Goal: Task Accomplishment & Management: Use online tool/utility

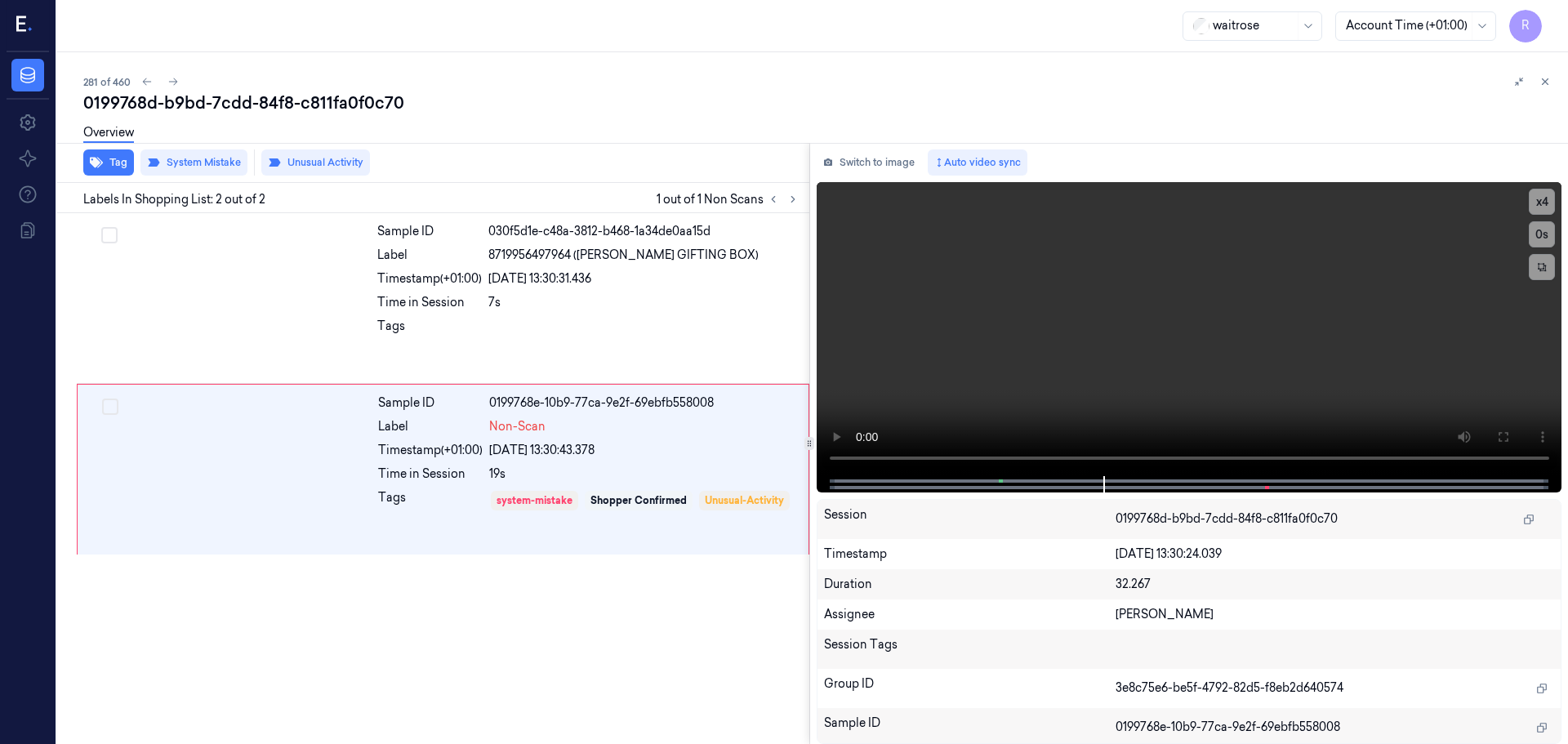
click at [378, 285] on div "Timestamp (+01:00)" at bounding box center [429, 279] width 105 height 17
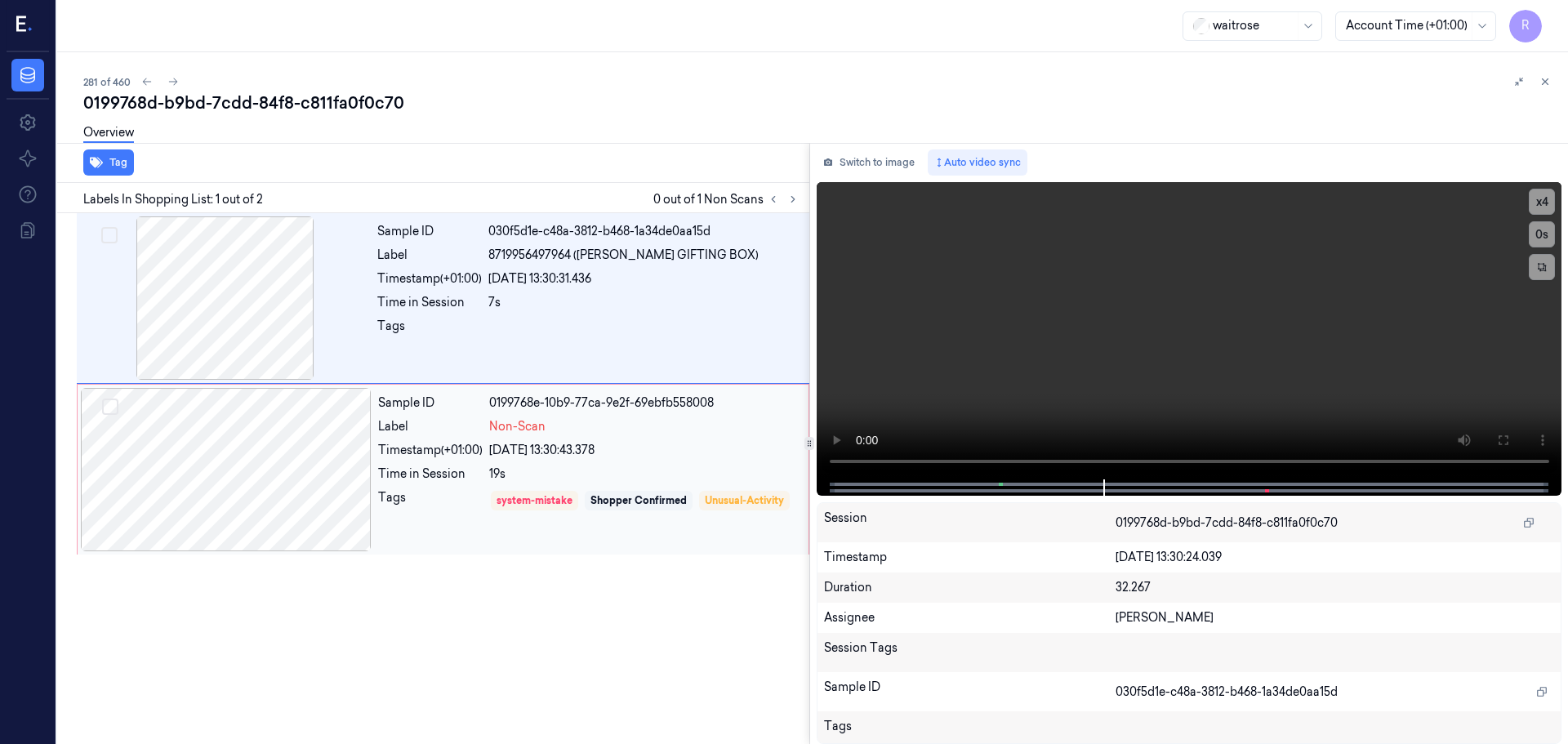
click at [406, 438] on div "Sample ID 0199768e-10b9-77ca-9e2f-69ebfb558008 Label Non-Scan Timestamp (+01:00…" at bounding box center [589, 470] width 434 height 164
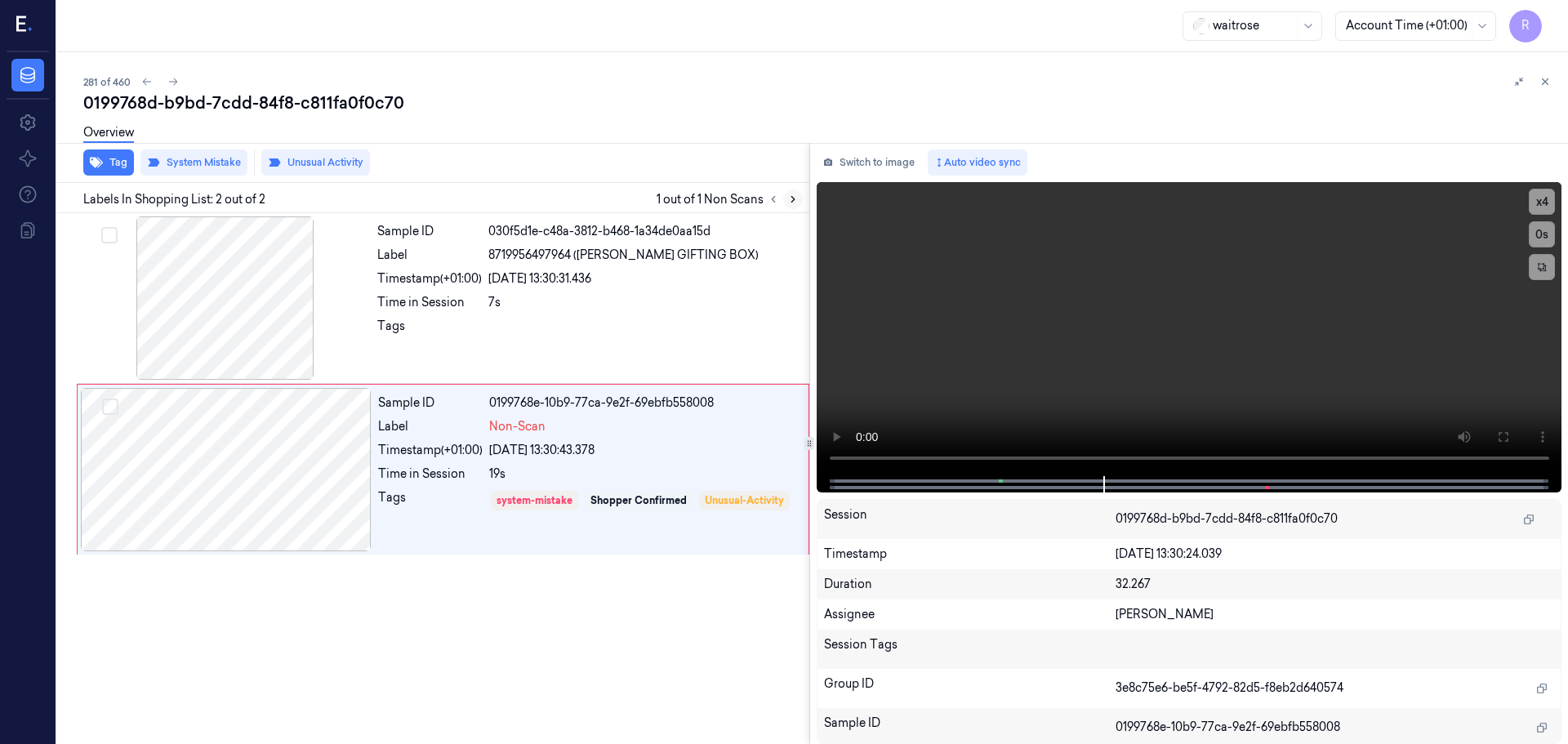
click at [794, 200] on icon at bounding box center [793, 199] width 11 height 11
drag, startPoint x: 794, startPoint y: 200, endPoint x: 779, endPoint y: 202, distance: 15.1
click at [792, 200] on icon at bounding box center [793, 199] width 11 height 11
click at [776, 202] on icon at bounding box center [773, 199] width 11 height 11
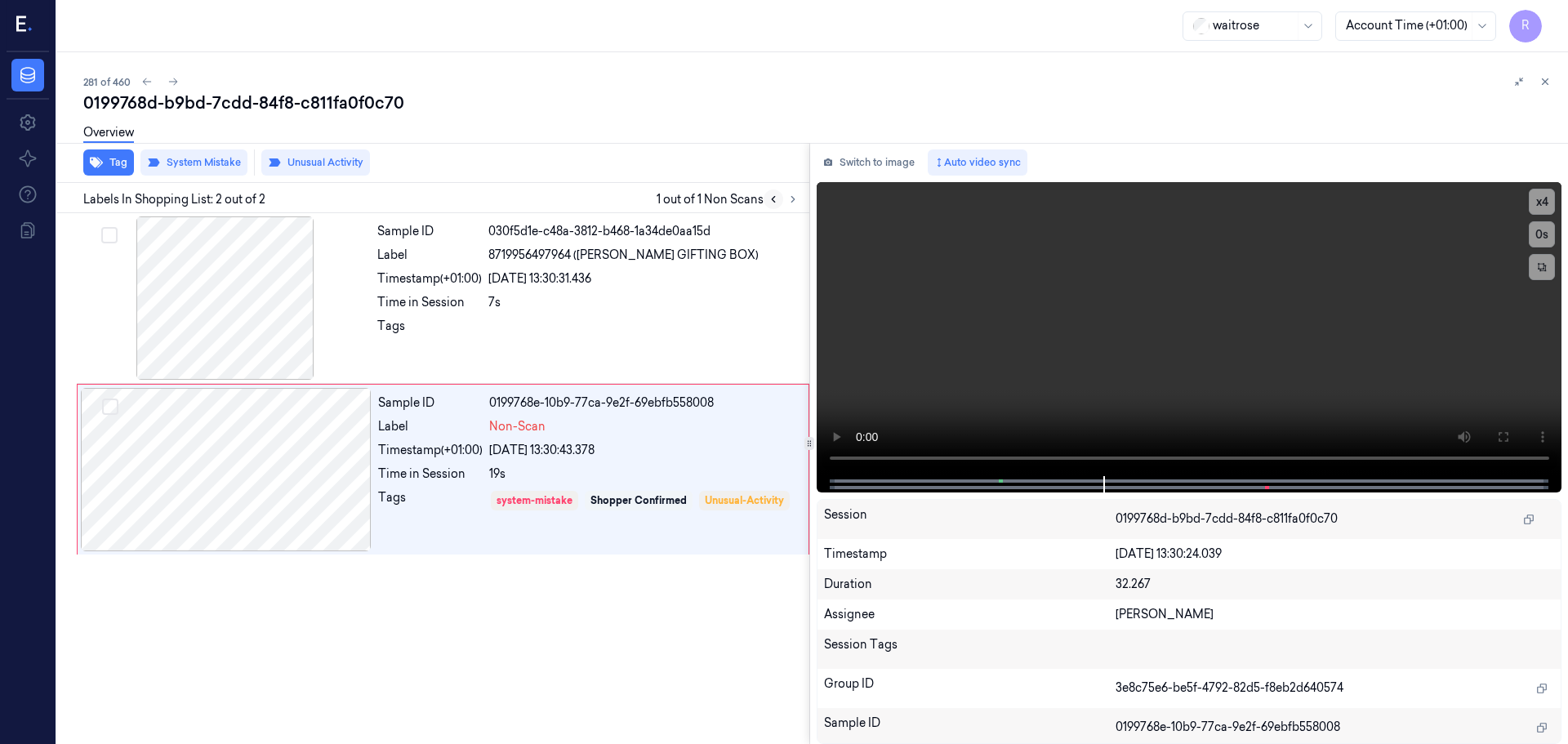
click at [776, 202] on icon at bounding box center [773, 199] width 11 height 11
click at [775, 204] on icon at bounding box center [773, 199] width 11 height 11
click at [1543, 79] on icon at bounding box center [1545, 82] width 11 height 11
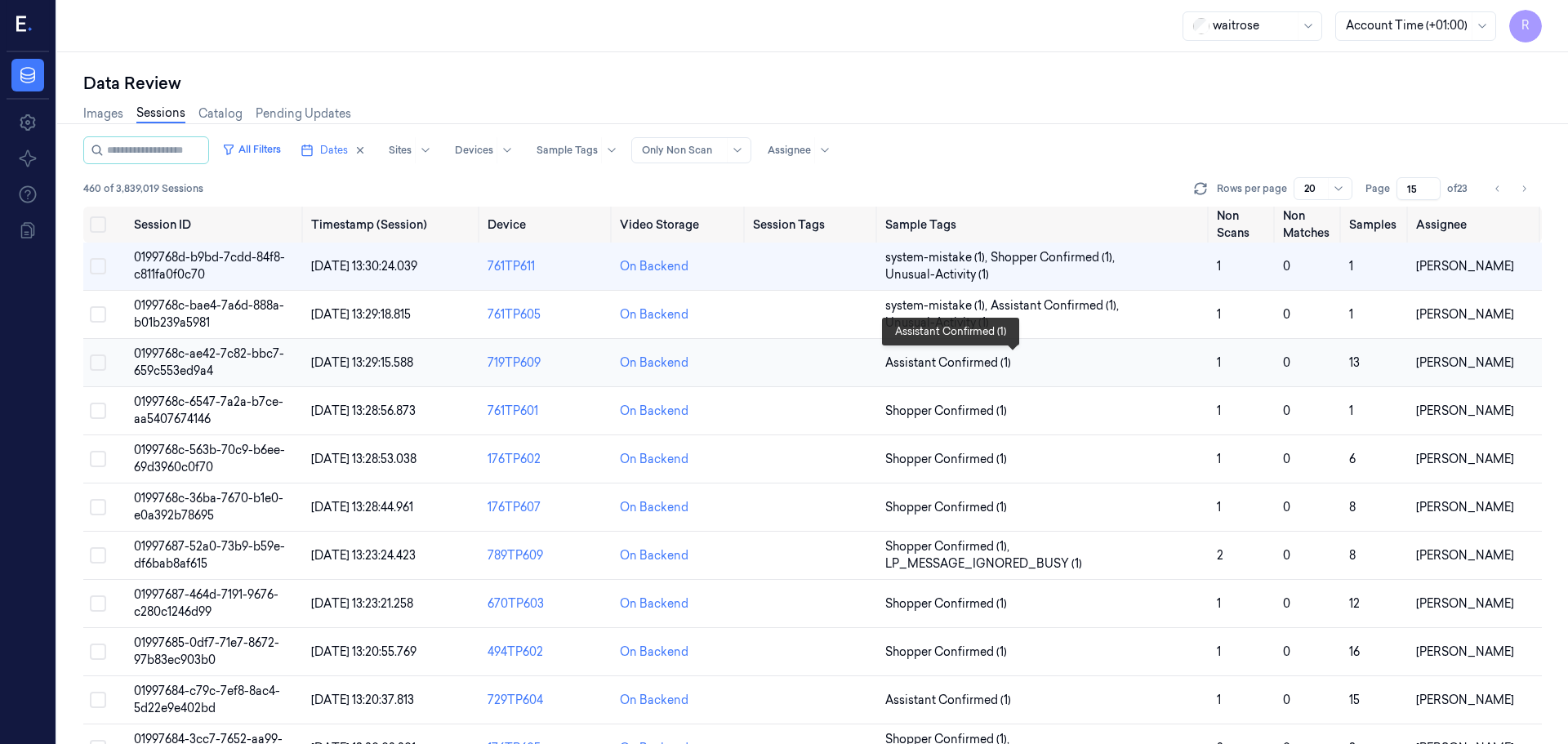
click at [1057, 368] on span "Assistant Confirmed (1)" at bounding box center [1045, 362] width 318 height 17
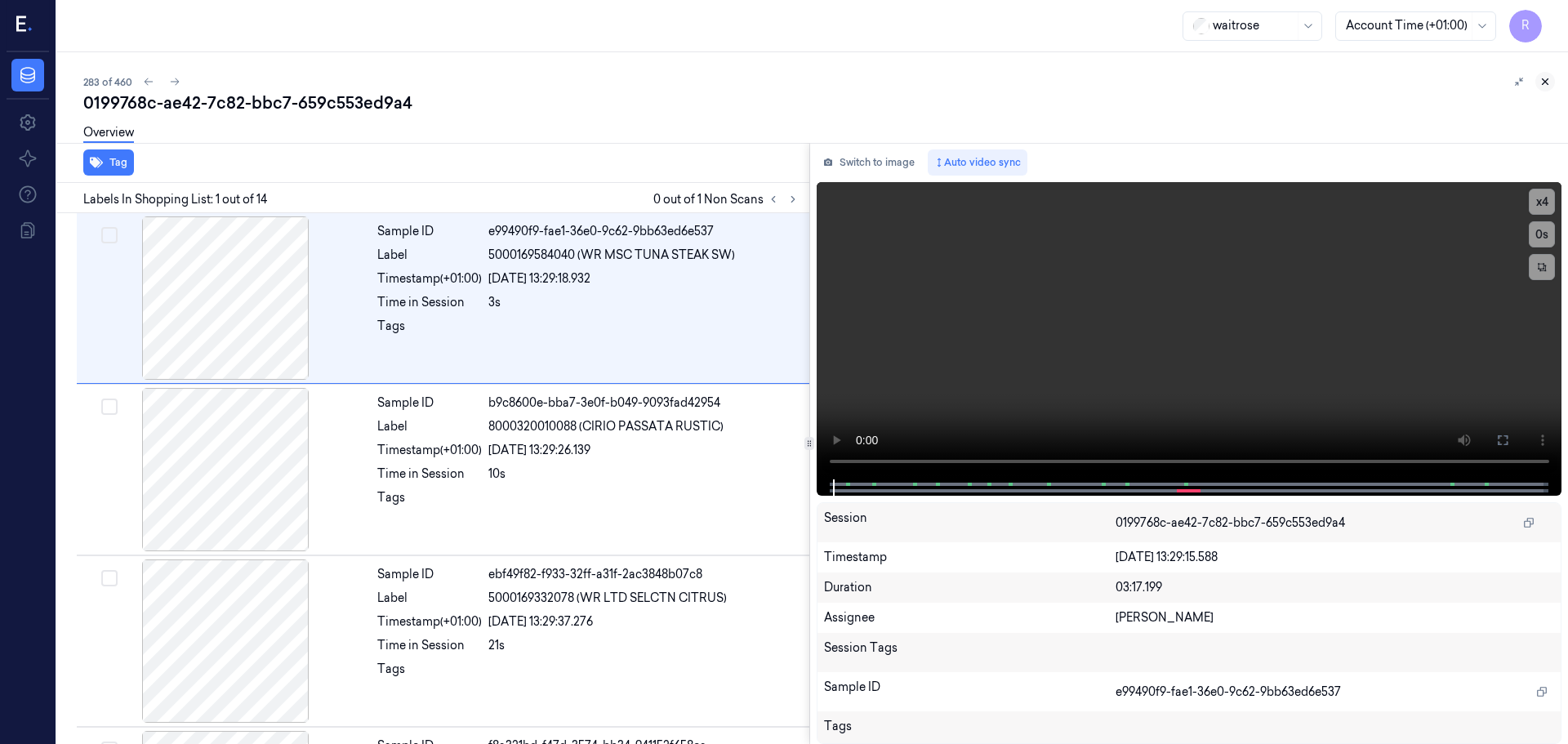
click at [1547, 86] on icon at bounding box center [1545, 82] width 11 height 11
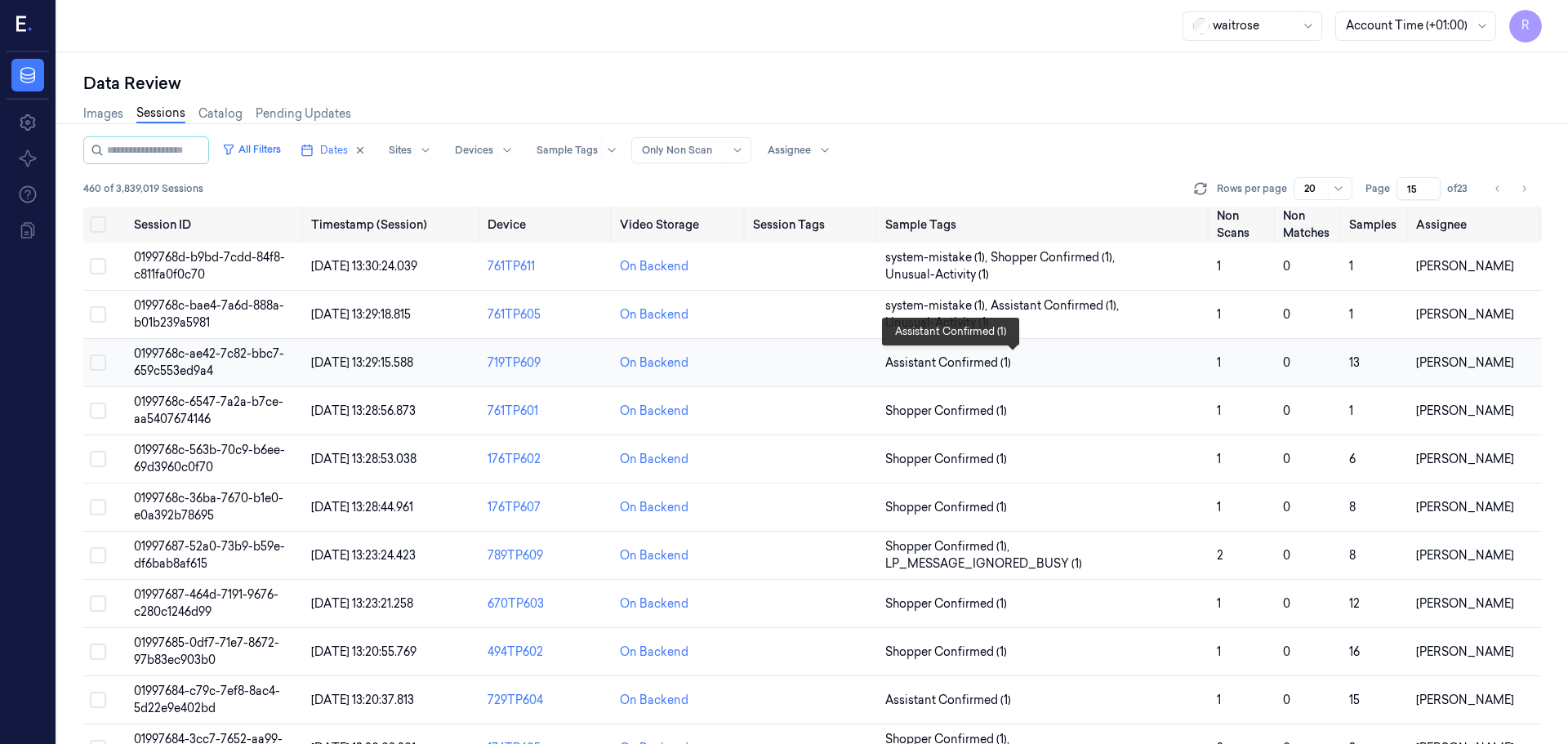
click at [1163, 359] on span "Assistant Confirmed (1)" at bounding box center [1045, 362] width 318 height 17
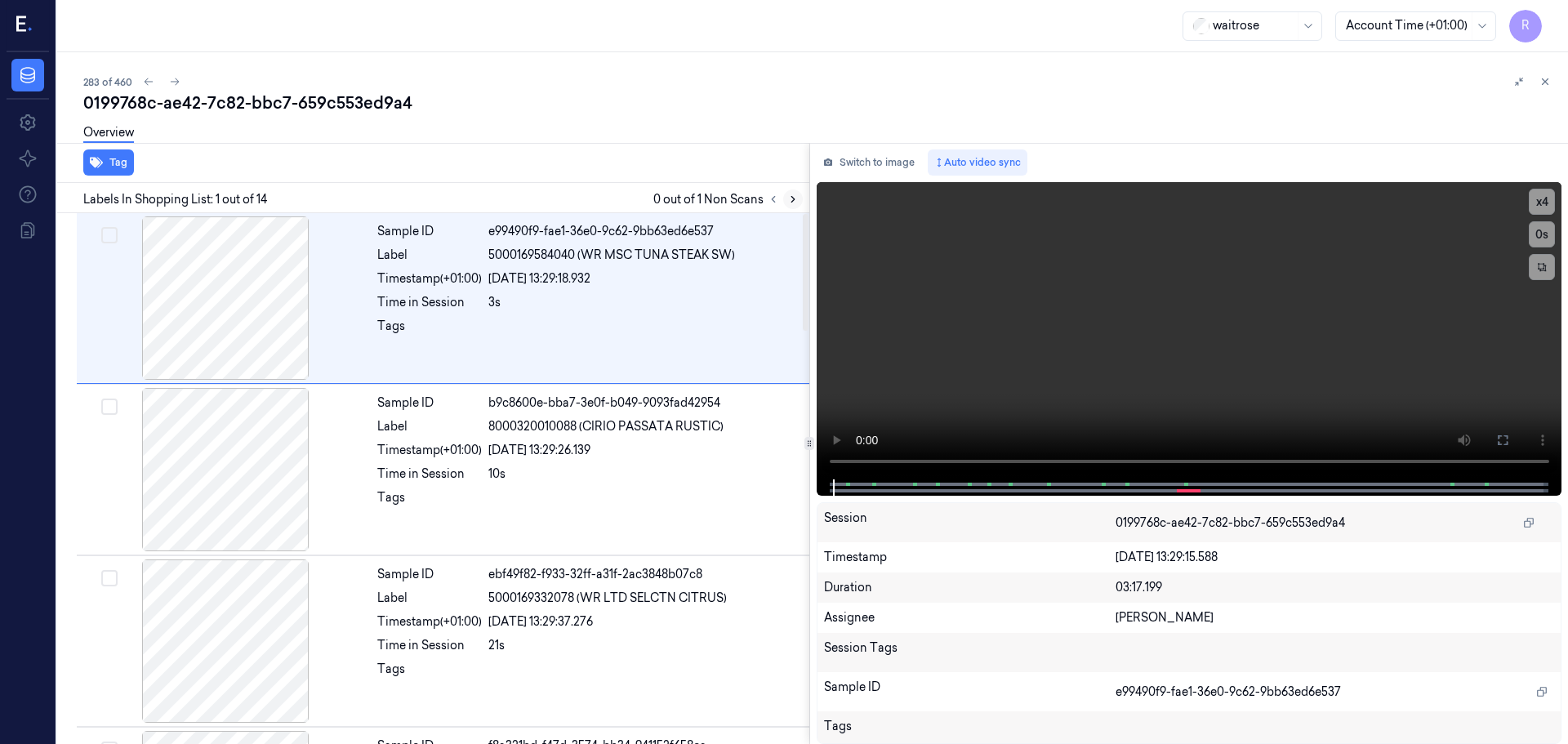
click at [791, 203] on icon at bounding box center [793, 199] width 11 height 11
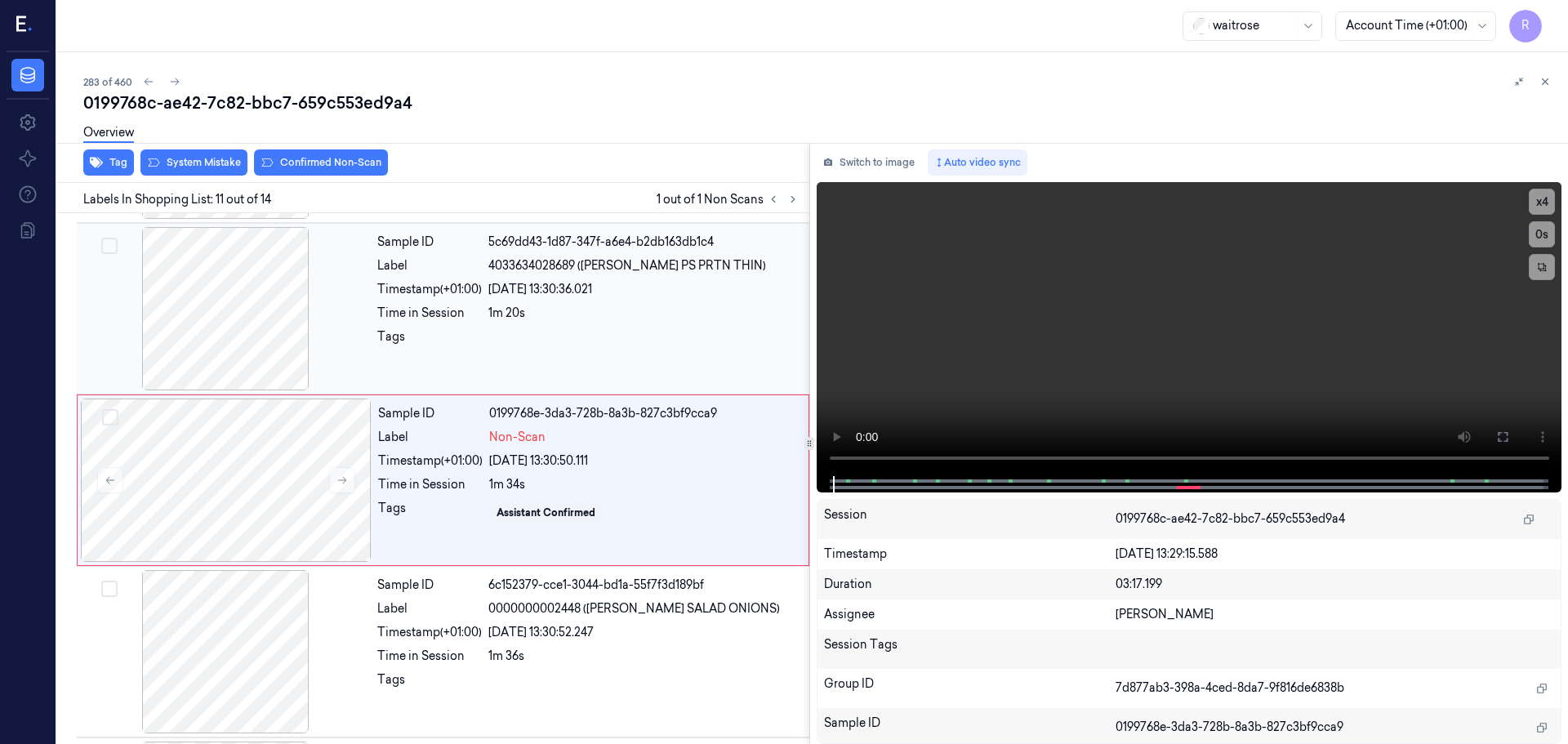
scroll to position [1535, 0]
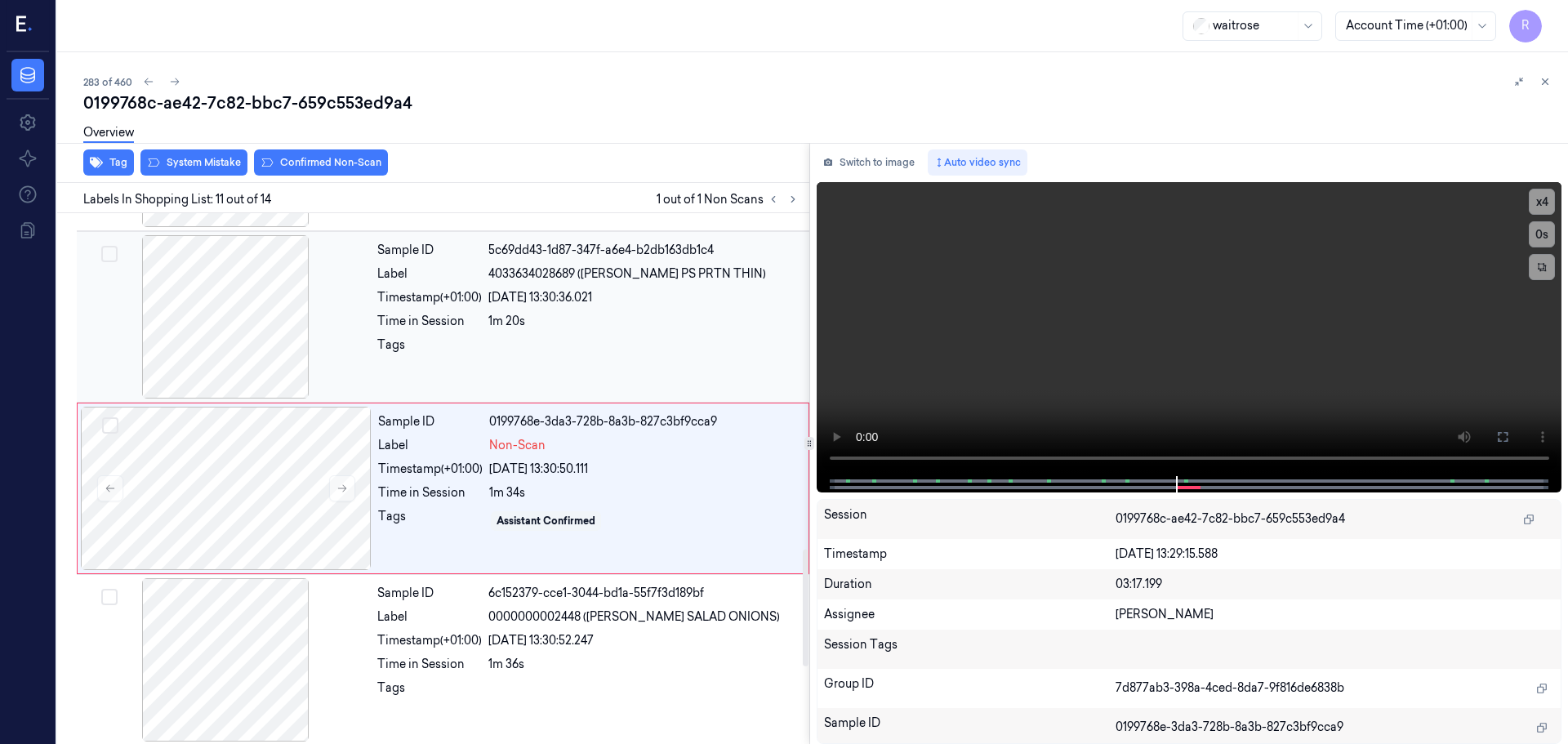
click at [239, 398] on div "Sample ID 5c69dd43-1d87-347f-a6e4-b2db163db1c4 Label 4033634028689 ([PERSON_NAM…" at bounding box center [442, 316] width 733 height 171
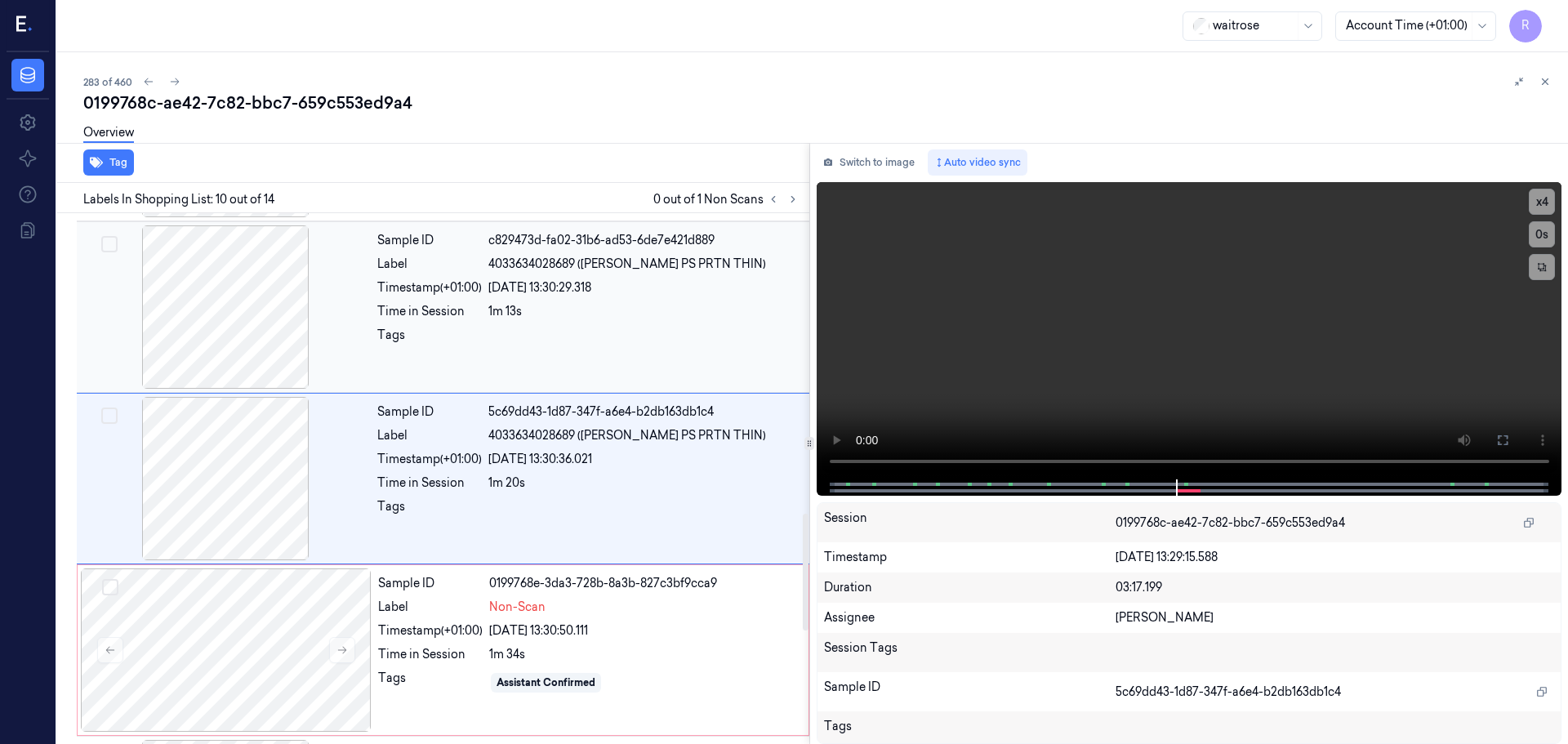
click at [264, 347] on div at bounding box center [225, 307] width 291 height 164
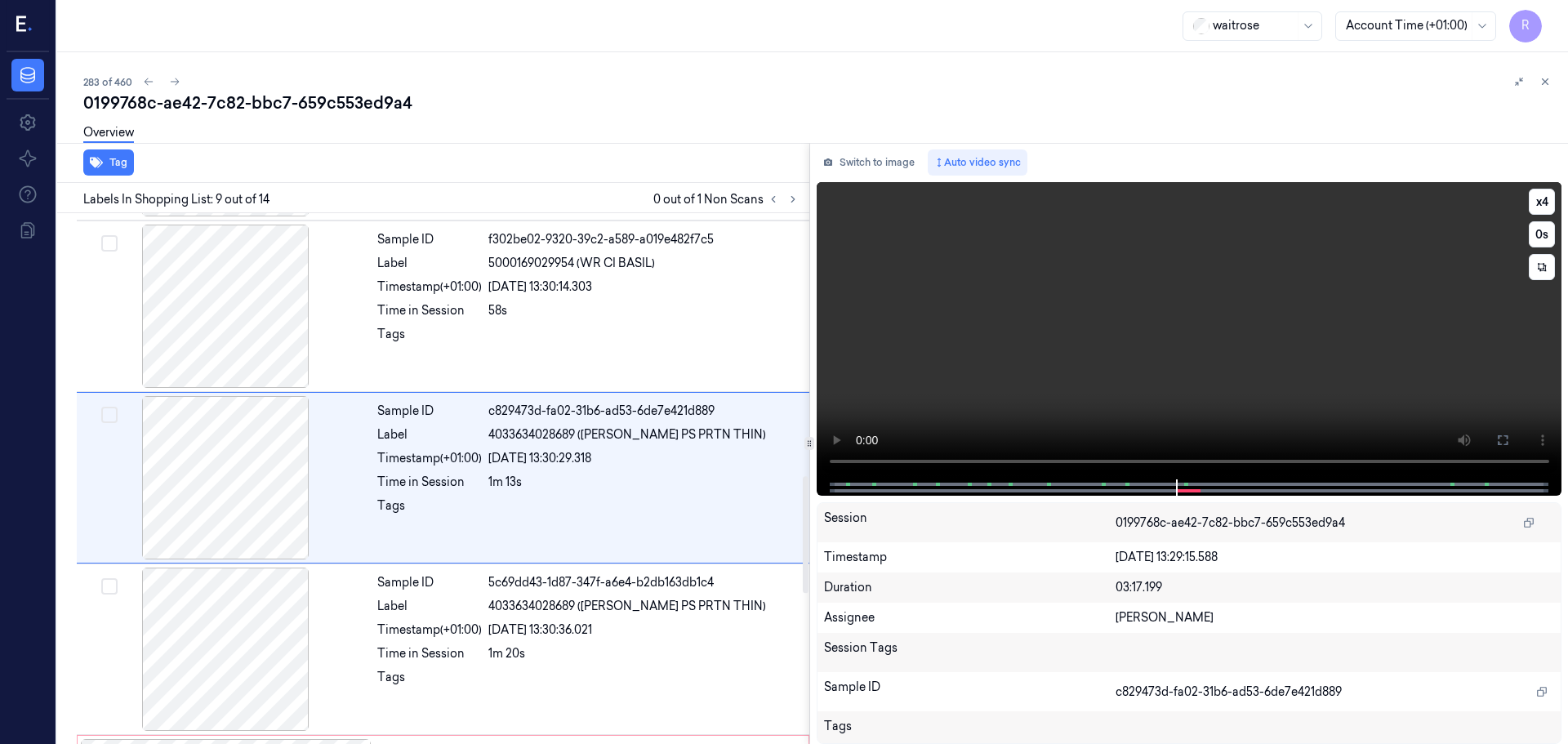
scroll to position [1192, 0]
click at [1545, 208] on button "x 4" at bounding box center [1541, 201] width 26 height 26
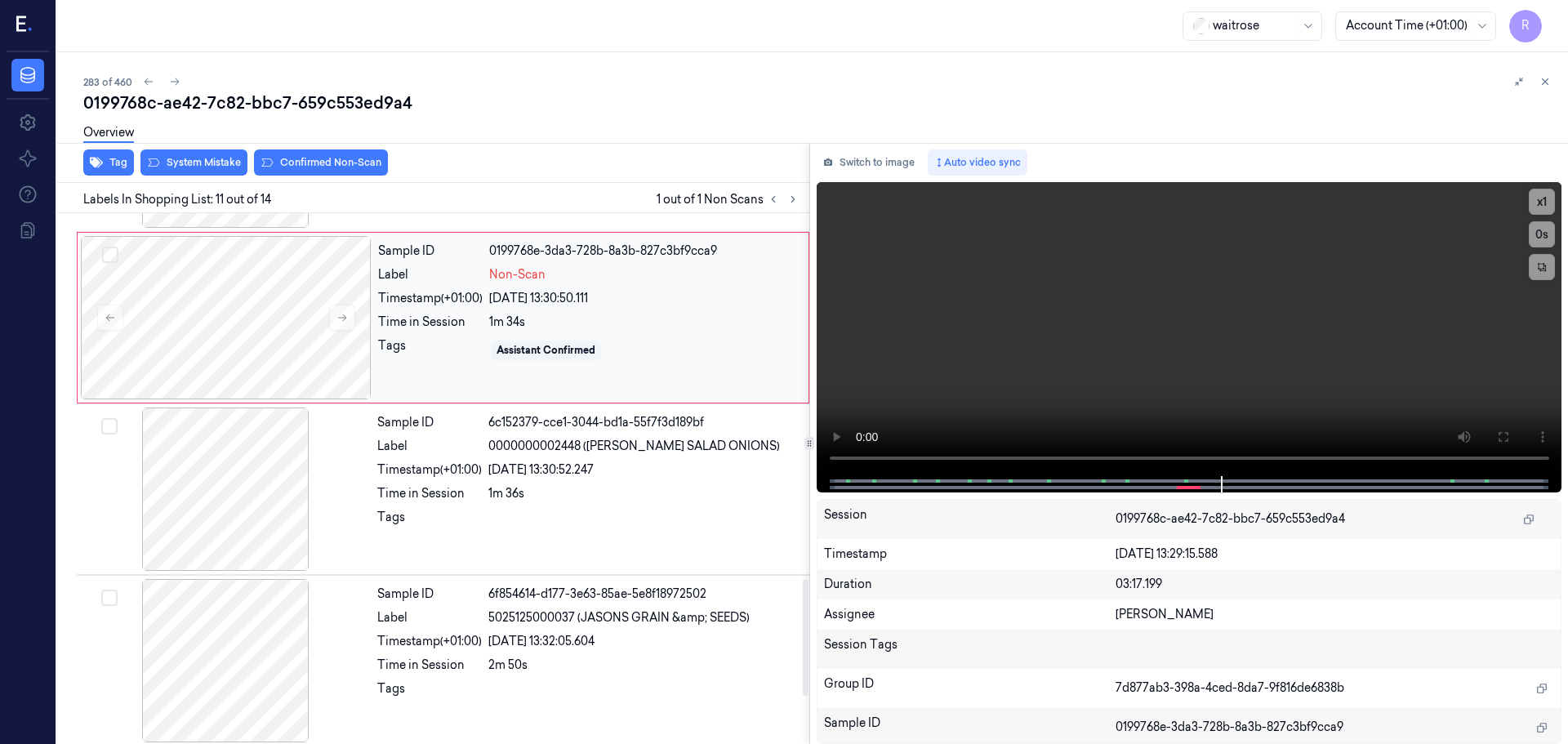
scroll to position [1700, 0]
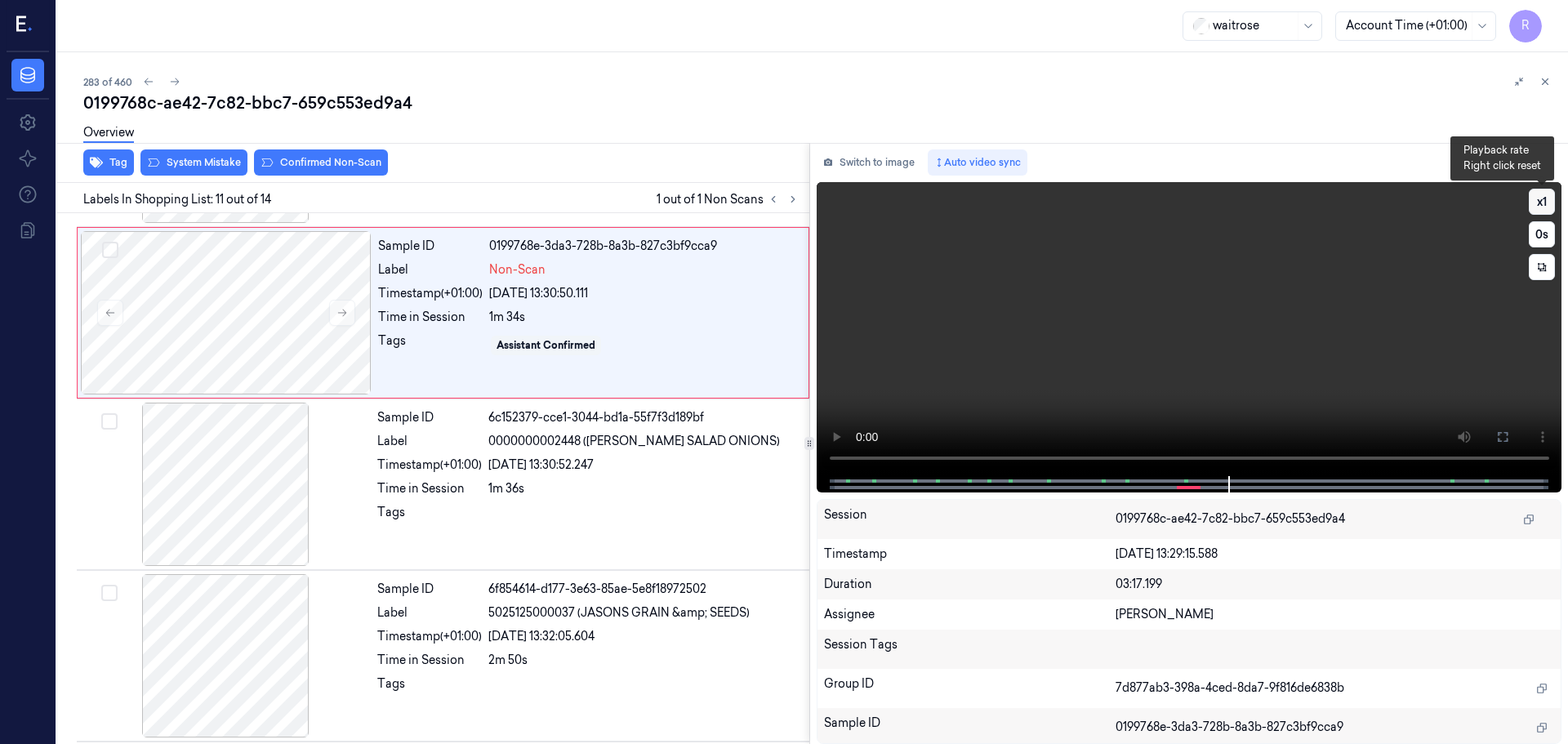
click at [1539, 207] on button "x 1" at bounding box center [1541, 201] width 26 height 26
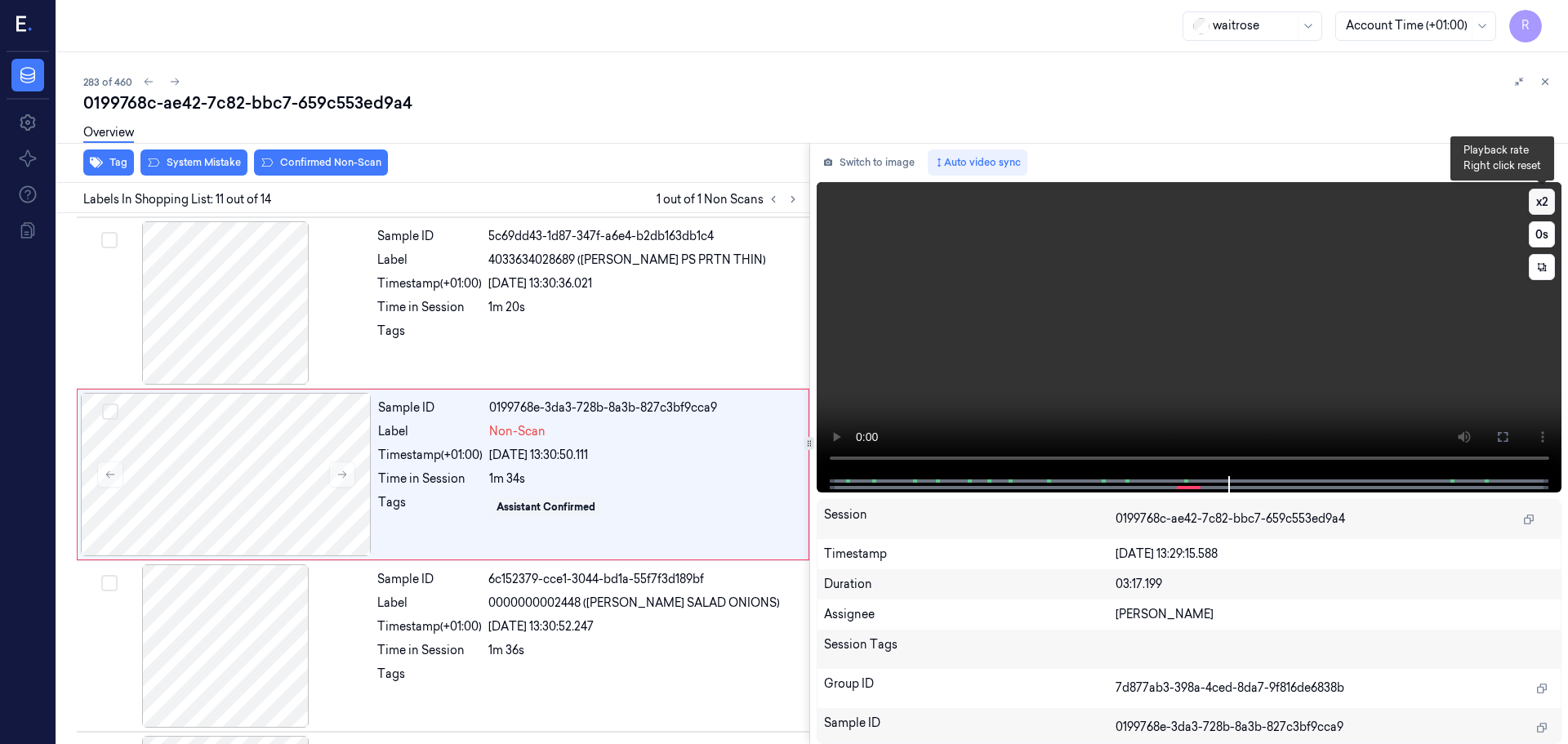
click at [1539, 207] on button "x 2" at bounding box center [1541, 201] width 26 height 26
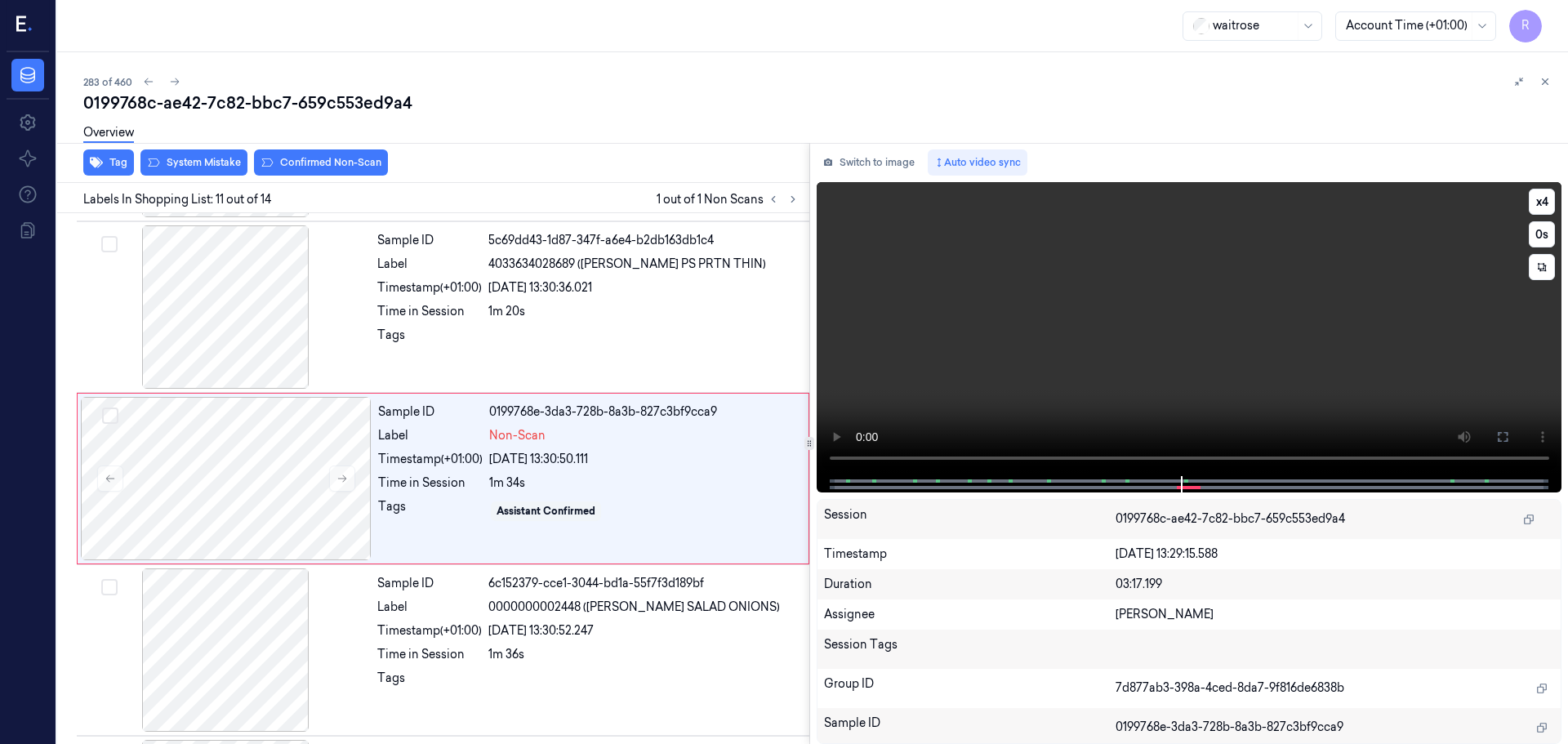
scroll to position [1537, 0]
click at [427, 335] on div "Tags" at bounding box center [429, 339] width 105 height 26
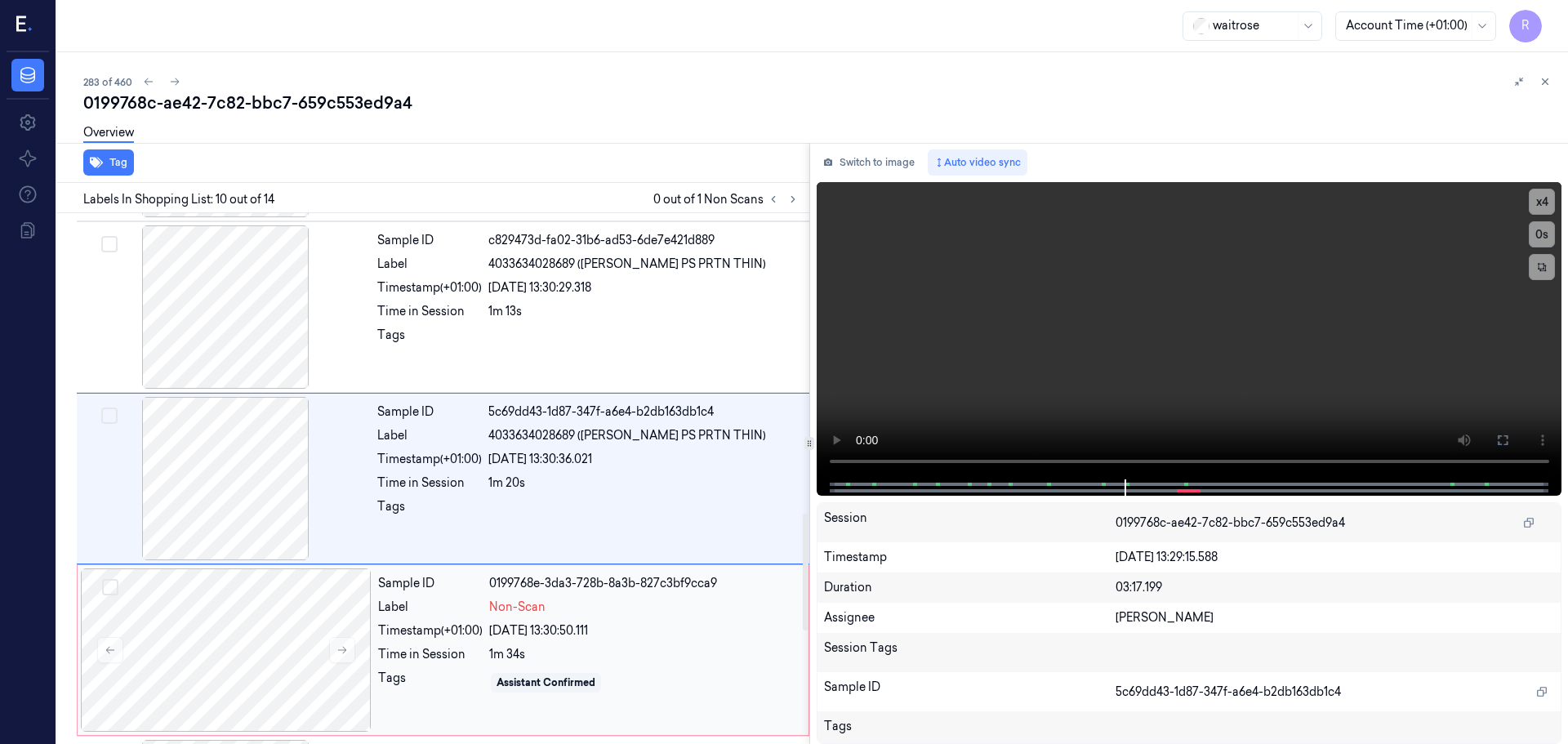
click at [393, 625] on div "Timestamp (+01:00)" at bounding box center [430, 631] width 105 height 17
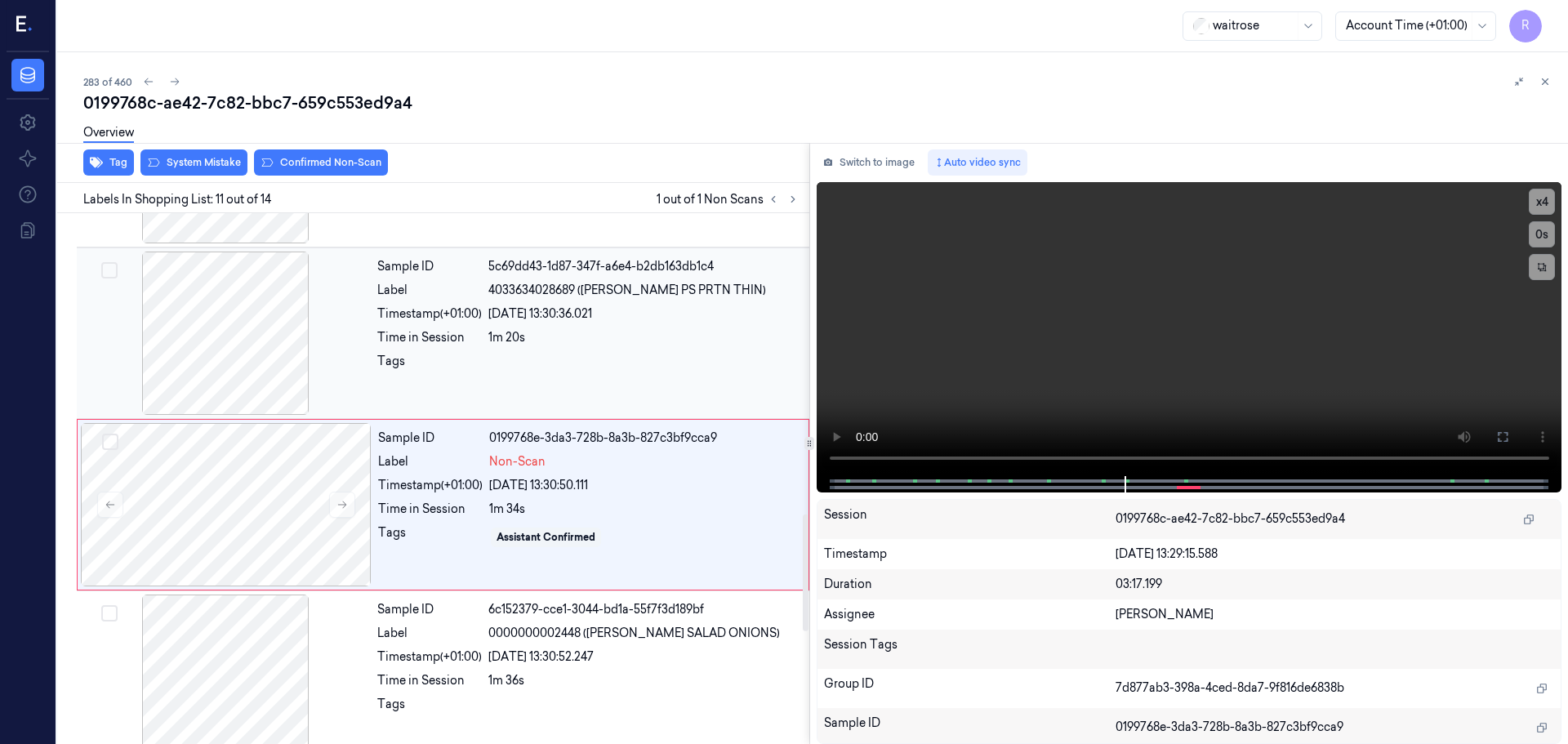
scroll to position [1535, 0]
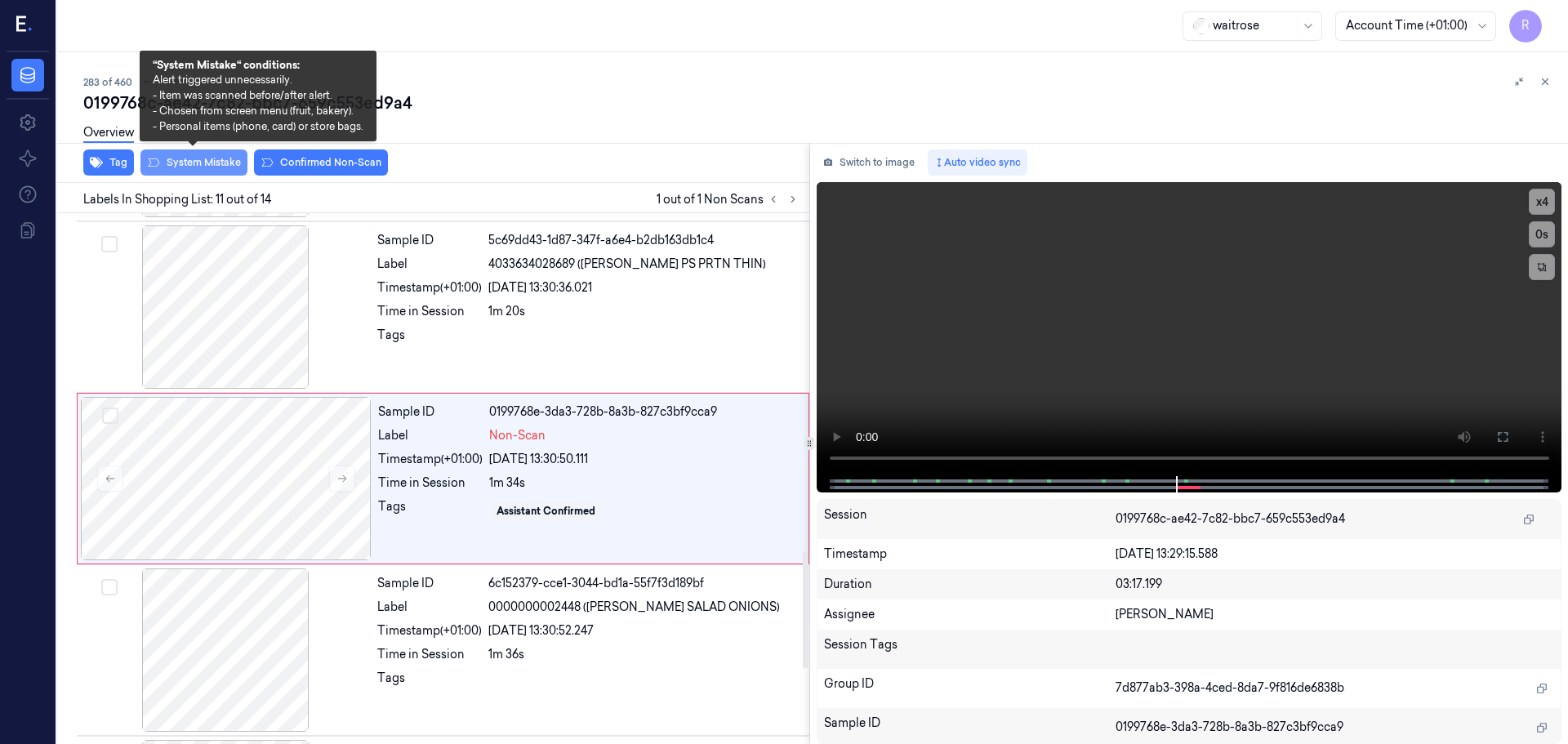
click at [188, 164] on button "System Mistake" at bounding box center [194, 163] width 107 height 26
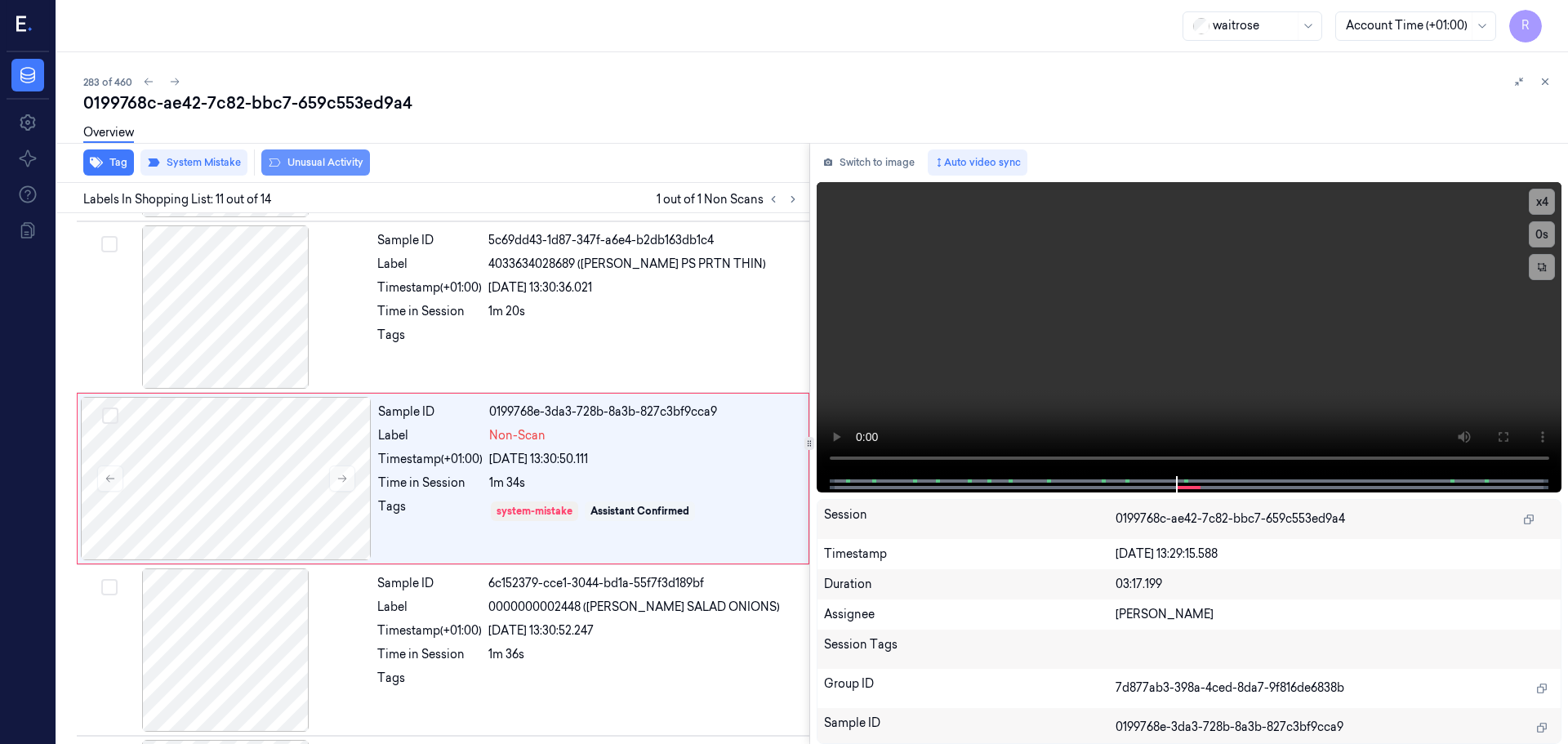
click at [323, 164] on button "Unusual Activity" at bounding box center [315, 163] width 109 height 26
click at [108, 165] on button "Tag" at bounding box center [109, 163] width 51 height 26
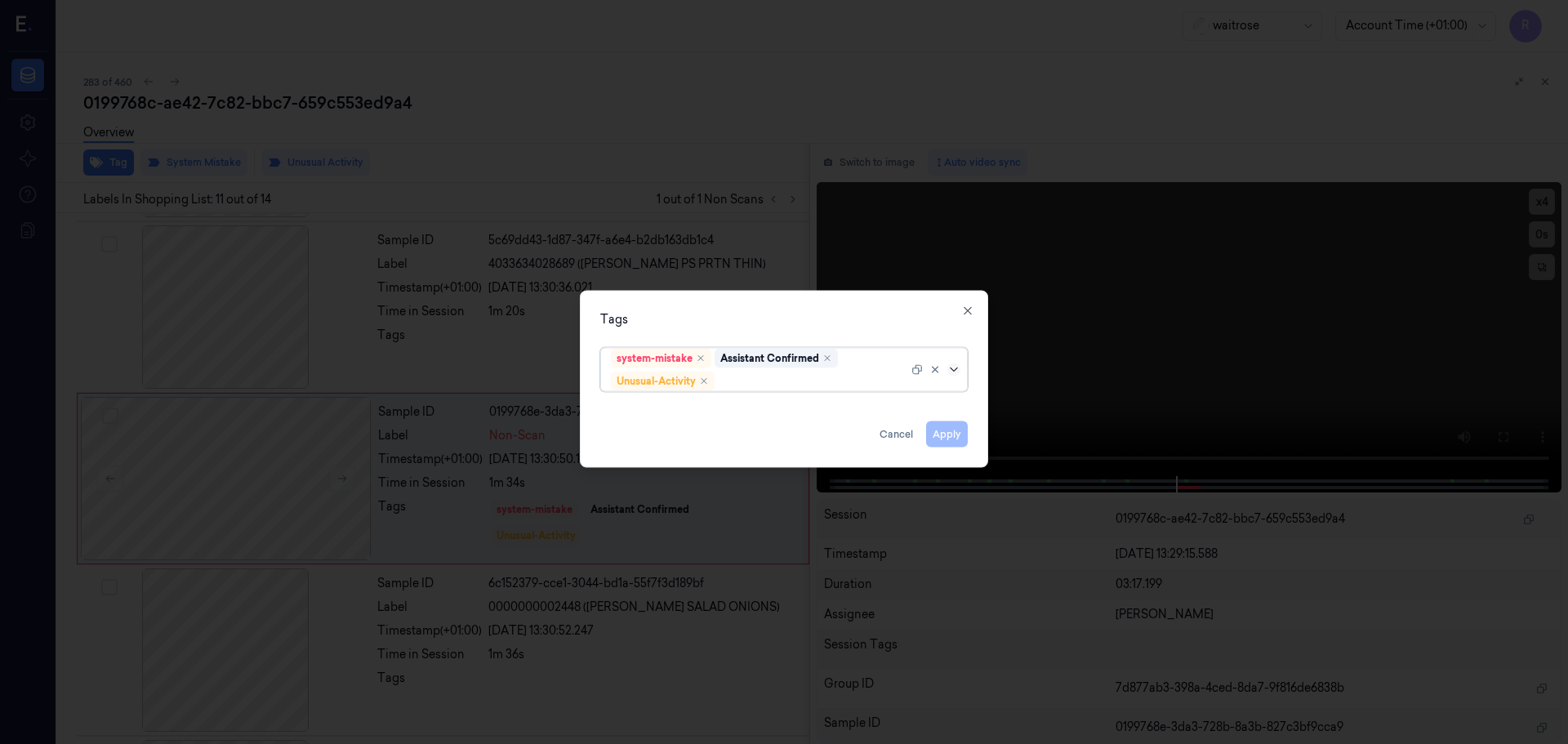
click at [954, 371] on icon at bounding box center [954, 369] width 7 height 4
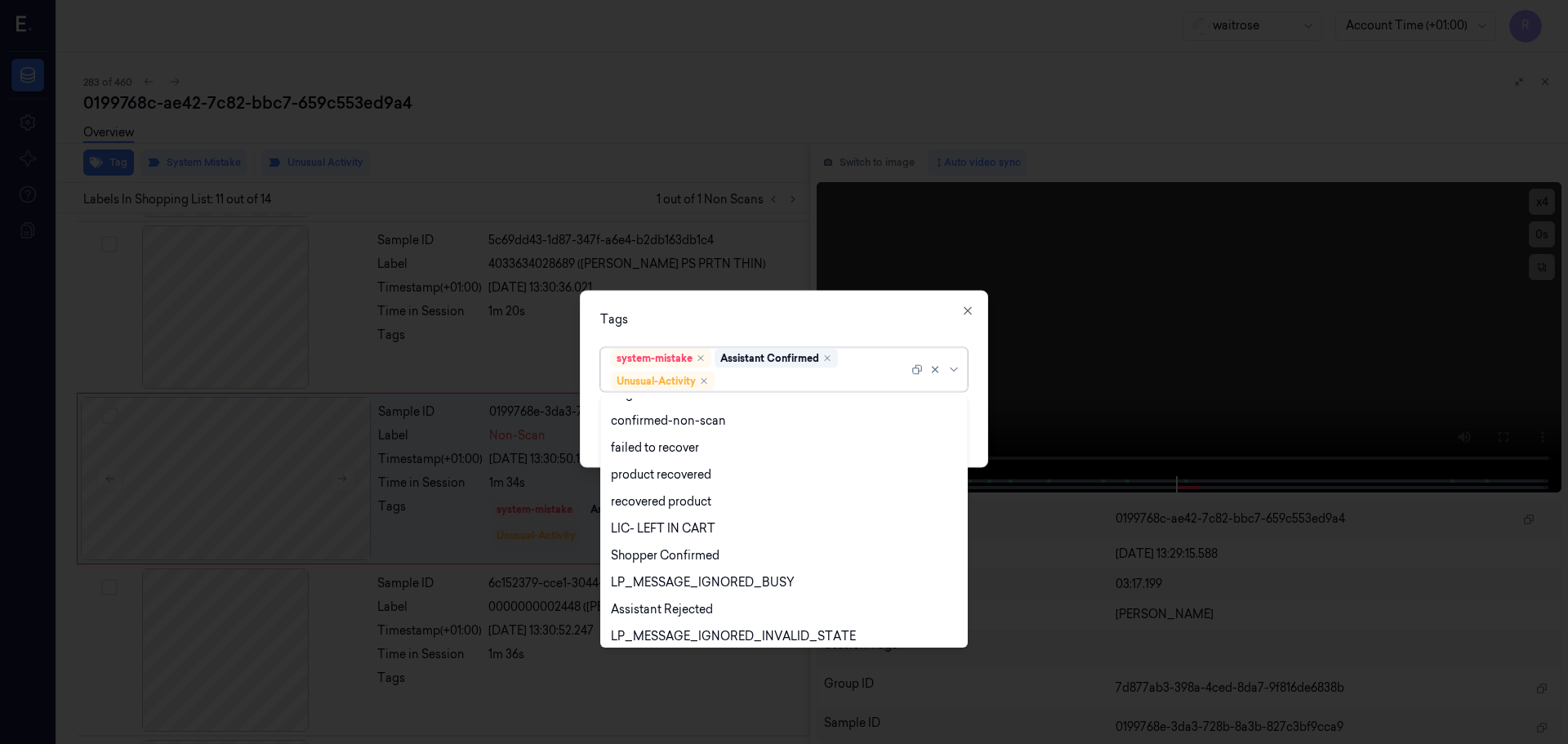
scroll to position [213, 0]
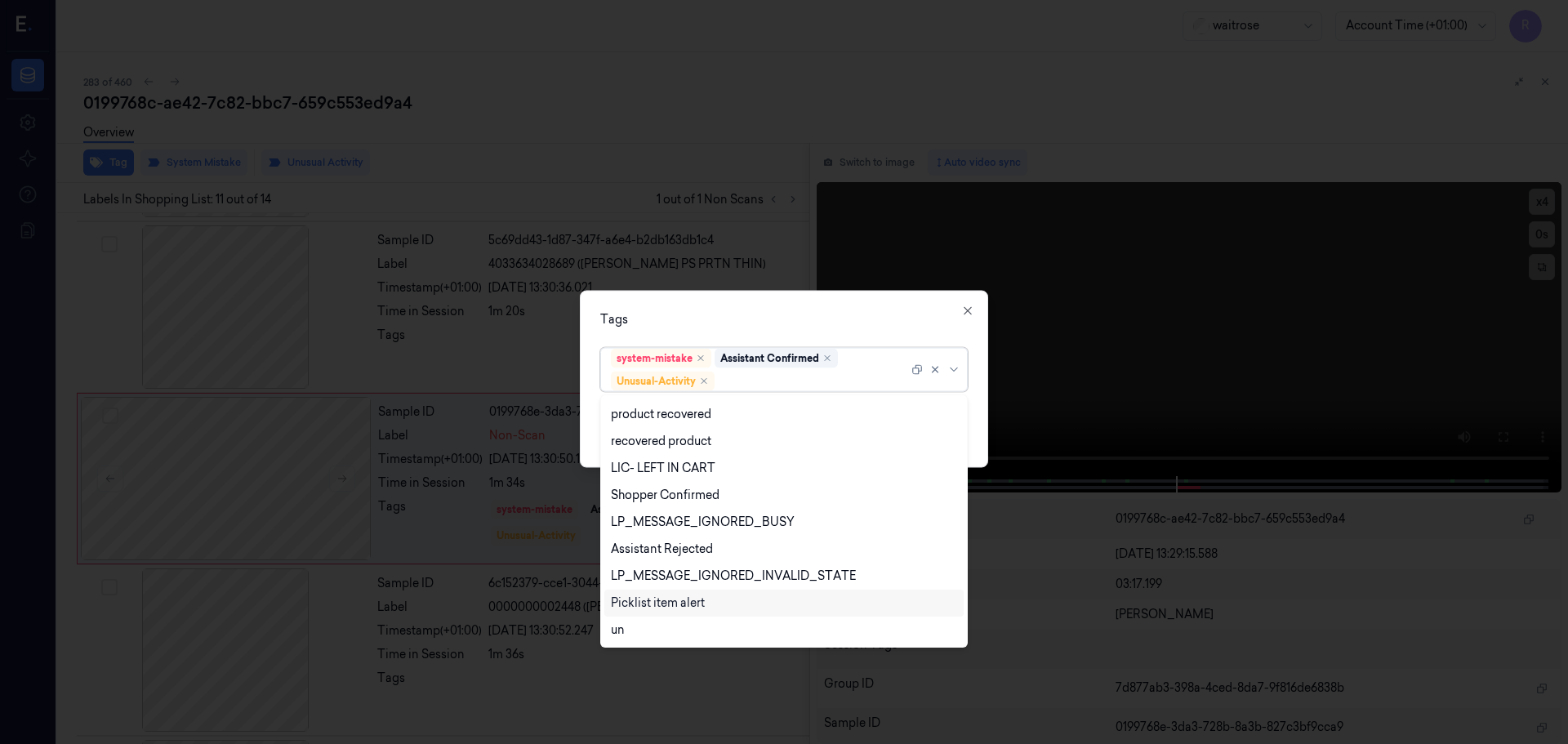
click at [649, 595] on div "Picklist item alert" at bounding box center [658, 602] width 94 height 17
click at [795, 322] on div "Tags" at bounding box center [784, 318] width 368 height 17
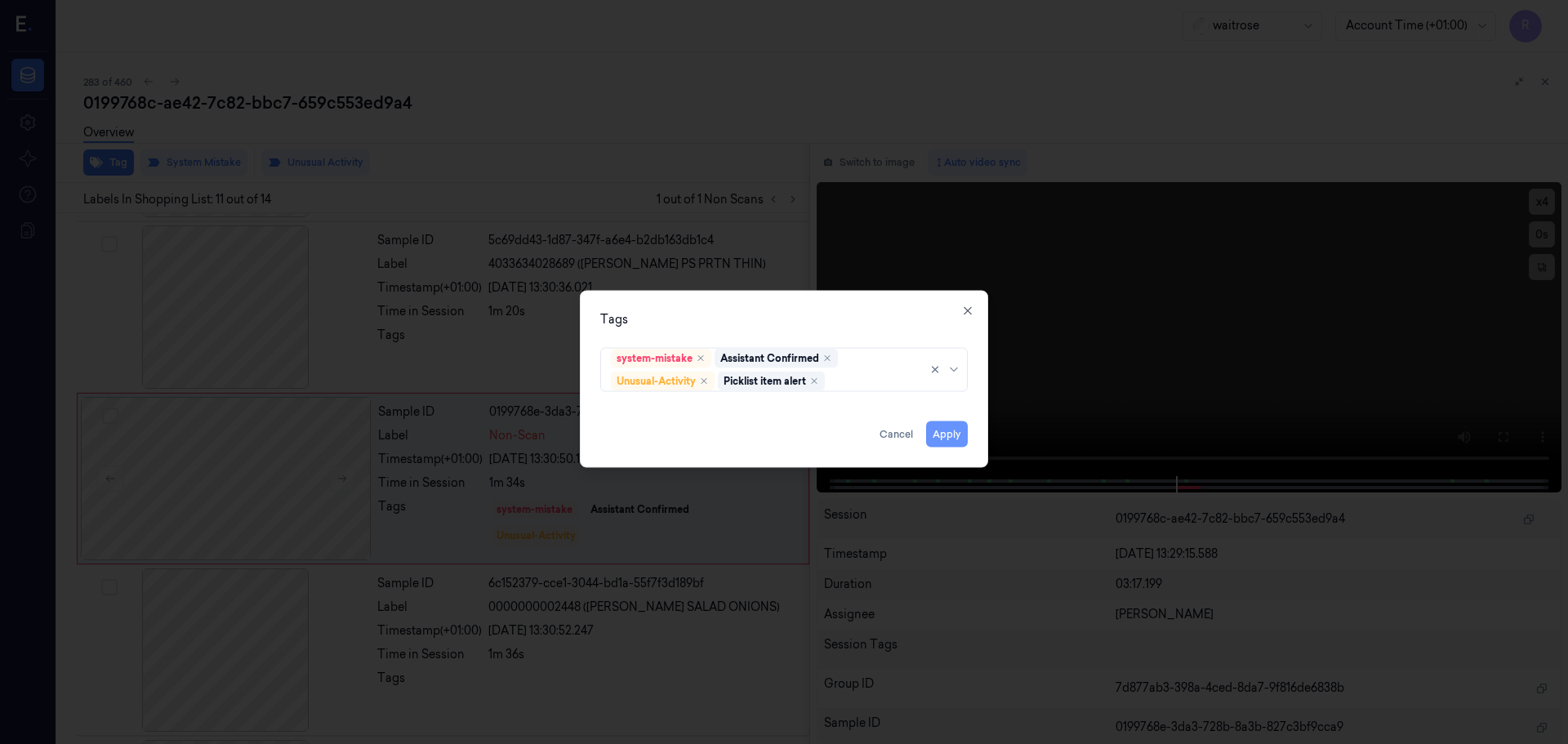
click at [944, 434] on button "Apply" at bounding box center [946, 433] width 41 height 26
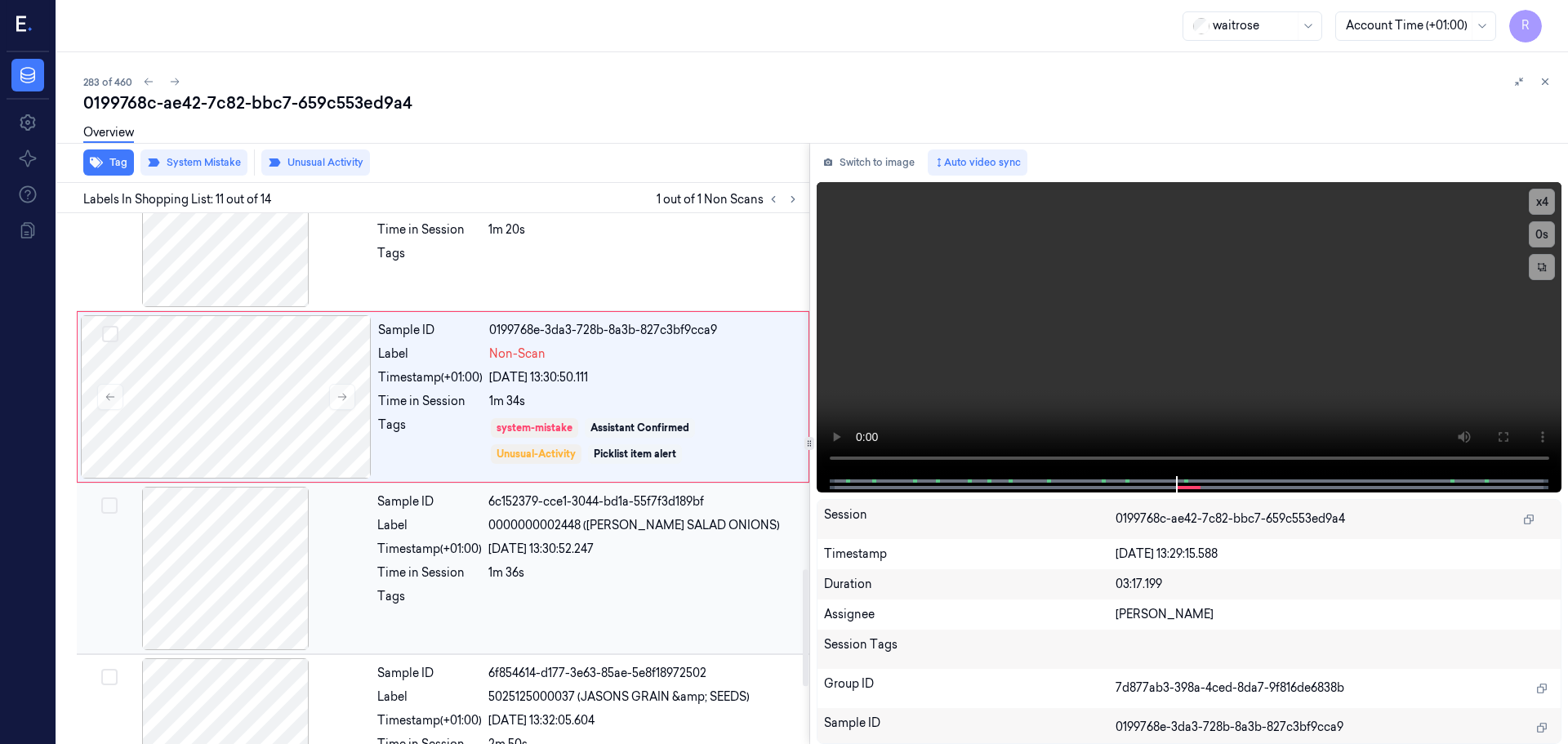
click at [604, 624] on div "Sample ID 6c152379-cce1-3044-bd1a-55f7f3d189bf Label 0000000002448 ([PERSON_NAM…" at bounding box center [588, 568] width 435 height 164
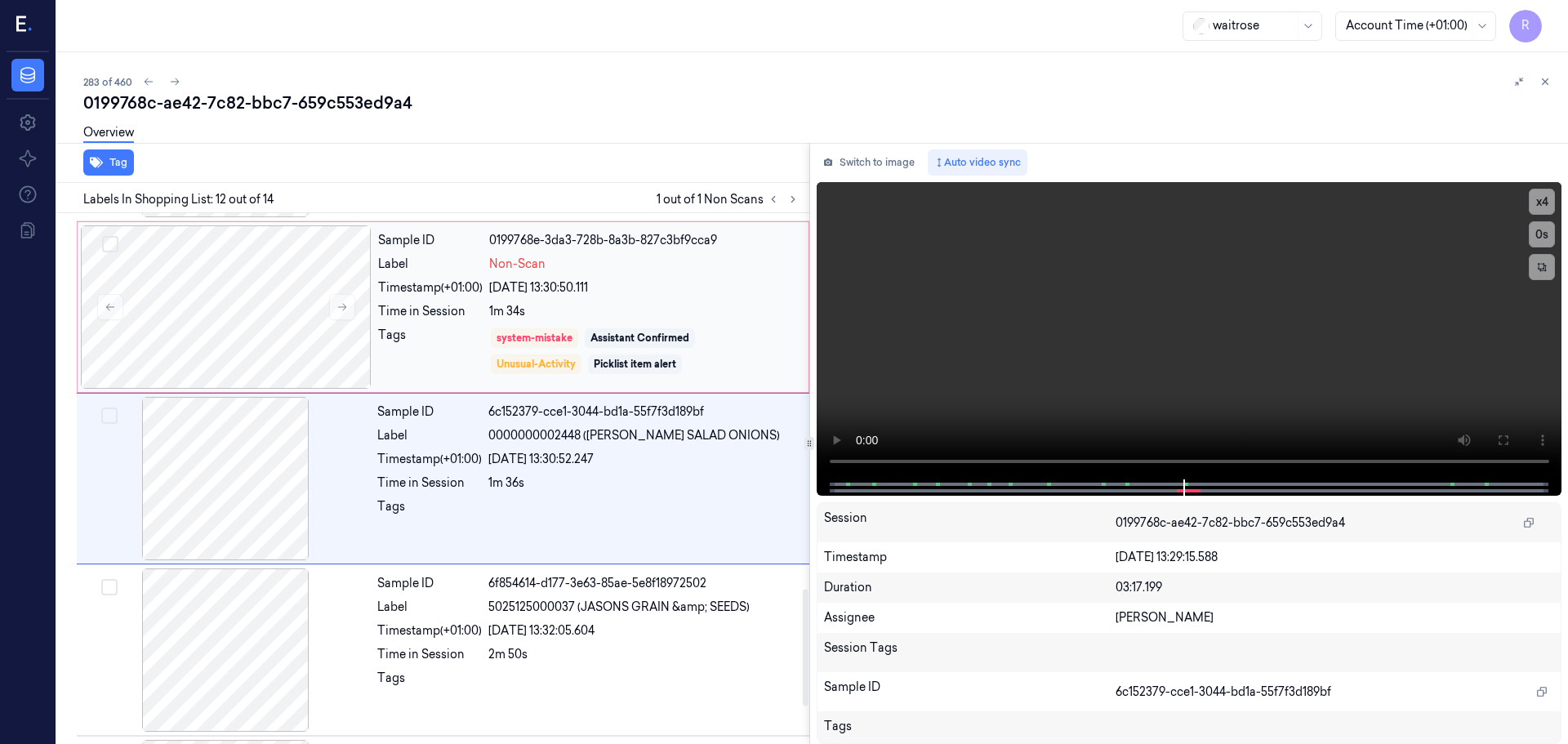
click at [619, 296] on div "Sample ID 0199768e-3da3-728b-8a3b-827c3bf9cca9 Label Non-Scan Timestamp (+01:00…" at bounding box center [589, 307] width 434 height 164
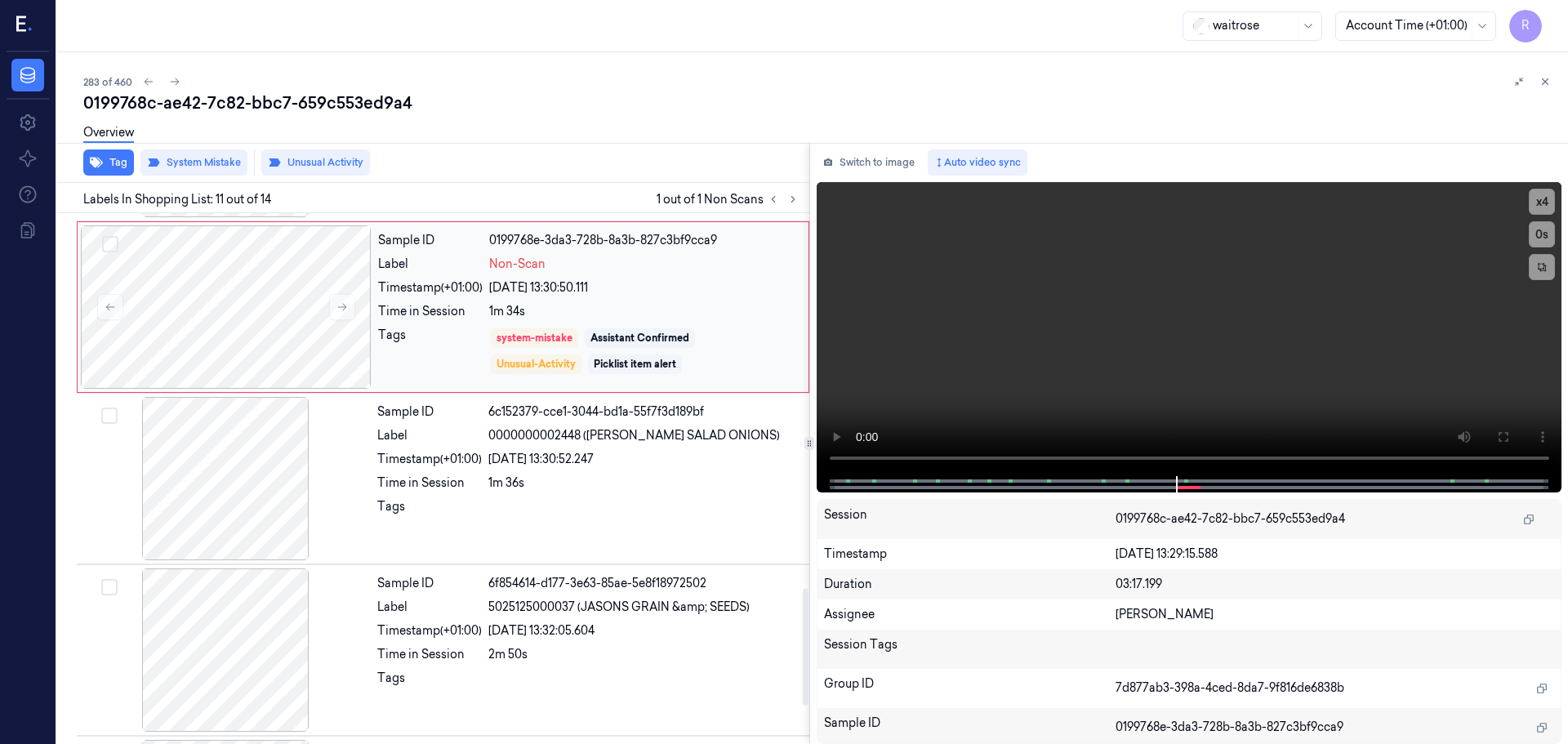
scroll to position [1535, 0]
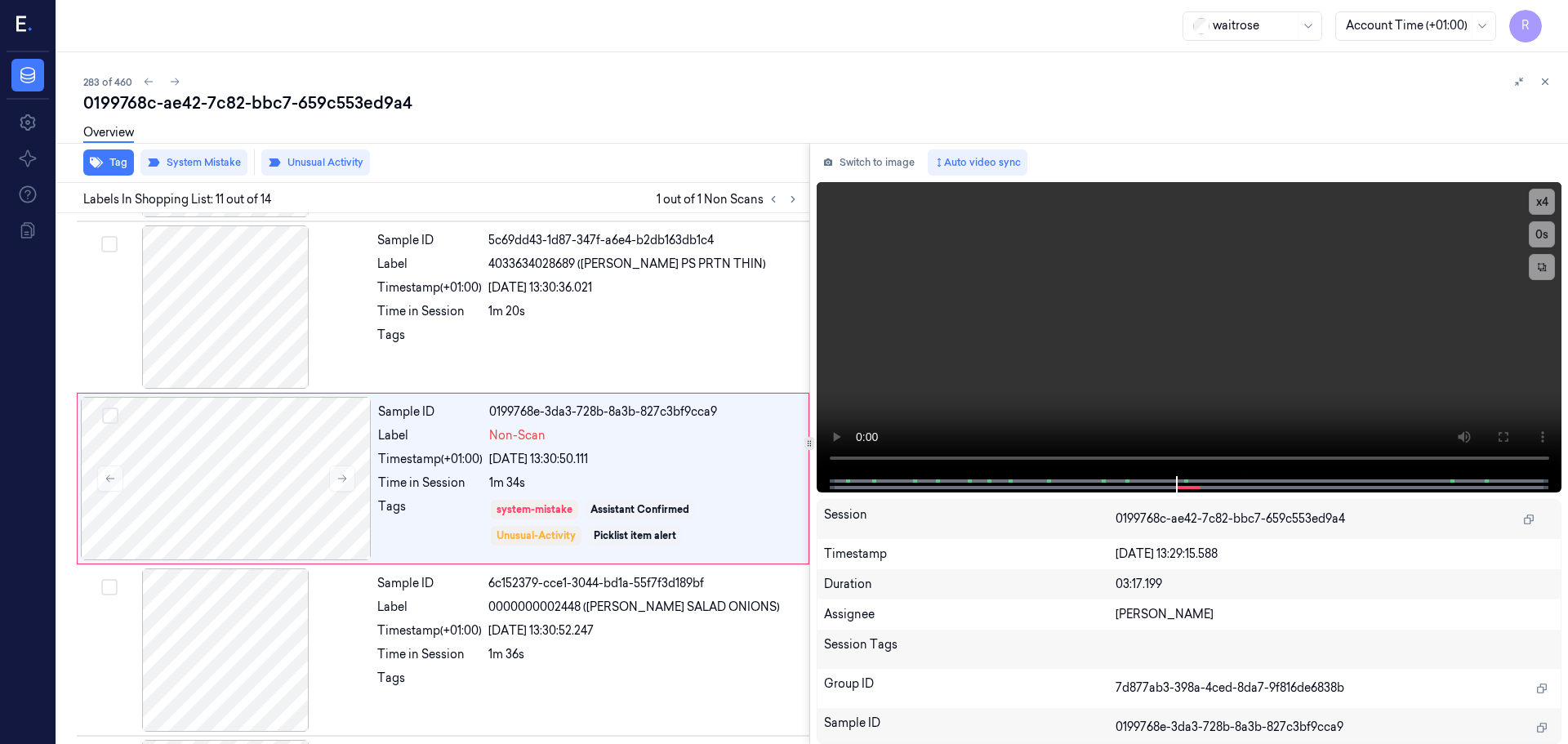
click at [1551, 90] on div at bounding box center [1532, 81] width 46 height 19
click at [1548, 74] on button at bounding box center [1544, 81] width 19 height 19
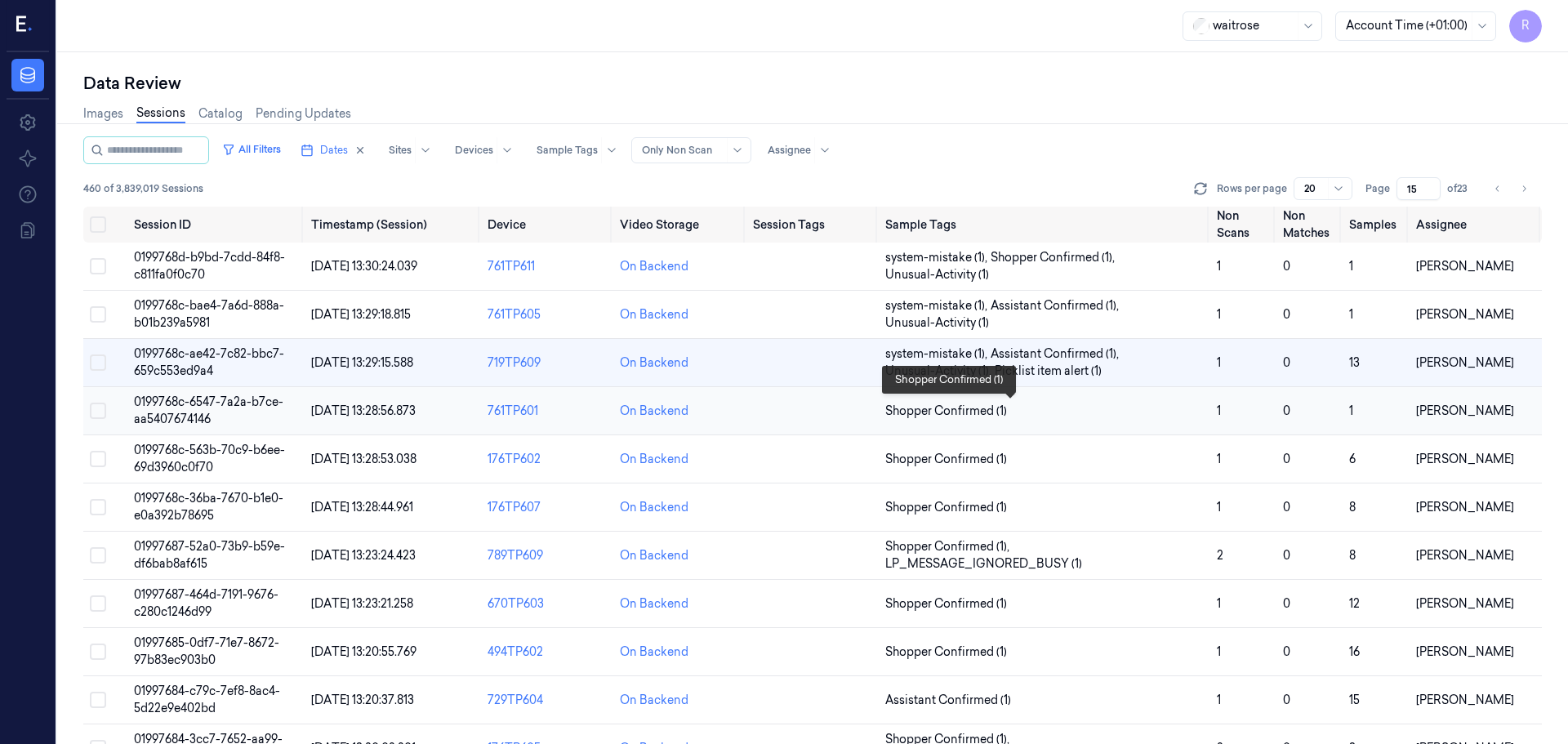
click at [1084, 415] on span "Shopper Confirmed (1)" at bounding box center [1045, 411] width 318 height 17
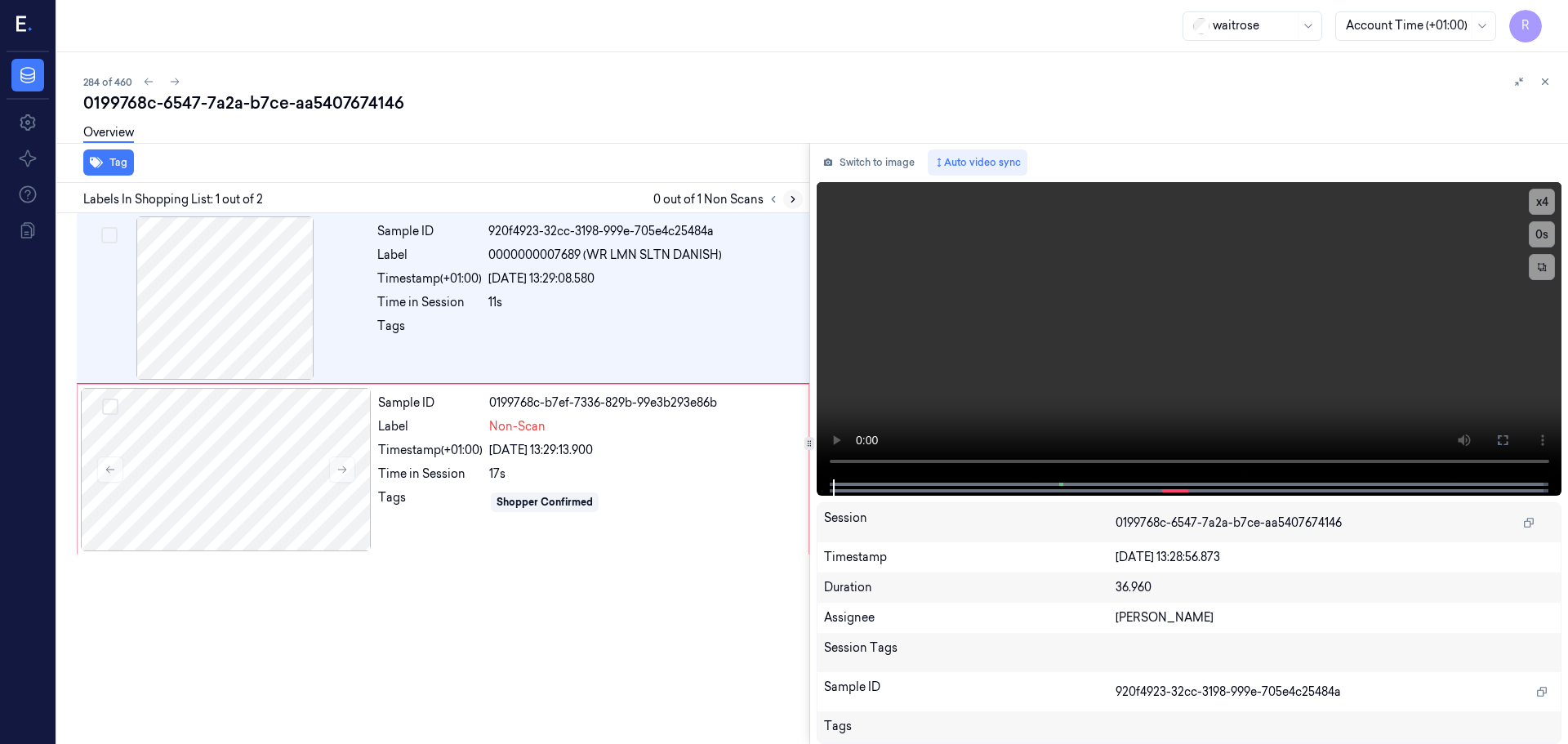
click at [796, 198] on icon at bounding box center [793, 199] width 11 height 11
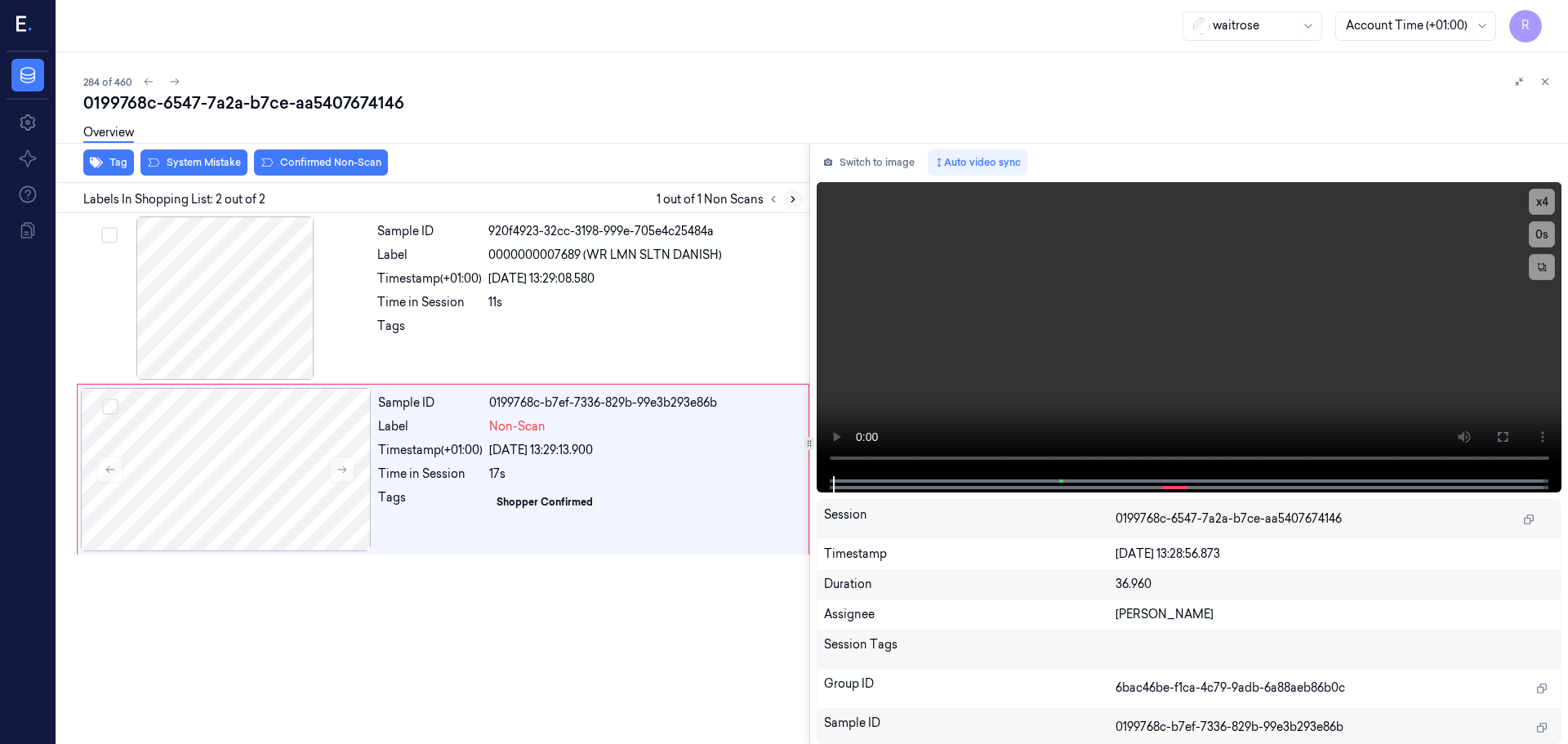
click at [796, 198] on icon at bounding box center [793, 199] width 11 height 11
drag, startPoint x: 796, startPoint y: 198, endPoint x: 656, endPoint y: 258, distance: 152.3
click at [795, 207] on button at bounding box center [793, 199] width 19 height 19
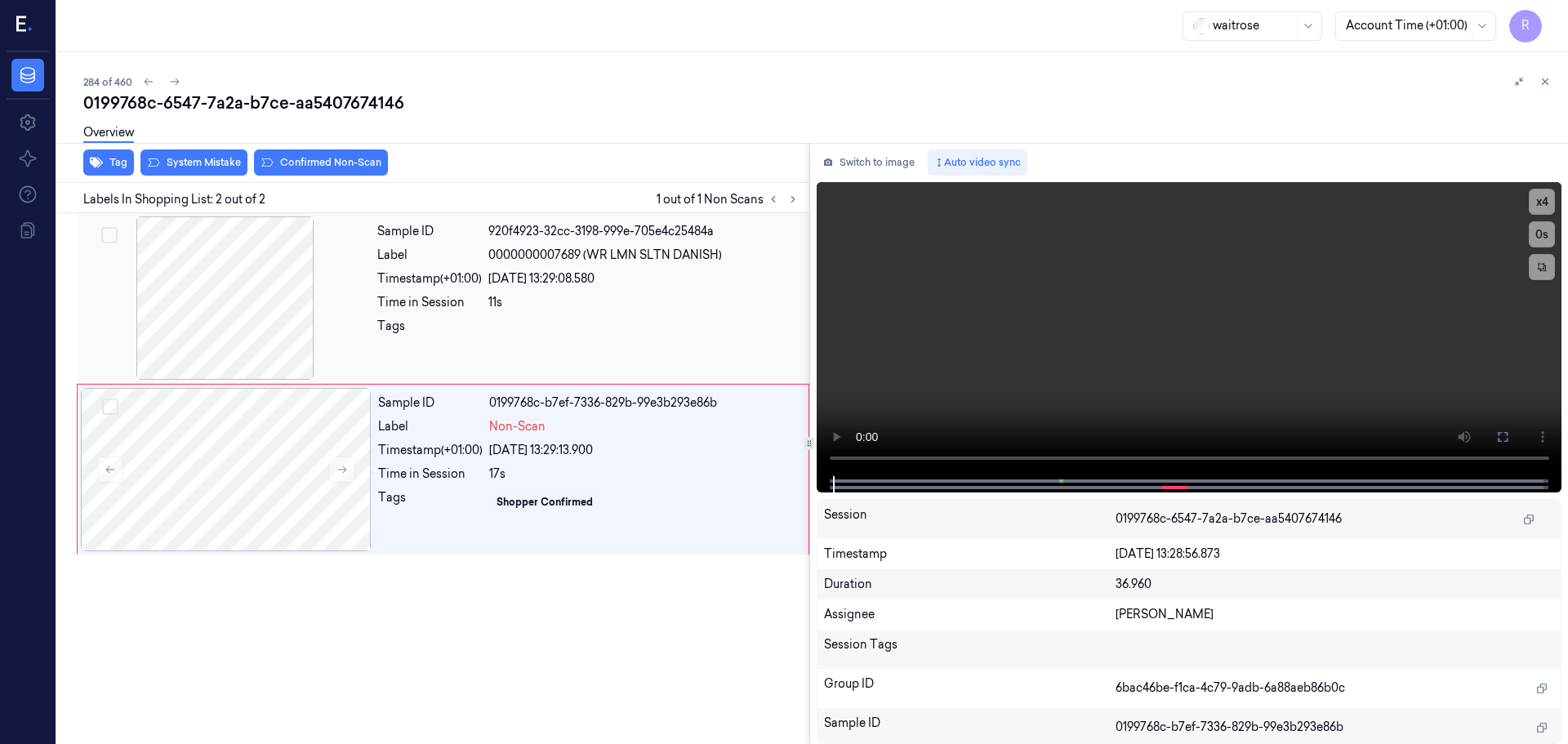
click at [288, 300] on div at bounding box center [225, 298] width 291 height 164
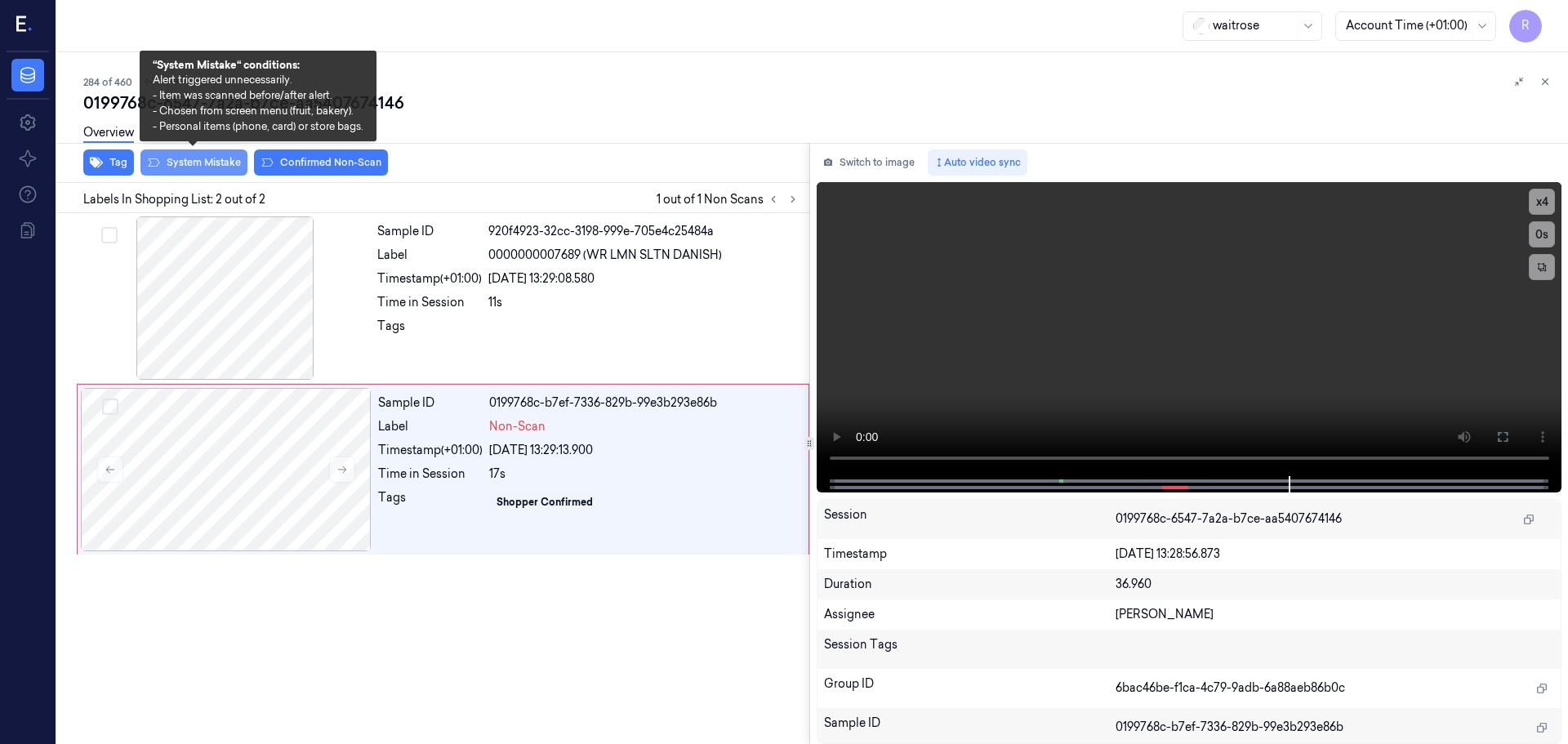
click at [208, 159] on button "System Mistake" at bounding box center [194, 163] width 107 height 26
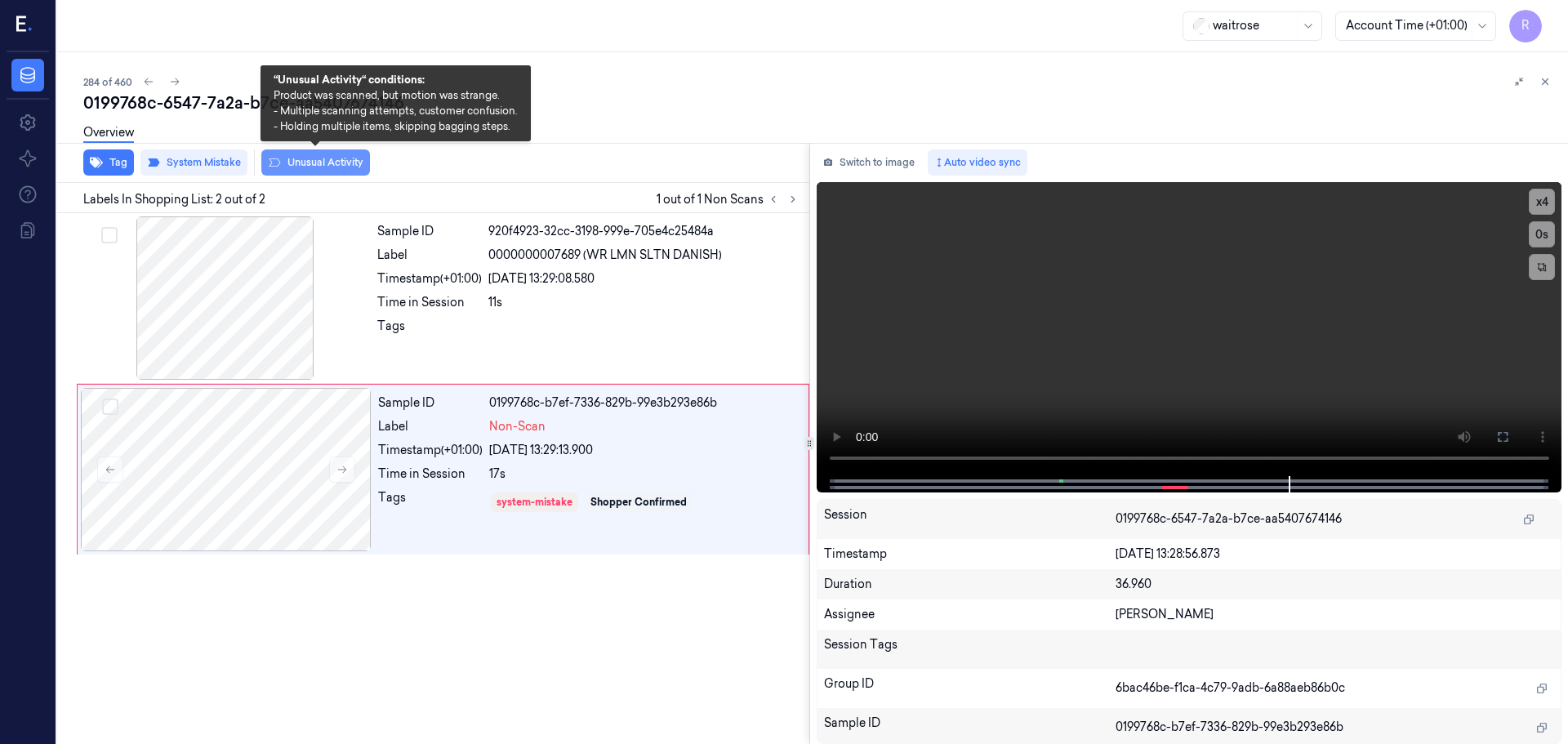
click at [306, 166] on button "Unusual Activity" at bounding box center [315, 163] width 109 height 26
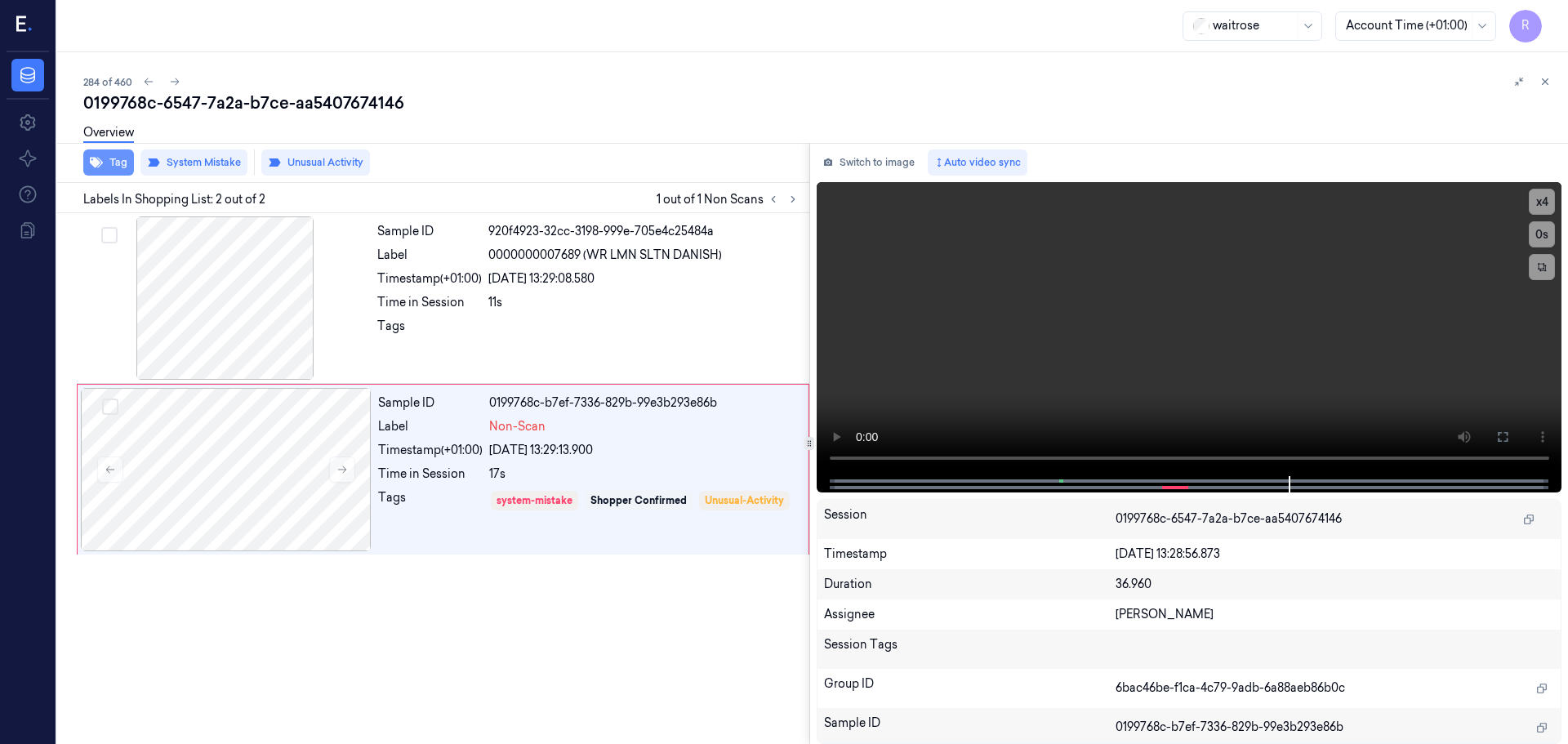
click at [115, 161] on button "Tag" at bounding box center [109, 163] width 51 height 26
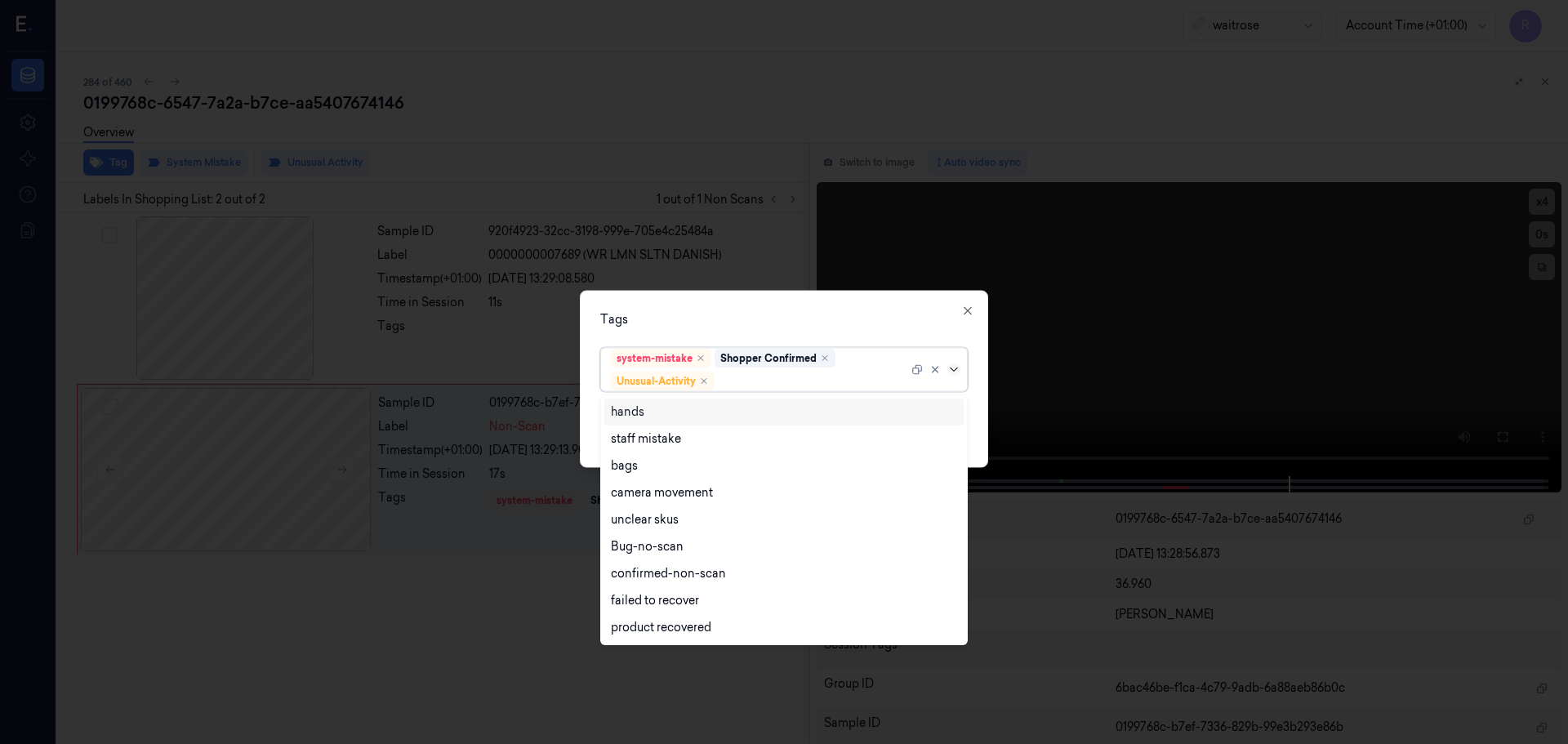
click at [952, 367] on icon at bounding box center [954, 369] width 13 height 13
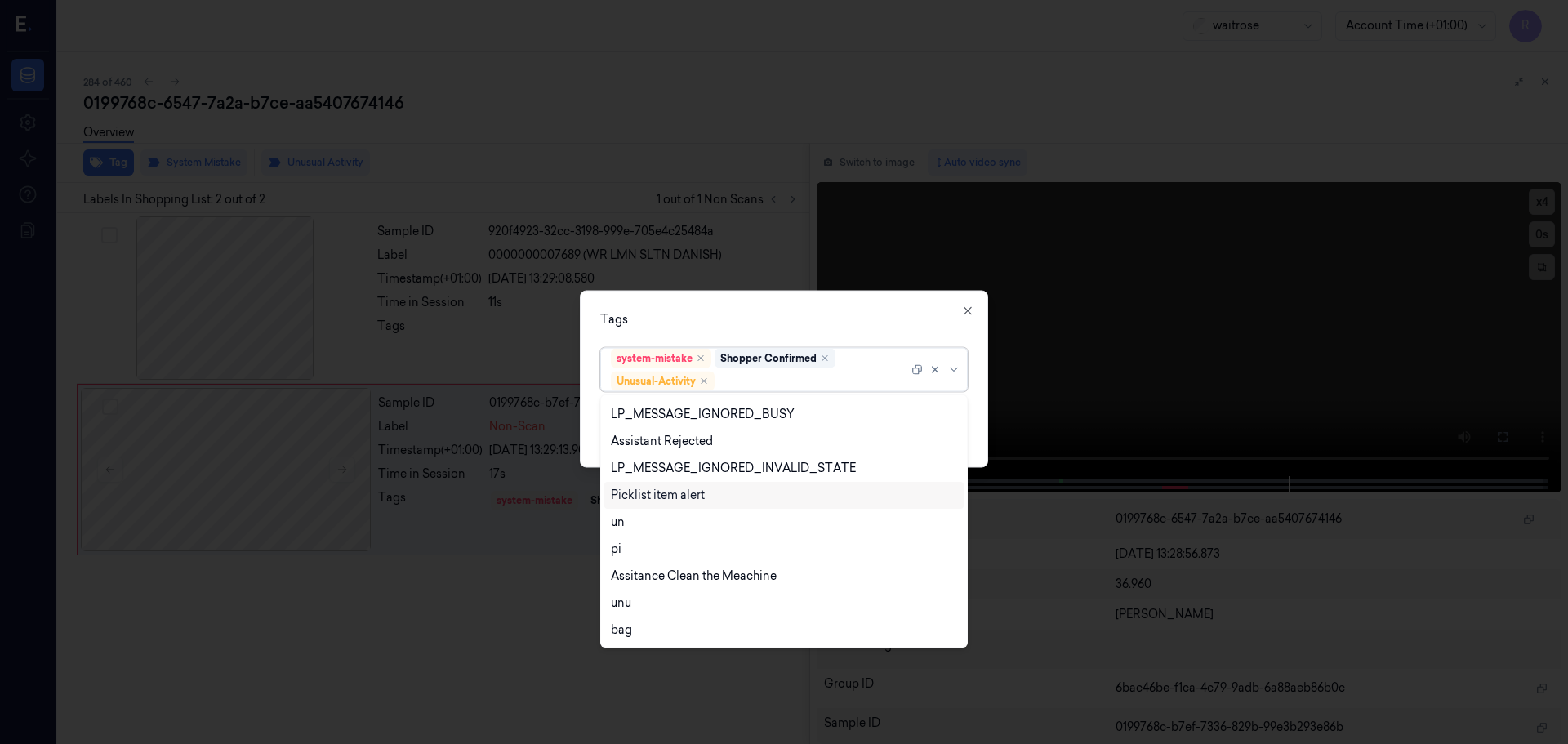
click at [668, 494] on div "Picklist item alert" at bounding box center [658, 495] width 94 height 17
click at [727, 328] on div "Tags option Picklist item alert, selected. 20 results available. Use Up and Dow…" at bounding box center [784, 378] width 408 height 177
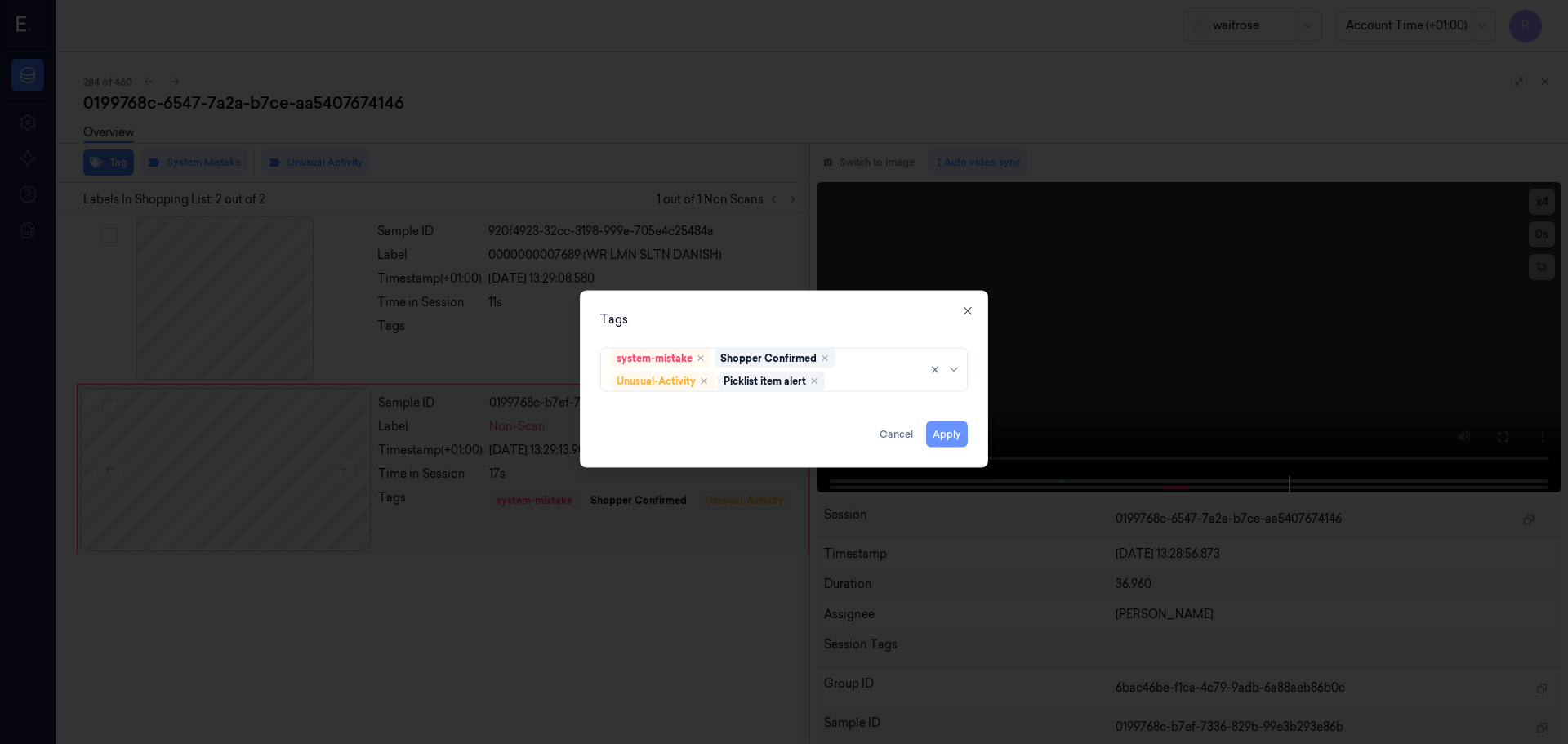
click at [964, 429] on button "Apply" at bounding box center [946, 433] width 41 height 26
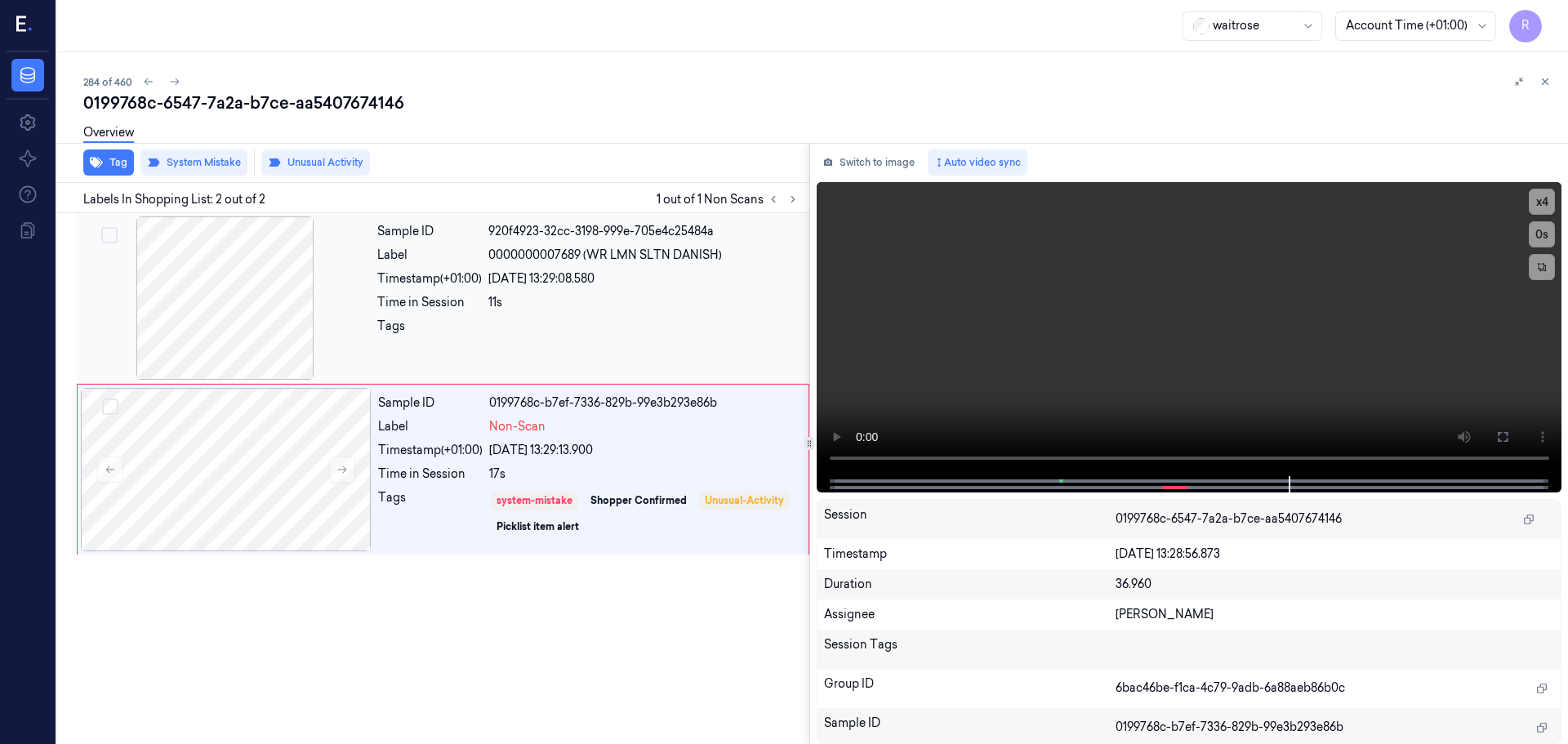
click at [598, 338] on div at bounding box center [644, 330] width 311 height 26
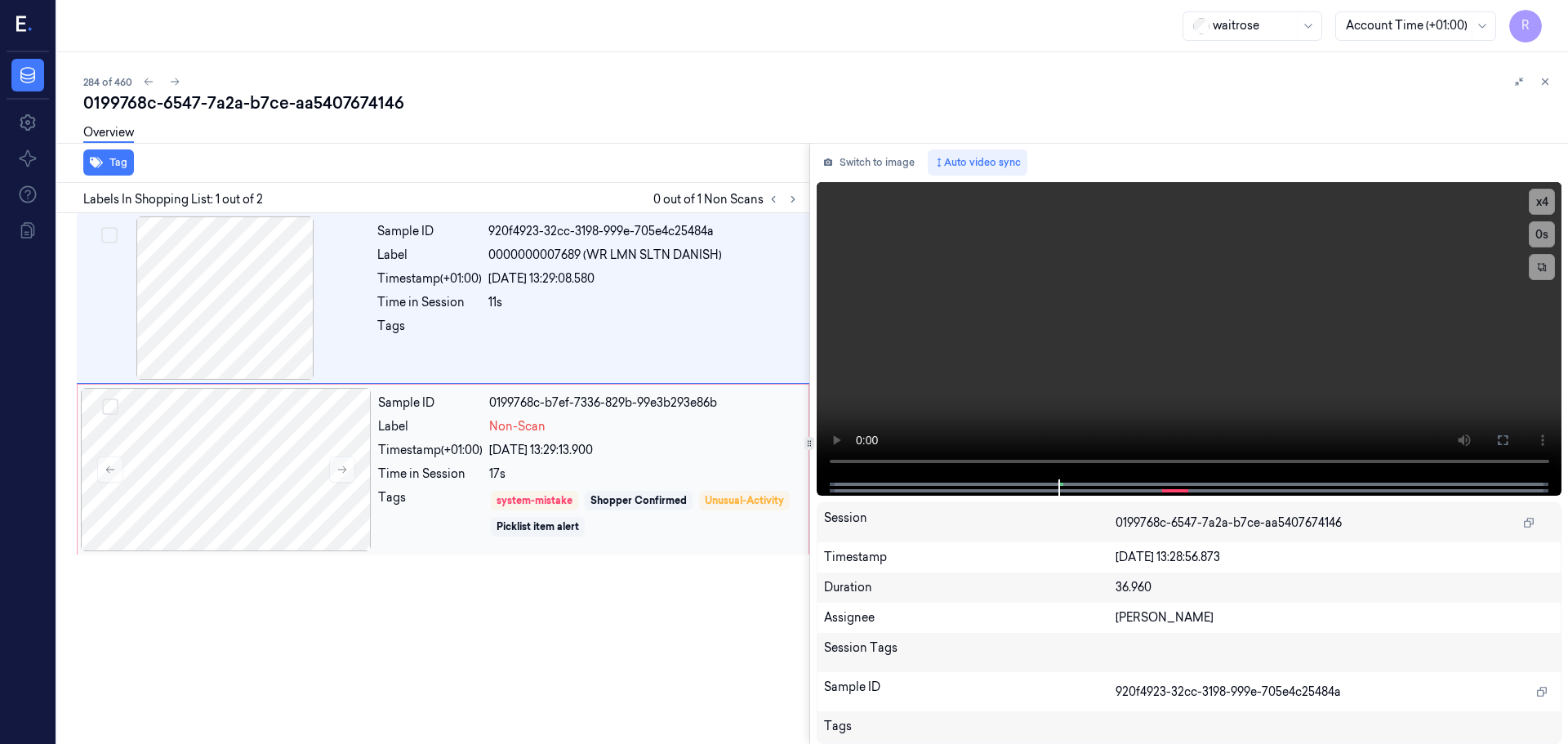
click at [602, 484] on div "Sample ID 0199768c-b7ef-7336-829b-99e3b293e86b Label Non-Scan Timestamp (+01:00…" at bounding box center [589, 470] width 434 height 164
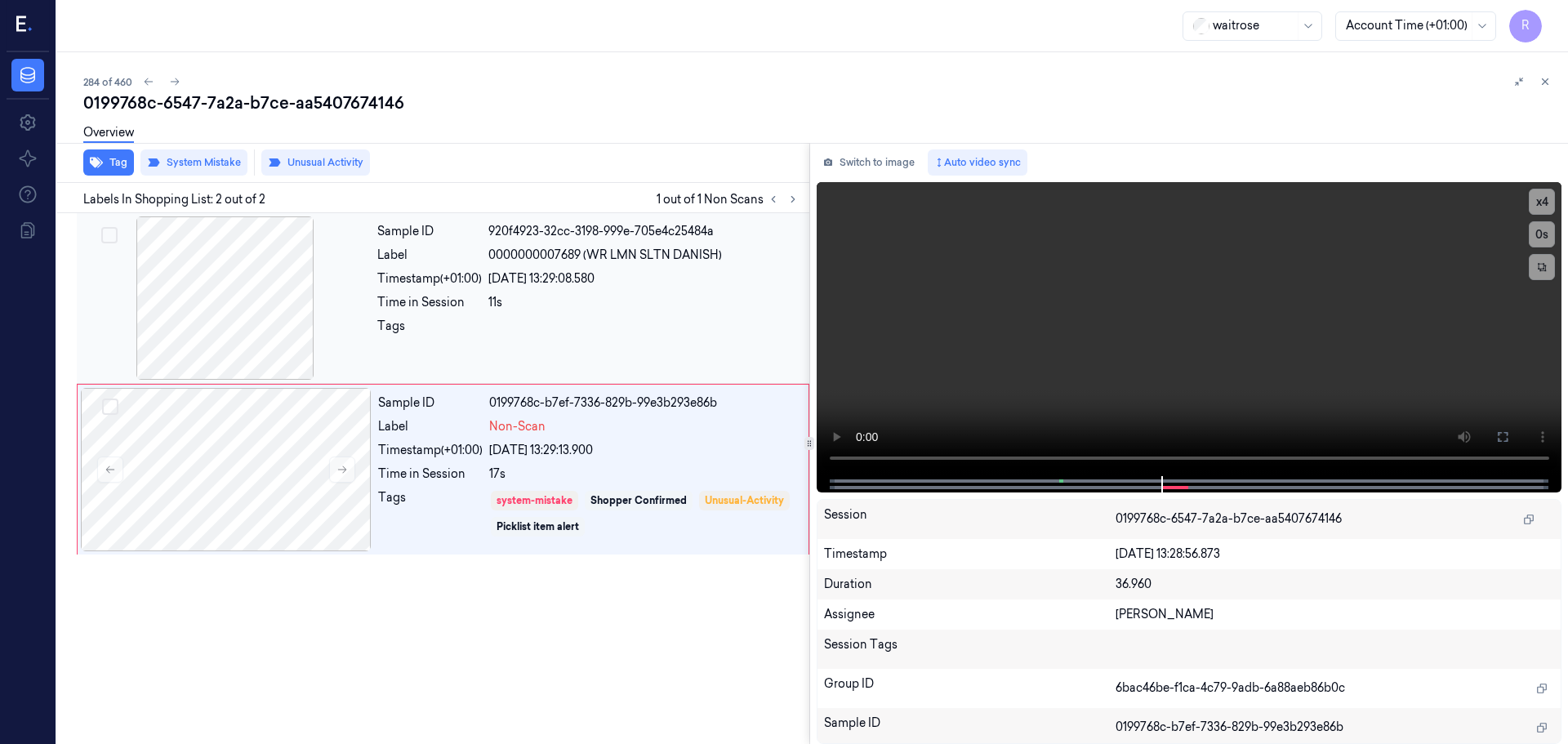
click at [618, 318] on div at bounding box center [644, 330] width 311 height 26
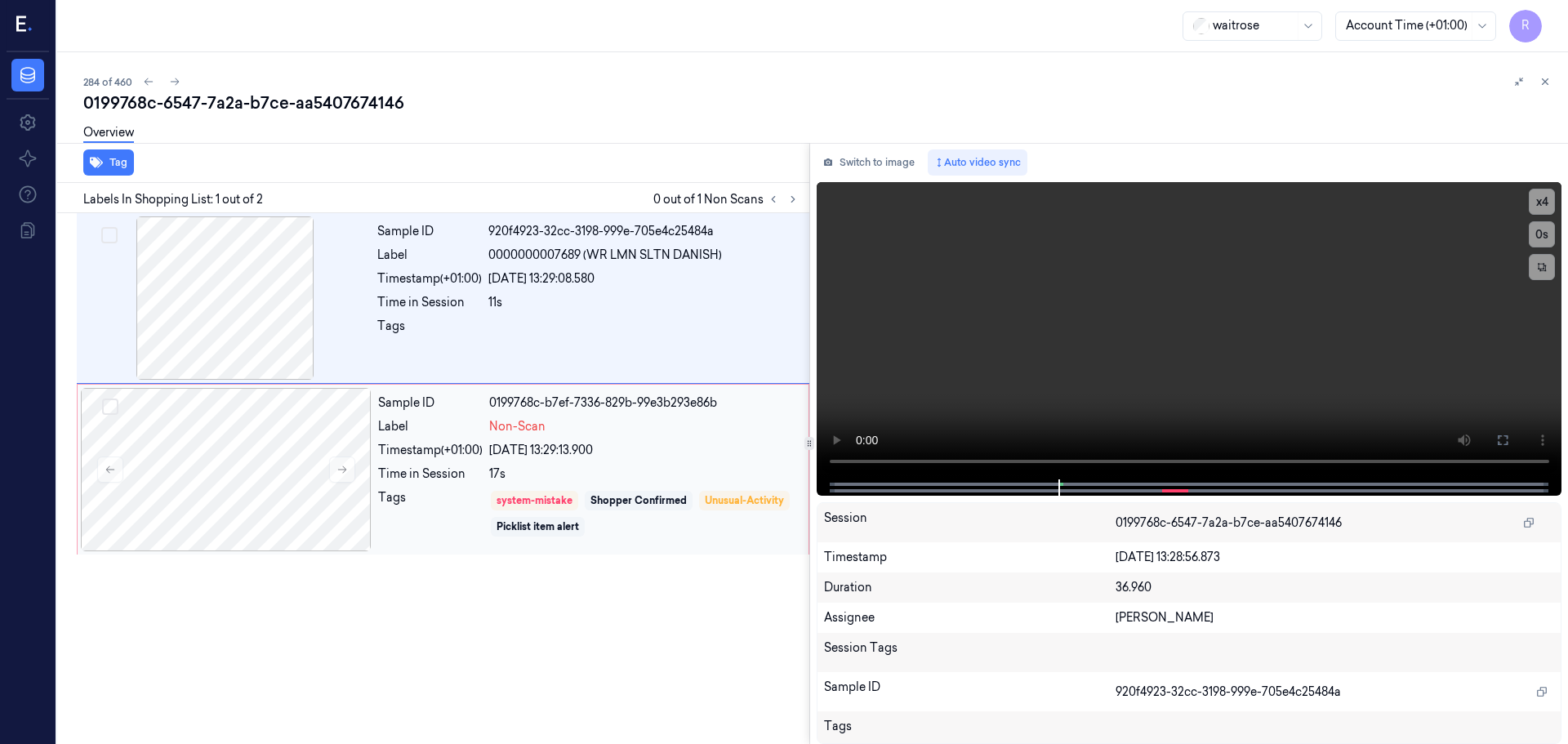
click at [620, 427] on div "Non-Scan" at bounding box center [644, 427] width 310 height 17
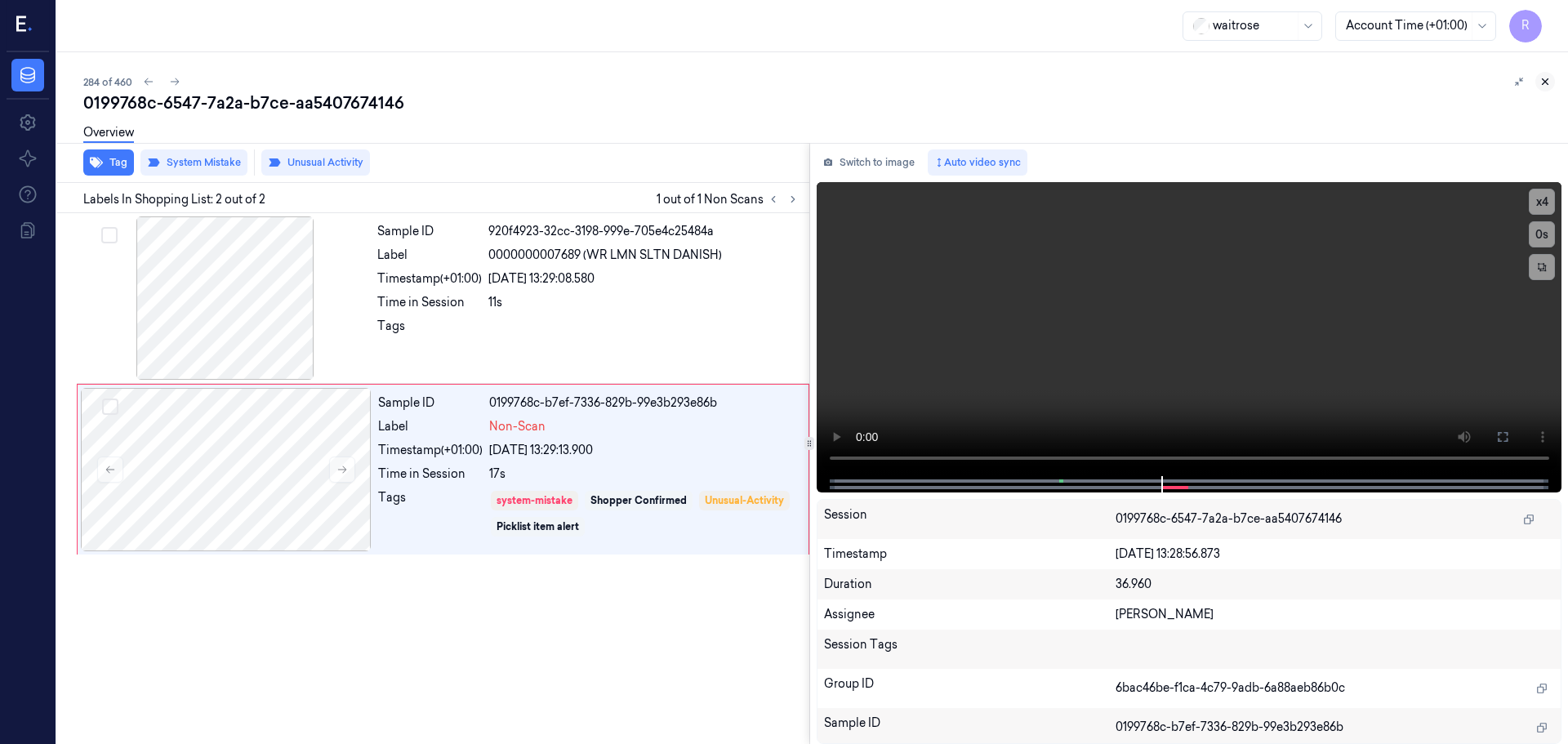
click at [1544, 87] on button at bounding box center [1544, 81] width 19 height 19
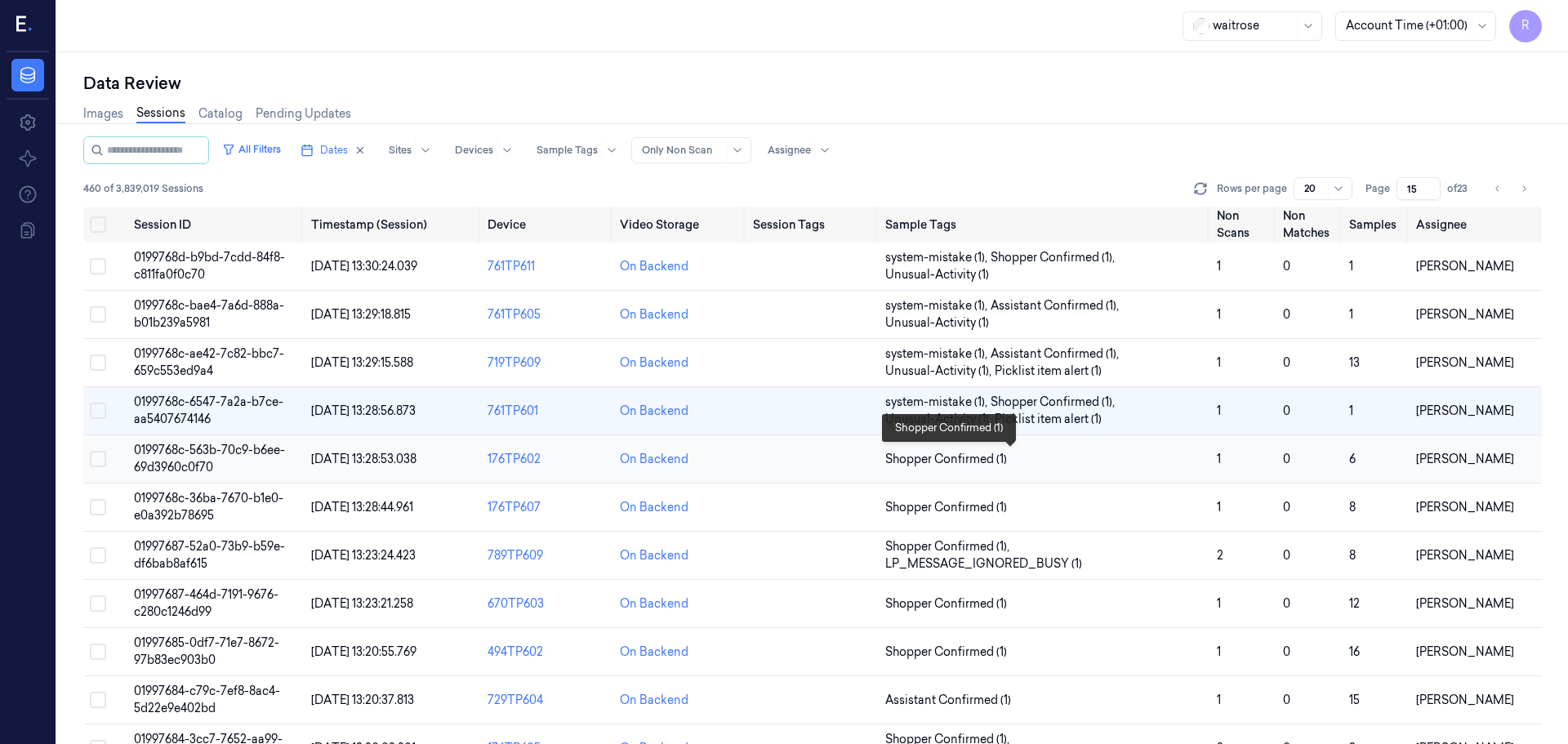
click at [1112, 464] on span "Shopper Confirmed (1)" at bounding box center [1045, 459] width 318 height 17
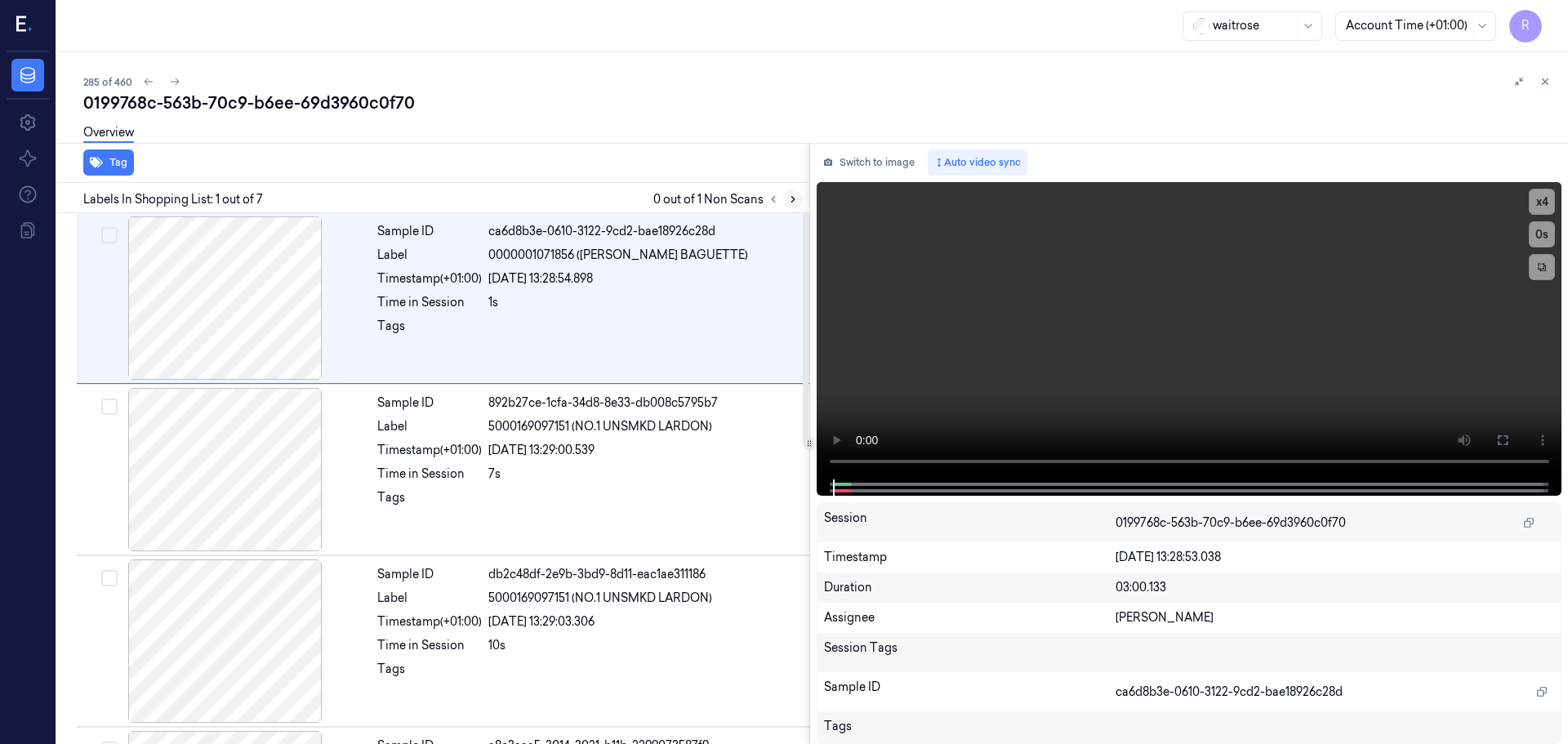
click at [793, 198] on icon at bounding box center [793, 200] width 4 height 6
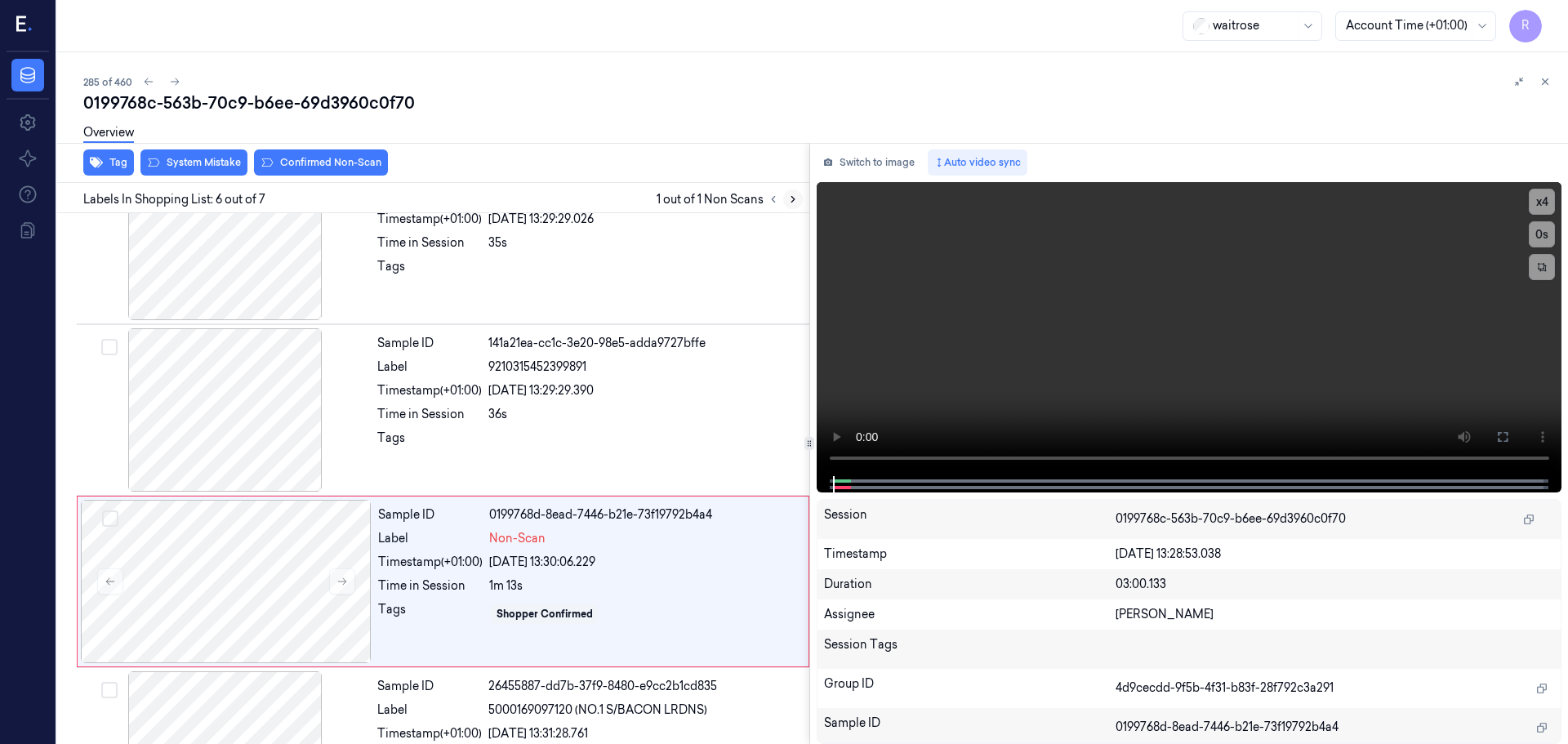
scroll to position [674, 0]
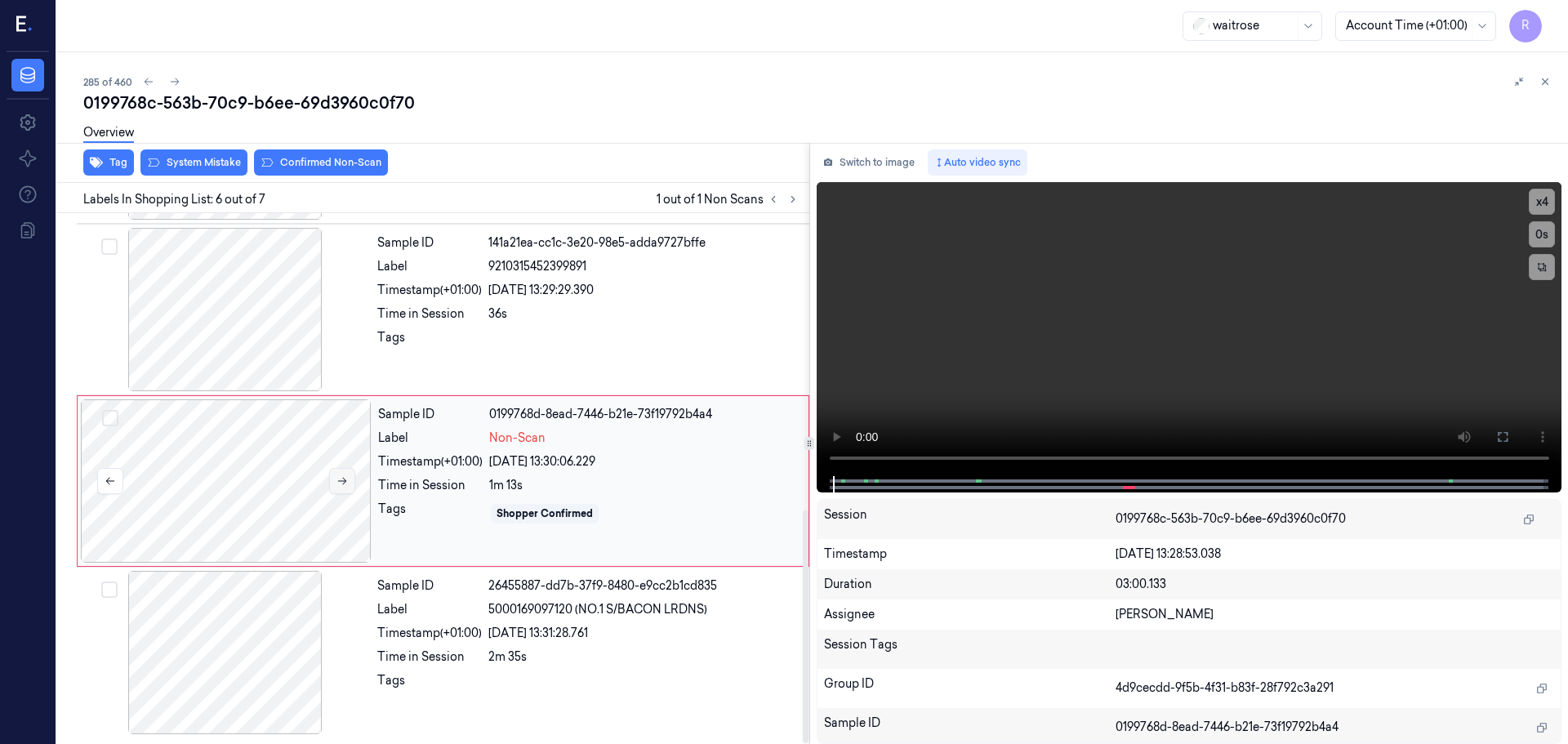
click at [353, 484] on button at bounding box center [342, 481] width 26 height 26
click at [352, 484] on button at bounding box center [342, 481] width 26 height 26
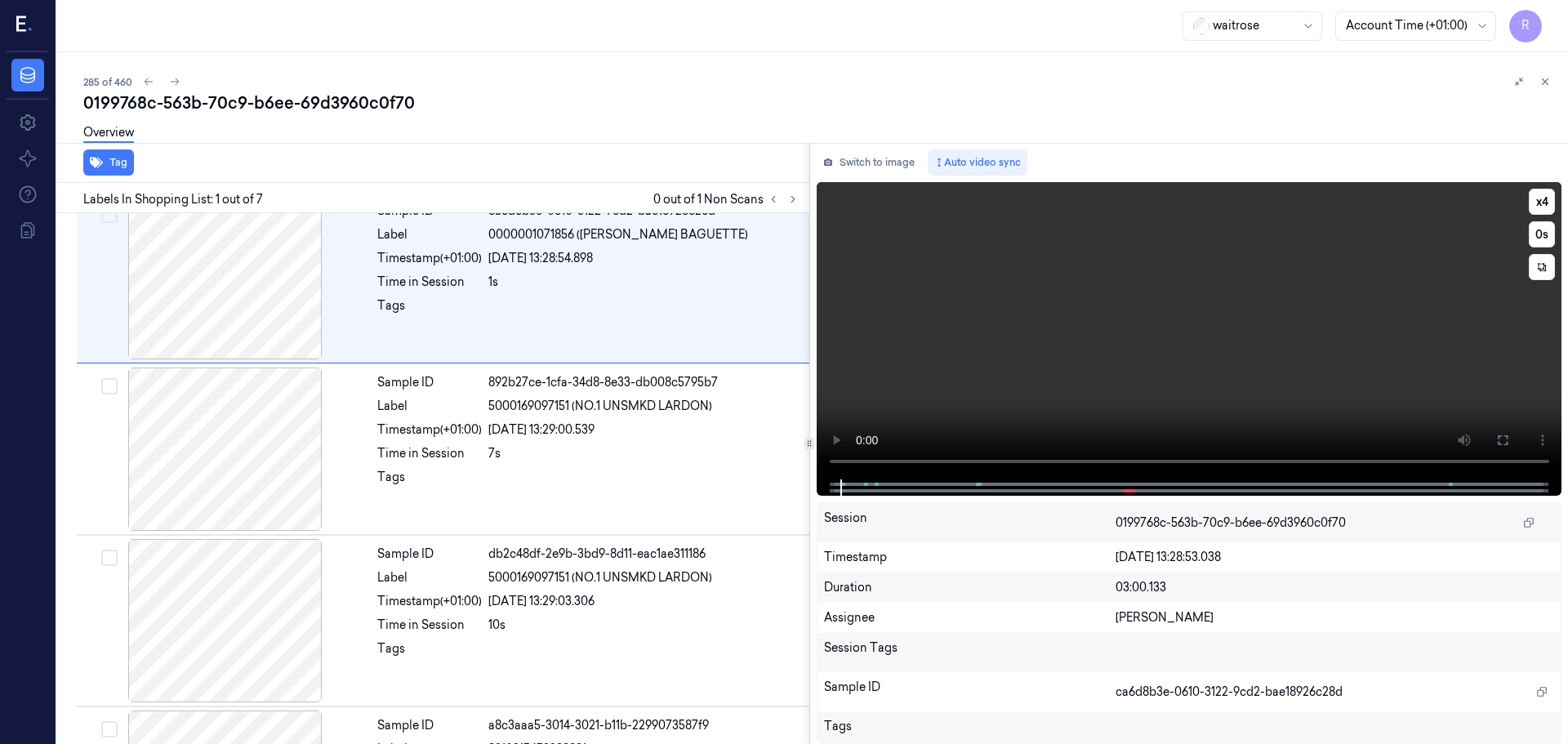
scroll to position [0, 0]
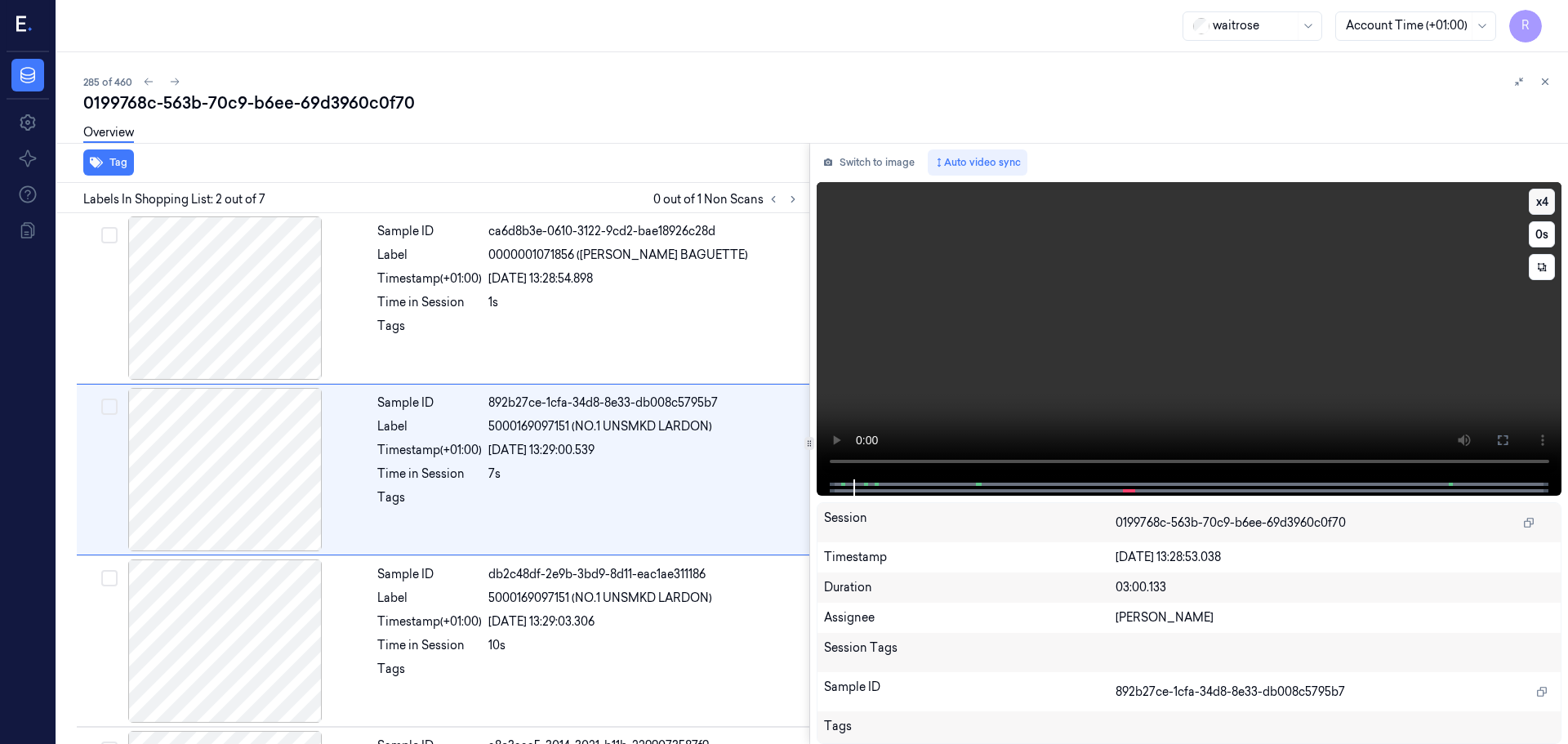
click at [1540, 195] on button "x 4" at bounding box center [1541, 201] width 26 height 26
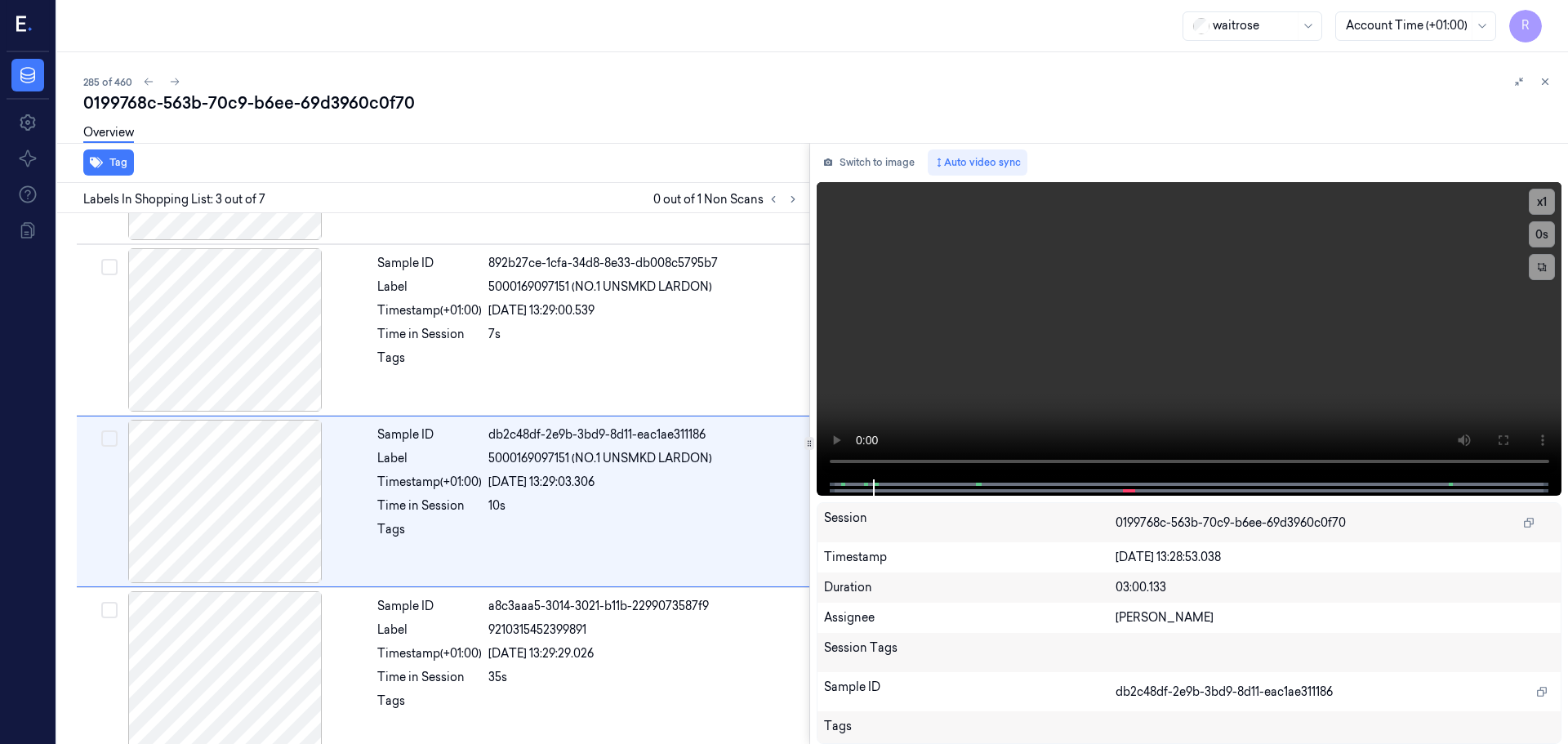
scroll to position [163, 0]
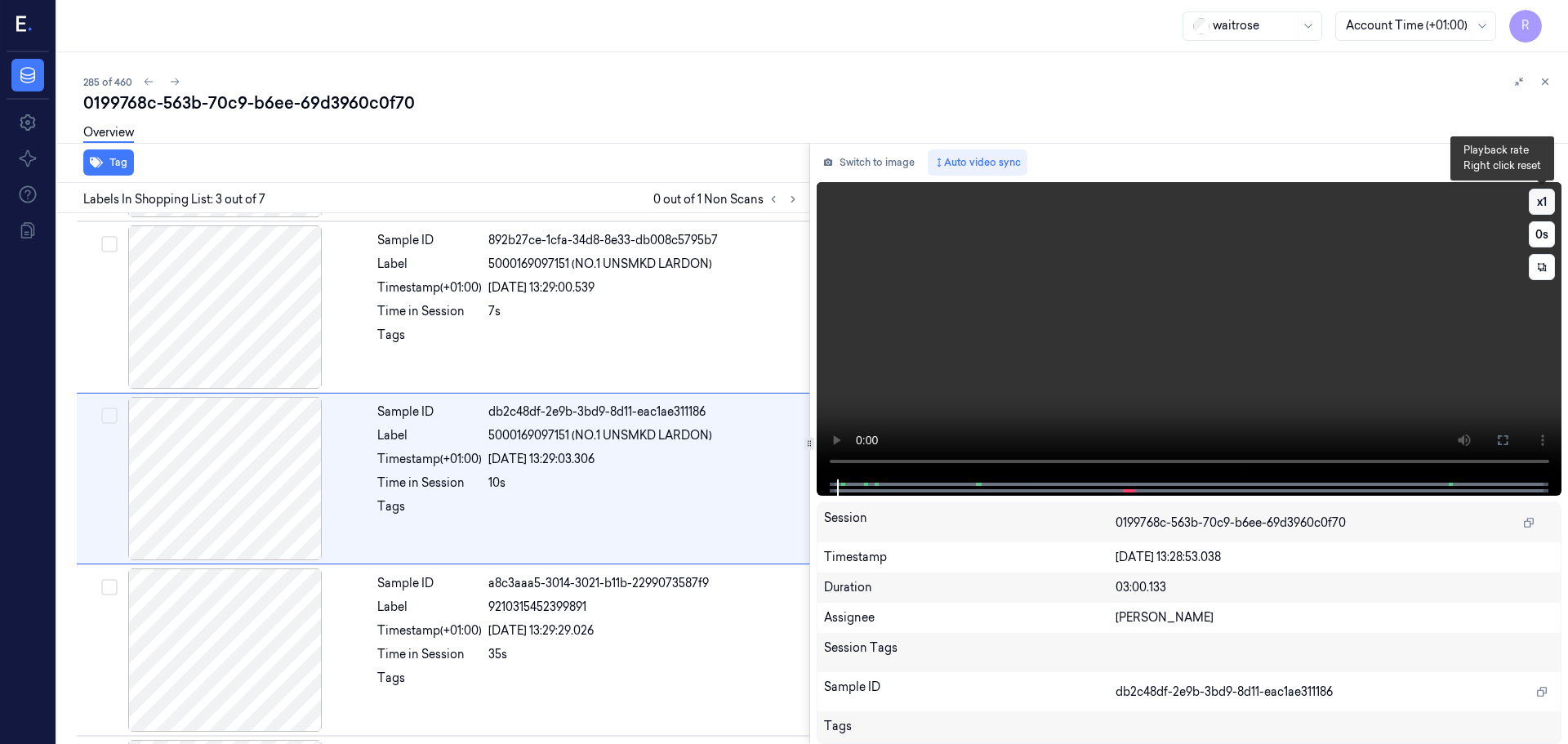
click at [1535, 194] on button "x 1" at bounding box center [1541, 201] width 26 height 26
click at [1542, 194] on button "x 2" at bounding box center [1541, 201] width 26 height 26
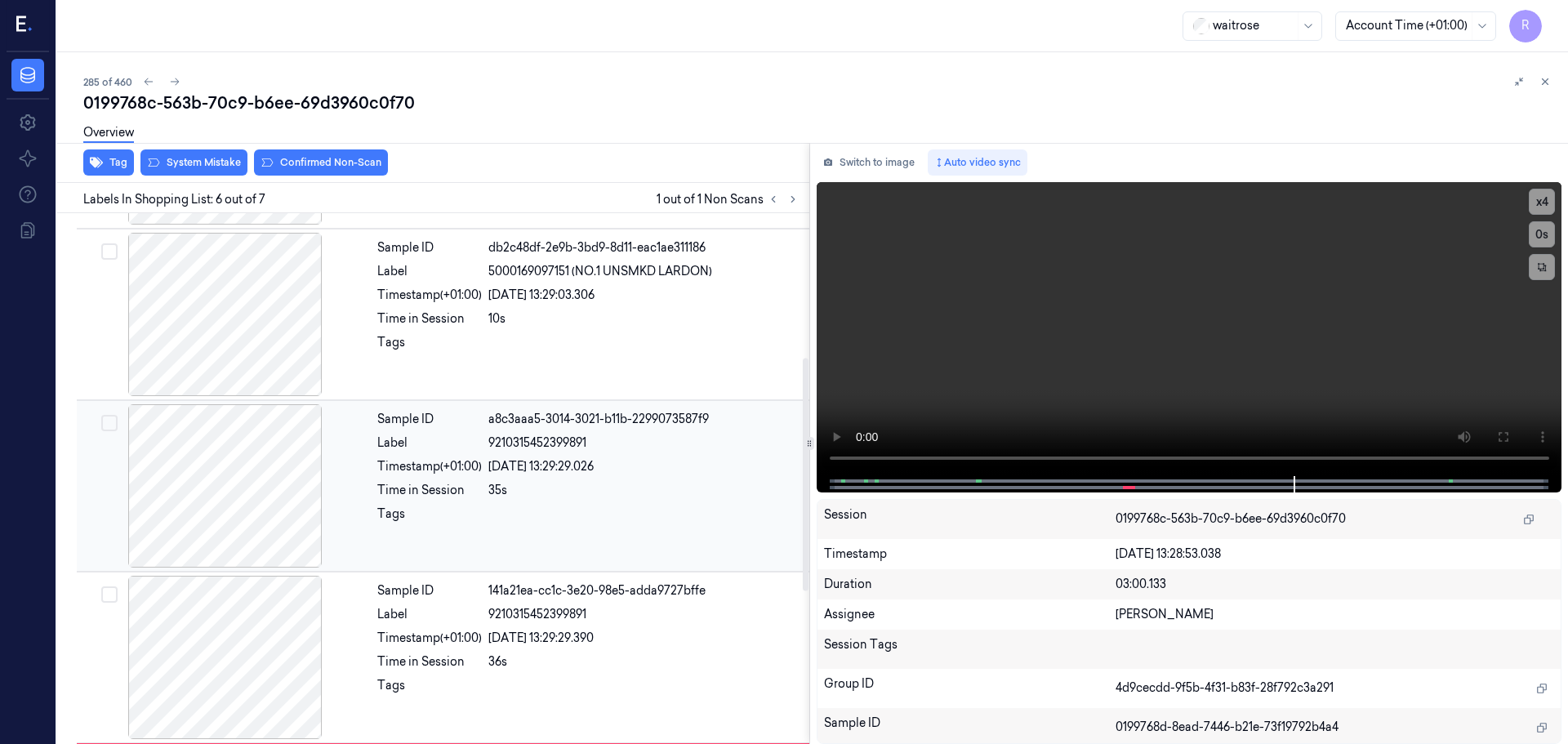
scroll to position [674, 0]
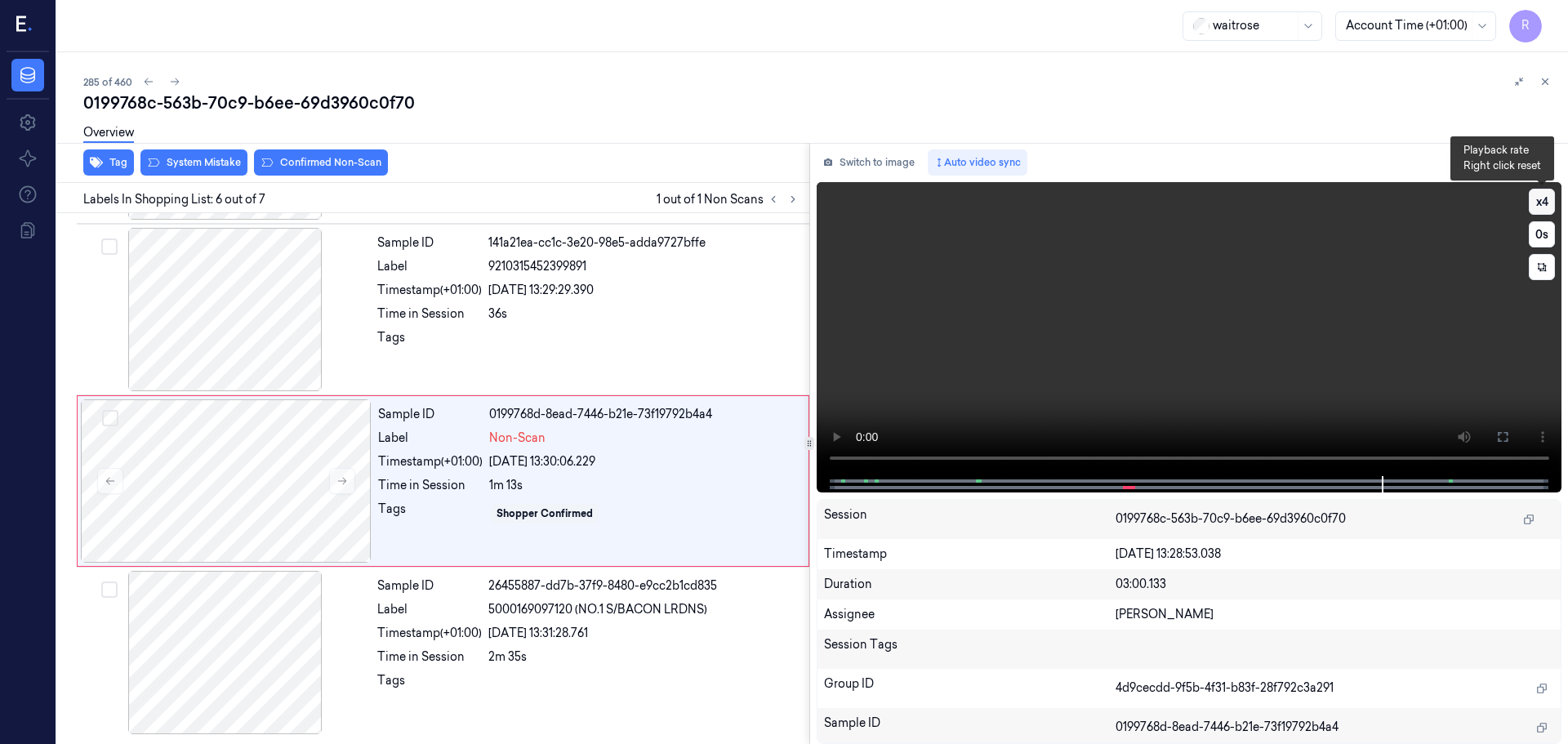
click at [1538, 210] on button "x 4" at bounding box center [1541, 201] width 26 height 26
click at [1538, 209] on button "x 1" at bounding box center [1541, 201] width 26 height 26
click at [1538, 209] on button "x 2" at bounding box center [1541, 201] width 26 height 26
click at [541, 656] on div "2m 35s" at bounding box center [644, 657] width 311 height 17
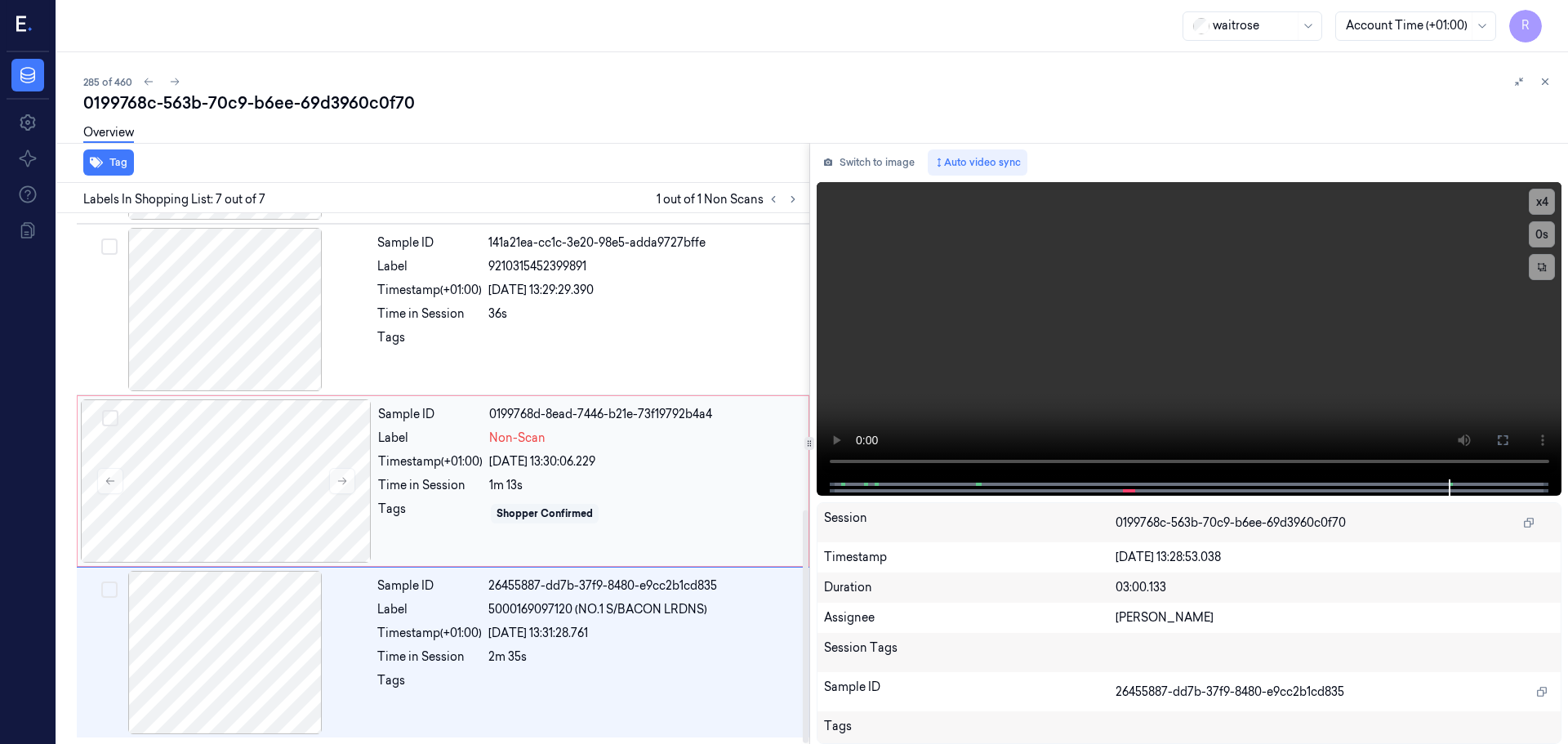
drag, startPoint x: 544, startPoint y: 467, endPoint x: 533, endPoint y: 467, distance: 11.0
click at [544, 470] on div "Sample ID 0199768d-8ead-7446-b21e-73f19792b4a4 Label Non-Scan Timestamp (+01:00…" at bounding box center [589, 481] width 434 height 164
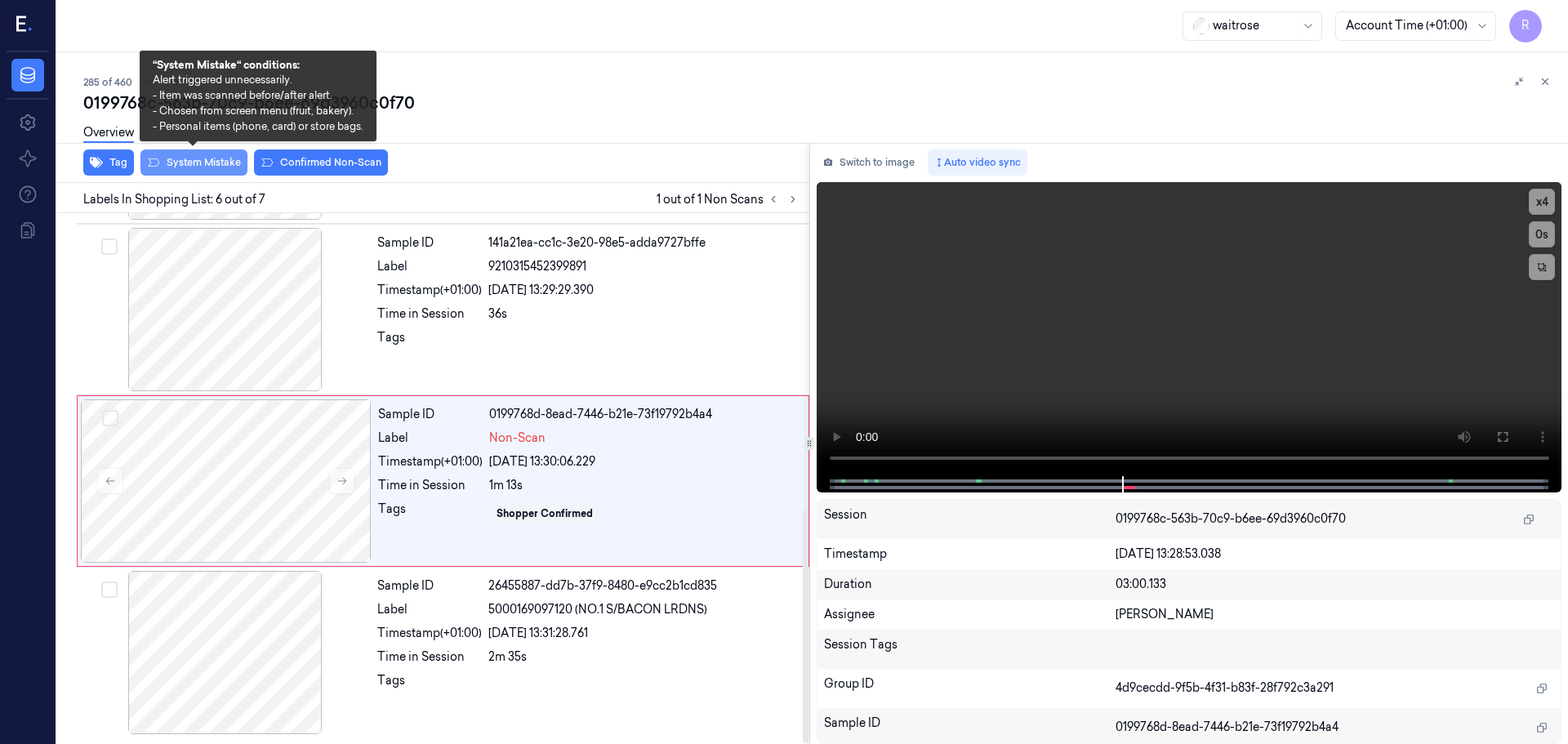
click at [193, 161] on button "System Mistake" at bounding box center [194, 163] width 107 height 26
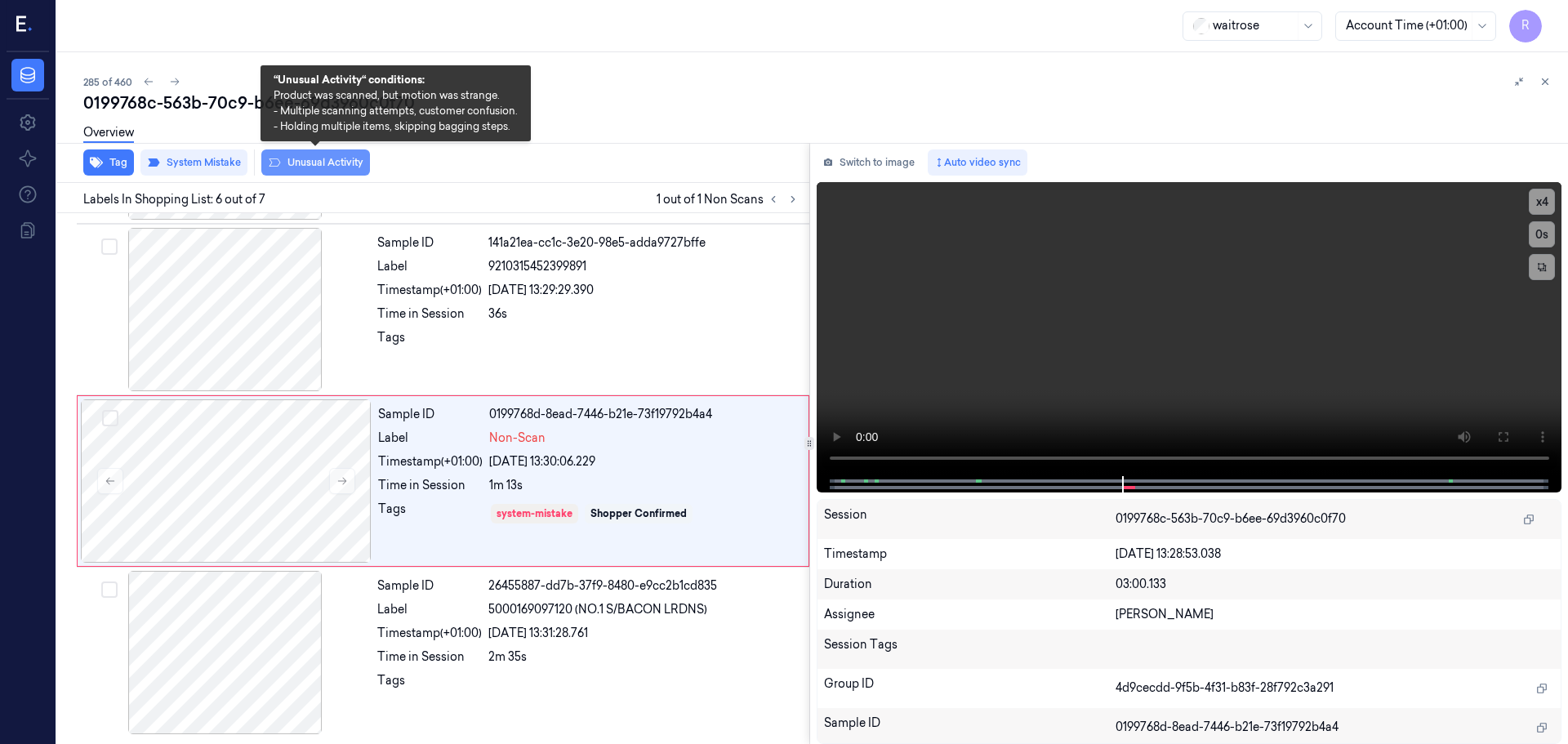
click at [345, 166] on button "Unusual Activity" at bounding box center [315, 163] width 109 height 26
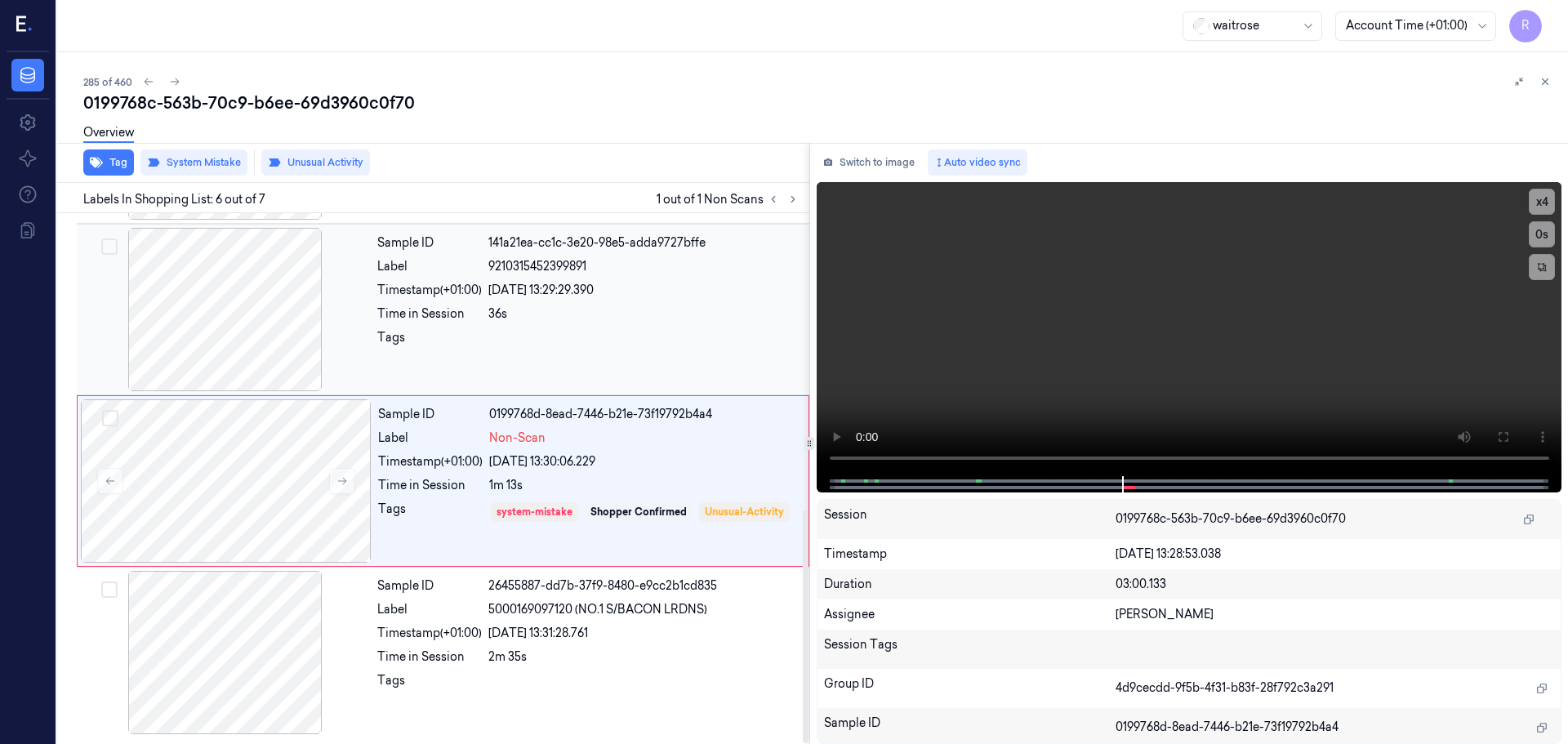
click at [547, 310] on div "36s" at bounding box center [644, 314] width 311 height 17
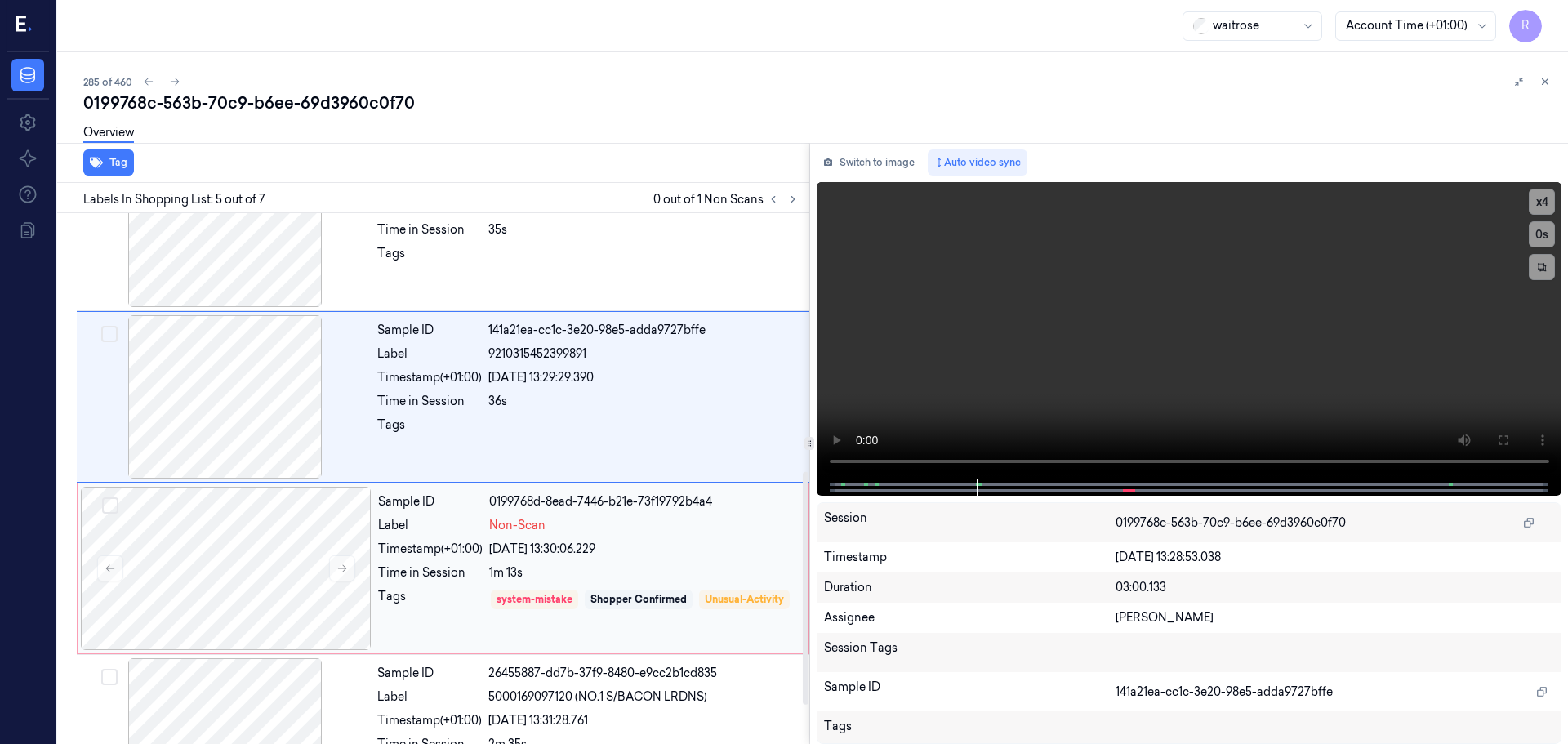
click at [535, 551] on div "[DATE] 13:30:06.229" at bounding box center [644, 549] width 310 height 17
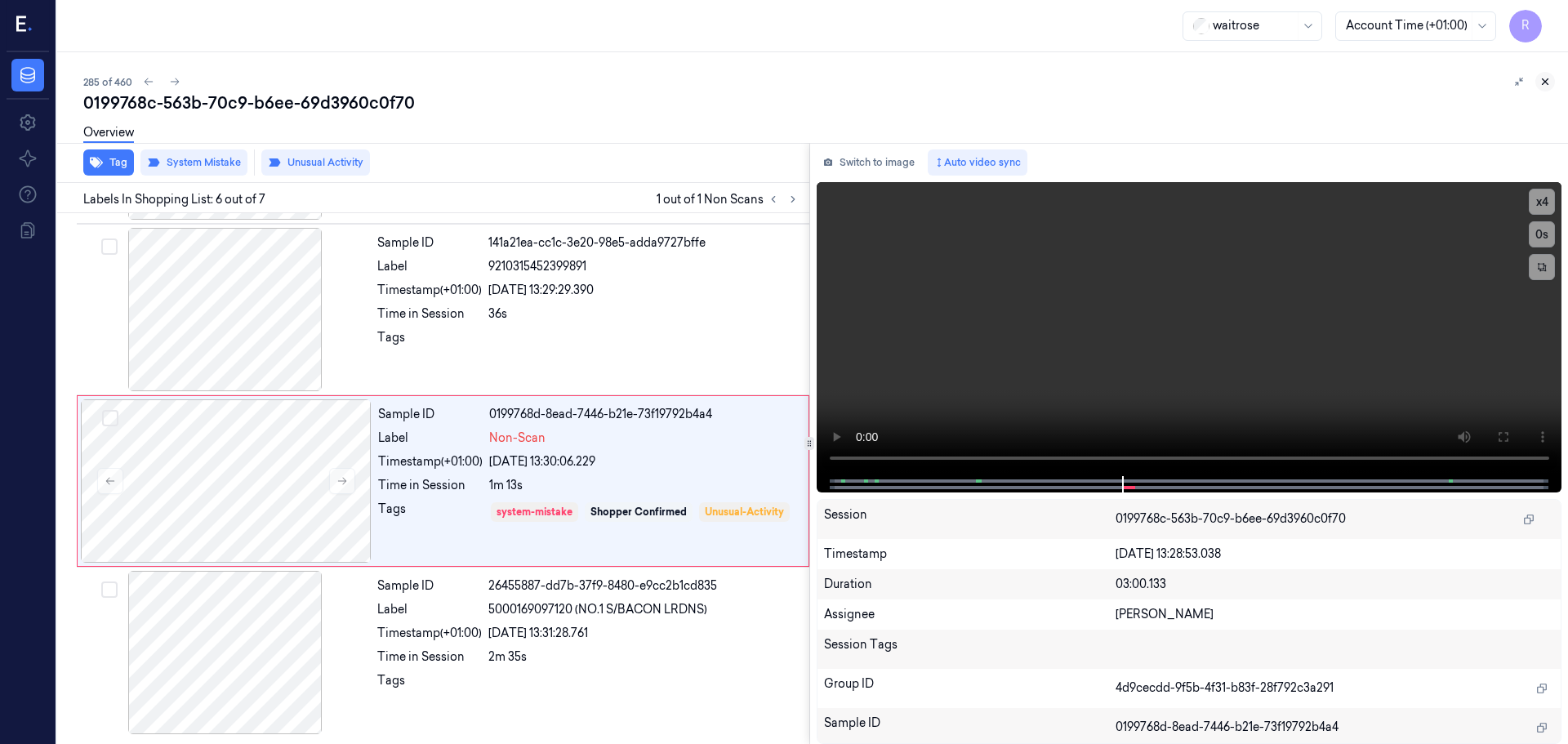
click at [1546, 88] on button at bounding box center [1544, 81] width 19 height 19
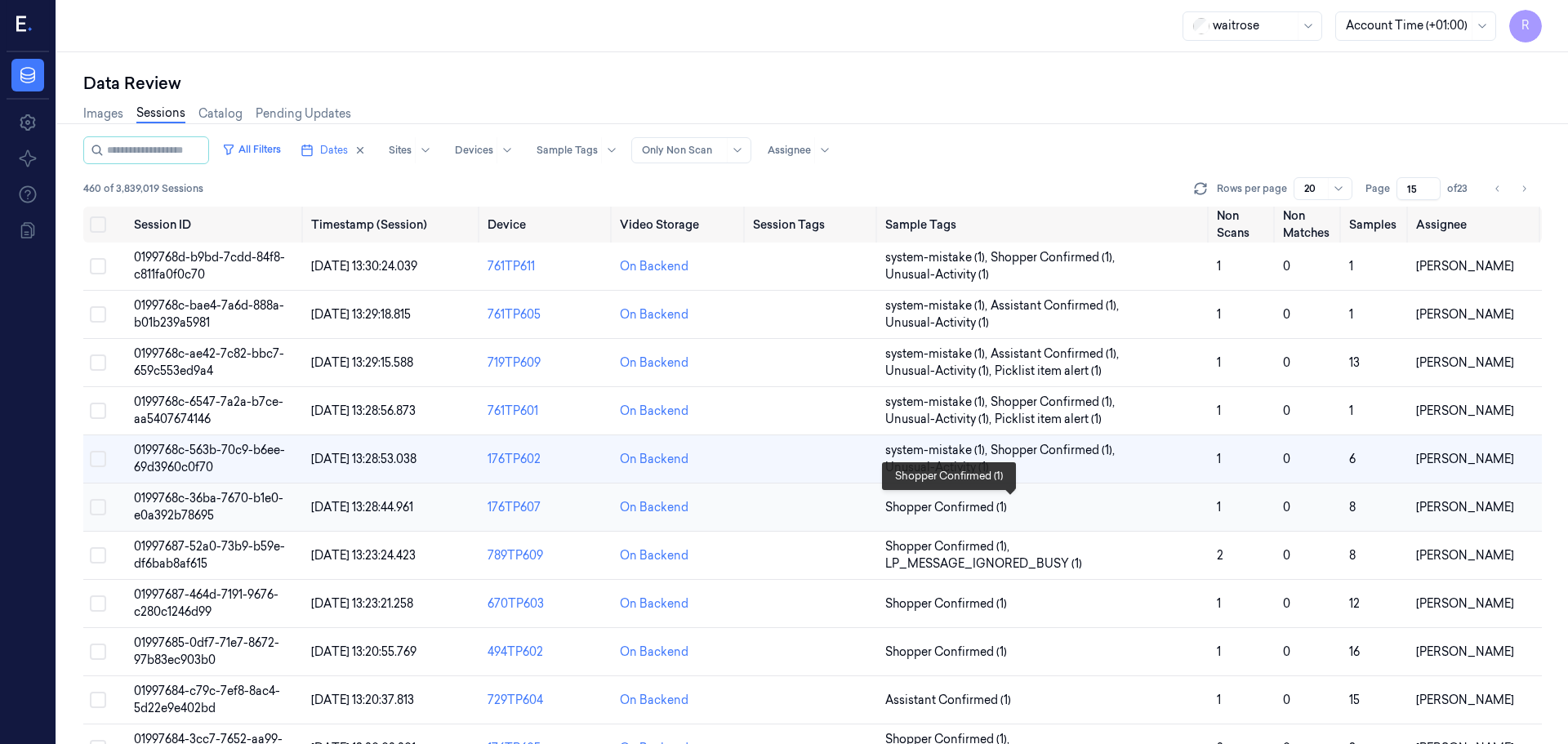
click at [981, 507] on span "Shopper Confirmed (1)" at bounding box center [946, 508] width 121 height 17
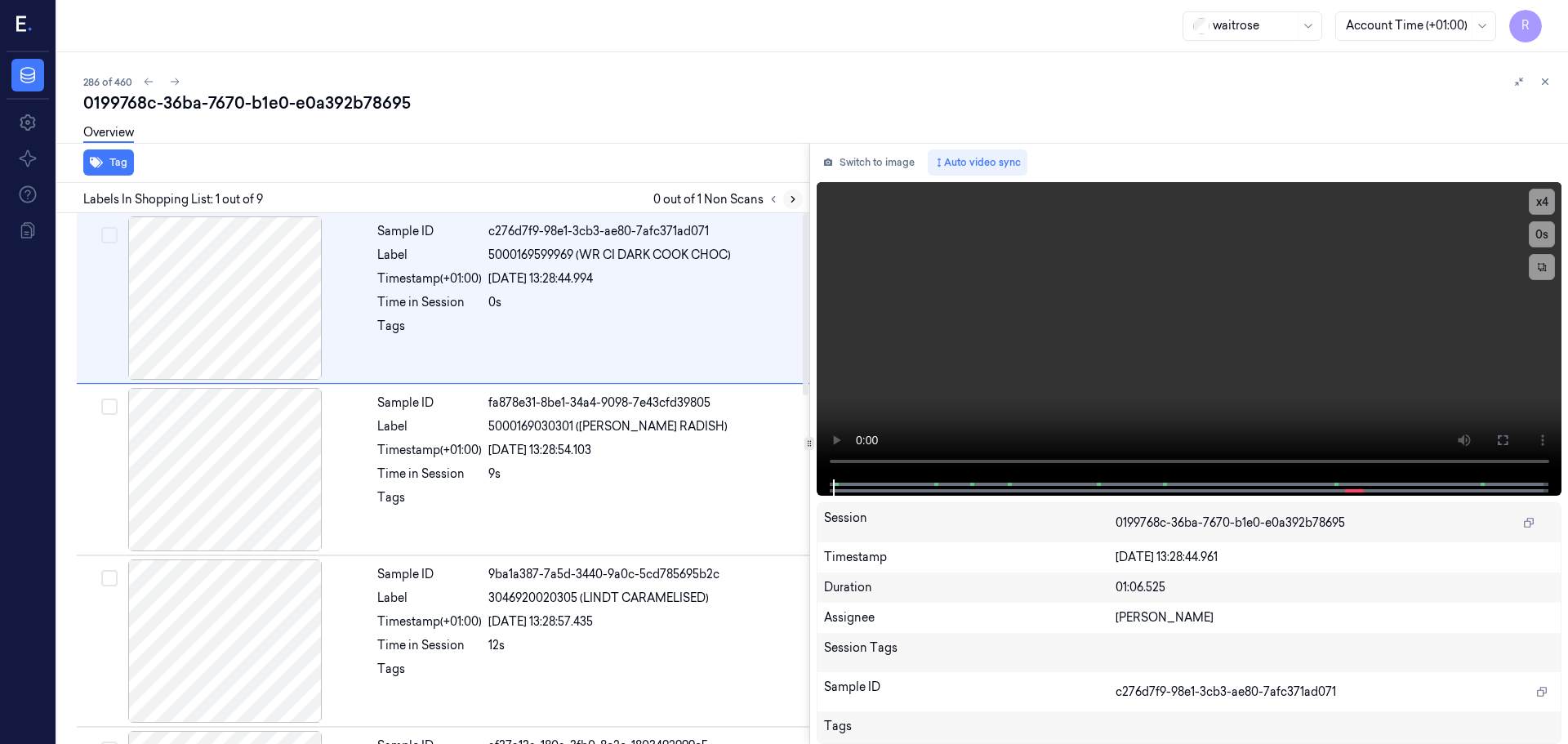
click at [789, 195] on icon at bounding box center [793, 199] width 11 height 11
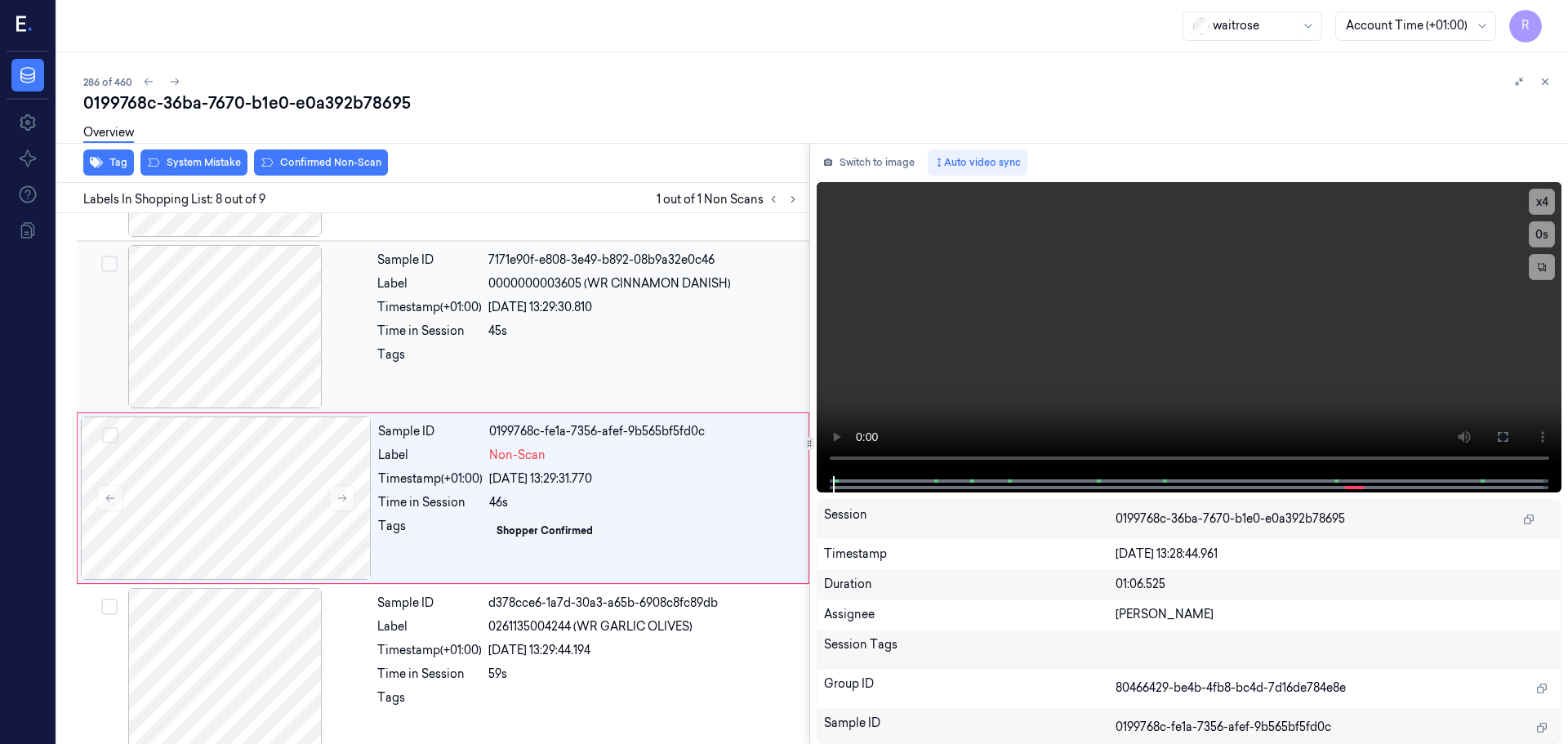
scroll to position [1017, 0]
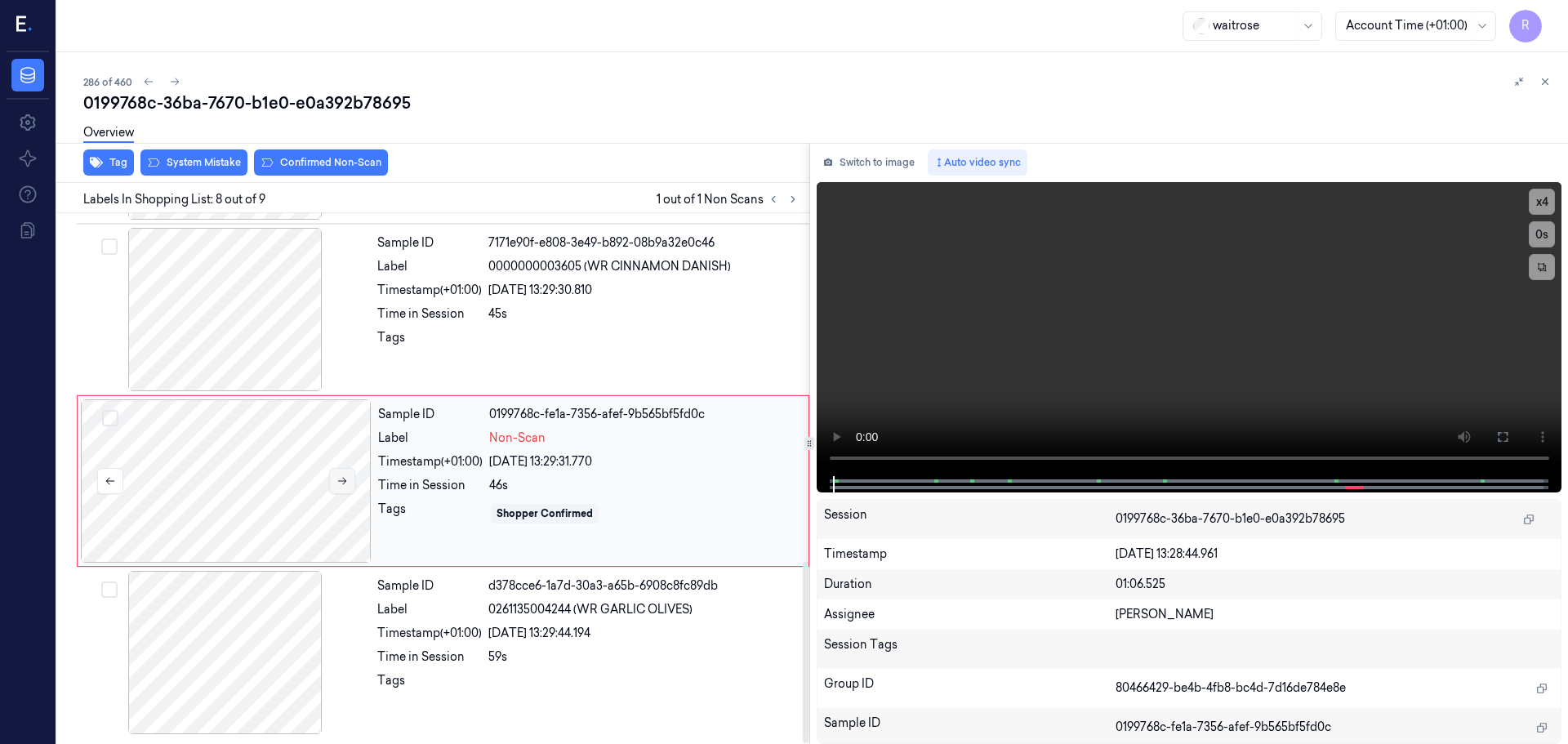
click at [352, 478] on button at bounding box center [342, 481] width 26 height 26
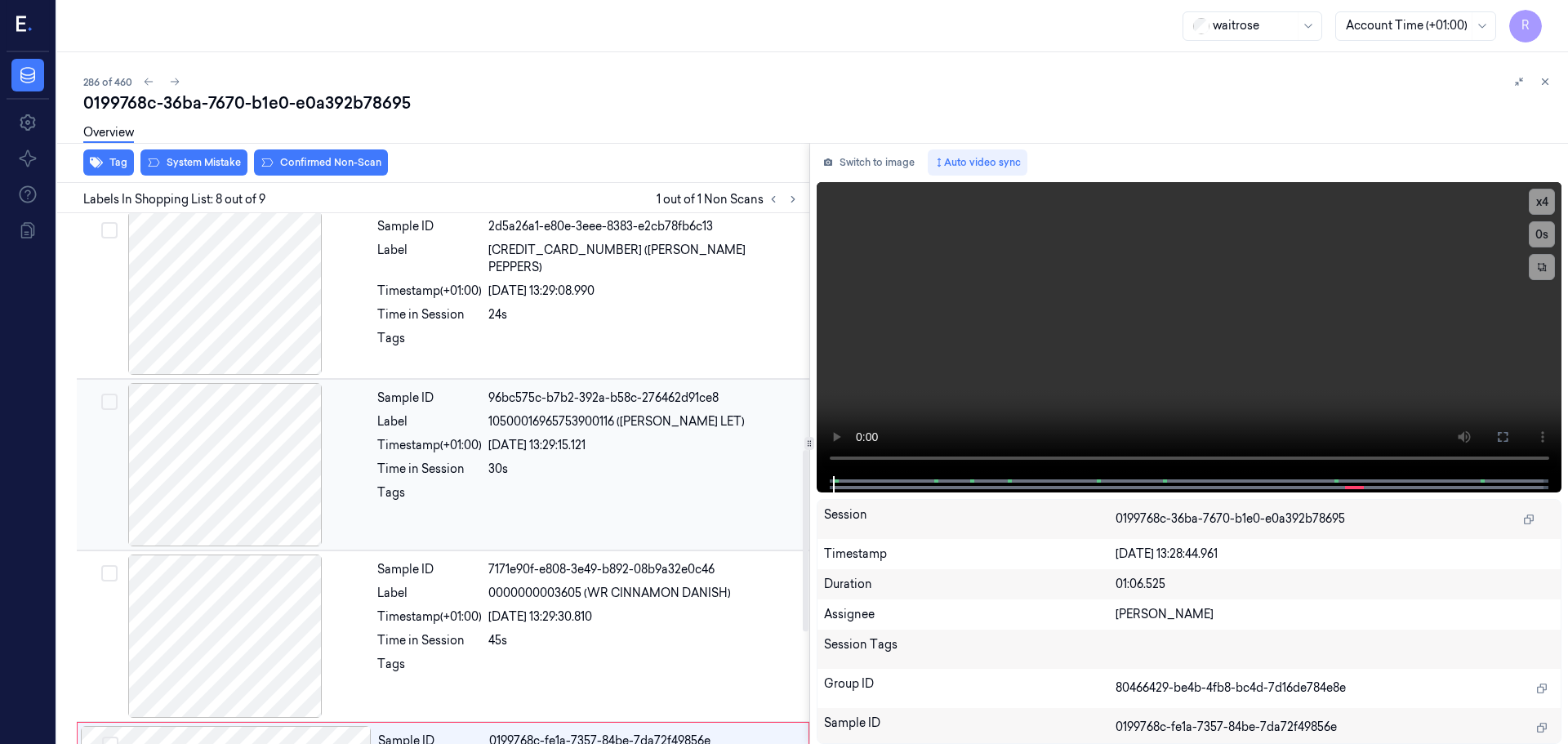
click at [245, 417] on div at bounding box center [225, 464] width 291 height 164
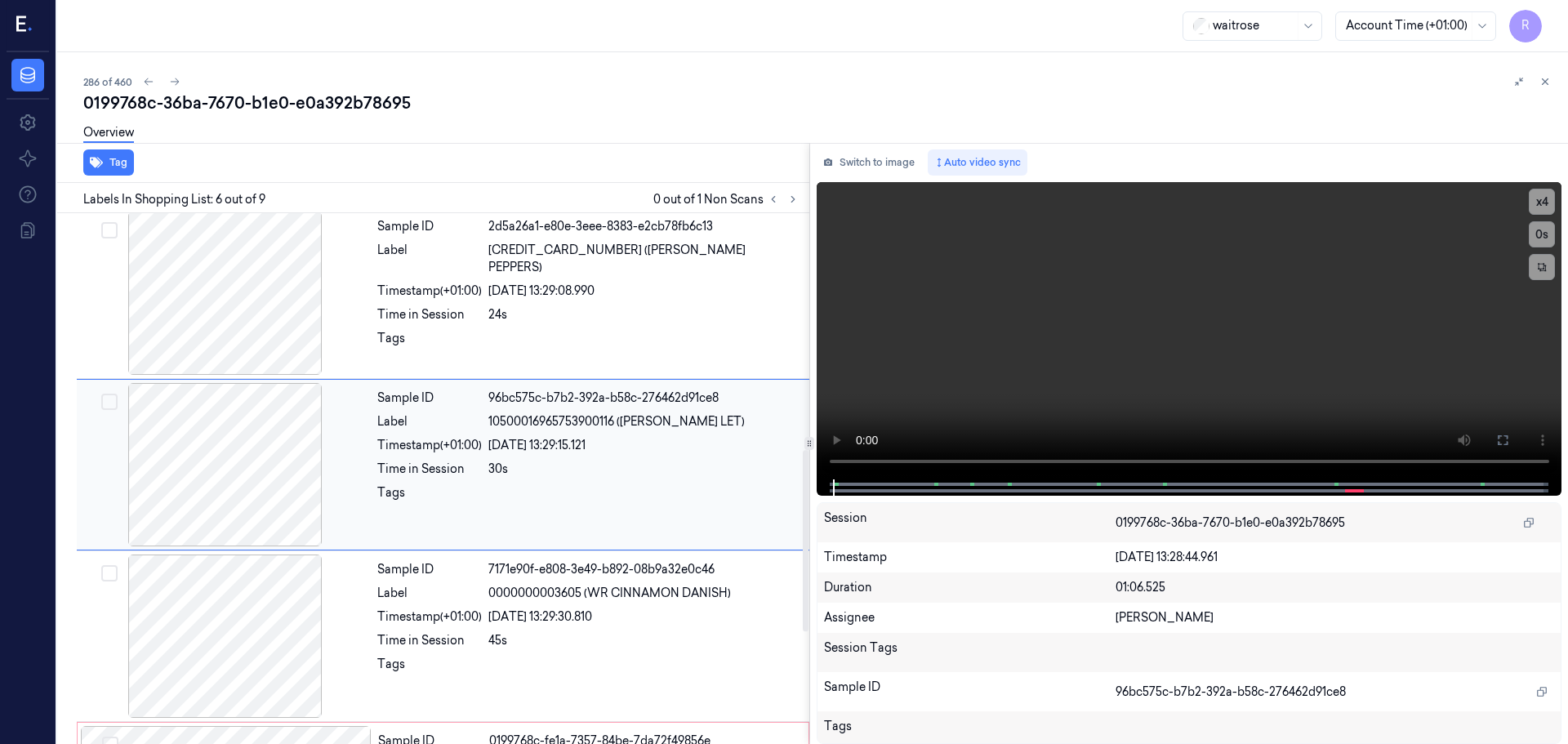
scroll to position [677, 0]
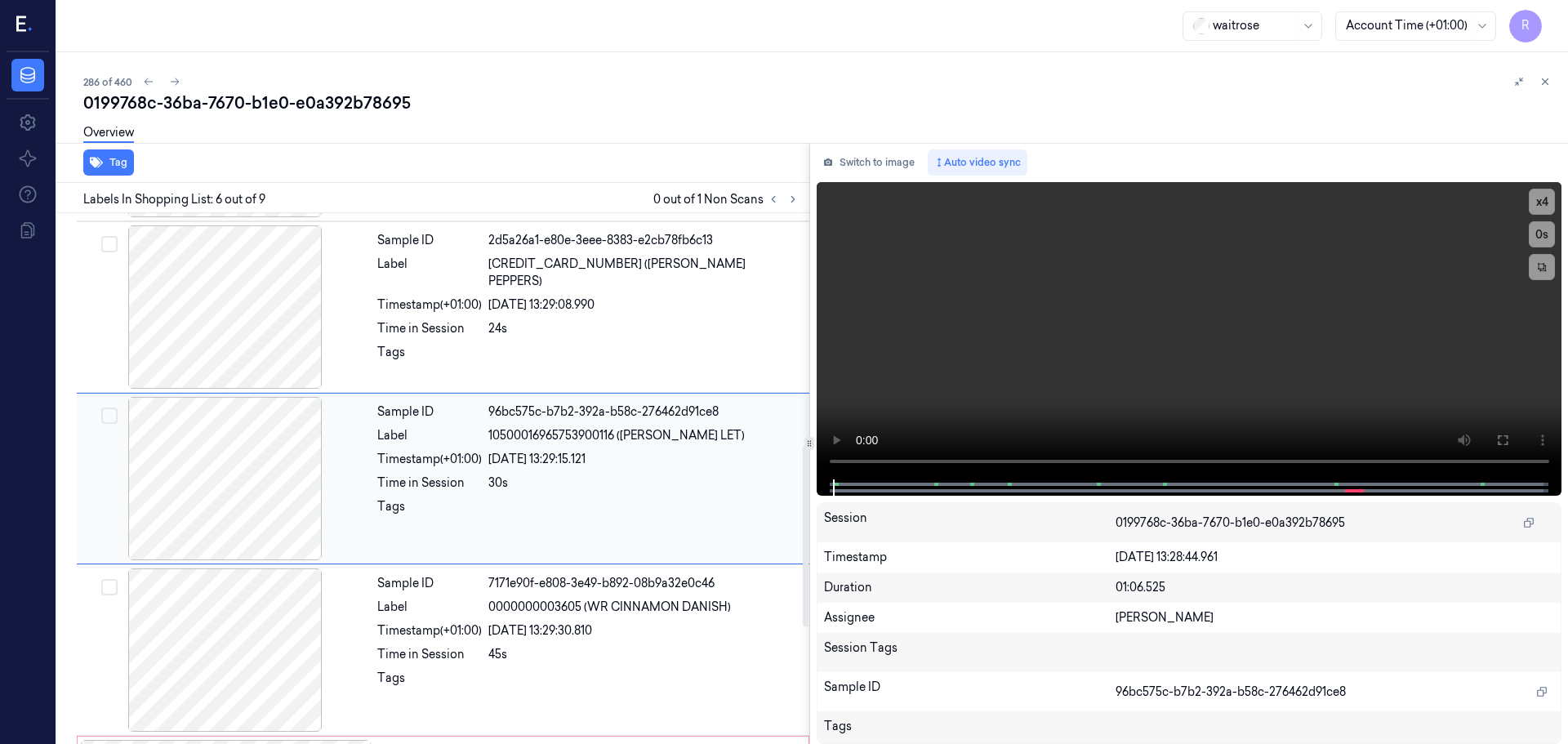
click at [250, 481] on div at bounding box center [225, 479] width 291 height 164
click at [1532, 205] on button "x 4" at bounding box center [1541, 201] width 26 height 26
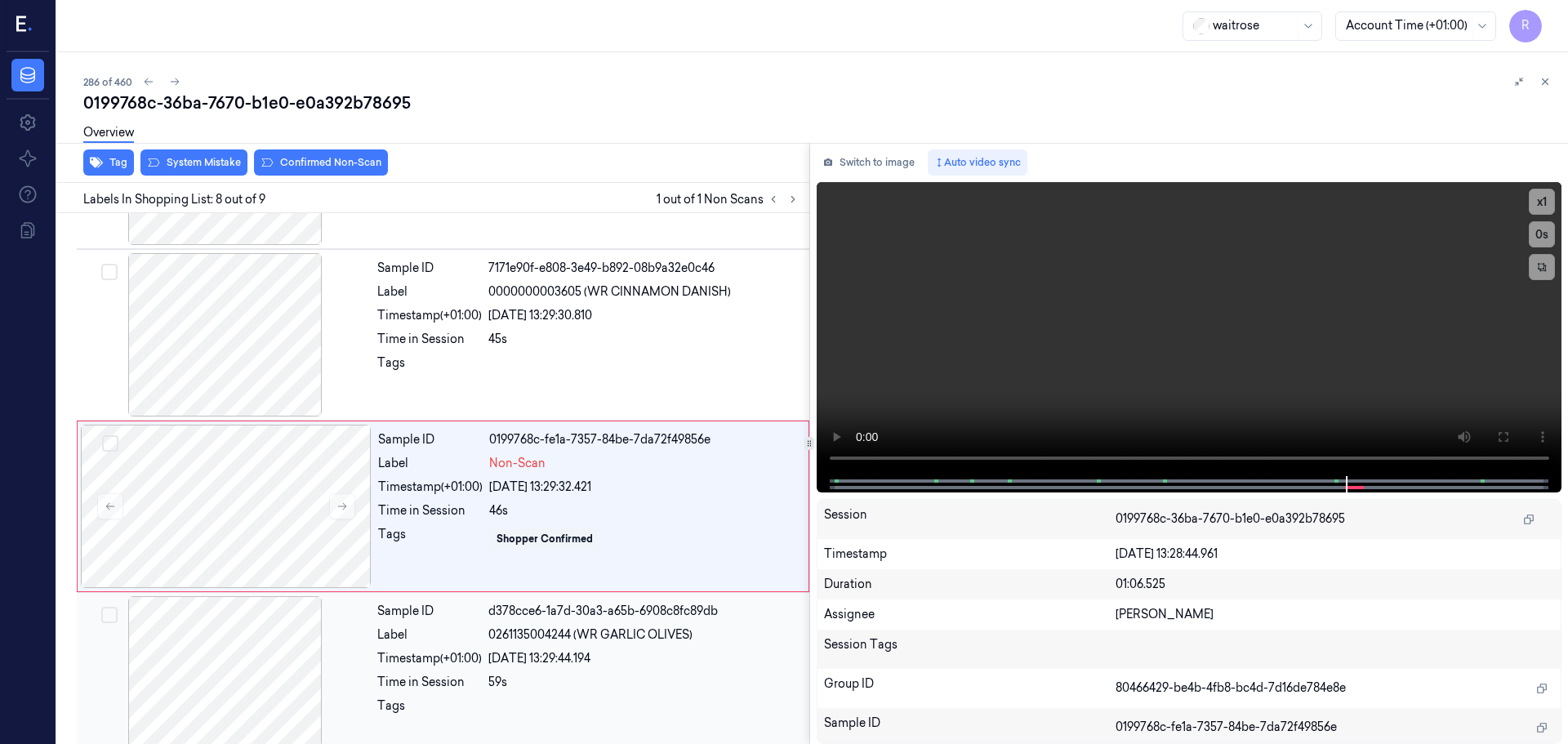
scroll to position [1017, 0]
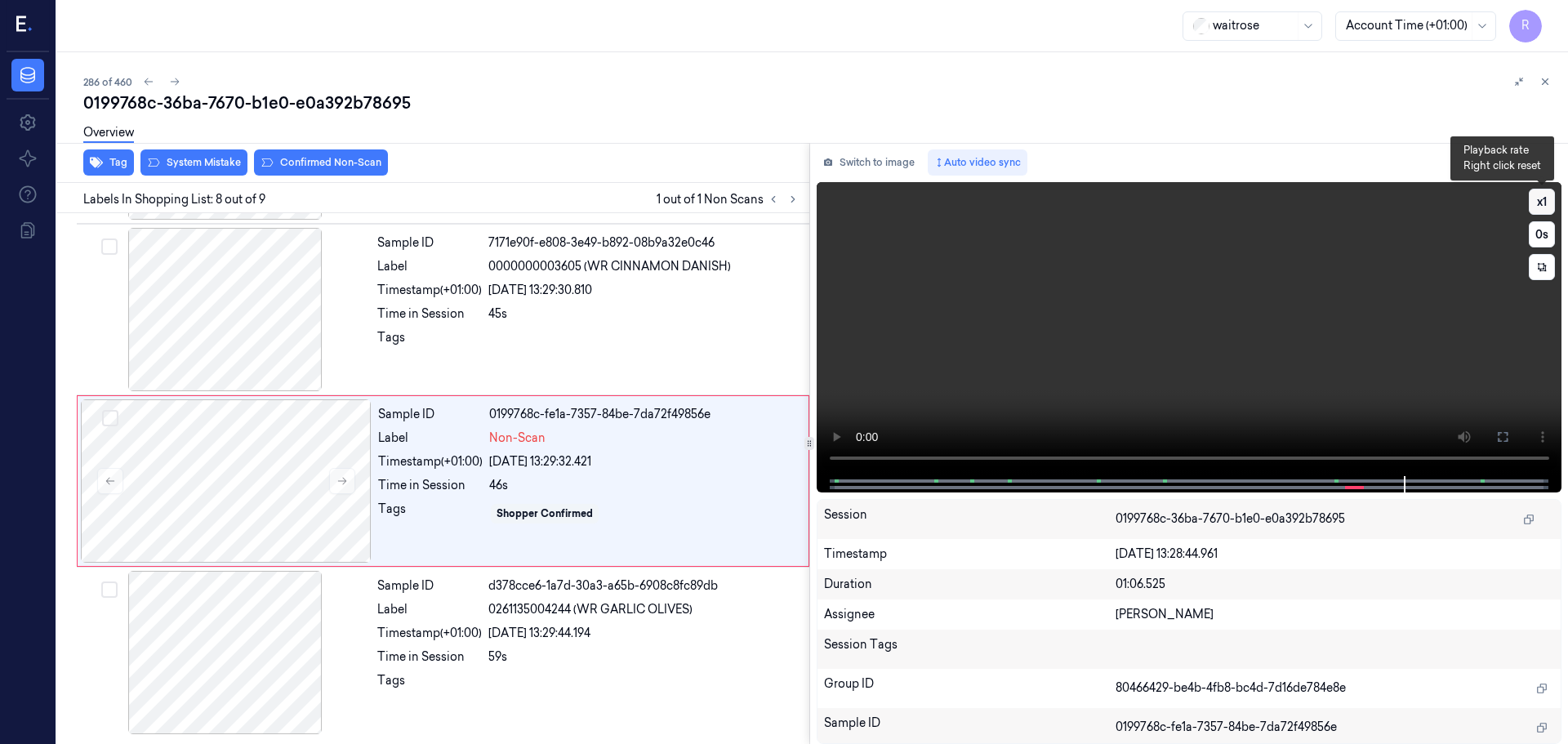
click at [1542, 202] on button "x 1" at bounding box center [1541, 201] width 26 height 26
click at [1541, 202] on button "x 2" at bounding box center [1541, 201] width 26 height 26
click at [349, 479] on button at bounding box center [342, 481] width 26 height 26
click at [260, 349] on div at bounding box center [225, 310] width 291 height 164
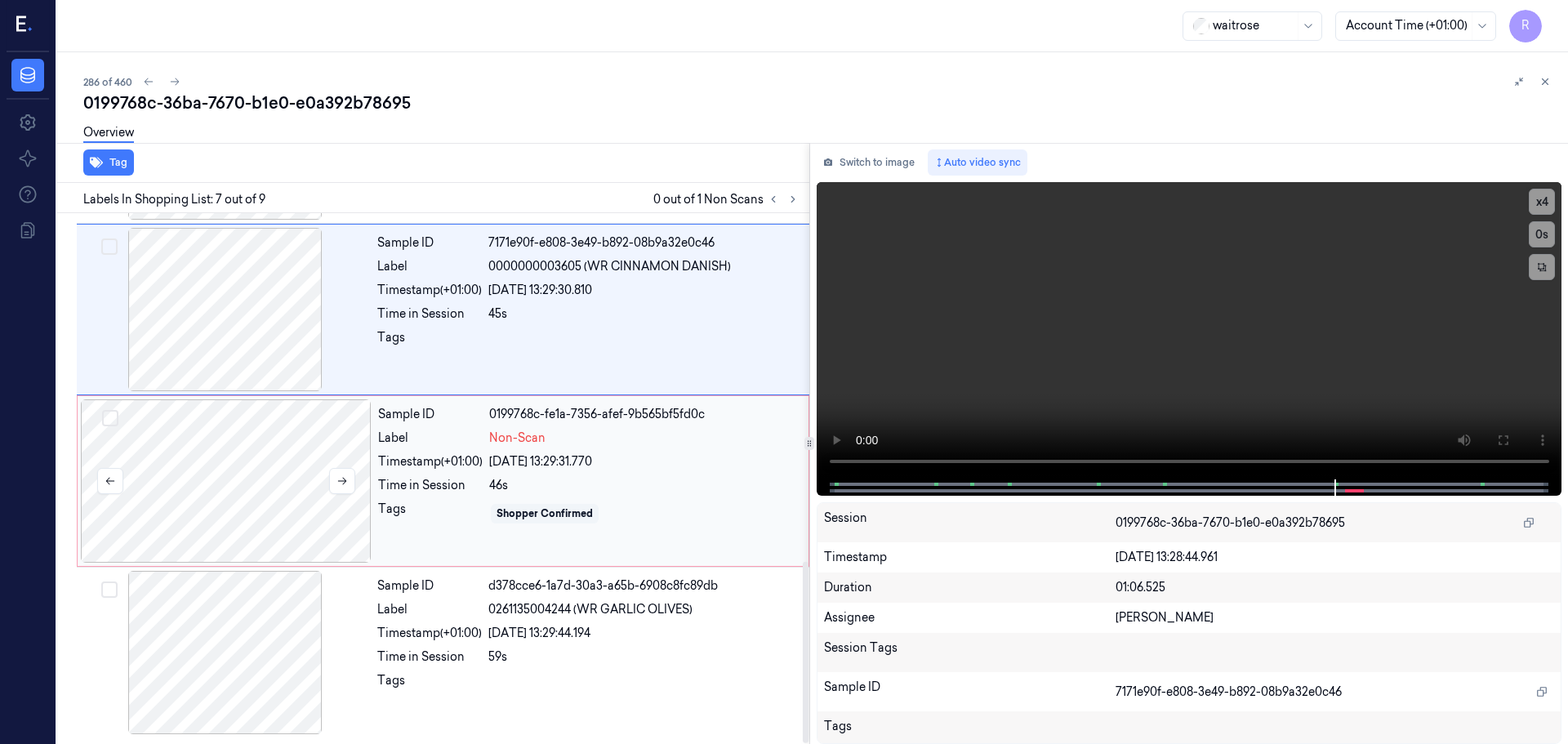
click at [264, 473] on div at bounding box center [226, 481] width 291 height 164
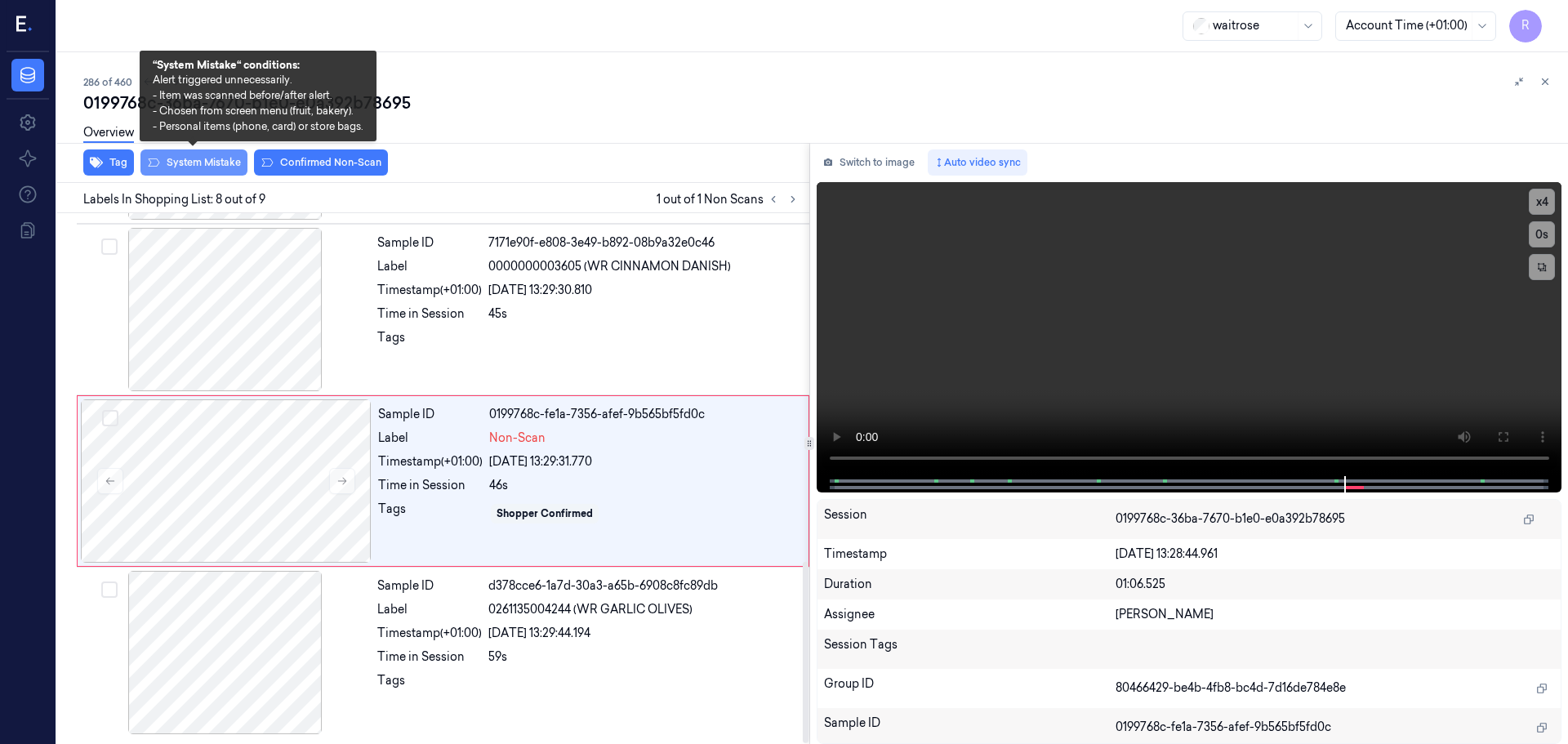
click at [187, 166] on button "System Mistake" at bounding box center [194, 163] width 107 height 26
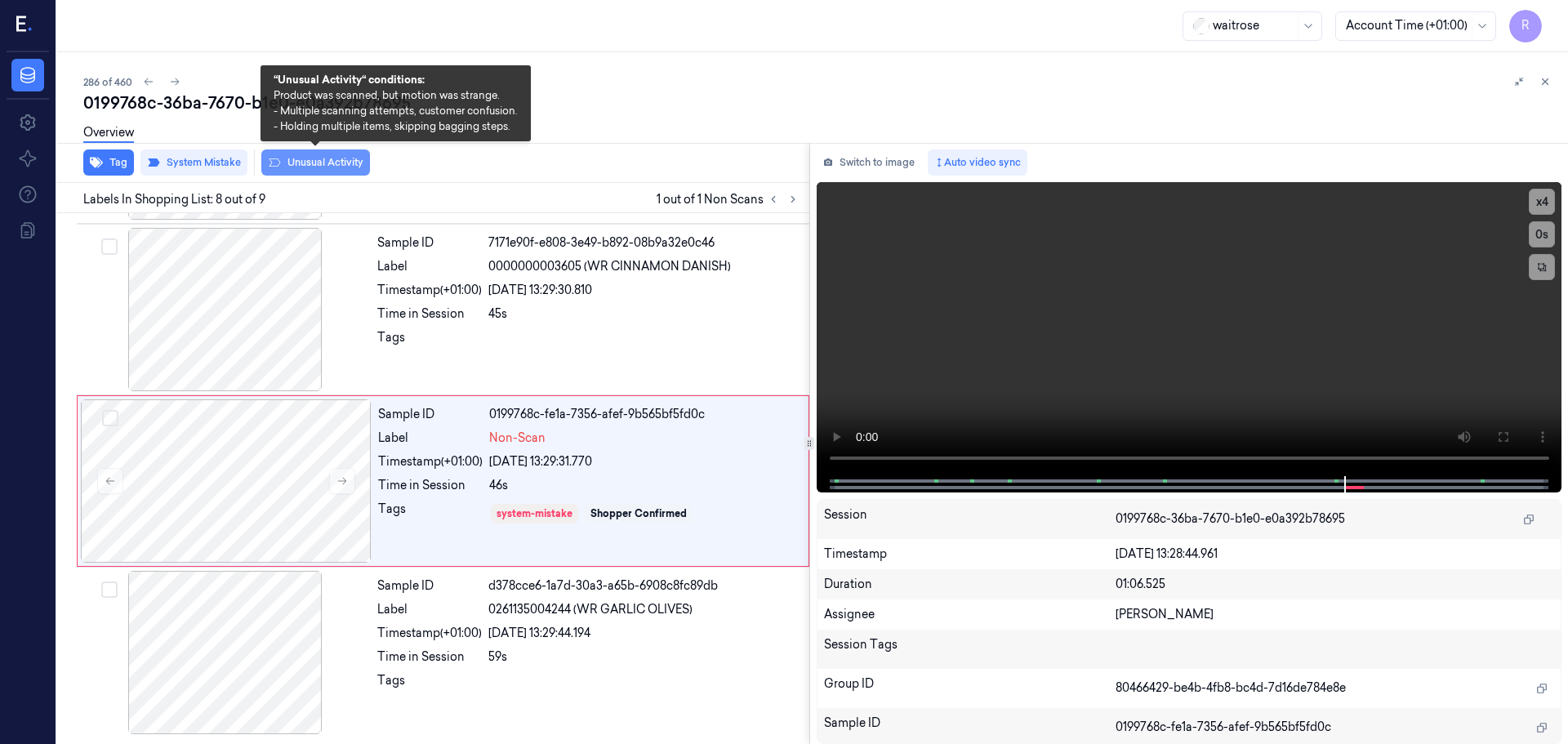
click at [288, 164] on button "Unusual Activity" at bounding box center [315, 163] width 109 height 26
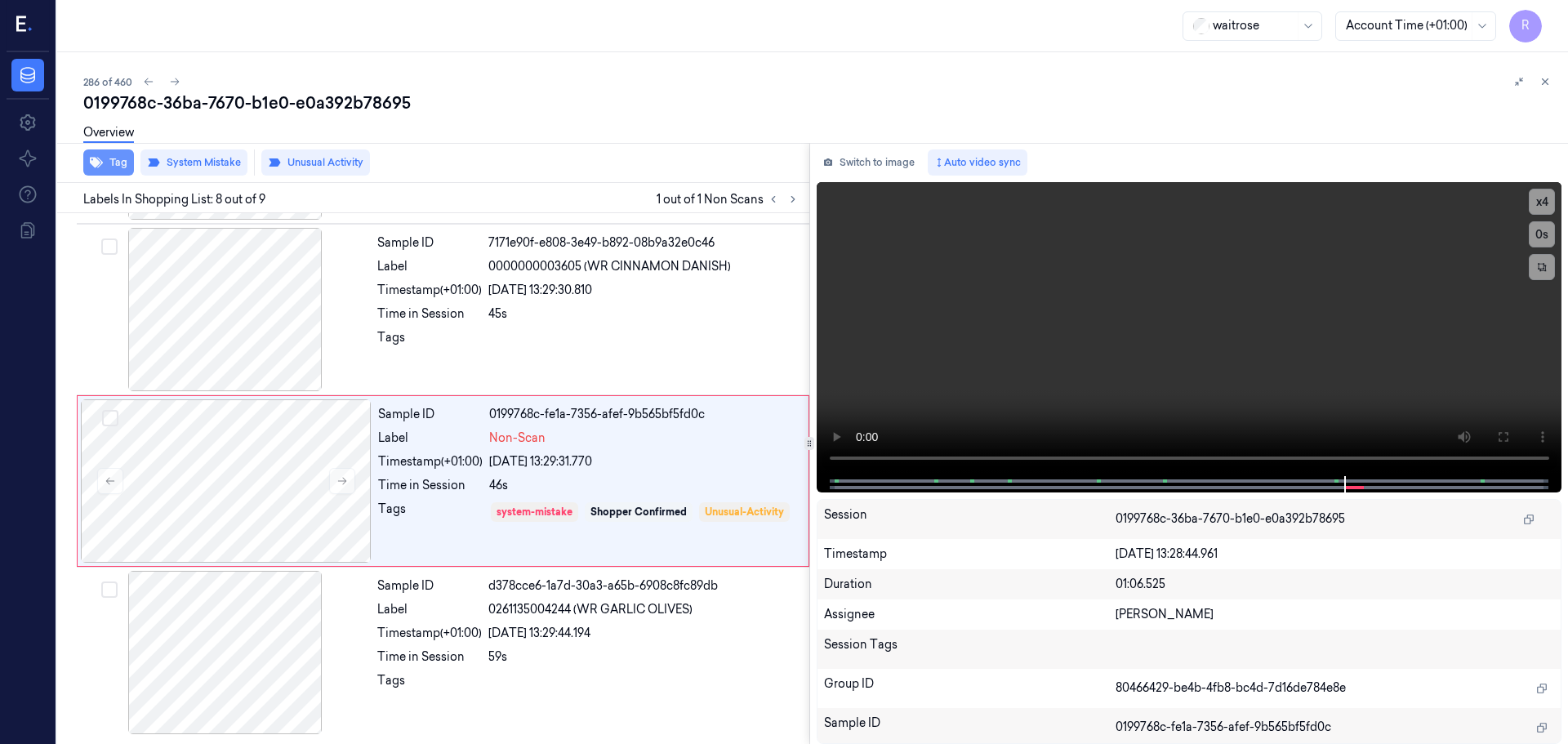
click at [98, 164] on icon "button" at bounding box center [97, 163] width 13 height 11
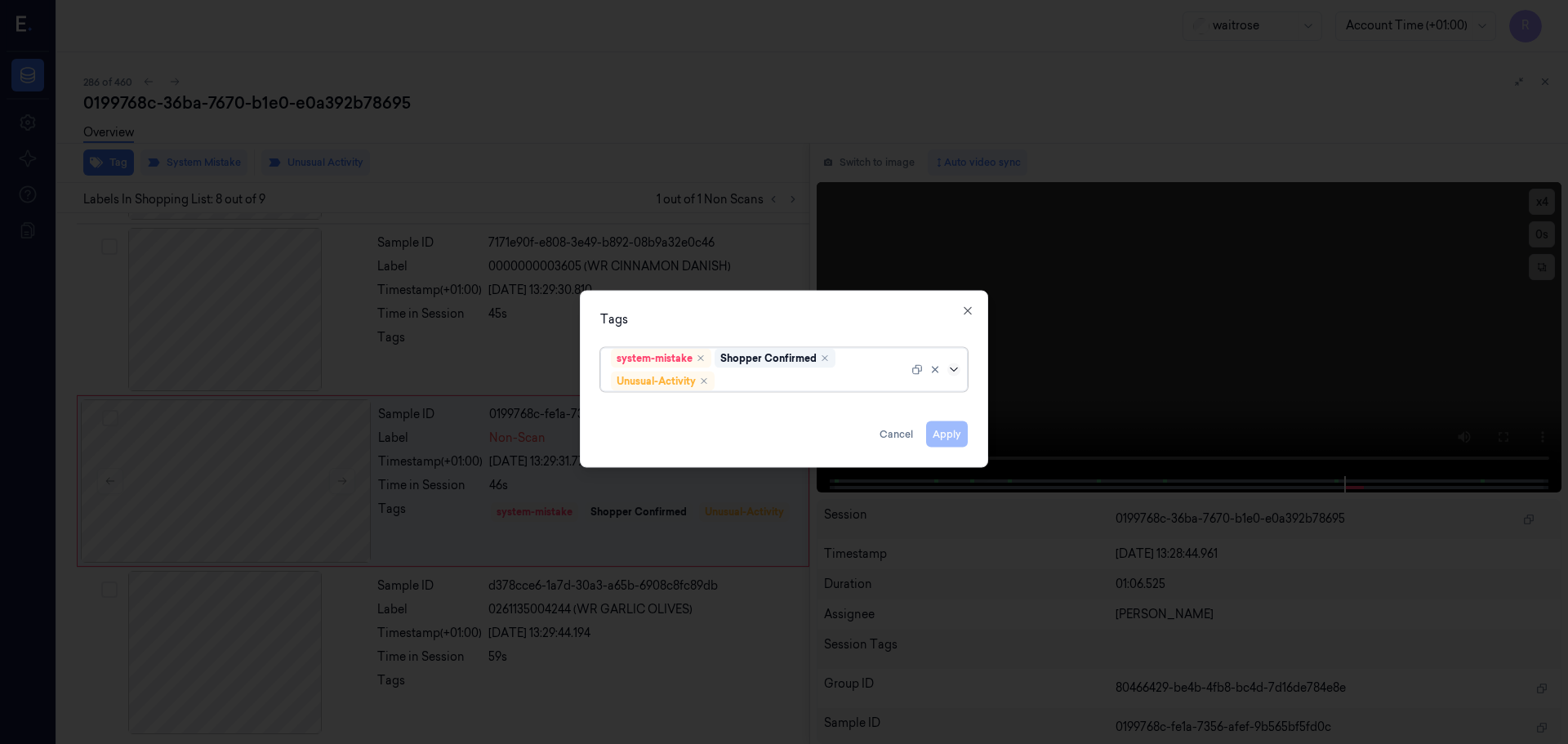
click at [958, 371] on icon at bounding box center [954, 369] width 13 height 13
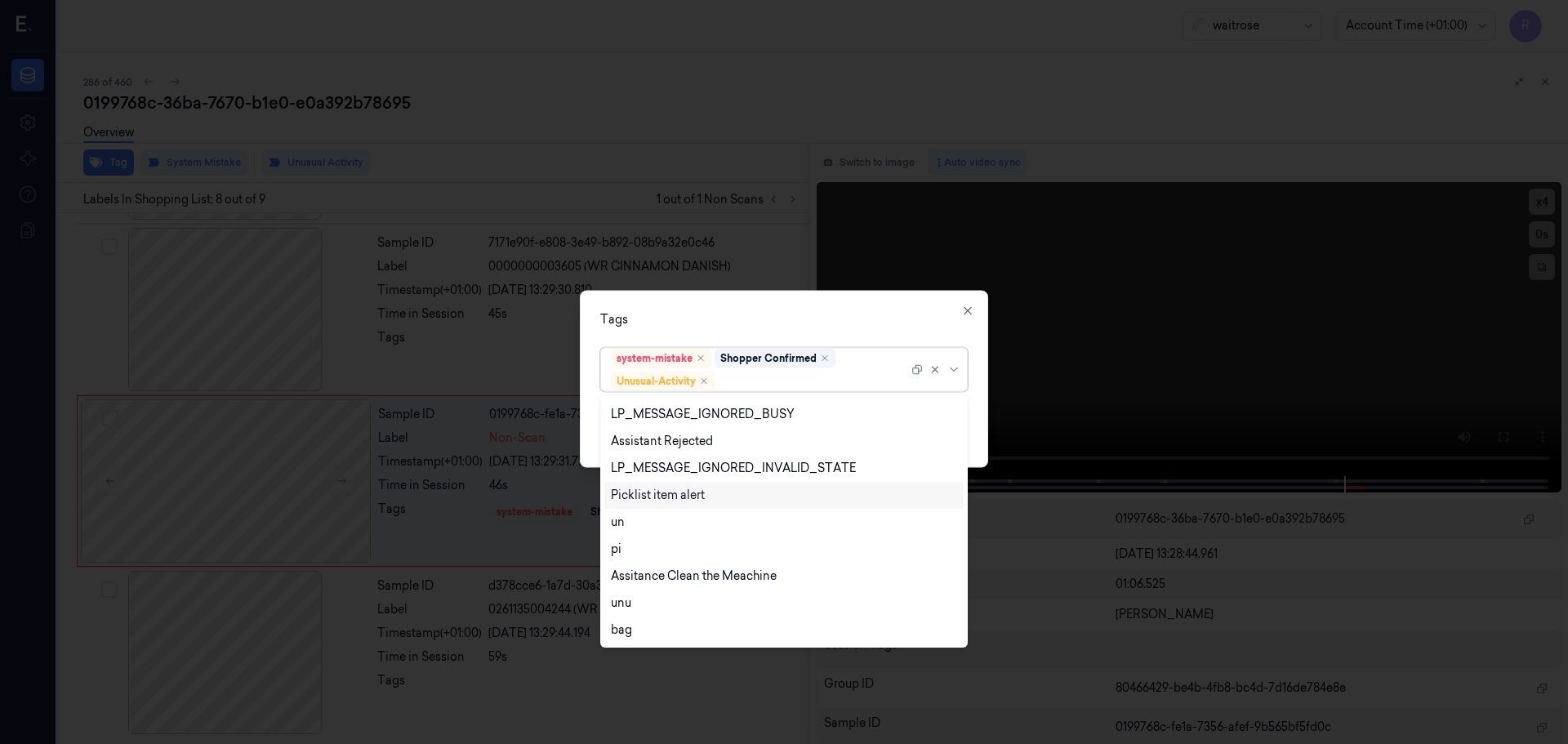
click at [658, 503] on div "Picklist item alert" at bounding box center [658, 495] width 94 height 17
click at [748, 332] on div "Tags option Picklist item alert, selected. 20 results available. Use Up and Dow…" at bounding box center [784, 378] width 408 height 177
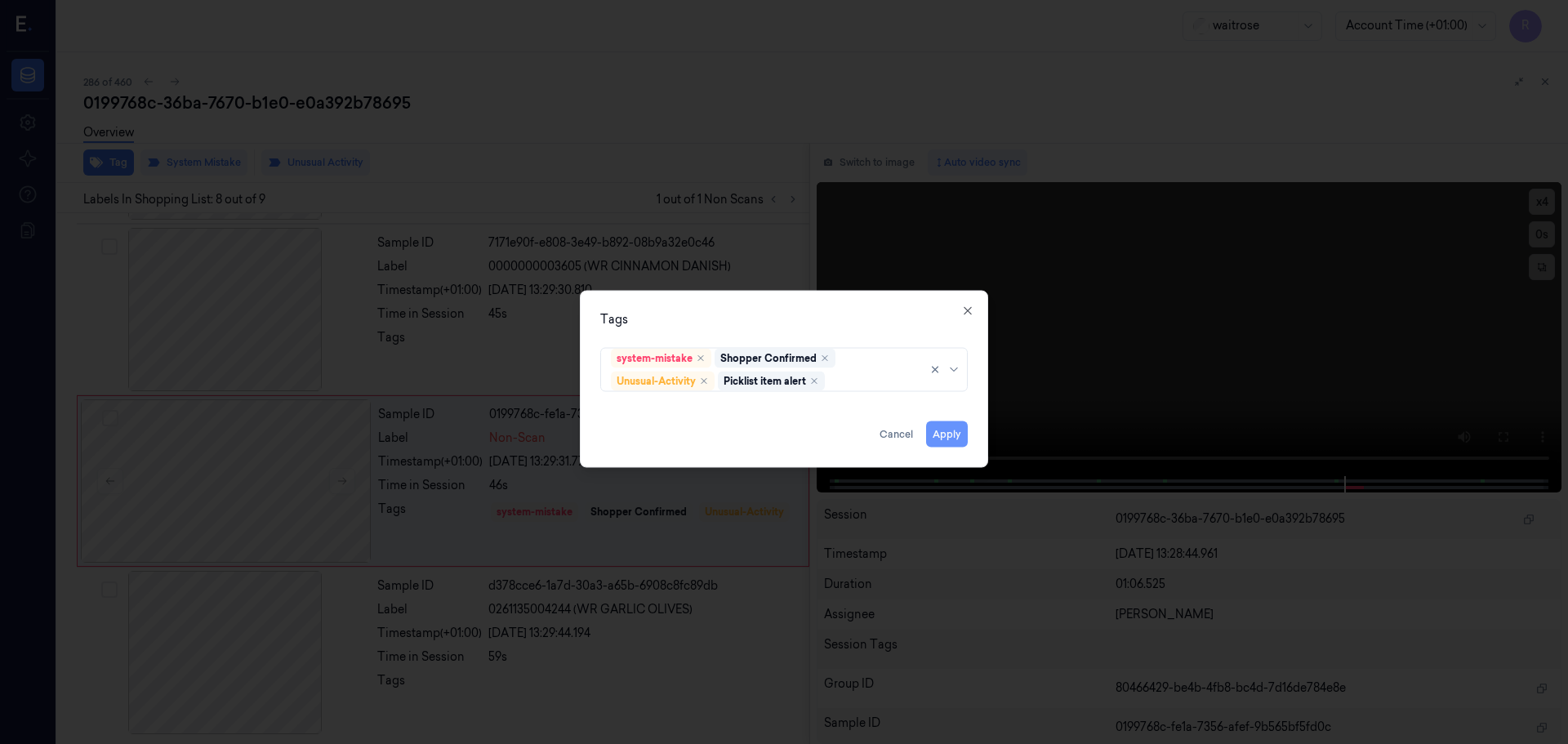
click at [933, 433] on button "Apply" at bounding box center [946, 433] width 41 height 26
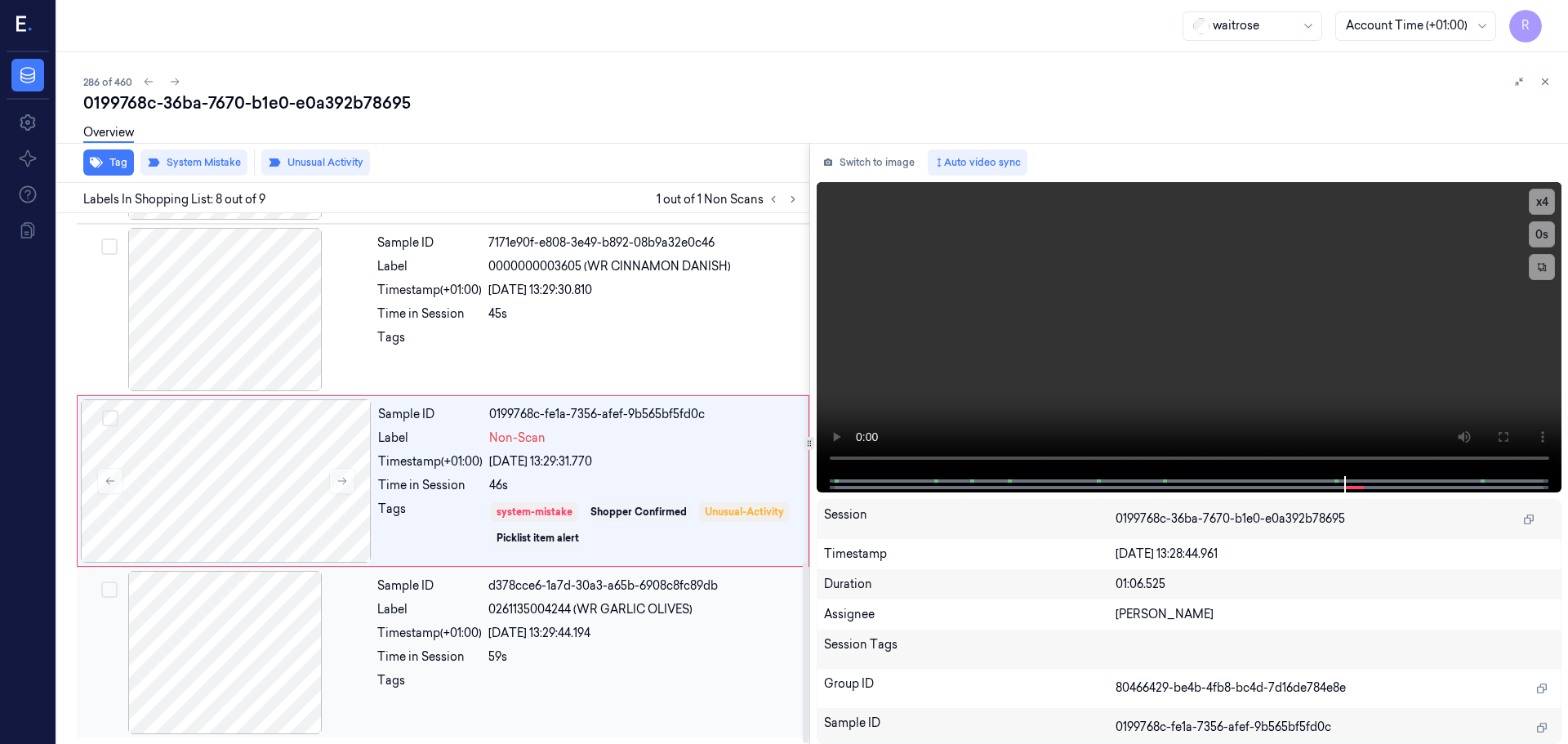
click at [628, 658] on div "59s" at bounding box center [644, 657] width 311 height 17
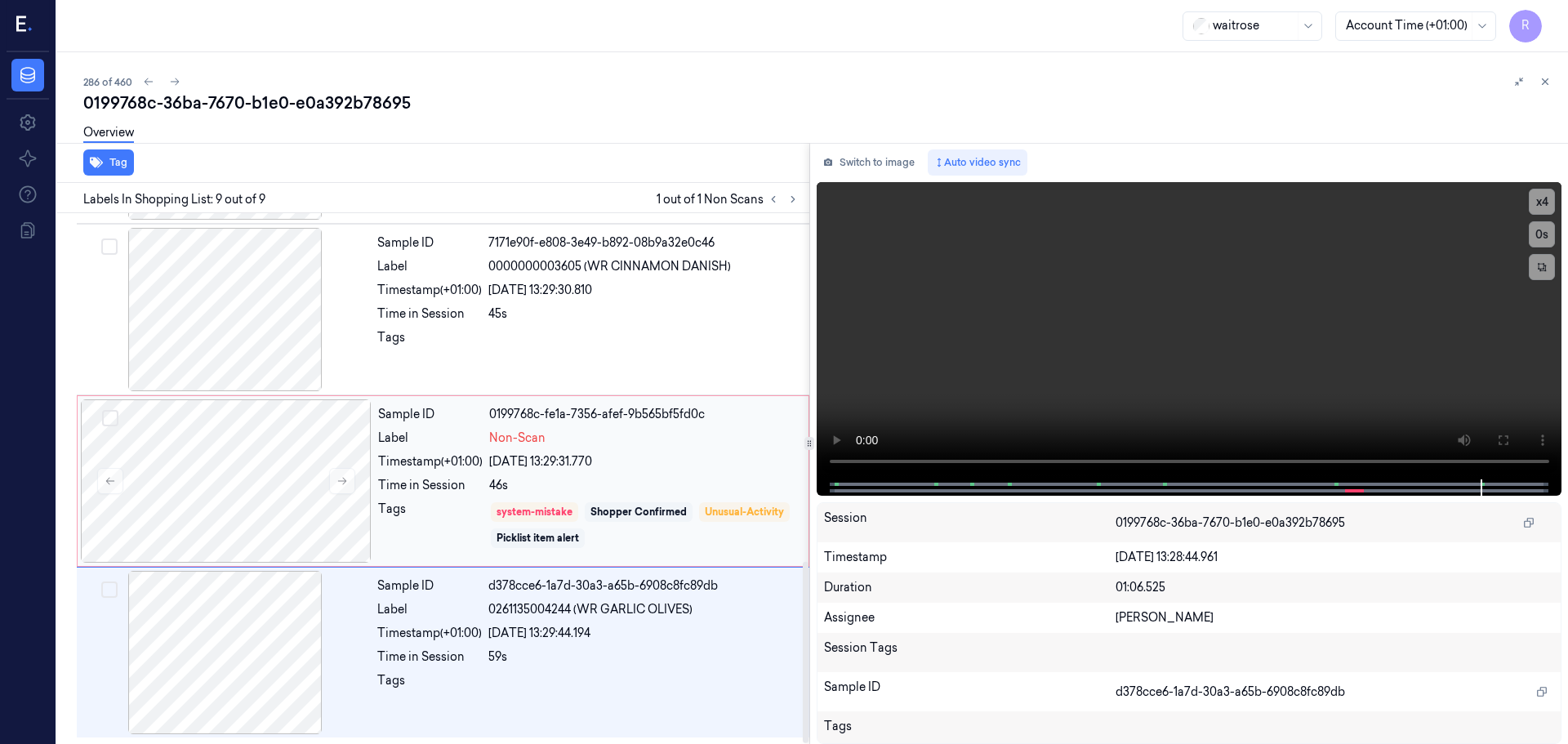
click at [704, 456] on div "[DATE] 13:29:31.770" at bounding box center [644, 462] width 310 height 17
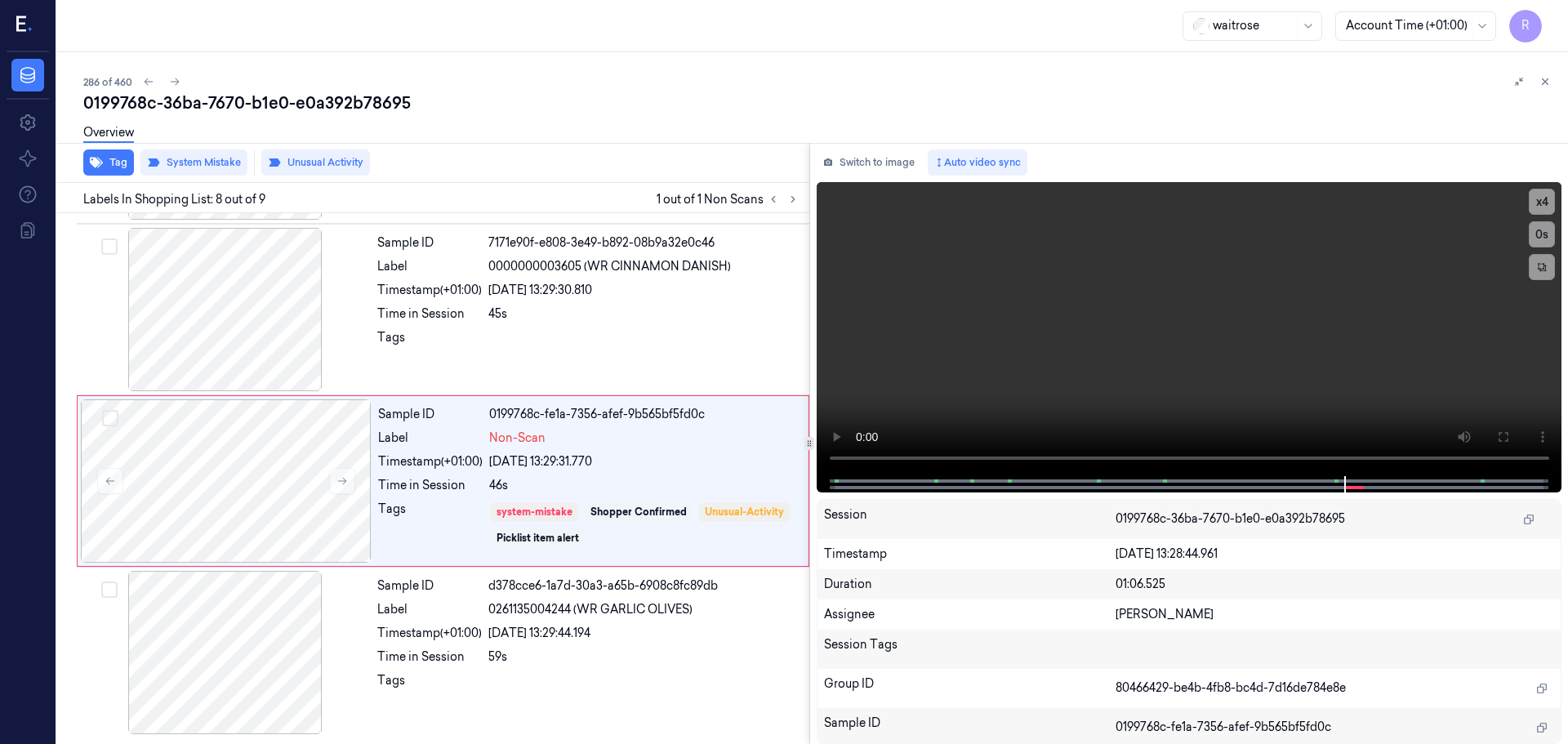
click at [1544, 74] on button at bounding box center [1544, 81] width 19 height 19
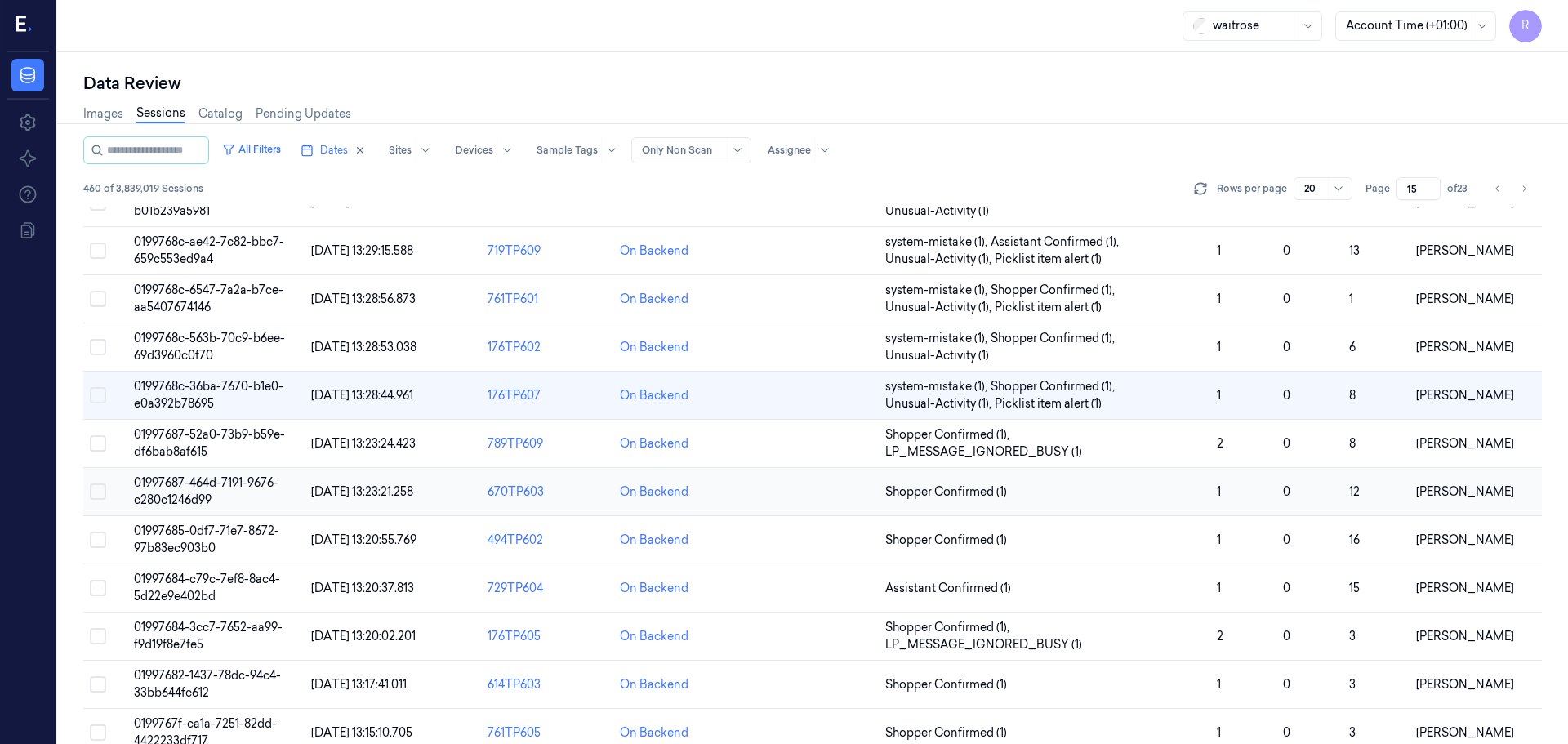
scroll to position [113, 0]
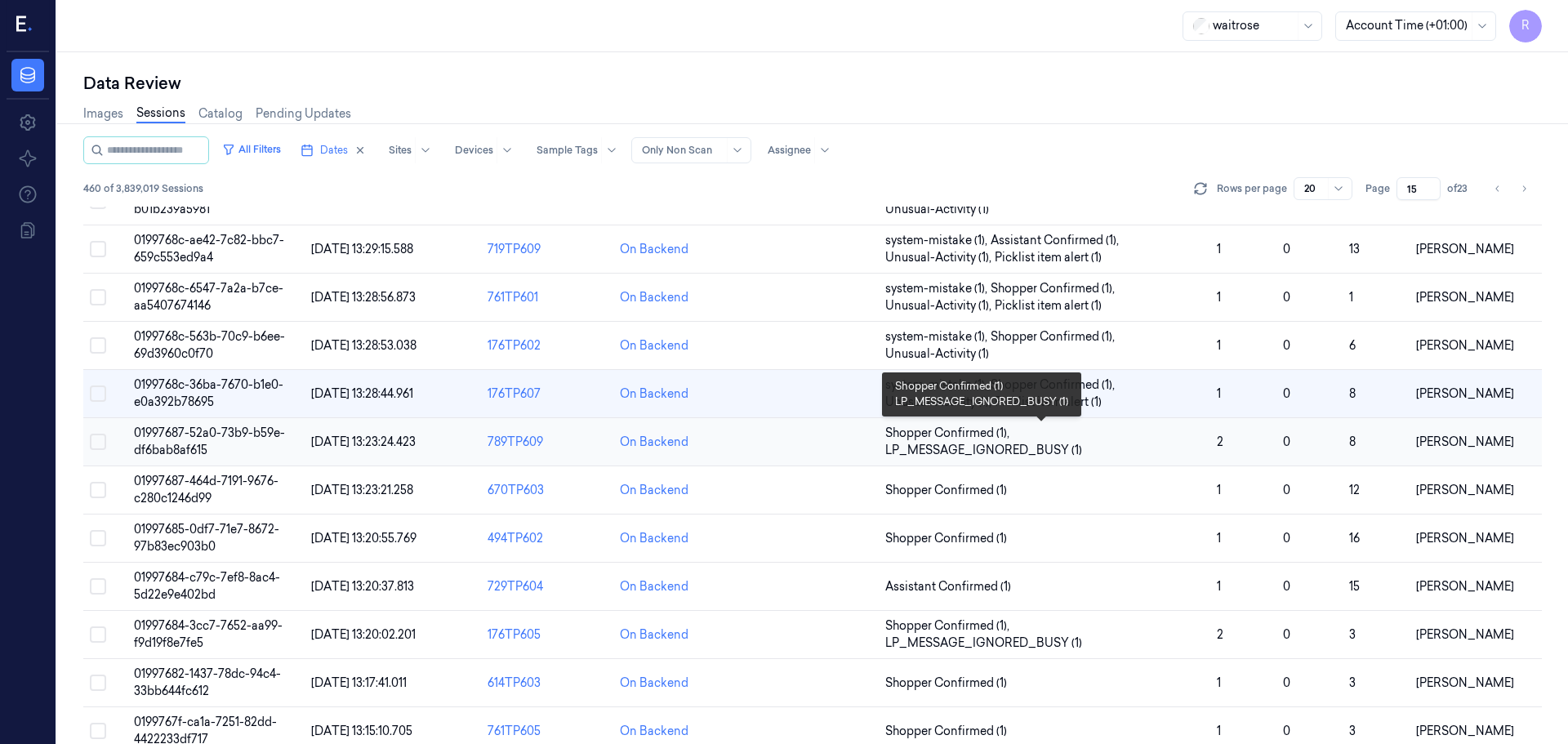
click at [1024, 448] on span "LP_MESSAGE_IGNORED_BUSY (1)" at bounding box center [984, 450] width 197 height 17
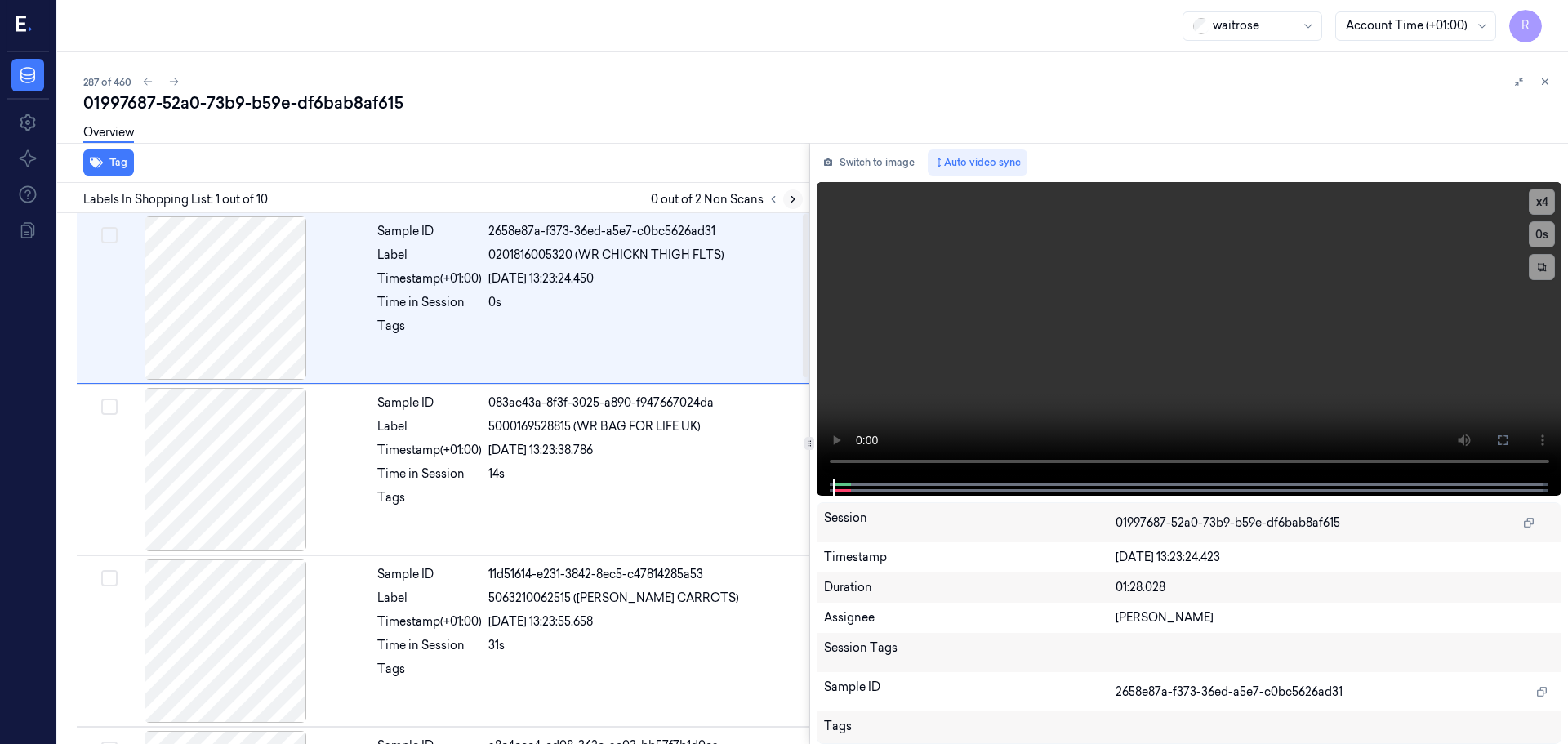
click at [794, 195] on icon at bounding box center [793, 199] width 11 height 11
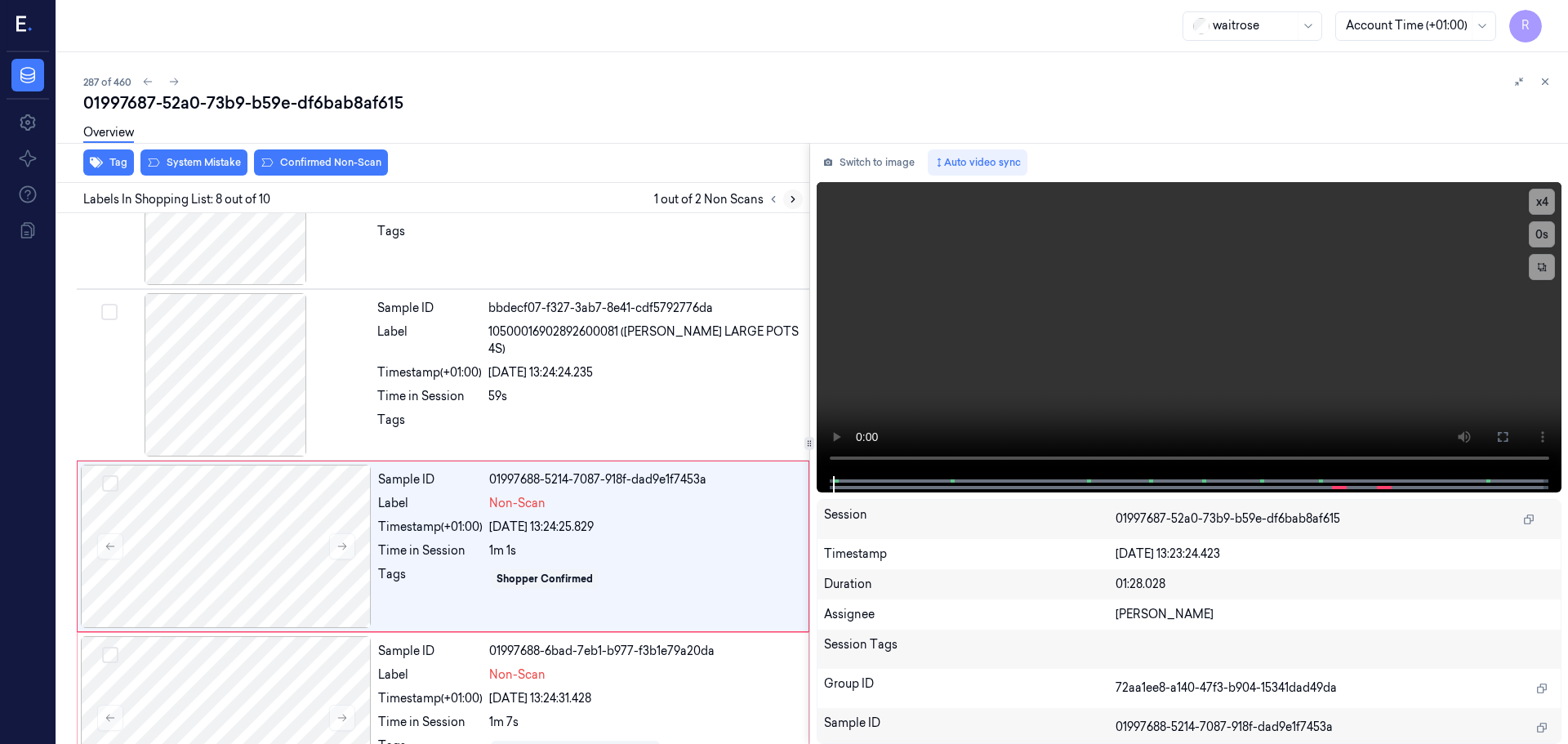
scroll to position [1020, 0]
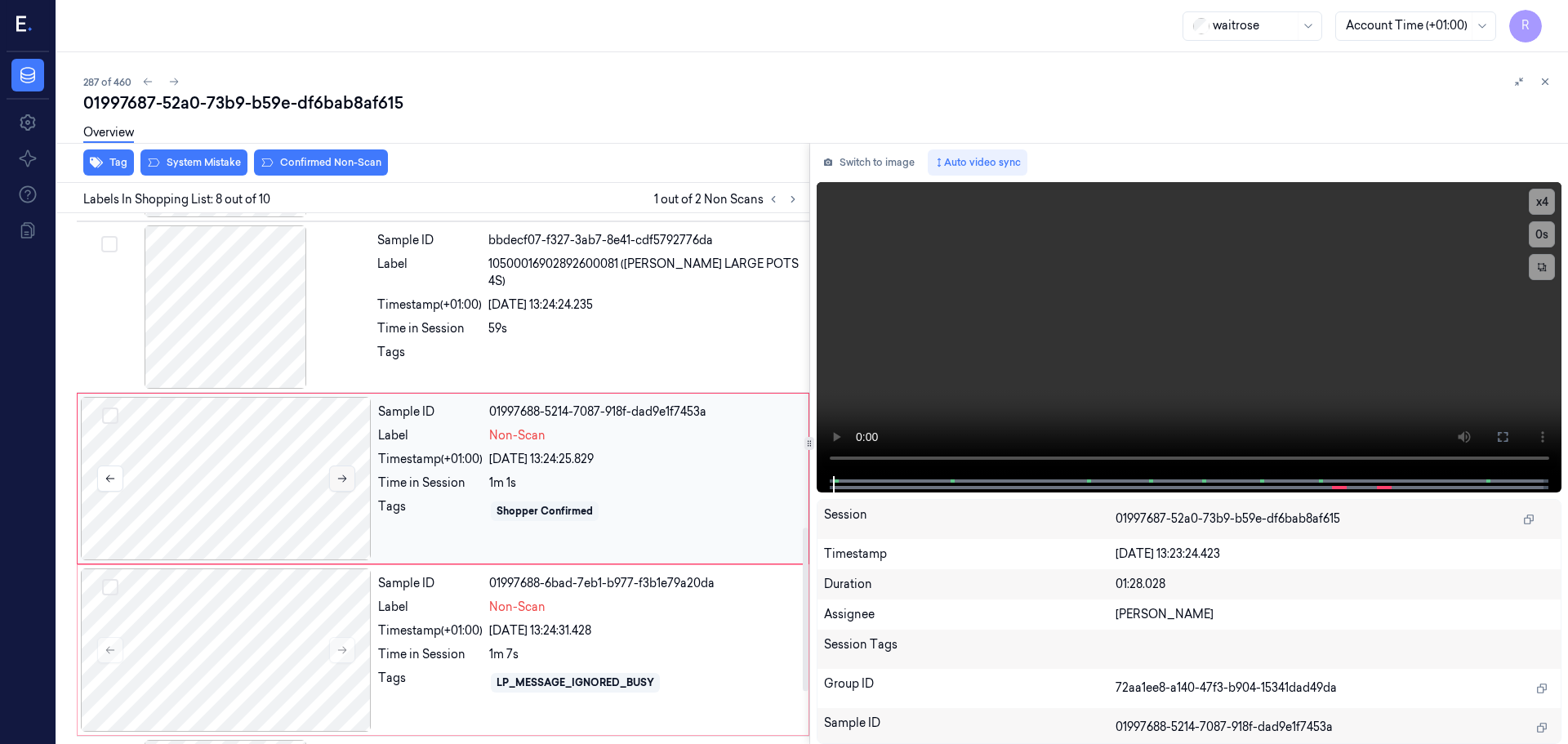
click at [341, 475] on icon at bounding box center [342, 478] width 11 height 11
click at [348, 645] on button at bounding box center [342, 650] width 26 height 26
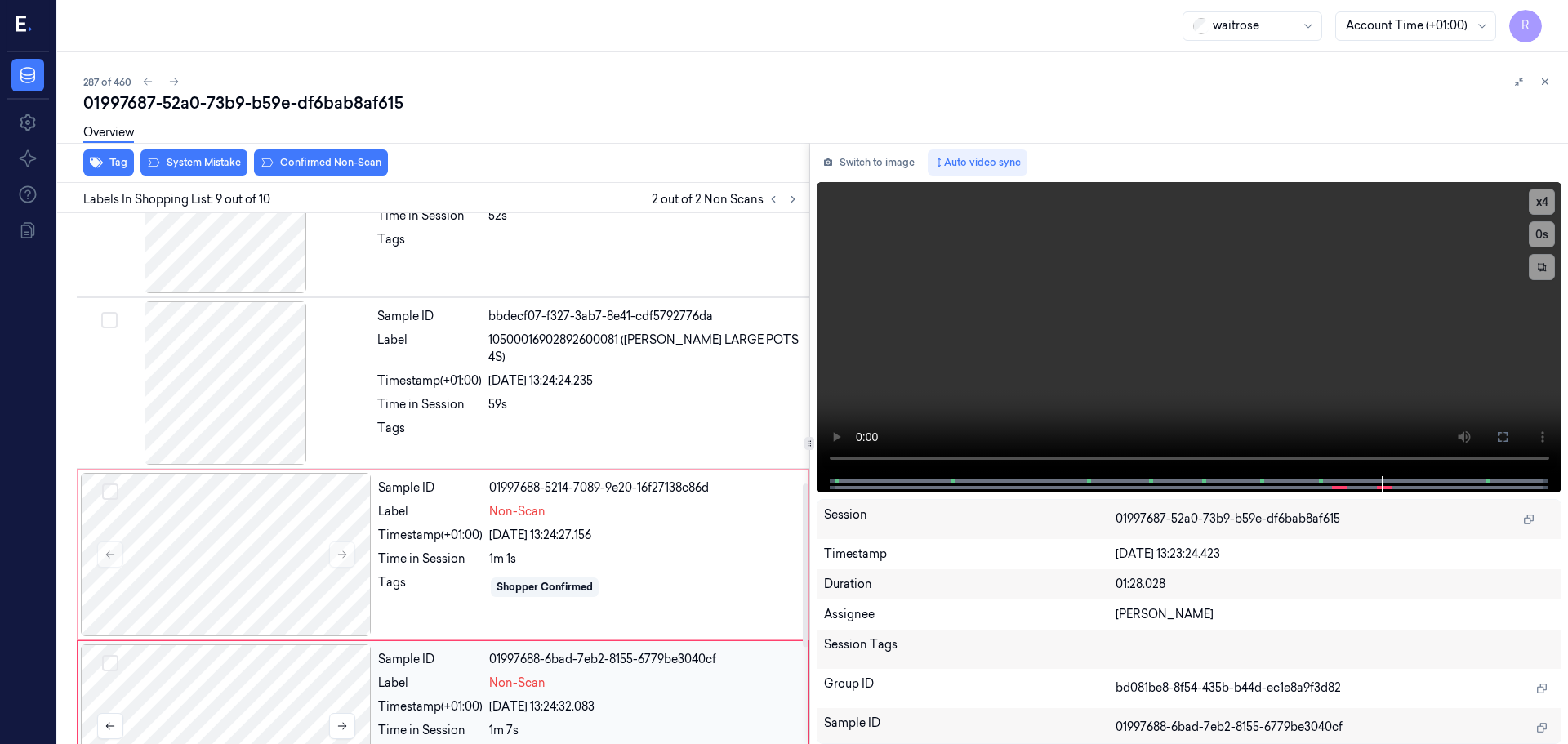
scroll to position [699, 0]
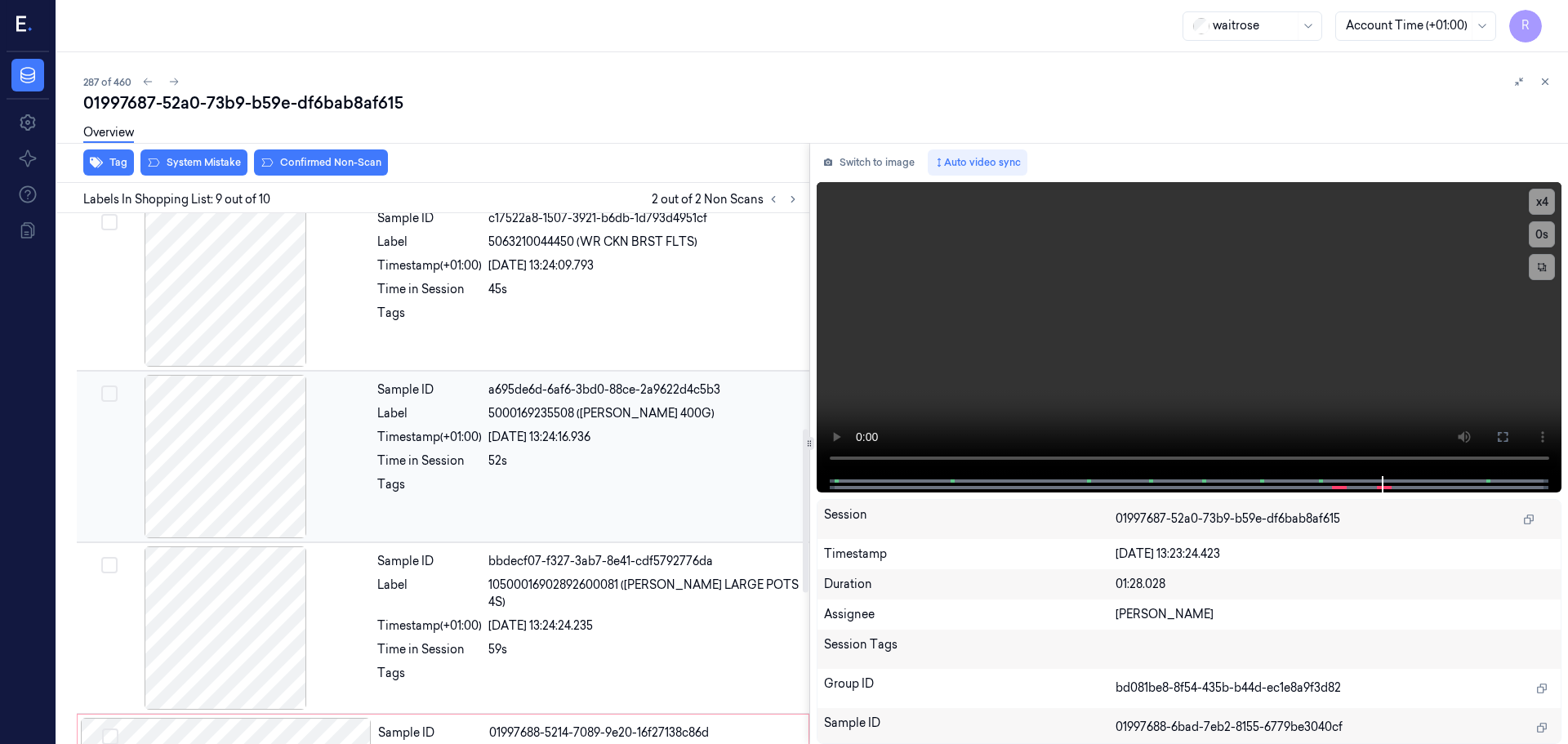
click at [250, 499] on div at bounding box center [225, 457] width 291 height 164
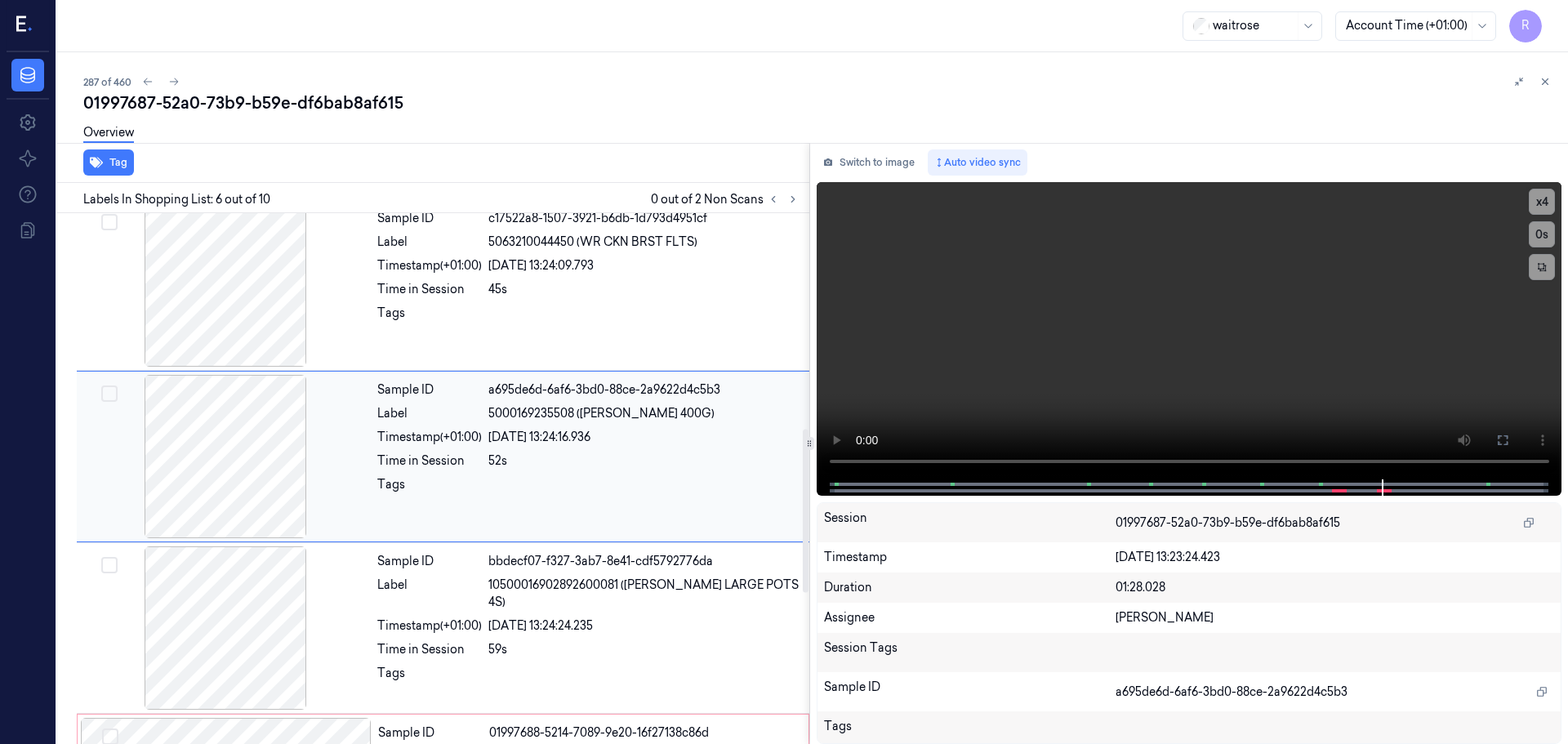
scroll to position [677, 0]
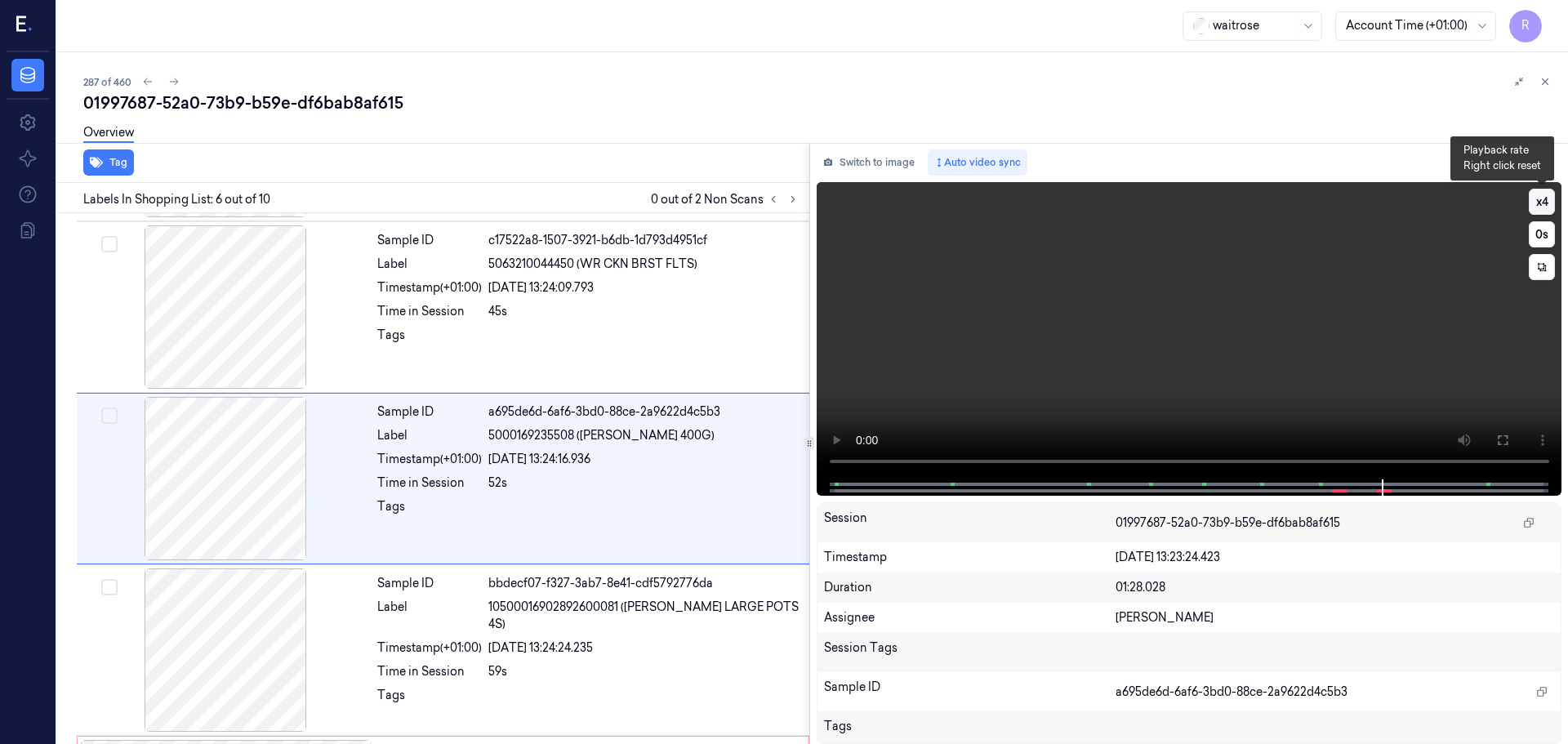
click at [1551, 192] on button "x 4" at bounding box center [1541, 201] width 26 height 26
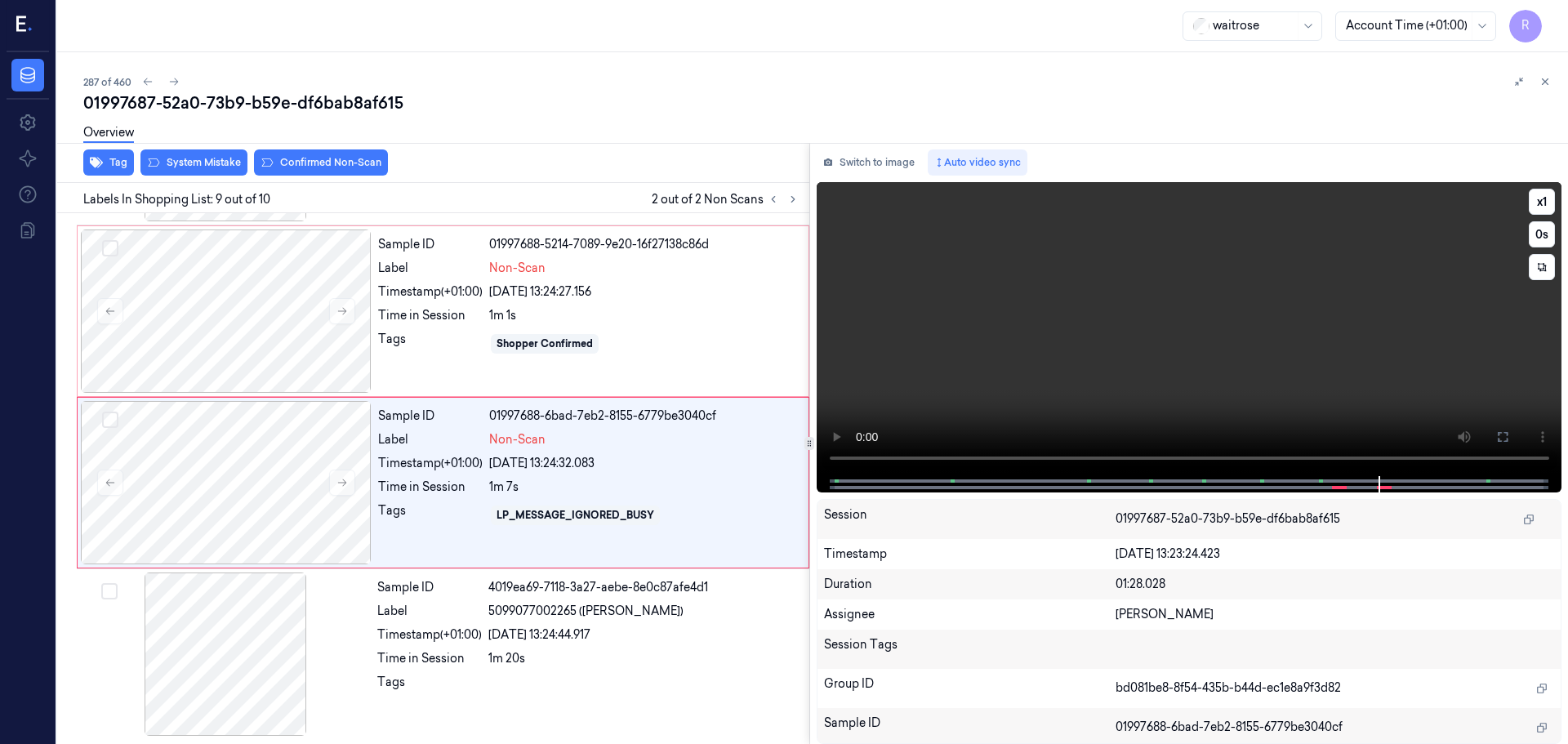
scroll to position [1189, 0]
click at [1539, 212] on button "x 1" at bounding box center [1541, 201] width 26 height 26
click at [349, 472] on button at bounding box center [342, 481] width 26 height 26
click at [349, 476] on button at bounding box center [342, 481] width 26 height 26
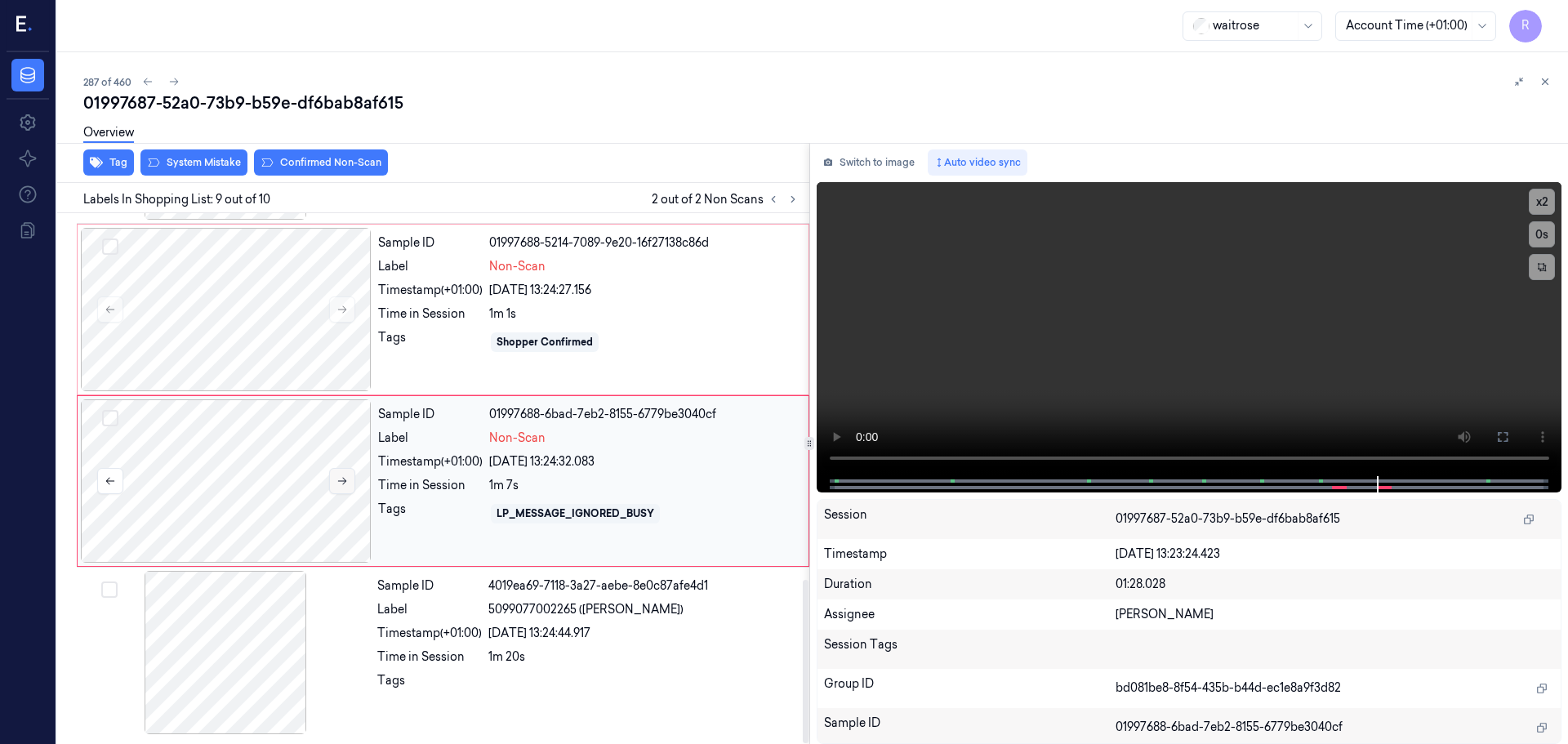
click at [349, 476] on button at bounding box center [342, 481] width 26 height 26
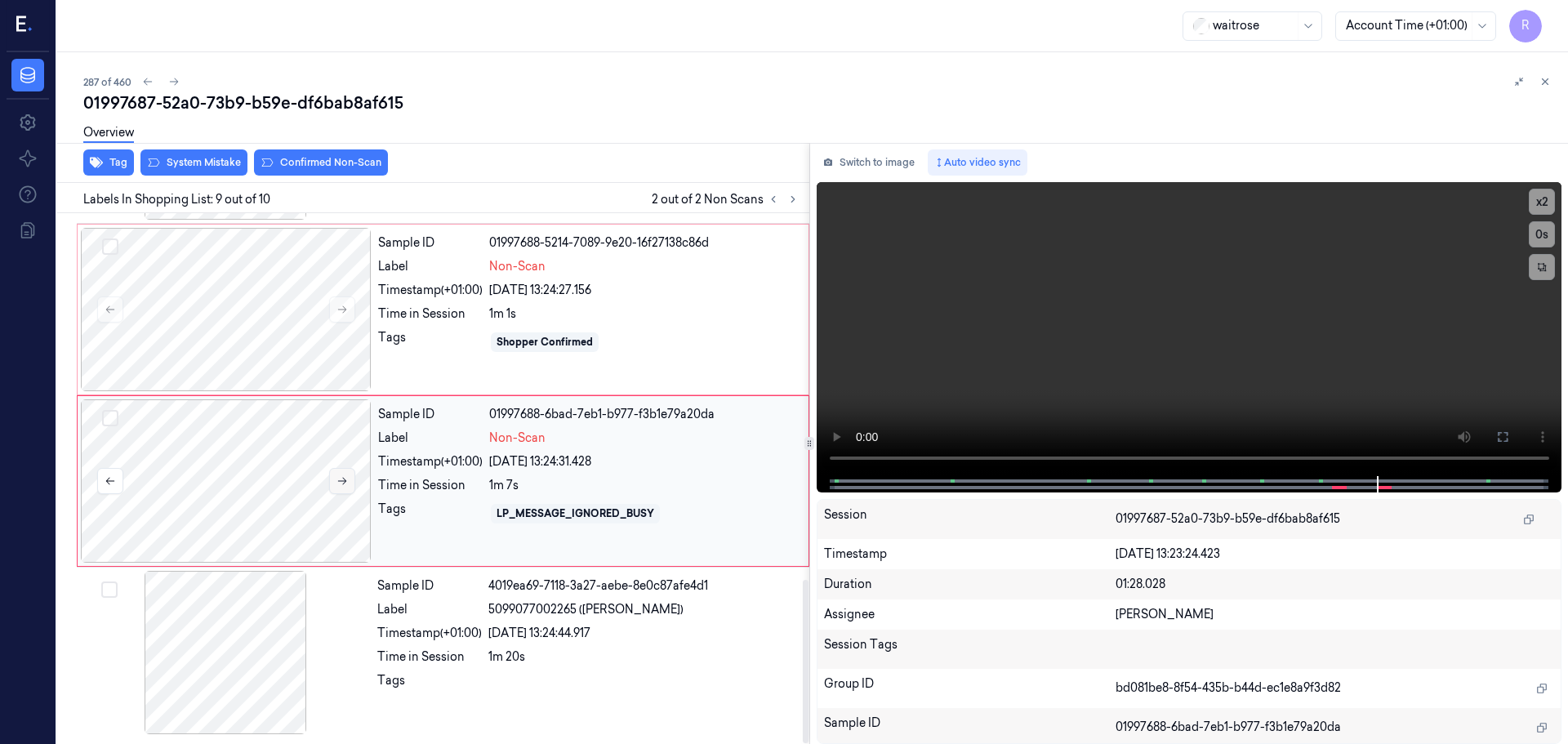
click at [349, 476] on button at bounding box center [342, 481] width 26 height 26
click at [315, 334] on div at bounding box center [226, 310] width 291 height 164
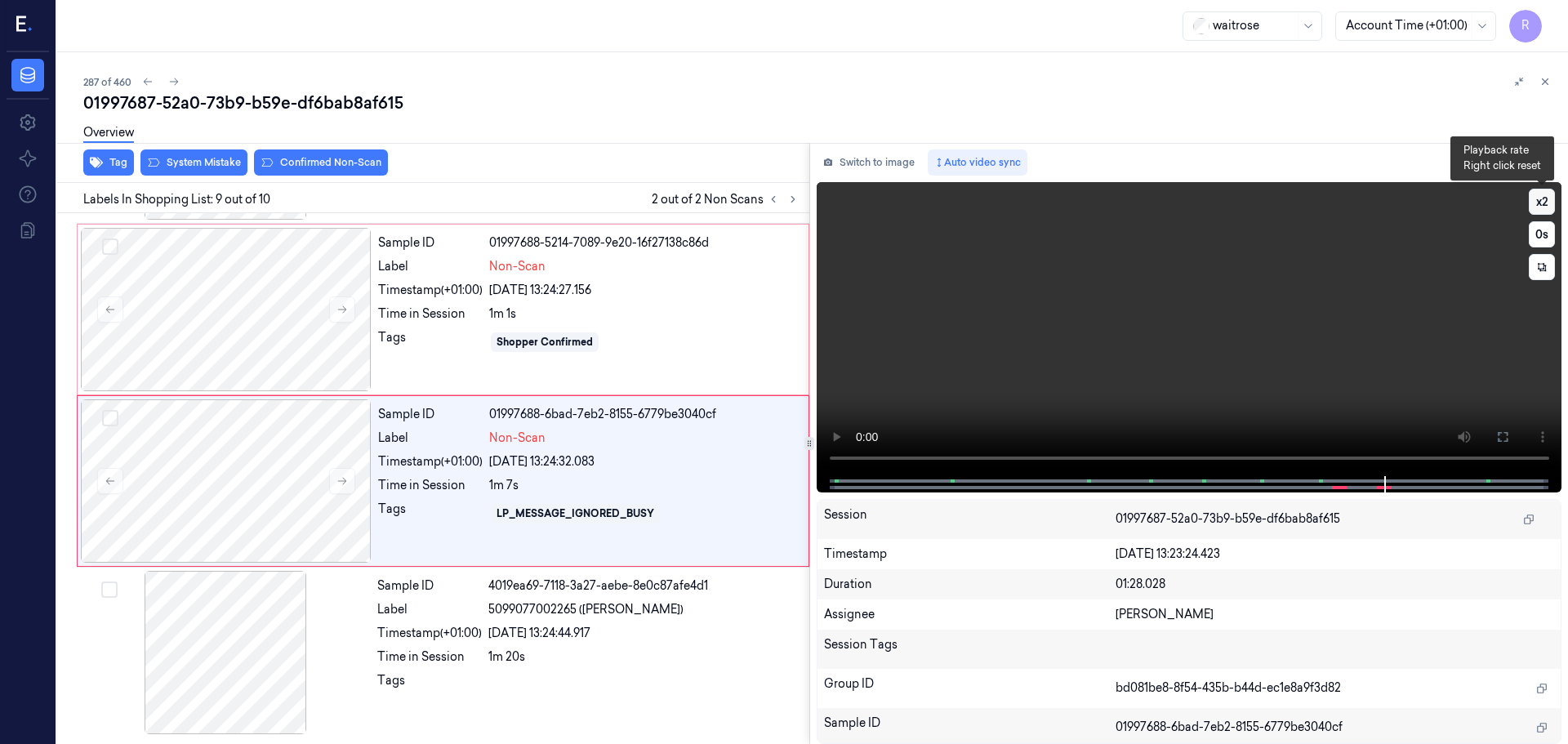
click at [1550, 199] on button "x 2" at bounding box center [1541, 201] width 26 height 26
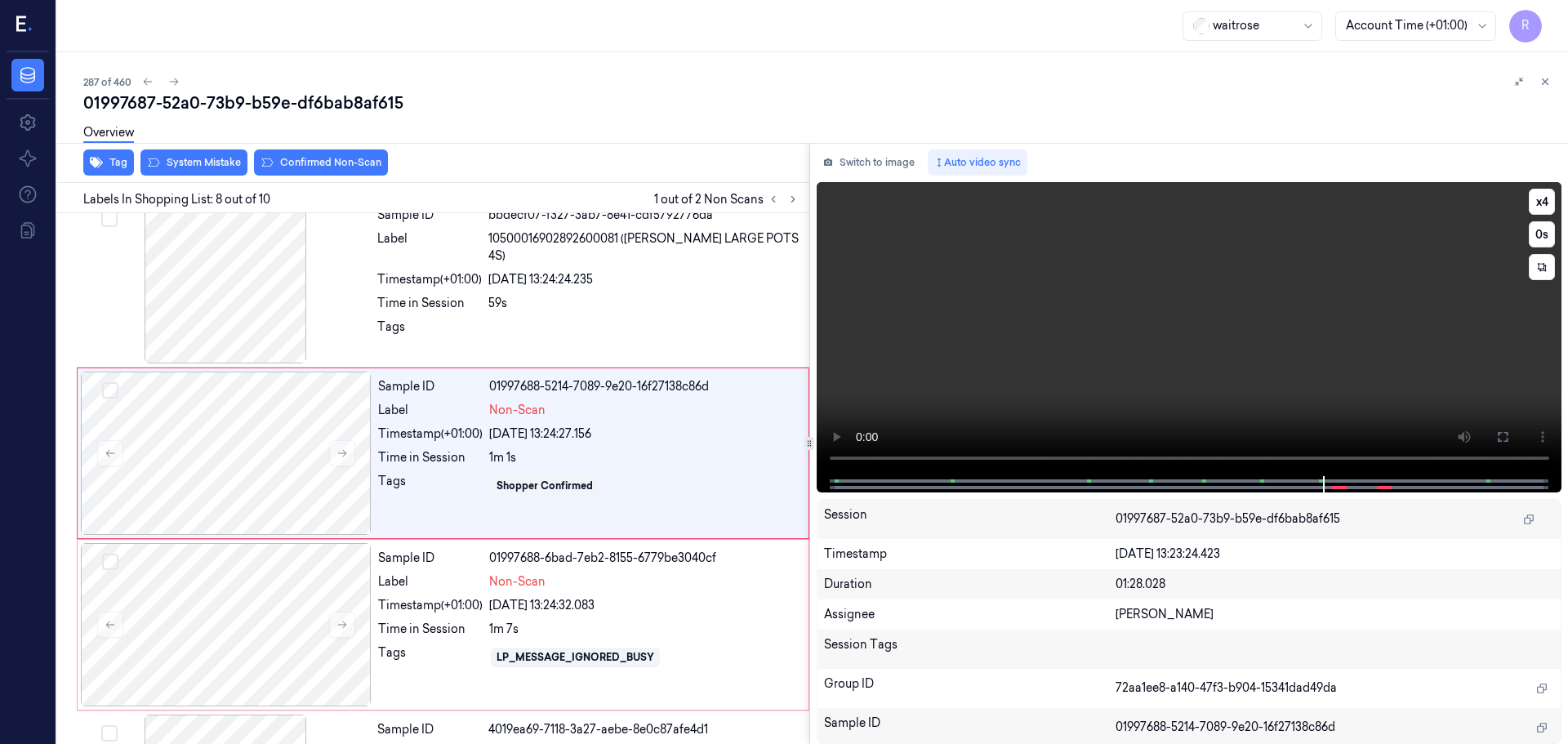
scroll to position [1020, 0]
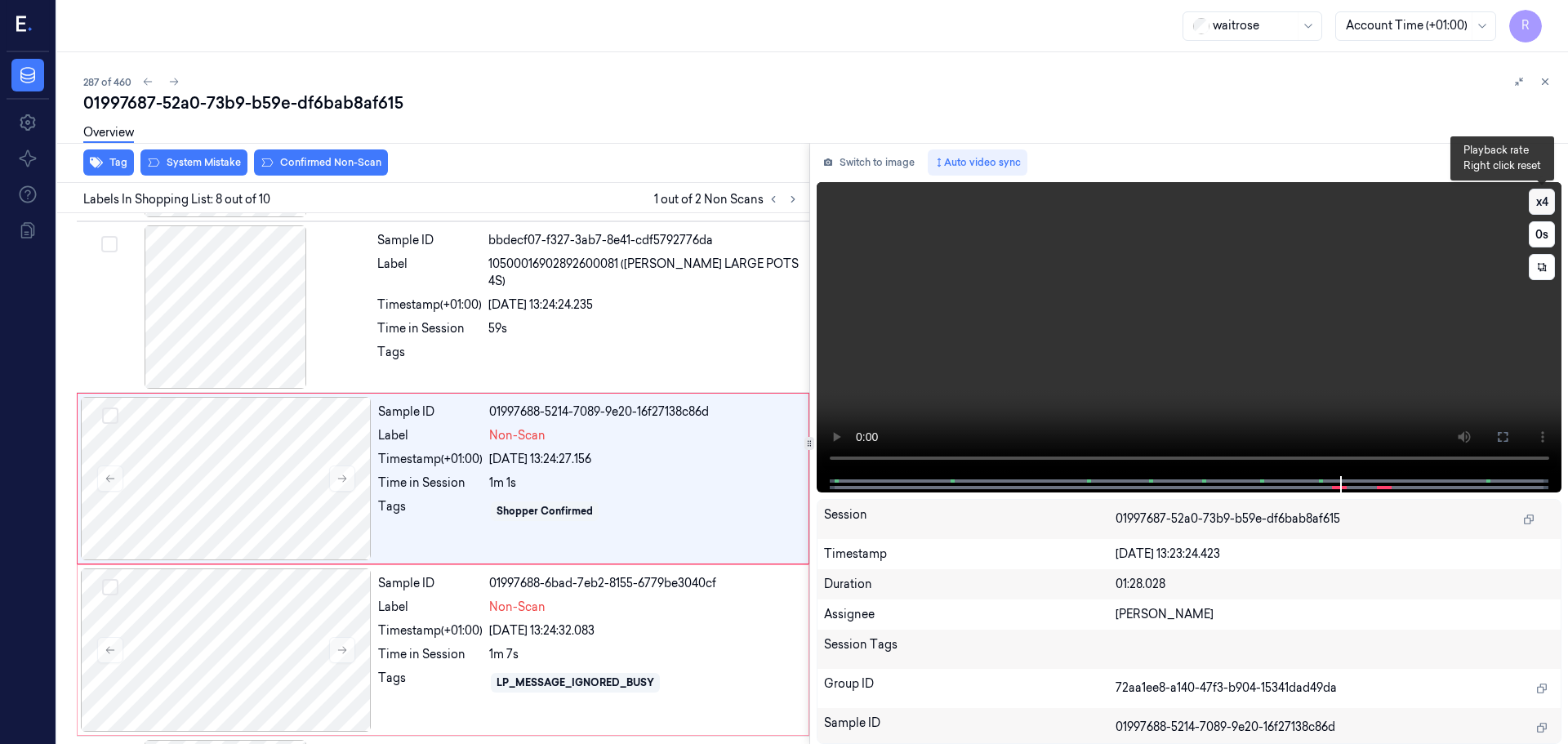
click at [1538, 210] on button "x 4" at bounding box center [1541, 201] width 26 height 26
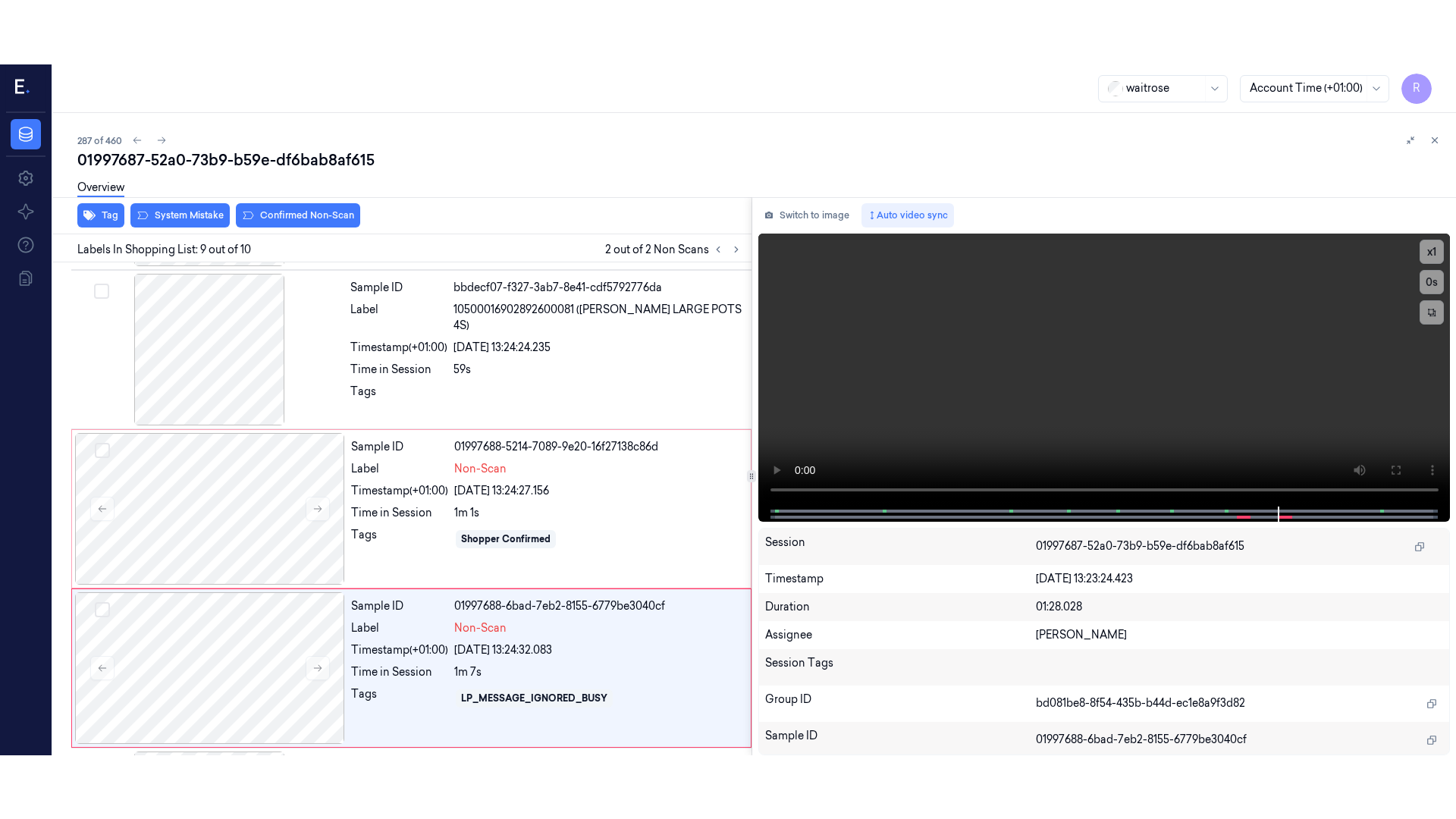
scroll to position [1104, 0]
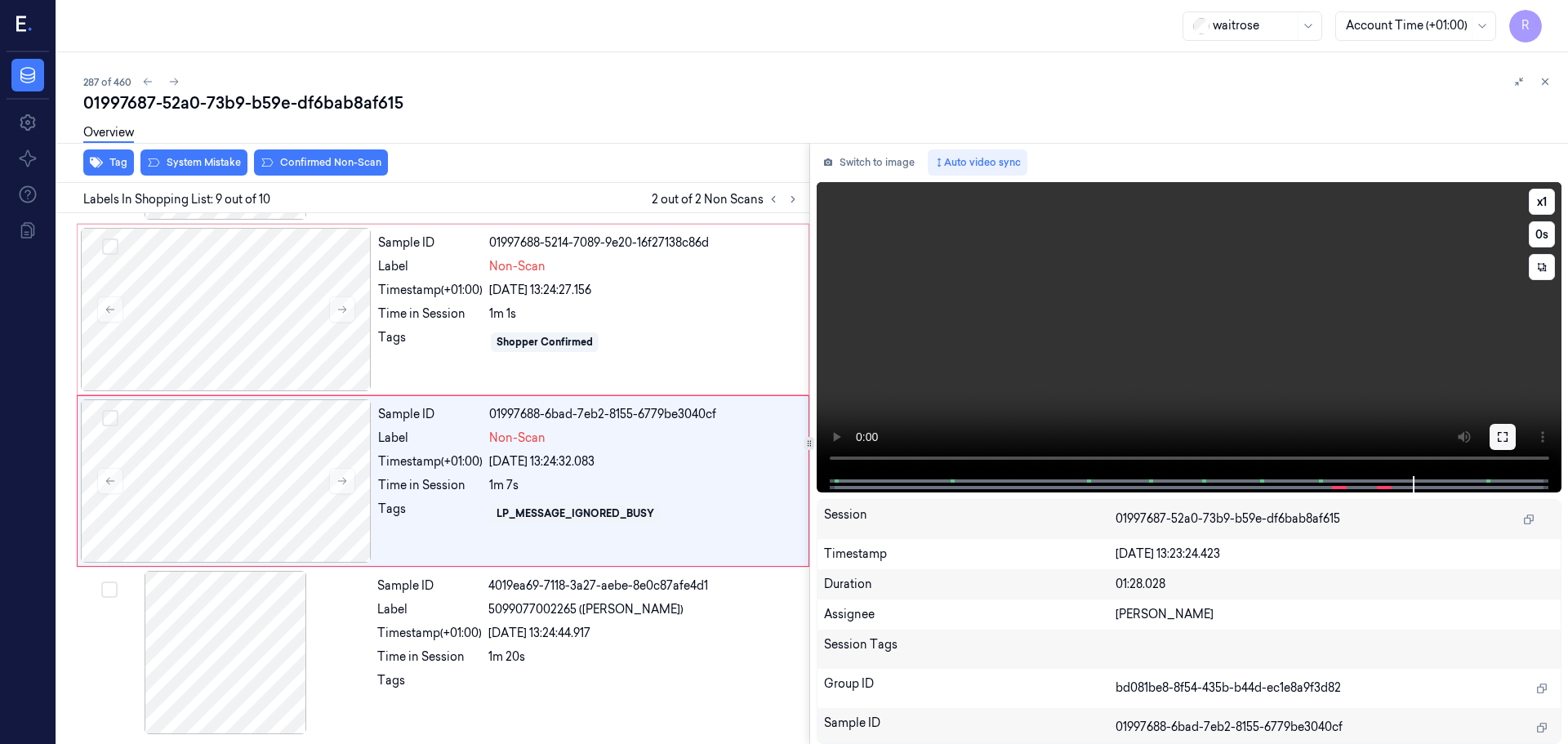
click at [1493, 441] on button at bounding box center [1503, 437] width 26 height 26
drag, startPoint x: 654, startPoint y: 366, endPoint x: 646, endPoint y: 364, distance: 8.2
click at [653, 366] on div "Sample ID 01997688-5214-7089-9e20-16f27138c86d Label Non-Scan Timestamp (+01:00…" at bounding box center [589, 310] width 434 height 164
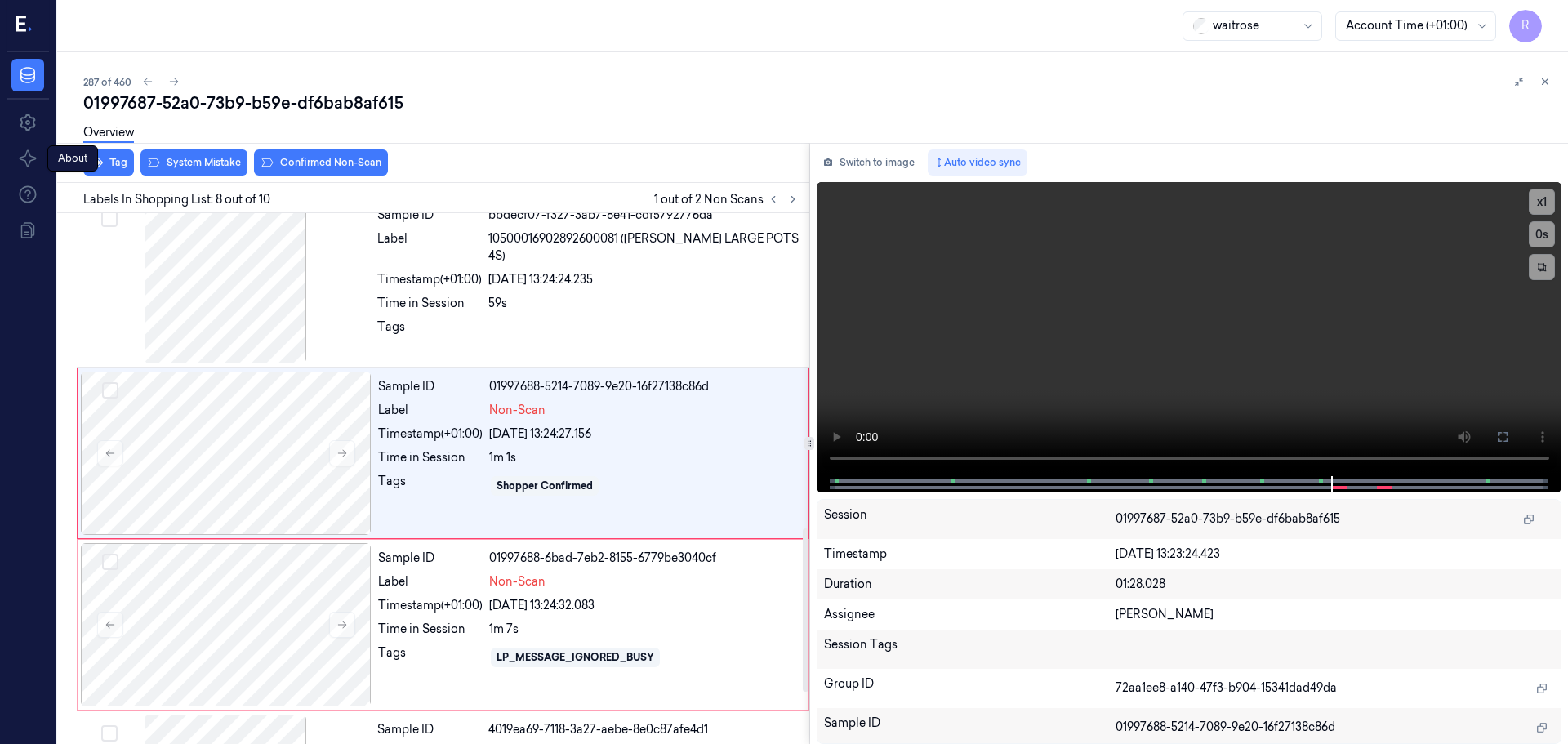
scroll to position [1020, 0]
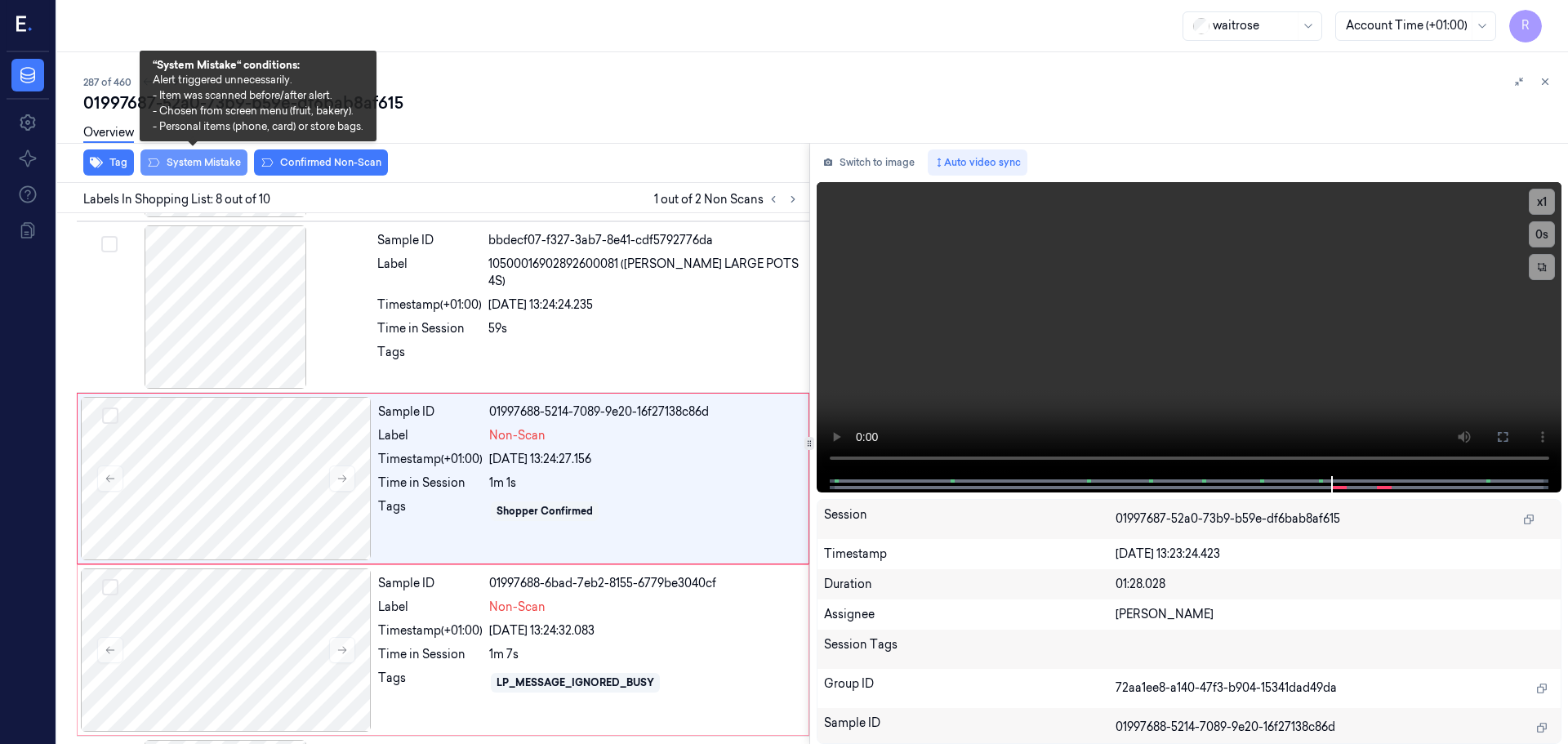
click at [169, 165] on button "System Mistake" at bounding box center [194, 163] width 107 height 26
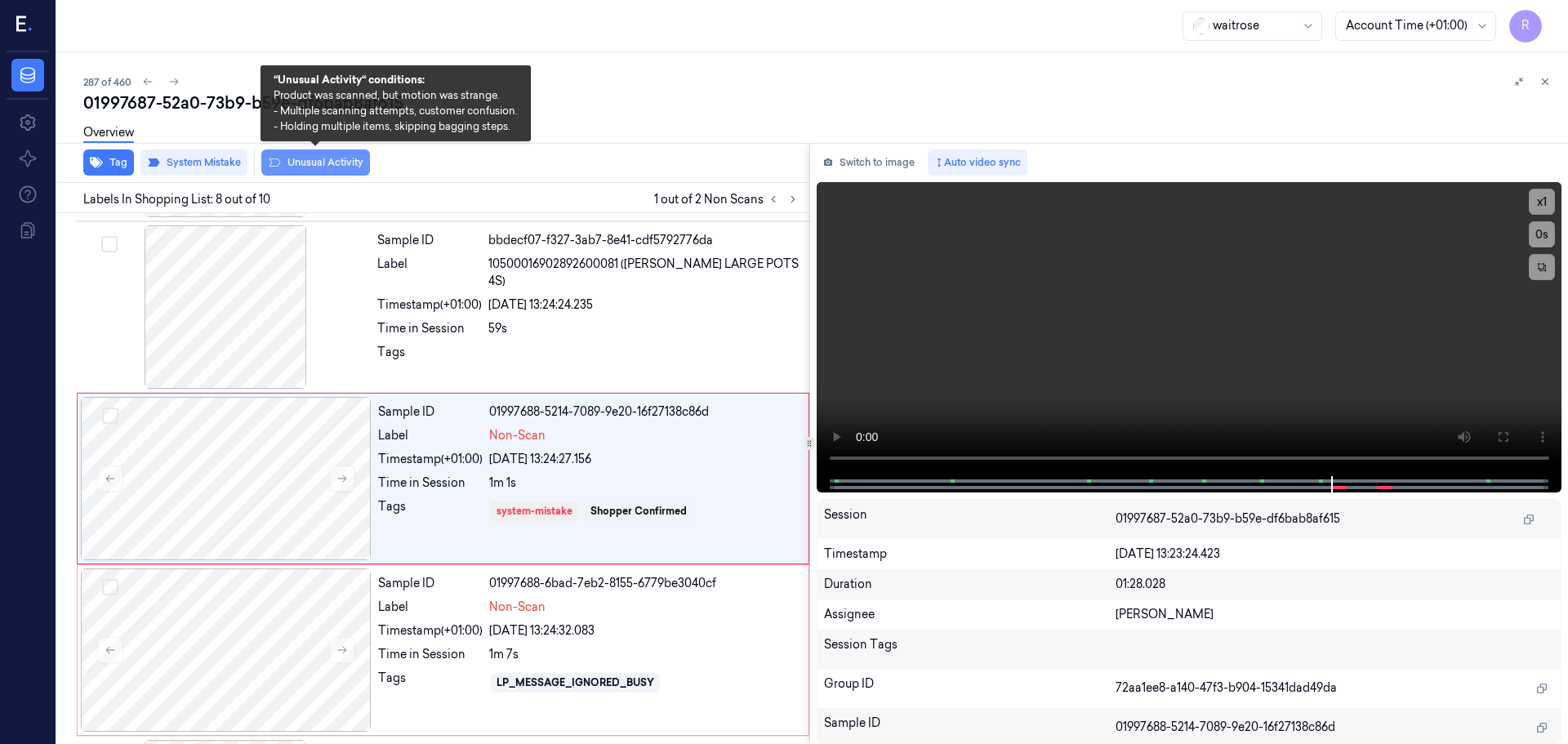
click at [320, 161] on button "Unusual Activity" at bounding box center [315, 163] width 109 height 26
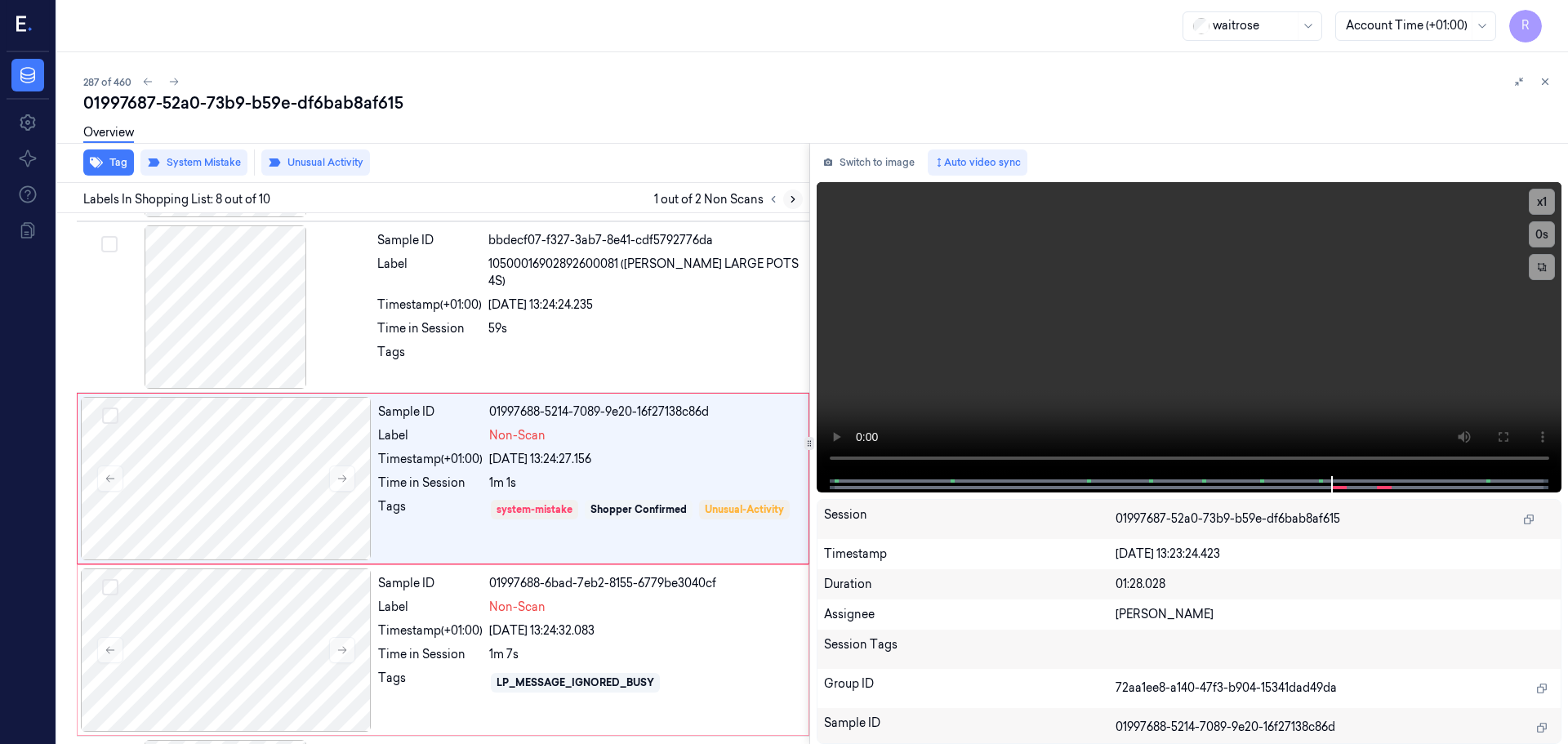
click at [795, 204] on icon at bounding box center [793, 199] width 11 height 11
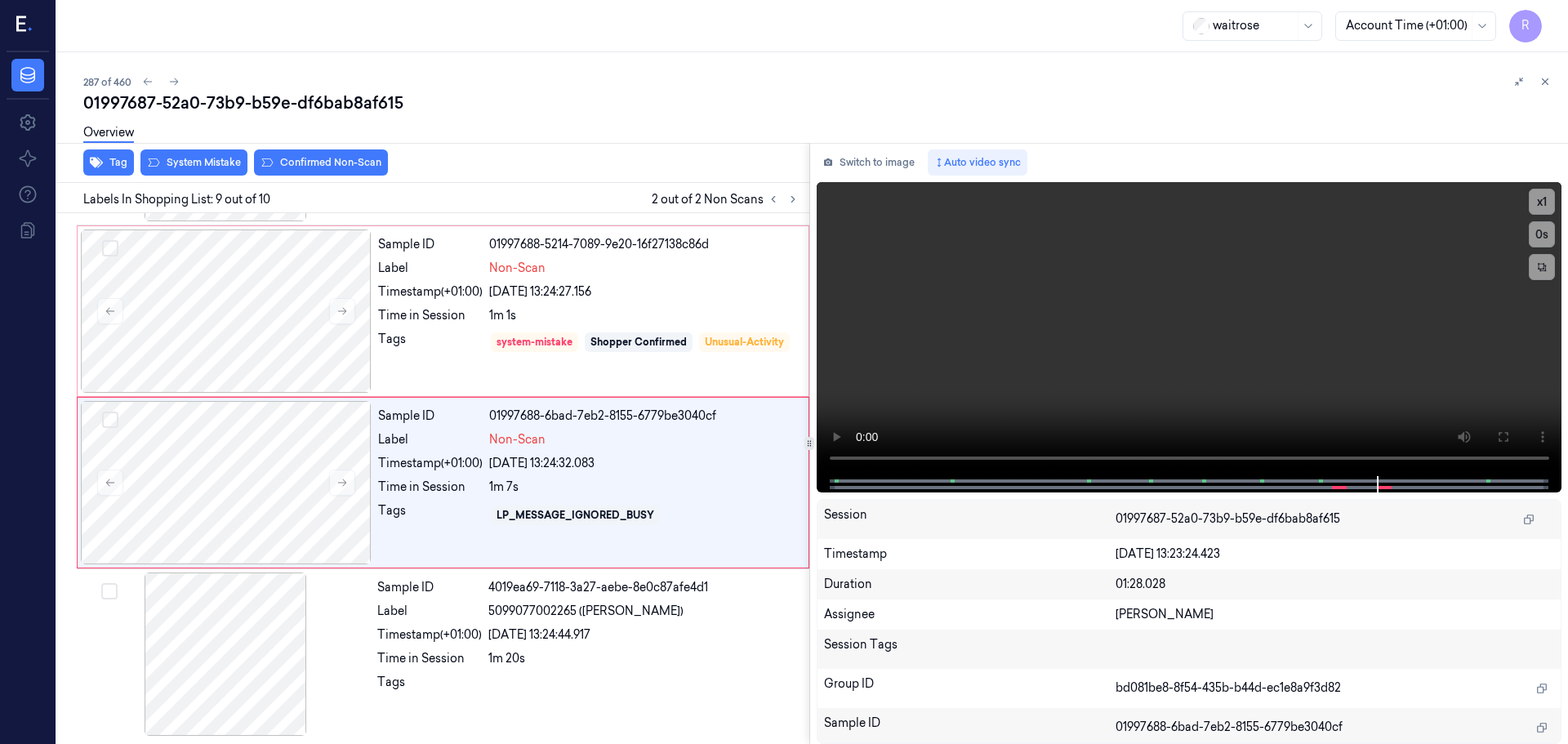
scroll to position [1189, 0]
click at [198, 166] on button "System Mistake" at bounding box center [194, 163] width 107 height 26
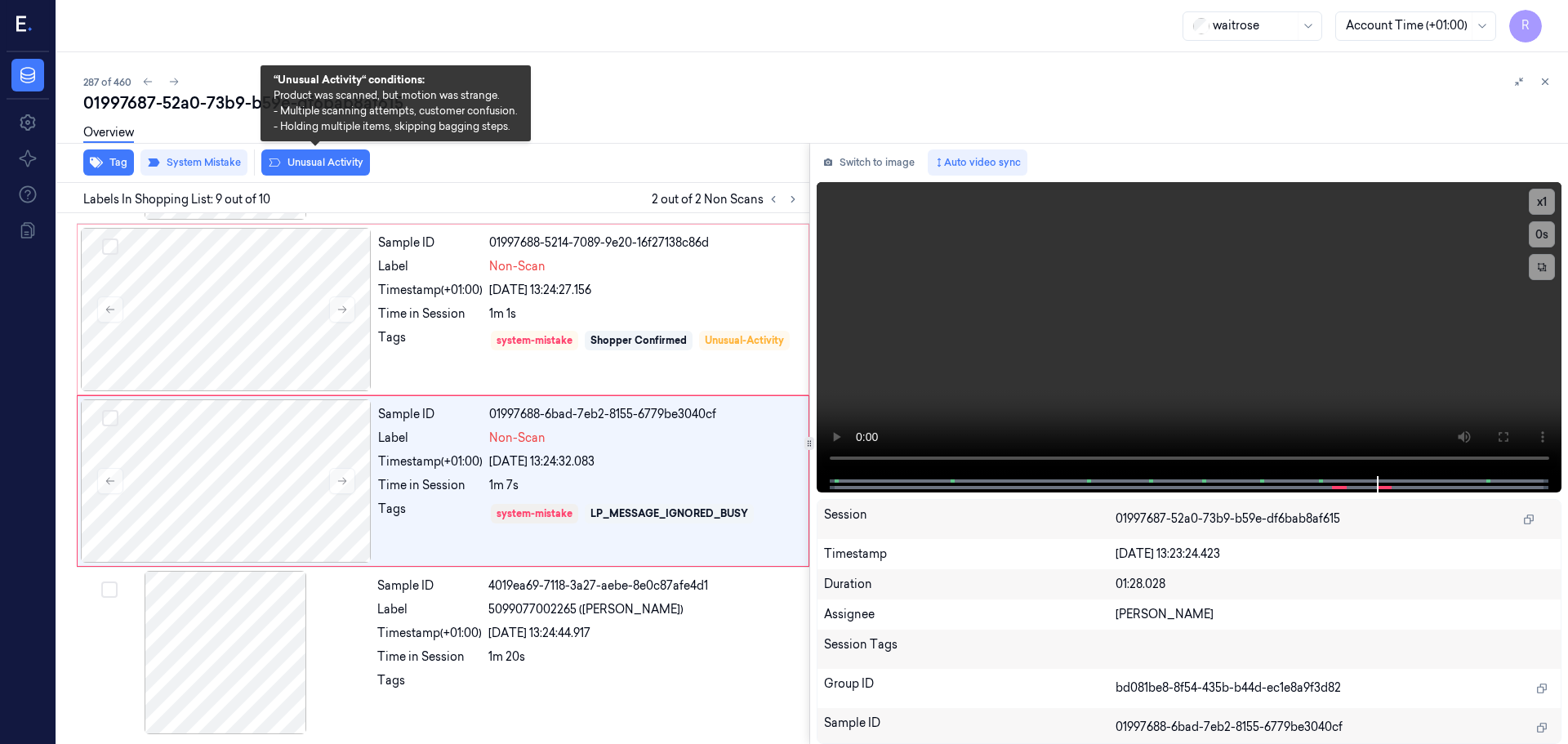
click at [298, 164] on button "Unusual Activity" at bounding box center [315, 163] width 109 height 26
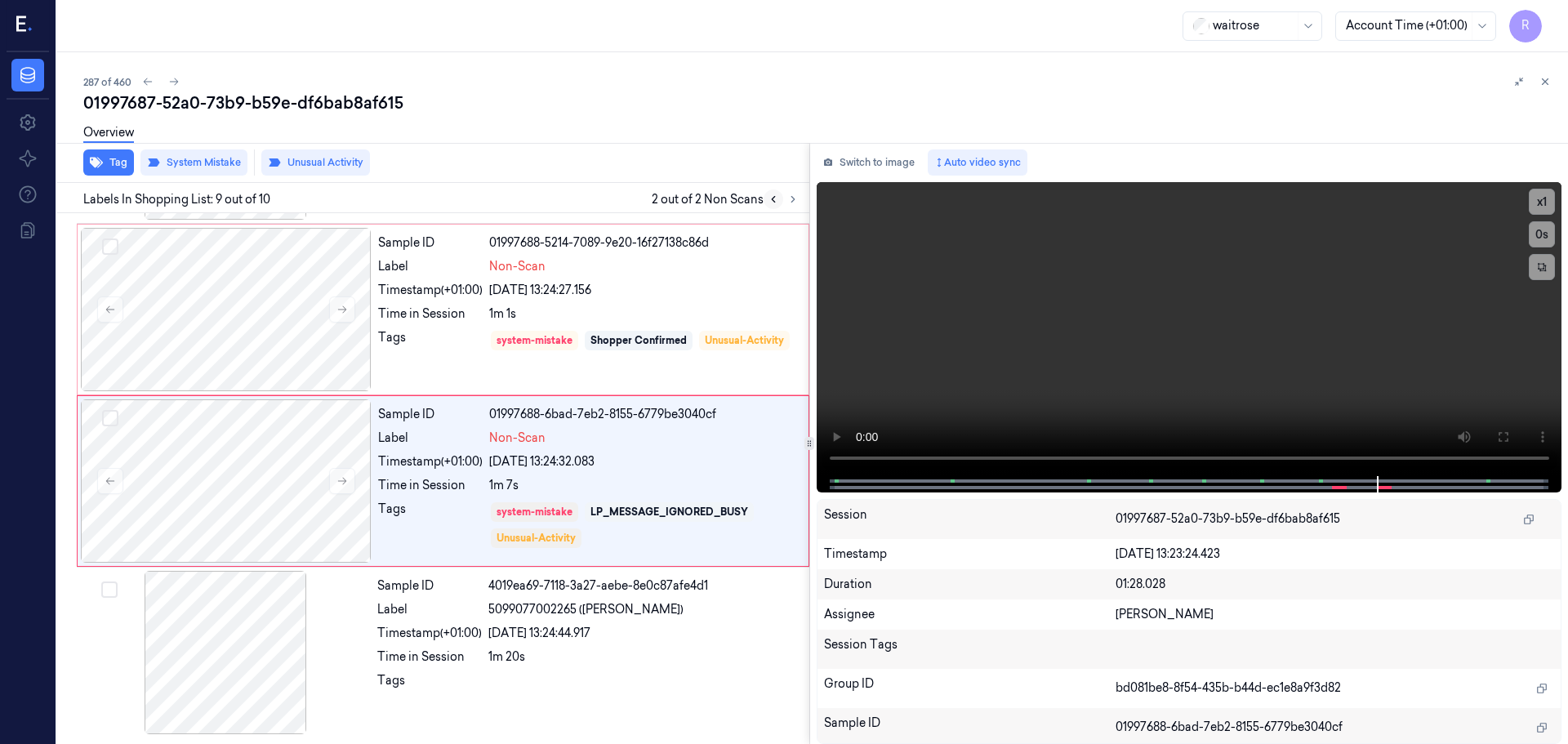
click at [775, 192] on button at bounding box center [773, 199] width 19 height 19
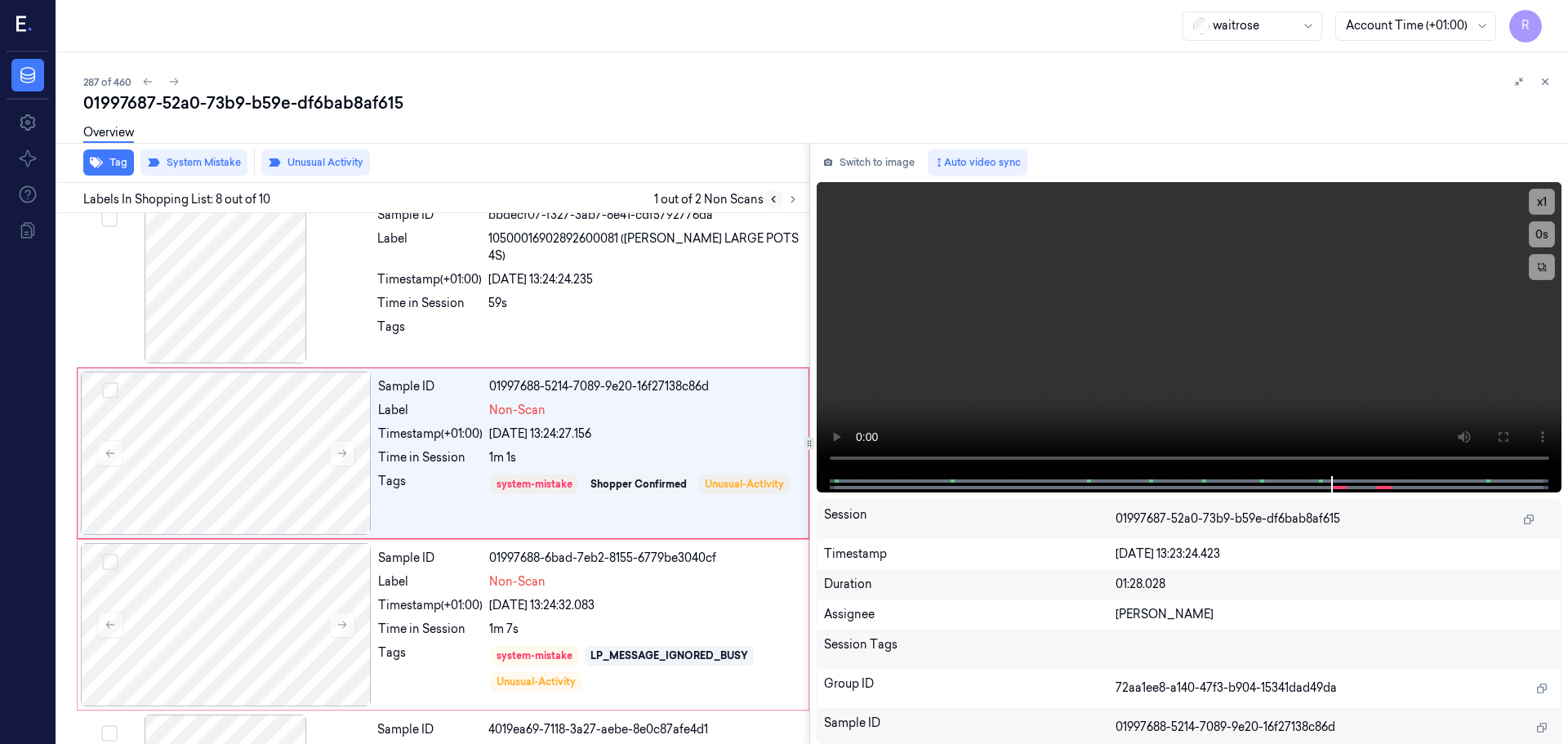
scroll to position [1020, 0]
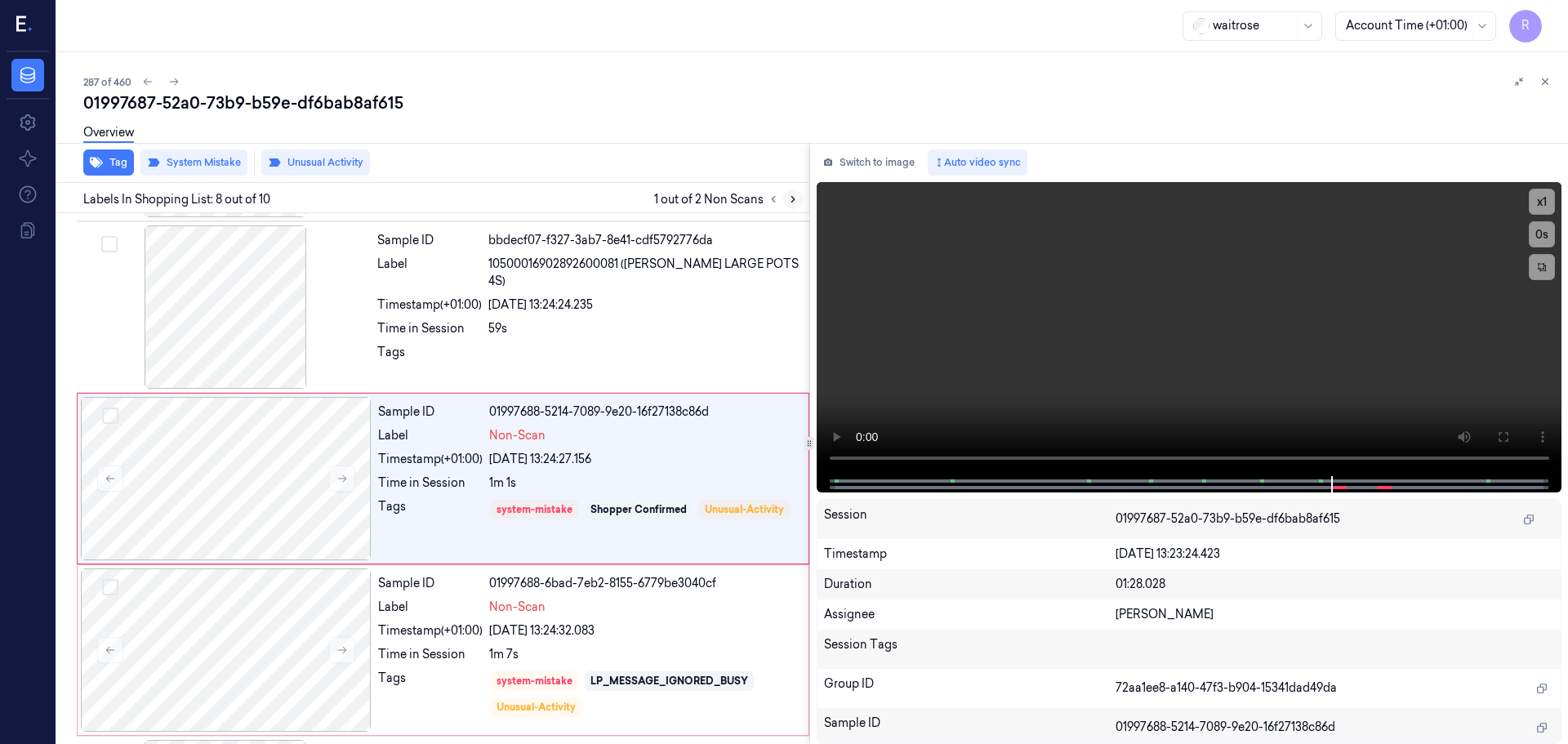
click at [794, 198] on icon at bounding box center [793, 199] width 11 height 11
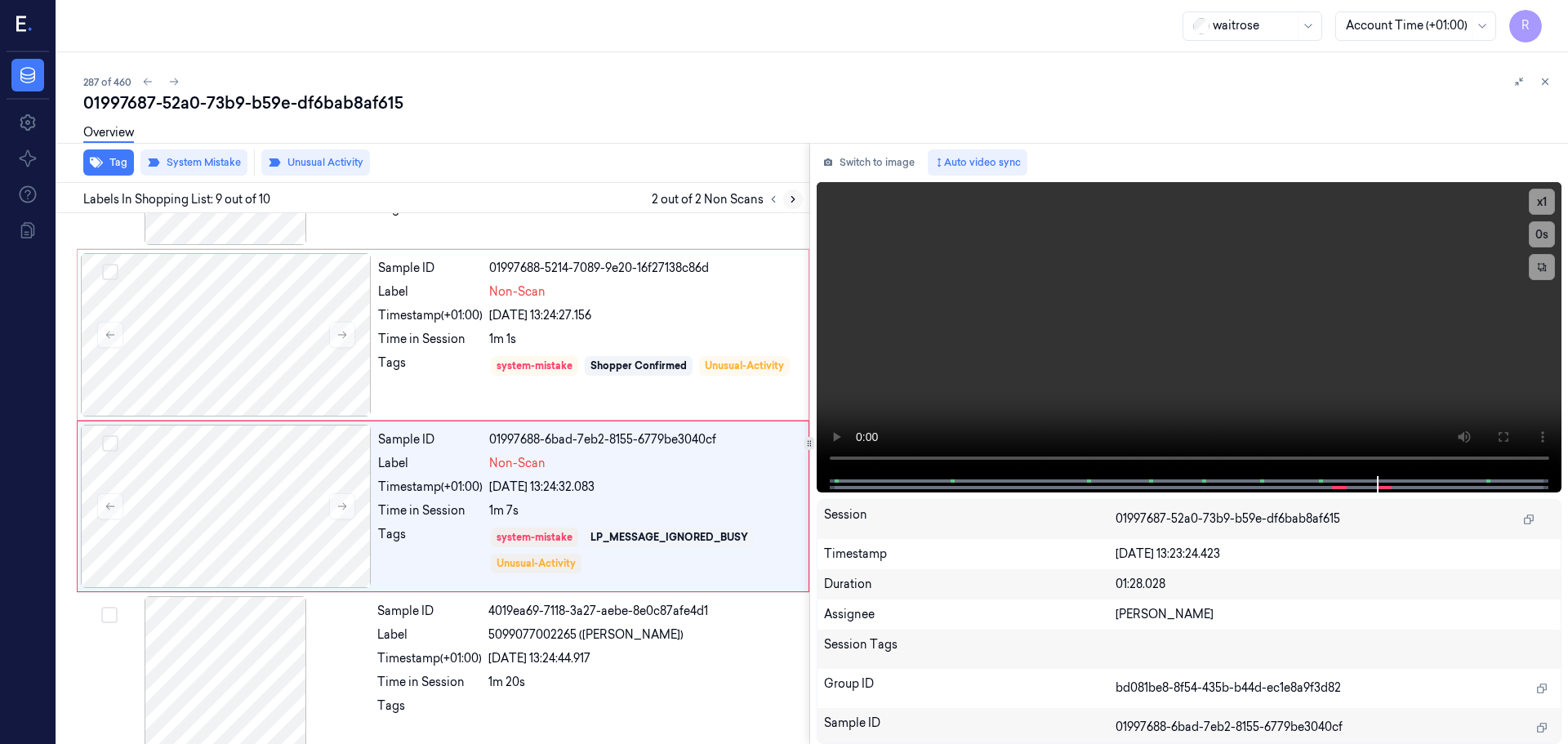
scroll to position [1189, 0]
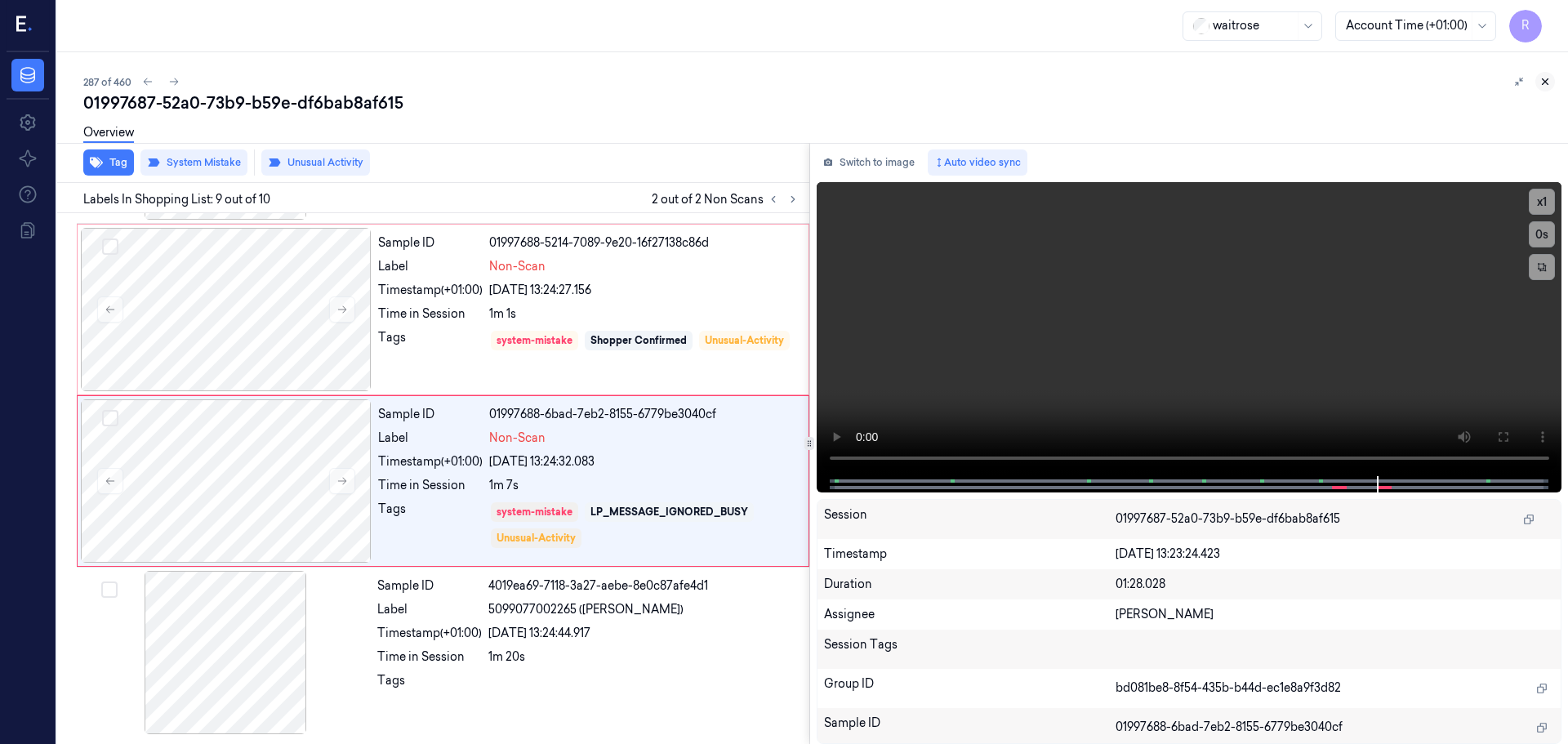
click at [1546, 90] on button at bounding box center [1544, 81] width 19 height 19
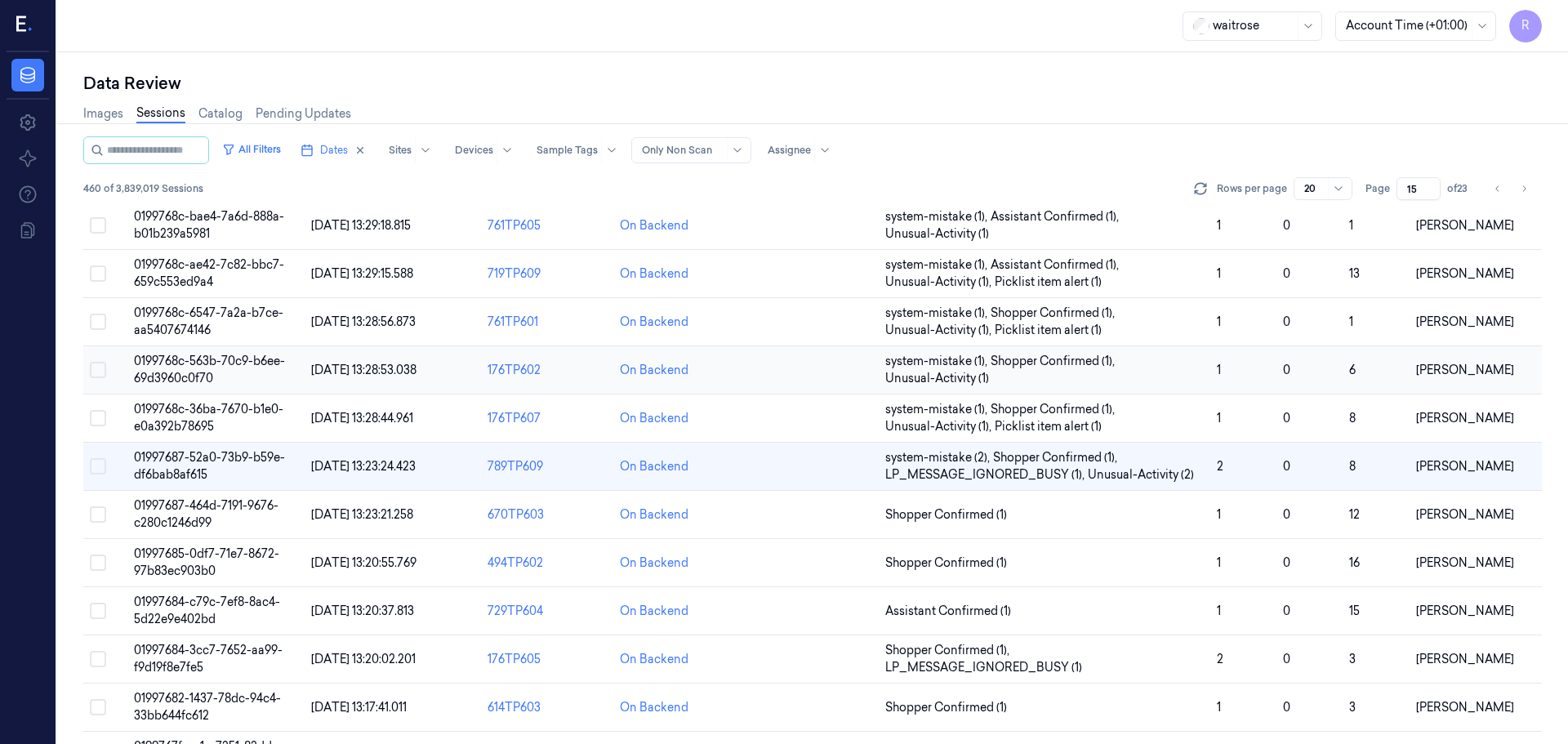
scroll to position [171, 0]
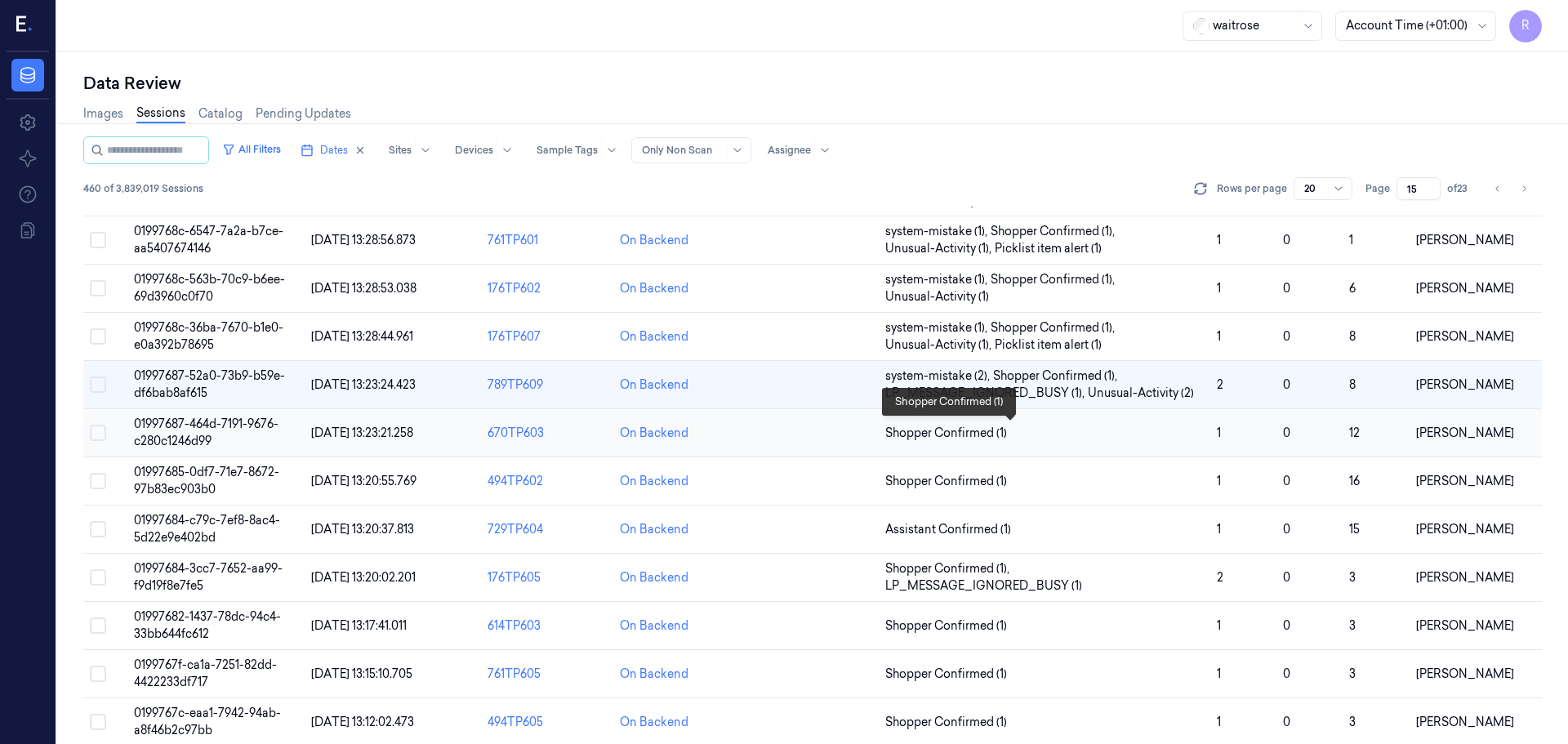
click at [1087, 434] on span "Shopper Confirmed (1)" at bounding box center [1045, 433] width 318 height 17
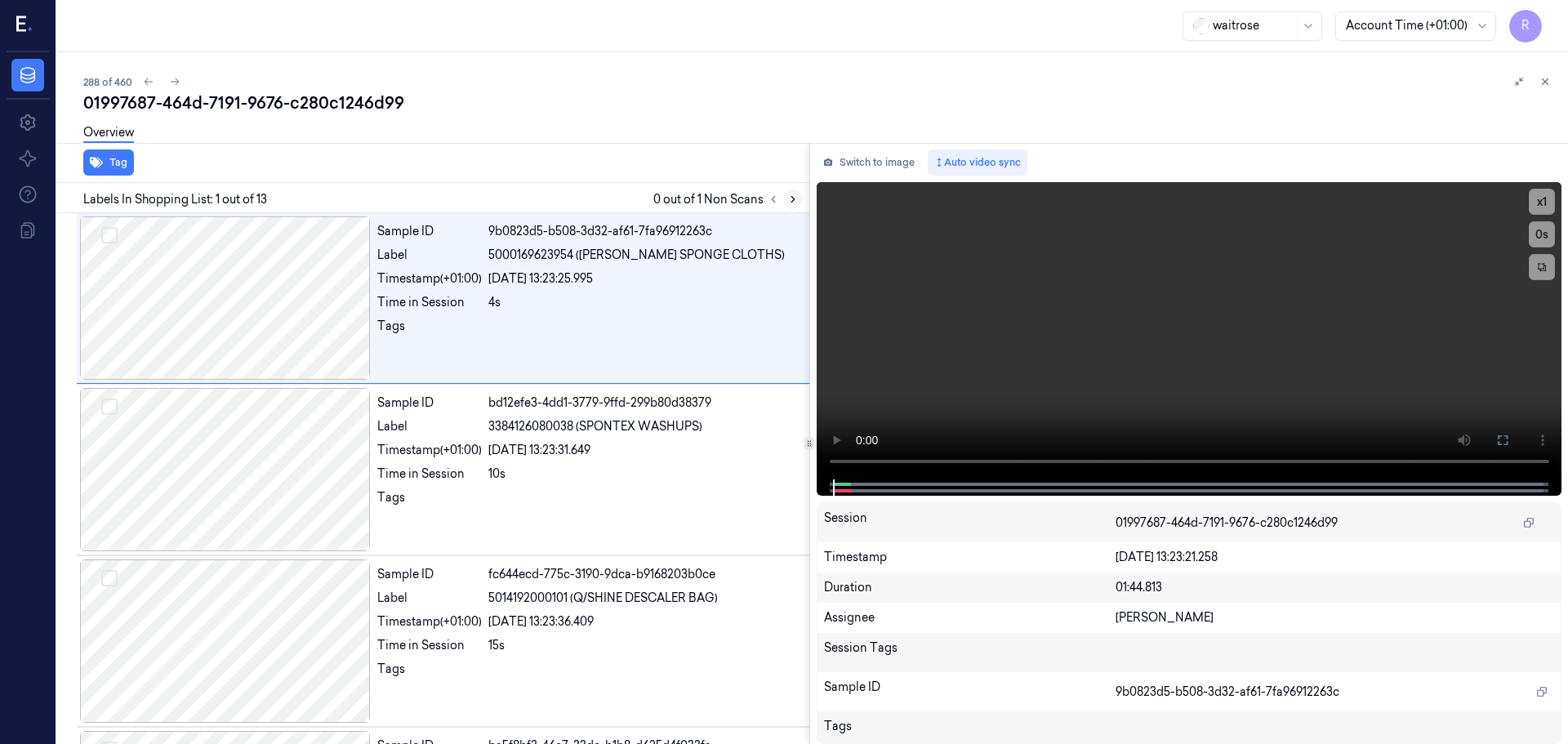
click at [785, 196] on button at bounding box center [793, 199] width 19 height 19
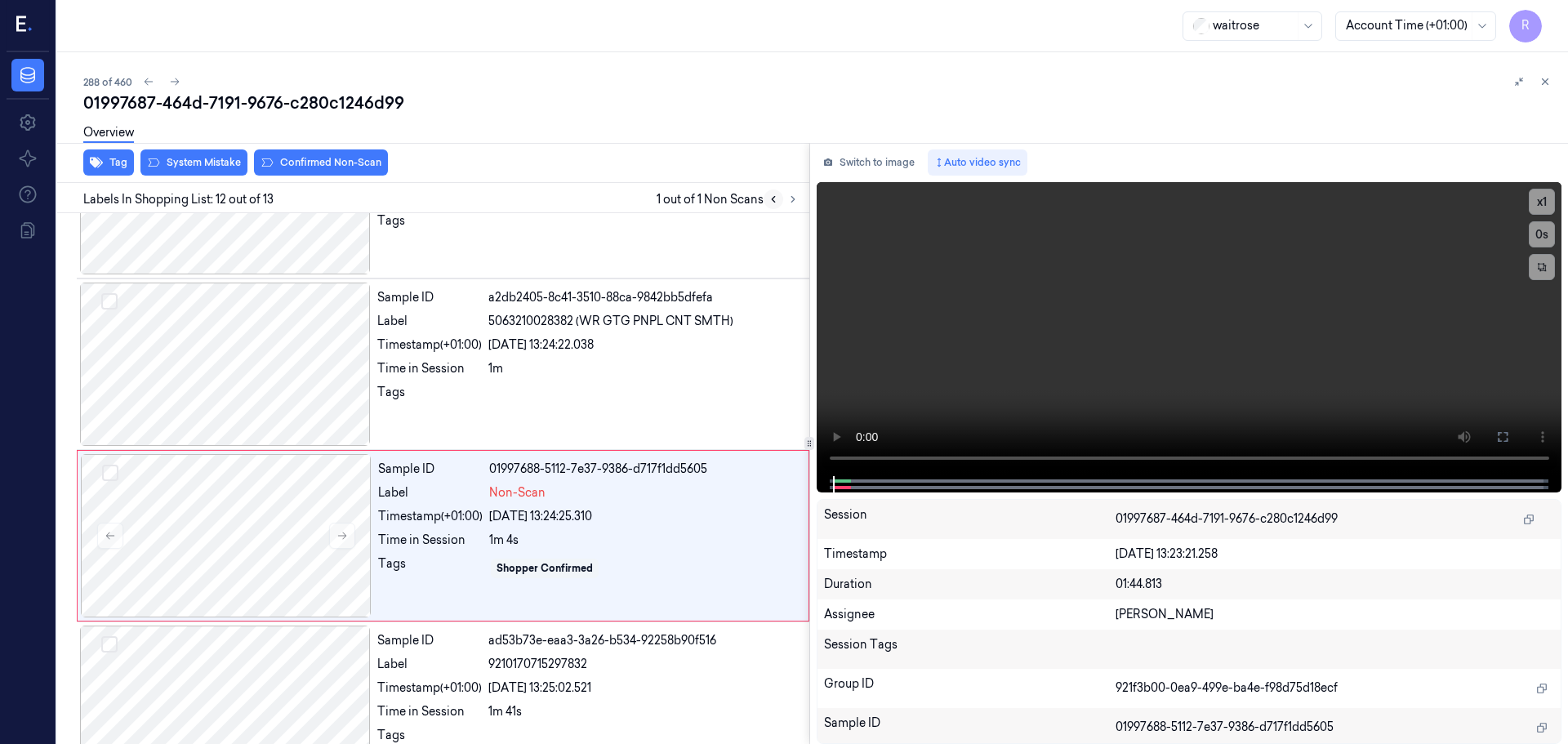
scroll to position [1703, 0]
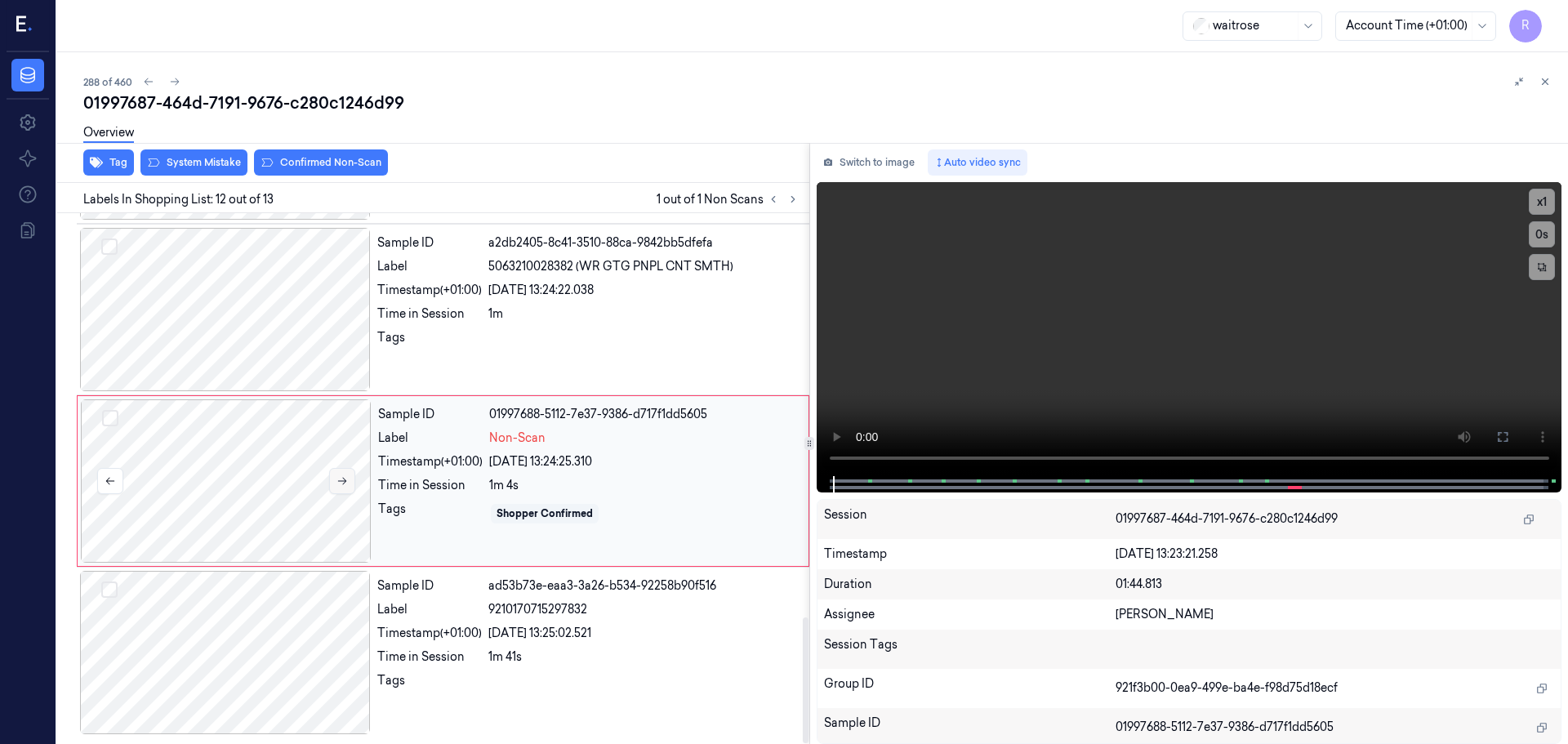
click at [340, 479] on icon at bounding box center [342, 481] width 11 height 11
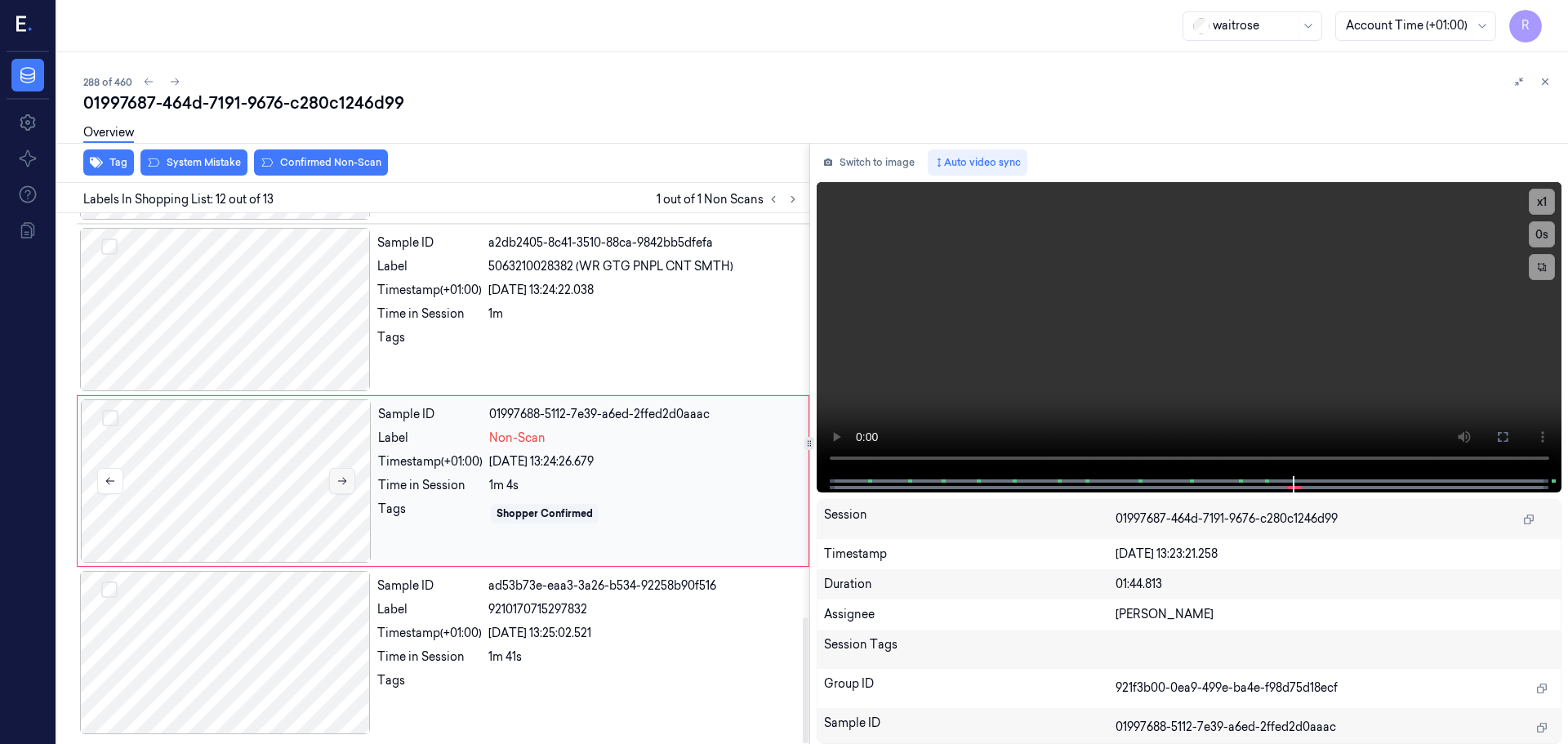
click at [340, 479] on icon at bounding box center [342, 481] width 11 height 11
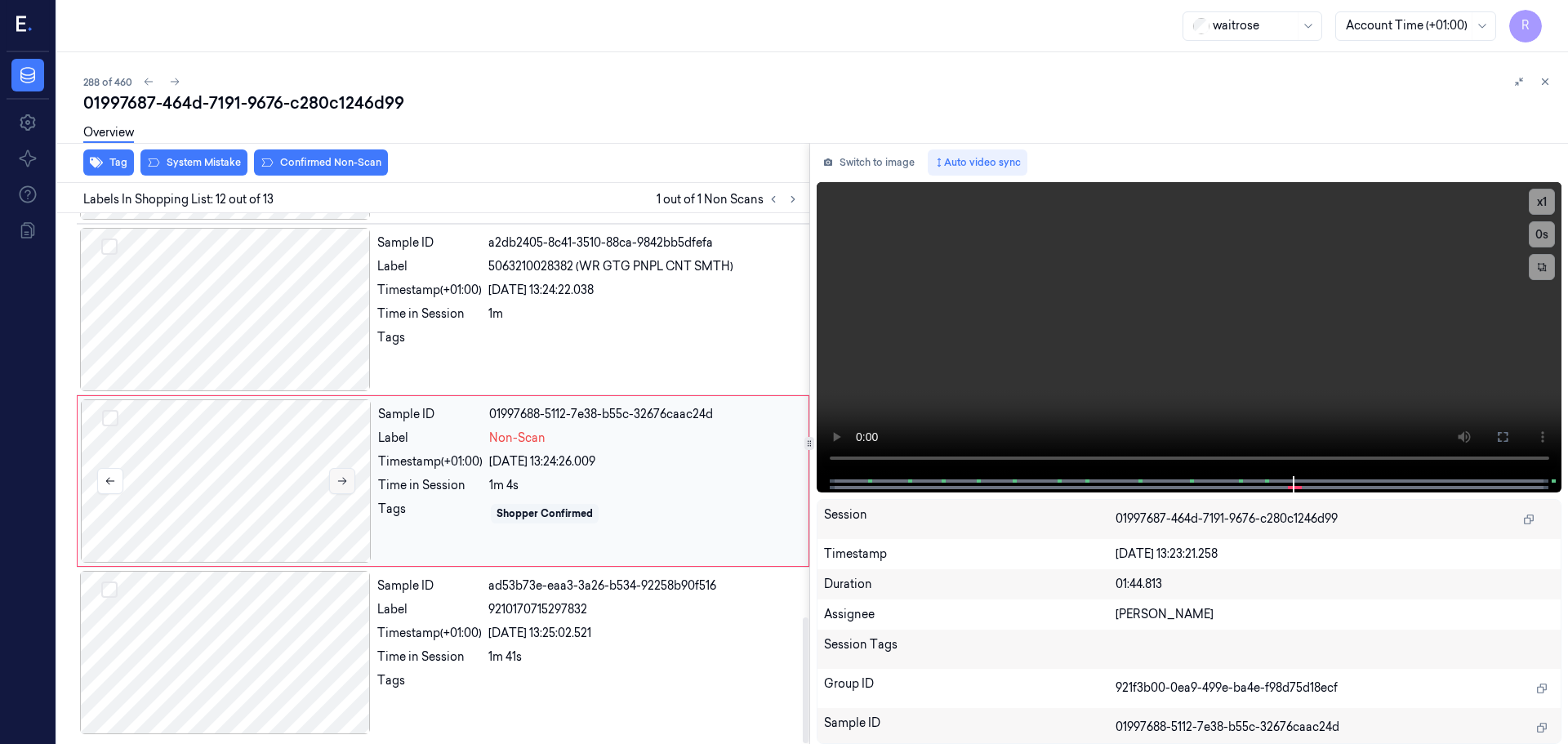
click at [340, 479] on icon at bounding box center [342, 481] width 11 height 11
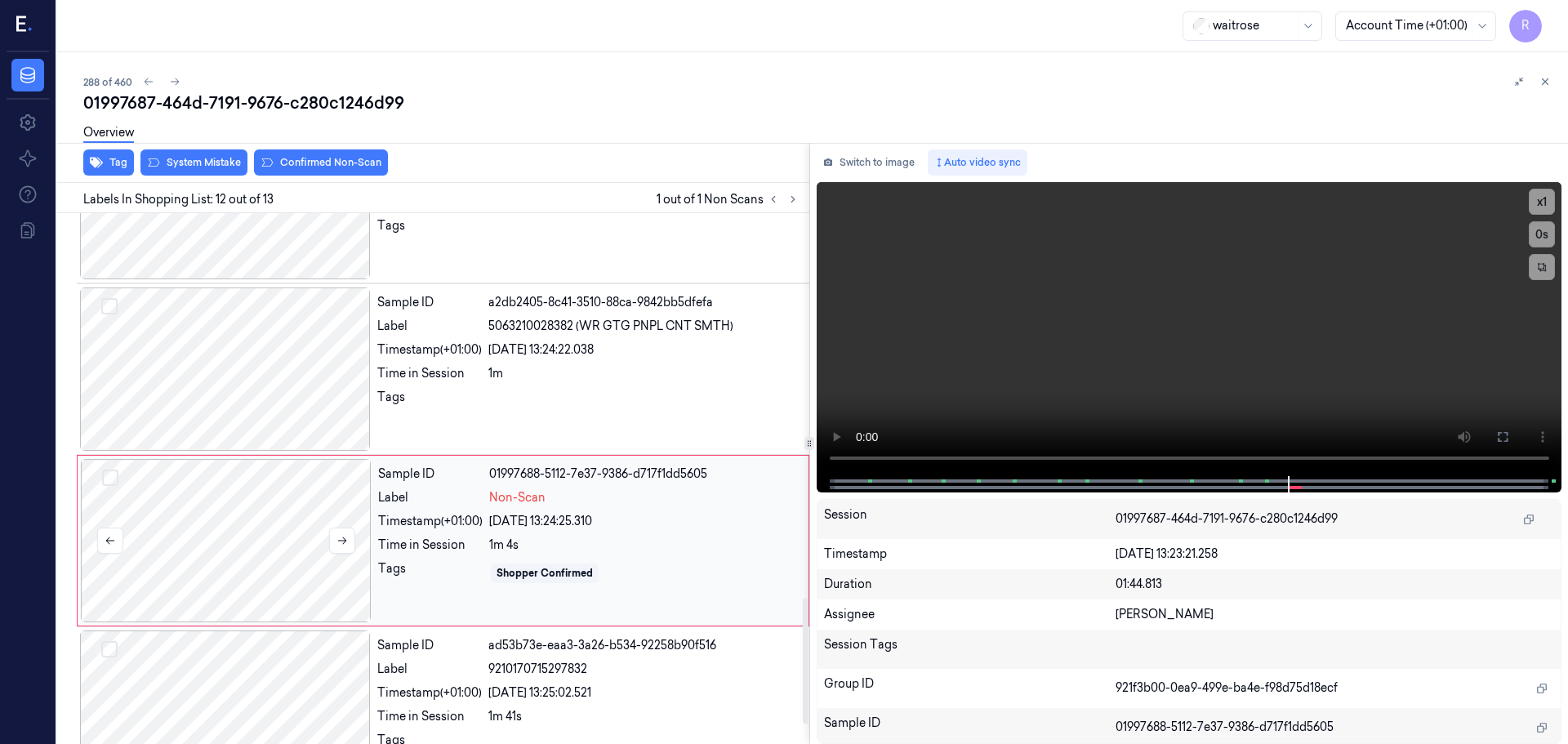
scroll to position [1622, 0]
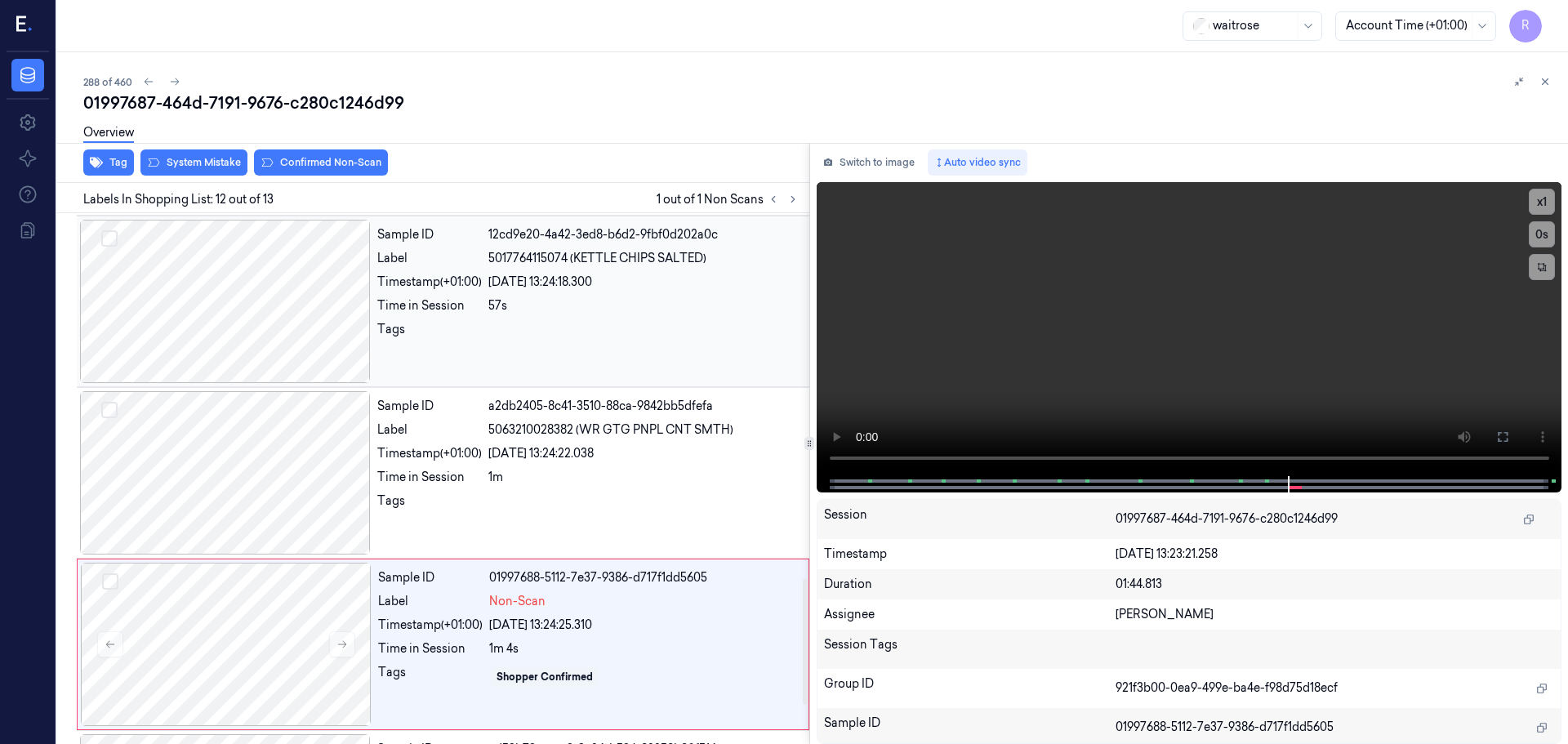
click at [339, 347] on div at bounding box center [225, 302] width 291 height 164
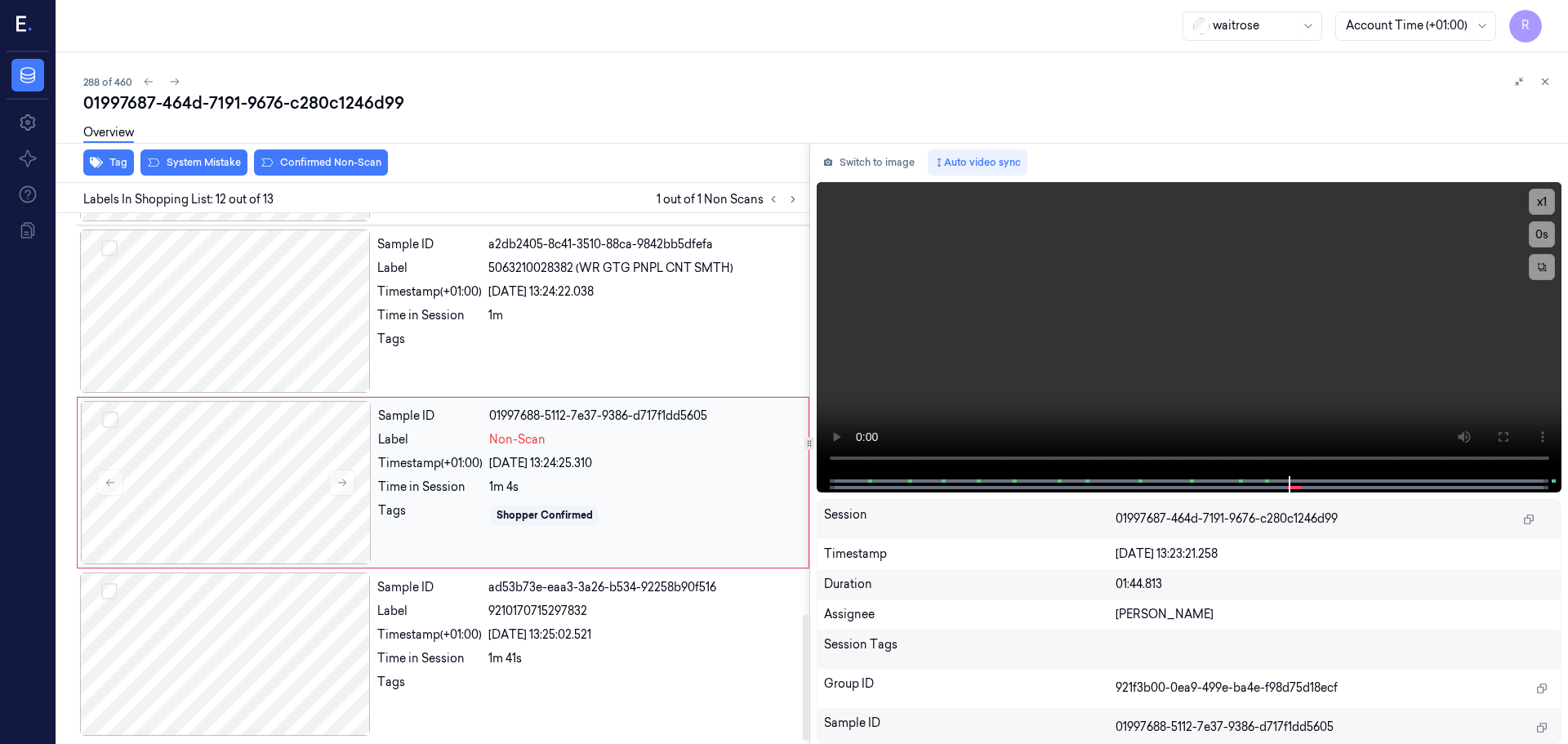
scroll to position [1703, 0]
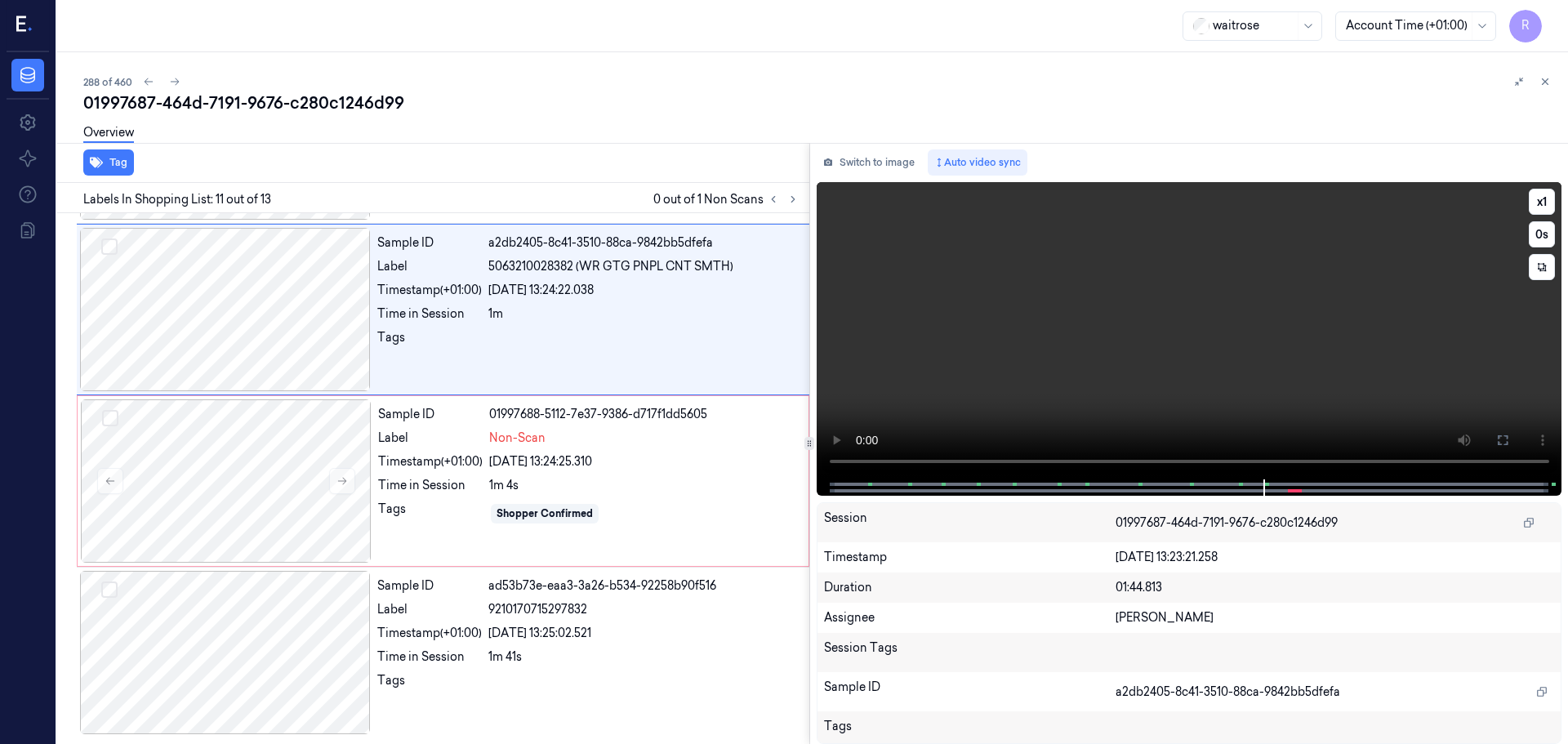
drag, startPoint x: 1503, startPoint y: 436, endPoint x: 1402, endPoint y: 582, distance: 177.5
click at [1505, 438] on icon at bounding box center [1503, 441] width 13 height 13
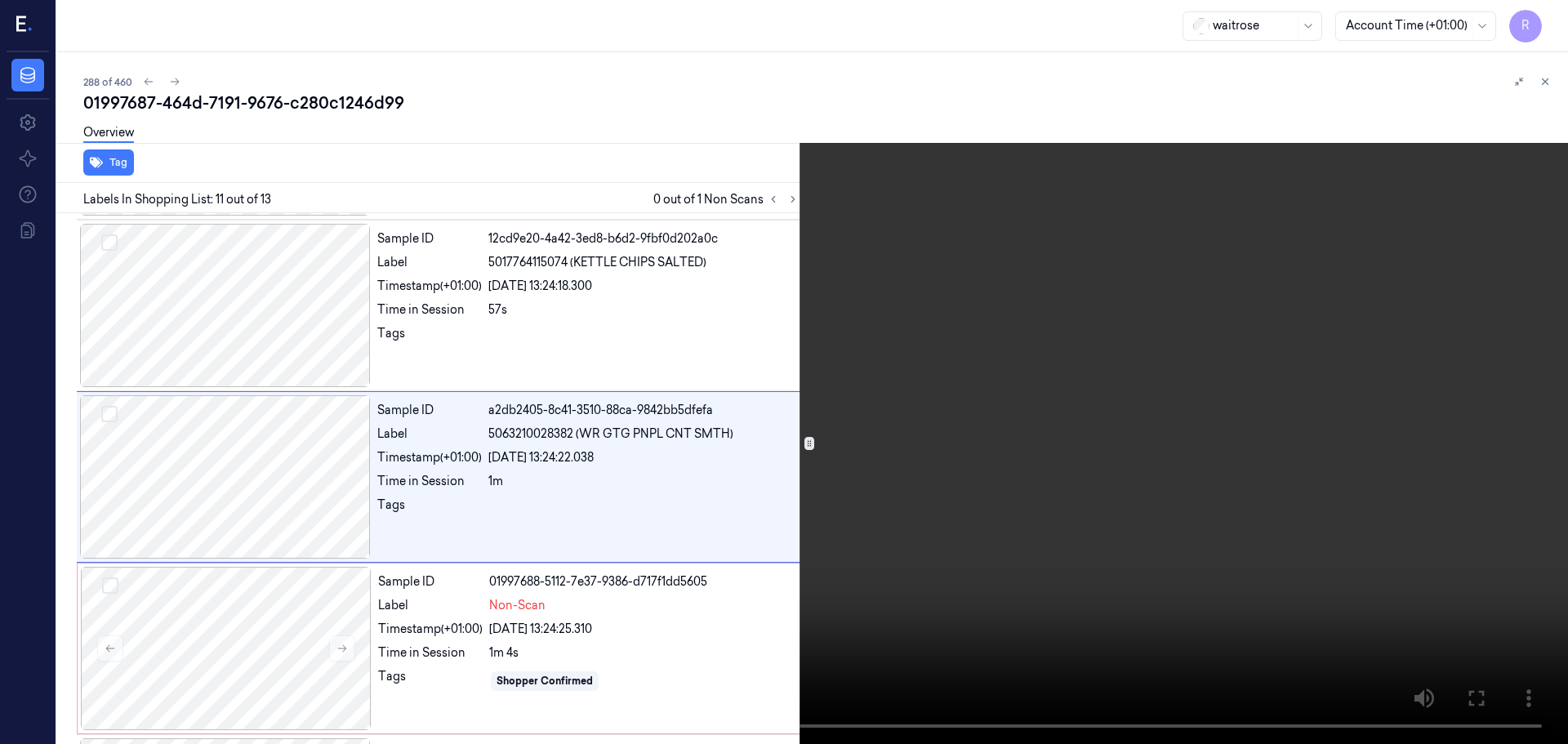
scroll to position [1535, 0]
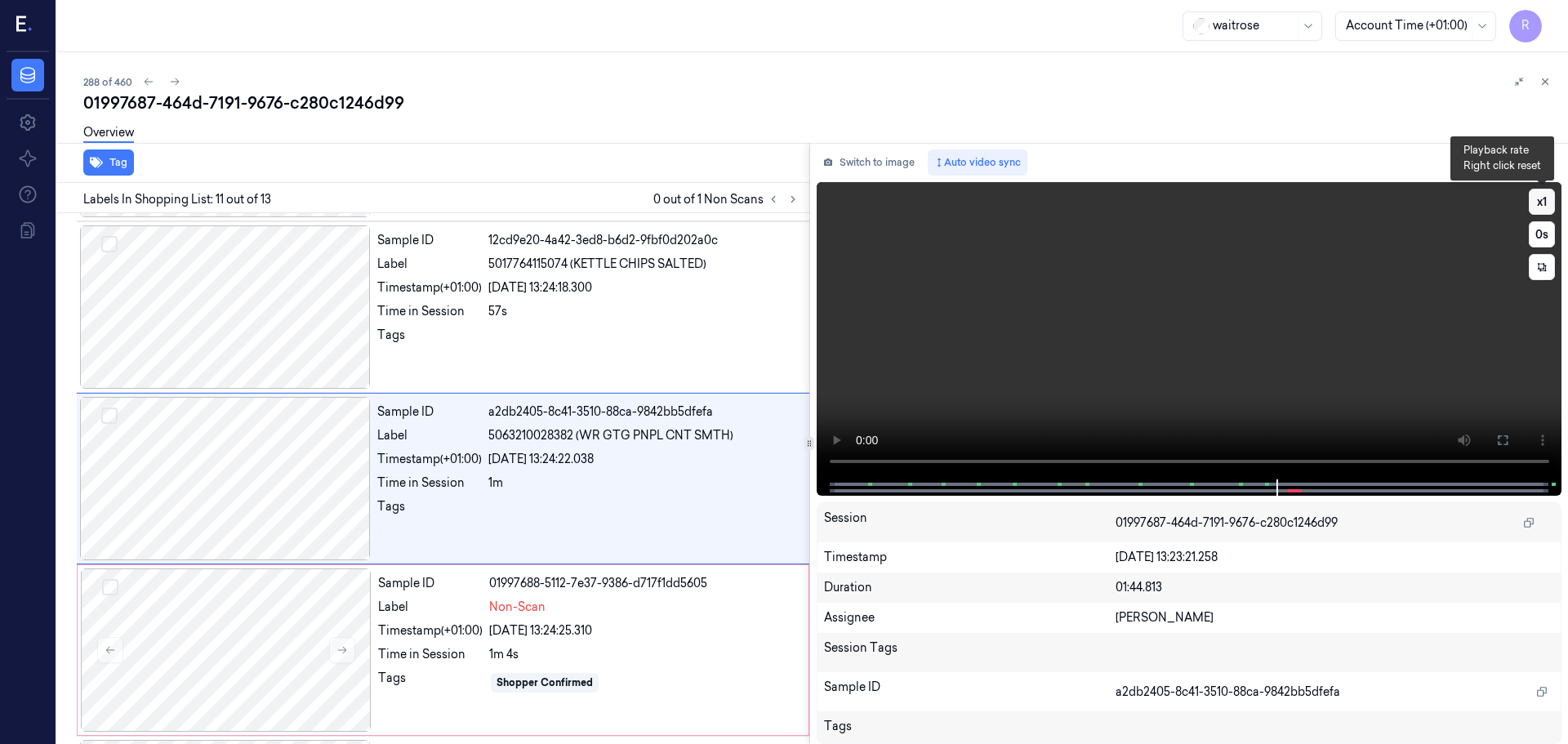
click at [1550, 200] on button "x 1" at bounding box center [1541, 201] width 26 height 26
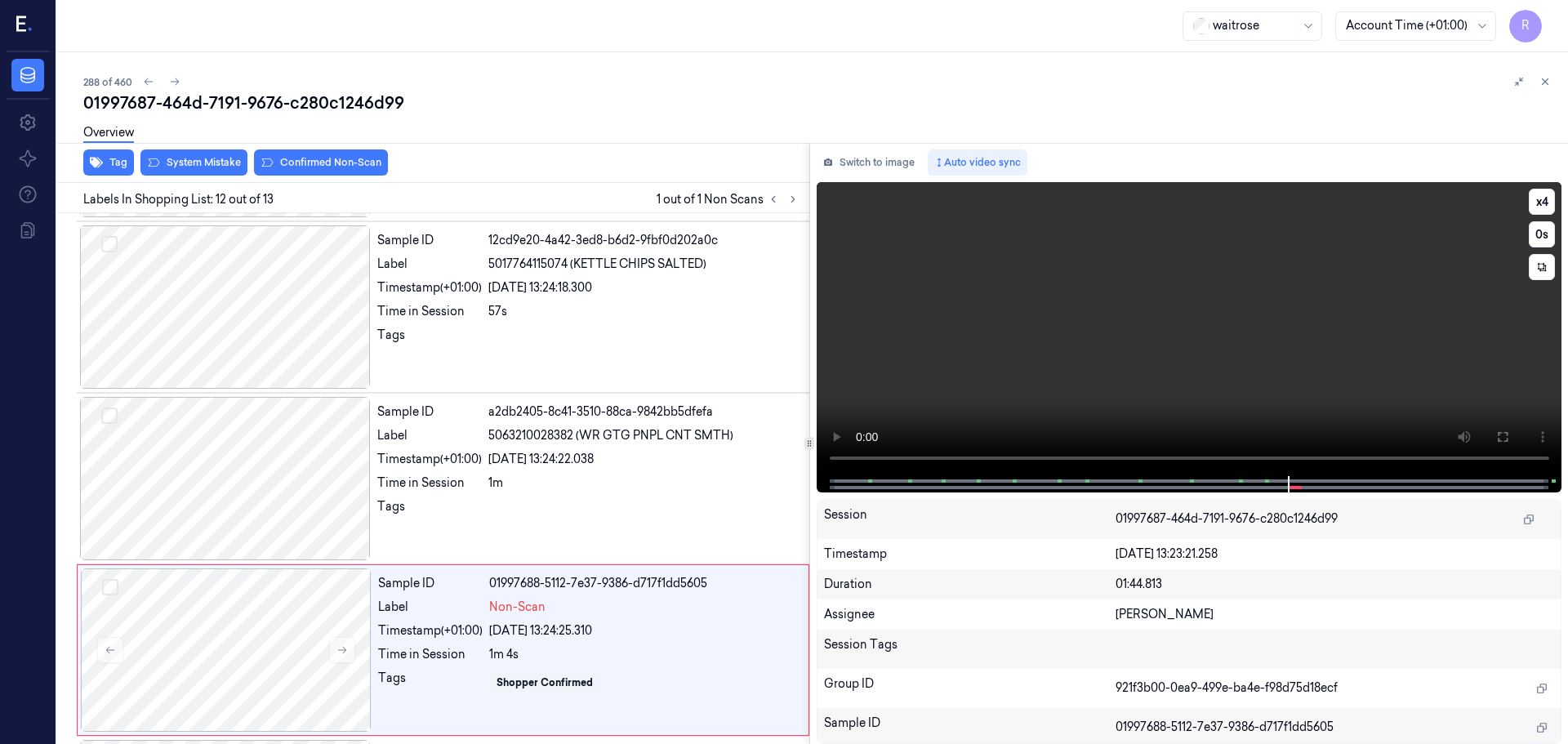
scroll to position [1703, 0]
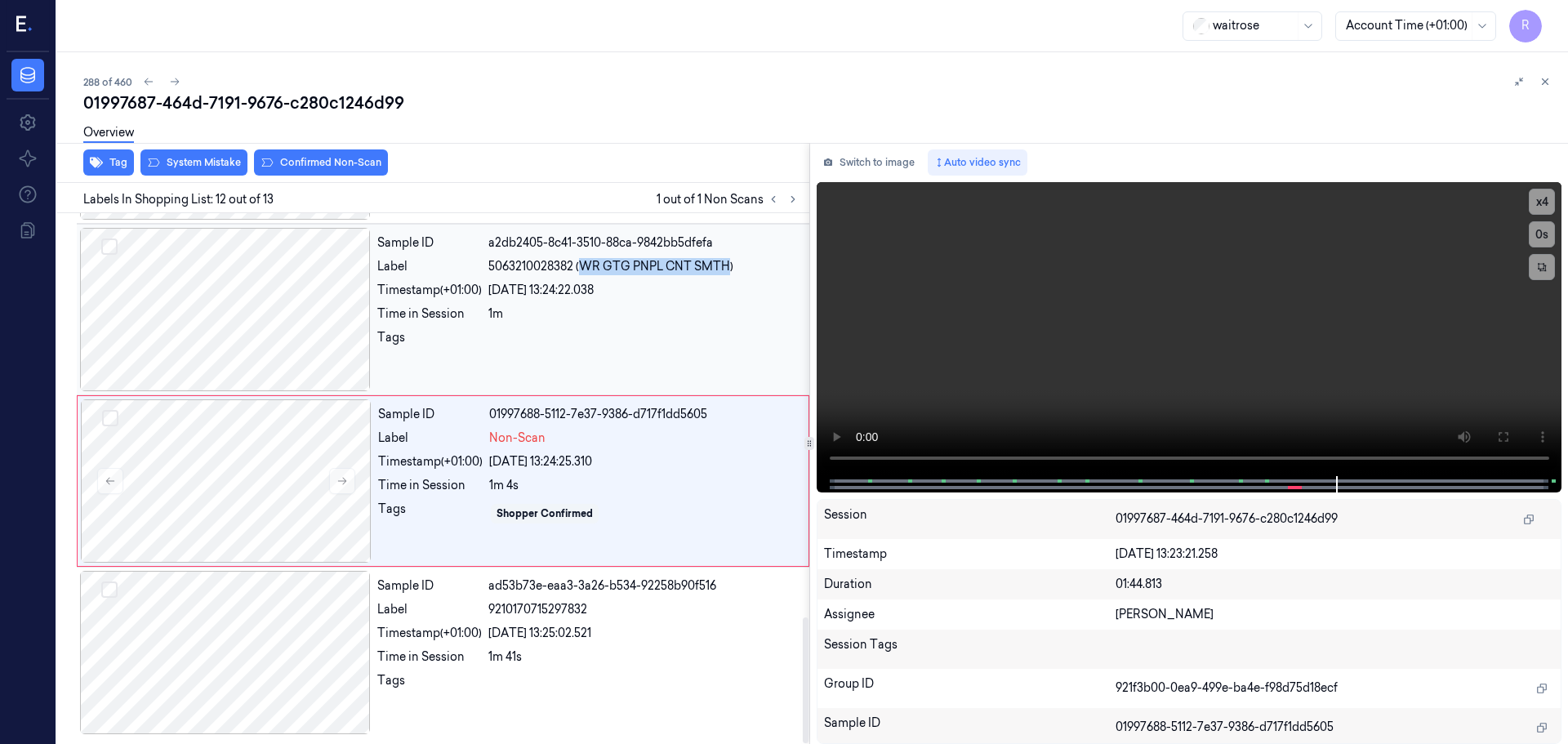
drag, startPoint x: 726, startPoint y: 265, endPoint x: 583, endPoint y: 266, distance: 143.0
click at [583, 266] on span "5063210028382 (WR GTG PNPL CNT SMTH)" at bounding box center [611, 267] width 245 height 17
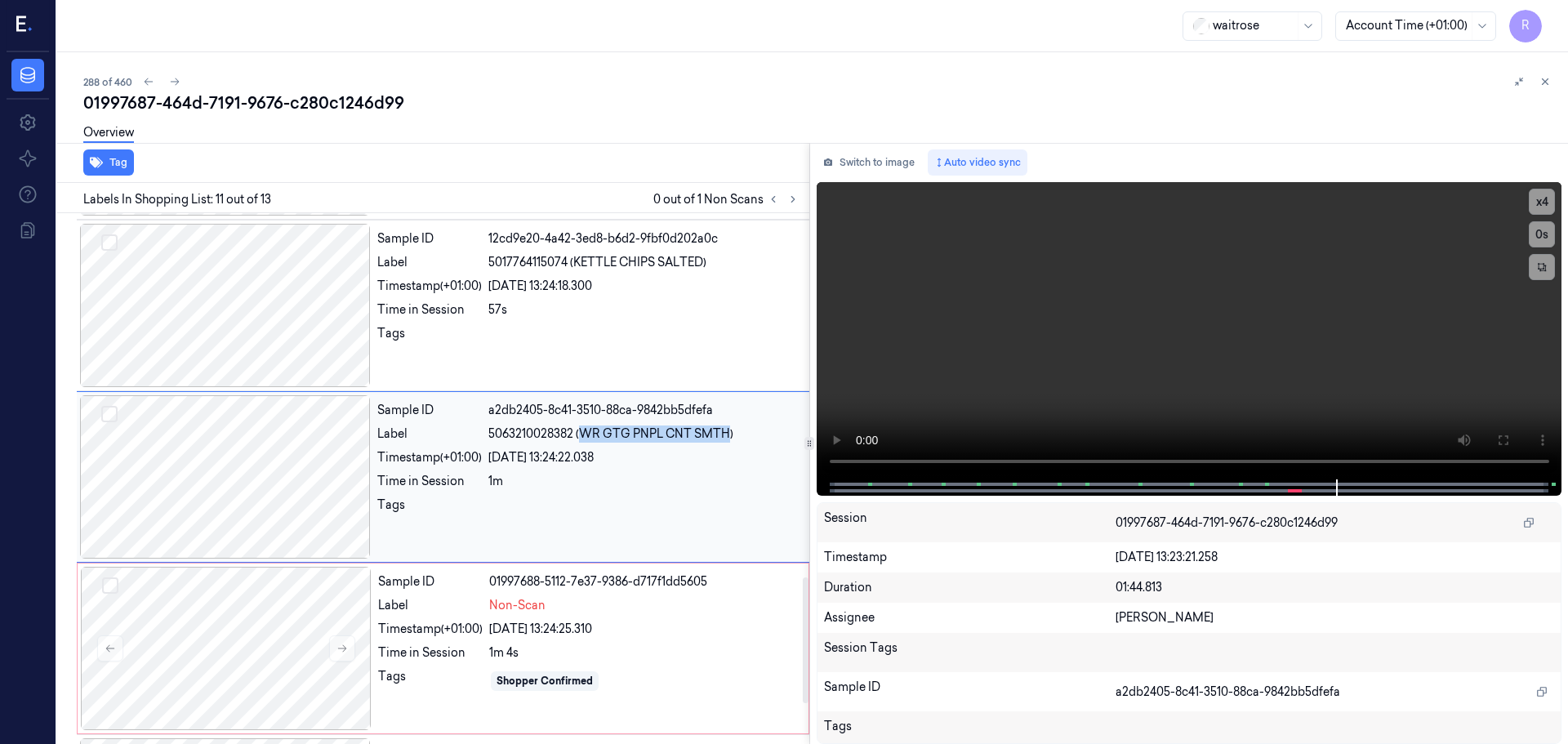
scroll to position [1535, 0]
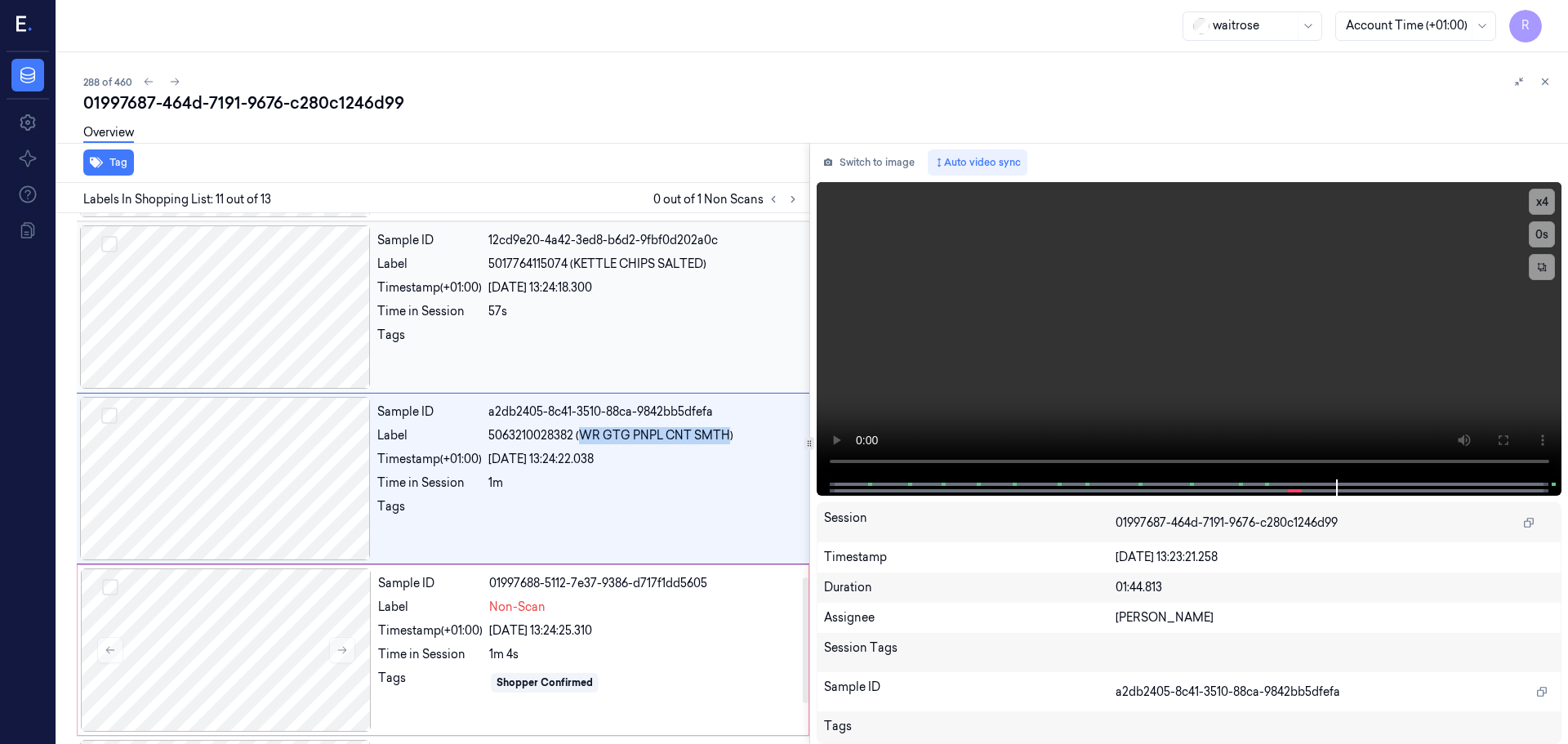
copy span "WR GTG PNPL CNT SMTH"
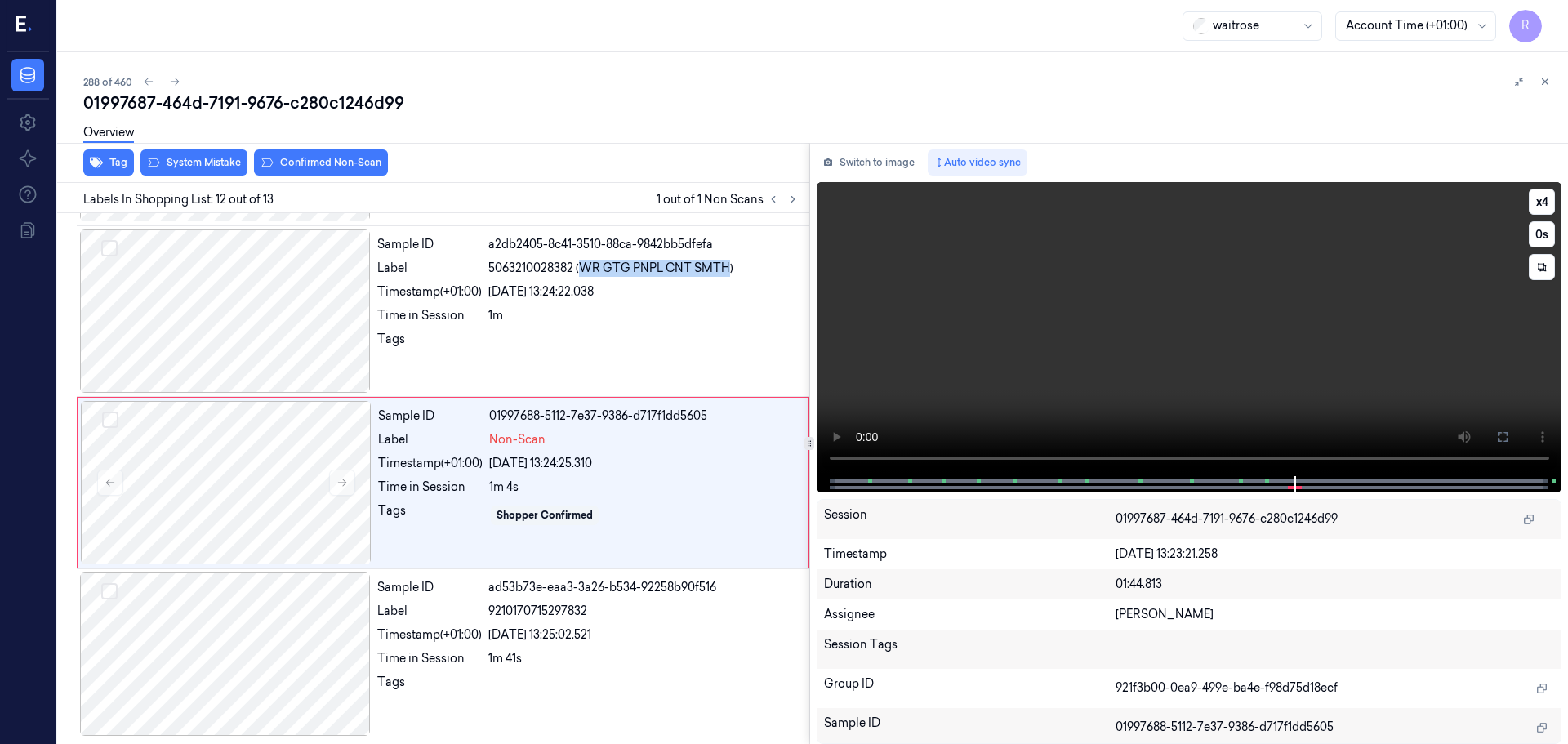
scroll to position [1703, 0]
click at [1243, 482] on div at bounding box center [1188, 485] width 711 height 17
click at [311, 673] on div at bounding box center [225, 653] width 291 height 164
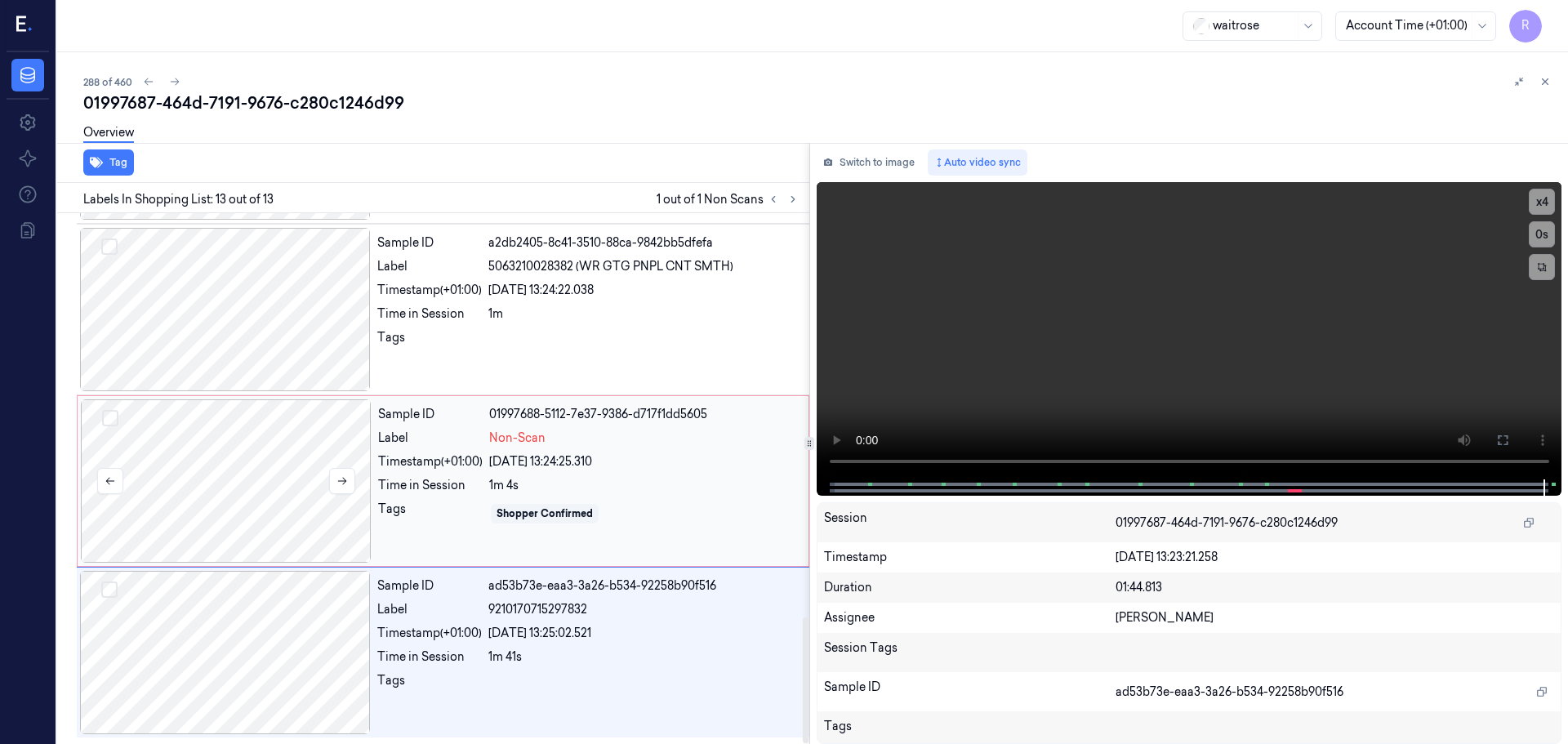
click at [322, 496] on div at bounding box center [226, 481] width 291 height 164
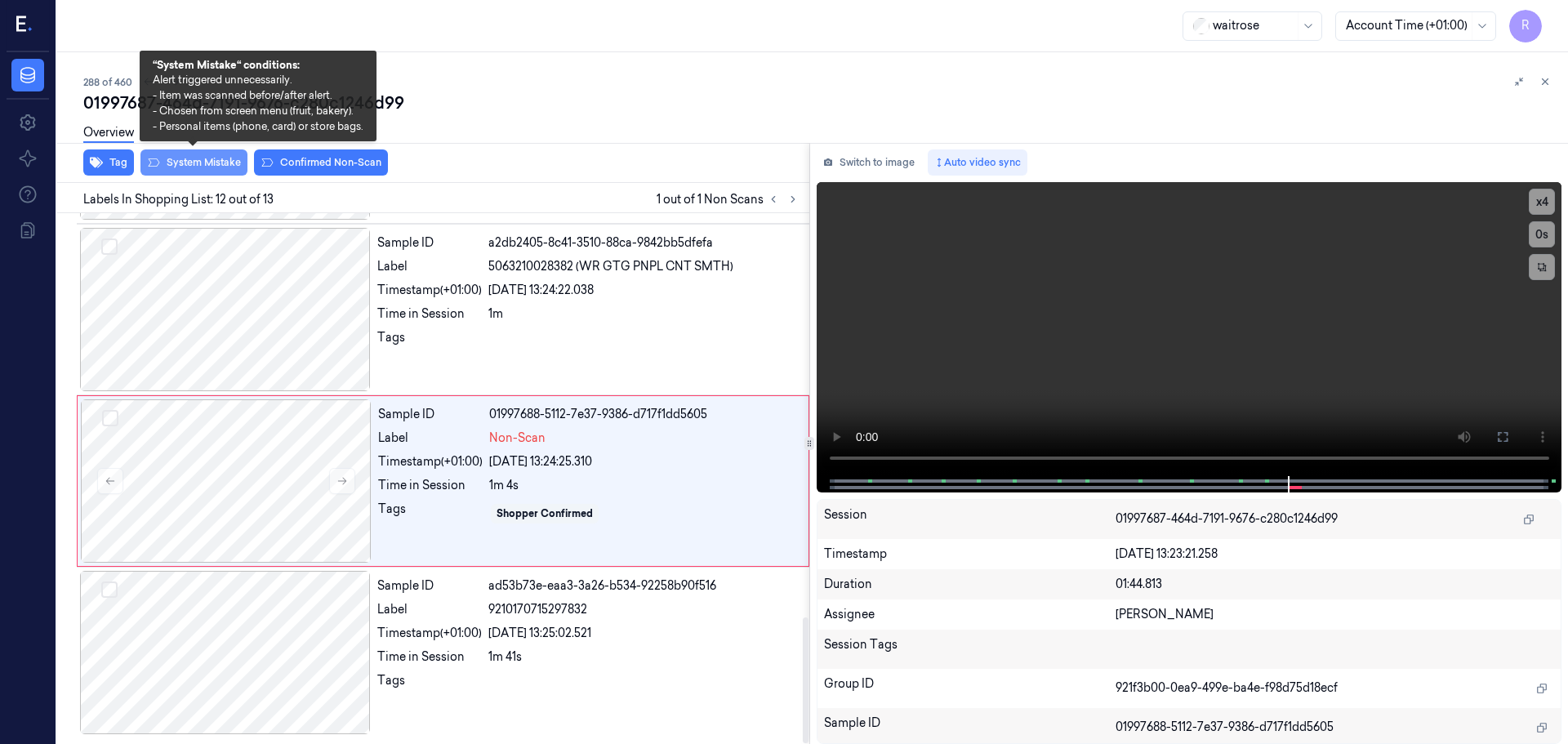
click at [200, 164] on button "System Mistake" at bounding box center [194, 163] width 107 height 26
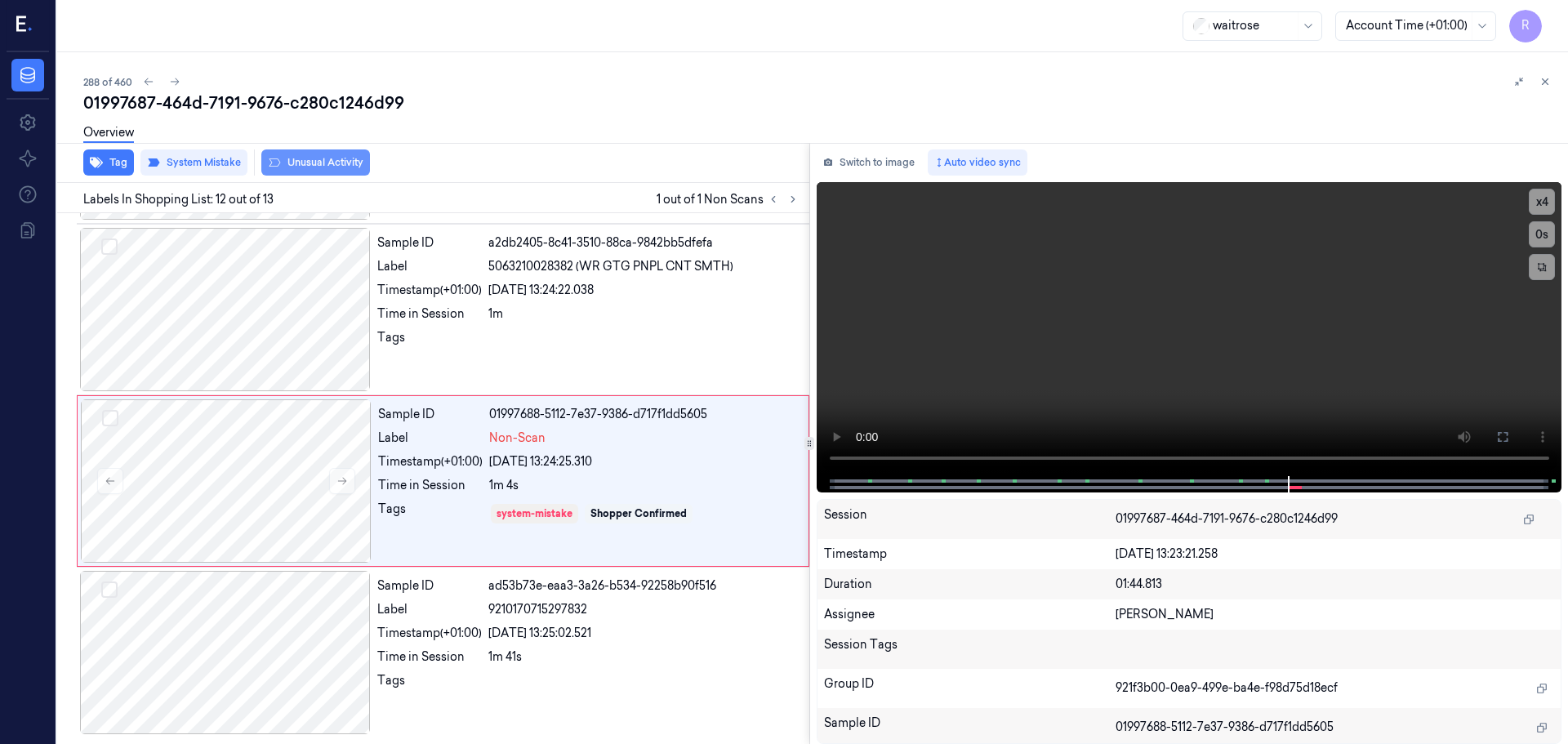
click at [335, 163] on button "Unusual Activity" at bounding box center [315, 163] width 109 height 26
click at [430, 589] on div "Sample ID" at bounding box center [429, 586] width 105 height 17
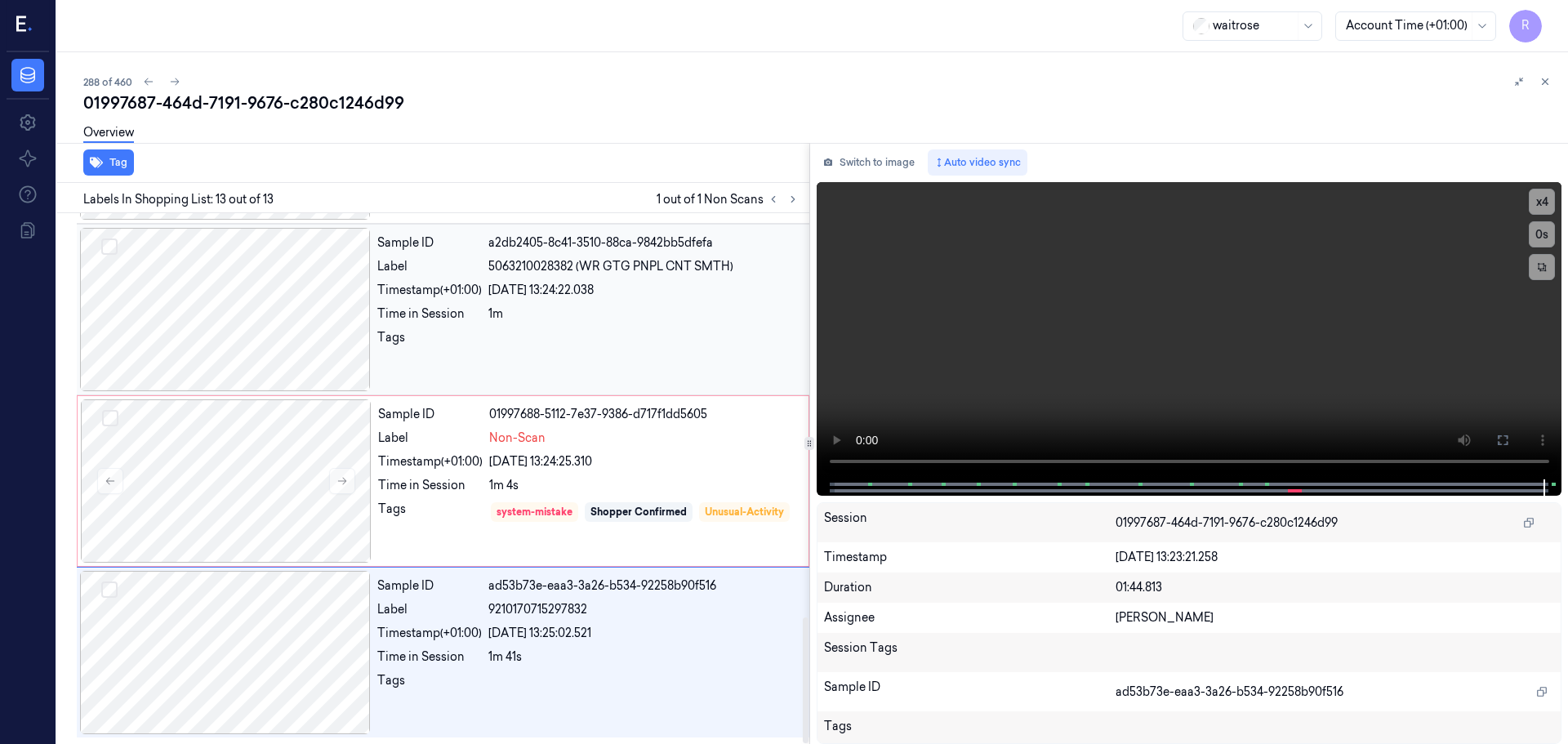
click at [493, 341] on div at bounding box center [644, 342] width 311 height 26
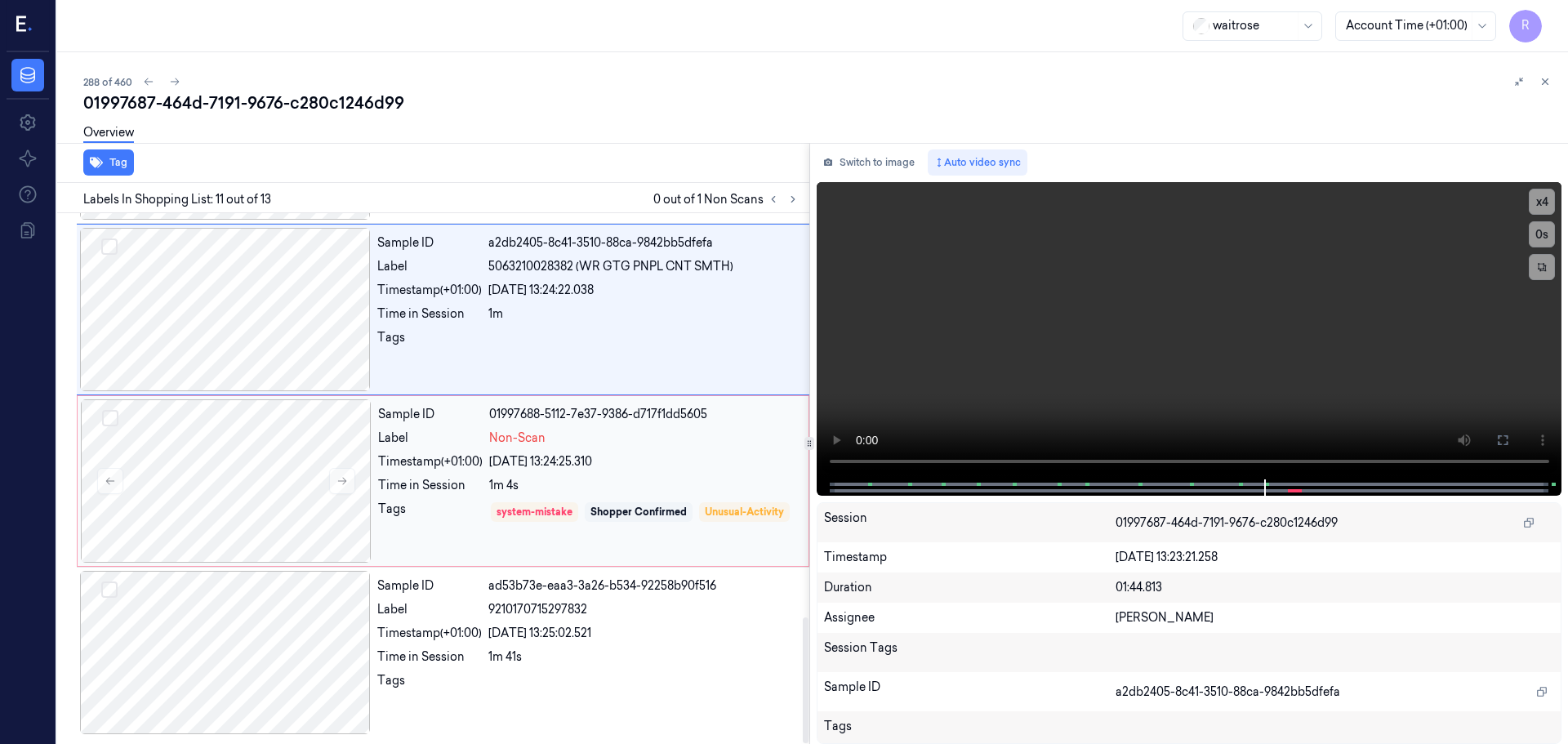
click at [464, 488] on div "Time in Session" at bounding box center [430, 486] width 105 height 17
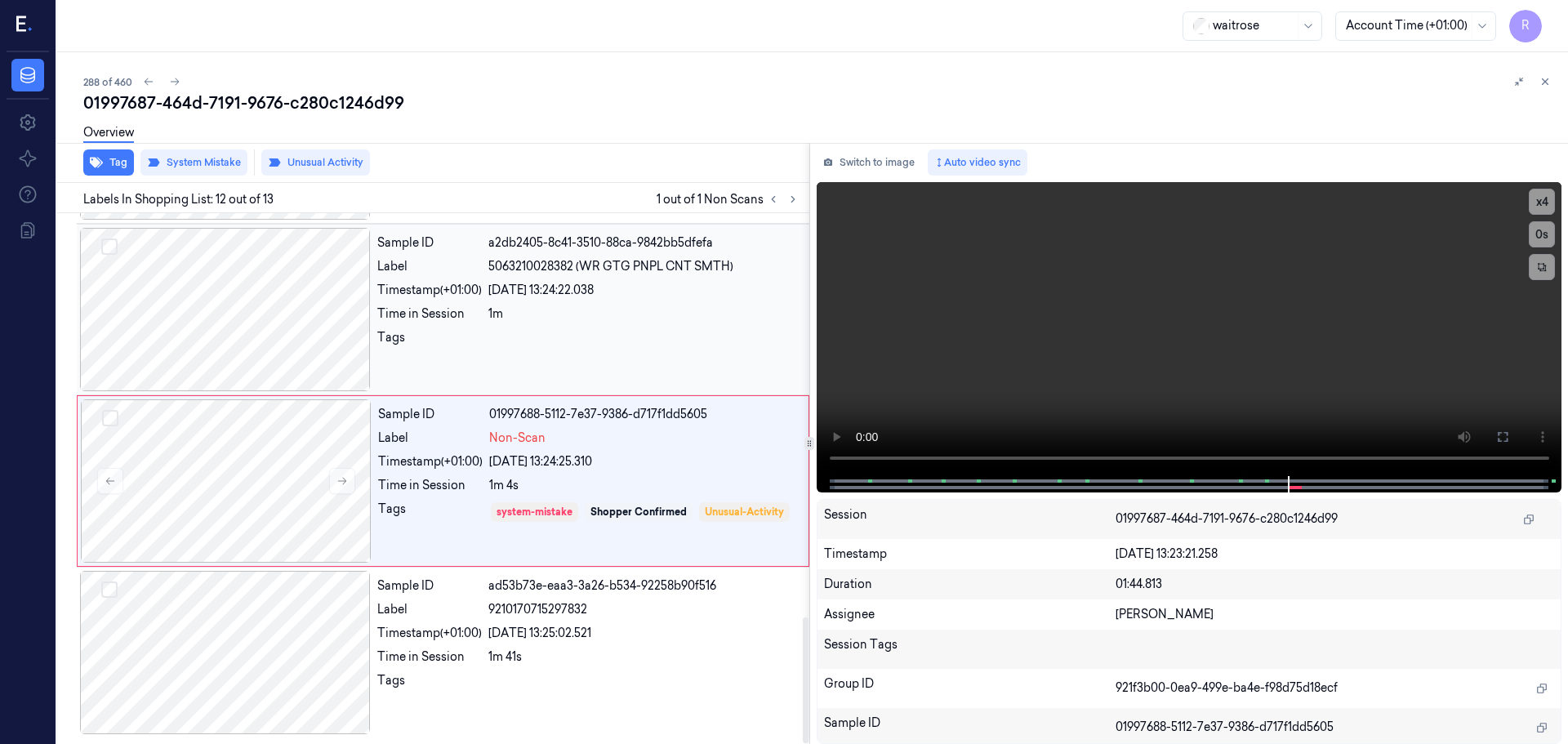
click at [474, 345] on div "Tags" at bounding box center [429, 342] width 105 height 26
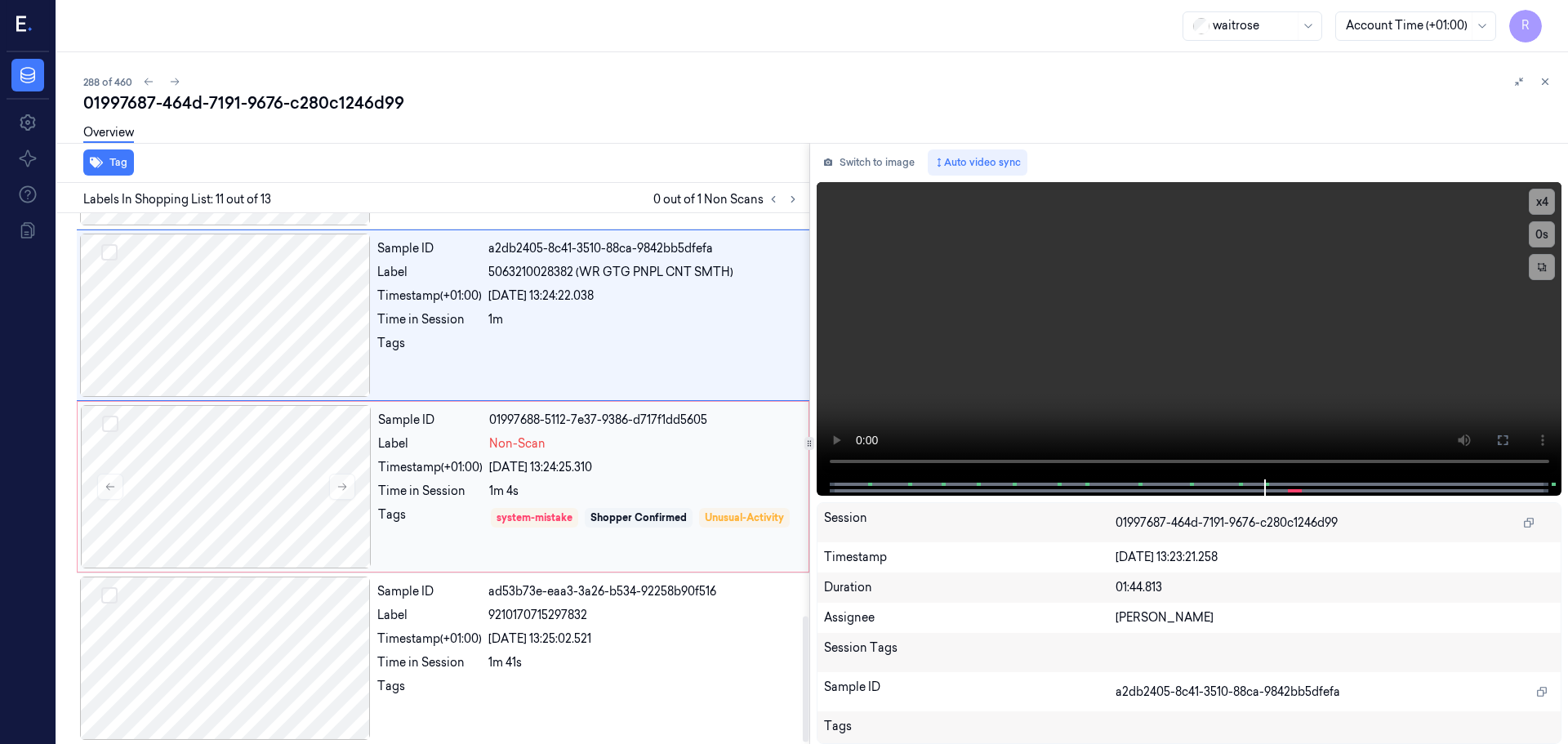
click at [474, 464] on div "Timestamp (+01:00)" at bounding box center [430, 467] width 105 height 17
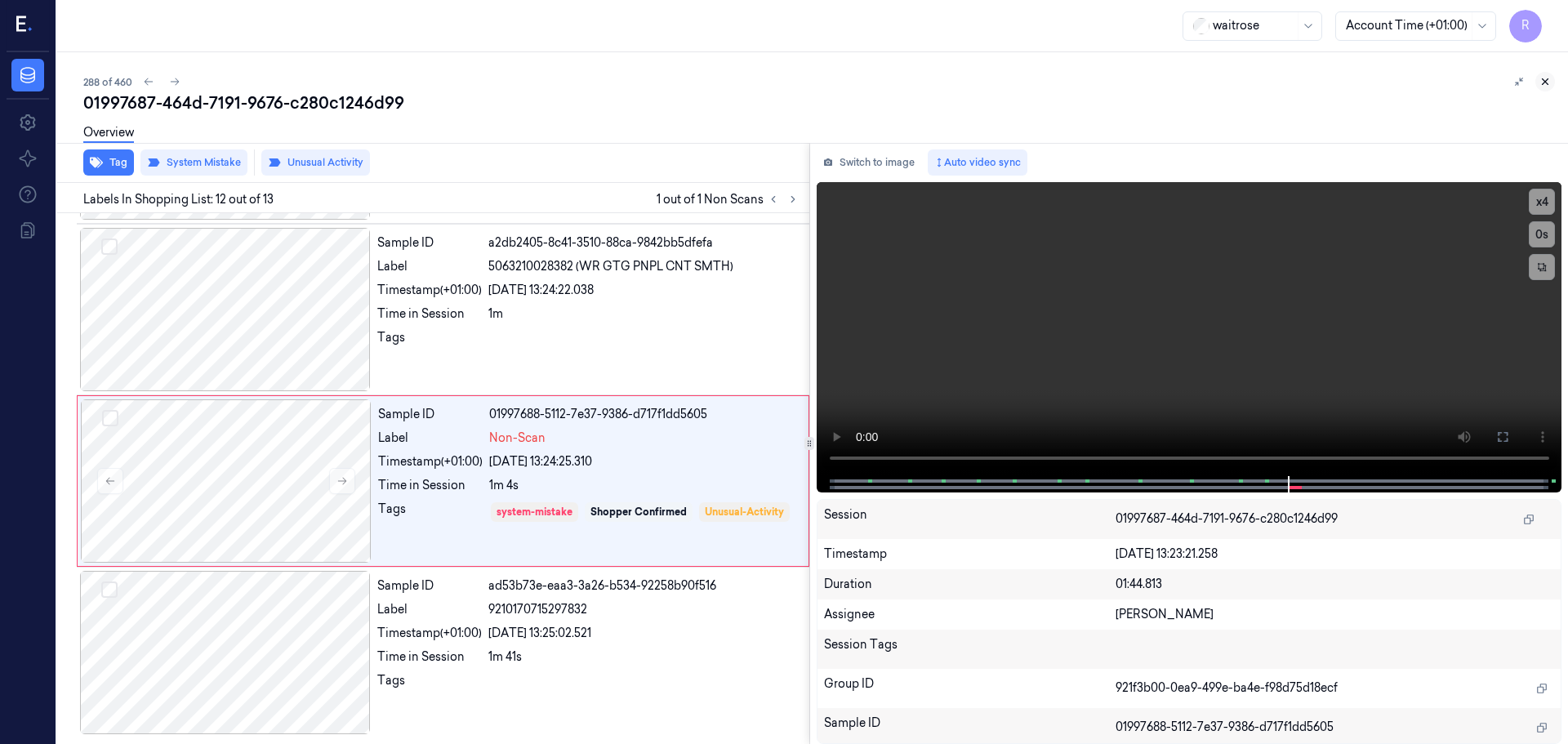
click at [1547, 84] on icon at bounding box center [1545, 82] width 11 height 11
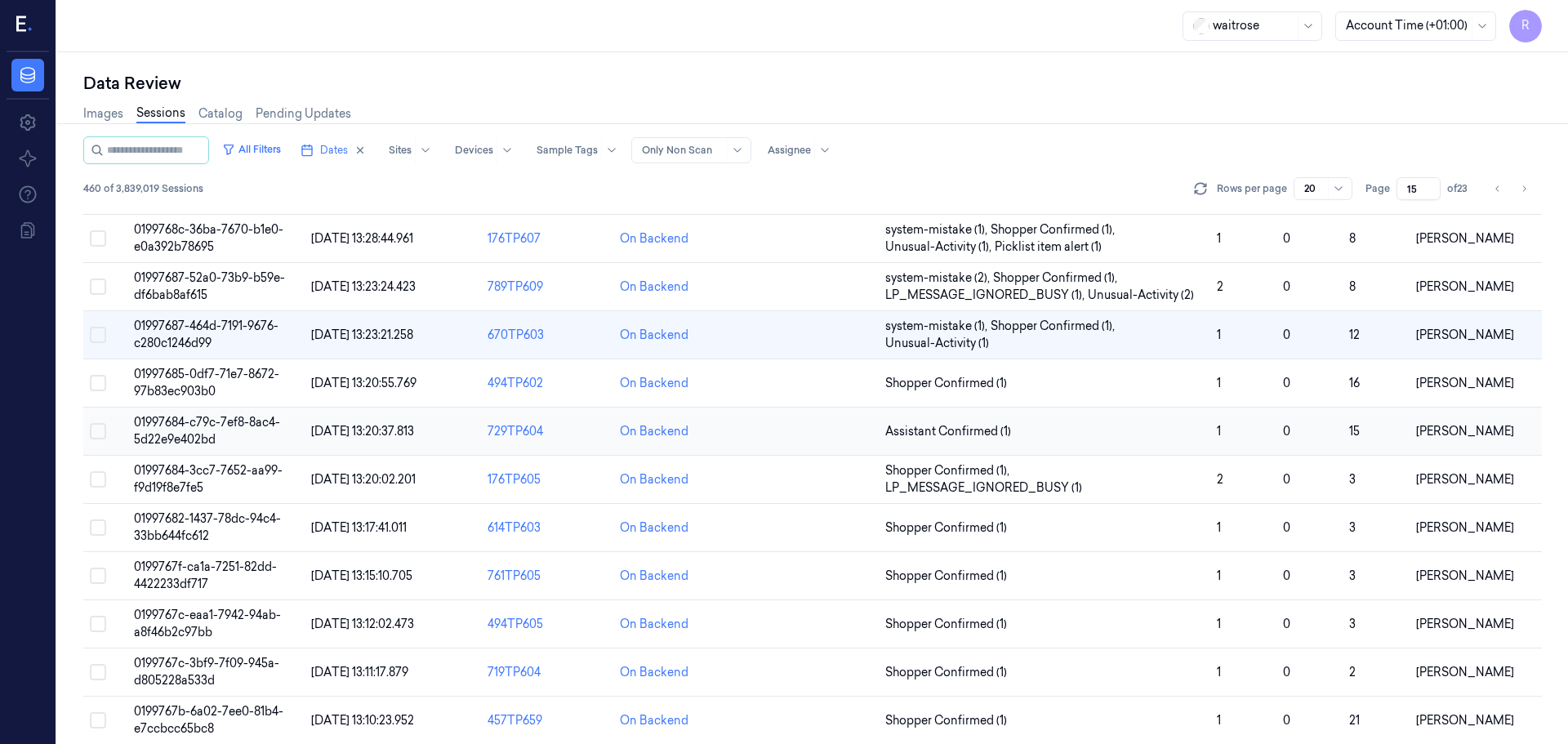
scroll to position [309, 0]
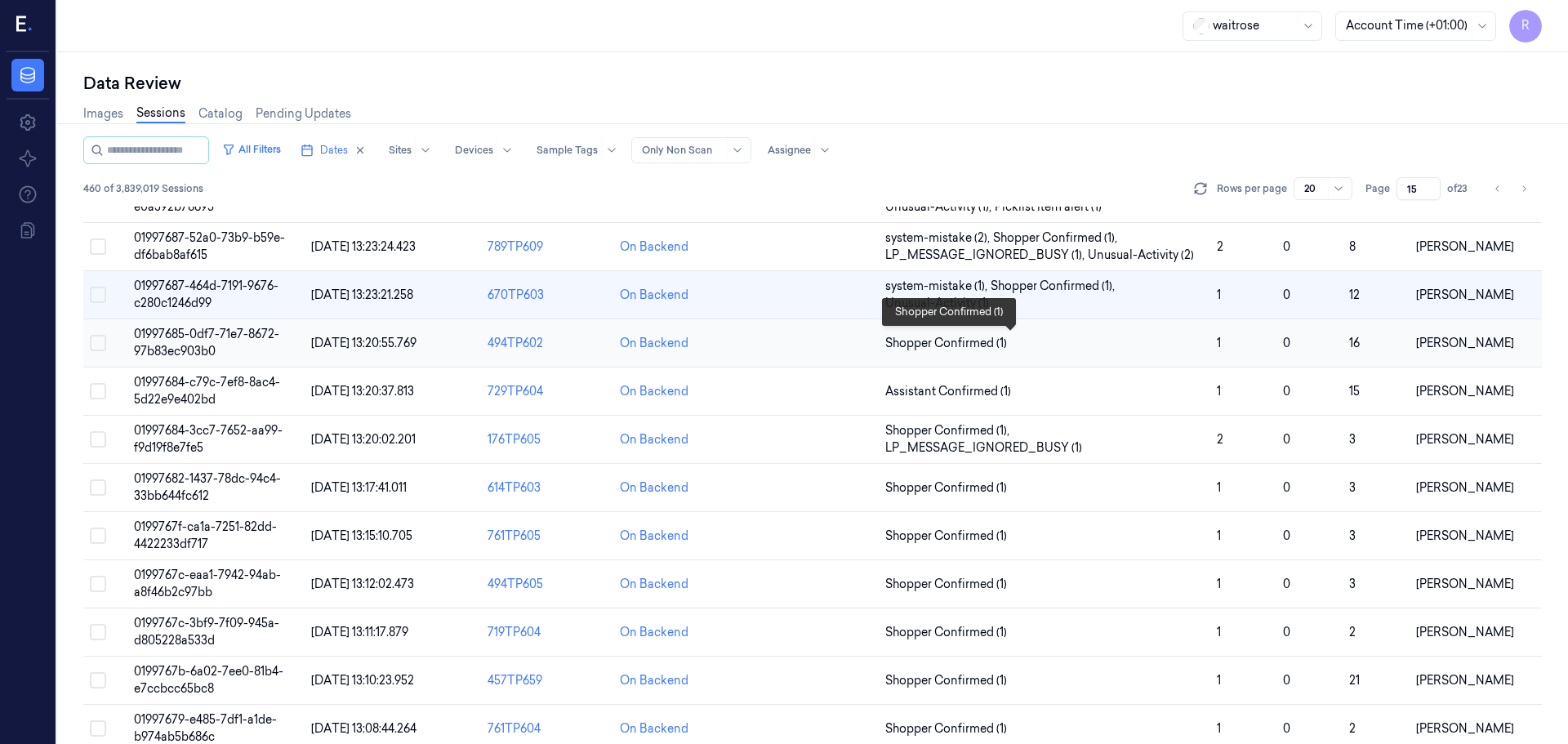
click at [1053, 349] on span "Shopper Confirmed (1)" at bounding box center [1045, 343] width 318 height 17
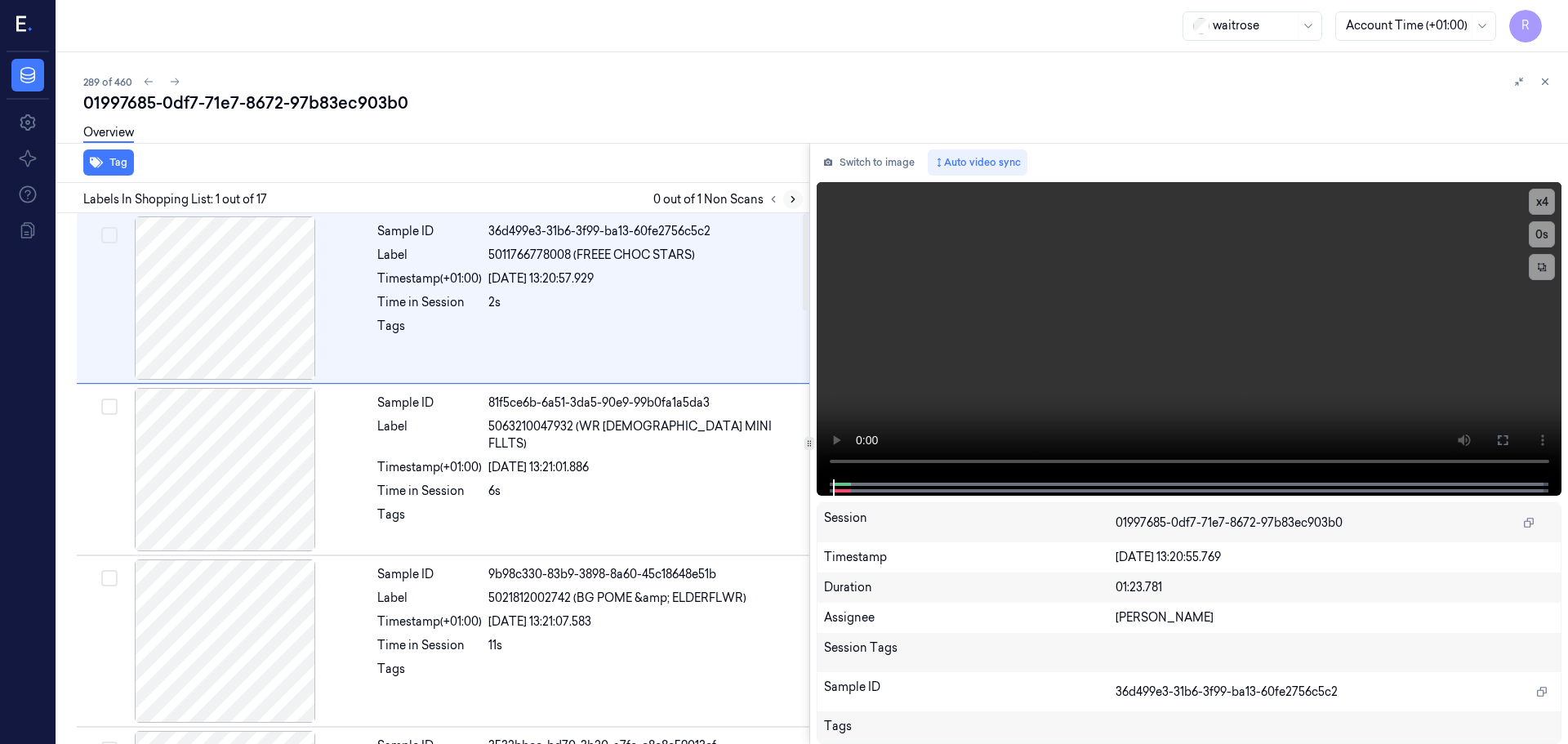
click at [787, 196] on icon at bounding box center [793, 199] width 11 height 11
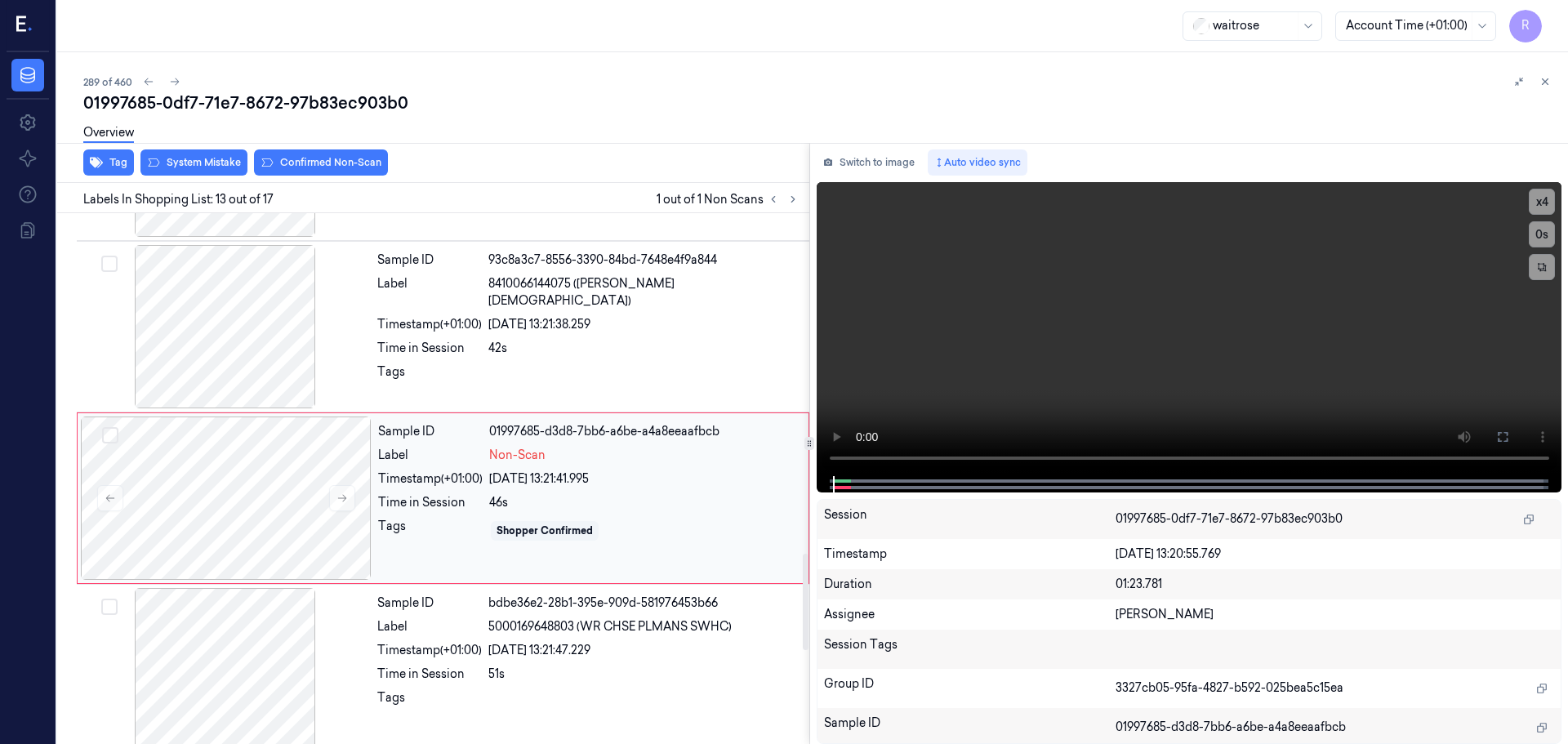
scroll to position [1878, 0]
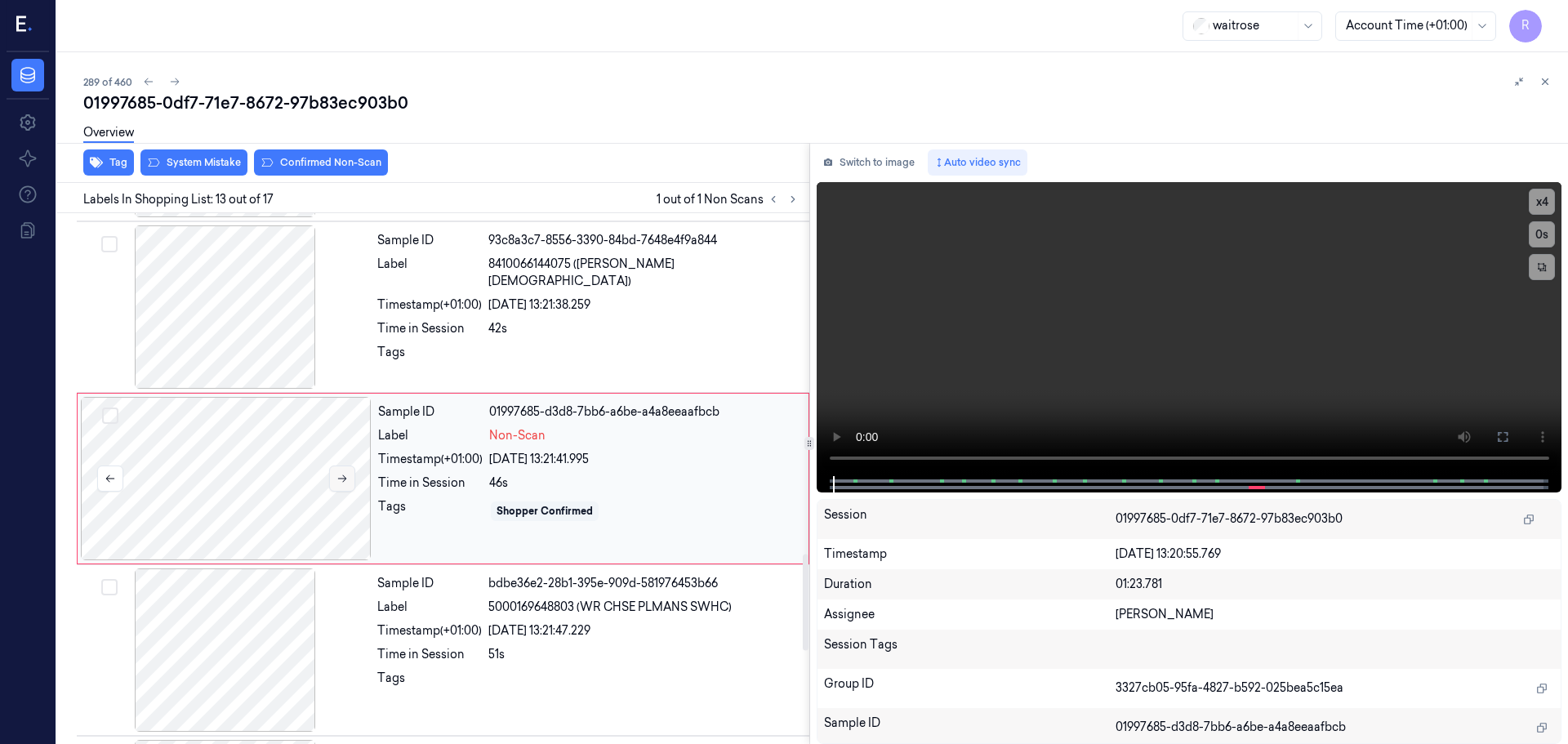
click at [351, 470] on button at bounding box center [342, 478] width 26 height 26
click at [280, 307] on div at bounding box center [225, 307] width 291 height 164
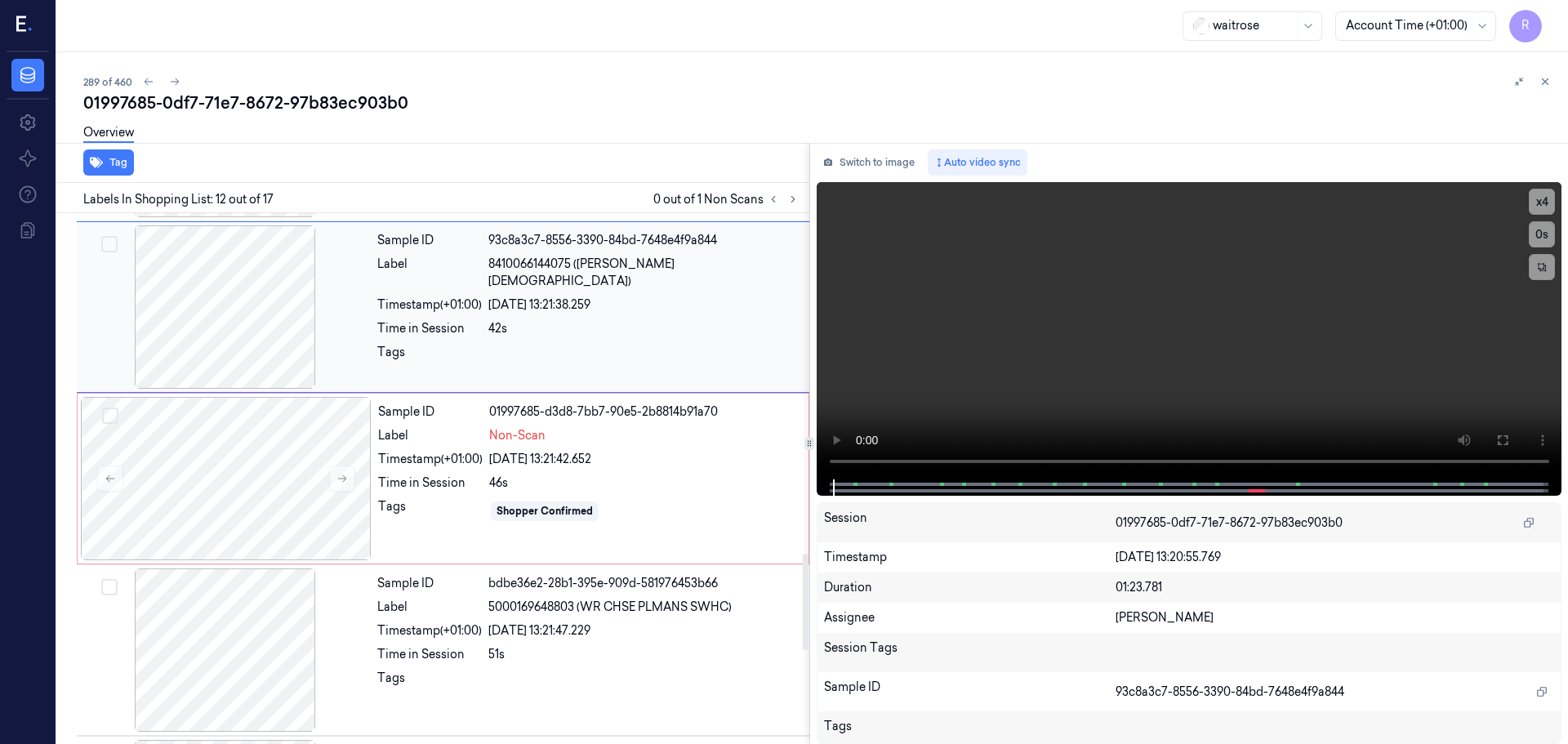
scroll to position [1706, 0]
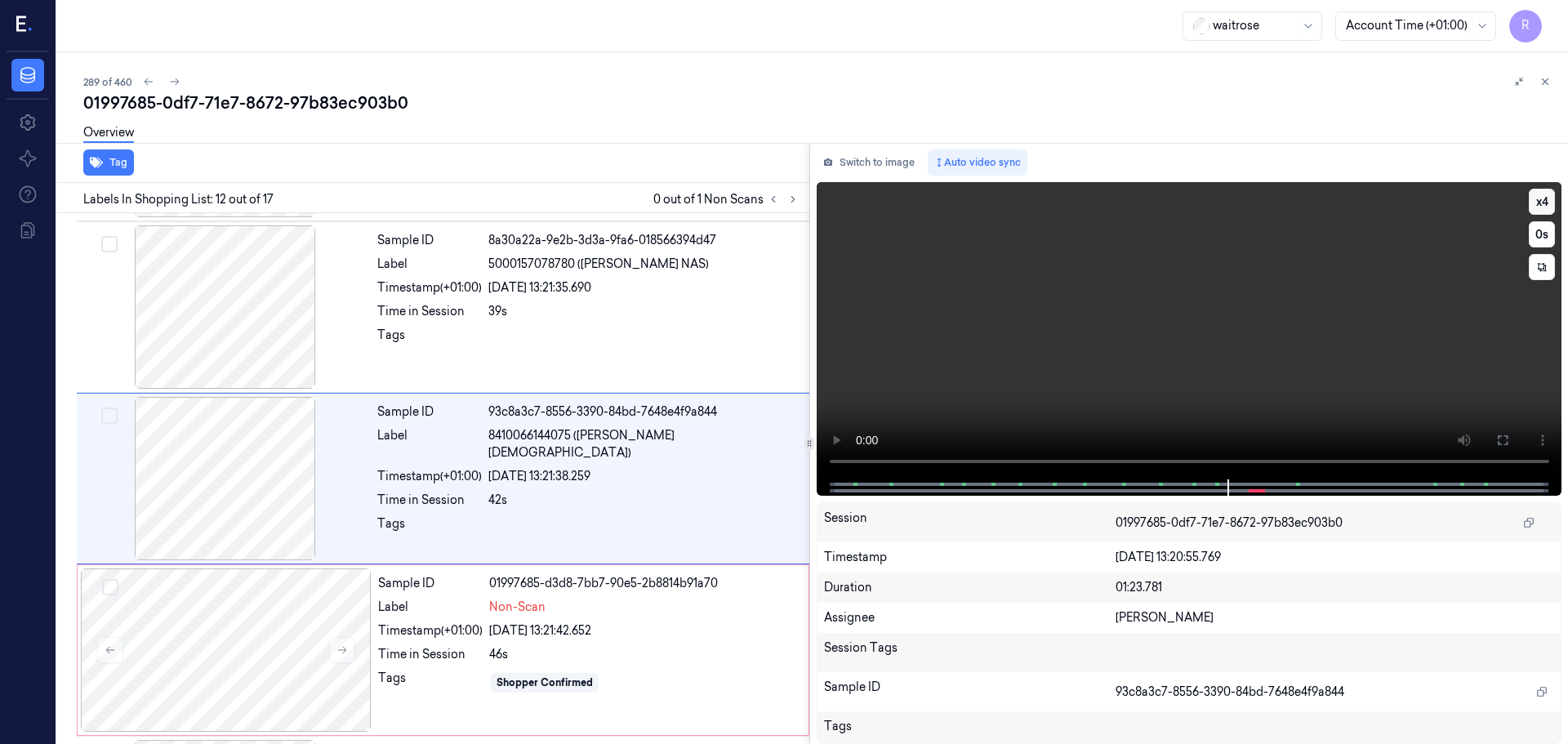
click at [1550, 189] on button "x 4" at bounding box center [1541, 201] width 26 height 26
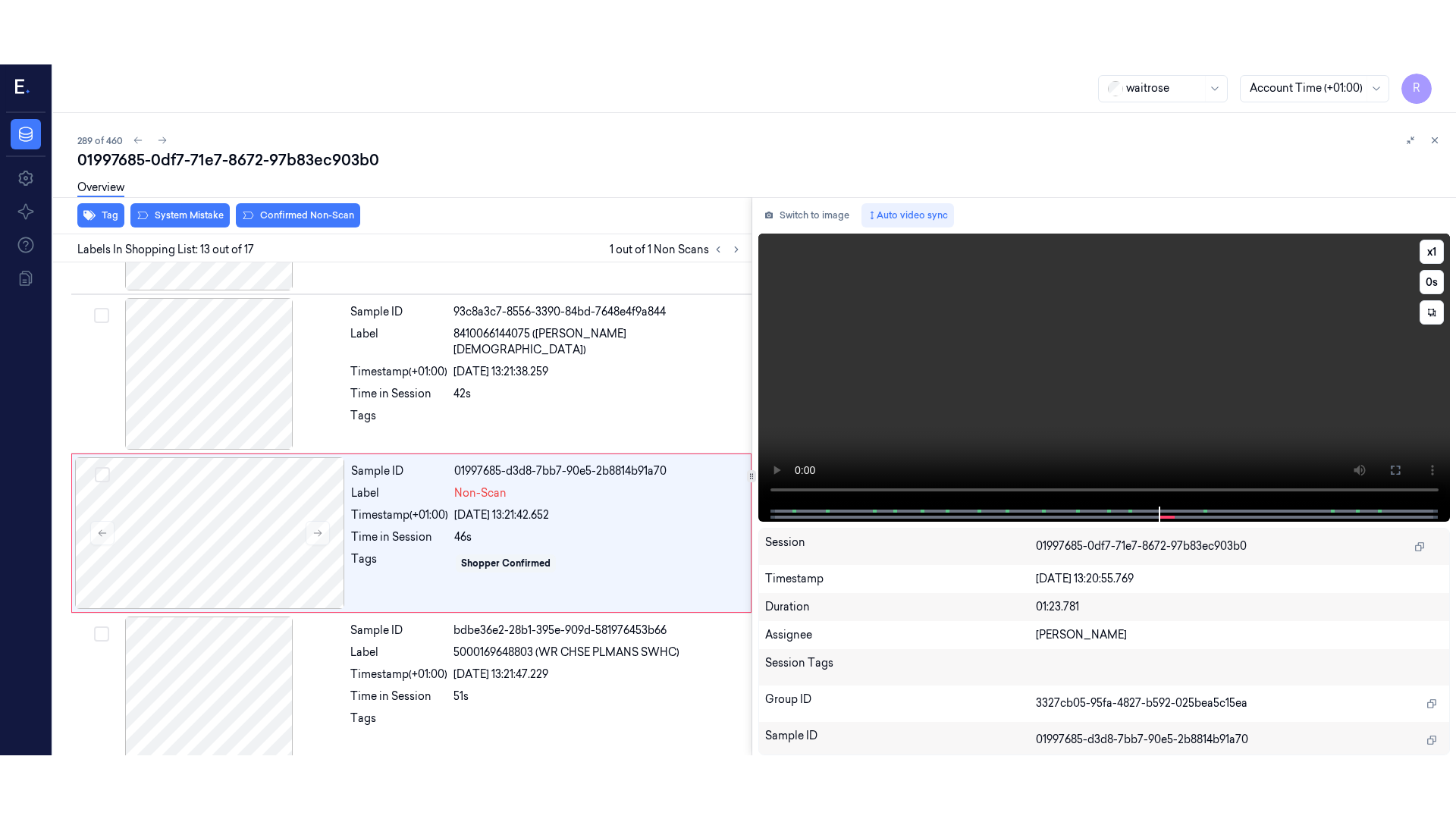
scroll to position [1744, 0]
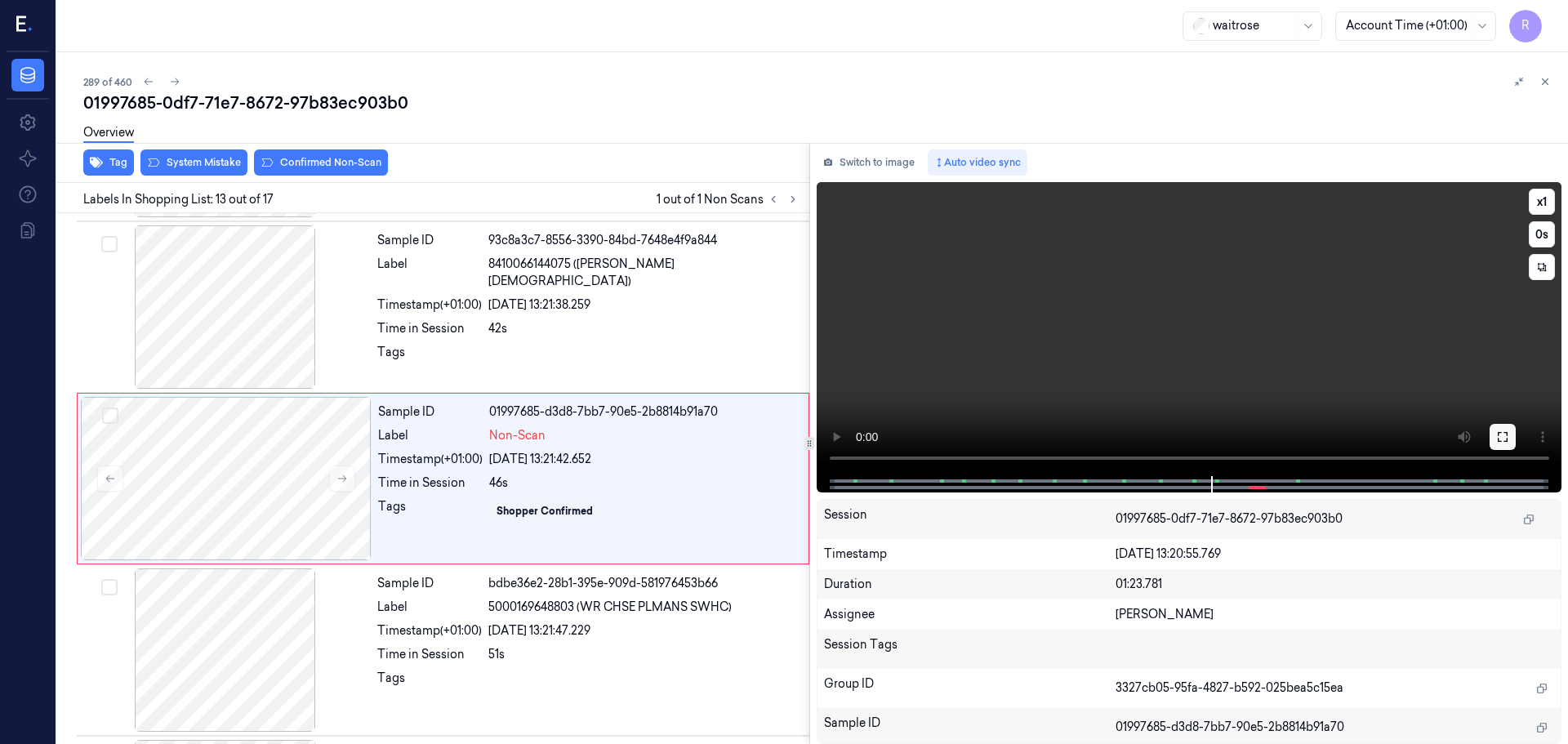
click at [1496, 438] on button at bounding box center [1503, 437] width 26 height 26
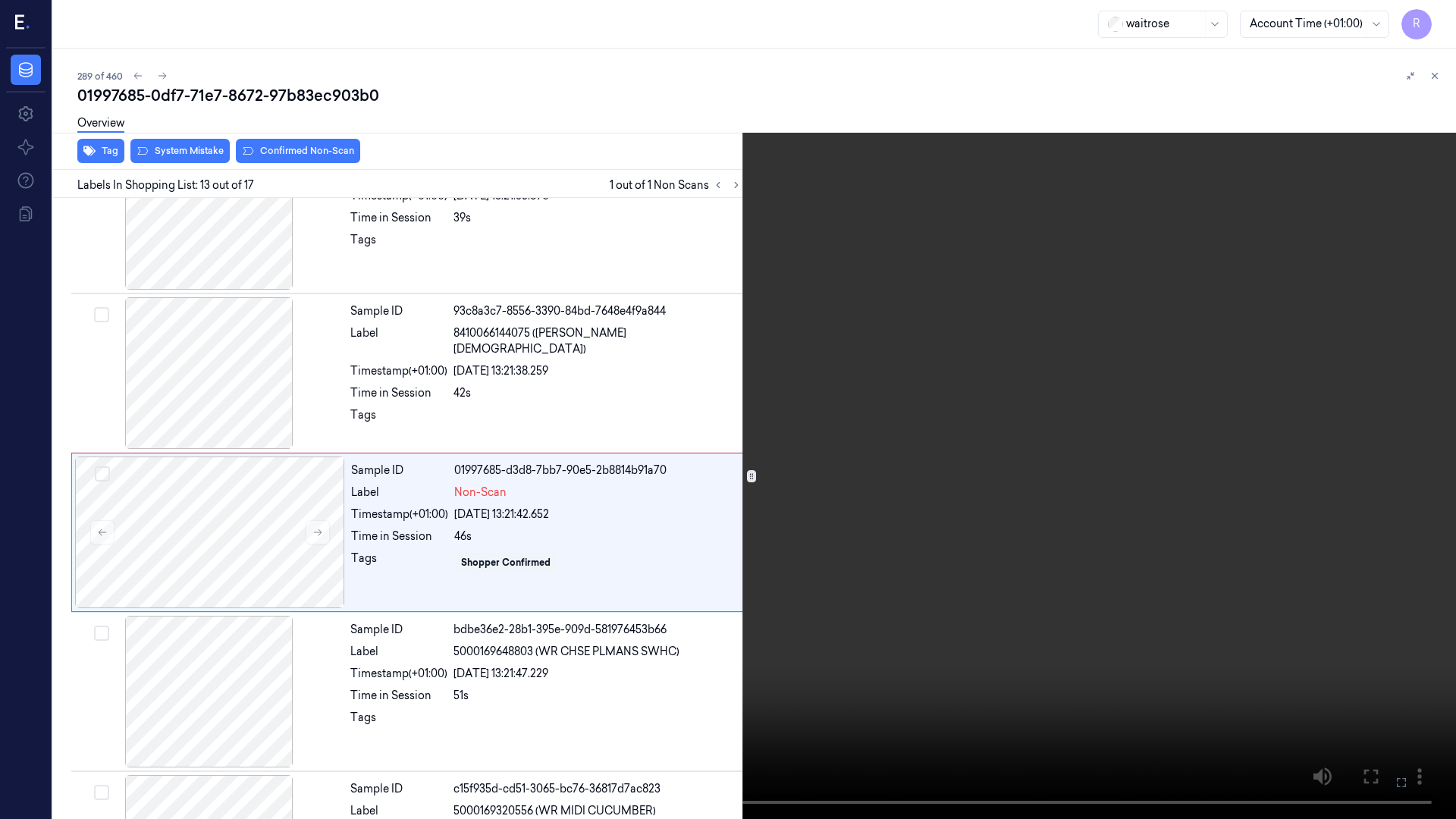
scroll to position [1680, 0]
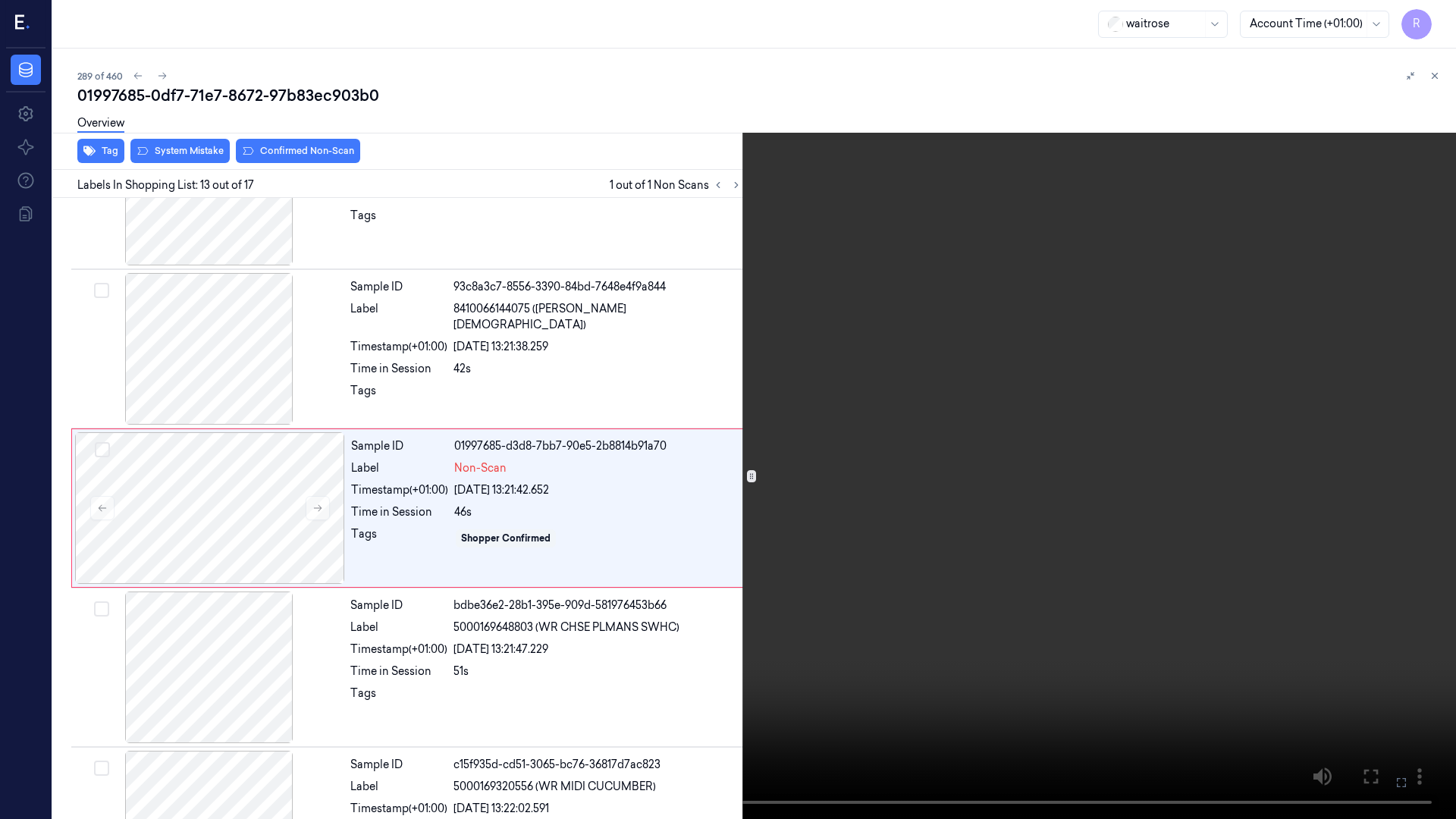
click at [1370, 690] on video at bounding box center [728, 409] width 1456 height 819
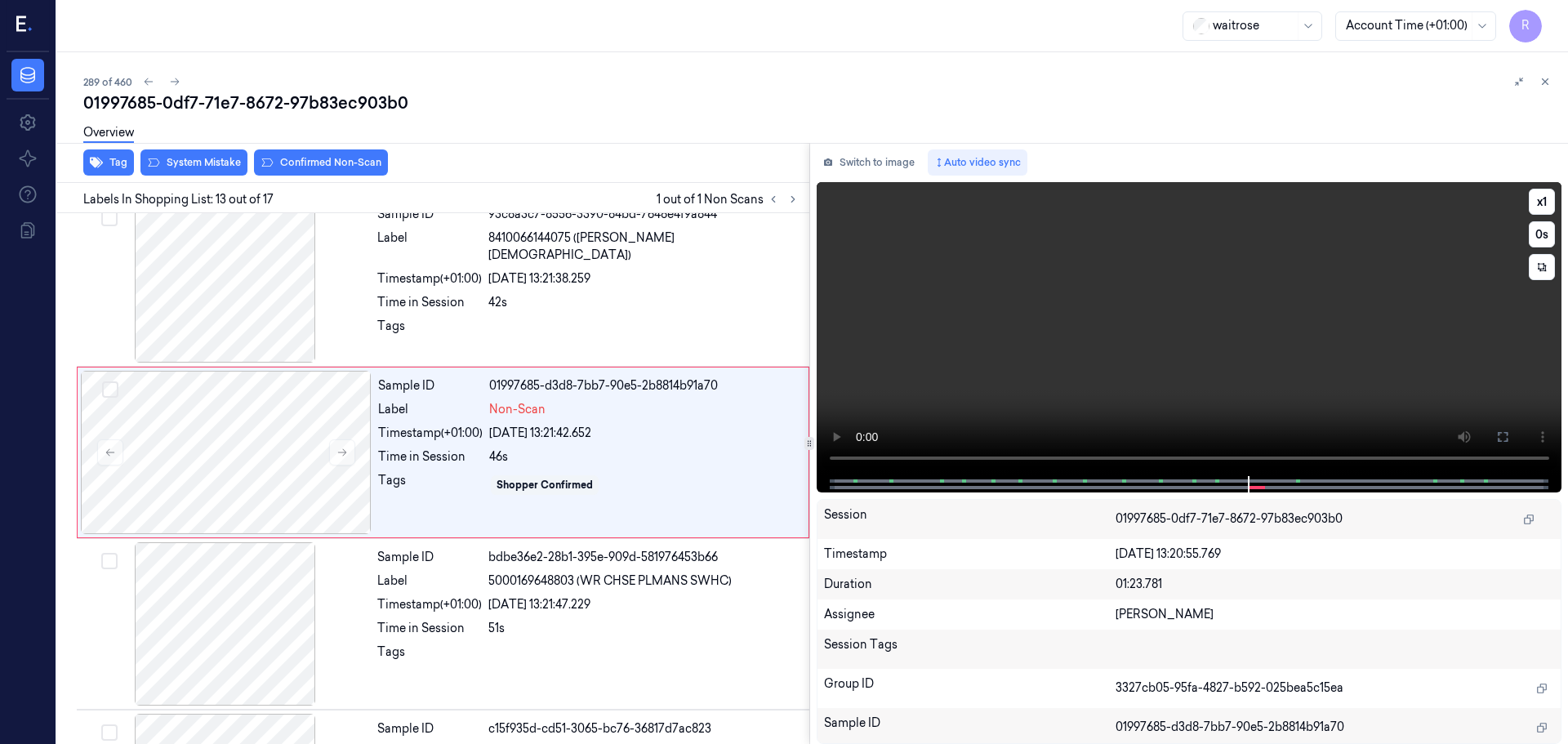
scroll to position [1878, 0]
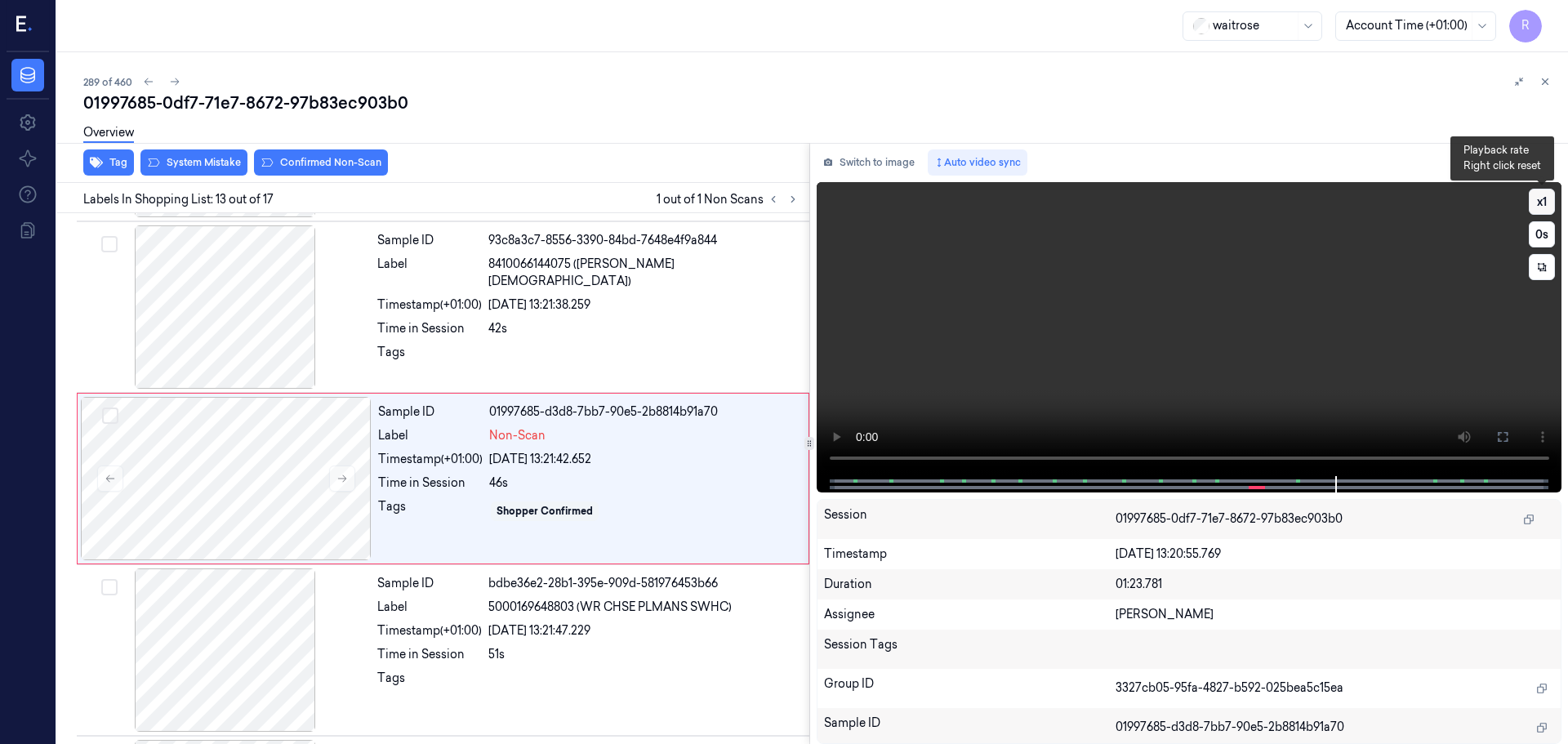
click at [1543, 197] on button "x 1" at bounding box center [1541, 201] width 26 height 26
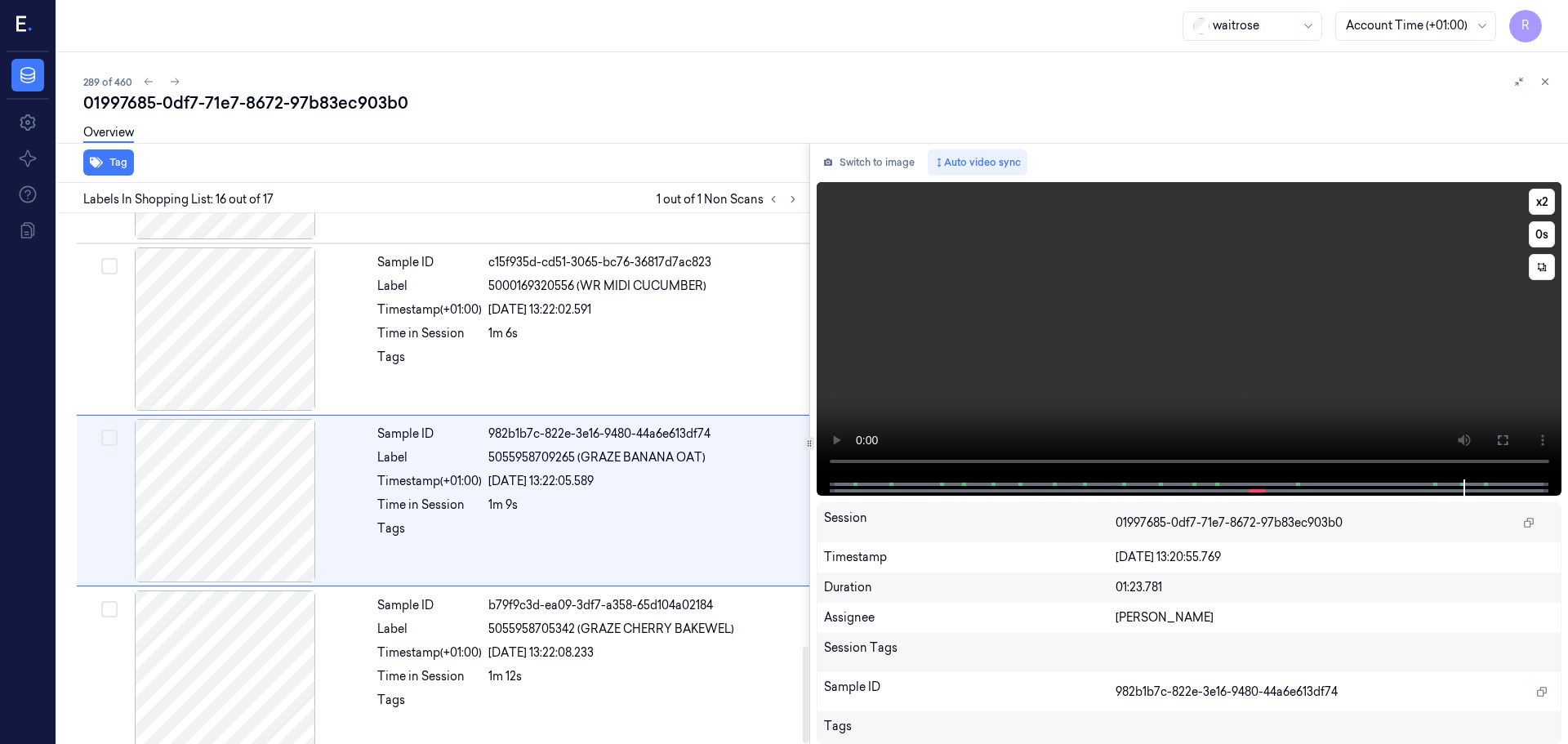
scroll to position [2389, 0]
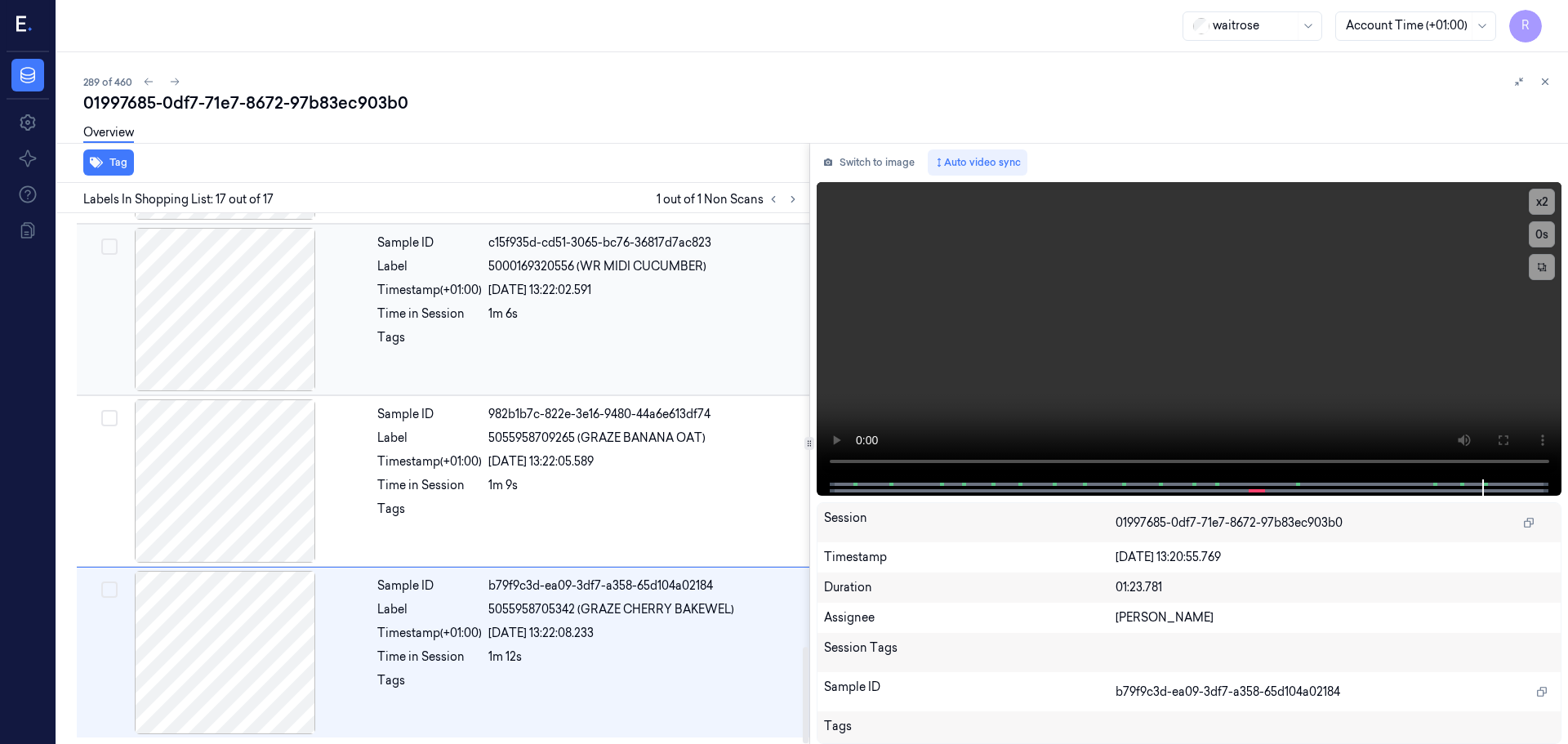
click at [572, 335] on div at bounding box center [644, 342] width 311 height 26
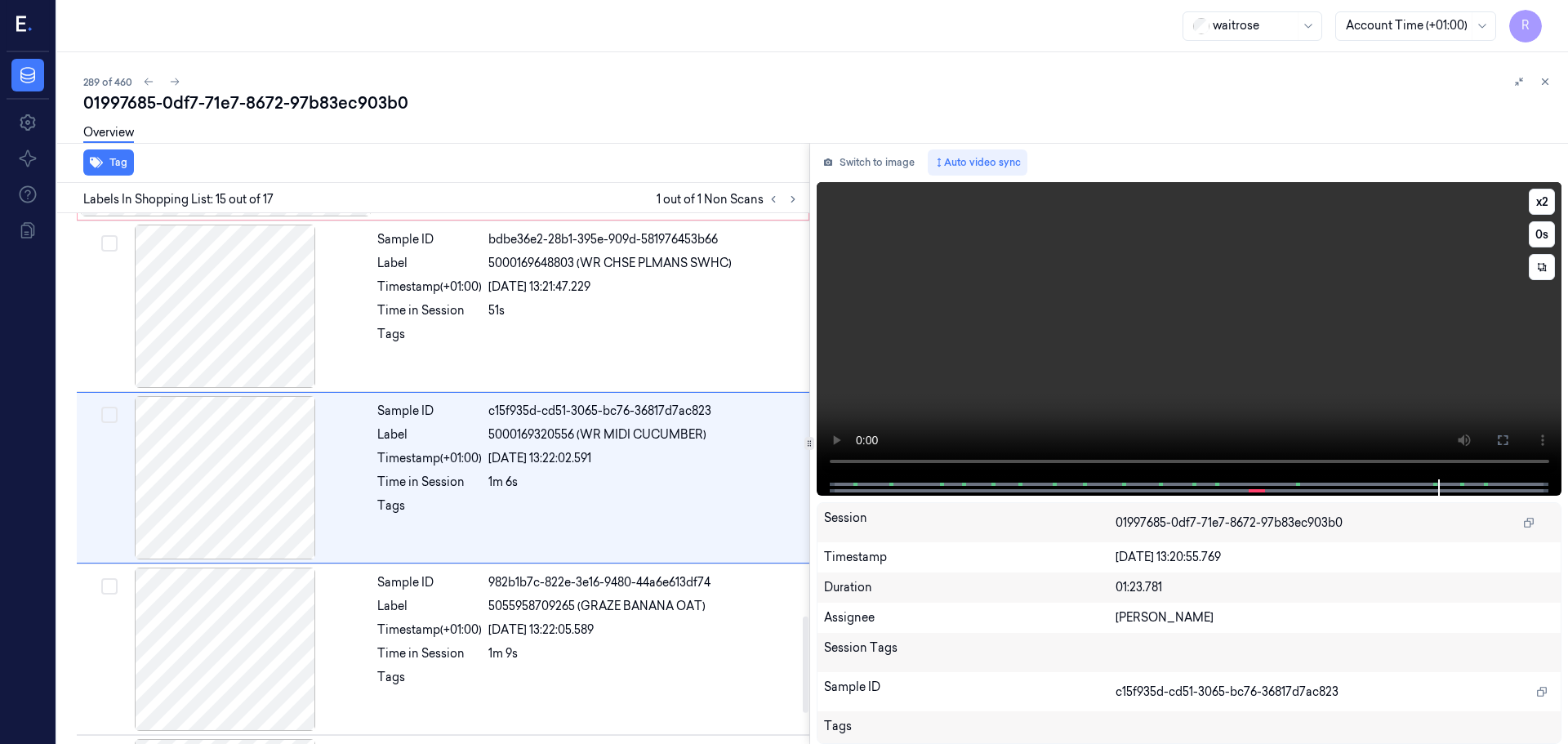
scroll to position [2220, 0]
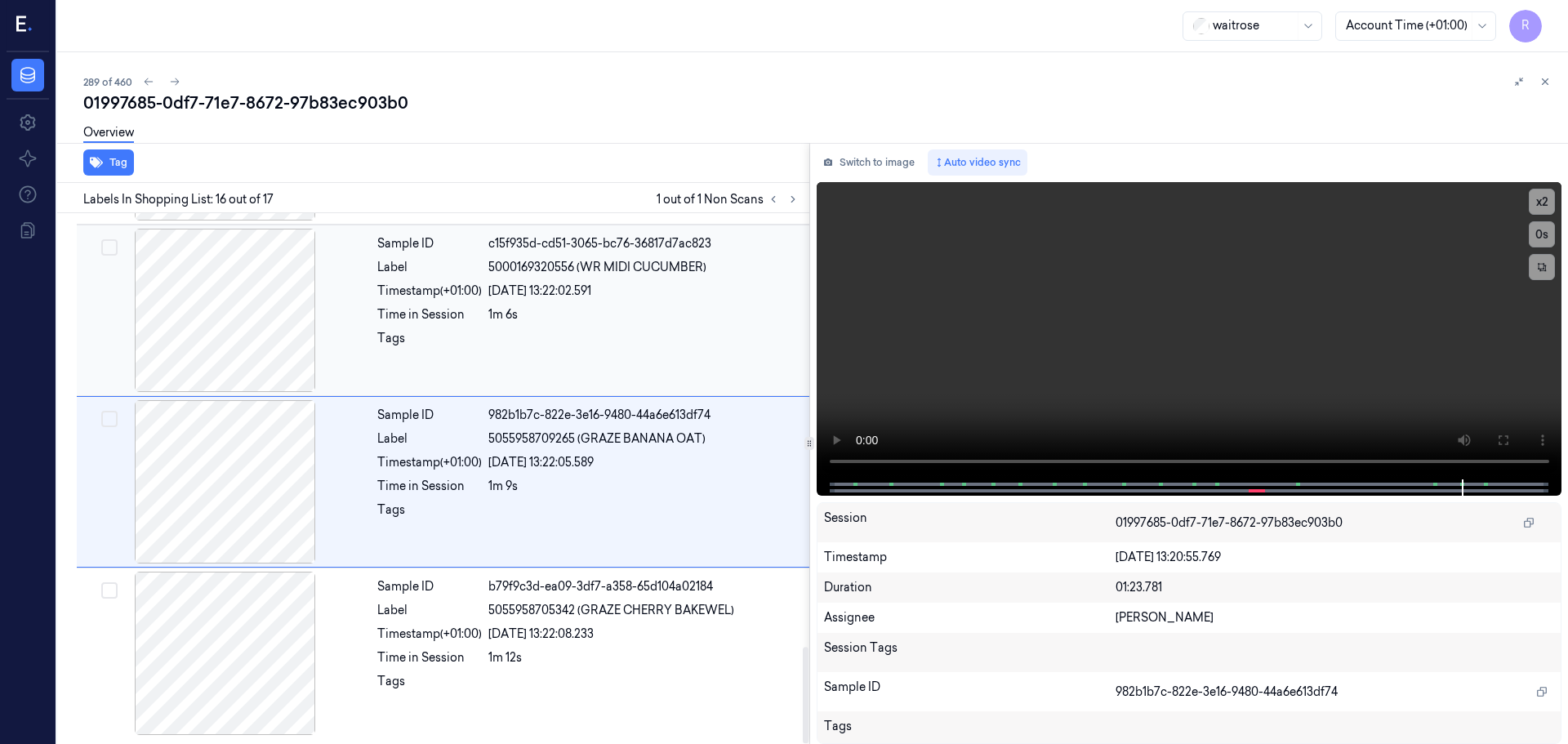
click at [377, 313] on div "Time in Session" at bounding box center [429, 315] width 105 height 17
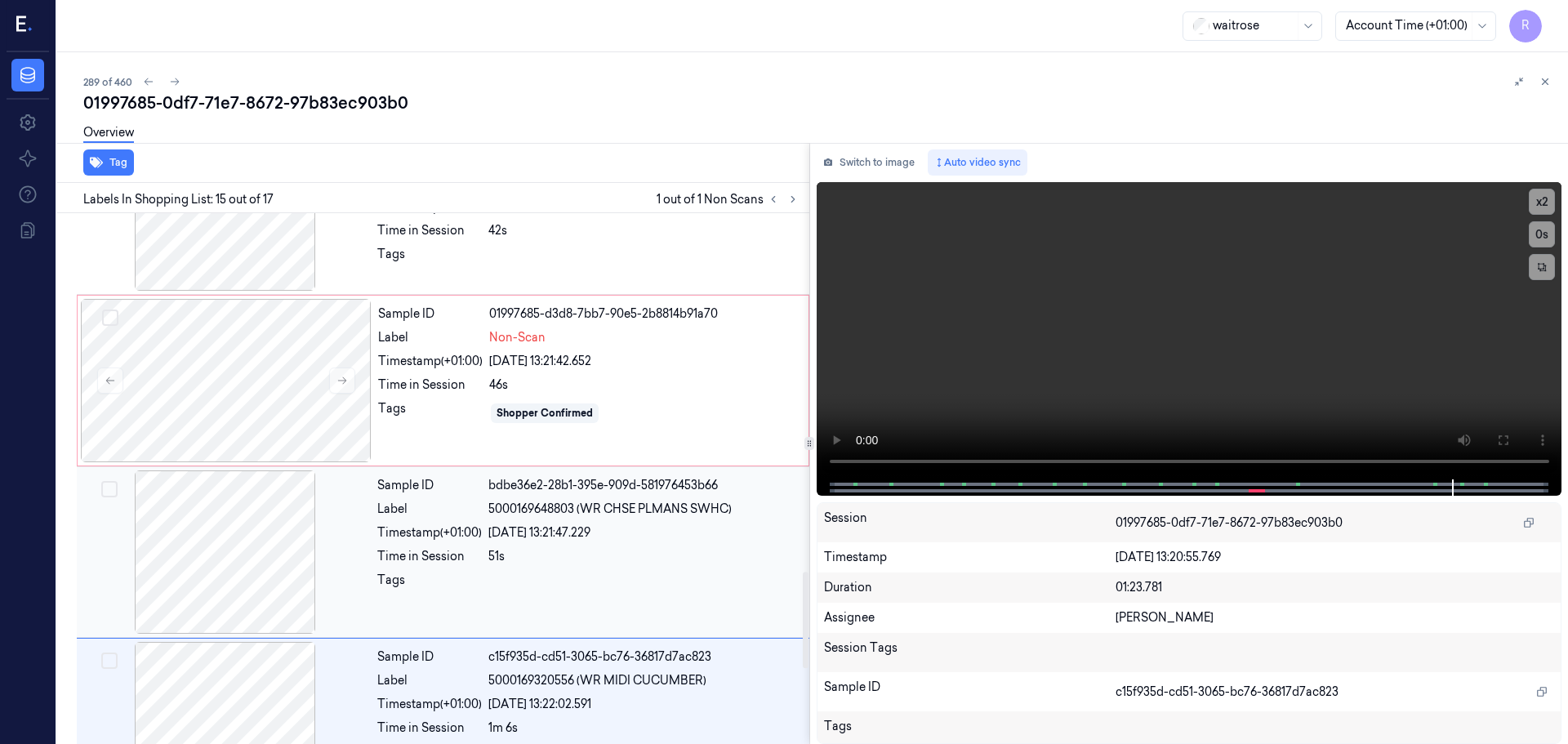
click at [479, 573] on div "Tags" at bounding box center [429, 585] width 105 height 26
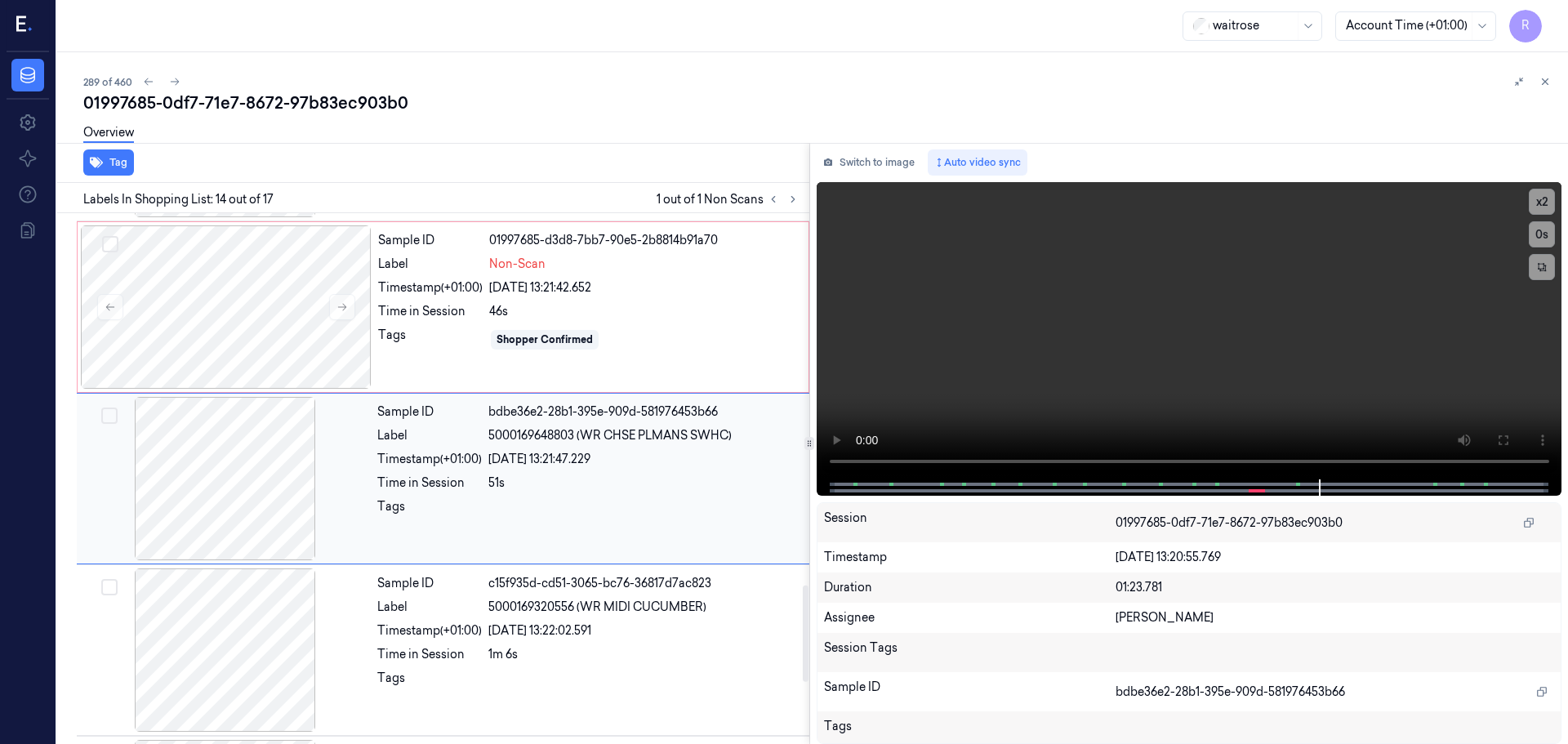
scroll to position [1885, 0]
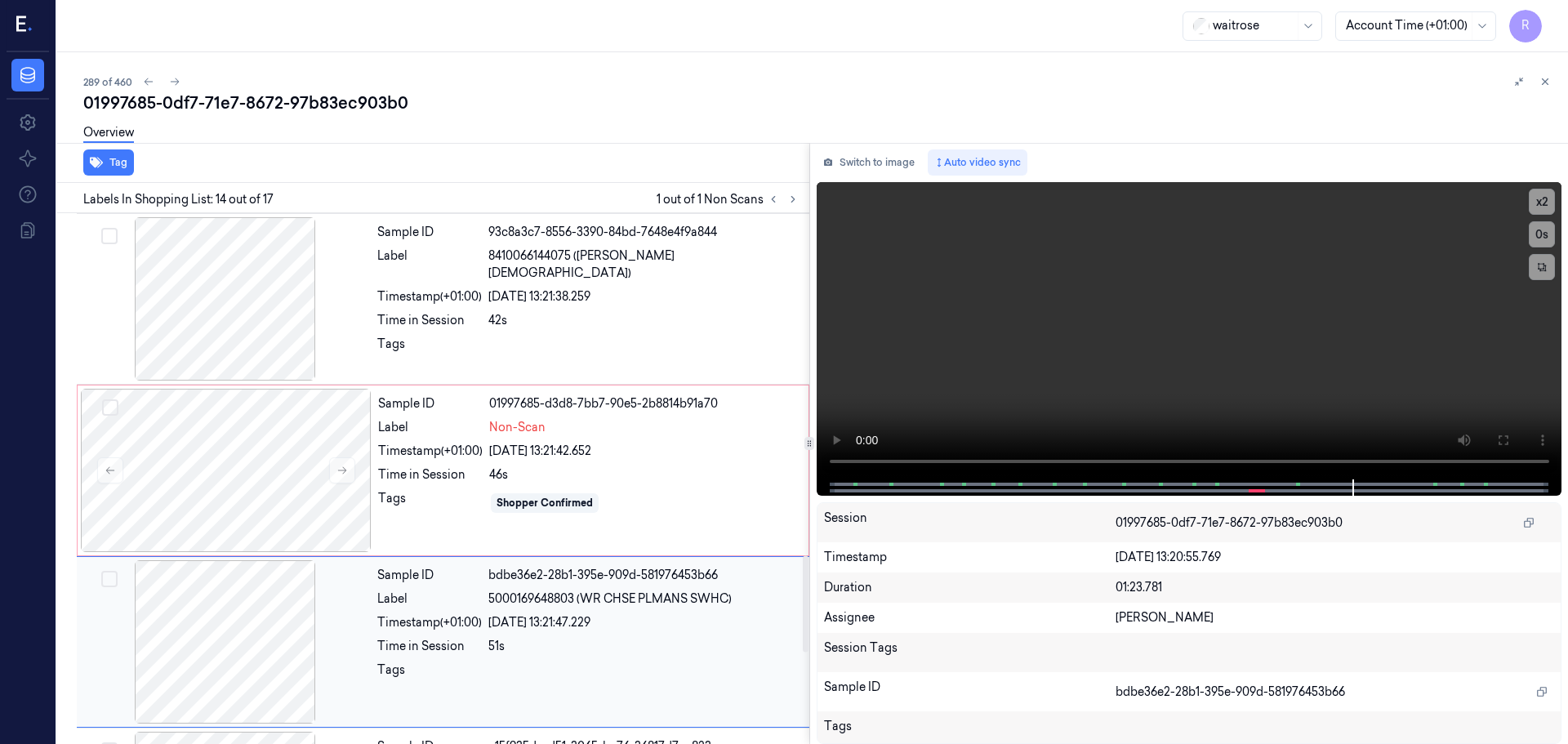
click at [604, 607] on span "5000169648803 (WR CHSE PLMANS SWHC)" at bounding box center [610, 599] width 244 height 17
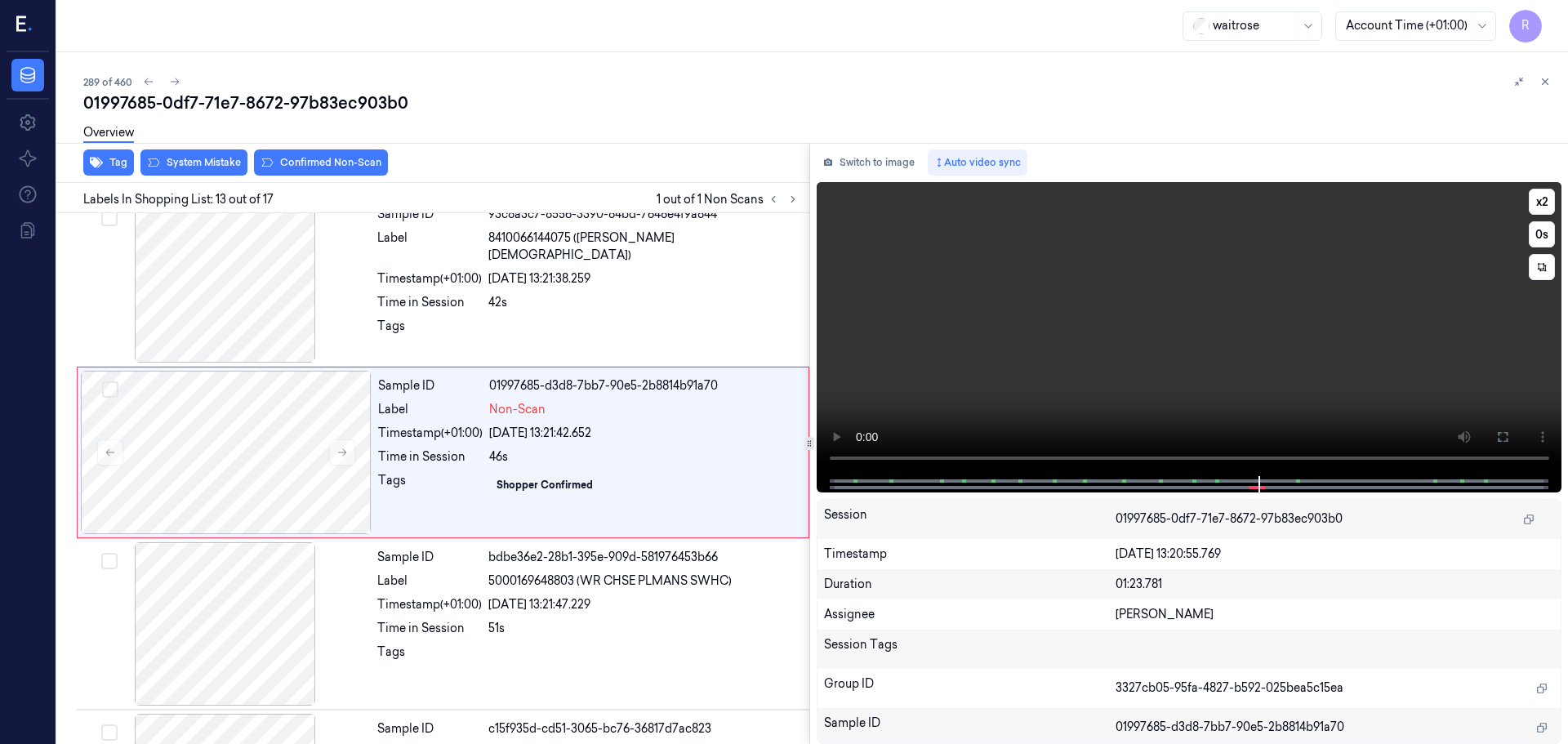
scroll to position [1878, 0]
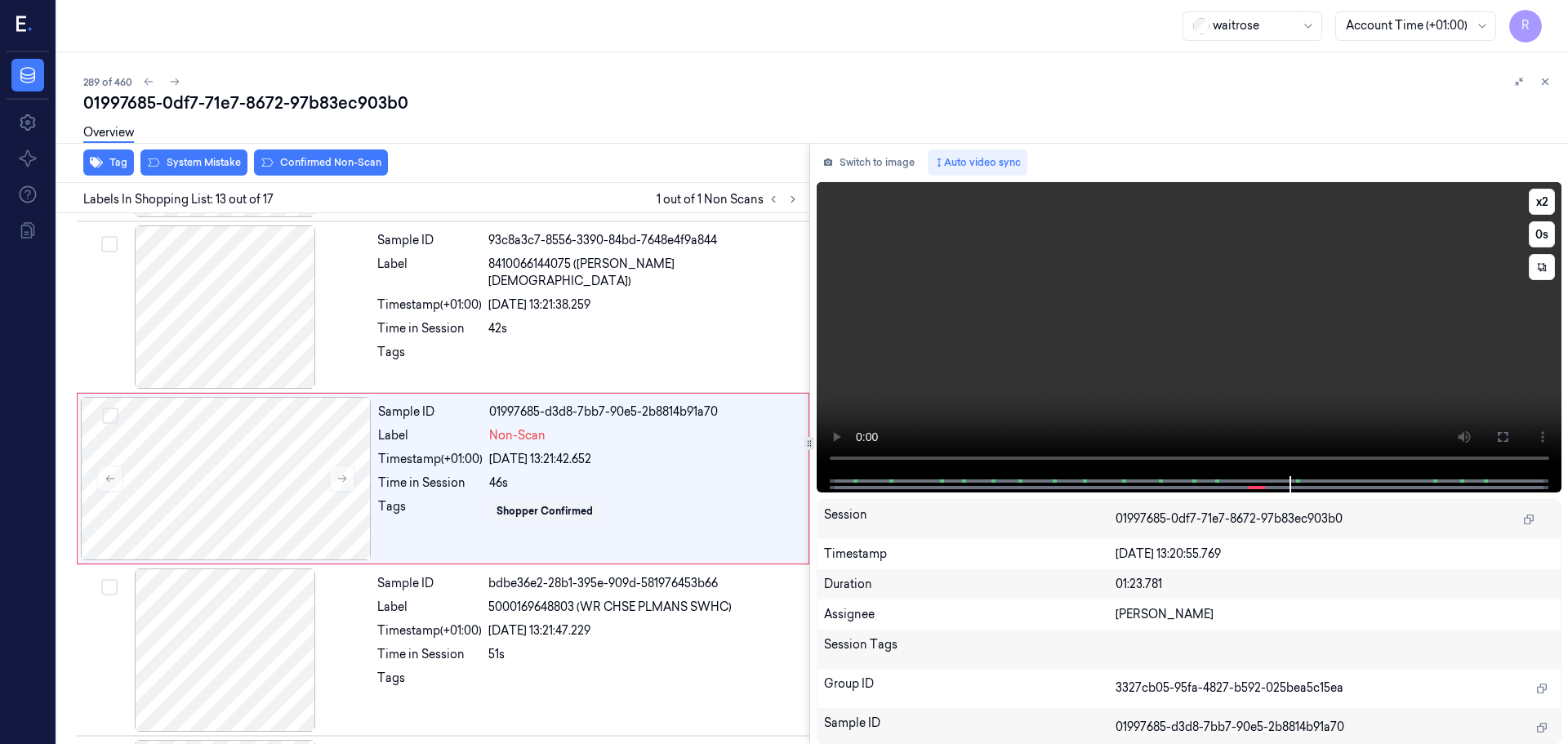
click at [1541, 215] on div "x 2 0 s" at bounding box center [1541, 234] width 26 height 91
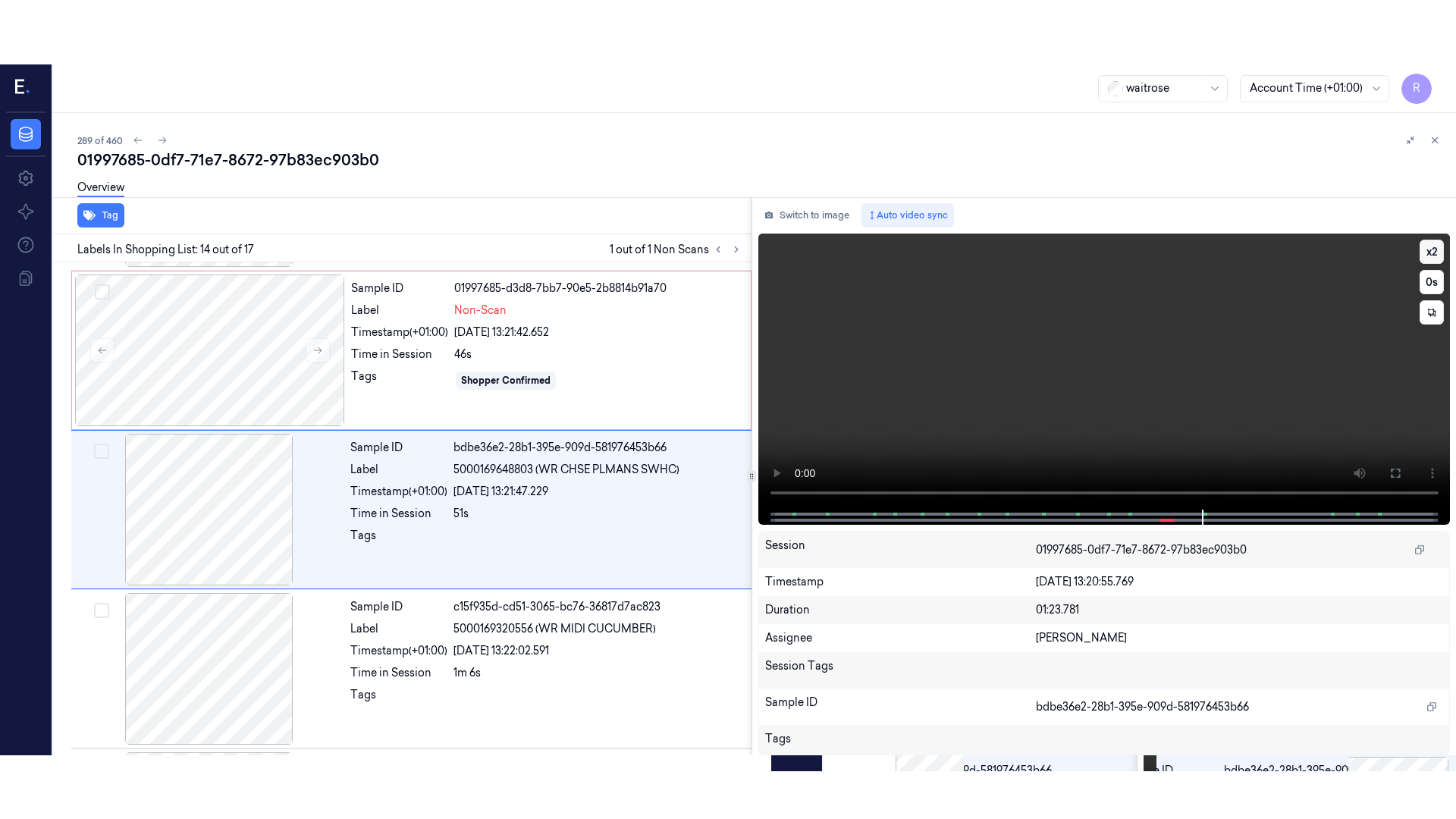
scroll to position [1903, 0]
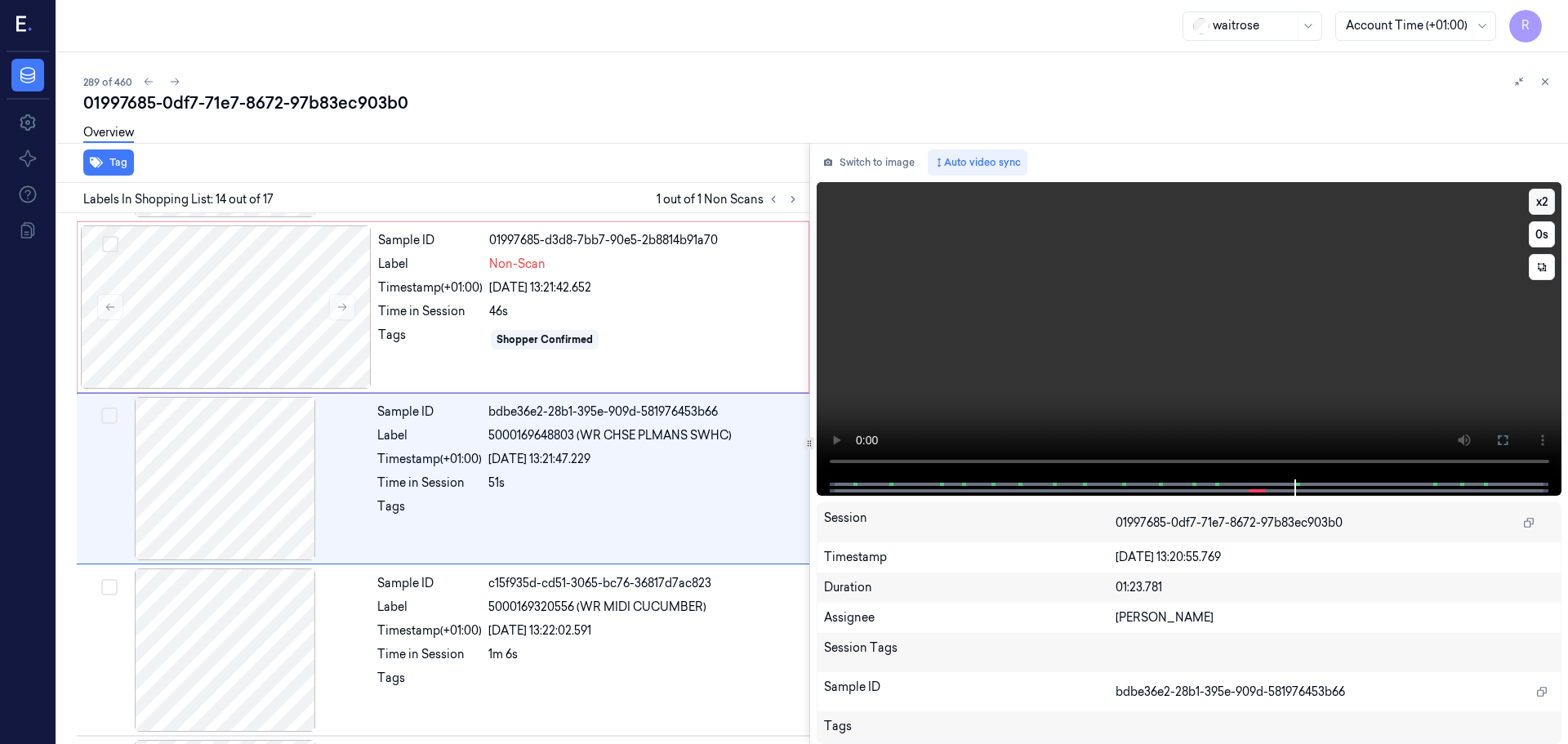
click at [1539, 211] on button "x 2" at bounding box center [1541, 201] width 26 height 26
click at [1539, 211] on button "x 4" at bounding box center [1541, 201] width 26 height 26
click at [1502, 441] on icon at bounding box center [1503, 441] width 13 height 13
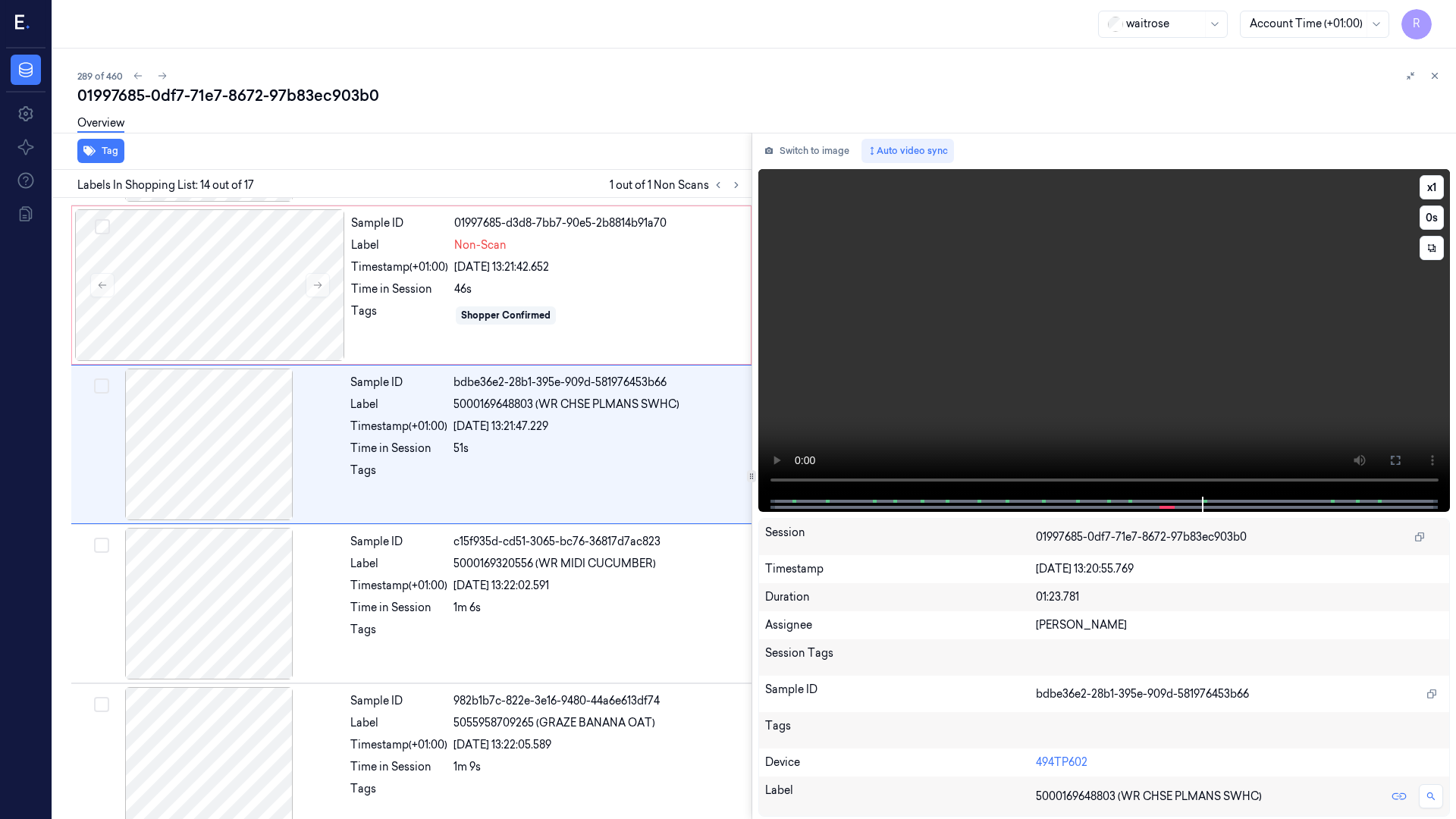
scroll to position [1839, 0]
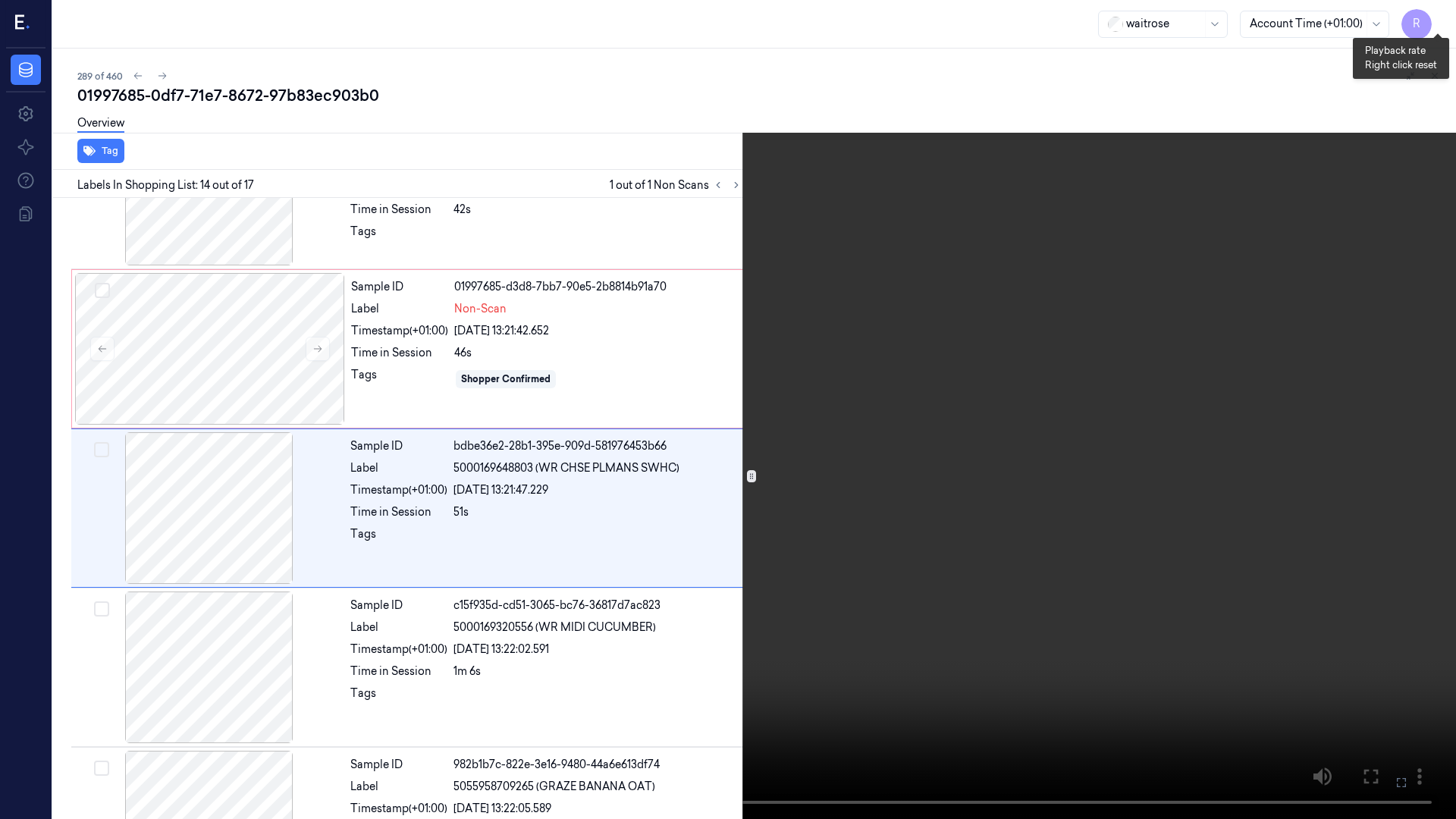
click at [1446, 16] on button "x 1" at bounding box center [1437, 18] width 24 height 24
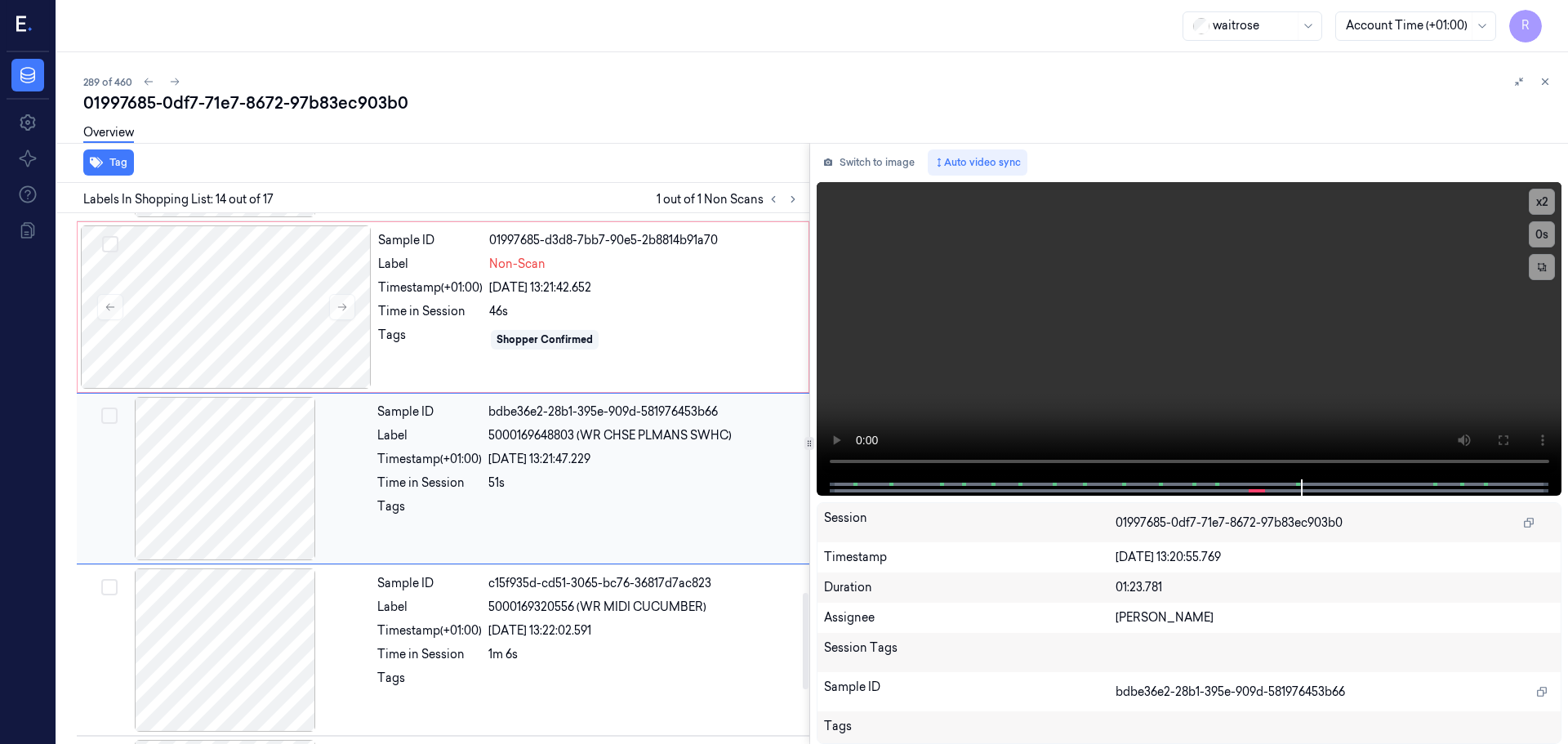
scroll to position [2131, 0]
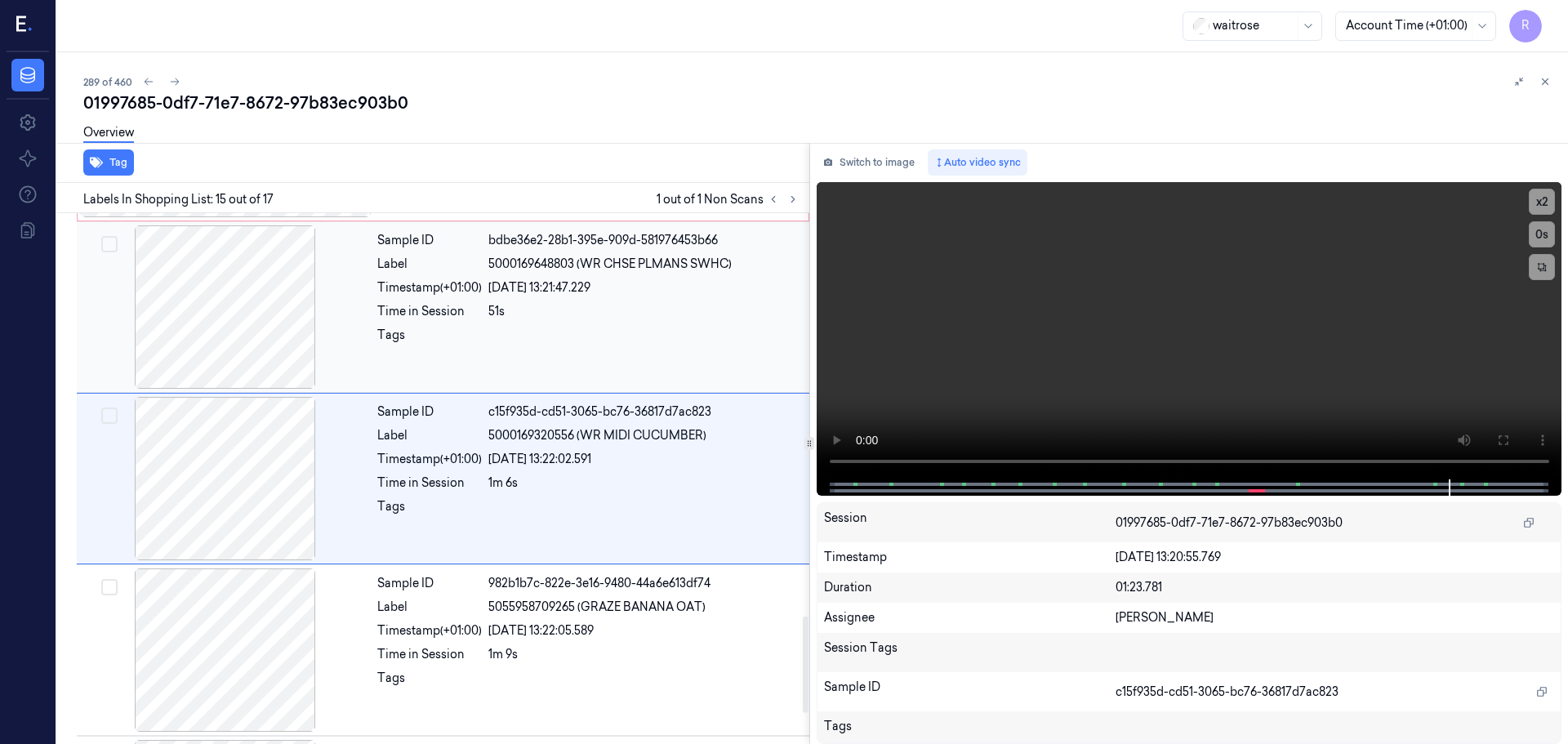
click at [632, 327] on div at bounding box center [644, 339] width 311 height 26
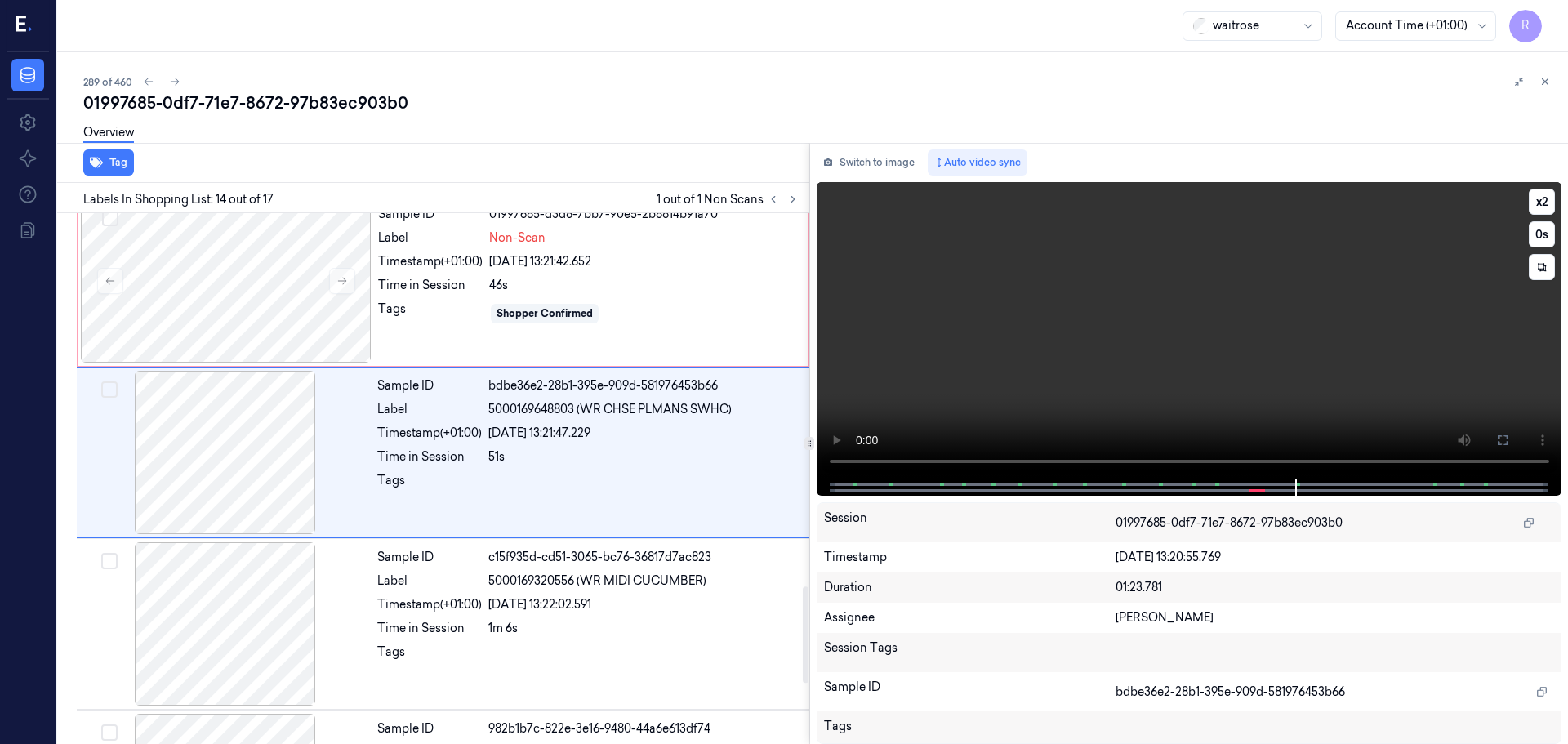
scroll to position [2049, 0]
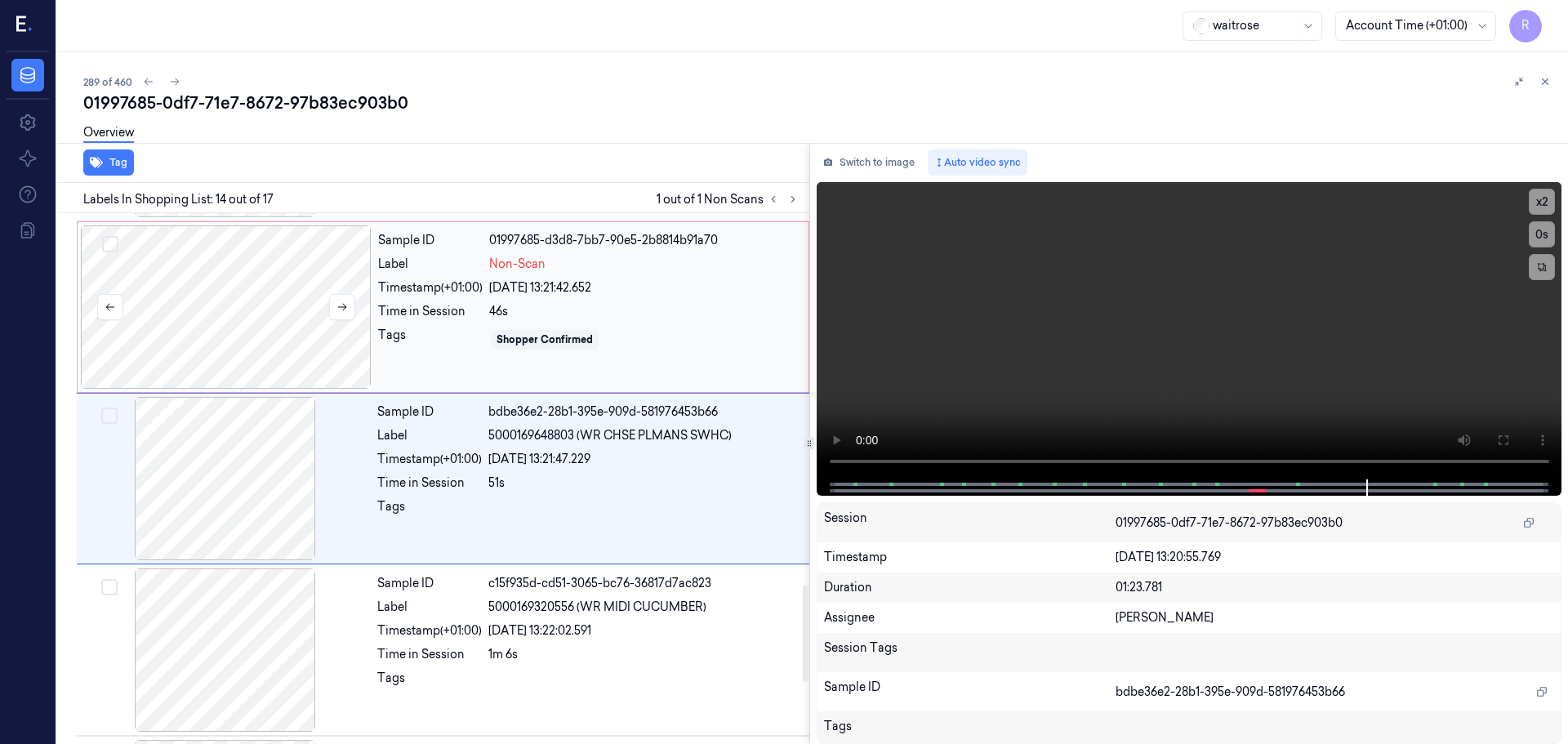
click at [280, 357] on div at bounding box center [226, 307] width 291 height 164
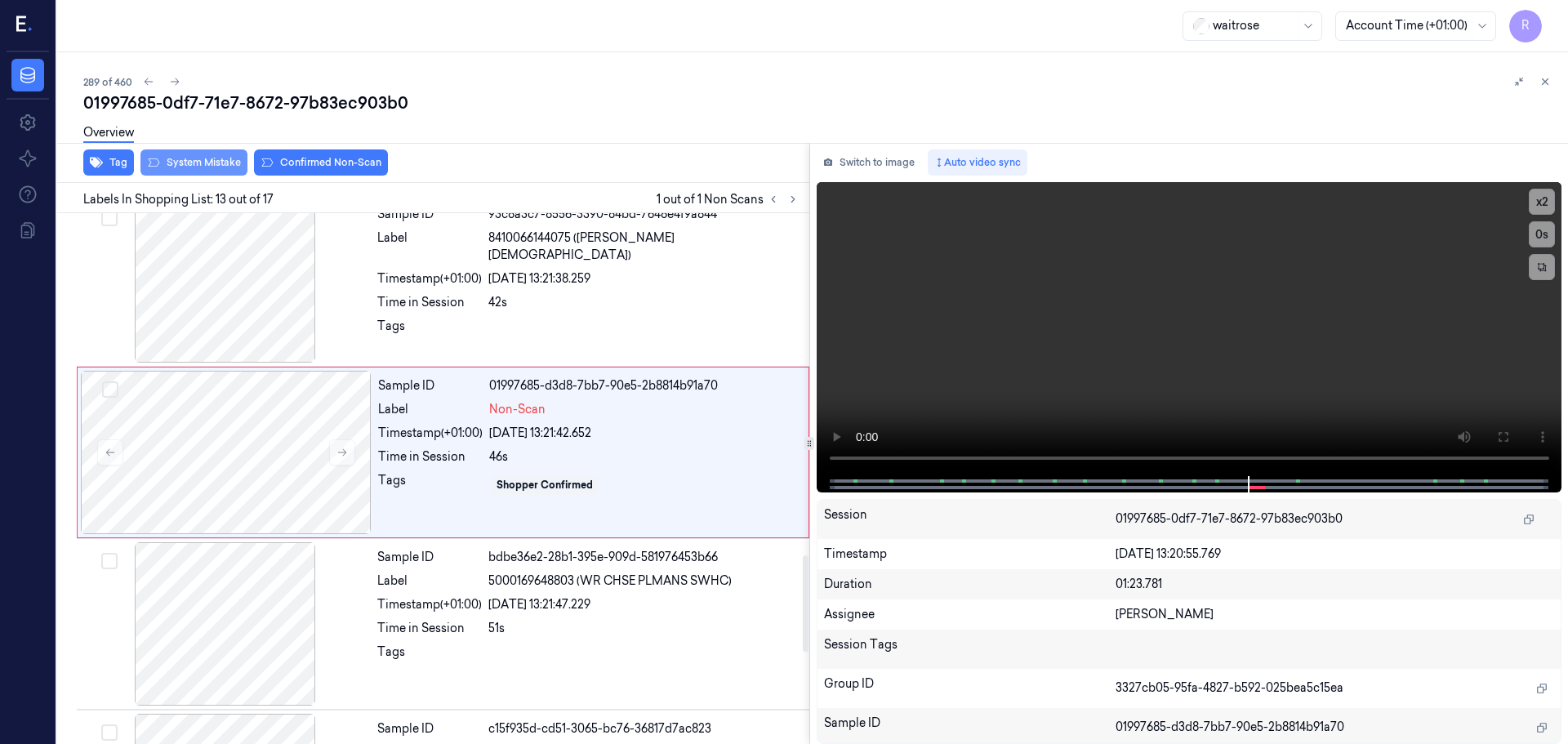
scroll to position [1878, 0]
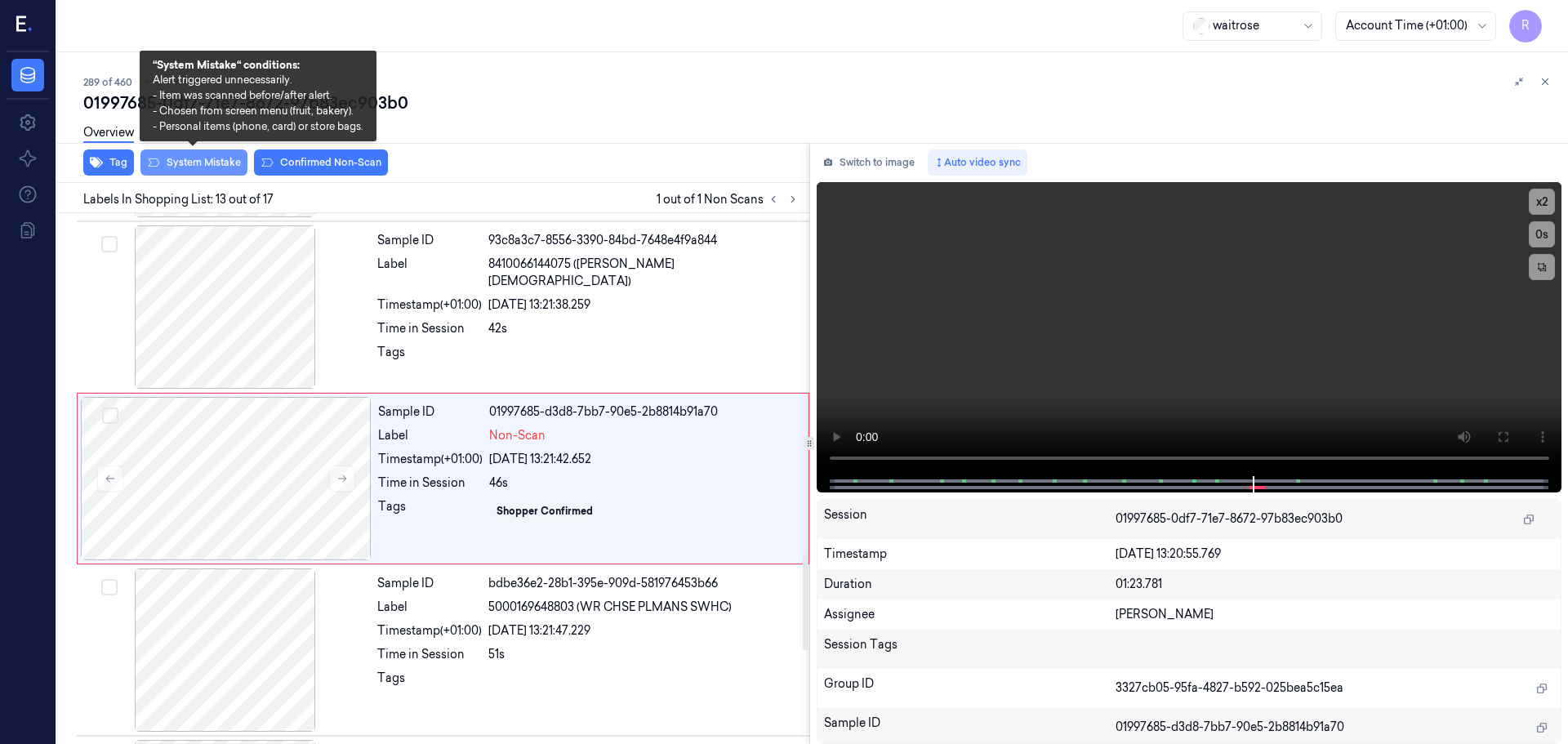
click at [208, 156] on button "System Mistake" at bounding box center [194, 163] width 107 height 26
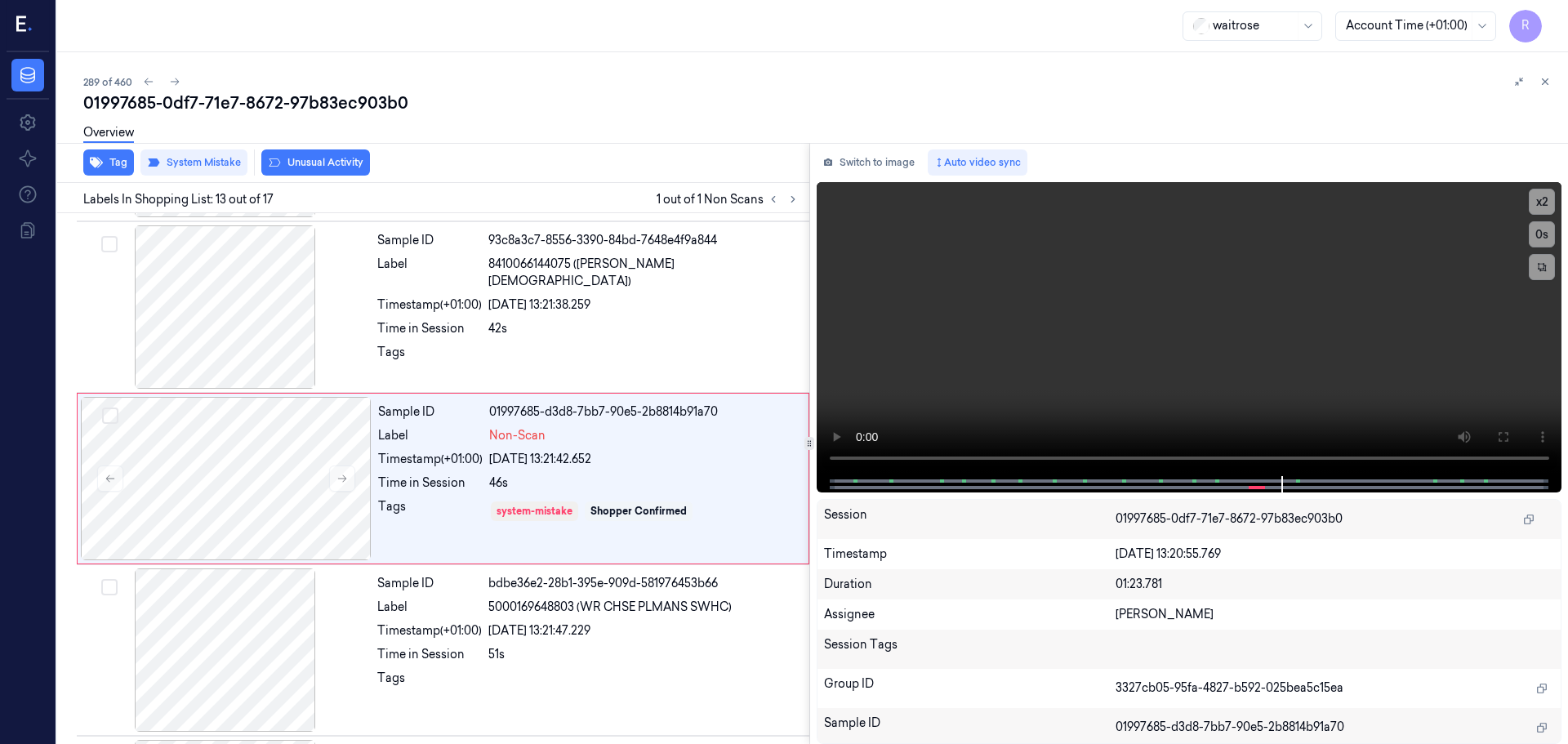
click at [320, 164] on button "Unusual Activity" at bounding box center [315, 163] width 109 height 26
click at [589, 666] on div "Sample ID bdbe36e2-28b1-395e-909d-581976453b66 Label 5000169648803 (WR CHSE PLM…" at bounding box center [588, 650] width 435 height 164
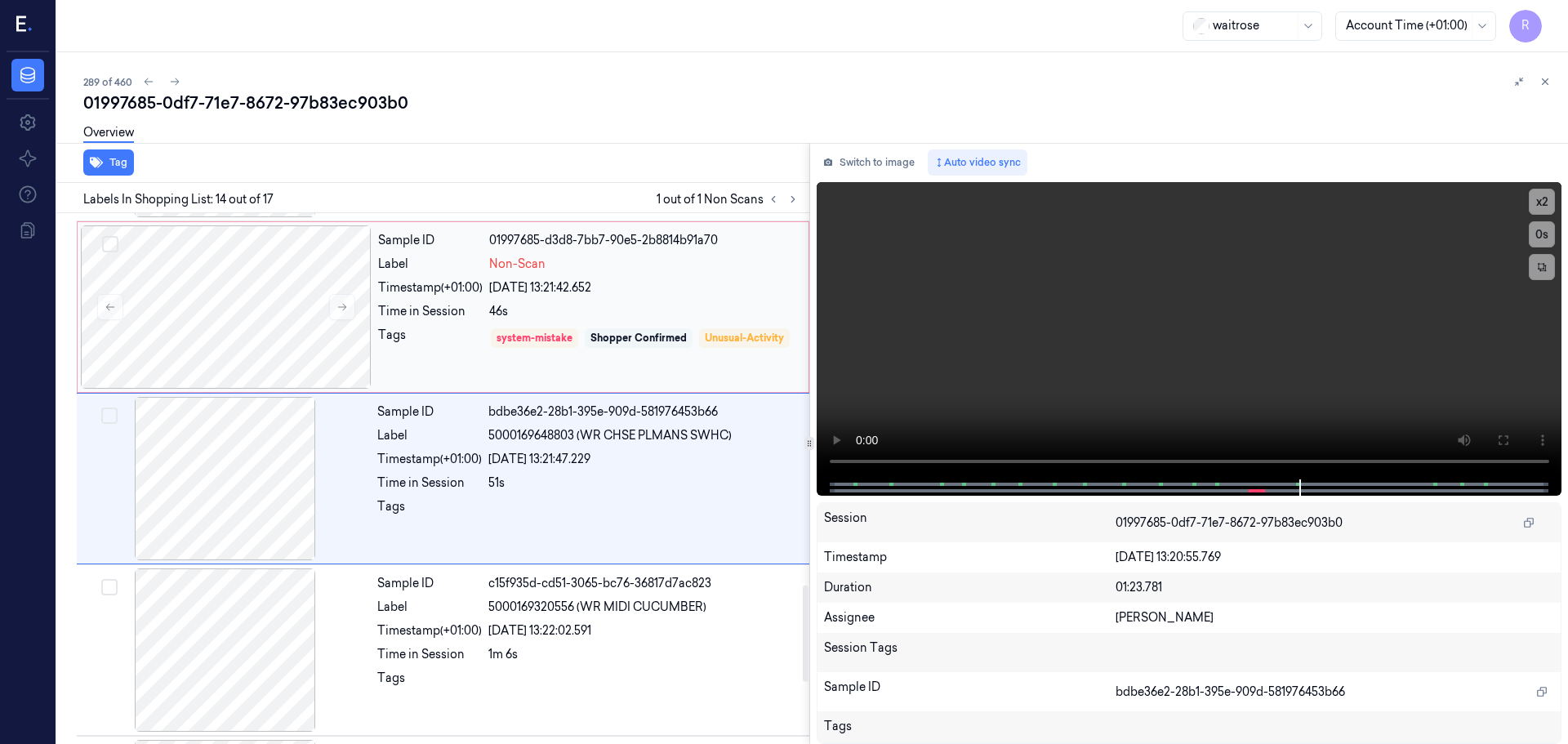
click at [617, 343] on div "Shopper Confirmed" at bounding box center [638, 338] width 97 height 15
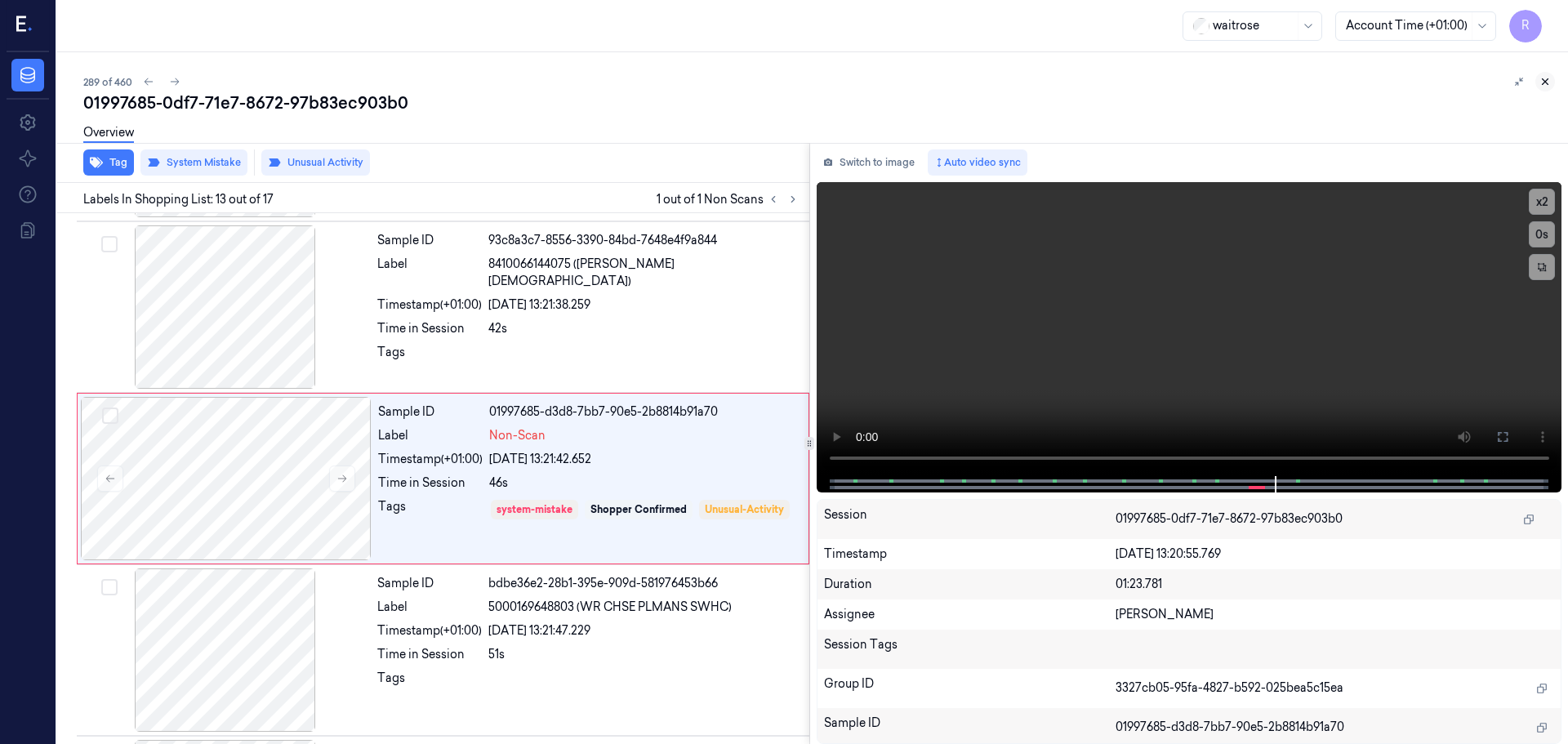
click at [1545, 82] on icon at bounding box center [1545, 82] width 6 height 6
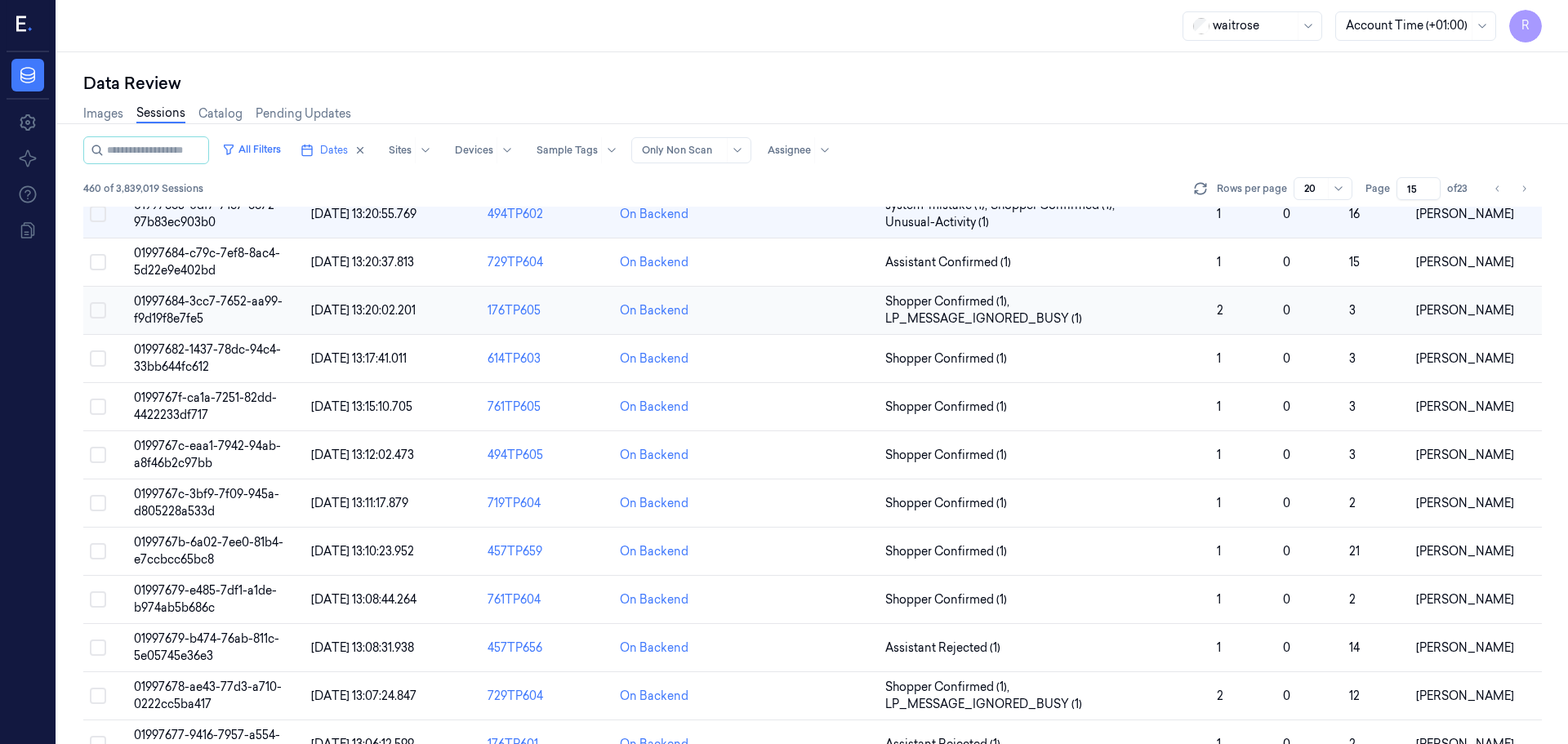
scroll to position [439, 0]
click at [1052, 261] on span "Assistant Confirmed (1)" at bounding box center [1045, 261] width 318 height 17
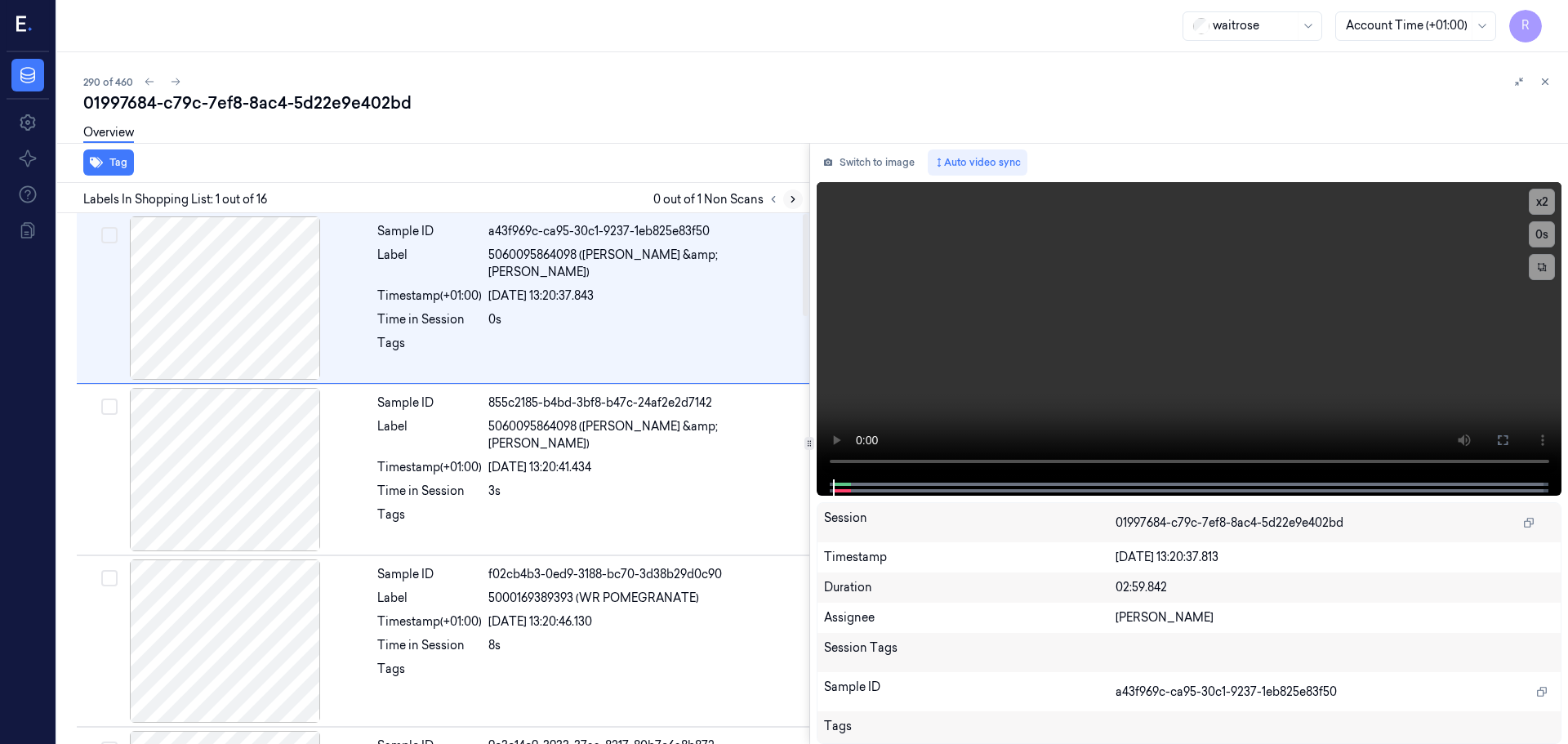
click at [795, 192] on button at bounding box center [793, 199] width 19 height 19
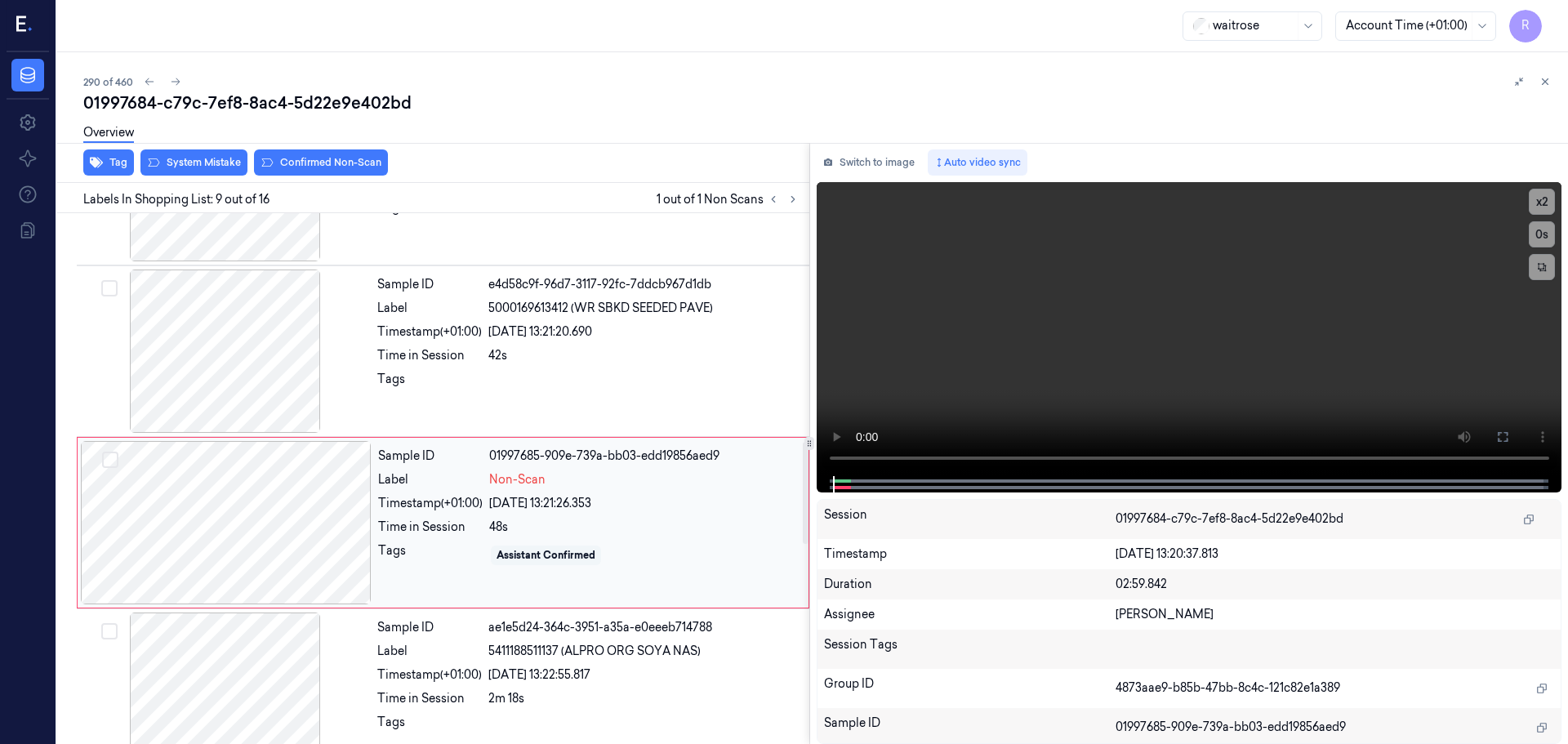
scroll to position [1192, 0]
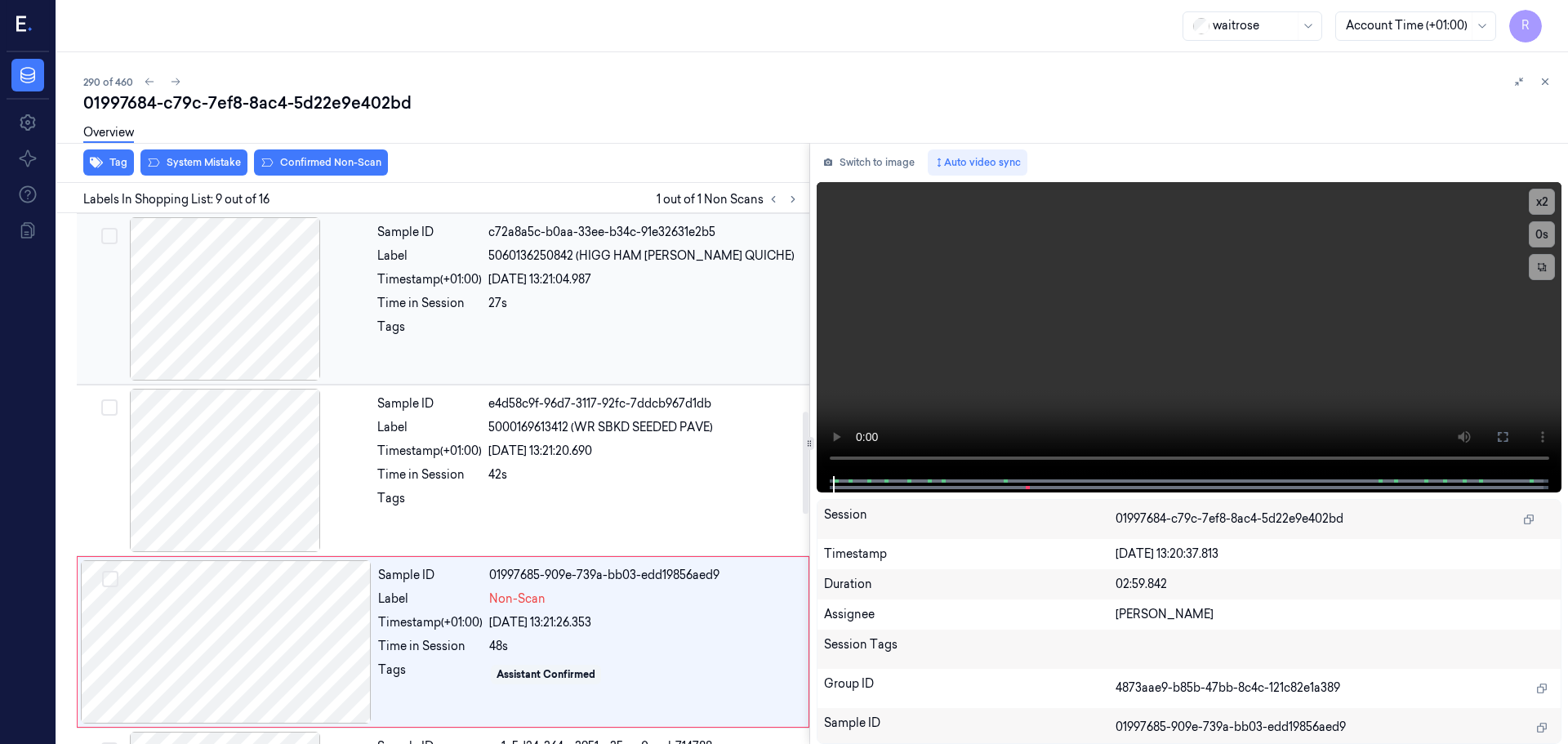
click at [266, 321] on div at bounding box center [225, 299] width 291 height 164
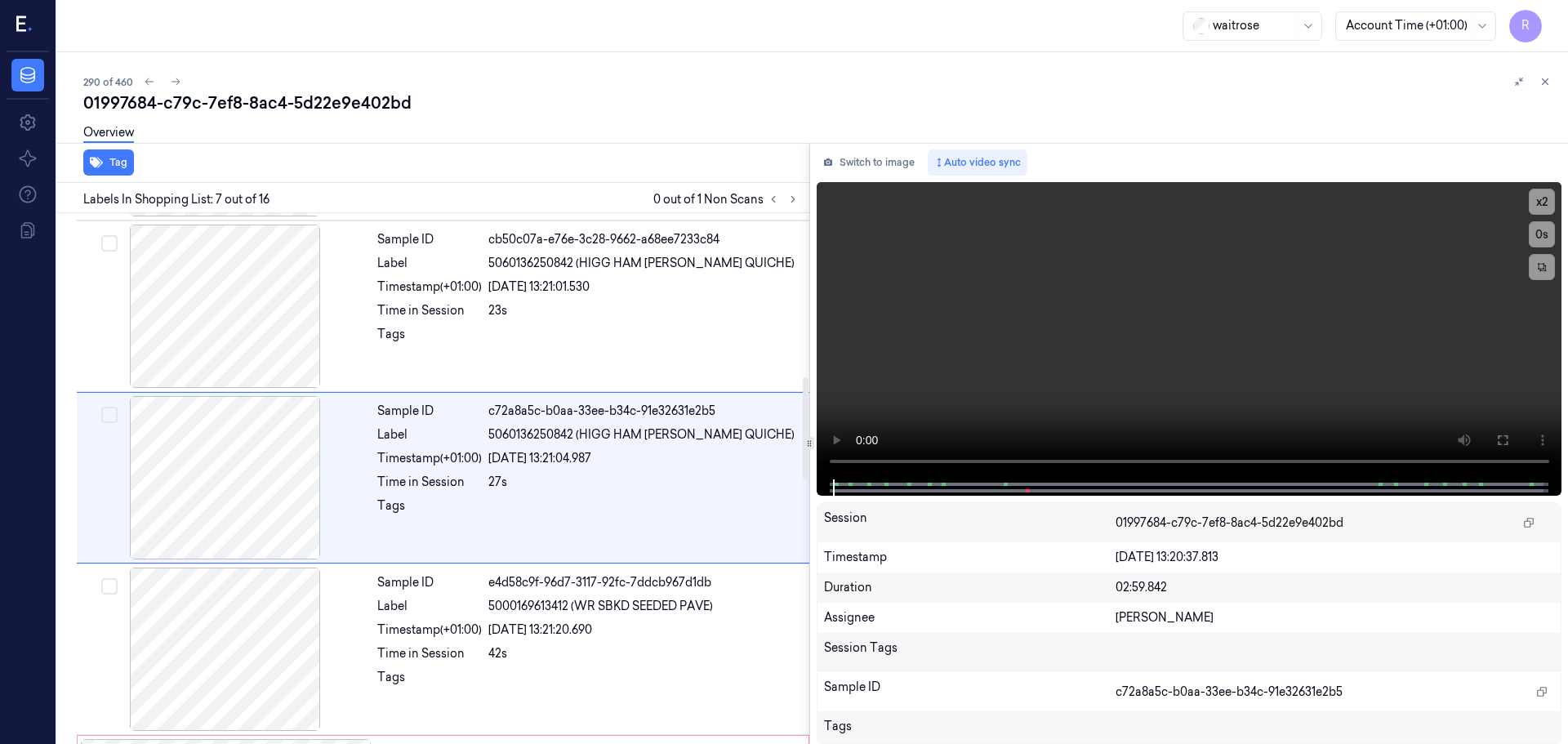
scroll to position [849, 0]
click at [1536, 208] on button "x 2" at bounding box center [1541, 201] width 26 height 26
click at [1536, 208] on button "x 4" at bounding box center [1541, 201] width 26 height 26
click at [1542, 193] on button "x 1" at bounding box center [1541, 201] width 26 height 26
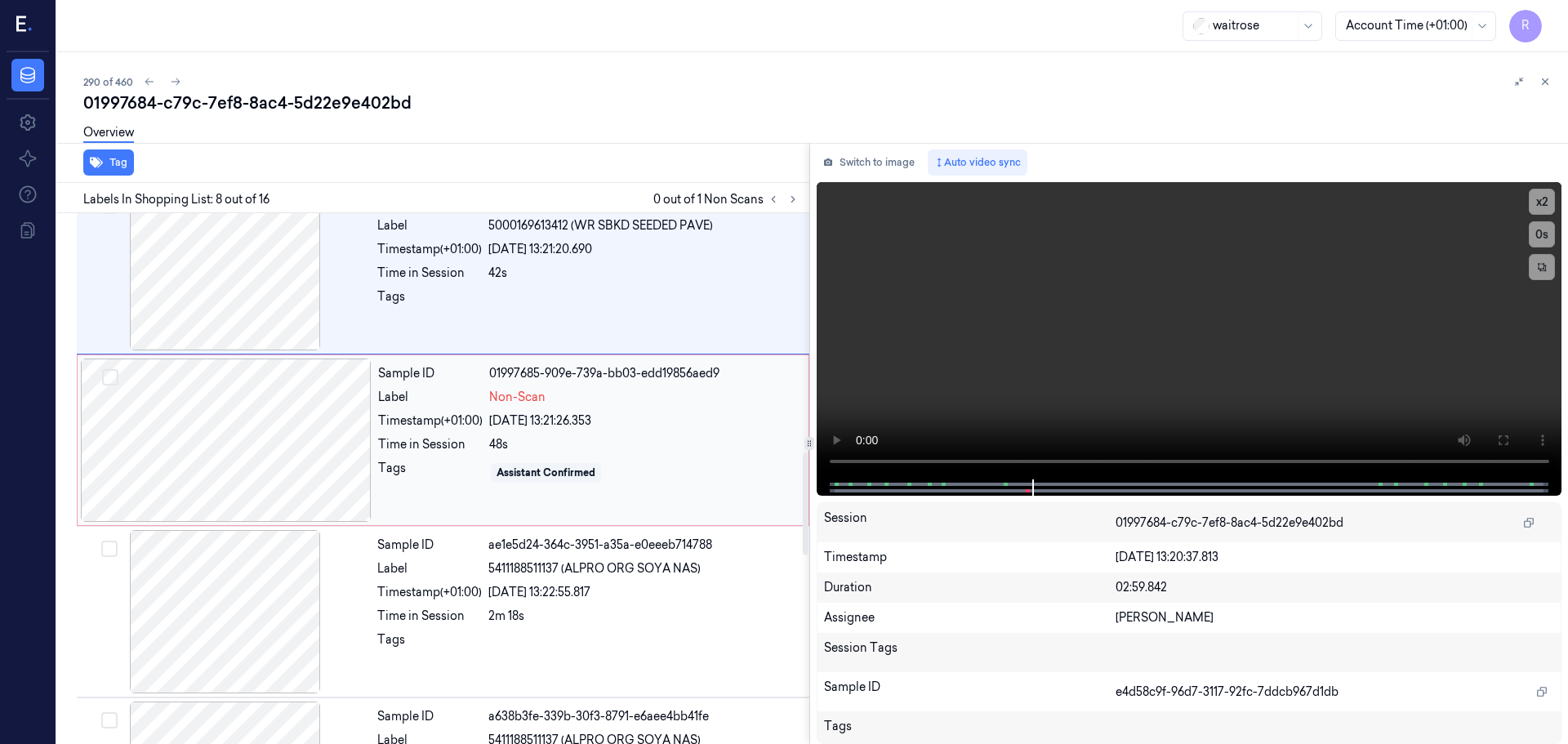
scroll to position [1265, 0]
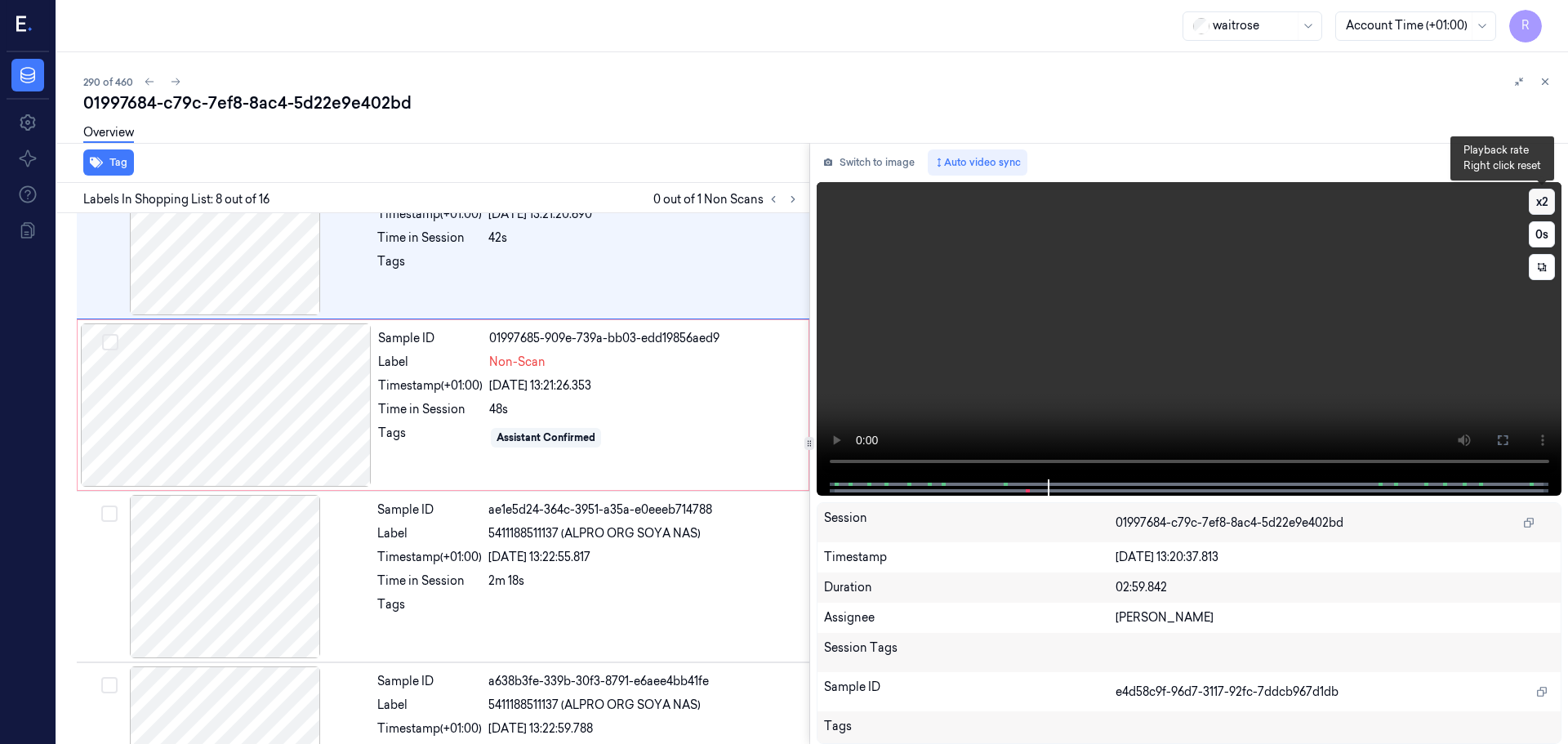
click at [1544, 201] on button "x 2" at bounding box center [1541, 201] width 26 height 26
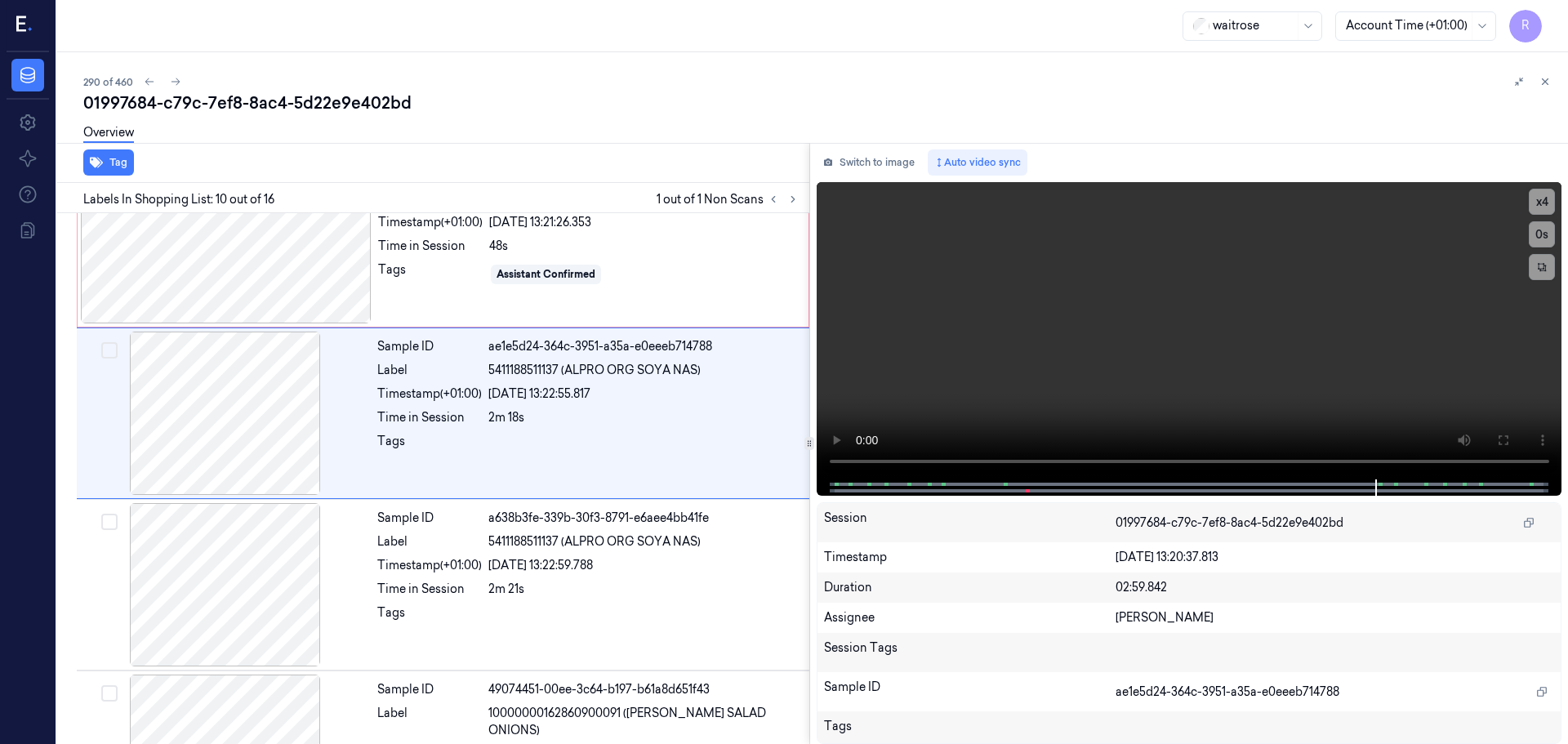
scroll to position [1363, 0]
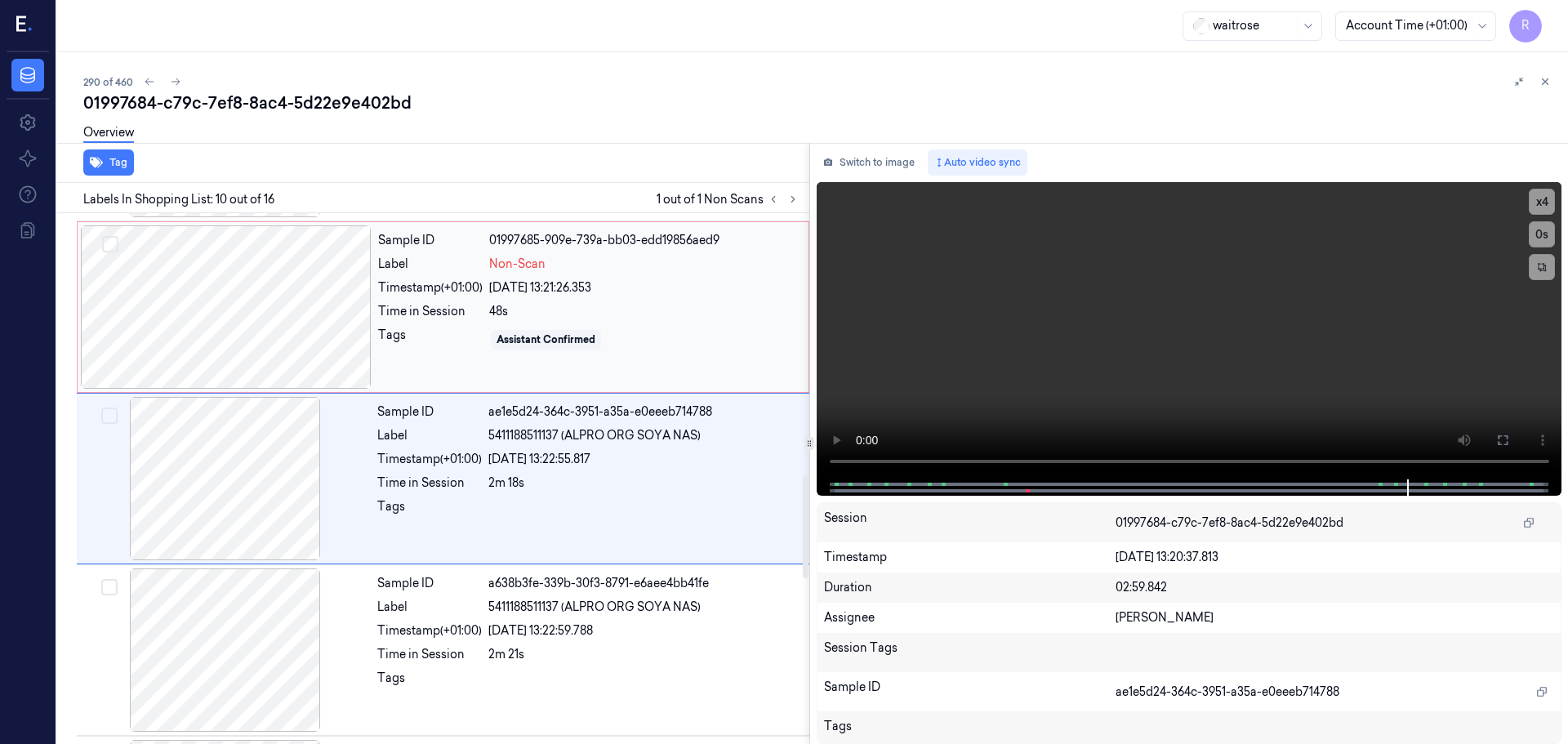
click at [555, 280] on div "[DATE] 13:21:26.353" at bounding box center [644, 288] width 310 height 17
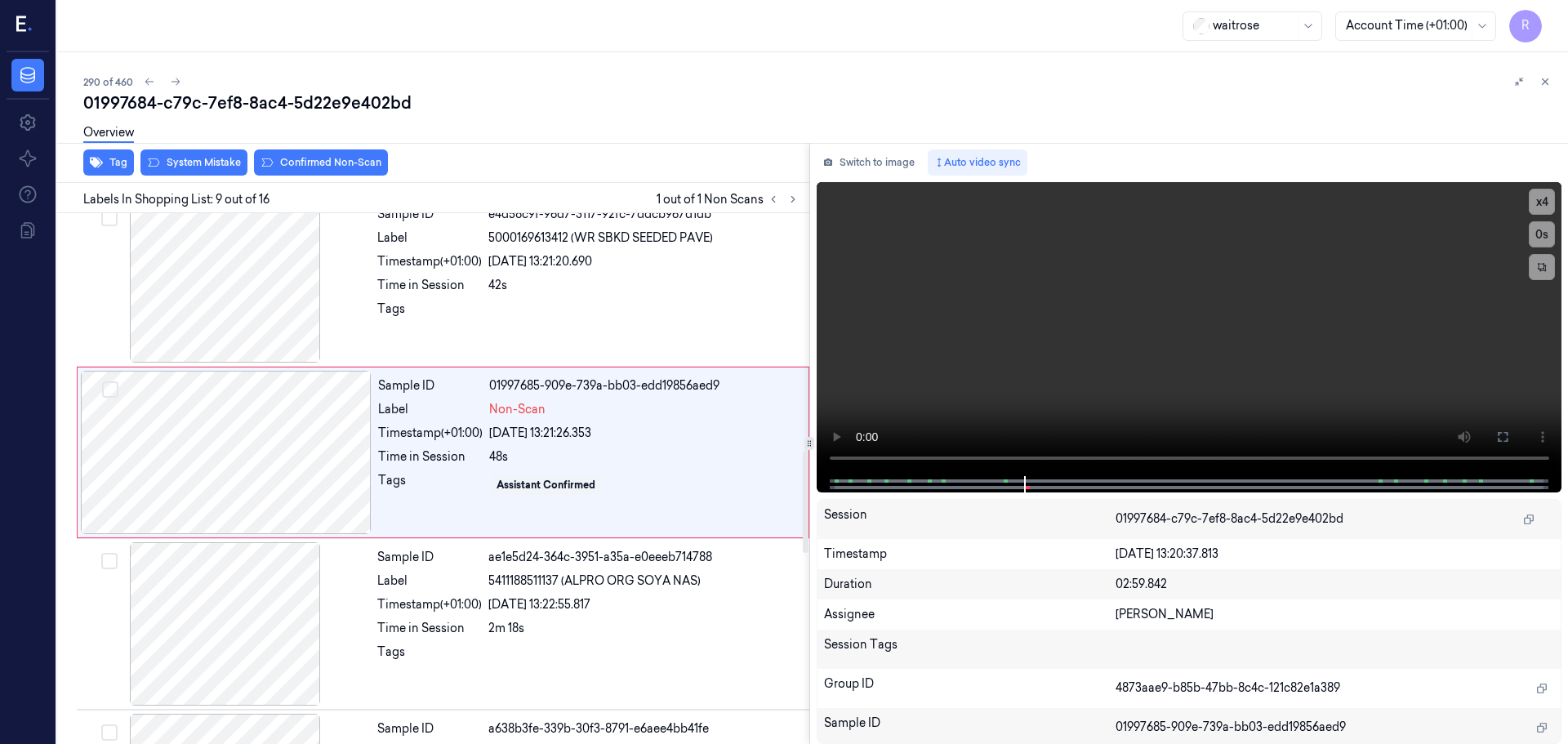
scroll to position [1192, 0]
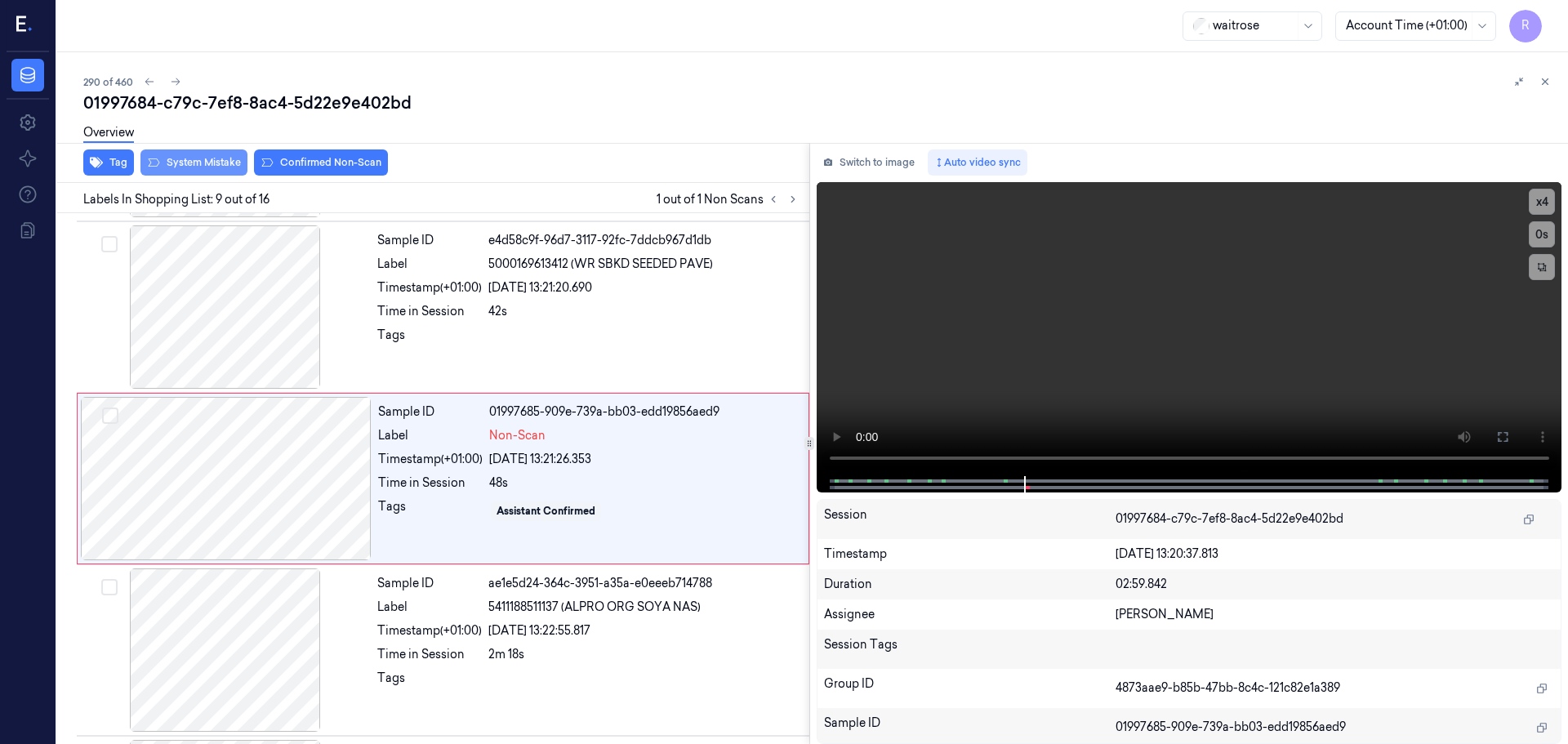
click at [235, 169] on button "System Mistake" at bounding box center [194, 163] width 107 height 26
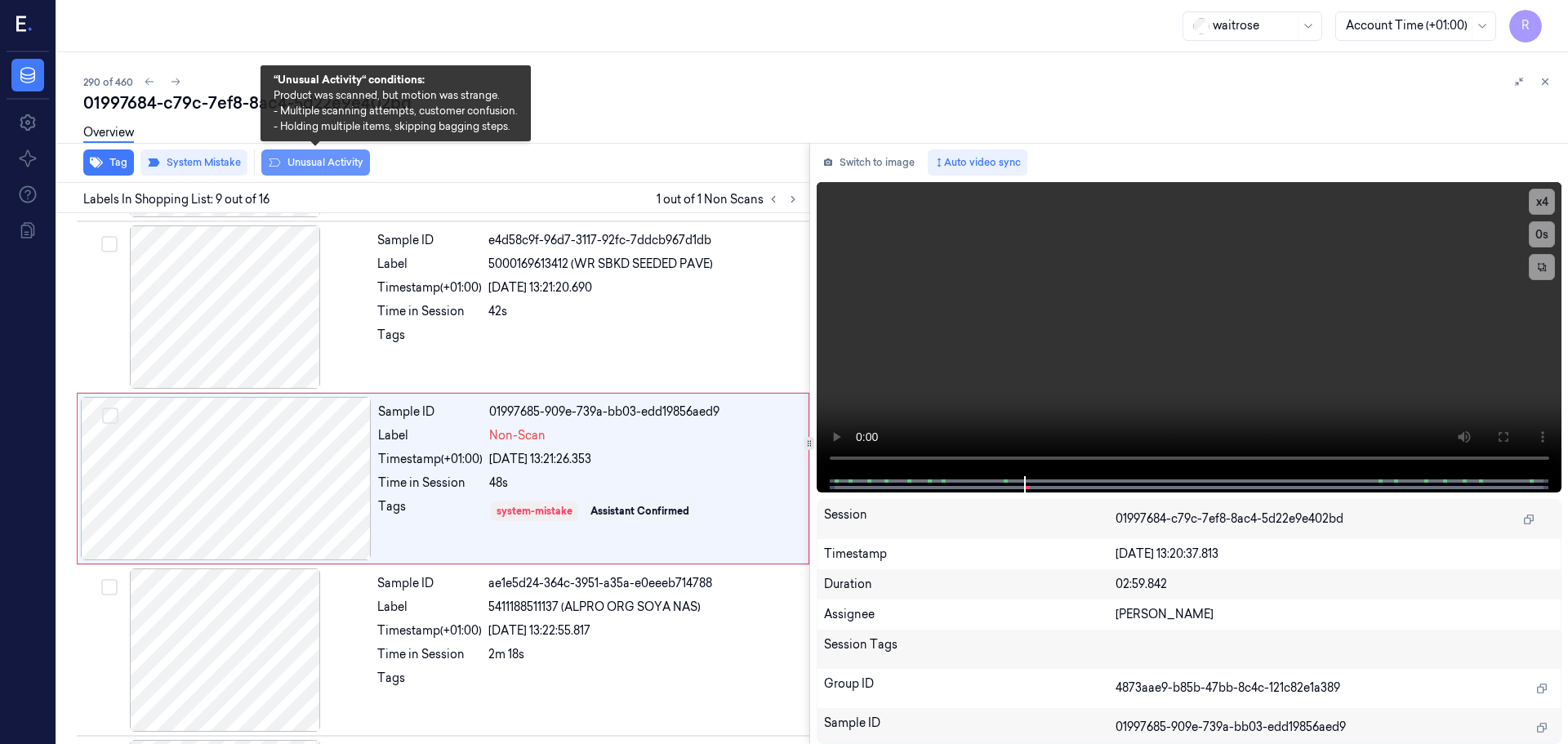
click at [292, 166] on button "Unusual Activity" at bounding box center [315, 163] width 109 height 26
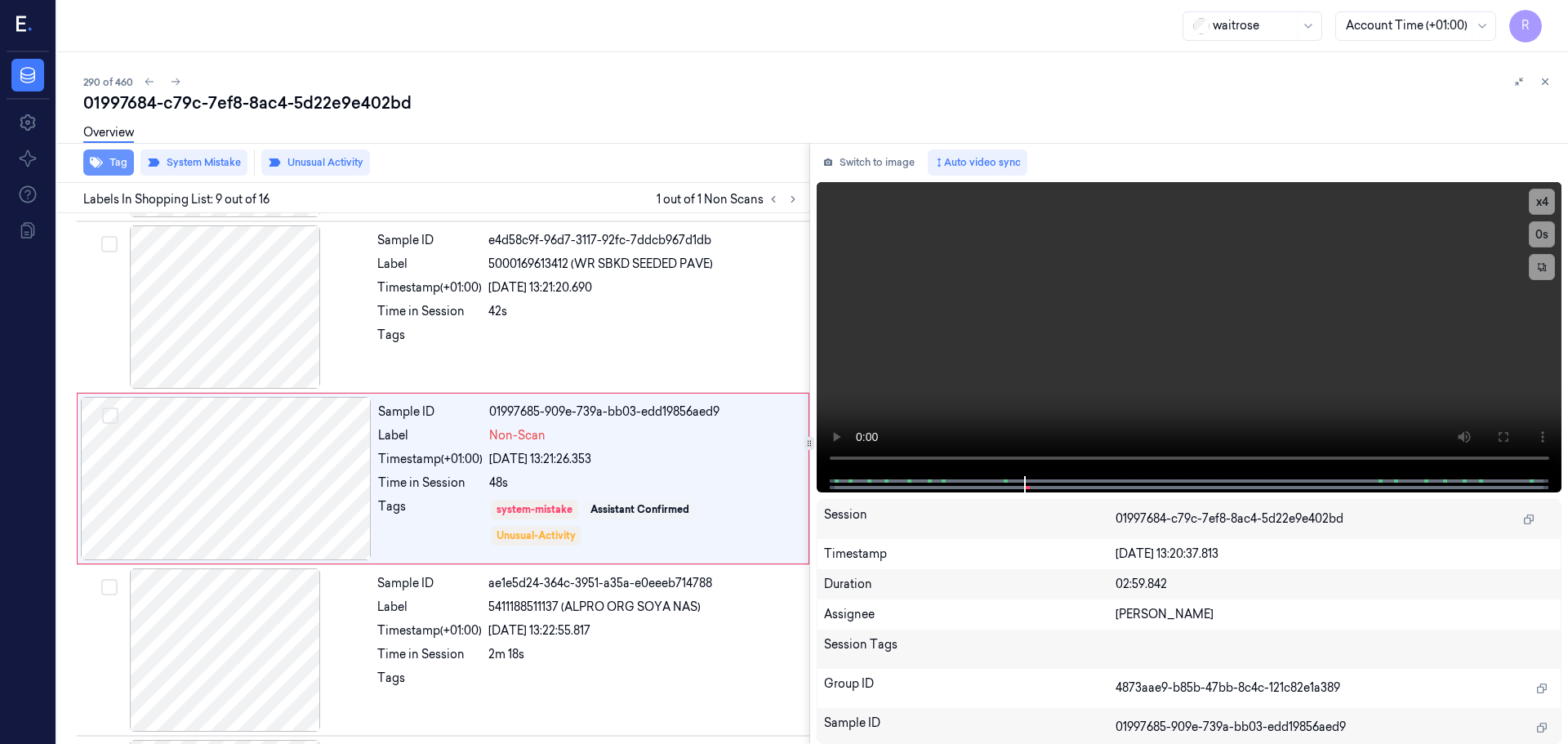
click at [119, 158] on button "Tag" at bounding box center [109, 163] width 51 height 26
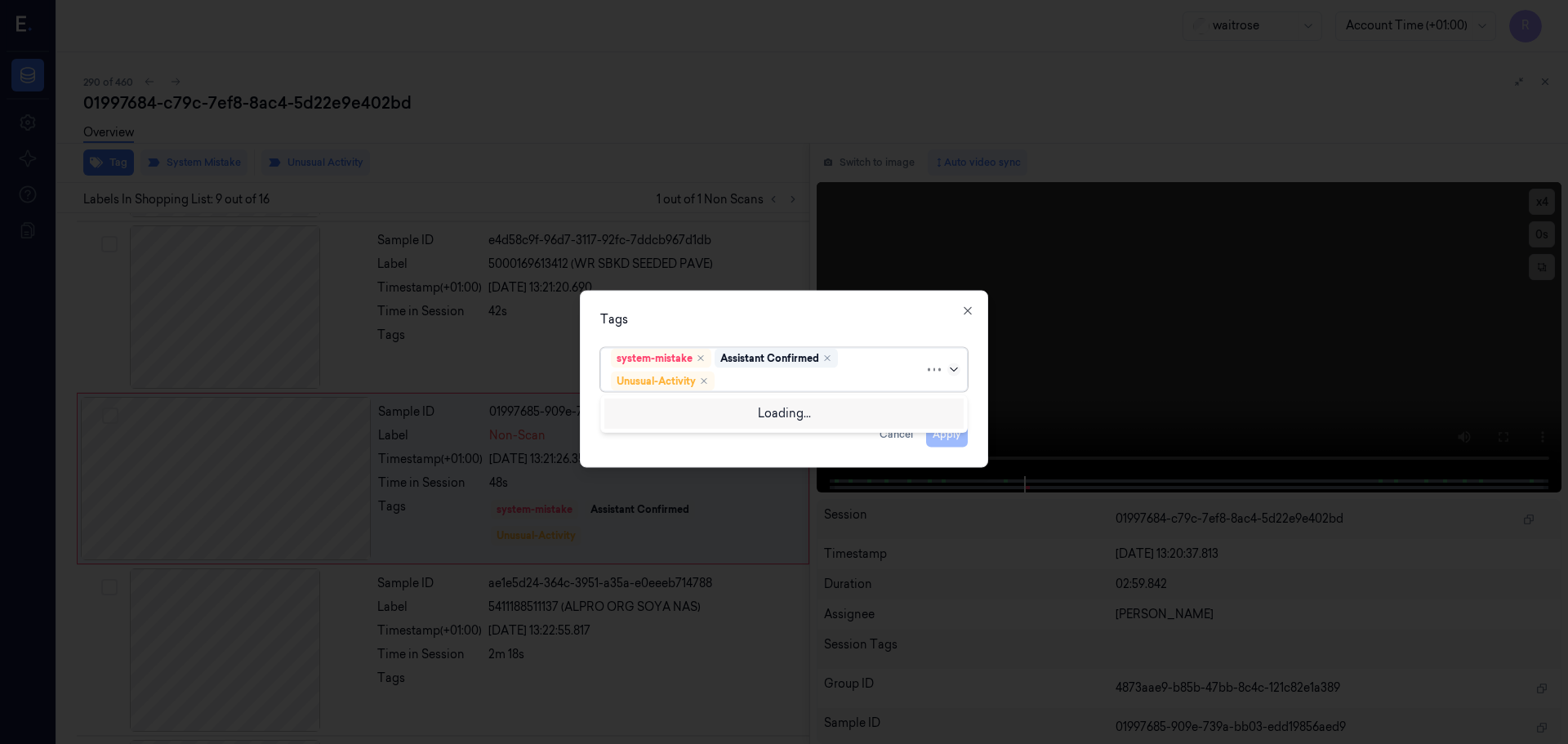
click at [957, 372] on icon at bounding box center [954, 369] width 13 height 13
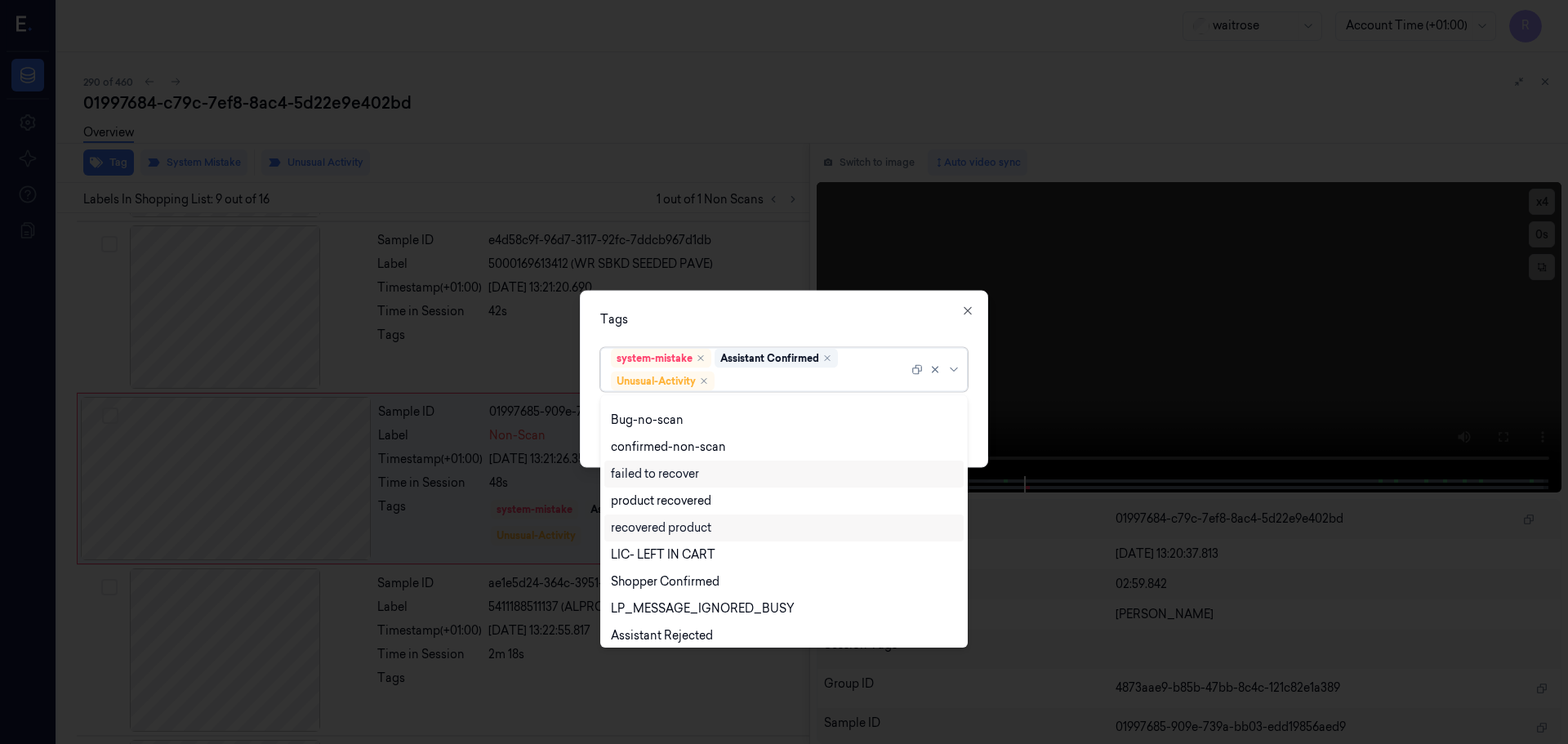
scroll to position [213, 0]
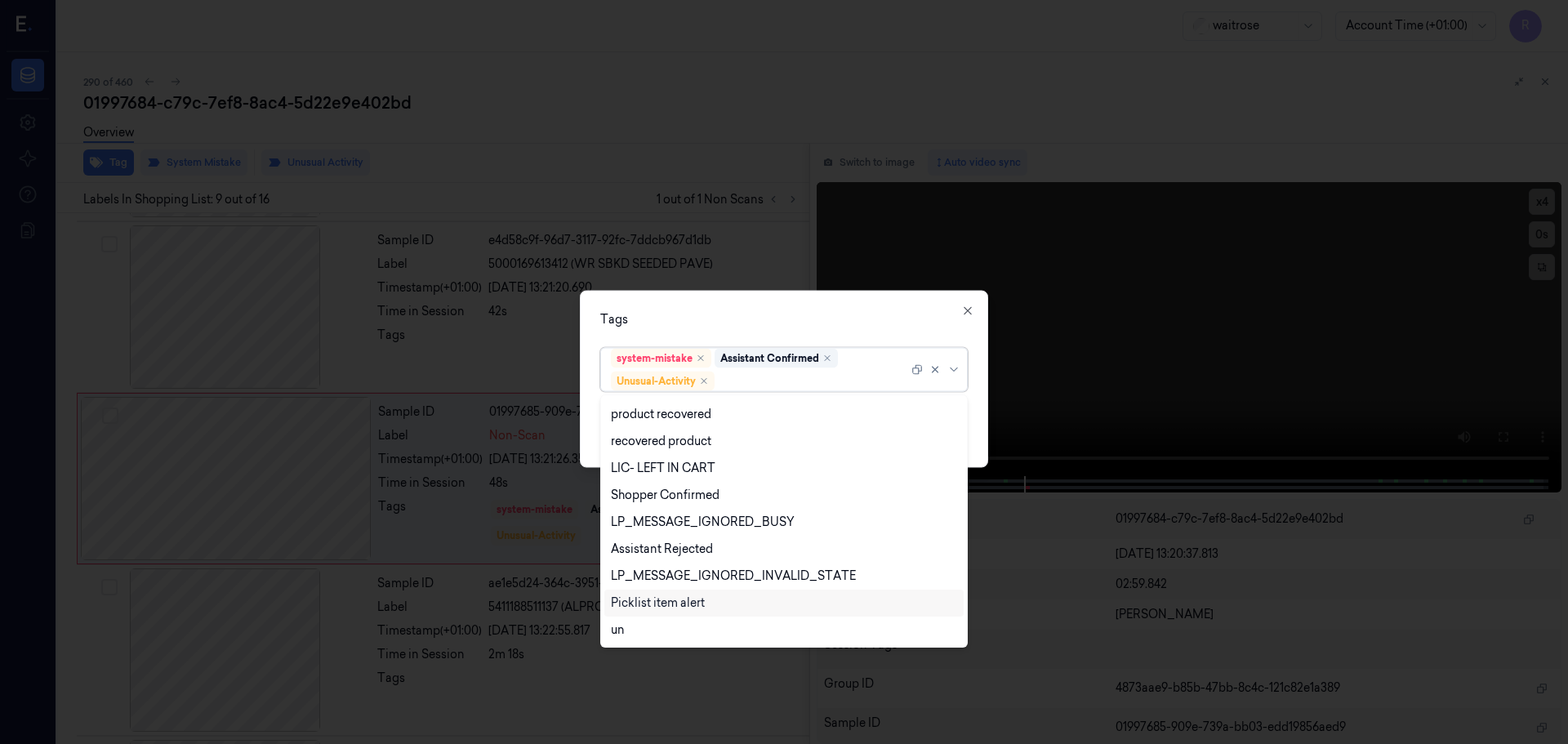
click at [662, 601] on div "Picklist item alert" at bounding box center [658, 602] width 94 height 17
click at [740, 328] on div "Tags option Picklist item alert, selected. 20 results available. Use Up and Dow…" at bounding box center [784, 378] width 408 height 177
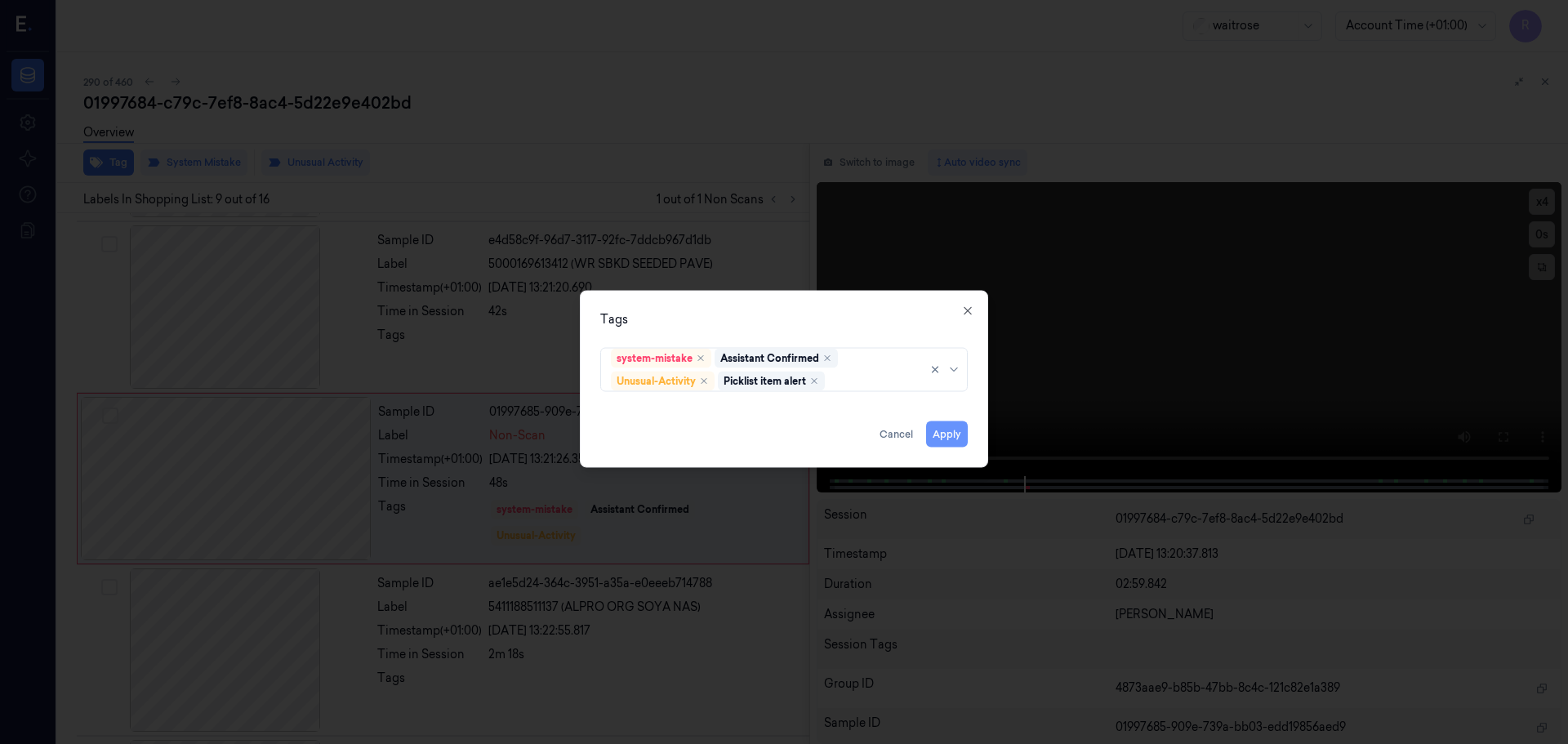
click at [946, 427] on button "Apply" at bounding box center [946, 433] width 41 height 26
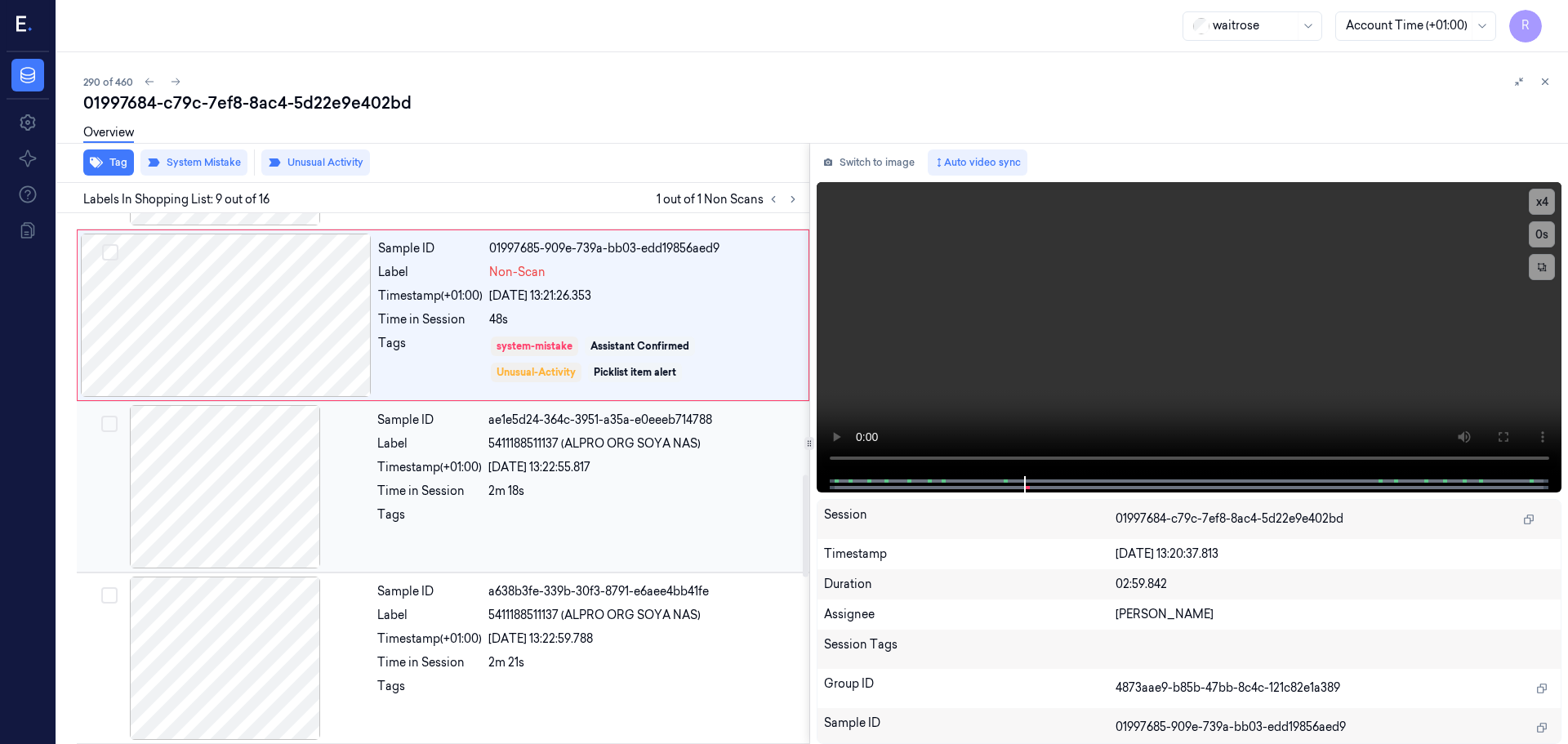
drag, startPoint x: 475, startPoint y: 554, endPoint x: 486, endPoint y: 544, distance: 14.9
click at [476, 555] on div "Sample ID ae1e5d24-364c-3951-a35a-e0eeeb714788 Label 5411188511137 (ALPRO ORG S…" at bounding box center [588, 486] width 435 height 164
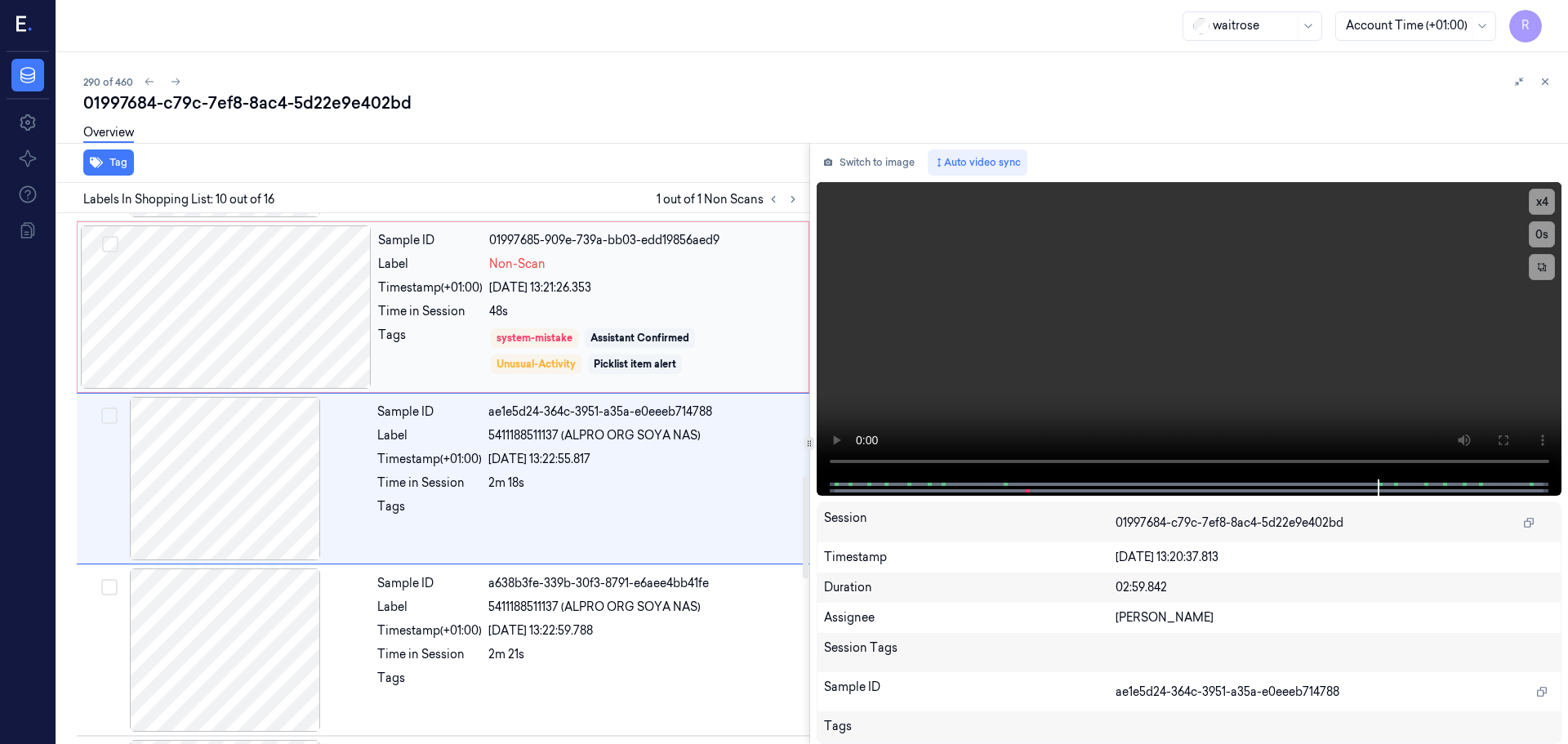
click at [660, 323] on div "Sample ID 01997685-909e-739a-bb03-edd19856aed9 Label Non-Scan Timestamp (+01:00…" at bounding box center [589, 307] width 434 height 164
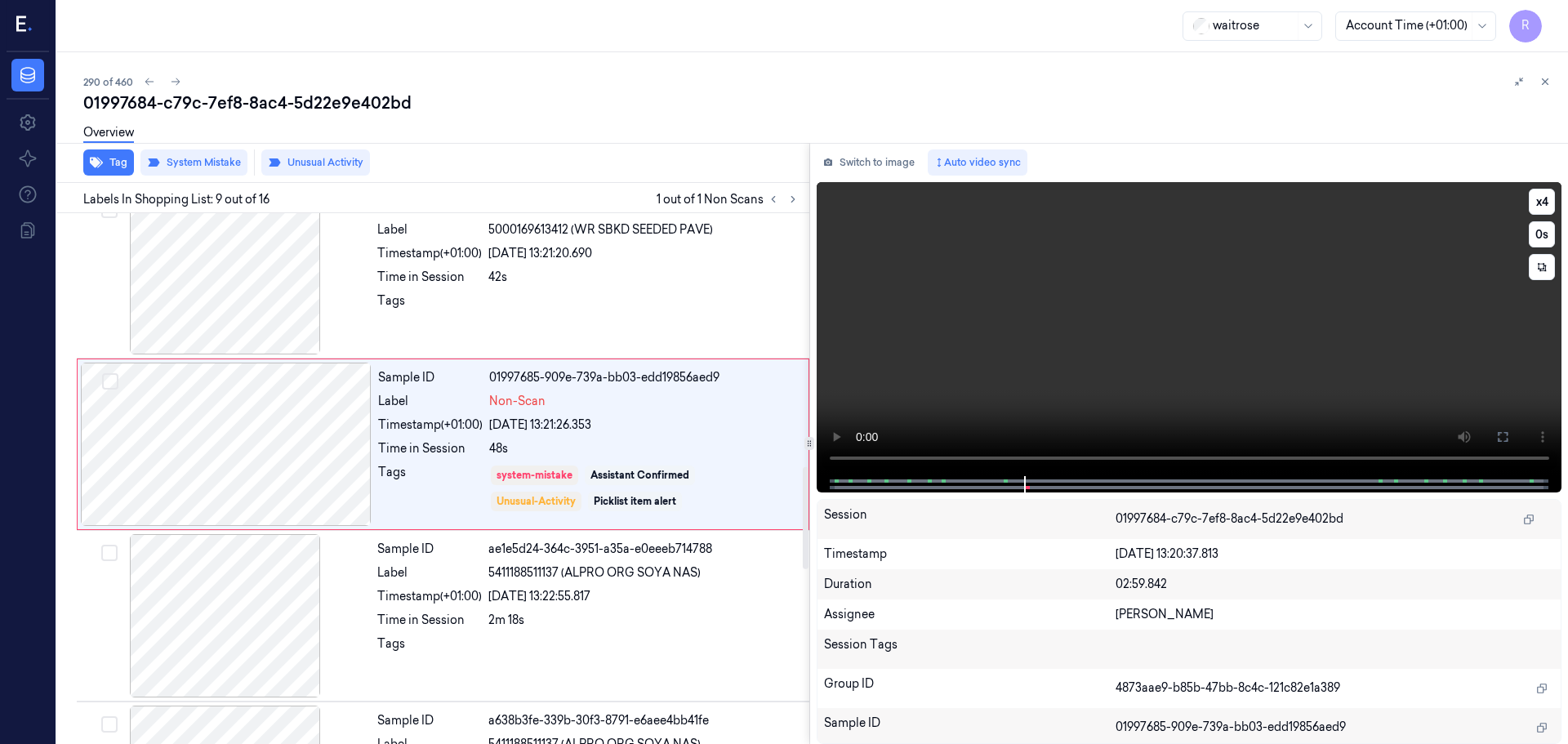
scroll to position [1192, 0]
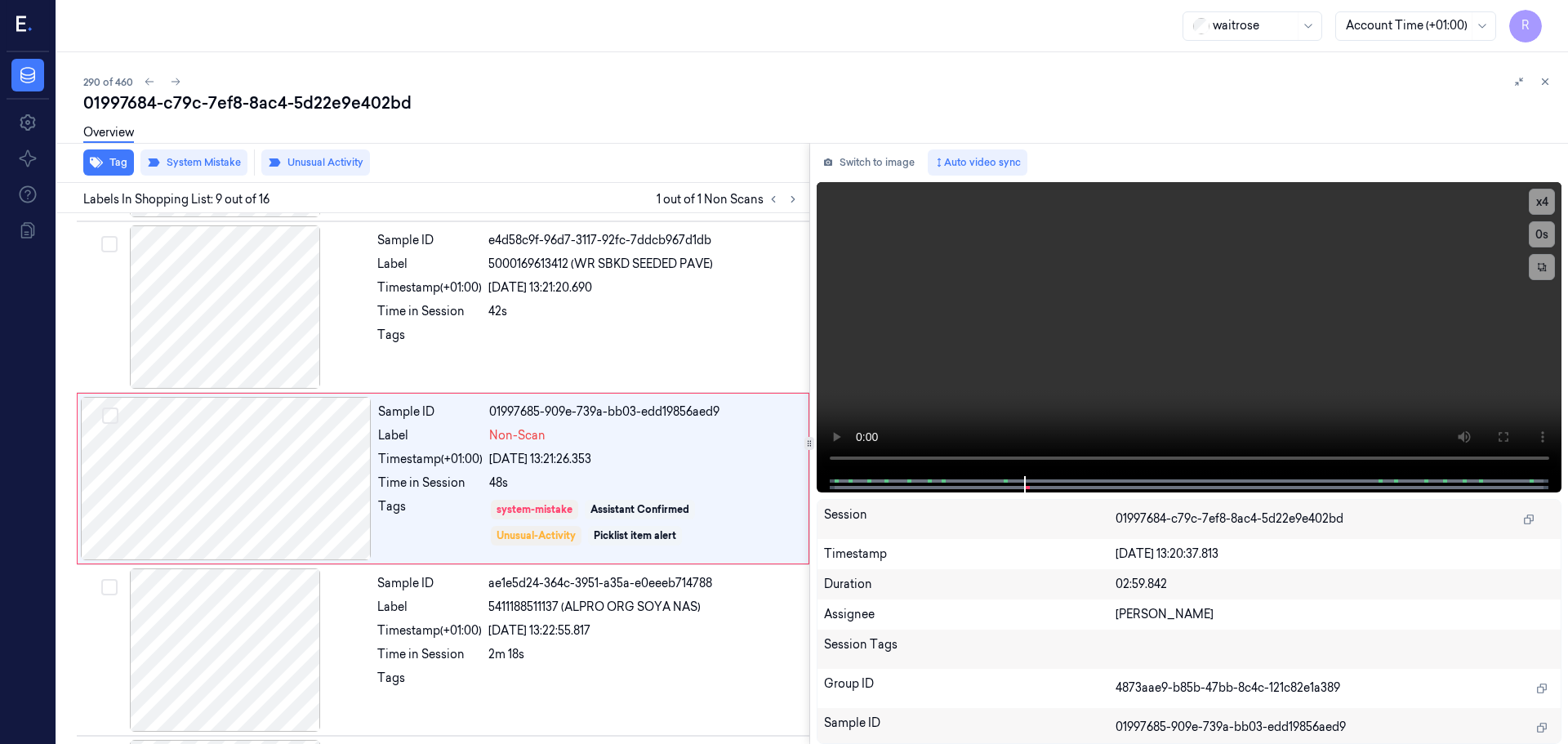
click at [1547, 75] on button at bounding box center [1544, 81] width 19 height 19
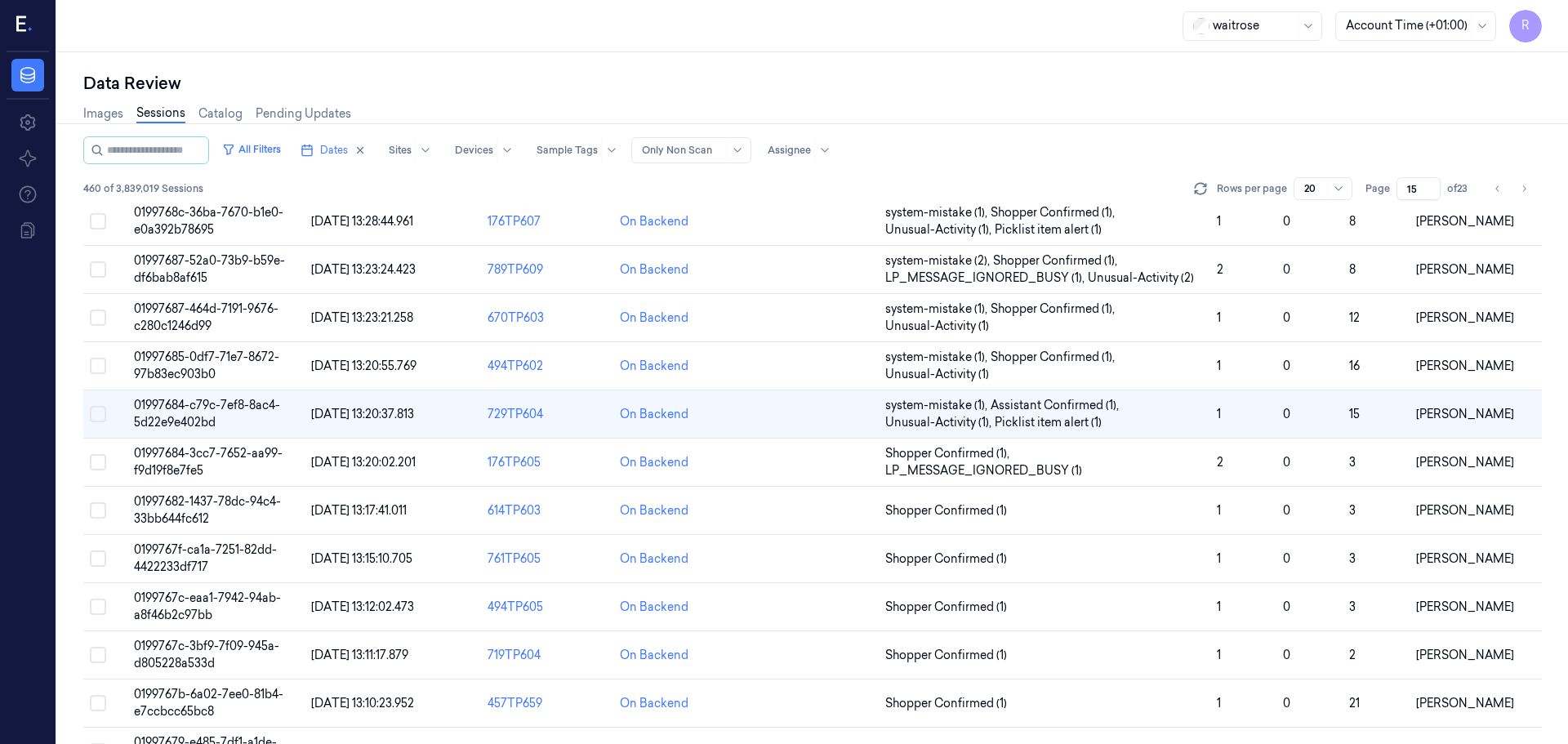
scroll to position [324, 0]
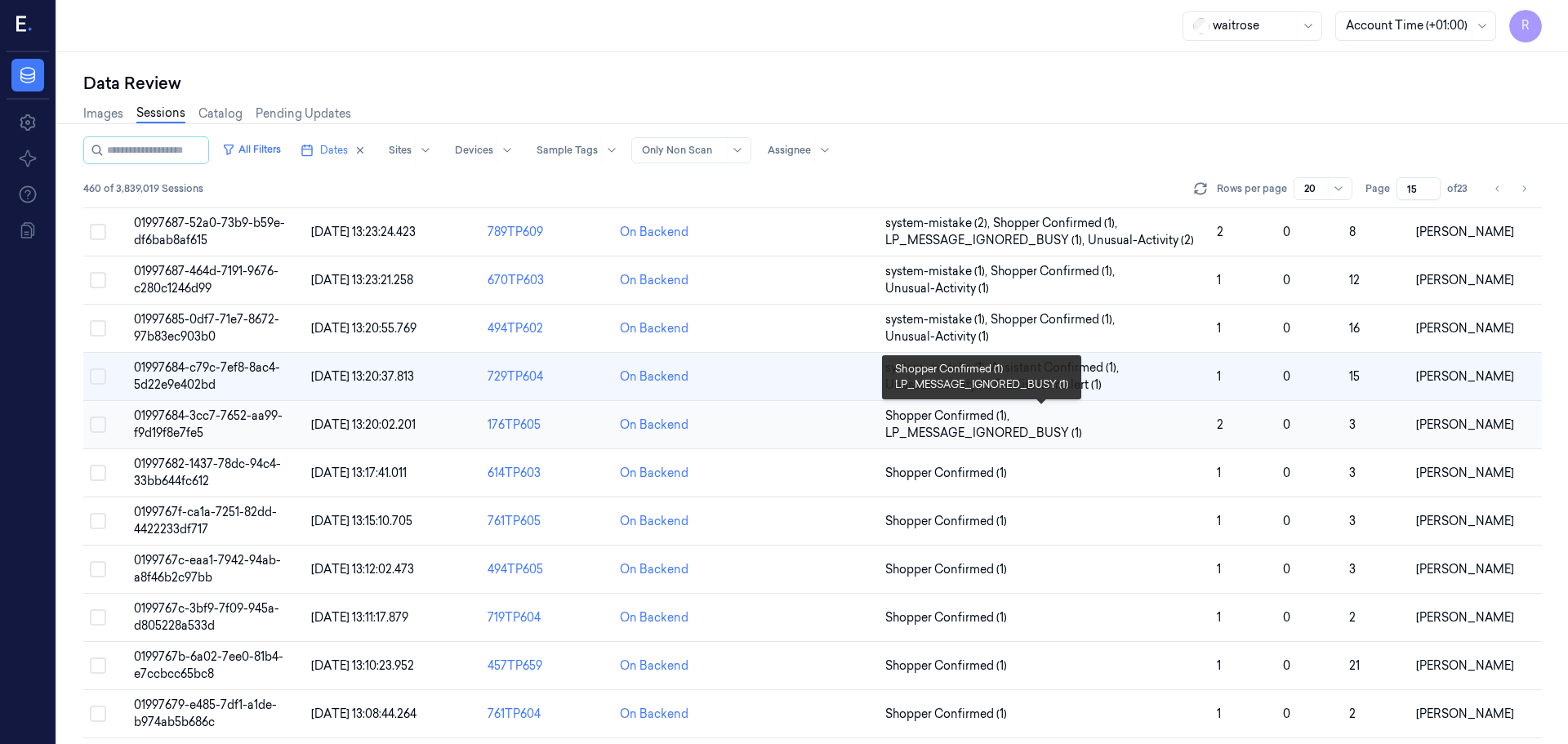
click at [1069, 418] on span "Shopper Confirmed (1) , LP_MESSAGE_IGNORED_BUSY (1)" at bounding box center [1045, 424] width 318 height 34
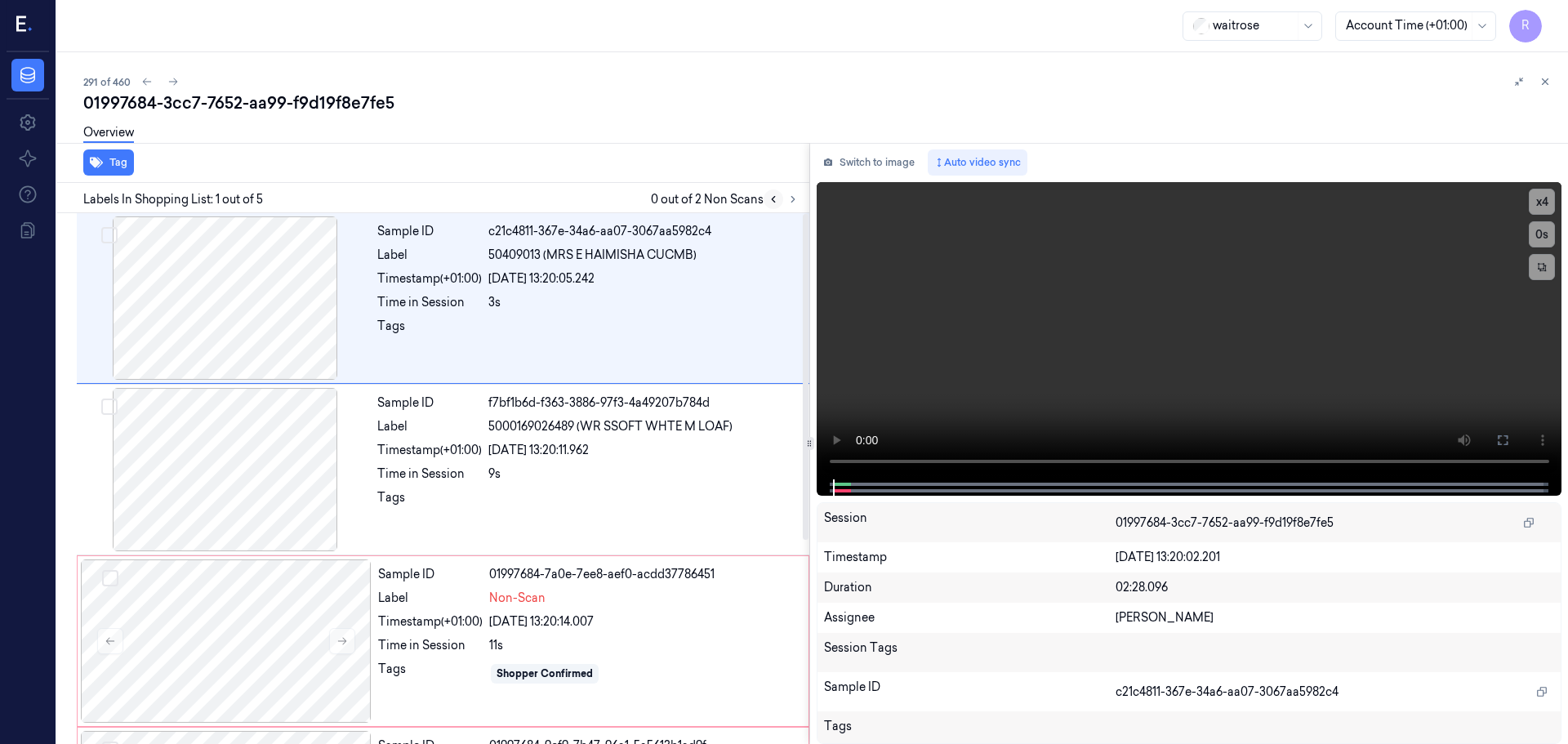
click at [783, 201] on button at bounding box center [773, 199] width 19 height 19
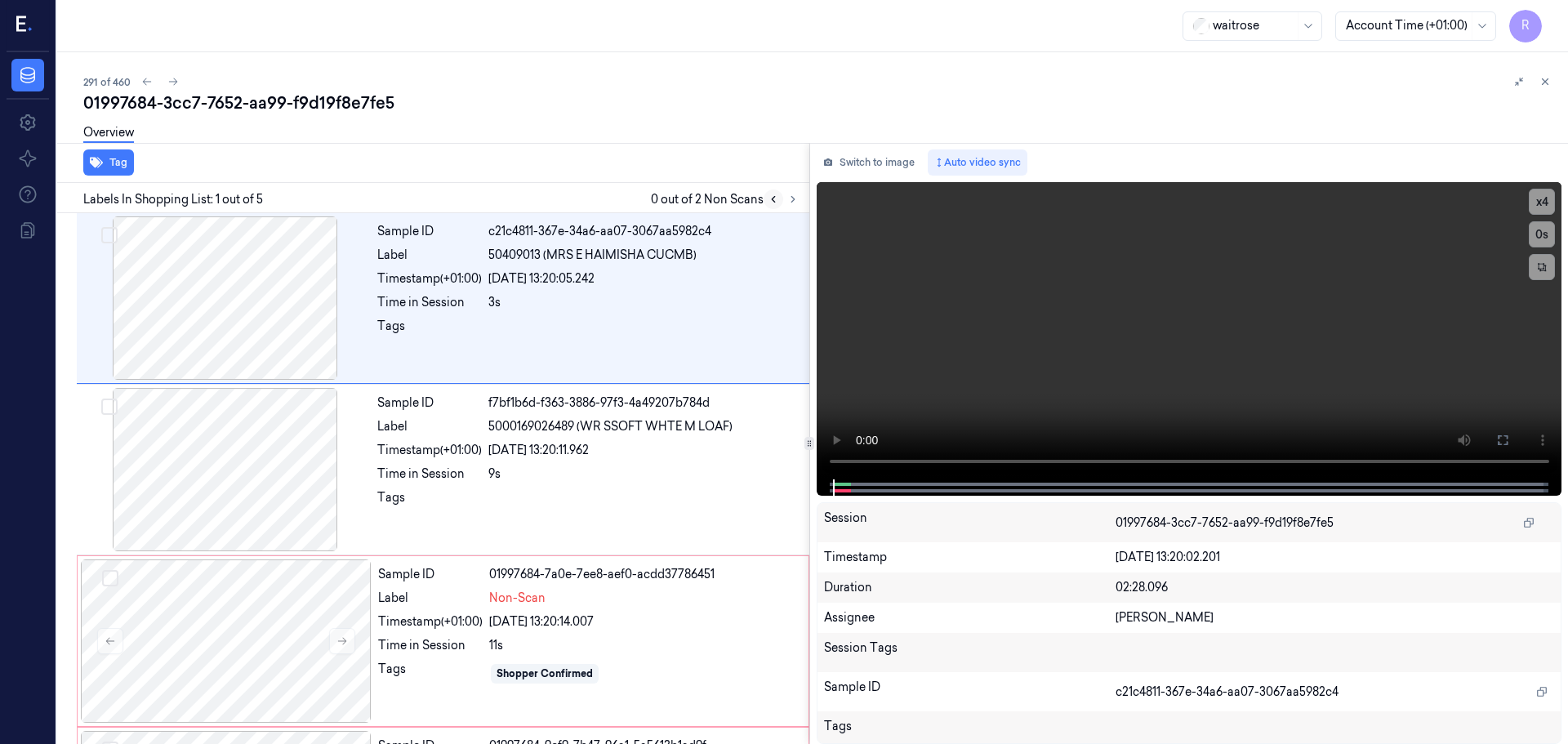
click at [783, 201] on button at bounding box center [773, 199] width 19 height 19
click at [766, 199] on button at bounding box center [773, 199] width 19 height 19
click at [773, 200] on icon at bounding box center [773, 200] width 4 height 6
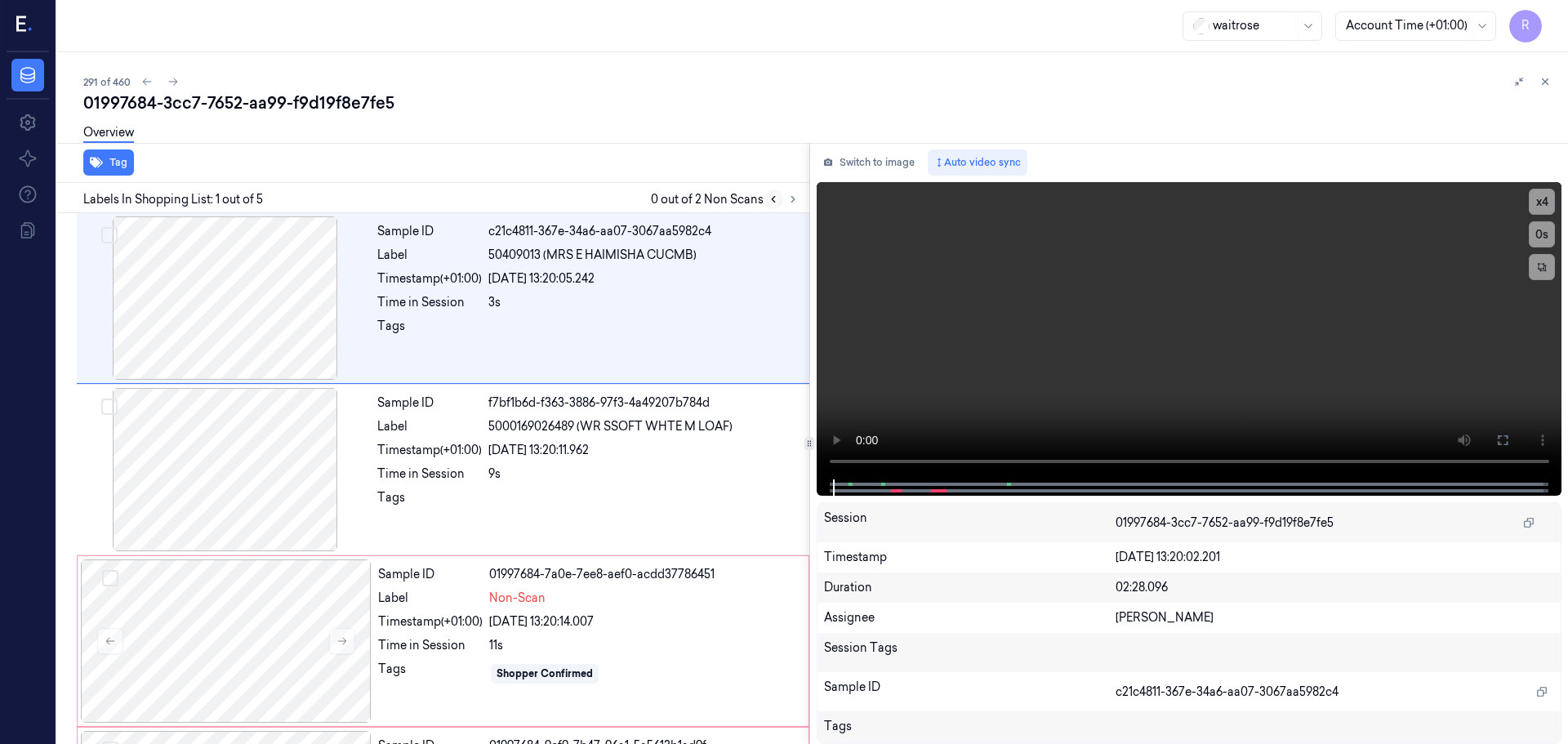
click at [773, 200] on icon at bounding box center [773, 200] width 4 height 6
click at [775, 200] on icon at bounding box center [773, 199] width 11 height 11
click at [776, 200] on icon at bounding box center [773, 199] width 11 height 11
click at [771, 193] on button at bounding box center [773, 199] width 19 height 19
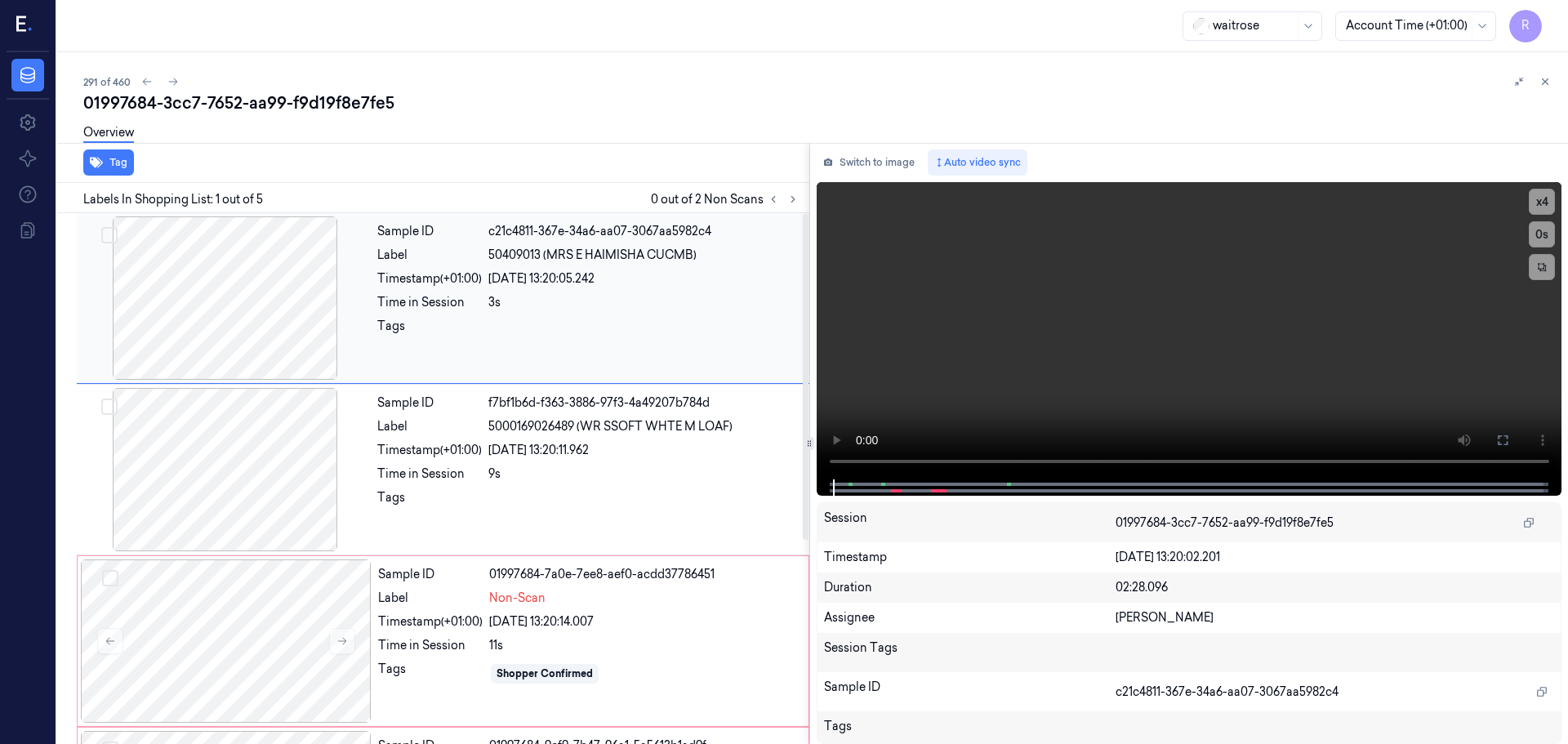
click at [263, 342] on div at bounding box center [225, 298] width 291 height 164
click at [308, 465] on div at bounding box center [225, 470] width 291 height 164
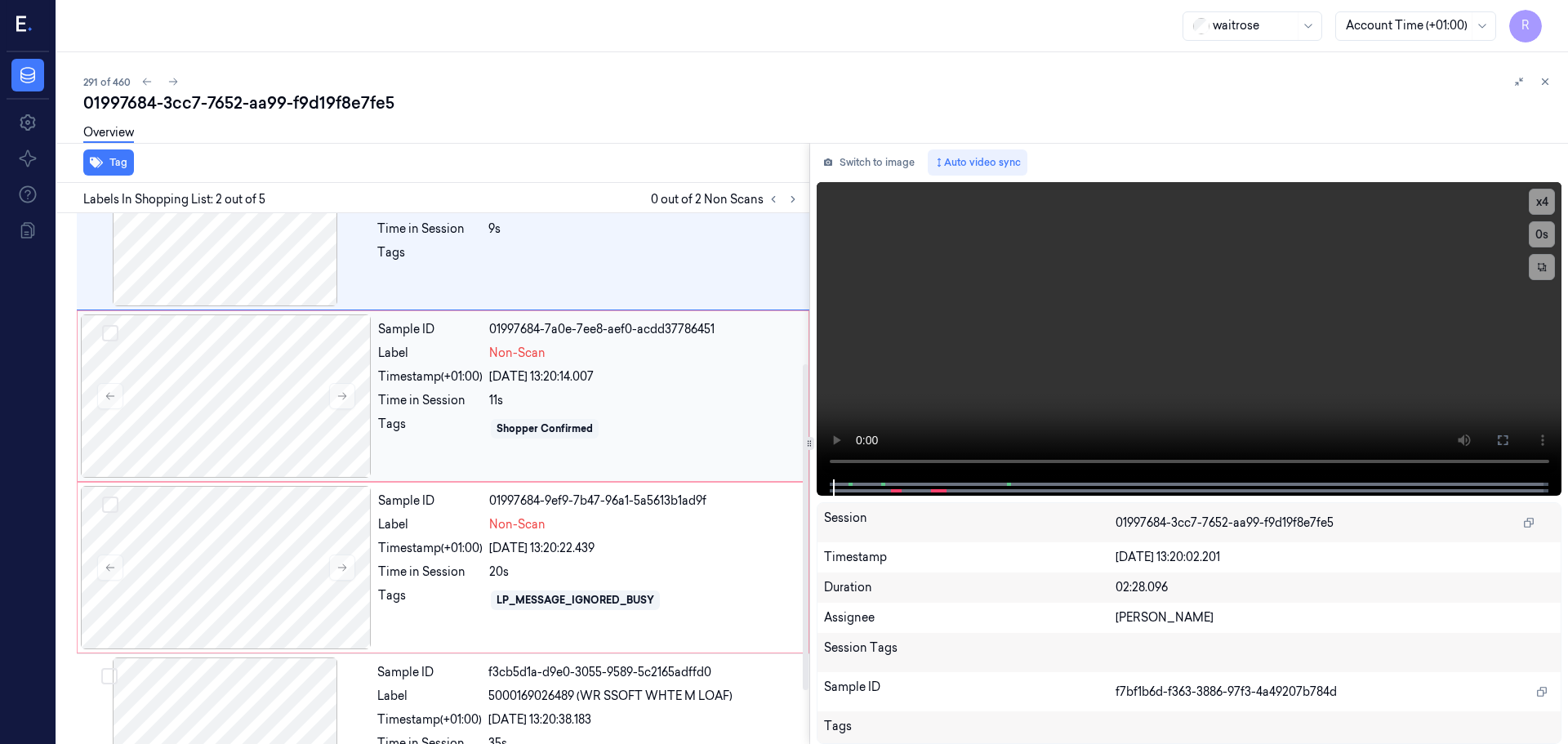
click at [520, 371] on div "[DATE] 13:20:14.007" at bounding box center [644, 376] width 310 height 17
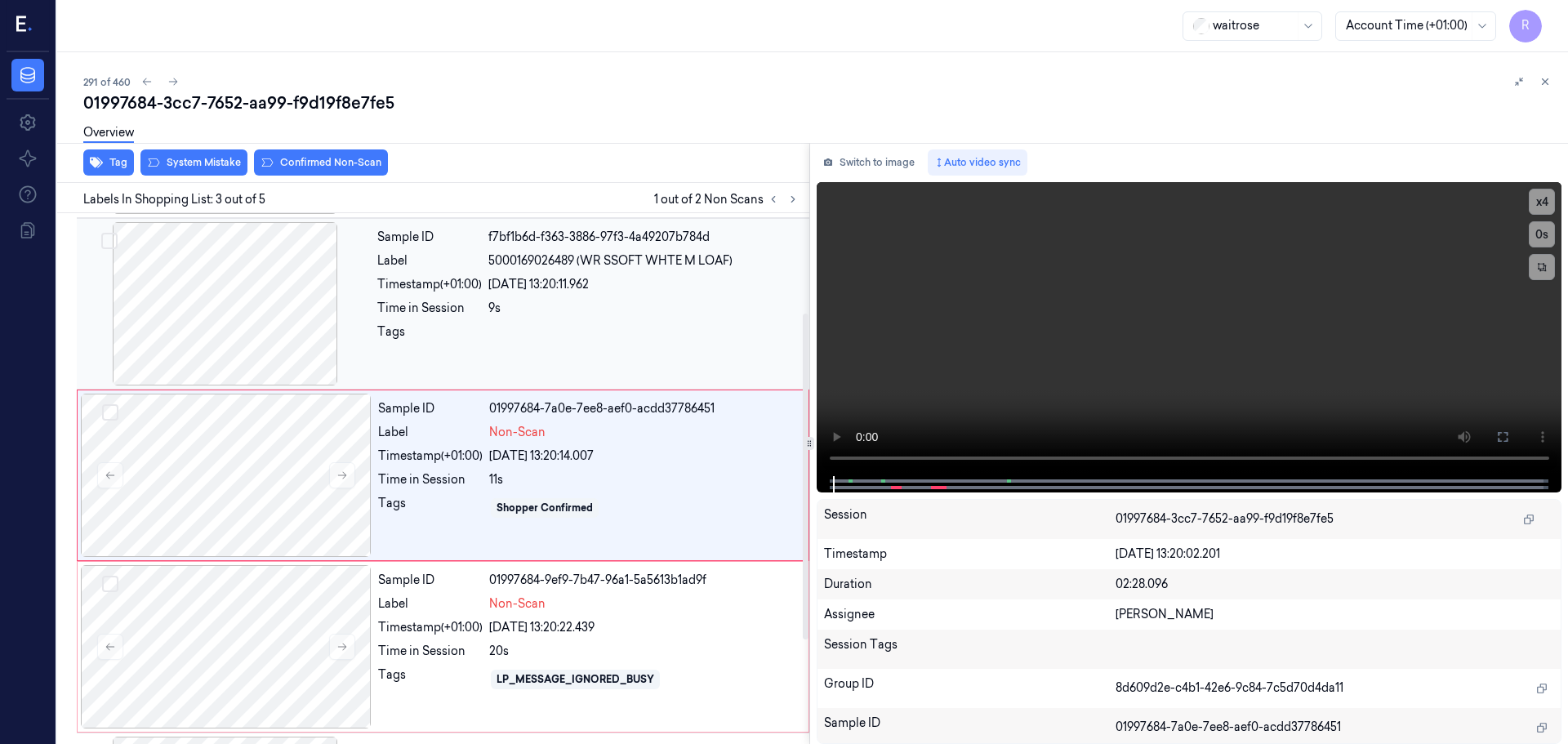
scroll to position [163, 0]
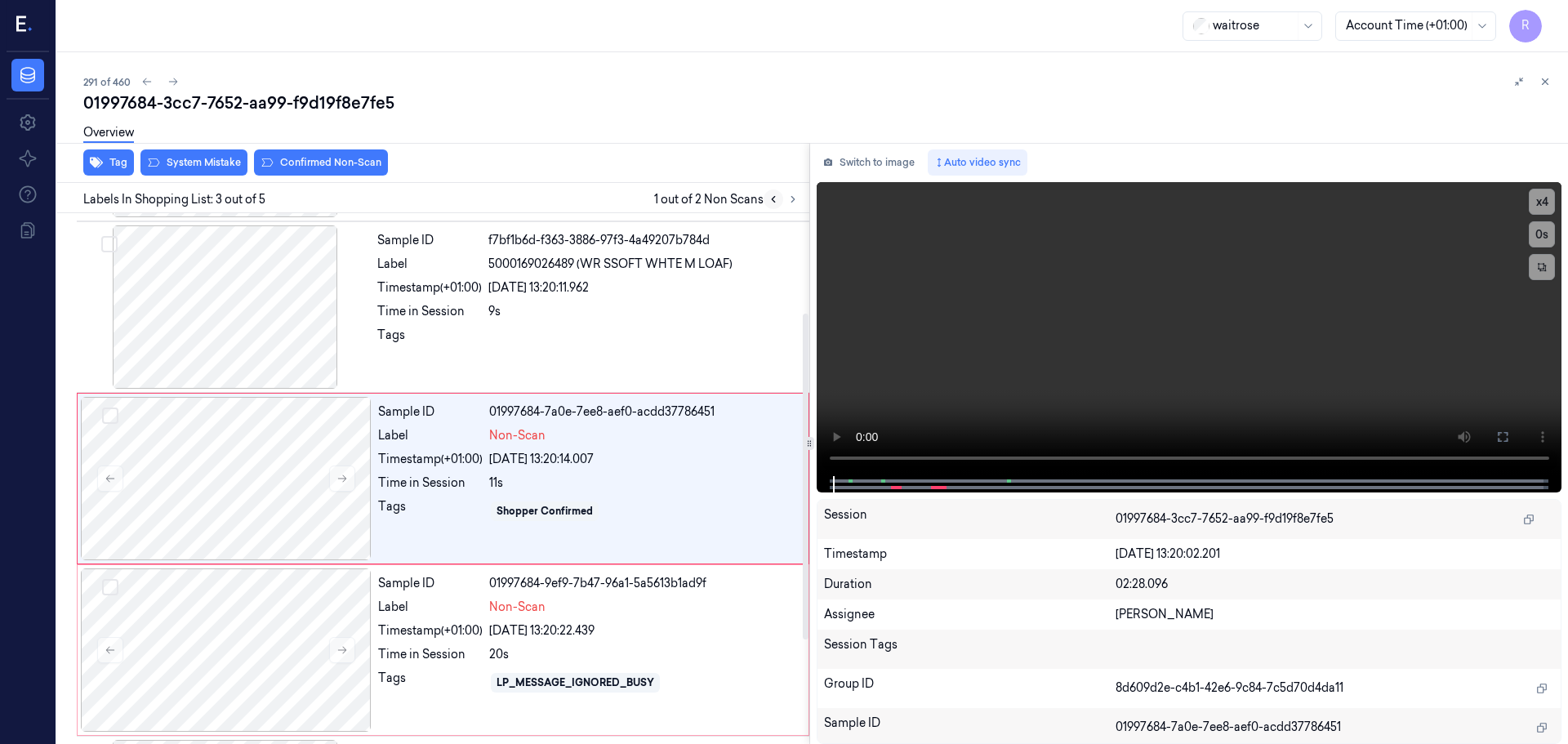
click at [776, 208] on div "Labels In Shopping List: 3 out of 5 1 out of 2 Non Scans" at bounding box center [429, 198] width 759 height 30
click at [777, 205] on button at bounding box center [773, 199] width 19 height 19
click at [787, 200] on icon at bounding box center [793, 199] width 11 height 11
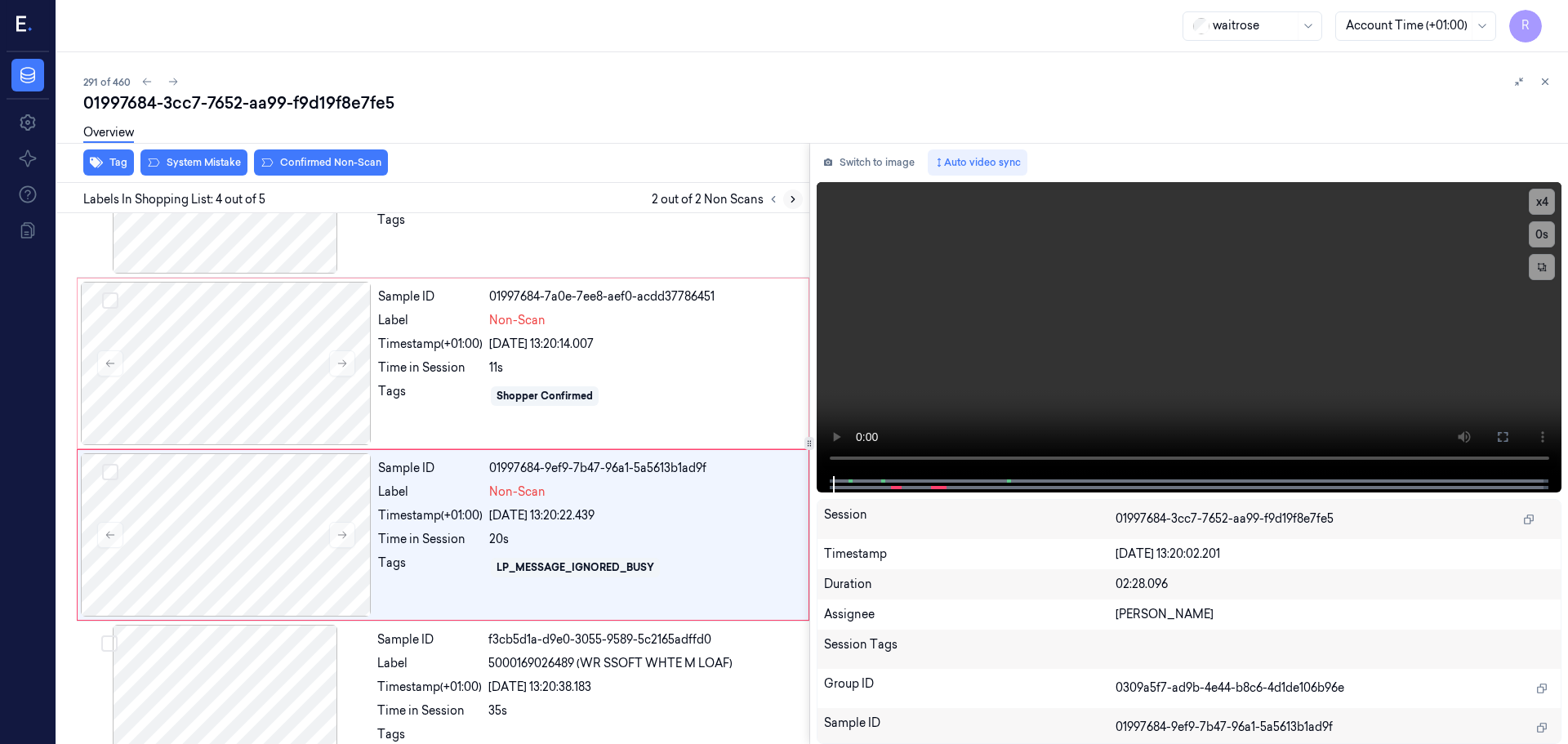
click at [787, 200] on icon at bounding box center [793, 199] width 11 height 11
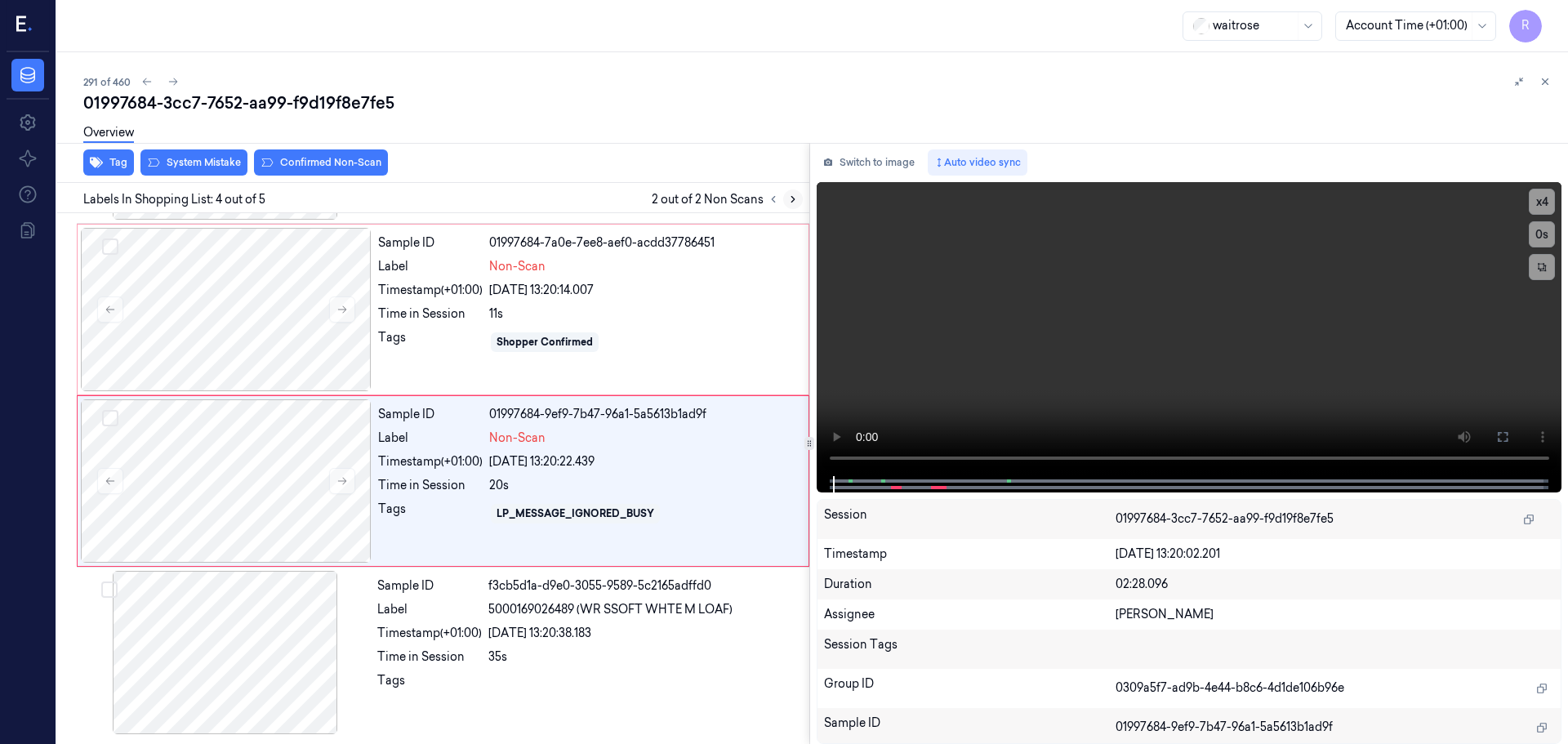
click at [787, 200] on icon at bounding box center [793, 199] width 11 height 11
click at [777, 200] on icon at bounding box center [773, 199] width 11 height 11
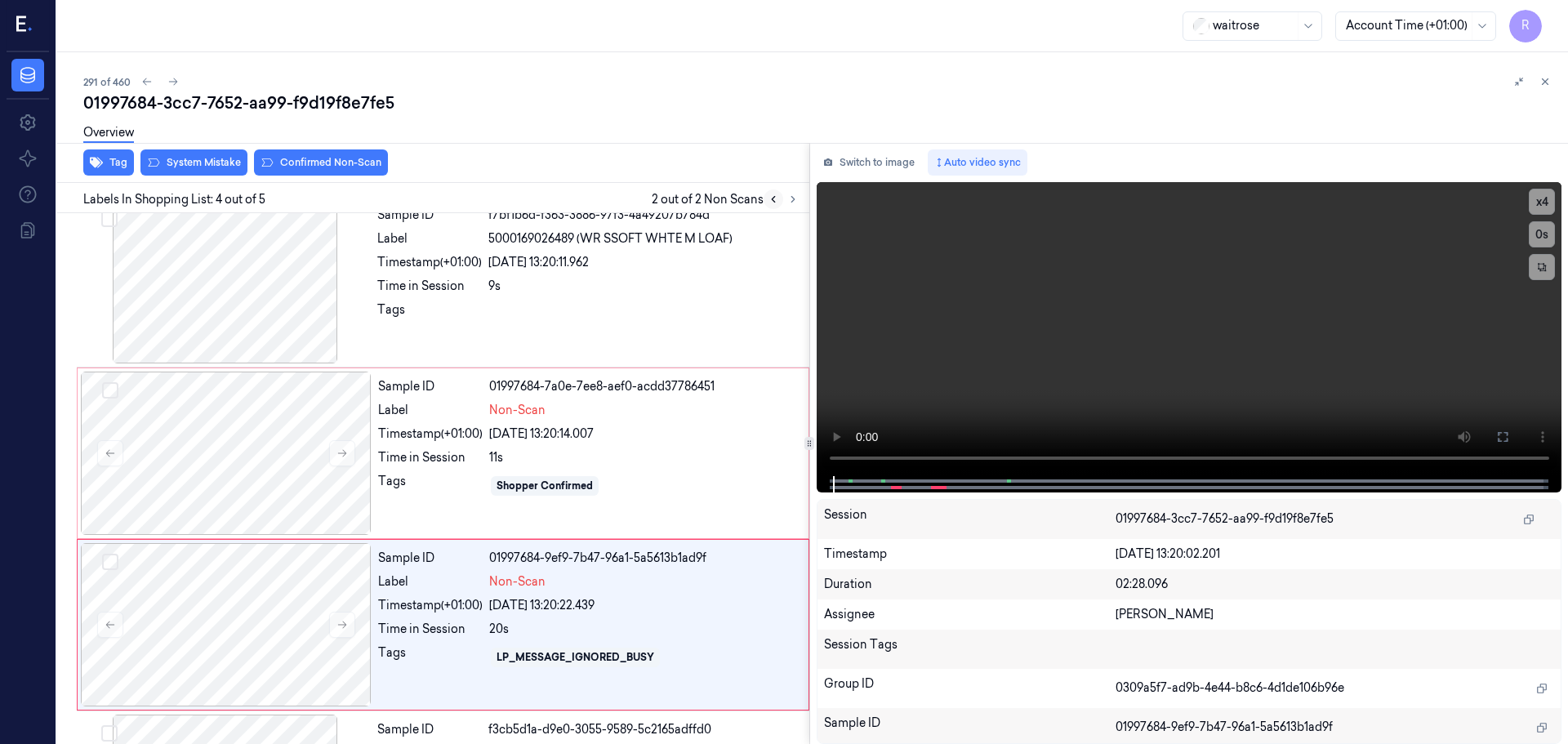
click at [777, 200] on icon at bounding box center [773, 199] width 11 height 11
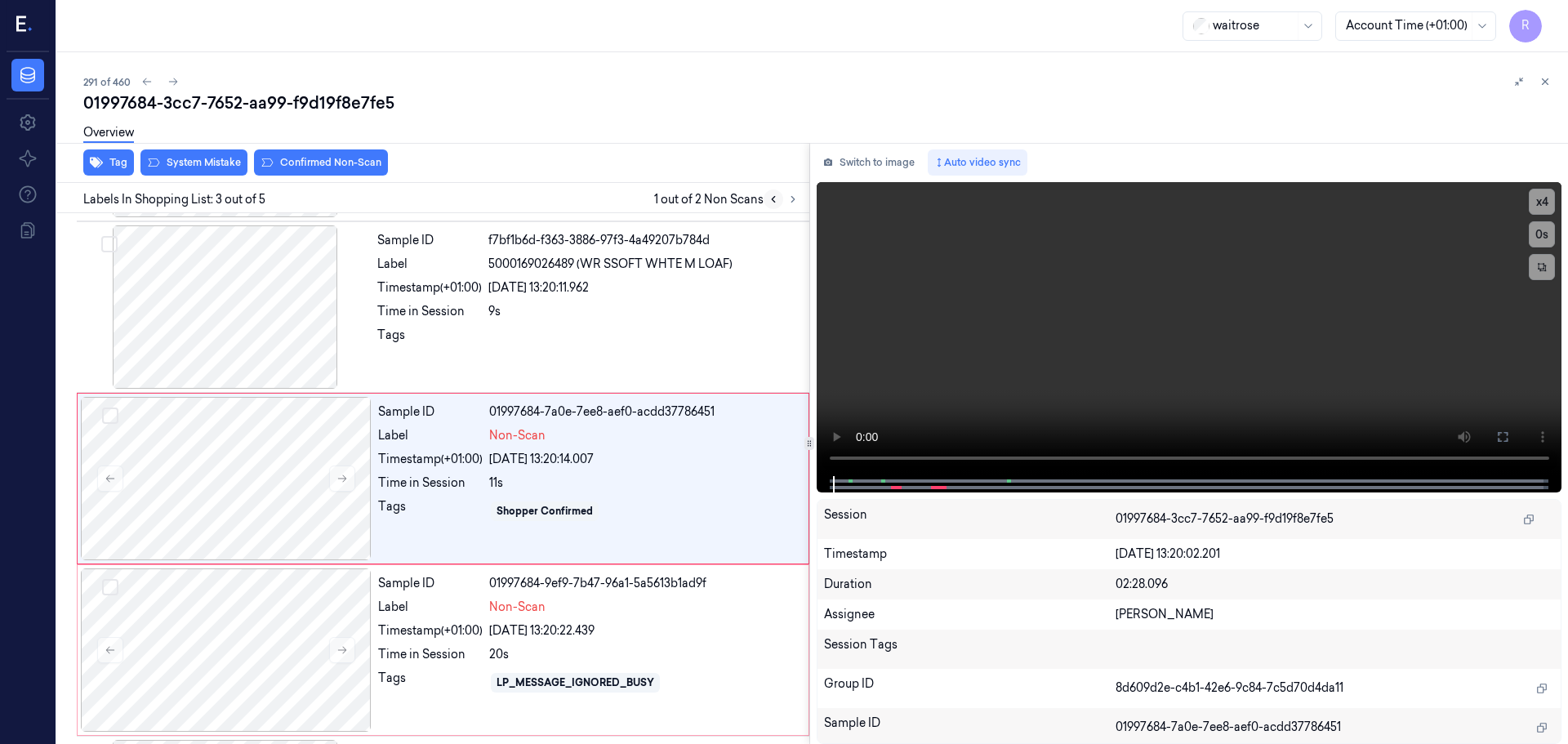
click at [777, 200] on icon at bounding box center [773, 199] width 11 height 11
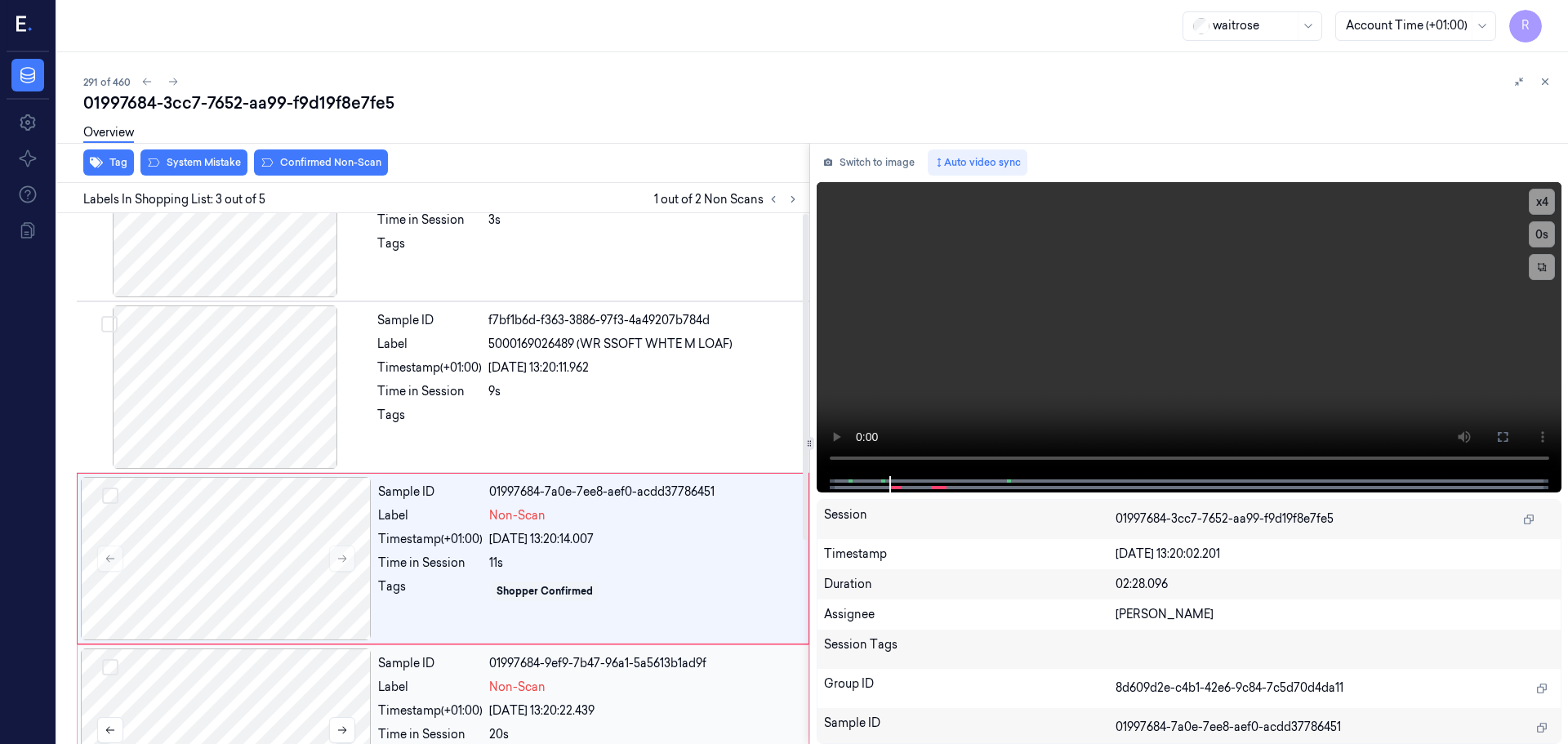
scroll to position [0, 0]
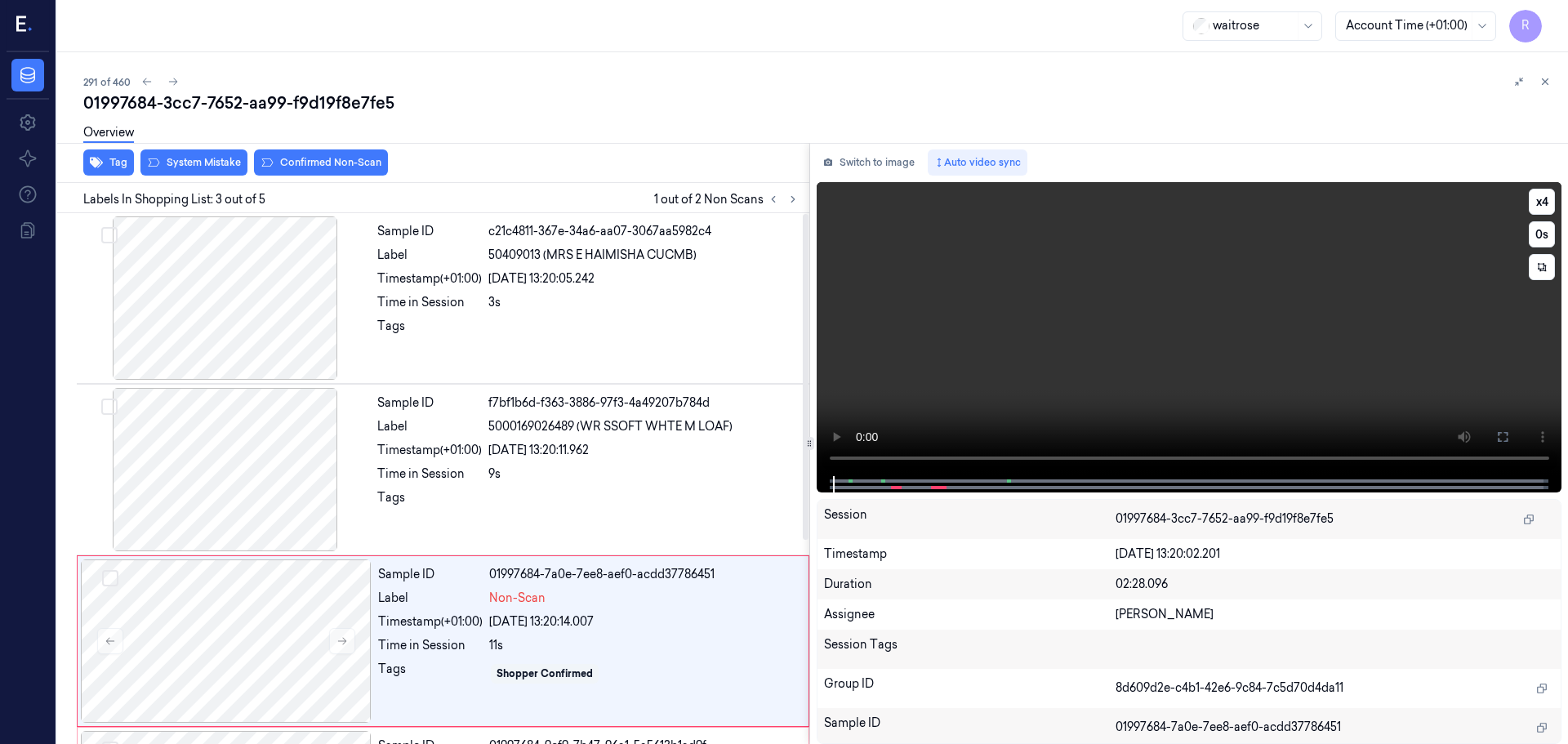
click at [817, 456] on video at bounding box center [1189, 329] width 746 height 294
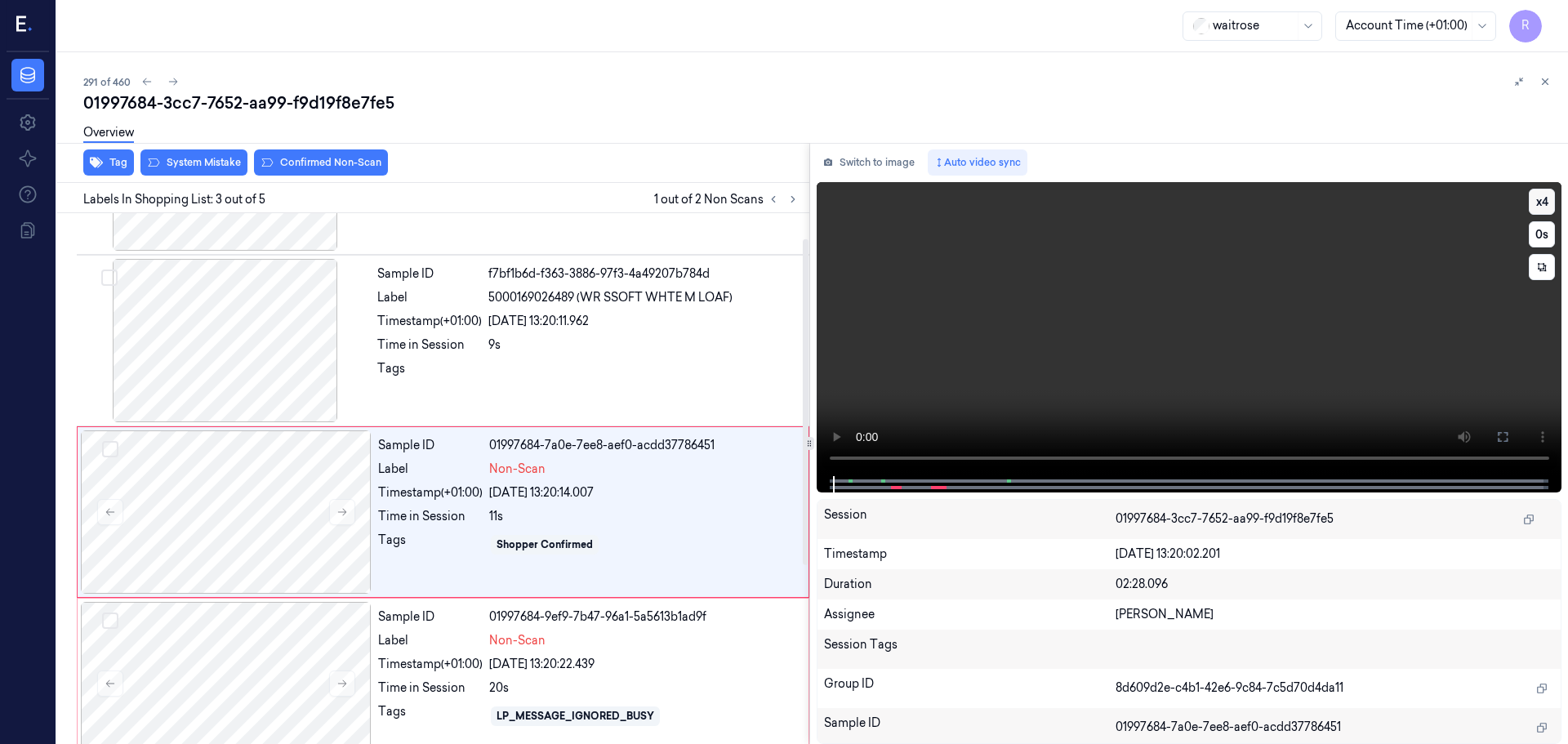
scroll to position [163, 0]
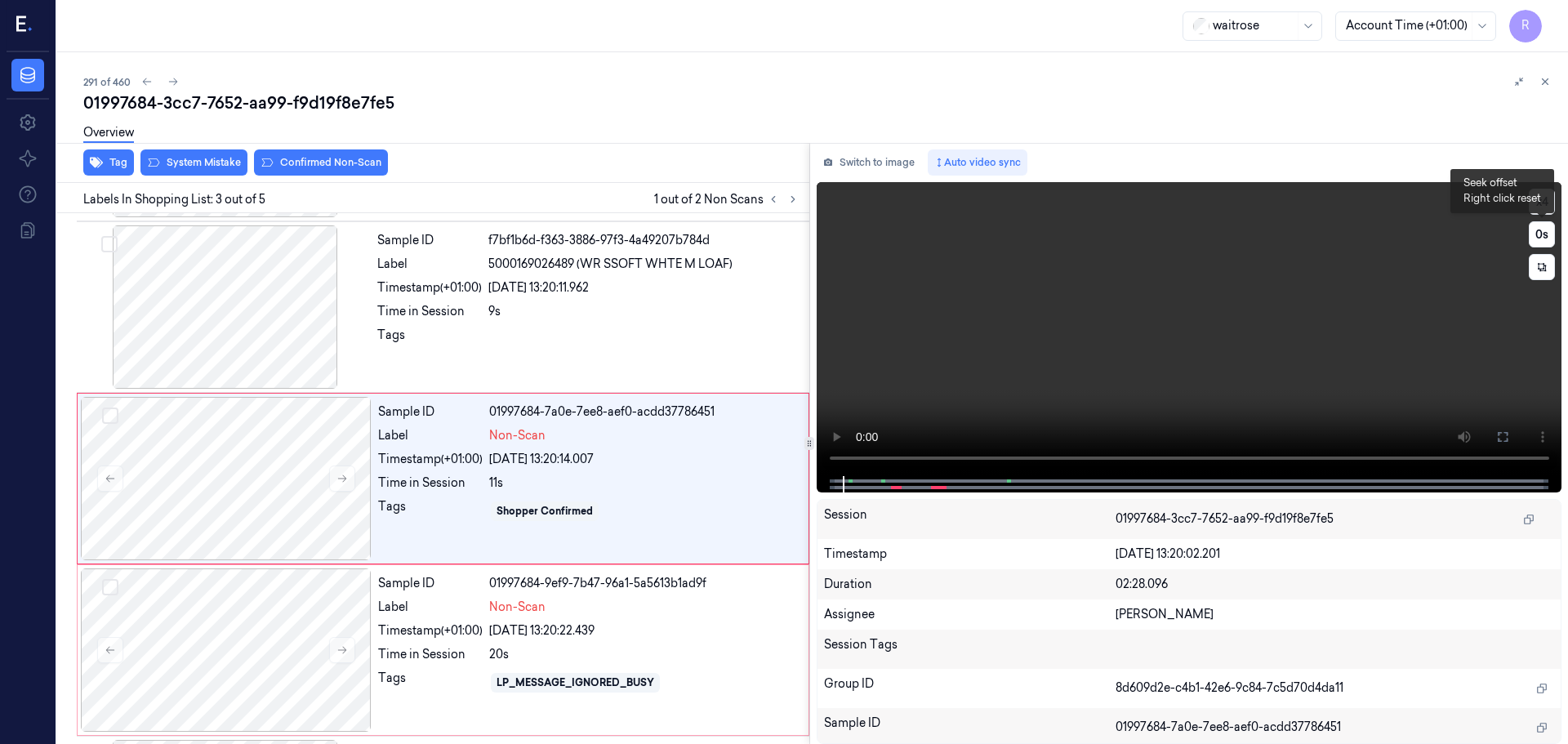
click at [1551, 201] on button "x 4" at bounding box center [1541, 201] width 26 height 26
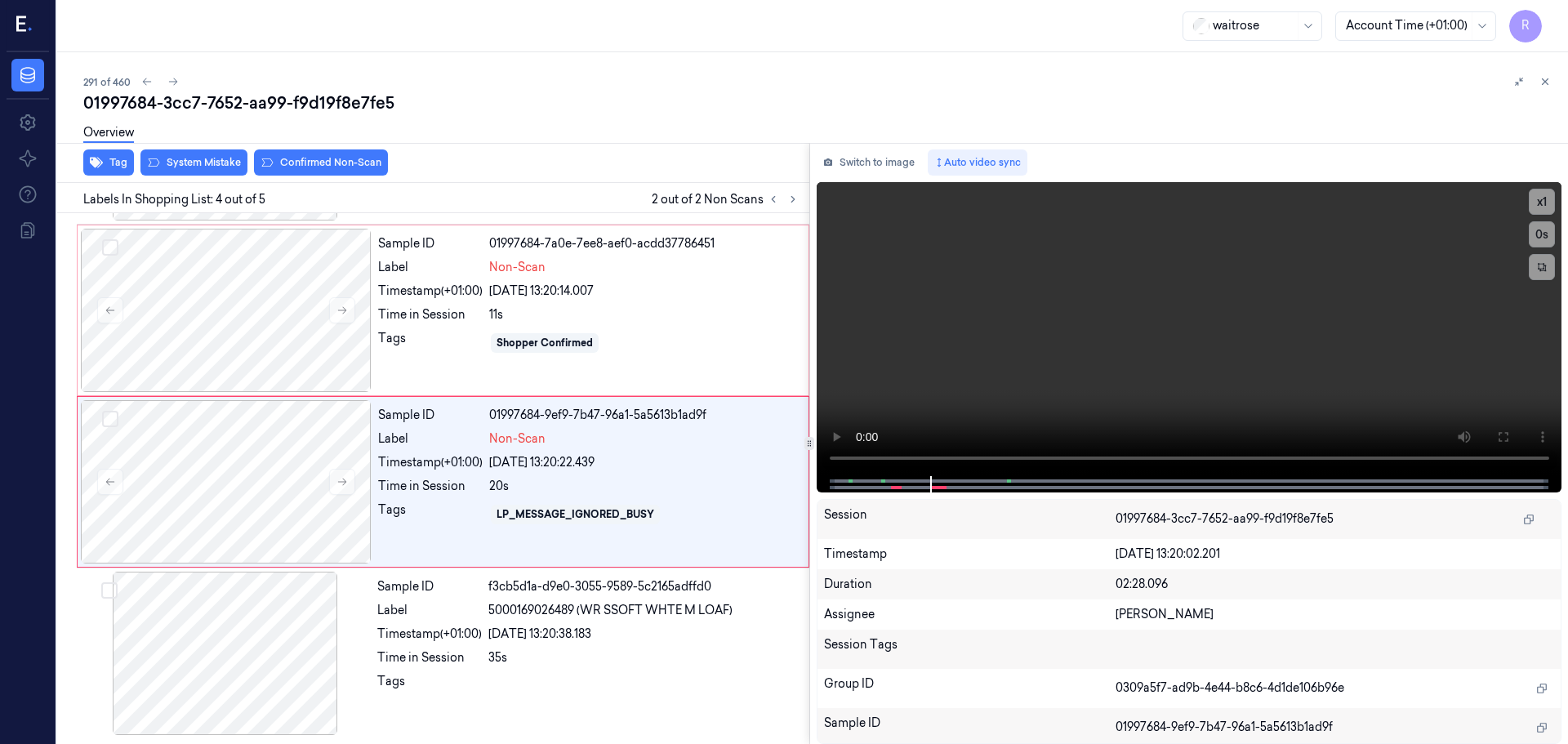
scroll to position [332, 0]
click at [1537, 206] on button "x 1" at bounding box center [1541, 201] width 26 height 26
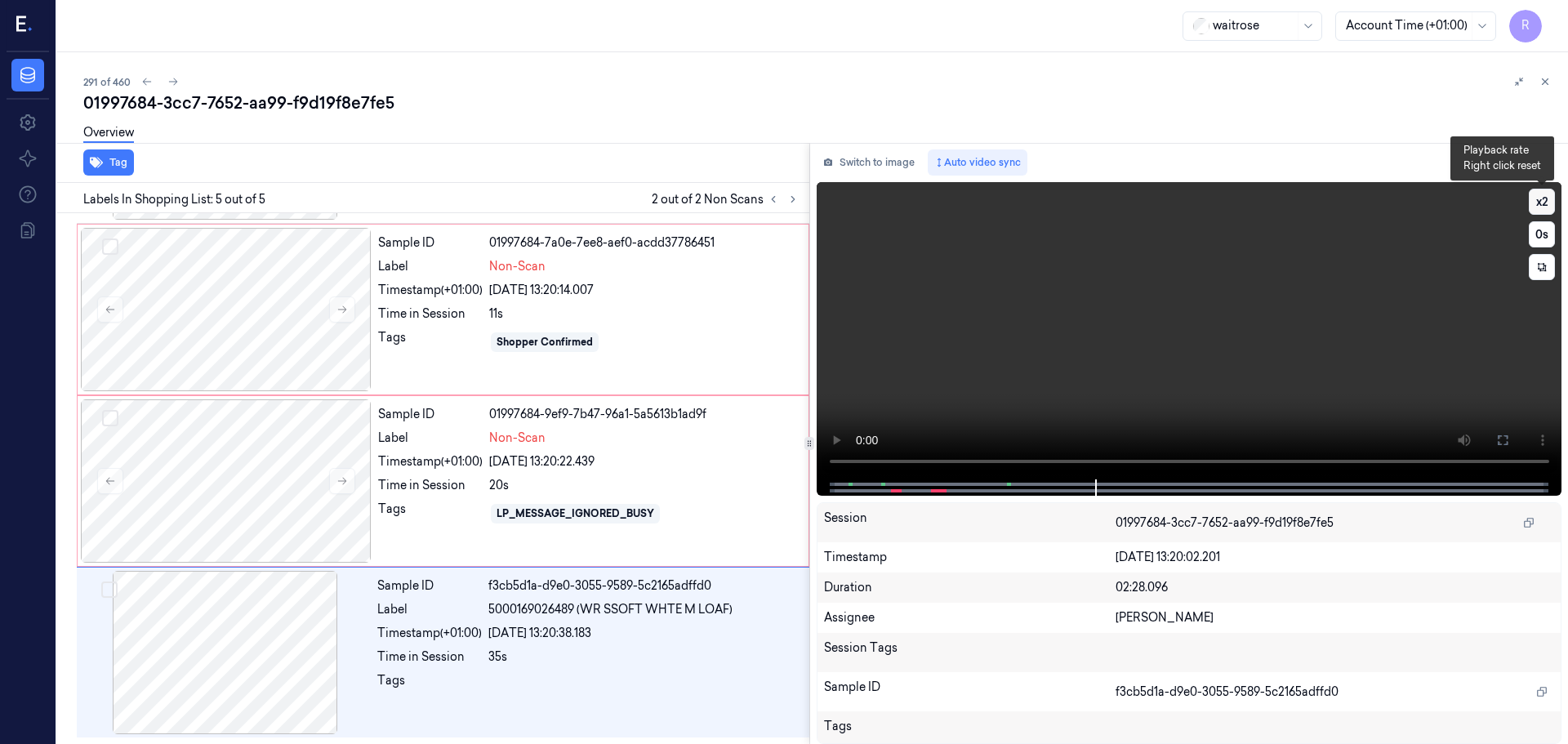
click at [1550, 206] on button "x 2" at bounding box center [1541, 201] width 26 height 26
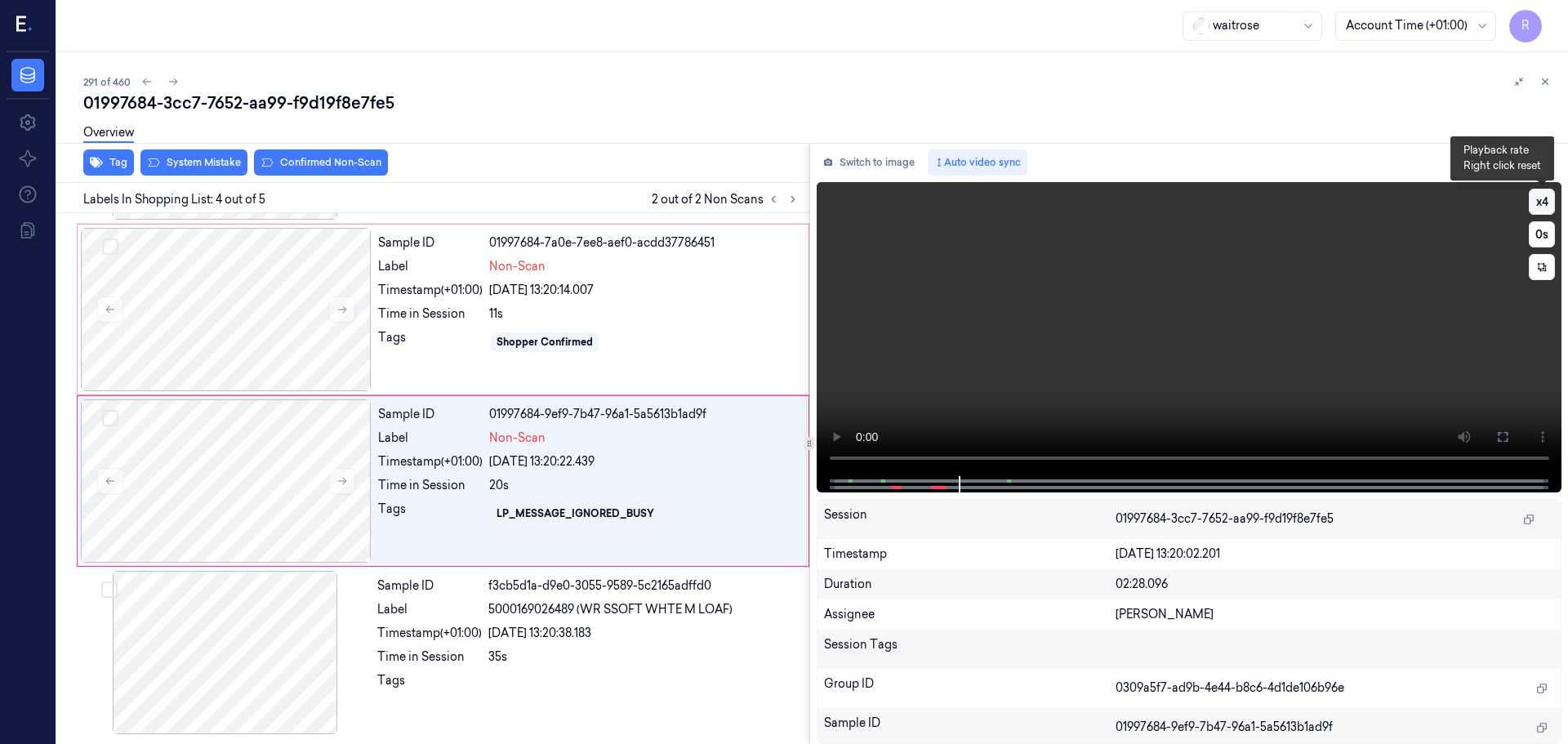
click at [1550, 199] on button "x 4" at bounding box center [1541, 201] width 26 height 26
click at [1536, 210] on button "x 1" at bounding box center [1541, 201] width 26 height 26
click at [1536, 210] on button "x 2" at bounding box center [1541, 201] width 26 height 26
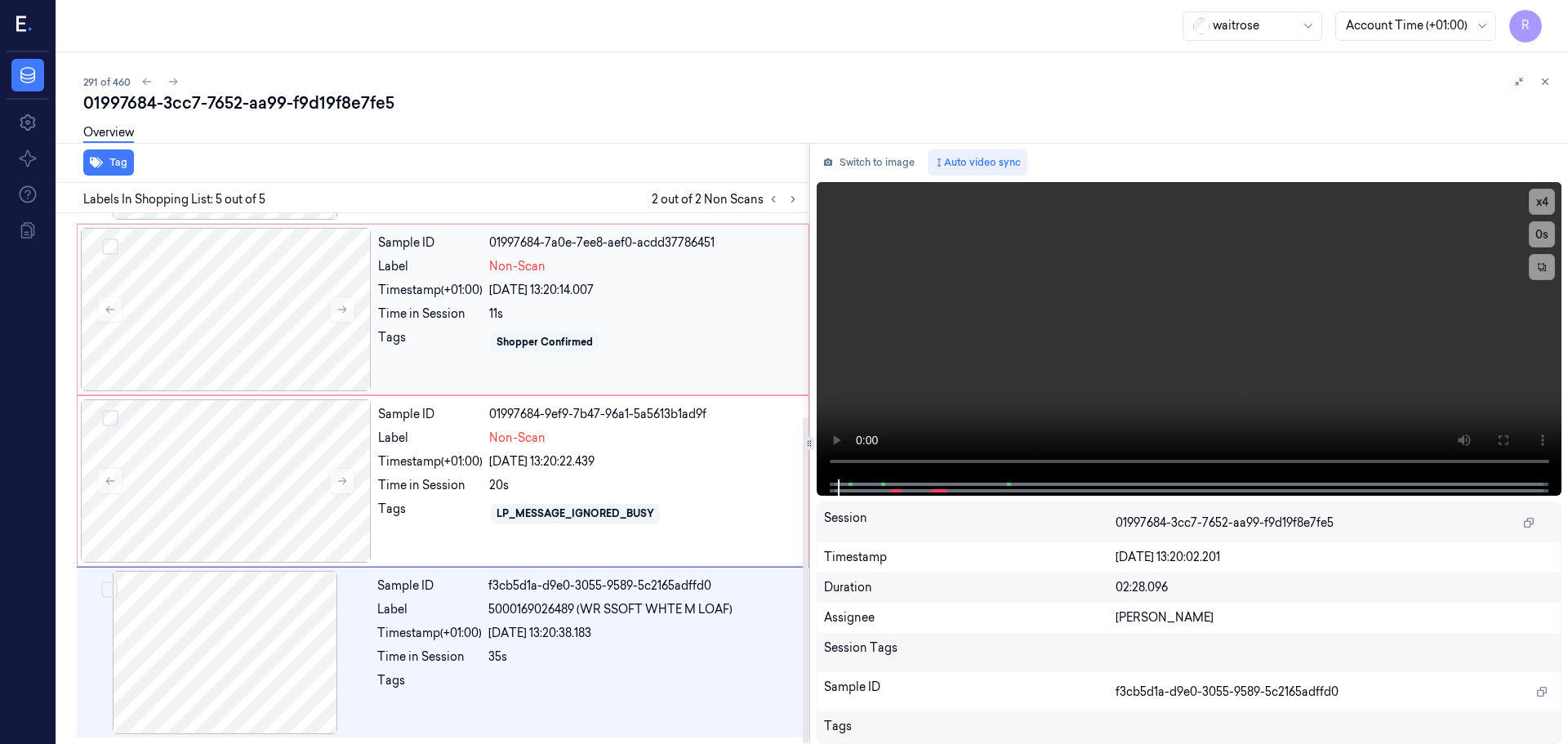
click at [594, 341] on div "Shopper Confirmed" at bounding box center [544, 341] width 108 height 19
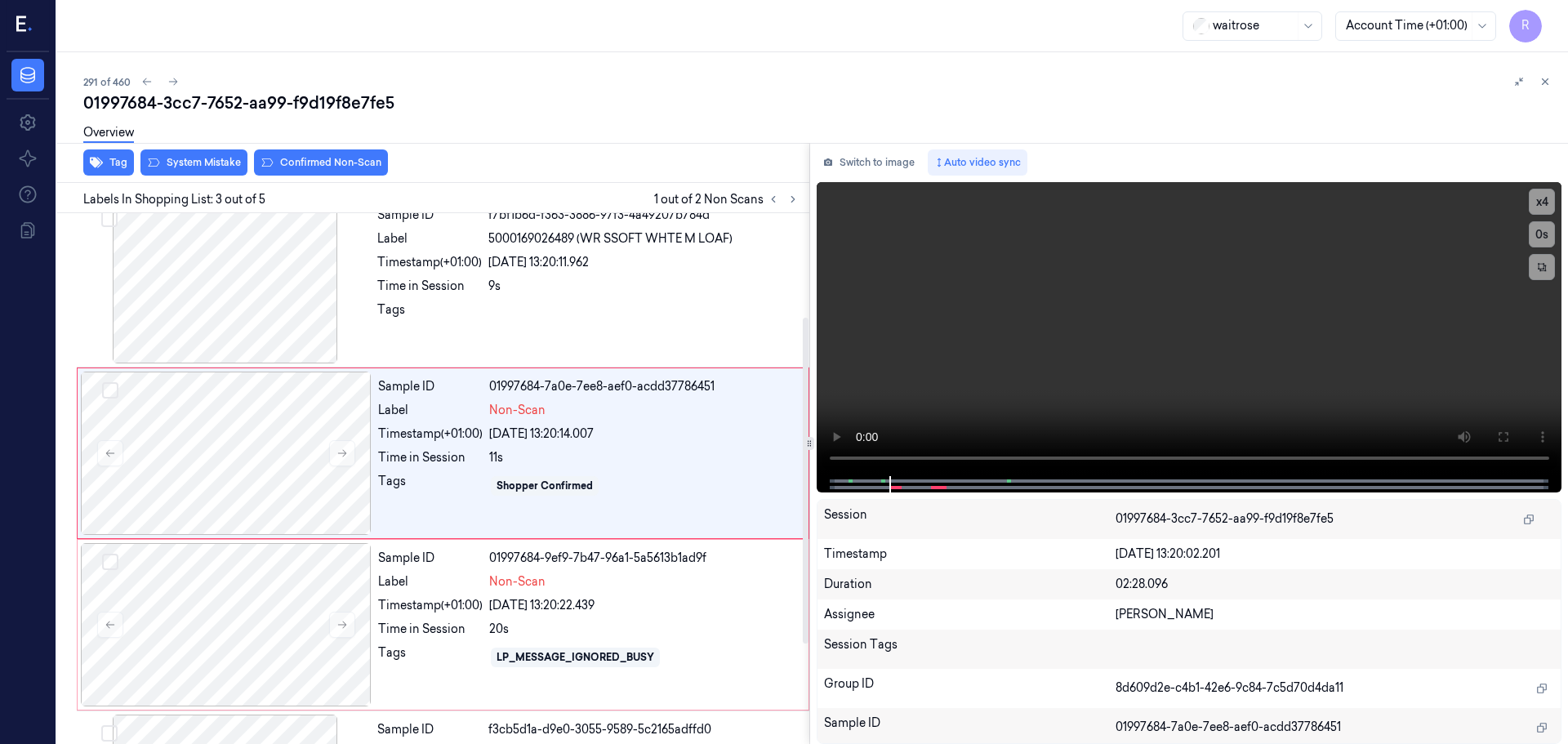
scroll to position [163, 0]
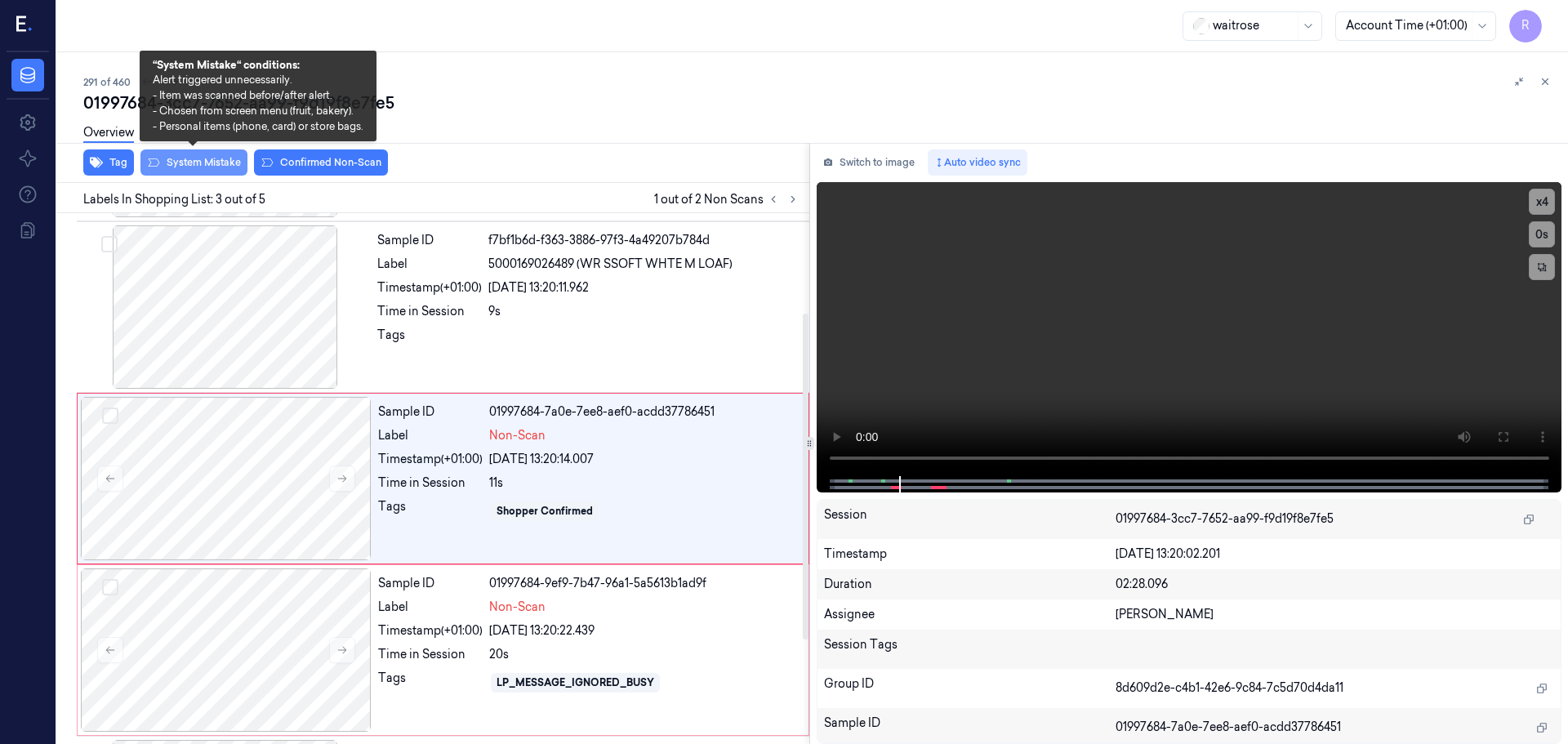
click at [186, 166] on button "System Mistake" at bounding box center [194, 163] width 107 height 26
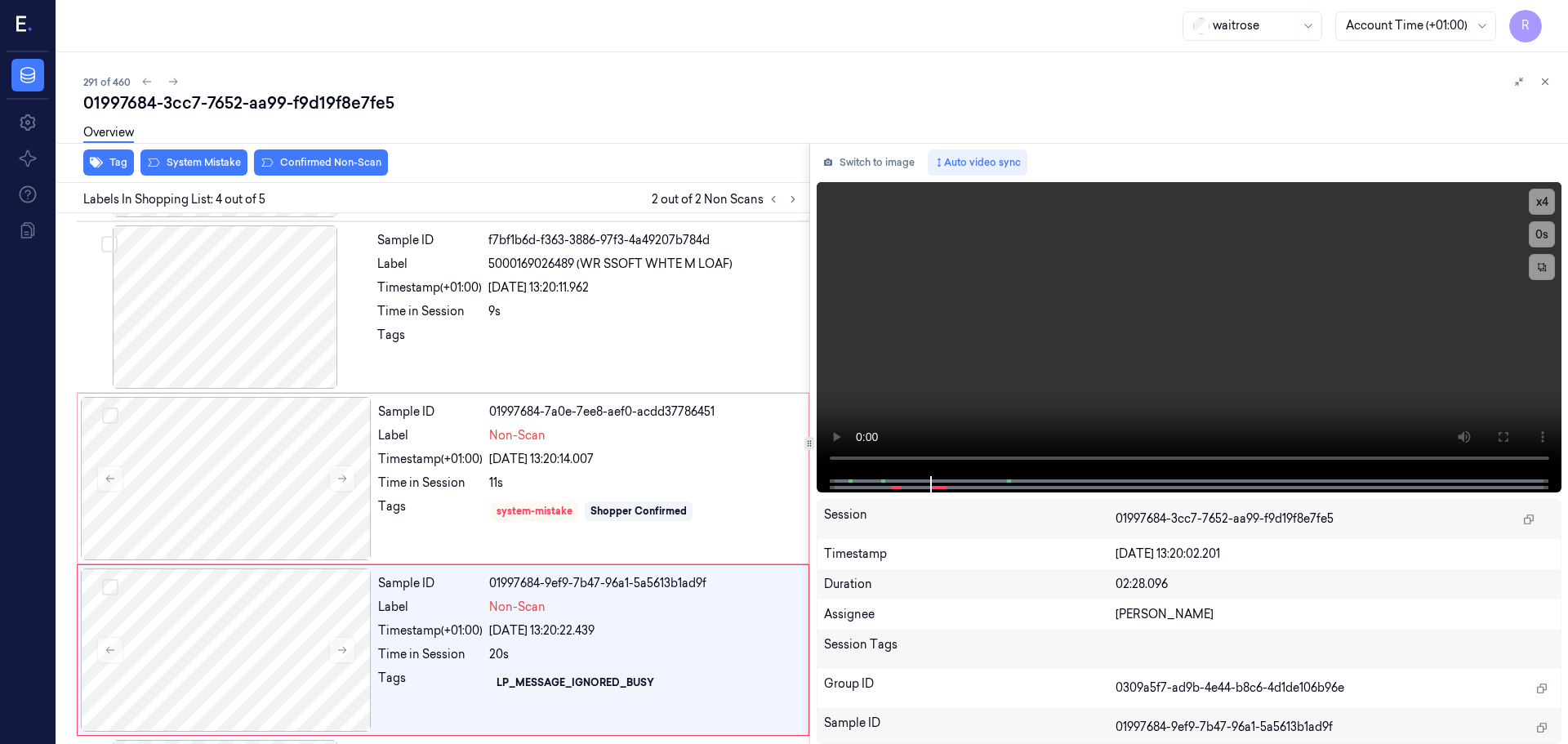
click at [286, 164] on button "Confirmed Non-Scan" at bounding box center [321, 163] width 134 height 26
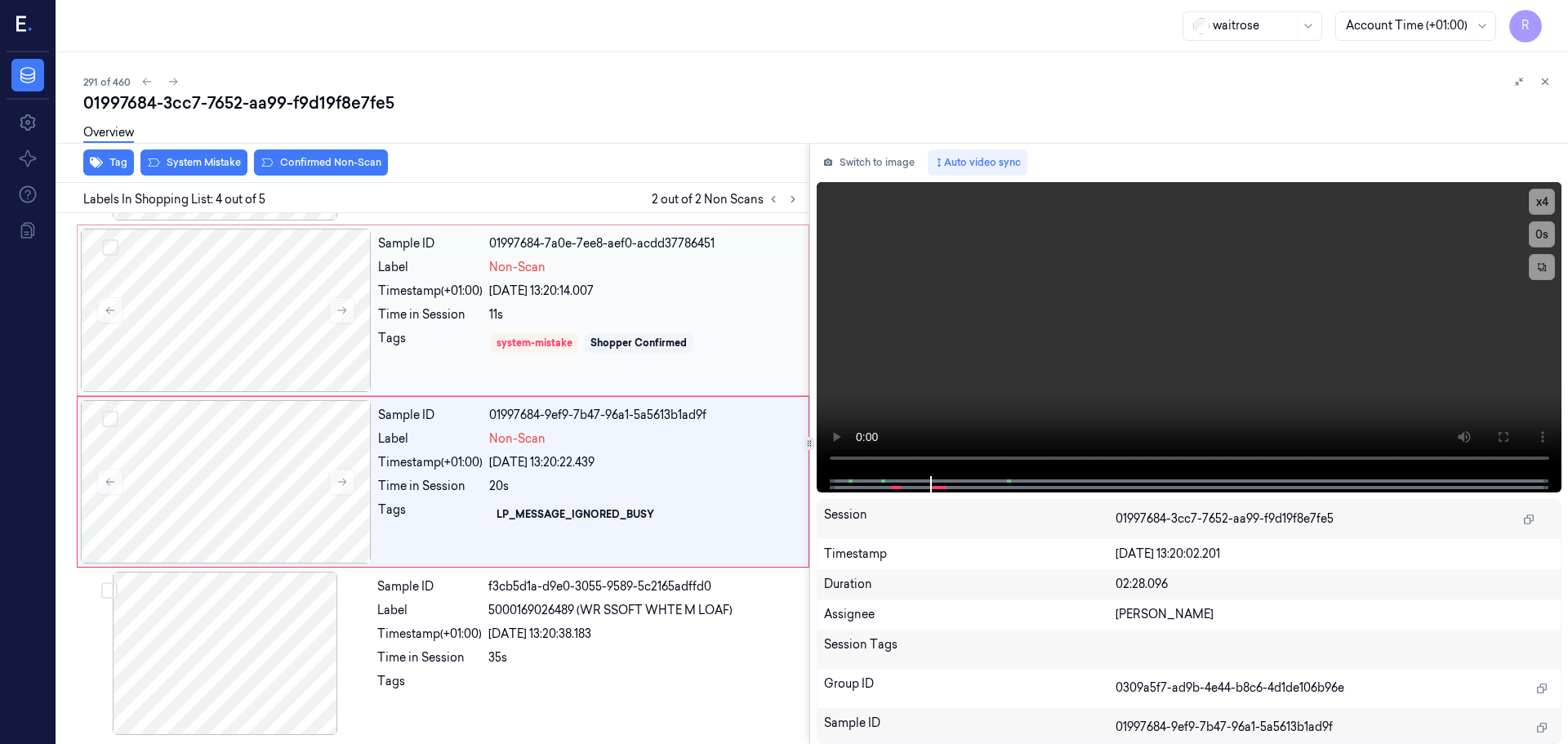
scroll to position [332, 0]
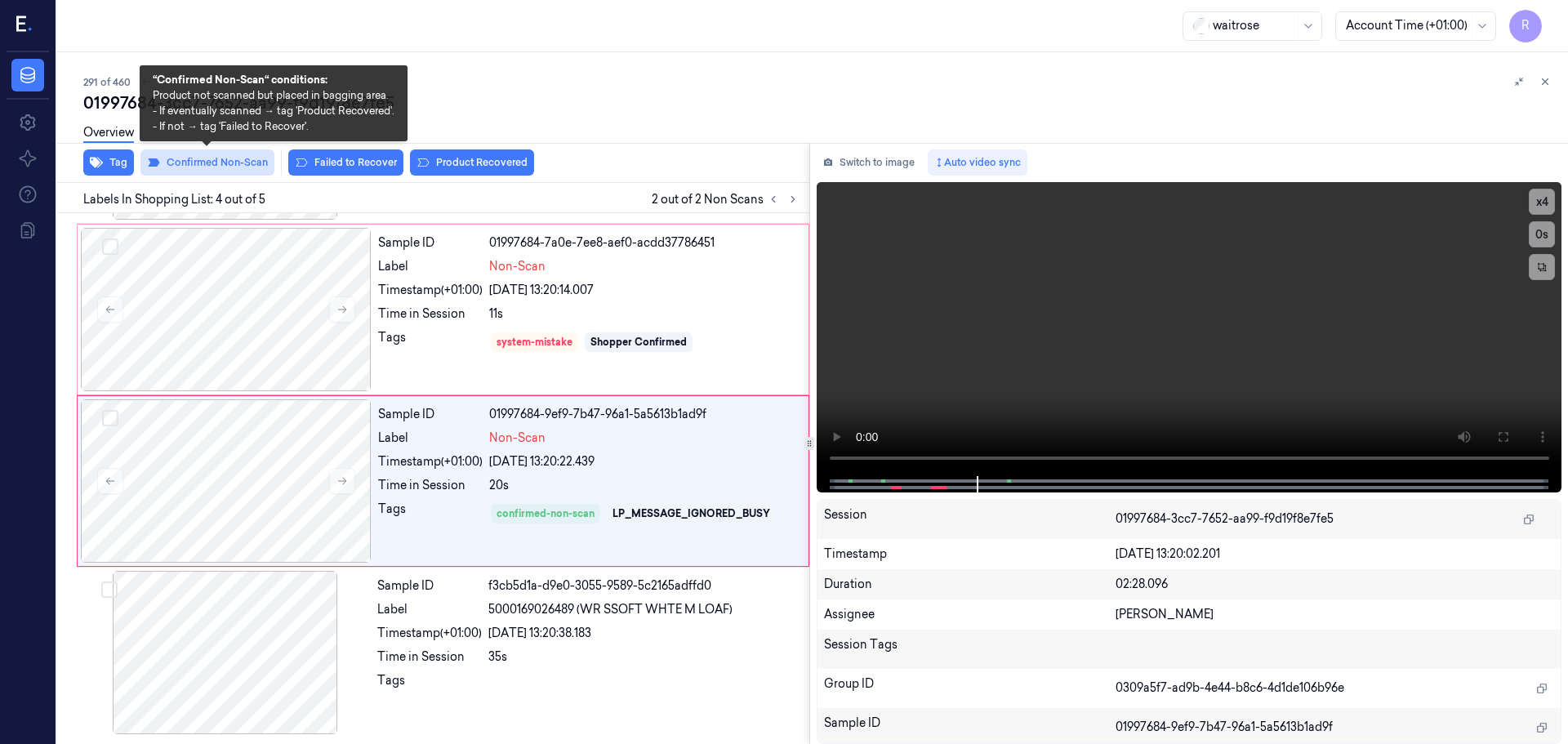
click at [258, 157] on button "Confirmed Non-Scan" at bounding box center [208, 163] width 134 height 26
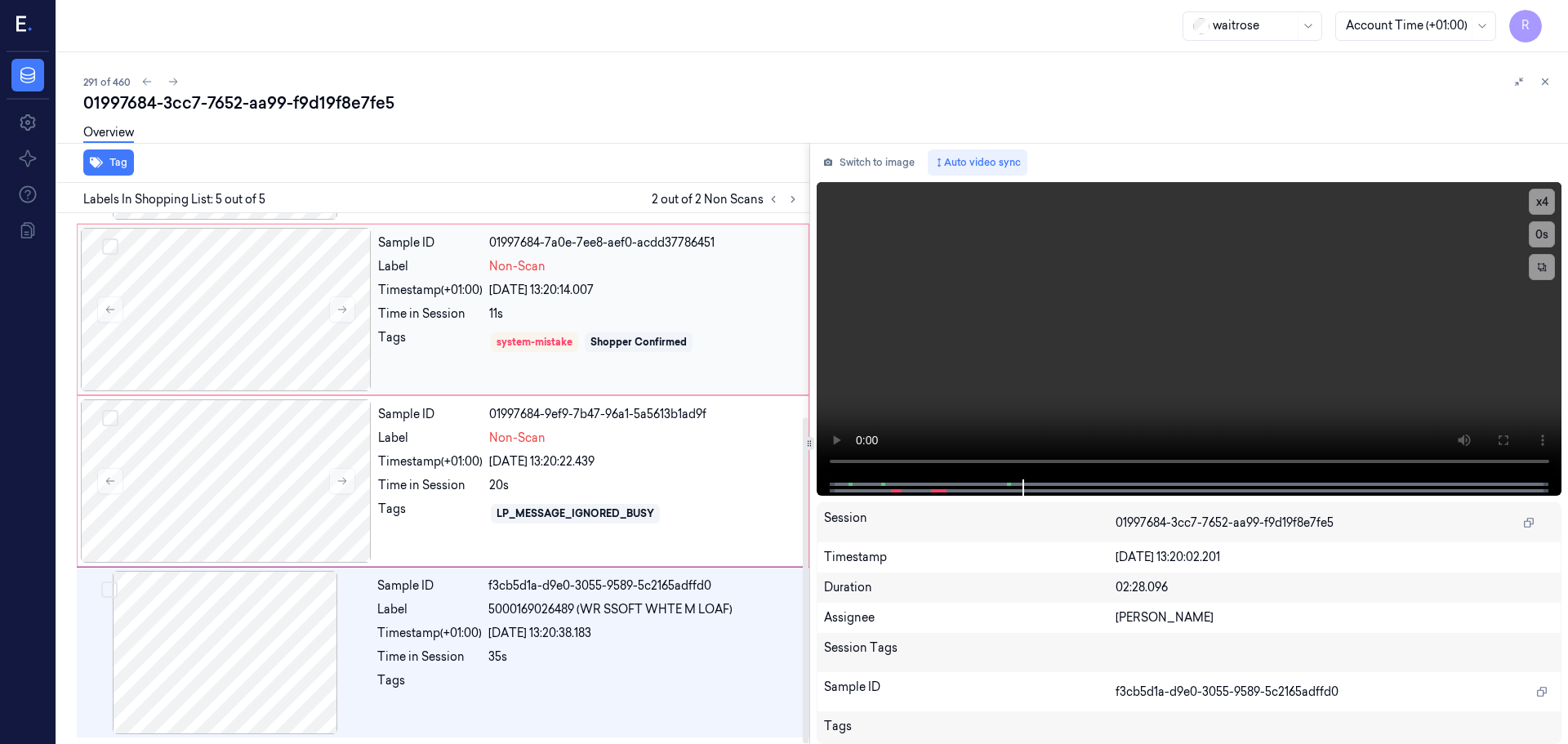
click at [609, 293] on div "[DATE] 13:20:14.007" at bounding box center [644, 290] width 310 height 17
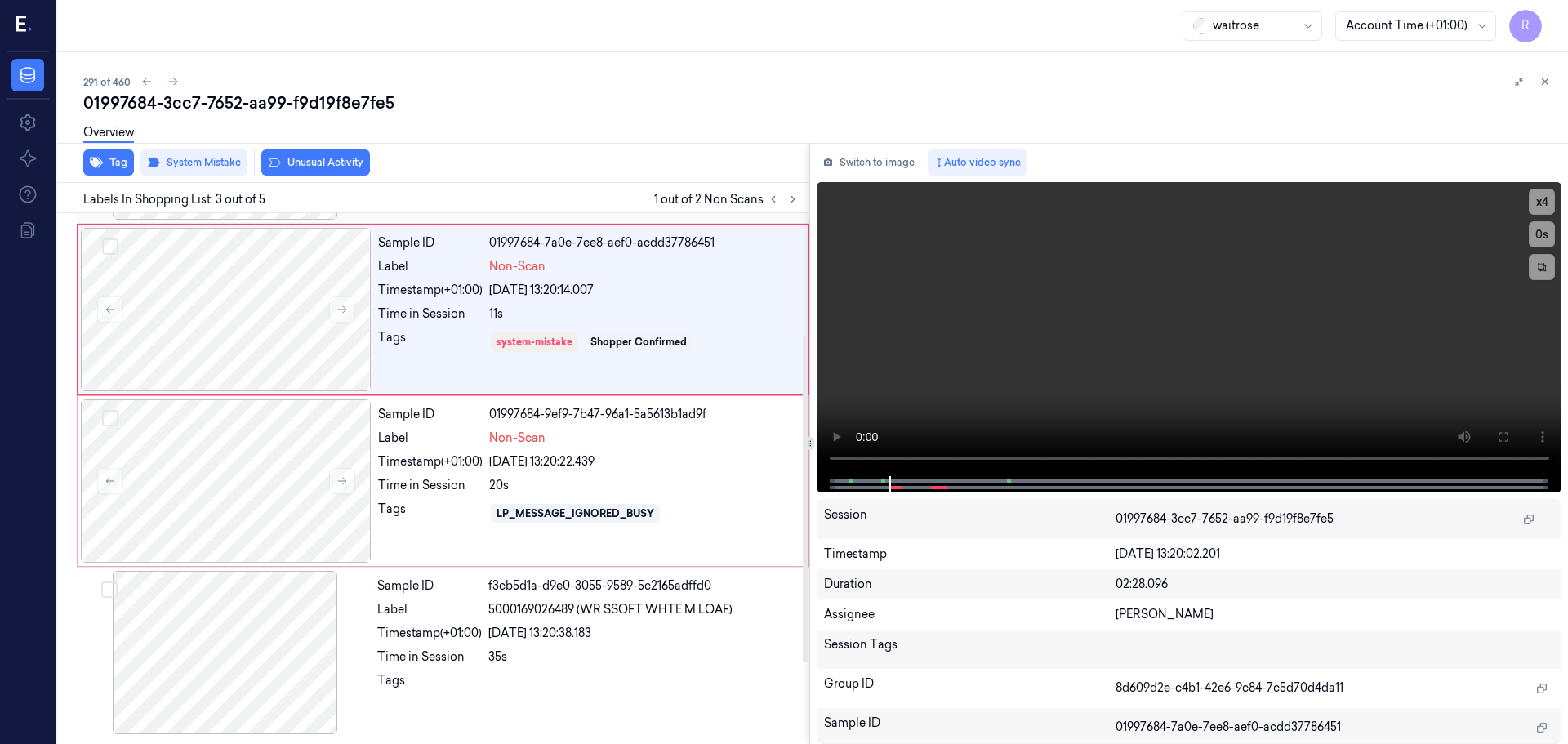
scroll to position [163, 0]
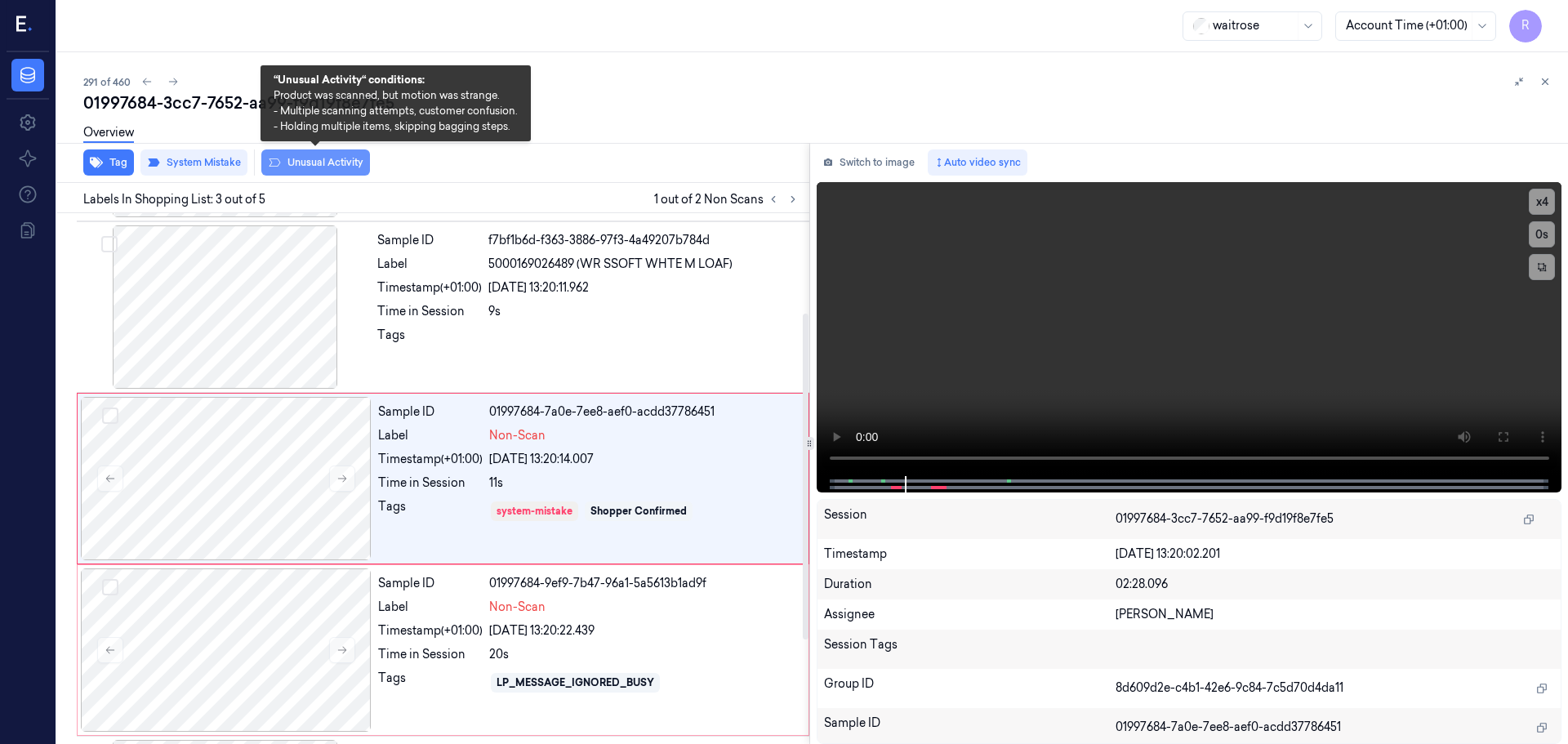
click at [272, 164] on icon at bounding box center [274, 163] width 13 height 13
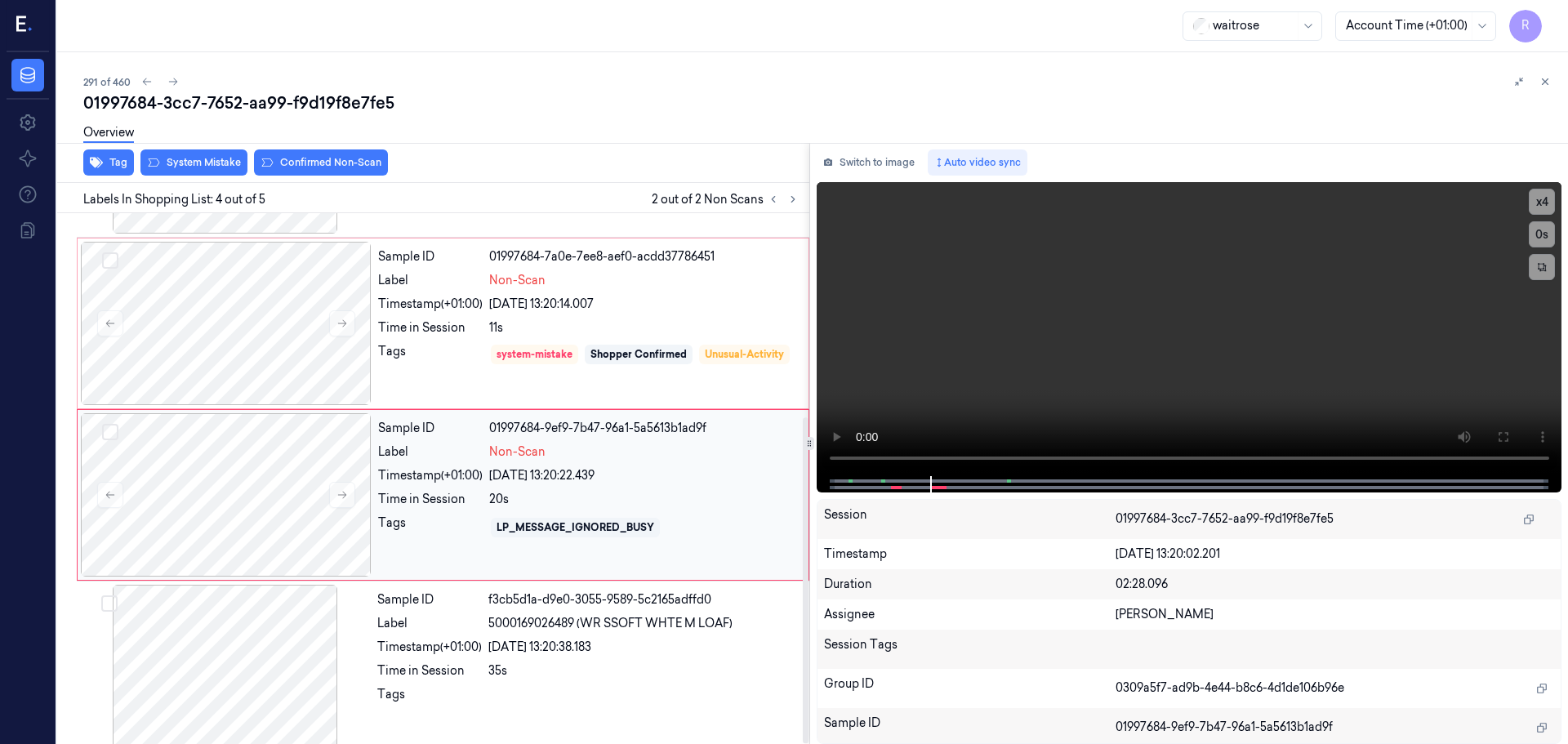
scroll to position [332, 0]
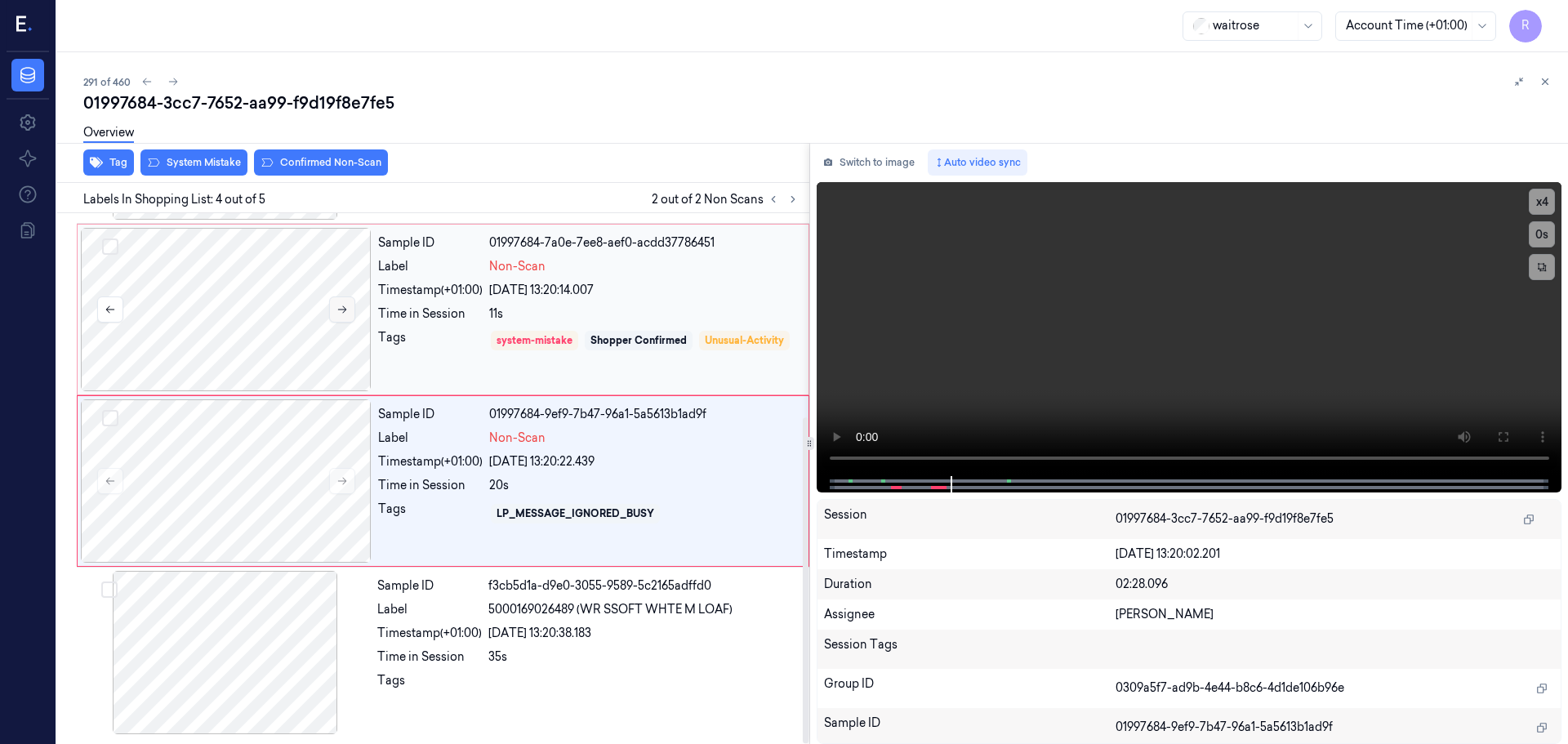
click at [347, 318] on button at bounding box center [342, 309] width 26 height 26
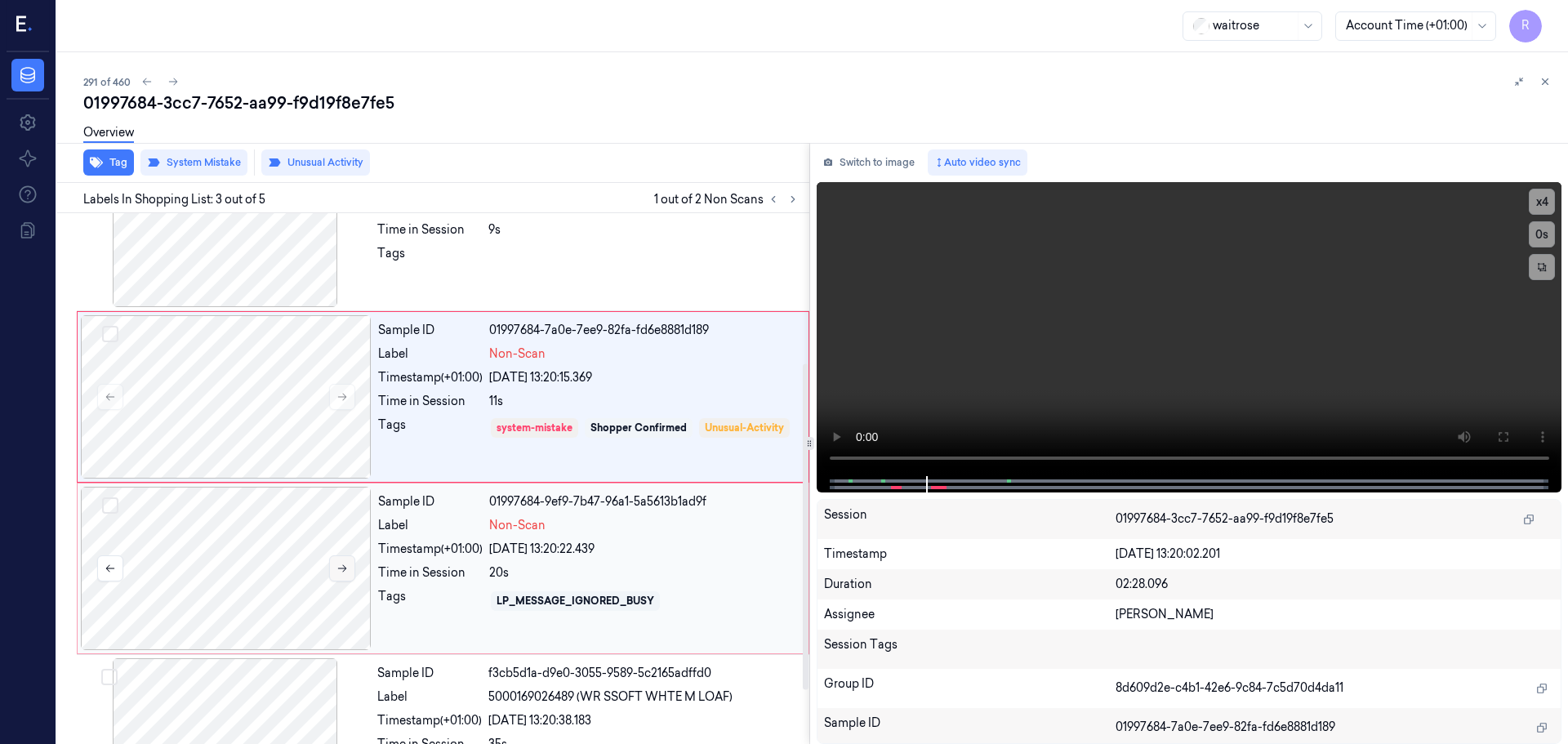
click at [347, 563] on icon at bounding box center [342, 568] width 11 height 11
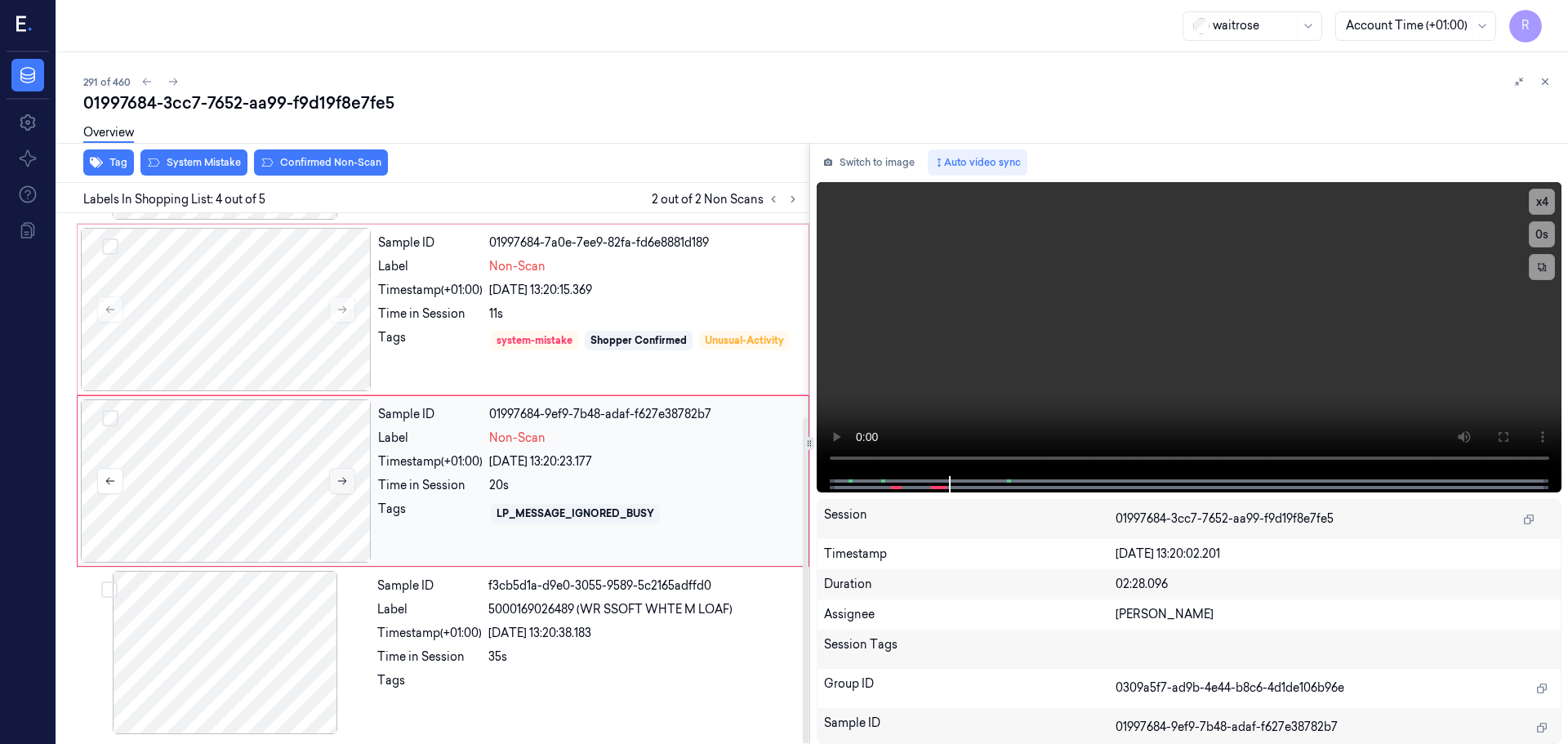
click at [341, 476] on icon at bounding box center [342, 481] width 11 height 11
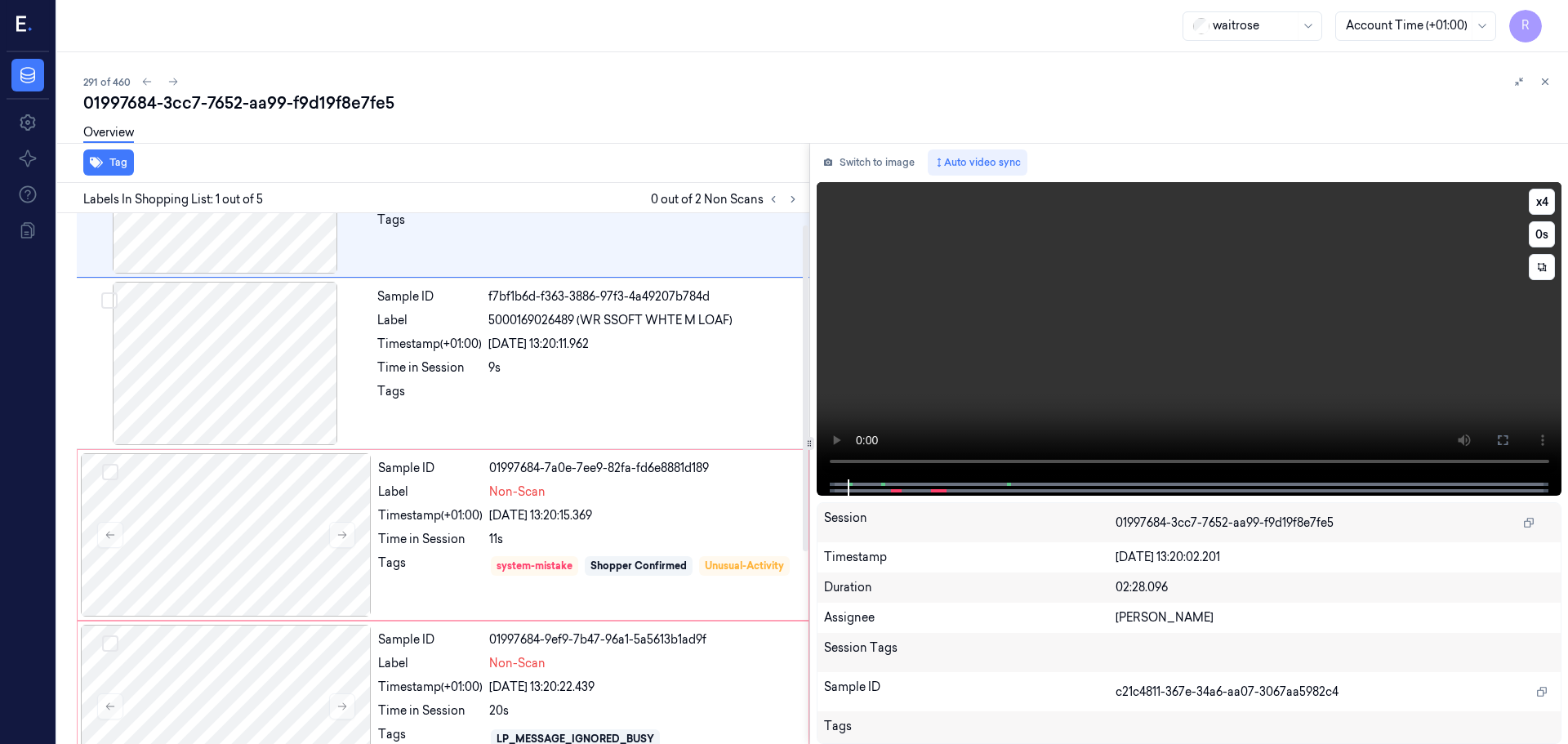
scroll to position [0, 0]
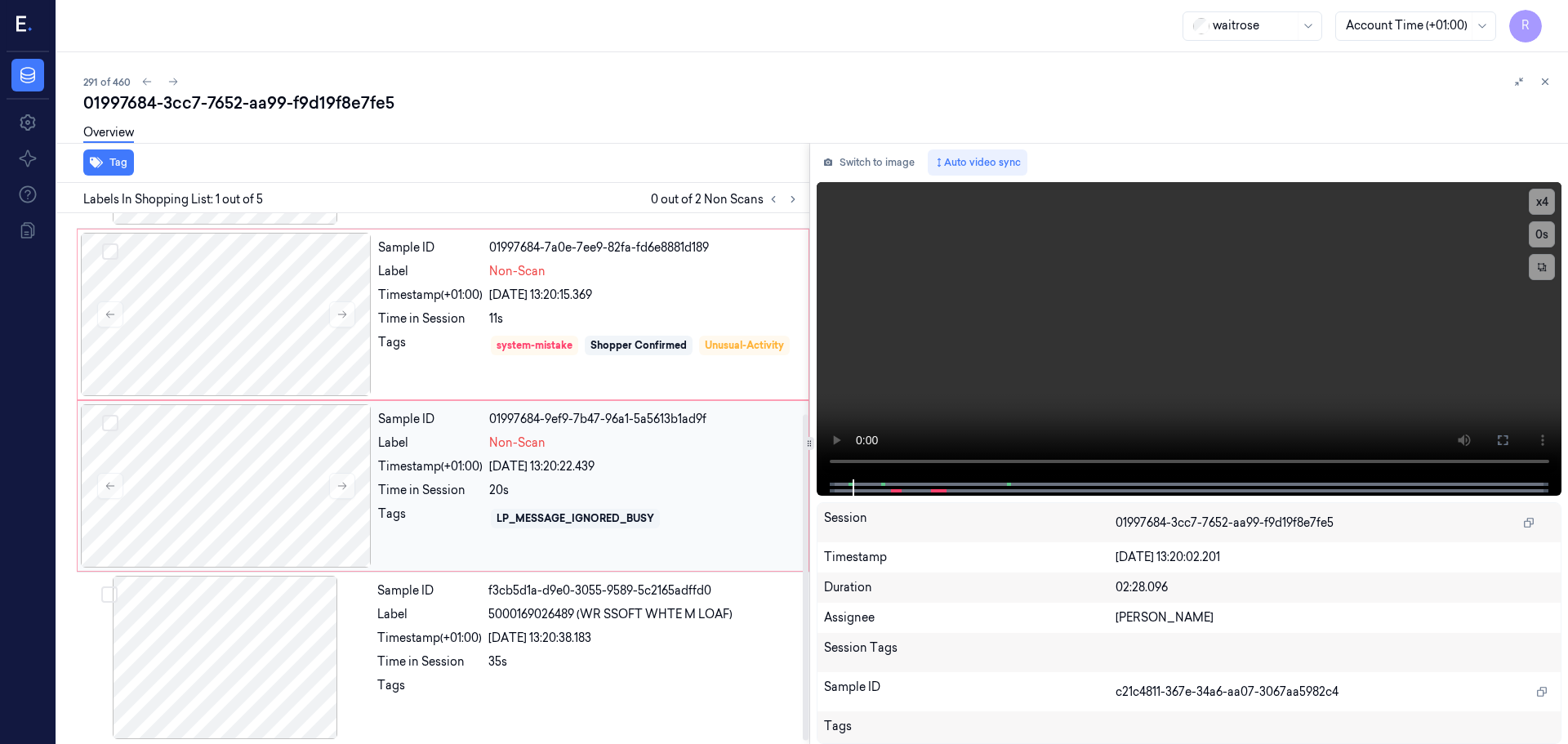
click at [525, 492] on div "20s" at bounding box center [644, 490] width 310 height 17
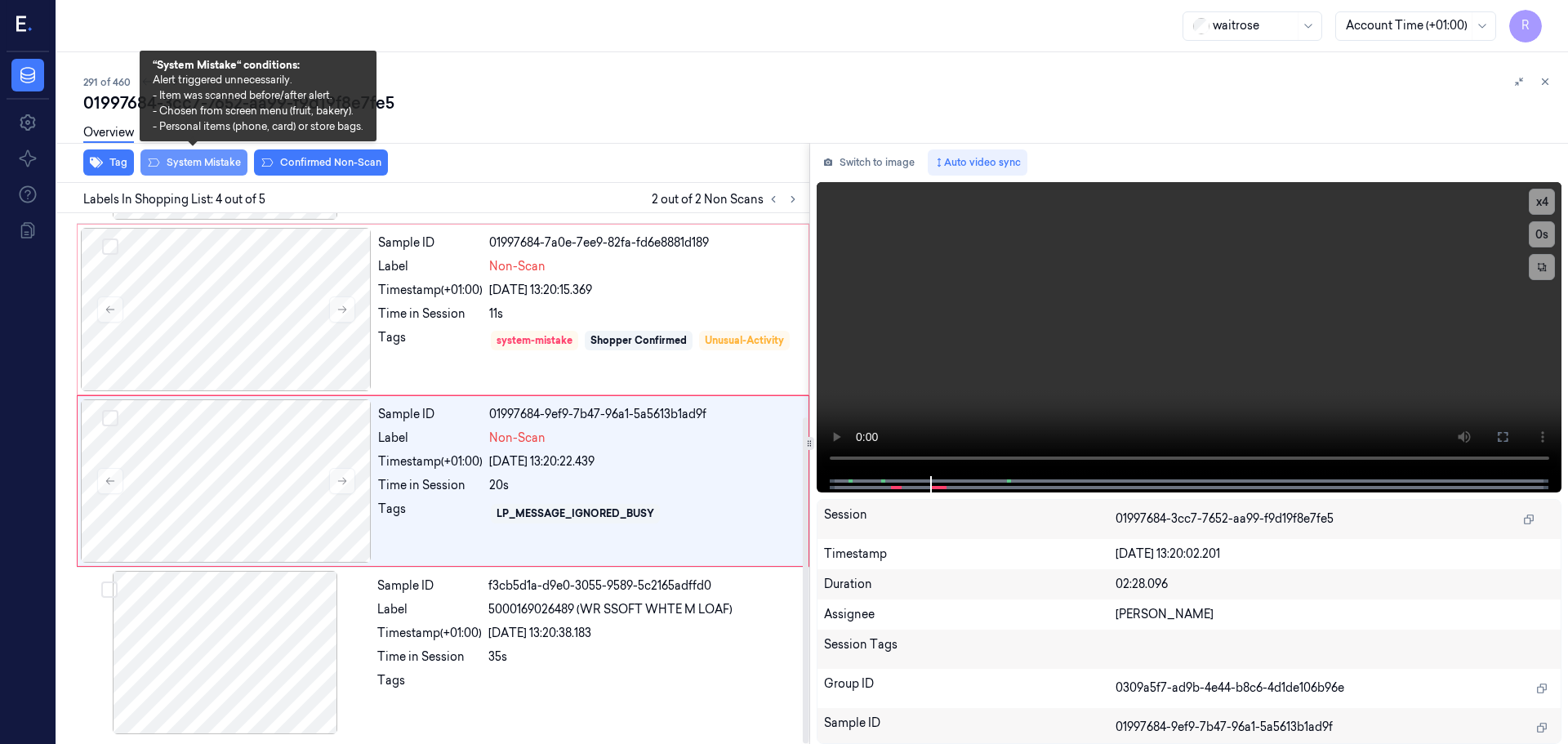
click at [181, 164] on button "System Mistake" at bounding box center [194, 163] width 107 height 26
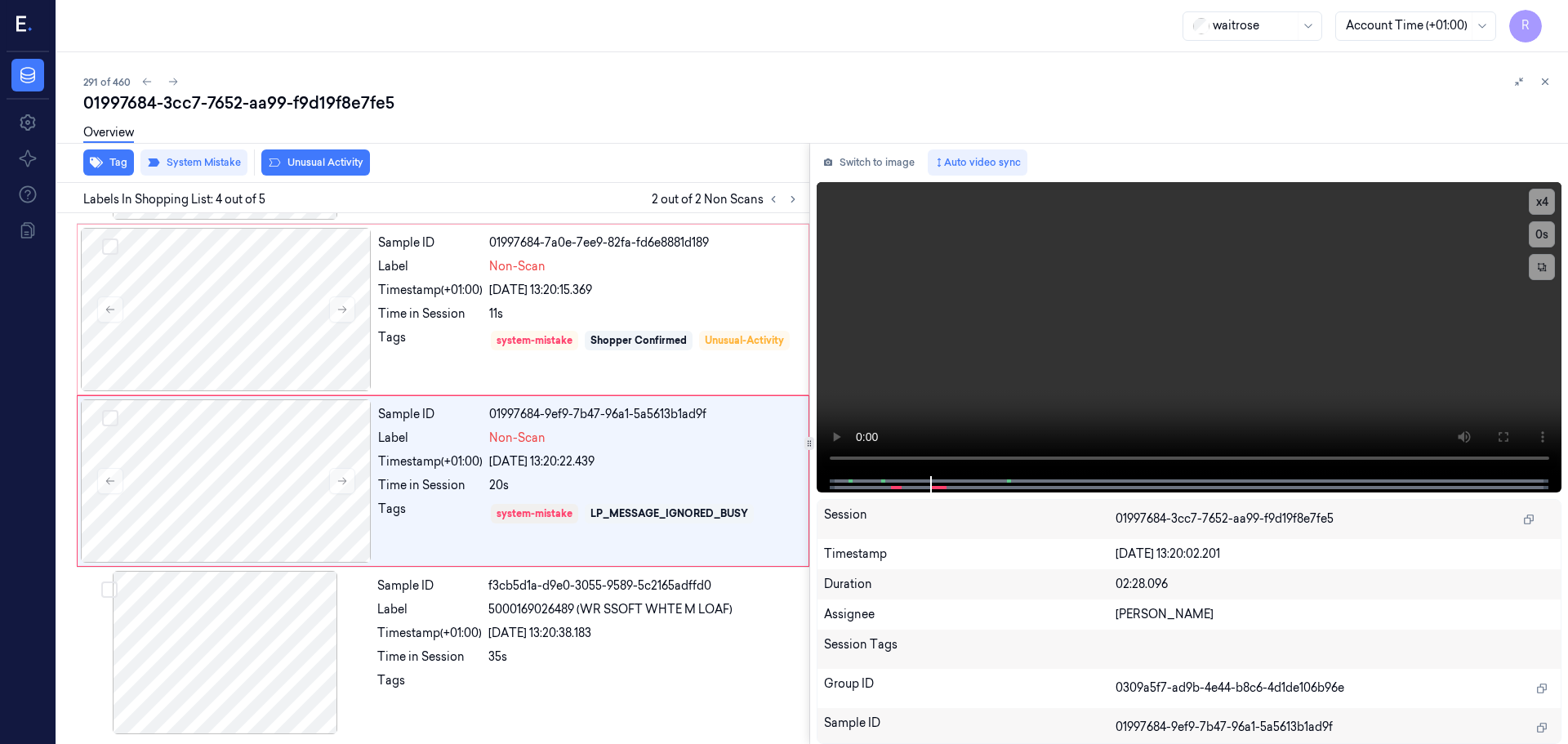
click at [297, 162] on button "Unusual Activity" at bounding box center [315, 163] width 109 height 26
click at [593, 310] on div "11s" at bounding box center [644, 314] width 310 height 17
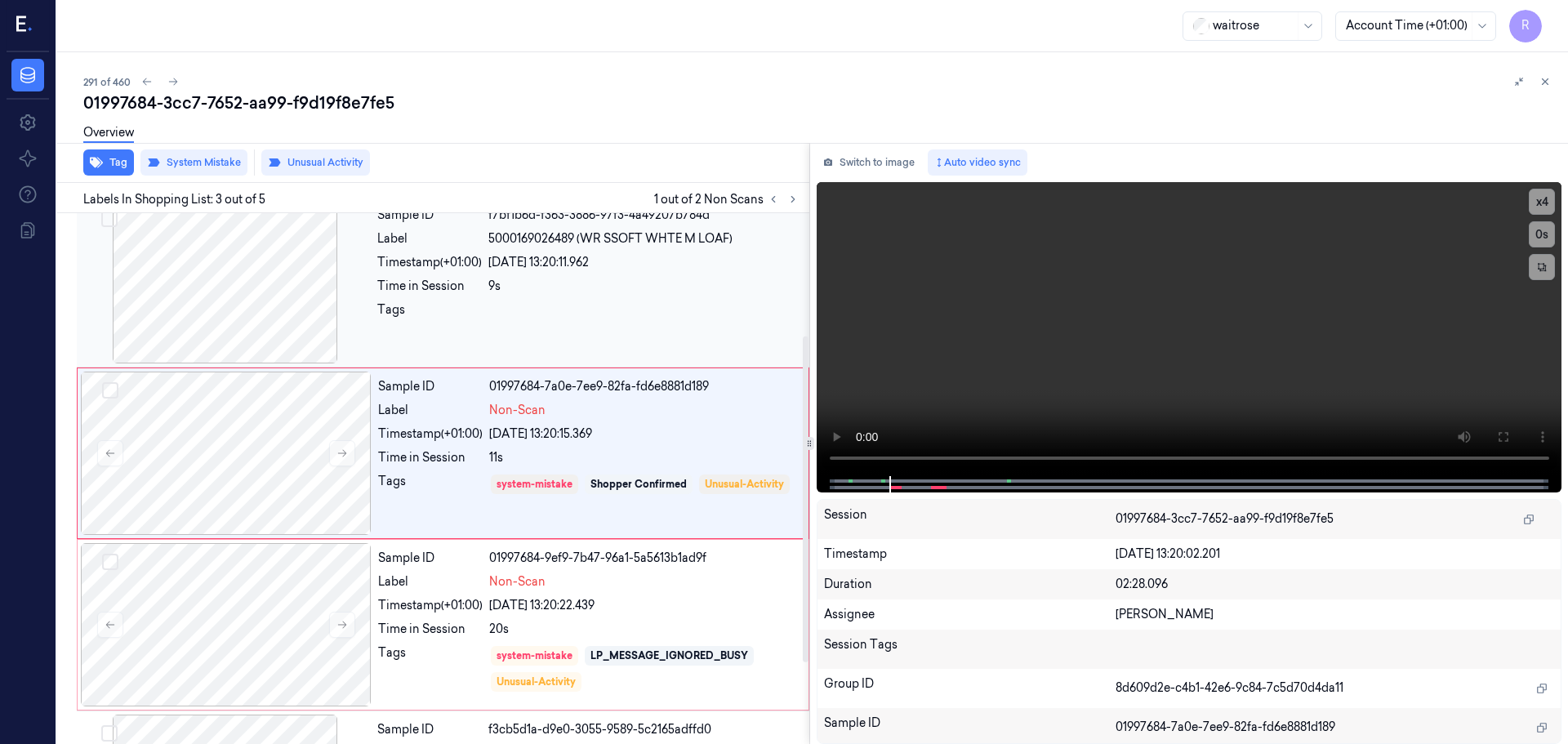
scroll to position [163, 0]
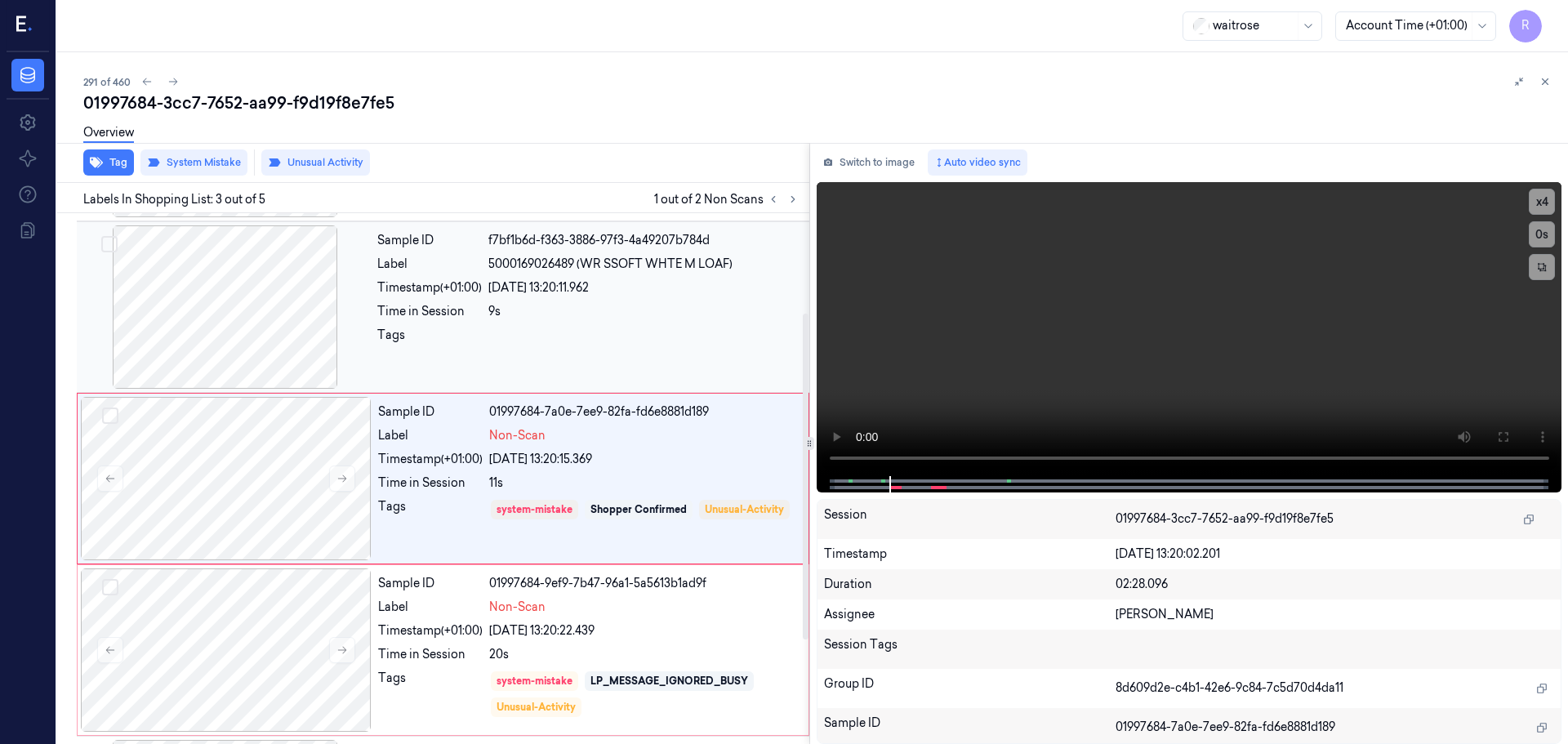
click at [615, 325] on div "Sample ID f7bf1b6d-f363-3886-97f3-4a49207b784d Label 5000169026489 (WR SSOFT WH…" at bounding box center [588, 307] width 435 height 164
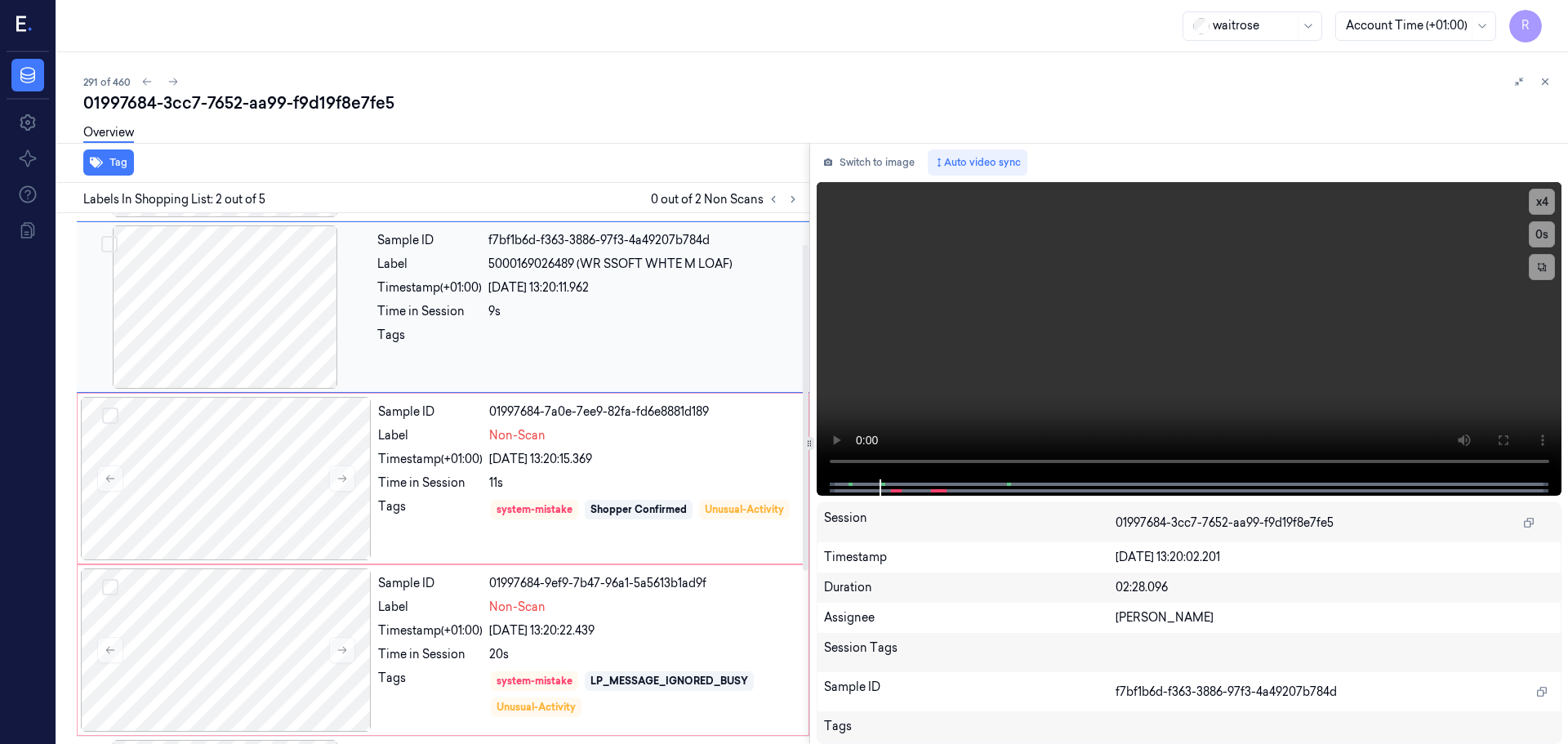
scroll to position [0, 0]
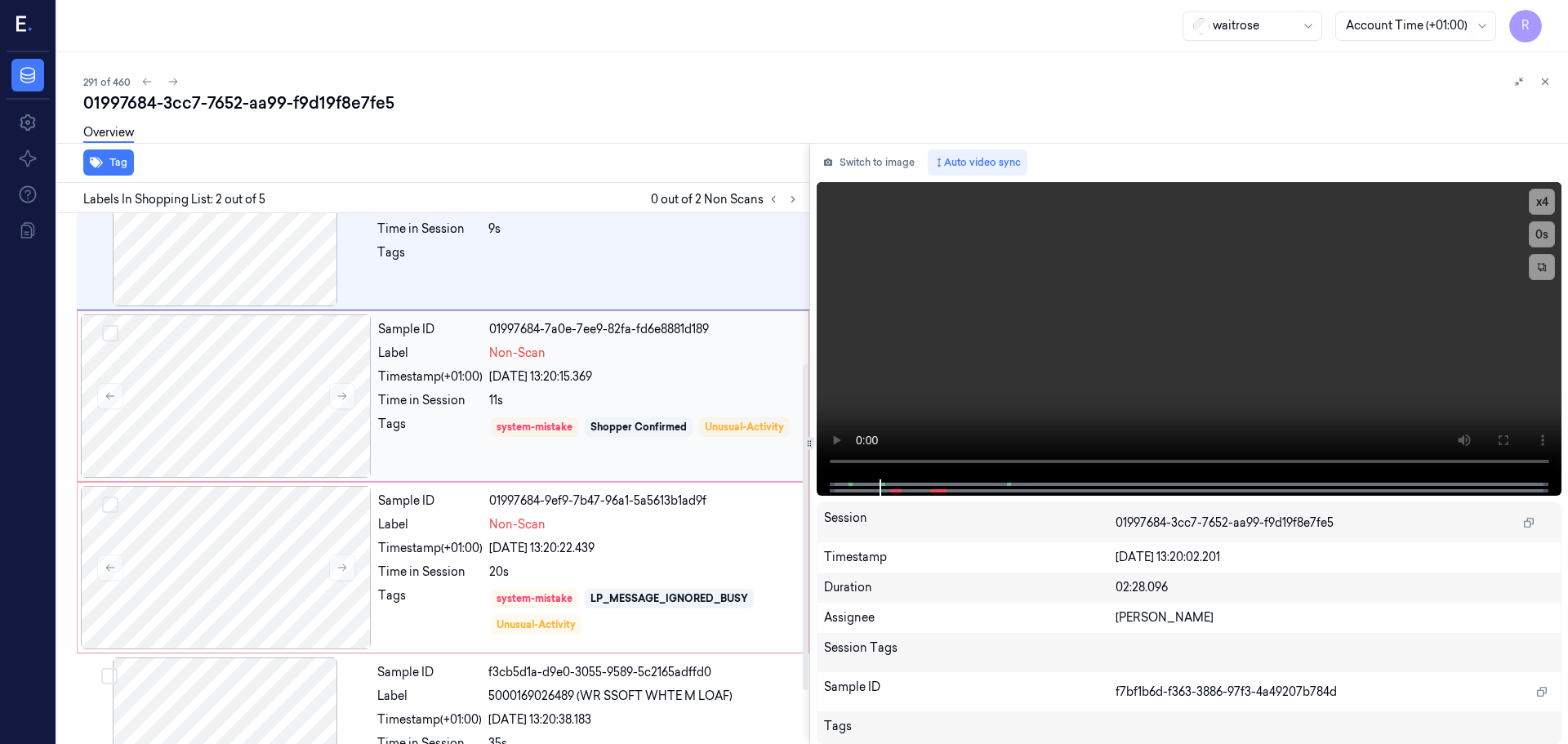
click at [624, 387] on div "Sample ID 01997684-7a0e-7ee9-82fa-fd6e8881d189 Label Non-Scan Timestamp (+01:00…" at bounding box center [589, 396] width 434 height 164
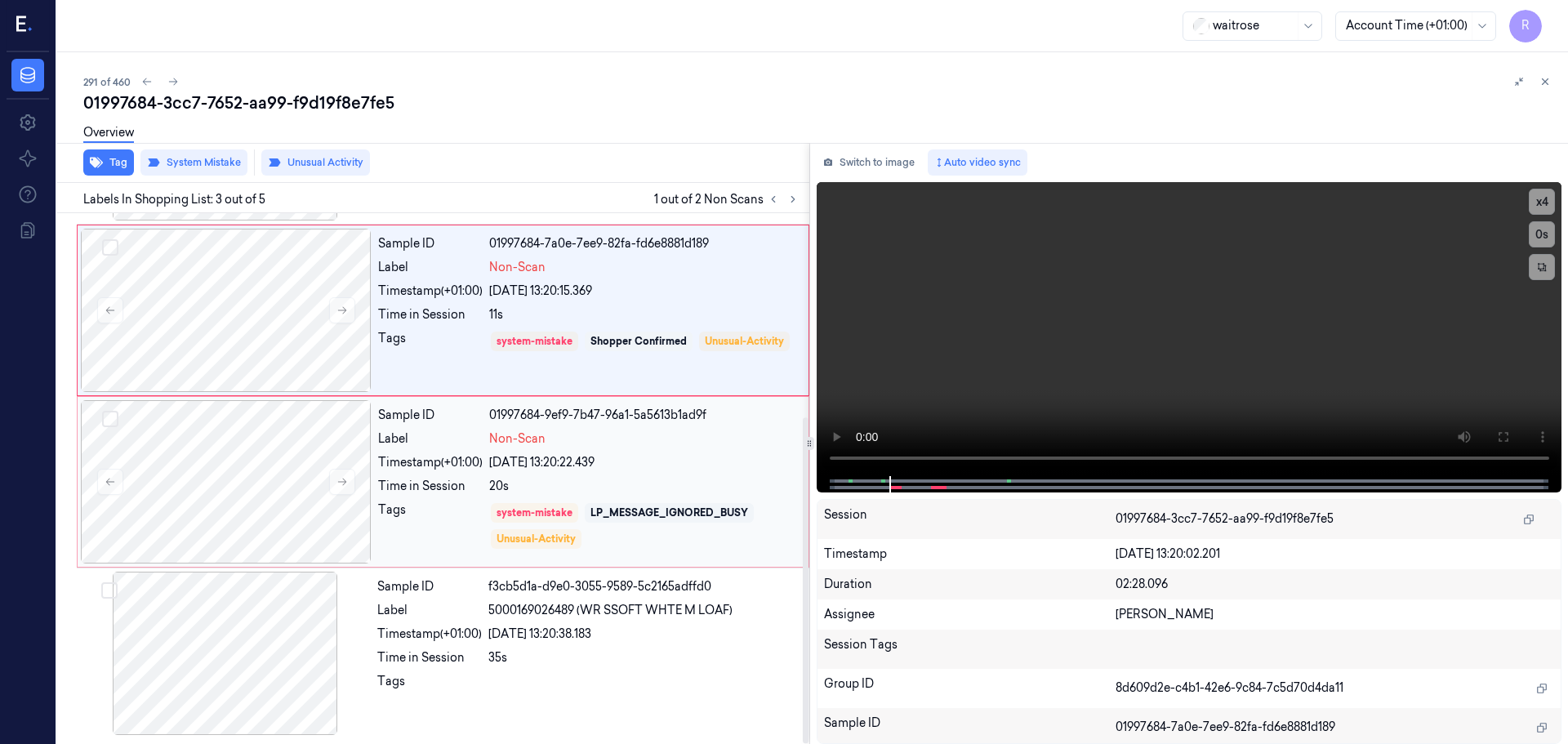
scroll to position [332, 0]
click at [660, 449] on div "Sample ID 01997684-9ef9-7b47-96a1-5a5613b1ad9f Label Non-Scan Timestamp (+01:00…" at bounding box center [589, 481] width 434 height 164
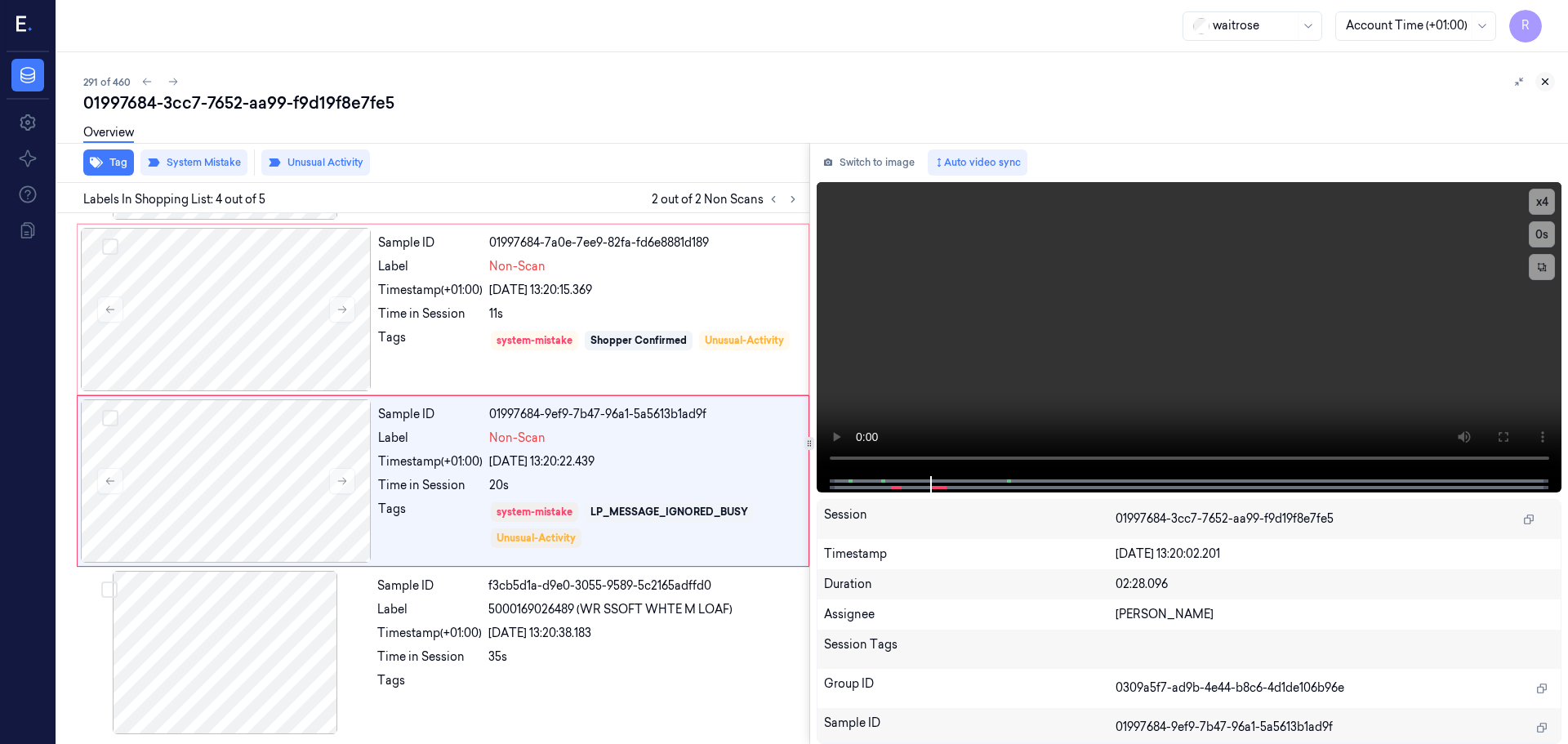
click at [1538, 86] on button at bounding box center [1544, 81] width 19 height 19
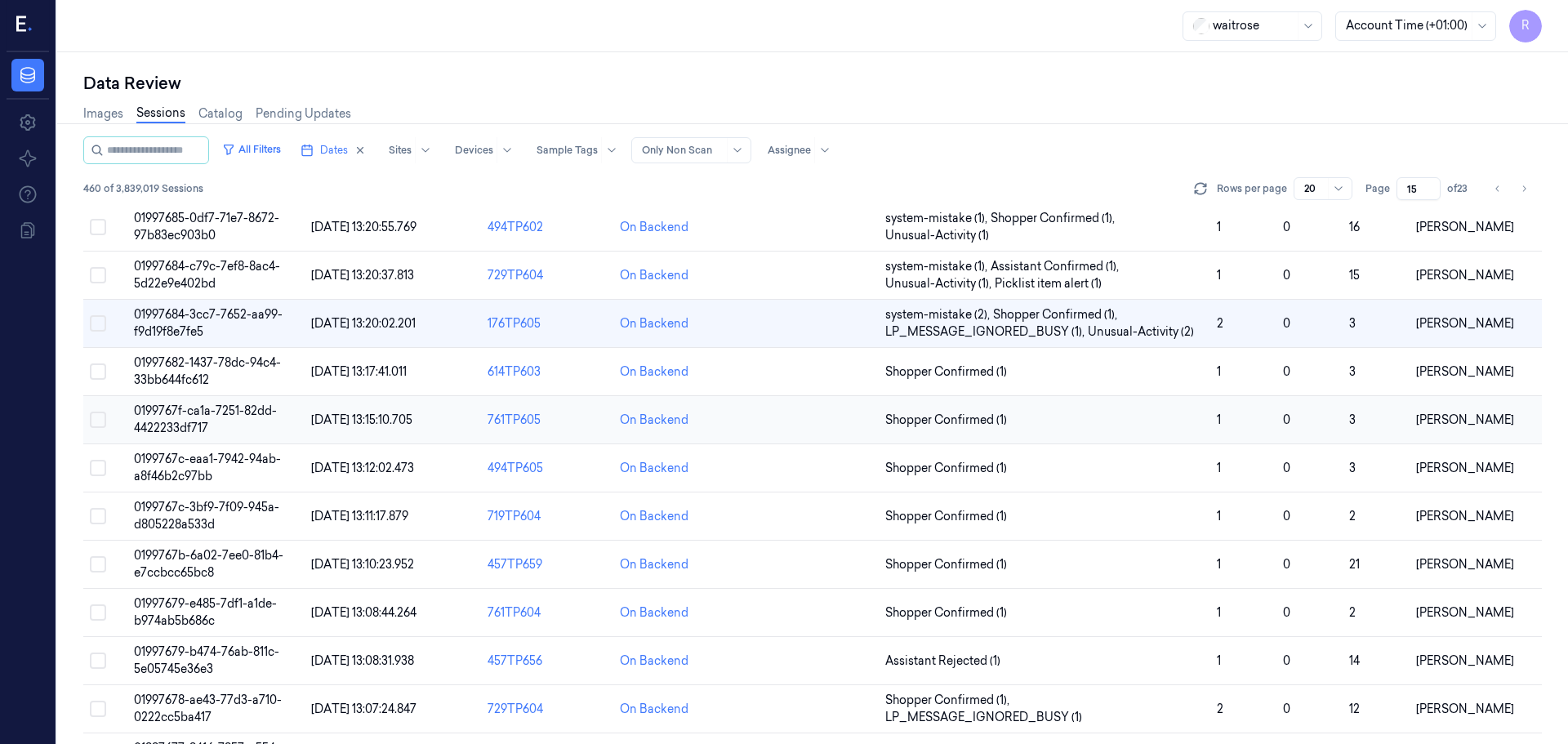
scroll to position [463, 0]
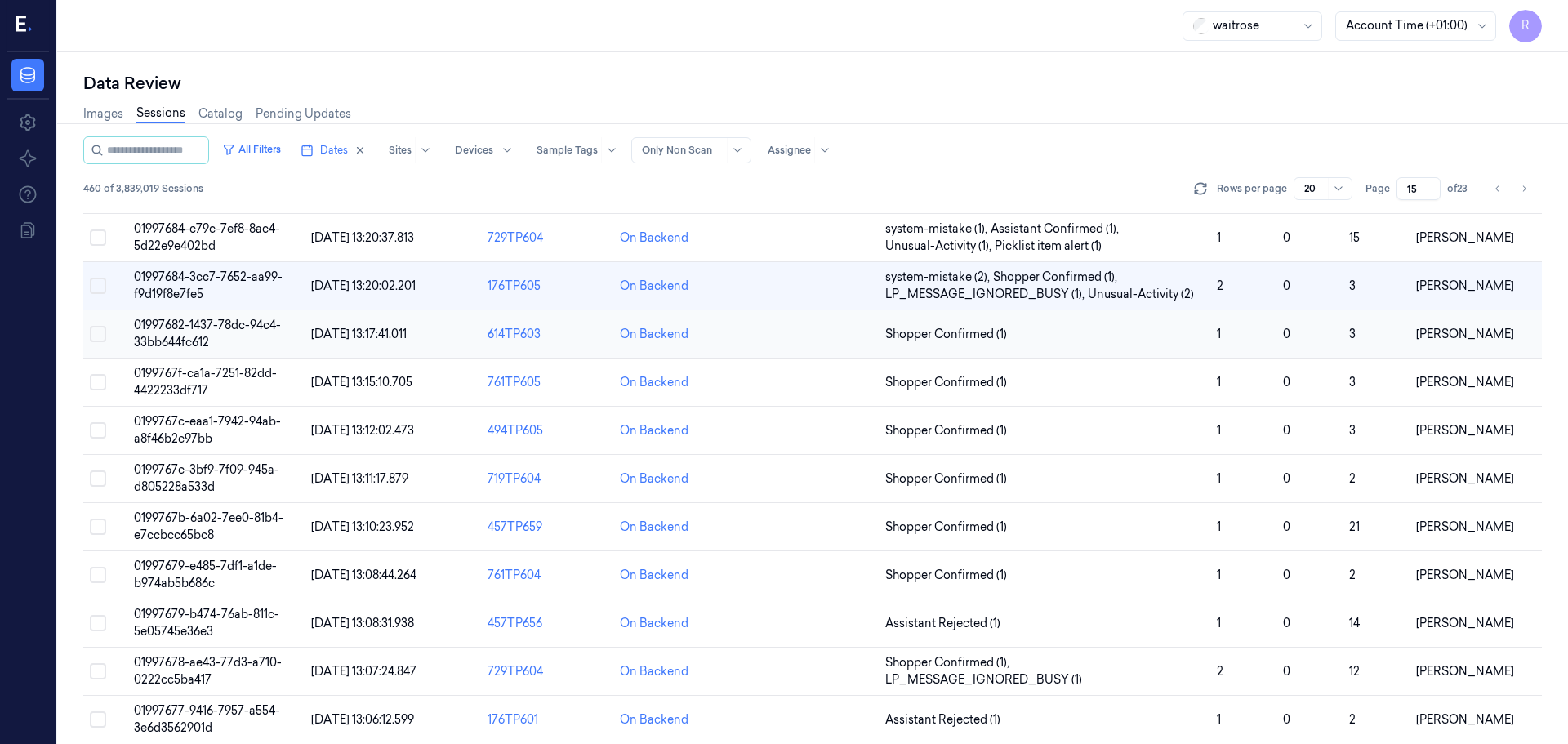
click at [1188, 343] on td "Shopper Confirmed (1)" at bounding box center [1044, 334] width 332 height 48
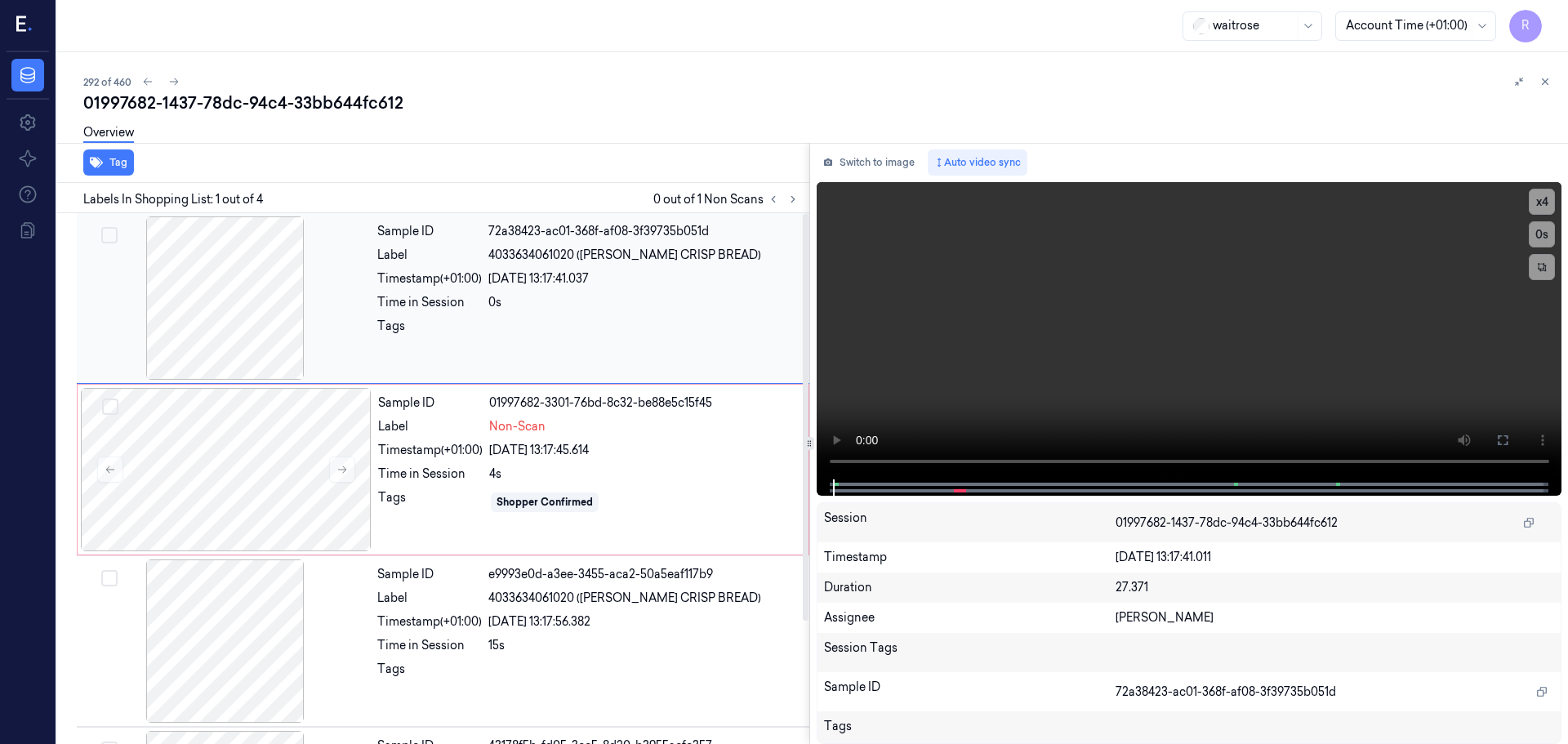
click at [163, 335] on div at bounding box center [225, 298] width 291 height 164
click at [1539, 200] on button "x 4" at bounding box center [1541, 201] width 26 height 26
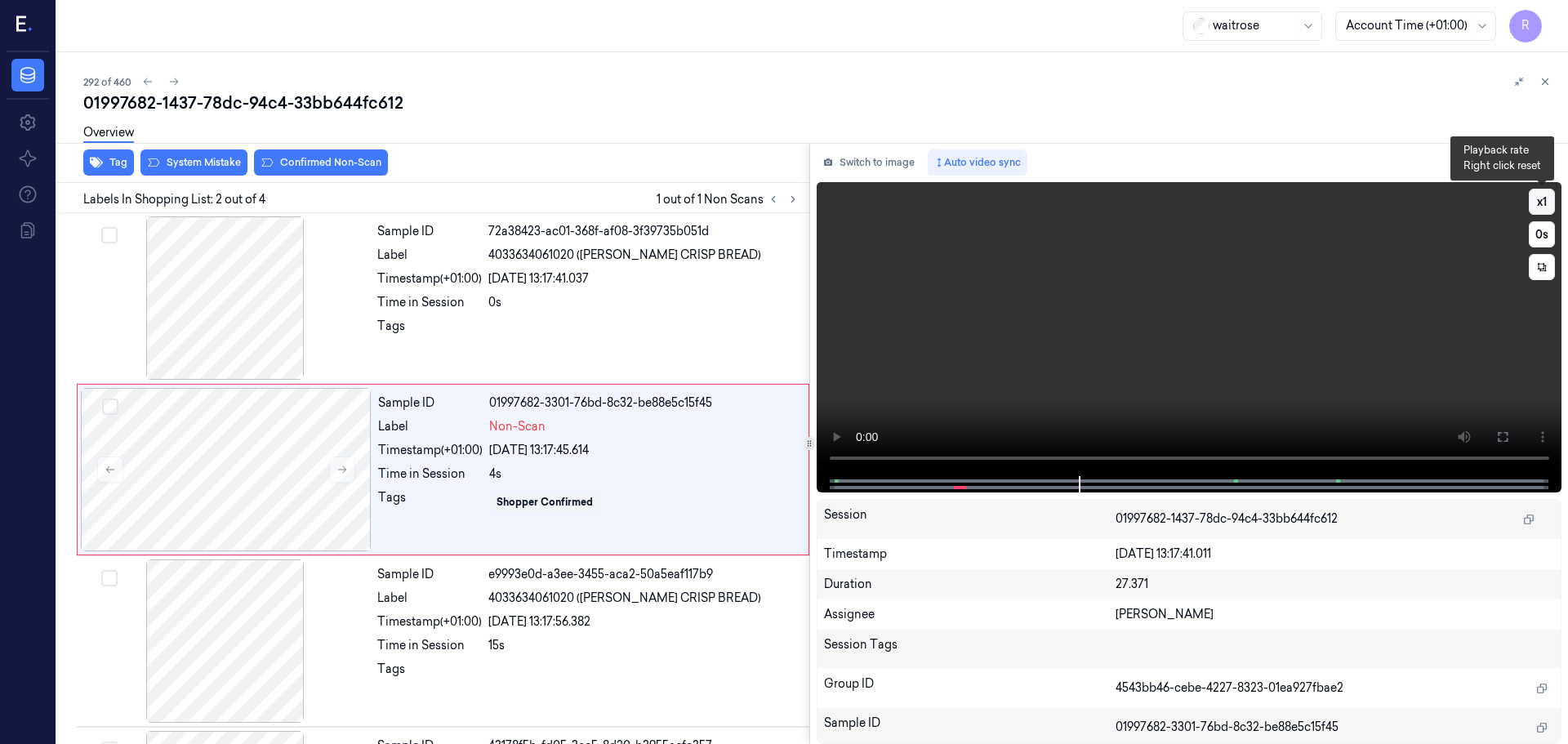
click at [1547, 199] on button "x 1" at bounding box center [1541, 201] width 26 height 26
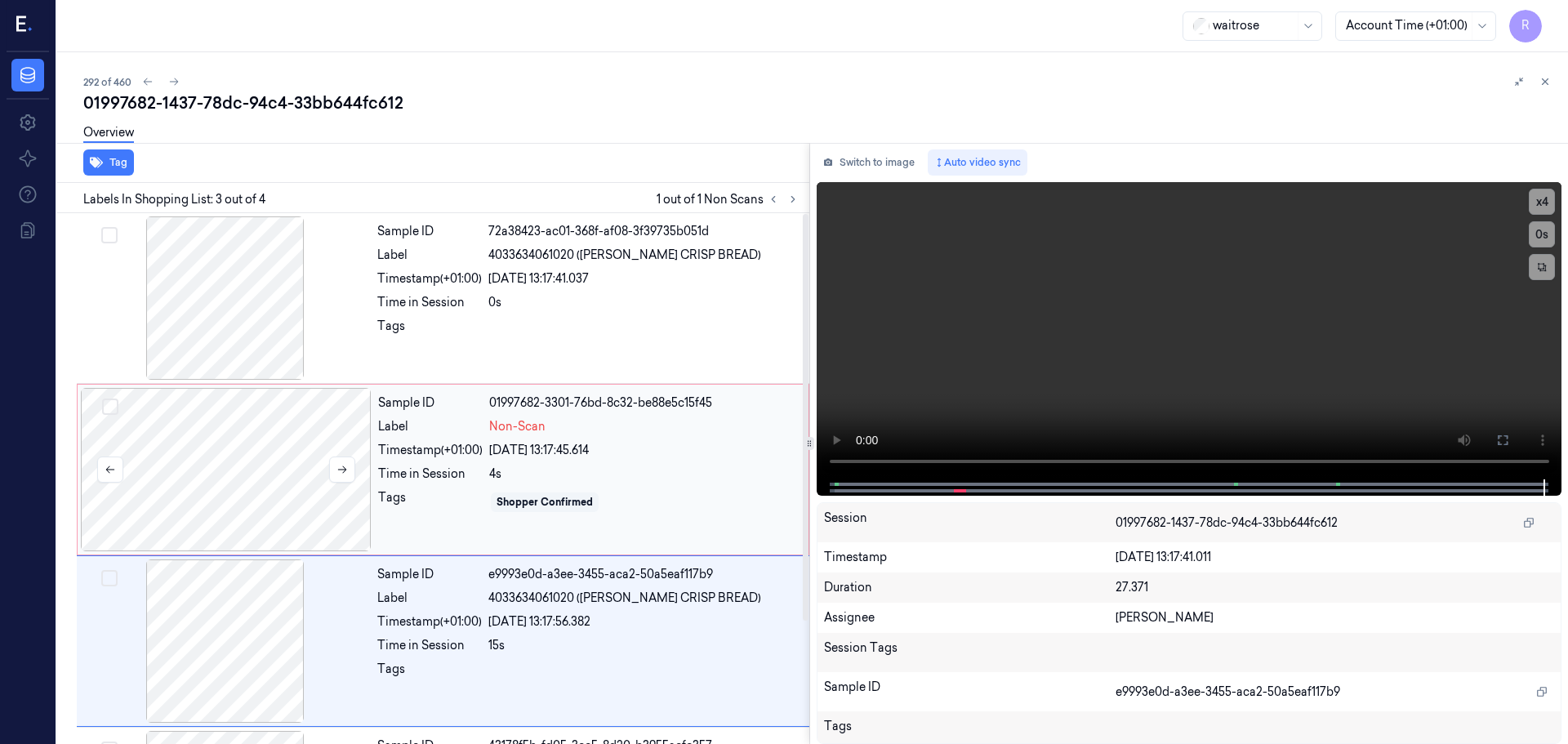
click at [258, 451] on div at bounding box center [226, 470] width 291 height 164
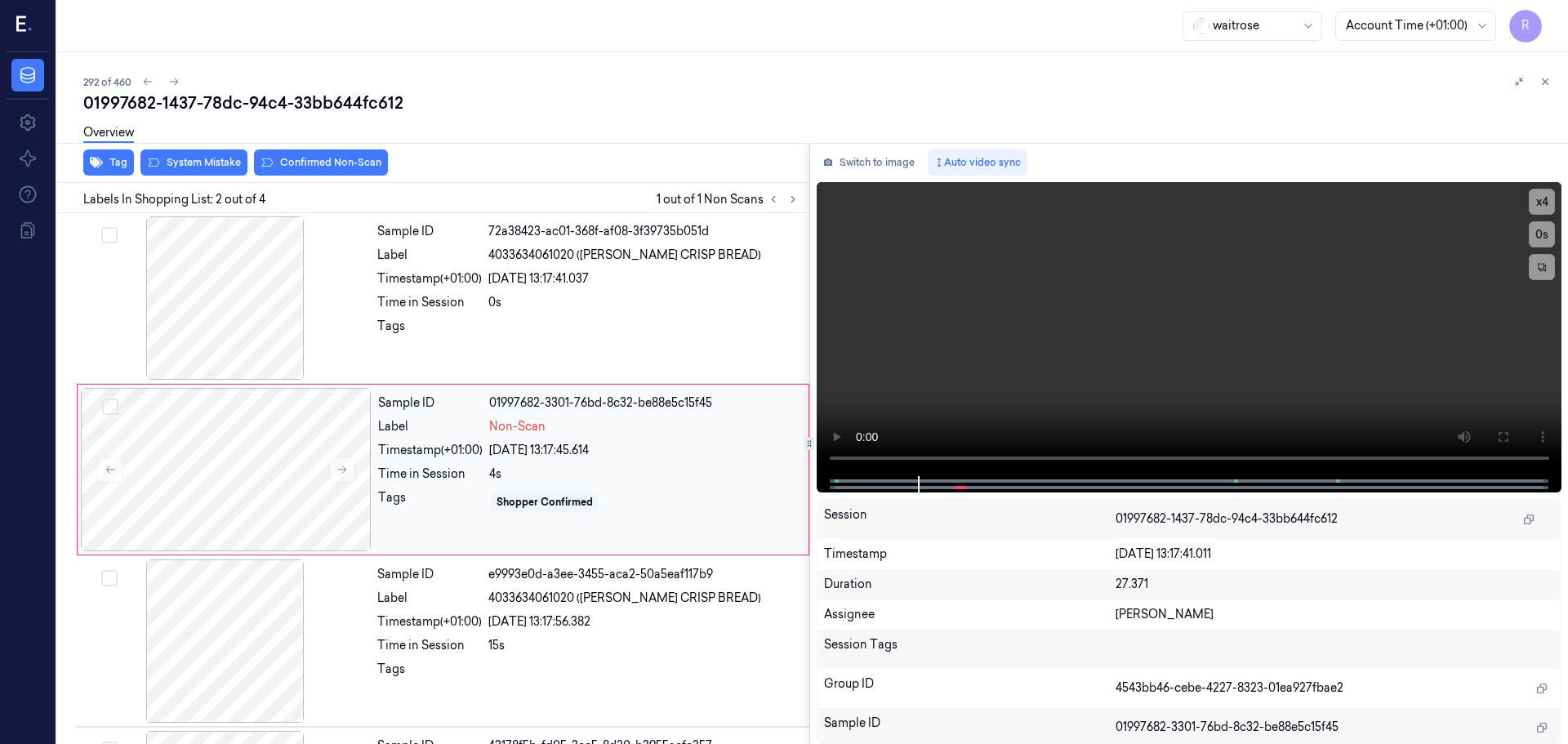
click at [521, 477] on div "4s" at bounding box center [644, 474] width 310 height 17
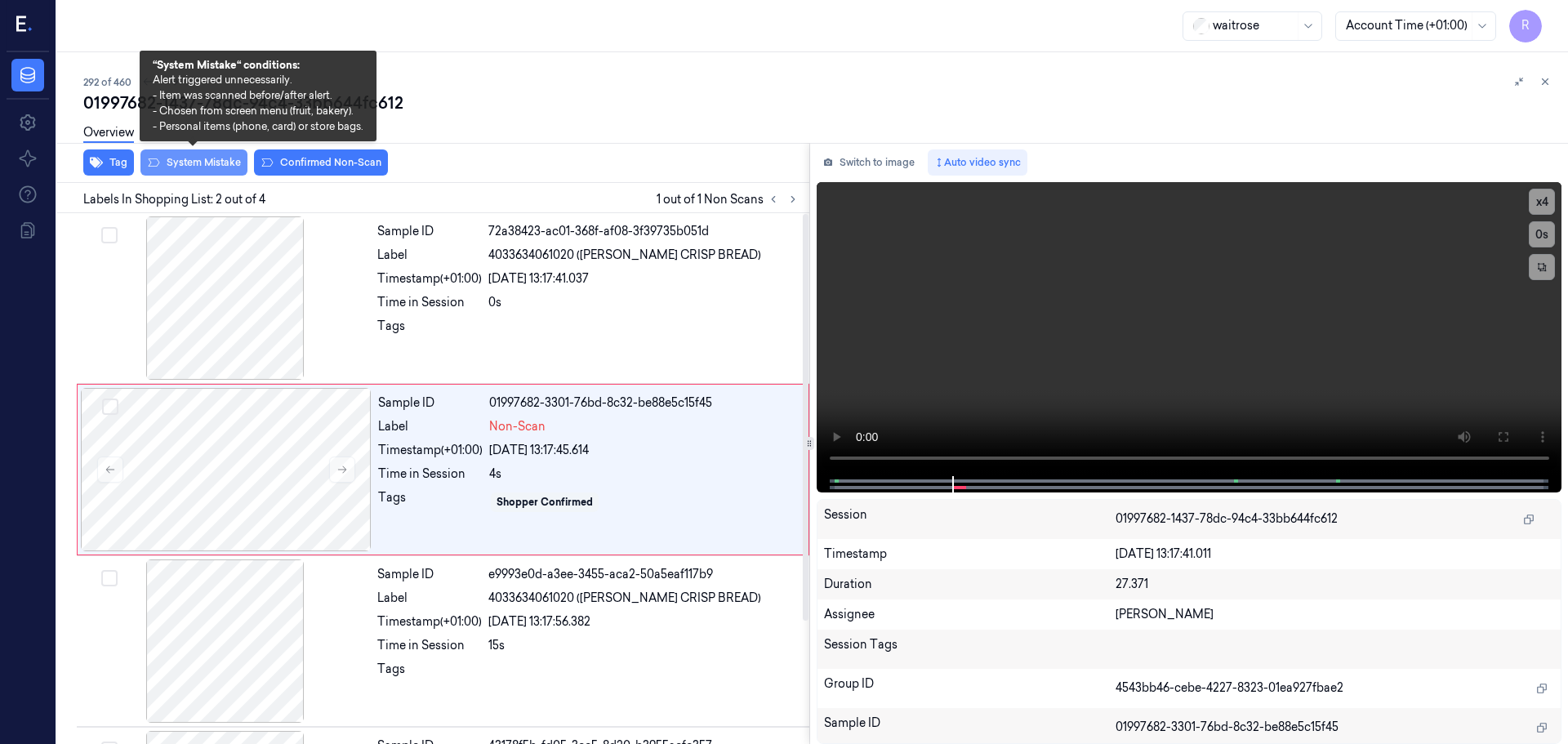
click at [183, 158] on button "System Mistake" at bounding box center [194, 163] width 107 height 26
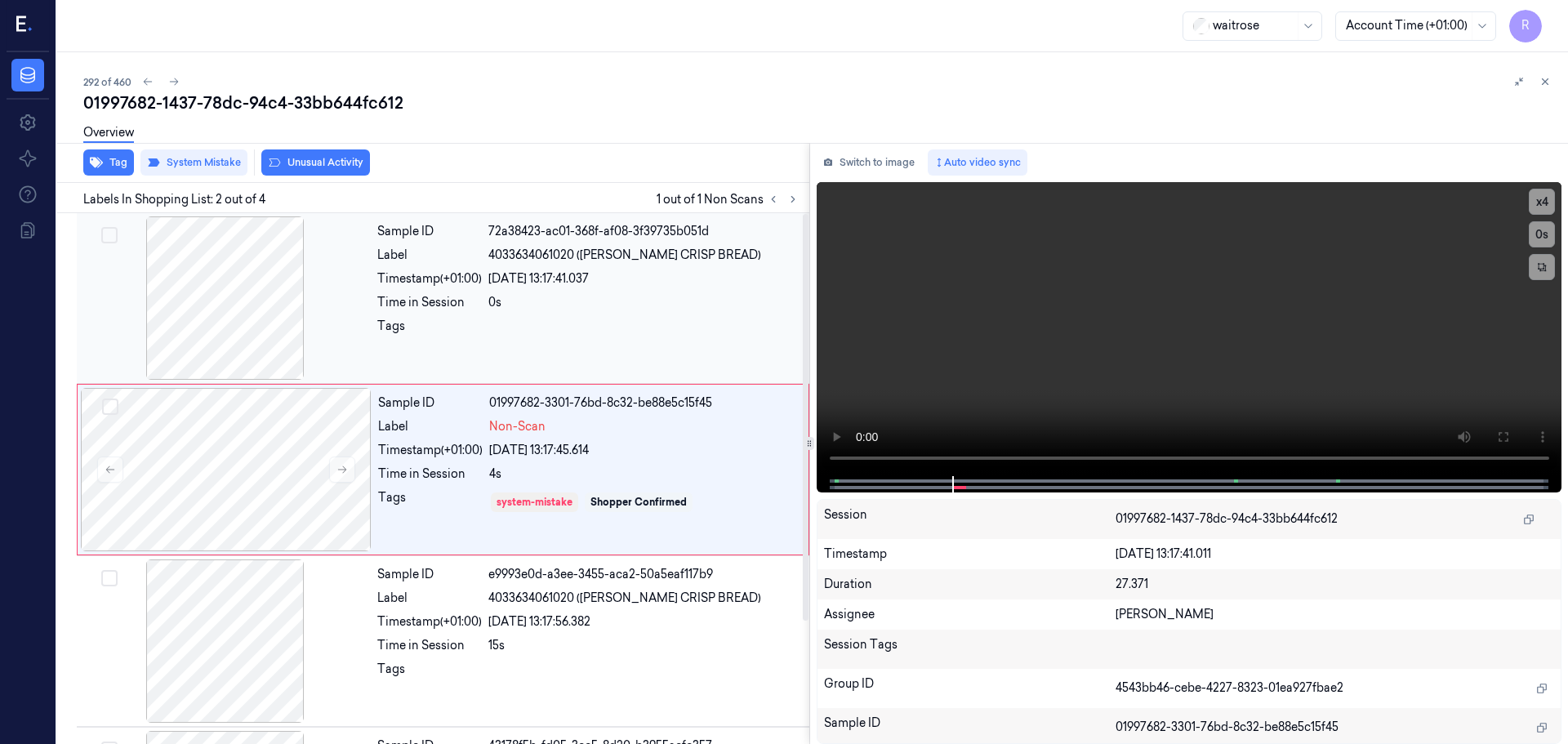
click at [252, 288] on div at bounding box center [225, 298] width 291 height 164
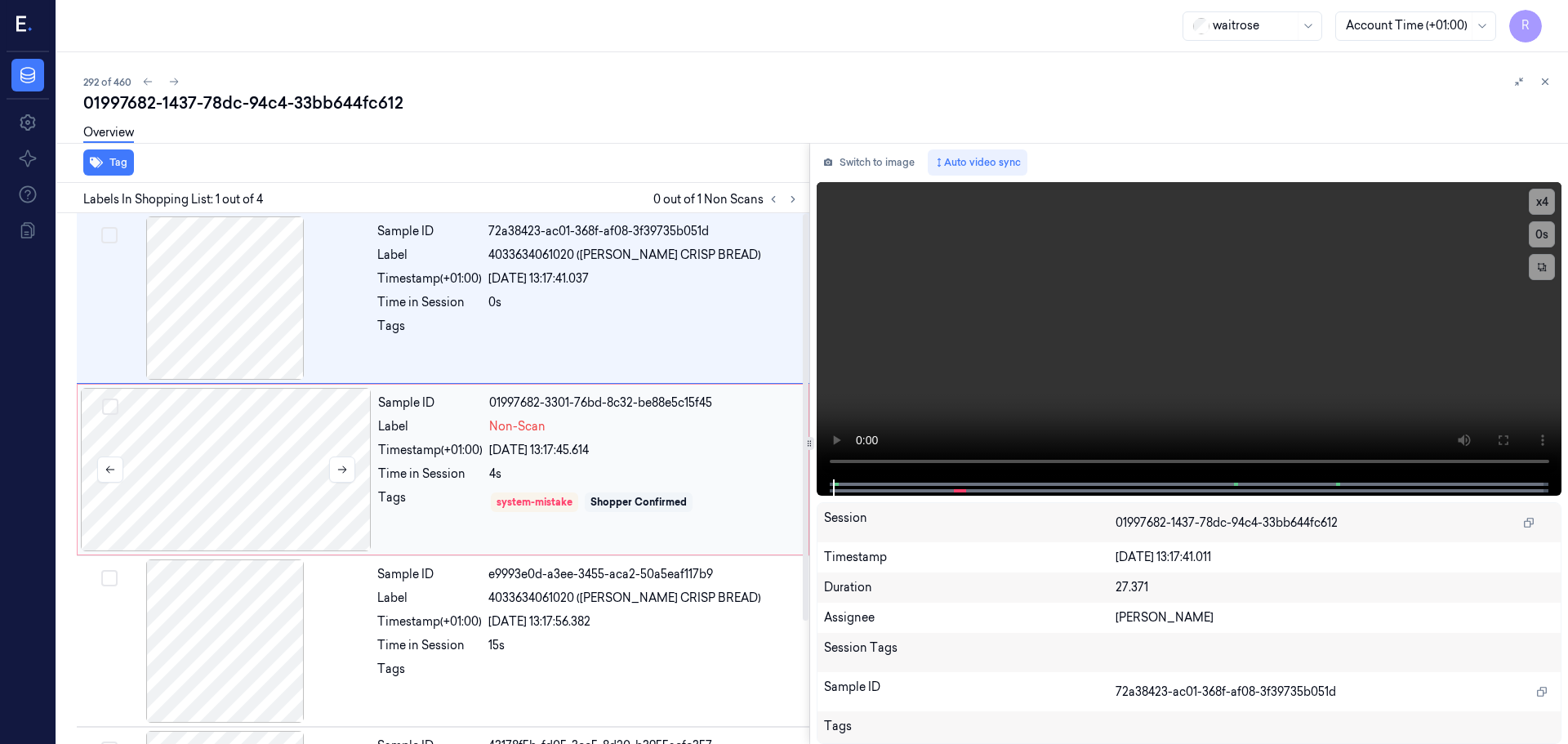
click at [280, 441] on div at bounding box center [226, 470] width 291 height 164
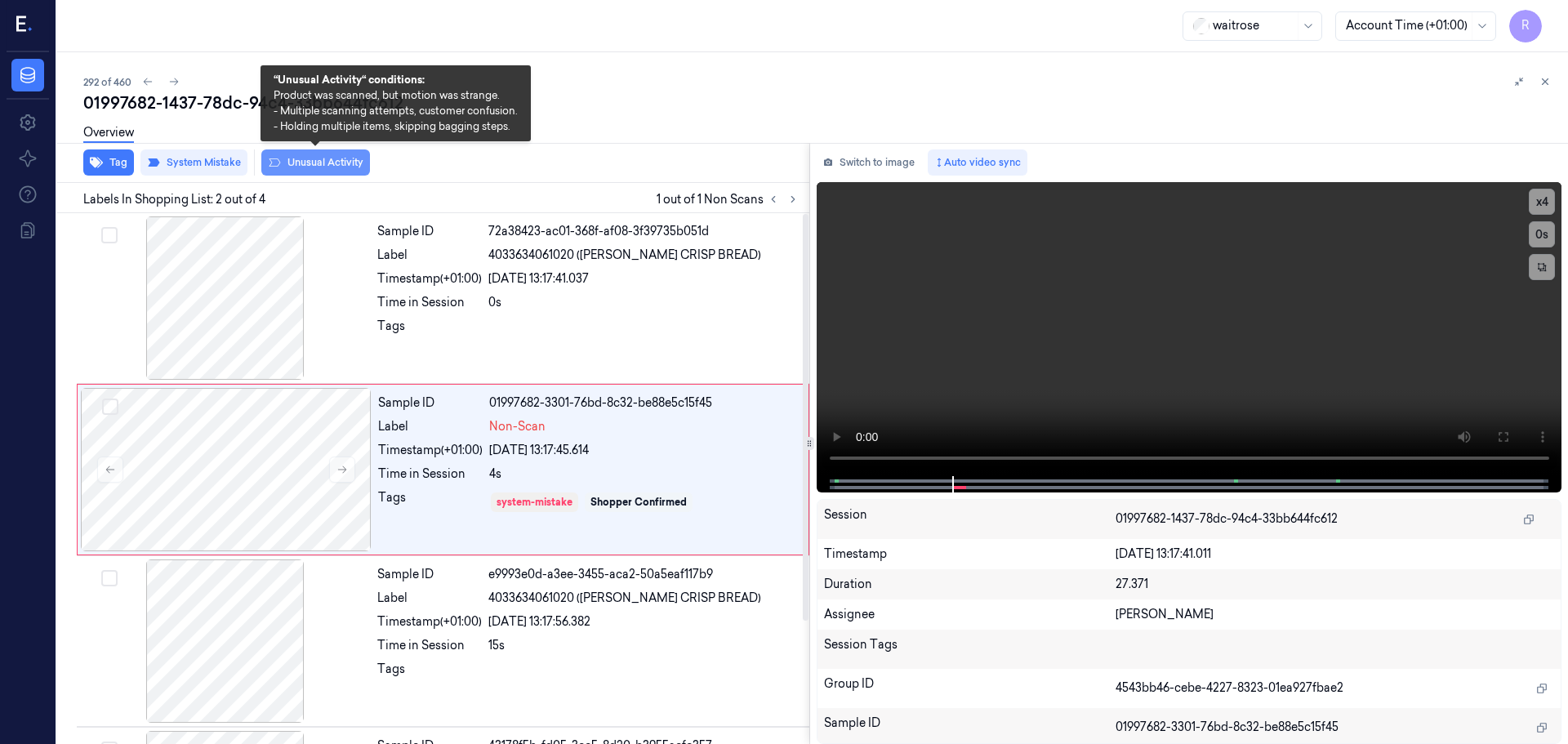
click at [319, 160] on button "Unusual Activity" at bounding box center [315, 163] width 109 height 26
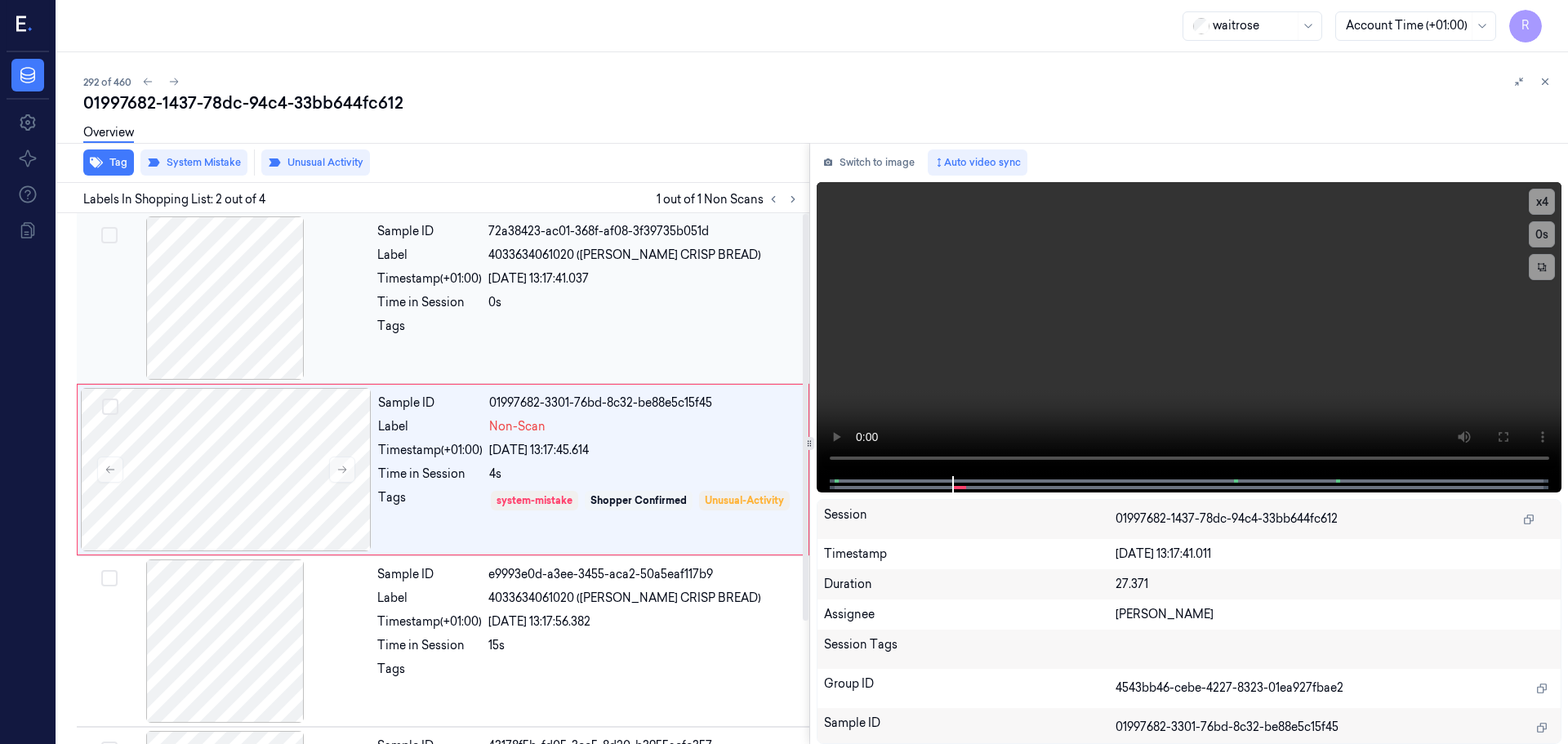
click at [532, 324] on div at bounding box center [644, 330] width 311 height 26
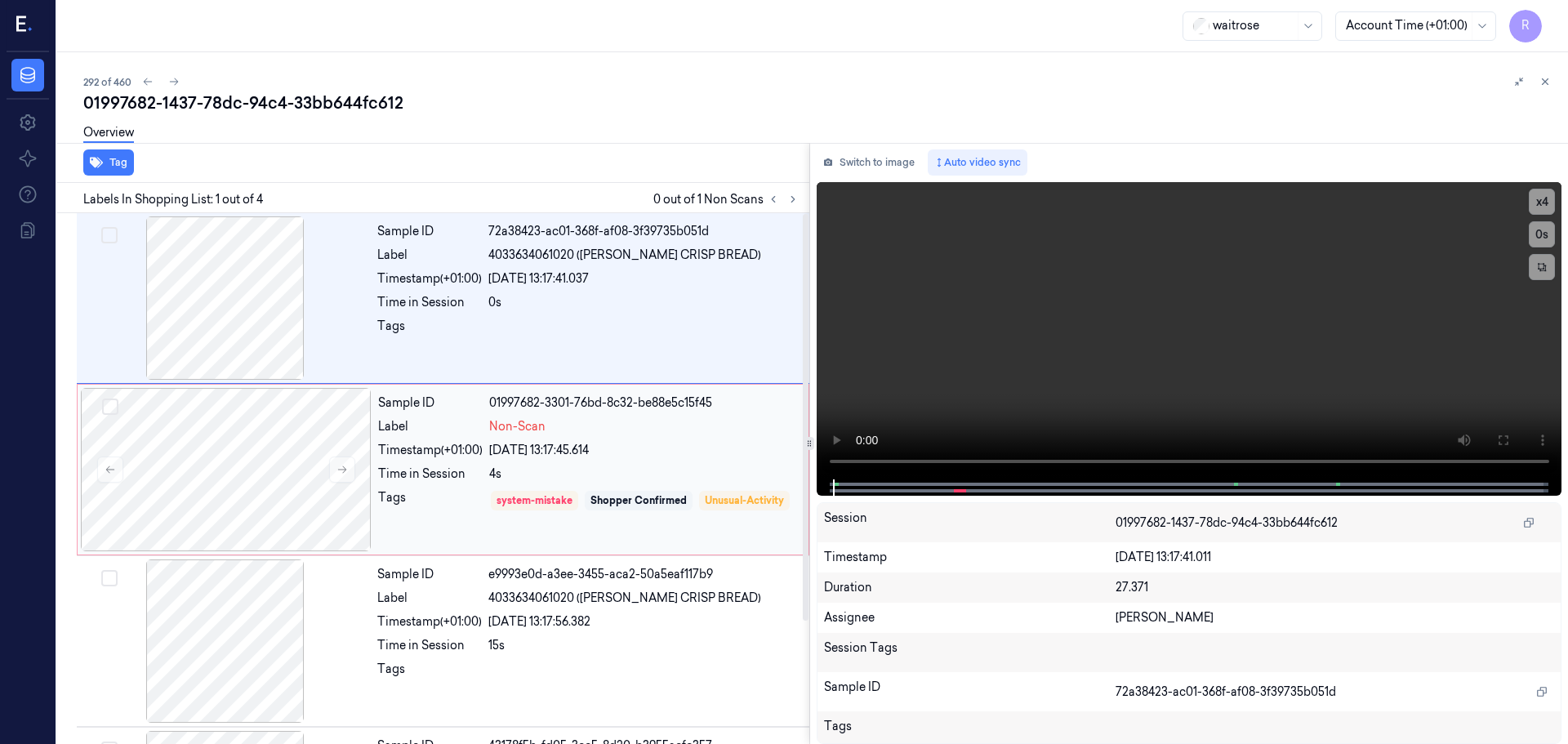
click at [525, 423] on span "Non-Scan" at bounding box center [517, 427] width 56 height 17
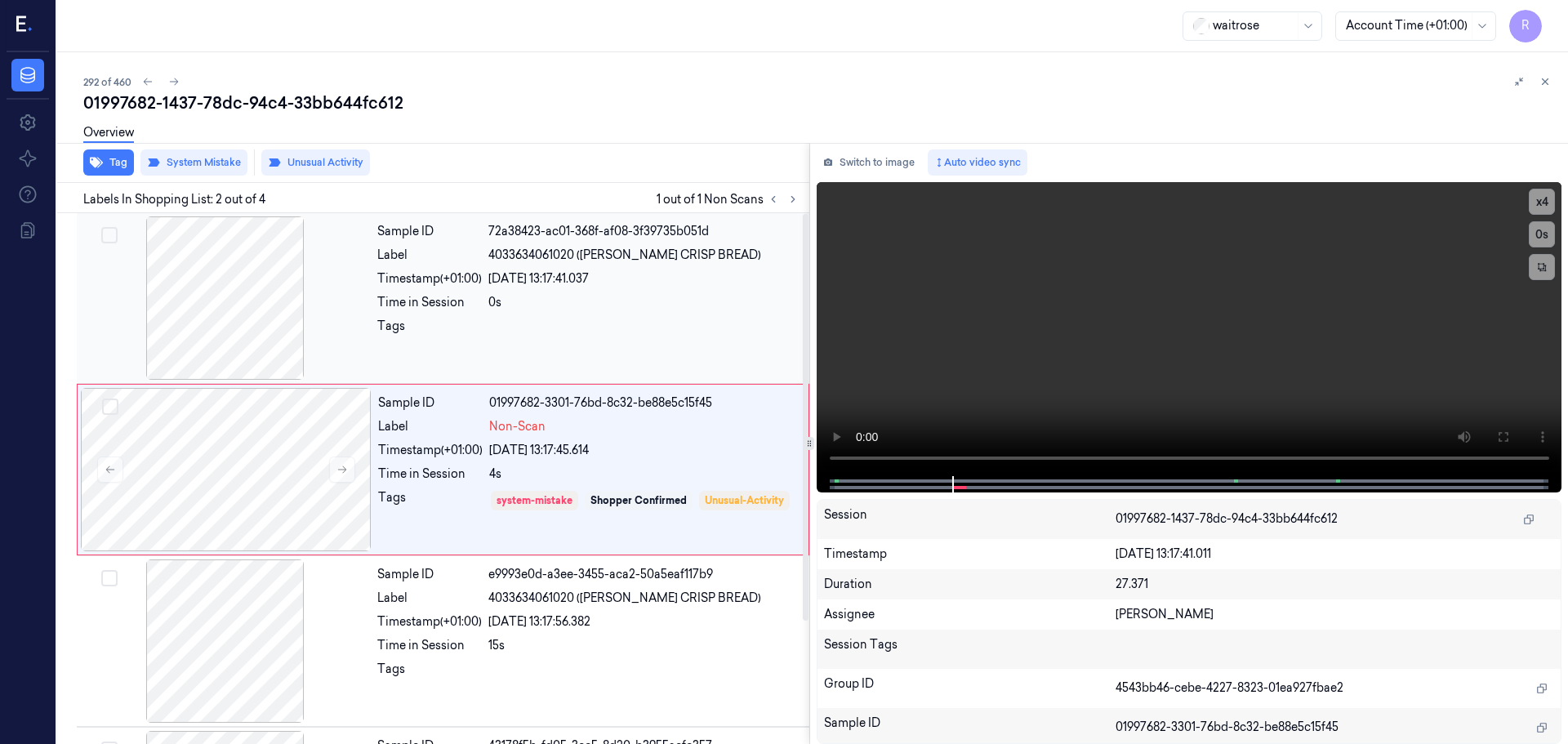
click at [704, 254] on div "4033634061020 ([PERSON_NAME] CRISP BREAD)" at bounding box center [644, 255] width 311 height 17
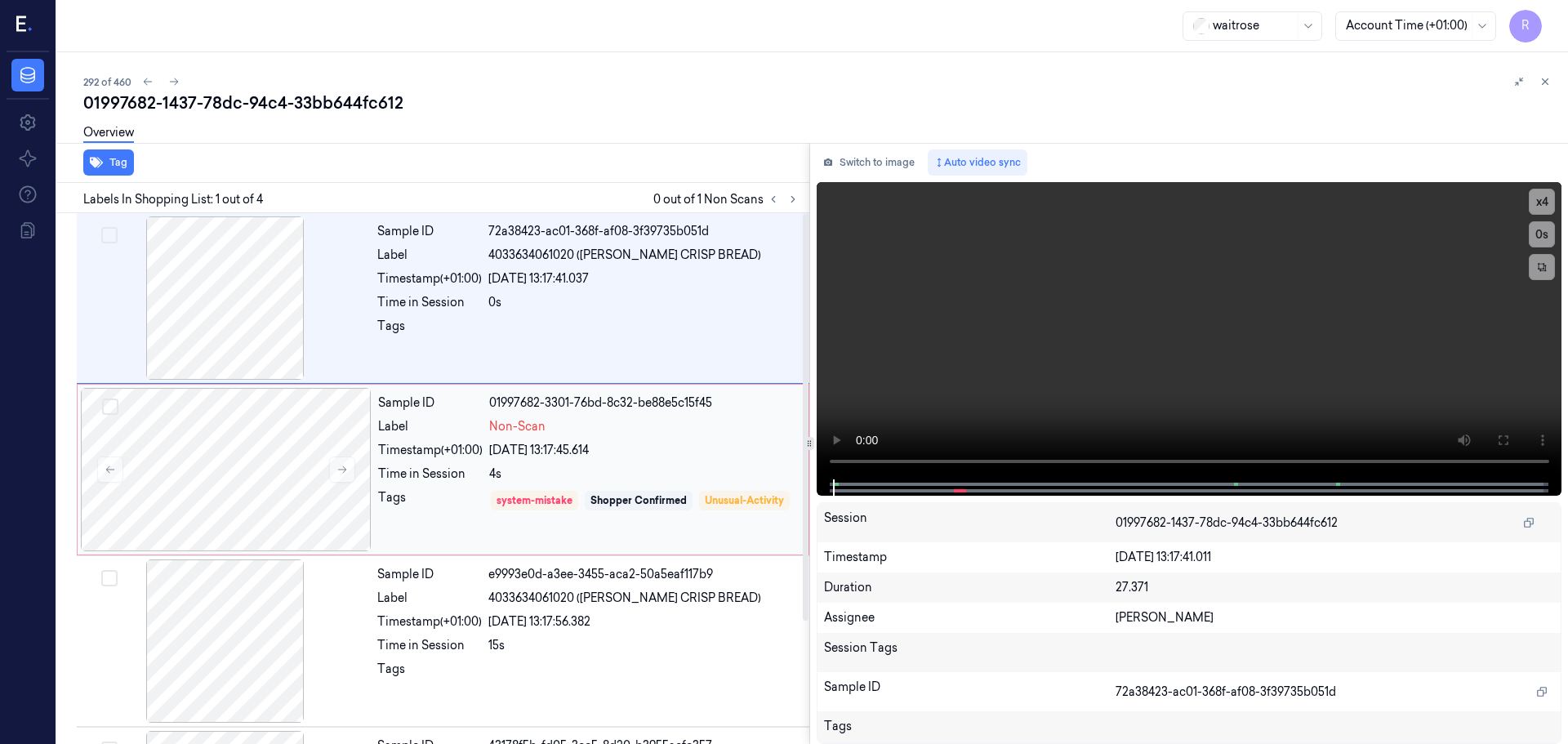
click at [677, 440] on div "Sample ID 01997682-3301-76bd-8c32-be88e5c15f45 Label Non-Scan Timestamp (+01:00…" at bounding box center [589, 470] width 434 height 164
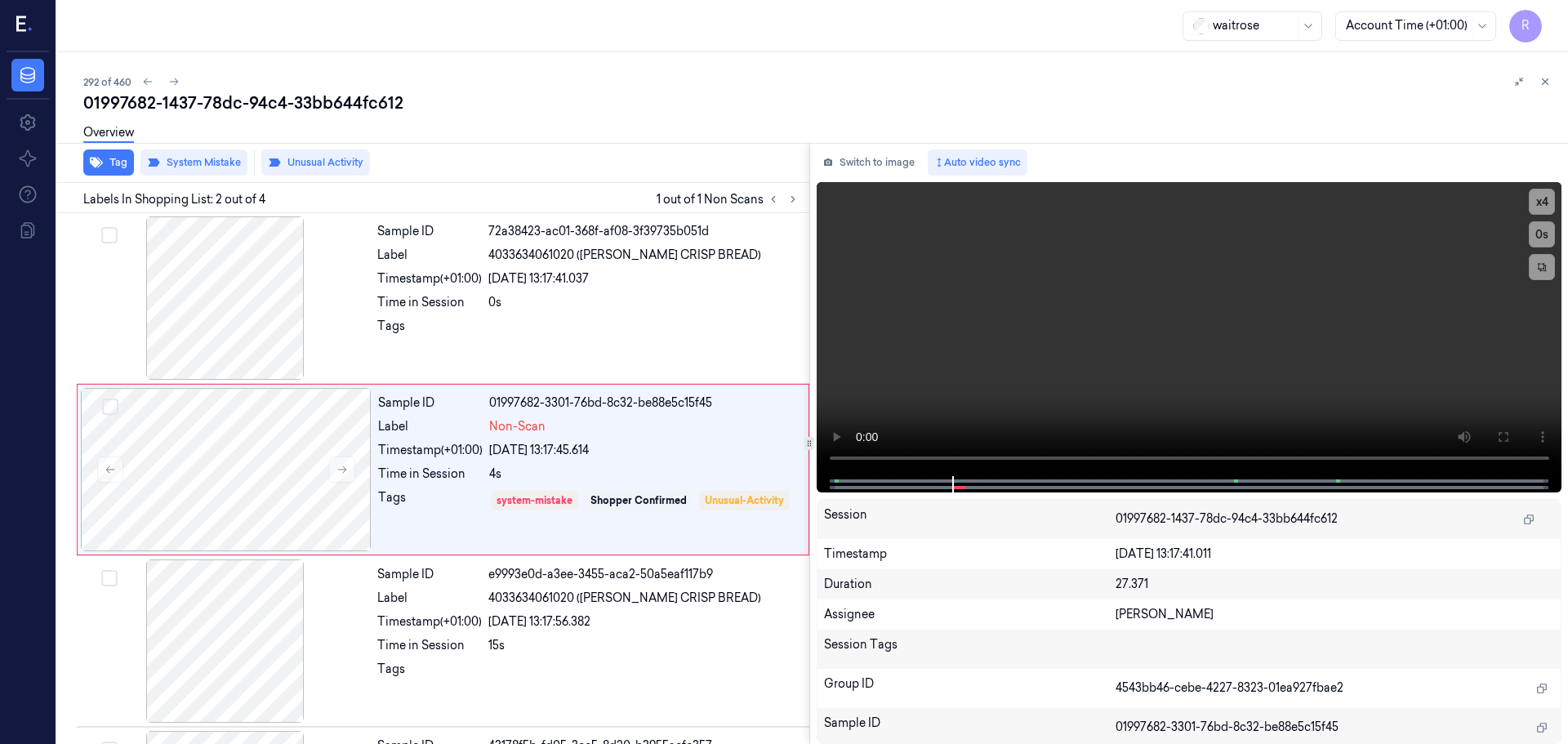
click at [1543, 85] on icon at bounding box center [1545, 82] width 11 height 11
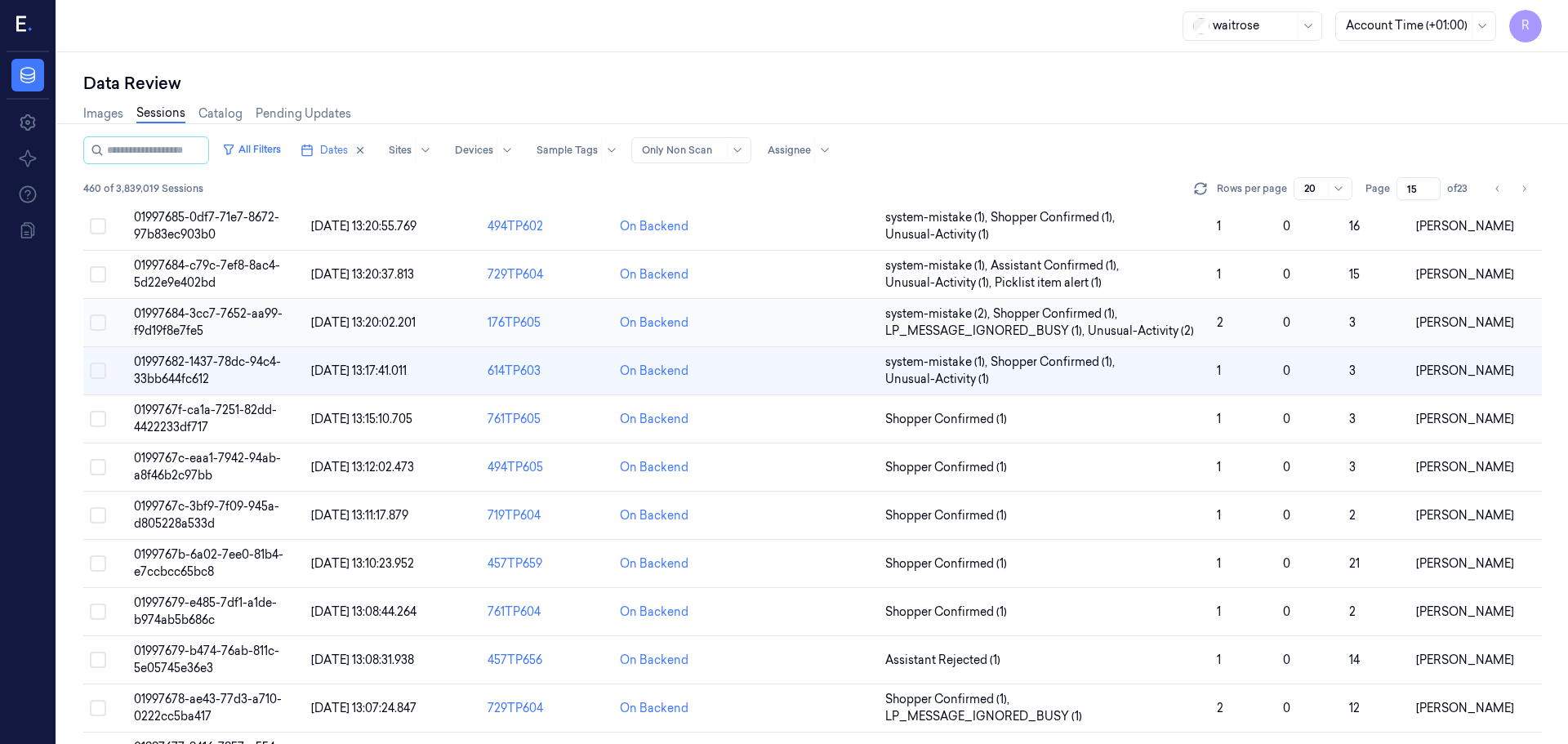
scroll to position [428, 0]
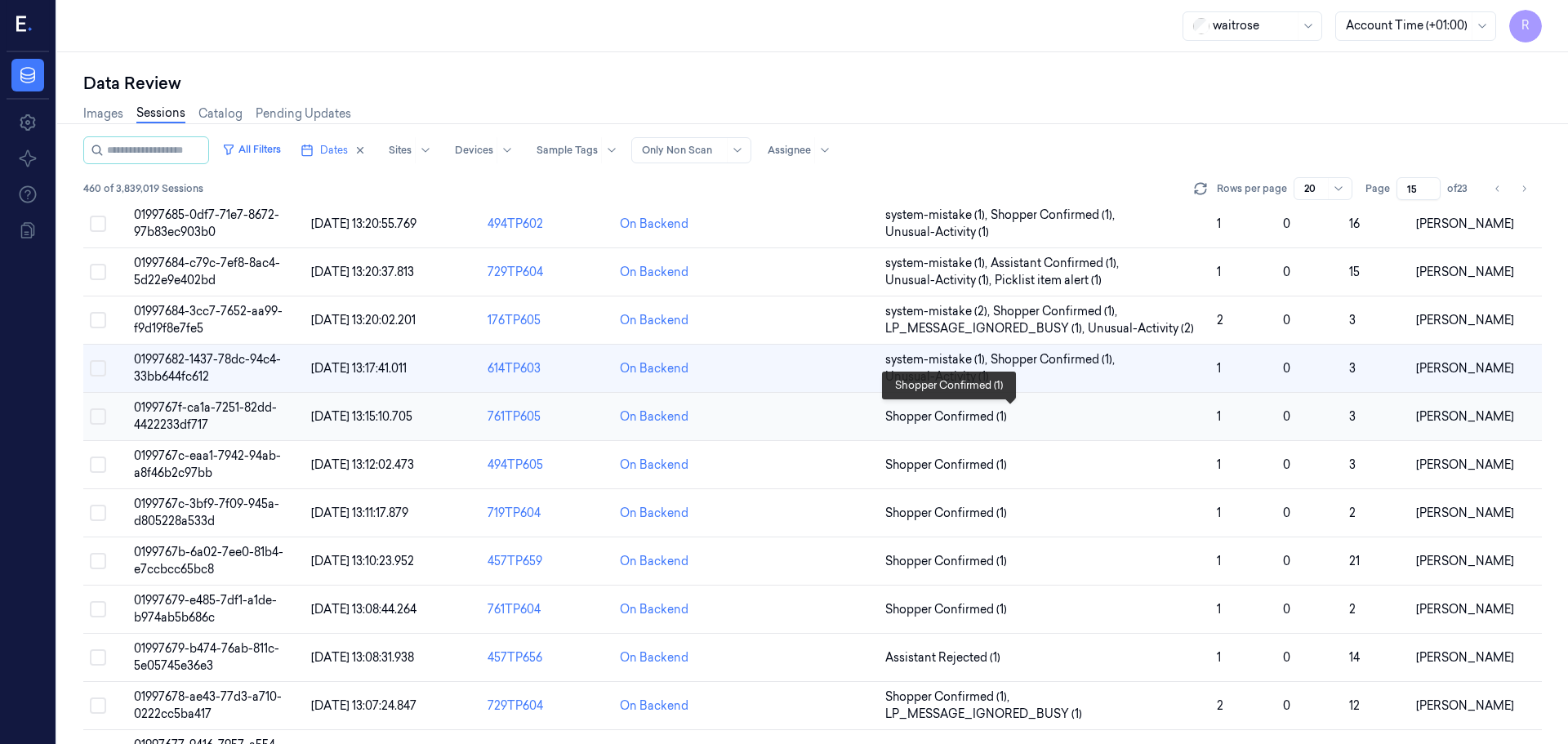
click at [1112, 410] on span "Shopper Confirmed (1)" at bounding box center [1045, 417] width 318 height 17
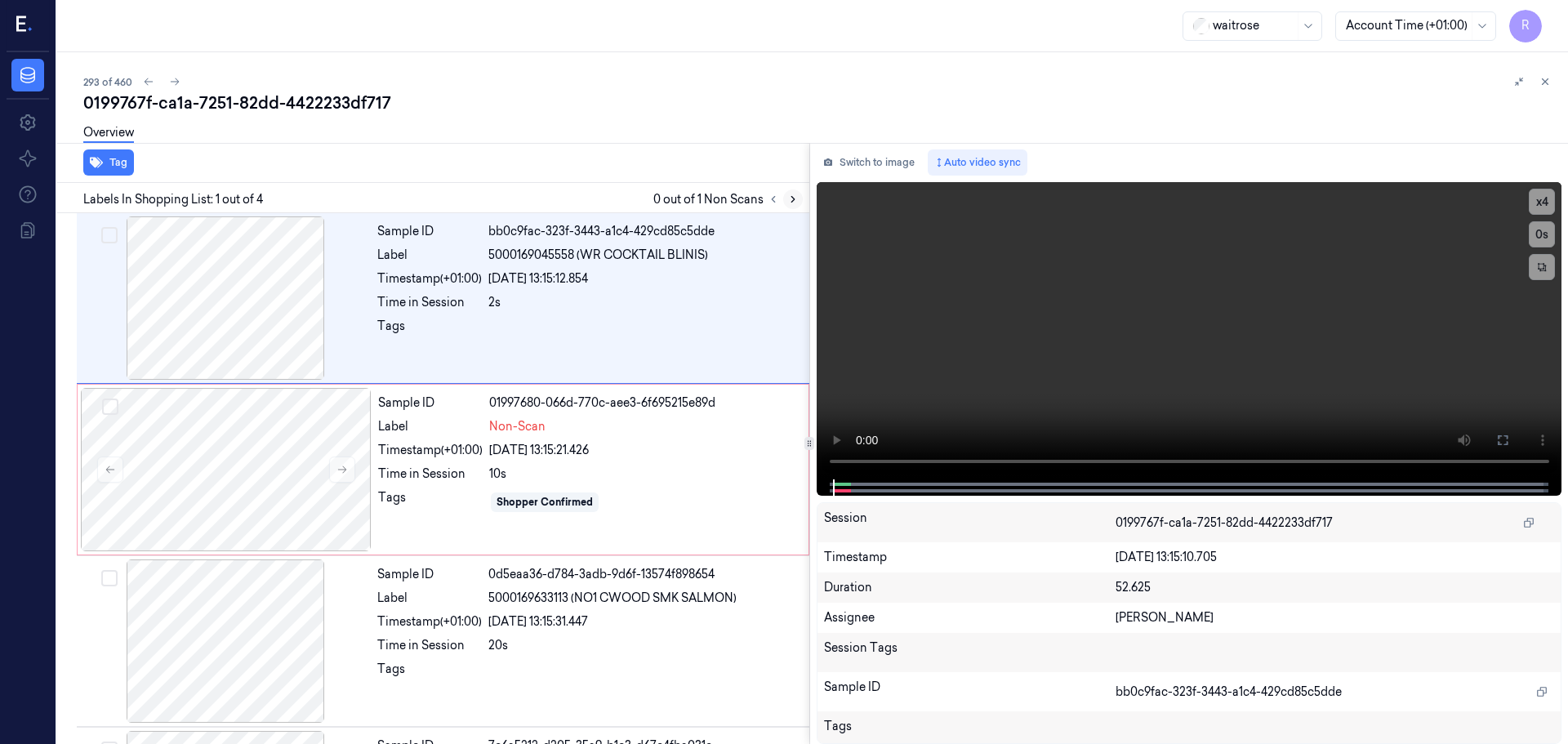
click at [794, 197] on icon at bounding box center [793, 199] width 11 height 11
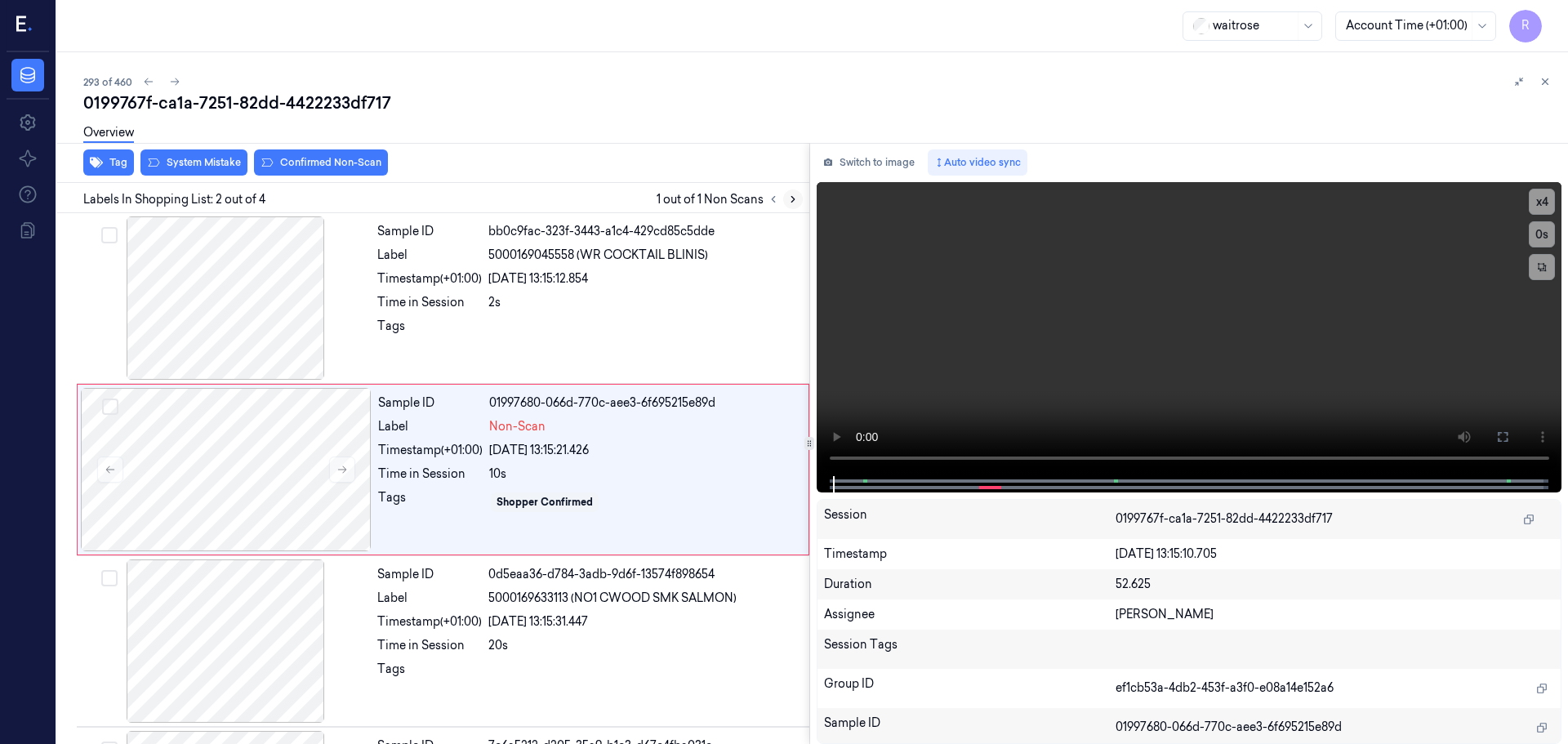
click at [785, 202] on button at bounding box center [793, 199] width 19 height 19
click at [795, 200] on icon at bounding box center [793, 199] width 11 height 11
click at [219, 319] on div at bounding box center [225, 298] width 291 height 164
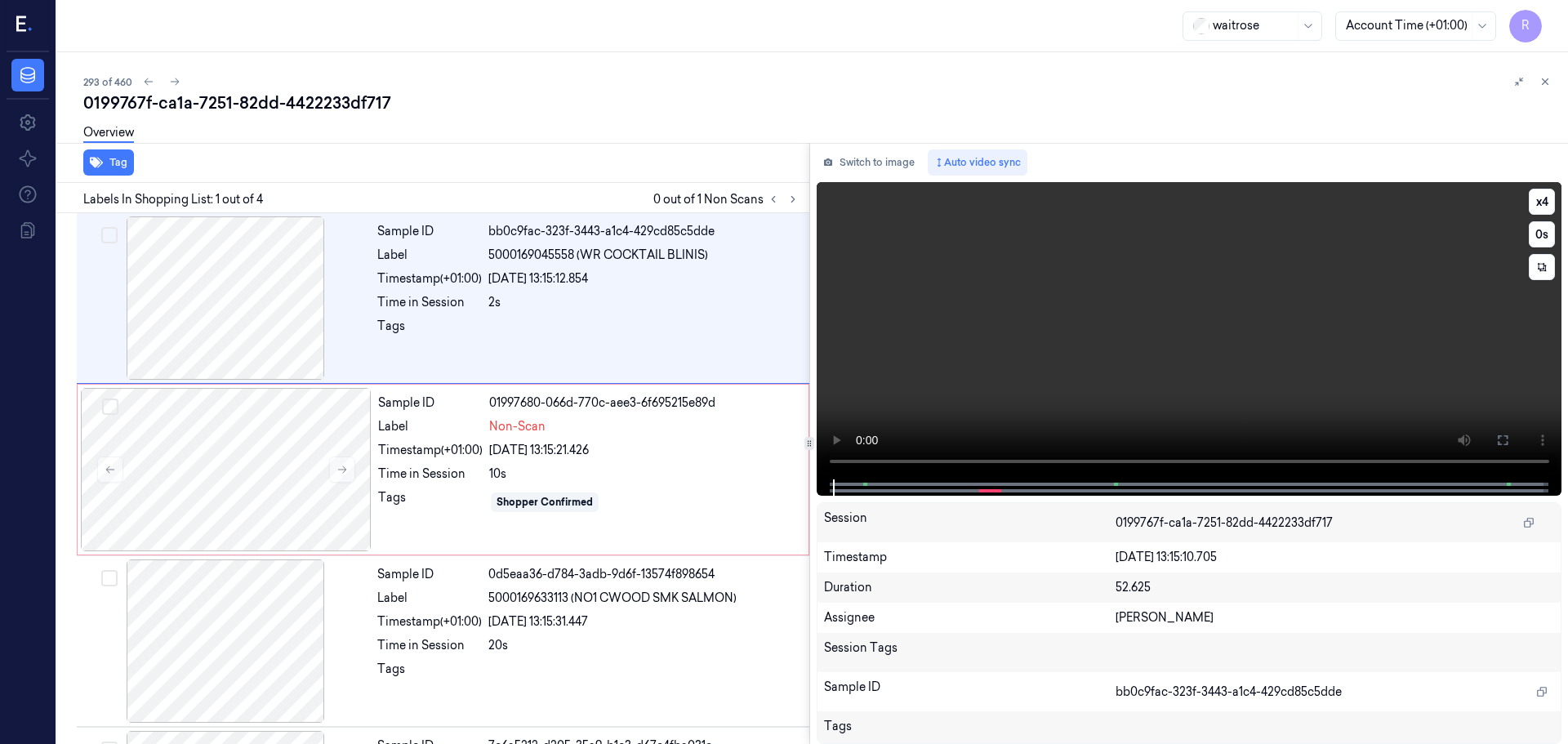
click at [835, 462] on video at bounding box center [1189, 330] width 746 height 297
click at [1542, 200] on button "x 4" at bounding box center [1541, 201] width 26 height 26
click at [1540, 204] on button "x 1" at bounding box center [1541, 201] width 26 height 26
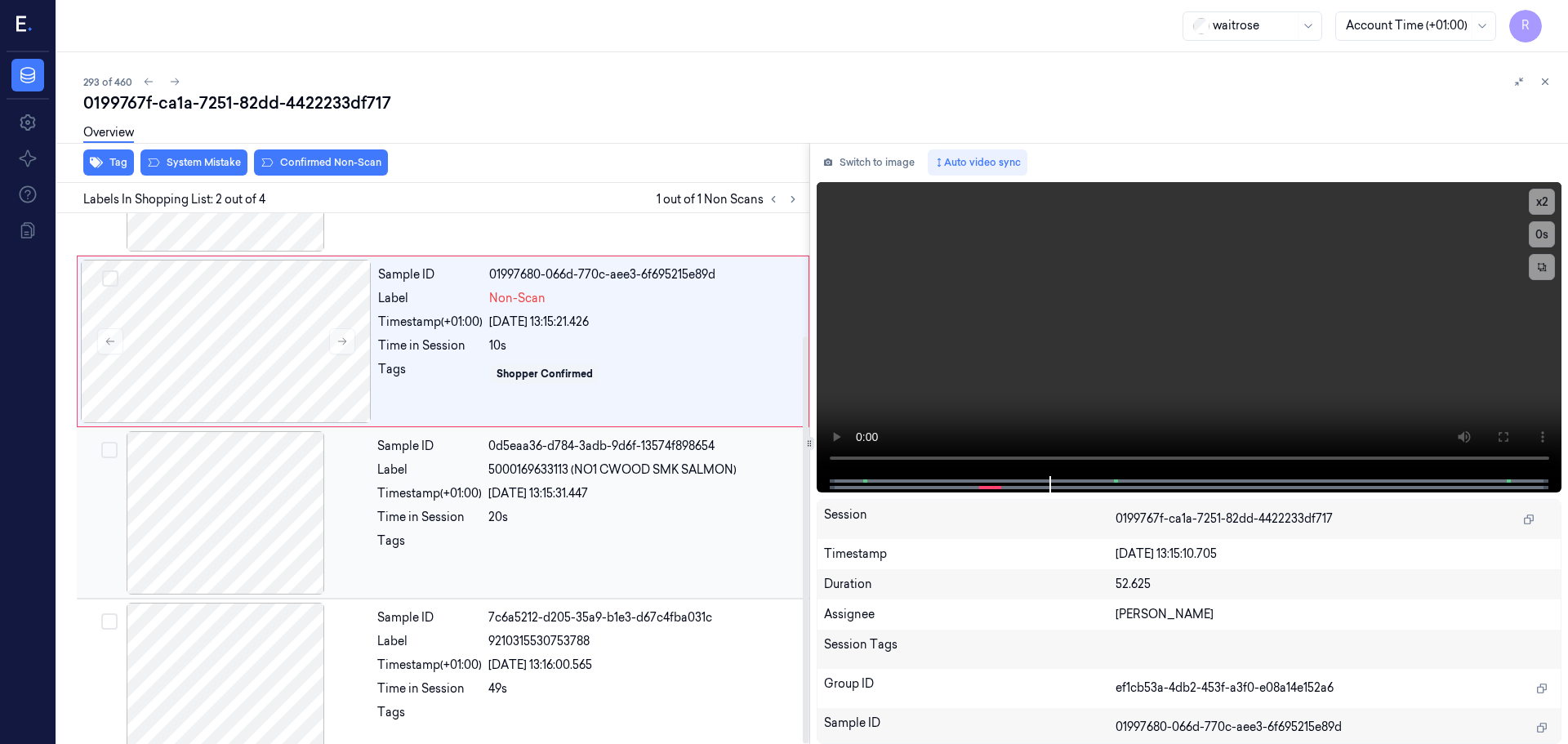
scroll to position [160, 0]
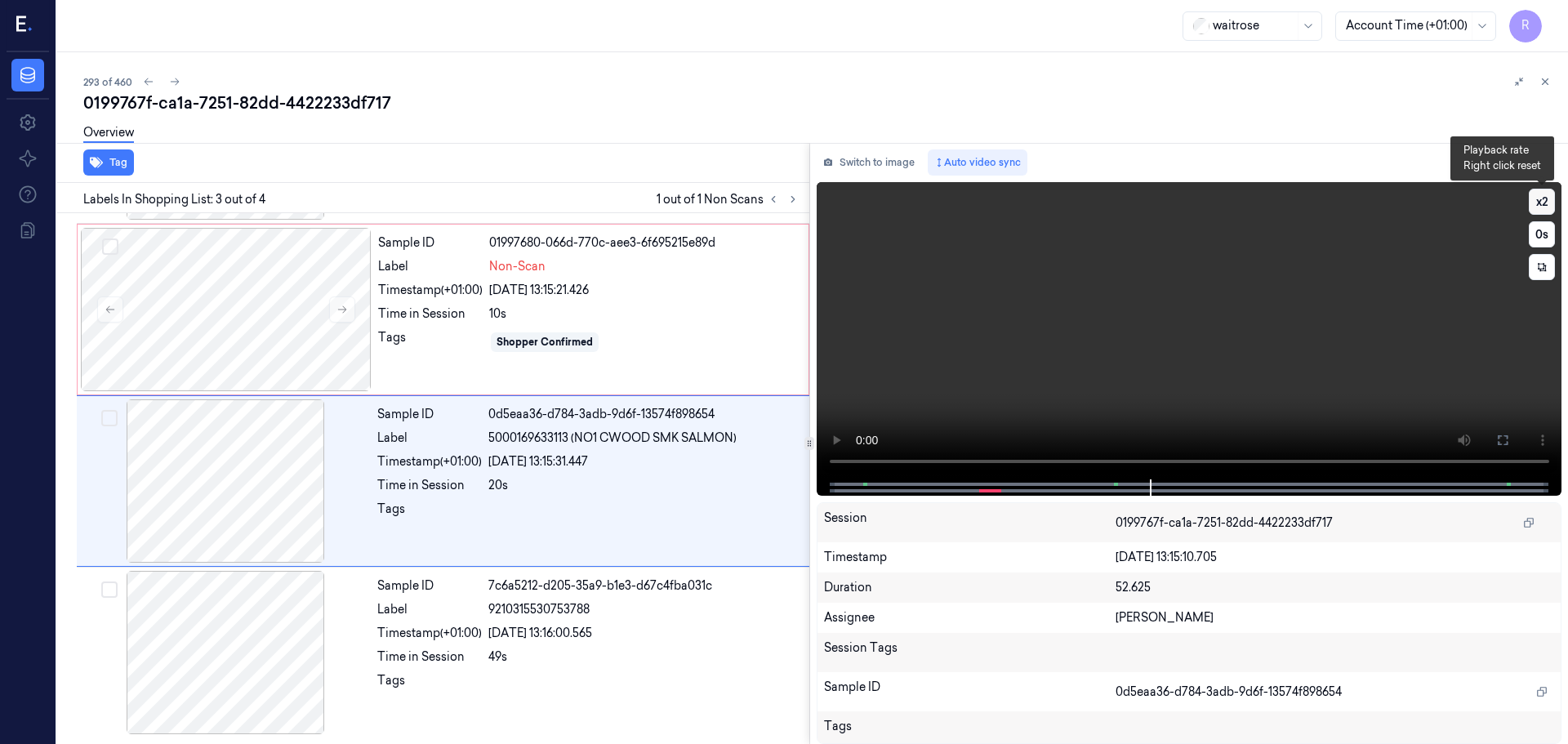
click at [1541, 201] on button "x 2" at bounding box center [1541, 201] width 26 height 26
click at [475, 344] on div "Tags" at bounding box center [430, 342] width 105 height 26
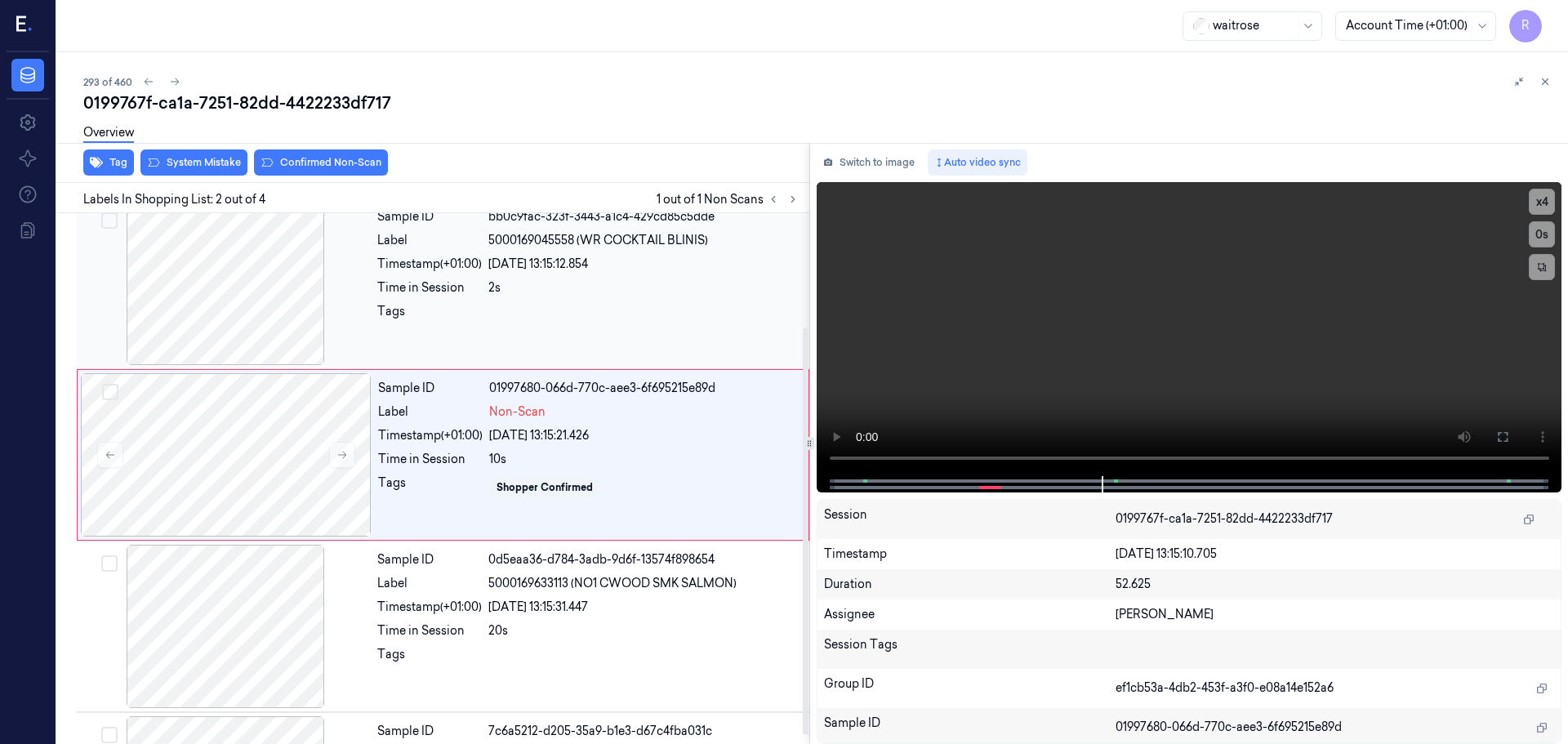
scroll to position [0, 0]
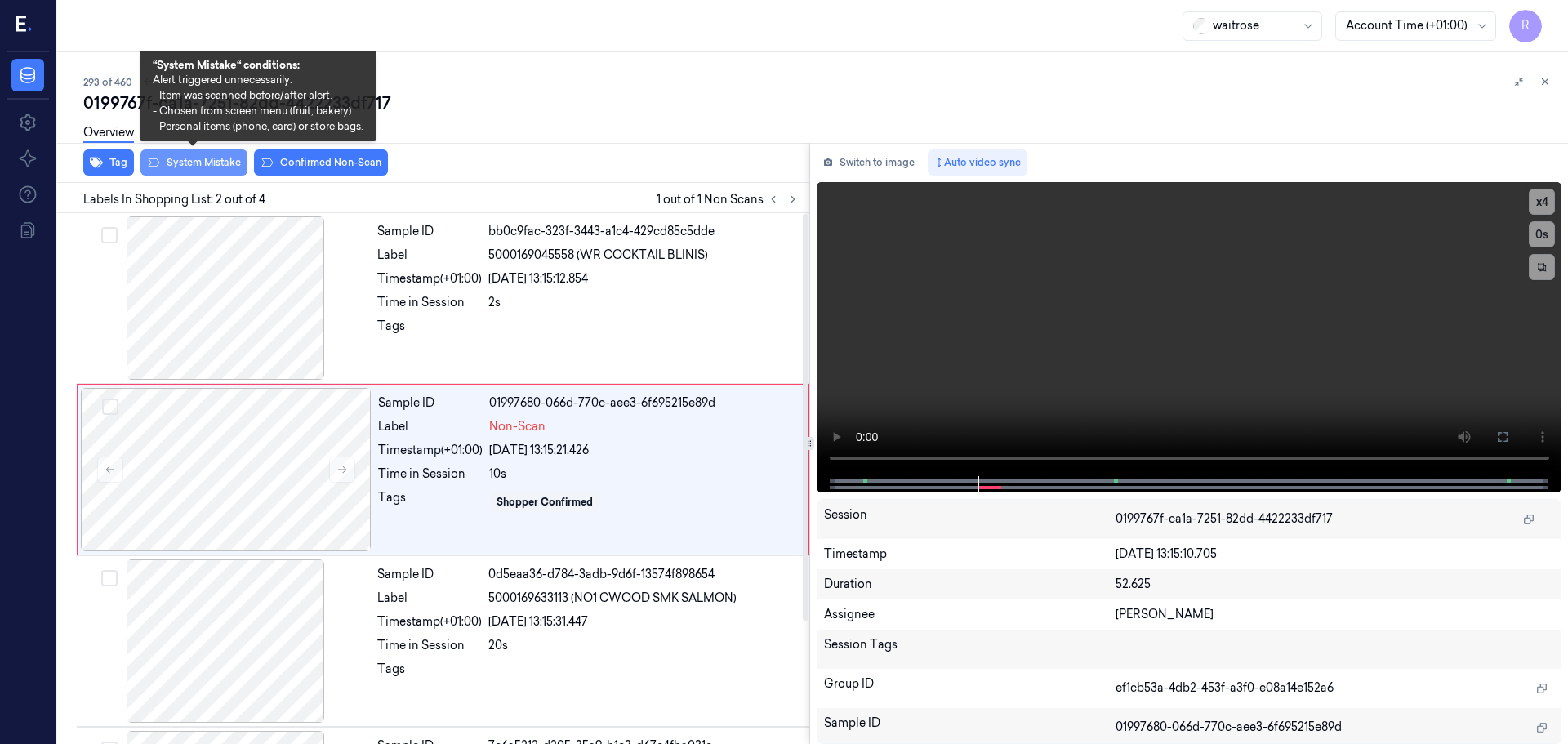
click at [201, 163] on button "System Mistake" at bounding box center [194, 163] width 107 height 26
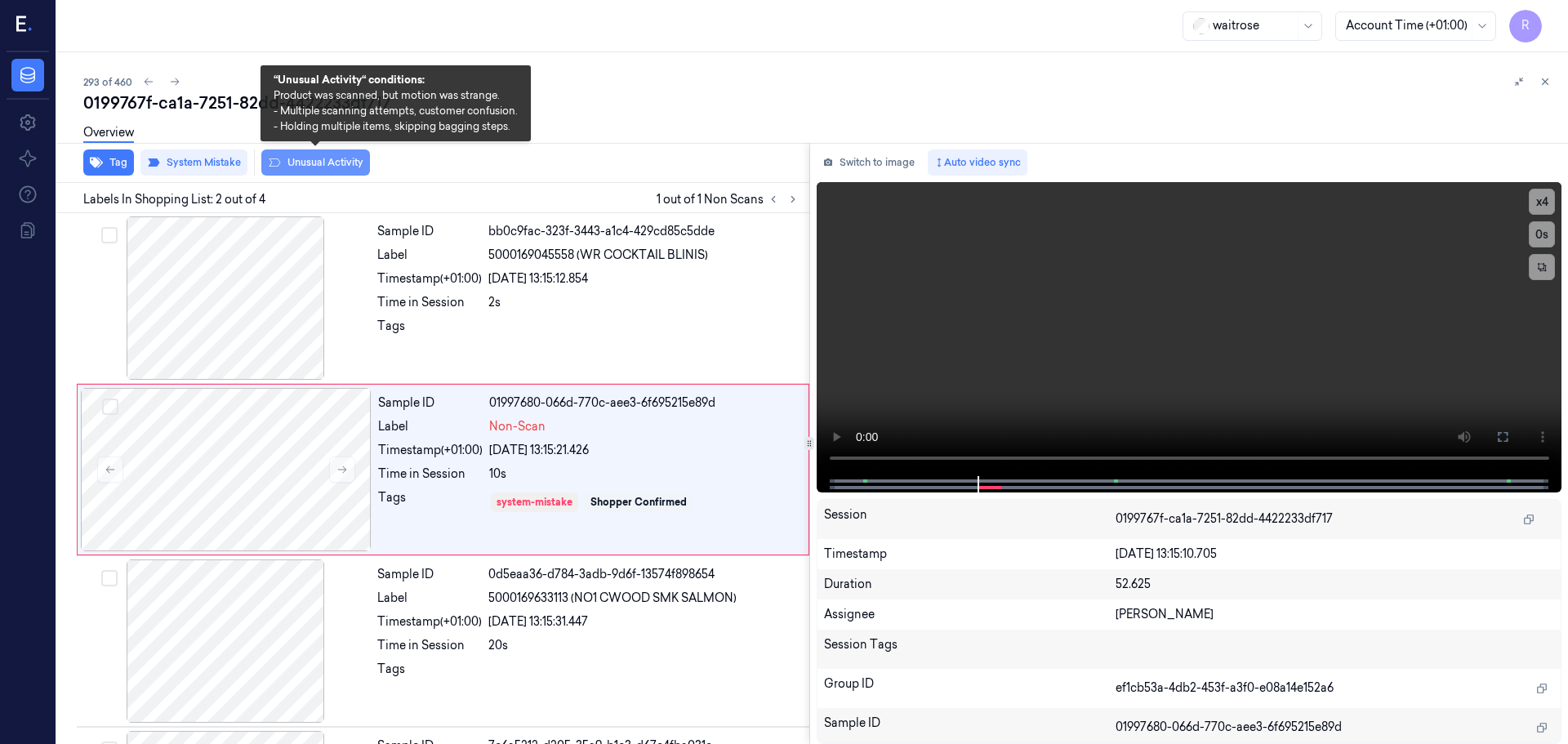
click at [314, 157] on button "Unusual Activity" at bounding box center [315, 163] width 109 height 26
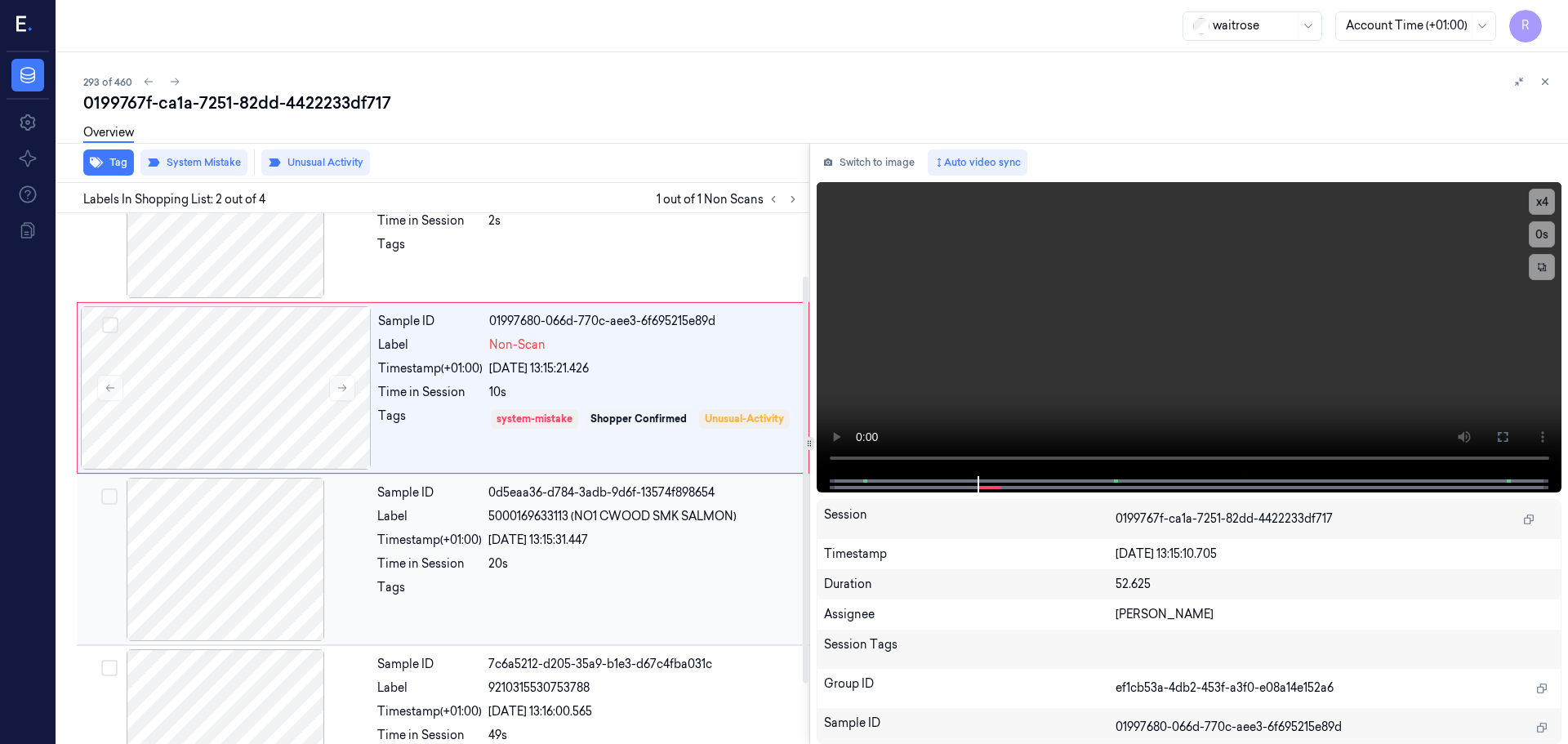
click at [460, 575] on div "Sample ID 0d5eaa36-d784-3adb-9d6f-13574f898654 Label 5000169633113 (NO1 CWOOD S…" at bounding box center [588, 559] width 435 height 164
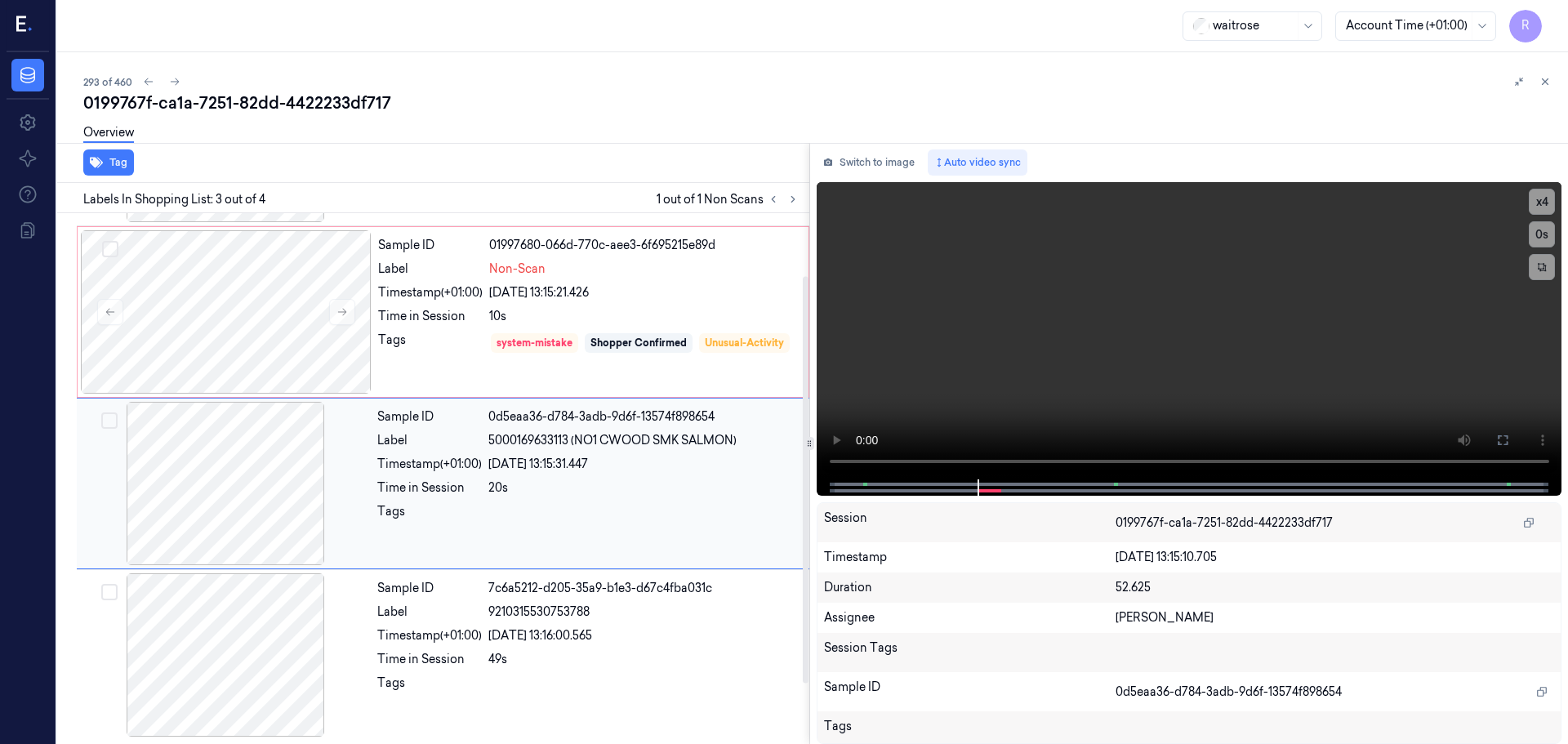
scroll to position [160, 0]
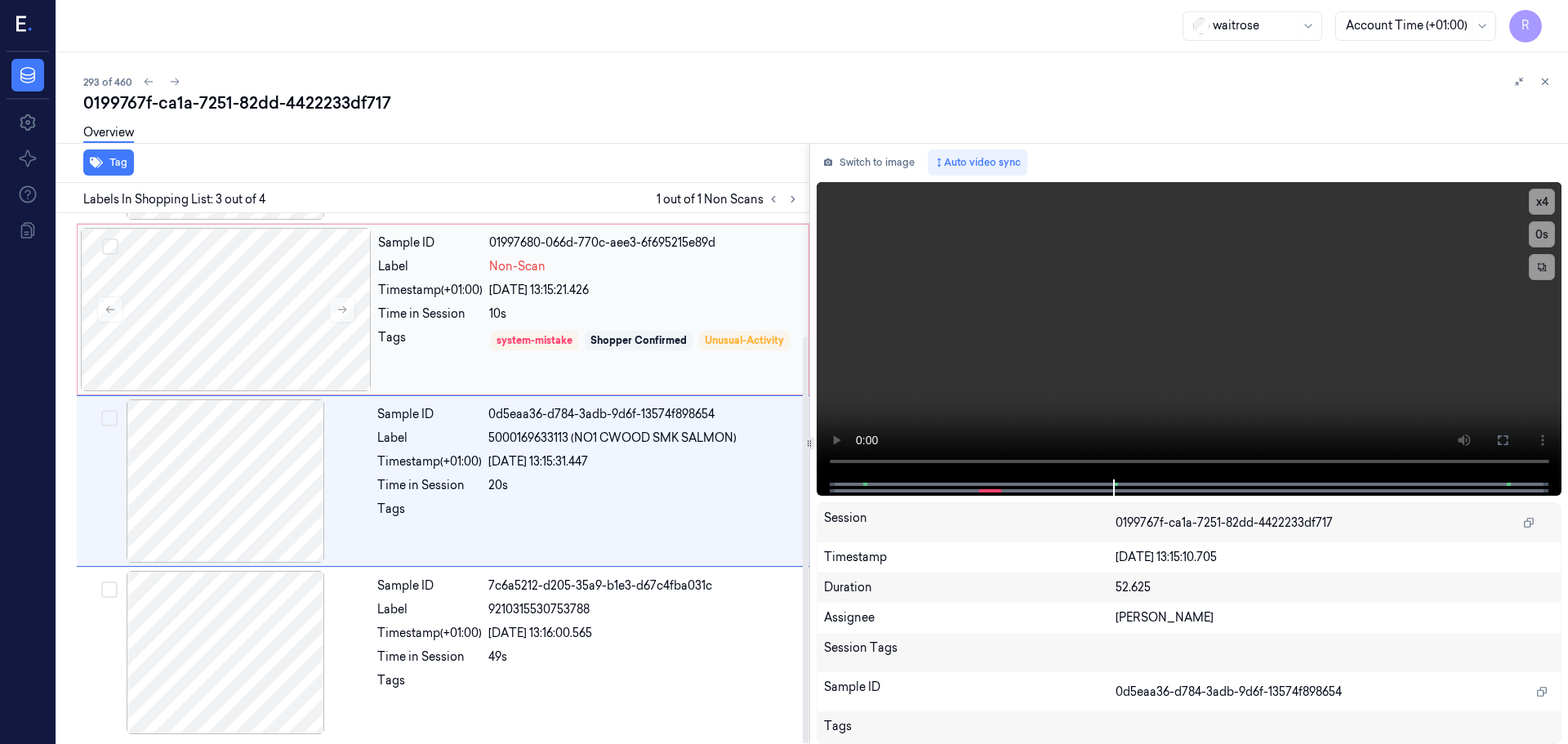
click at [456, 349] on div "Tags" at bounding box center [430, 352] width 105 height 47
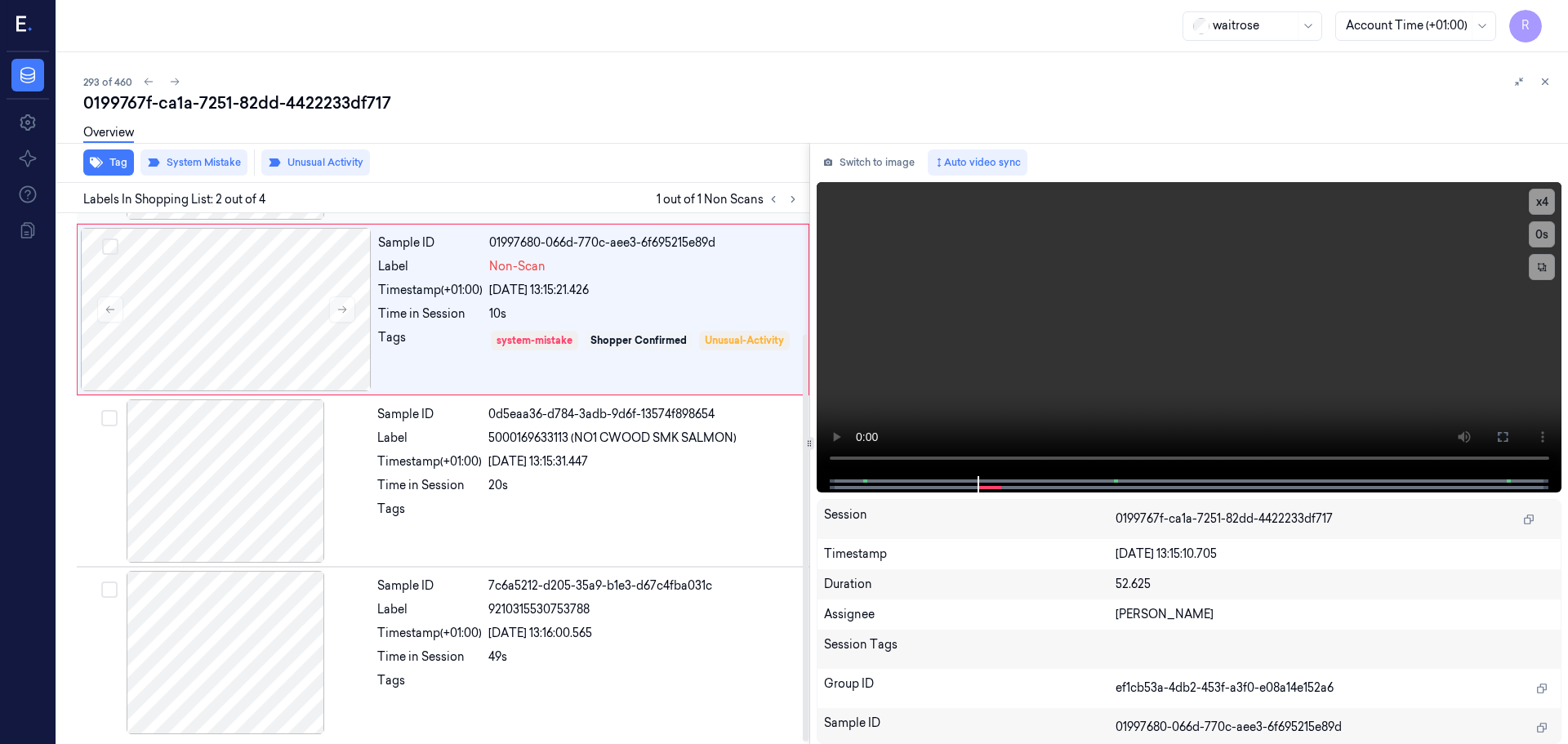
scroll to position [0, 0]
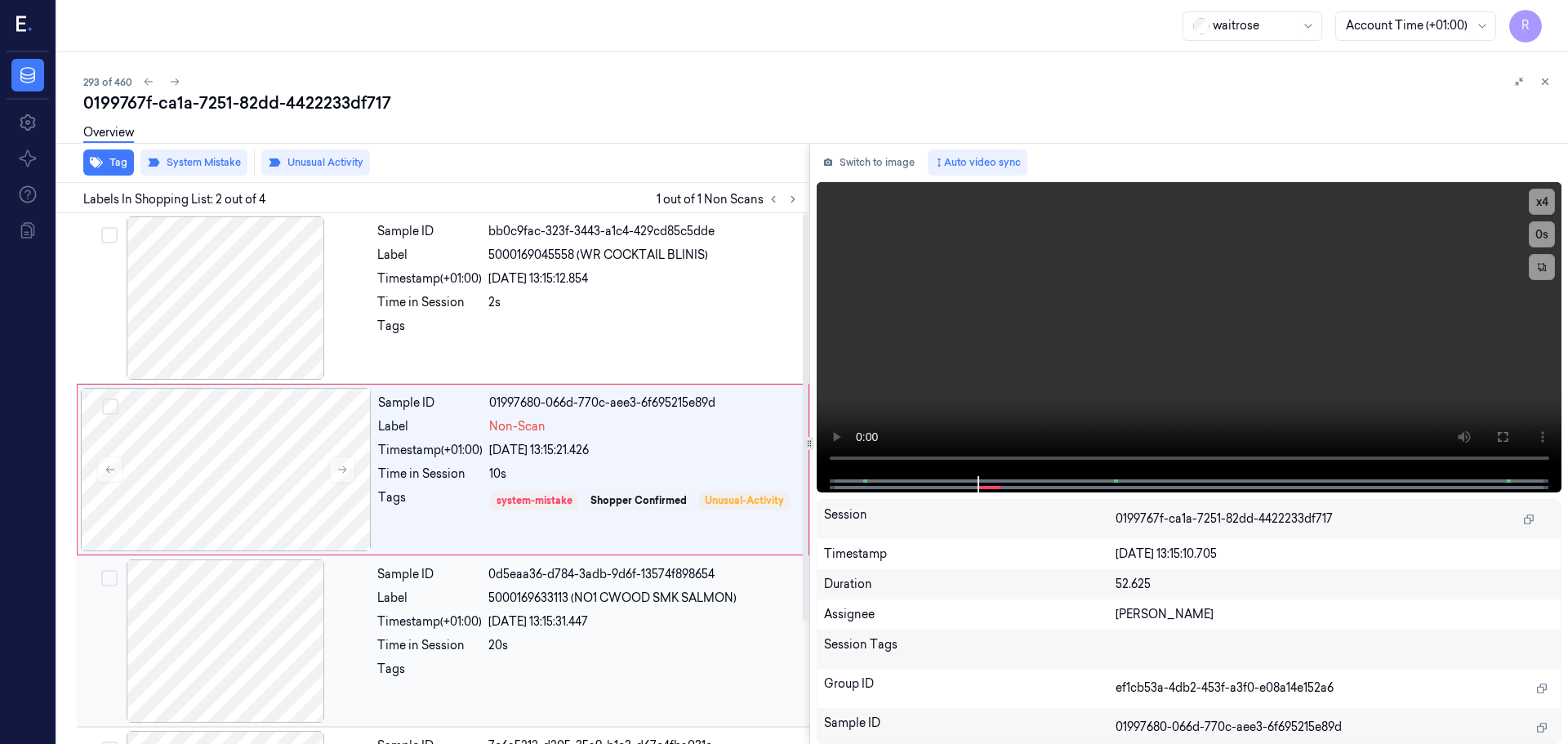
click at [436, 589] on div "Label" at bounding box center [429, 598] width 105 height 17
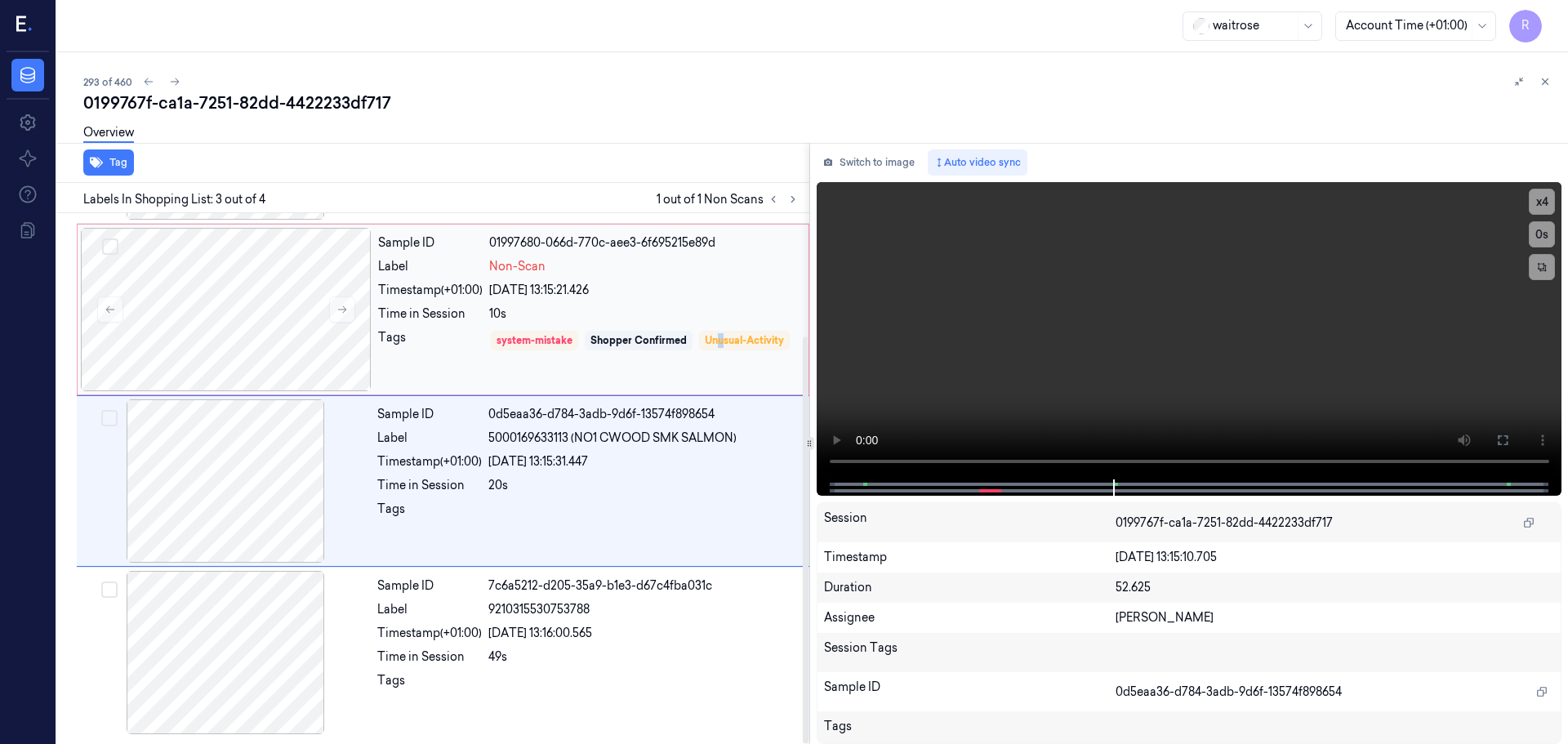
click at [515, 390] on div "Sample ID 01997680-066d-770c-aee3-6f695215e89d Label Non-Scan Timestamp (+01:00…" at bounding box center [589, 310] width 434 height 164
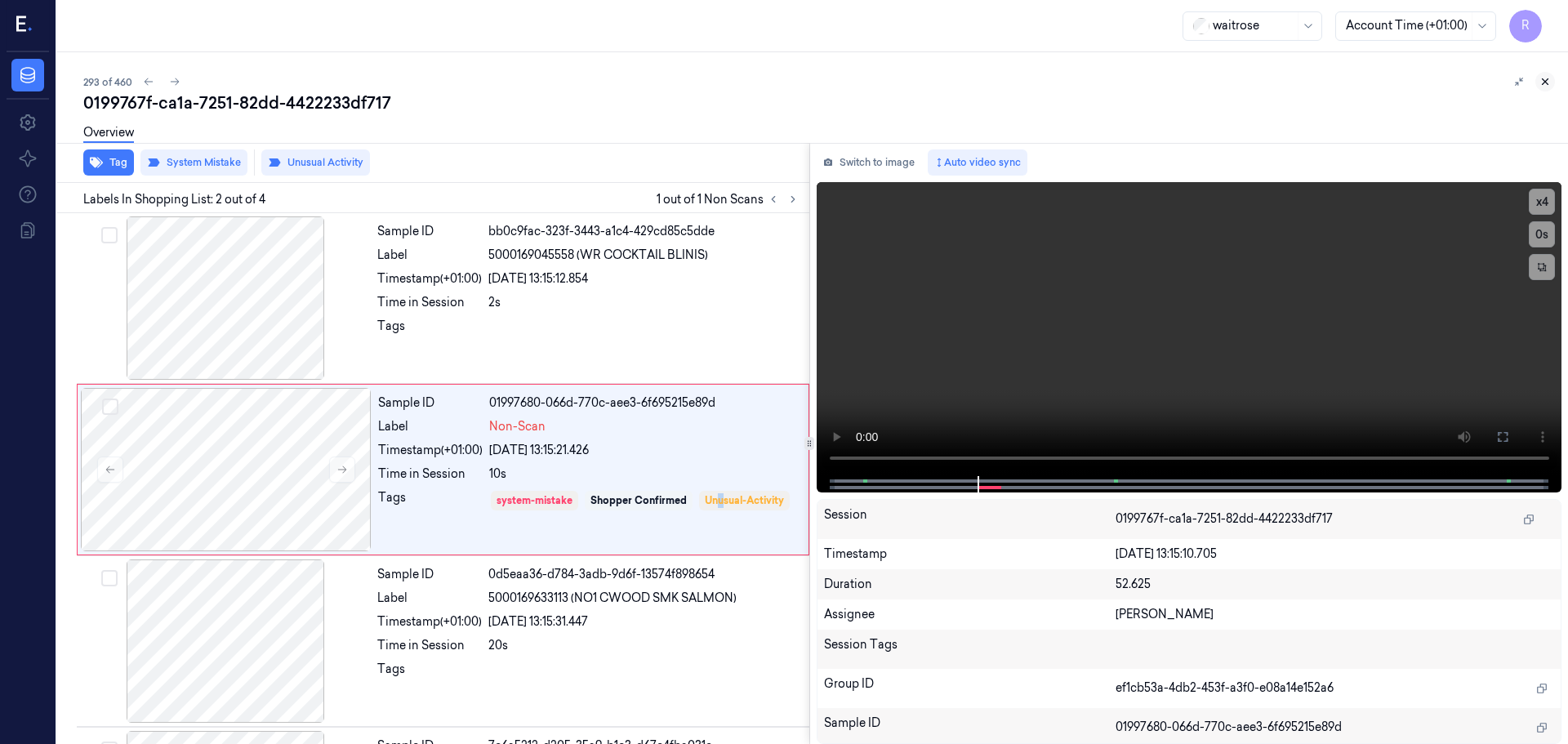
click at [1542, 84] on icon at bounding box center [1545, 82] width 11 height 11
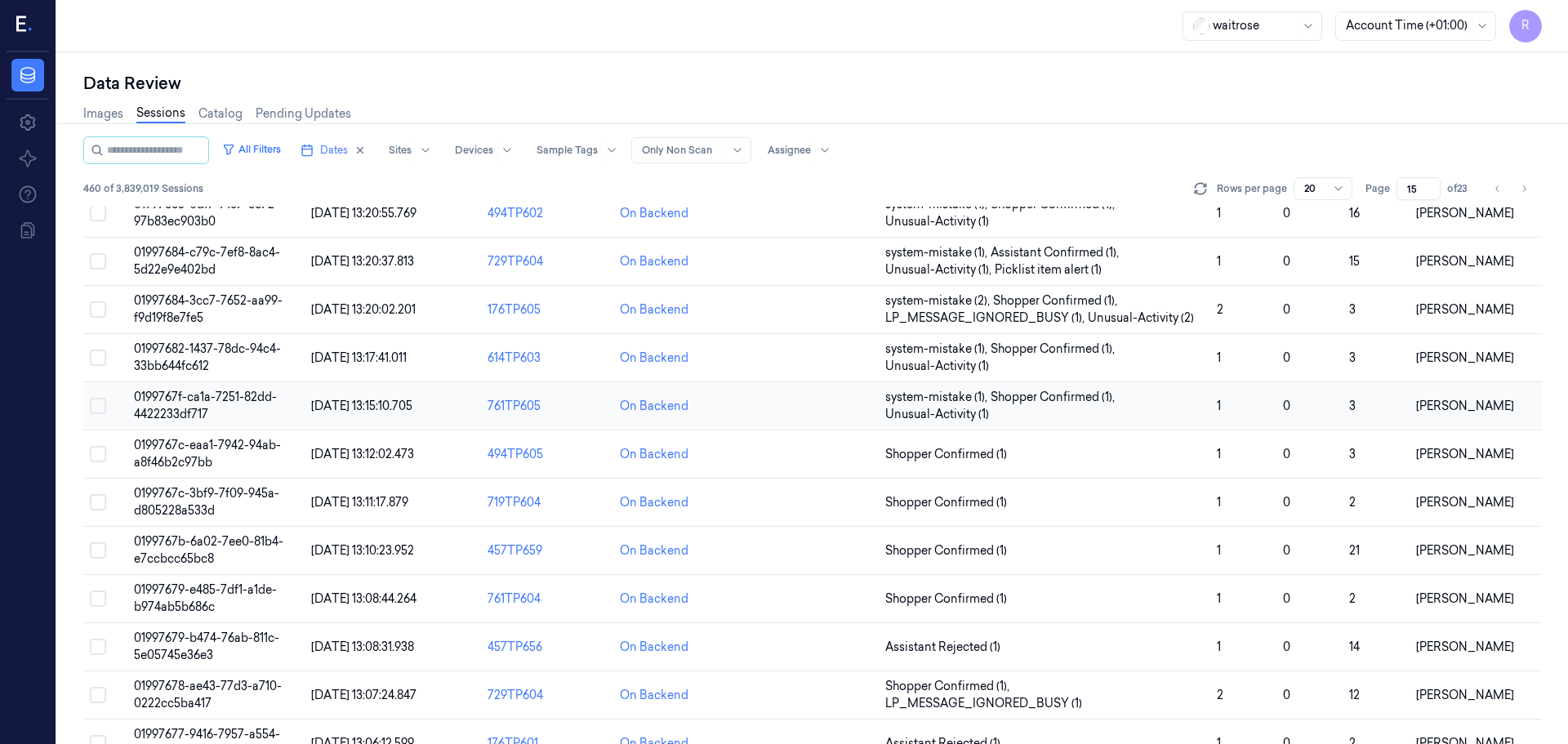
scroll to position [468, 0]
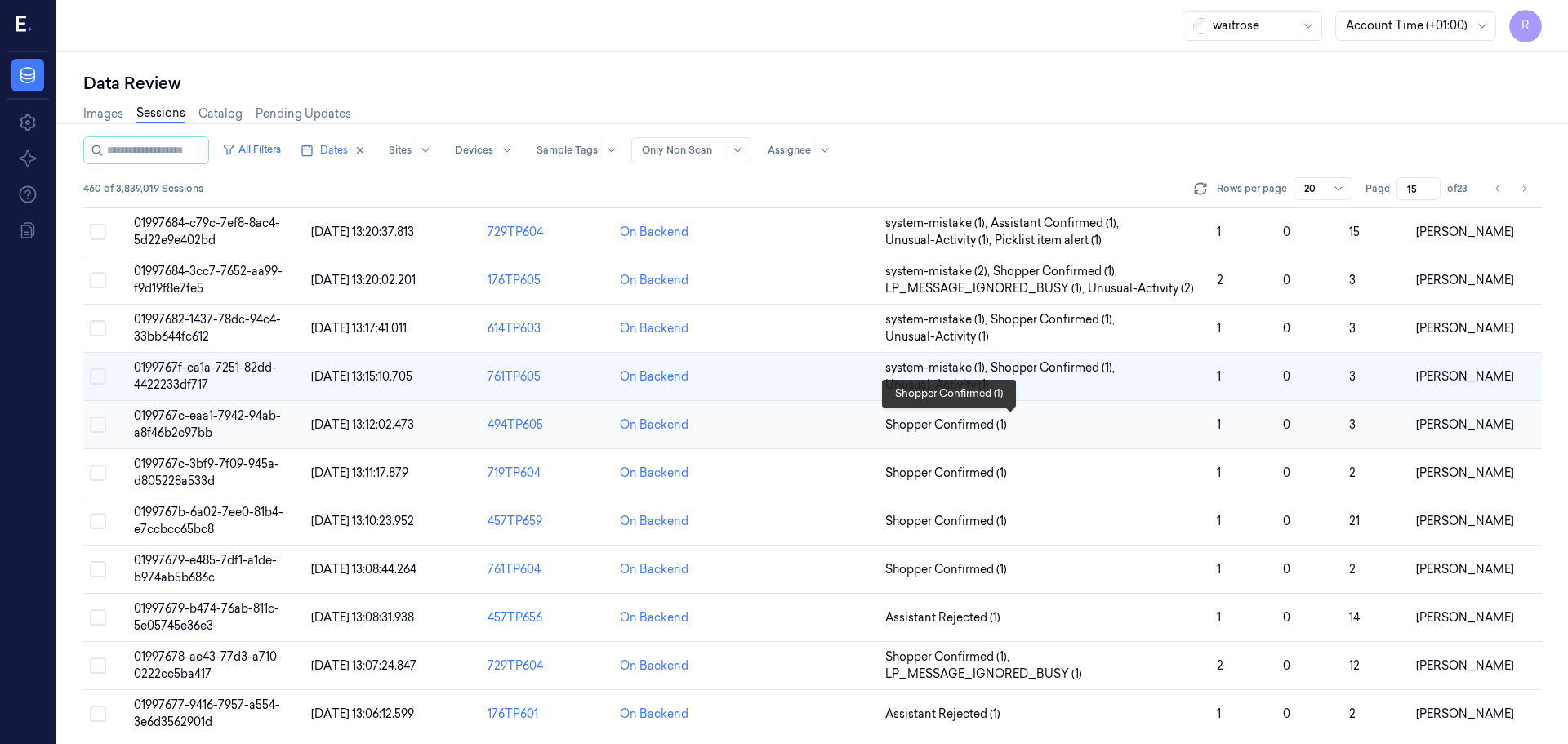
click at [1039, 418] on span "Shopper Confirmed (1)" at bounding box center [1045, 425] width 318 height 17
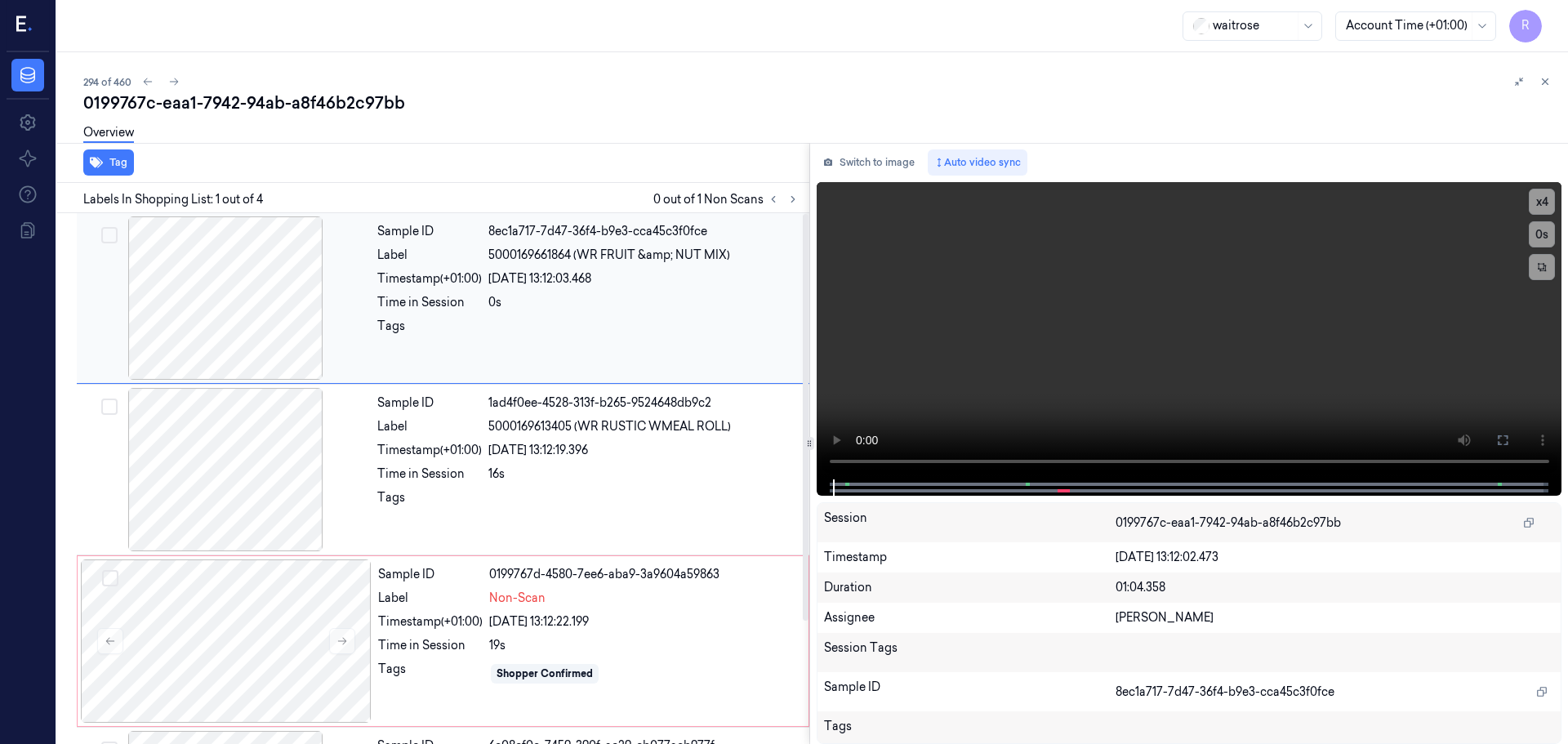
click at [249, 313] on div at bounding box center [225, 298] width 291 height 164
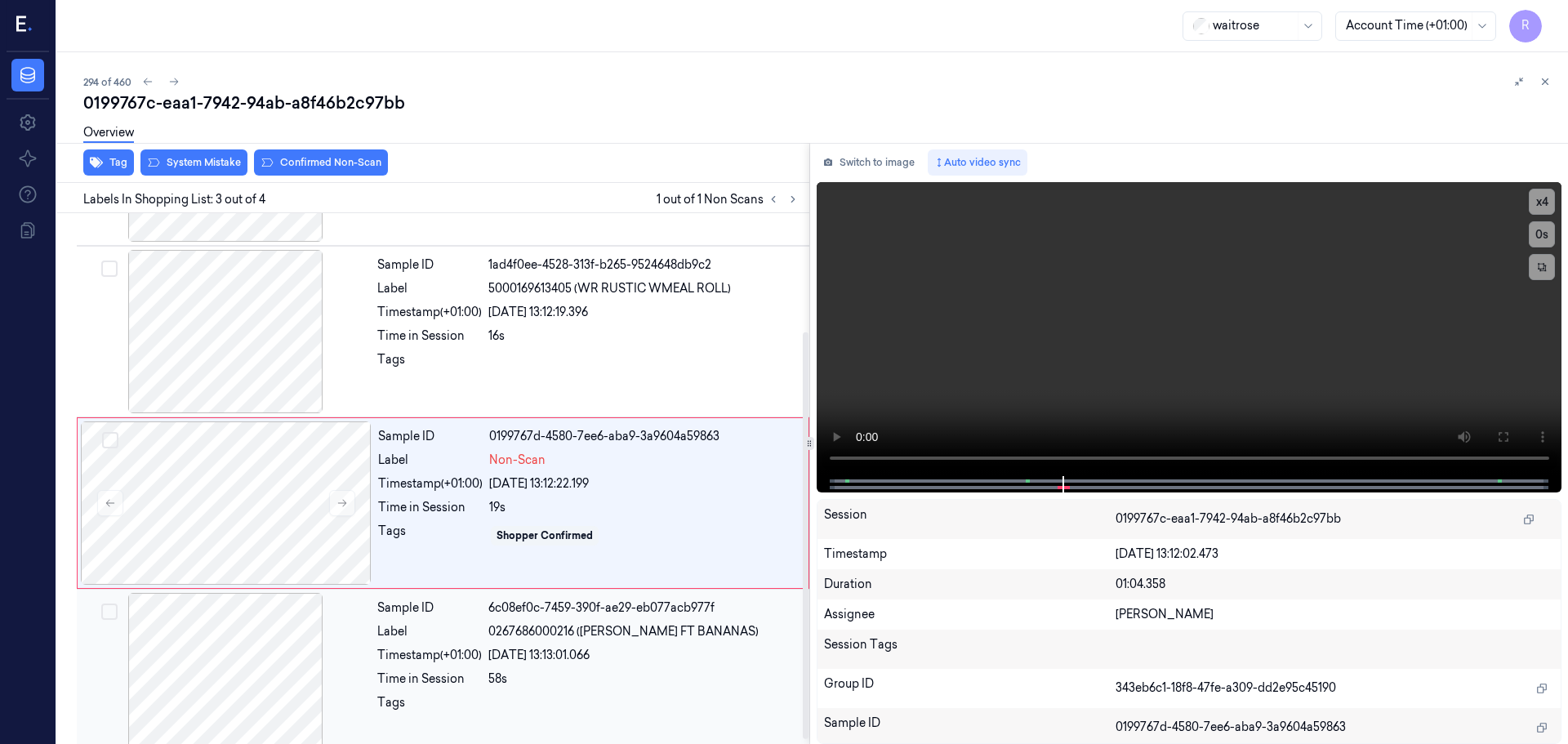
scroll to position [160, 0]
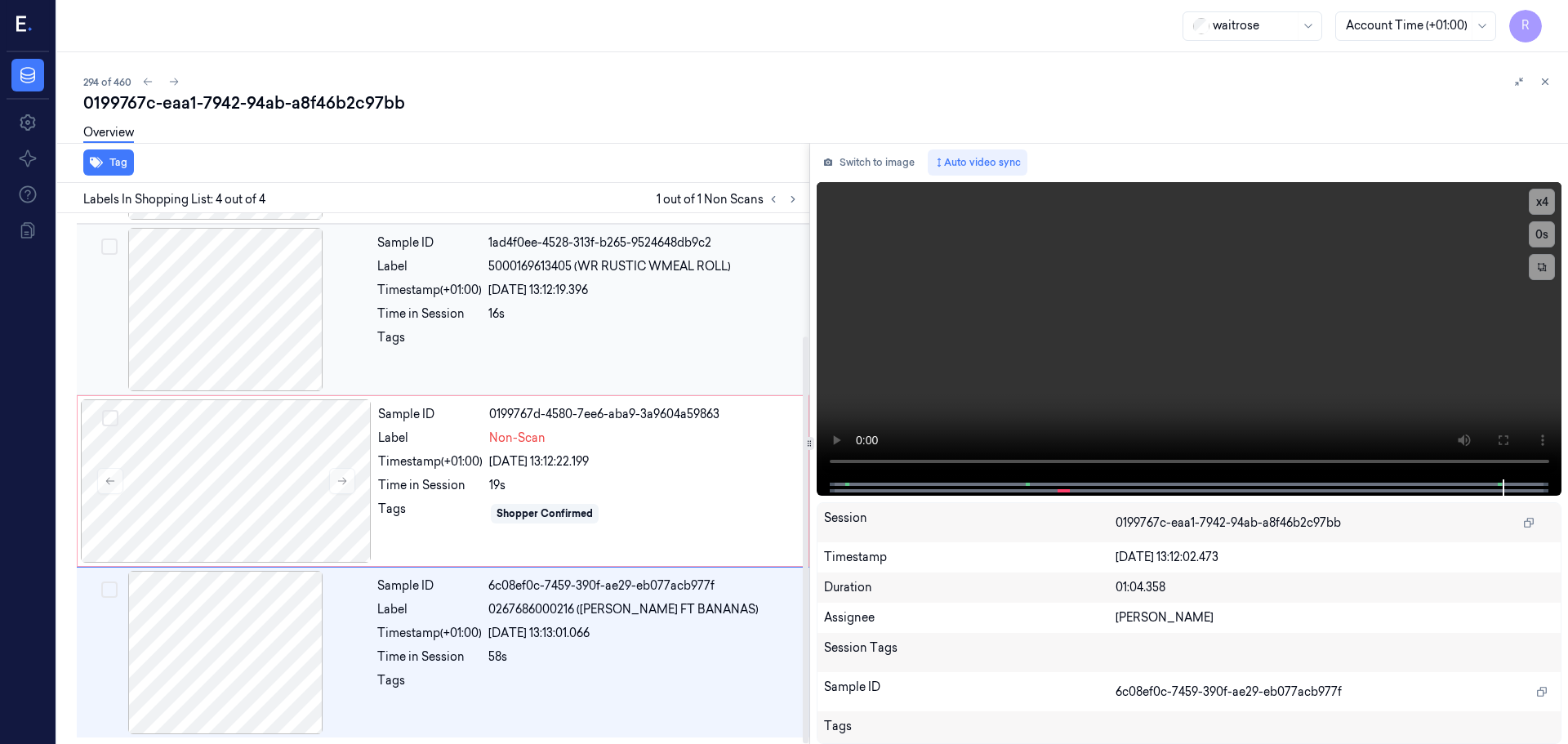
click at [638, 323] on div "Sample ID 1ad4f0ee-4528-313f-b265-9524648db9c2 Label 5000169613405 (WR RUSTIC W…" at bounding box center [588, 310] width 435 height 164
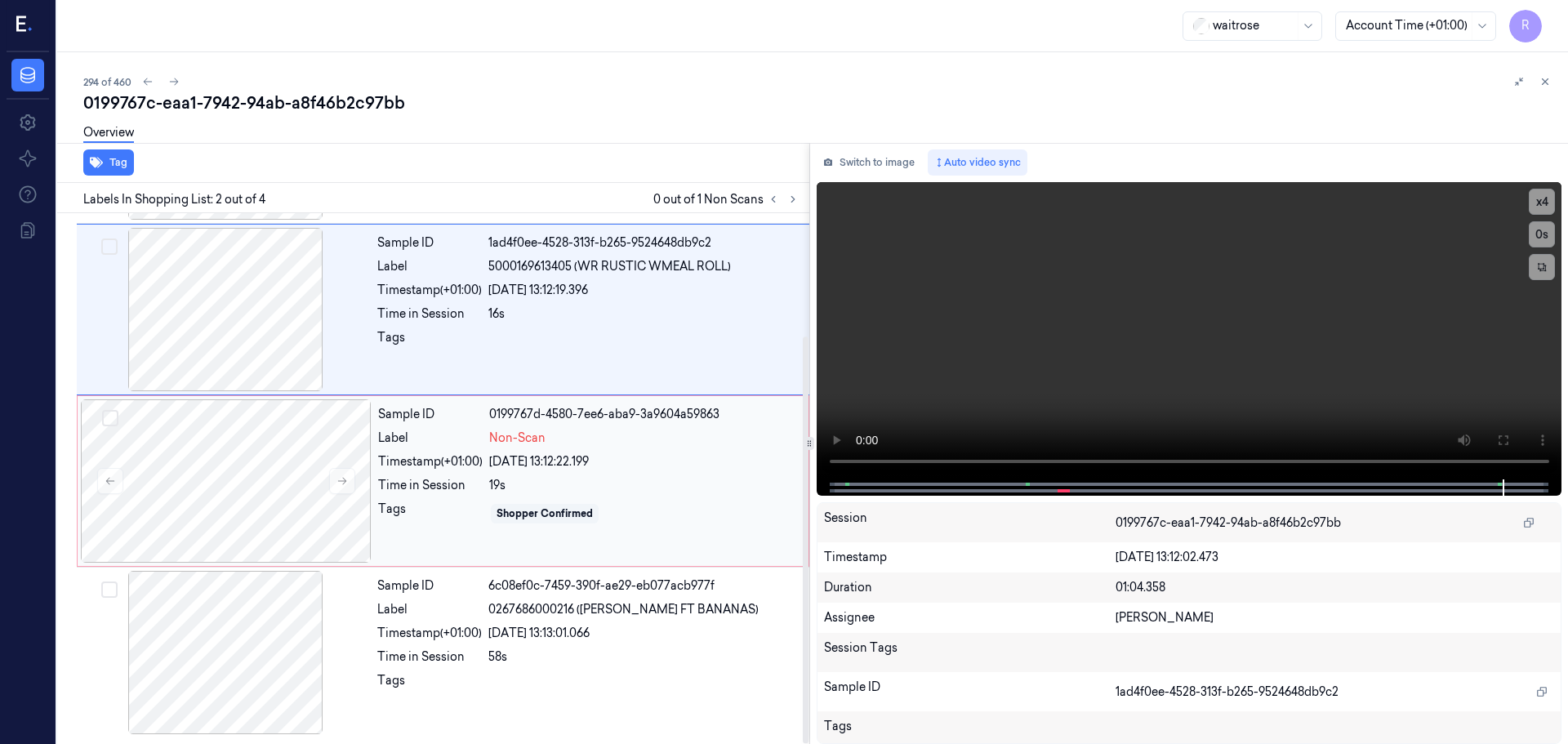
click at [651, 487] on div "19s" at bounding box center [644, 486] width 310 height 17
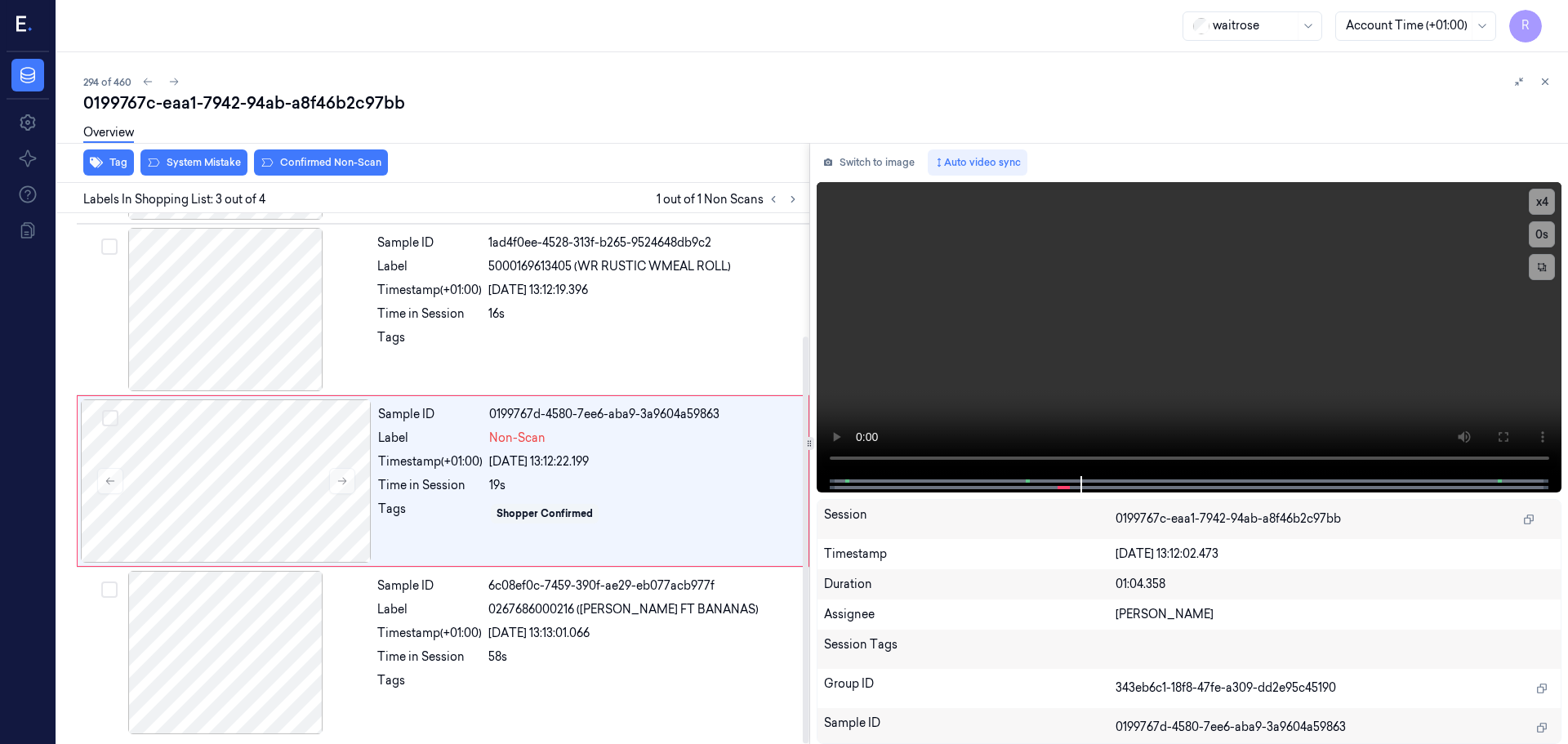
click at [177, 152] on div "Overview" at bounding box center [819, 134] width 1471 height 41
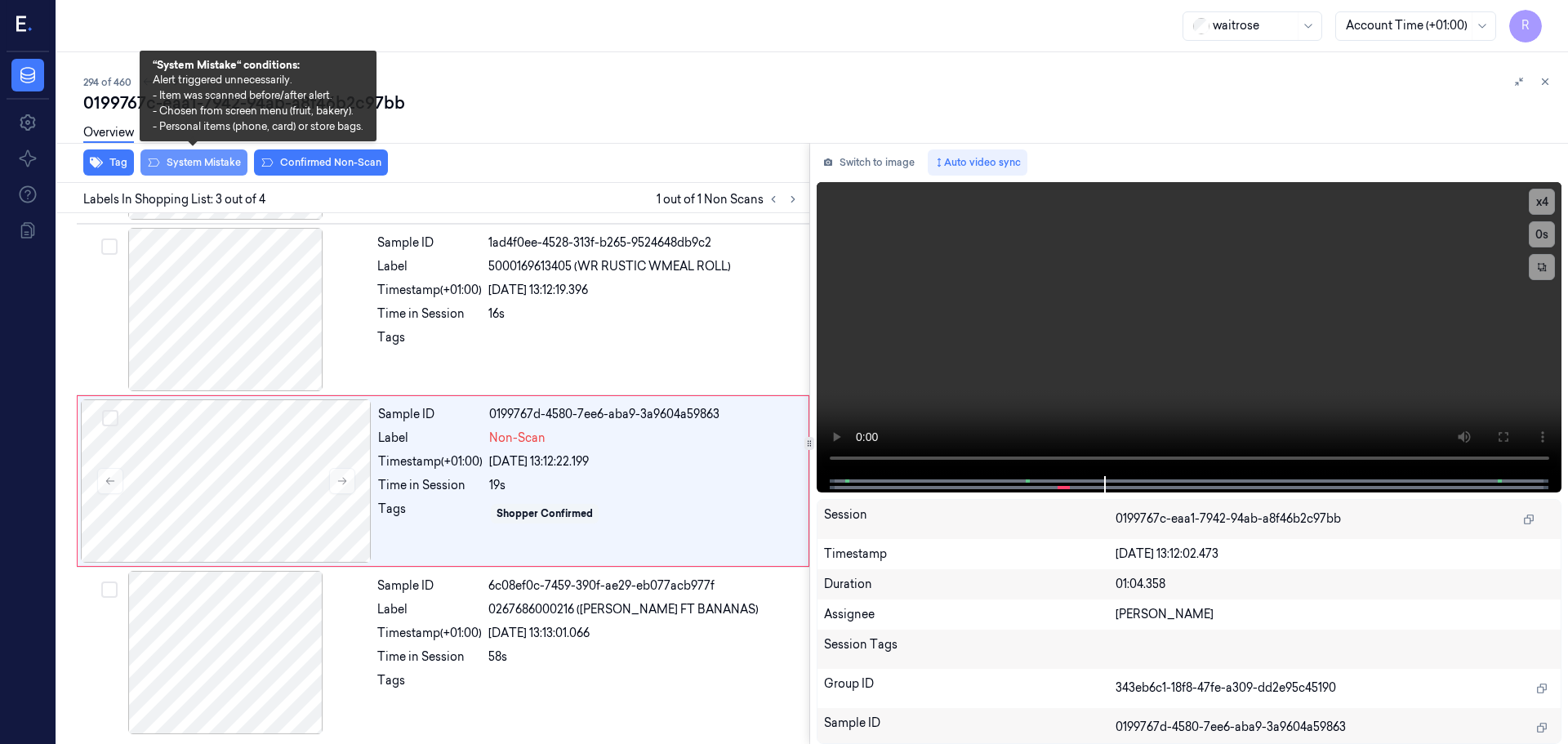
click at [176, 158] on button "System Mistake" at bounding box center [194, 163] width 107 height 26
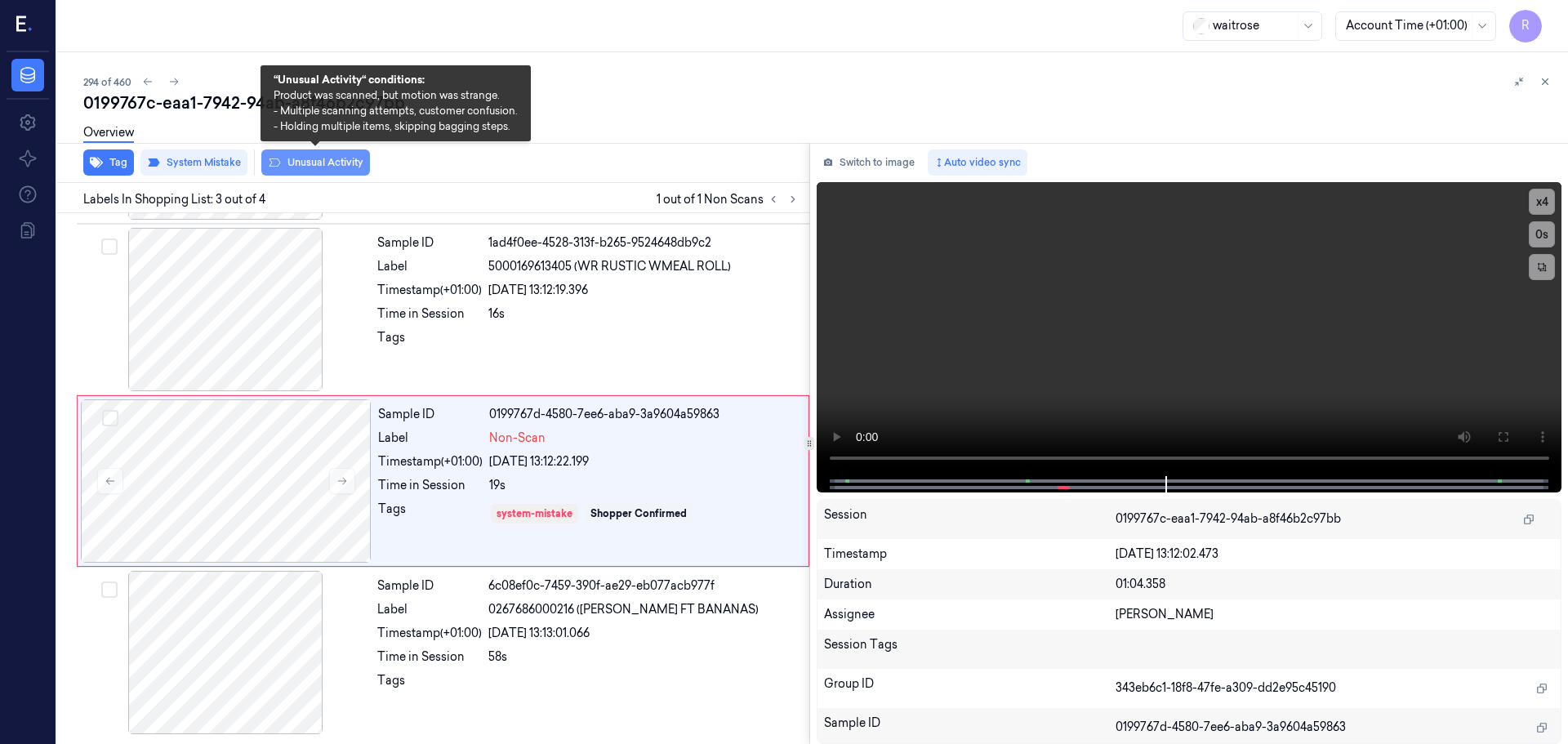
click at [297, 165] on button "Unusual Activity" at bounding box center [315, 163] width 109 height 26
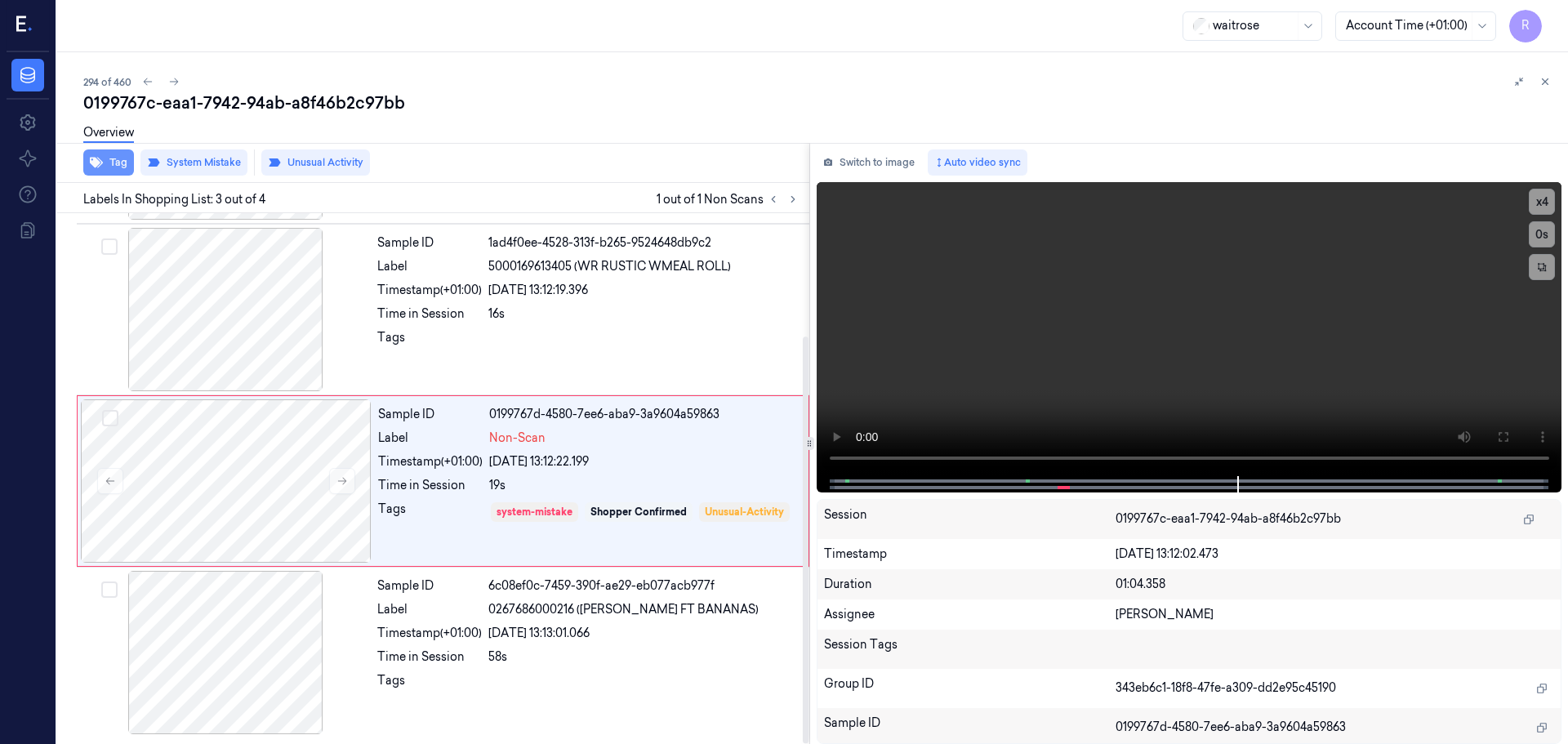
click at [108, 172] on button "Tag" at bounding box center [109, 163] width 51 height 26
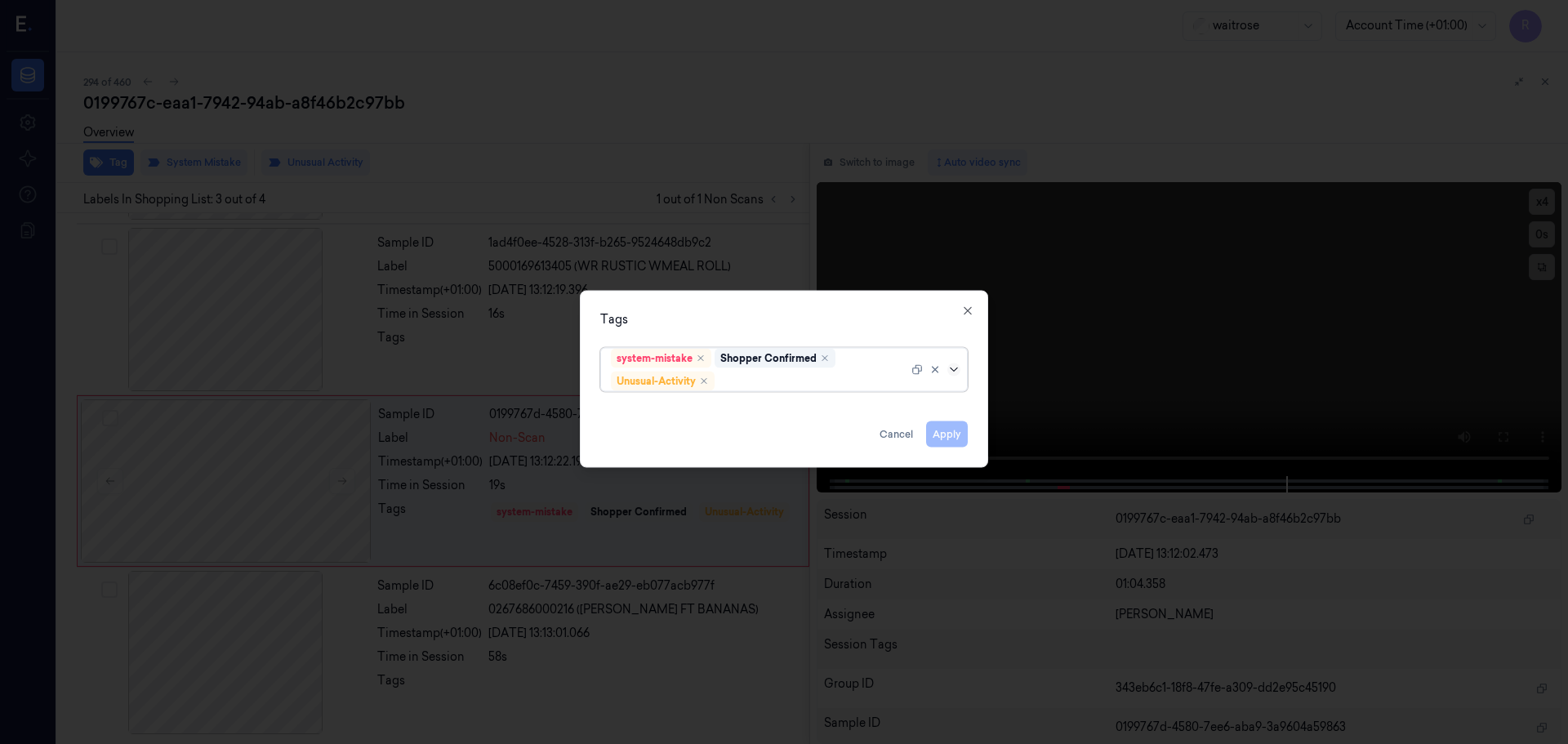
click at [953, 373] on icon at bounding box center [954, 369] width 13 height 13
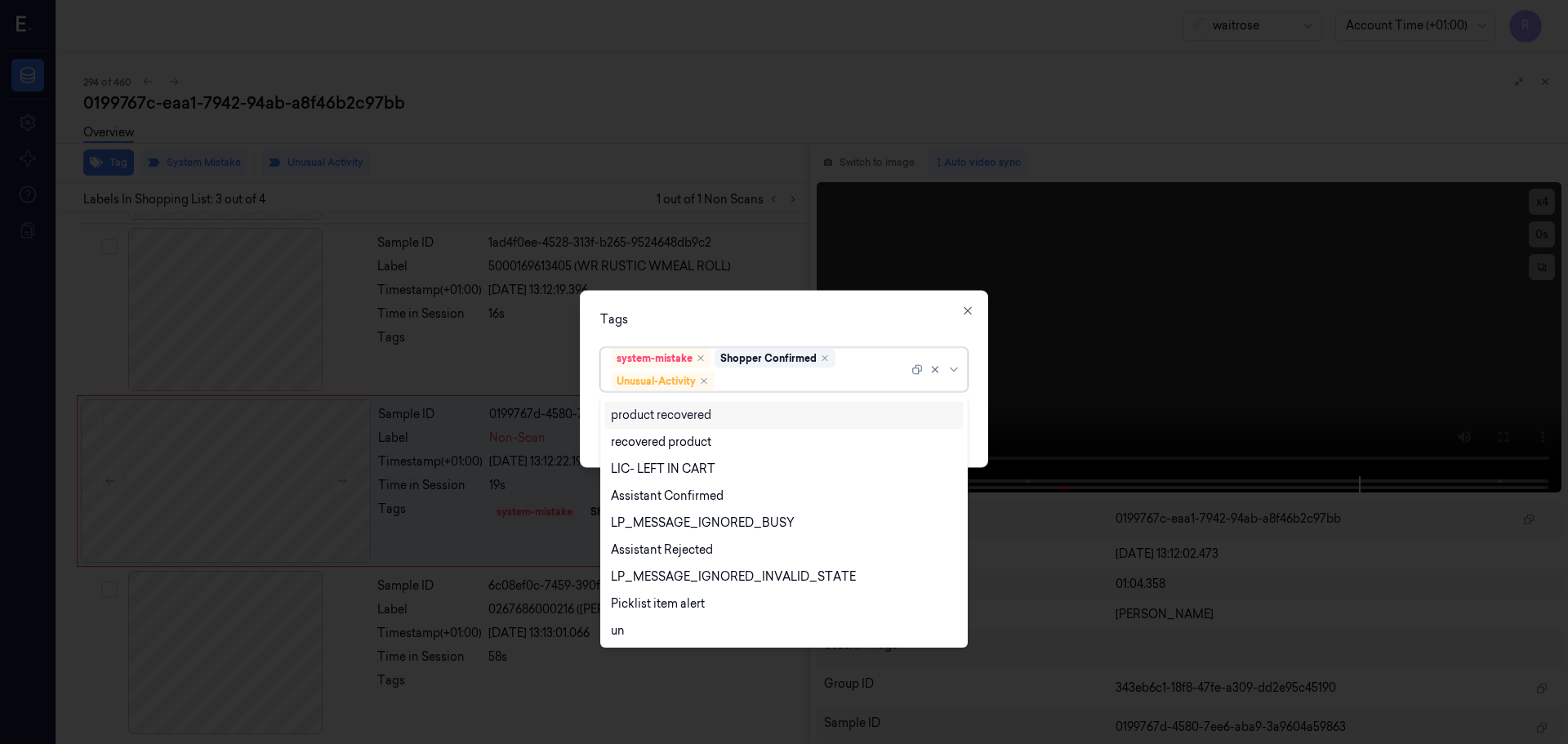
scroll to position [213, 0]
click at [626, 603] on div "Picklist item alert" at bounding box center [658, 602] width 94 height 17
click at [715, 317] on div "Tags" at bounding box center [784, 318] width 368 height 17
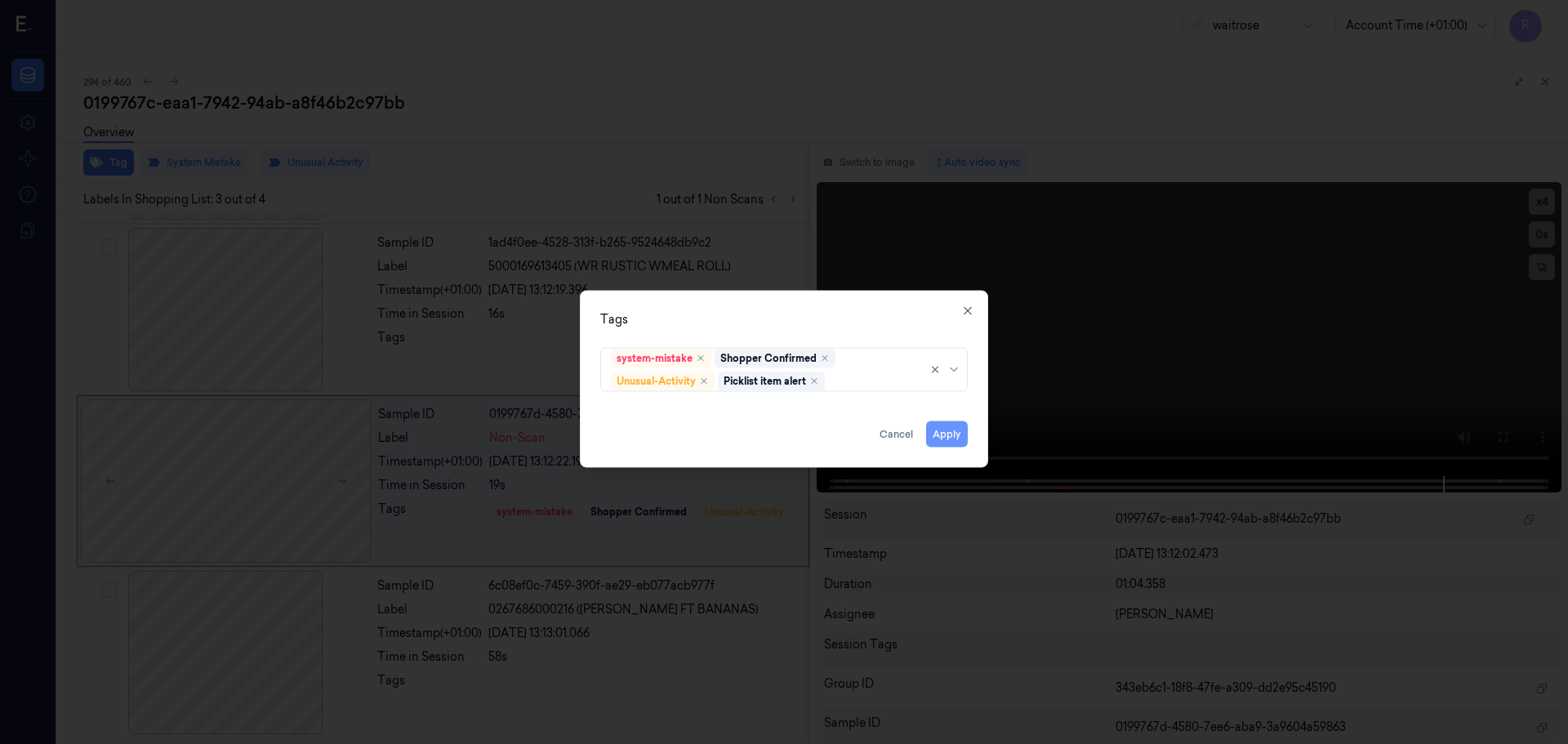
click at [952, 432] on button "Apply" at bounding box center [946, 433] width 41 height 26
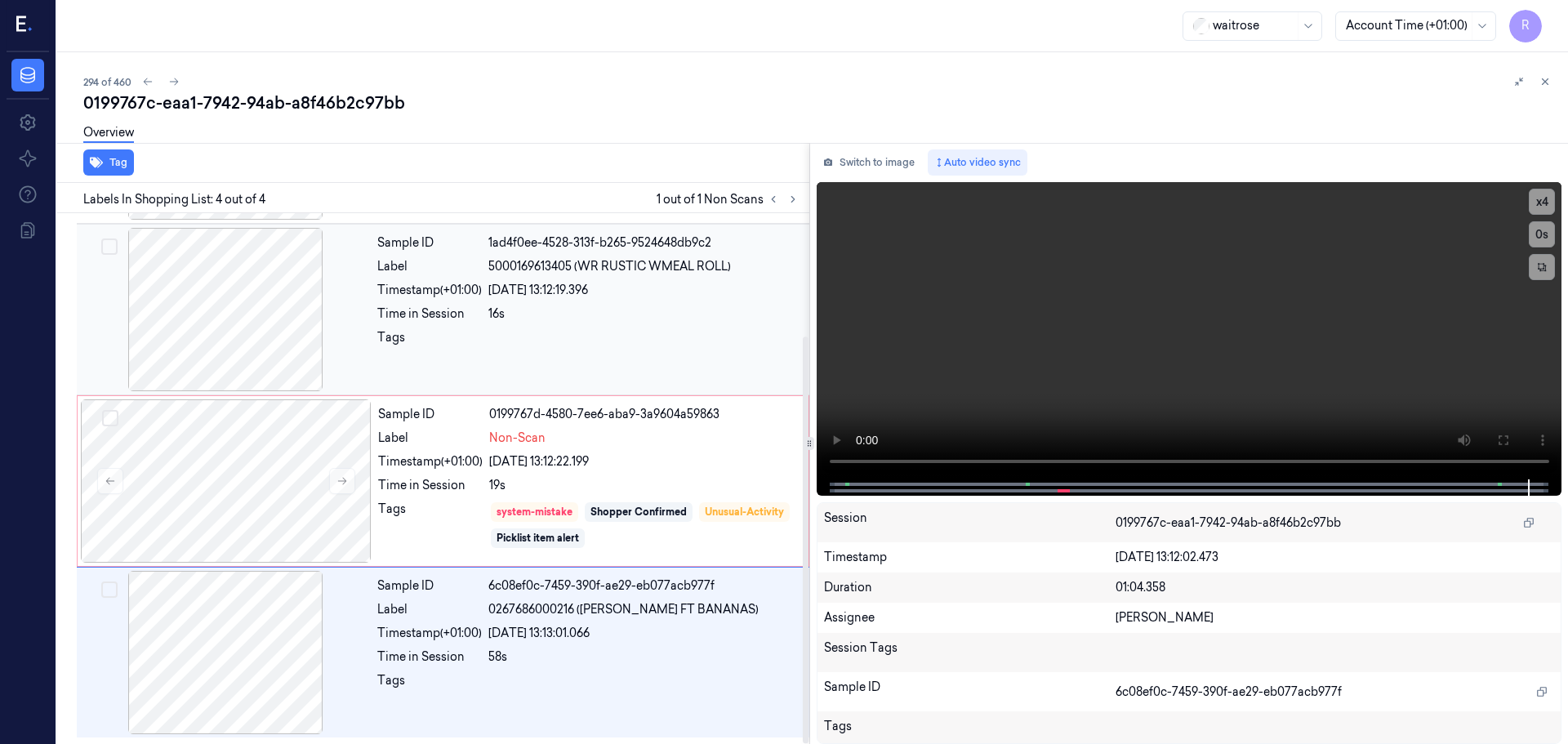
click at [468, 353] on div "Tags" at bounding box center [429, 342] width 105 height 26
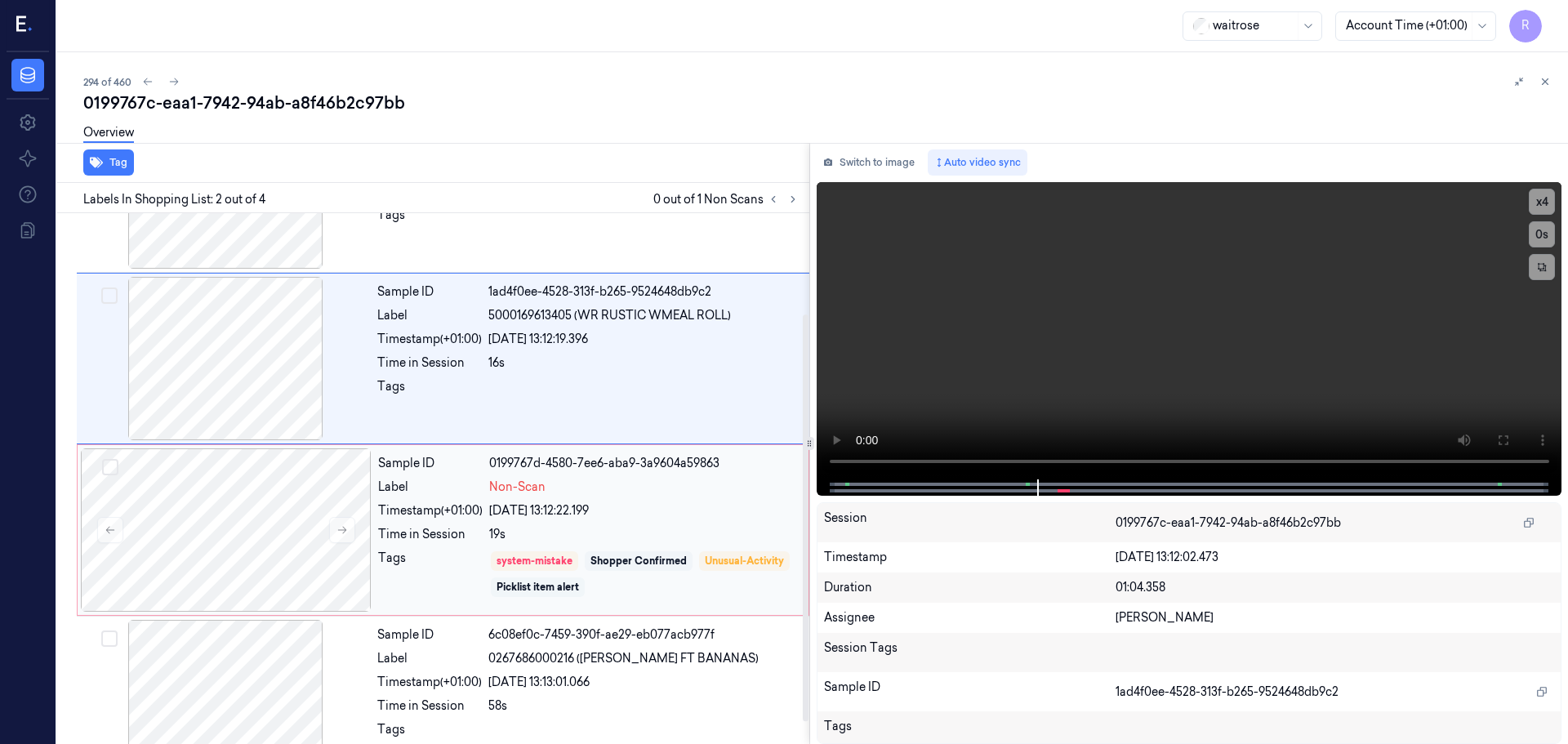
scroll to position [160, 0]
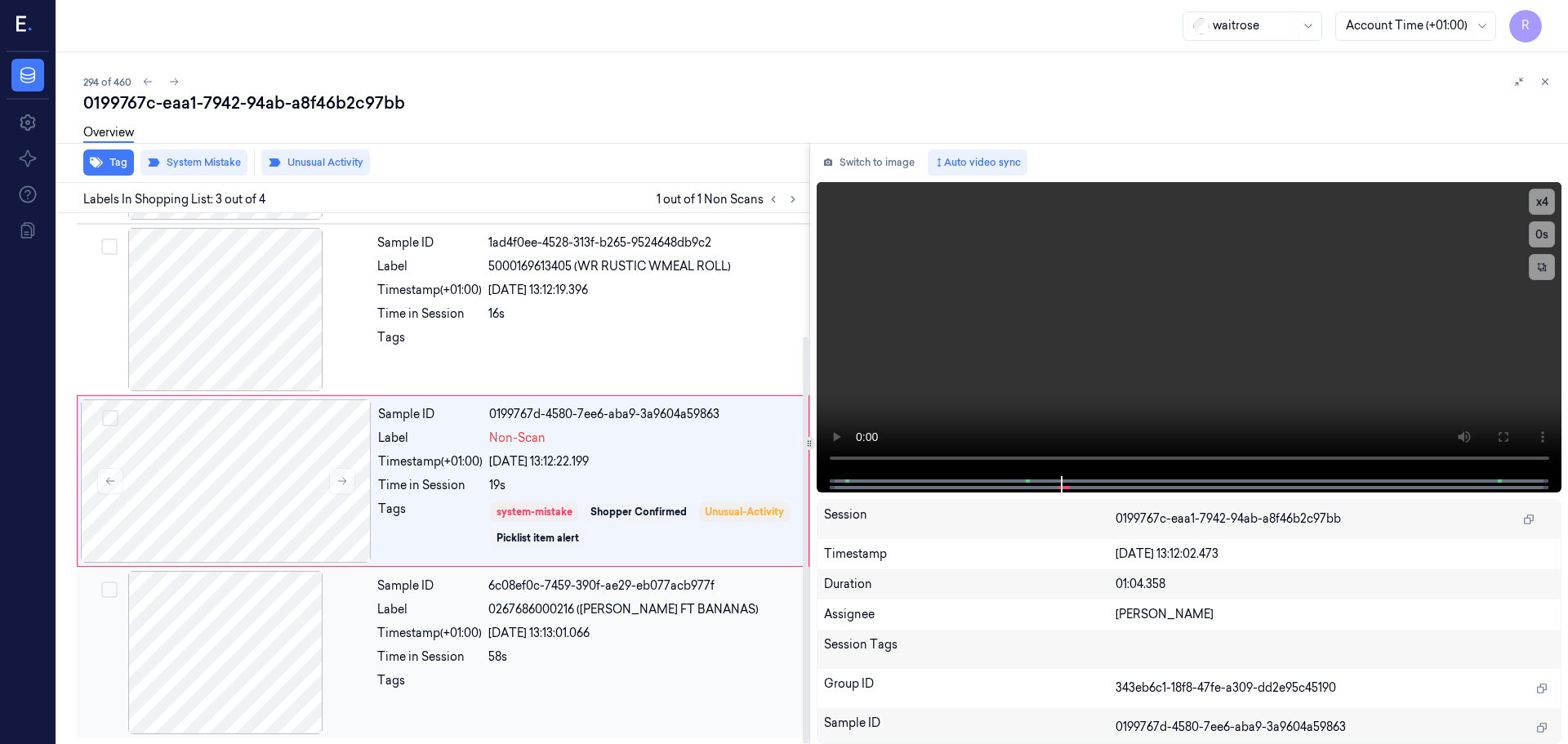
click at [588, 628] on div "[DATE] 13:13:01.066" at bounding box center [644, 633] width 311 height 17
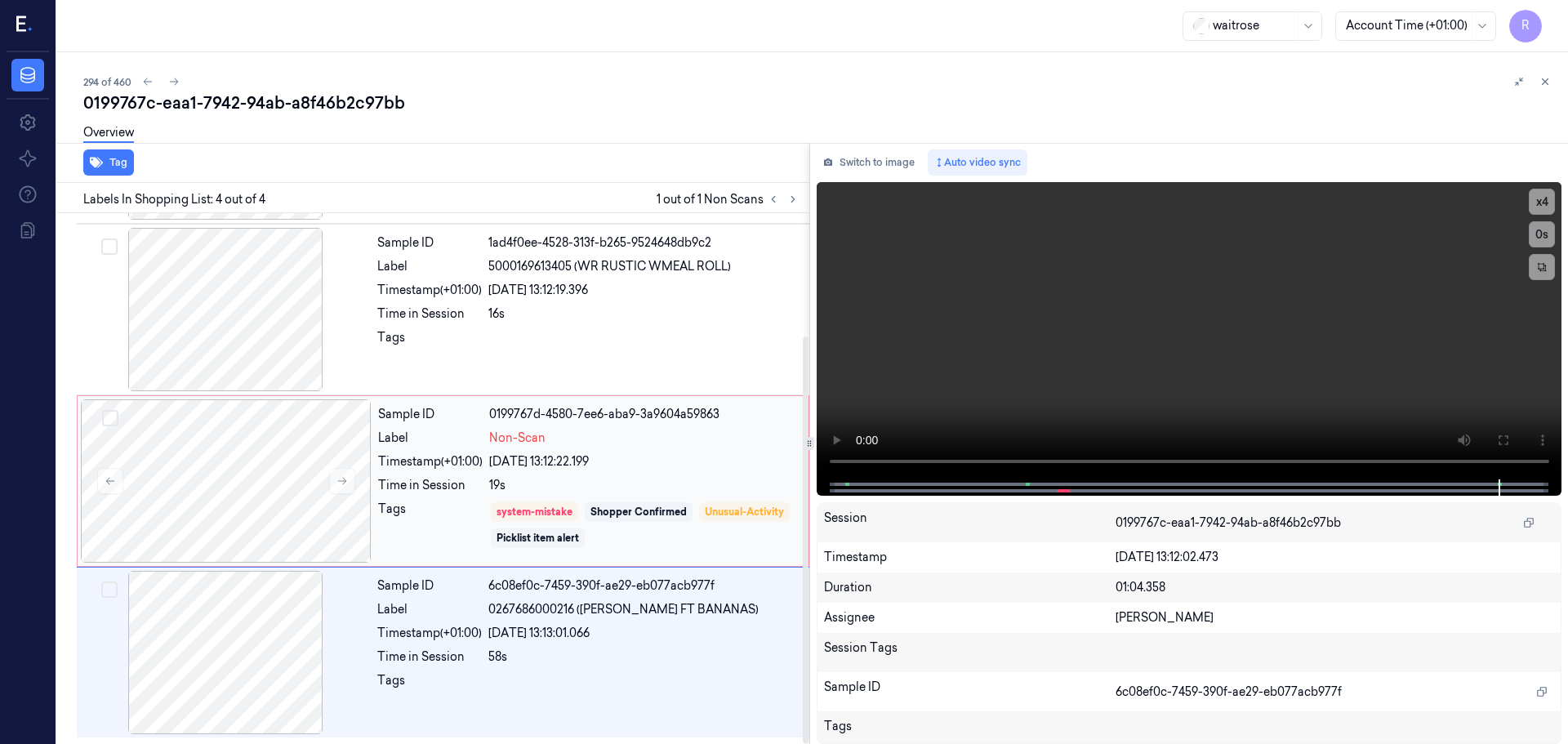
click at [676, 464] on div "[DATE] 13:12:22.199" at bounding box center [644, 462] width 310 height 17
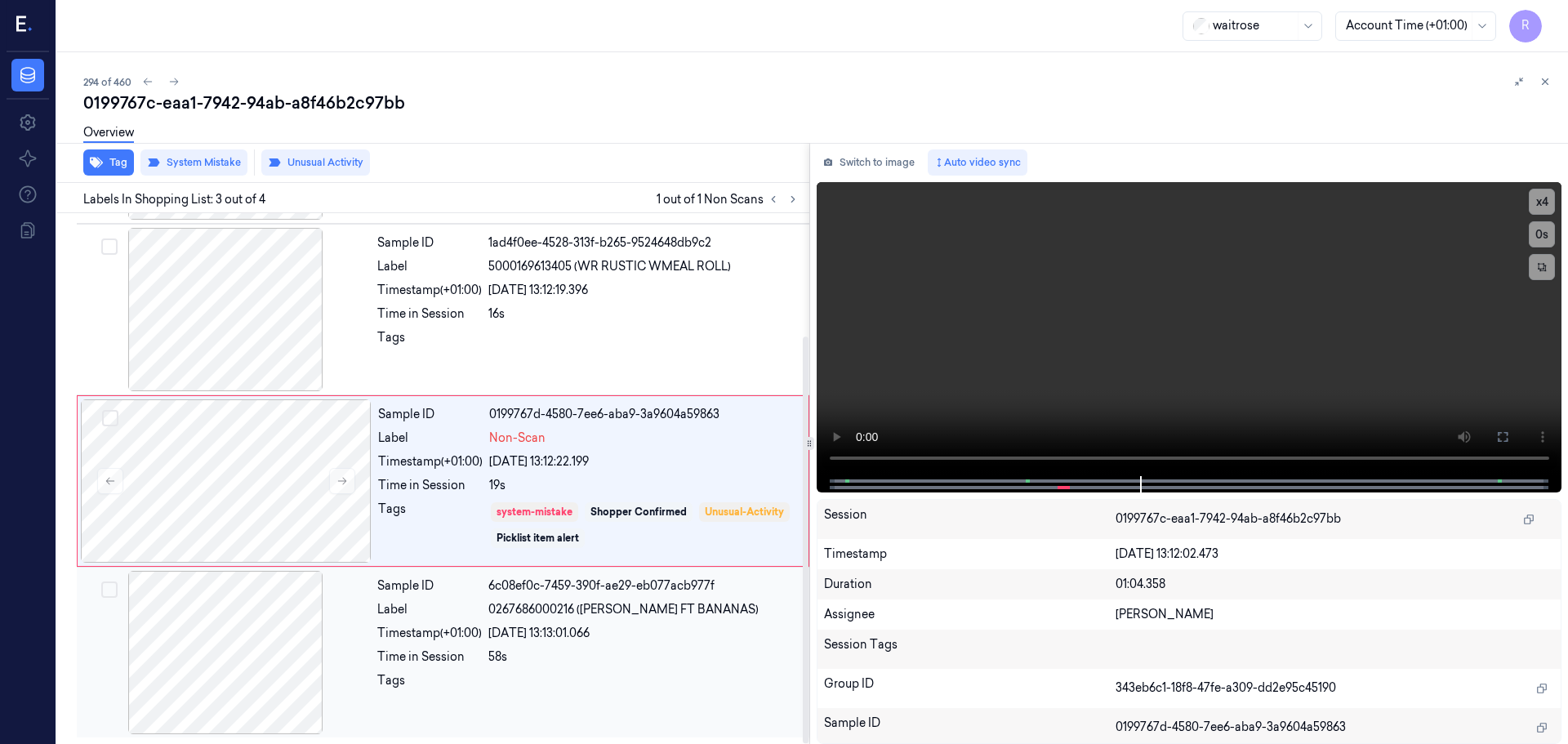
click at [446, 639] on div "Timestamp (+01:00)" at bounding box center [429, 633] width 105 height 17
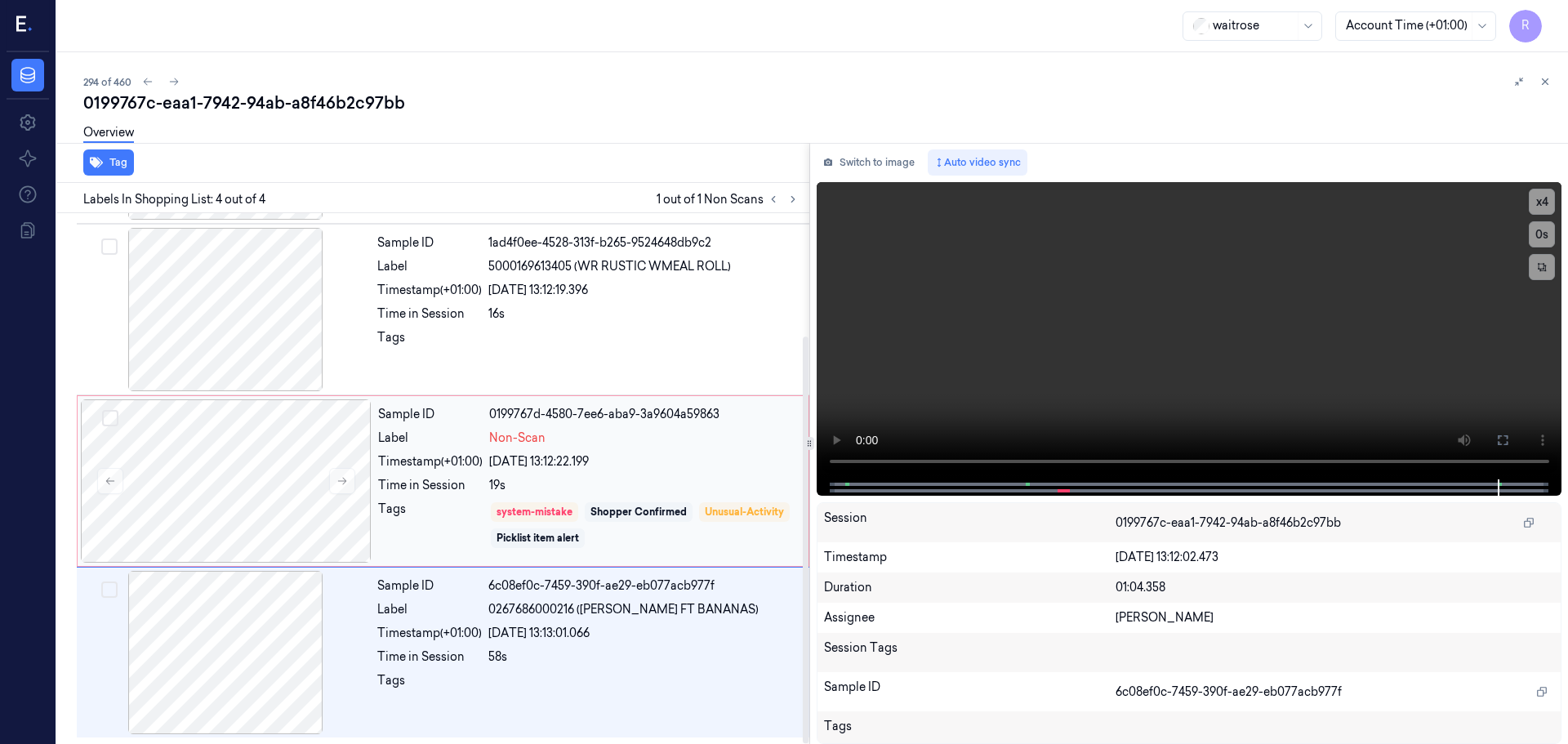
click at [433, 452] on div "Sample ID 0199767d-4580-7ee6-aba9-3a9604a59863 Label Non-Scan Timestamp (+01:00…" at bounding box center [589, 481] width 434 height 164
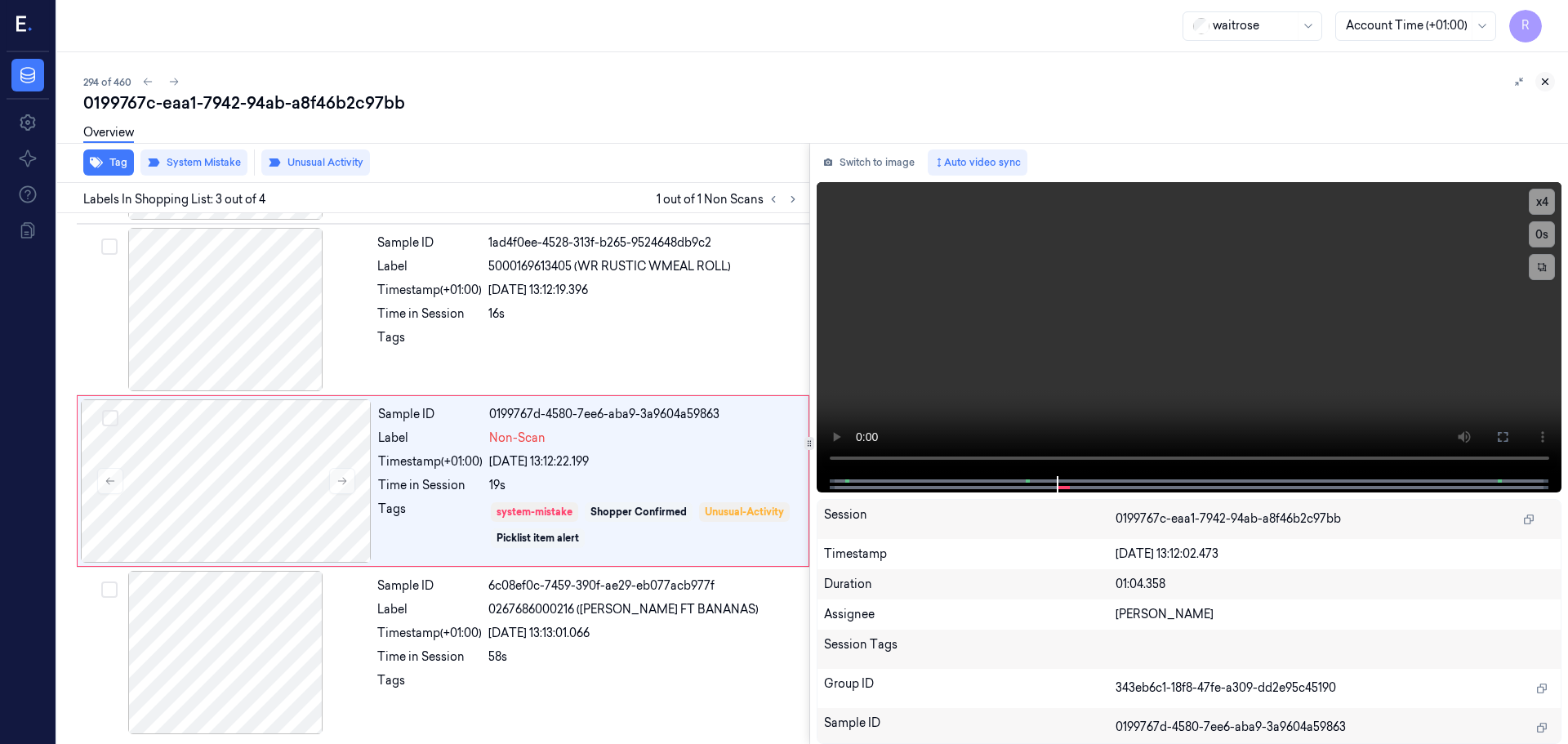
click at [1545, 79] on icon at bounding box center [1545, 82] width 11 height 11
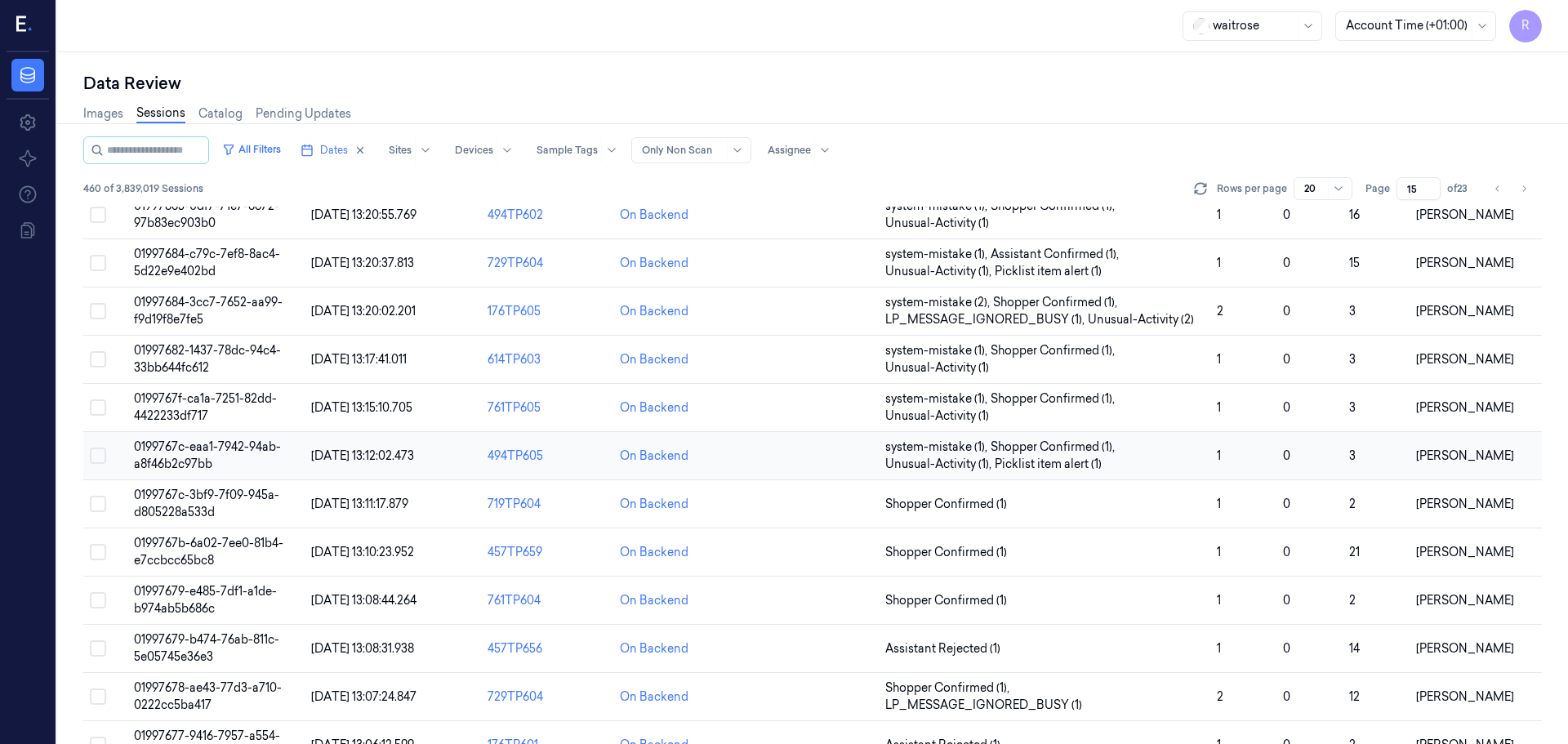
scroll to position [475, 0]
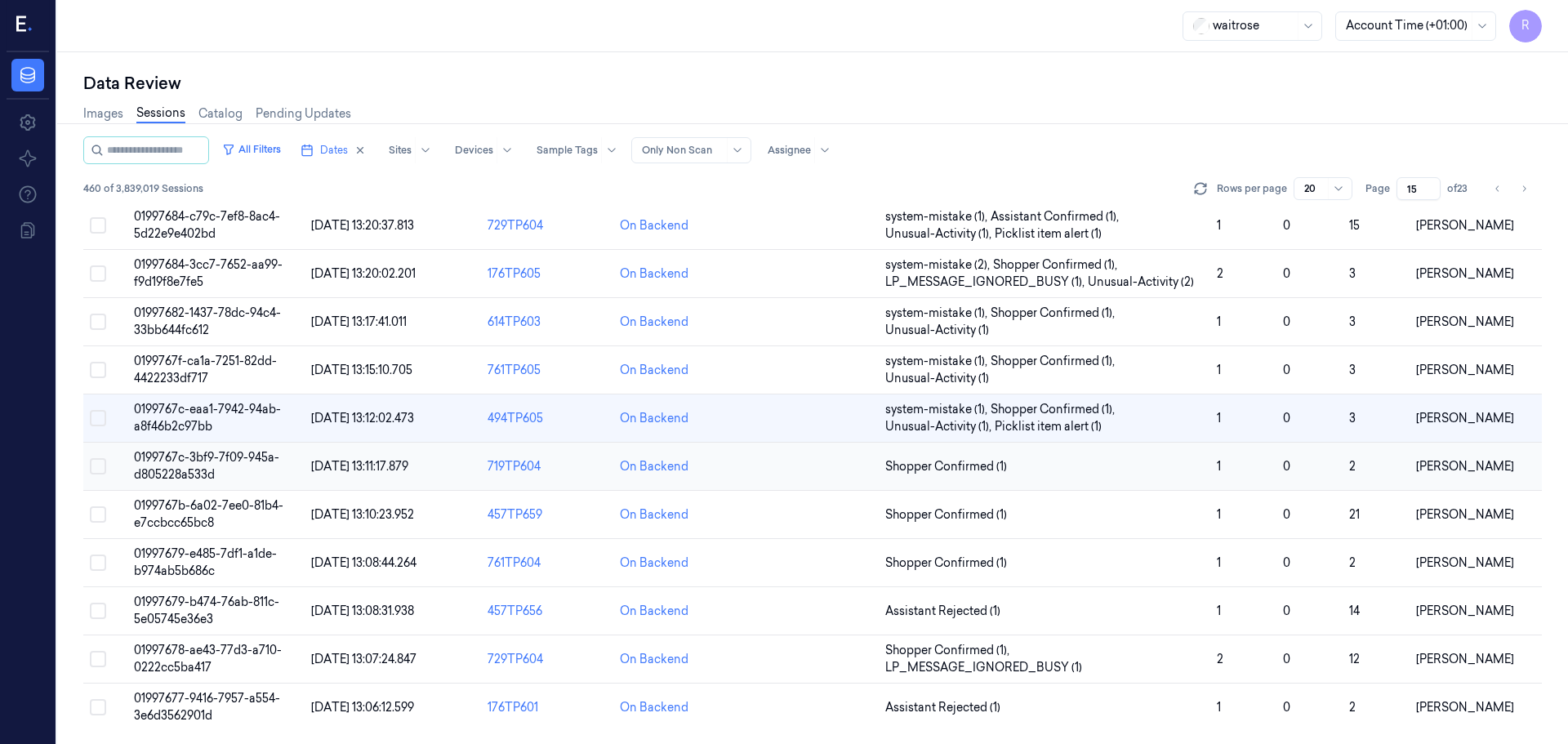
click at [1048, 477] on td "Shopper Confirmed (1)" at bounding box center [1044, 466] width 332 height 48
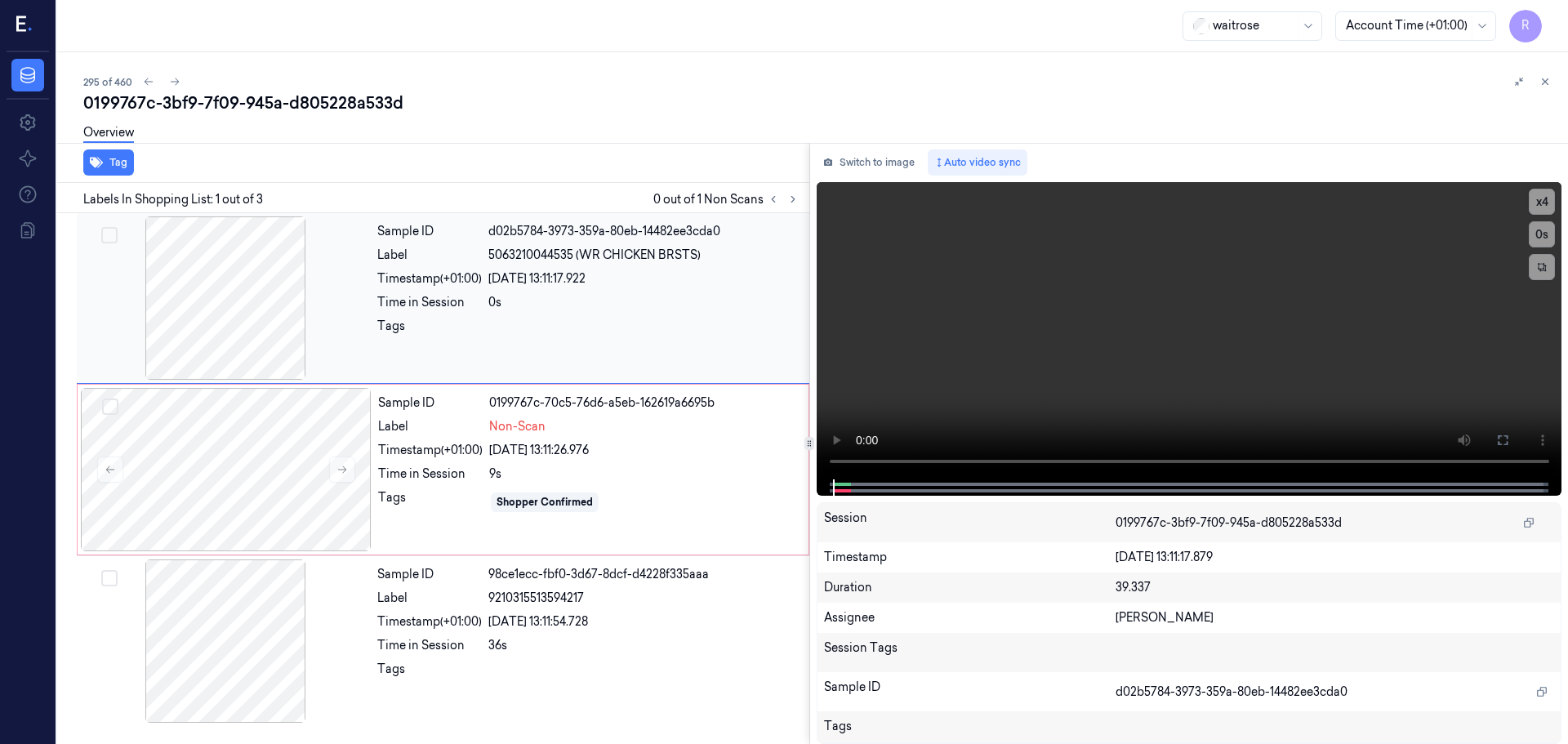
click at [252, 295] on div at bounding box center [225, 298] width 291 height 164
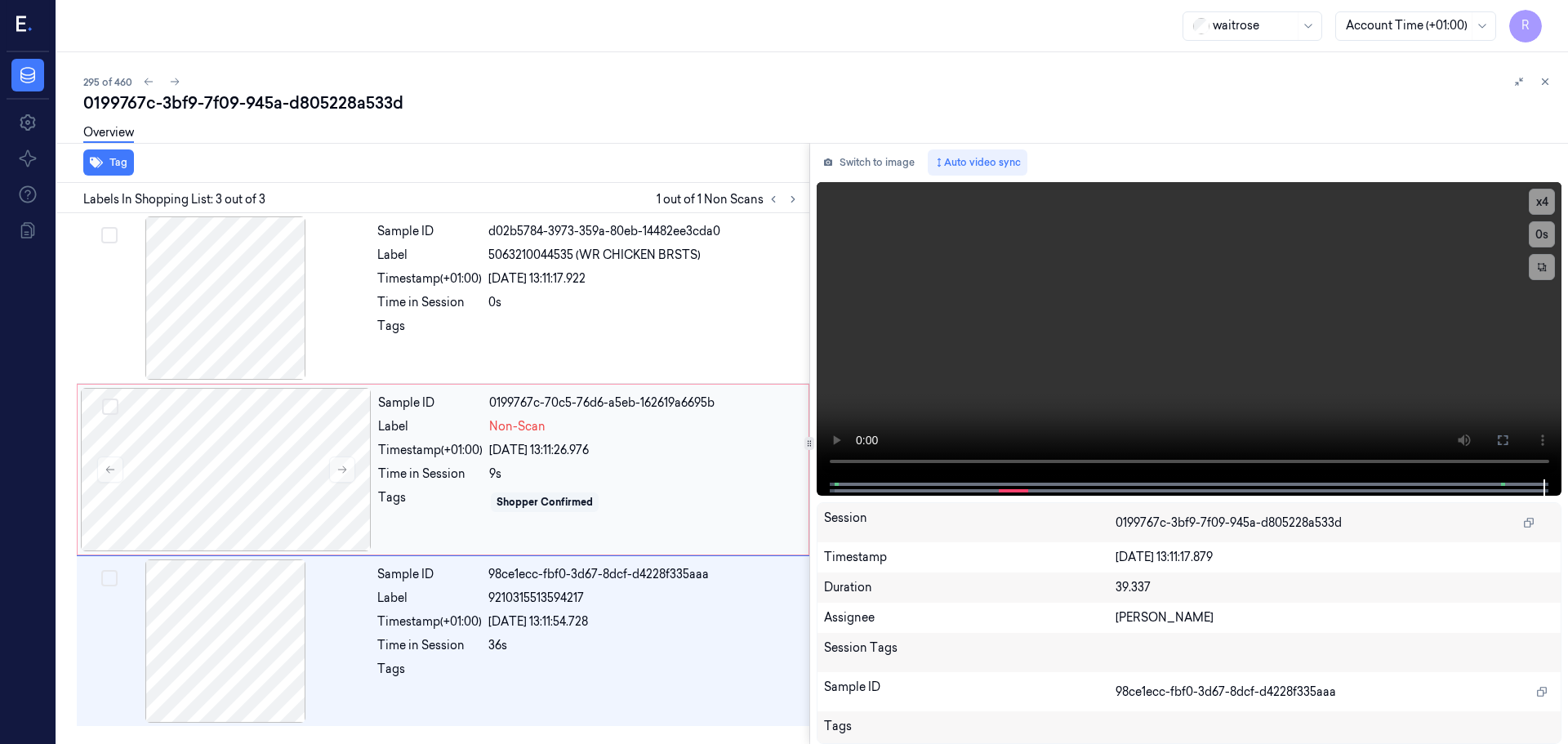
click at [686, 478] on div "9s" at bounding box center [644, 474] width 310 height 17
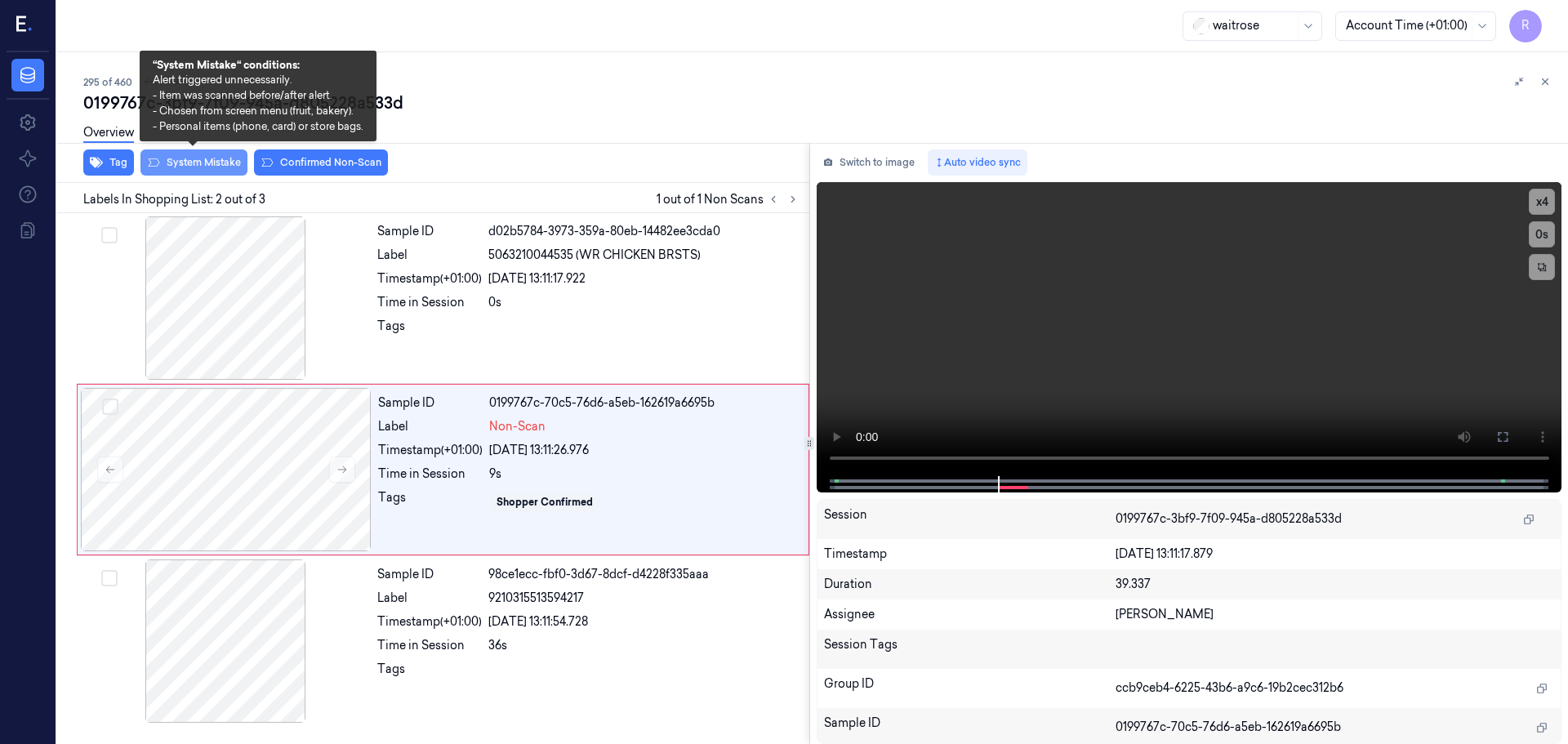
click at [215, 168] on button "System Mistake" at bounding box center [194, 163] width 107 height 26
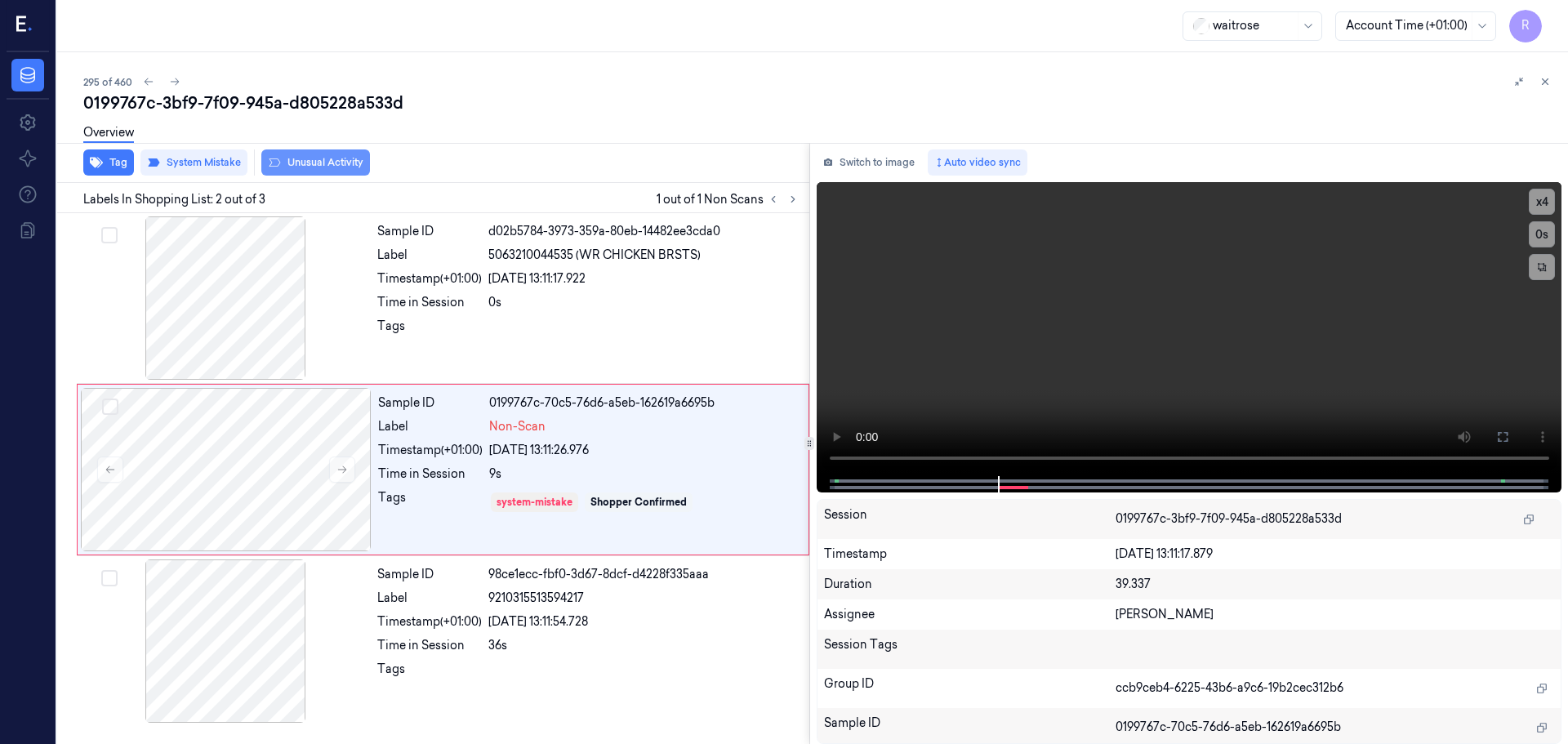
click at [305, 164] on button "Unusual Activity" at bounding box center [315, 163] width 109 height 26
click at [543, 317] on div "Sample ID d02b5784-3973-359a-80eb-14482ee3cda0 Label 5063210044535 (WR CHICKEN …" at bounding box center [588, 298] width 435 height 164
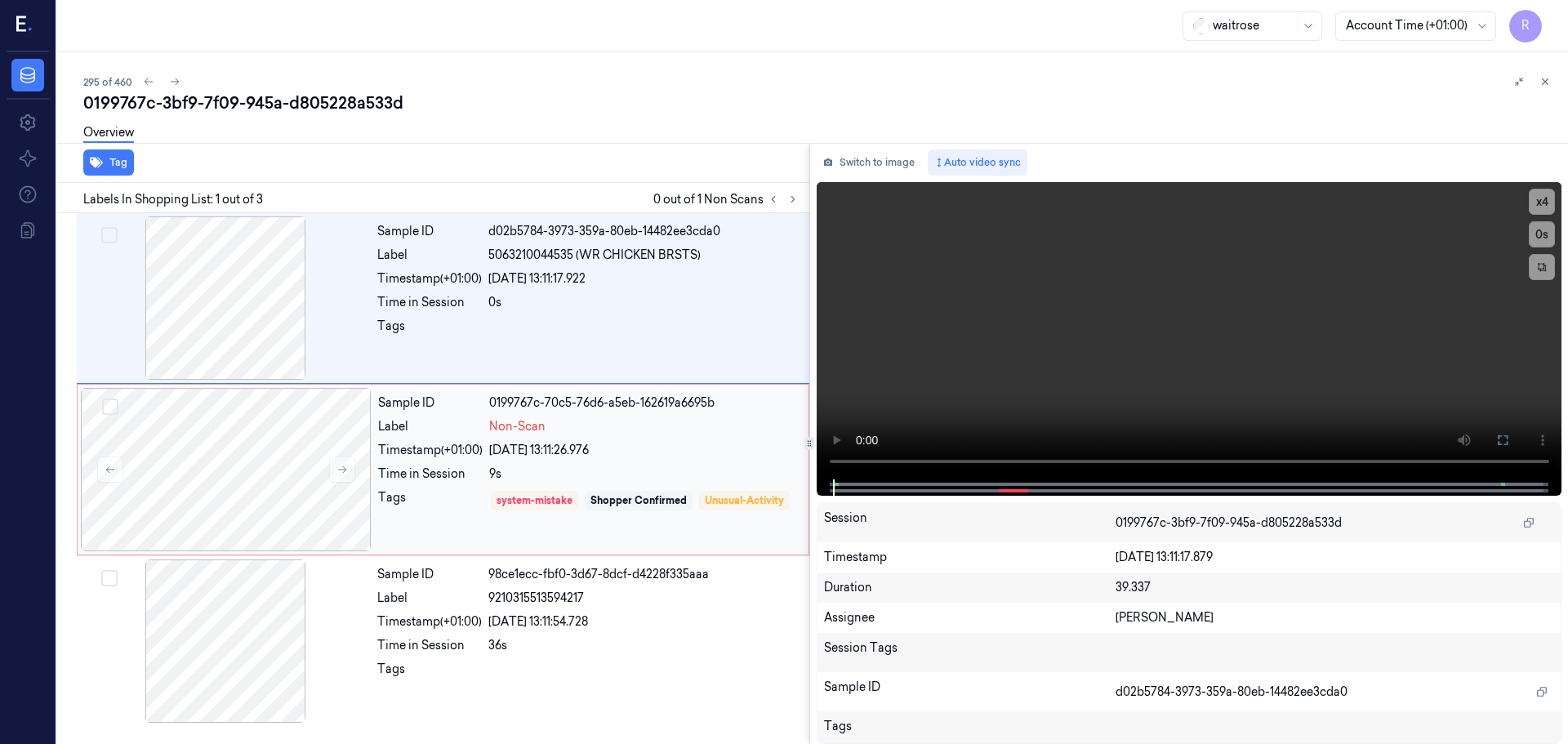
click at [624, 507] on div "Shopper Confirmed" at bounding box center [638, 500] width 97 height 15
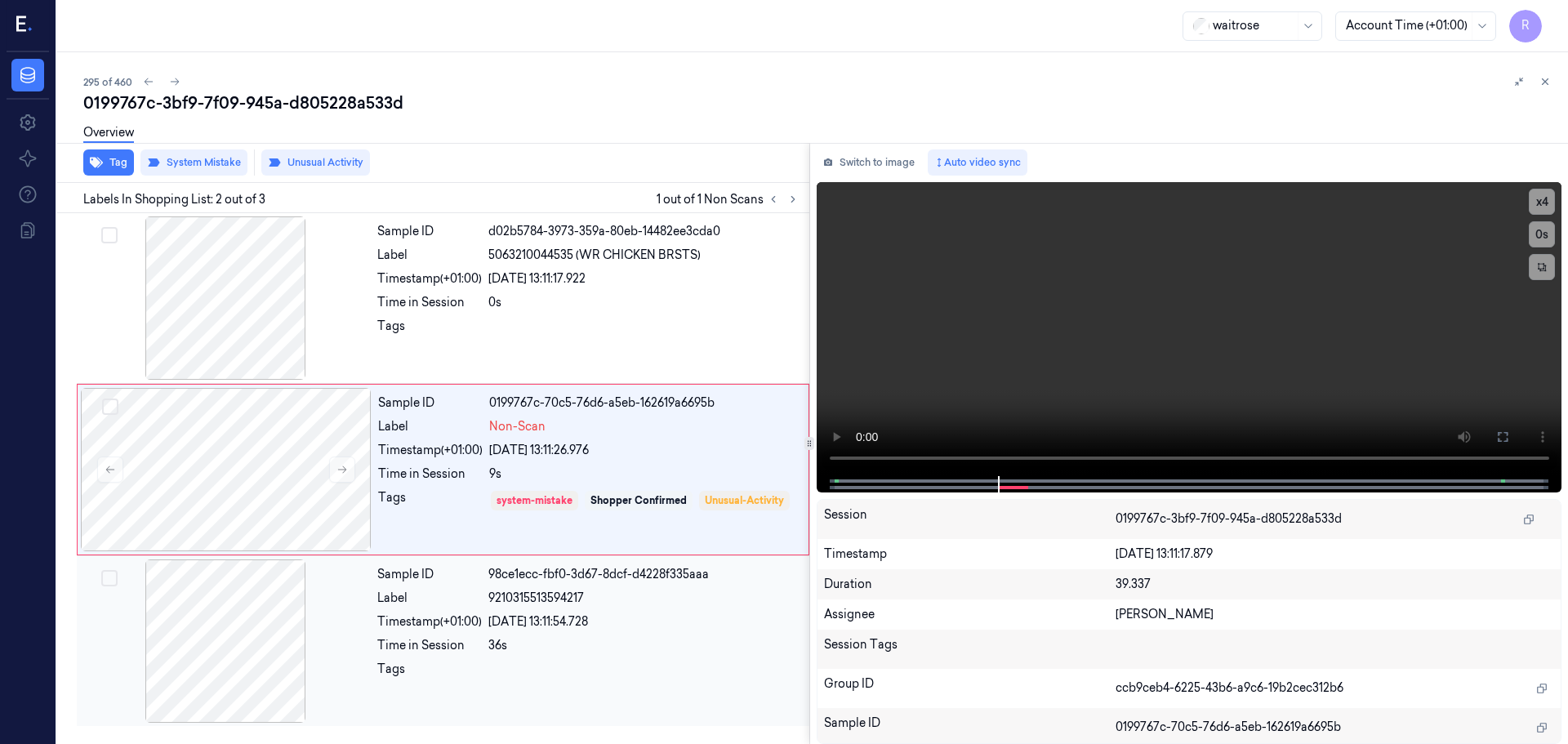
click at [585, 658] on div "Sample ID 98ce1ecc-fbf0-3d67-8dcf-d4228f335aaa Label 9210315513594217 Timestamp…" at bounding box center [588, 641] width 435 height 164
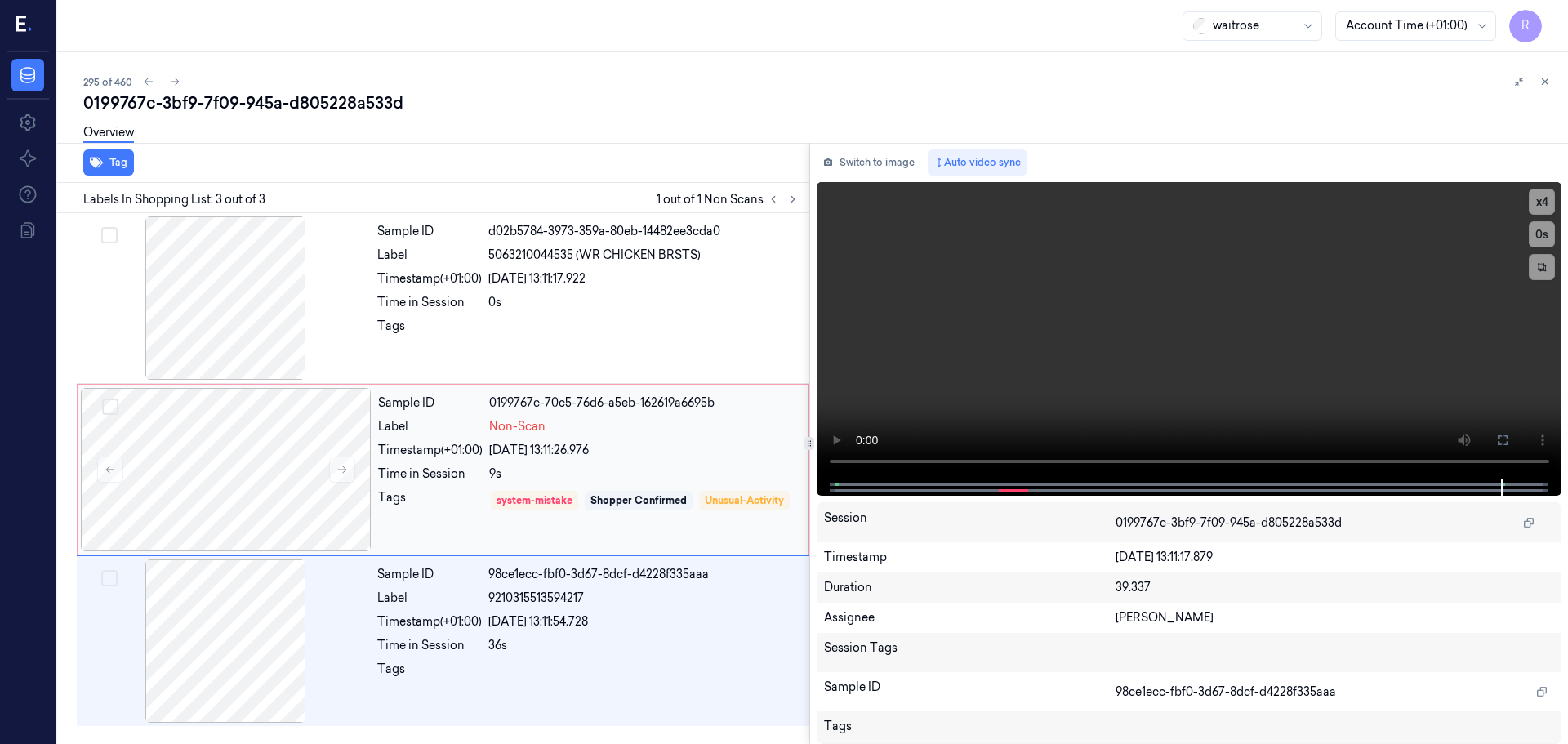
click at [679, 470] on div "9s" at bounding box center [644, 474] width 310 height 17
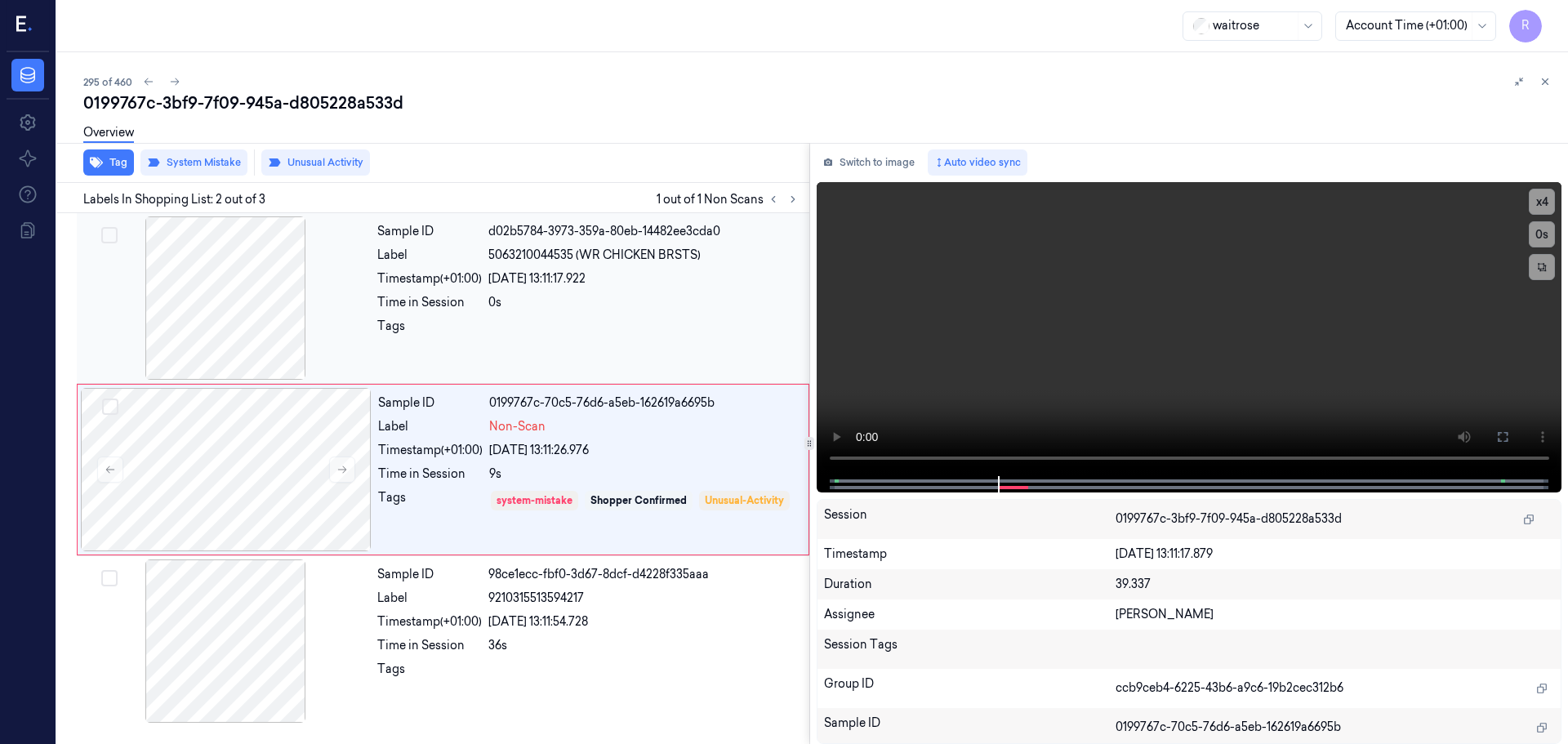
click at [494, 246] on span "5063210044535 (WR CHICKEN BRSTS)" at bounding box center [594, 255] width 212 height 17
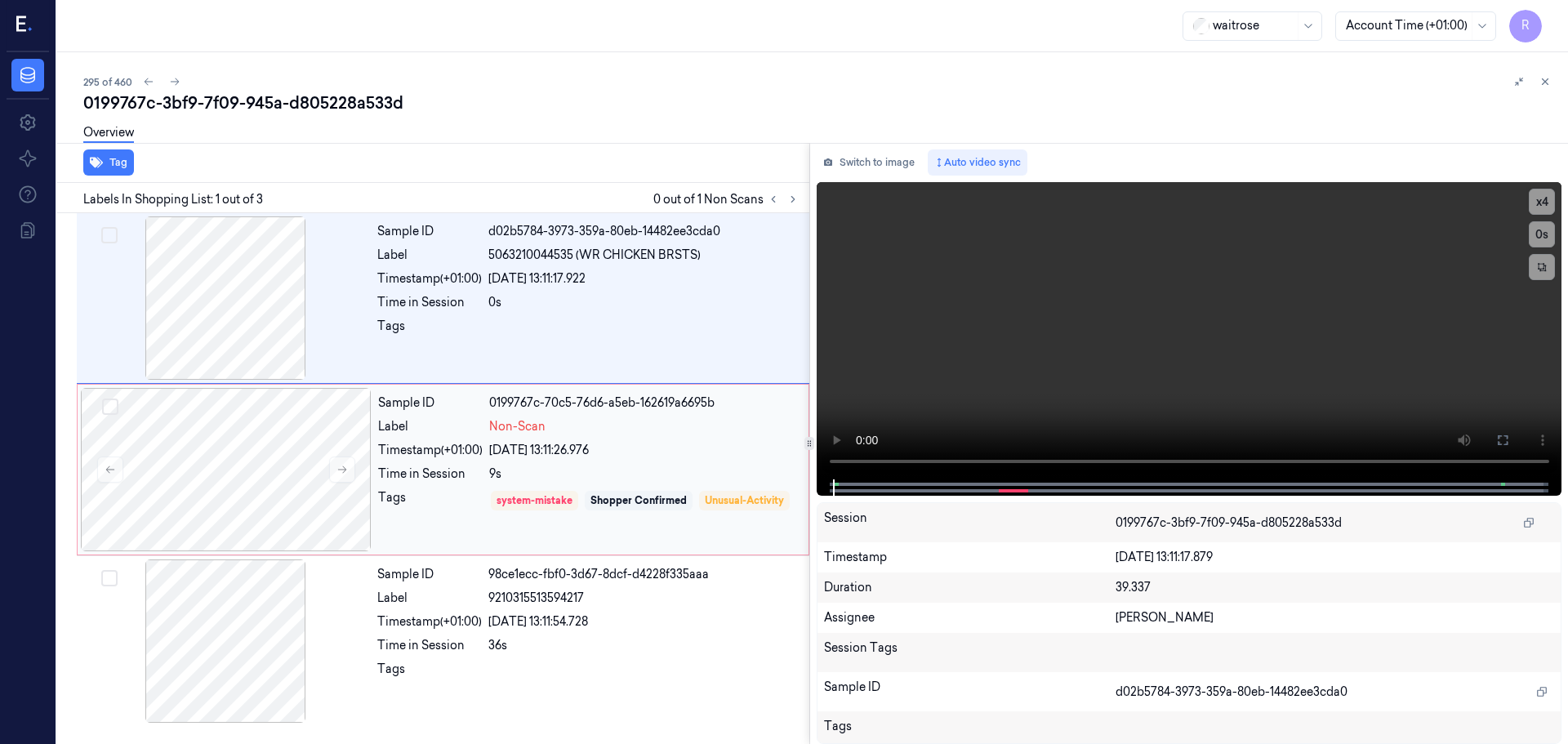
click at [591, 459] on div "Sample ID 0199767c-70c5-76d6-a5eb-162619a6695b Label Non-Scan Timestamp (+01:00…" at bounding box center [589, 470] width 434 height 164
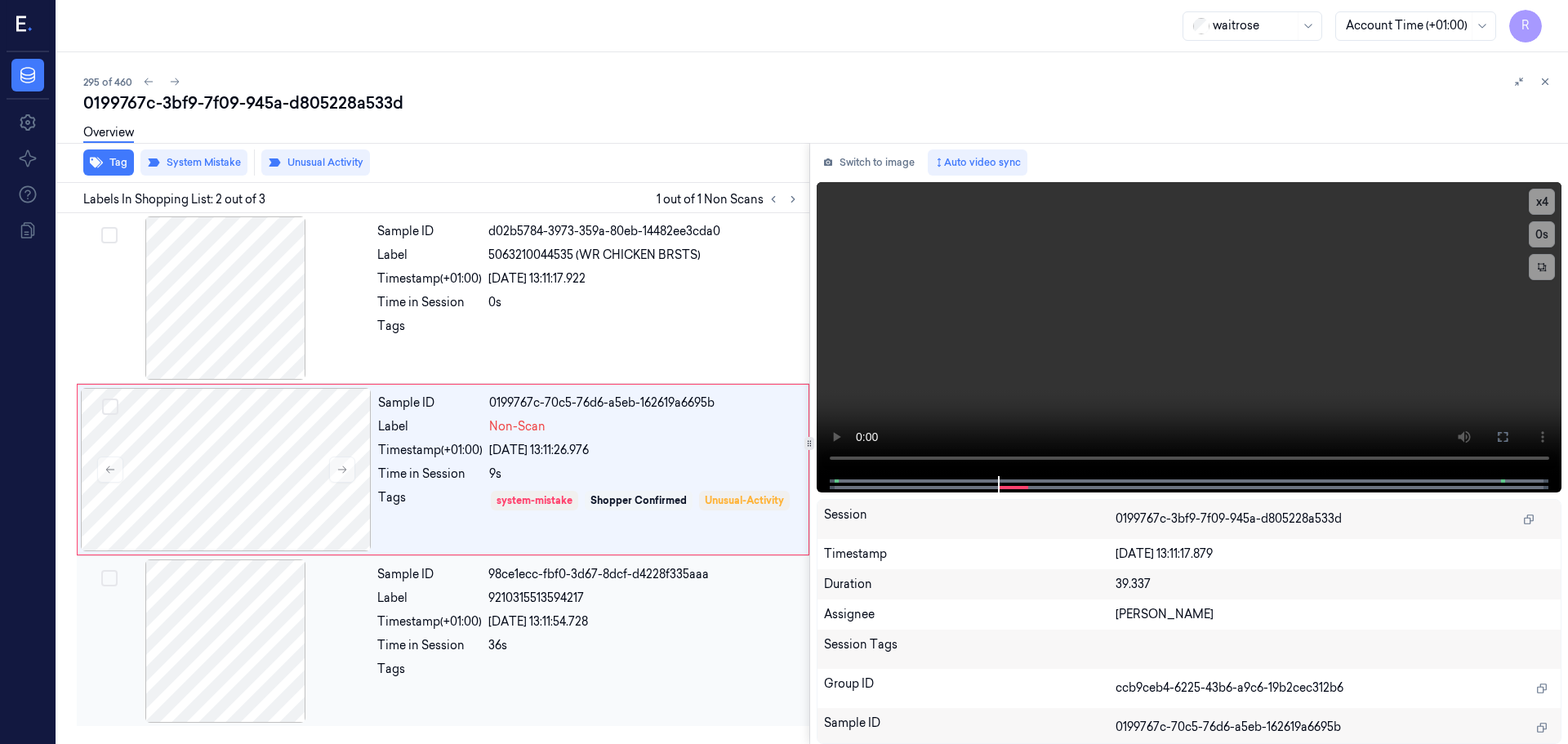
click at [592, 626] on div "[DATE] 13:11:54.728" at bounding box center [644, 622] width 311 height 17
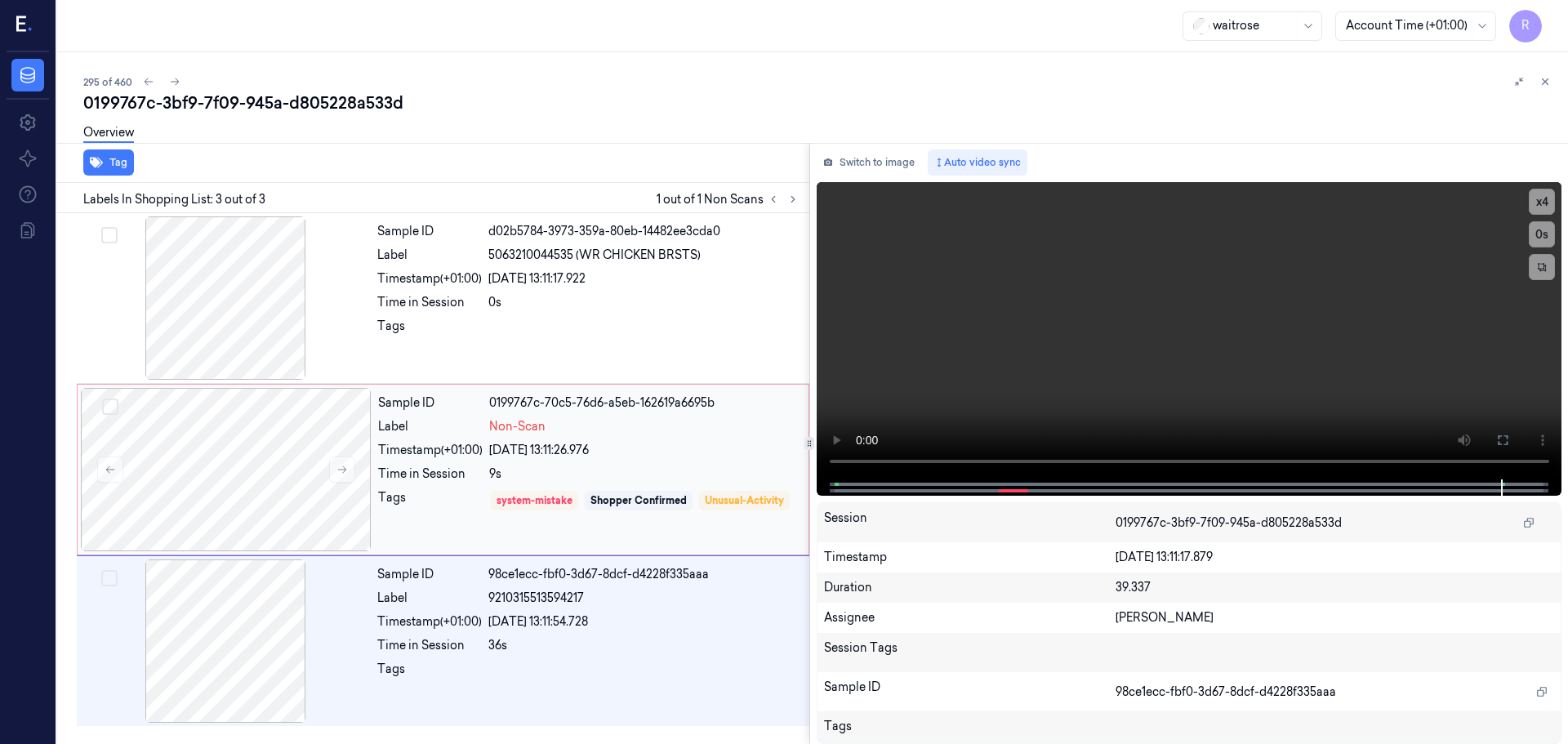
click at [657, 476] on div "9s" at bounding box center [644, 474] width 310 height 17
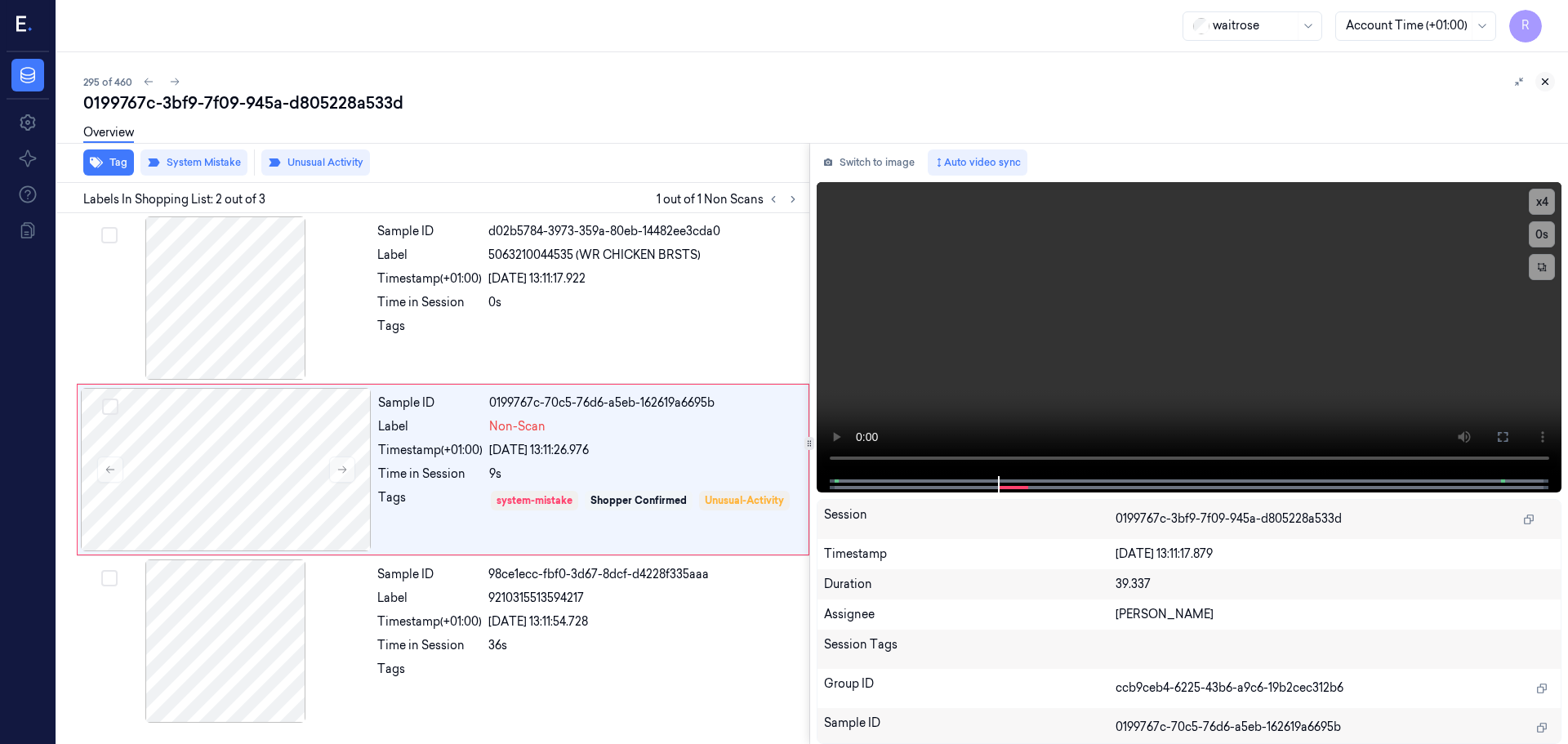
click at [1542, 80] on icon at bounding box center [1545, 82] width 11 height 11
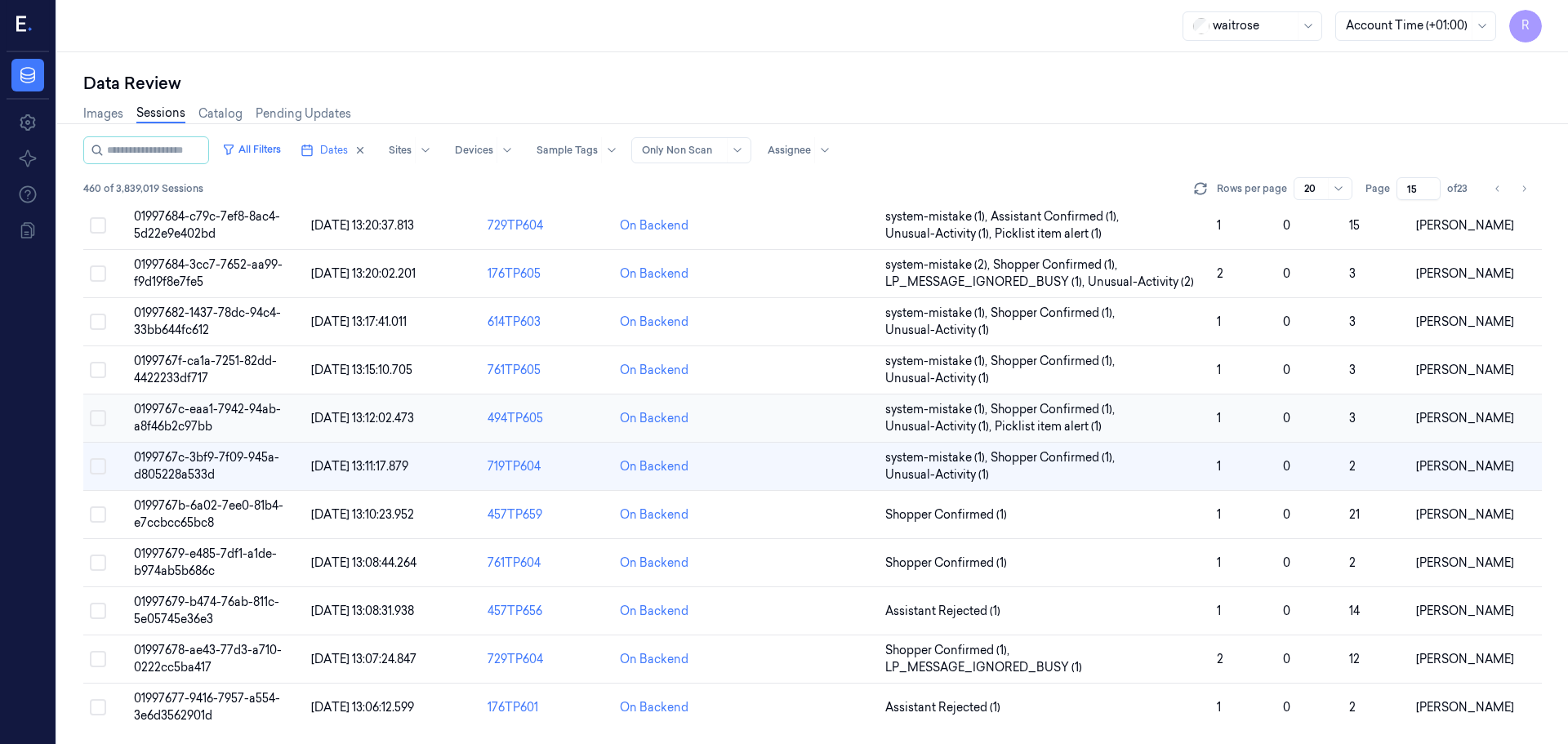
scroll to position [475, 0]
click at [1084, 497] on td "Shopper Confirmed (1)" at bounding box center [1044, 515] width 332 height 48
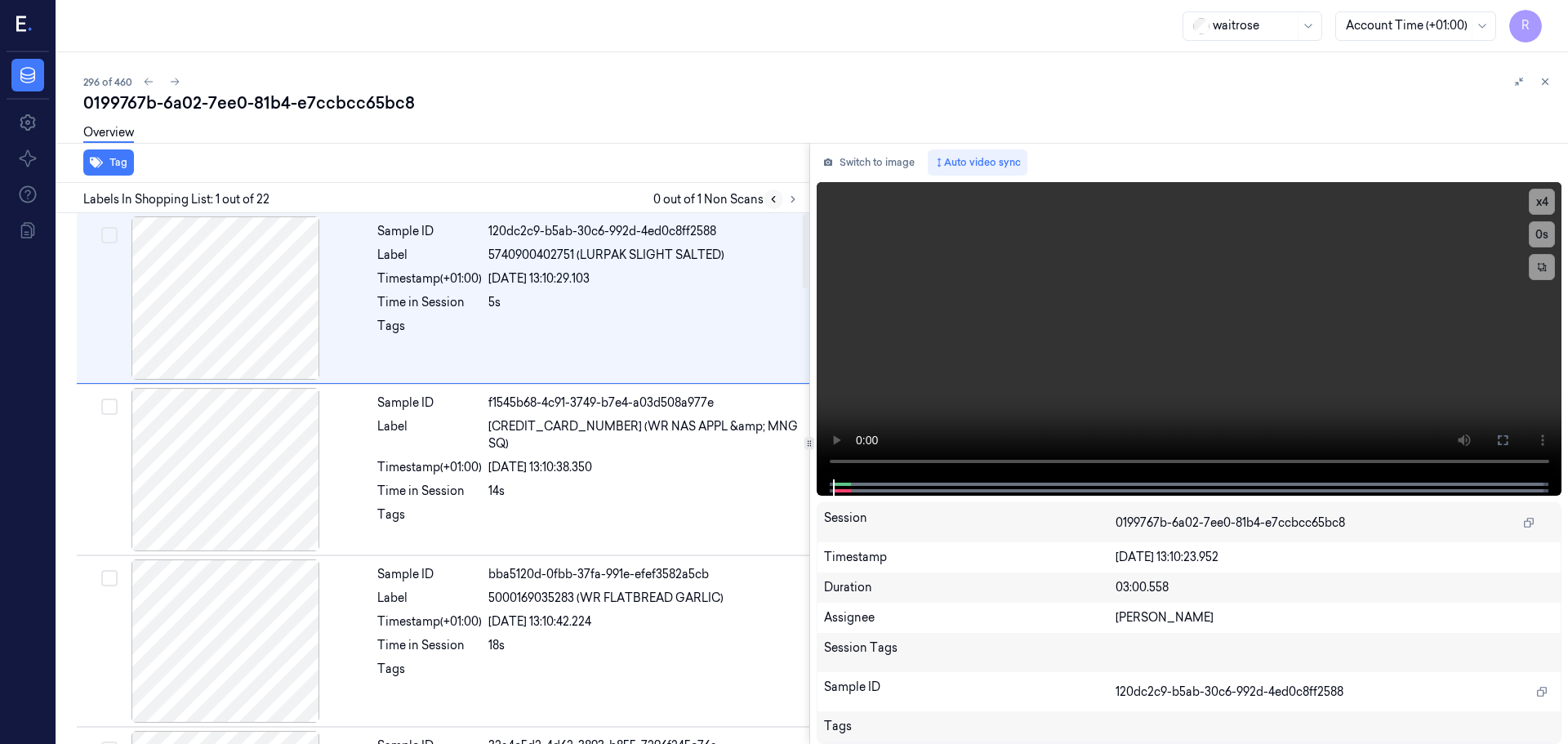
click at [780, 199] on button at bounding box center [773, 199] width 19 height 19
click at [784, 200] on button at bounding box center [793, 199] width 19 height 19
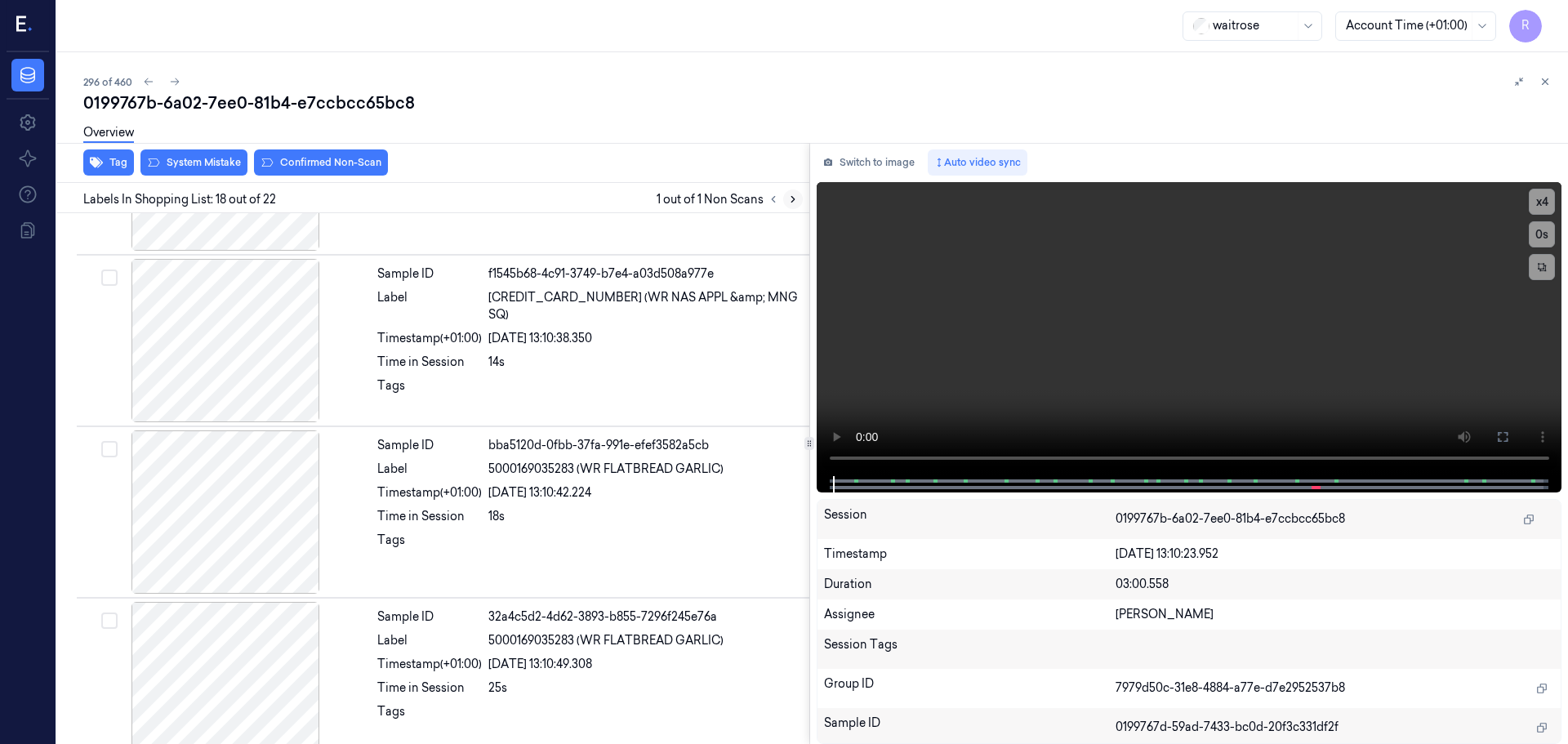
click at [787, 200] on button at bounding box center [793, 199] width 19 height 19
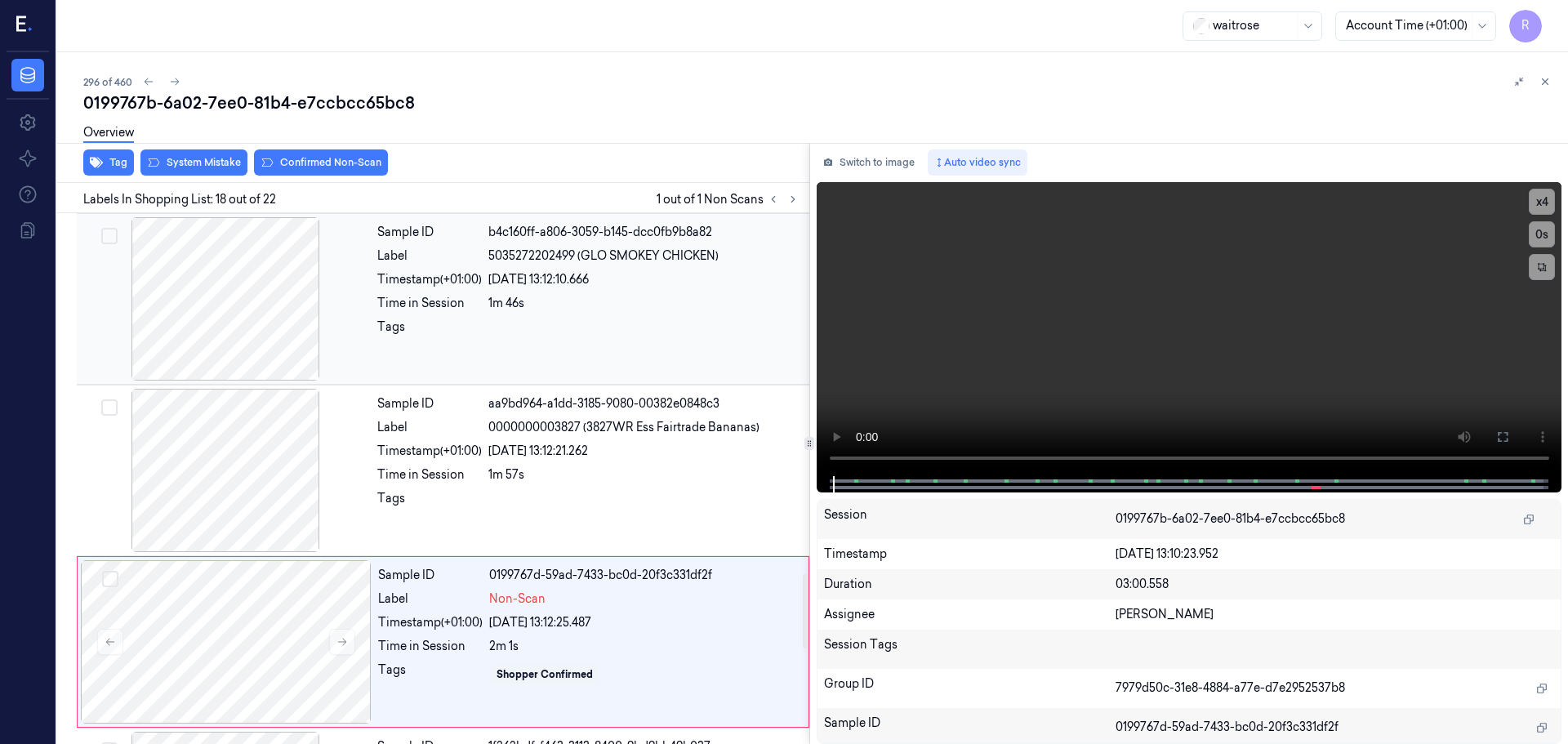
click at [246, 320] on div at bounding box center [225, 299] width 291 height 164
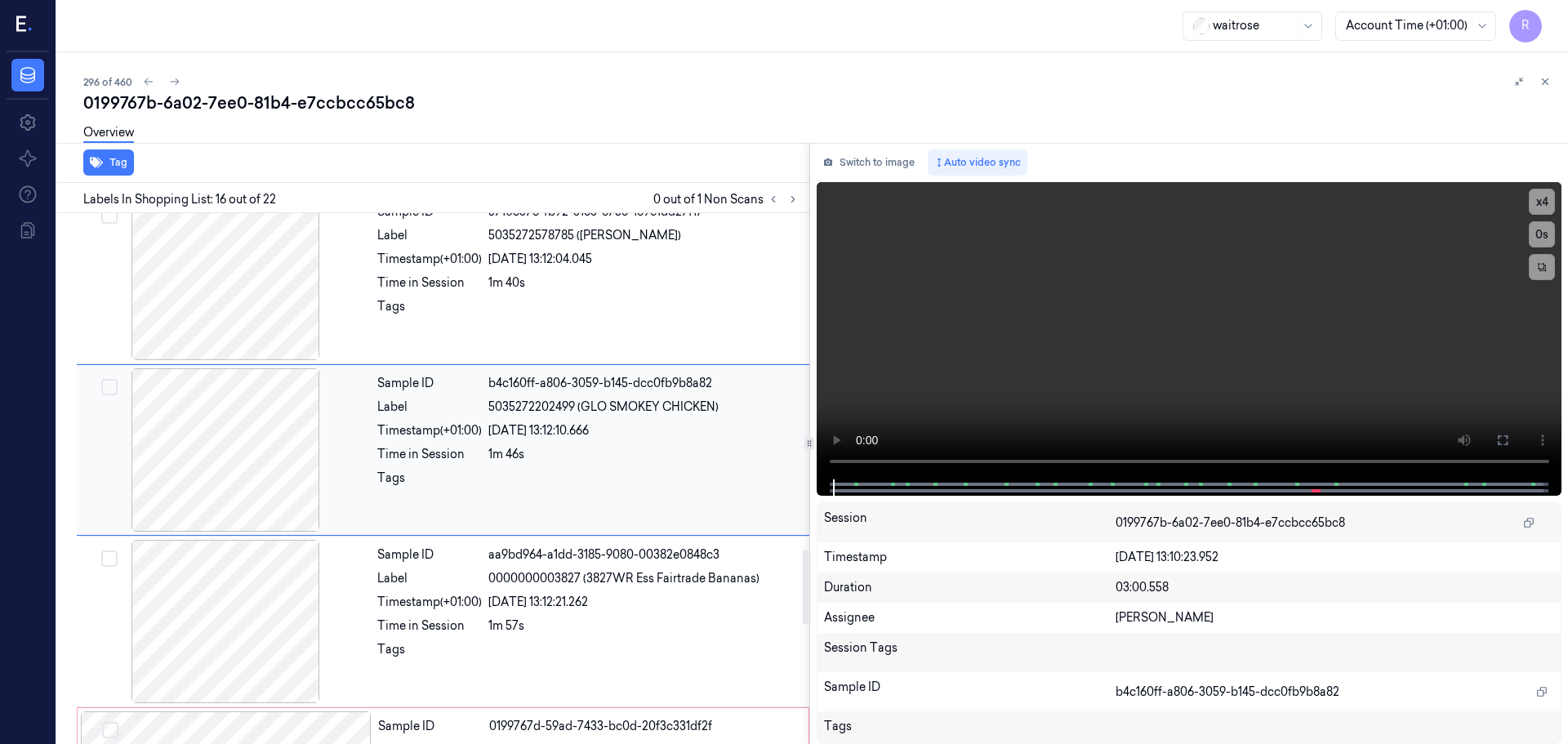
scroll to position [2392, 0]
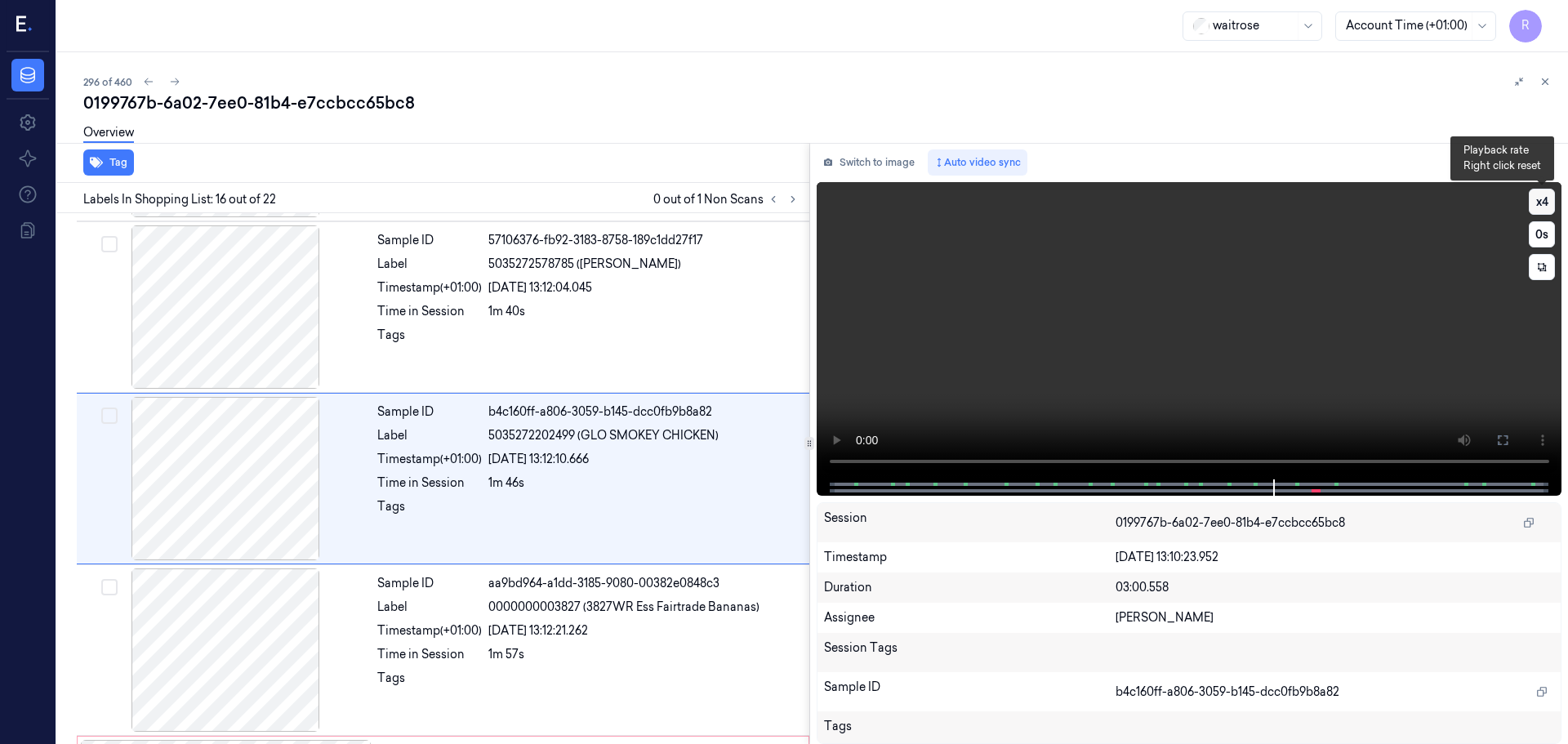
click at [1534, 203] on button "x 4" at bounding box center [1541, 201] width 26 height 26
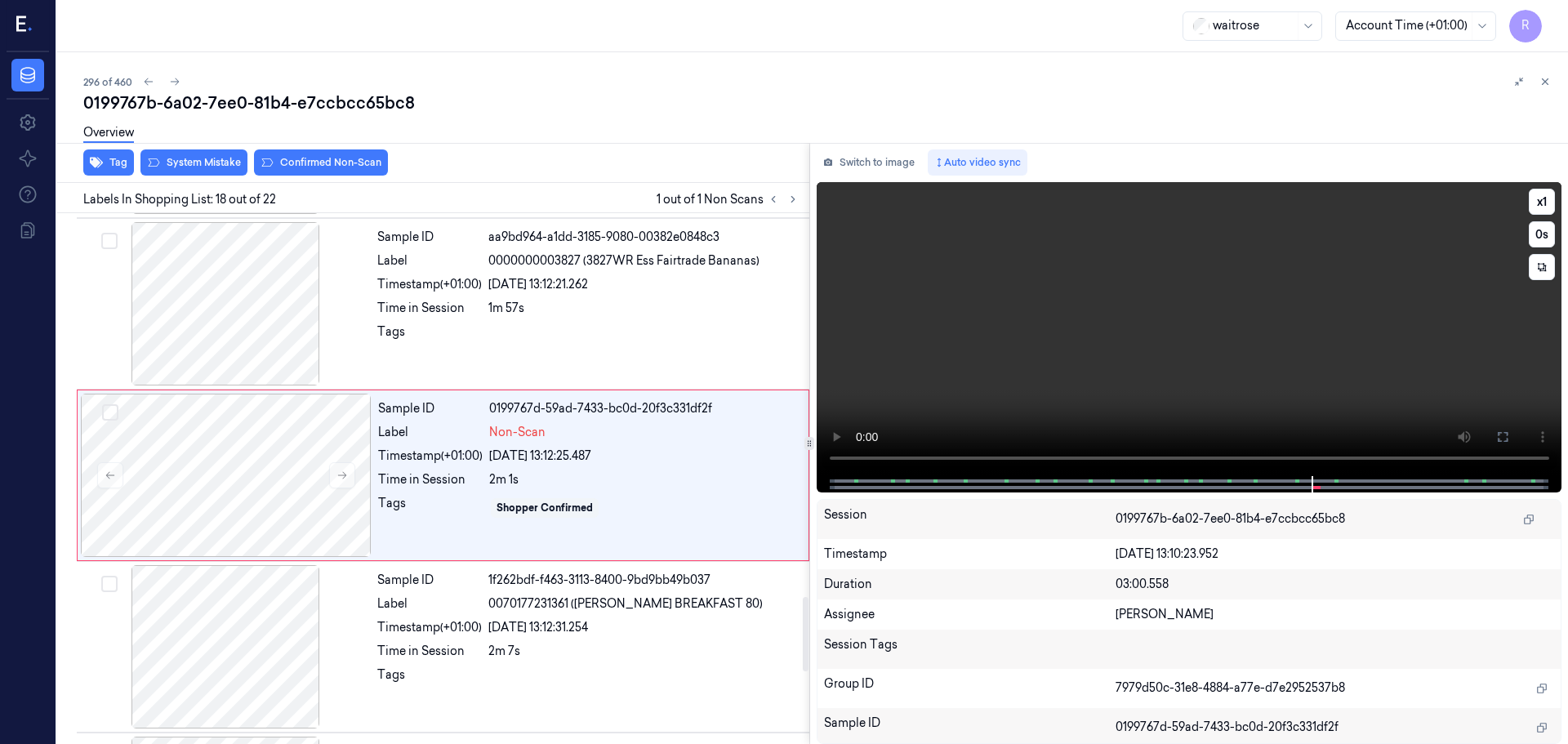
scroll to position [2735, 0]
click at [1550, 201] on button "x 1" at bounding box center [1541, 201] width 26 height 26
click at [1550, 201] on button "x 2" at bounding box center [1541, 201] width 26 height 26
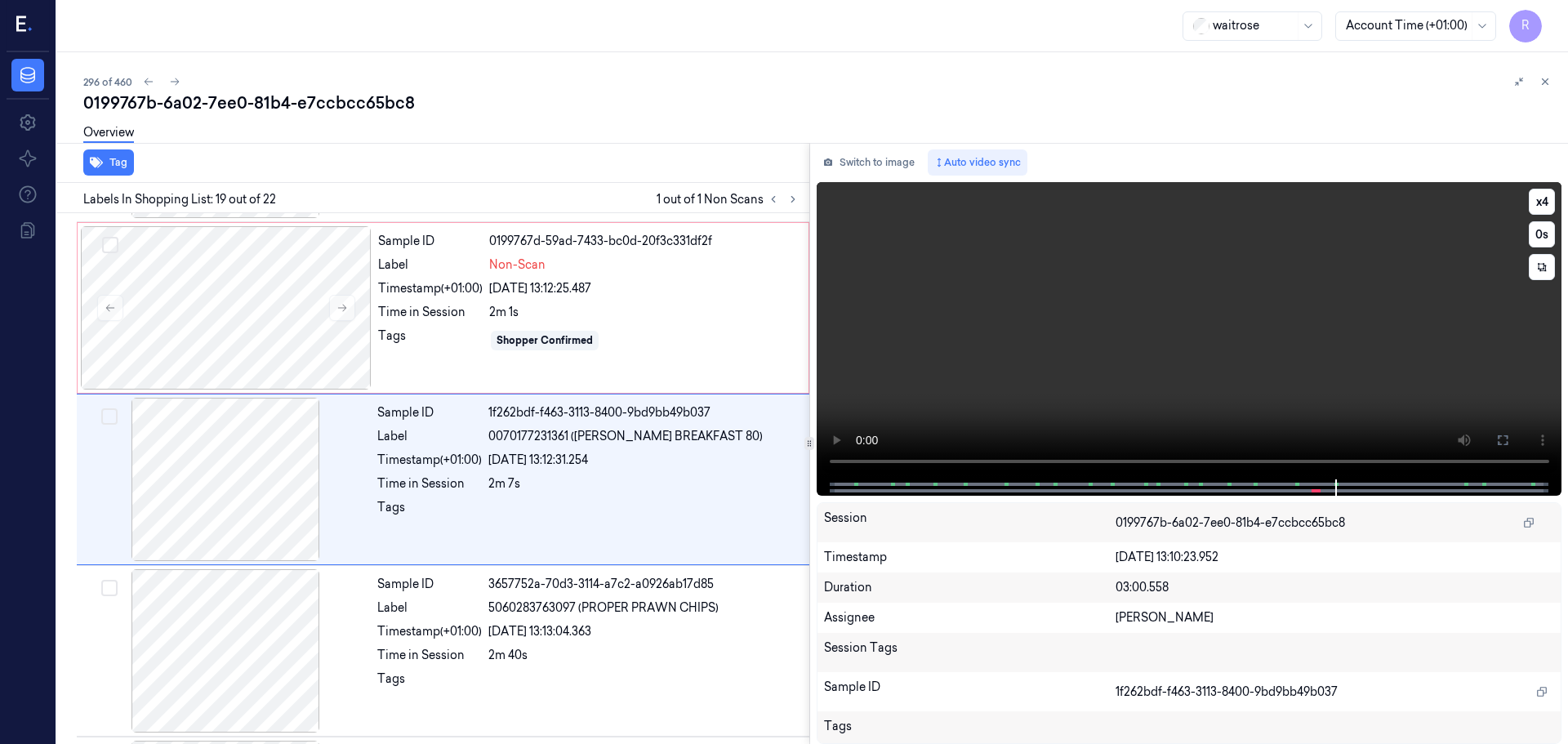
scroll to position [2906, 0]
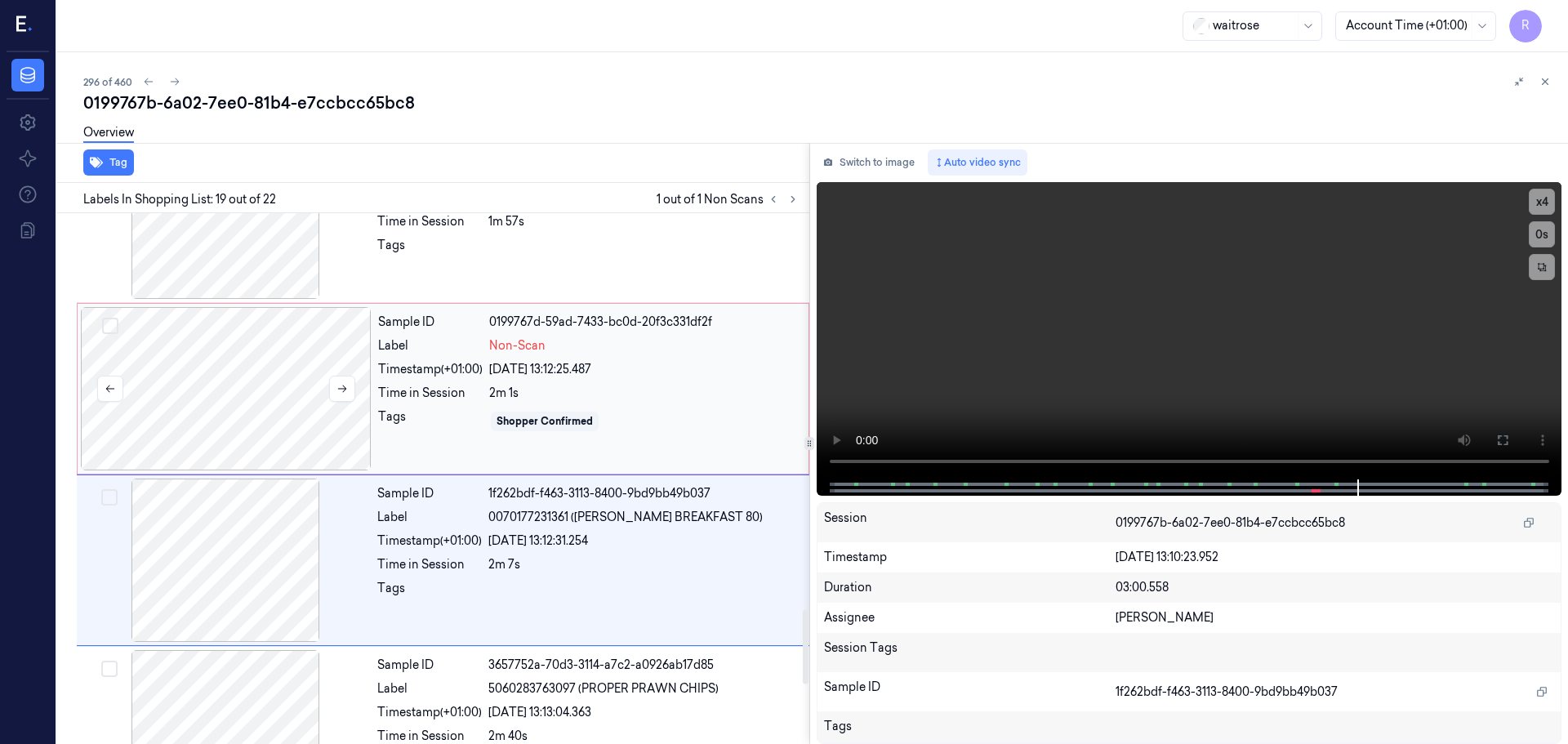
click at [179, 367] on div at bounding box center [226, 389] width 291 height 164
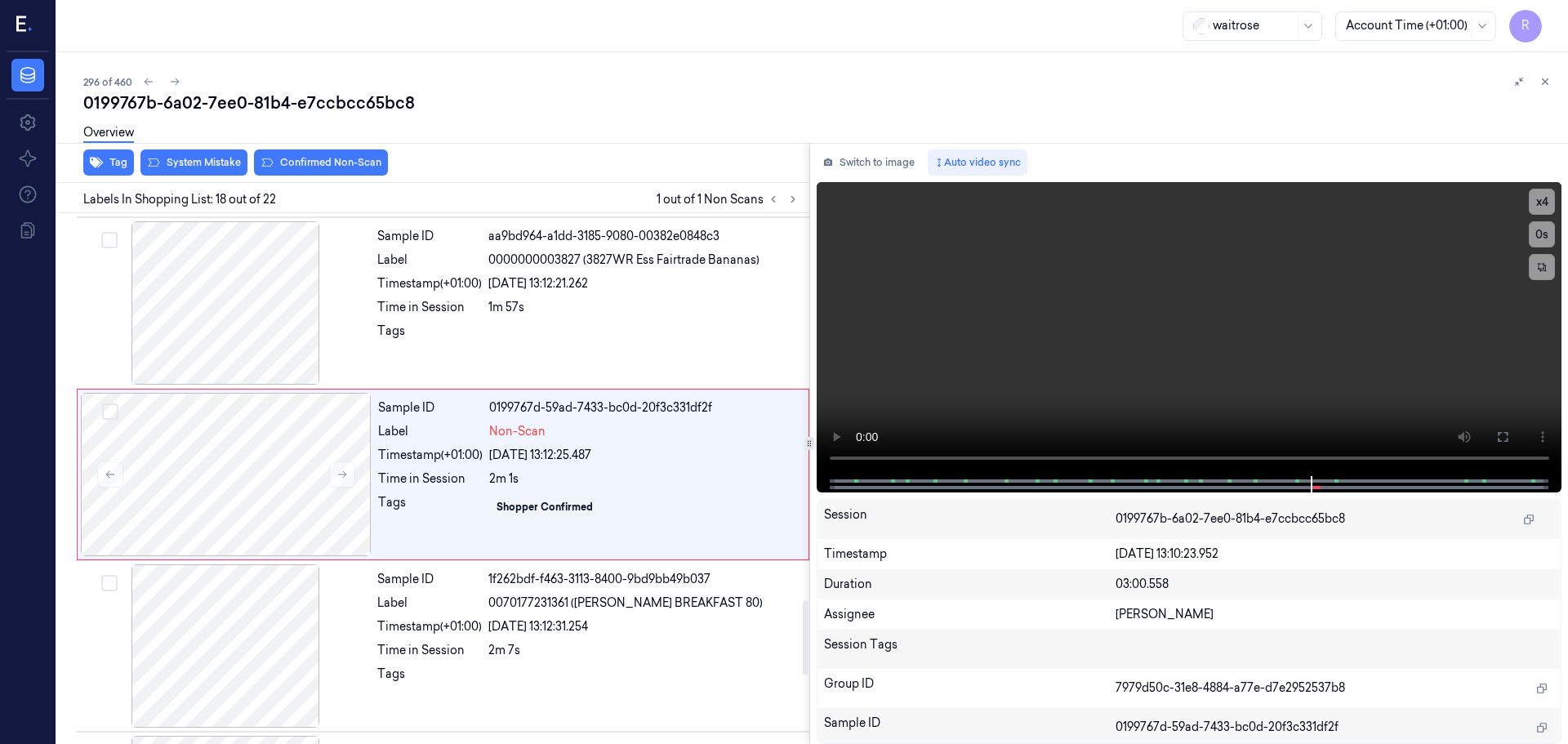
scroll to position [2735, 0]
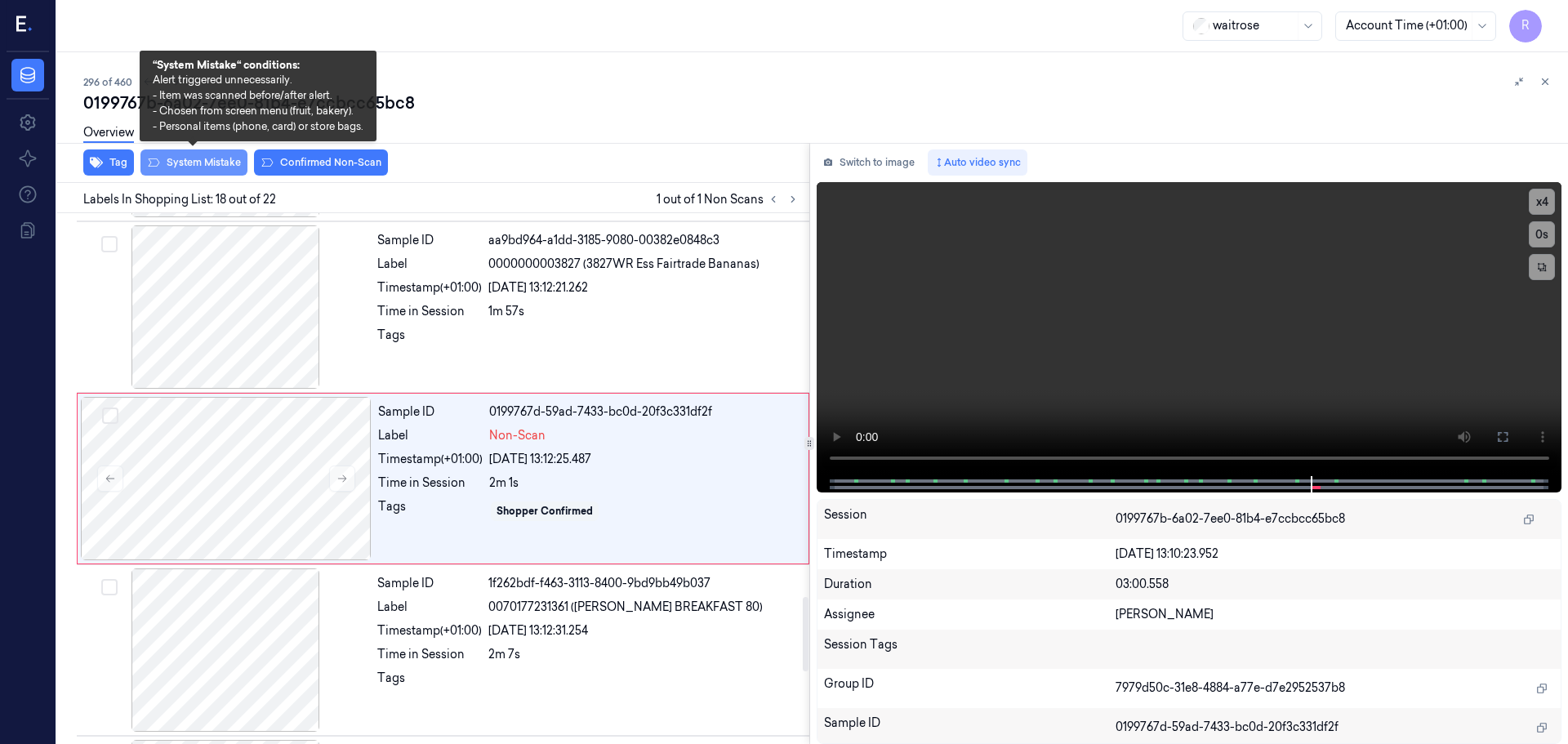
click at [183, 165] on button "System Mistake" at bounding box center [194, 163] width 107 height 26
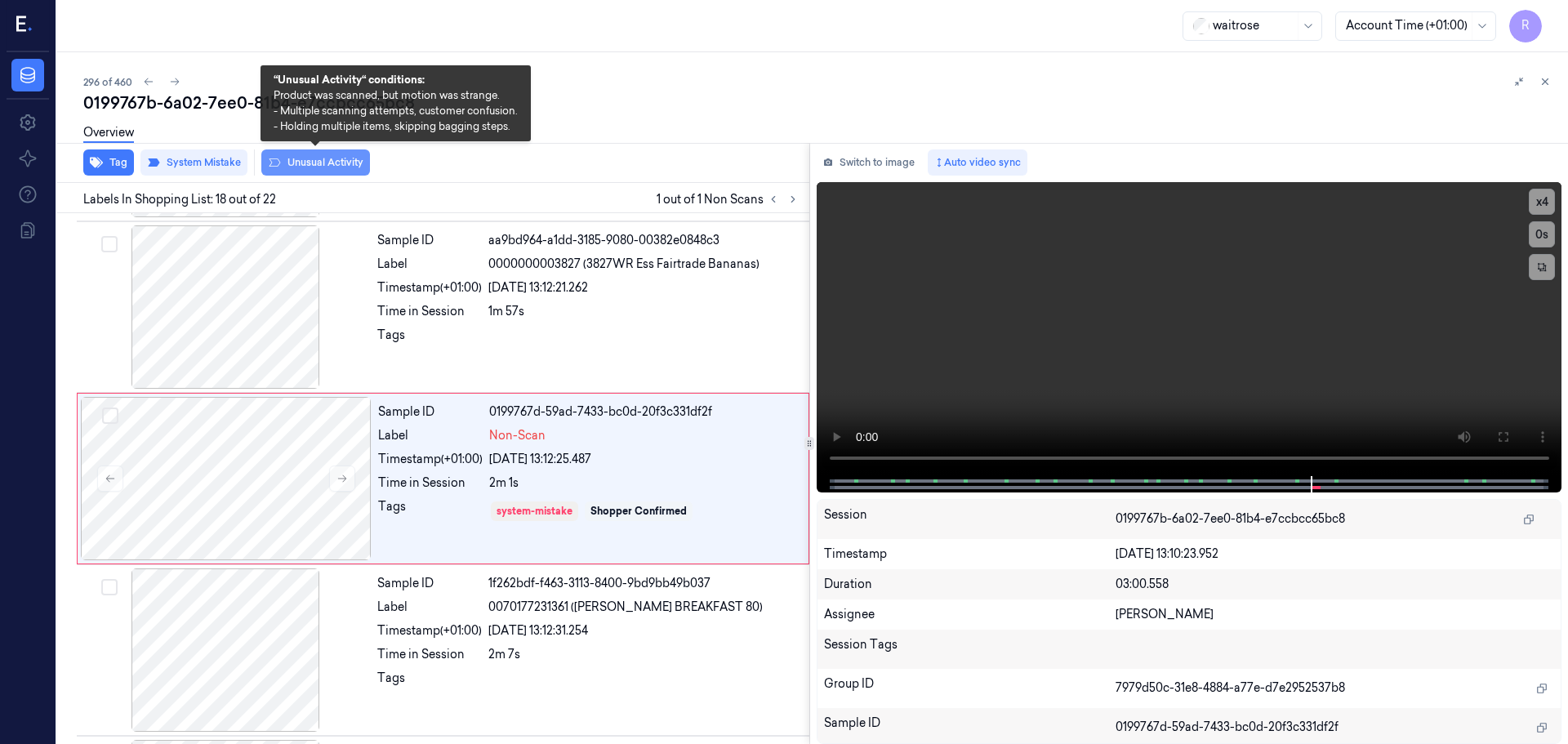
click at [304, 166] on button "Unusual Activity" at bounding box center [315, 163] width 109 height 26
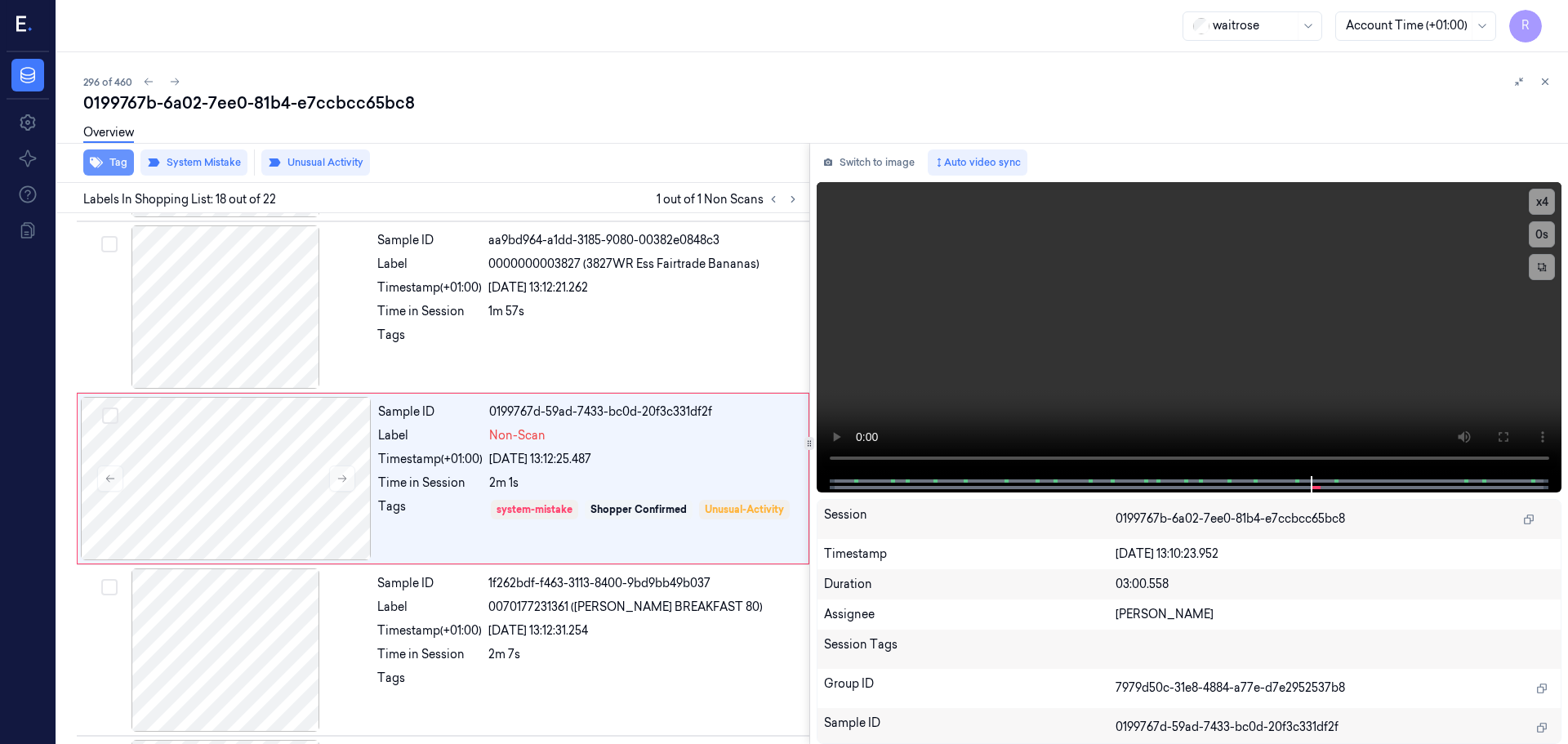
click at [103, 163] on button "Tag" at bounding box center [109, 163] width 51 height 26
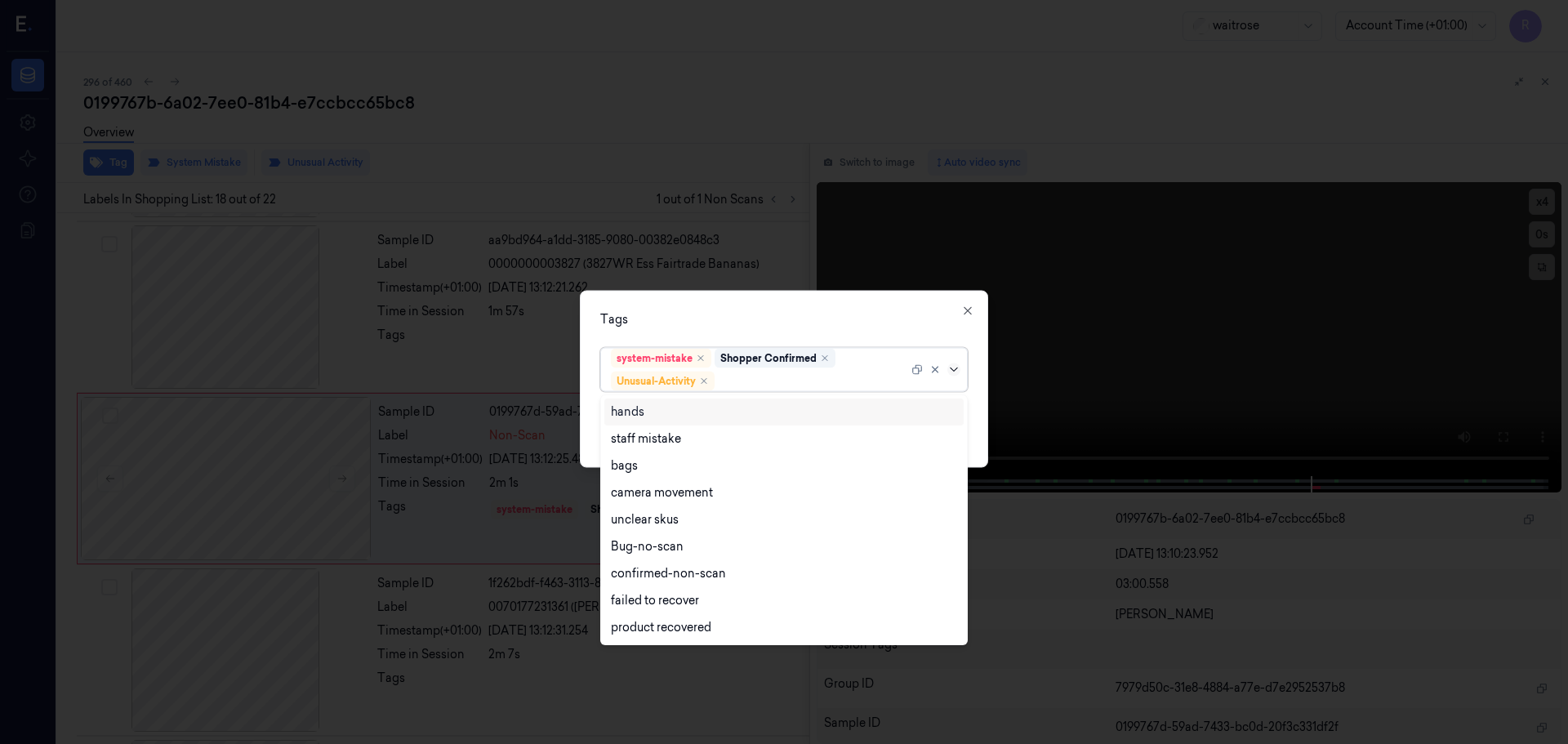
drag, startPoint x: 952, startPoint y: 370, endPoint x: 921, endPoint y: 393, distance: 38.6
click at [951, 370] on icon at bounding box center [954, 369] width 13 height 13
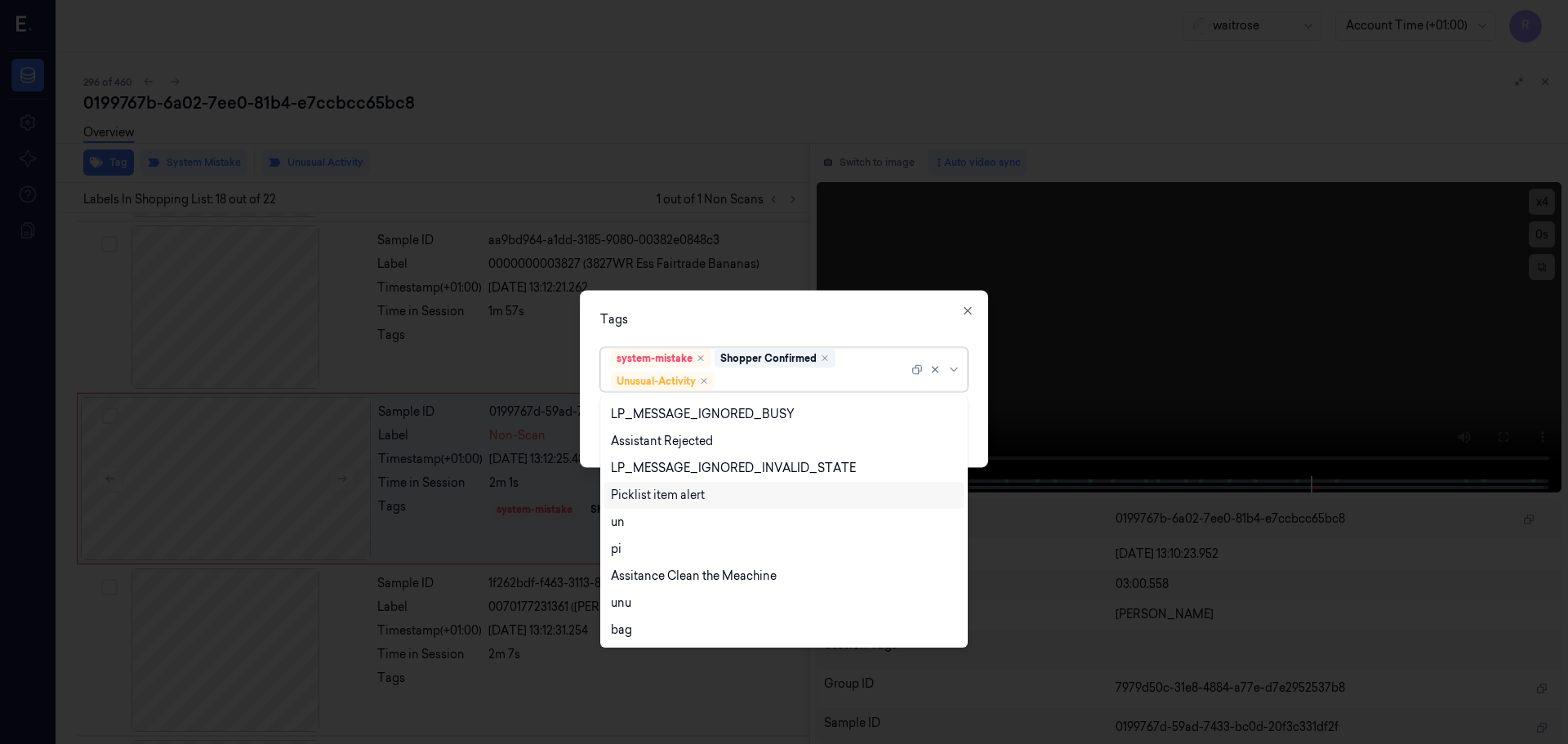
click at [645, 498] on div "Picklist item alert" at bounding box center [658, 495] width 94 height 17
click at [744, 317] on div "Tags" at bounding box center [784, 318] width 368 height 17
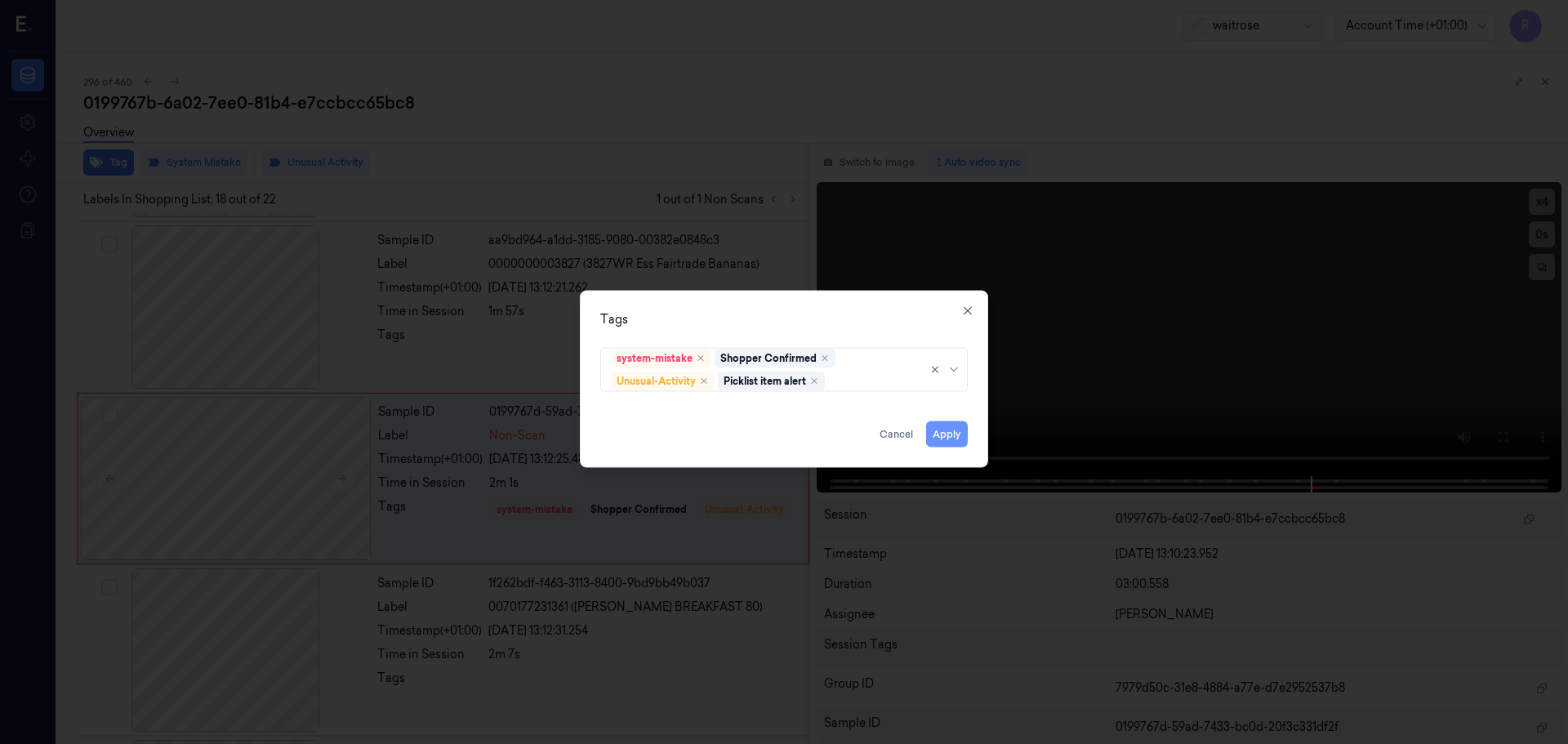
click at [951, 430] on button "Apply" at bounding box center [946, 433] width 41 height 26
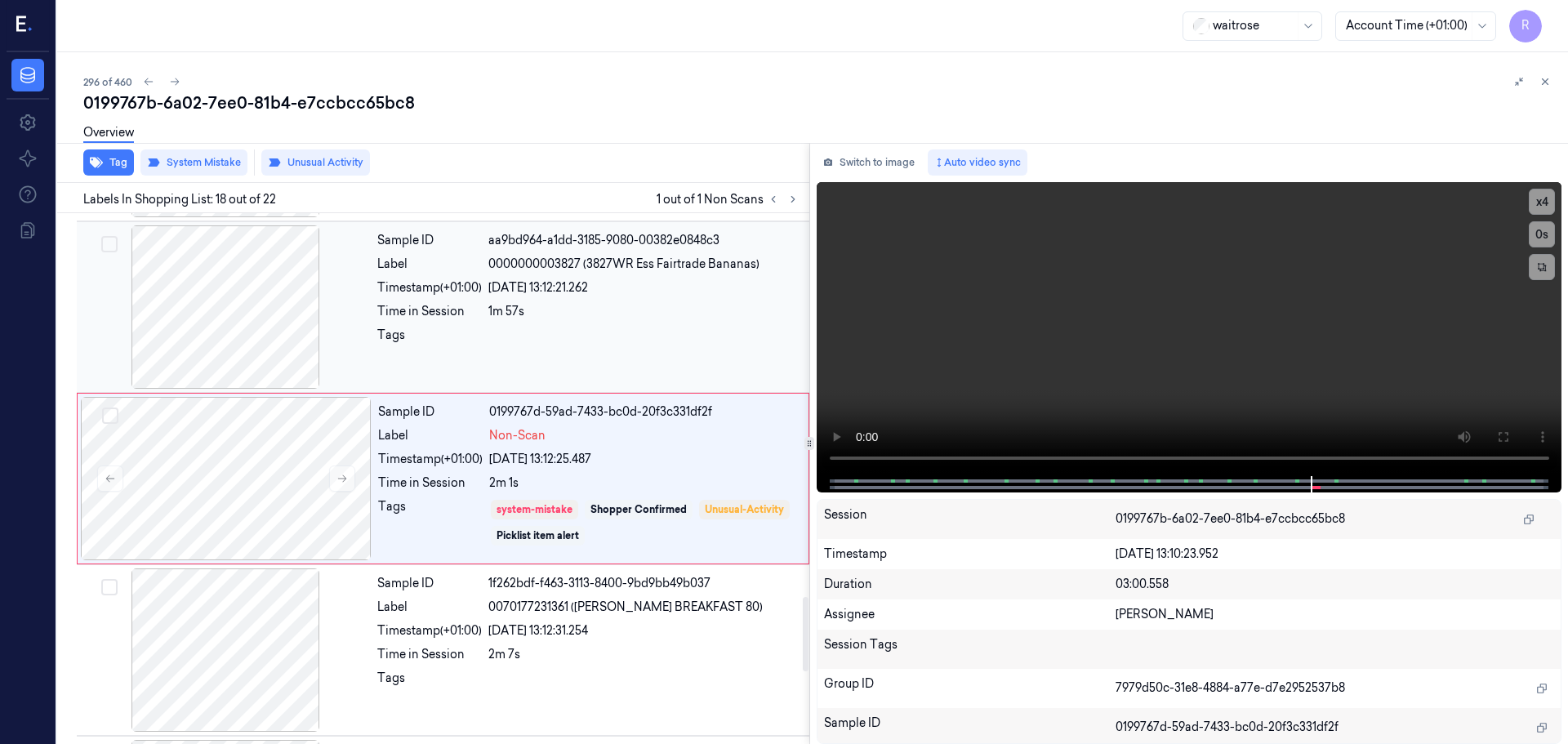
click at [571, 303] on div "1m 57s" at bounding box center [644, 311] width 311 height 17
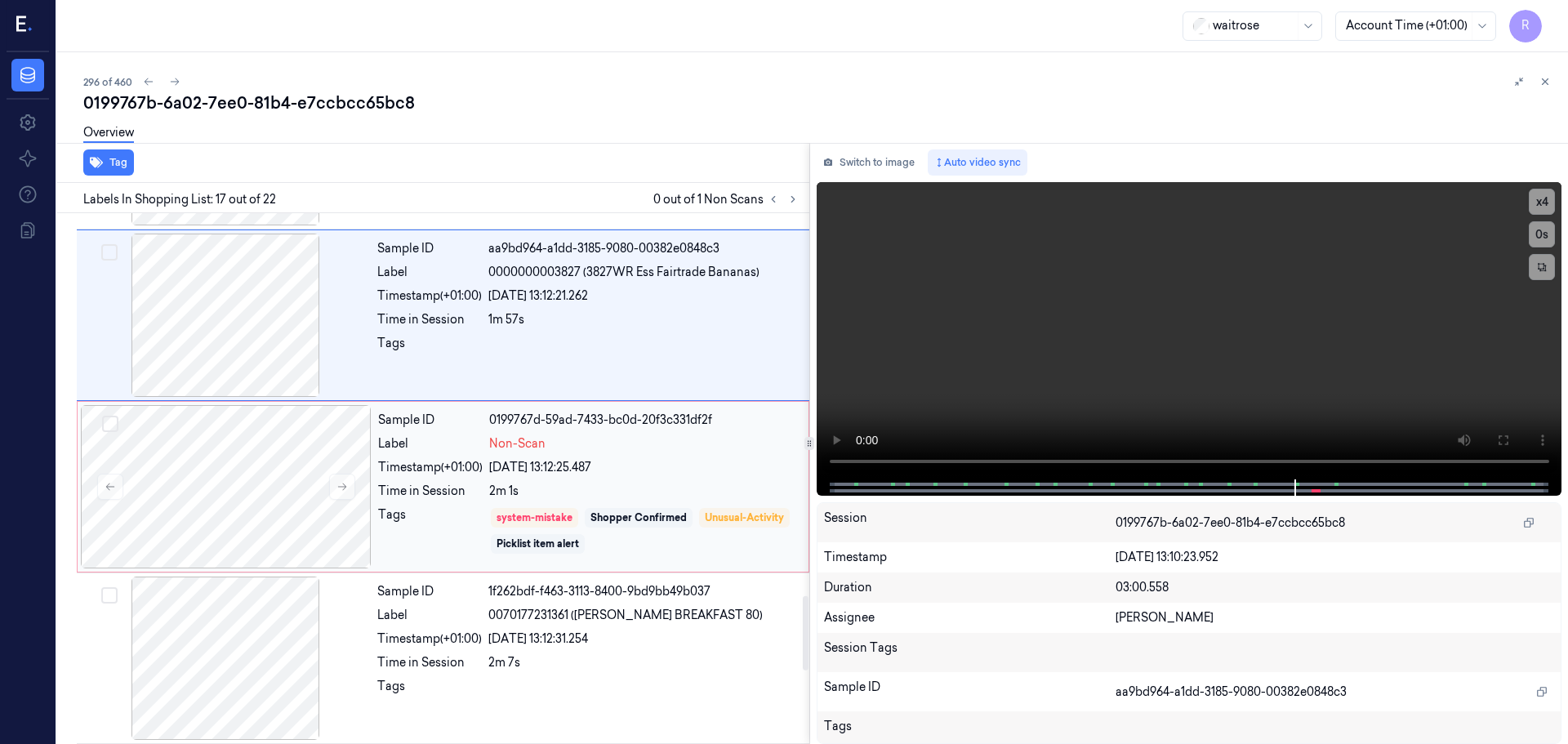
click at [572, 507] on div "system-mistake Shopper Confirmed Unusual-Activity Picklist item alert" at bounding box center [644, 531] width 310 height 49
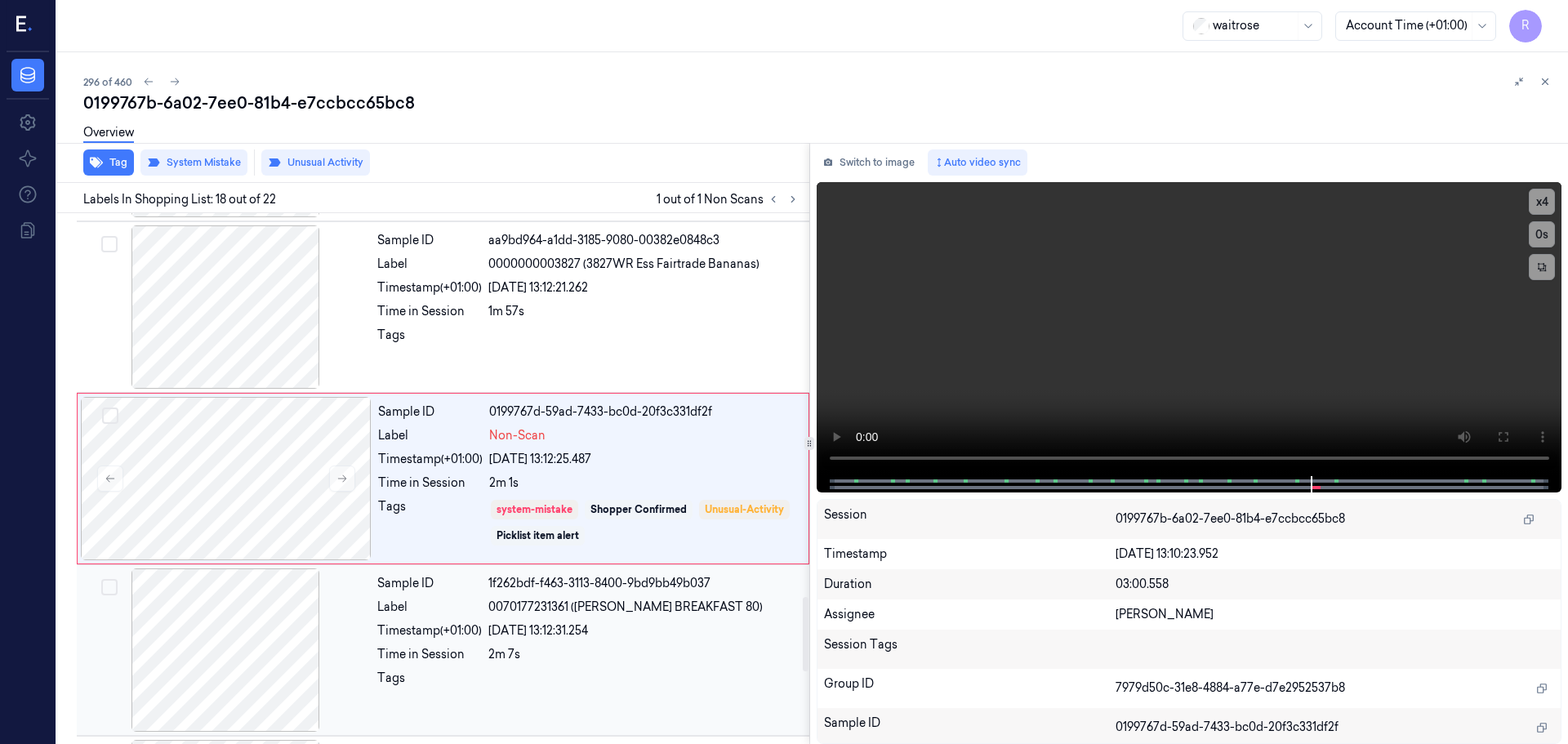
click at [547, 628] on div "[DATE] 13:12:31.254" at bounding box center [644, 631] width 311 height 17
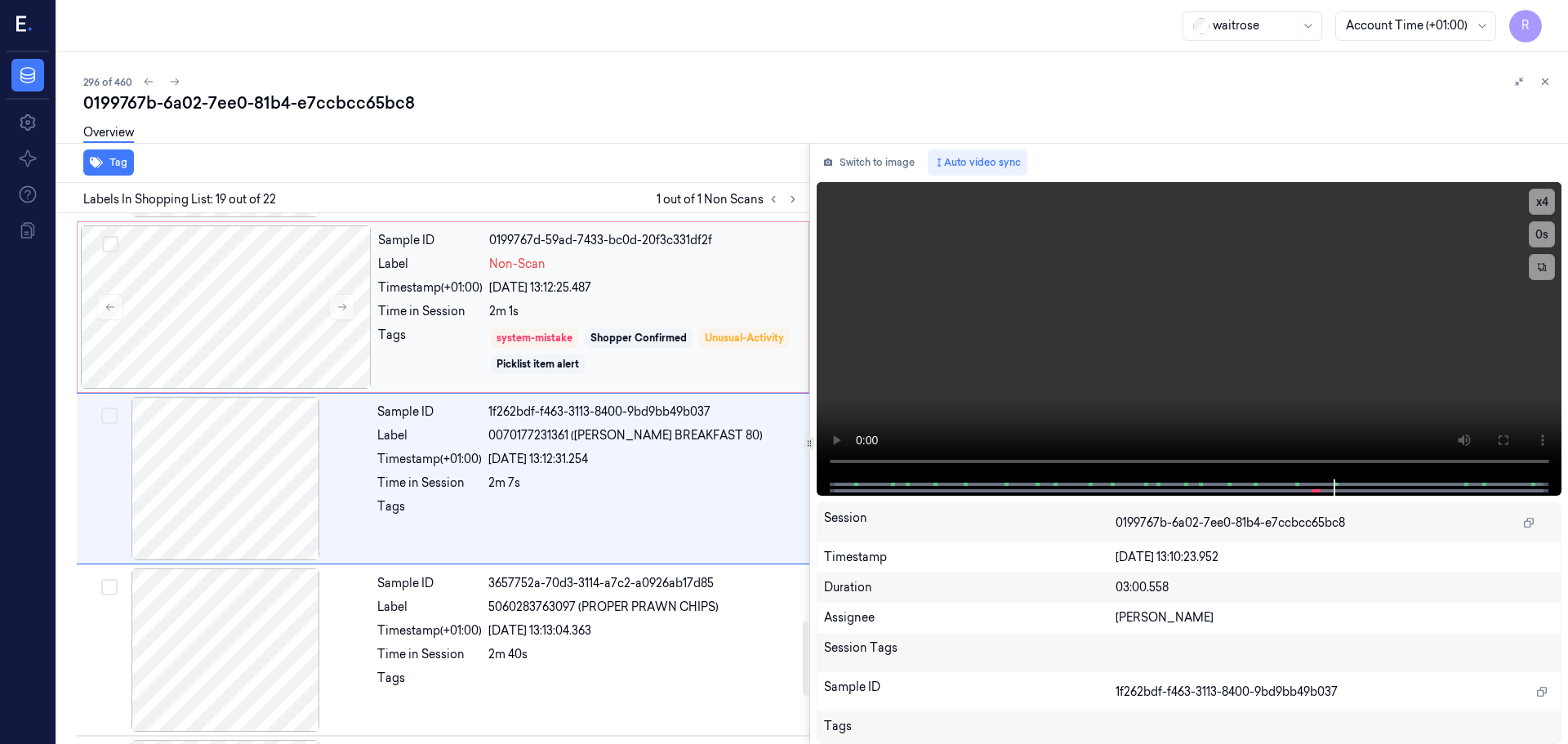
click at [638, 320] on div "Sample ID 0199767d-59ad-7433-bc0d-20f3c331df2f Label Non-Scan Timestamp (+01:00…" at bounding box center [589, 307] width 434 height 164
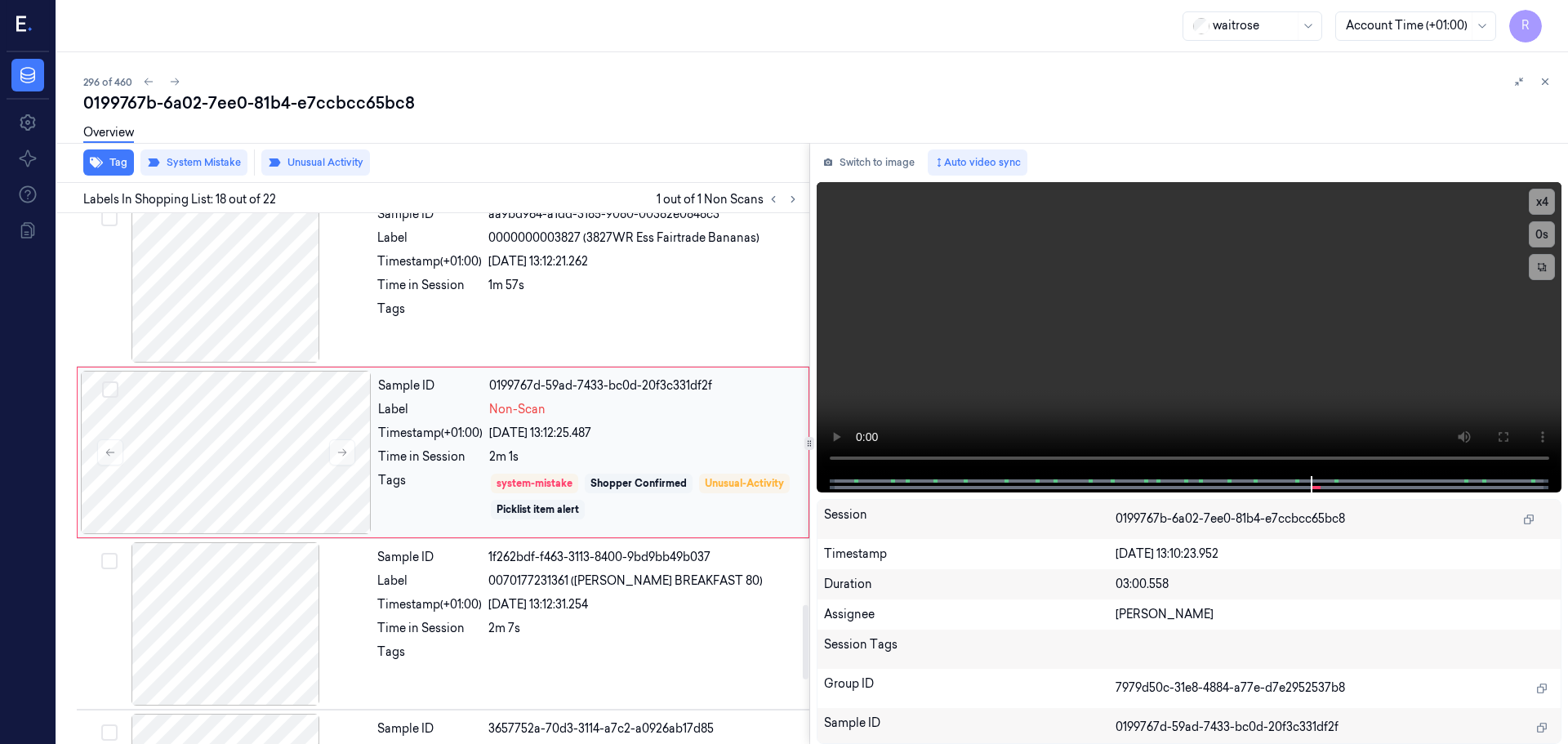
scroll to position [2735, 0]
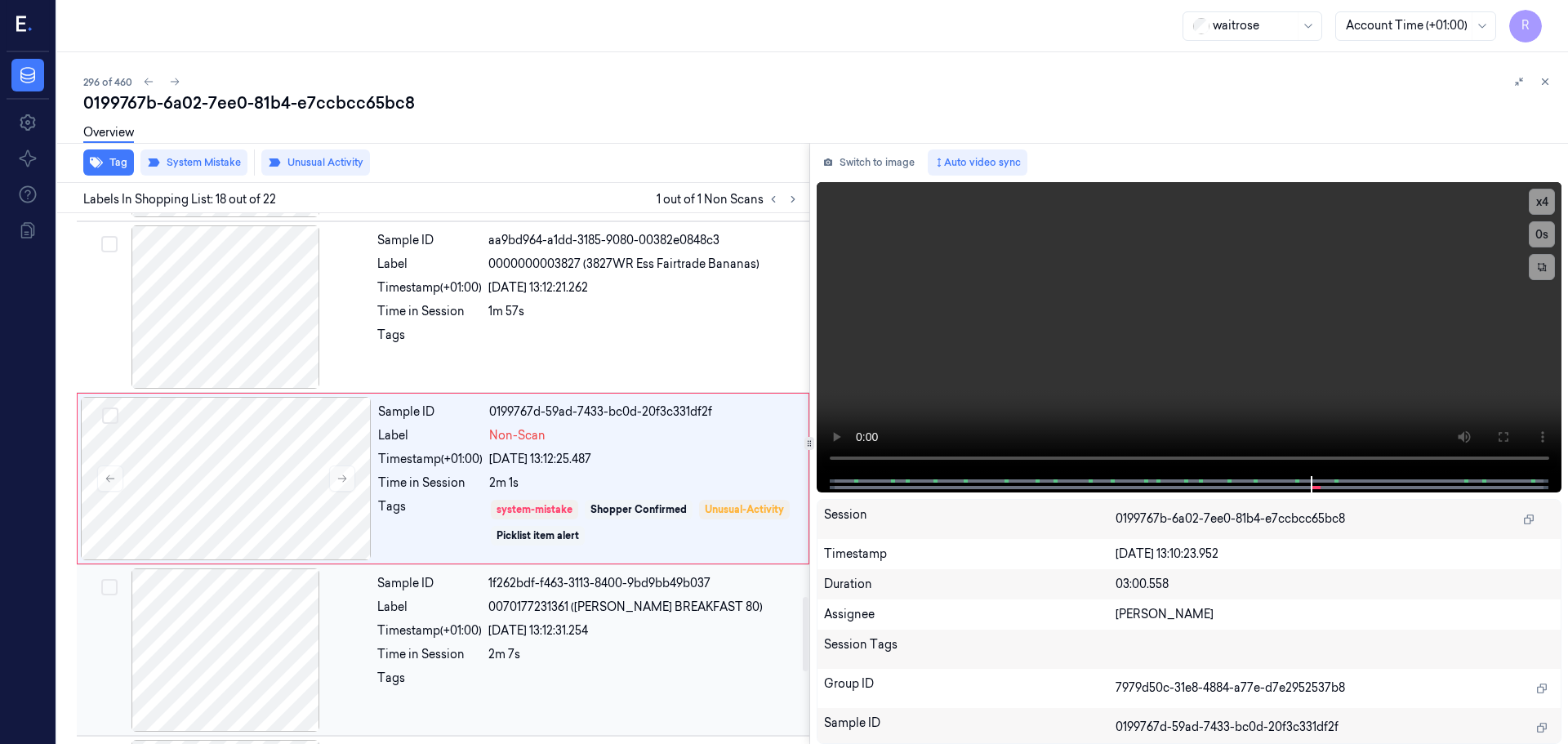
click at [497, 614] on span "0070177231361 ([PERSON_NAME] BREAKFAST 80)" at bounding box center [625, 607] width 274 height 17
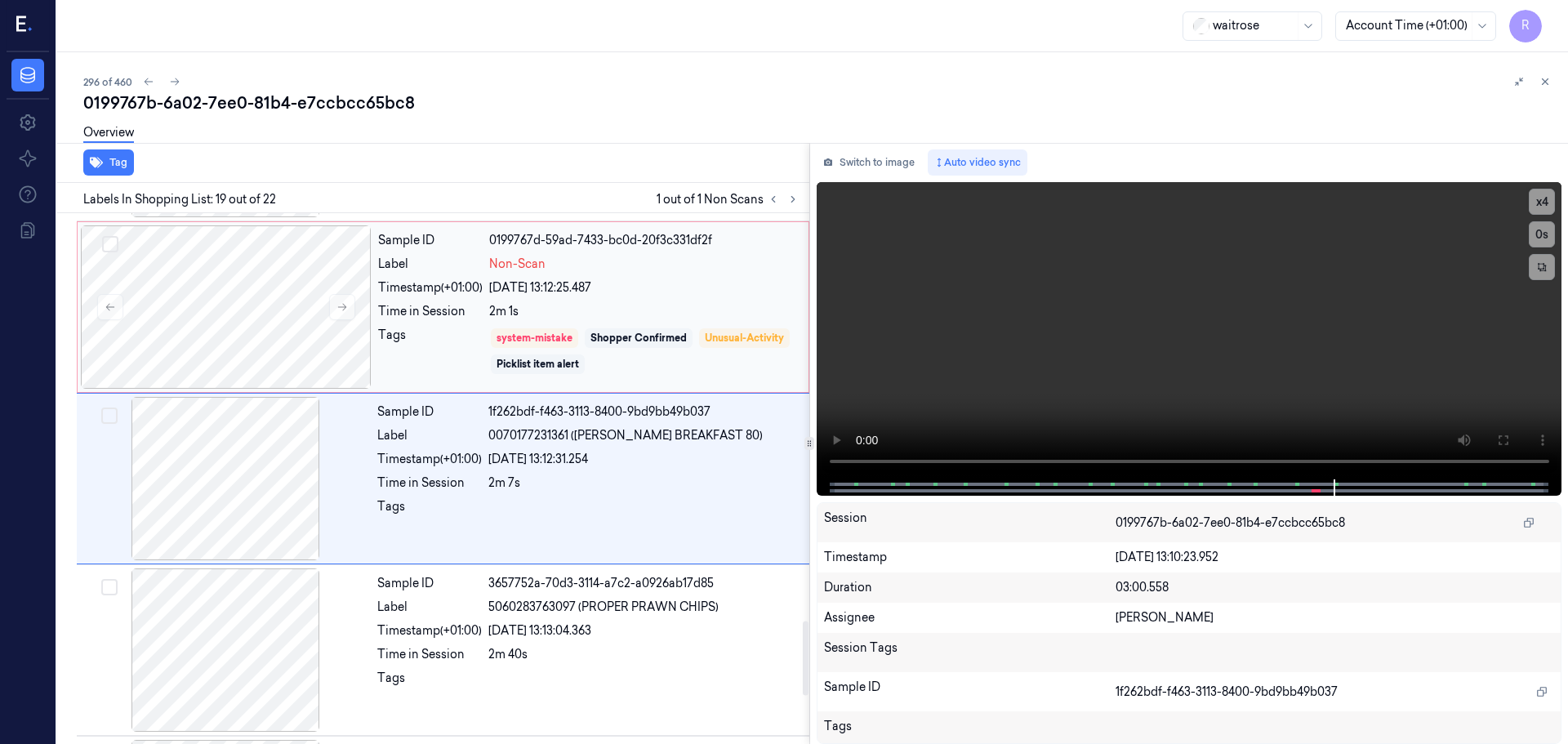
click at [638, 313] on div "2m 1s" at bounding box center [644, 311] width 310 height 17
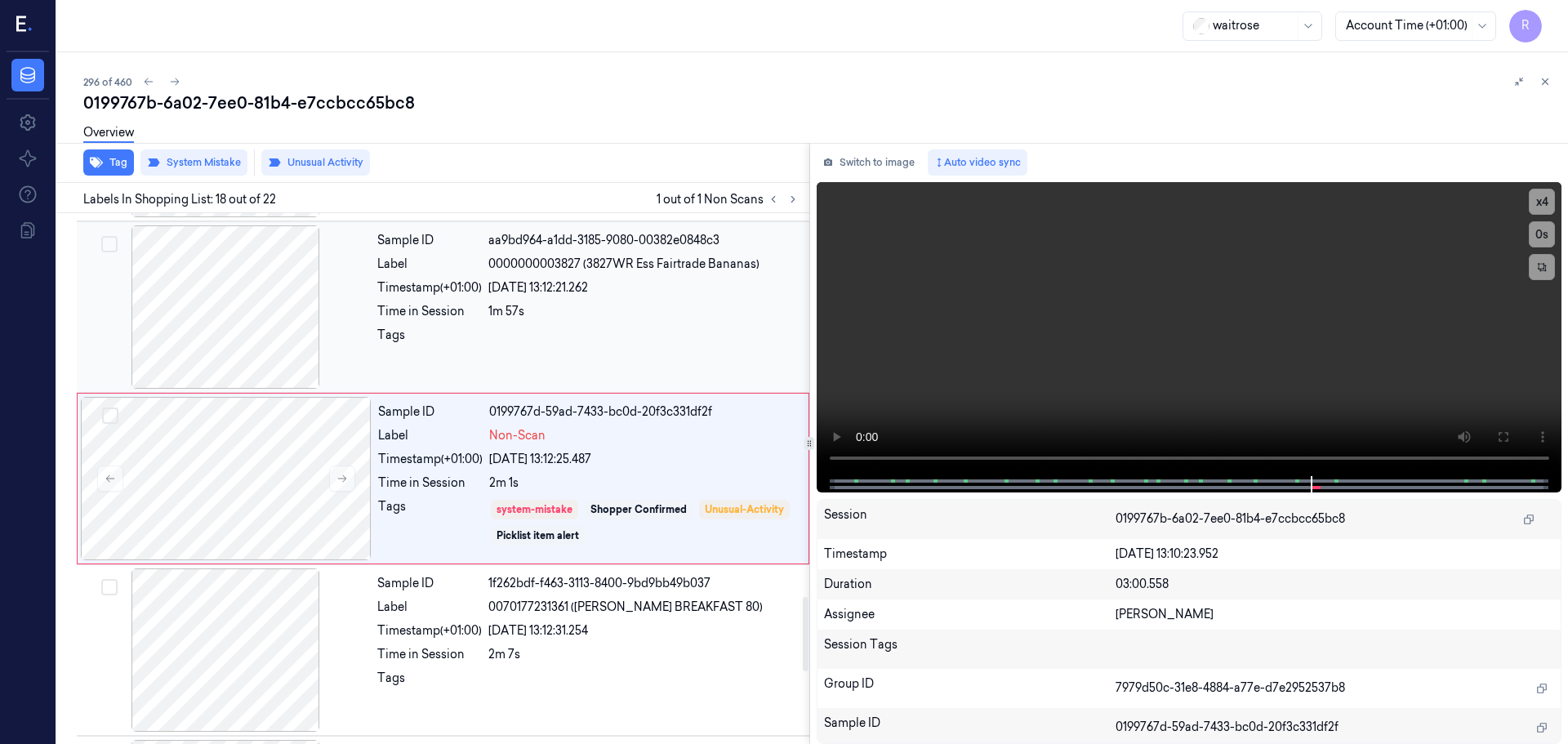
click at [586, 349] on div at bounding box center [644, 339] width 311 height 26
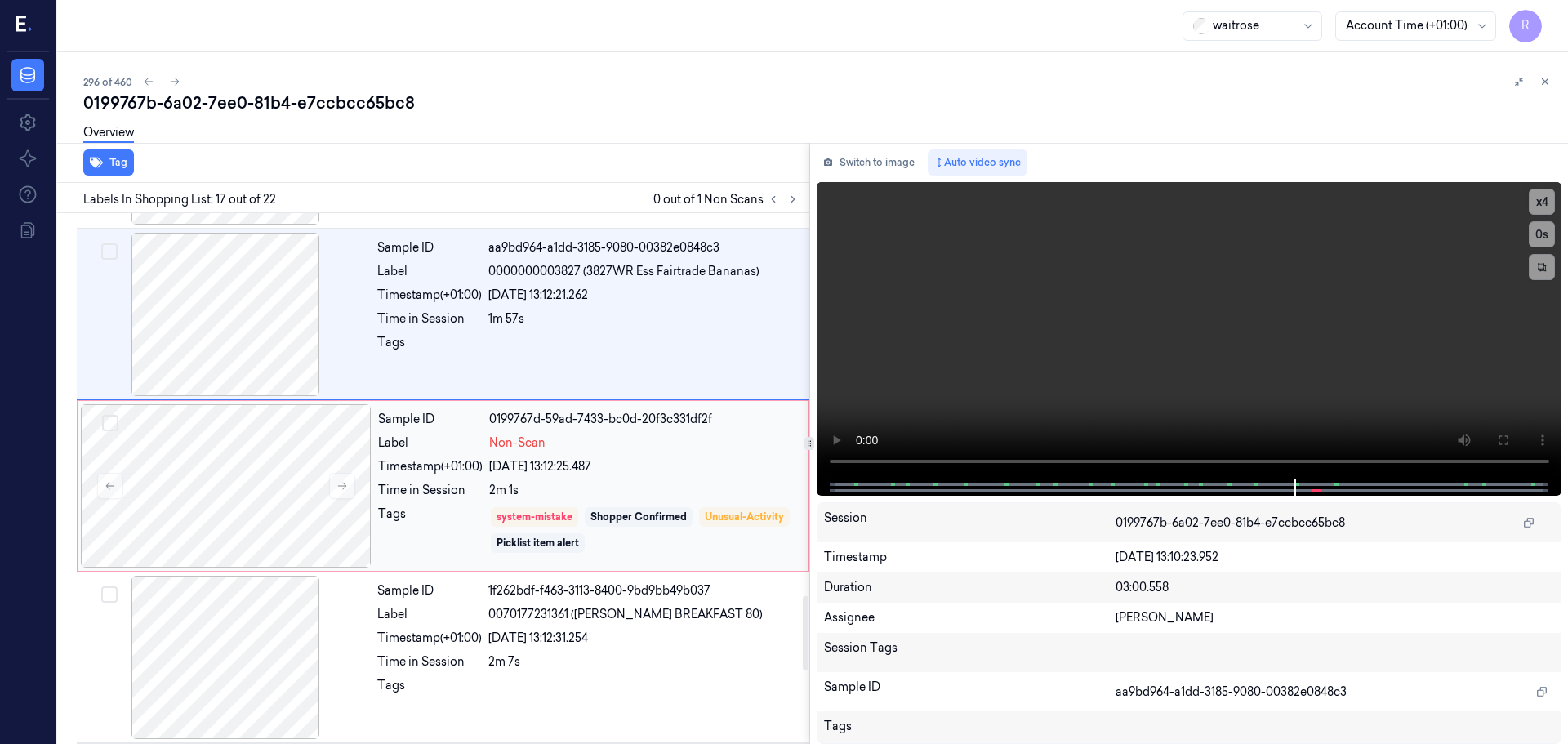
click at [659, 498] on div "2m 1s" at bounding box center [644, 490] width 310 height 17
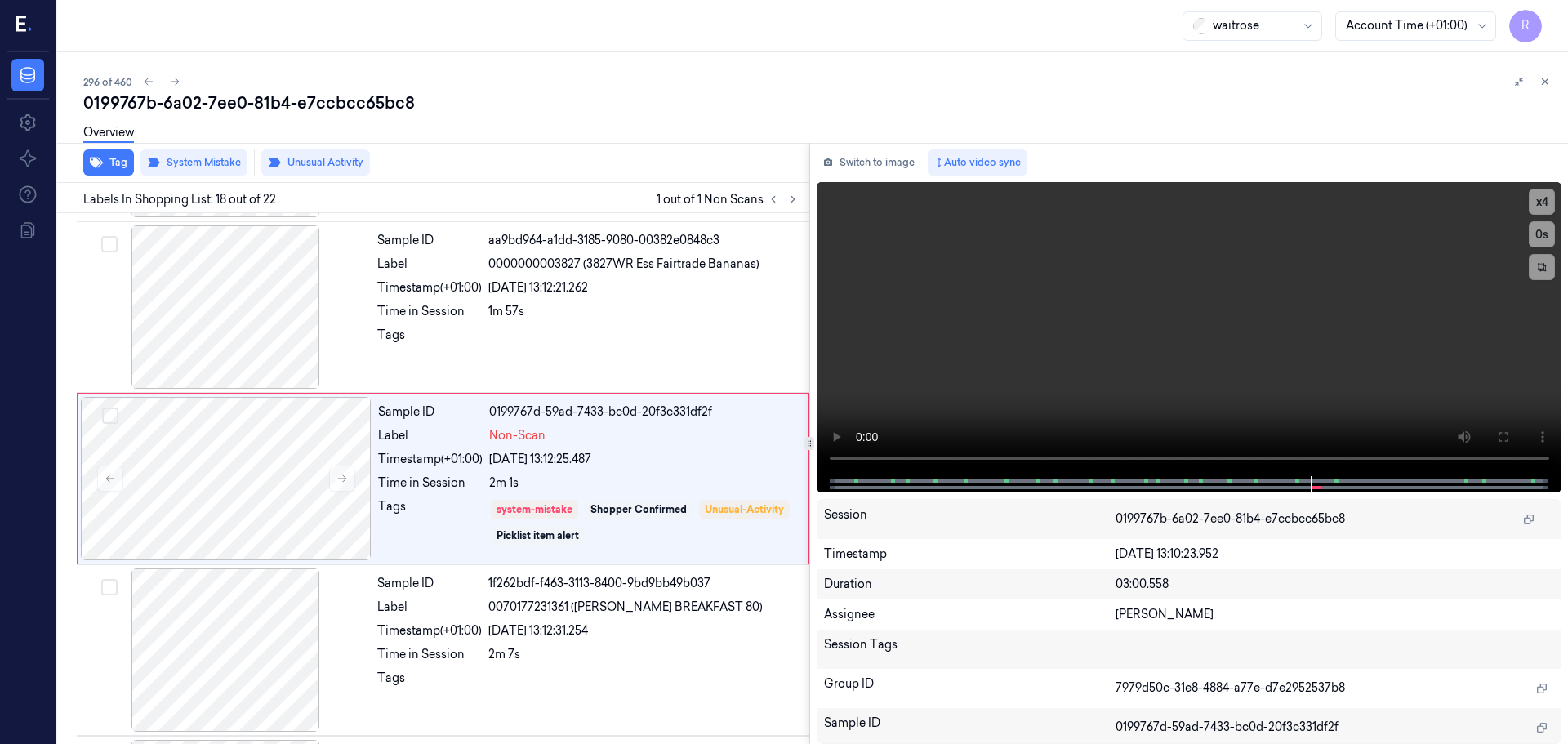
click at [1547, 86] on icon at bounding box center [1545, 82] width 11 height 11
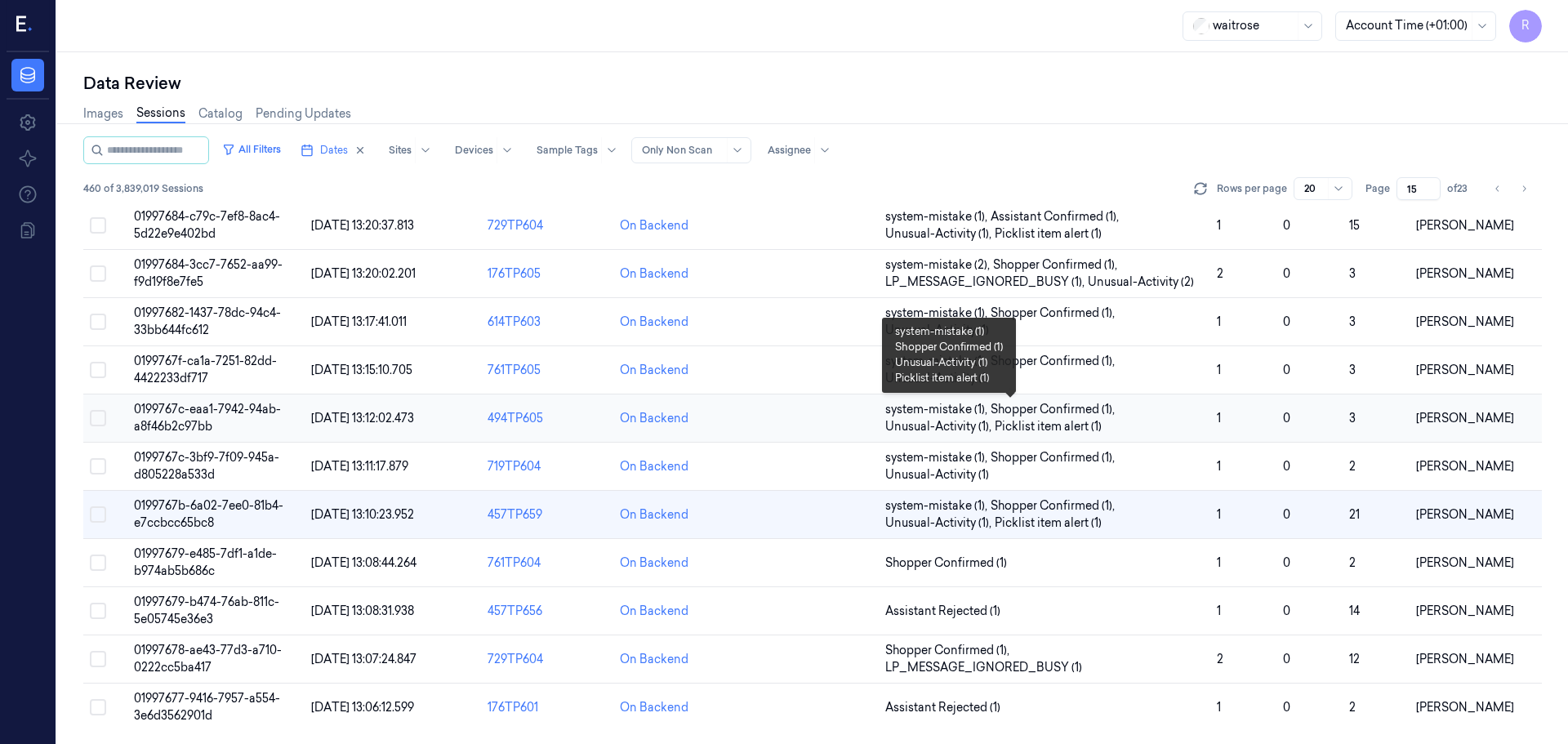
scroll to position [475, 0]
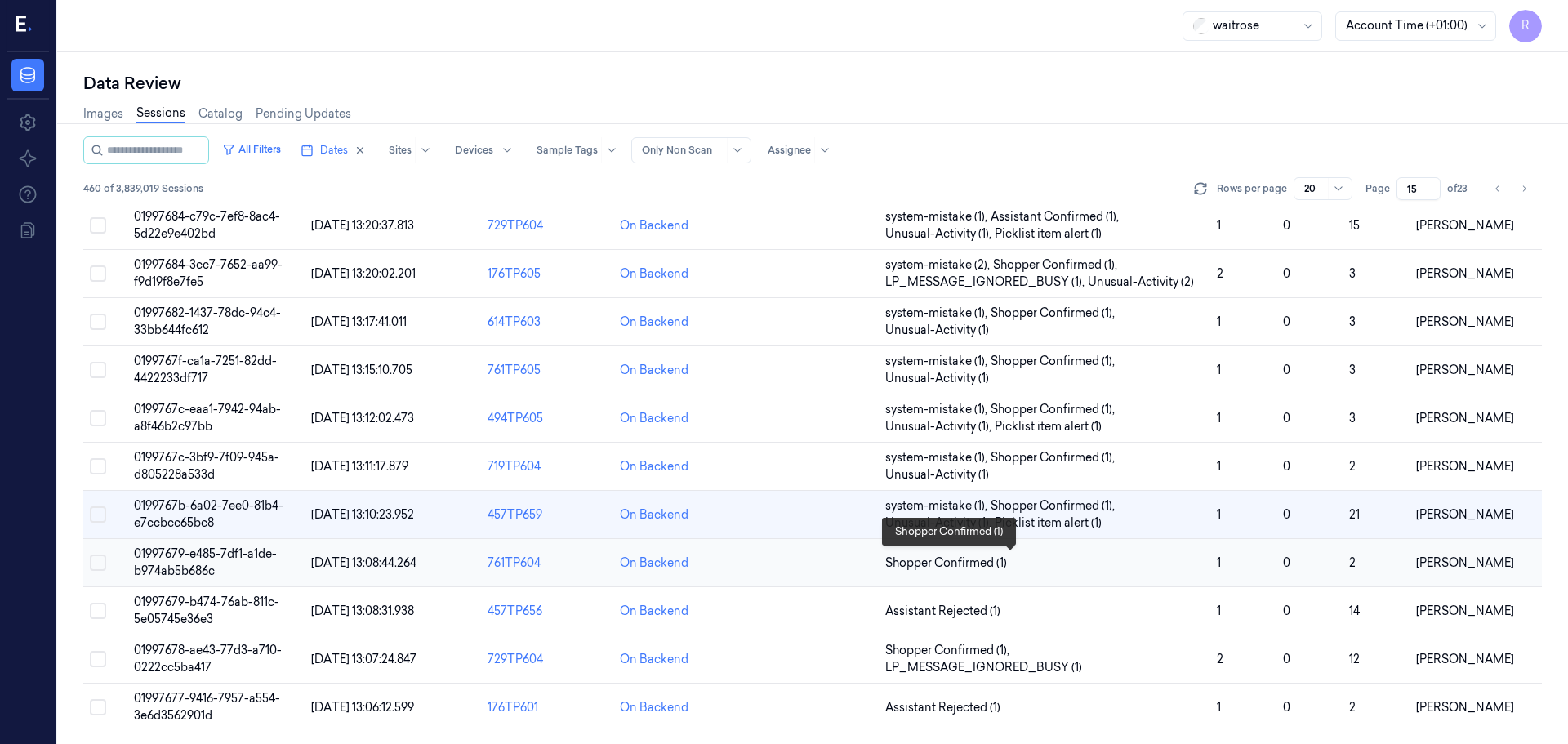
click at [1142, 553] on td "Shopper Confirmed (1)" at bounding box center [1044, 563] width 332 height 48
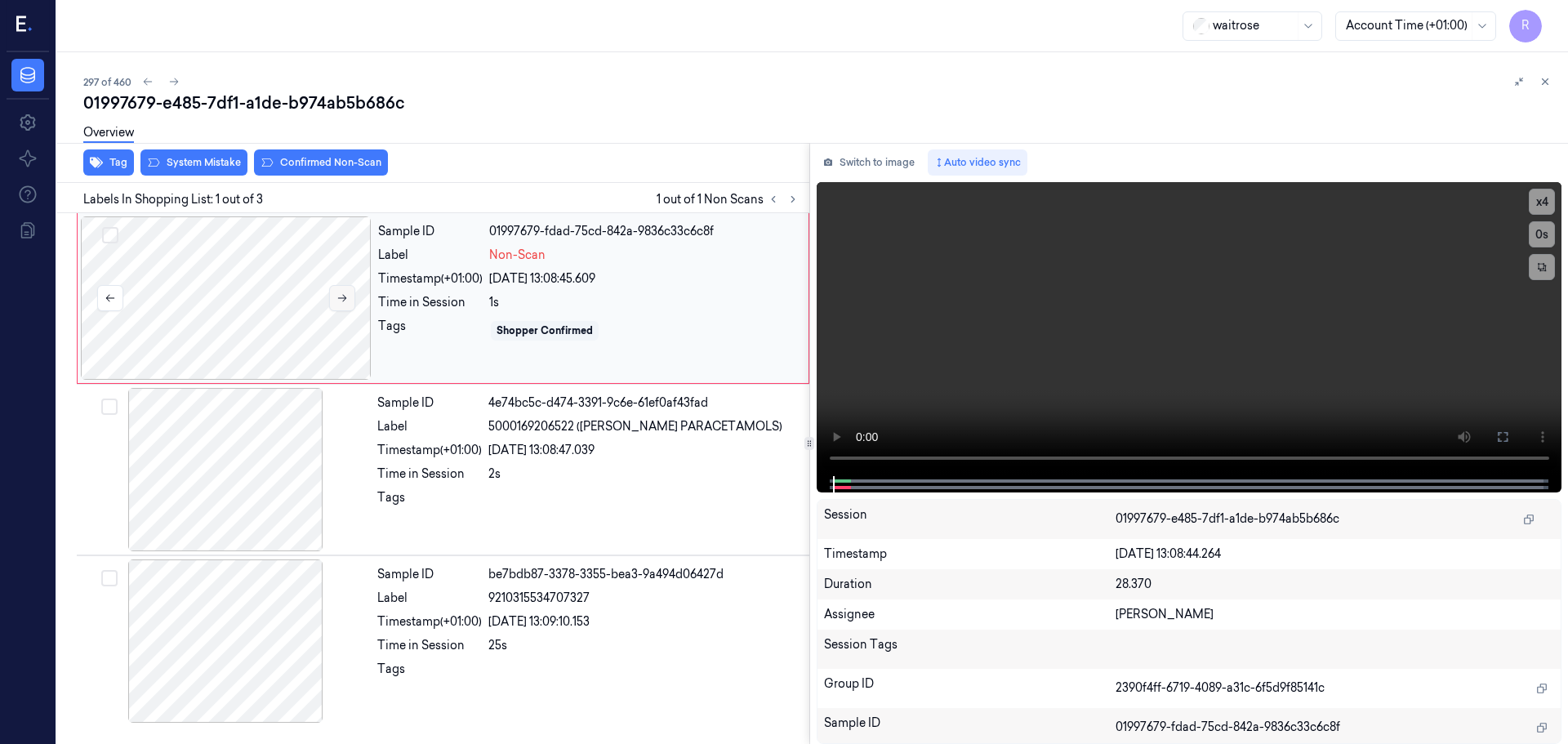
click at [342, 302] on icon at bounding box center [342, 298] width 11 height 11
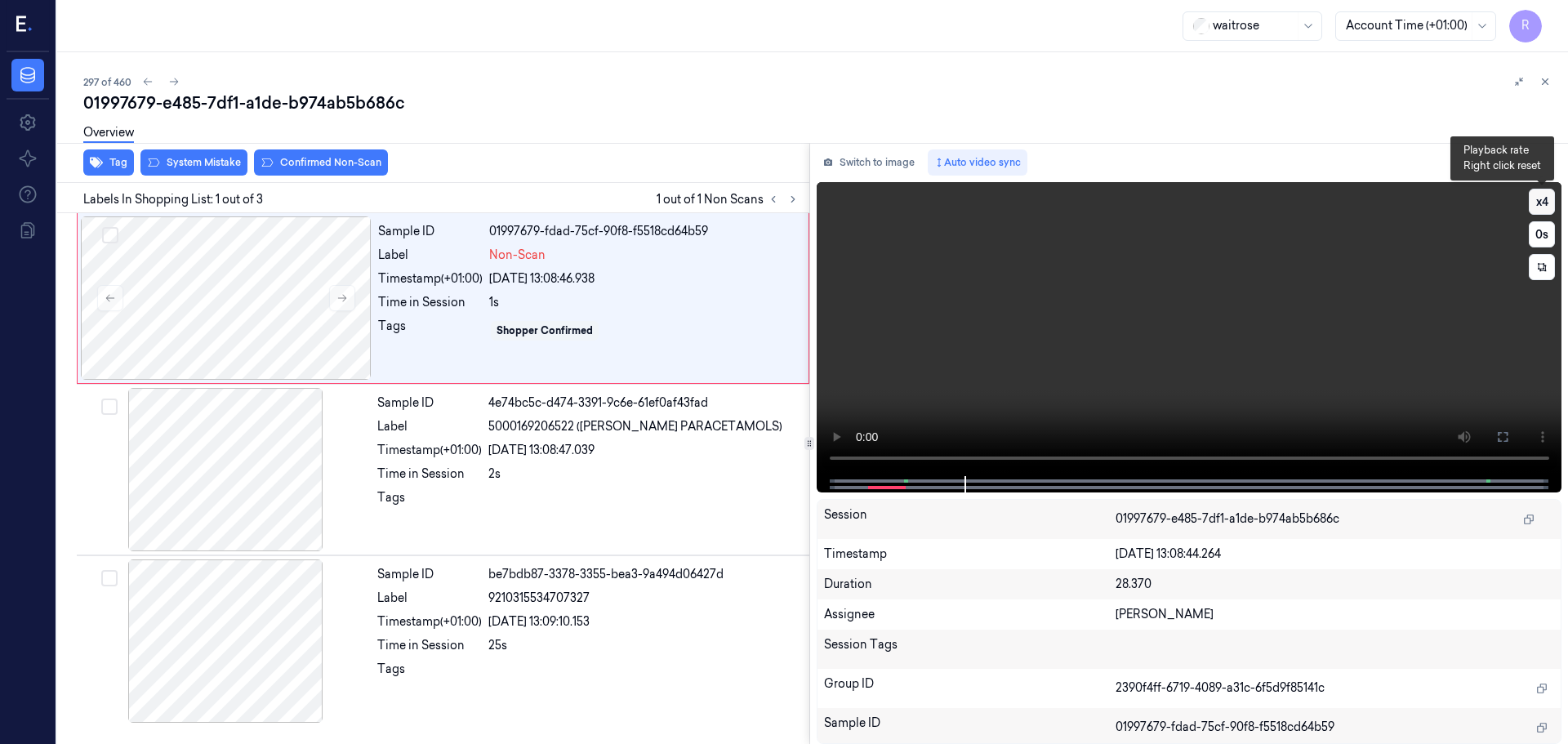
click at [1546, 198] on button "x 4" at bounding box center [1541, 201] width 26 height 26
click at [1494, 430] on button at bounding box center [1503, 437] width 26 height 26
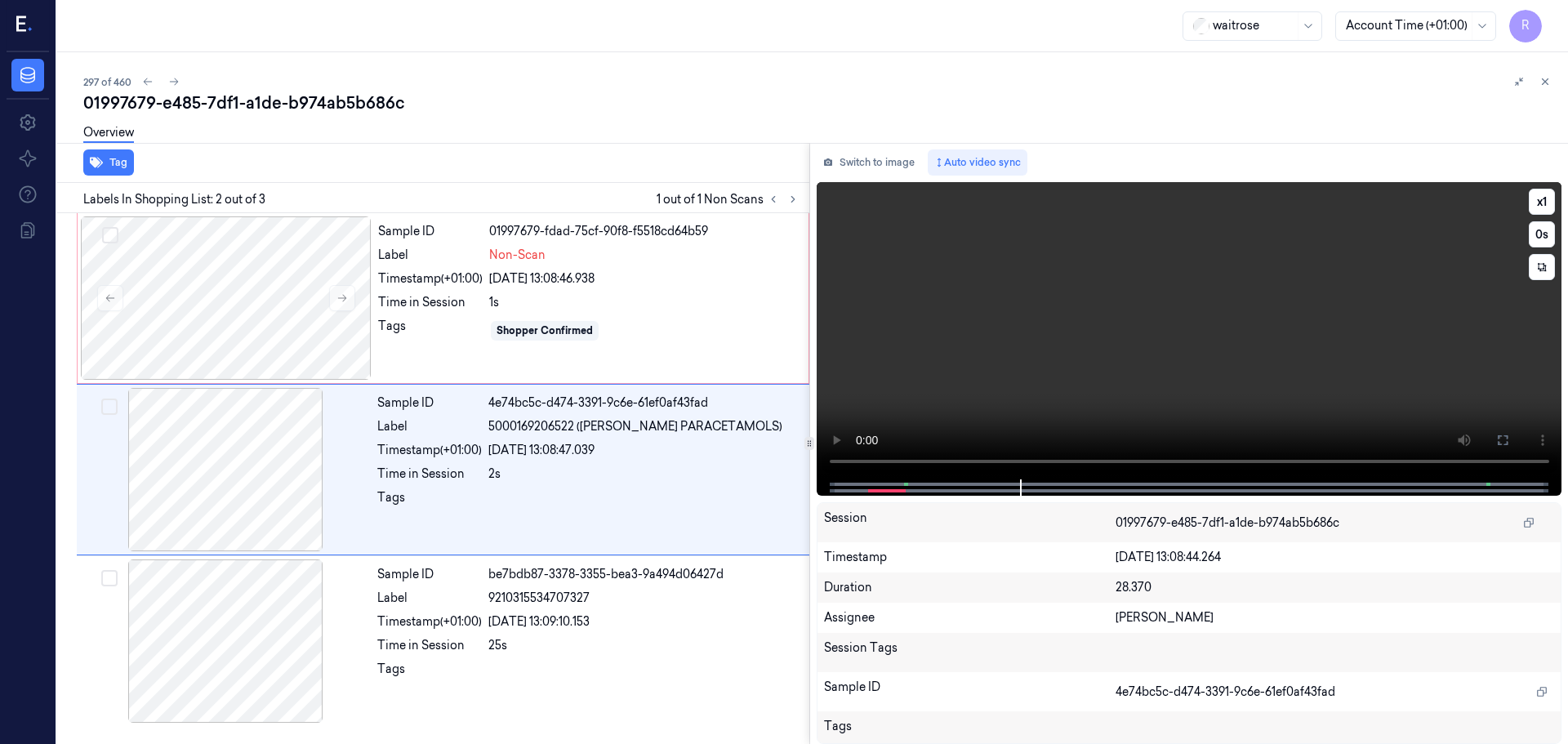
click at [878, 494] on div at bounding box center [1188, 487] width 711 height 17
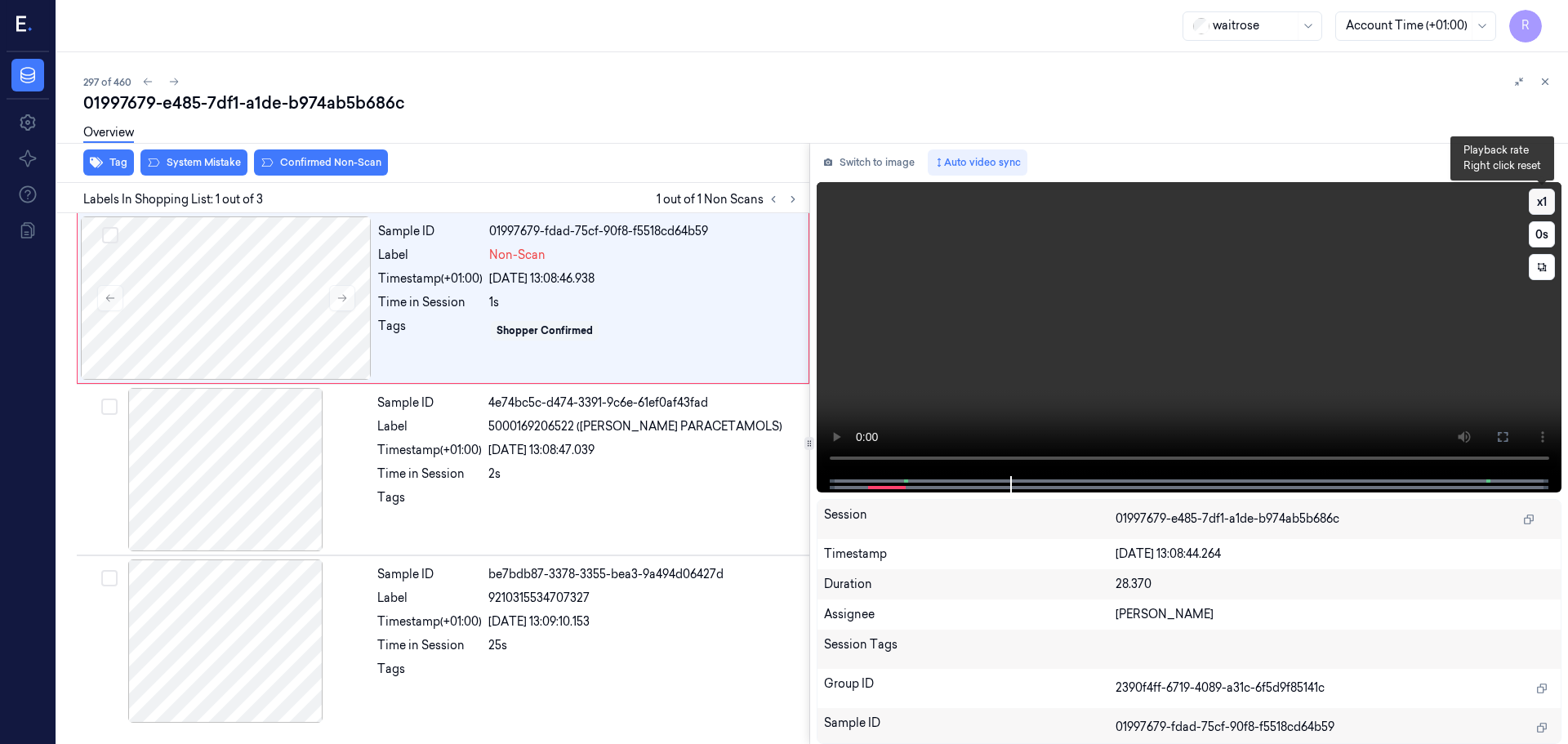
click at [1535, 208] on button "x 1" at bounding box center [1541, 201] width 26 height 26
click at [1535, 208] on button "x 2" at bounding box center [1541, 201] width 26 height 26
click at [334, 304] on button at bounding box center [342, 298] width 26 height 26
click at [343, 308] on button at bounding box center [342, 298] width 26 height 26
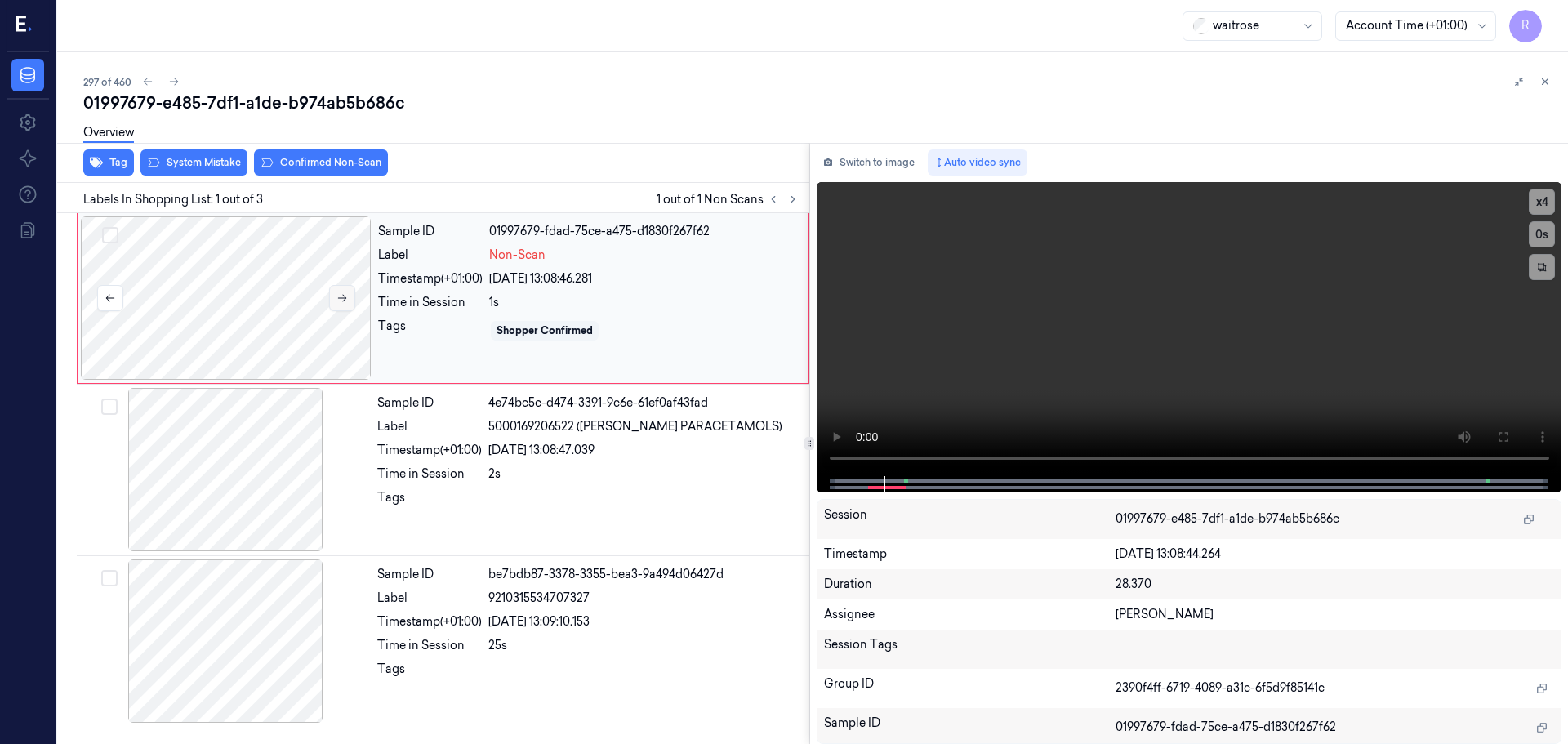
click at [343, 308] on button at bounding box center [342, 298] width 26 height 26
click at [294, 416] on div at bounding box center [225, 470] width 291 height 164
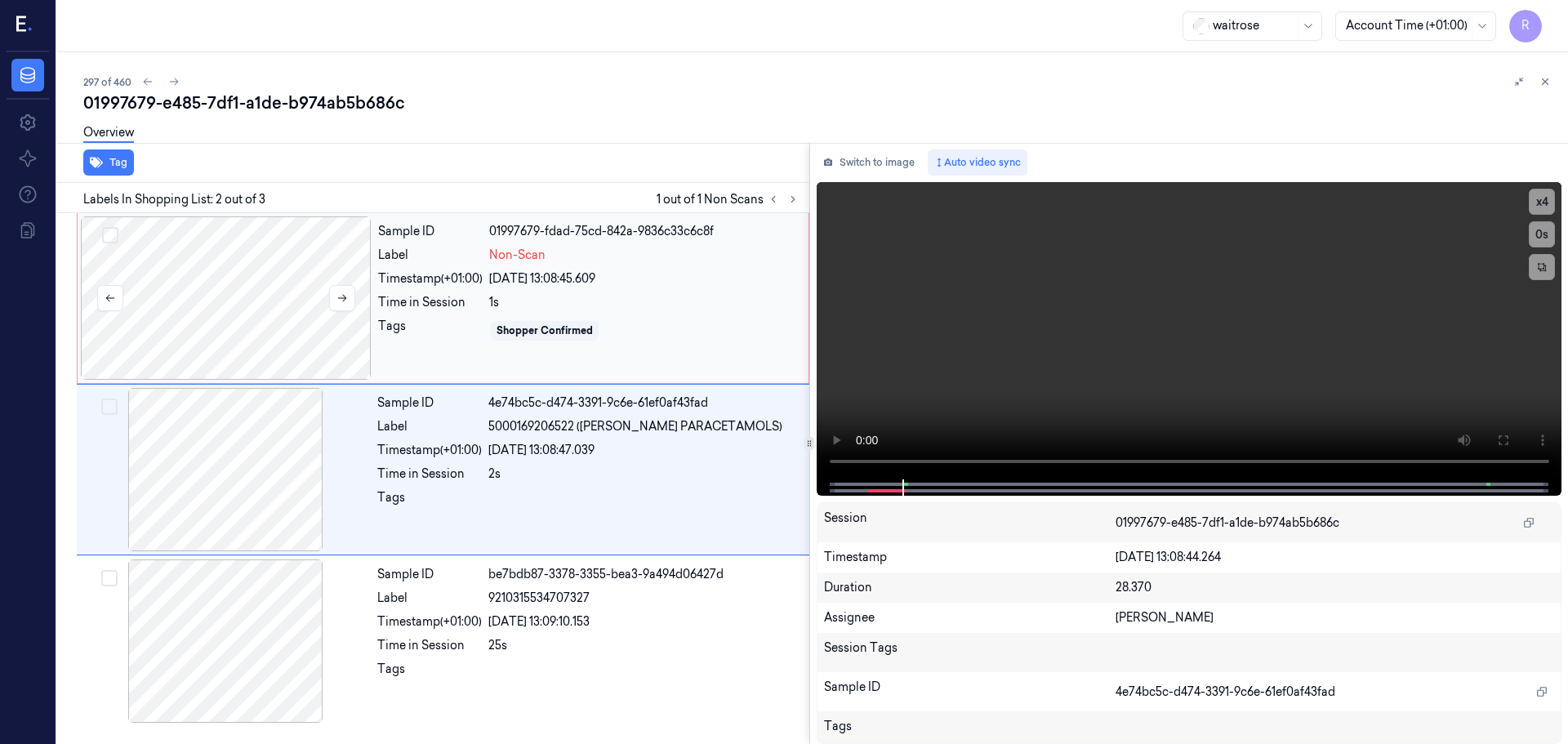
click at [296, 295] on div at bounding box center [226, 298] width 291 height 164
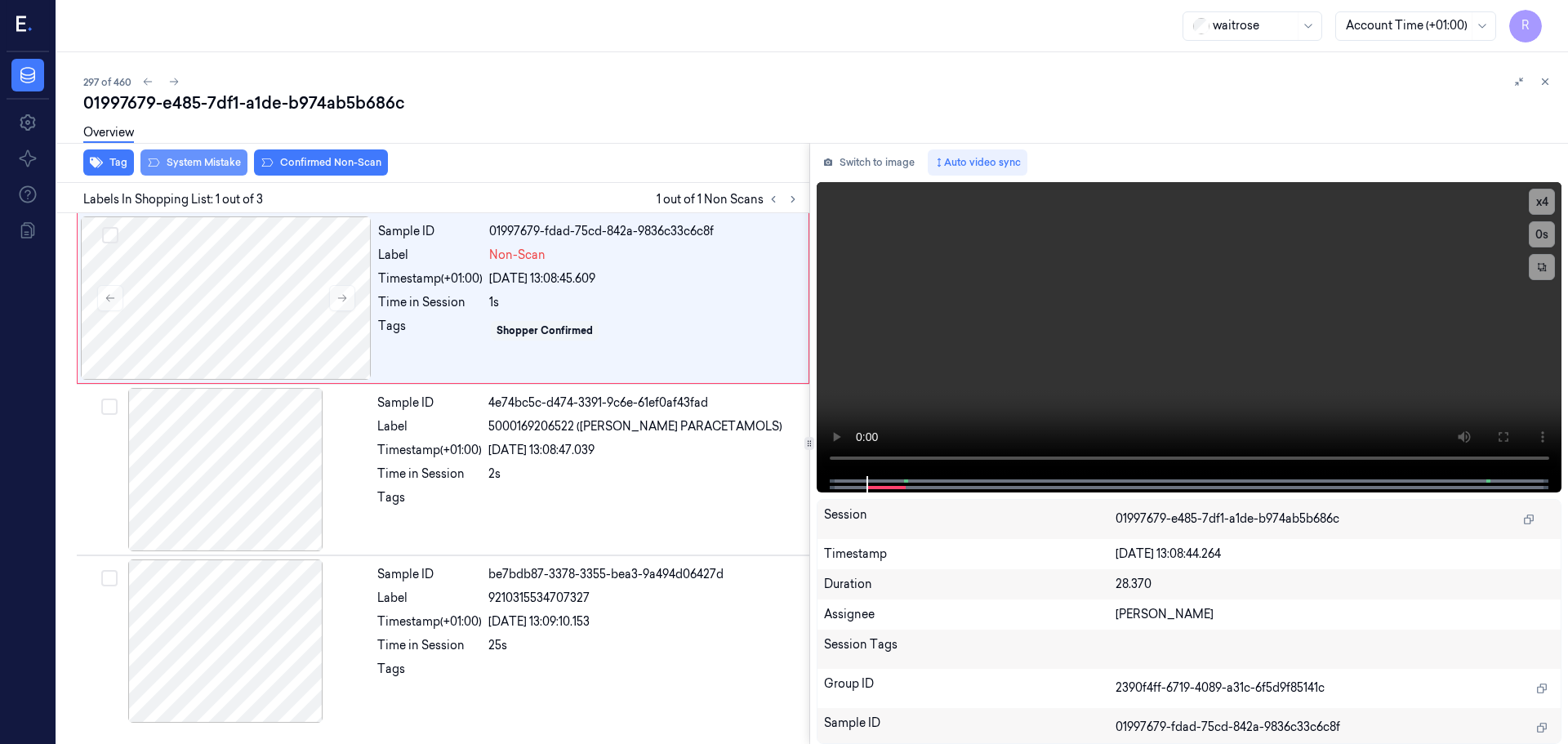
click at [207, 162] on button "System Mistake" at bounding box center [194, 163] width 107 height 26
click at [303, 155] on div "Overview" at bounding box center [819, 134] width 1471 height 41
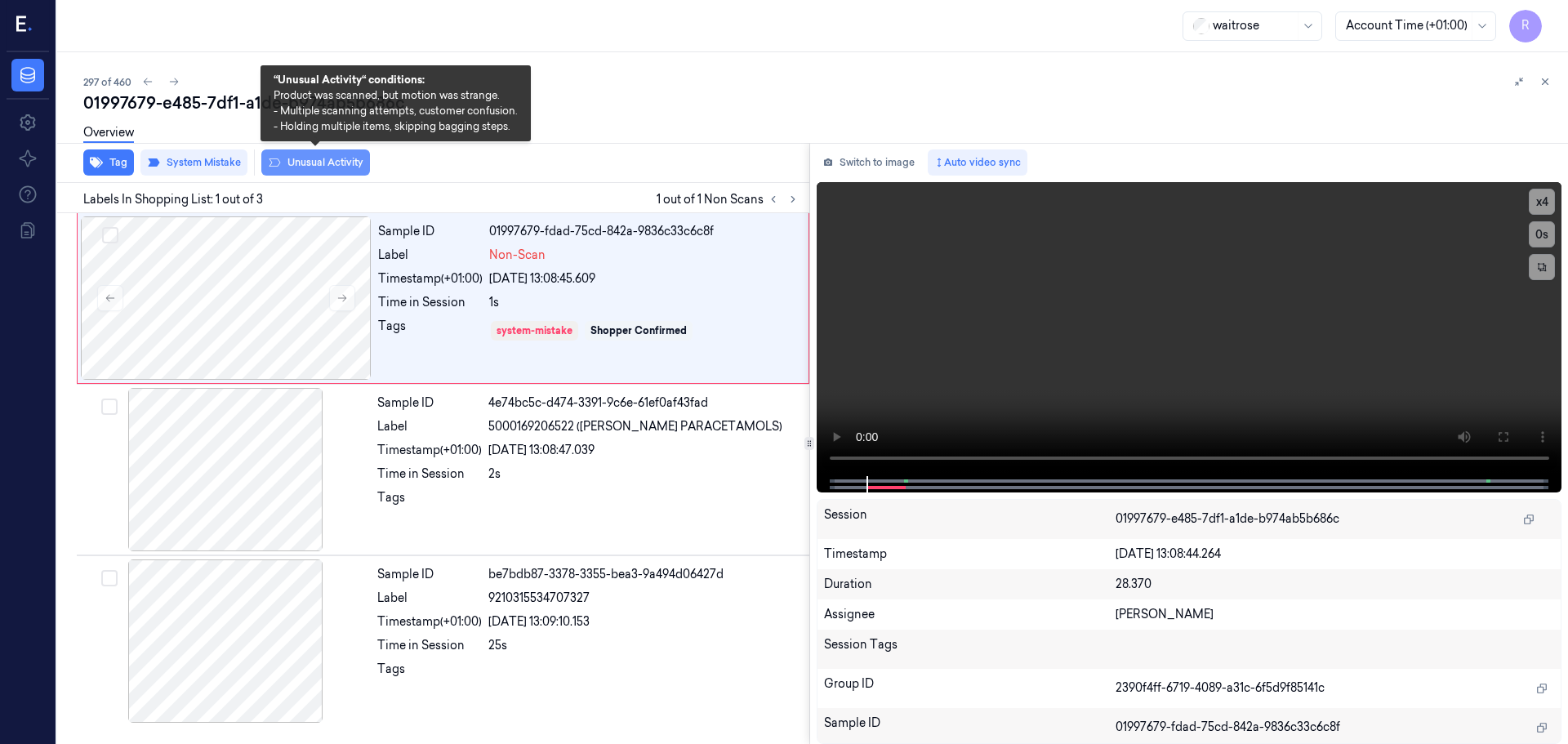
click at [303, 161] on button "Unusual Activity" at bounding box center [315, 163] width 109 height 26
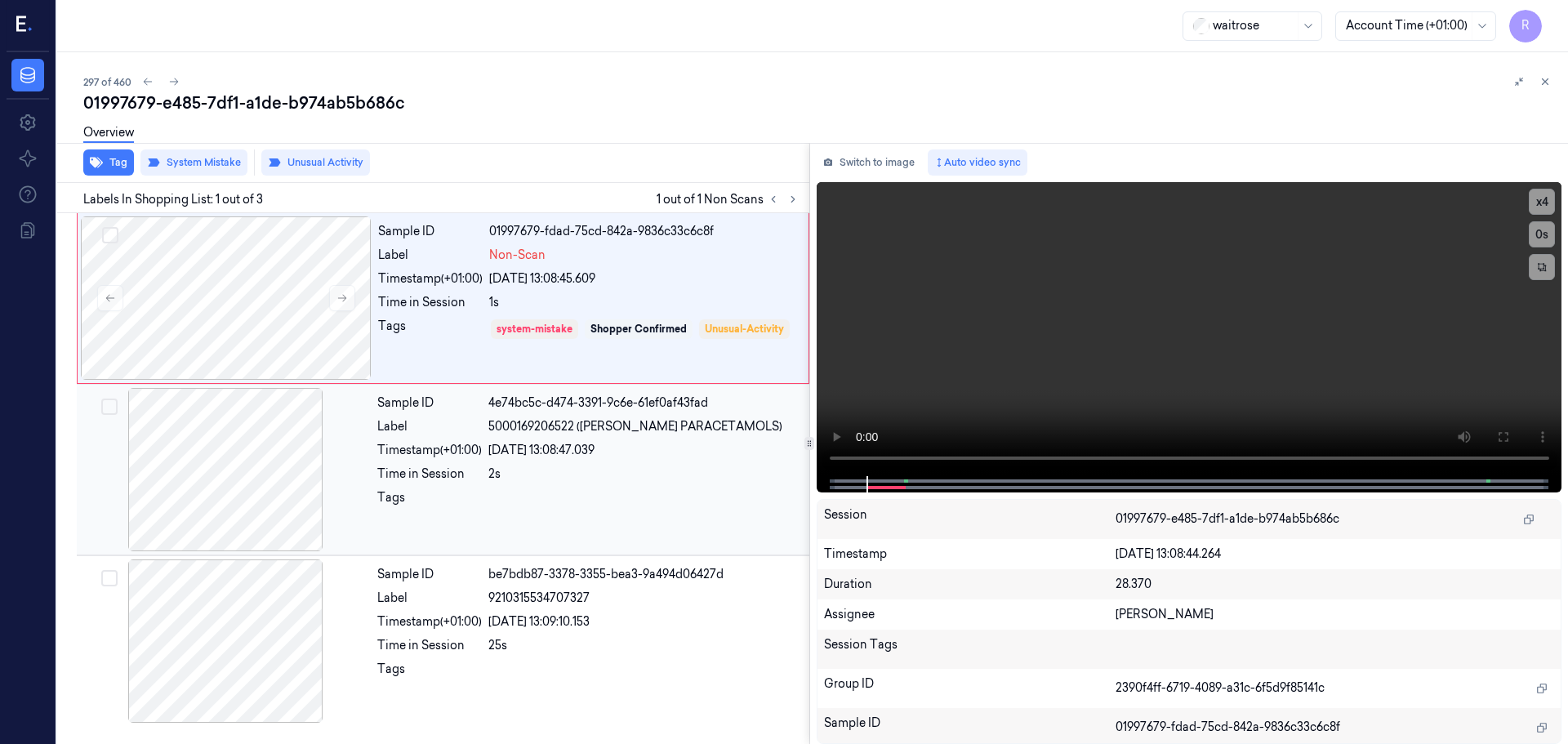
click at [423, 462] on div "Sample ID 4e74bc5c-d474-3391-9c6e-61ef0af43fad Label 5000169206522 ([PERSON_NAM…" at bounding box center [588, 470] width 435 height 164
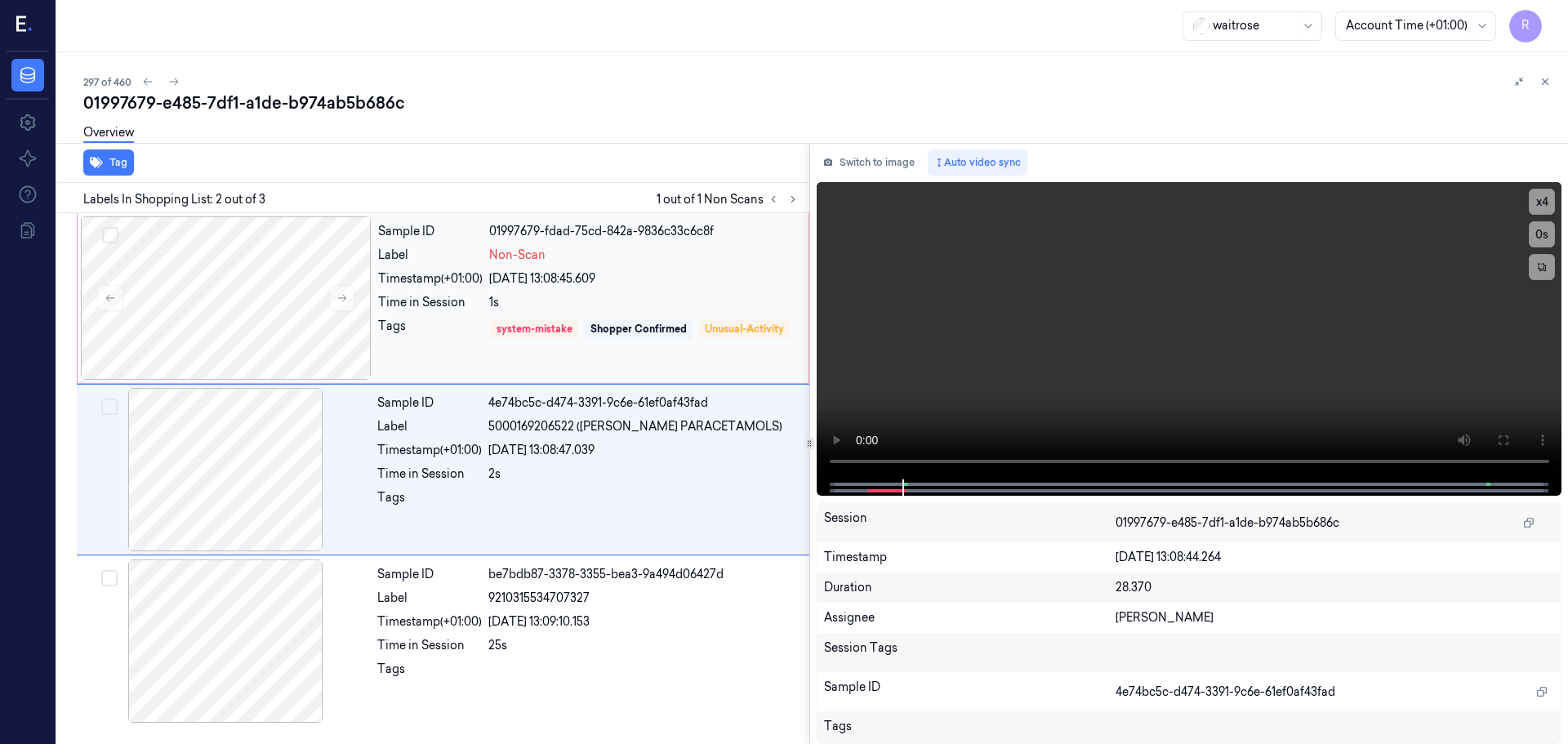
click at [477, 303] on div "Time in Session" at bounding box center [430, 303] width 105 height 17
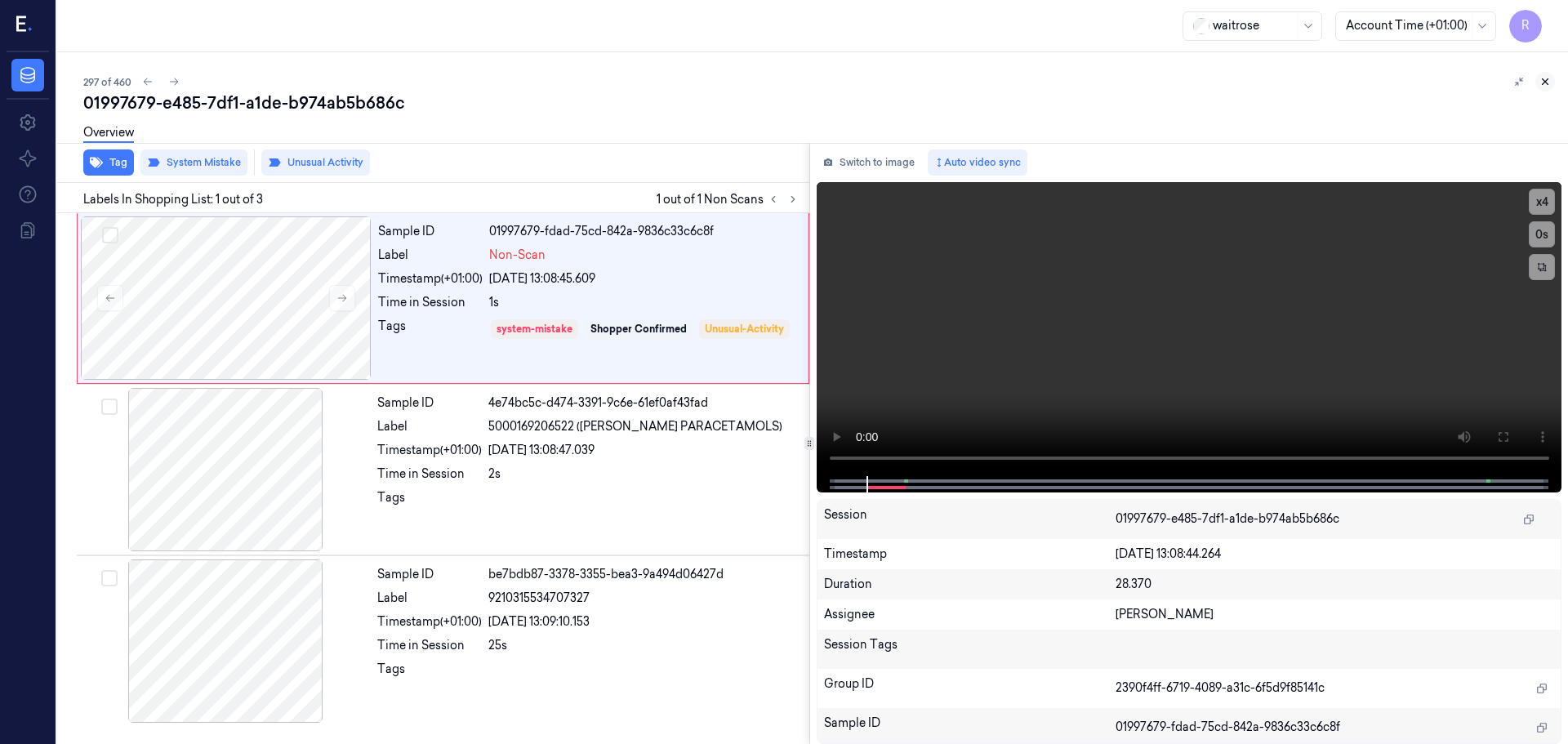
click at [1542, 82] on icon at bounding box center [1545, 82] width 11 height 11
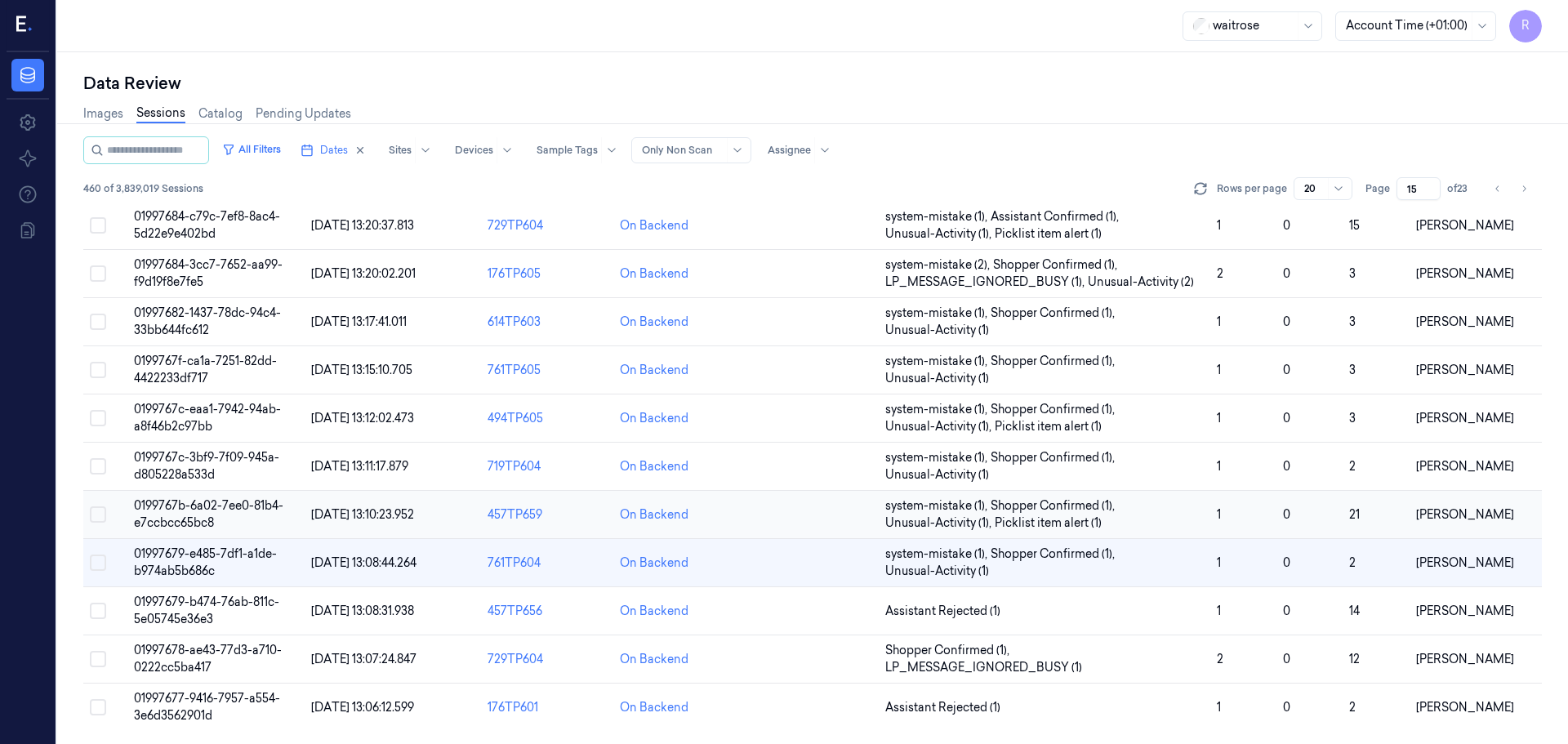
scroll to position [475, 0]
click at [996, 611] on span "Assistant Rejected (1)" at bounding box center [943, 611] width 115 height 17
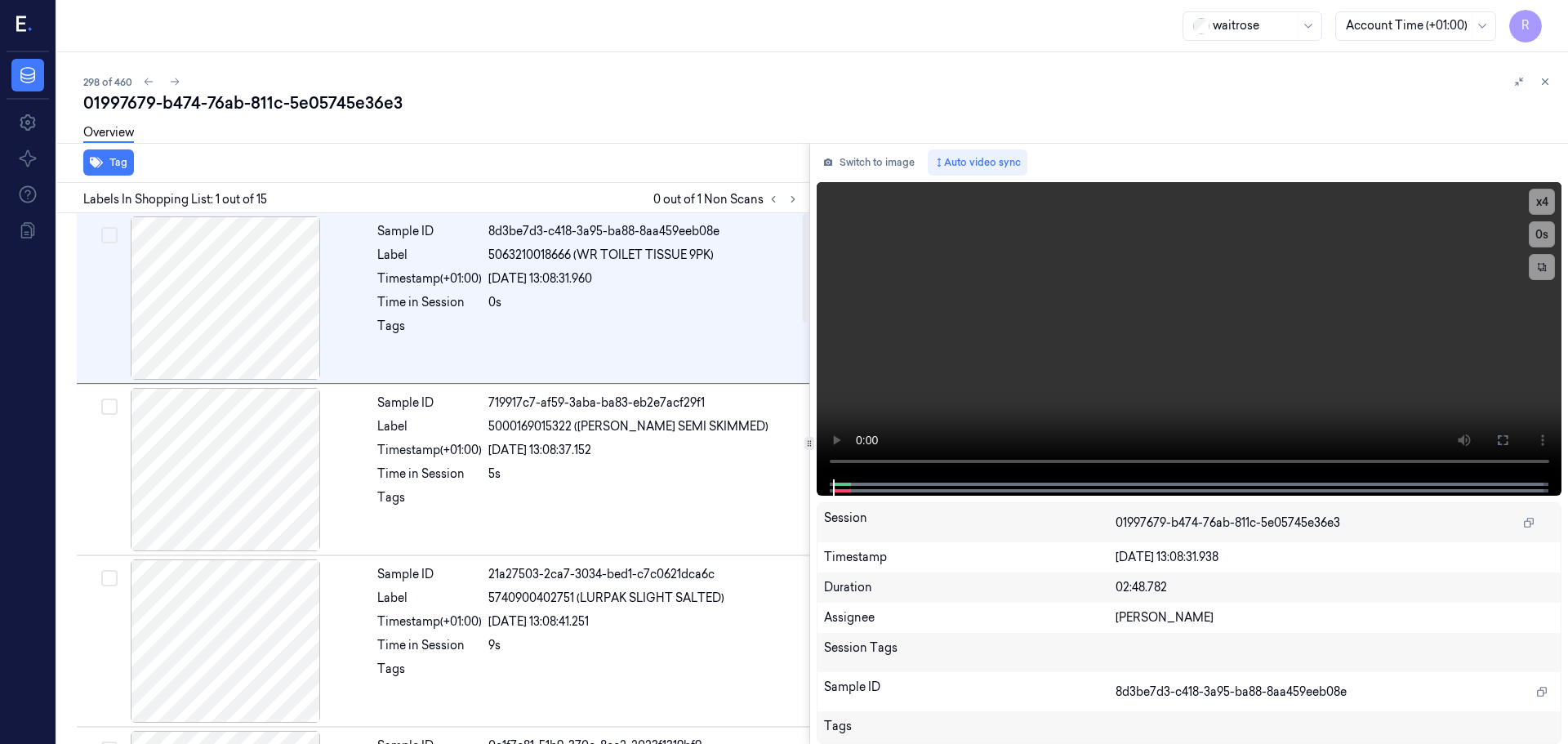
click at [791, 211] on div "Labels In Shopping List: 1 out of 15 0 out of 1 Non Scans" at bounding box center [429, 198] width 759 height 30
click at [795, 199] on icon at bounding box center [793, 199] width 11 height 11
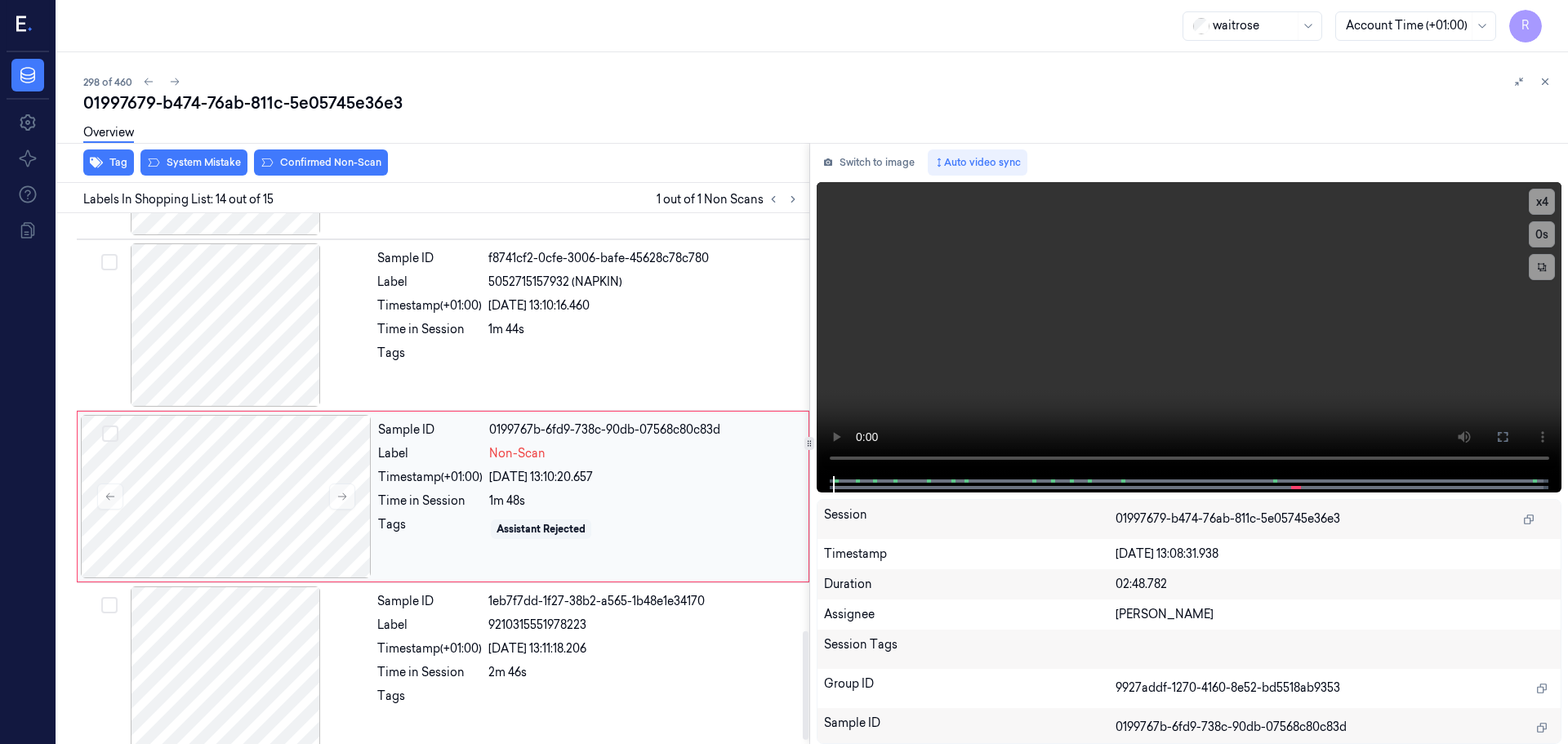
scroll to position [2046, 0]
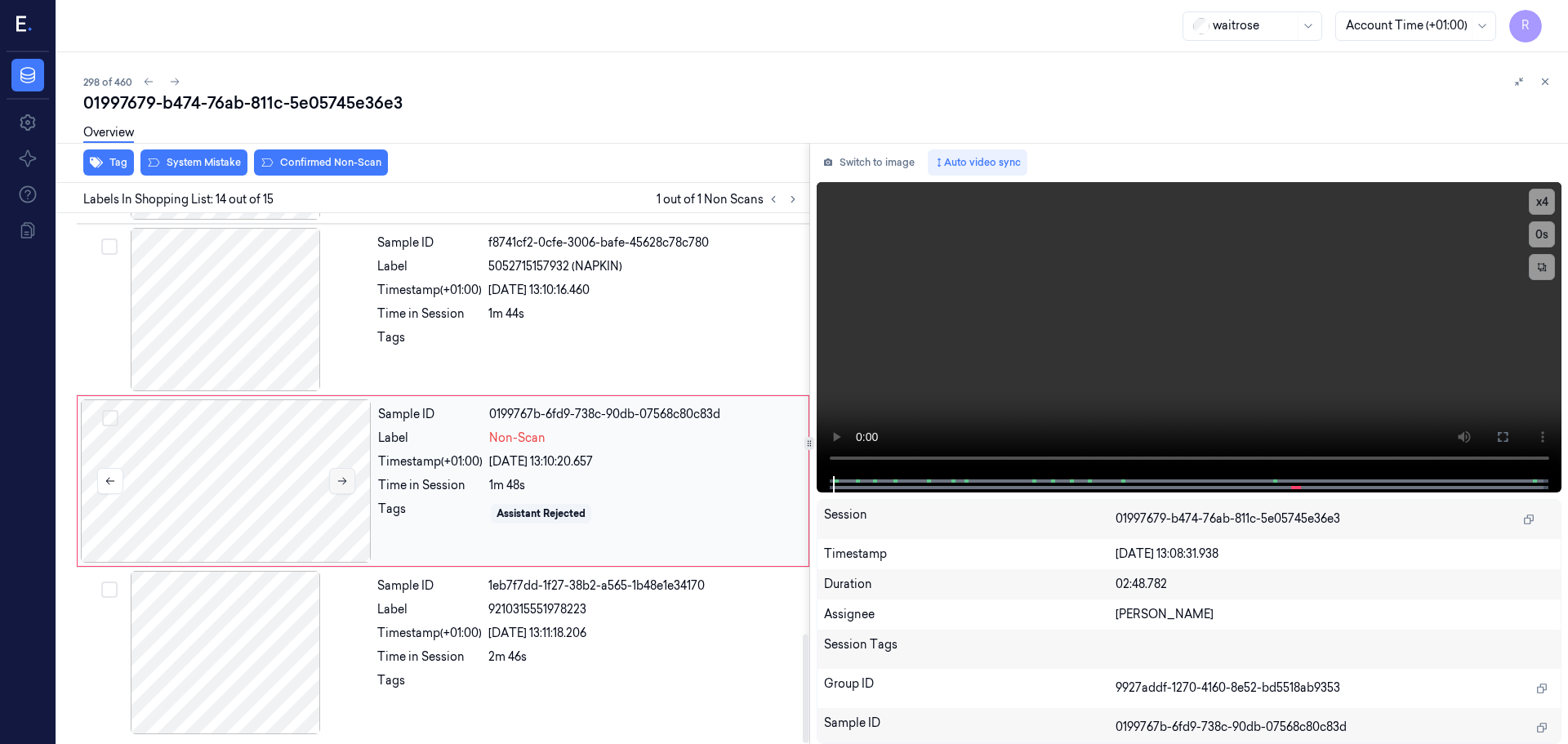
click at [348, 485] on button at bounding box center [342, 481] width 26 height 26
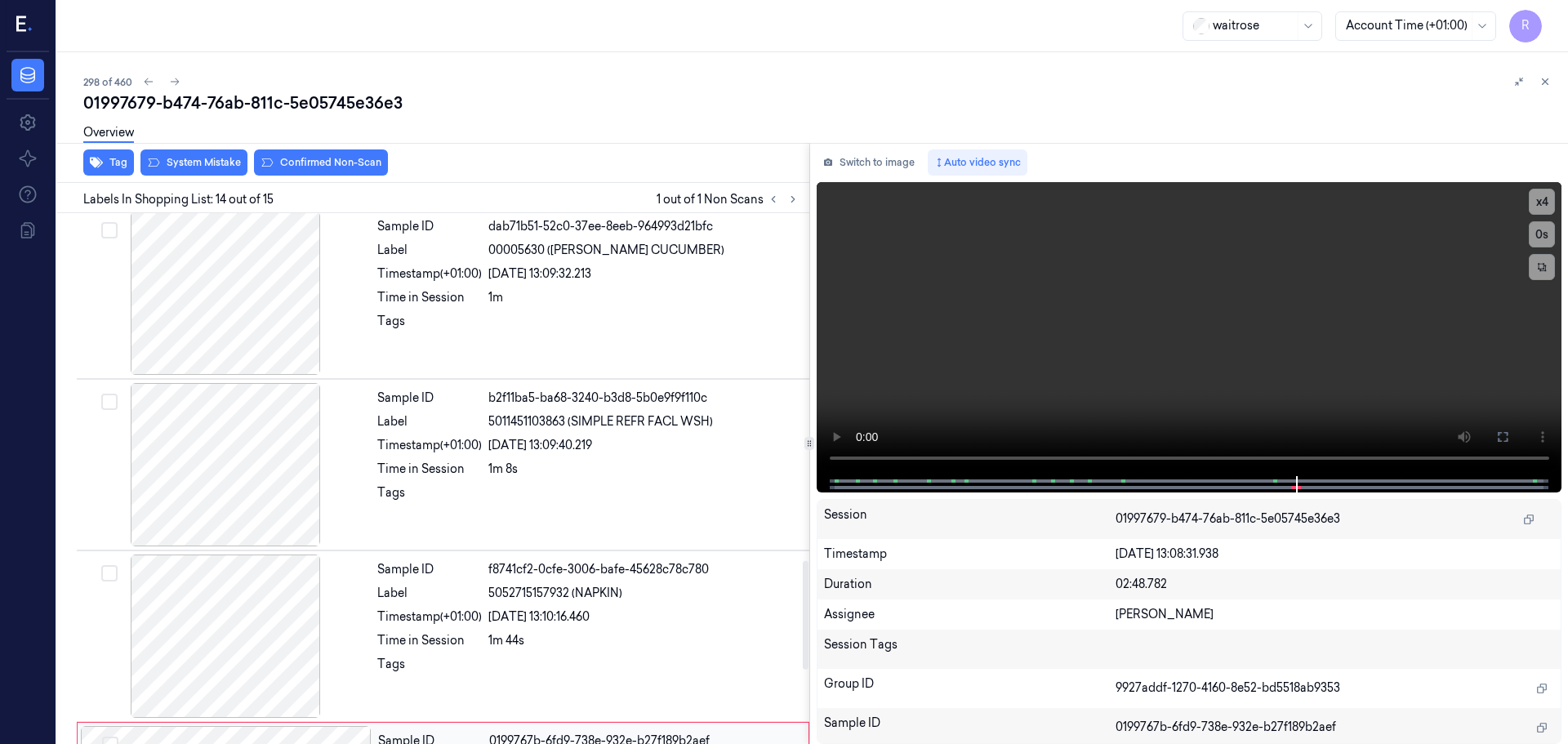
scroll to position [1638, 0]
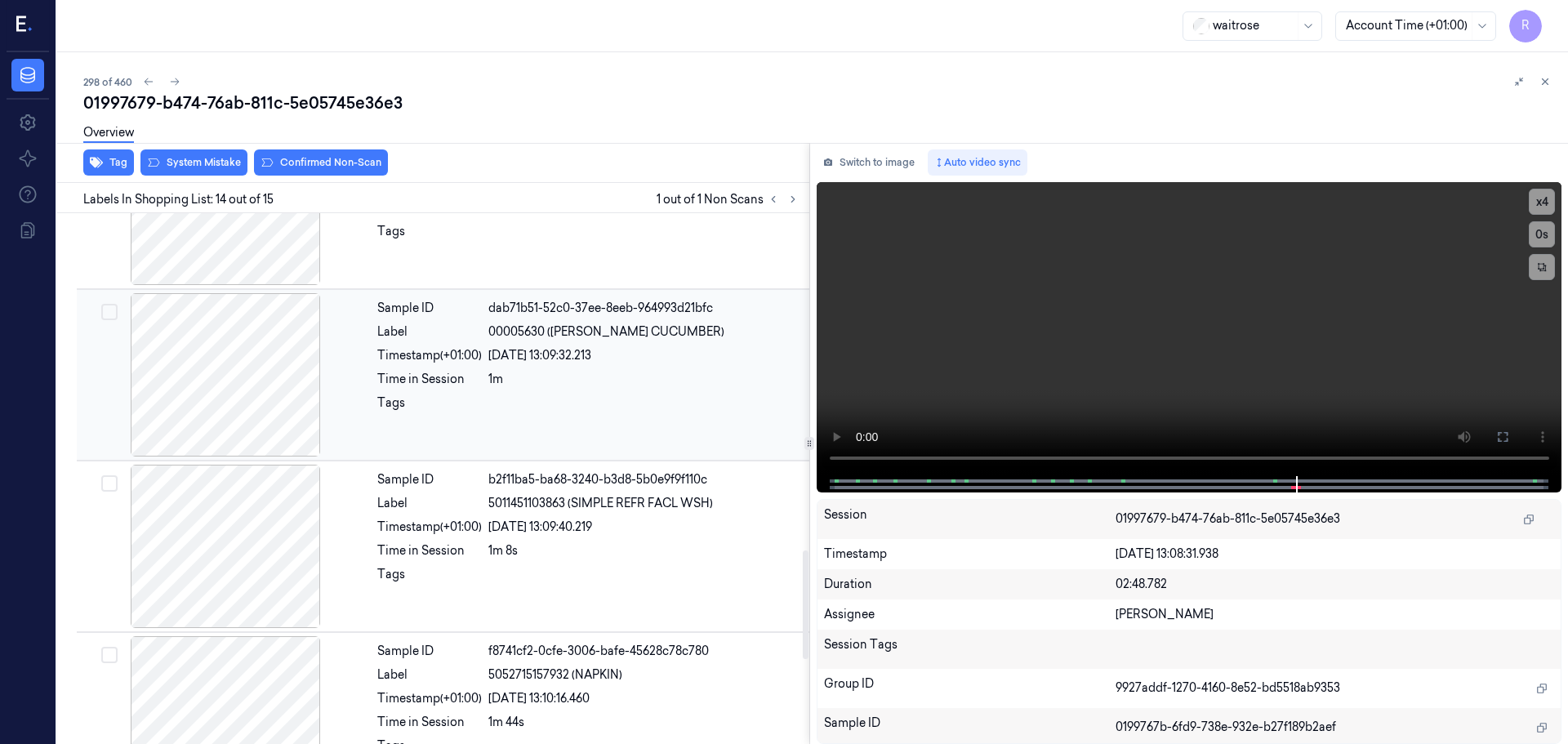
click at [253, 398] on div at bounding box center [225, 375] width 291 height 164
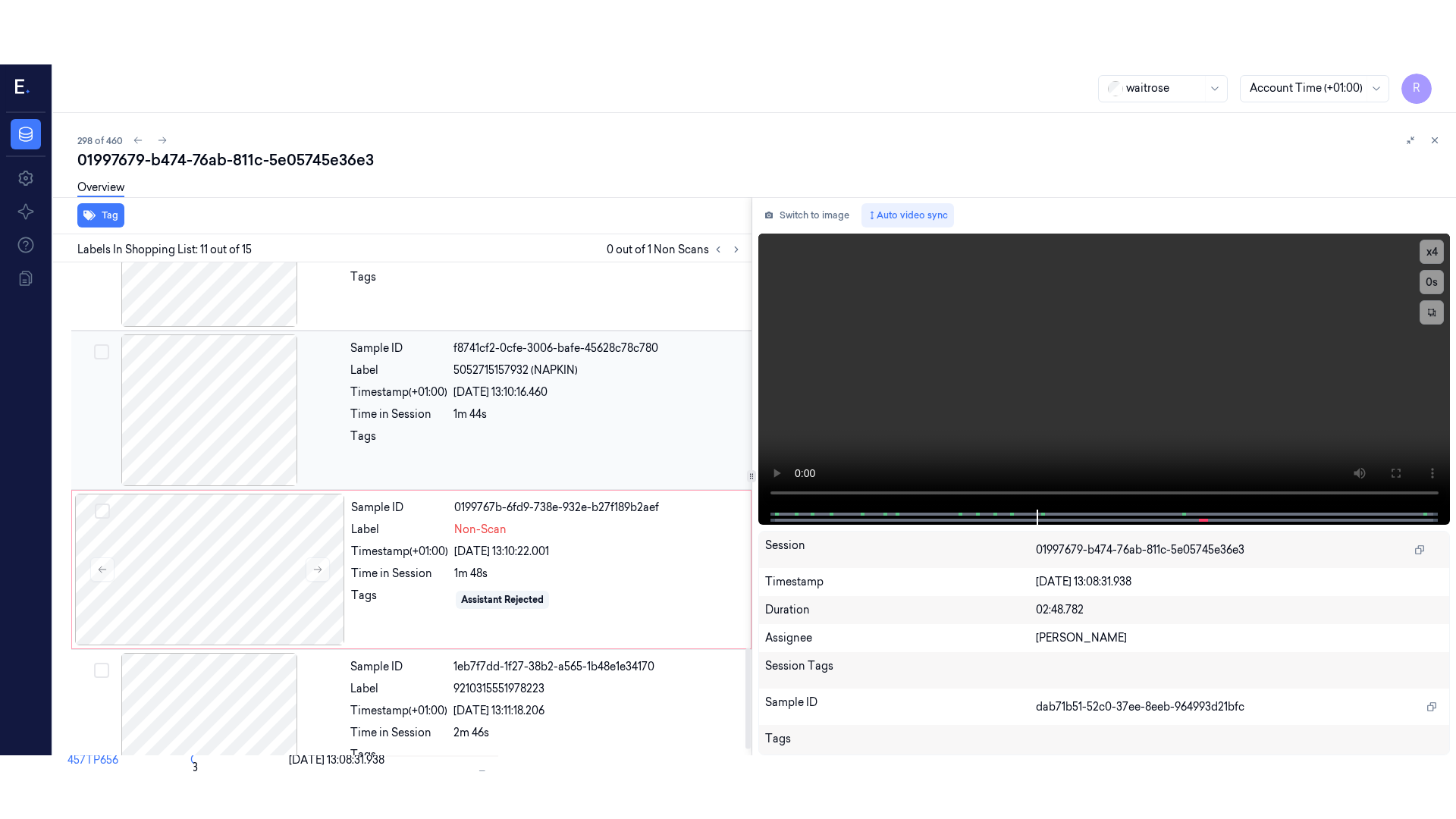
scroll to position [1880, 0]
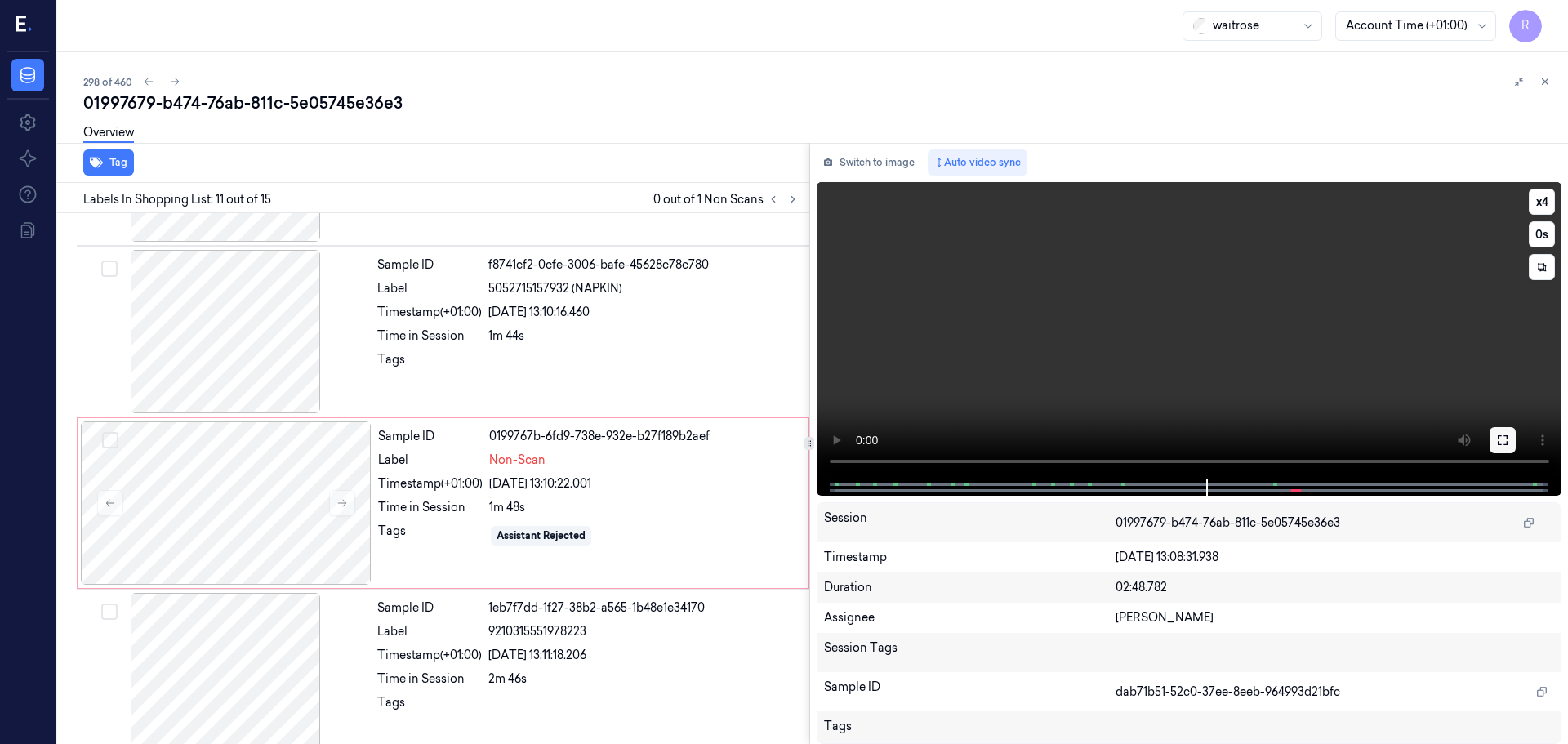
click at [1499, 440] on icon at bounding box center [1503, 441] width 13 height 13
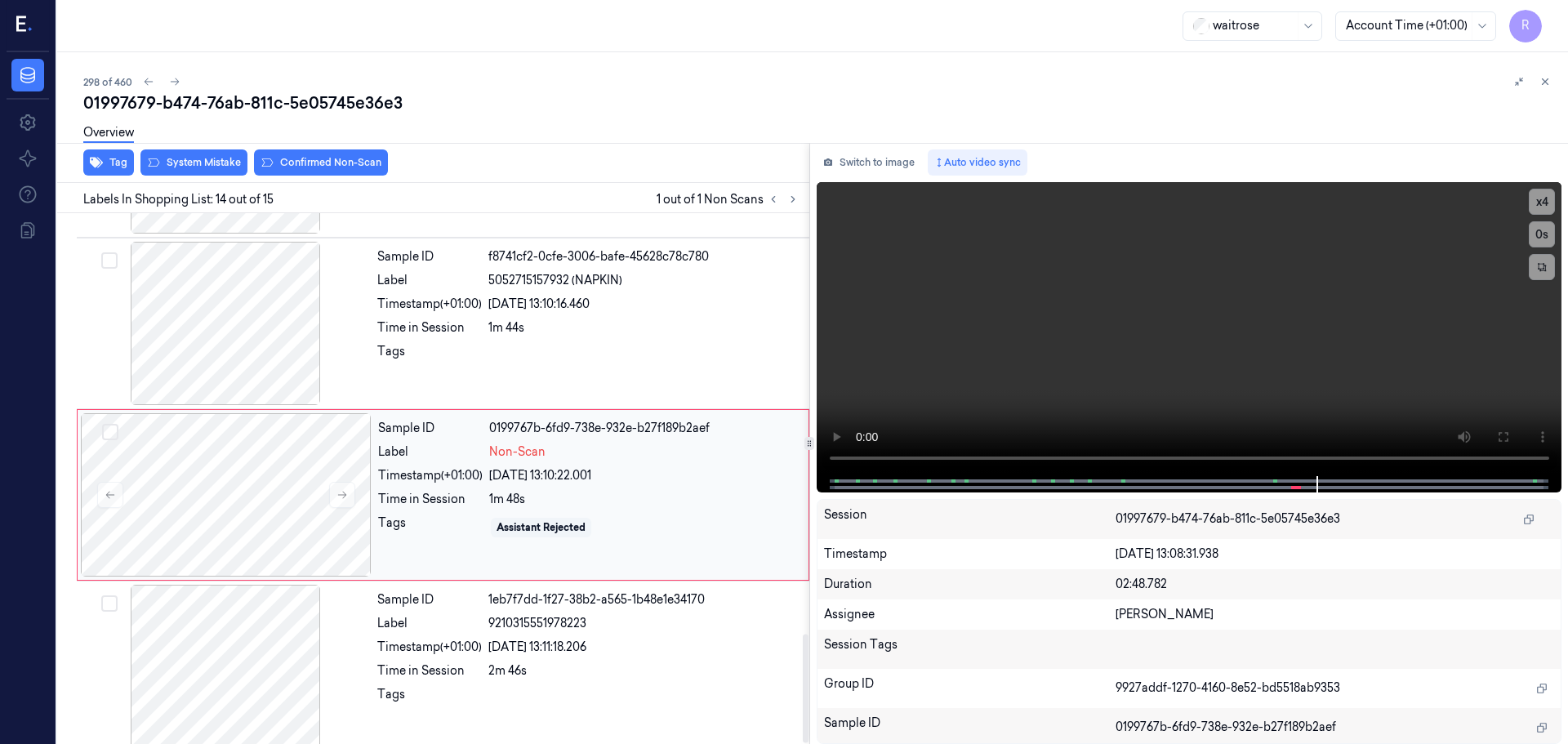
scroll to position [2046, 0]
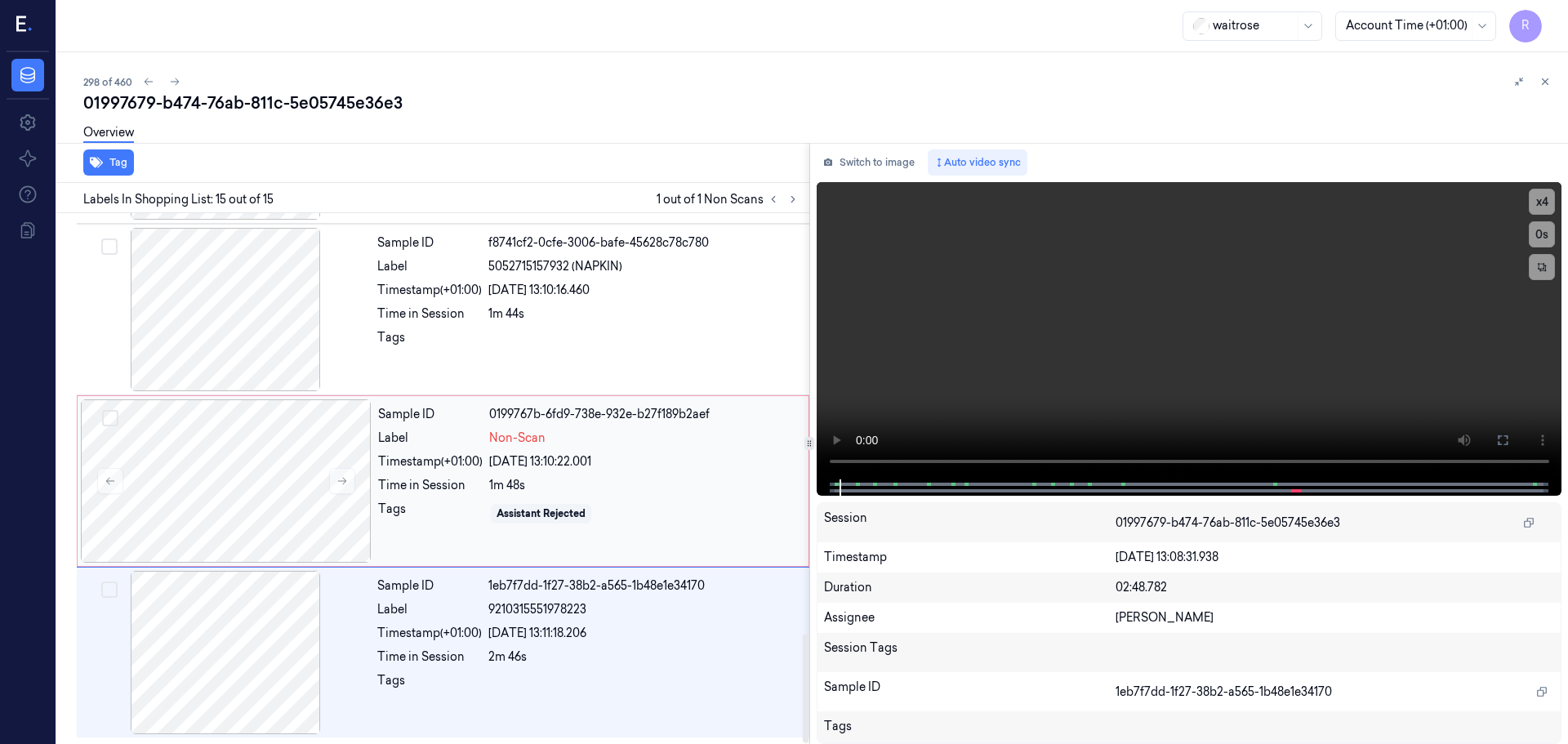
click at [676, 480] on div "1m 48s" at bounding box center [644, 486] width 310 height 17
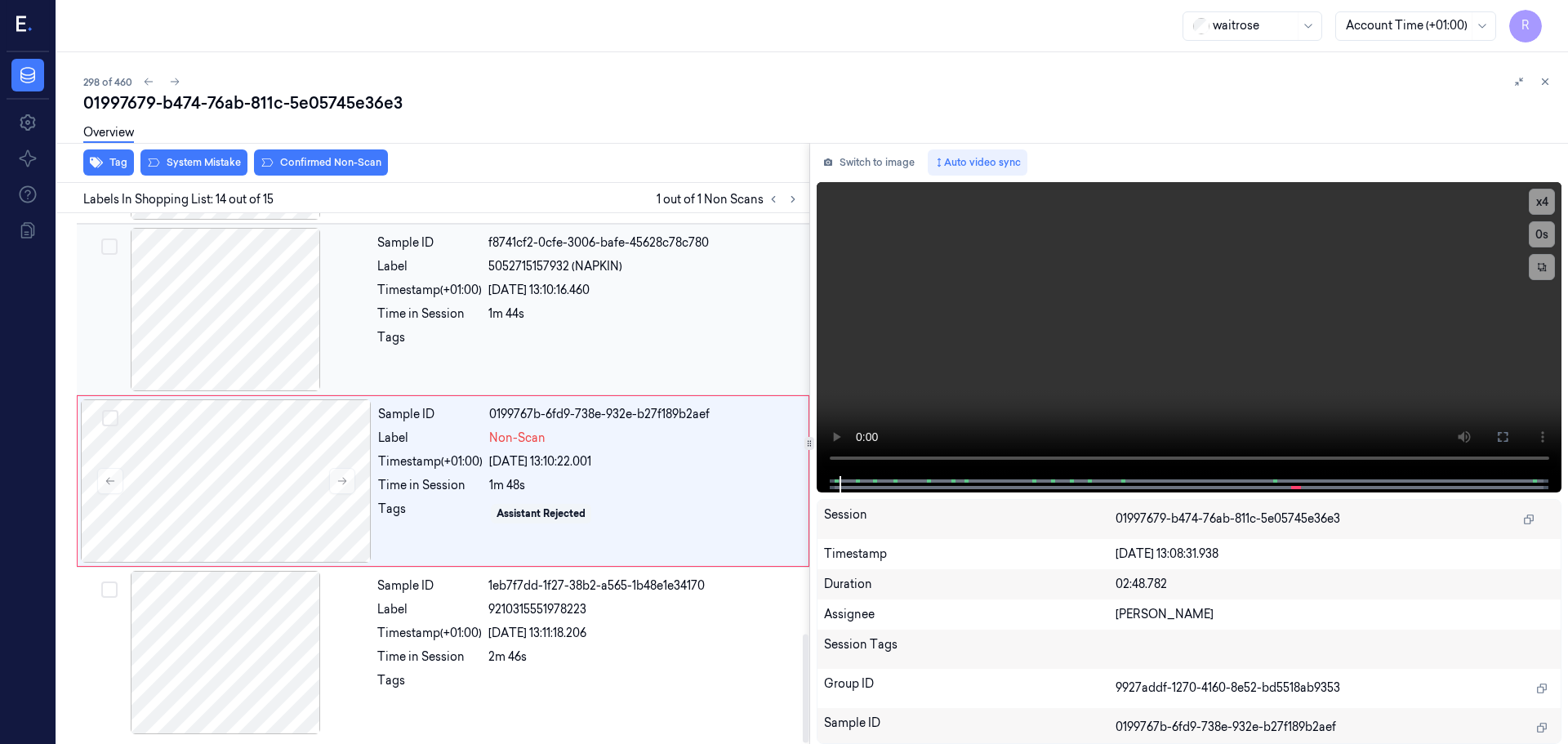
click at [689, 306] on div "1m 44s" at bounding box center [644, 314] width 311 height 17
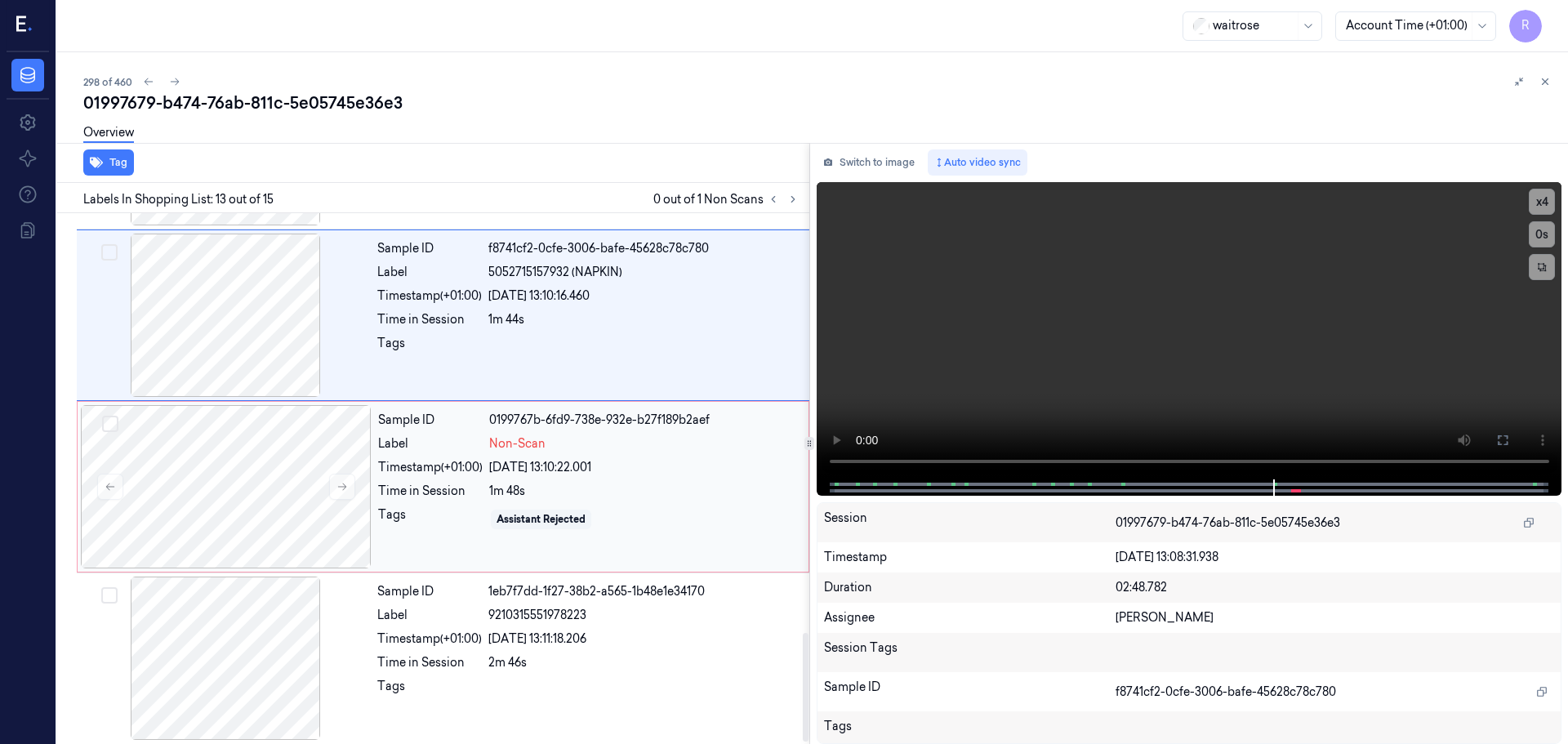
click at [649, 486] on div "1m 48s" at bounding box center [644, 491] width 310 height 17
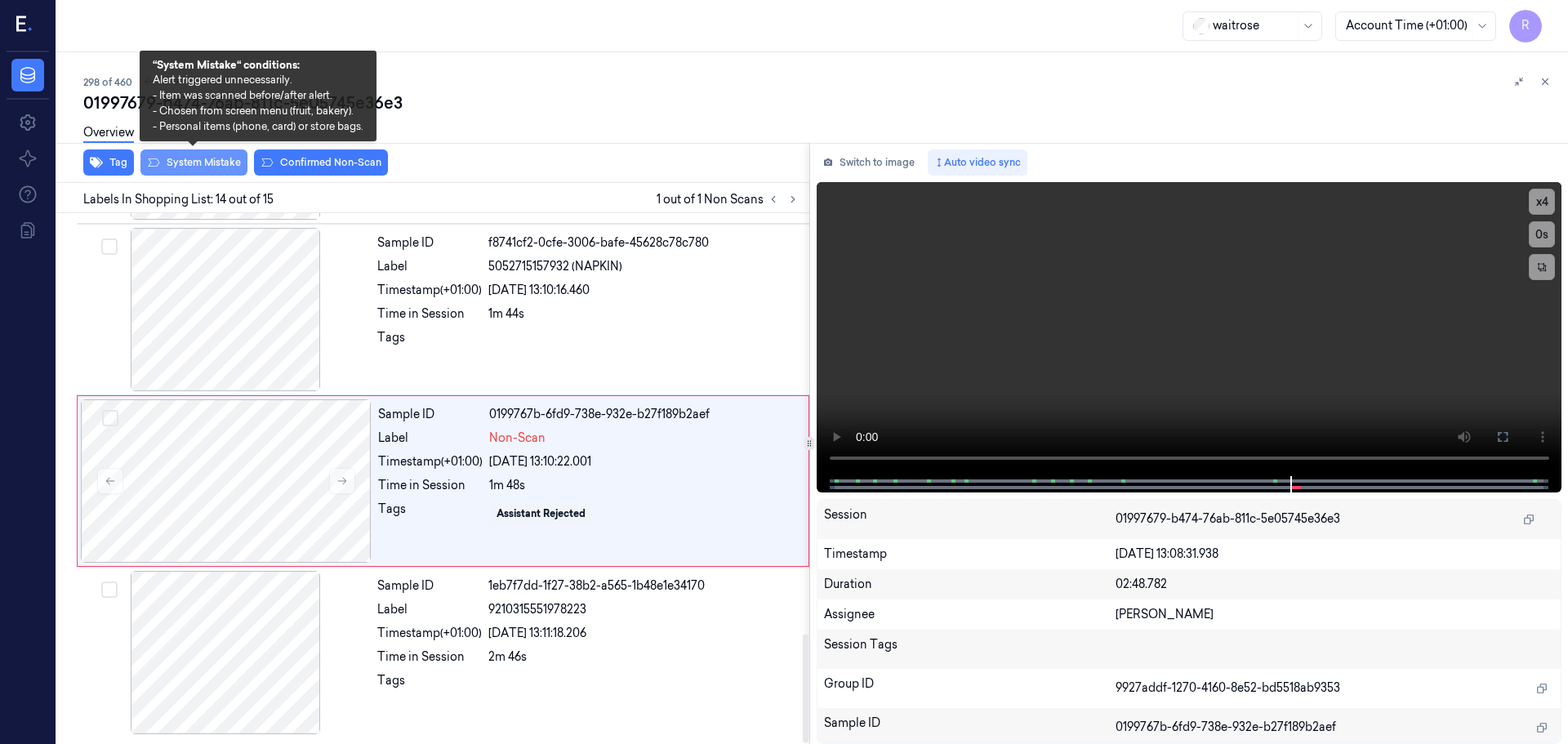
click at [198, 164] on button "System Mistake" at bounding box center [194, 163] width 107 height 26
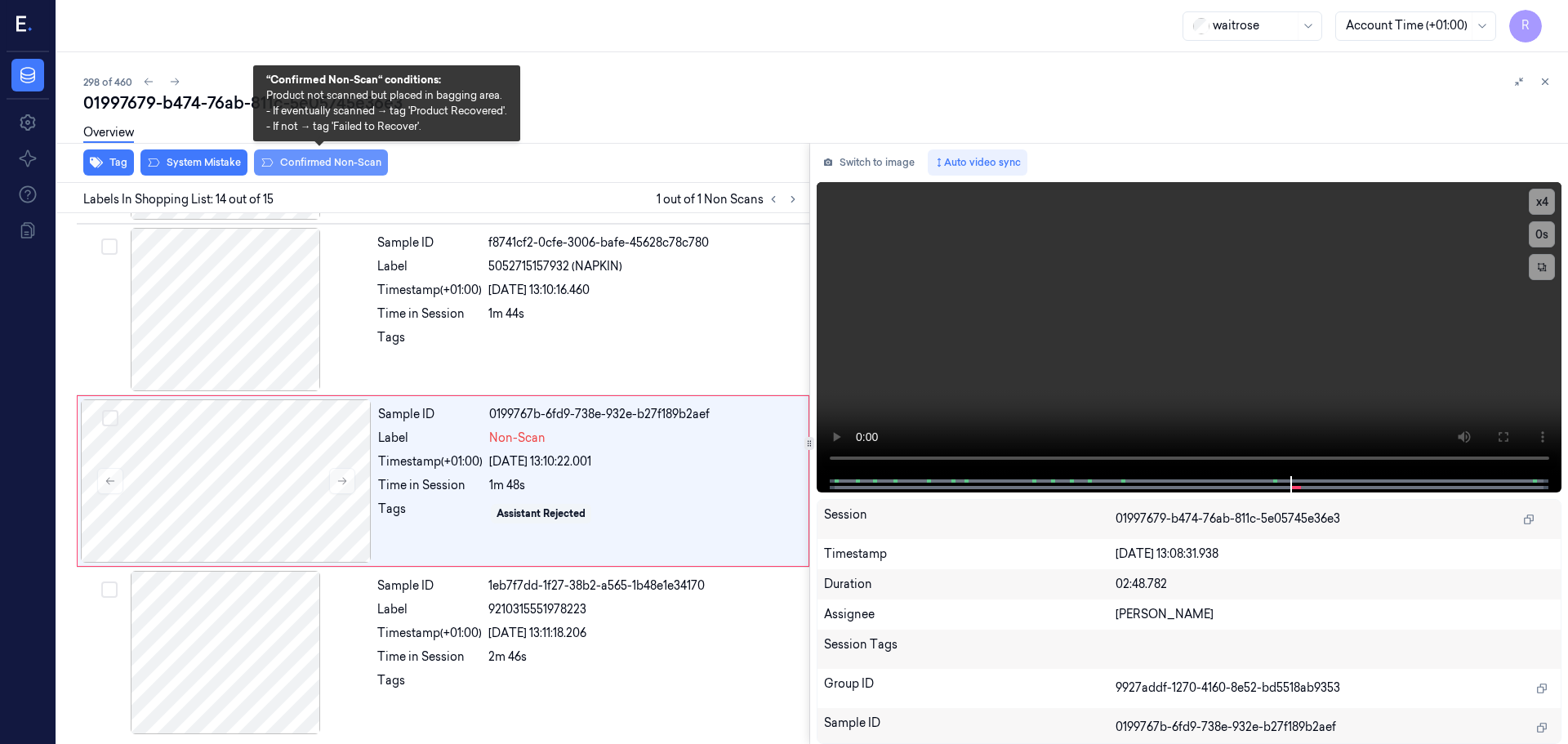
click at [319, 165] on button "Confirmed Non-Scan" at bounding box center [321, 163] width 134 height 26
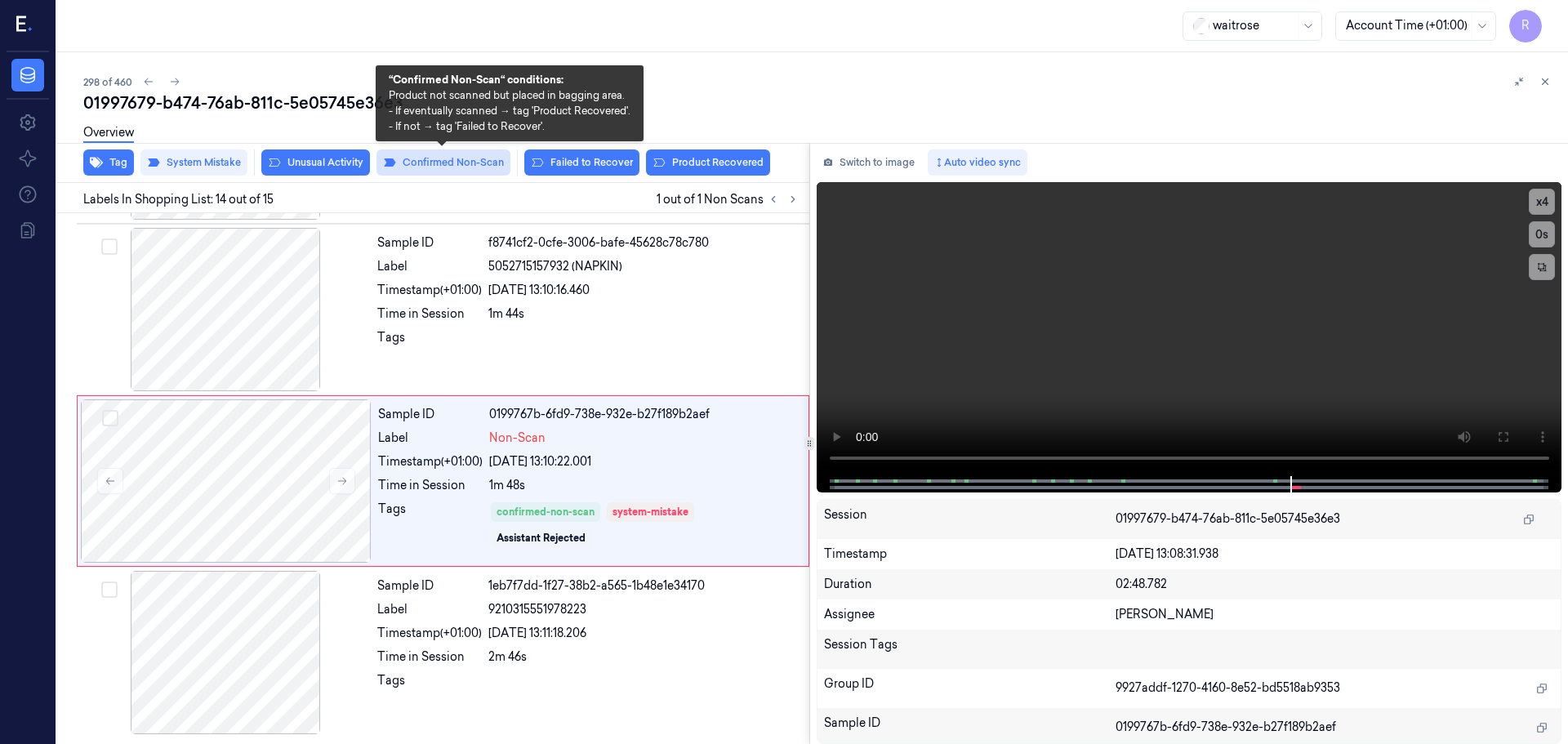
click at [466, 166] on button "Confirmed Non-Scan" at bounding box center [443, 163] width 134 height 26
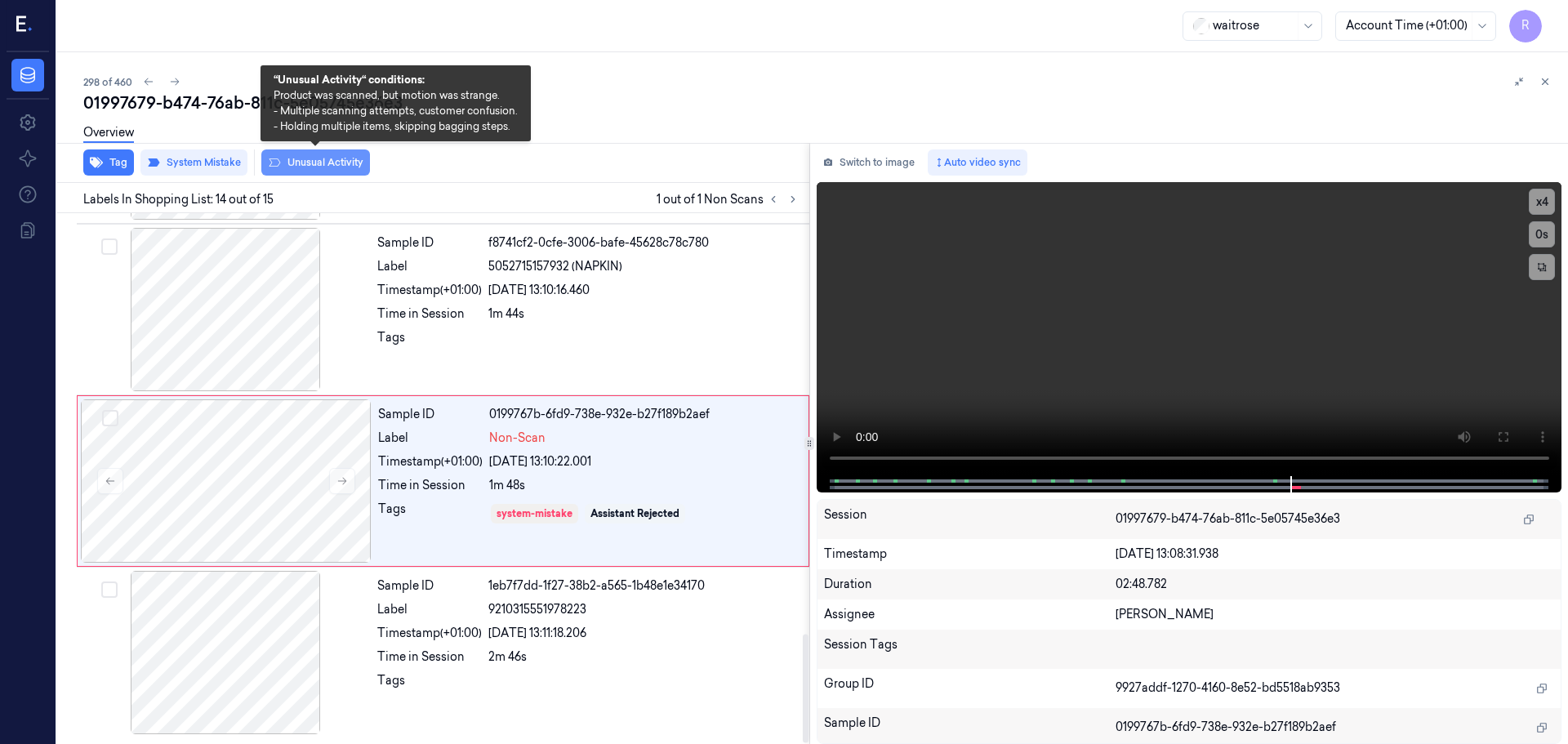
click at [303, 171] on button "Unusual Activity" at bounding box center [315, 163] width 109 height 26
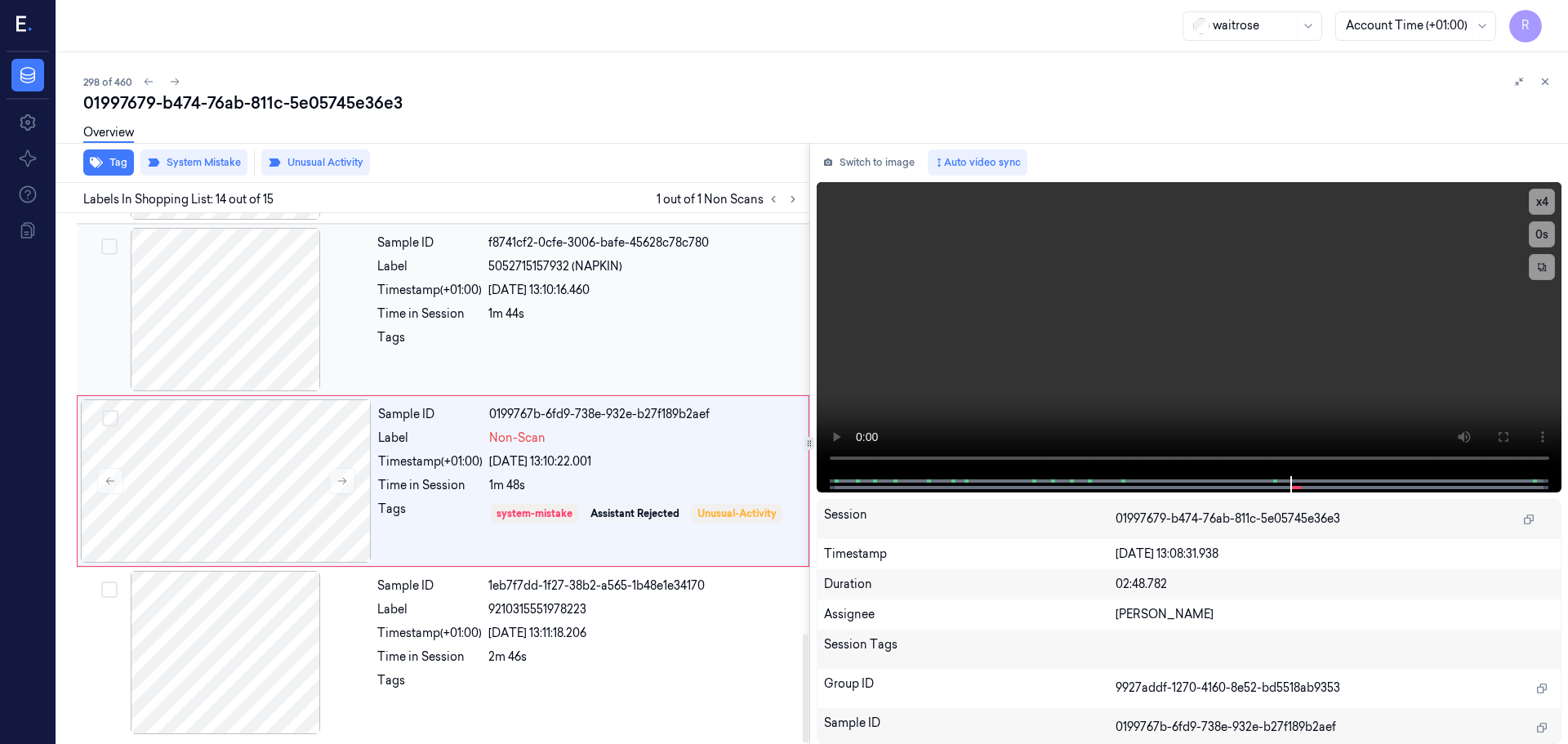
click at [568, 290] on div "[DATE] 13:10:16.460" at bounding box center [644, 290] width 311 height 17
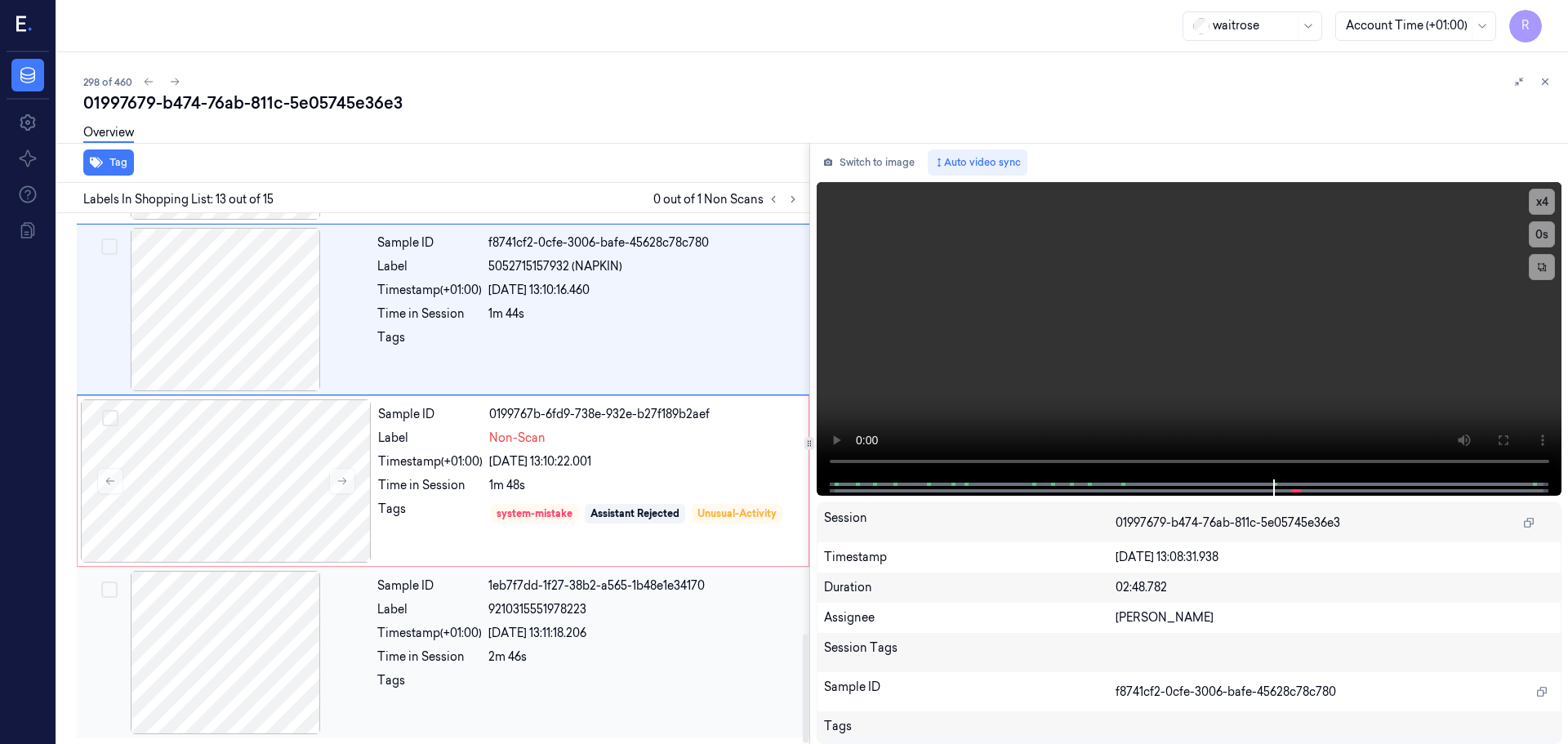
click at [573, 658] on div "2m 46s" at bounding box center [644, 657] width 311 height 17
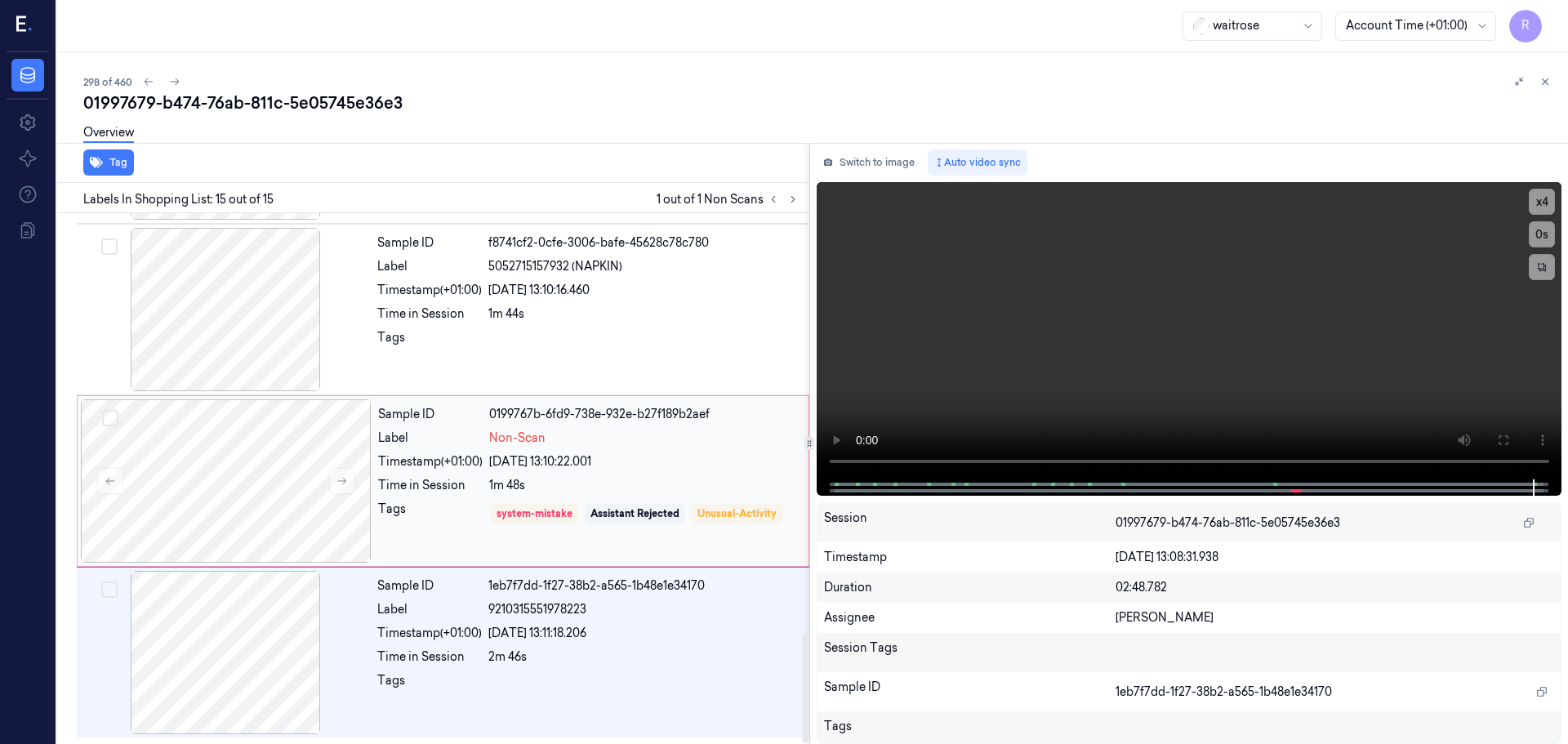
click at [622, 487] on div "1m 48s" at bounding box center [644, 486] width 310 height 17
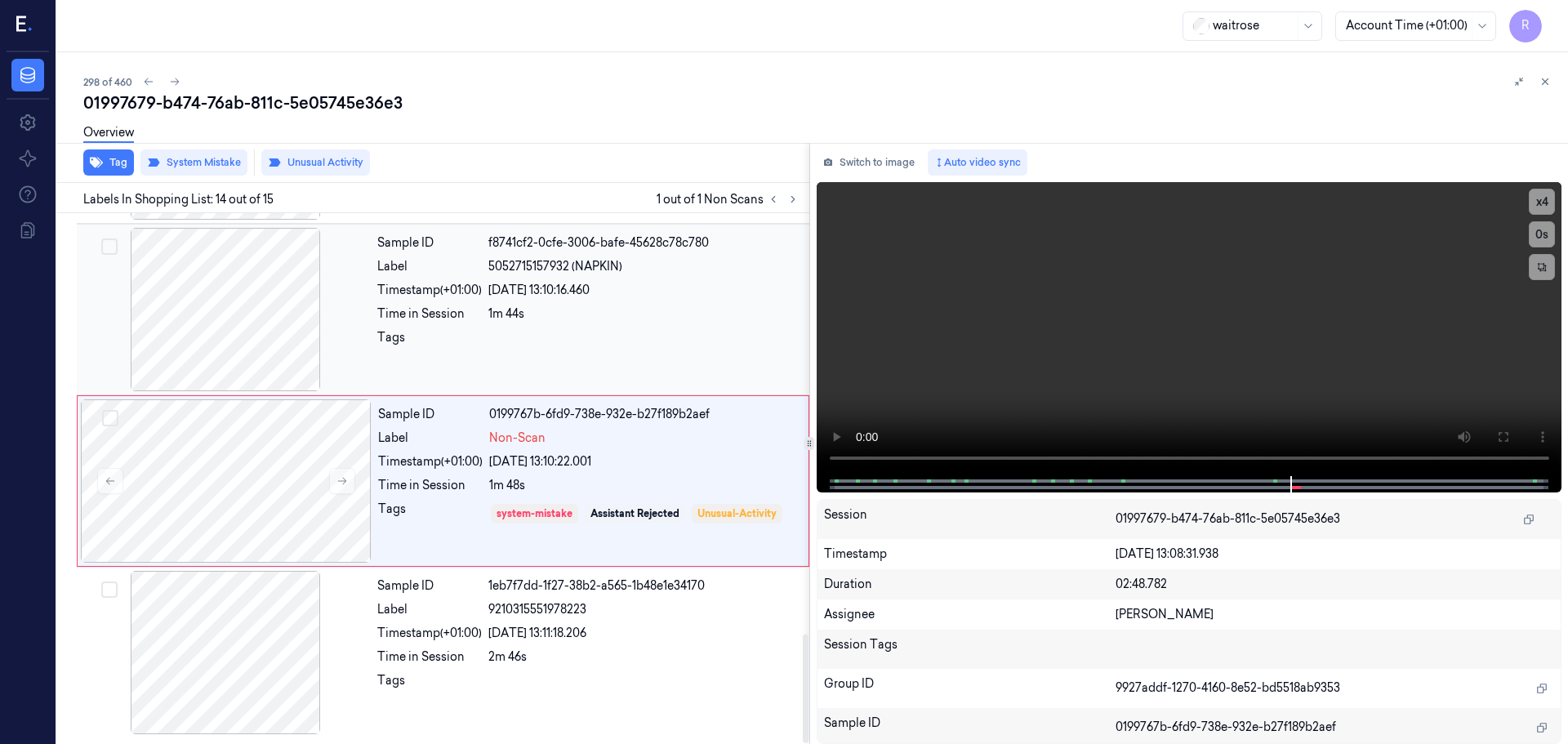
click at [561, 324] on div "Sample ID f8741cf2-0cfe-3006-bafe-45628c78c780 Label 5052715157932 (NAPKIN) Tim…" at bounding box center [588, 310] width 435 height 164
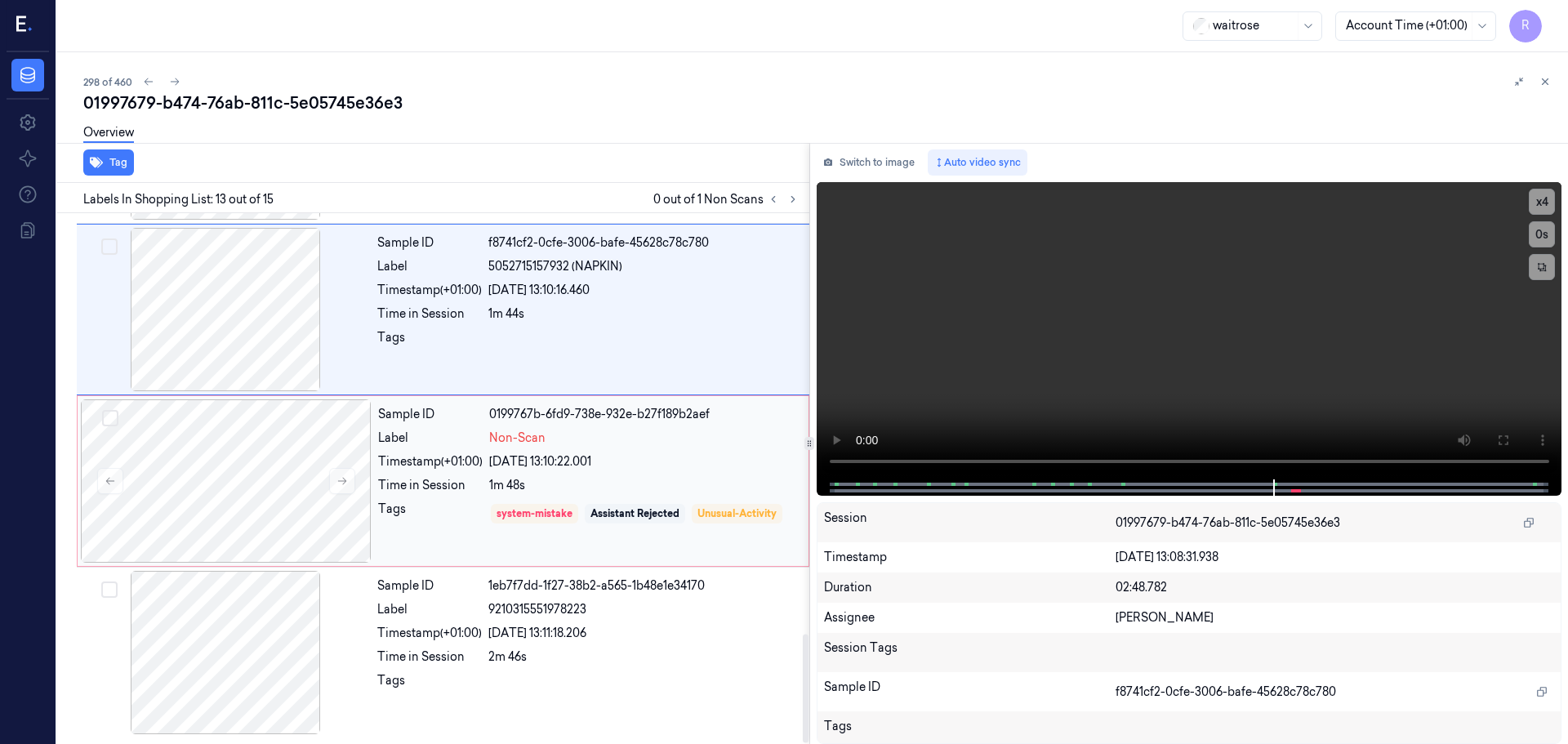
click at [630, 489] on div "1m 48s" at bounding box center [644, 486] width 310 height 17
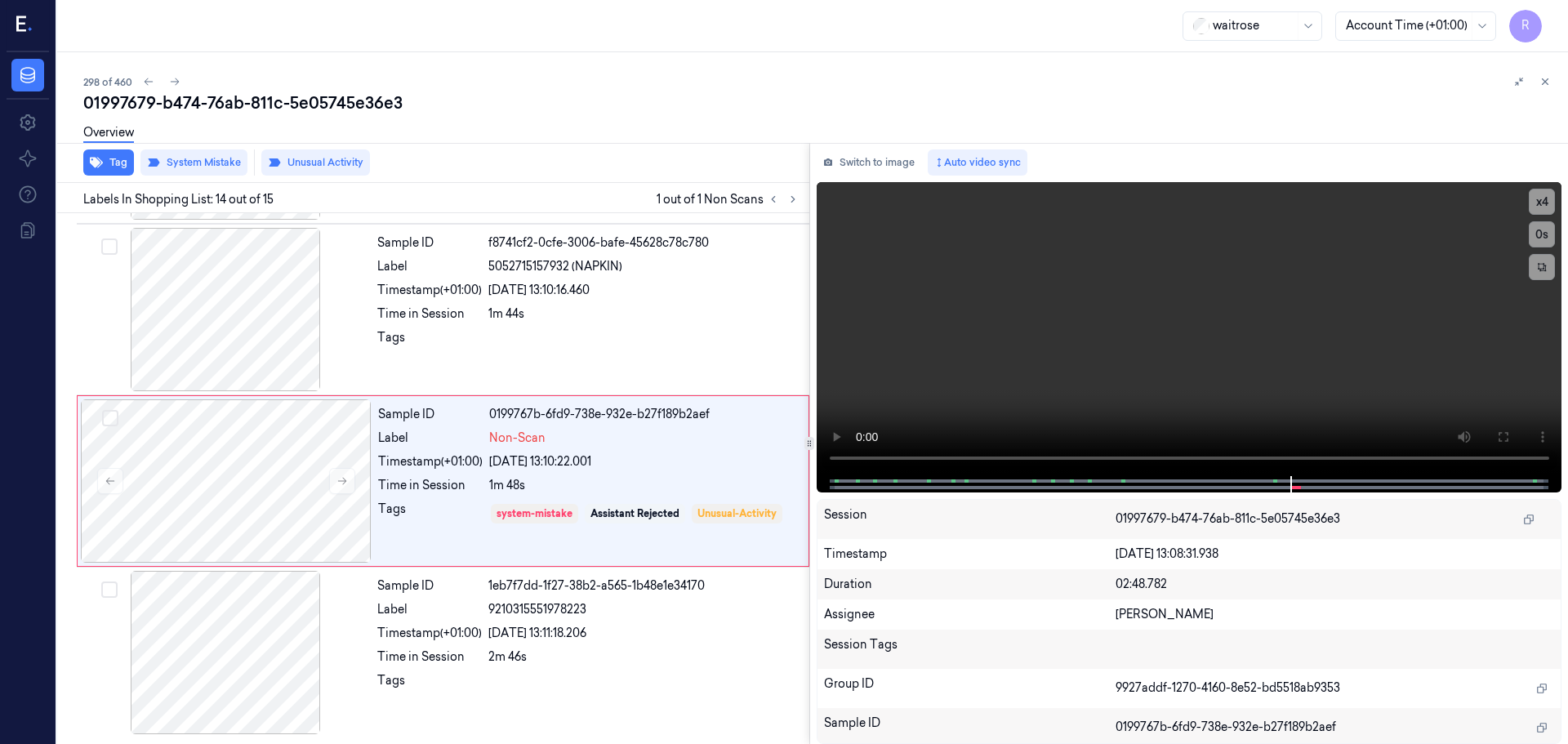
click at [1547, 85] on icon at bounding box center [1545, 82] width 11 height 11
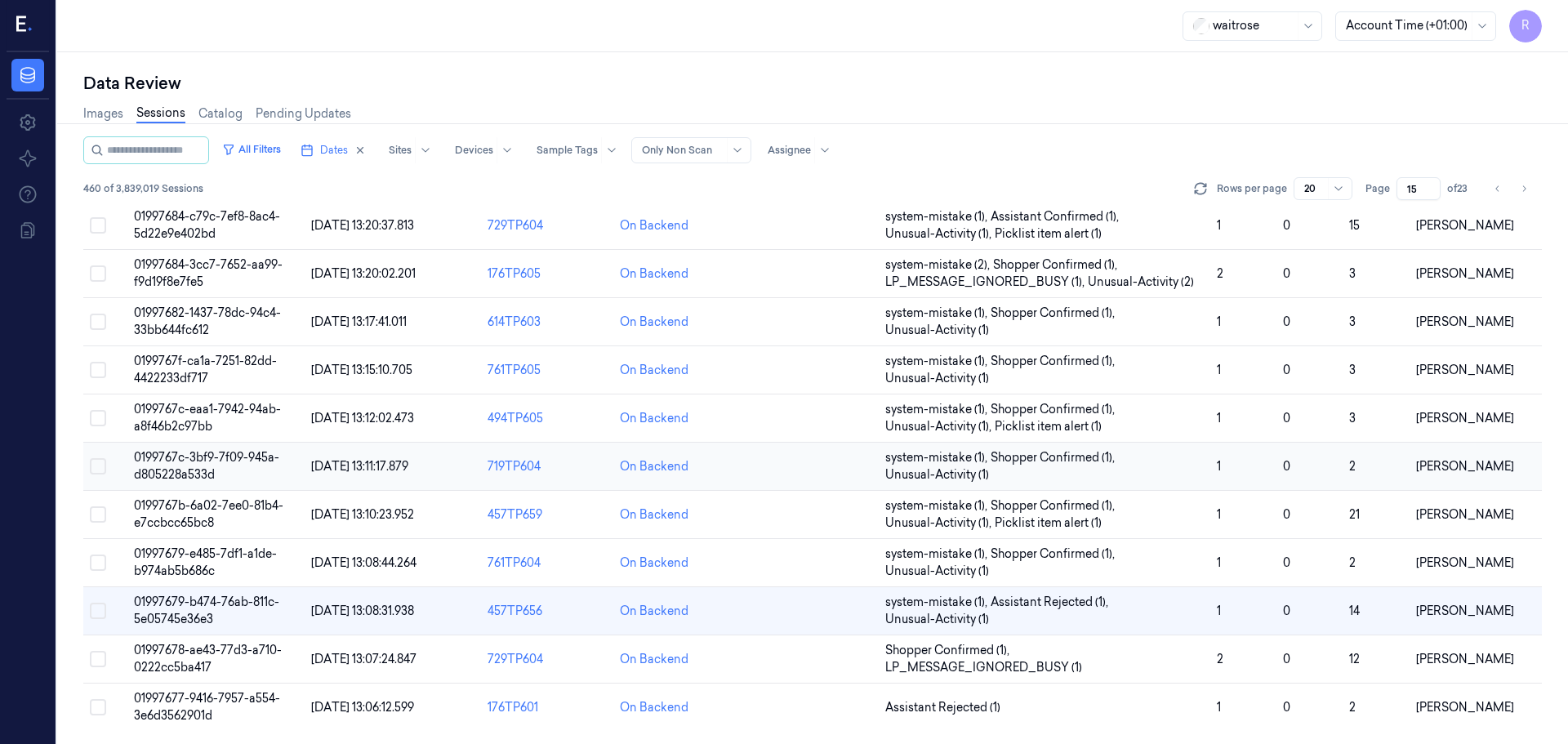
scroll to position [475, 0]
click at [1082, 657] on span "Shopper Confirmed (1) , LP_MESSAGE_IGNORED_BUSY (1)" at bounding box center [1045, 658] width 318 height 34
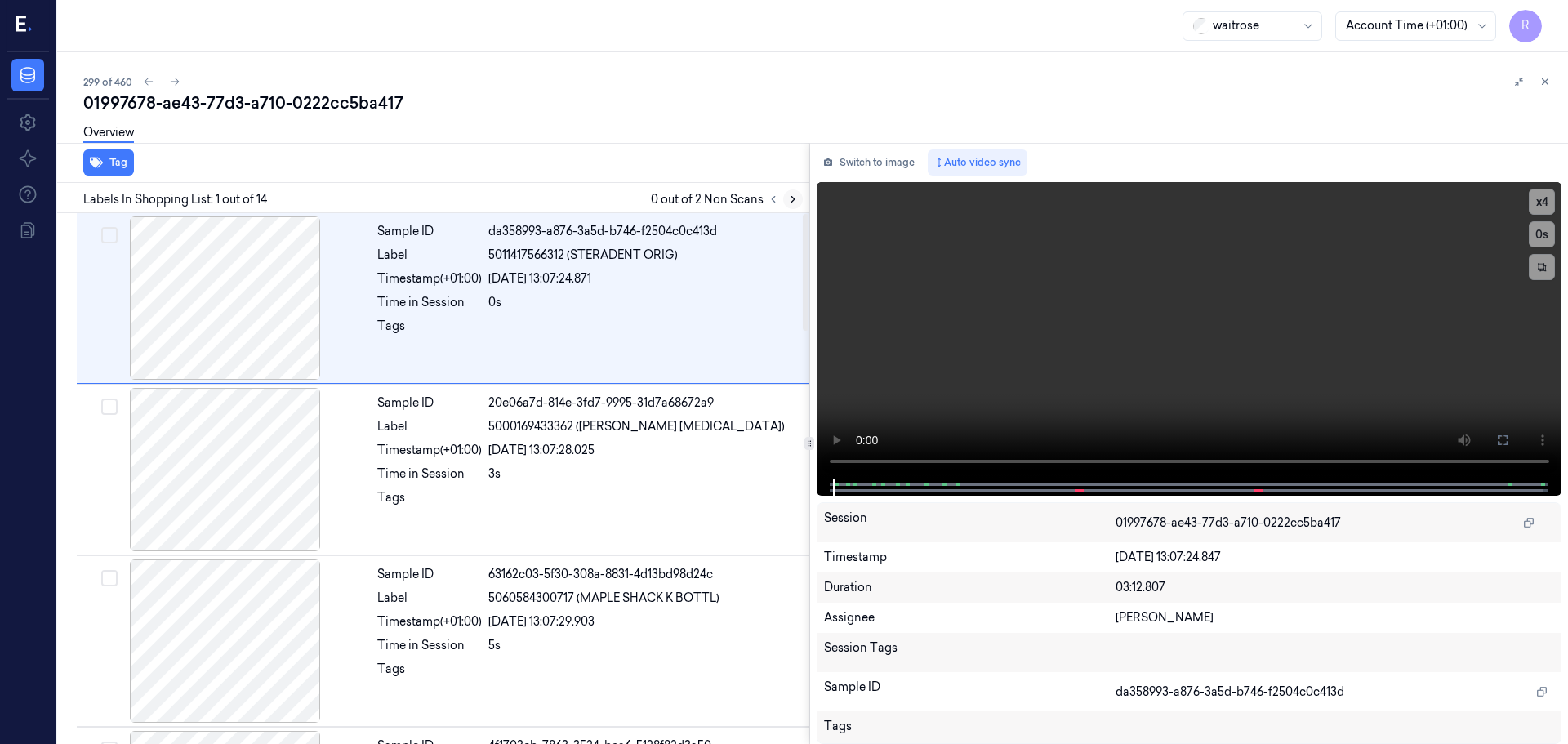
click at [791, 200] on icon at bounding box center [793, 199] width 11 height 11
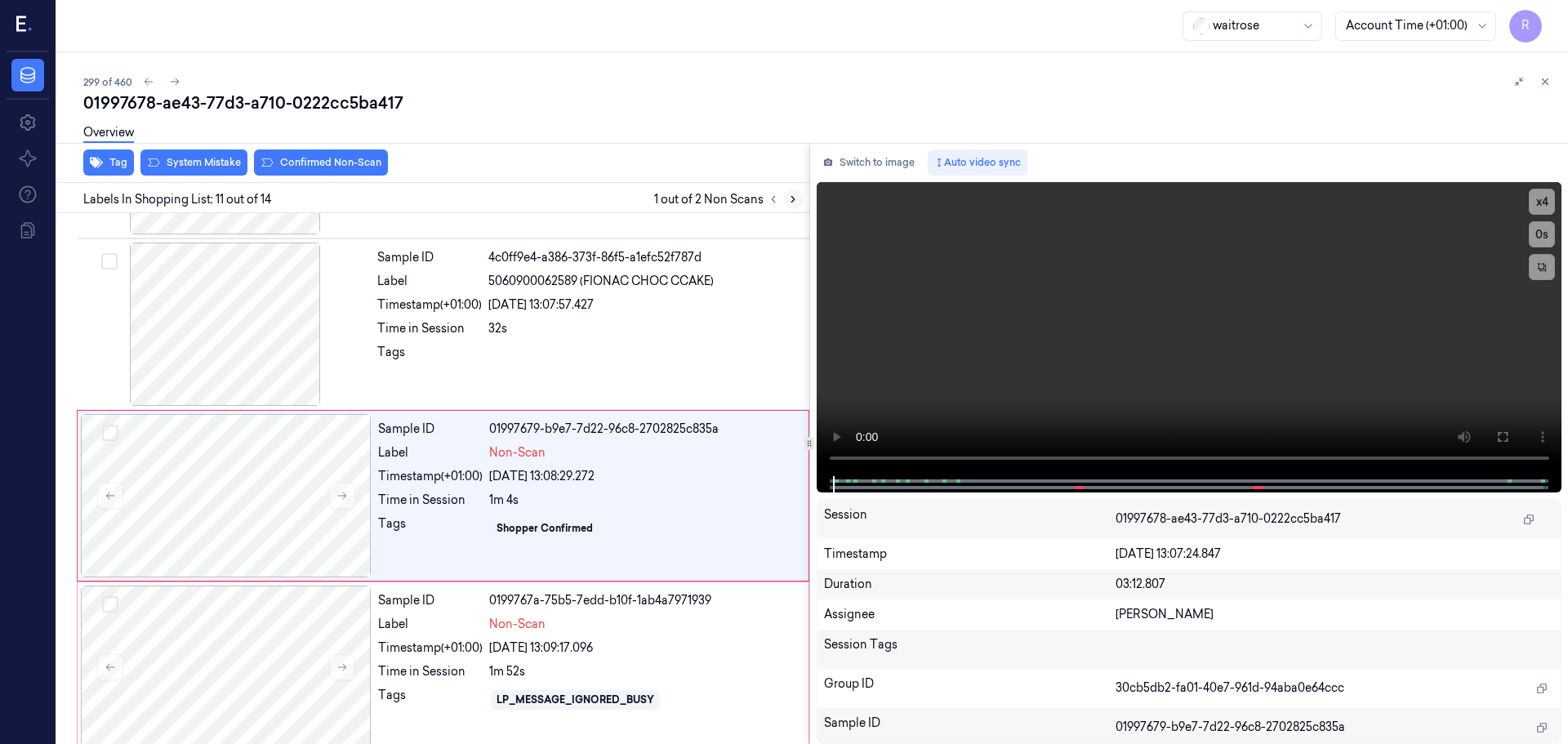
scroll to position [1535, 0]
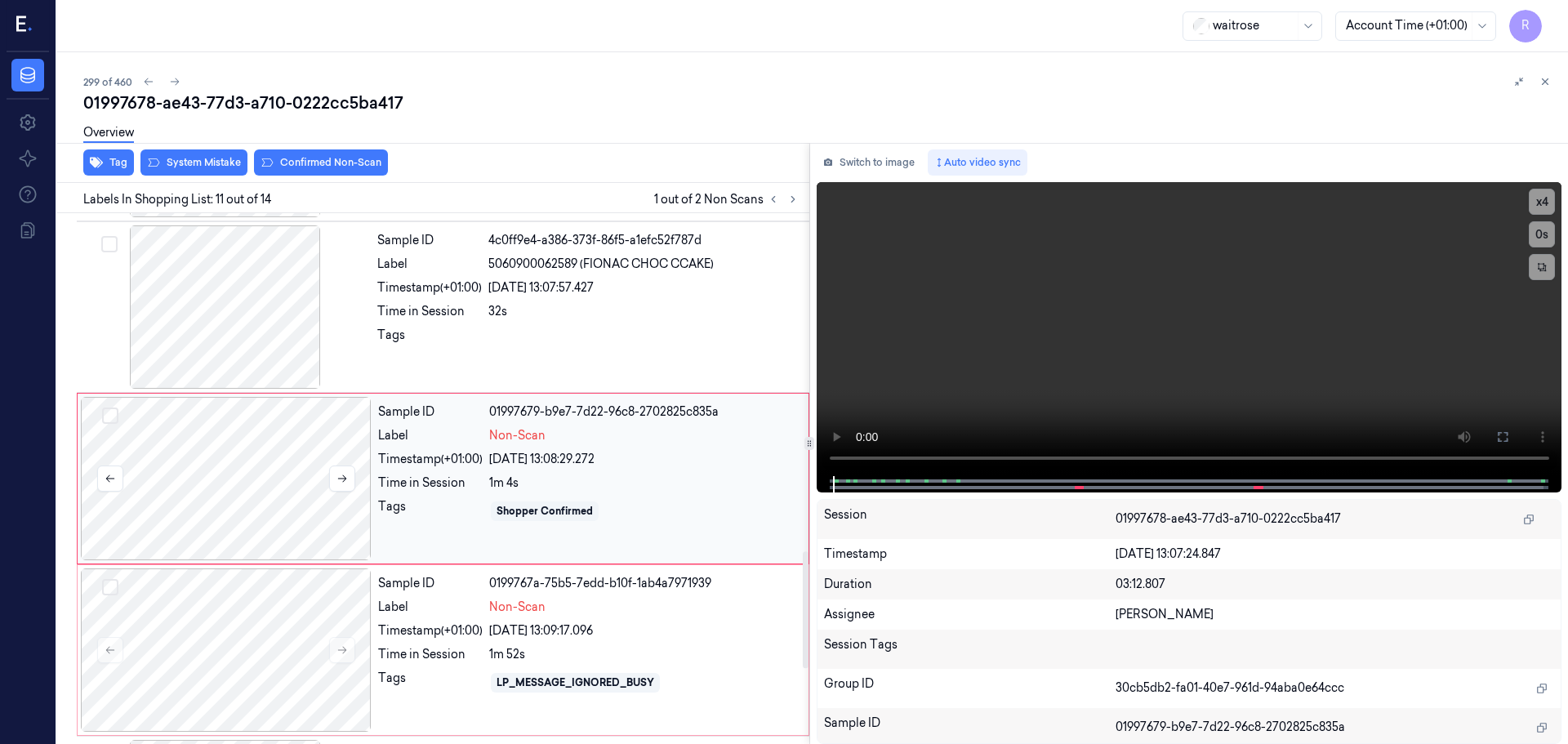
click at [356, 471] on div at bounding box center [226, 479] width 291 height 164
click at [340, 467] on button at bounding box center [342, 478] width 26 height 26
click at [347, 466] on button at bounding box center [342, 478] width 26 height 26
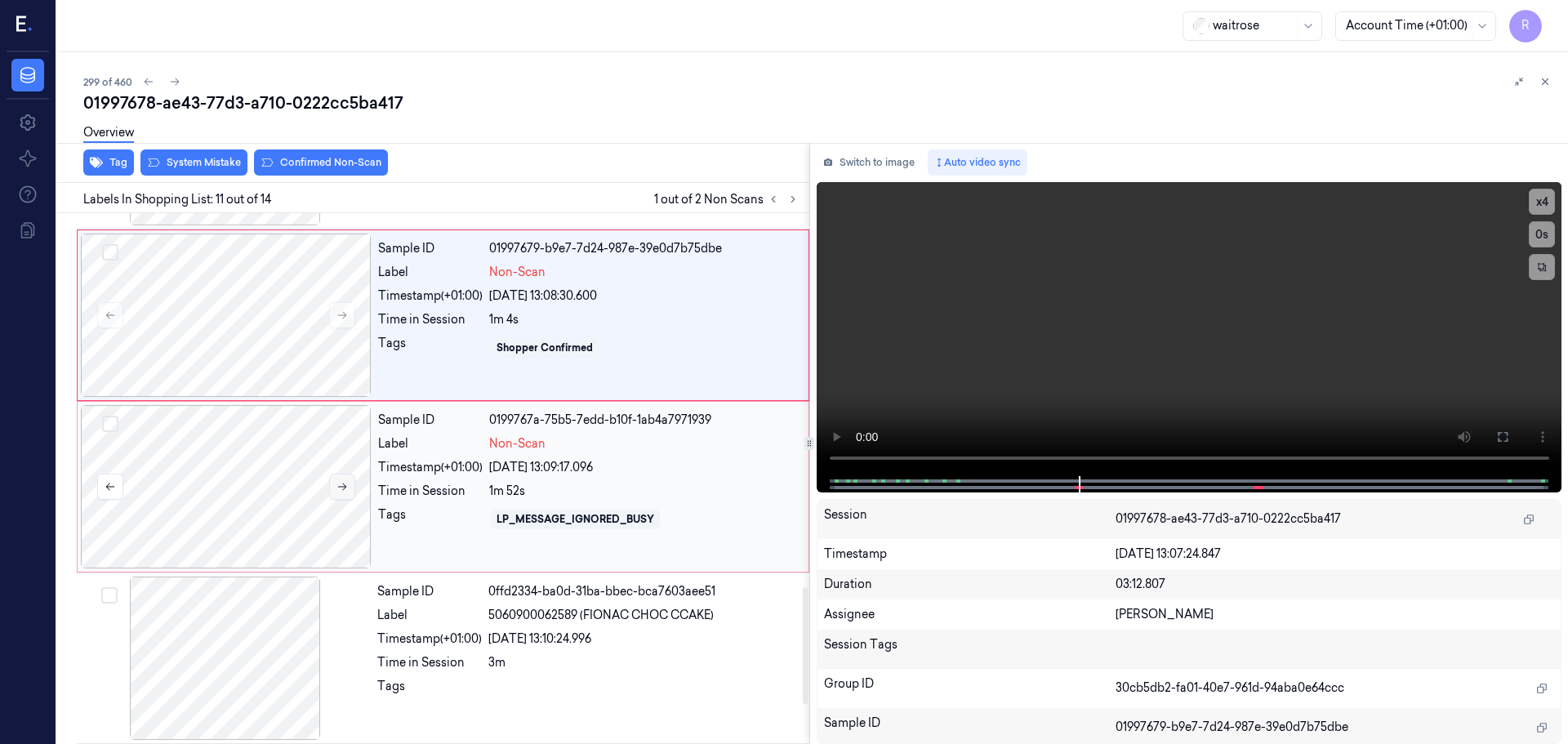
click at [347, 492] on icon at bounding box center [342, 486] width 11 height 11
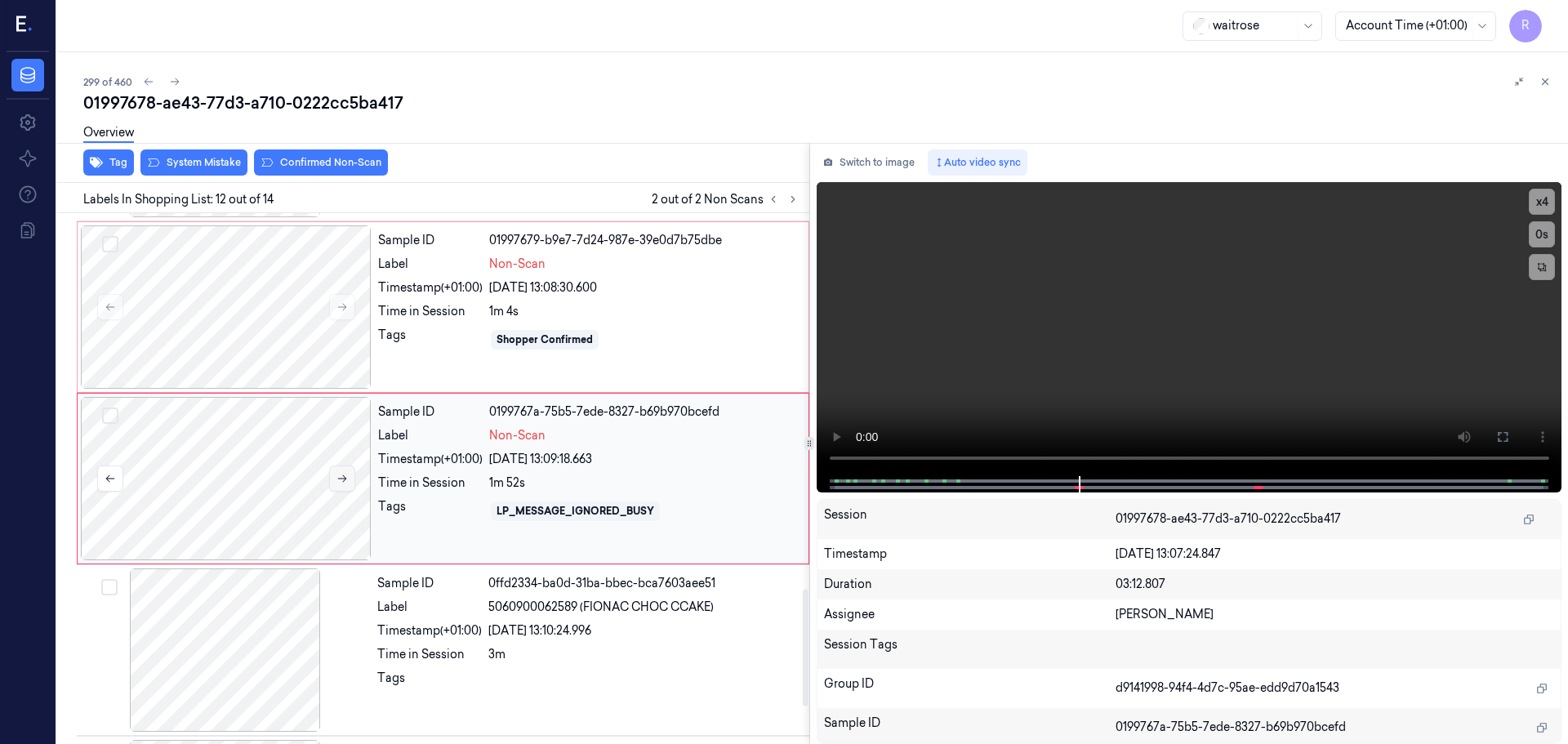
click at [343, 480] on icon at bounding box center [342, 478] width 11 height 11
click at [883, 159] on button "Switch to image" at bounding box center [869, 163] width 105 height 26
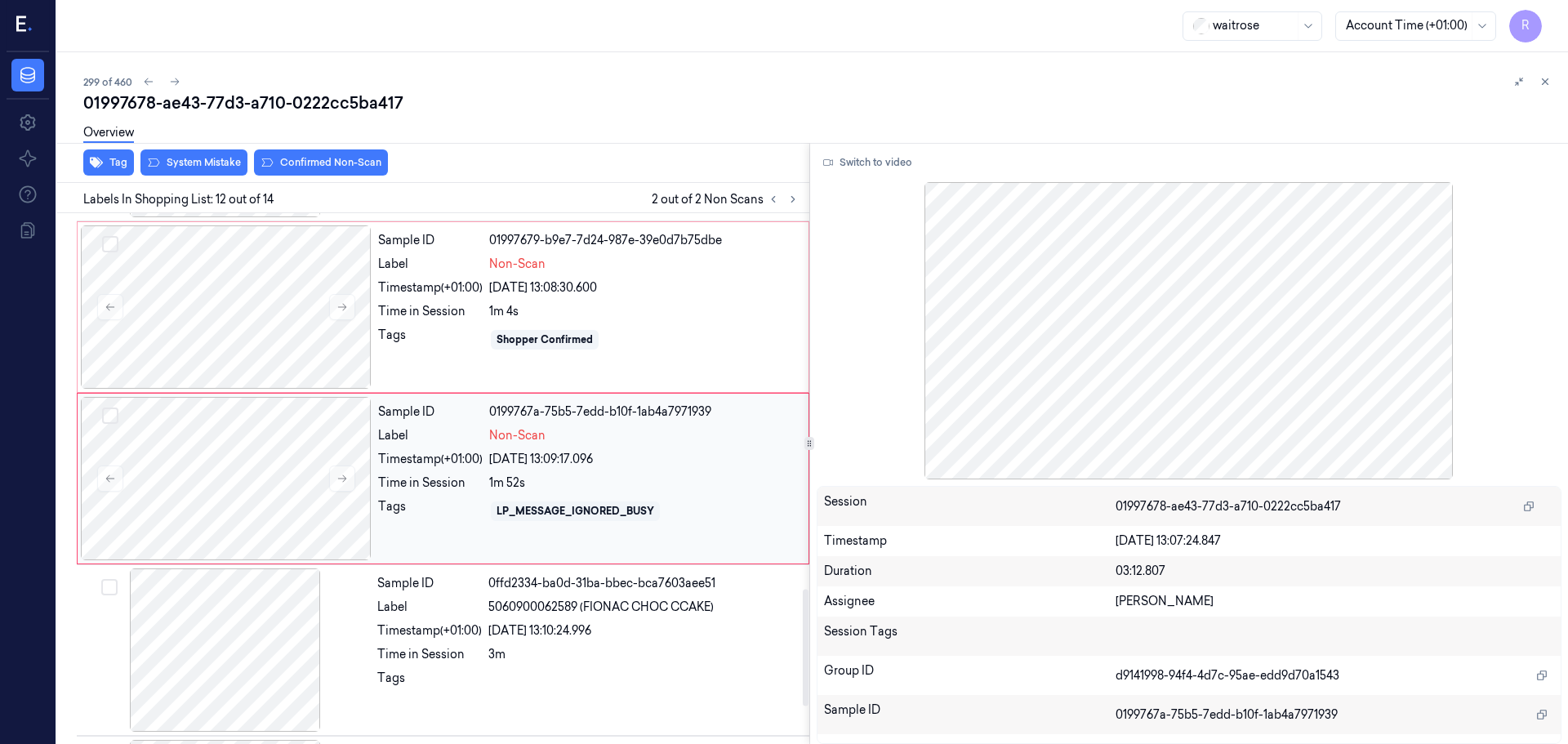
click at [791, 470] on div "Sample ID 0199767a-75b5-7edd-b10f-1ab4a7971939 Label Non-Scan Timestamp (+01:00…" at bounding box center [589, 479] width 434 height 164
click at [337, 476] on icon at bounding box center [342, 478] width 11 height 11
click at [327, 322] on div at bounding box center [226, 307] width 291 height 164
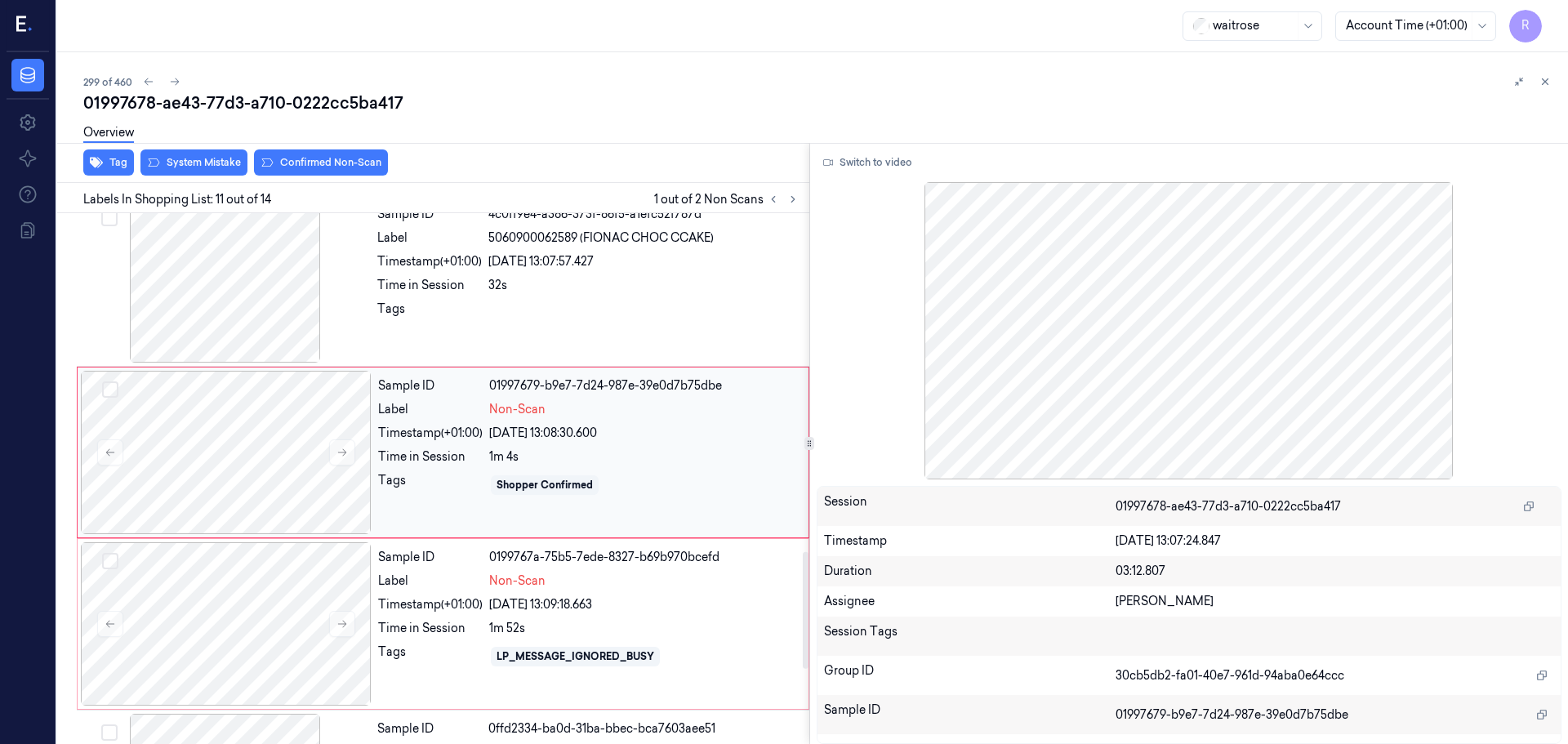
scroll to position [1535, 0]
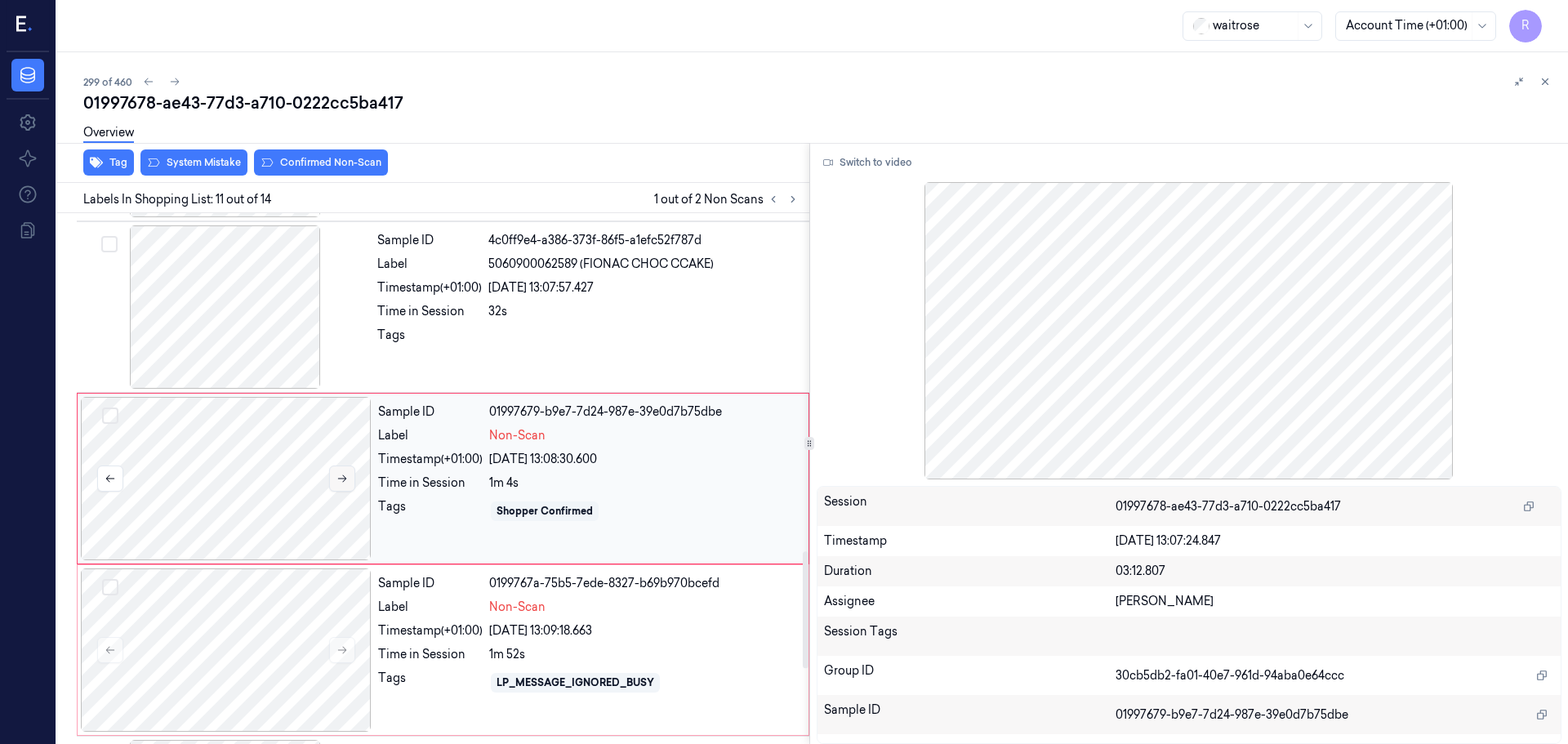
click at [347, 474] on icon at bounding box center [342, 478] width 11 height 11
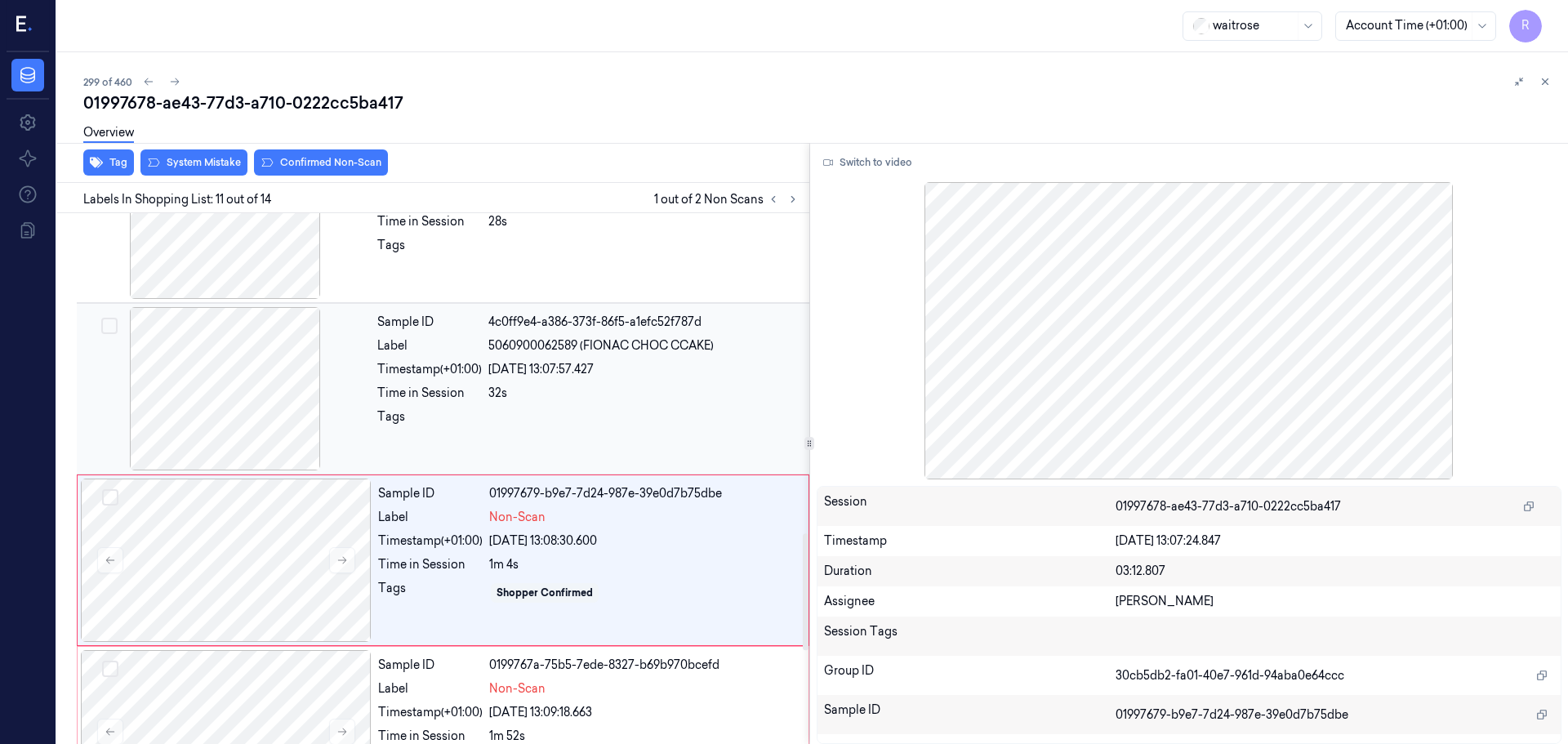
click at [291, 382] on div at bounding box center [225, 389] width 291 height 164
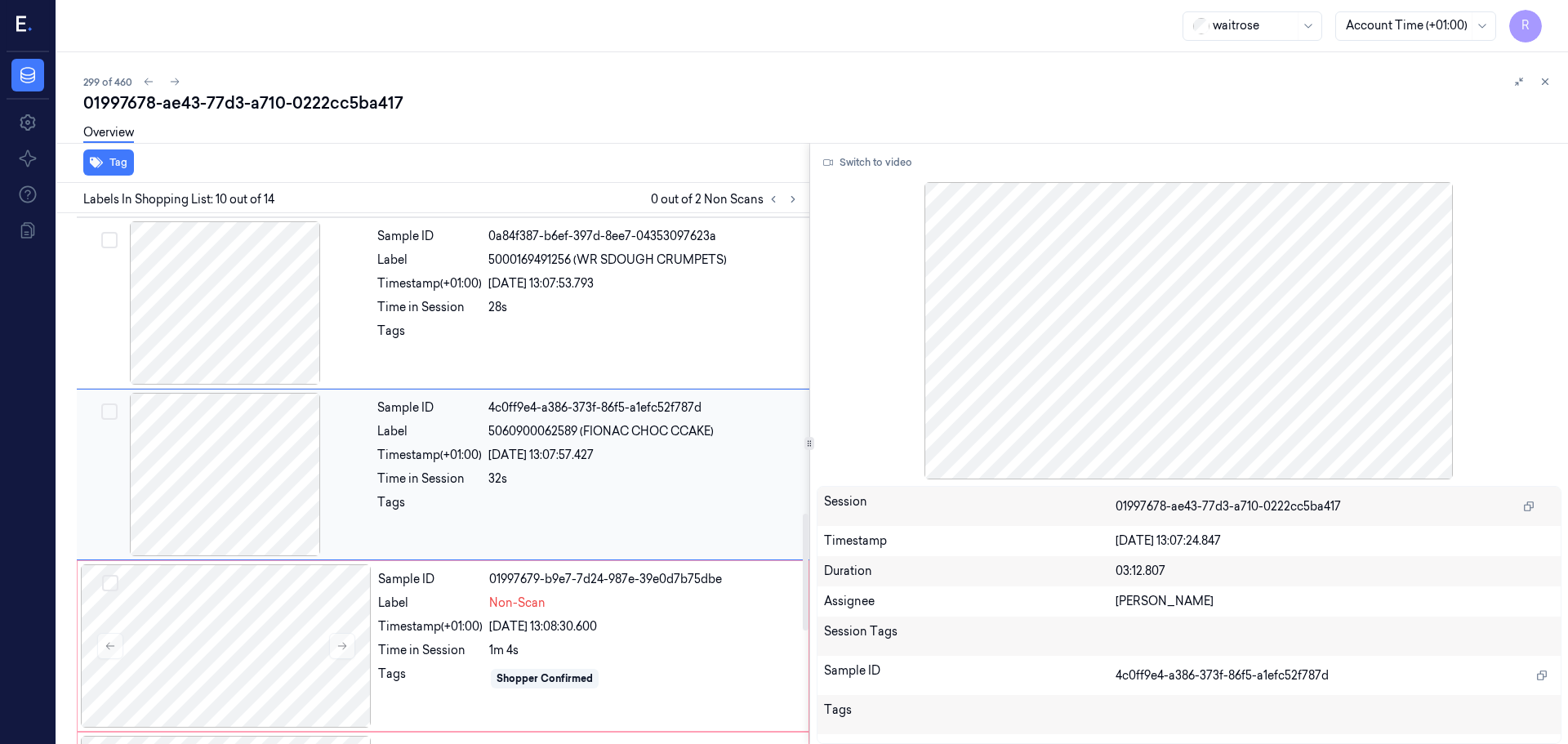
scroll to position [1363, 0]
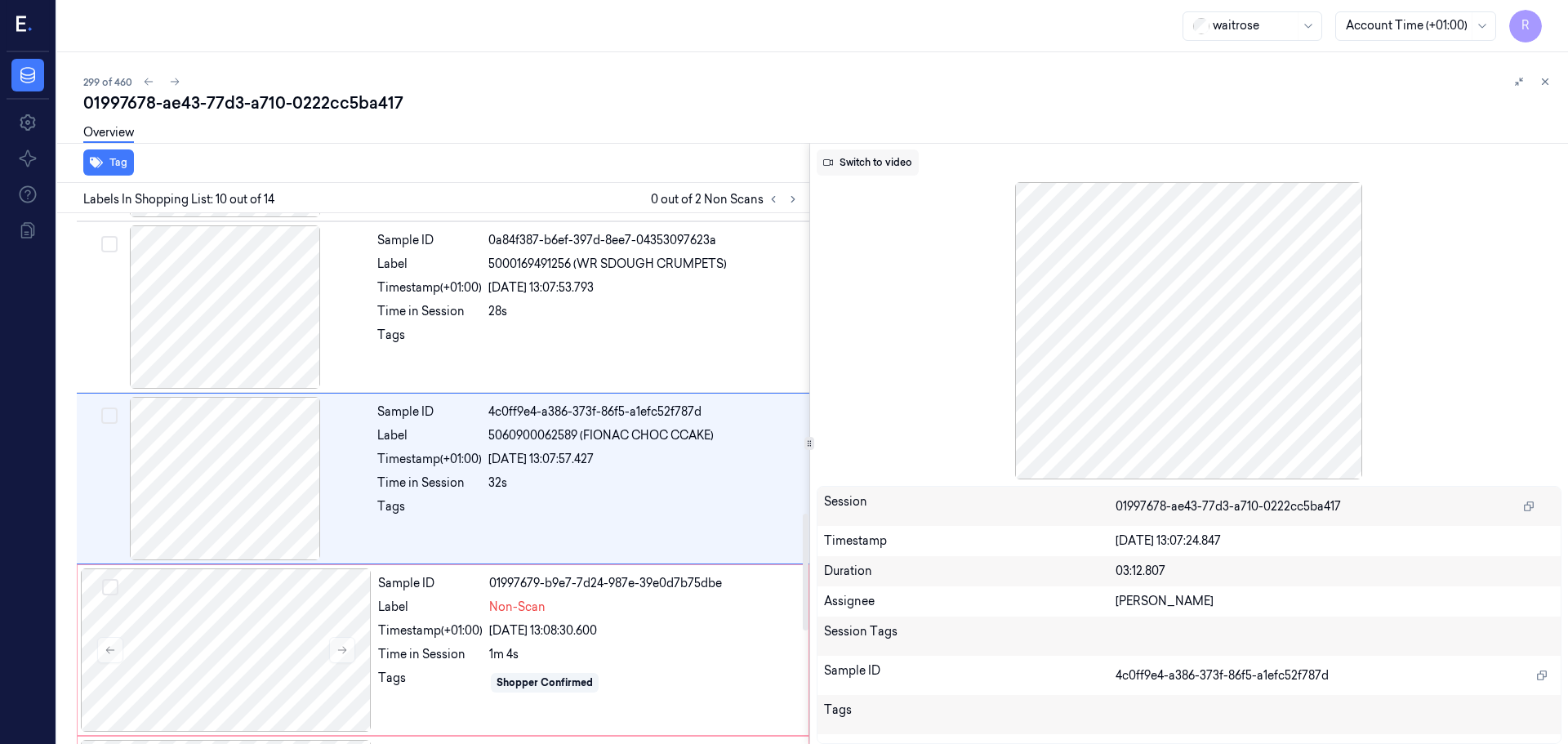
click at [889, 166] on button "Switch to video" at bounding box center [867, 163] width 102 height 26
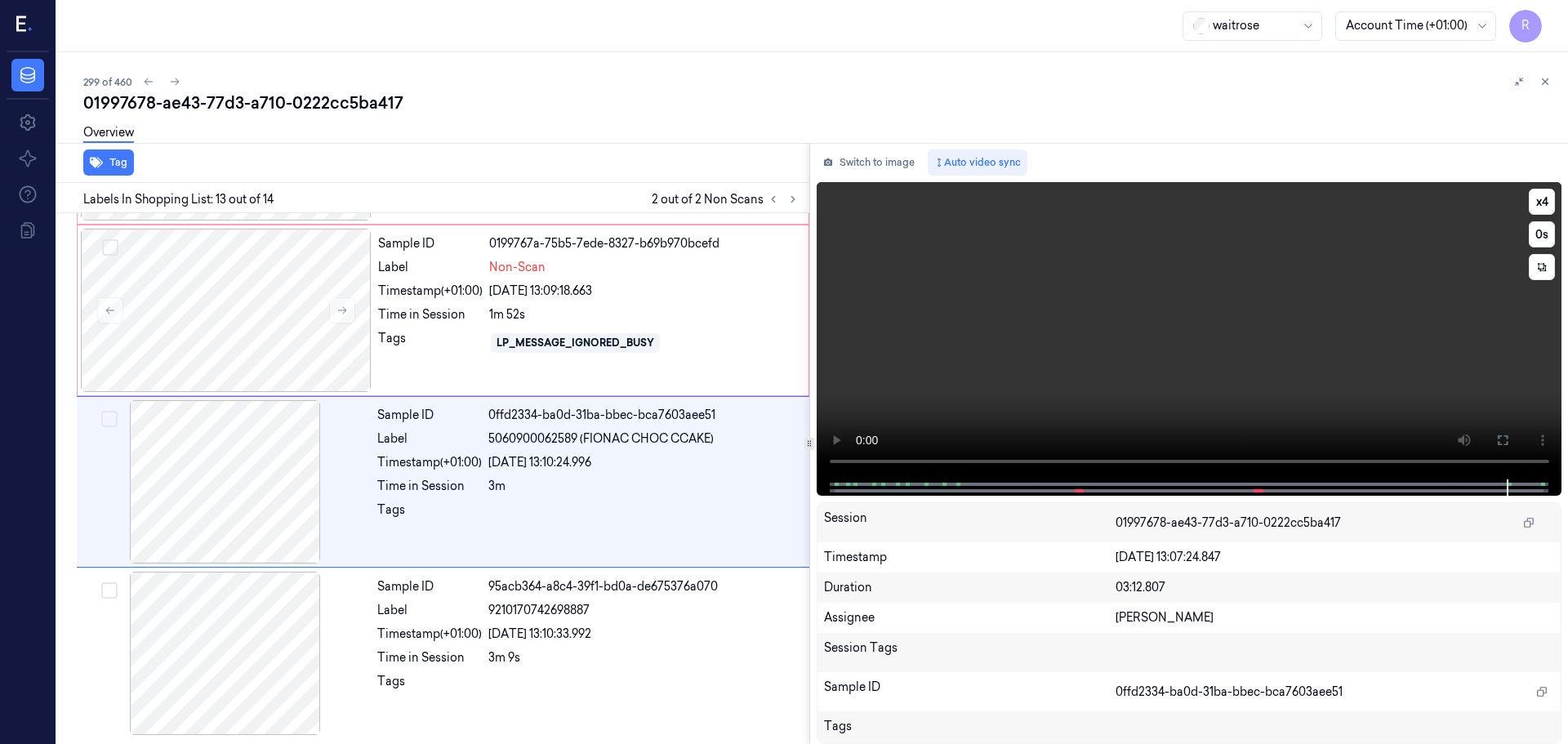
scroll to position [1875, 0]
click at [452, 346] on div "Tags" at bounding box center [430, 342] width 105 height 26
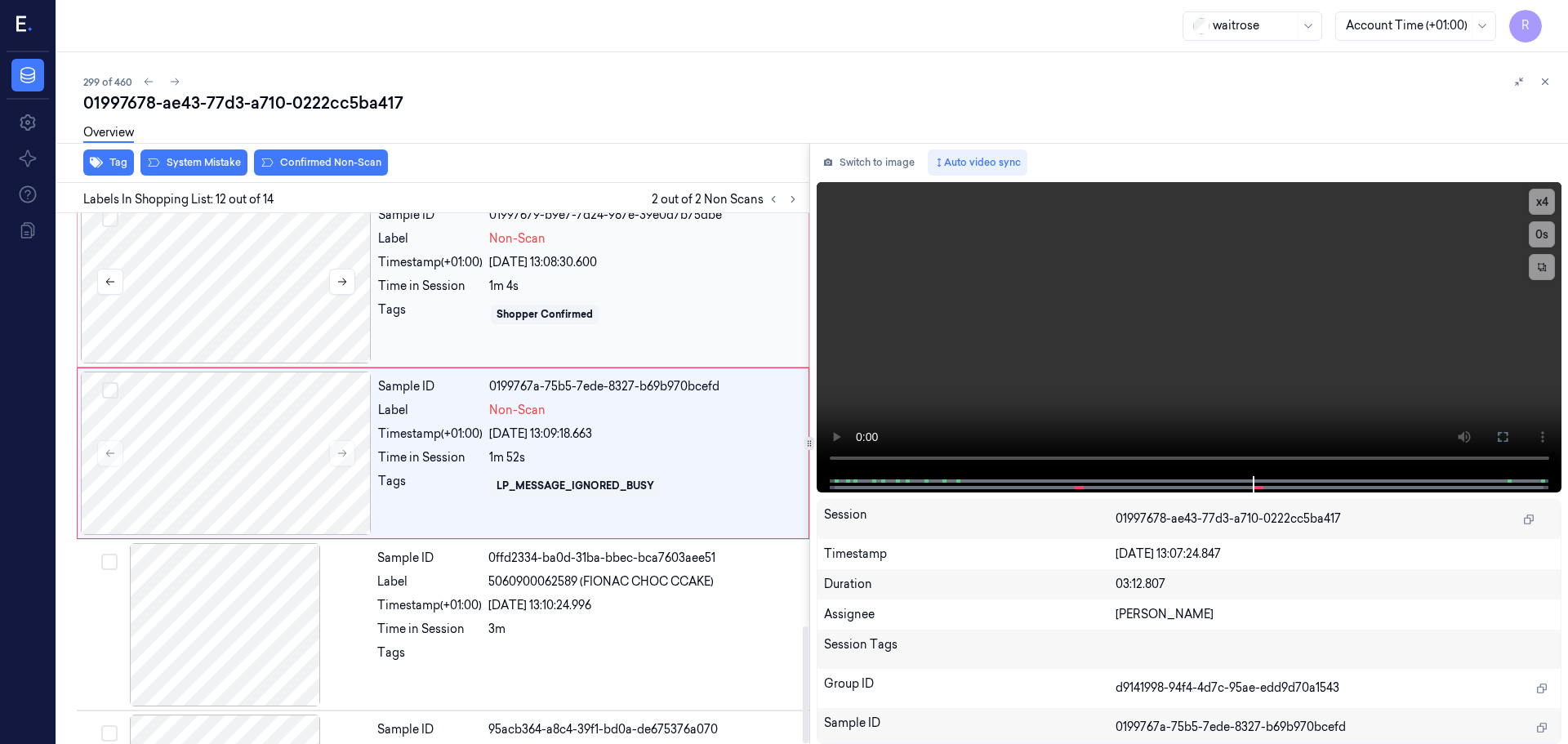
scroll to position [1706, 0]
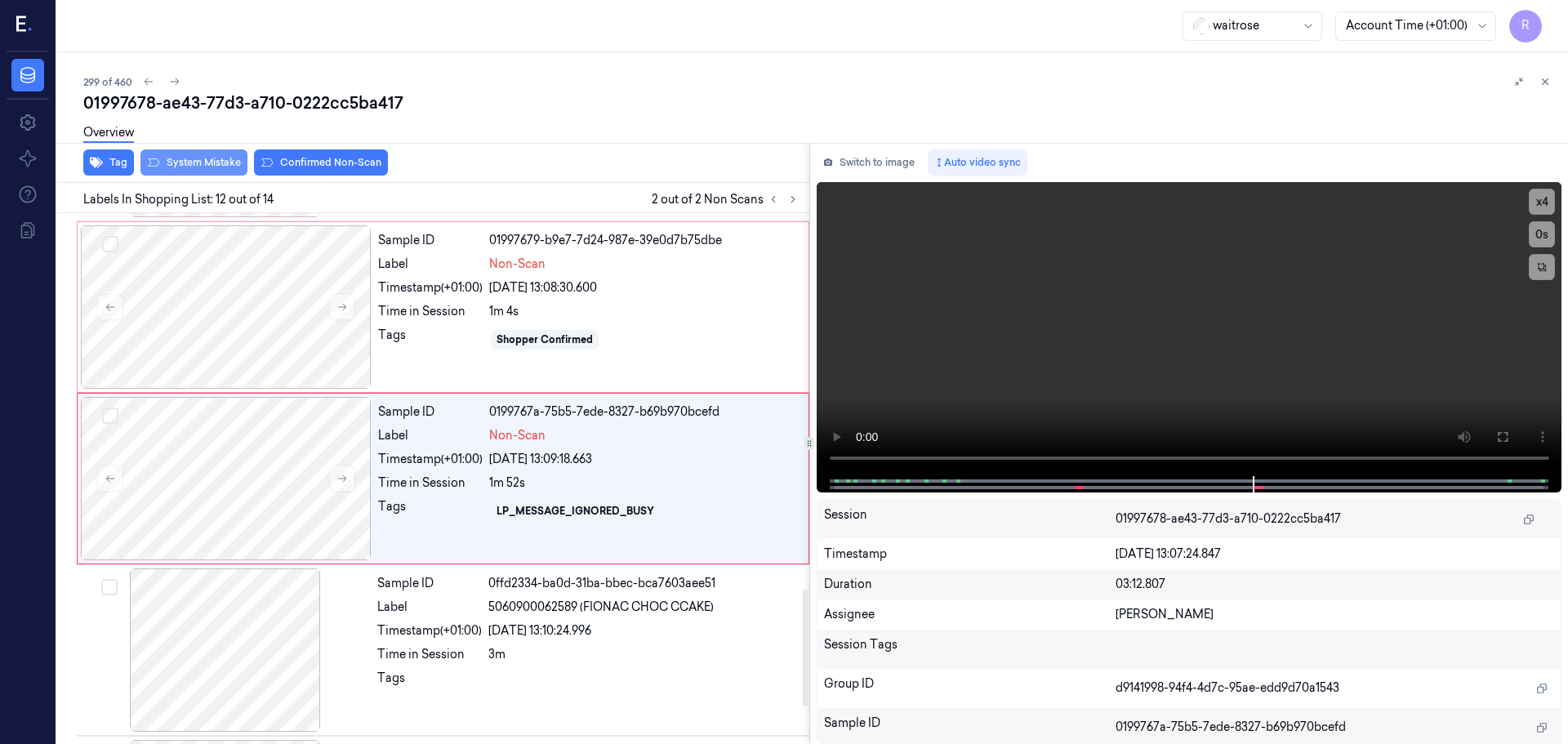
click at [204, 164] on button "System Mistake" at bounding box center [194, 163] width 107 height 26
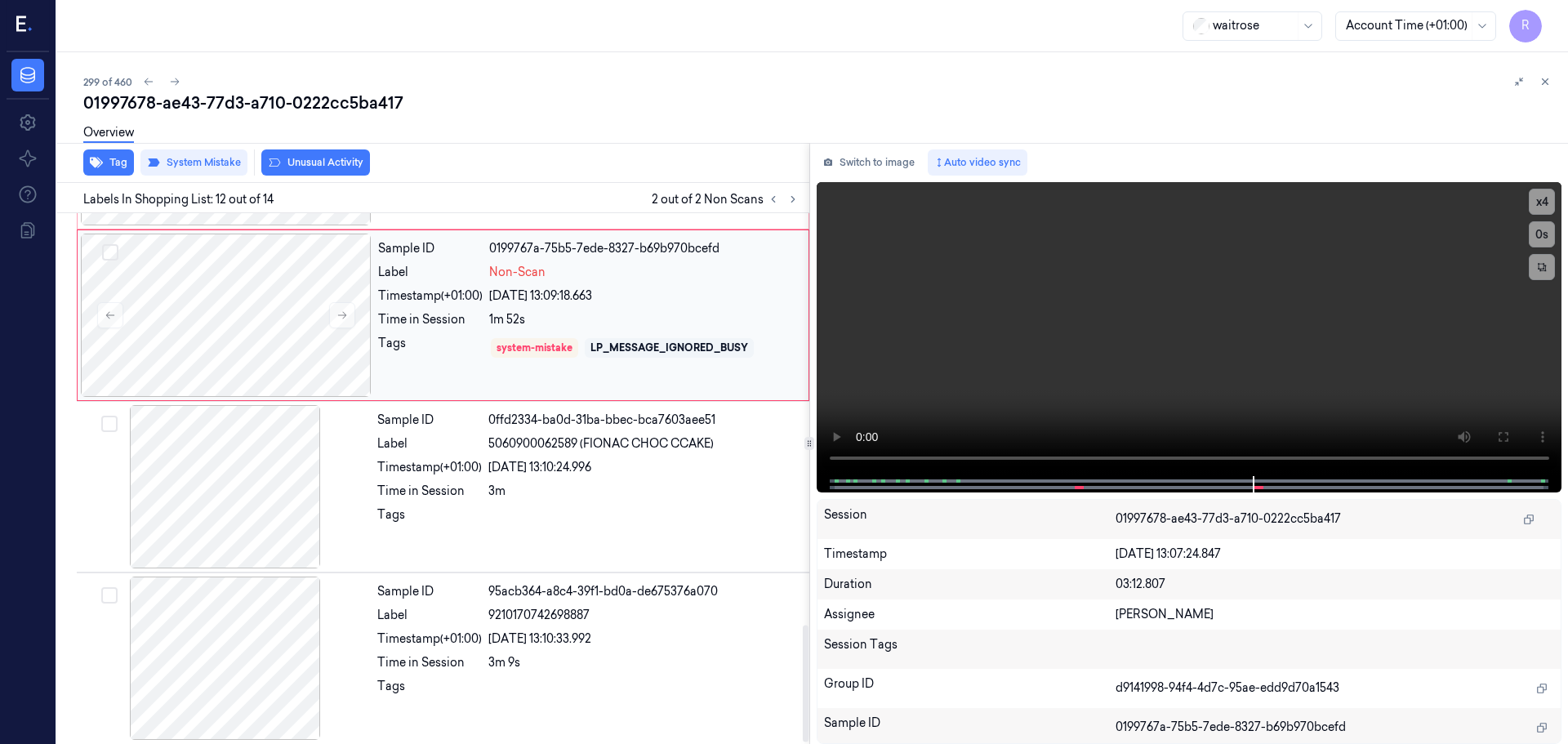
click at [413, 328] on div "Sample ID 0199767a-75b5-7ede-8327-b69b970bcefd Label Non-Scan Timestamp (+01:00…" at bounding box center [589, 315] width 434 height 164
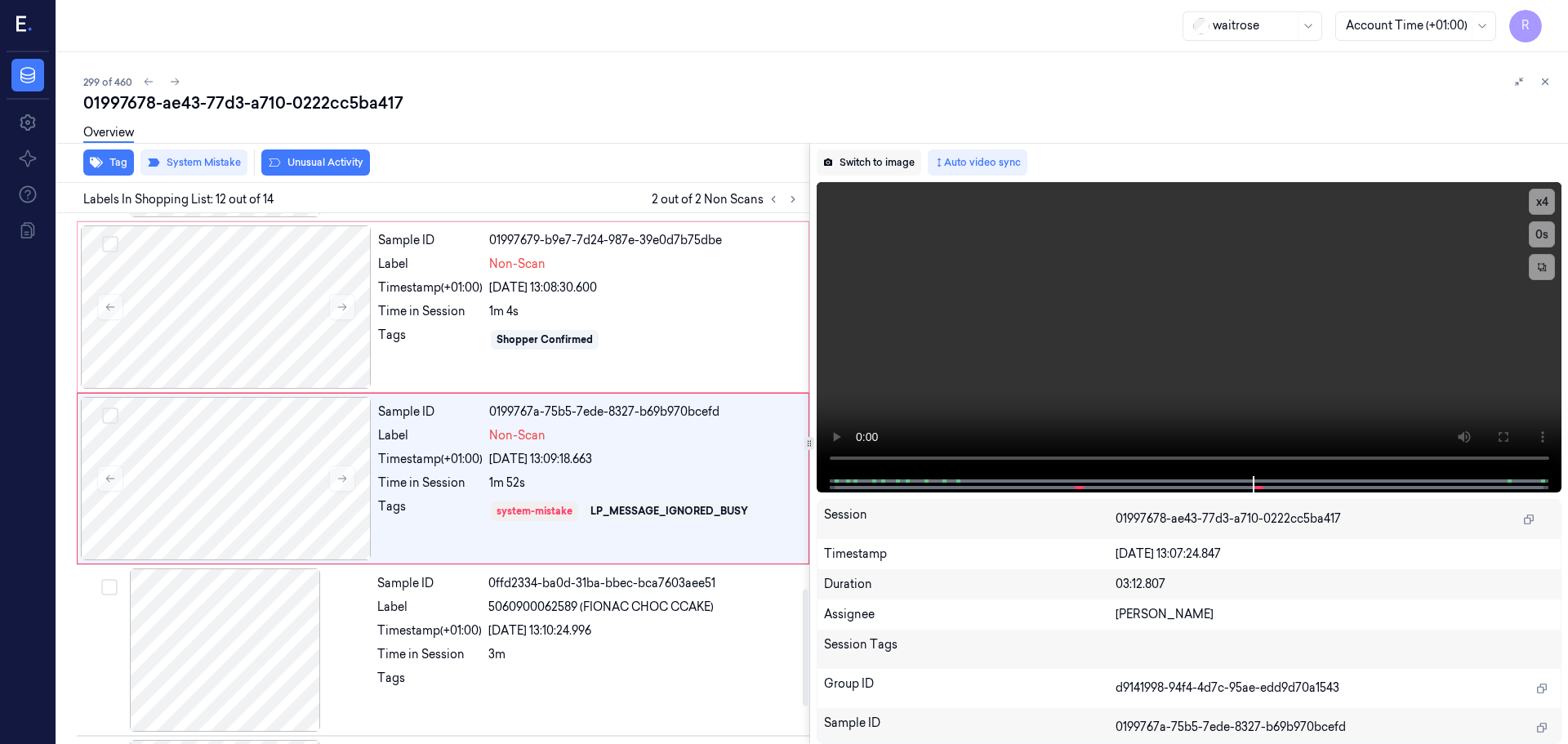
click at [867, 161] on button "Switch to image" at bounding box center [869, 163] width 105 height 26
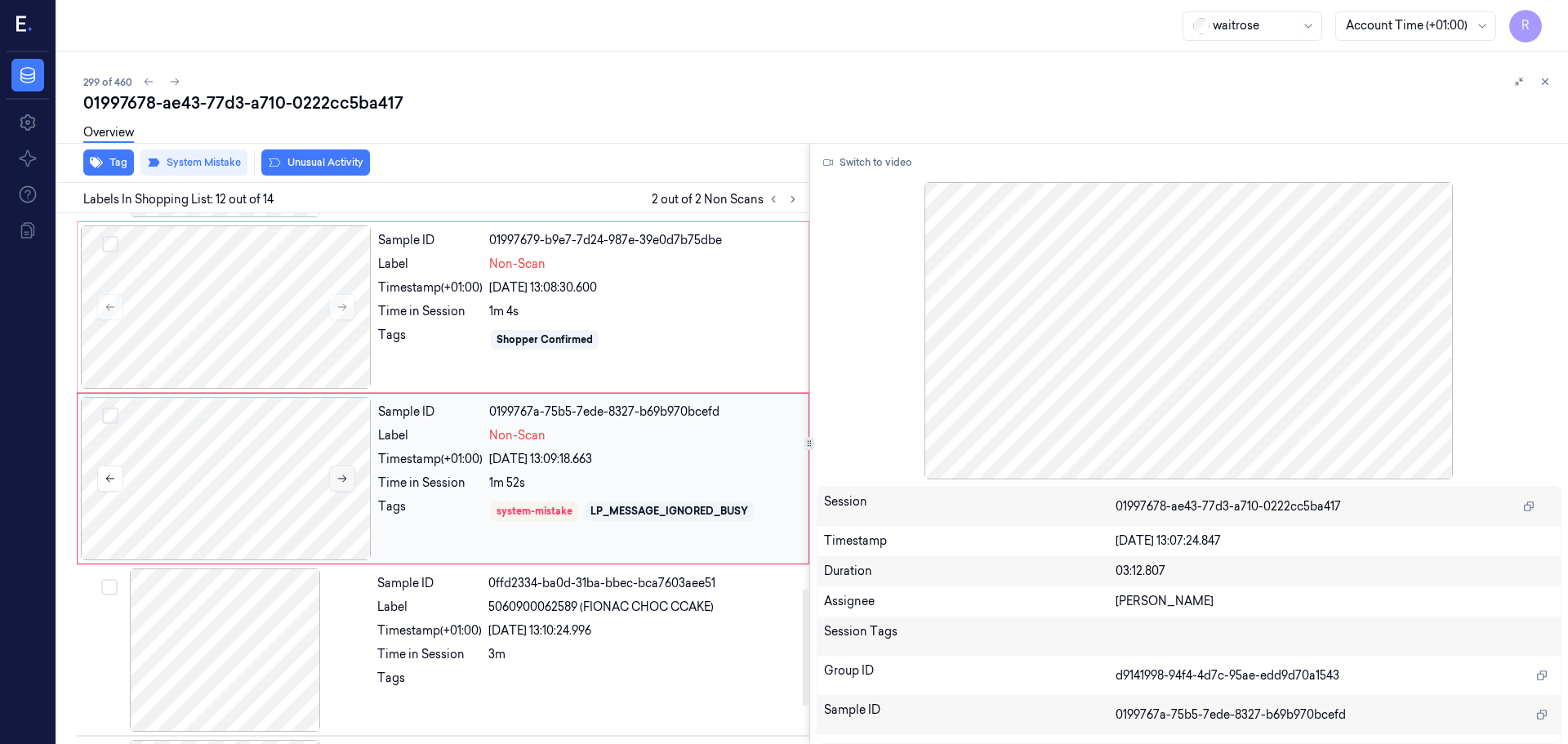
click at [335, 476] on button at bounding box center [342, 478] width 26 height 26
click at [337, 476] on icon at bounding box center [342, 478] width 11 height 11
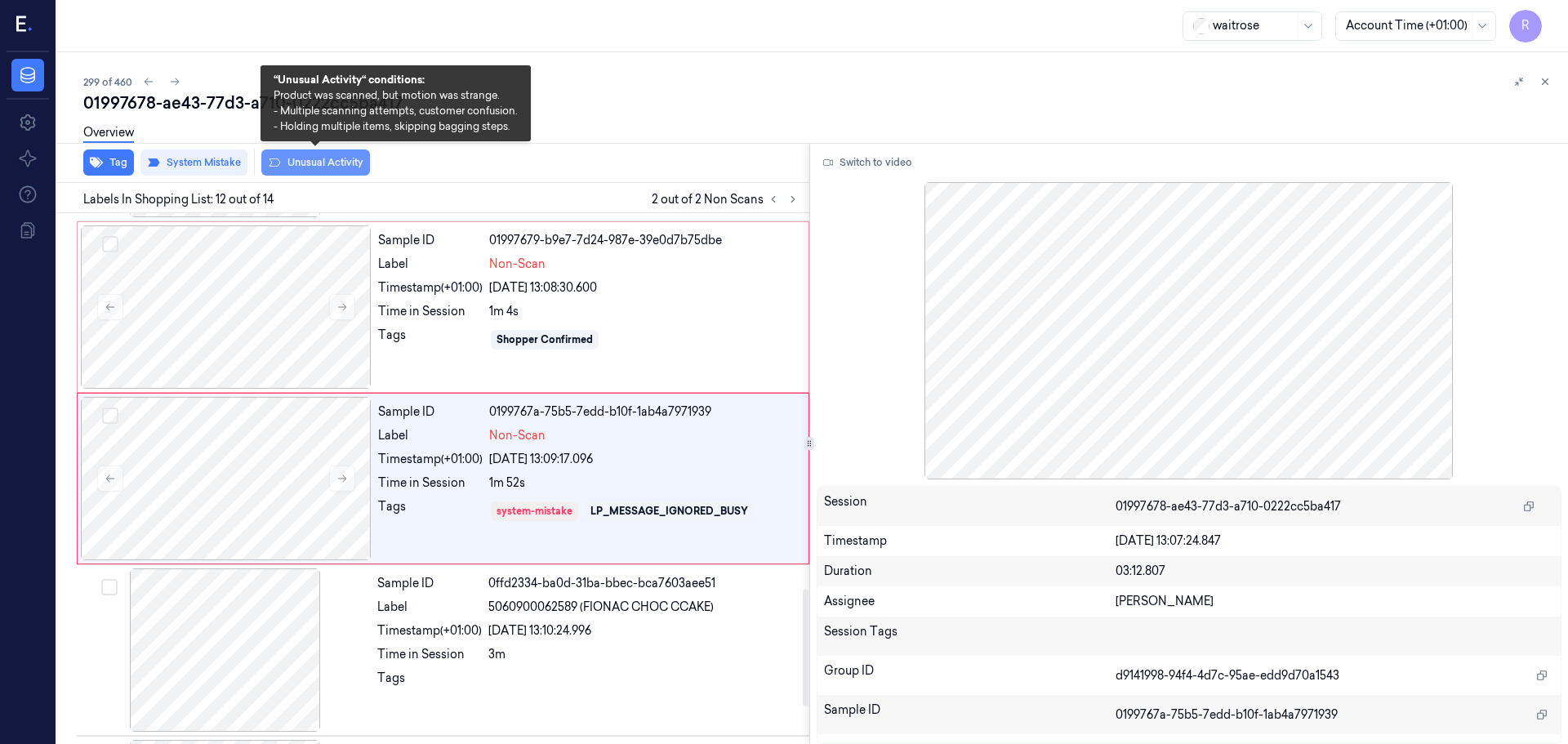
click at [325, 171] on button "Unusual Activity" at bounding box center [315, 163] width 109 height 26
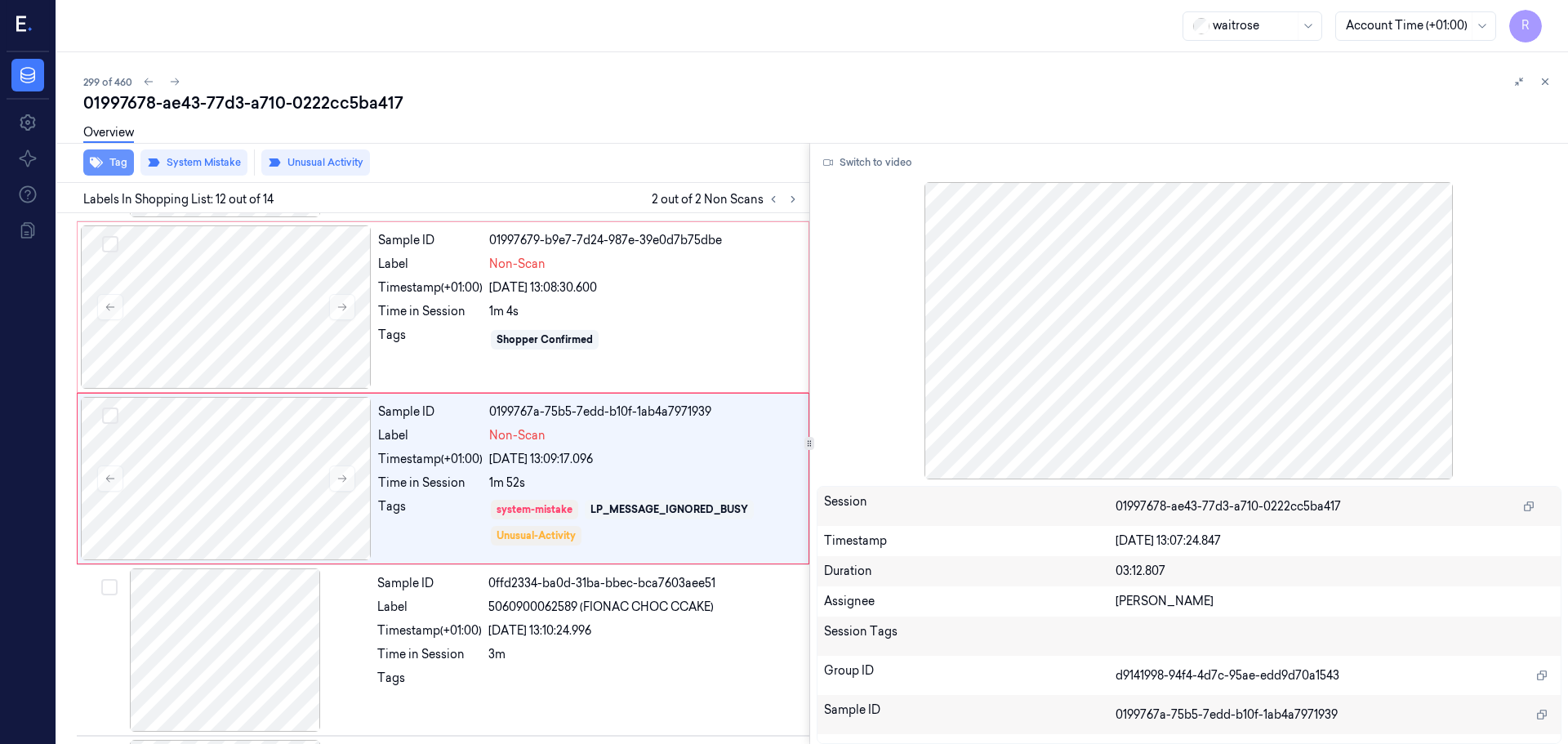
click at [105, 156] on button "Tag" at bounding box center [109, 163] width 51 height 26
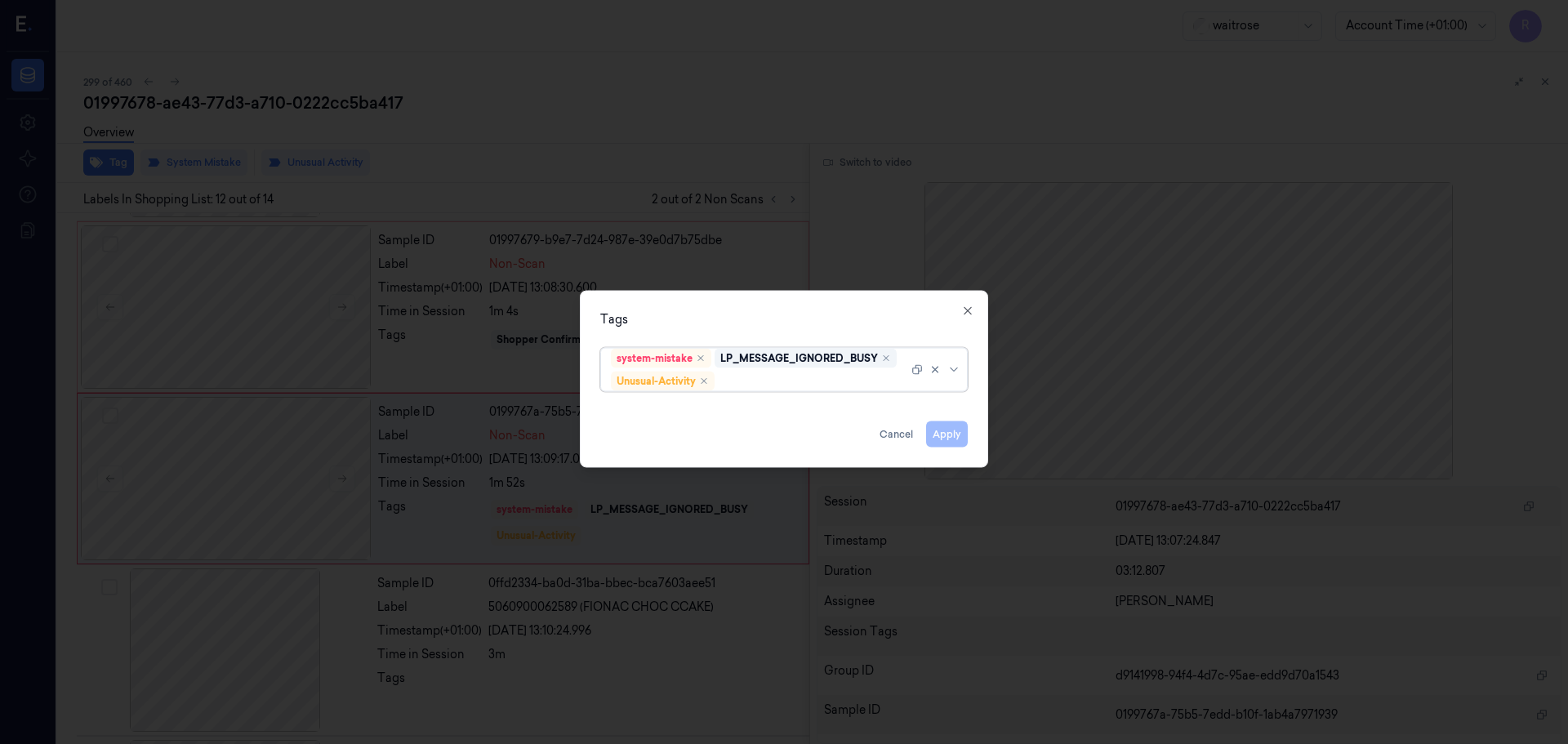
click at [964, 375] on div "system-mistake LP_MESSAGE_IGNORED_BUSY Unusual-Activity" at bounding box center [784, 369] width 368 height 44
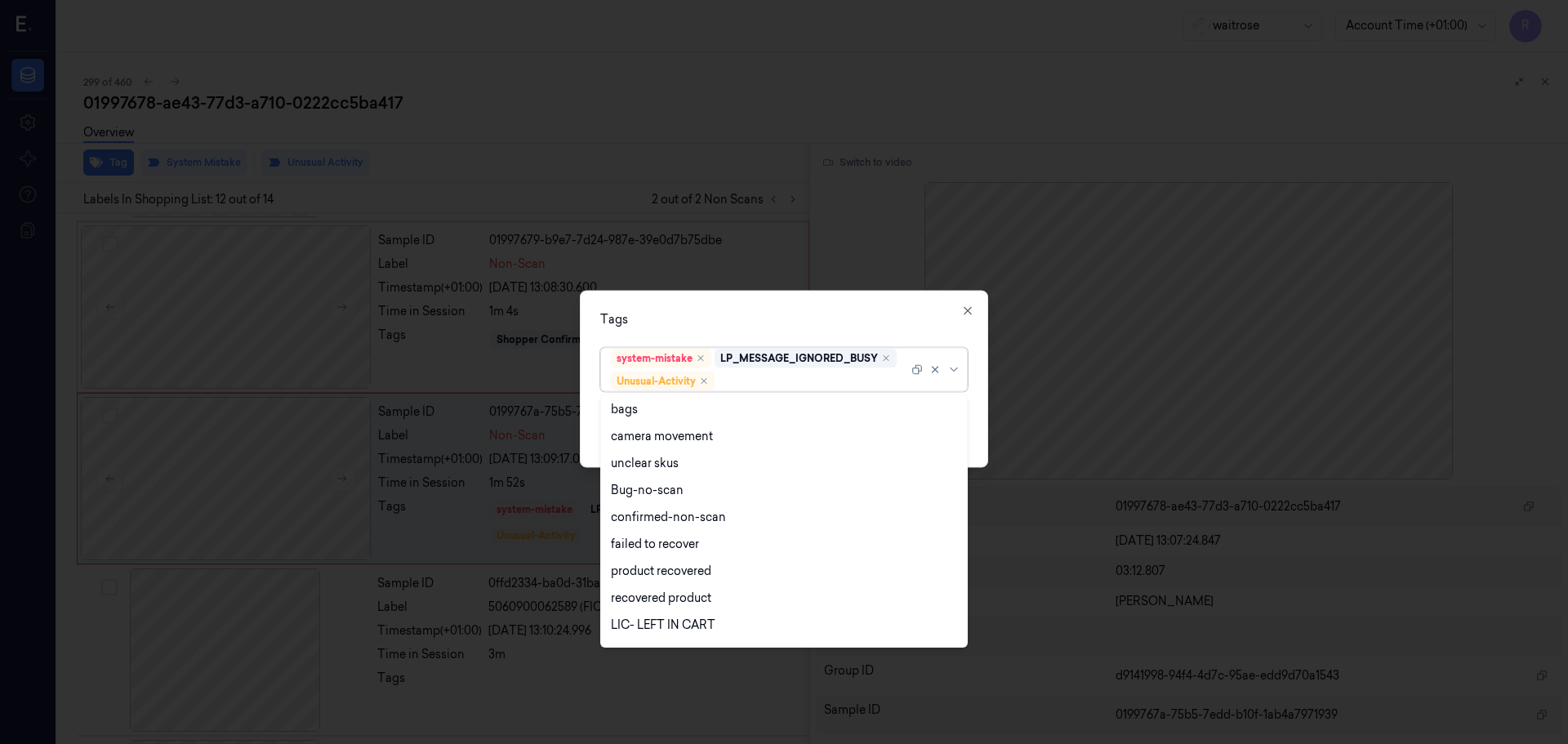
scroll to position [0, 0]
click at [647, 471] on div "bags" at bounding box center [784, 465] width 347 height 17
click at [794, 323] on div "Tags" at bounding box center [784, 318] width 368 height 17
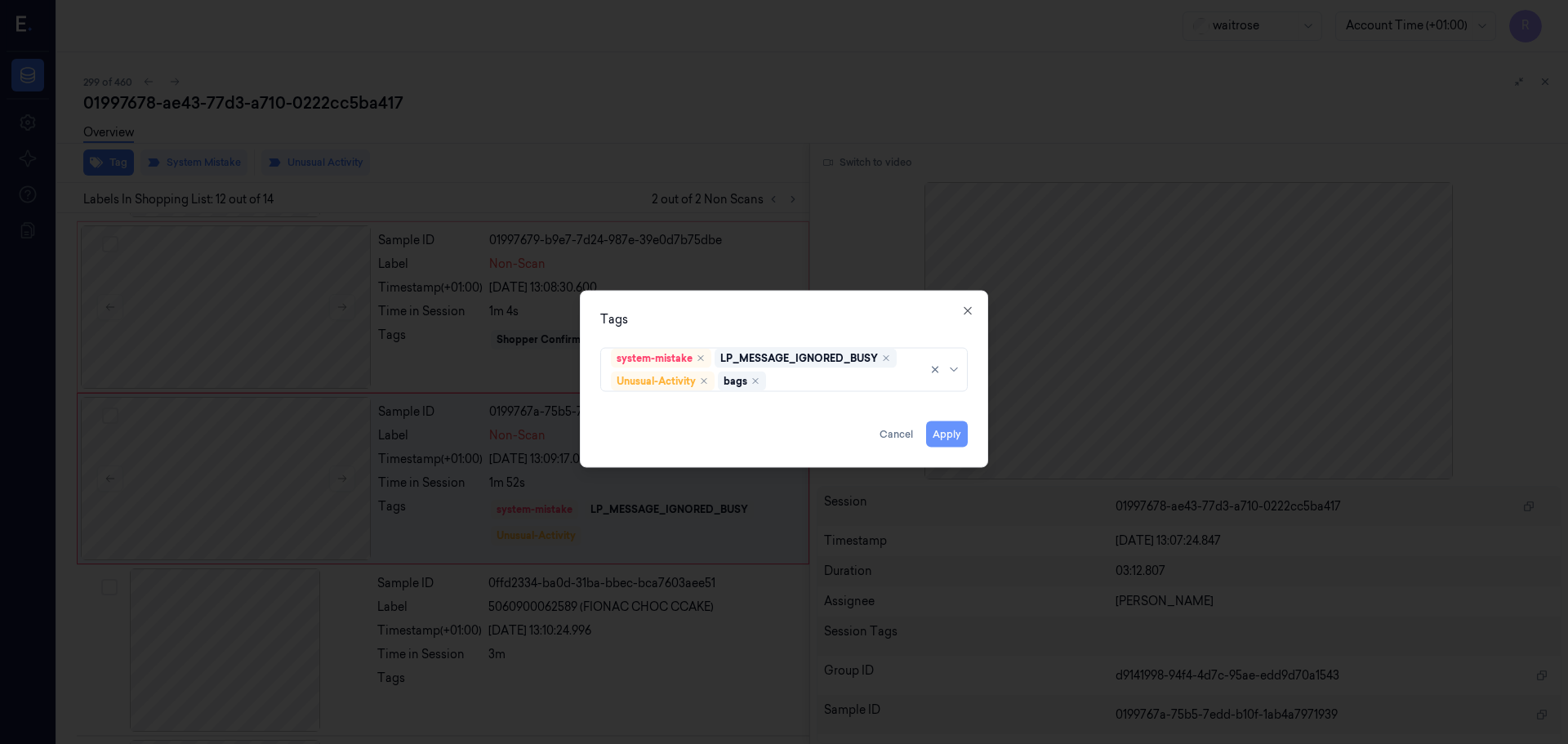
click at [947, 437] on button "Apply" at bounding box center [946, 433] width 41 height 26
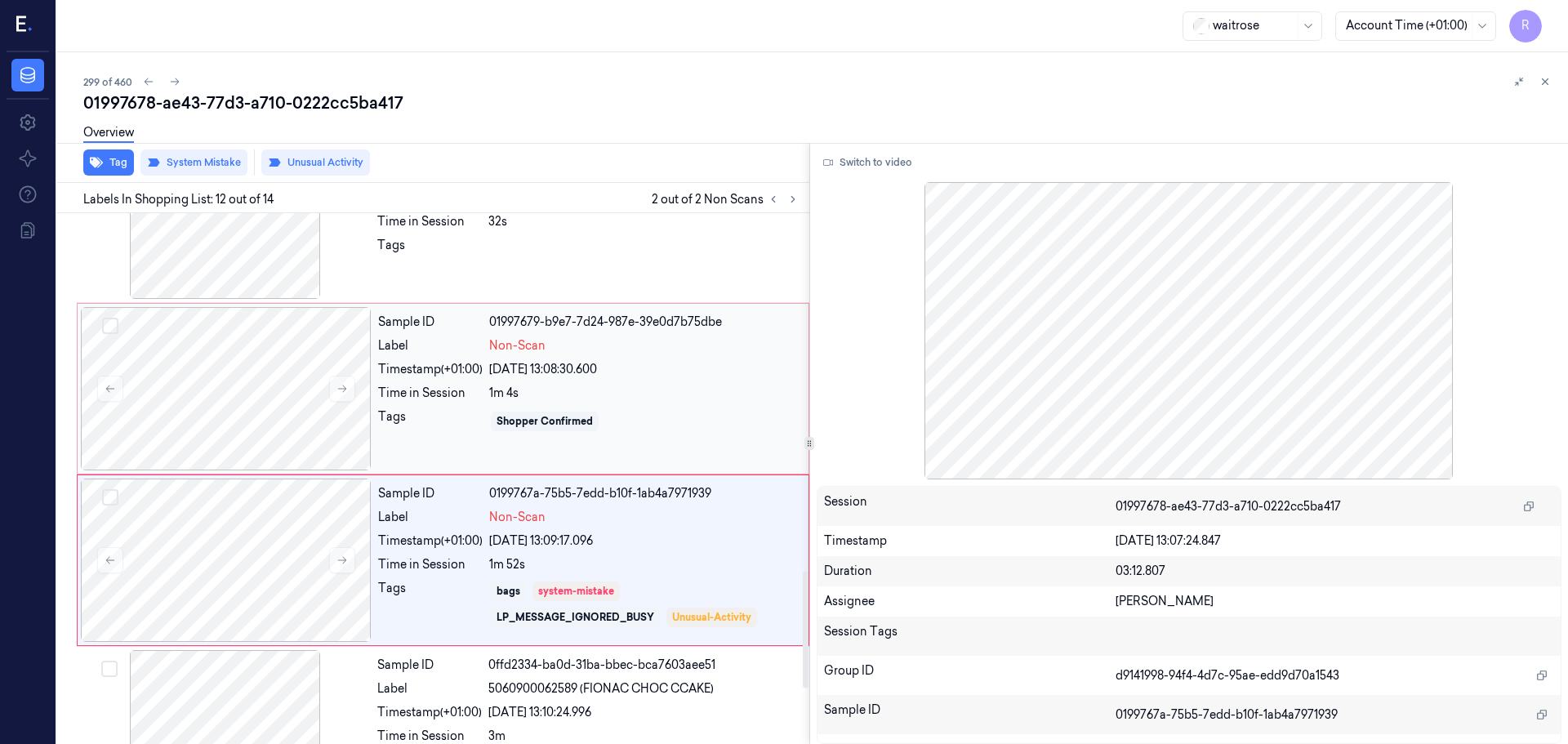
click at [606, 418] on div "Shopper Confirmed" at bounding box center [644, 421] width 310 height 26
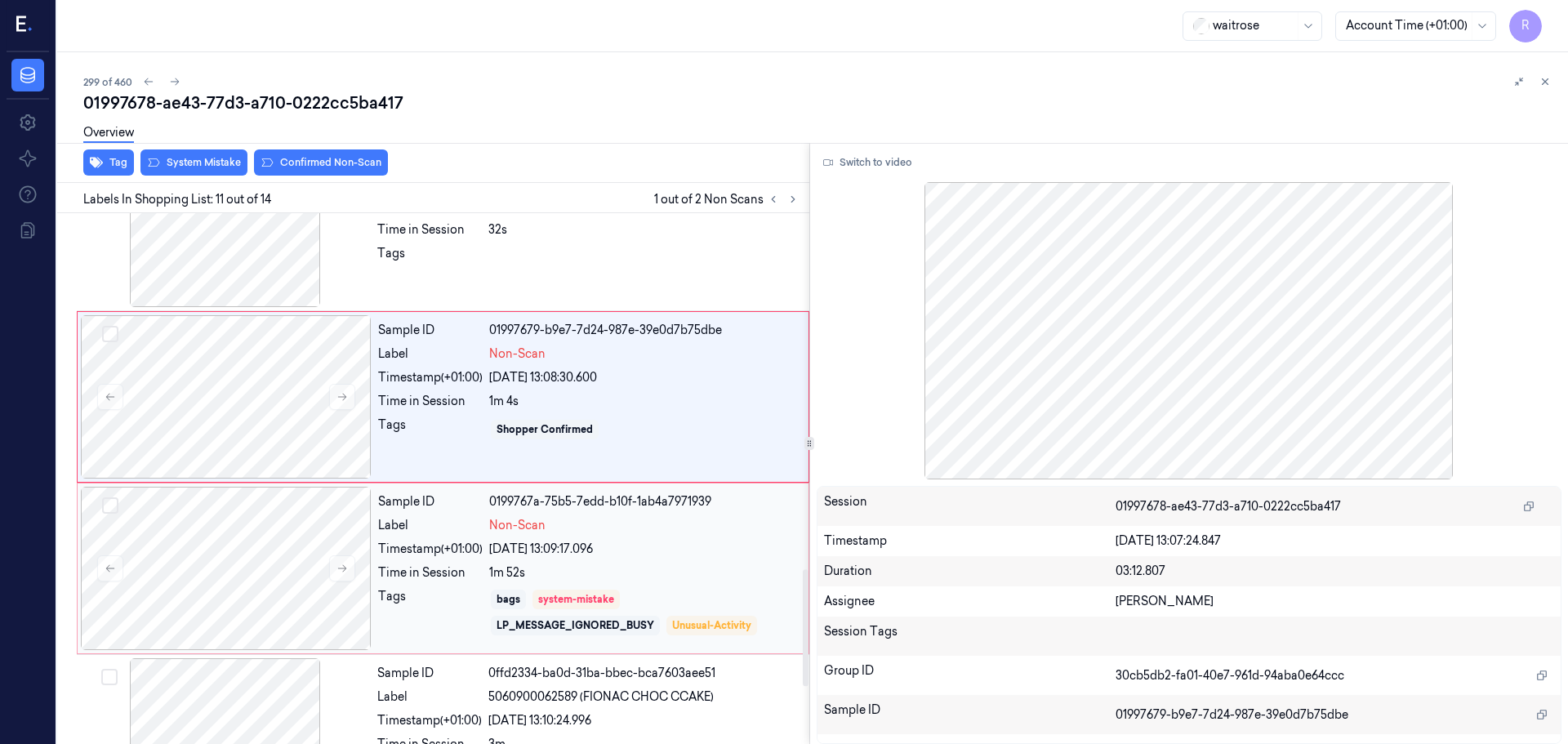
click at [633, 552] on div "[DATE] 13:09:17.096" at bounding box center [644, 549] width 310 height 17
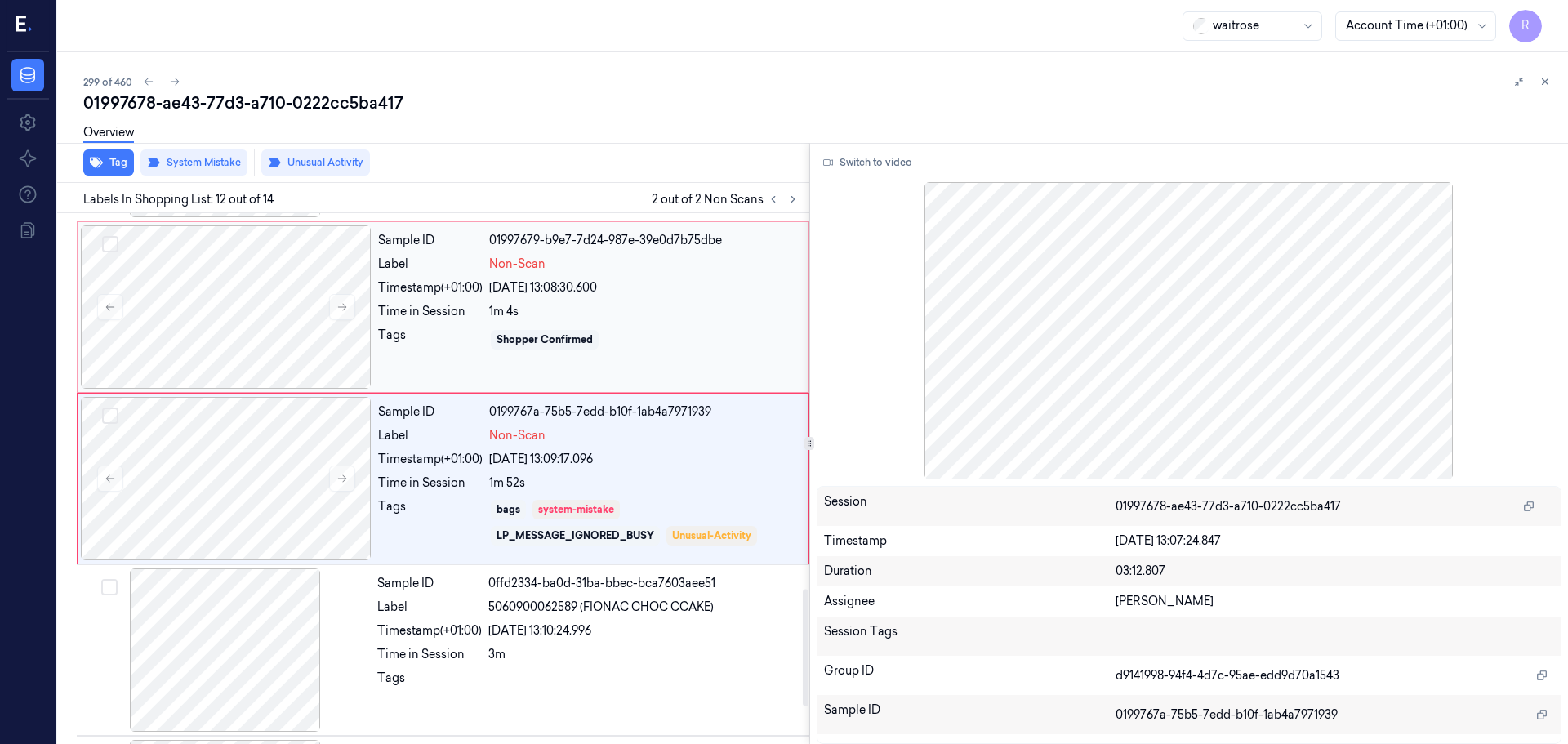
click at [608, 258] on div "Non-Scan" at bounding box center [644, 264] width 310 height 17
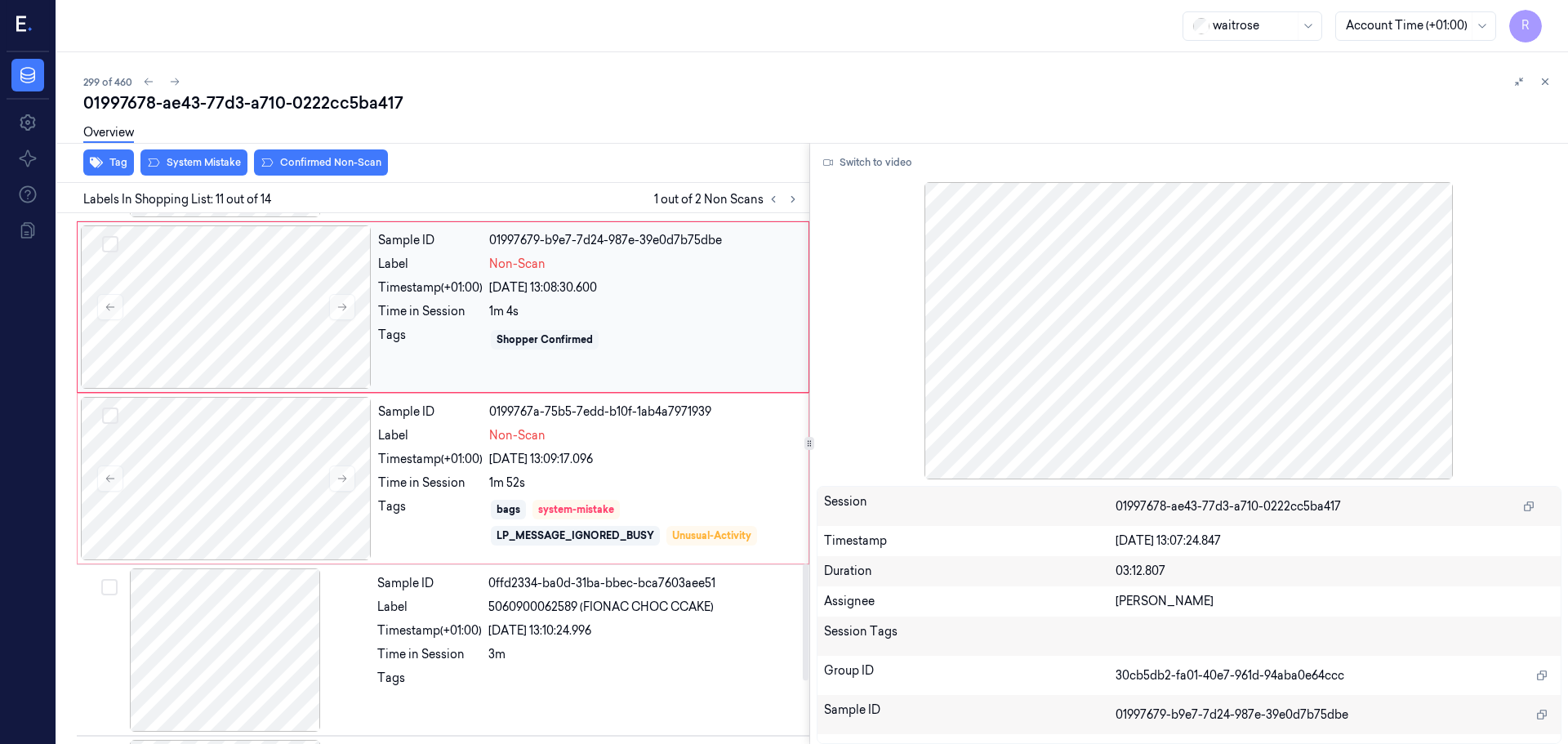
scroll to position [1535, 0]
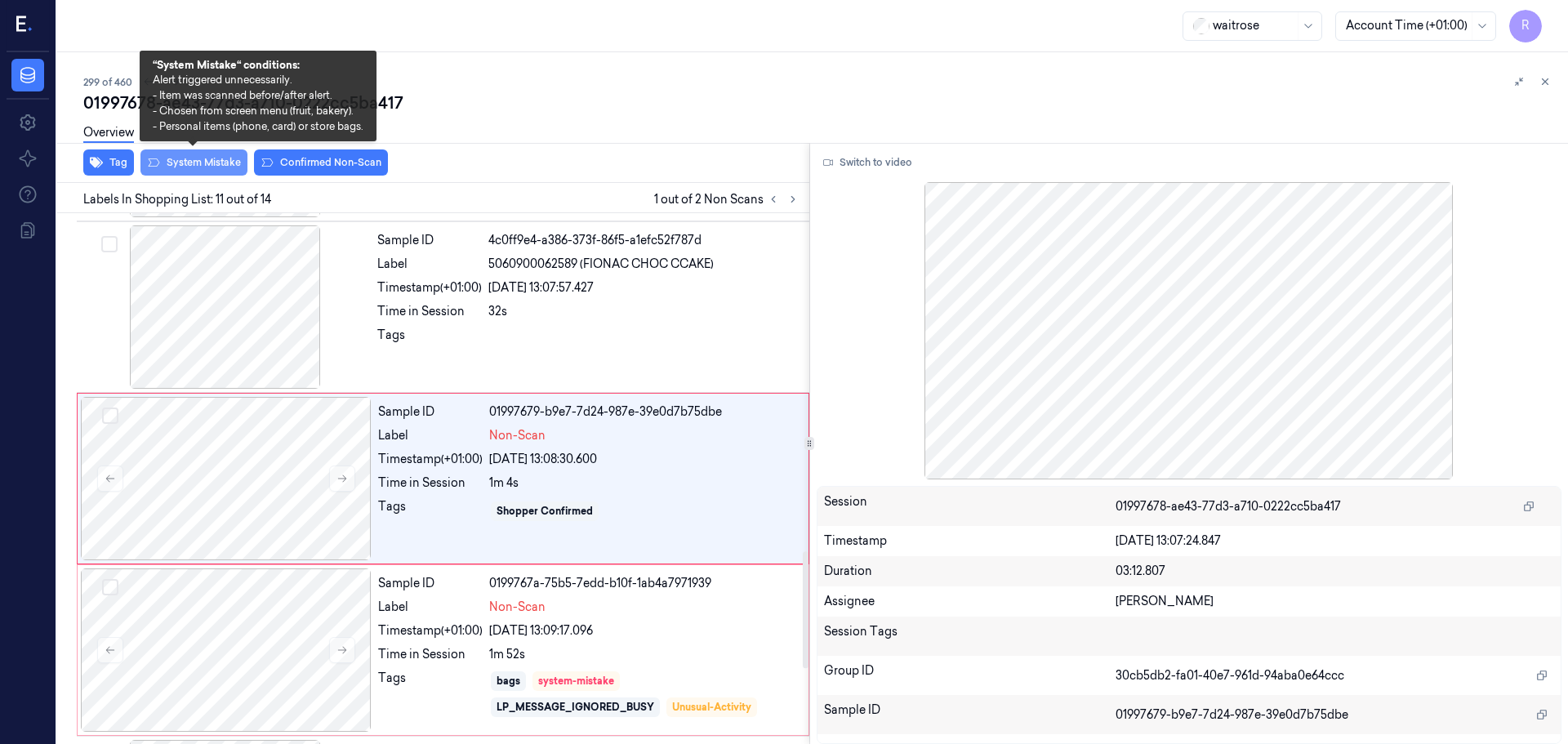
click at [176, 167] on button "System Mistake" at bounding box center [194, 163] width 107 height 26
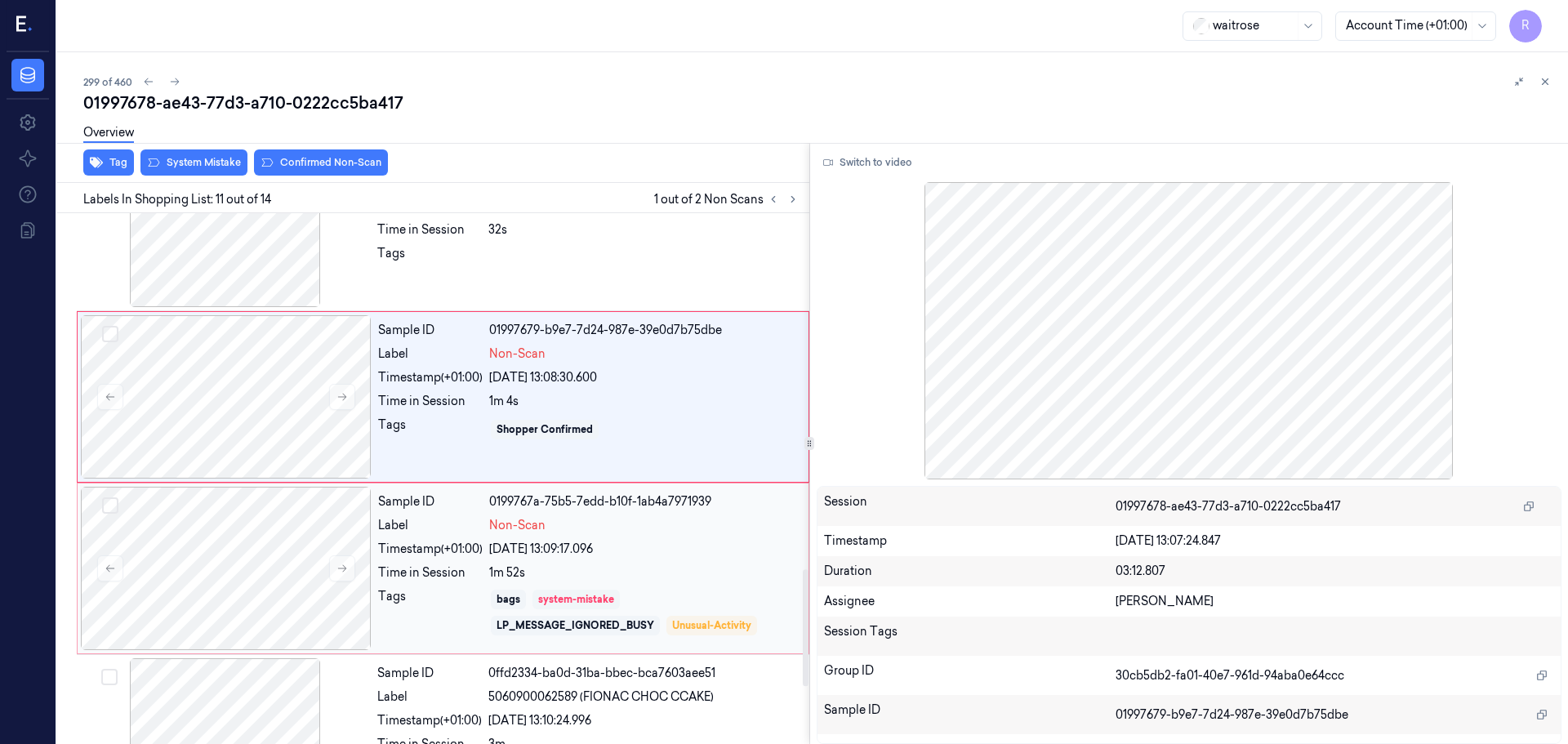
scroll to position [1698, 0]
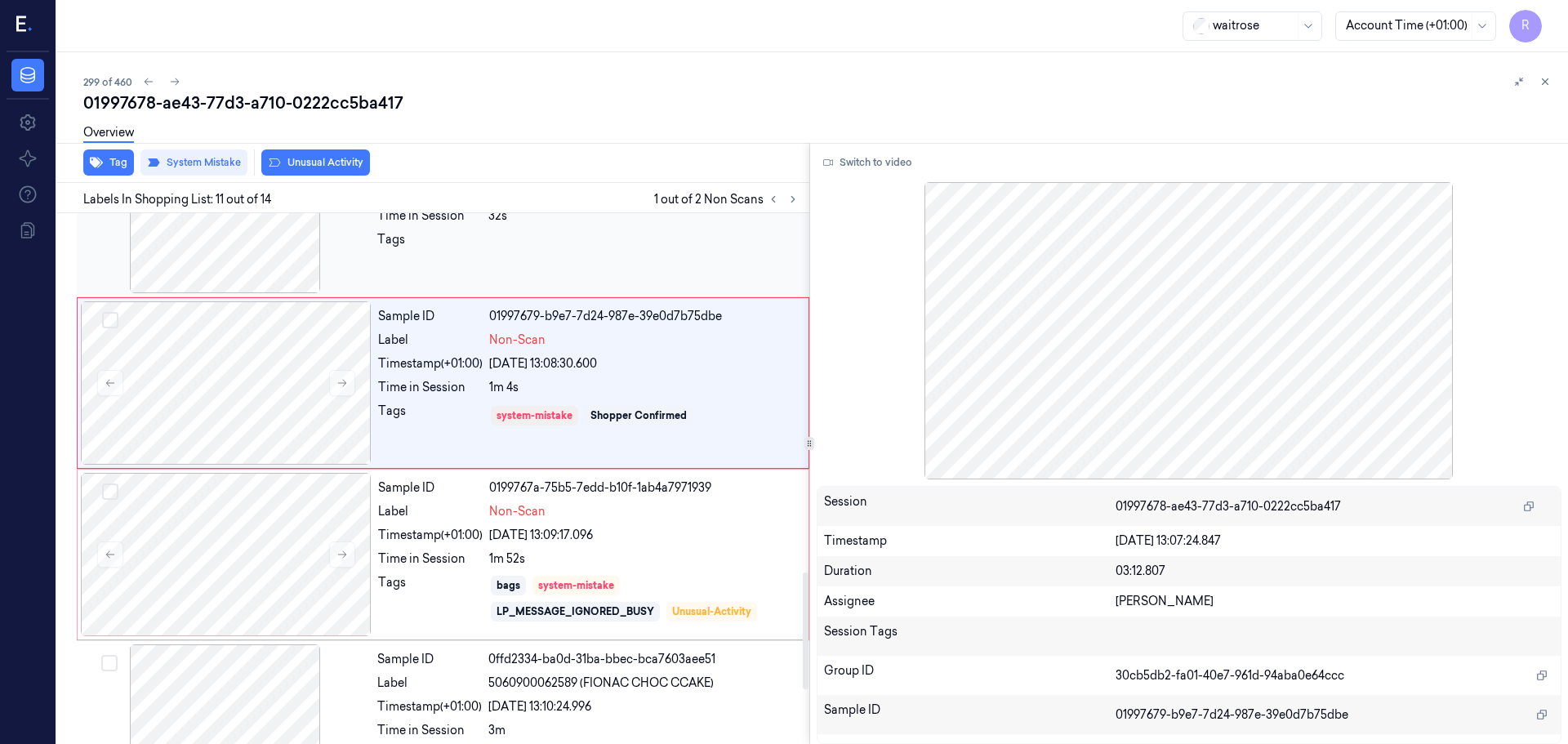
click at [652, 252] on div at bounding box center [644, 244] width 311 height 26
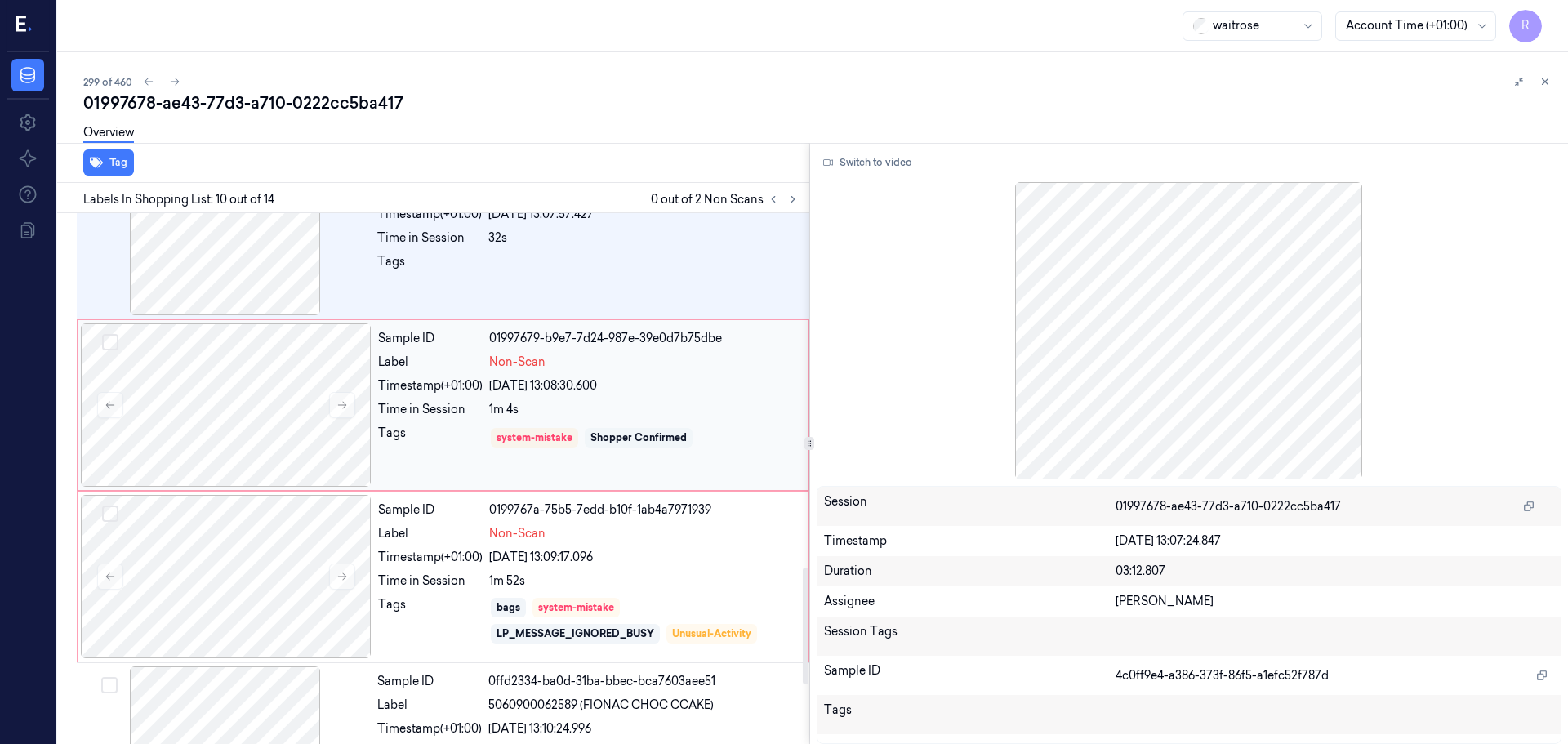
click at [674, 432] on div "Shopper Confirmed" at bounding box center [638, 438] width 97 height 15
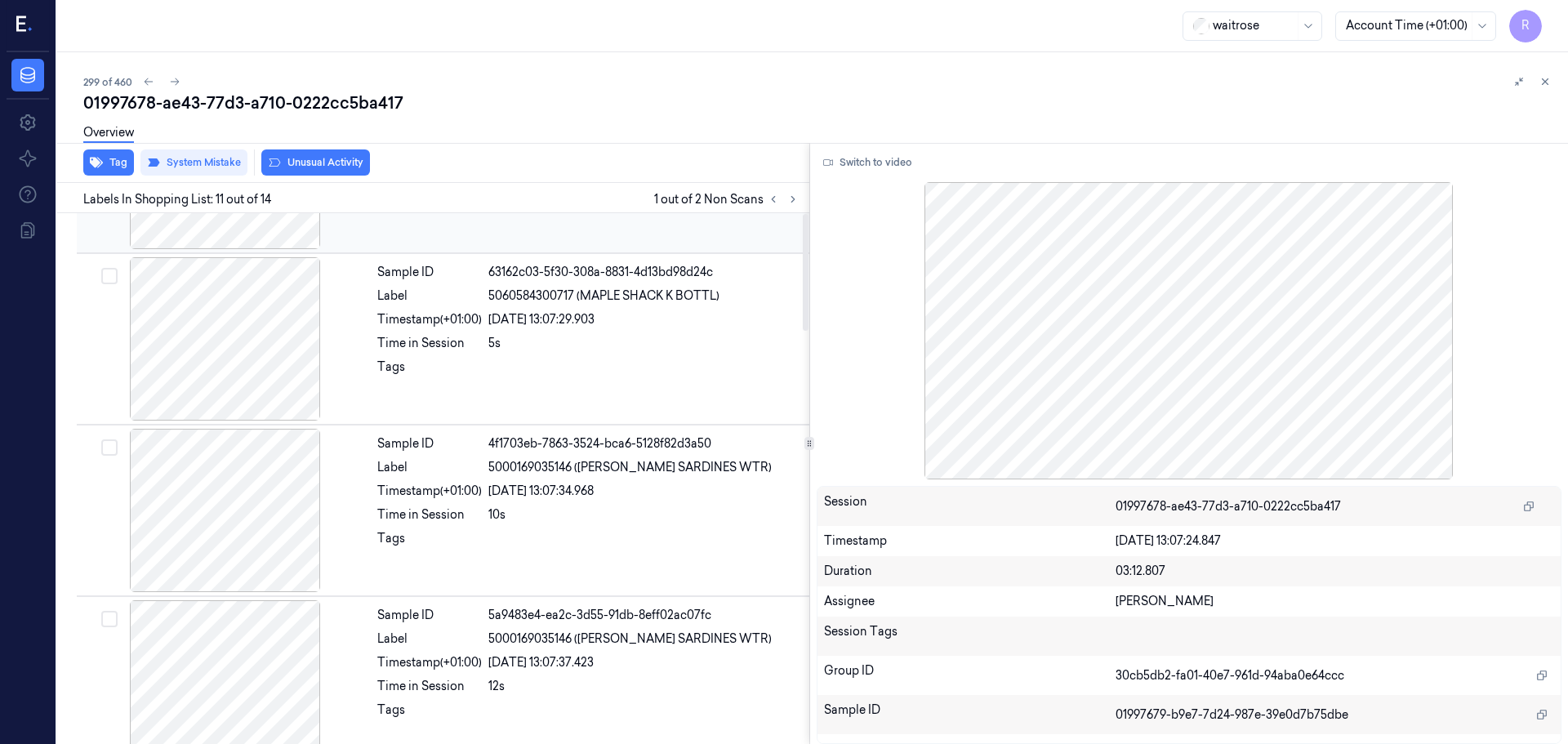
scroll to position [0, 0]
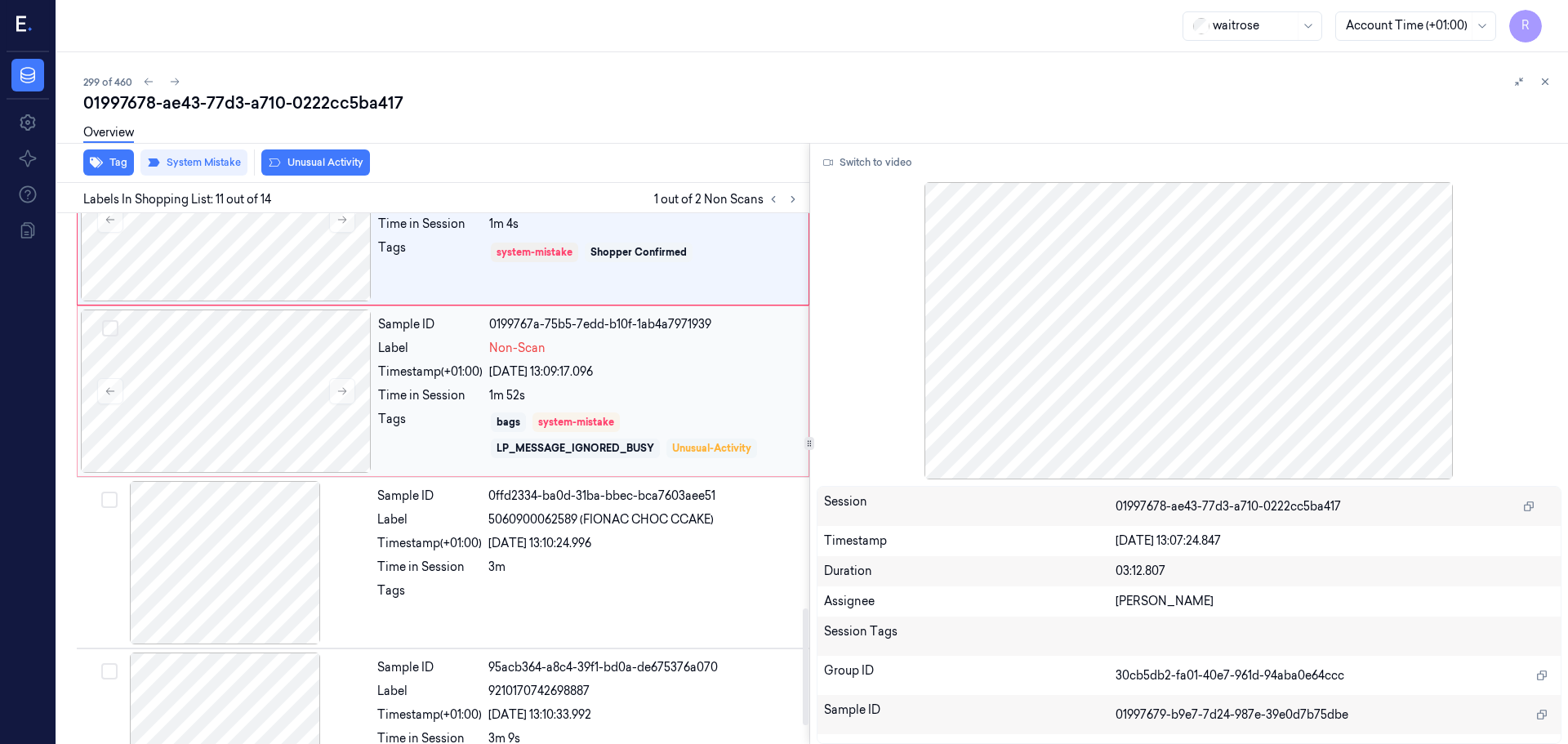
click at [725, 441] on div "Unusual-Activity" at bounding box center [712, 449] width 79 height 15
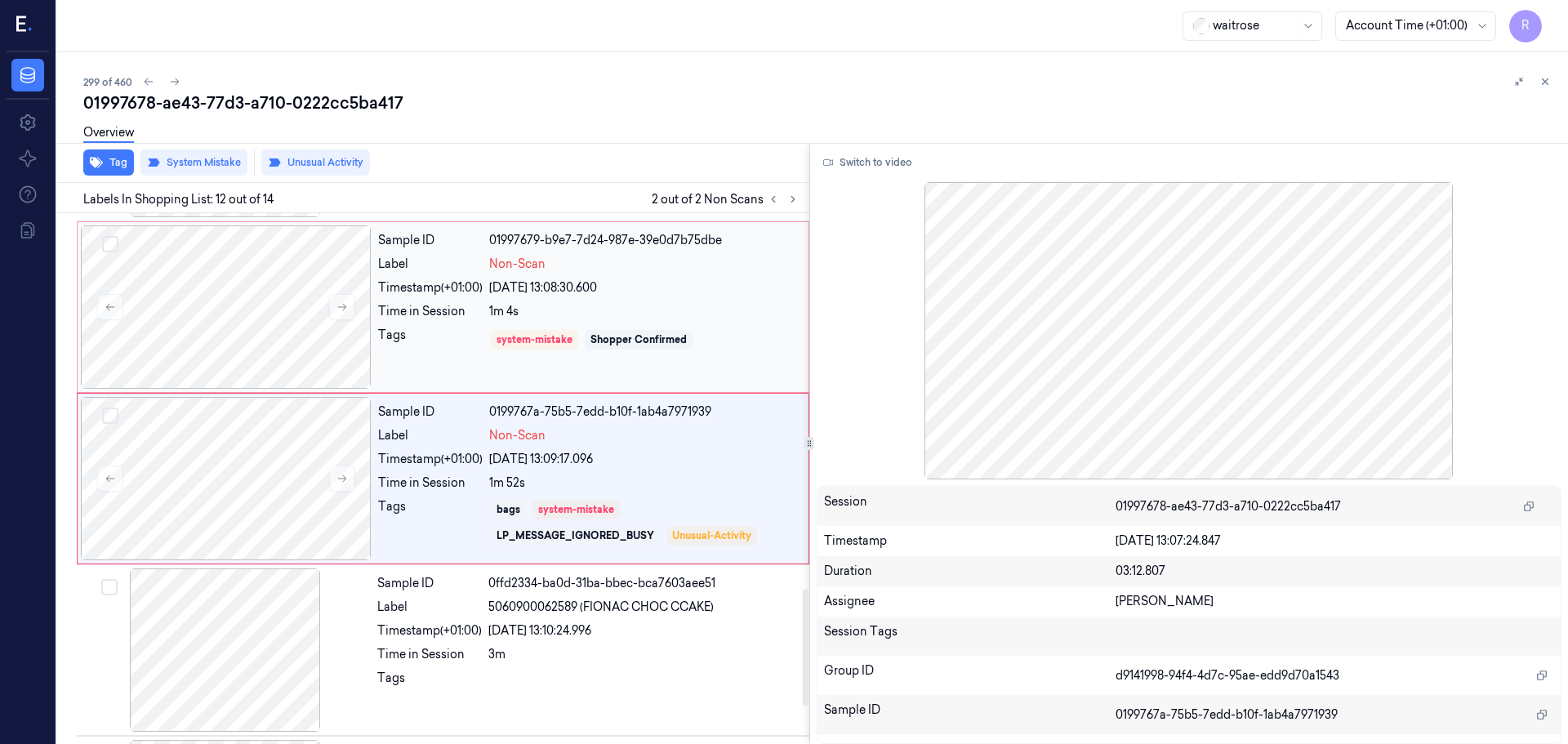
click at [684, 316] on div "1m 4s" at bounding box center [644, 311] width 310 height 17
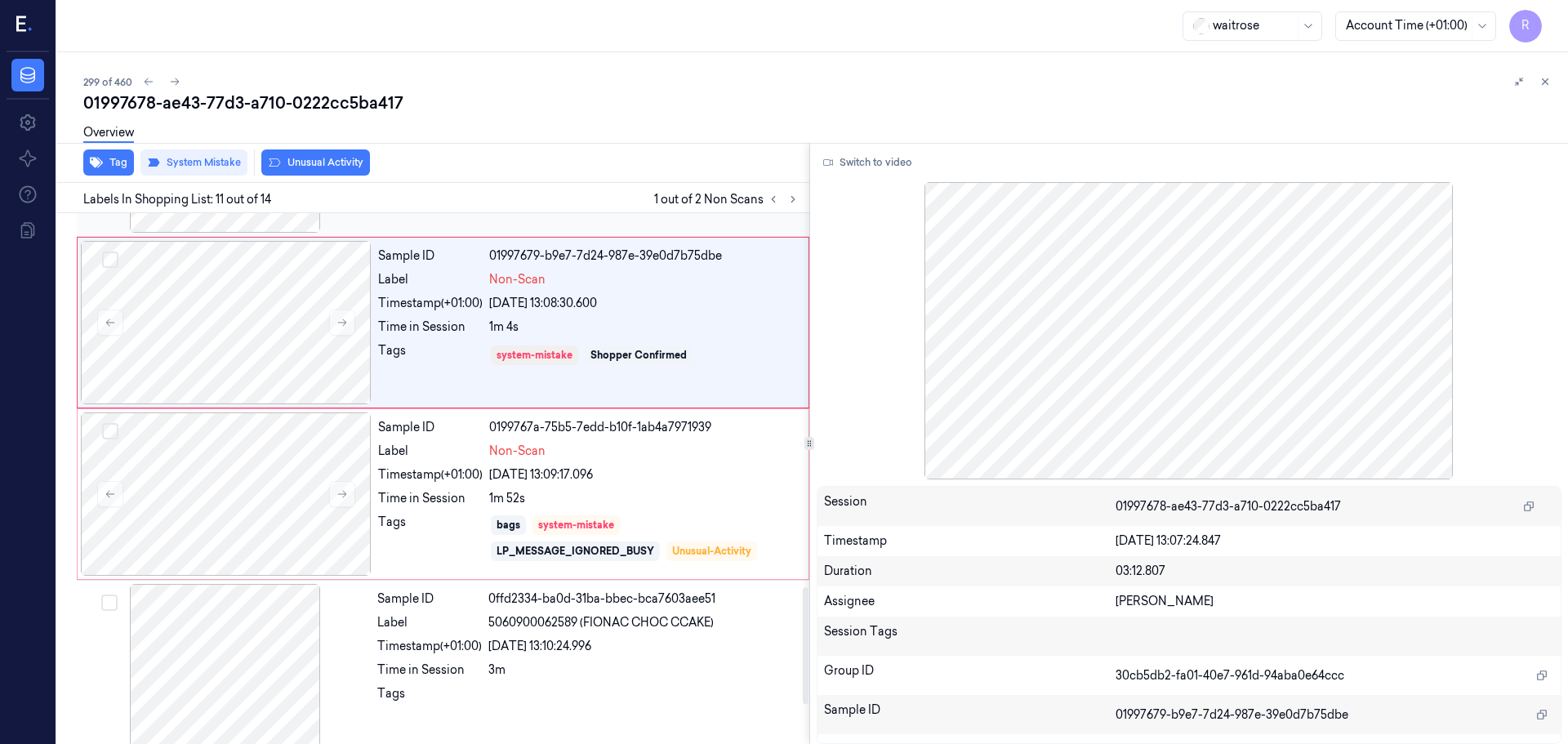
scroll to position [1698, 0]
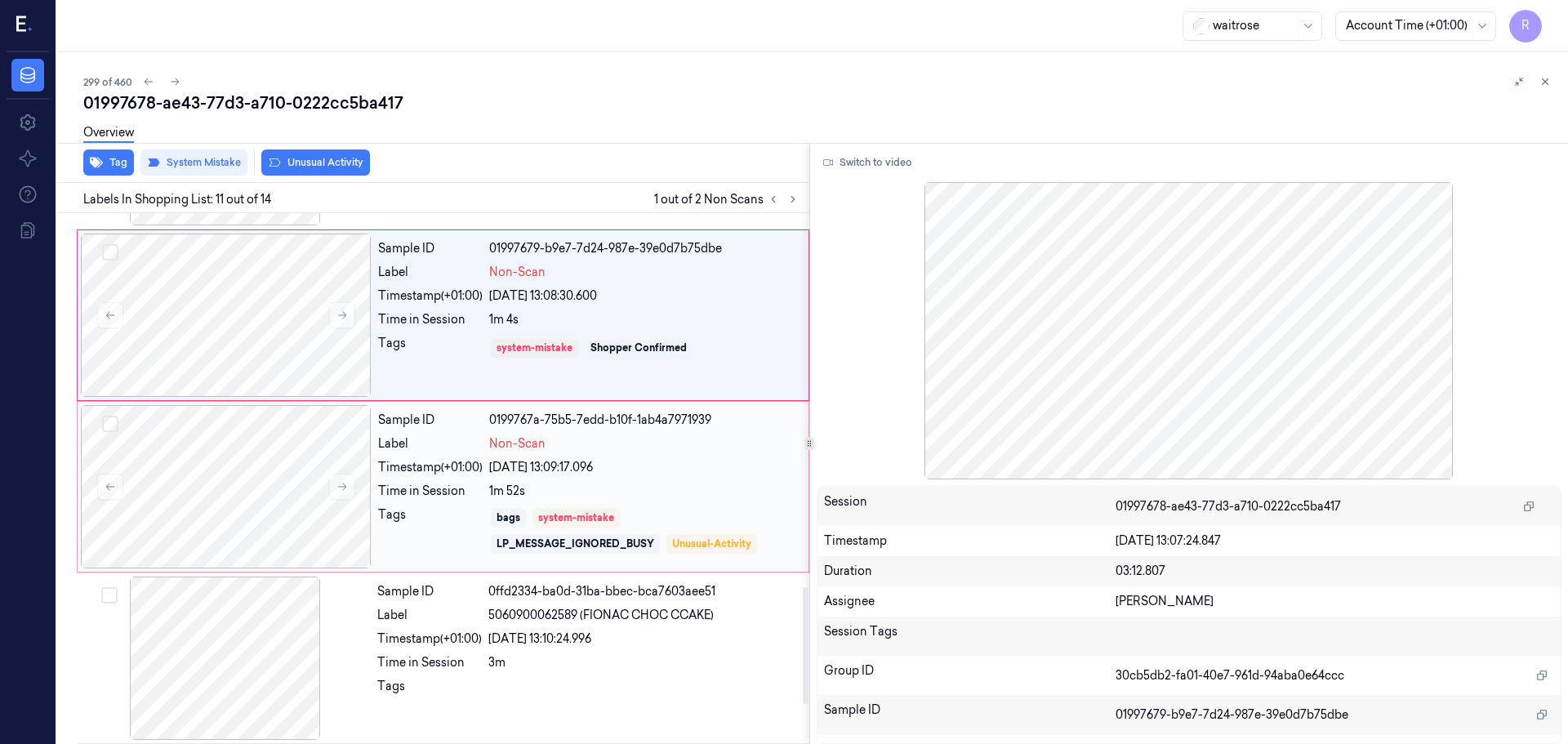
click at [671, 455] on div "Sample ID 0199767a-75b5-7edd-b10f-1ab4a7971939 Label Non-Scan Timestamp (+01:00…" at bounding box center [589, 486] width 434 height 164
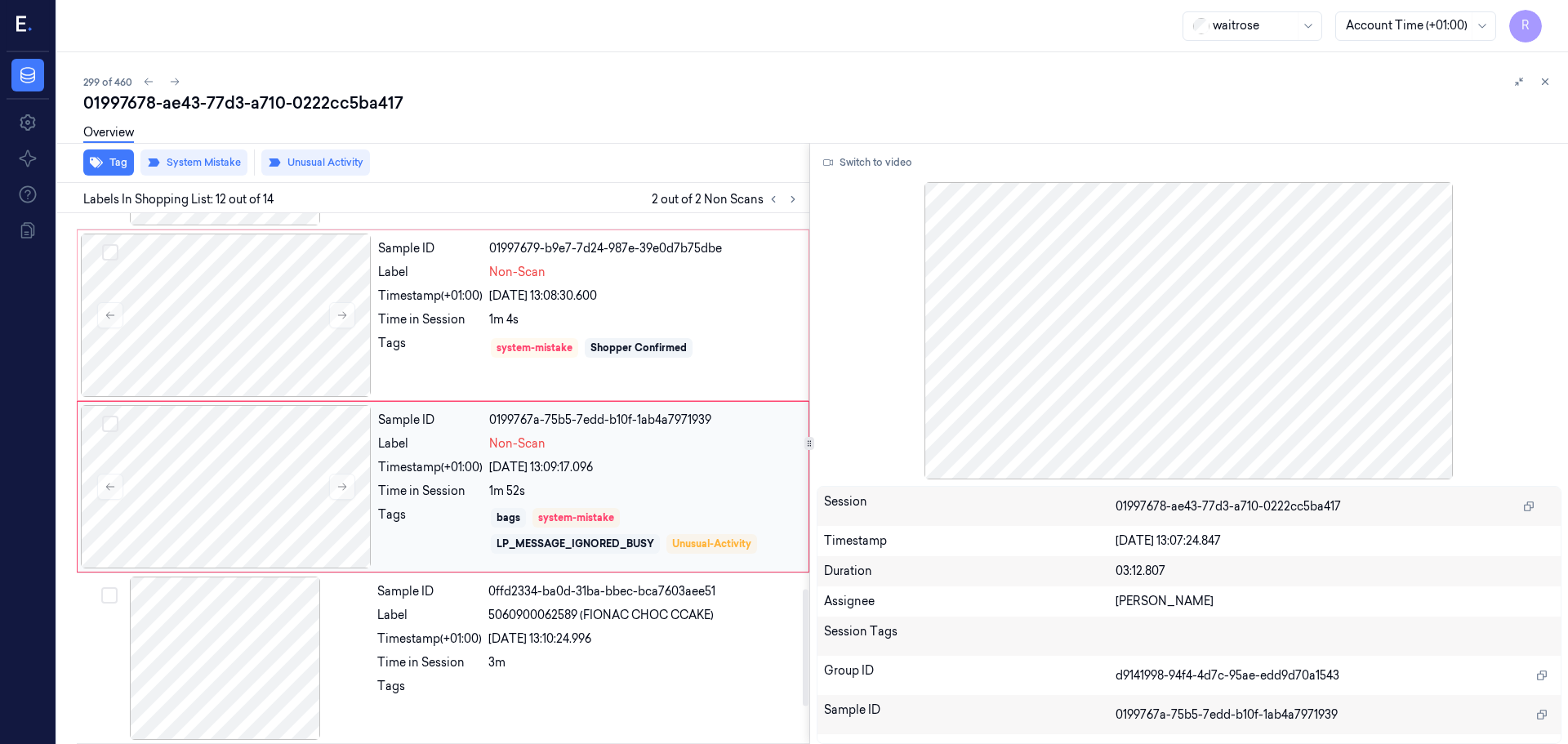
scroll to position [1706, 0]
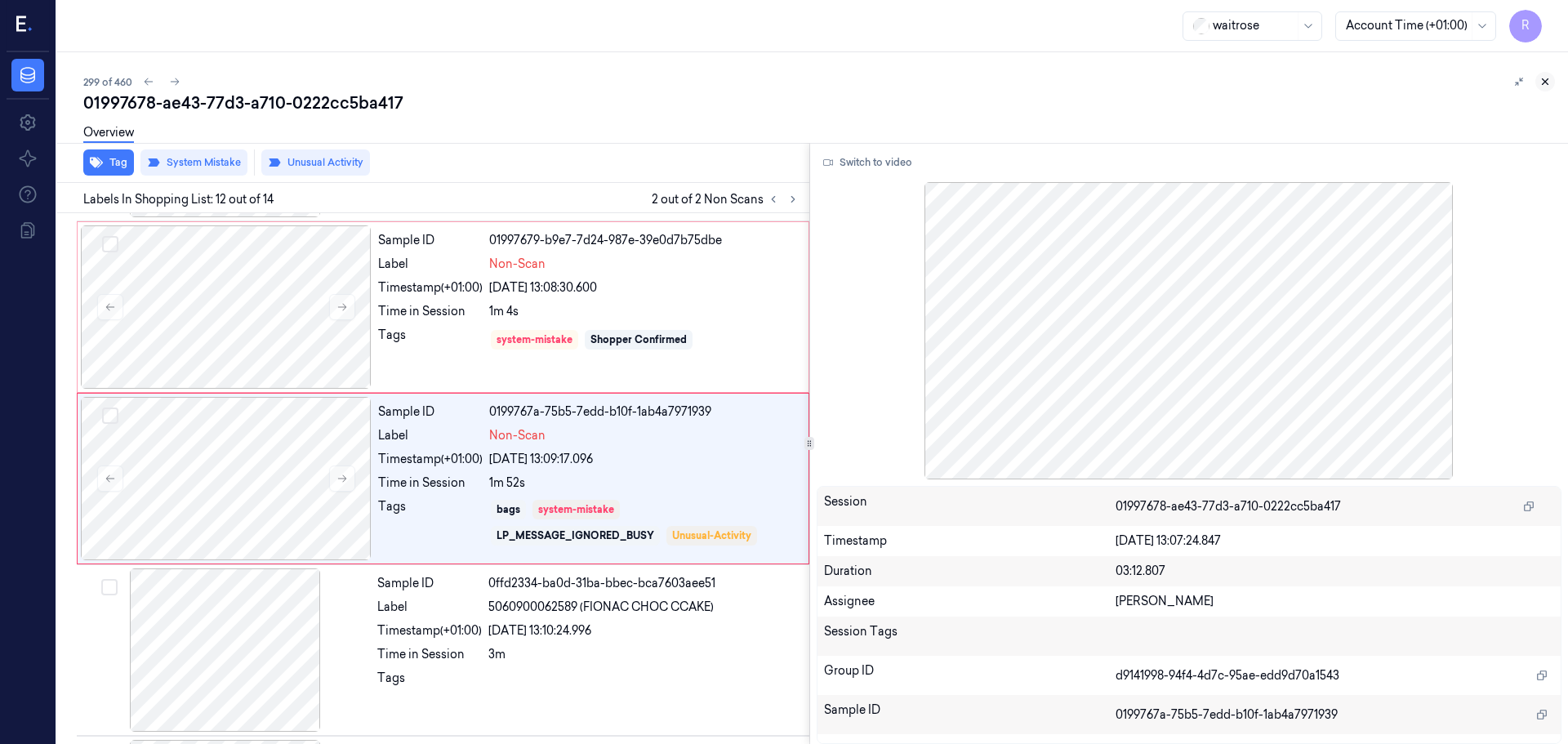
click at [1548, 85] on icon at bounding box center [1545, 82] width 11 height 11
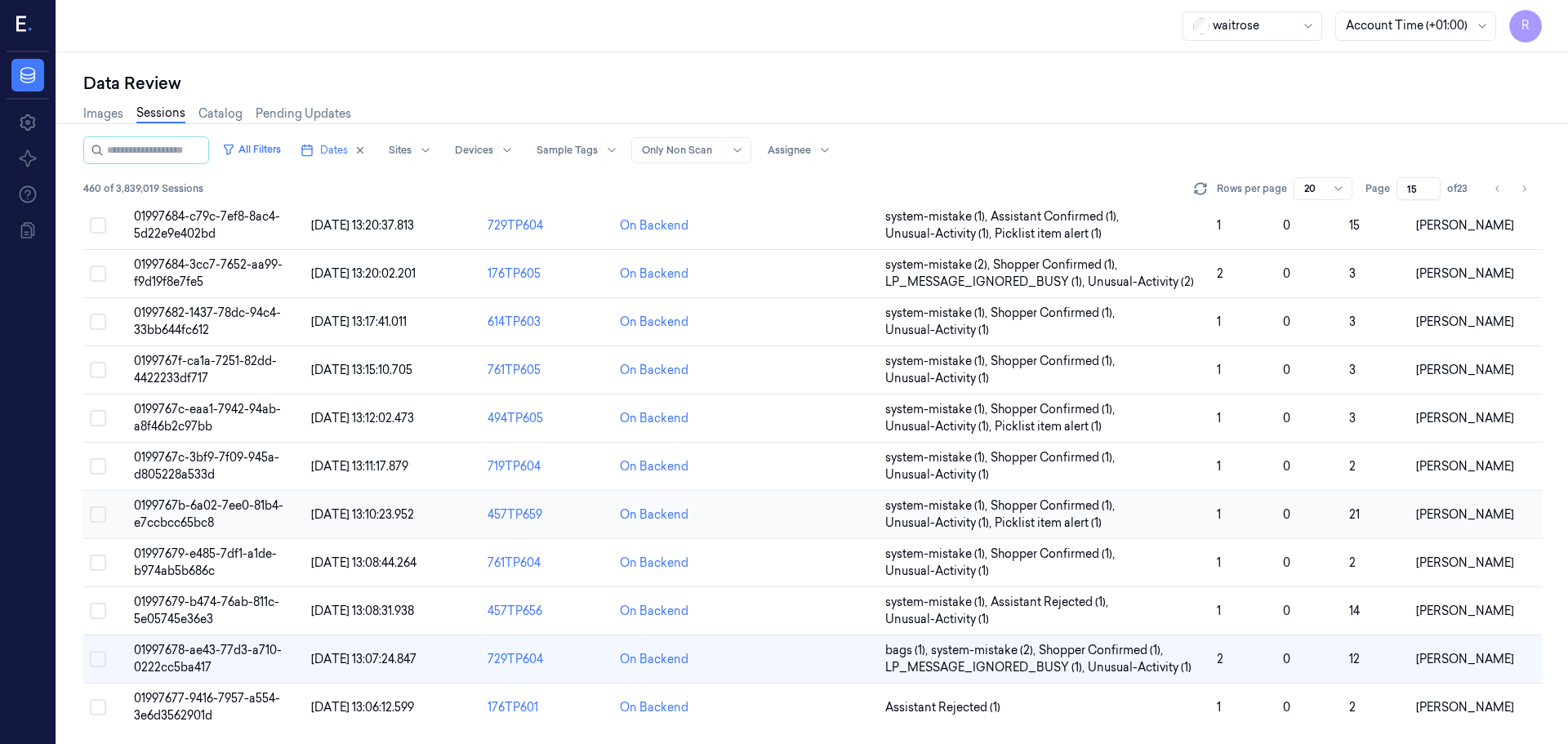
scroll to position [475, 0]
click at [967, 712] on span "Assistant Rejected (1)" at bounding box center [943, 707] width 115 height 17
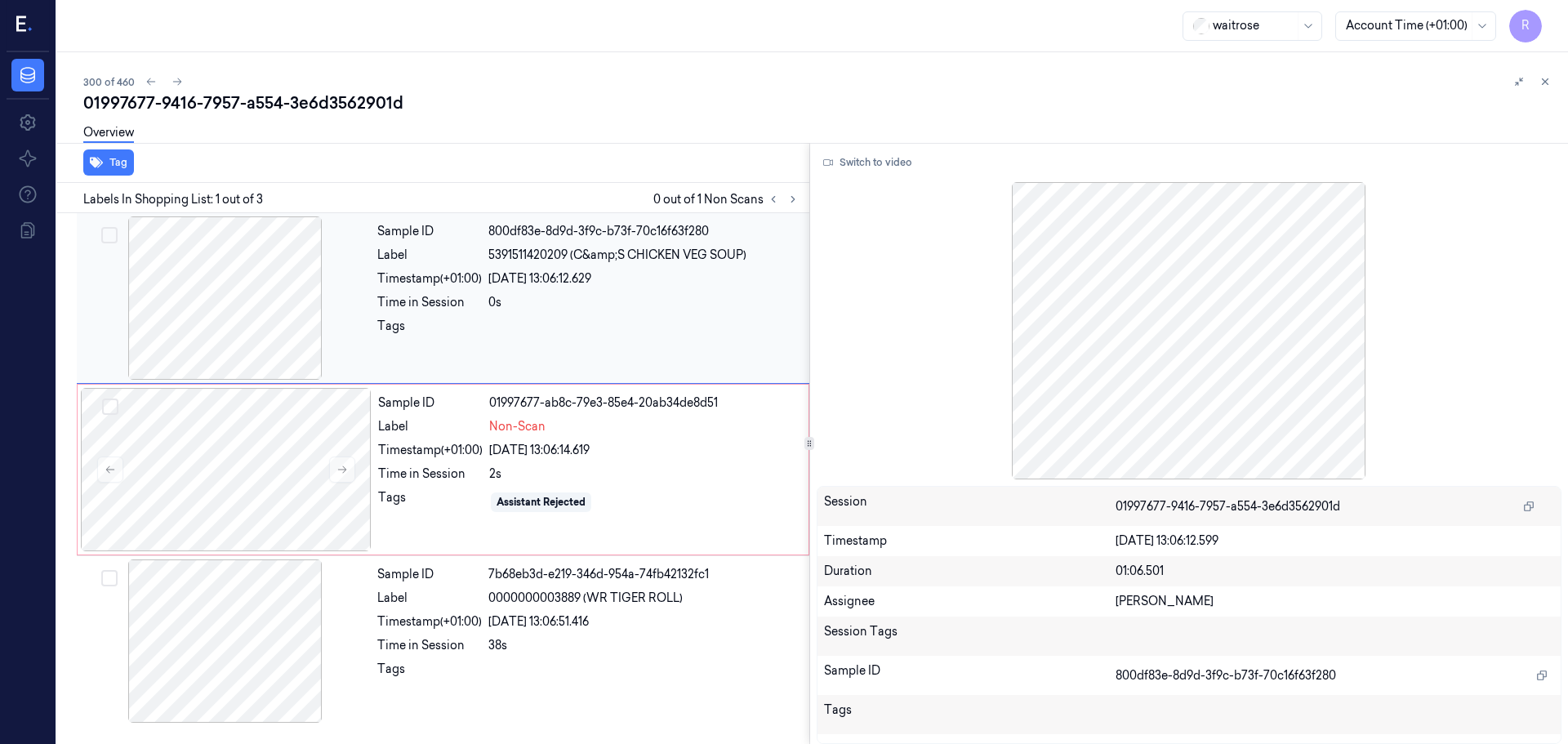
click at [244, 304] on div at bounding box center [225, 298] width 291 height 164
click at [891, 163] on button "Switch to video" at bounding box center [867, 163] width 102 height 26
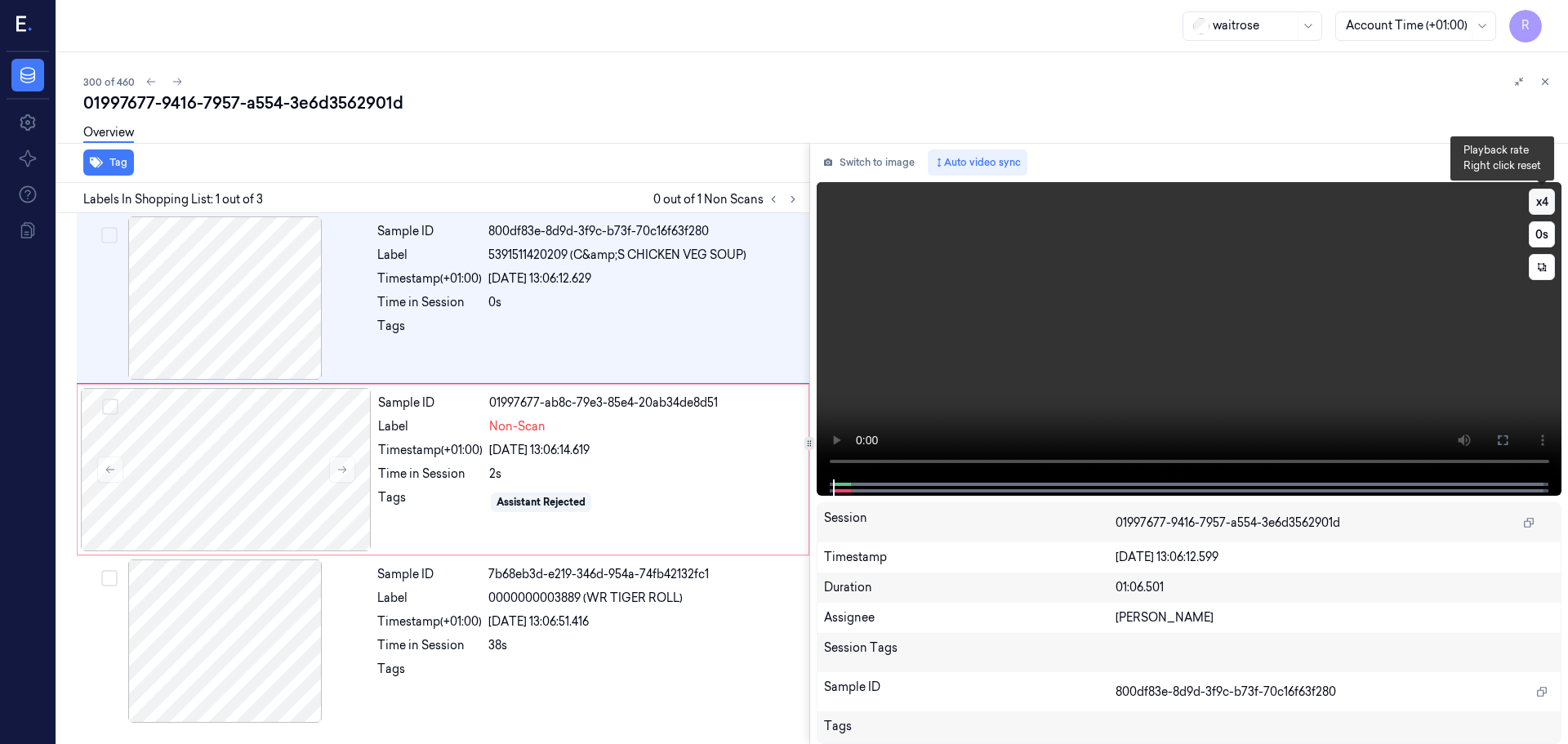
click at [1551, 207] on button "x 4" at bounding box center [1541, 201] width 26 height 26
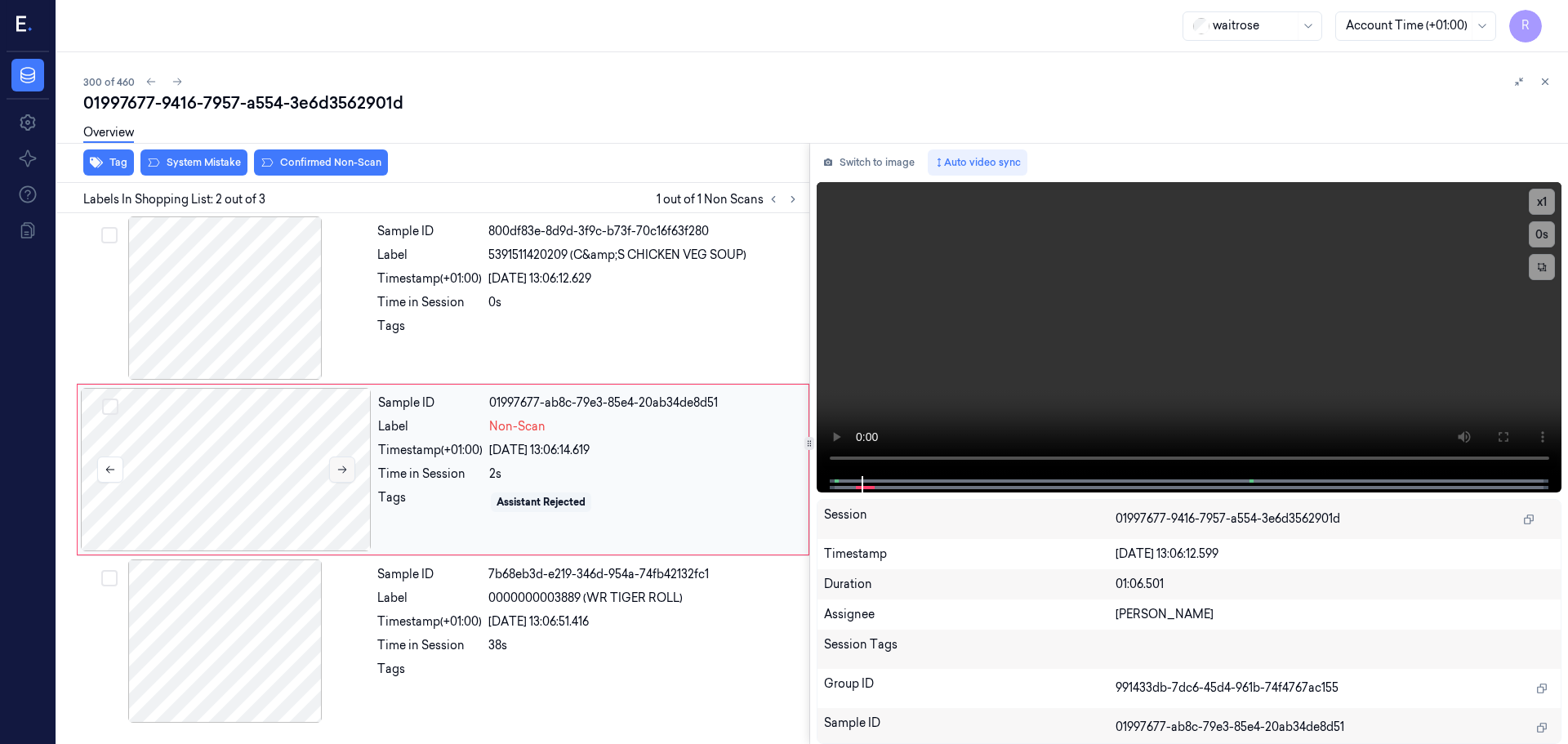
click at [337, 464] on icon at bounding box center [342, 469] width 11 height 11
click at [1498, 430] on icon at bounding box center [1503, 437] width 13 height 13
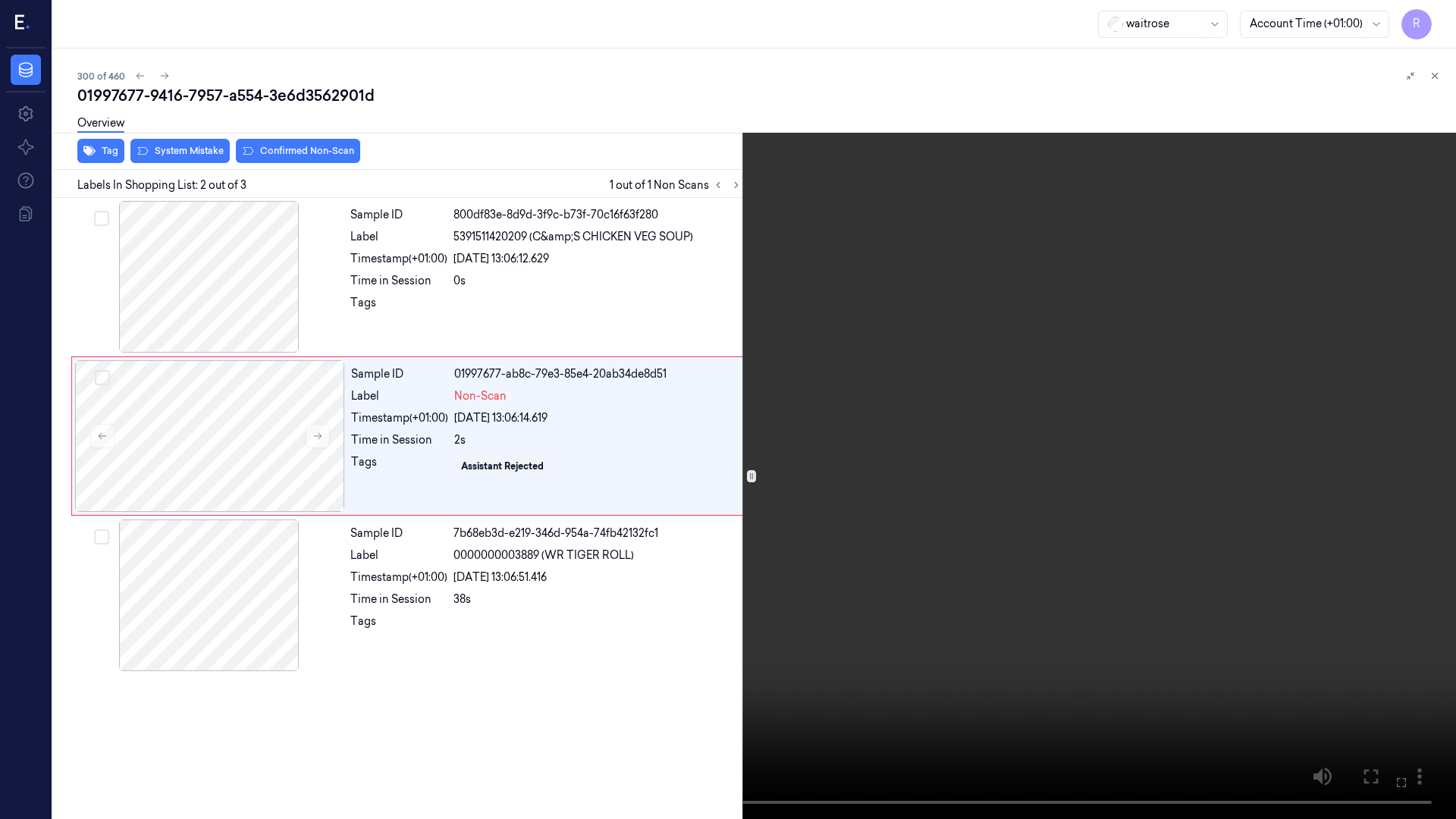
click at [722, 27] on video at bounding box center [728, 409] width 1456 height 819
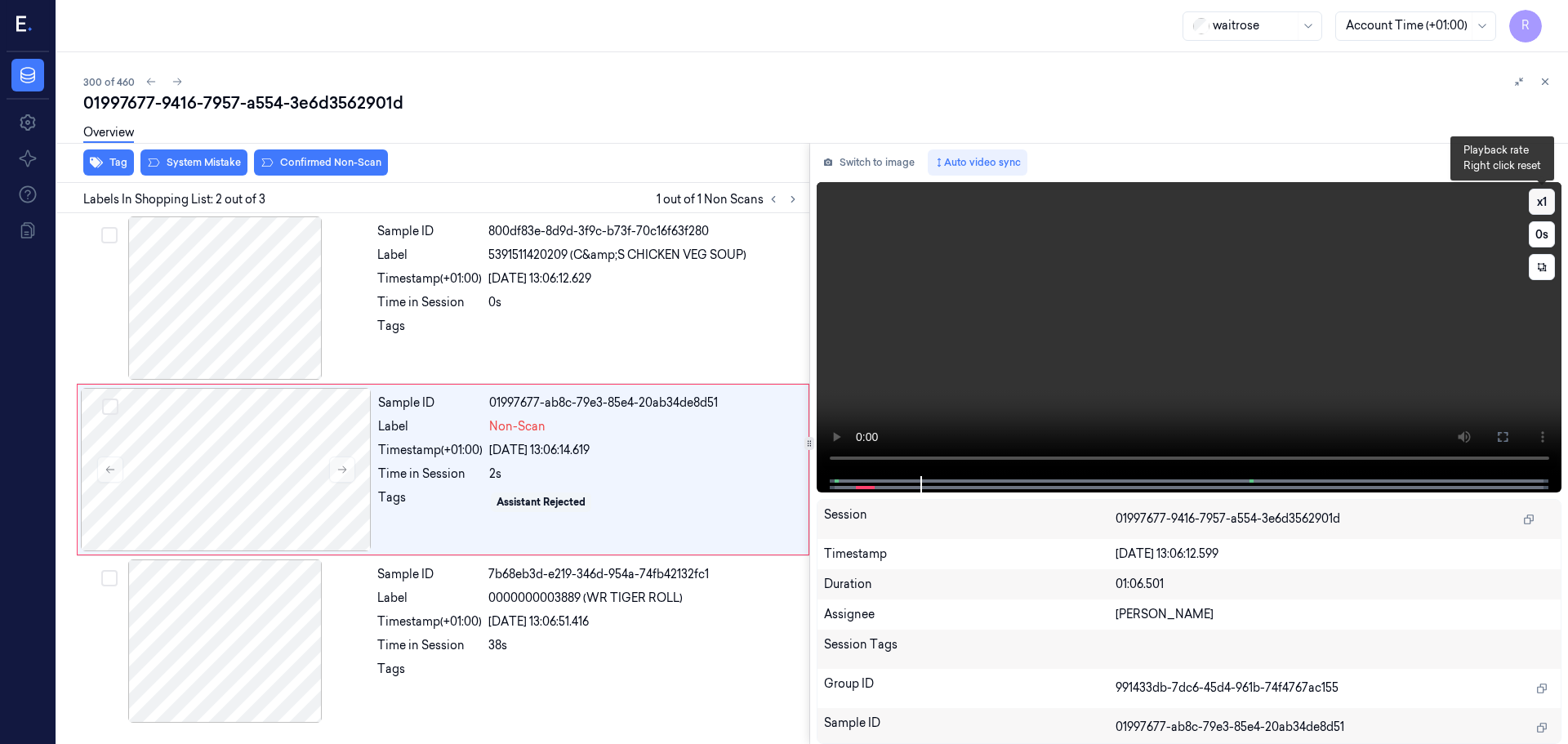
click at [1540, 200] on button "x 1" at bounding box center [1541, 201] width 26 height 26
click at [1545, 200] on button "x 2" at bounding box center [1541, 201] width 26 height 26
click at [551, 242] on div "Sample ID 800df83e-8d9d-3f9c-b73f-70c16f63f280 Label 5391511420209 (C&amp;S CHI…" at bounding box center [588, 298] width 435 height 164
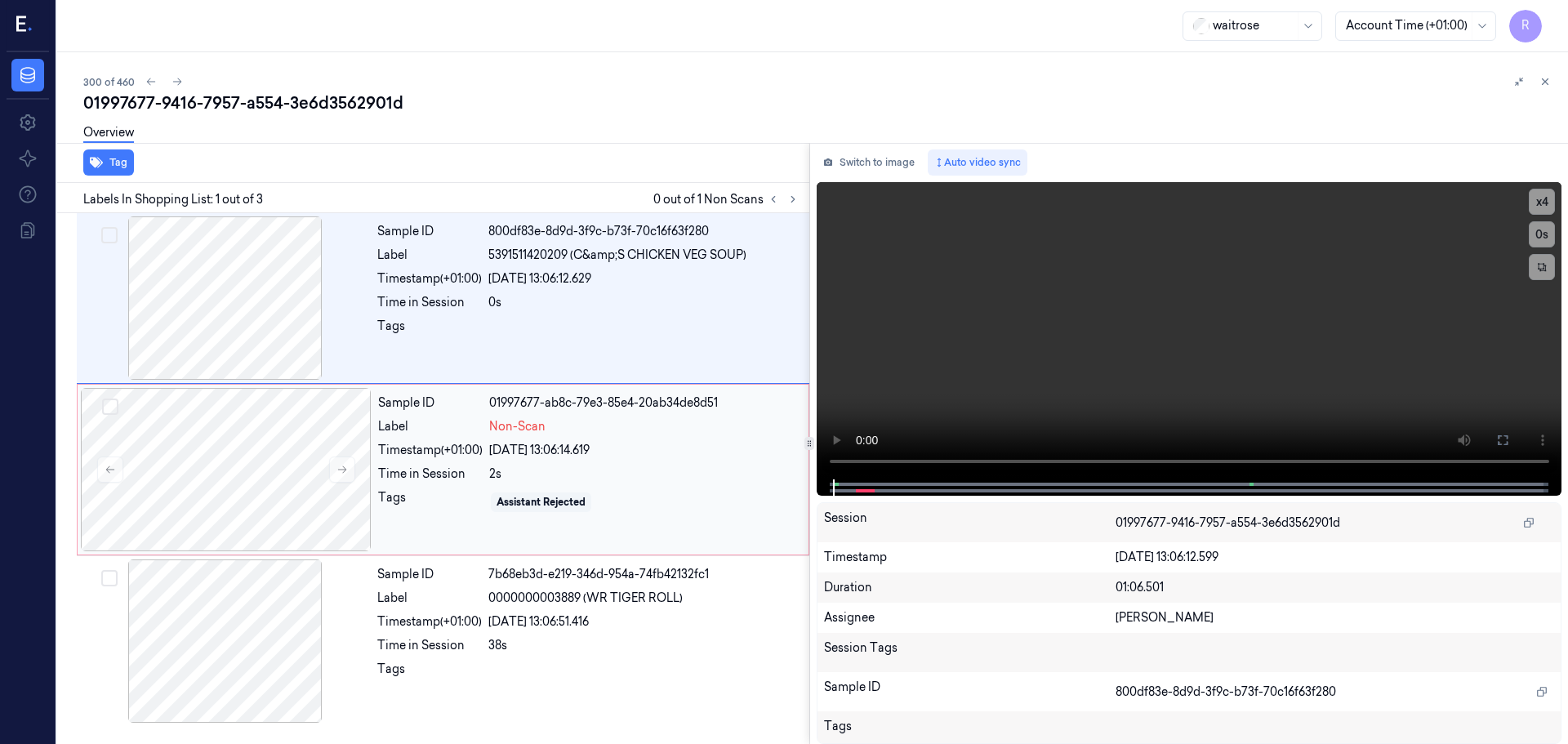
click at [541, 461] on div "Sample ID 01997677-ab8c-79e3-85e4-20ab34de8d51 Label Non-Scan Timestamp (+01:00…" at bounding box center [589, 470] width 434 height 164
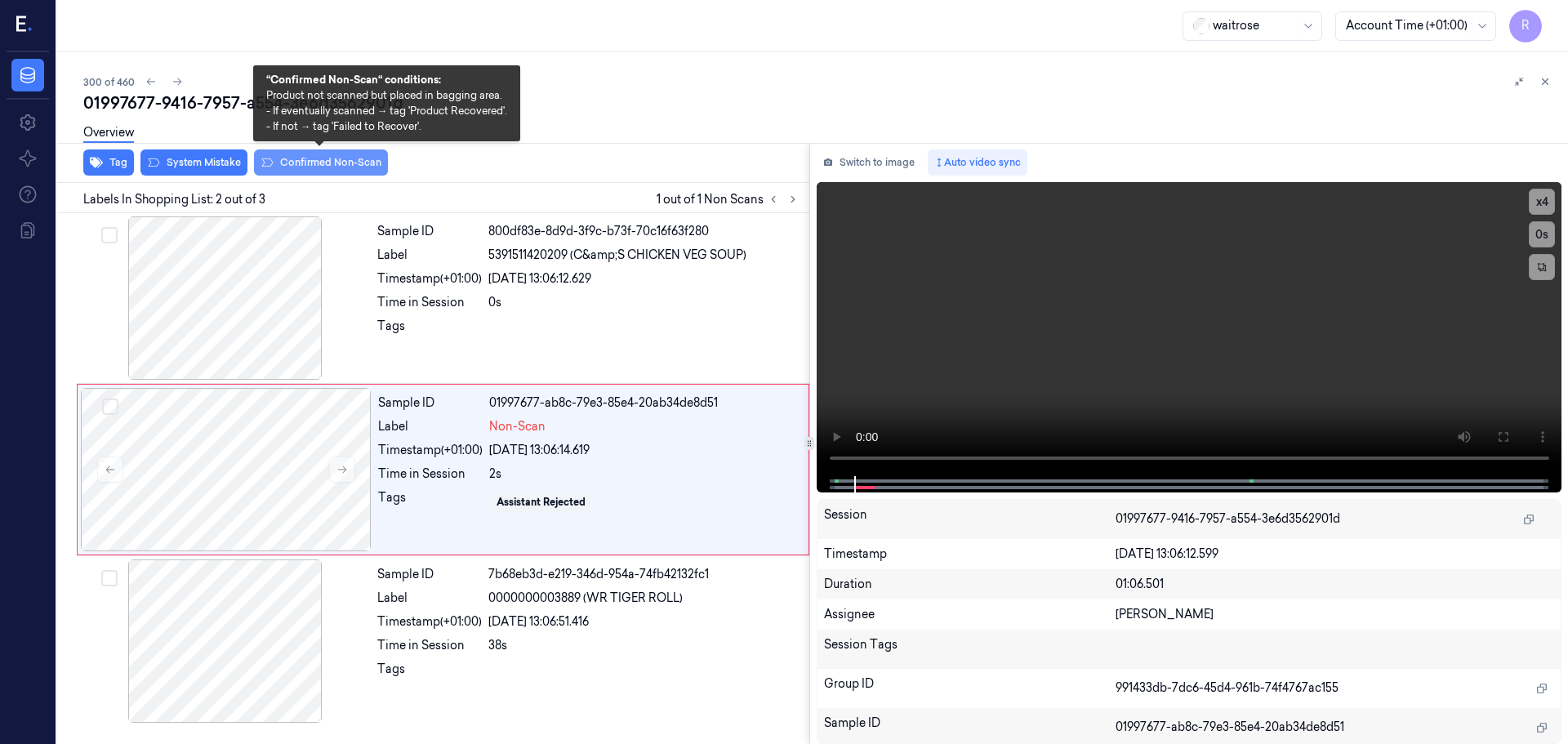
click at [286, 165] on button "Confirmed Non-Scan" at bounding box center [321, 163] width 134 height 26
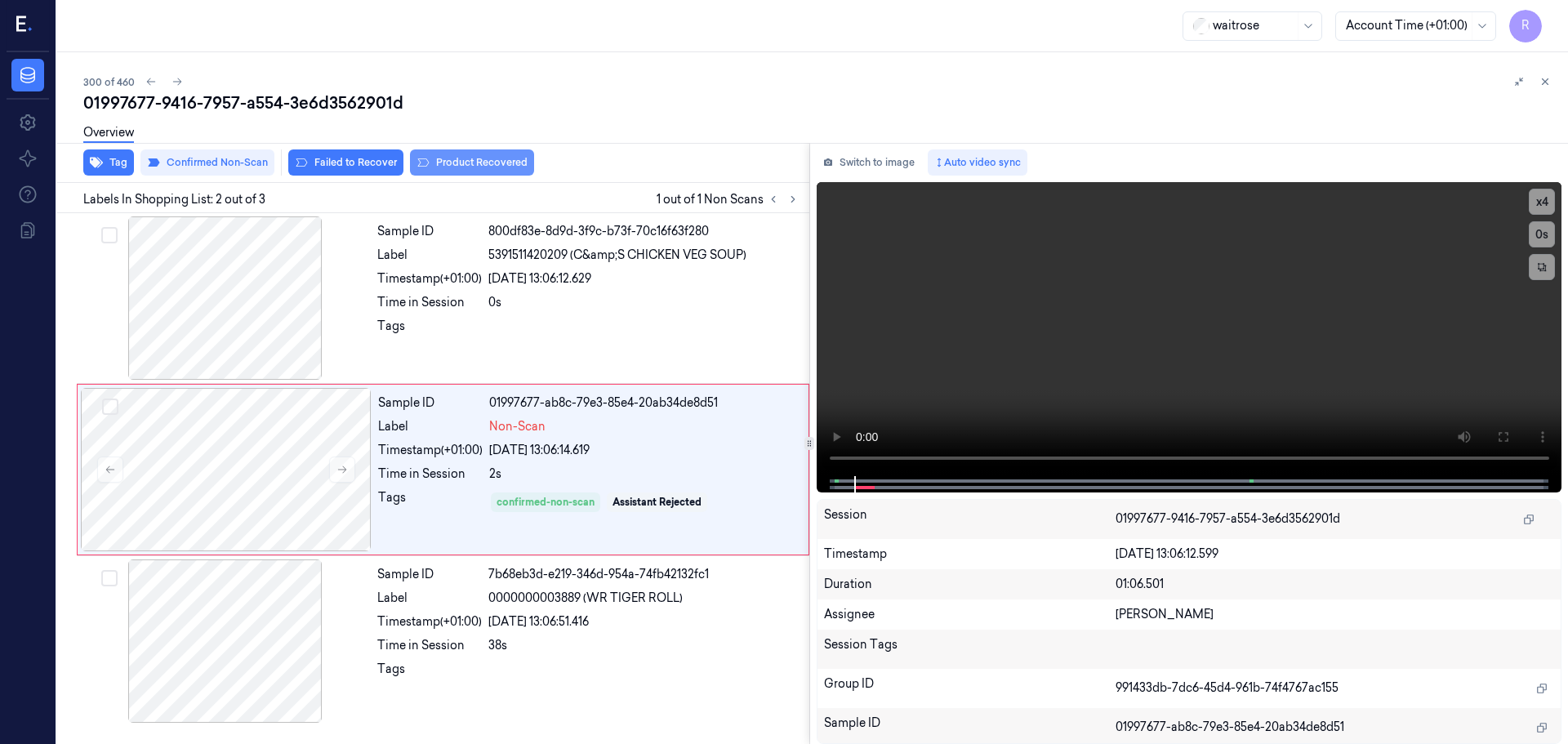
click at [501, 156] on button "Product Recovered" at bounding box center [472, 163] width 124 height 26
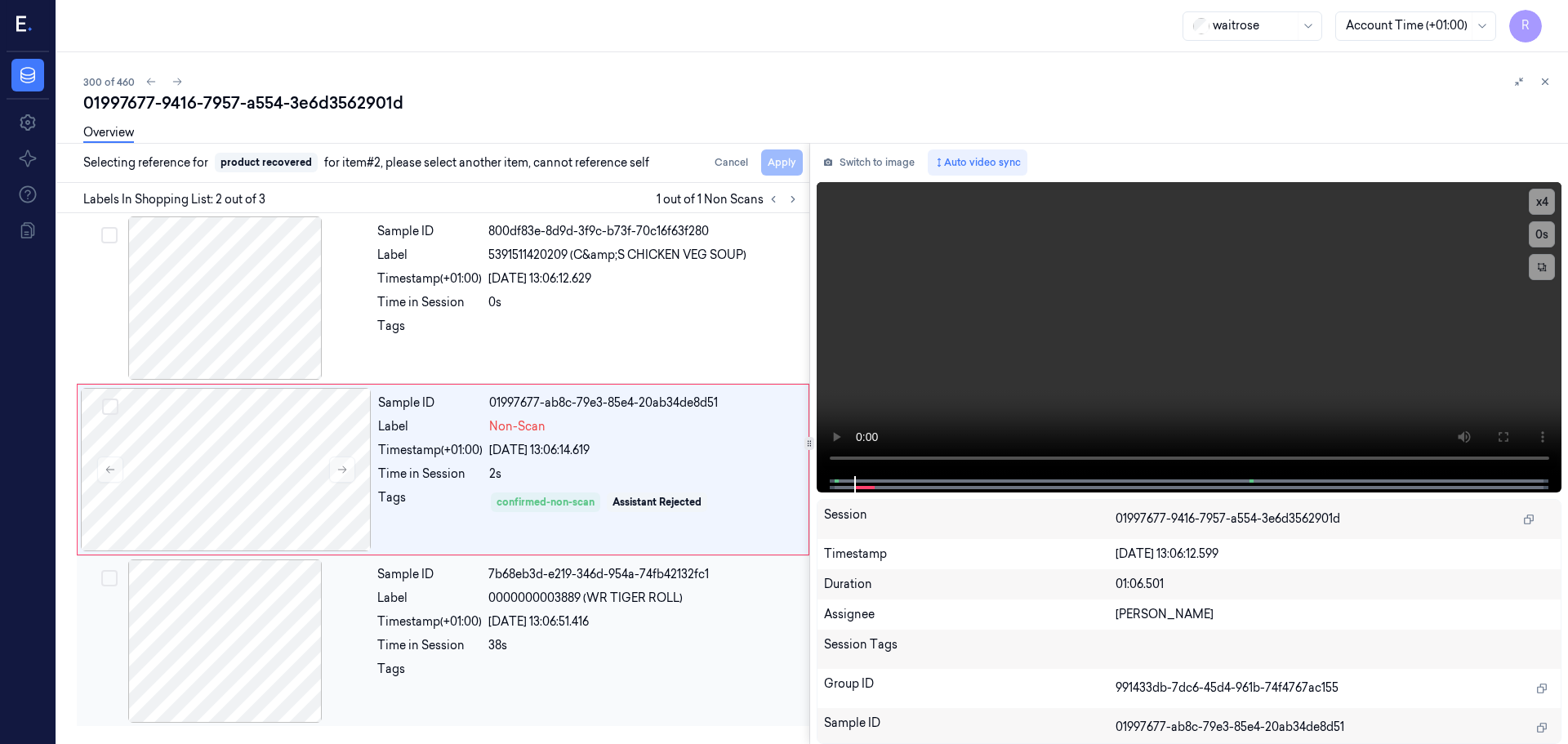
click at [578, 640] on div "38s" at bounding box center [644, 646] width 311 height 17
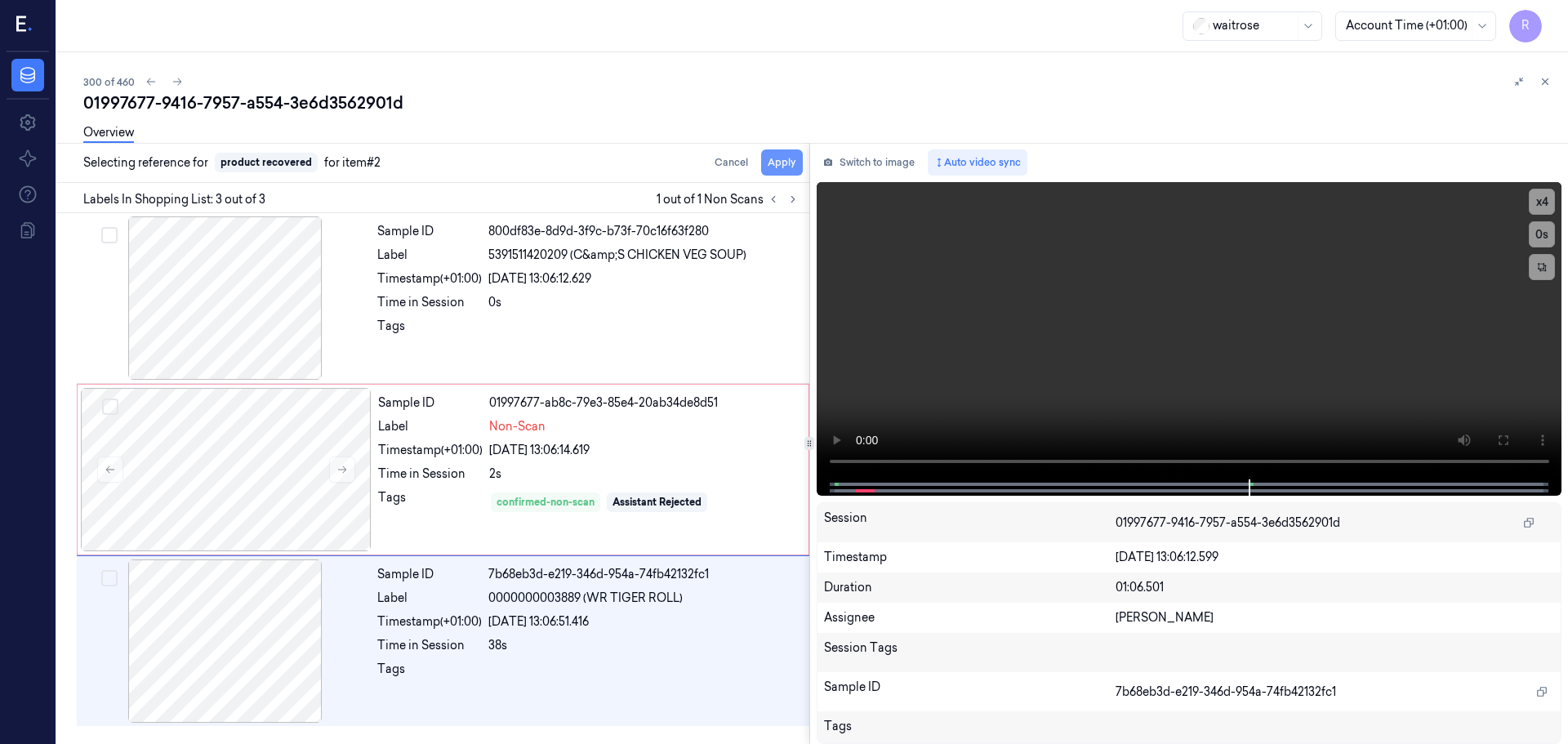
click at [778, 166] on button "Apply" at bounding box center [782, 163] width 41 height 26
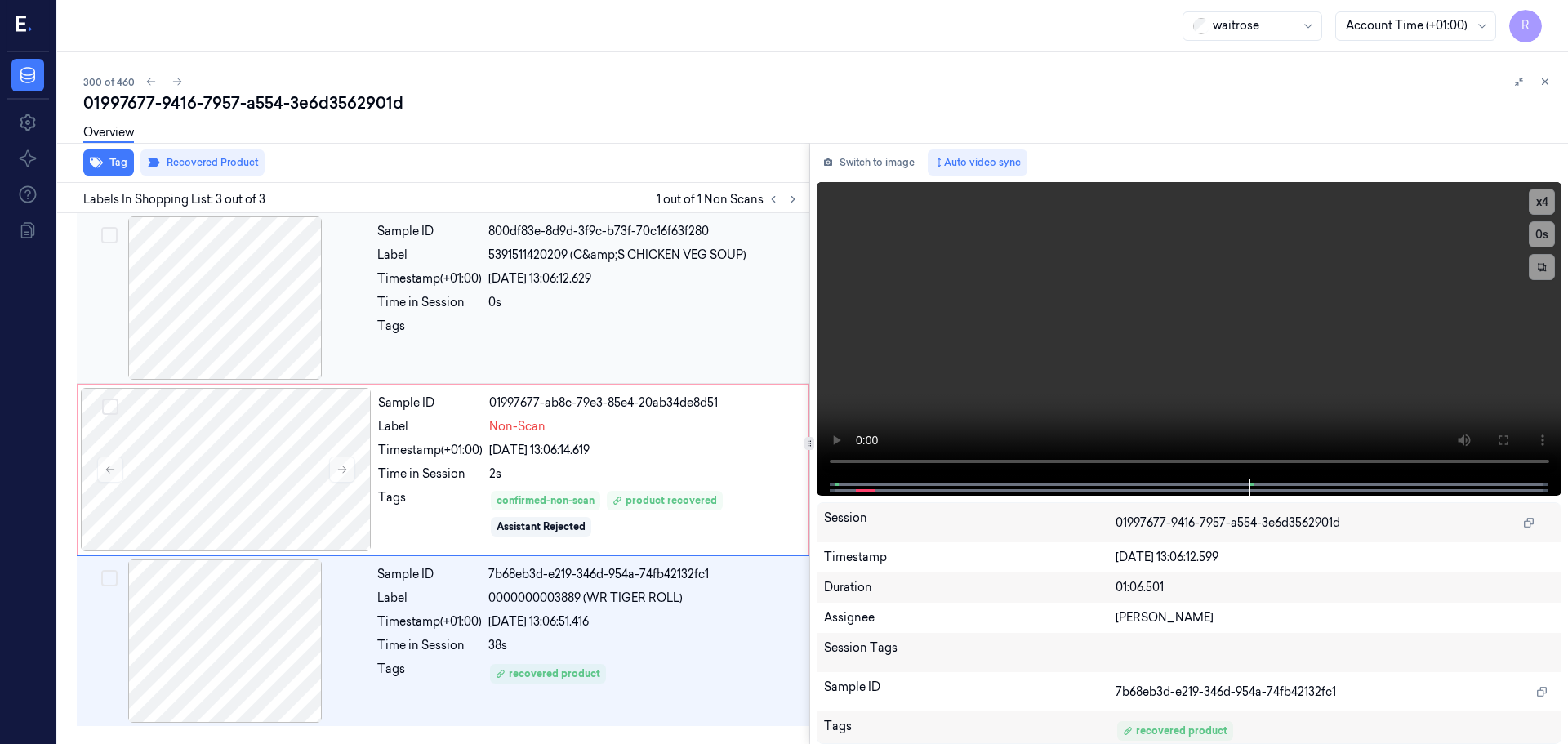
click at [592, 315] on div "Sample ID 800df83e-8d9d-3f9c-b73f-70c16f63f280 Label 5391511420209 (C&amp;S CHI…" at bounding box center [588, 298] width 435 height 164
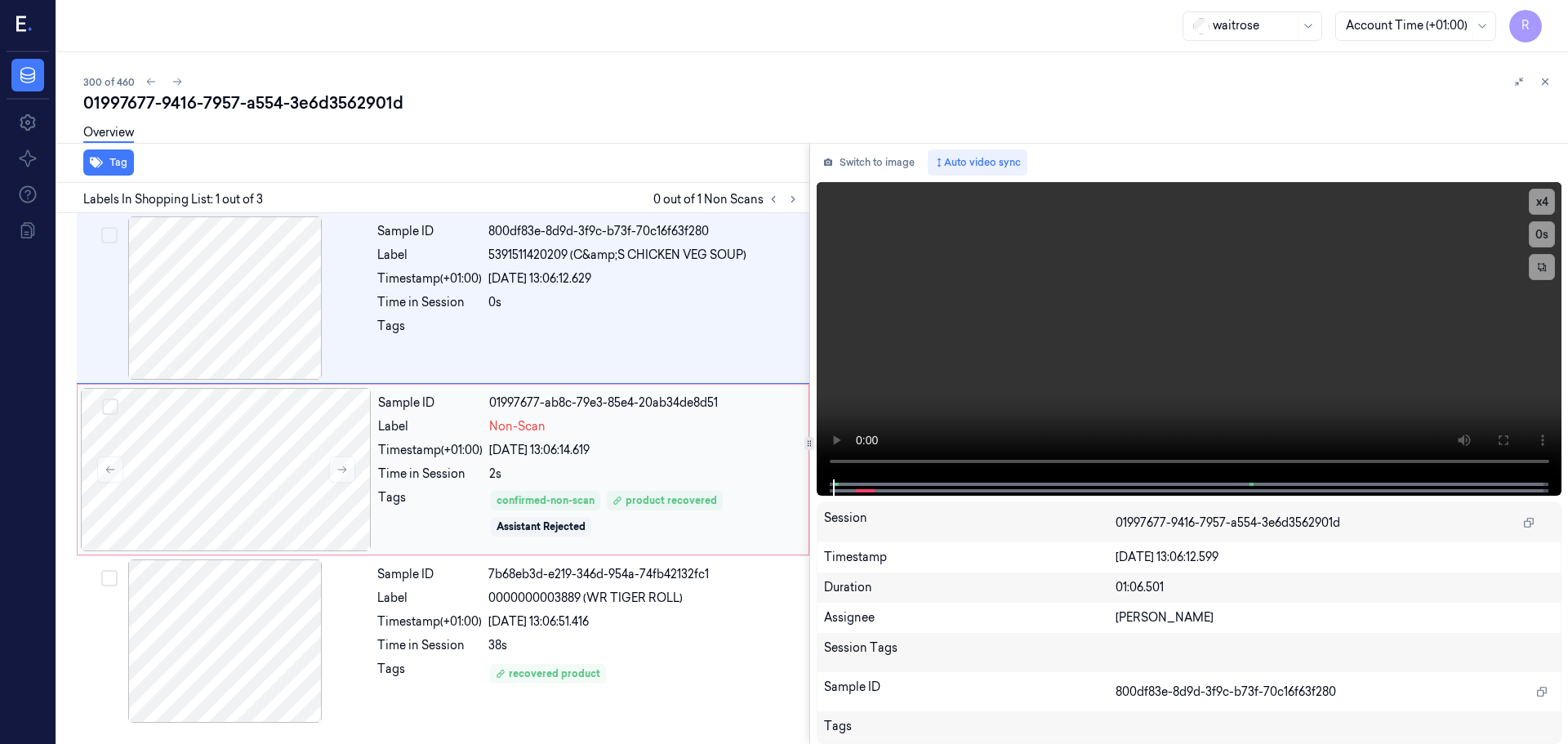
click at [549, 436] on div "Sample ID 01997677-ab8c-79e3-85e4-20ab34de8d51 Label Non-Scan Timestamp (+01:00…" at bounding box center [589, 470] width 434 height 164
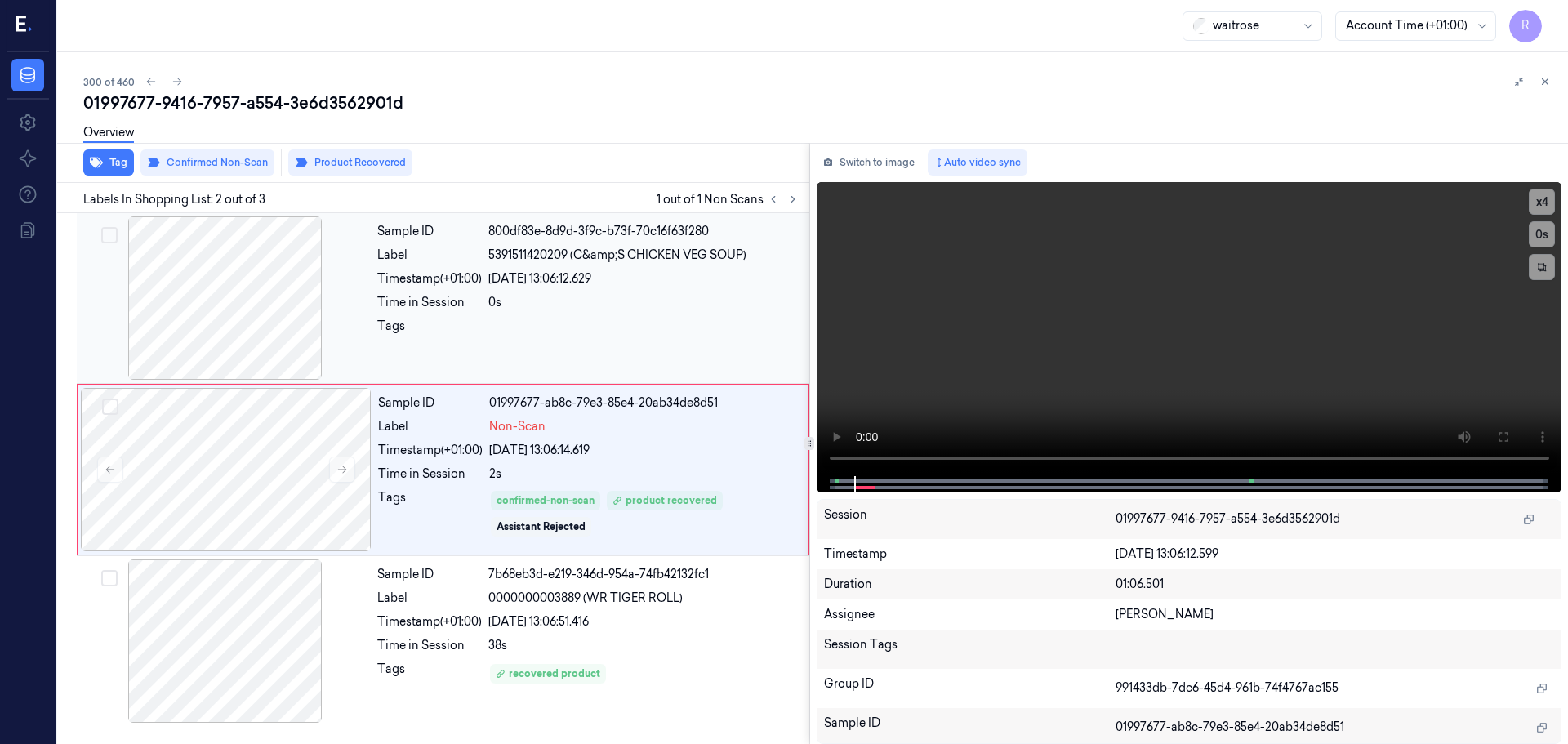
click at [624, 282] on div "[DATE] 13:06:12.629" at bounding box center [644, 279] width 311 height 17
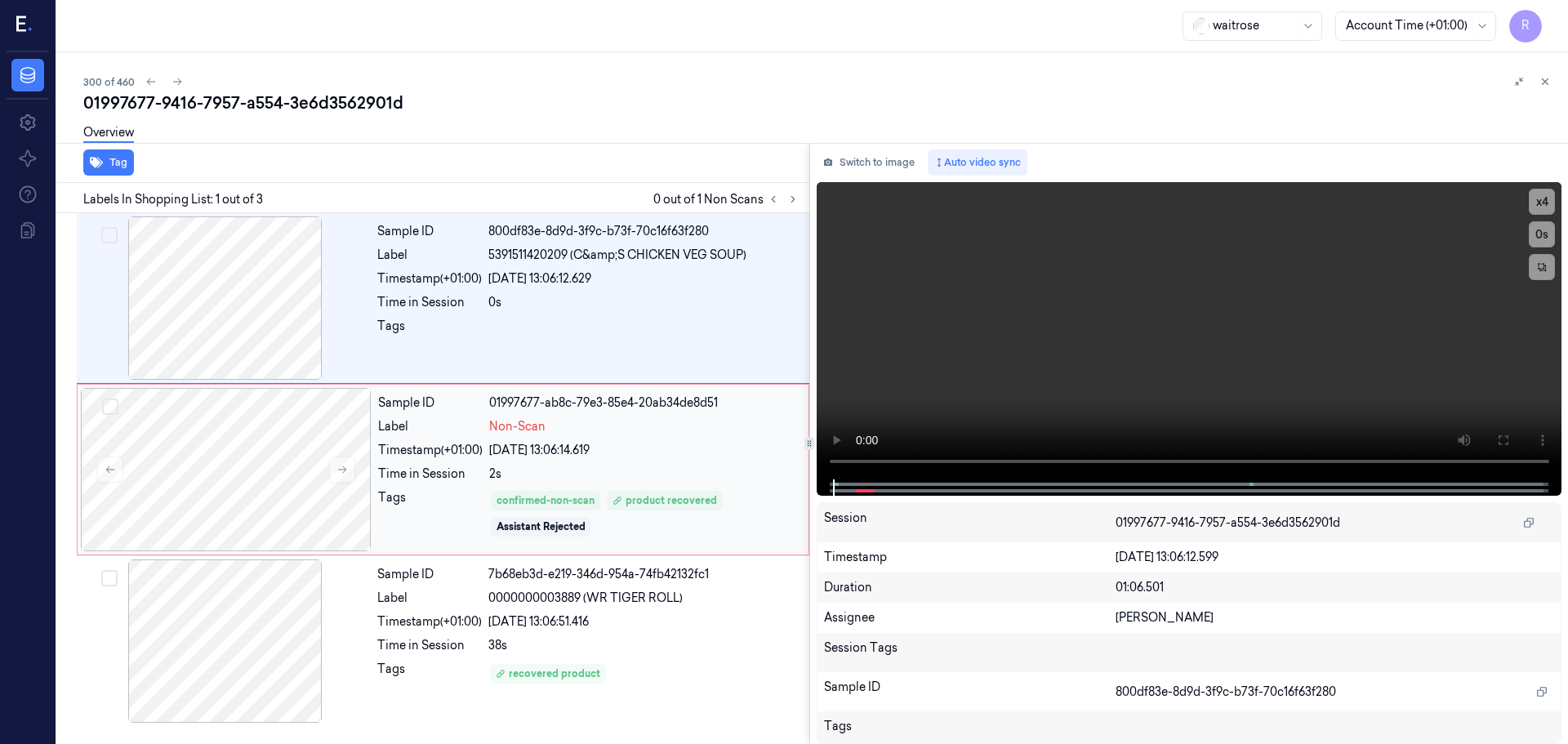
click at [681, 472] on div "2s" at bounding box center [644, 474] width 310 height 17
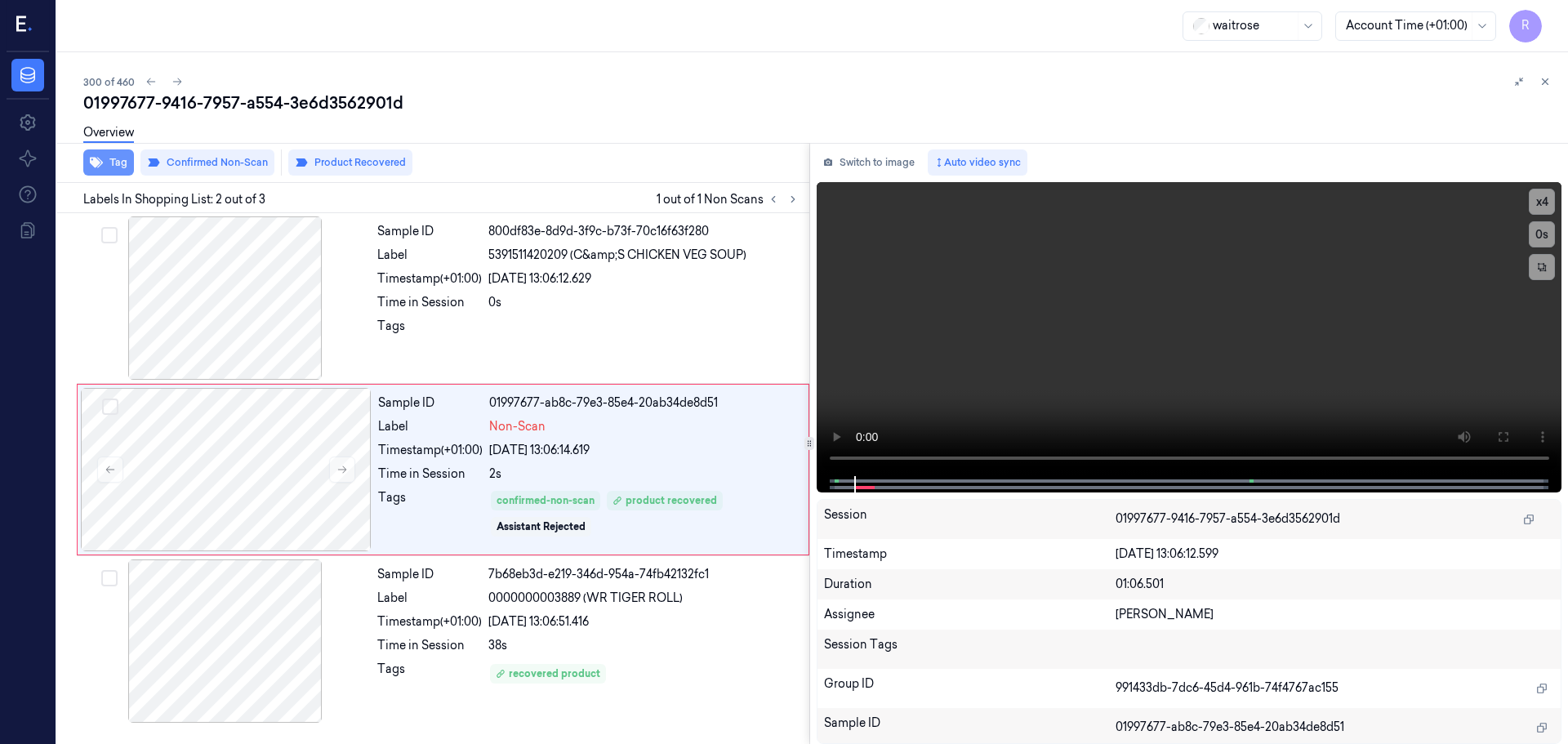
click at [102, 163] on icon "button" at bounding box center [97, 163] width 13 height 11
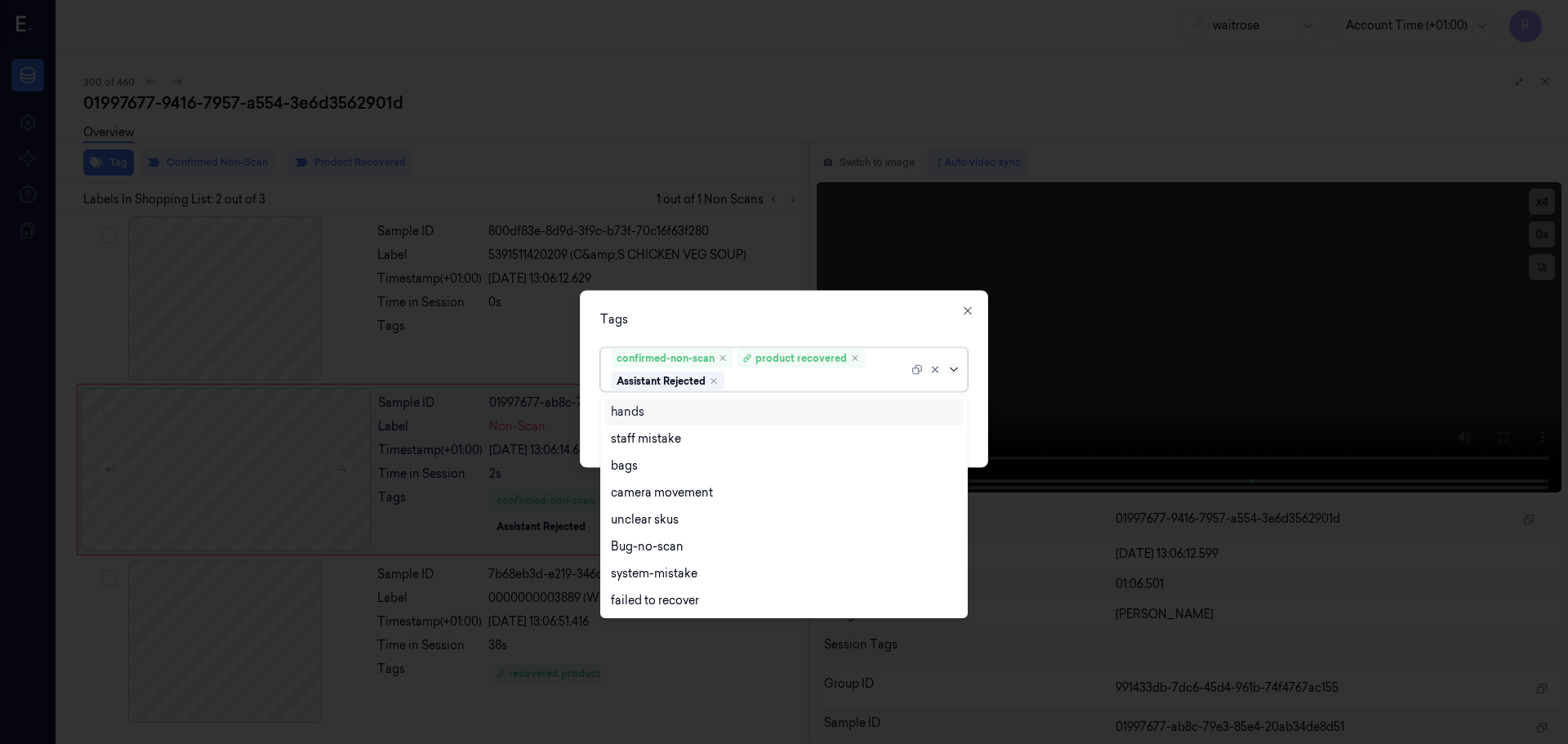
click at [956, 372] on icon at bounding box center [954, 369] width 13 height 13
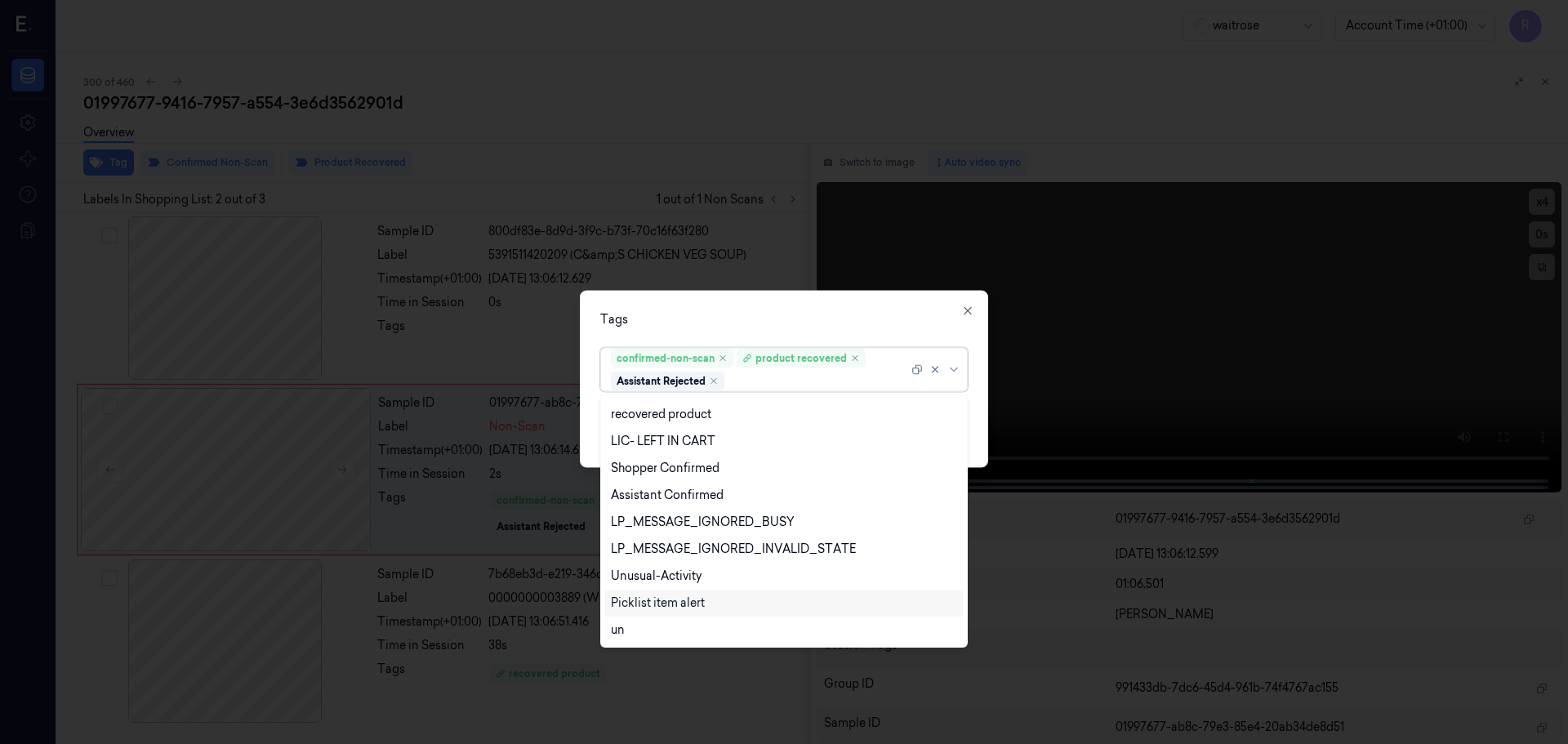
scroll to position [321, 0]
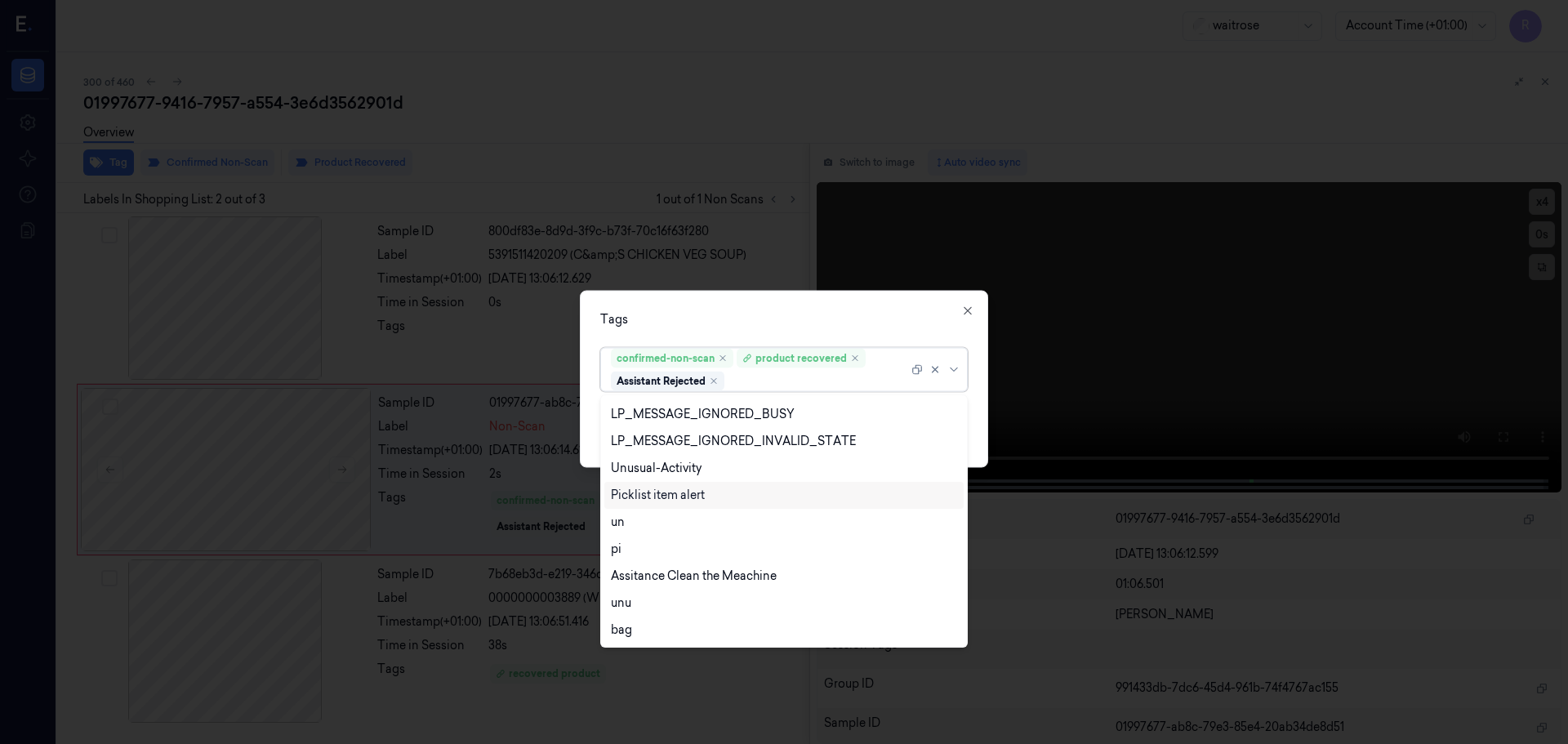
click at [662, 486] on div "Picklist item alert" at bounding box center [658, 495] width 94 height 17
click at [732, 316] on div "Tags" at bounding box center [784, 318] width 368 height 17
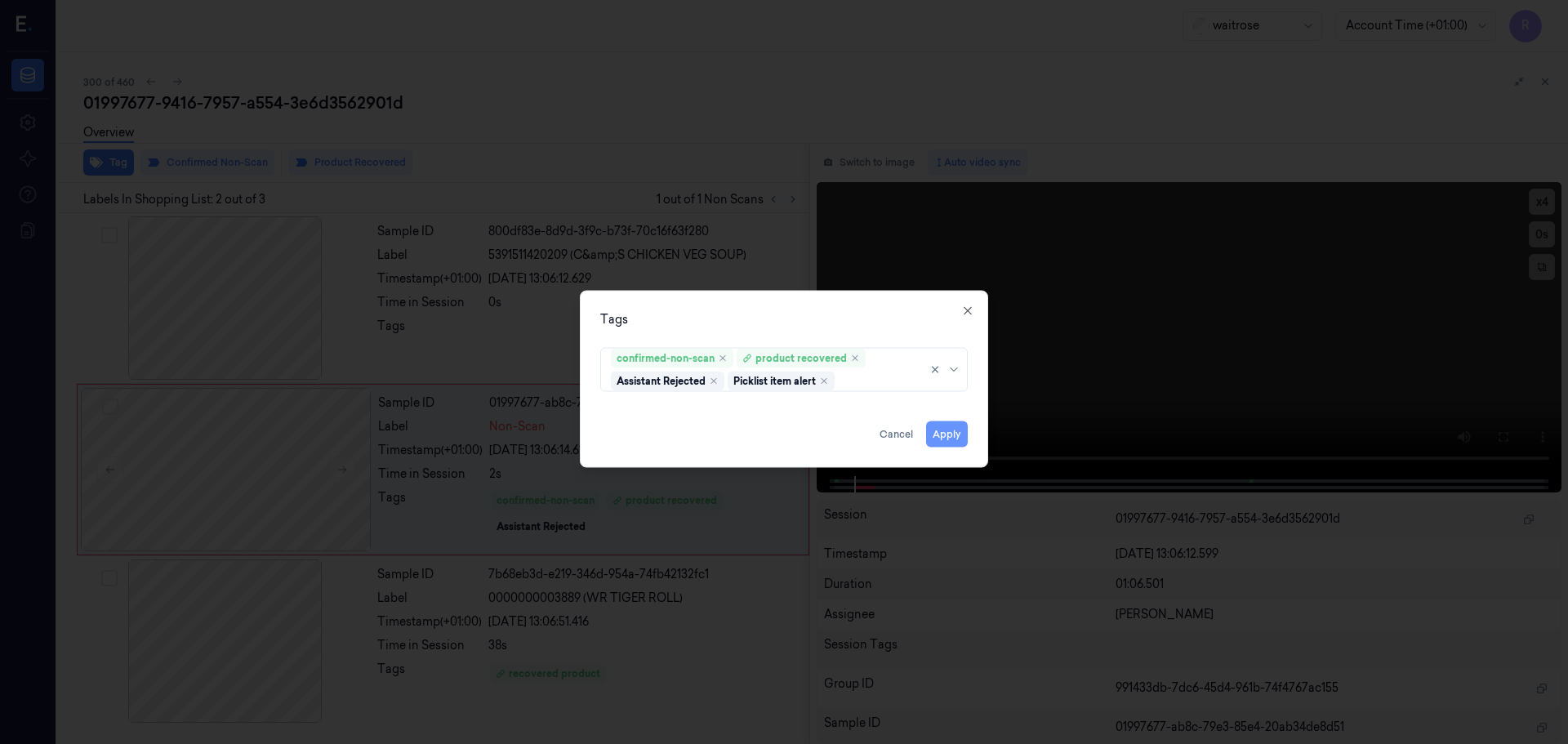
click at [949, 431] on button "Apply" at bounding box center [946, 433] width 41 height 26
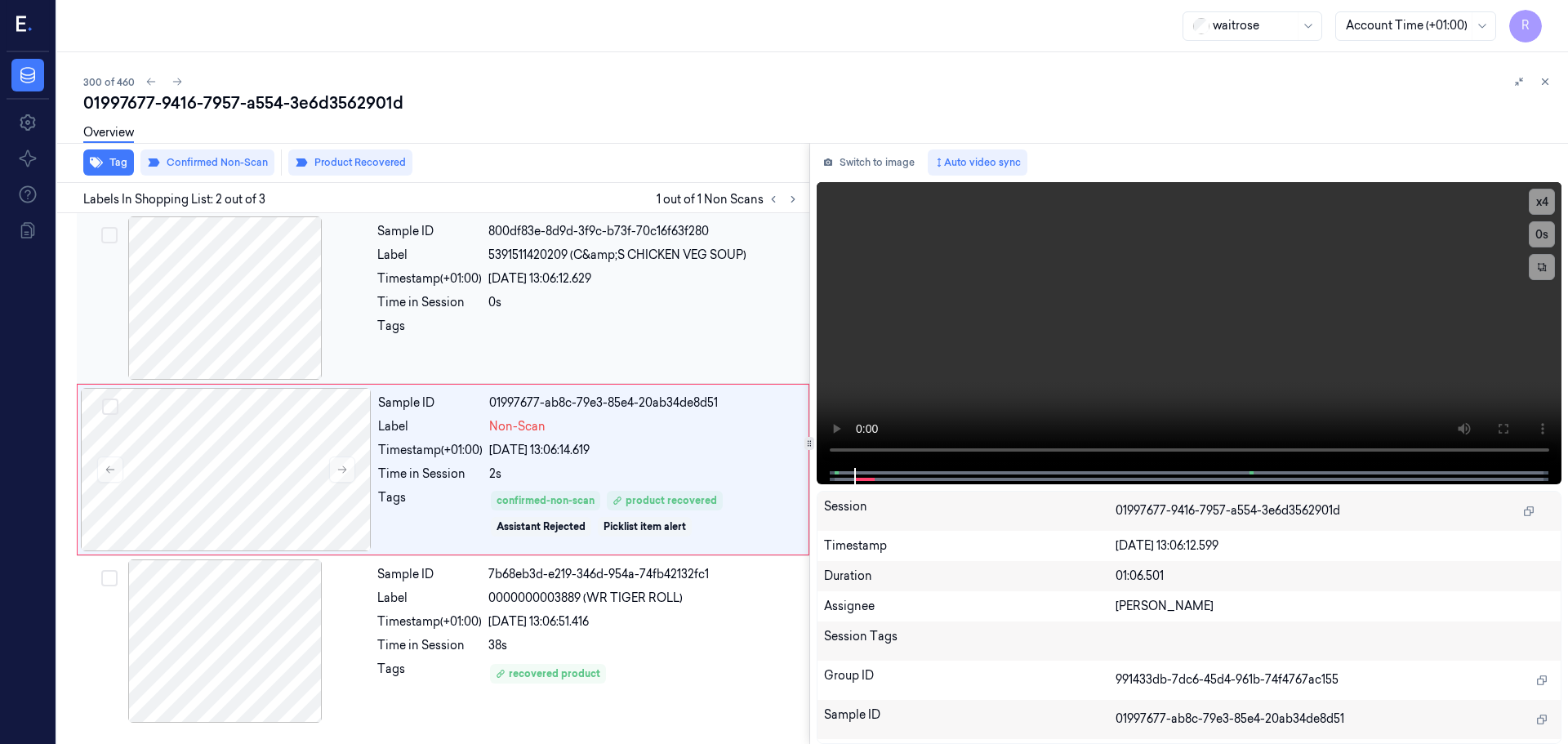
click at [655, 332] on div at bounding box center [644, 330] width 311 height 26
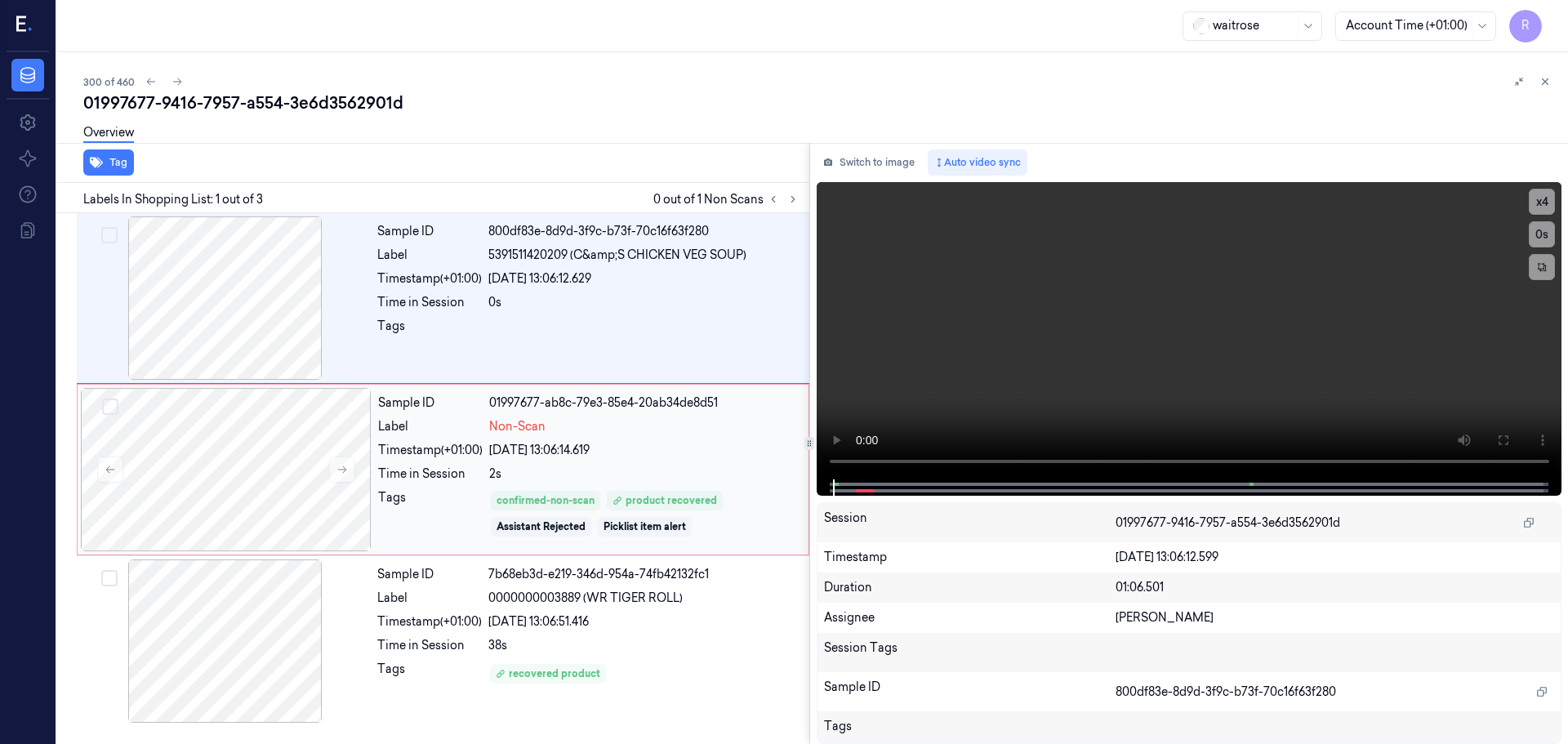
click at [674, 450] on div "[DATE] 13:06:14.619" at bounding box center [644, 450] width 310 height 17
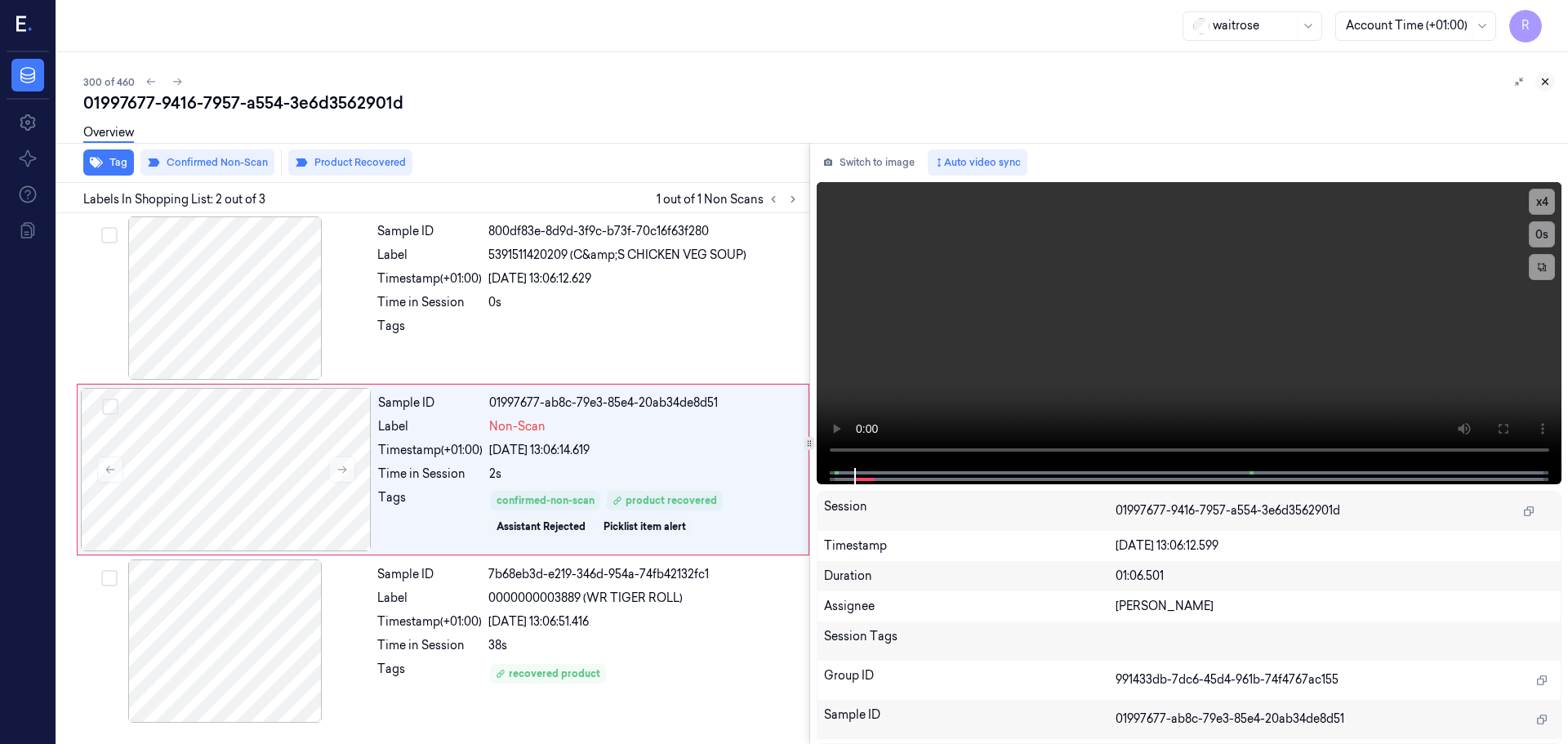
click at [1548, 80] on icon at bounding box center [1545, 82] width 11 height 11
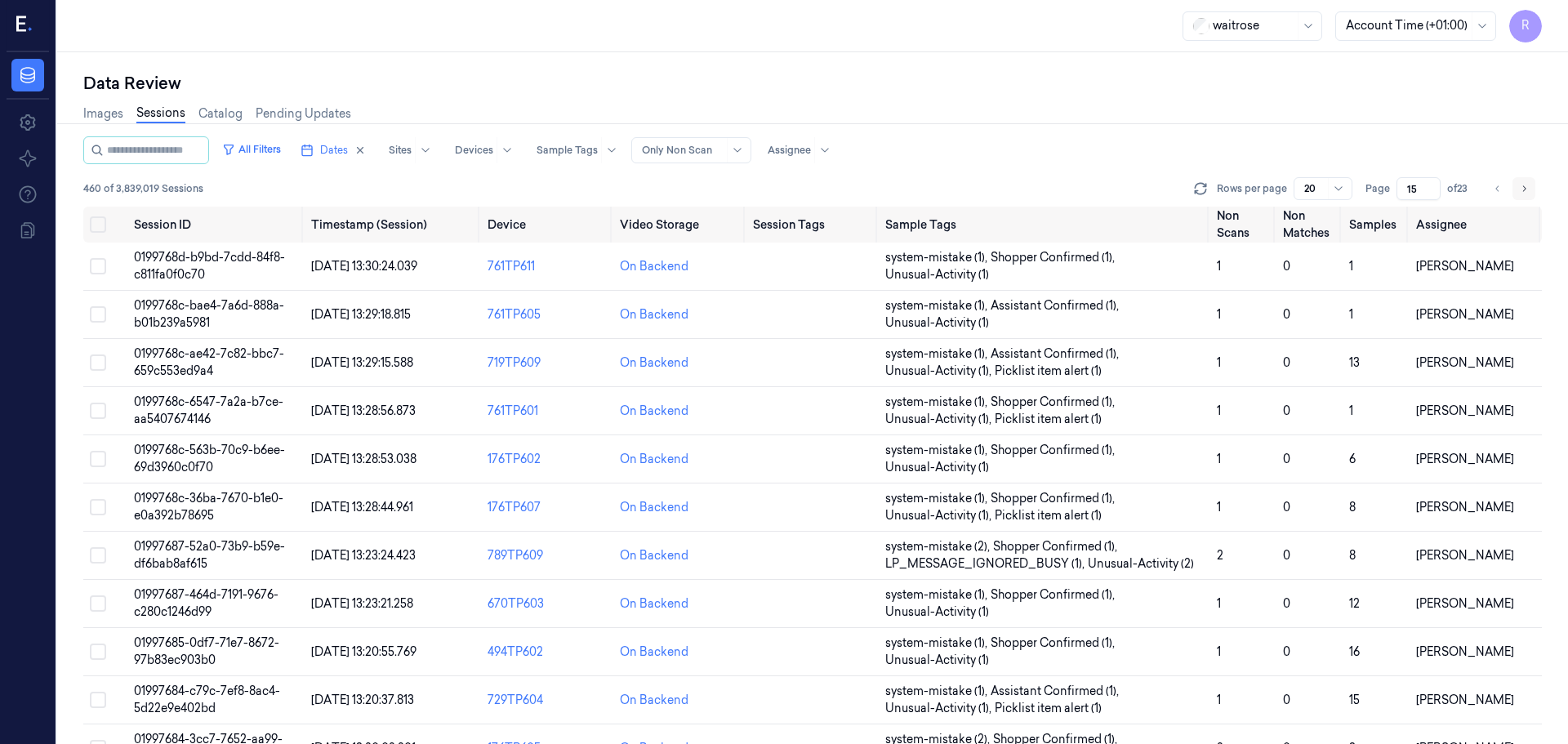
click at [1530, 185] on button "Go to next page" at bounding box center [1524, 189] width 23 height 23
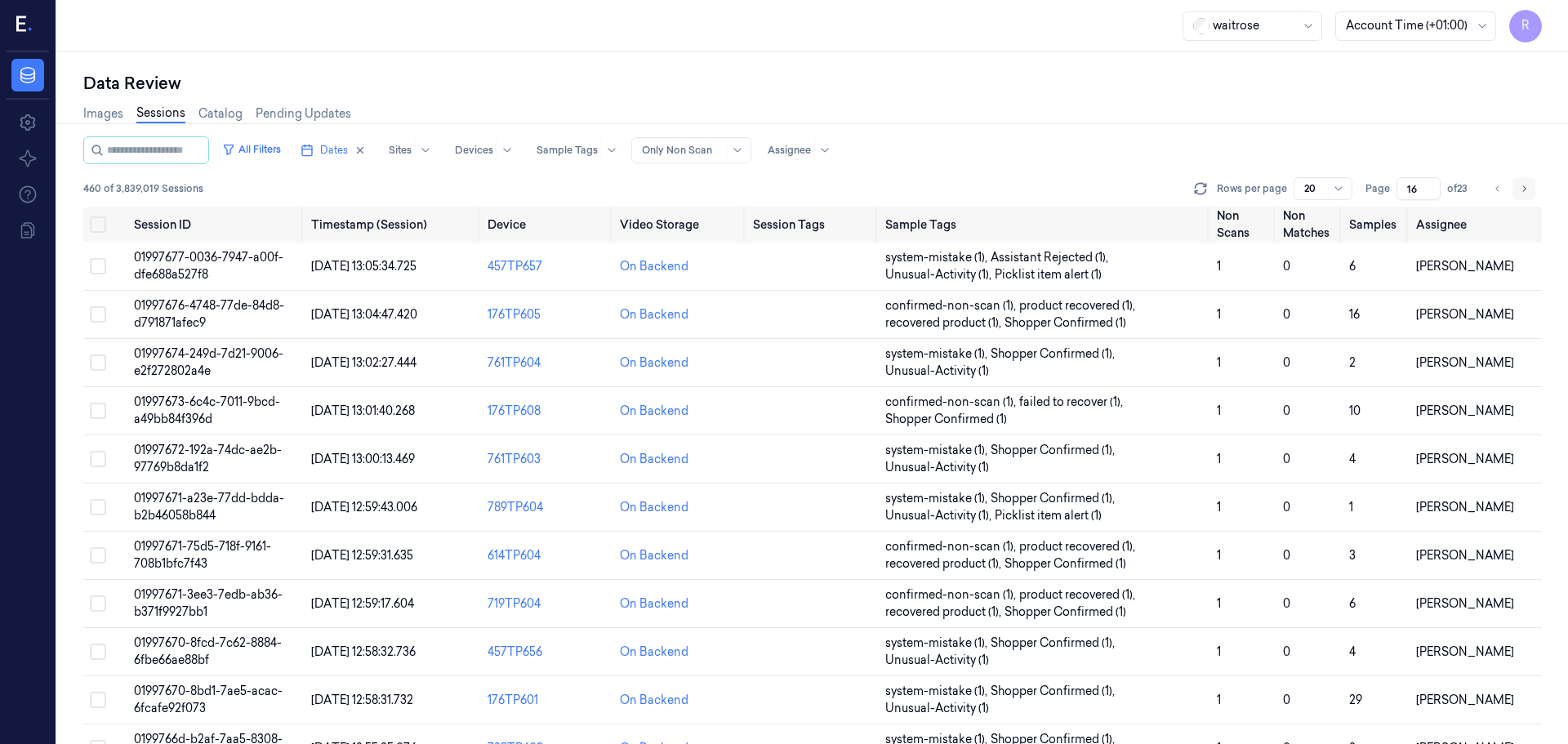
click at [1525, 185] on icon "Go to next page" at bounding box center [1524, 189] width 10 height 13
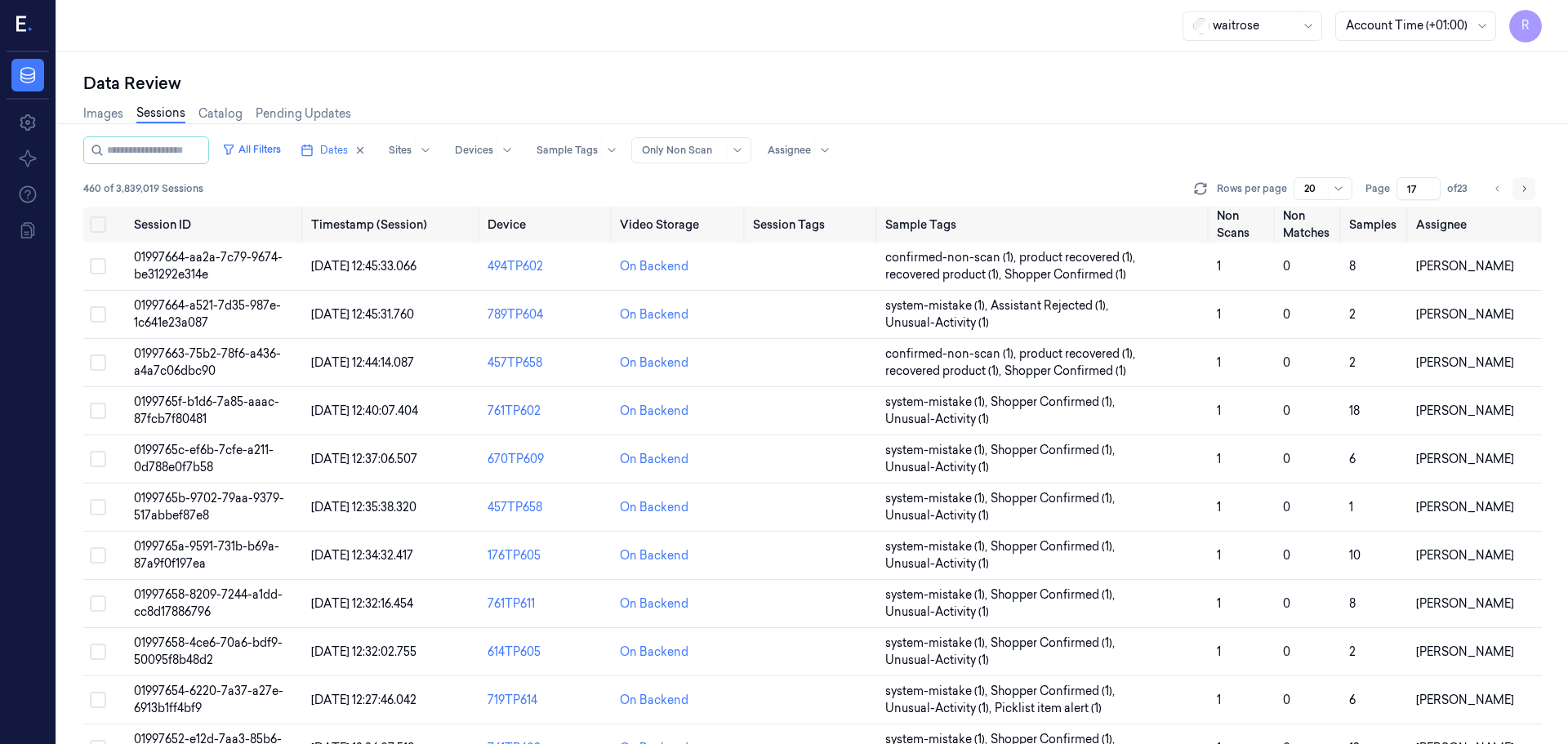
click at [1521, 186] on icon "Go to next page" at bounding box center [1524, 189] width 10 height 13
type input "18"
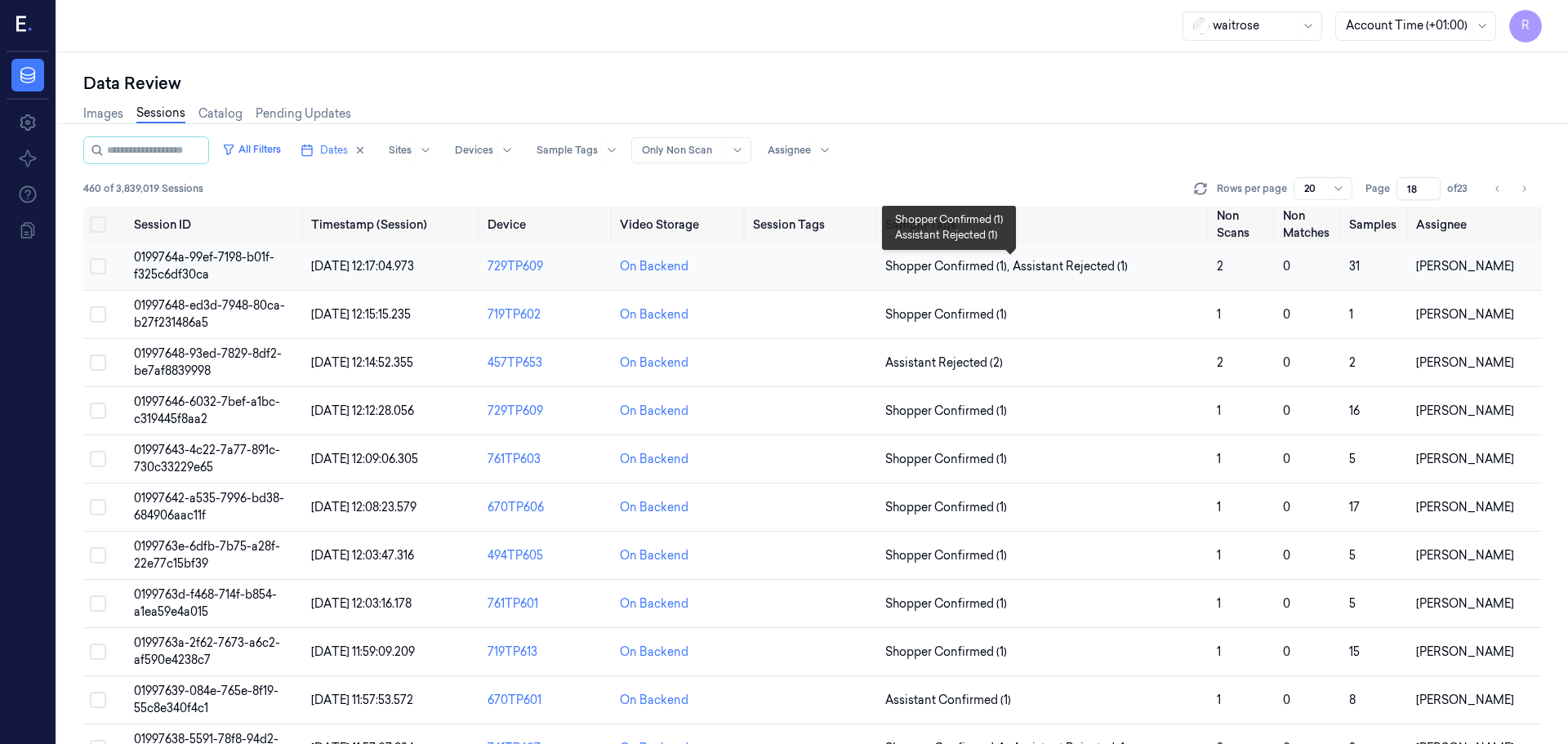
click at [1133, 270] on span "Shopper Confirmed (1) , Assistant Rejected (1)" at bounding box center [1045, 267] width 318 height 17
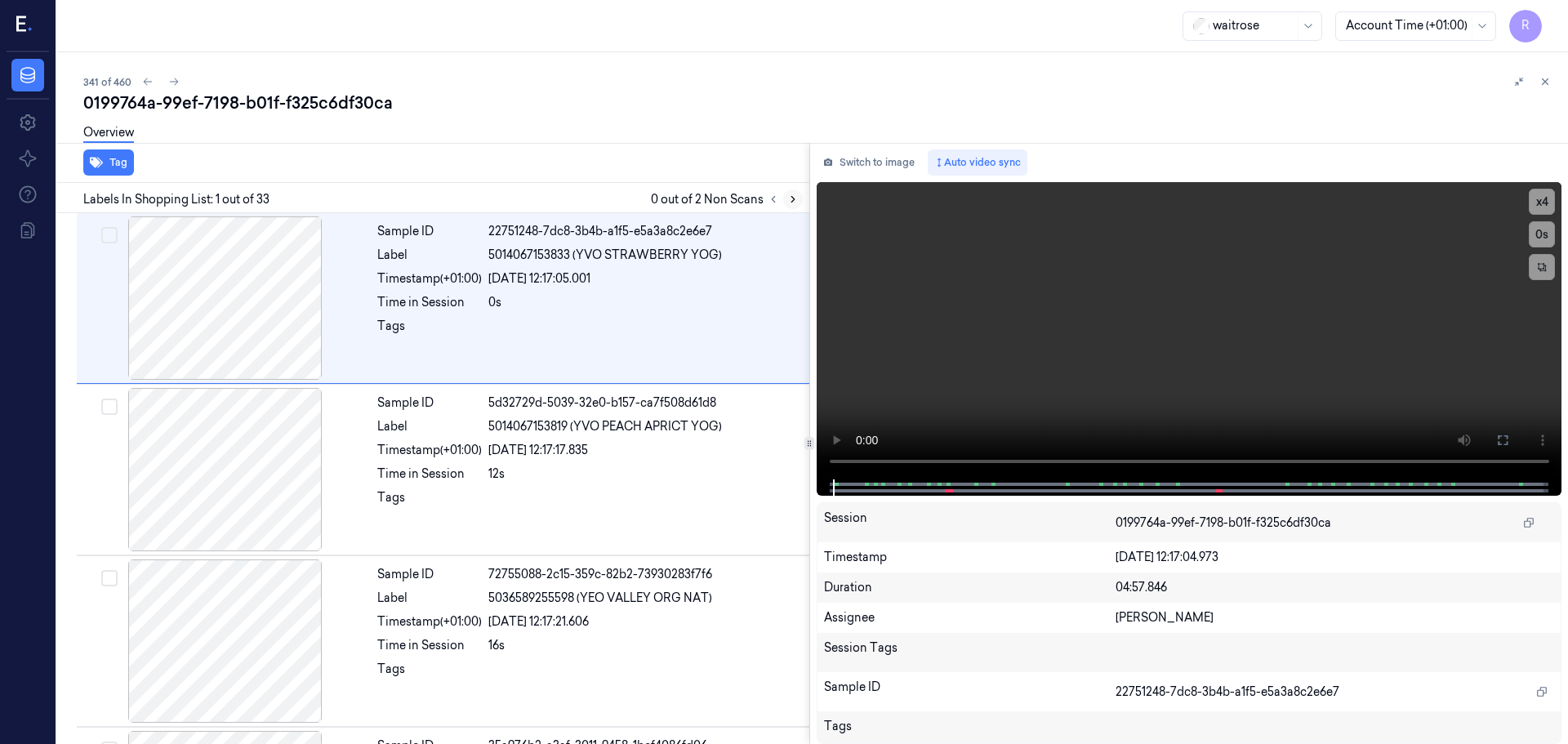
click at [792, 196] on icon at bounding box center [793, 199] width 11 height 11
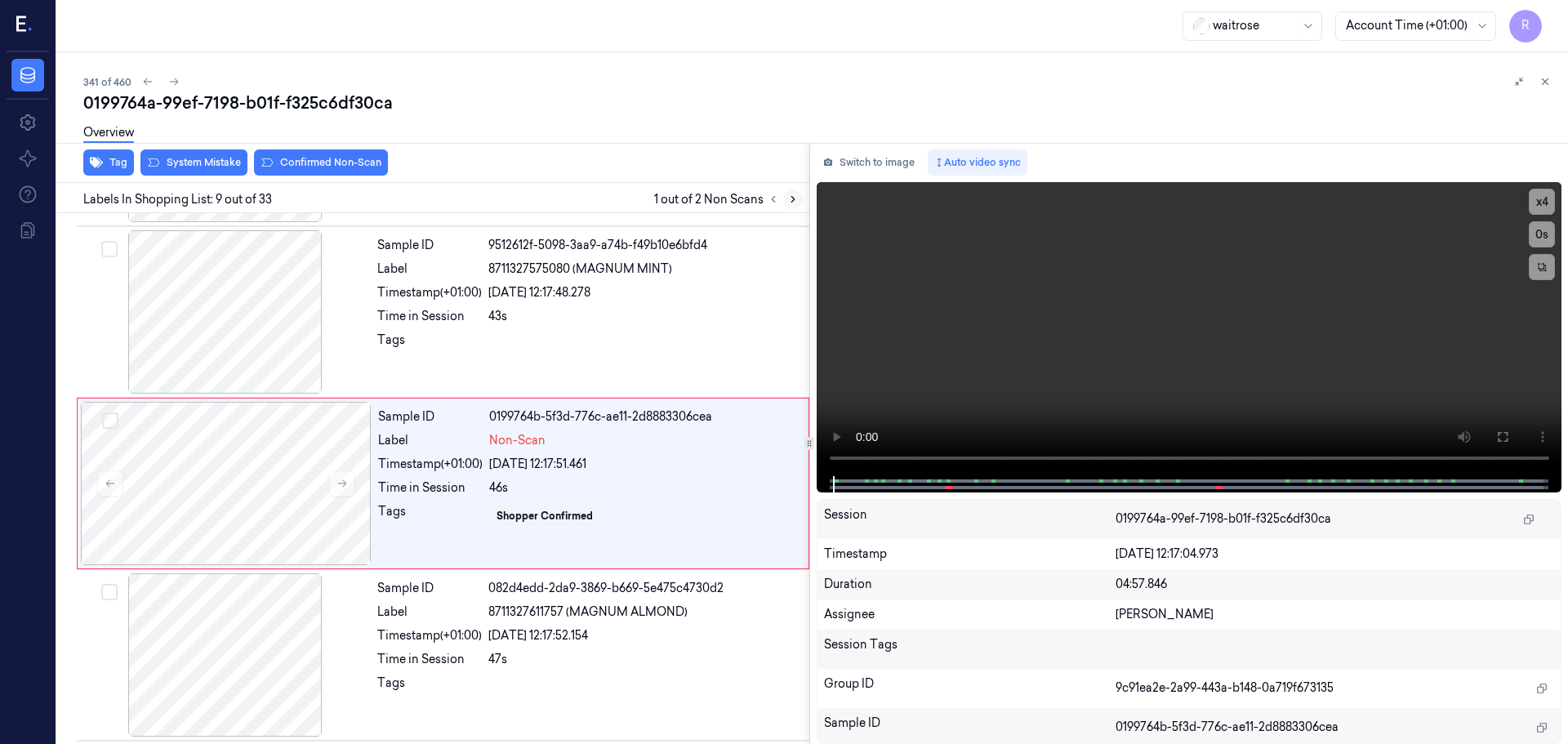
scroll to position [1192, 0]
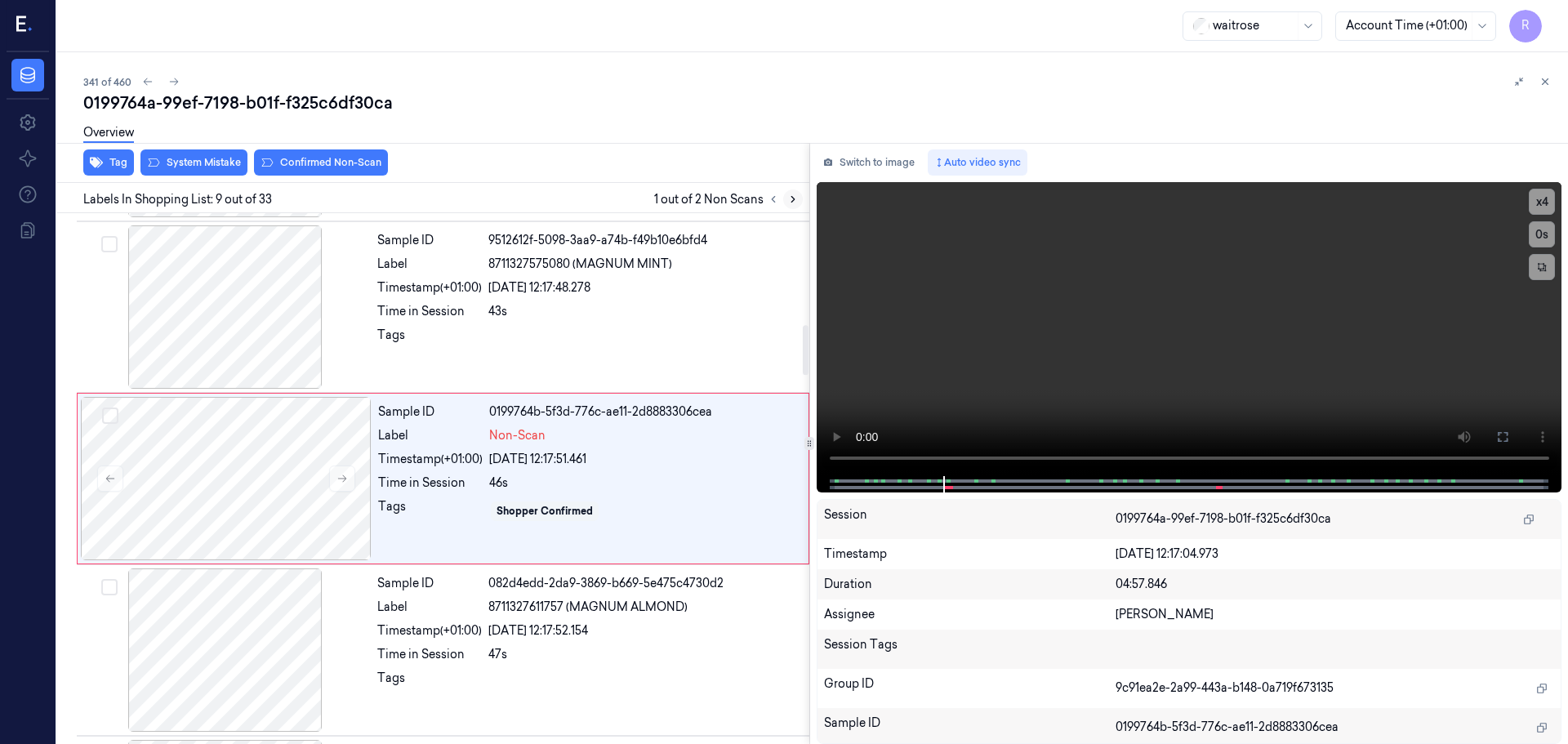
click at [799, 200] on button at bounding box center [793, 199] width 19 height 19
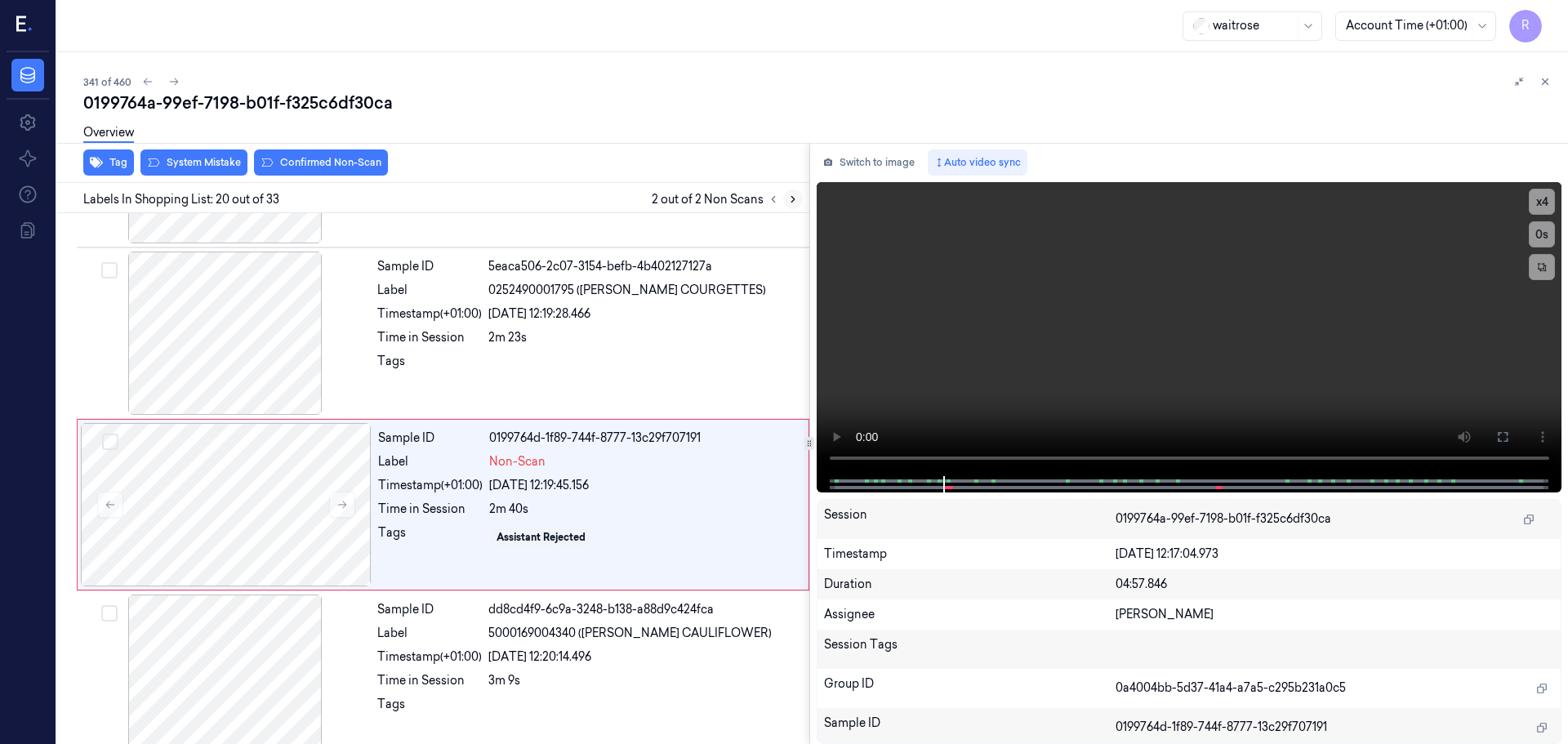
scroll to position [3078, 0]
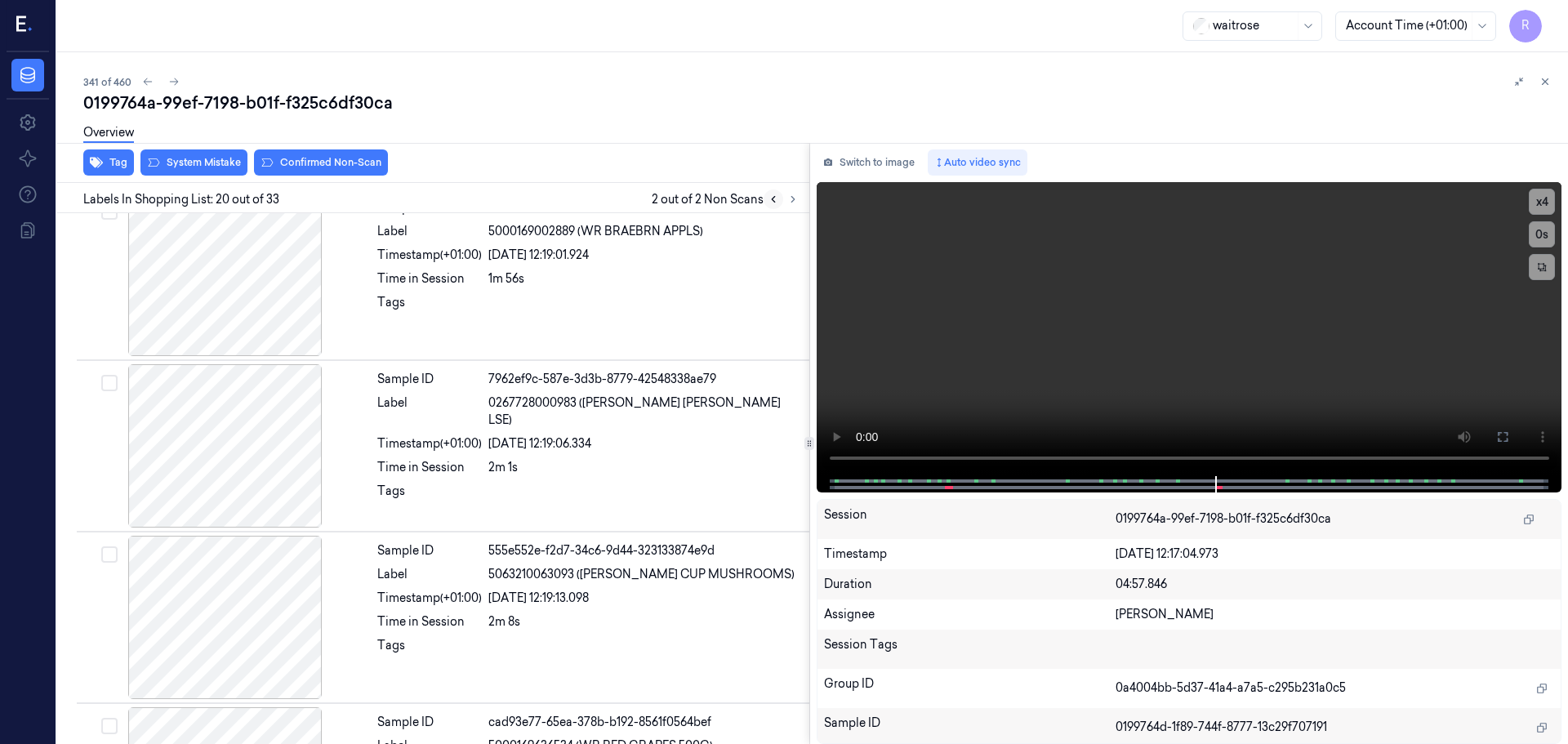
click at [764, 199] on button at bounding box center [773, 199] width 19 height 19
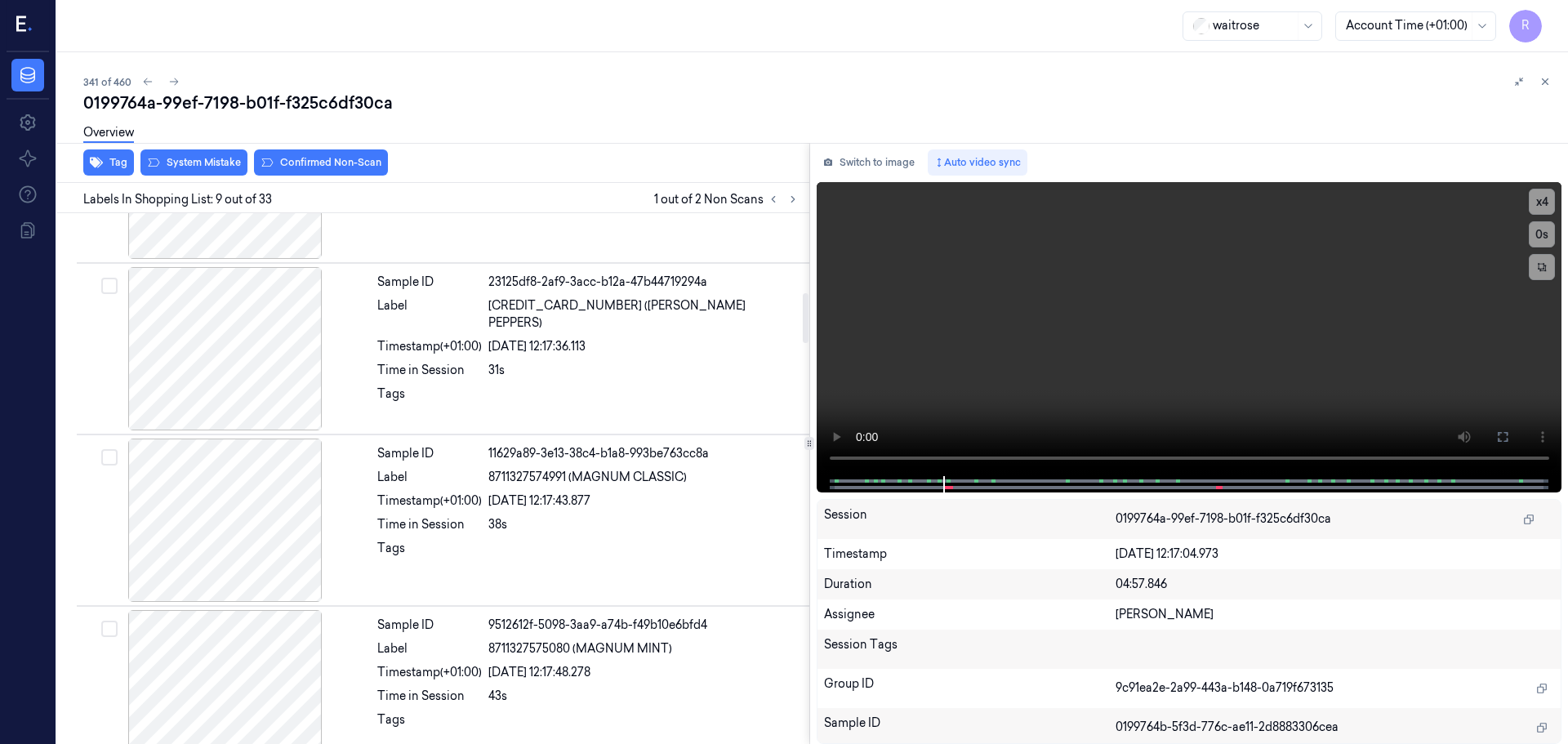
scroll to position [784, 0]
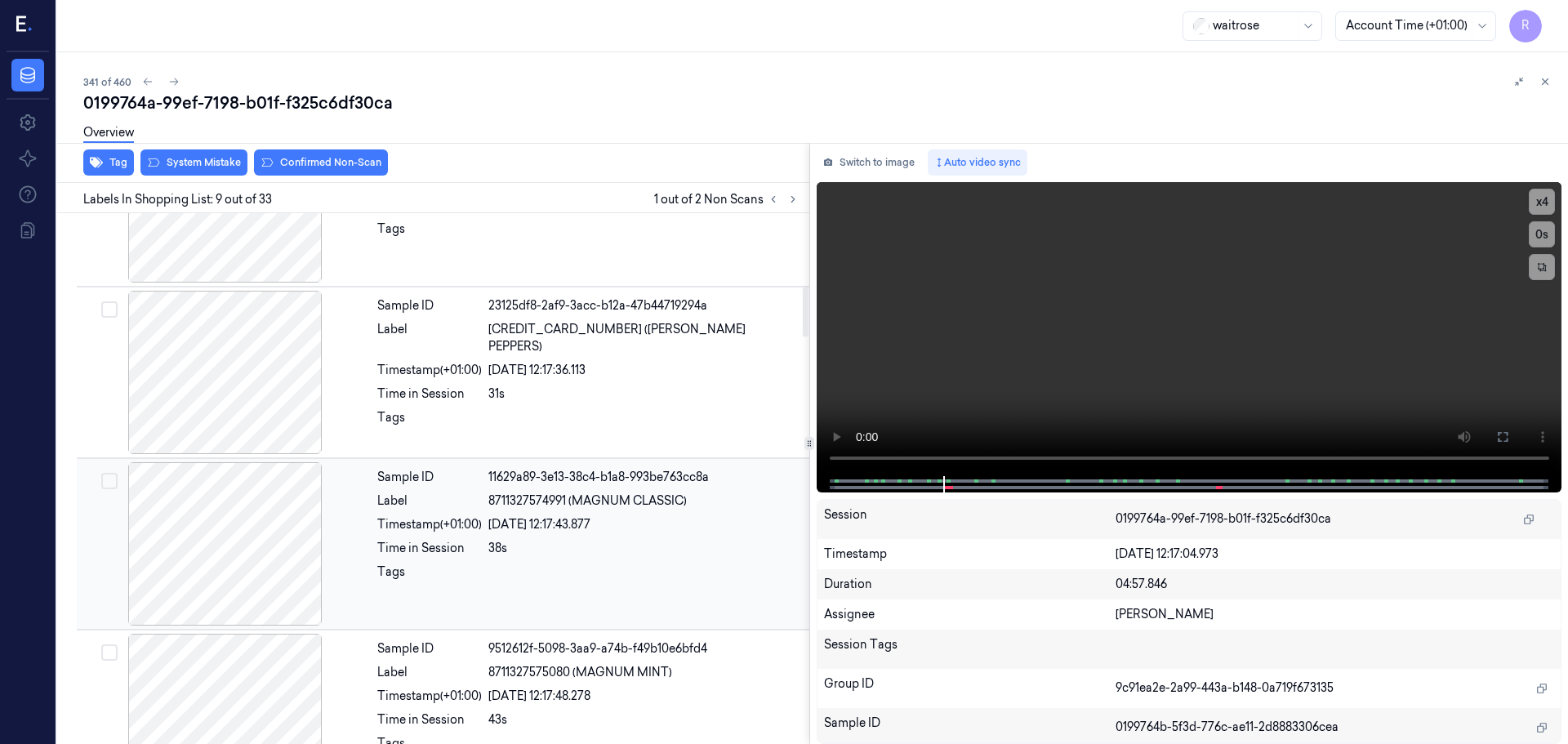
click at [228, 512] on div at bounding box center [225, 544] width 291 height 164
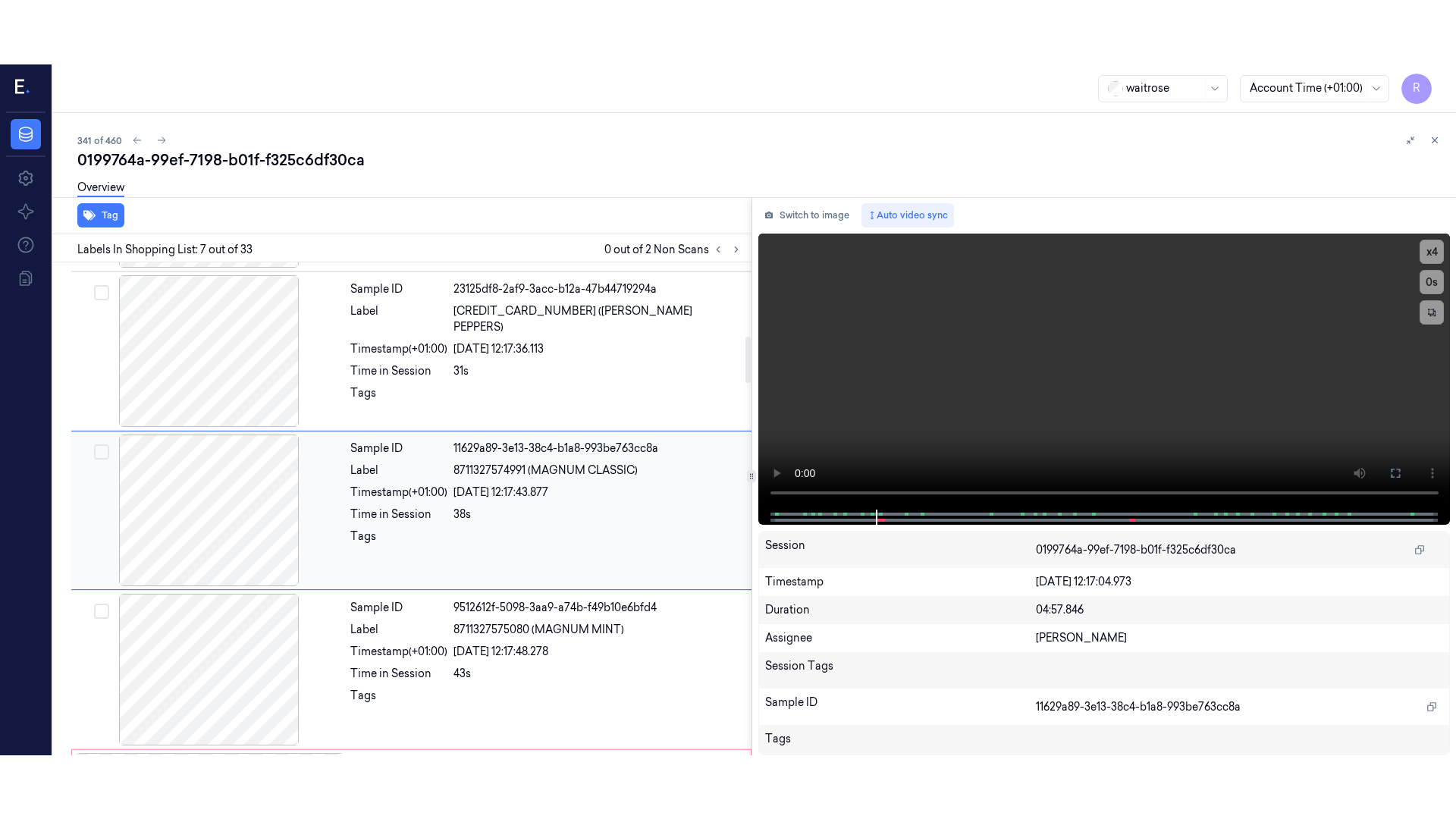
scroll to position [788, 0]
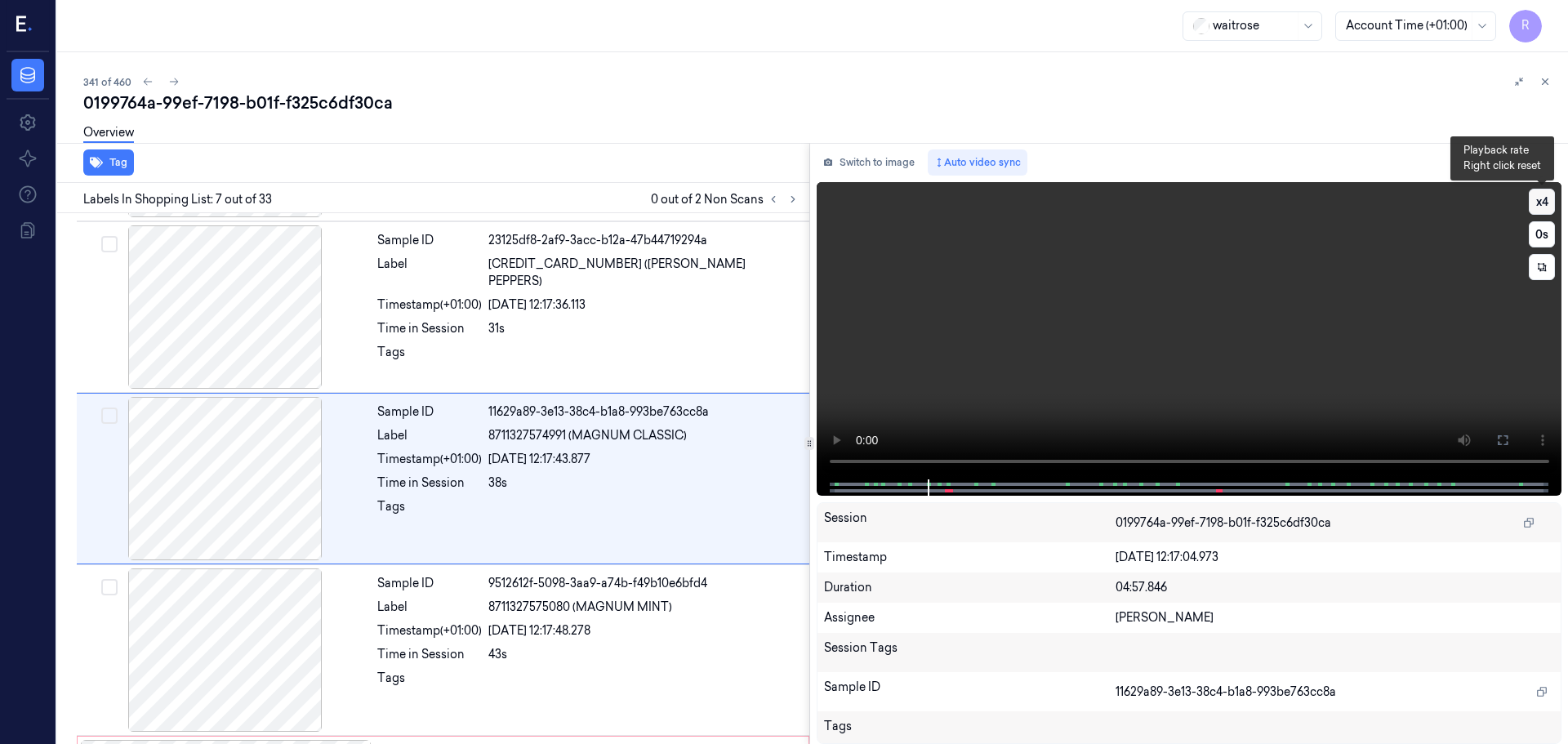
click at [1544, 197] on button "x 4" at bounding box center [1541, 201] width 26 height 26
click at [1510, 445] on button at bounding box center [1503, 440] width 26 height 26
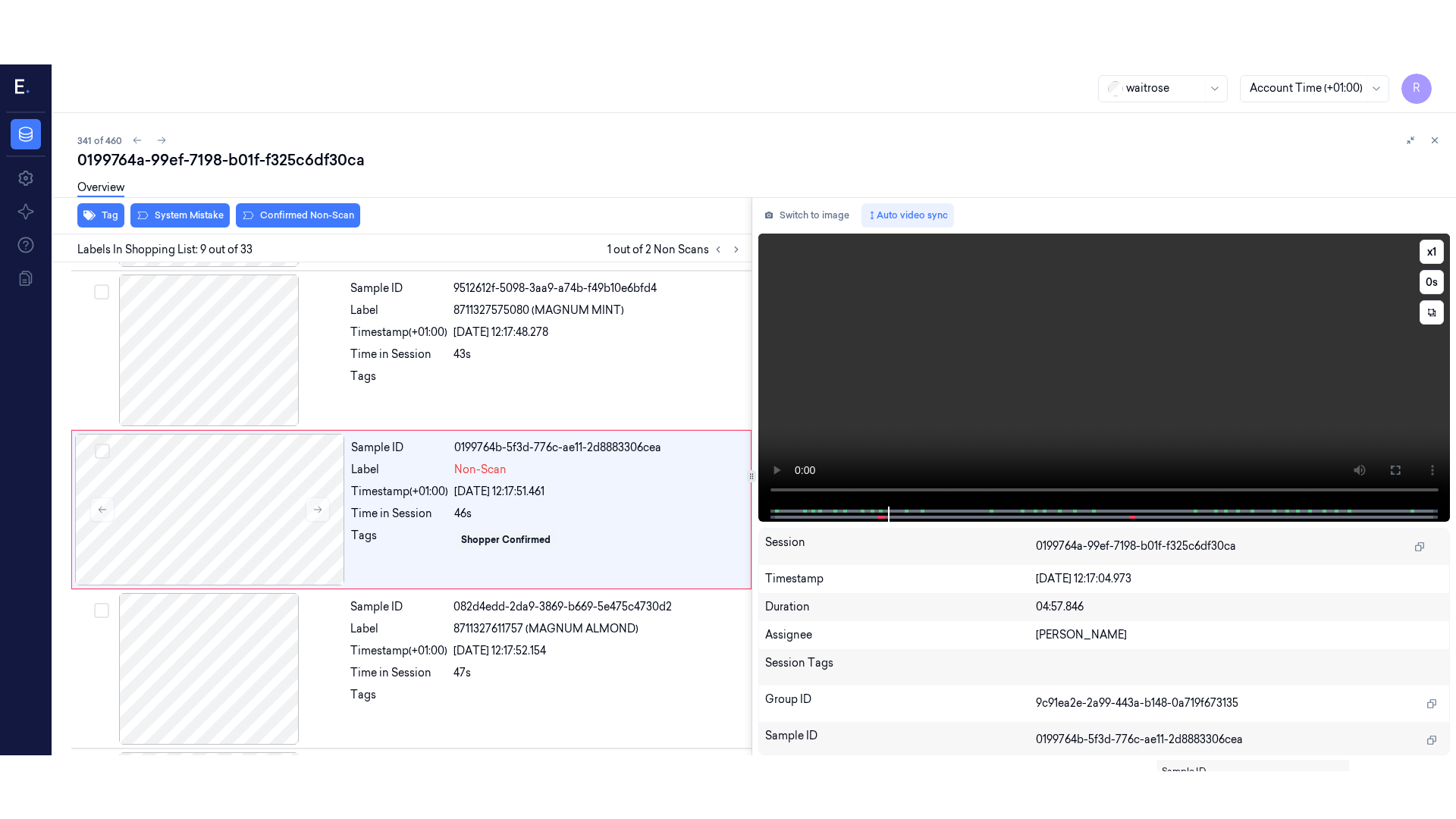
scroll to position [1107, 0]
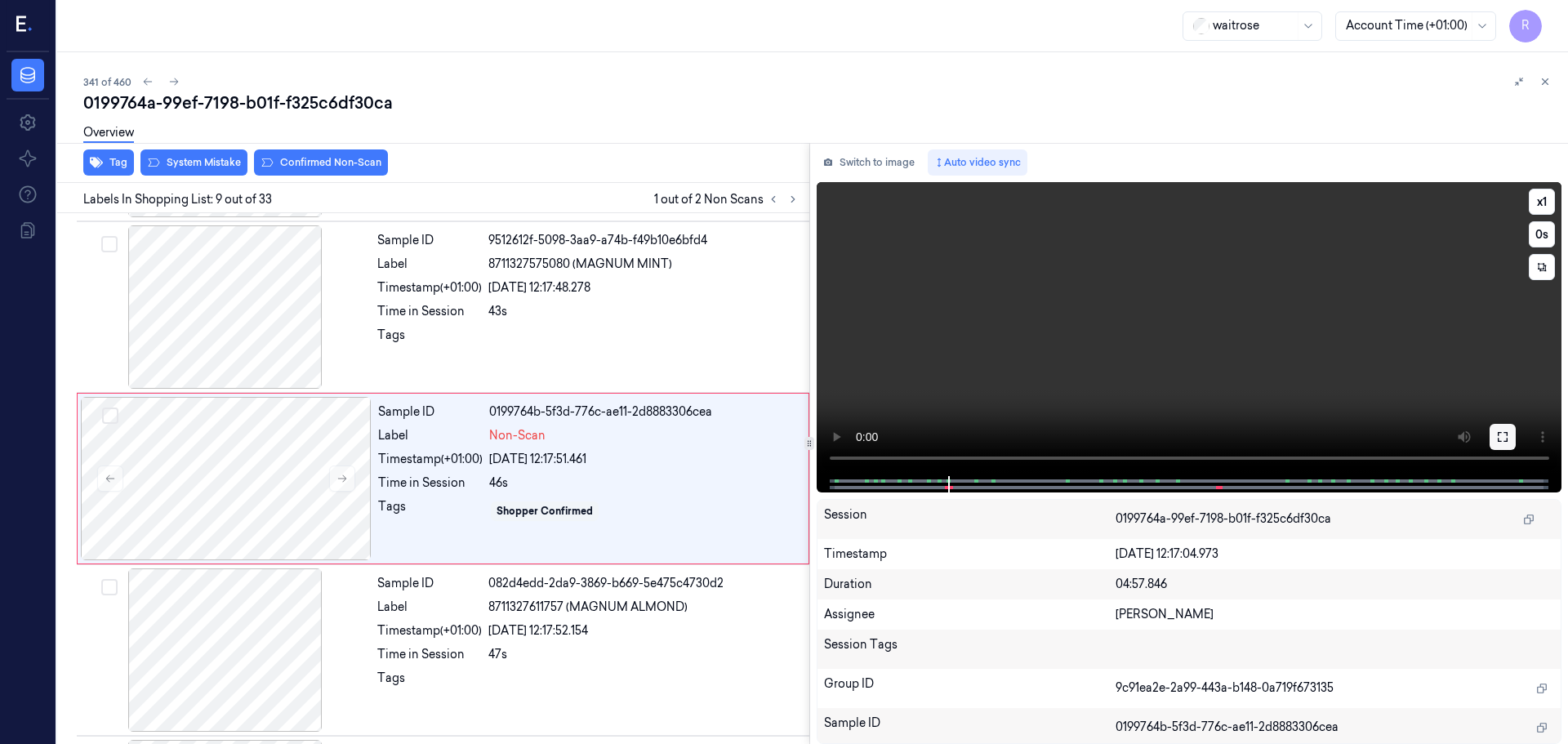
click at [1496, 429] on button at bounding box center [1503, 437] width 26 height 26
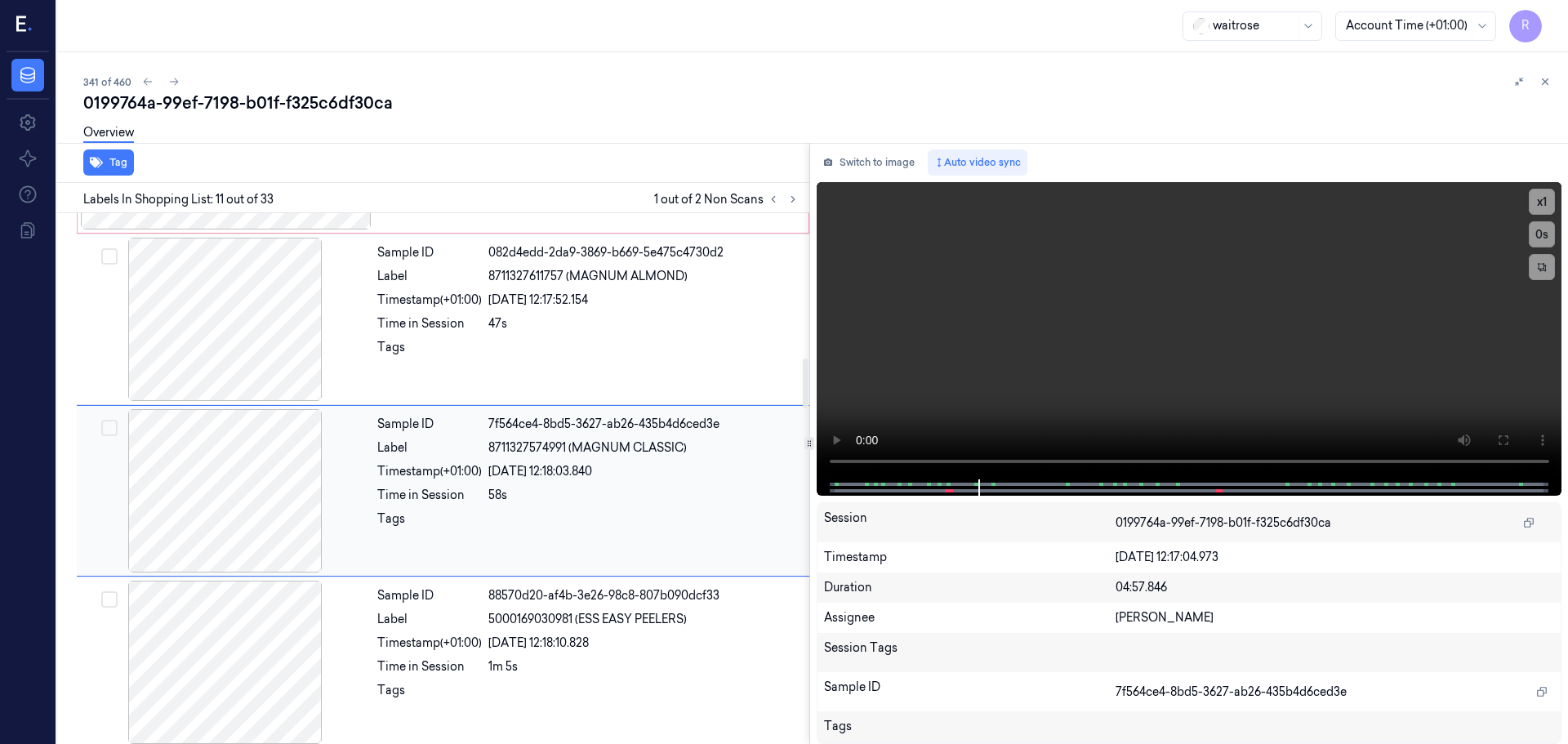
scroll to position [1548, 0]
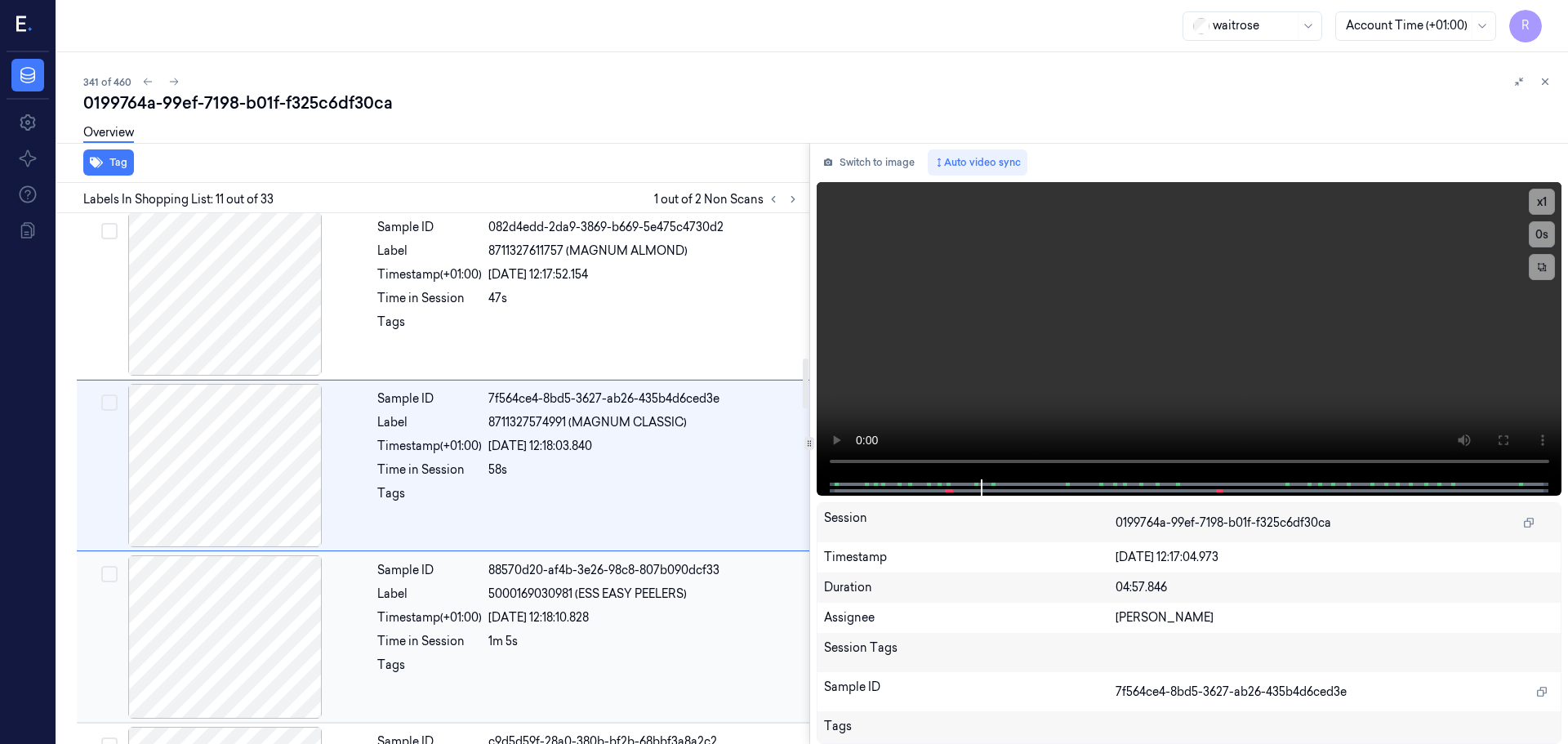
click at [600, 630] on div "Sample ID 88570d20-af4b-3e26-98c8-807b090dcf33 Label 5000169030981 (ESS EASY PE…" at bounding box center [588, 637] width 435 height 164
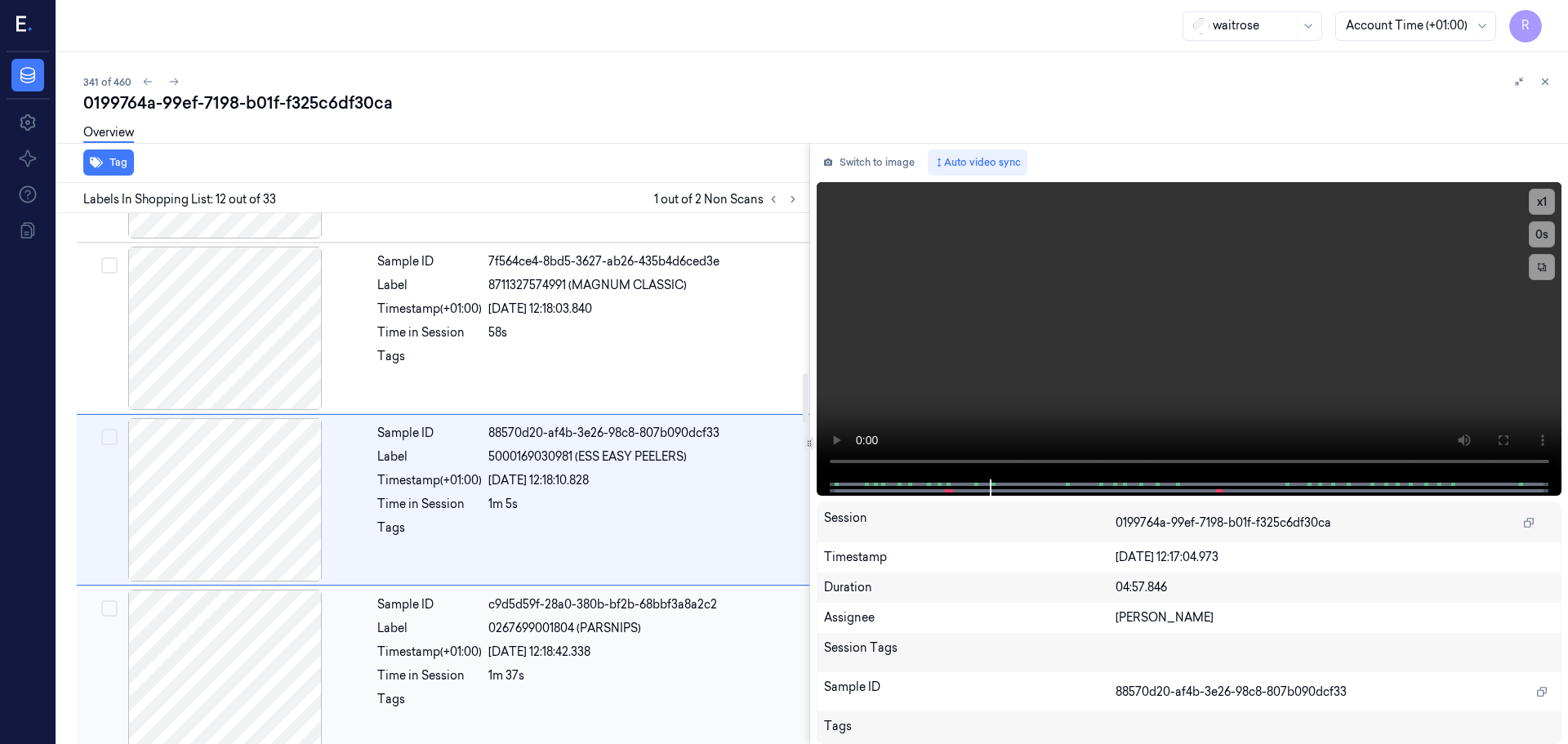
scroll to position [1706, 0]
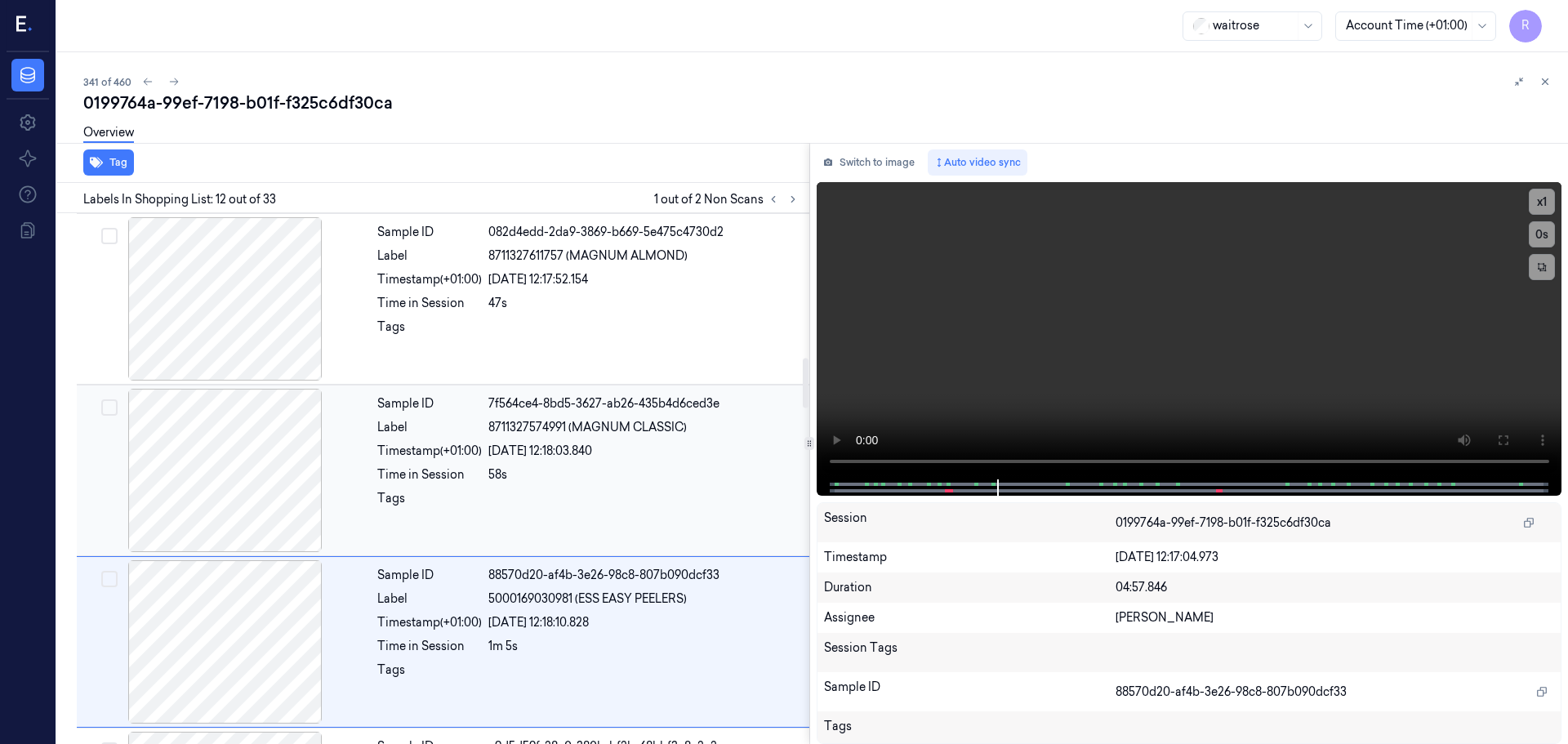
click at [564, 467] on div "58s" at bounding box center [644, 475] width 311 height 17
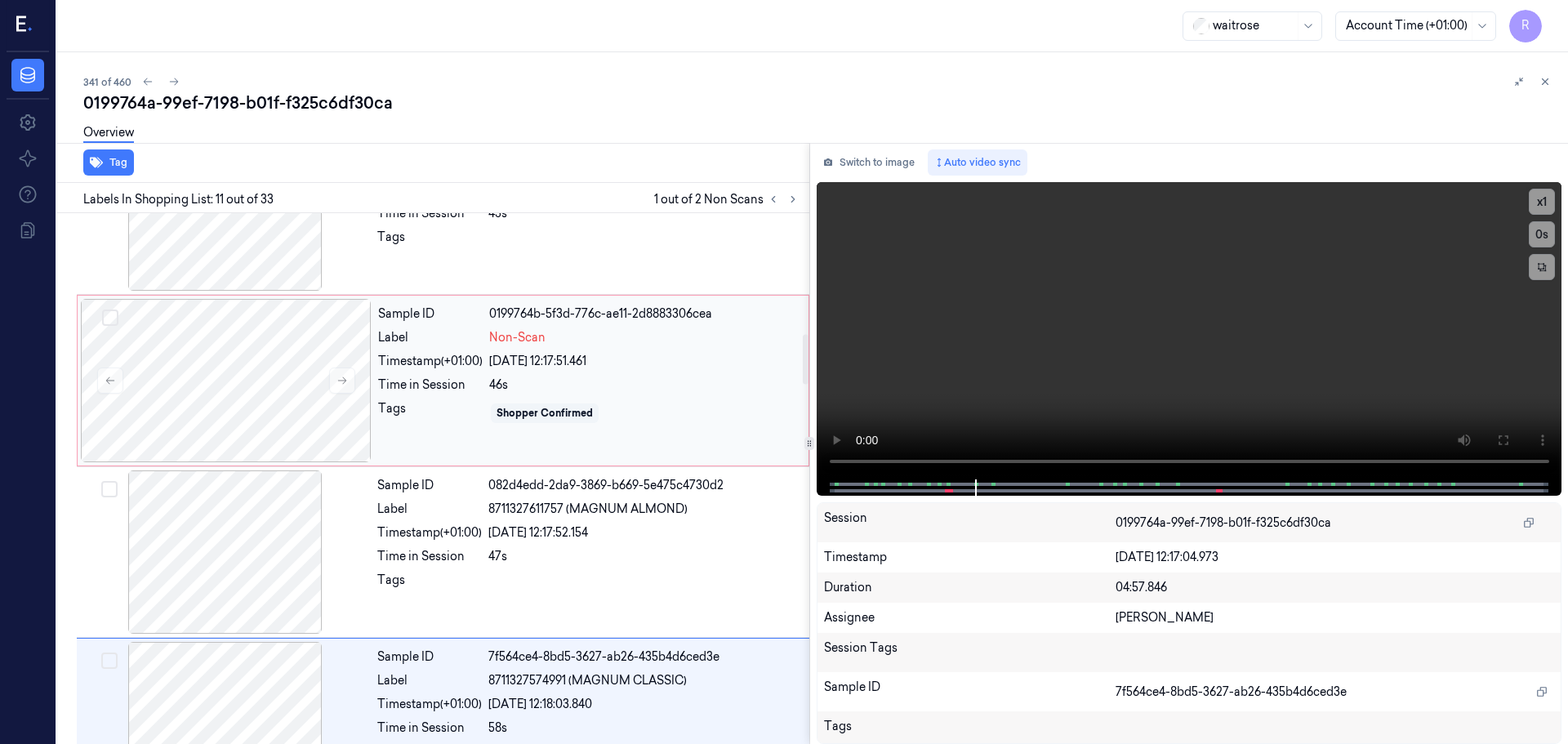
click at [581, 377] on div "46s" at bounding box center [644, 384] width 310 height 17
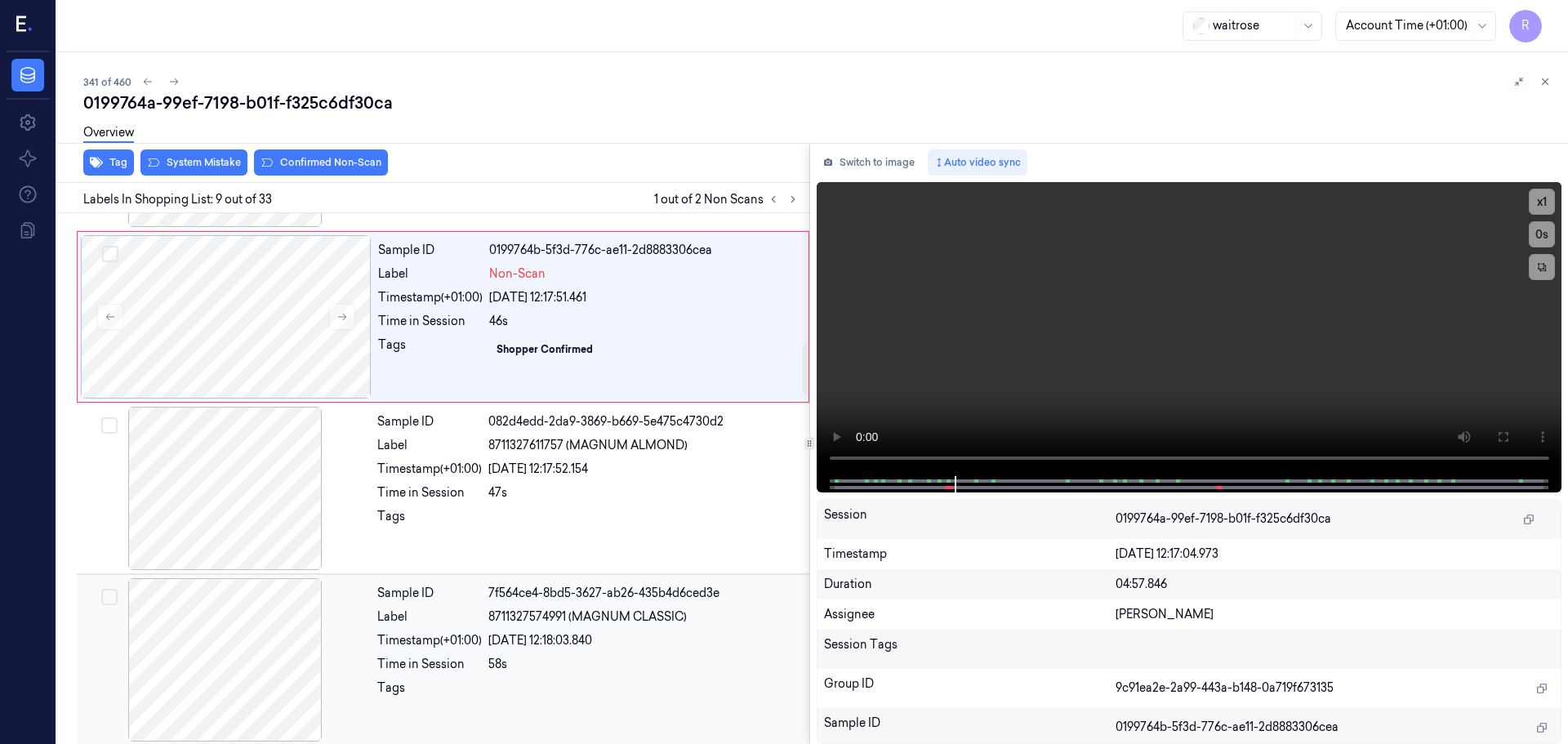
scroll to position [1273, 0]
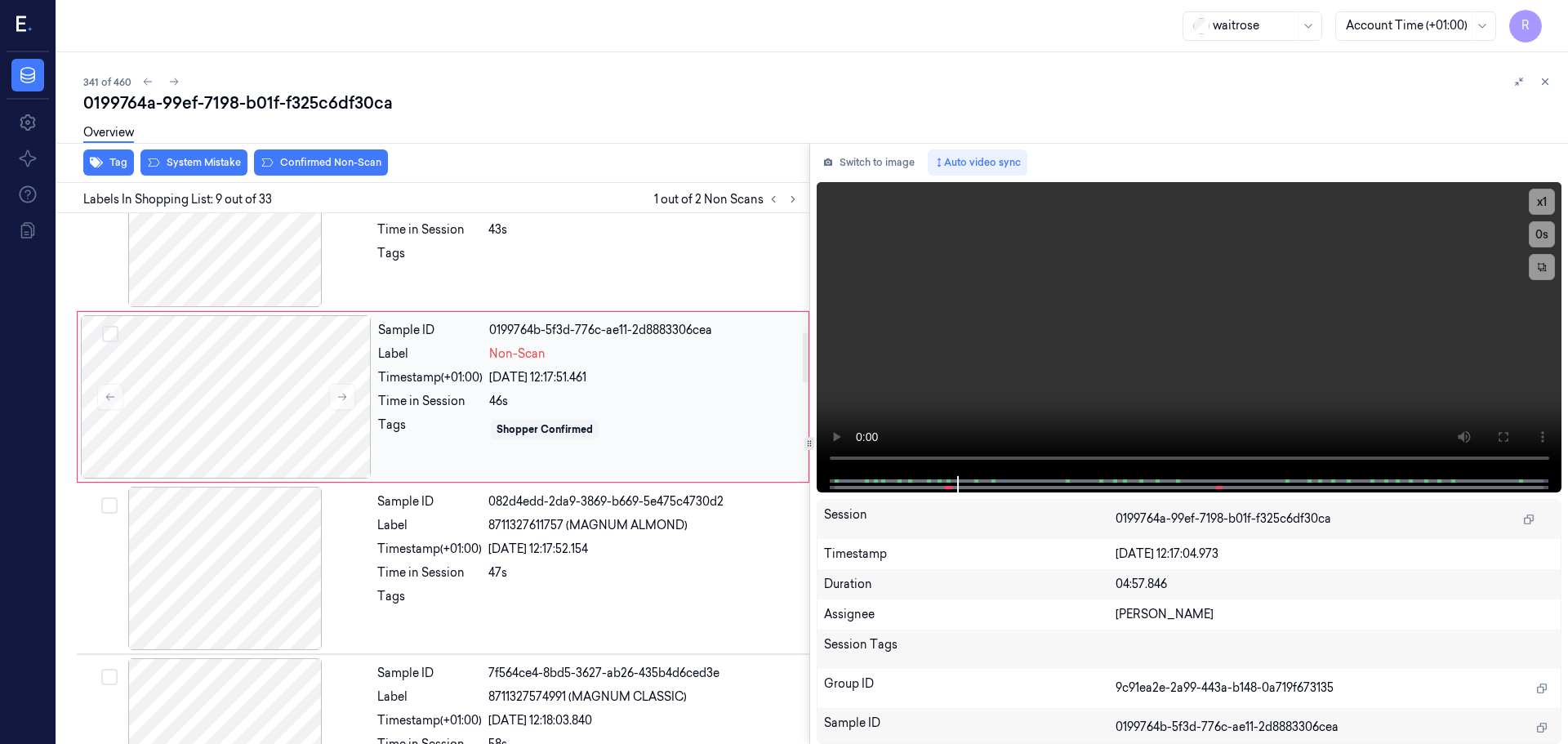
click at [548, 419] on div "Shopper Confirmed" at bounding box center [644, 429] width 310 height 26
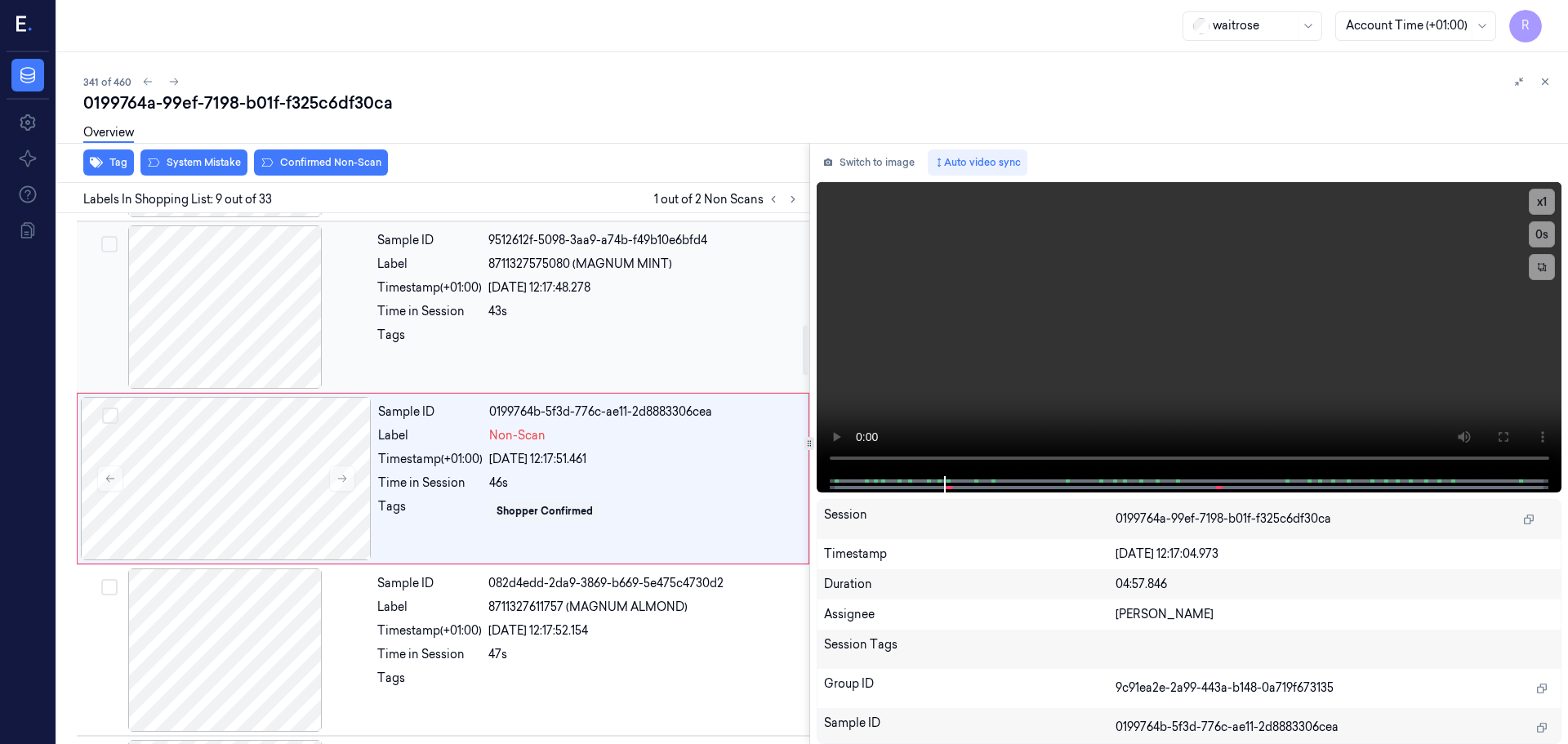
click at [582, 345] on div at bounding box center [644, 339] width 311 height 26
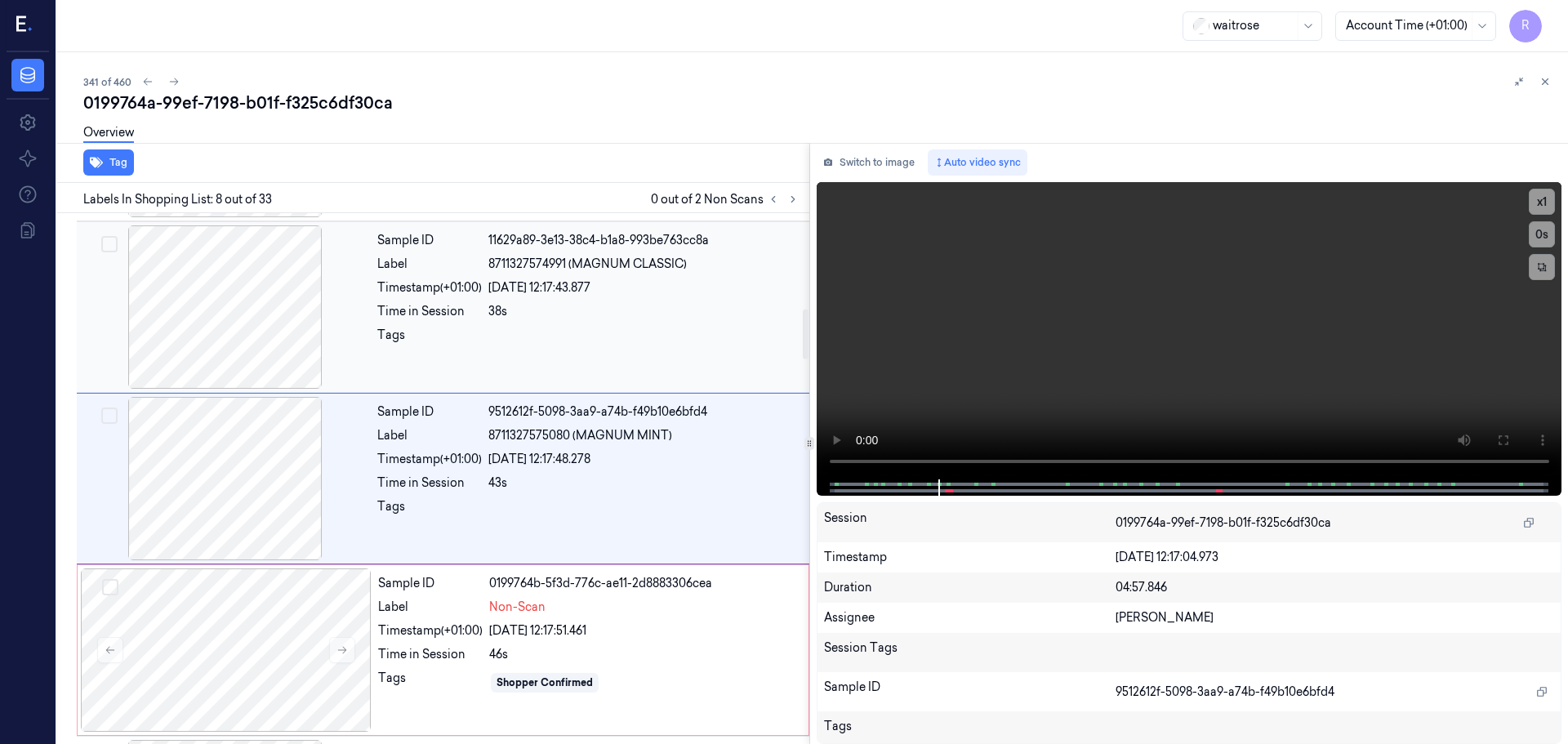
click at [576, 316] on div "38s" at bounding box center [644, 311] width 311 height 17
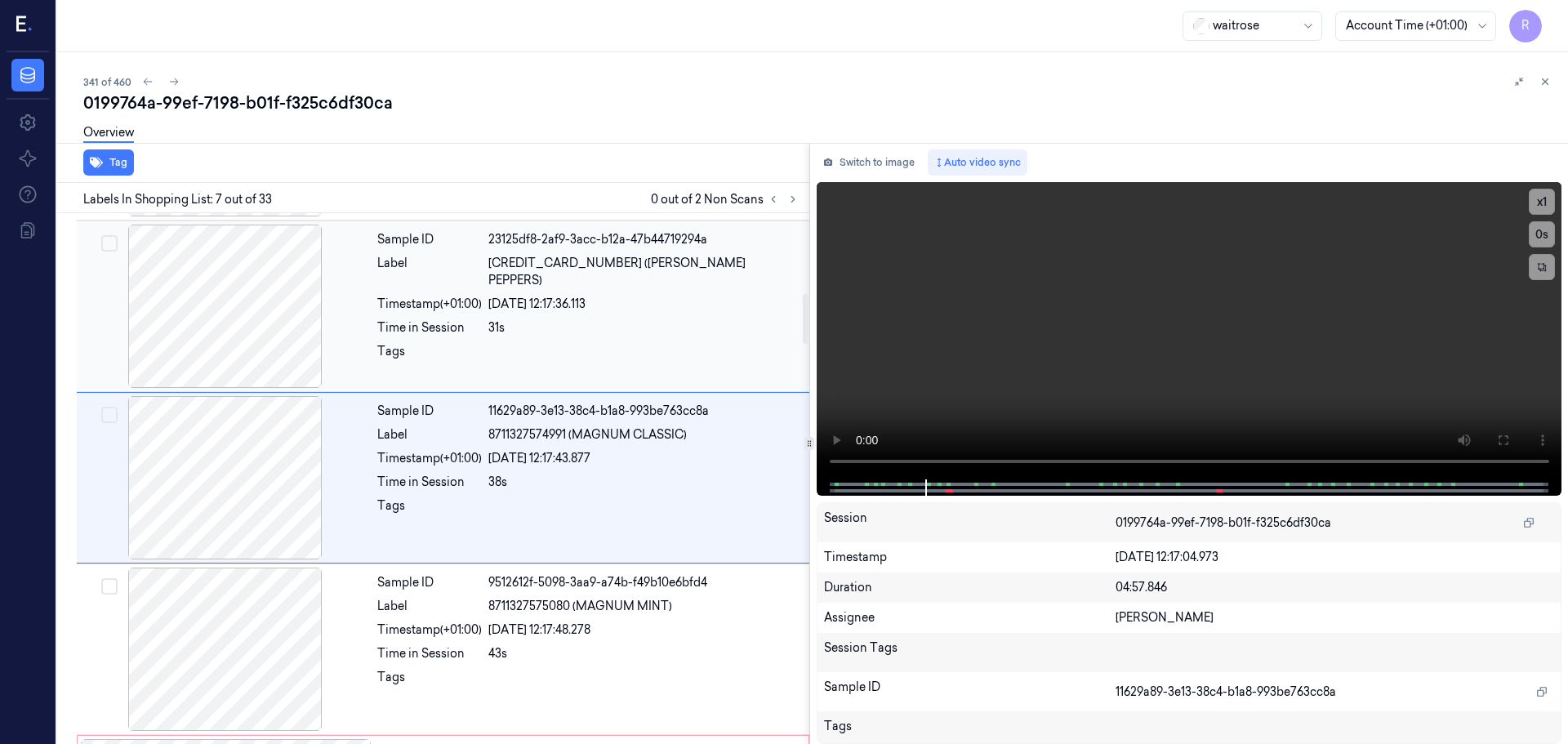
scroll to position [849, 0]
click at [711, 320] on div "Sample ID 23125df8-2af9-3acc-b12a-47b44719294a Label [CREDIT_CARD_NUMBER] ([PER…" at bounding box center [588, 307] width 435 height 164
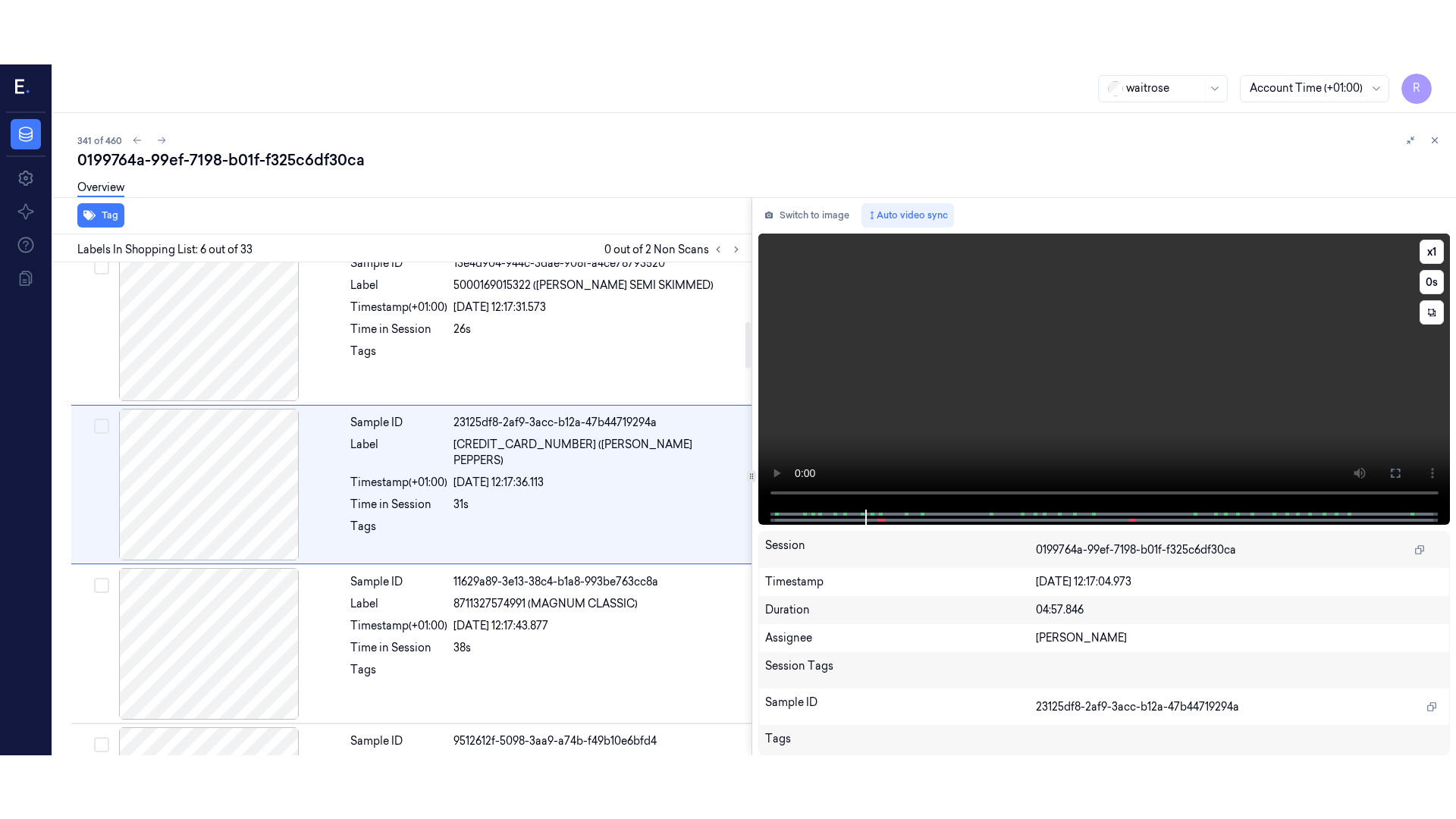
scroll to position [629, 0]
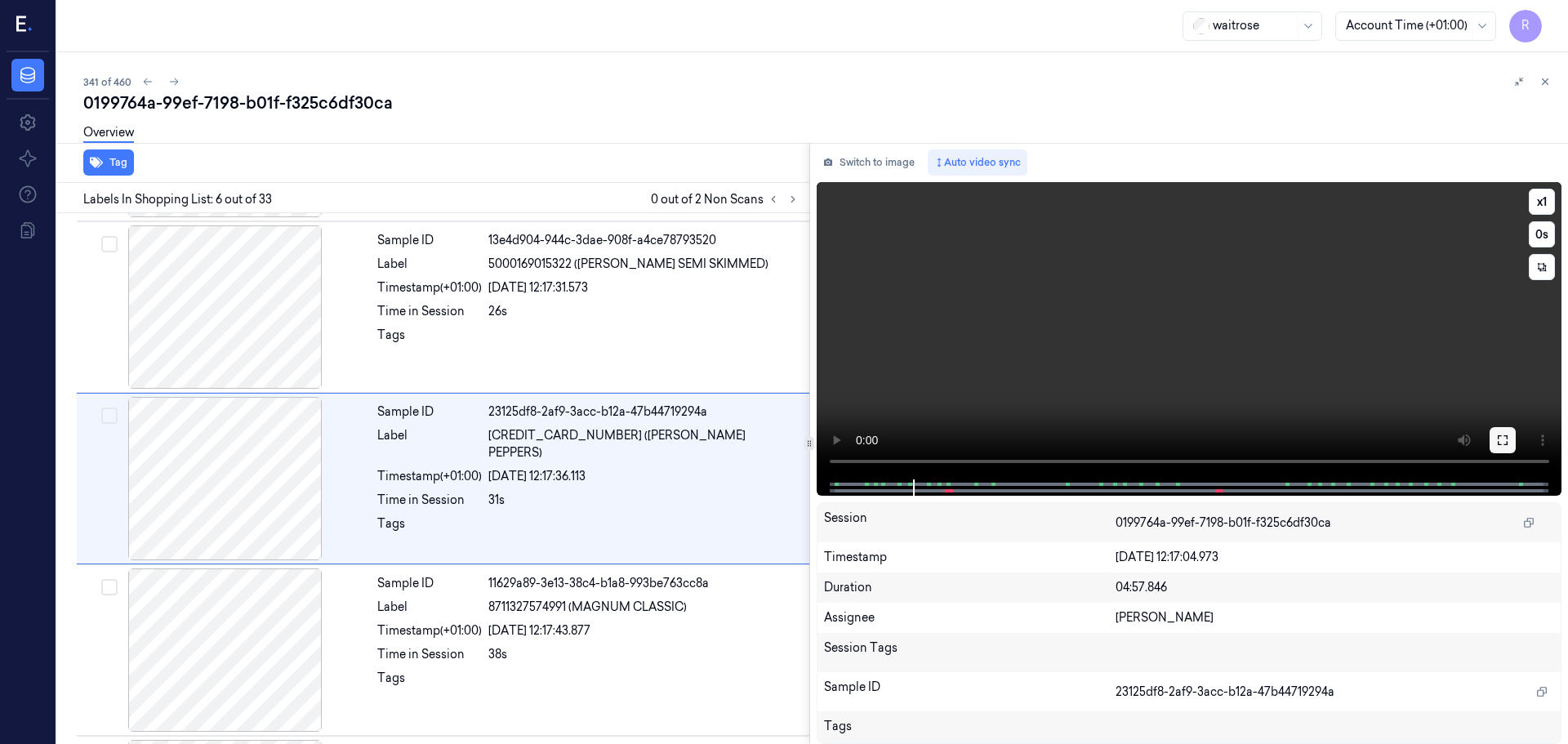
click at [1501, 441] on icon at bounding box center [1503, 441] width 13 height 13
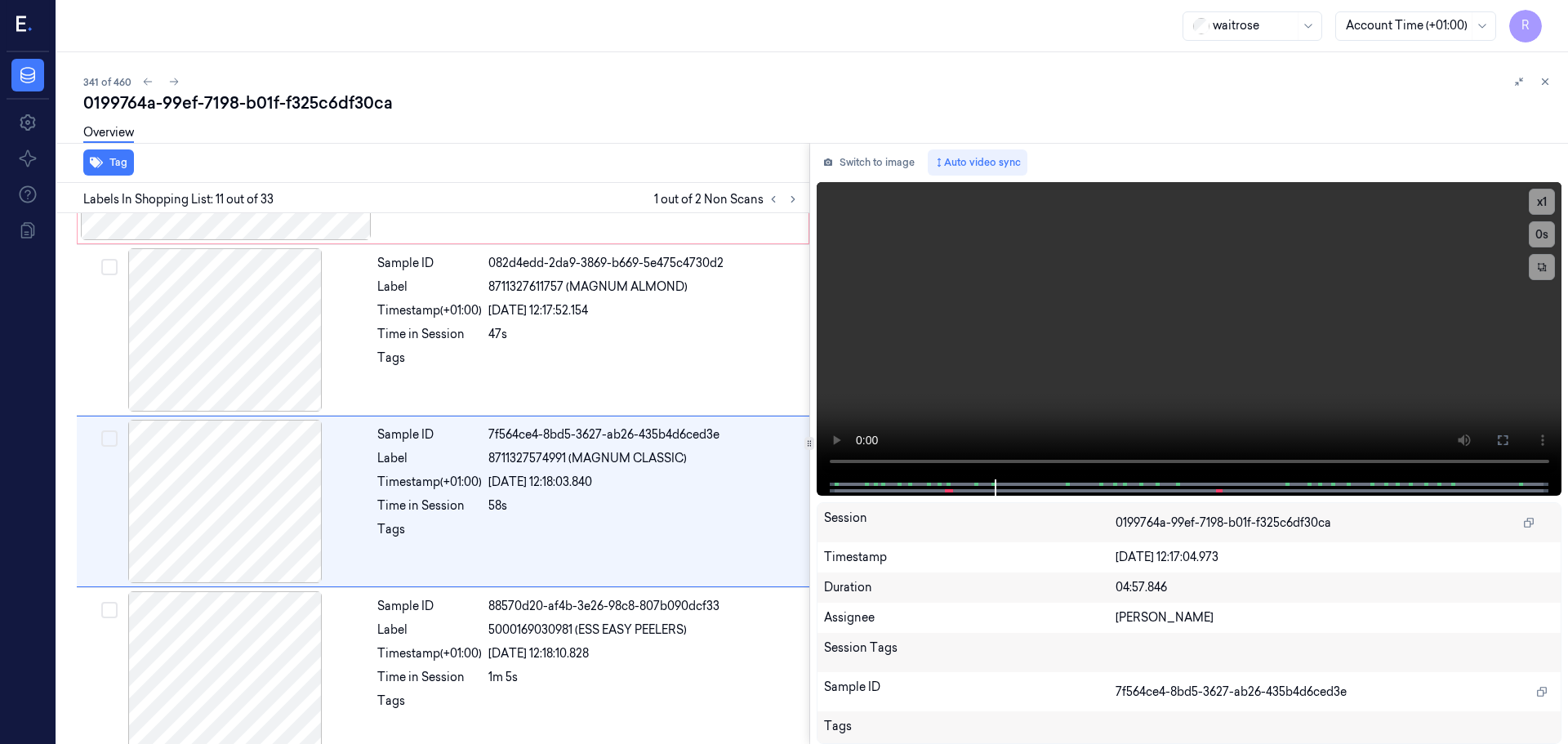
scroll to position [1535, 0]
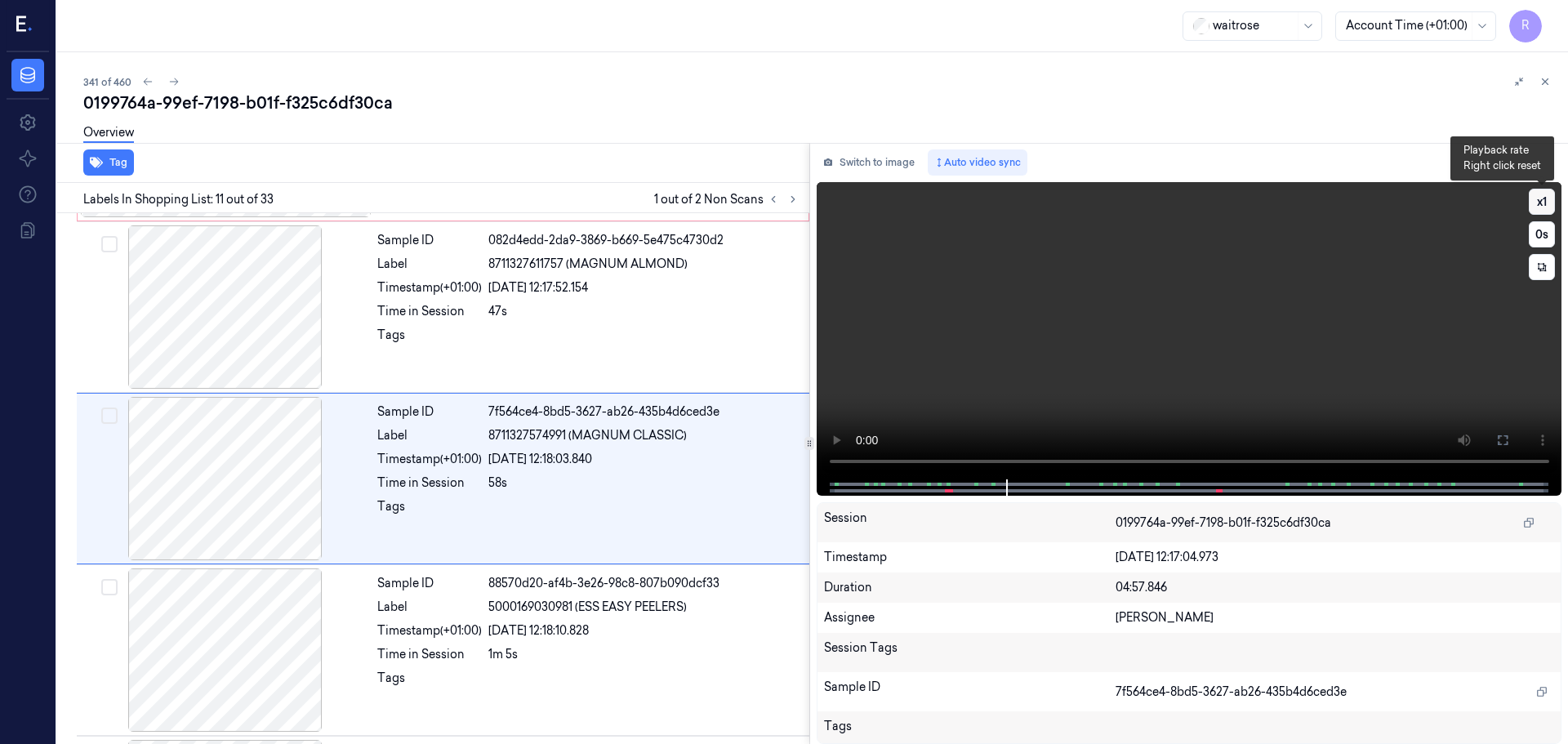
click at [1545, 196] on button "x 1" at bounding box center [1541, 201] width 26 height 26
click at [1545, 196] on button "x 2" at bounding box center [1541, 201] width 26 height 26
click at [795, 208] on button at bounding box center [793, 199] width 19 height 19
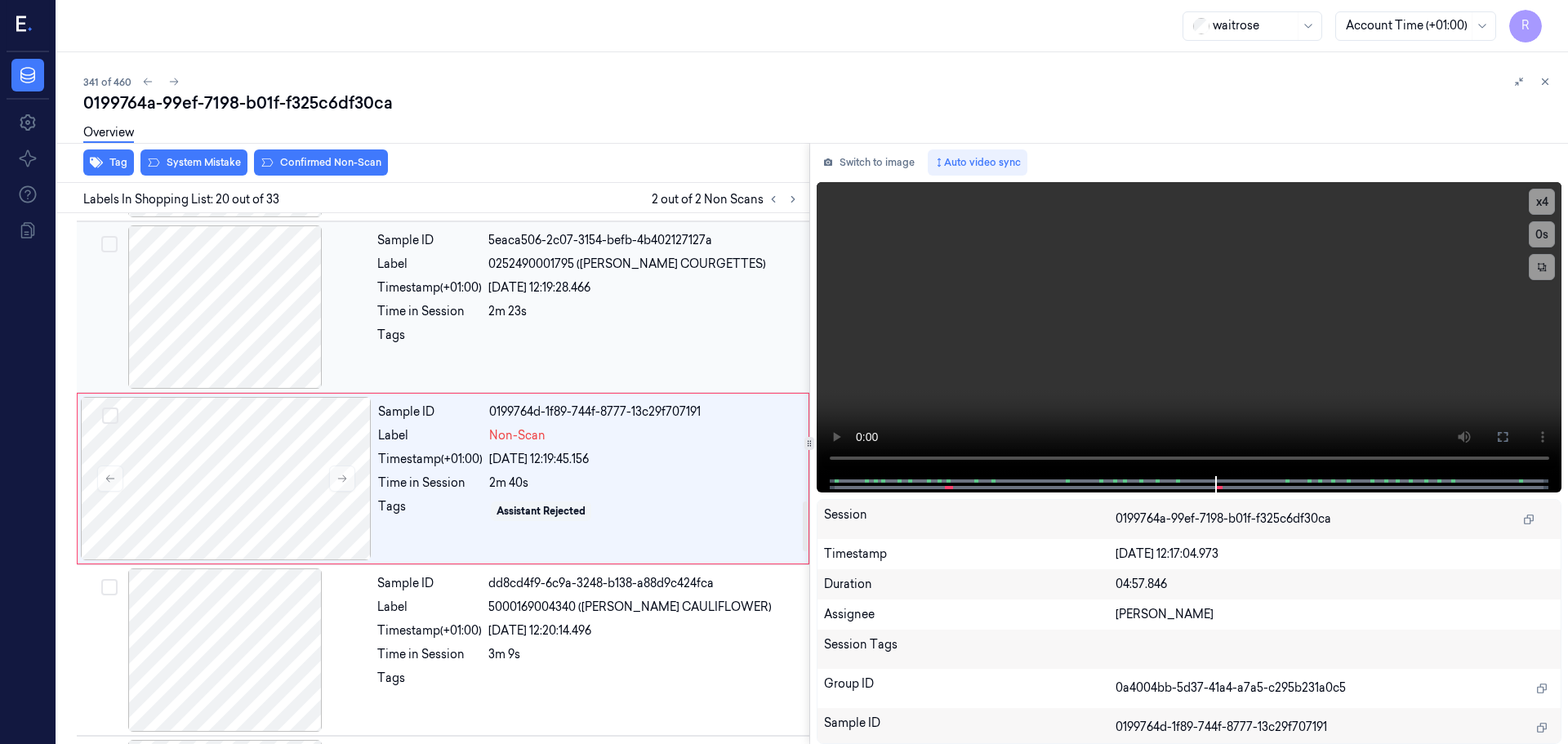
click at [263, 331] on div at bounding box center [225, 307] width 291 height 164
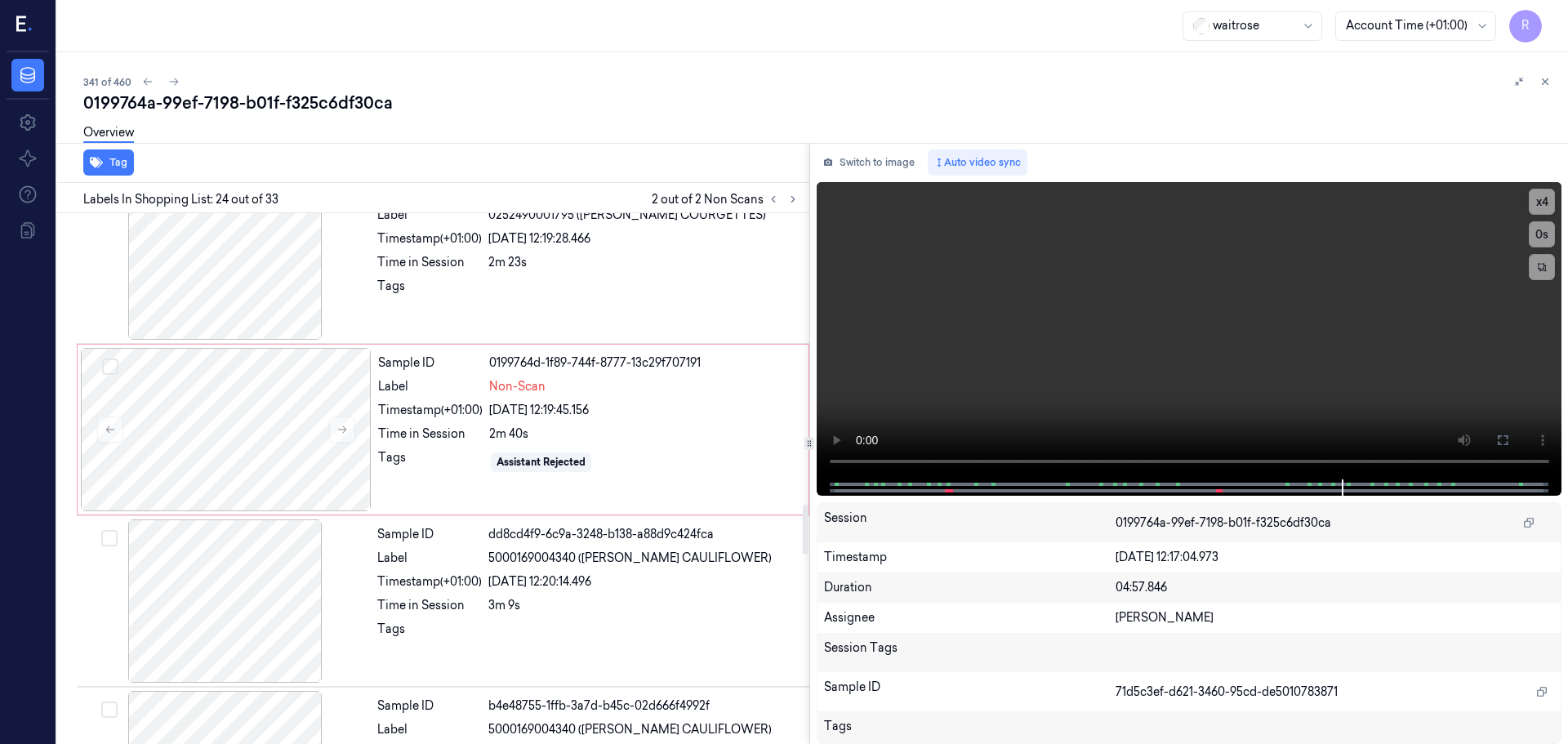
scroll to position [3110, 0]
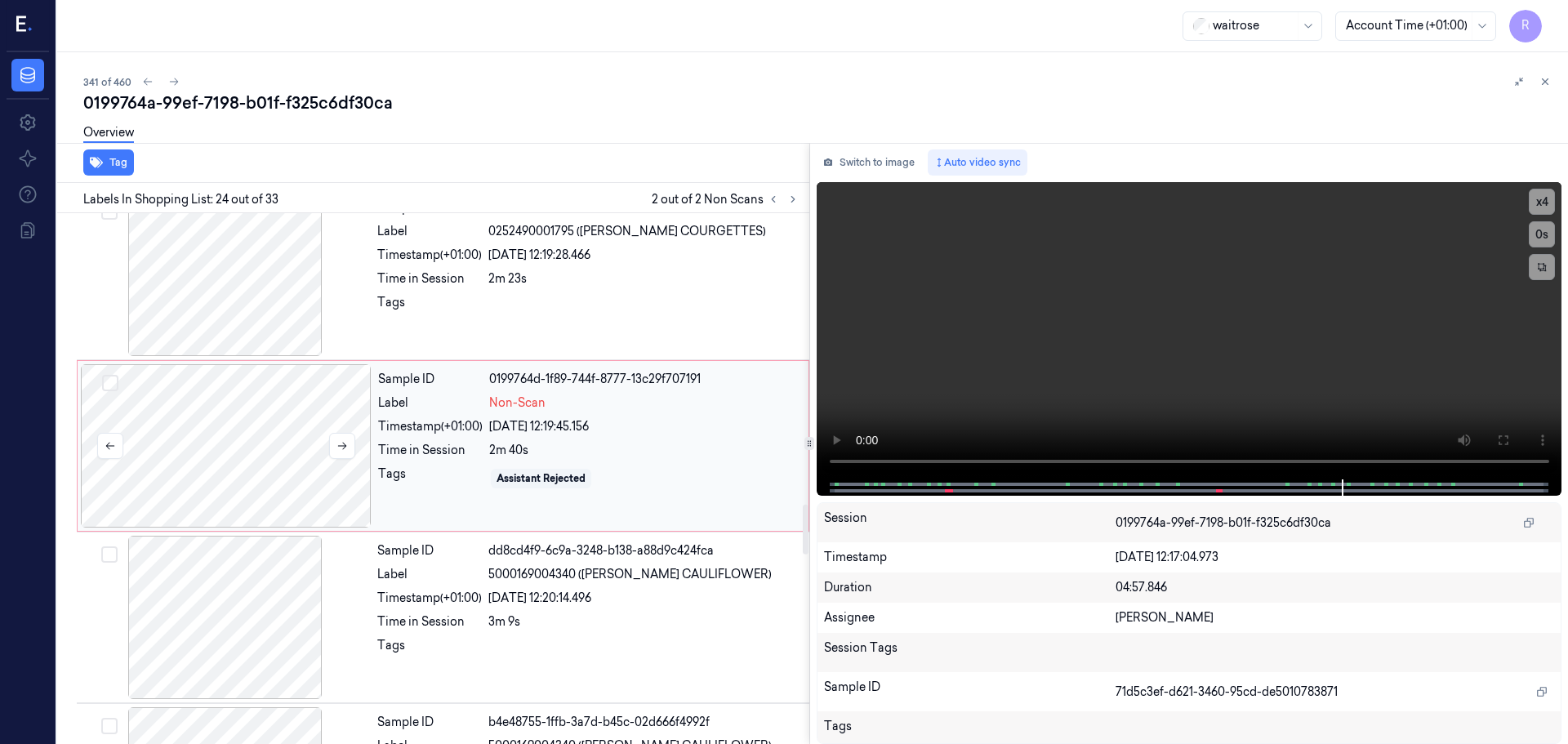
click at [323, 441] on div at bounding box center [226, 446] width 291 height 164
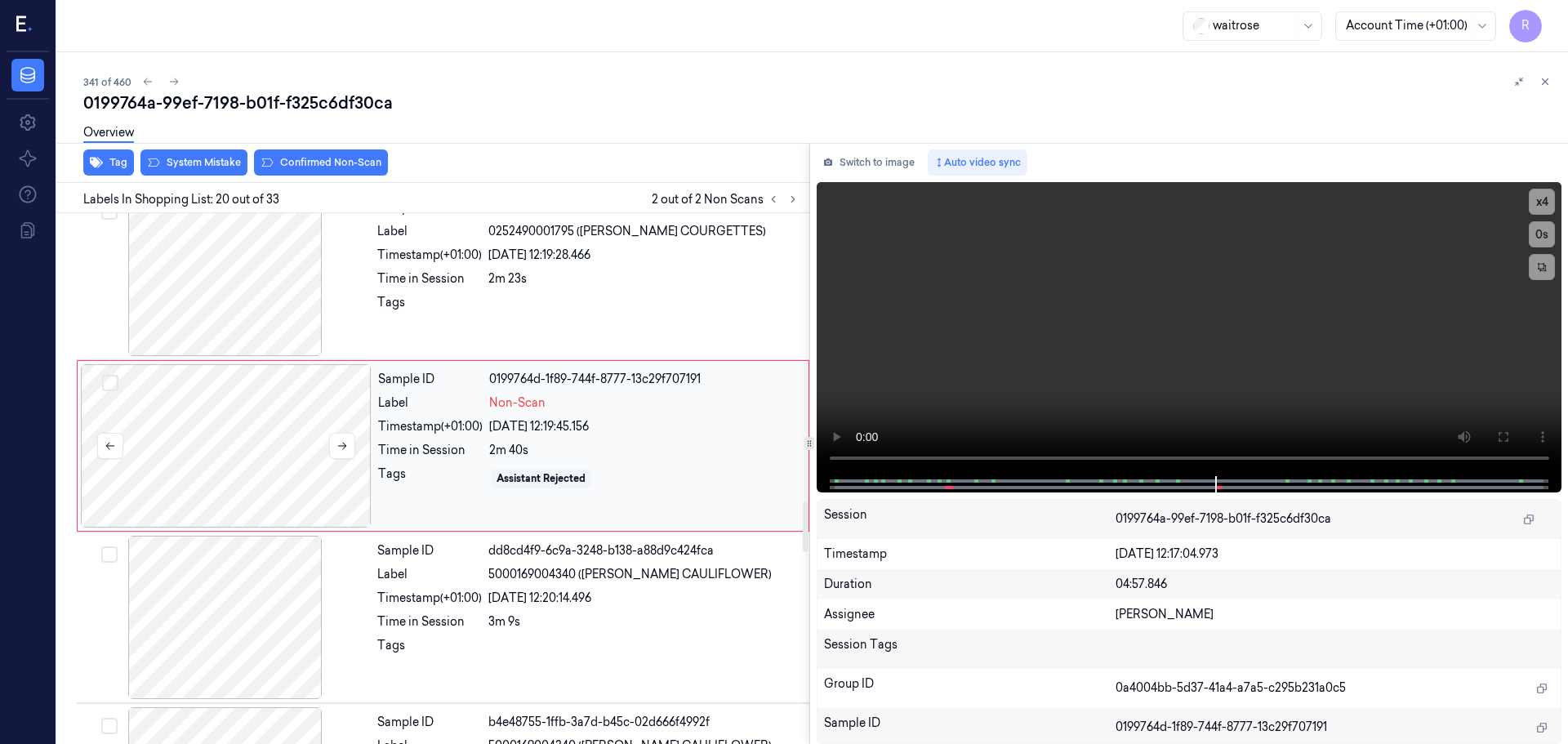
scroll to position [3078, 0]
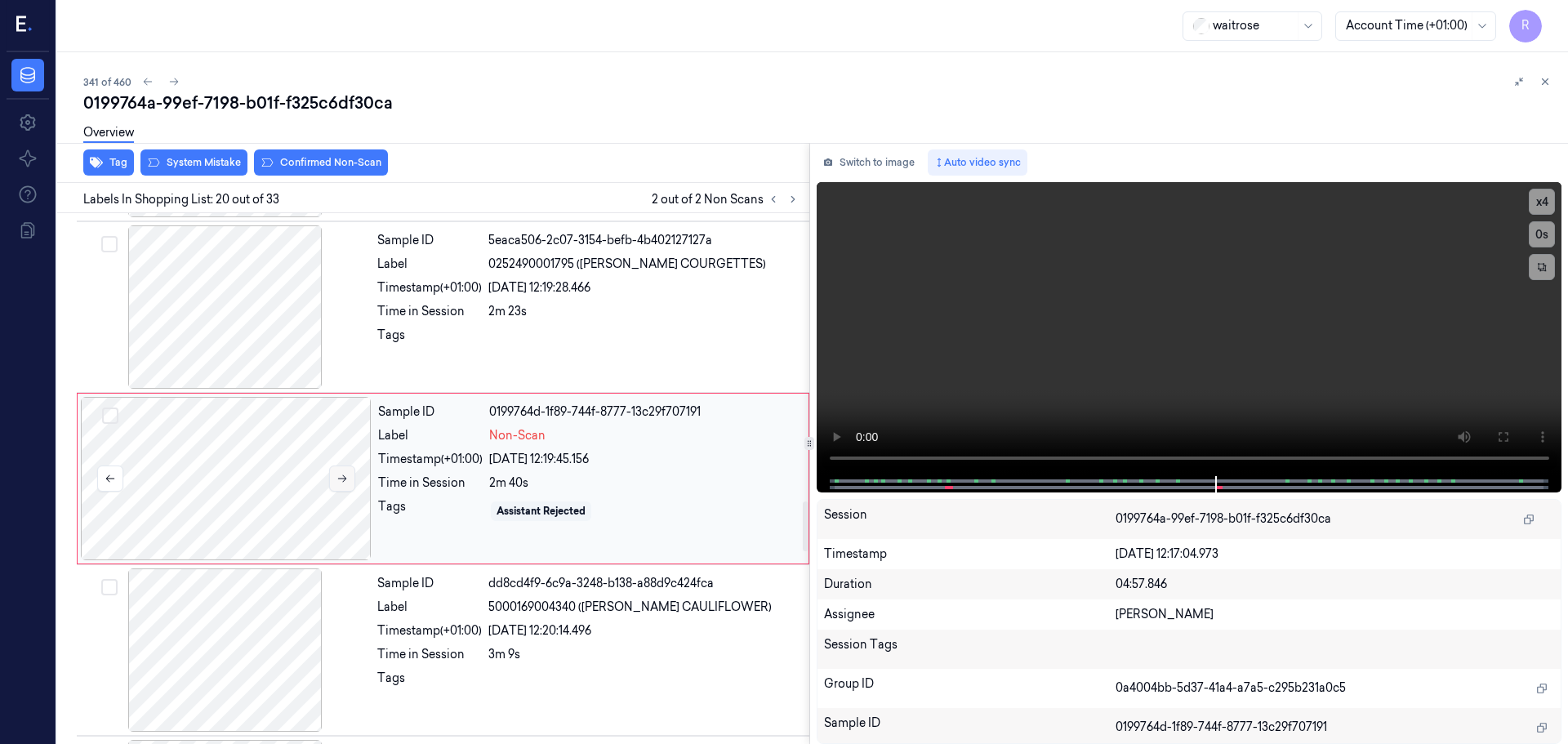
click at [344, 480] on icon at bounding box center [342, 478] width 11 height 11
click at [193, 149] on div "Overview" at bounding box center [819, 134] width 1471 height 41
click at [191, 161] on button "System Mistake" at bounding box center [194, 163] width 107 height 26
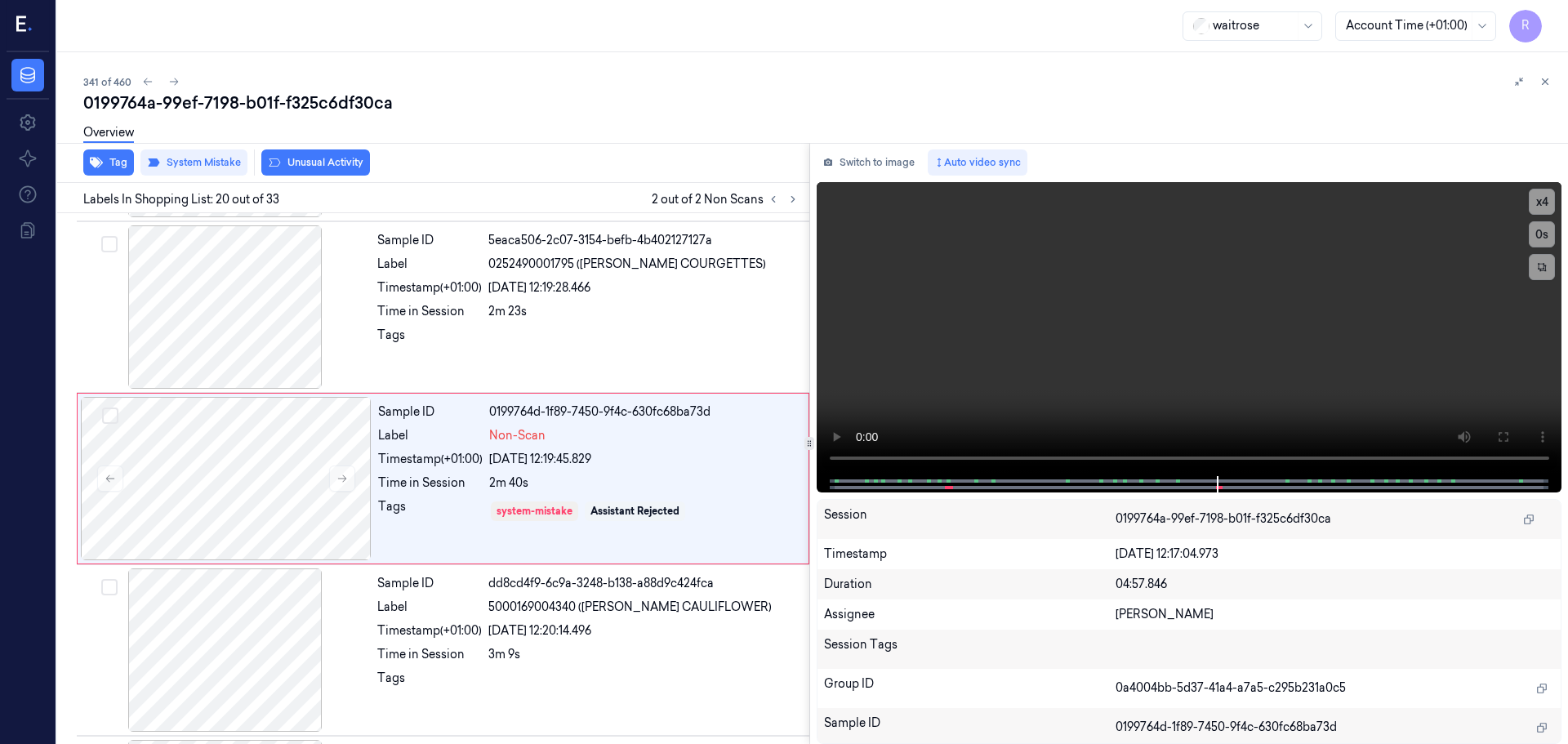
click at [119, 149] on div "Overview" at bounding box center [109, 134] width 51 height 41
click at [120, 163] on button "Tag" at bounding box center [109, 163] width 51 height 26
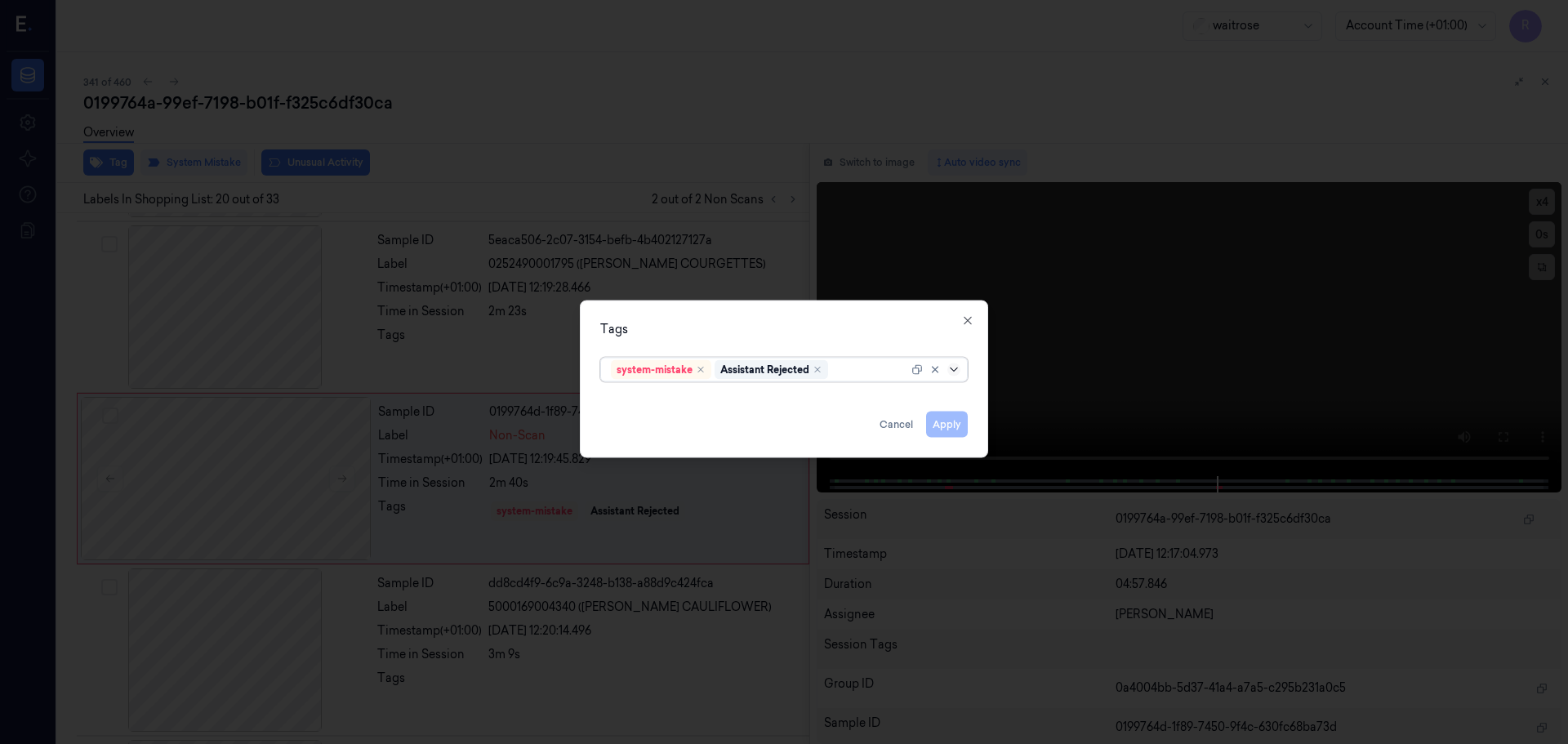
click at [958, 372] on icon at bounding box center [954, 369] width 13 height 13
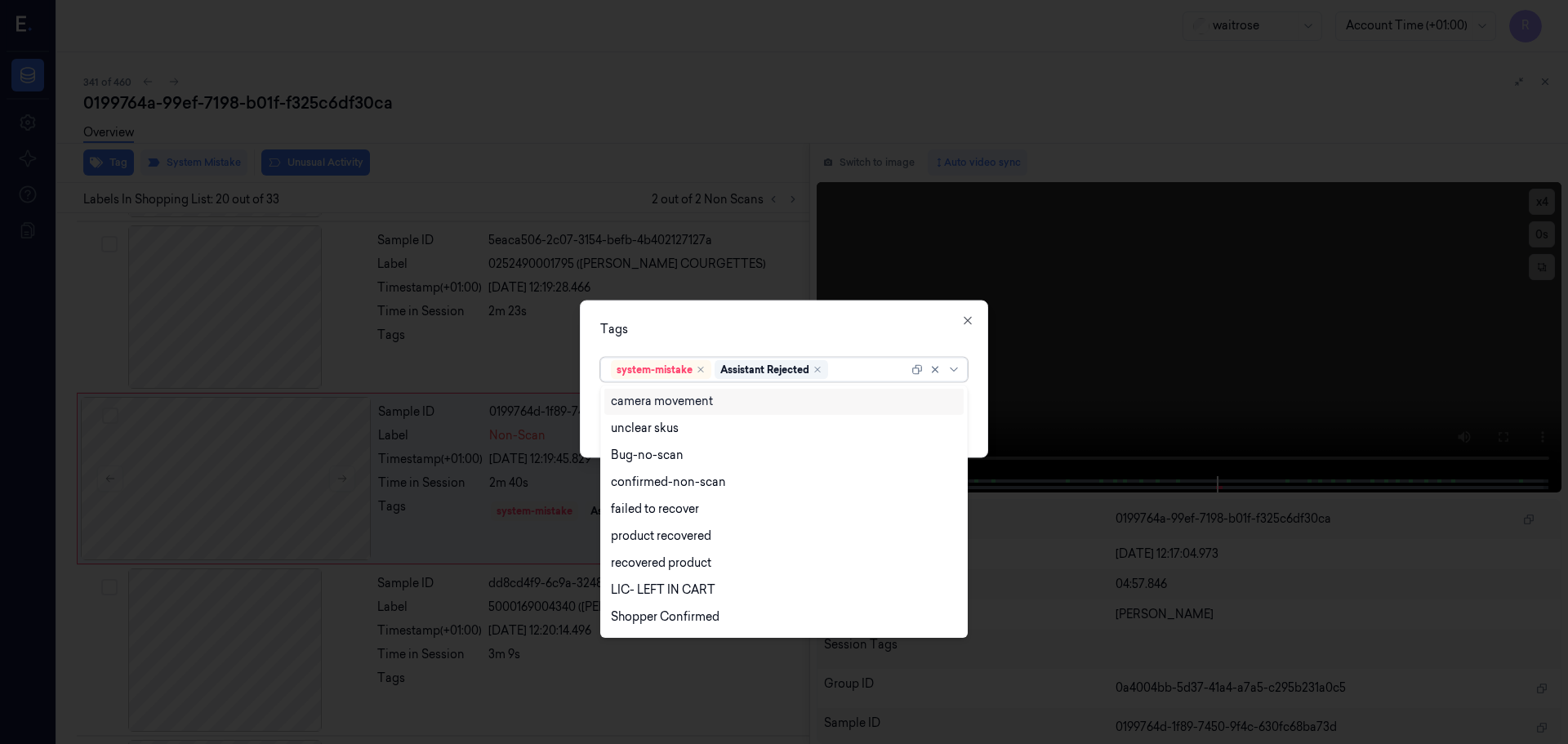
scroll to position [0, 0]
click at [629, 441] on div "staff mistake" at bounding box center [784, 429] width 360 height 27
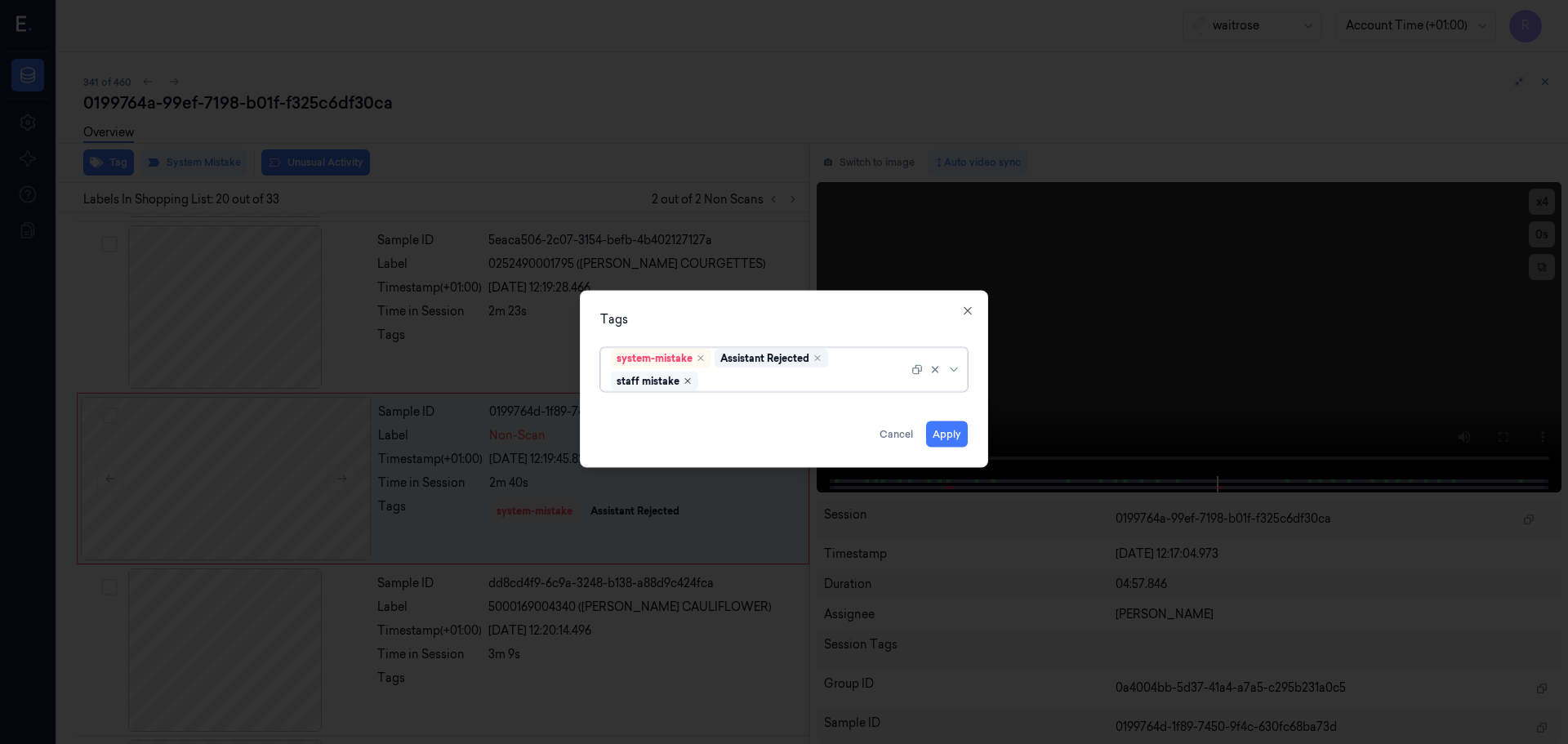
click at [691, 383] on div "staff mistake" at bounding box center [654, 380] width 87 height 19
click at [685, 381] on icon "Remove ,staff mistake" at bounding box center [687, 380] width 10 height 10
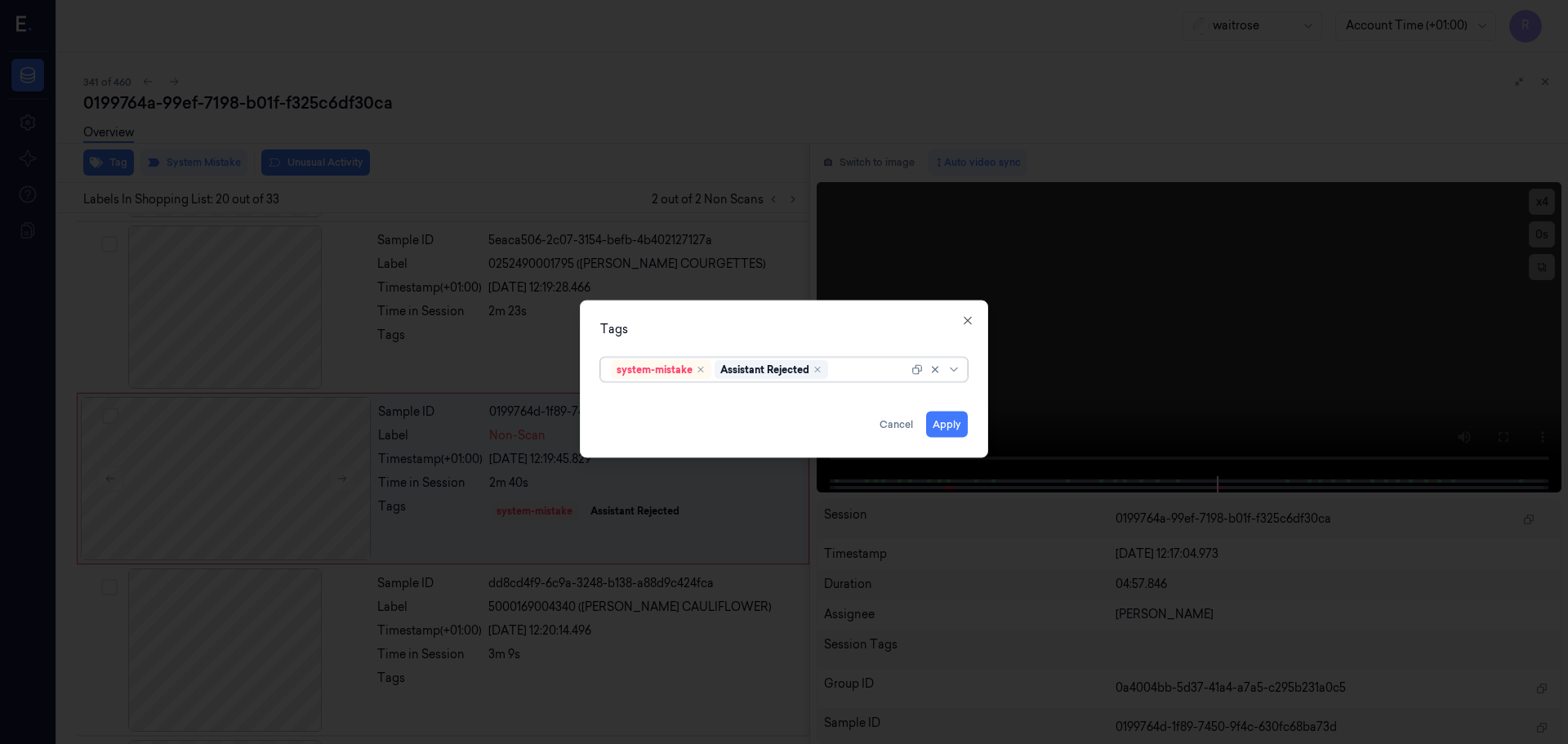
click at [959, 374] on div at bounding box center [956, 369] width 17 height 13
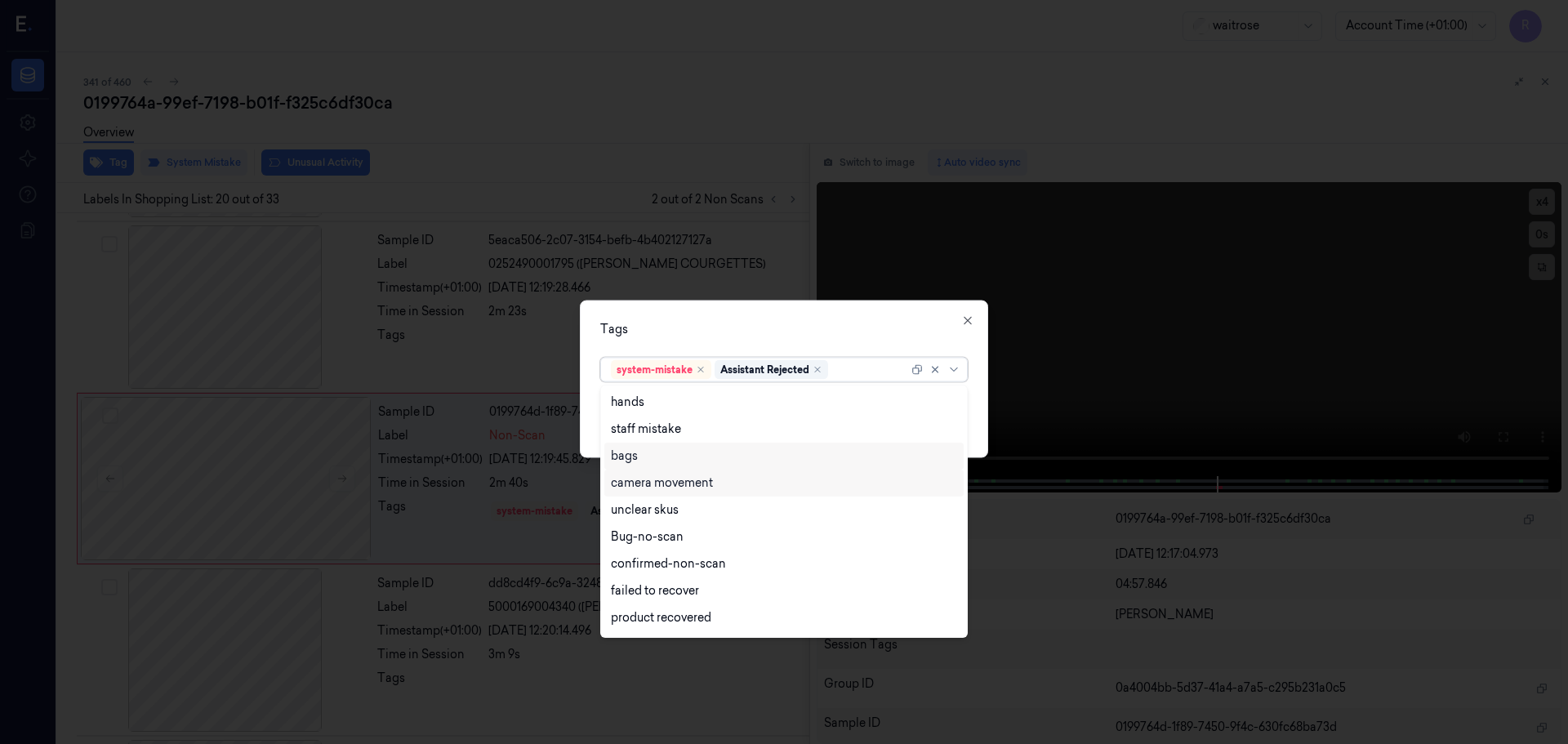
click at [633, 464] on div "bags" at bounding box center [624, 456] width 27 height 17
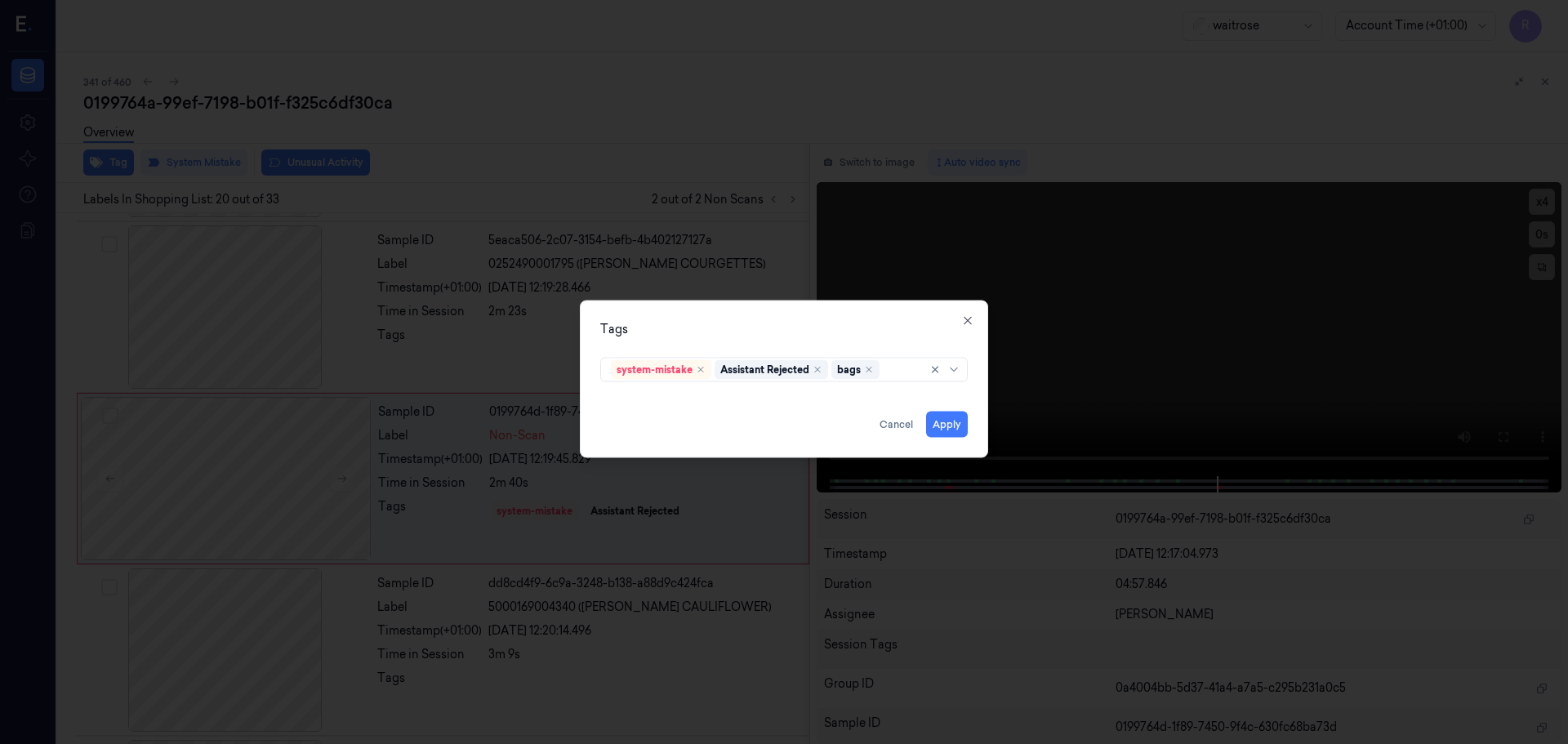
drag, startPoint x: 738, startPoint y: 338, endPoint x: 863, endPoint y: 341, distance: 125.0
click at [739, 338] on div "Tags system-mistake Assistant Rejected bags Apply Cancel Close" at bounding box center [784, 378] width 408 height 157
click at [939, 425] on button "Apply" at bounding box center [946, 424] width 41 height 26
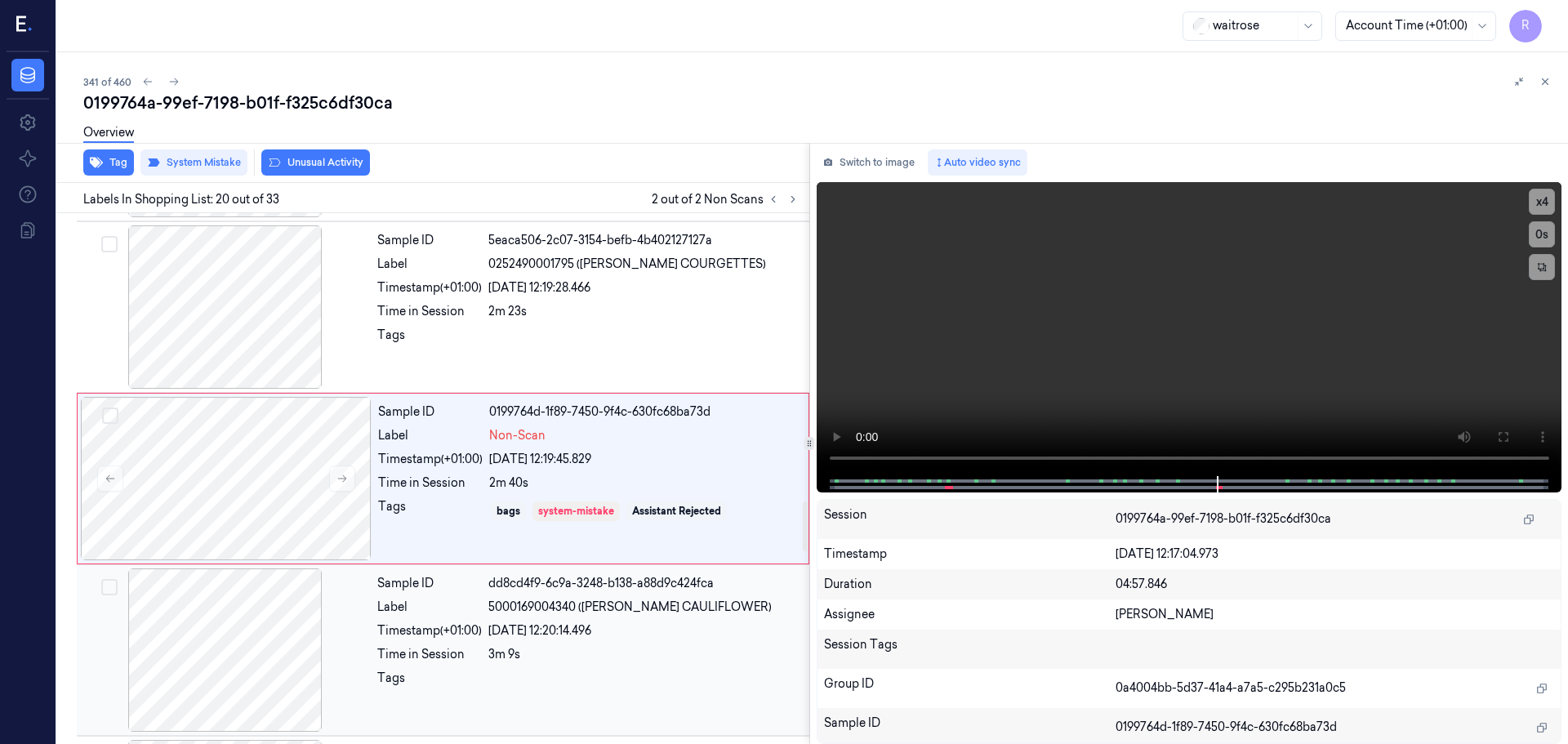
click at [493, 670] on div at bounding box center [644, 682] width 311 height 26
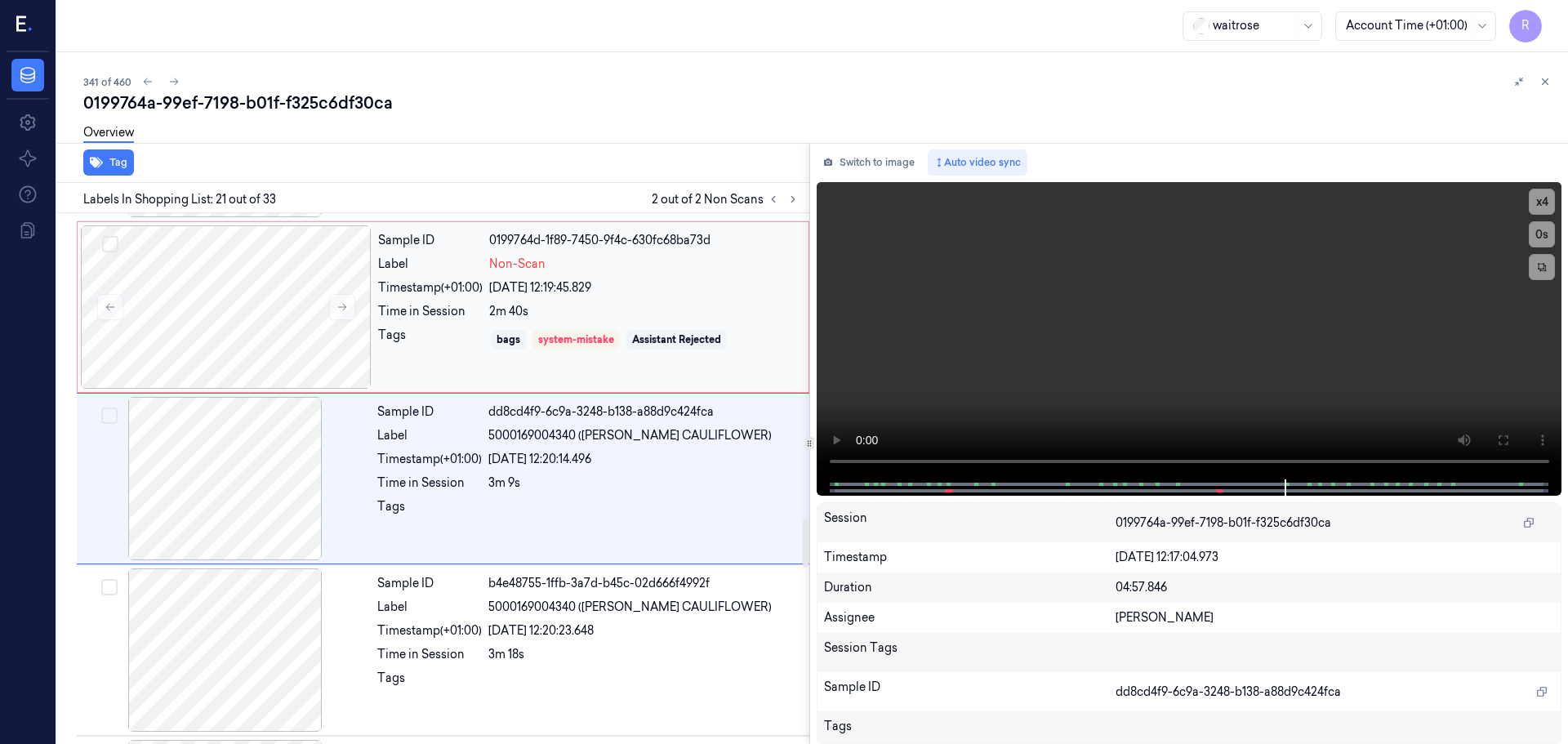
click at [567, 332] on div "system-mistake" at bounding box center [576, 339] width 87 height 19
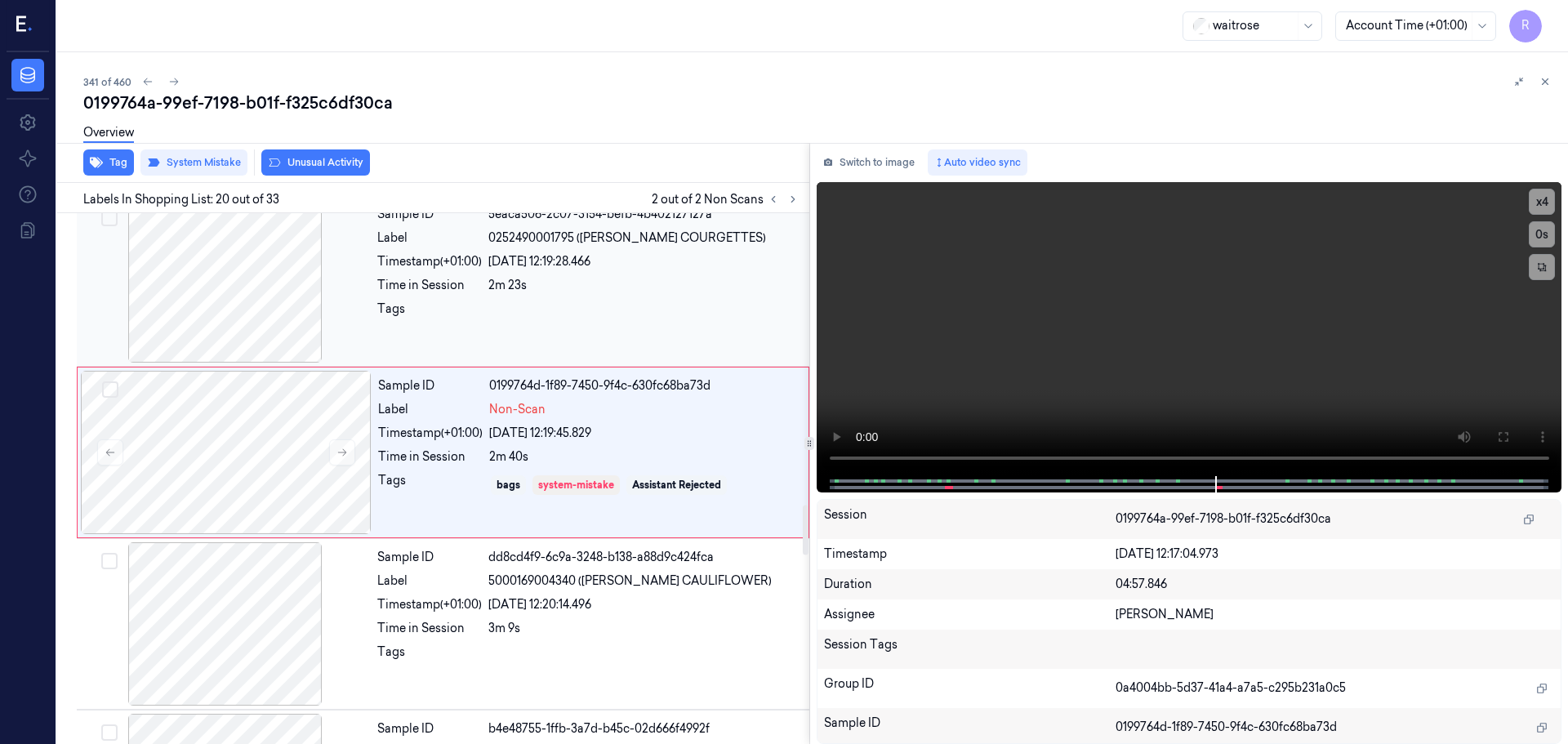
scroll to position [3078, 0]
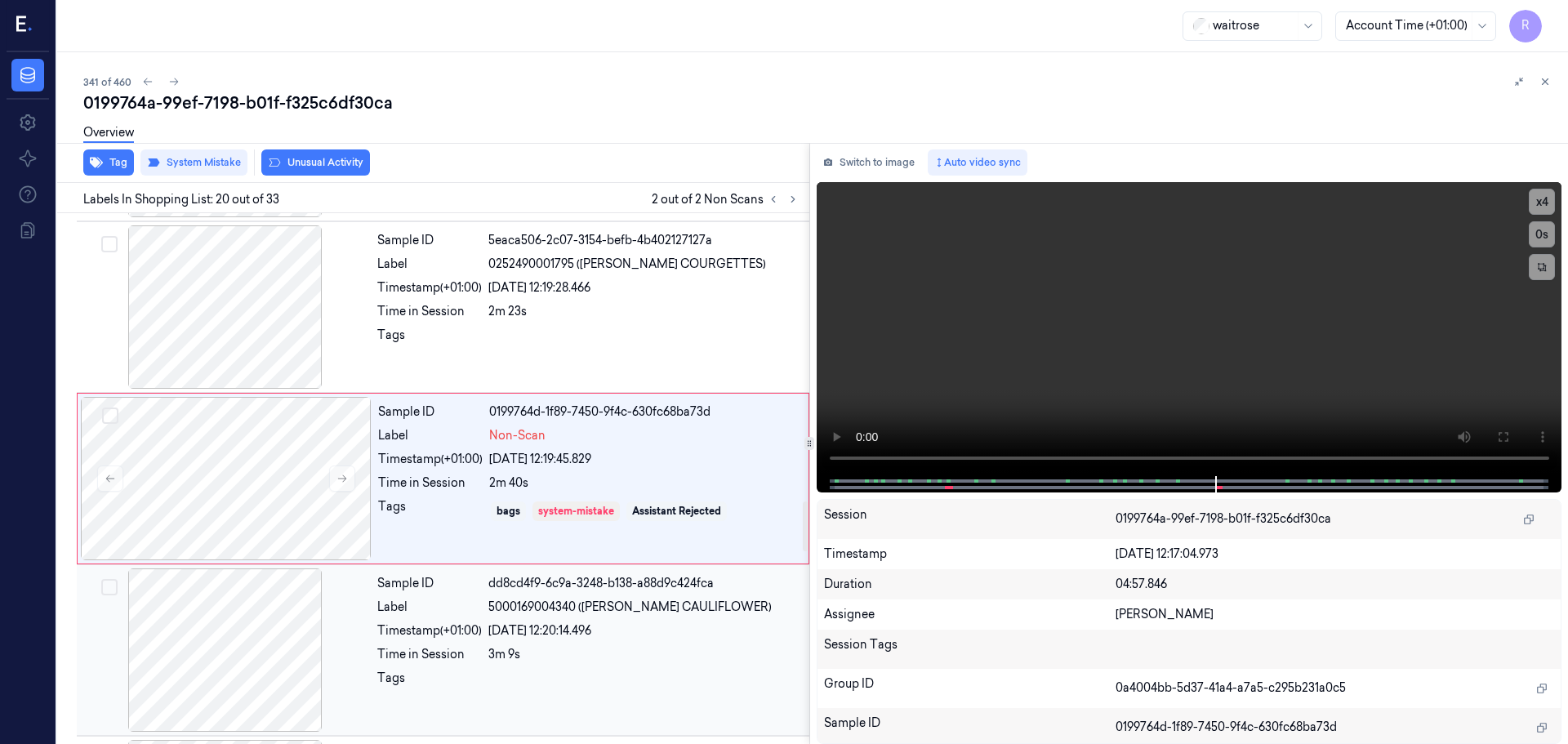
click at [500, 643] on div "Sample ID dd8cd4f9-6c9a-3248-b138-a88d9c424fca Label 5000169004340 ([PERSON_NAM…" at bounding box center [588, 650] width 435 height 164
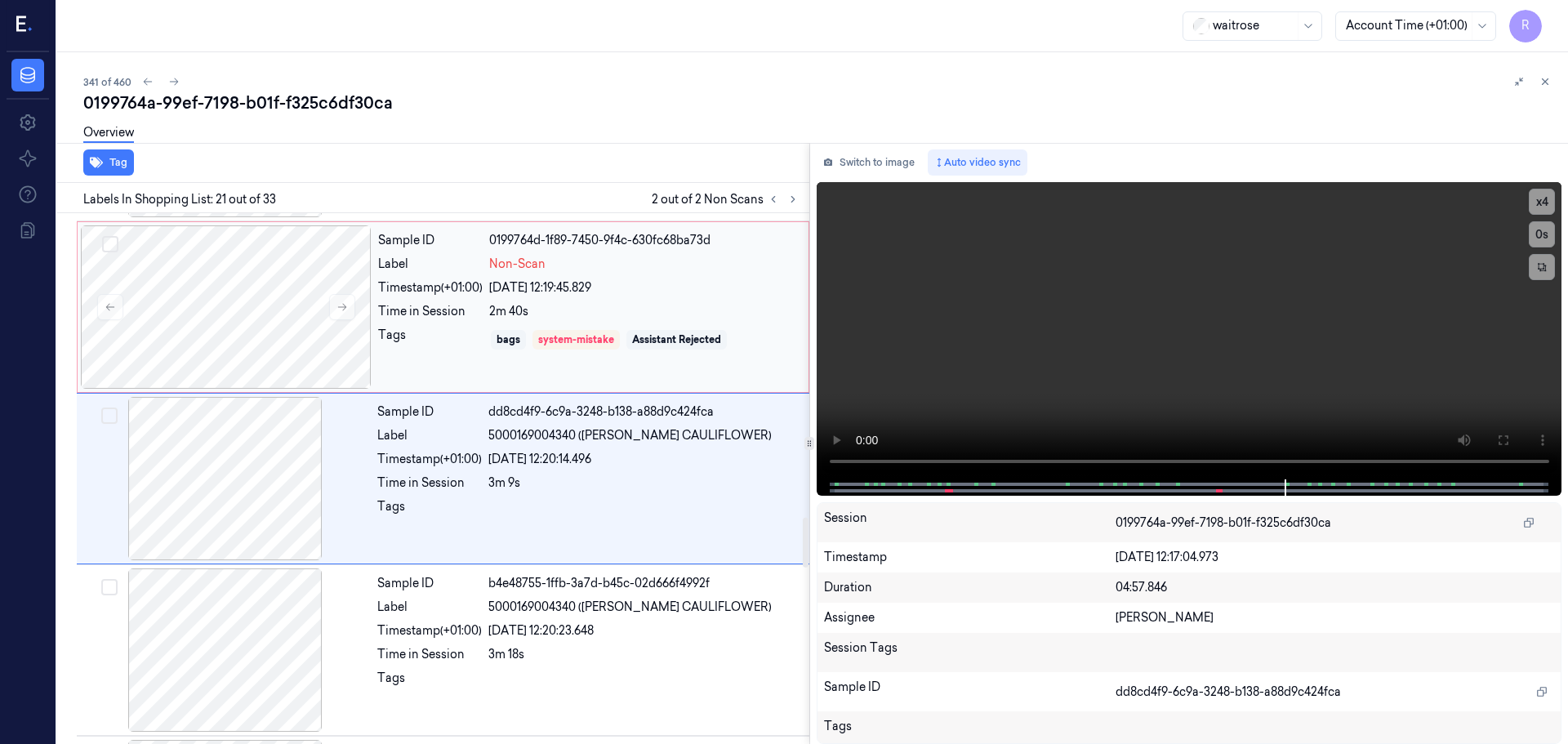
click at [485, 281] on div "Timestamp (+01:00) [DATE] 12:19:45.829" at bounding box center [588, 288] width 420 height 17
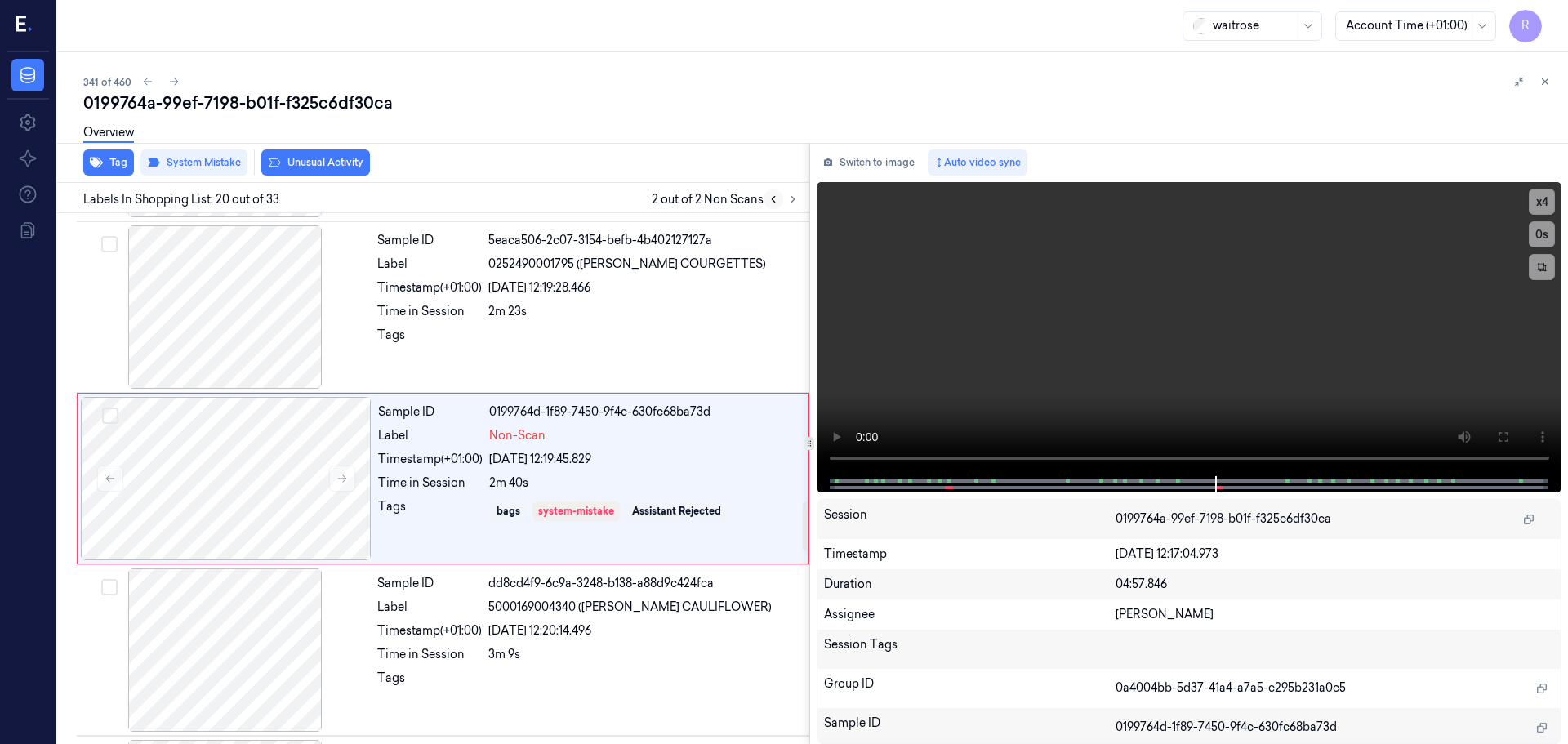
click at [773, 199] on icon at bounding box center [773, 200] width 4 height 6
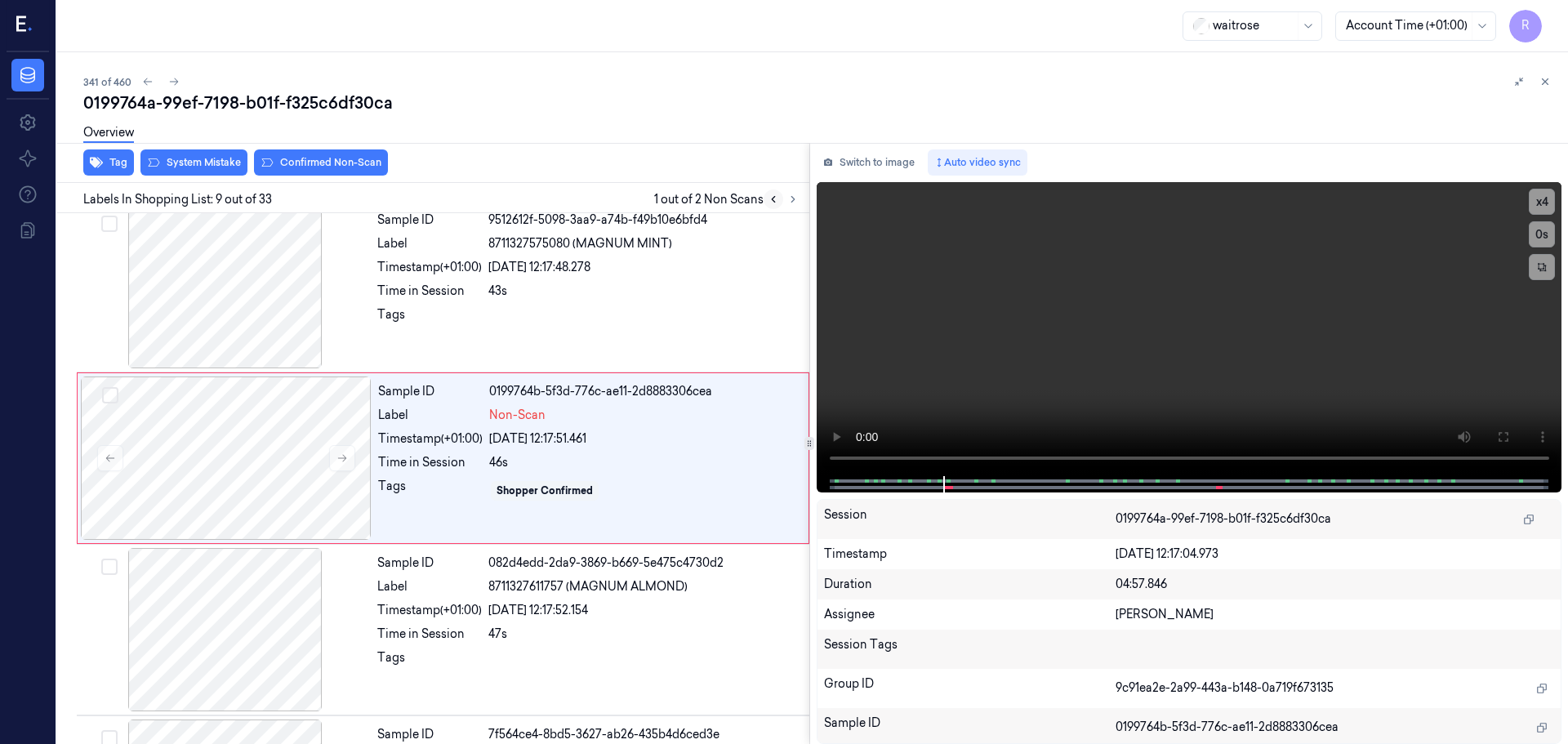
scroll to position [1192, 0]
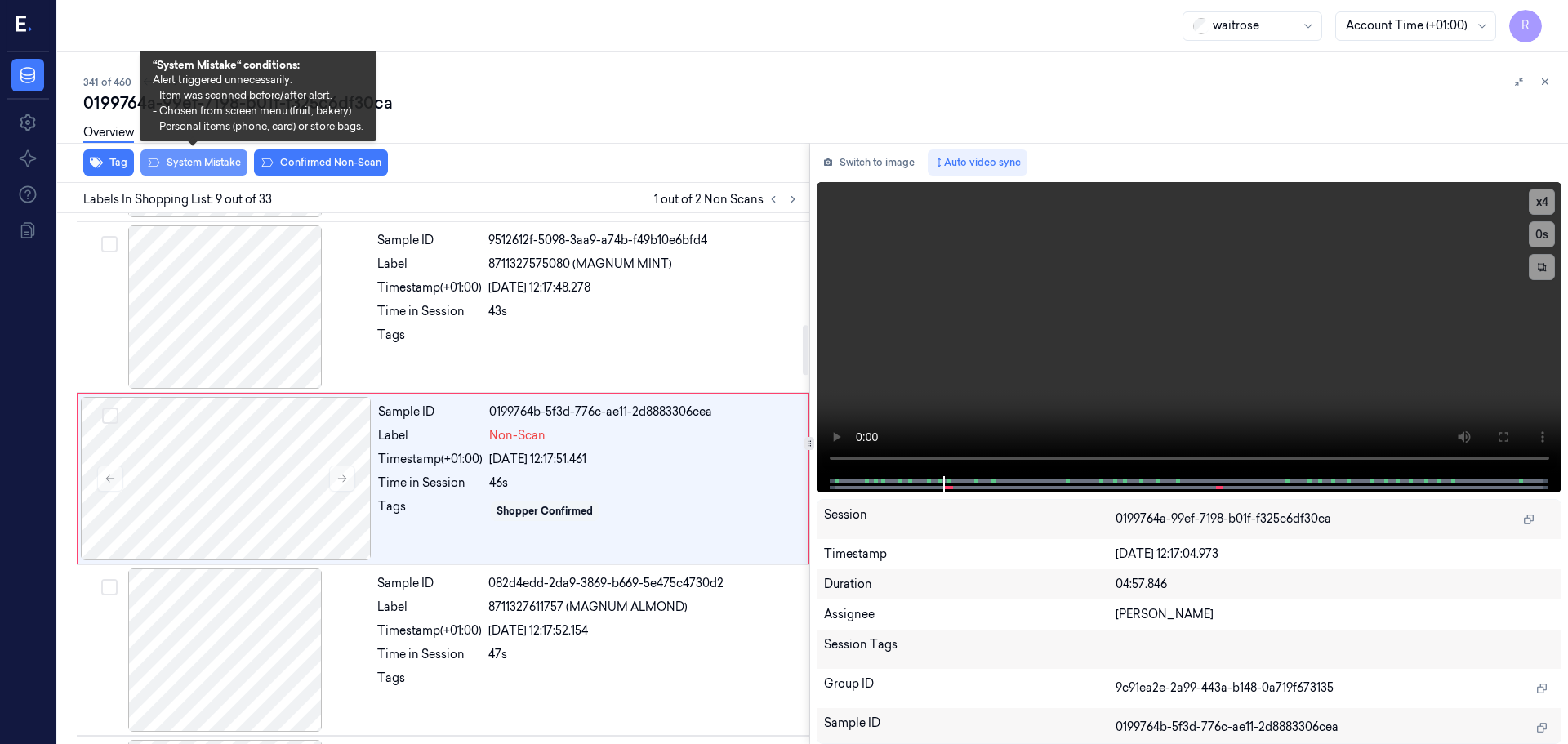
click at [206, 166] on button "System Mistake" at bounding box center [194, 163] width 107 height 26
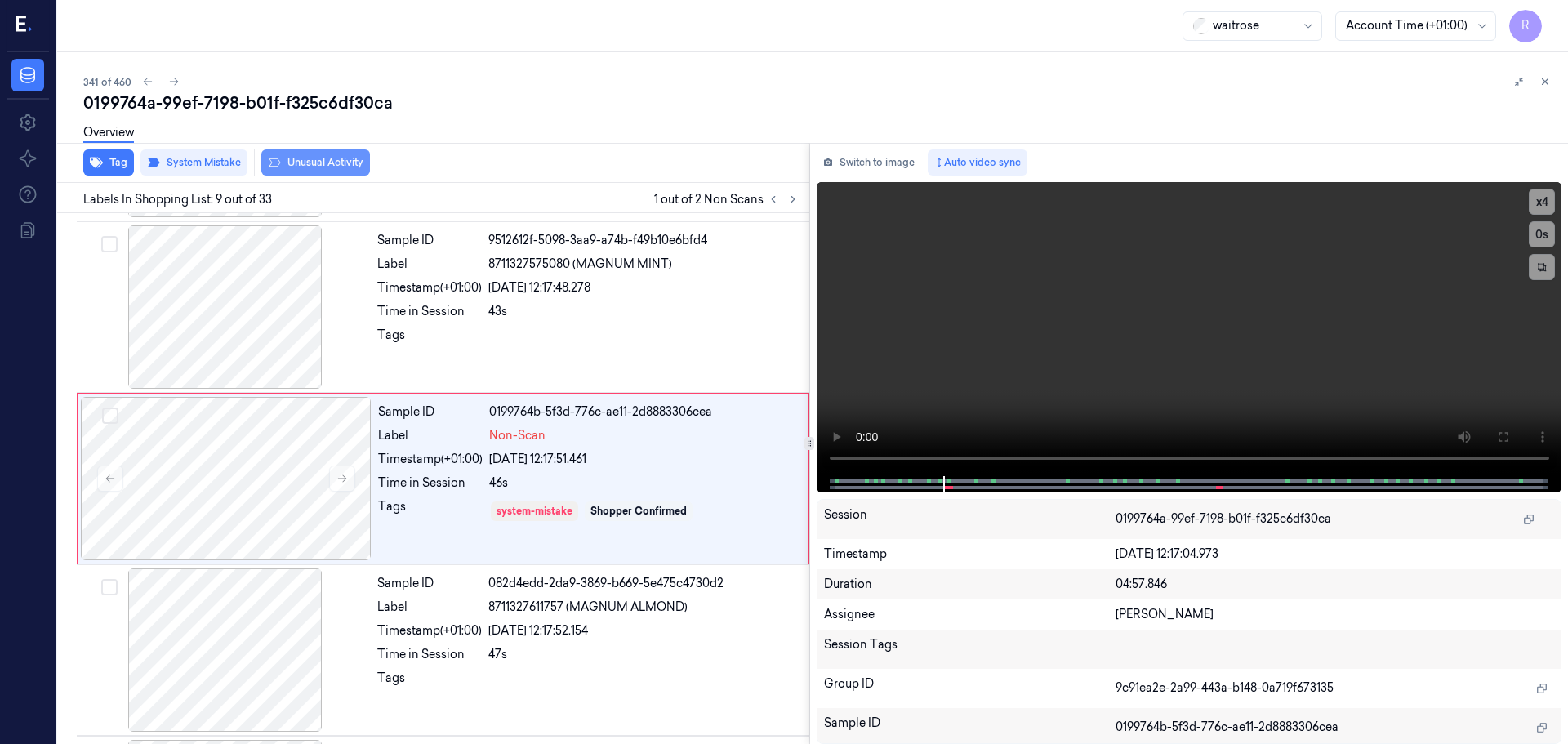
click at [305, 166] on button "Unusual Activity" at bounding box center [315, 163] width 109 height 26
click at [773, 206] on button at bounding box center [773, 199] width 19 height 19
click at [801, 200] on button at bounding box center [793, 199] width 19 height 19
click at [782, 197] on button at bounding box center [773, 199] width 19 height 19
click at [785, 199] on button at bounding box center [793, 199] width 19 height 19
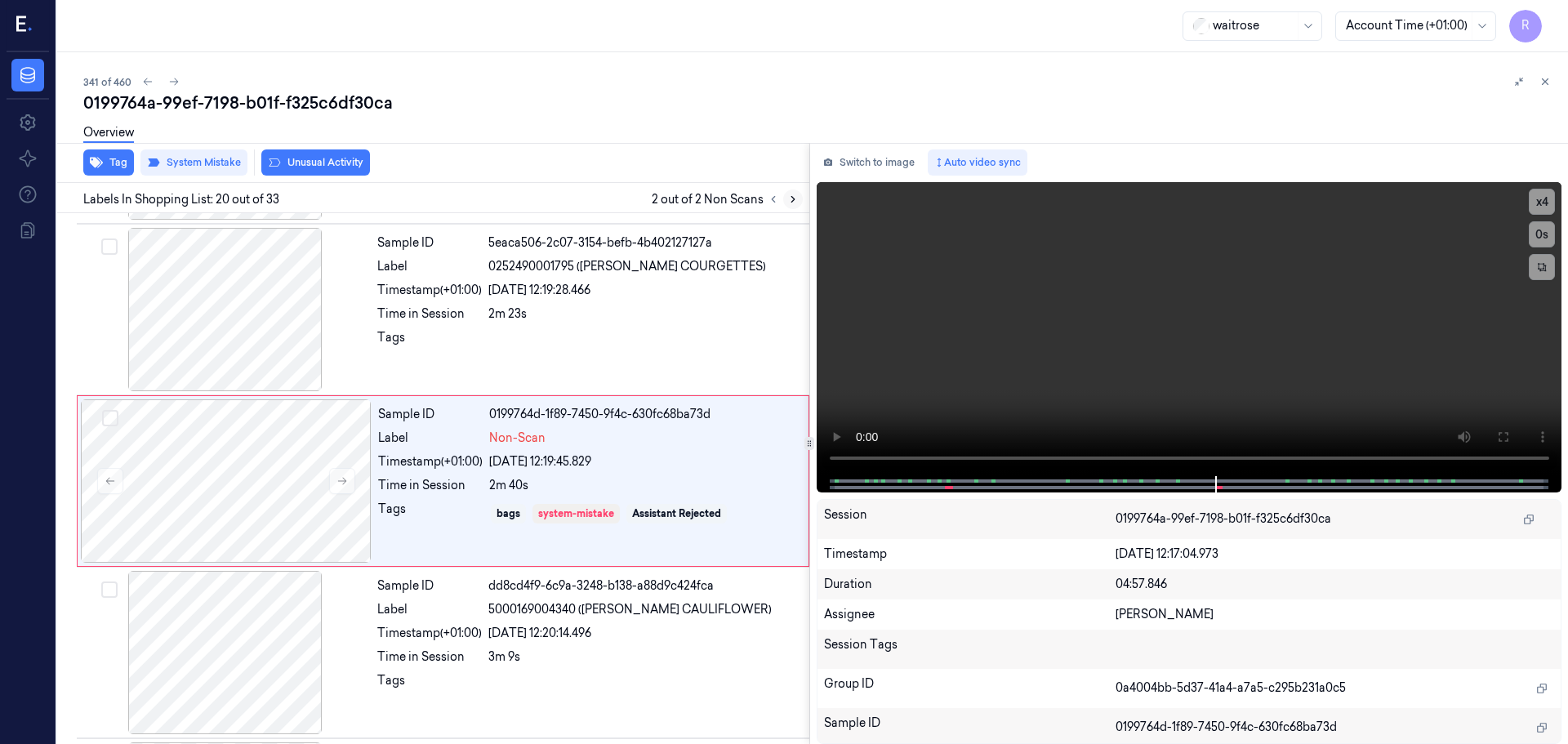
scroll to position [3078, 0]
click at [771, 200] on icon at bounding box center [773, 199] width 11 height 11
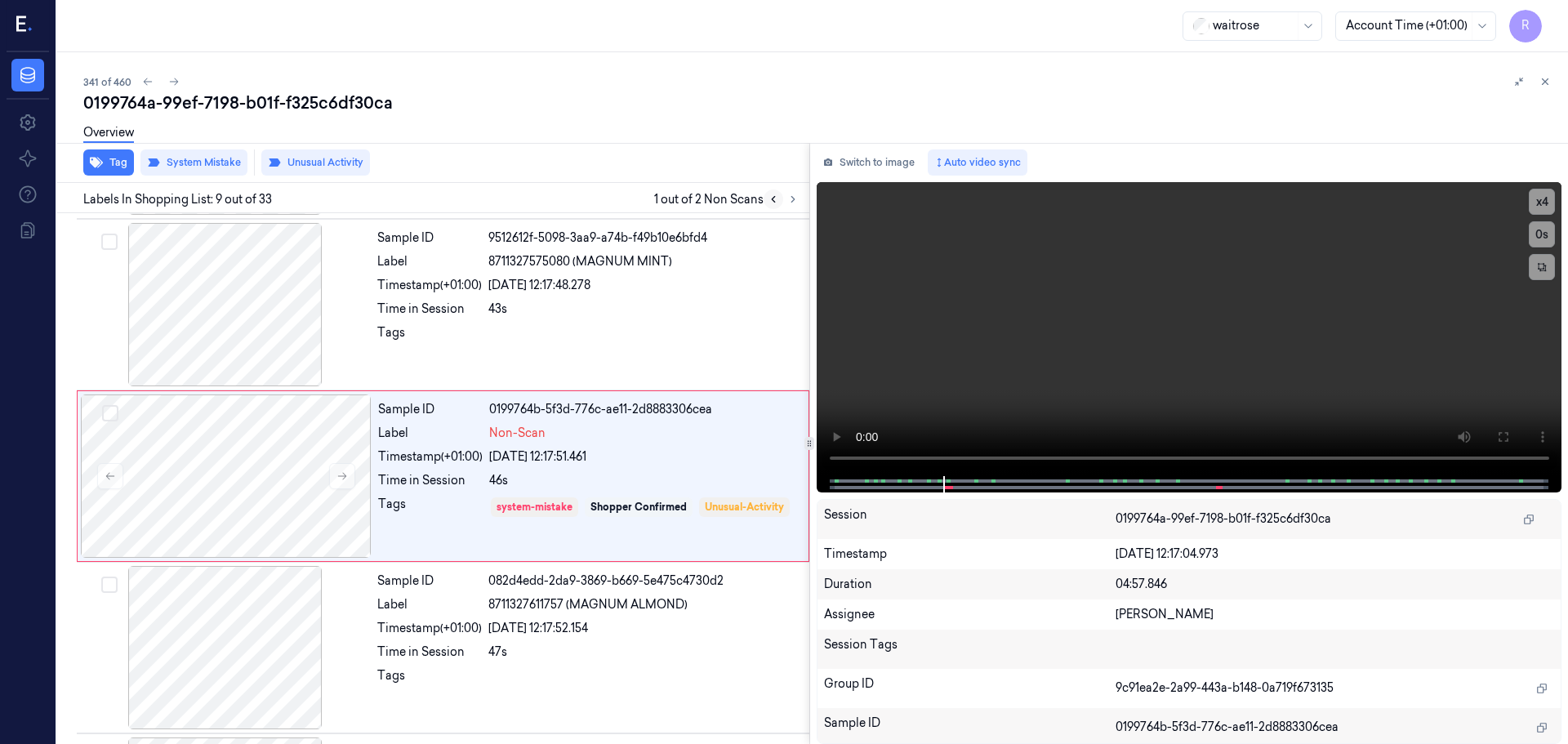
scroll to position [1192, 0]
click at [1548, 76] on icon at bounding box center [1545, 82] width 11 height 11
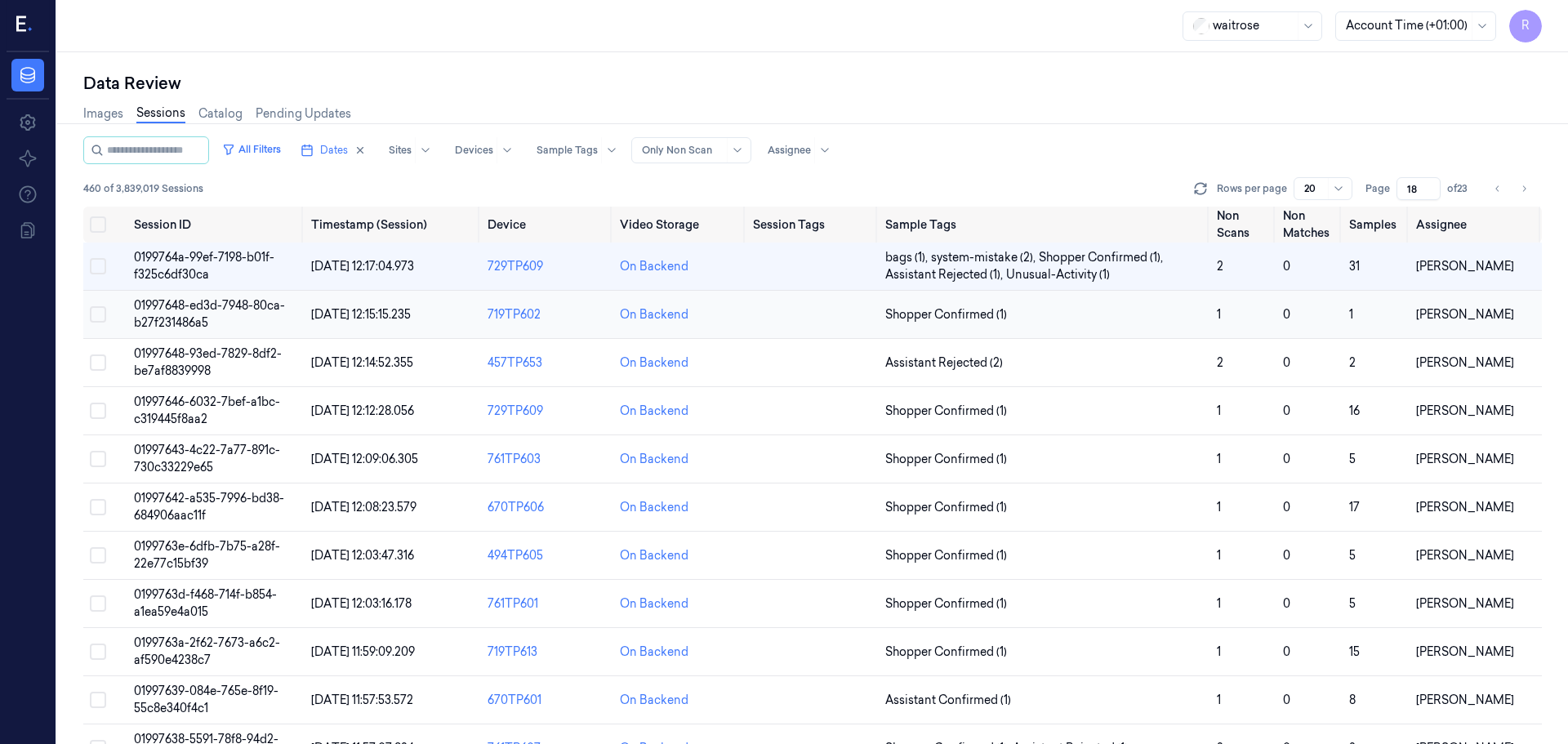
click at [1216, 305] on td "1" at bounding box center [1243, 315] width 66 height 48
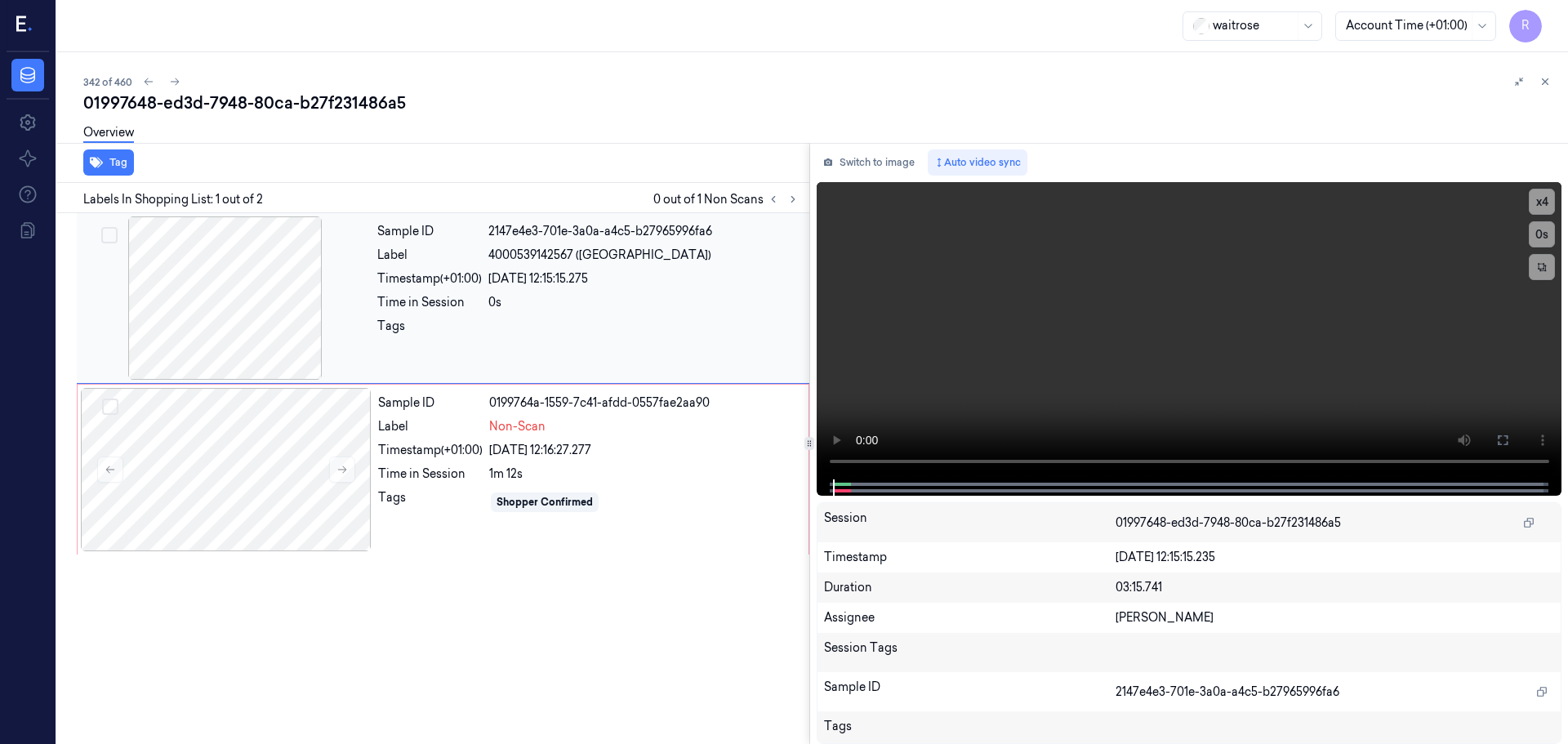
click at [263, 323] on div at bounding box center [225, 298] width 291 height 164
click at [280, 464] on div at bounding box center [226, 470] width 291 height 164
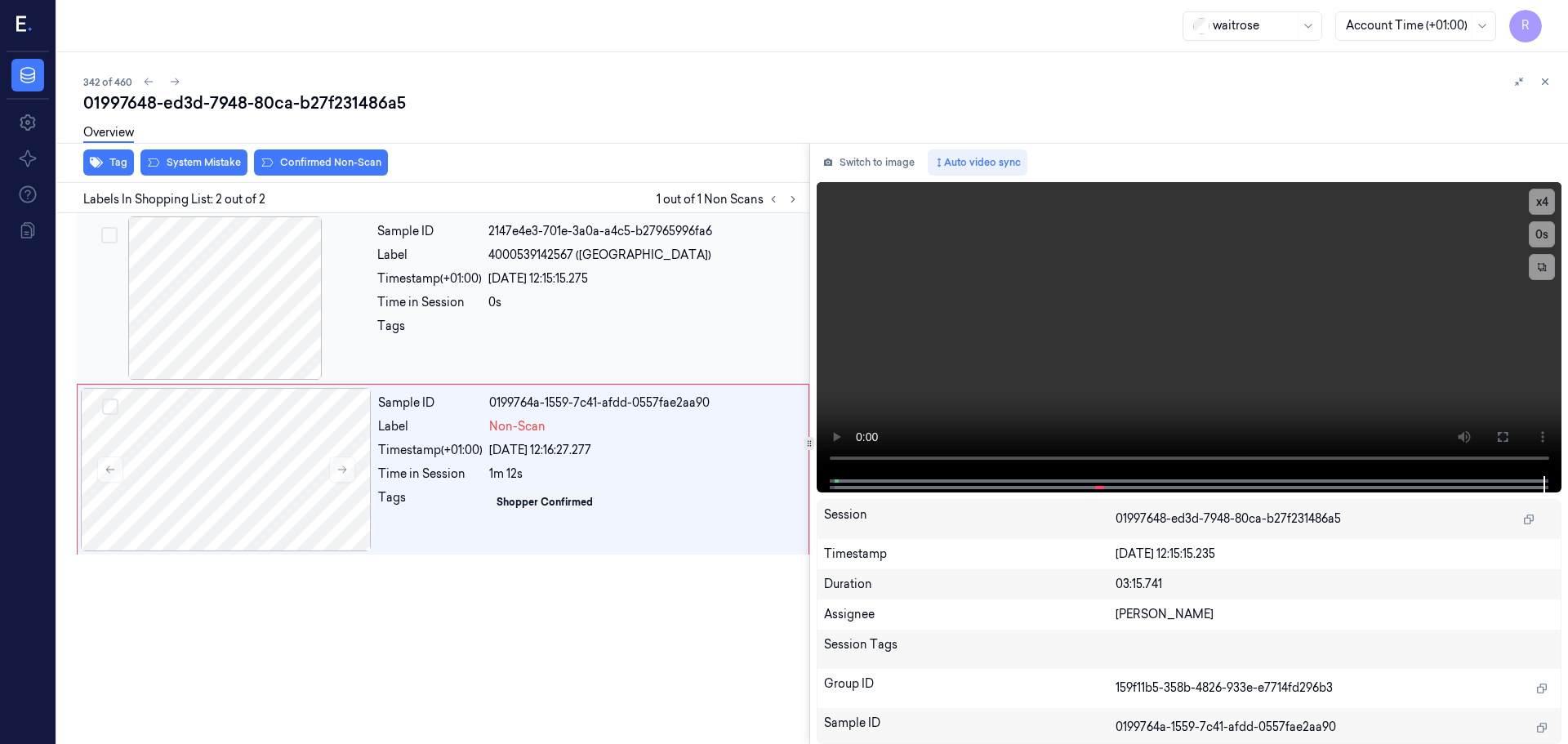
click at [491, 317] on div at bounding box center [644, 330] width 311 height 26
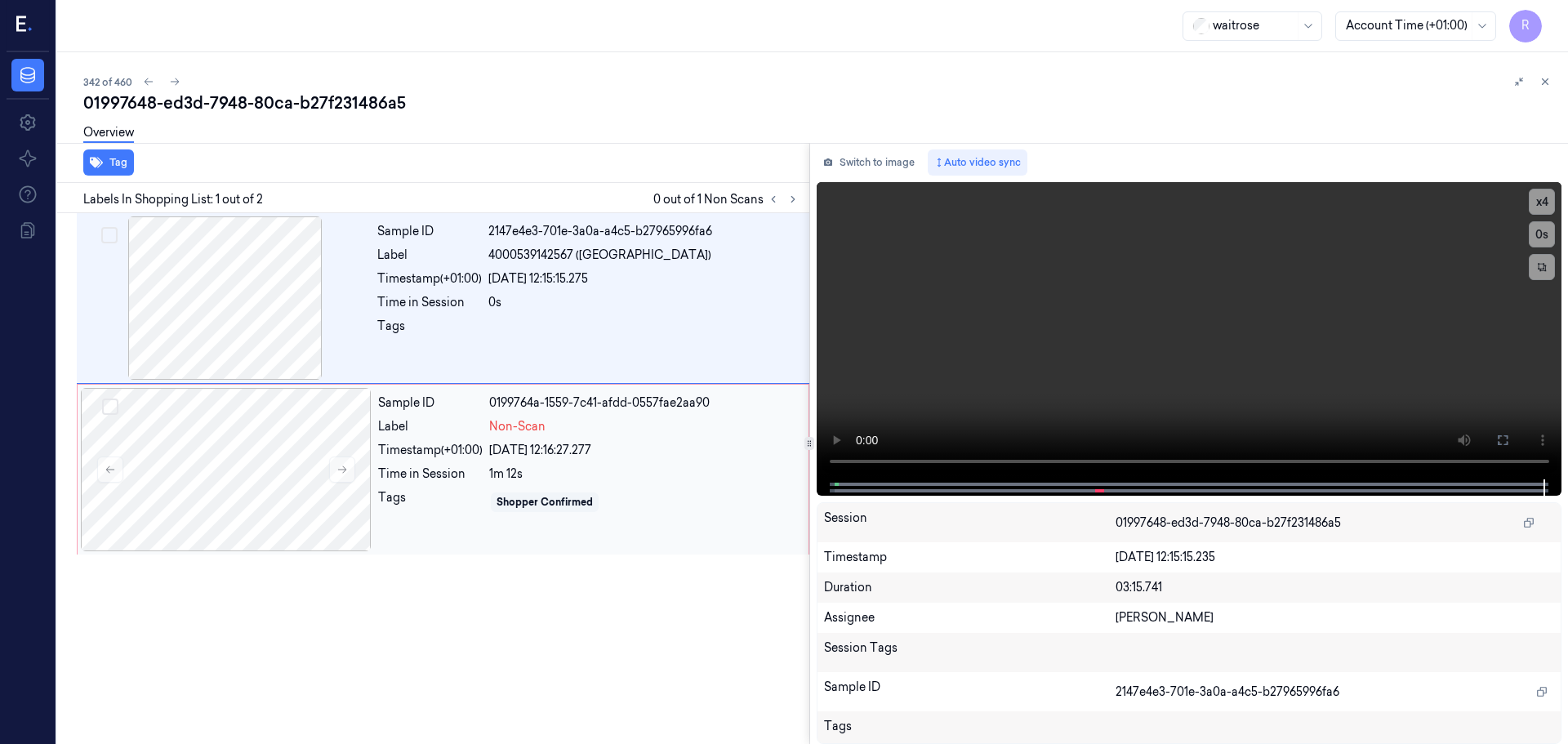
click at [466, 440] on div "Sample ID 0199764a-1559-7c41-afdd-0557fae2aa90 Label Non-Scan Timestamp (+01:00…" at bounding box center [589, 470] width 434 height 164
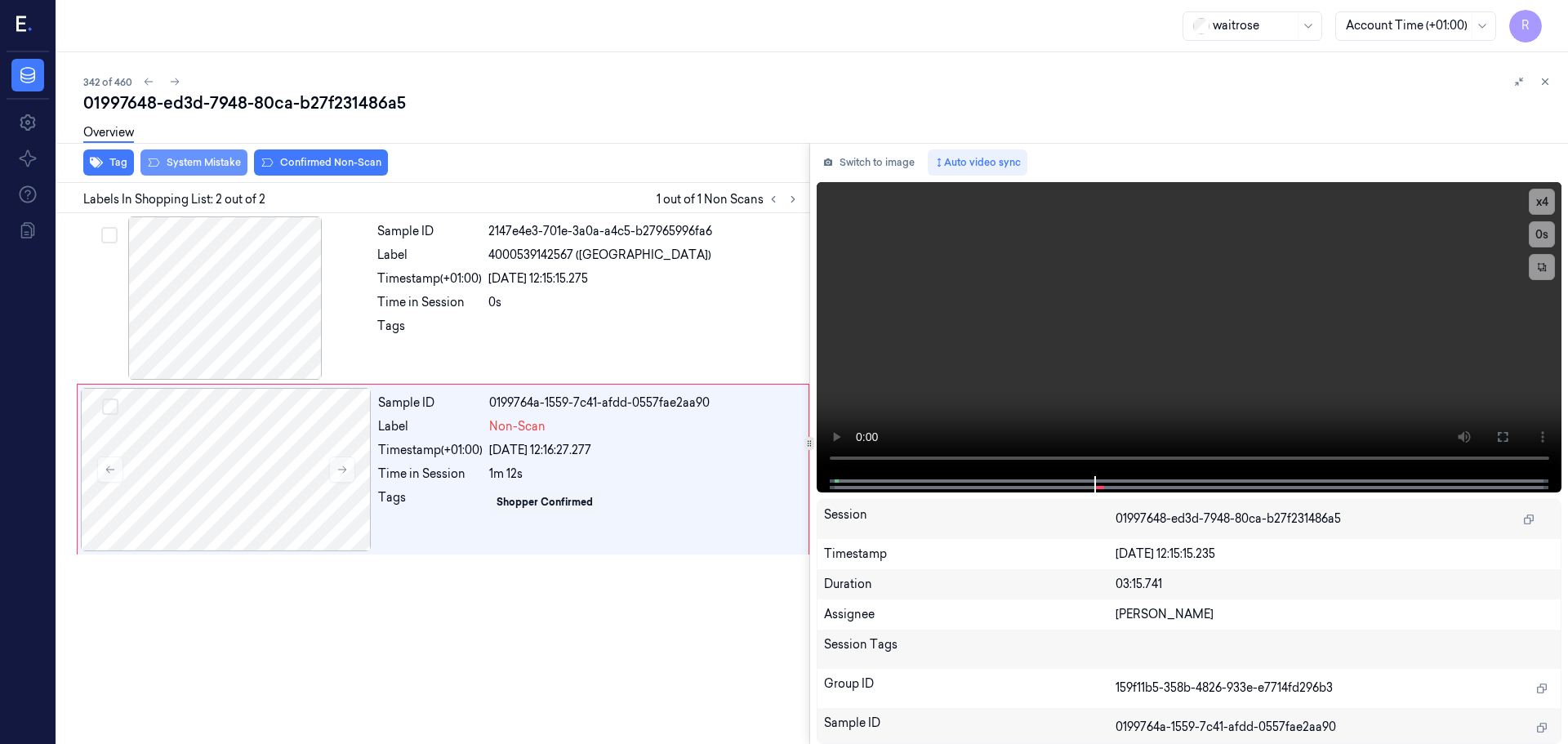
click at [200, 160] on button "System Mistake" at bounding box center [194, 163] width 107 height 26
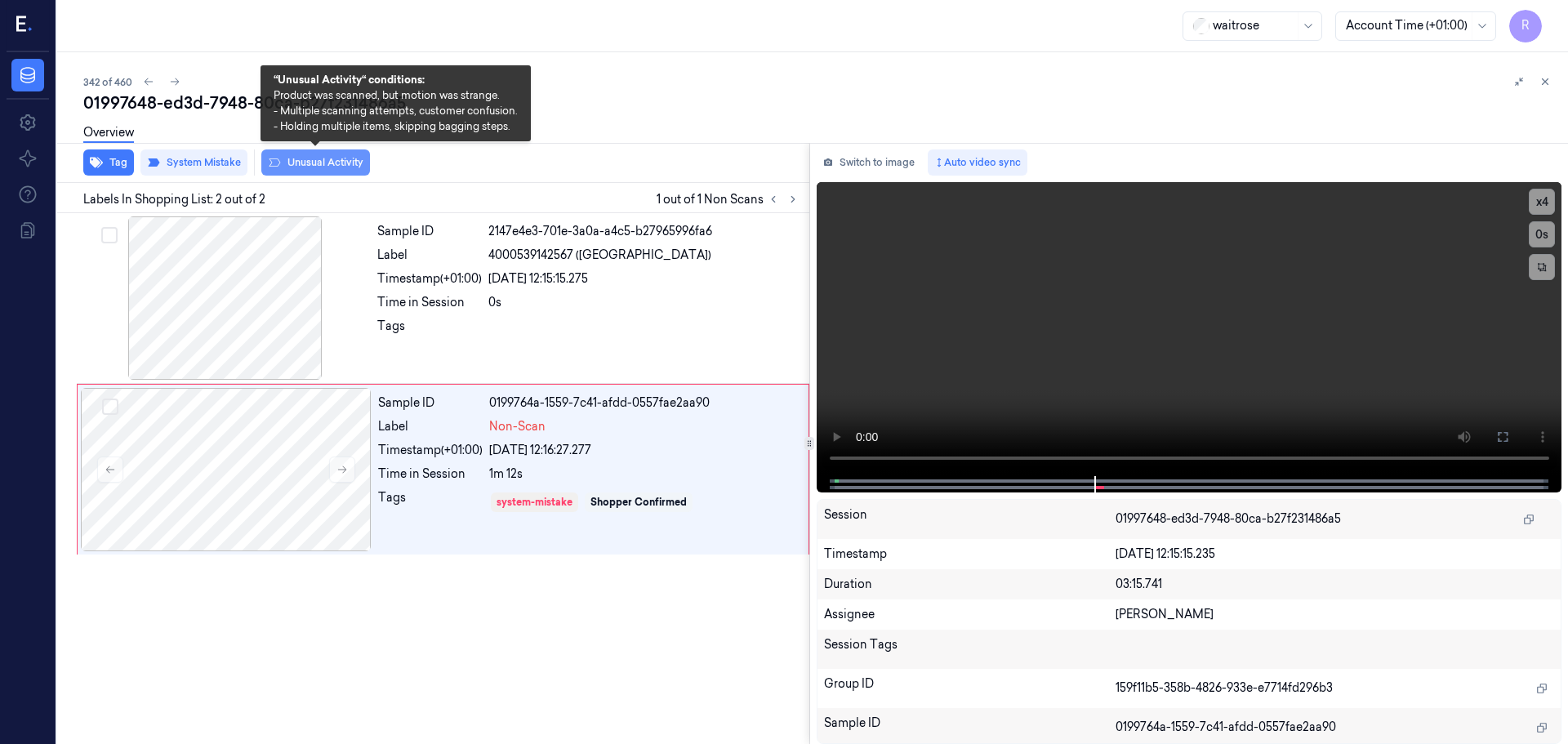
click at [304, 171] on button "Unusual Activity" at bounding box center [315, 163] width 109 height 26
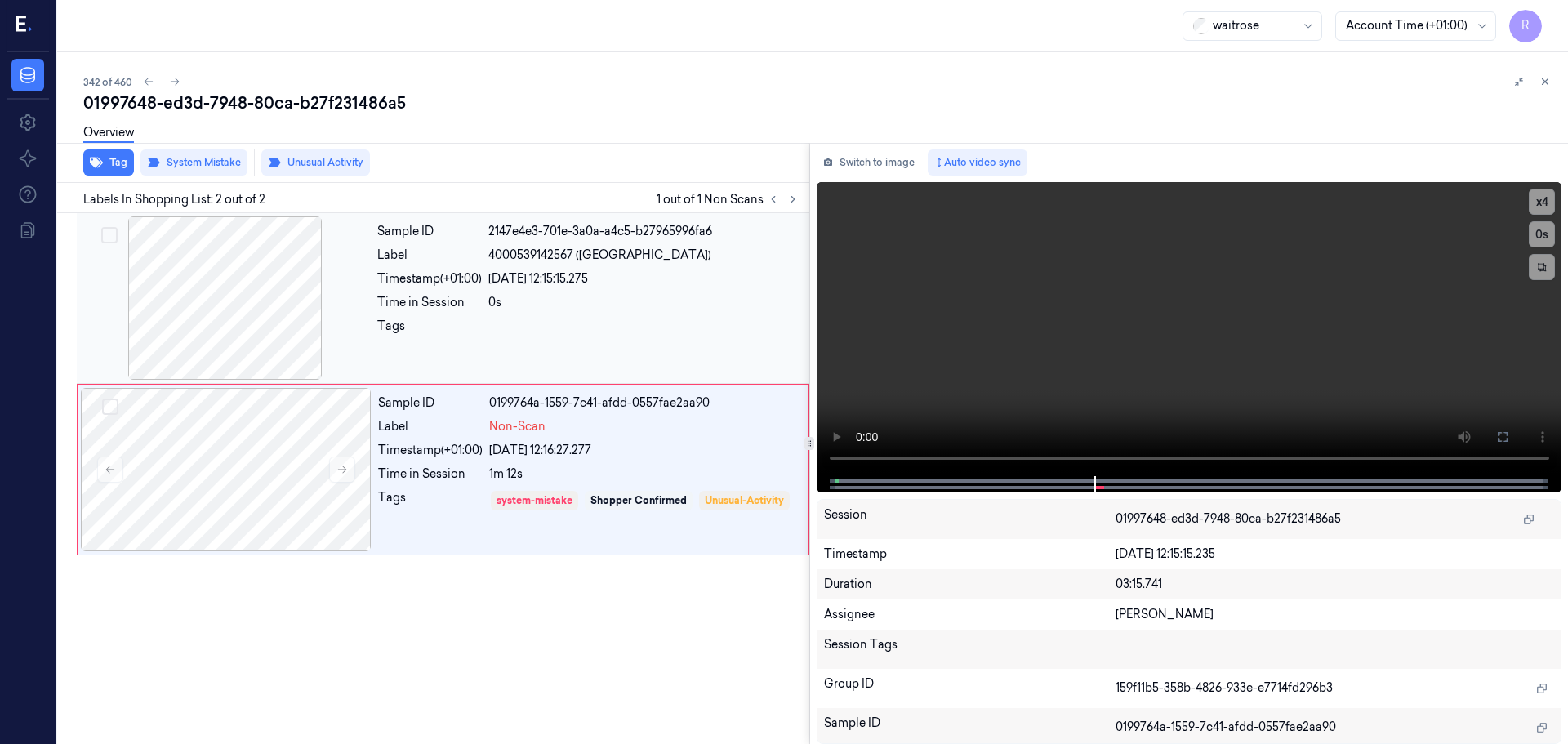
click at [541, 306] on div "0s" at bounding box center [644, 303] width 311 height 17
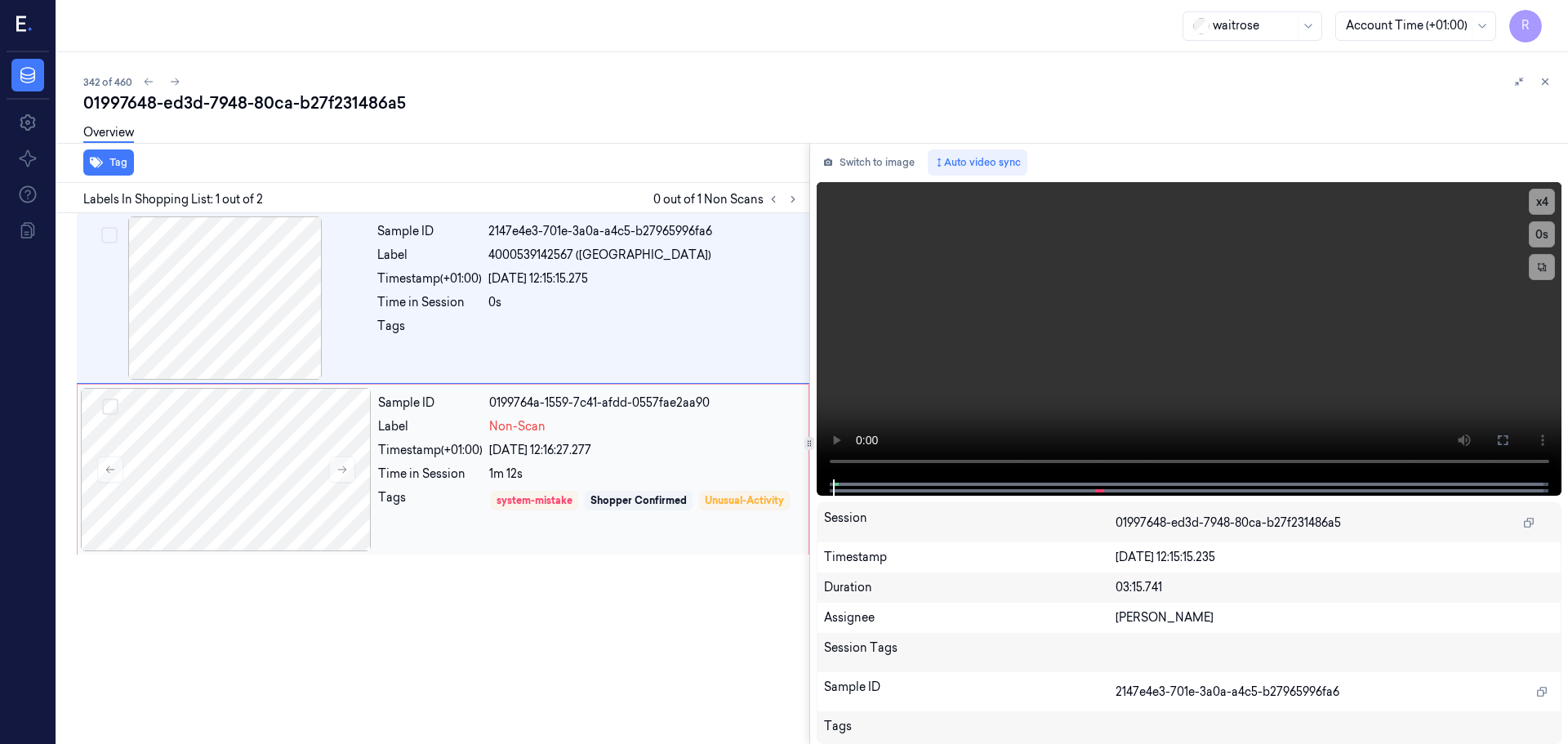
click at [575, 424] on div "Non-Scan" at bounding box center [644, 427] width 310 height 17
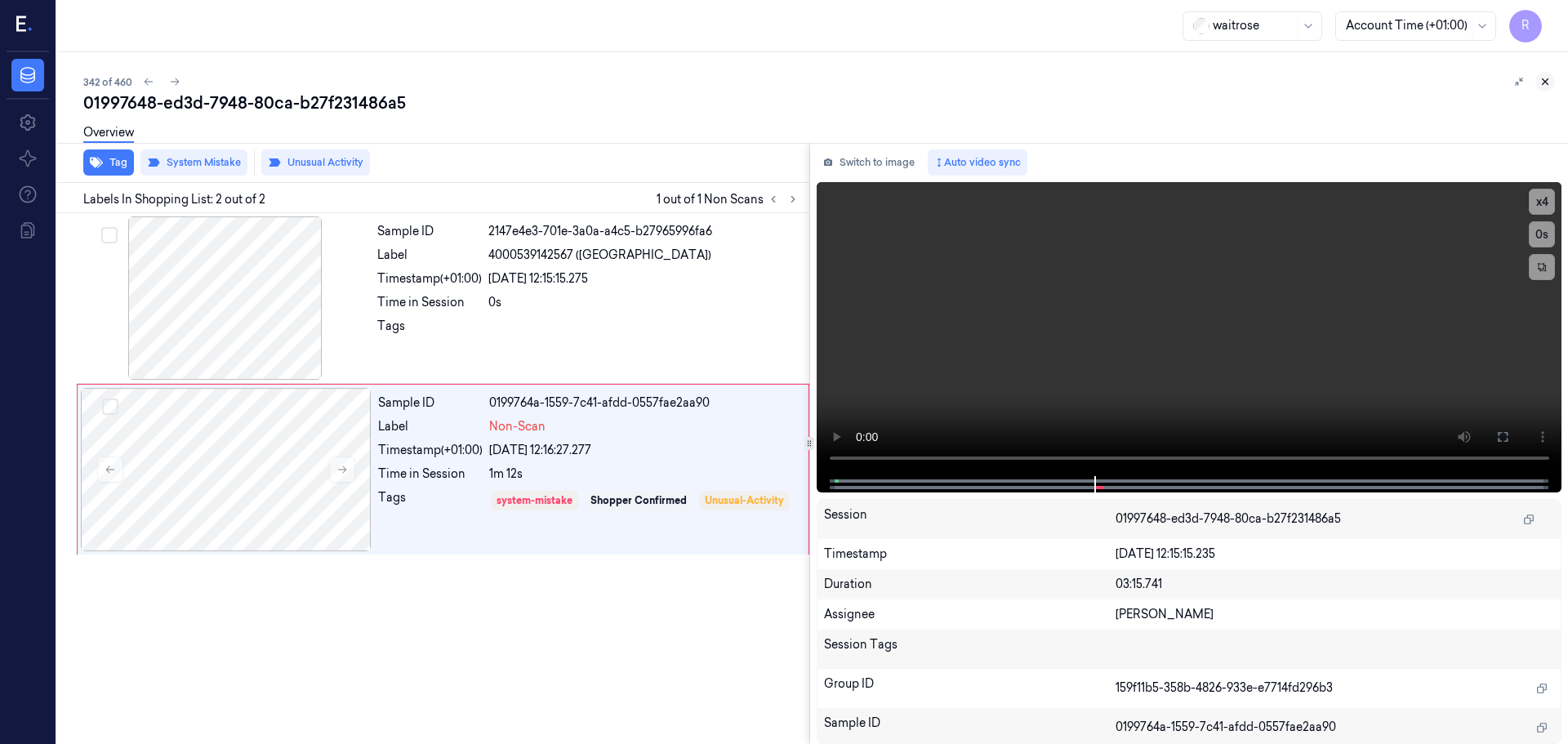
click at [1542, 84] on icon at bounding box center [1545, 82] width 11 height 11
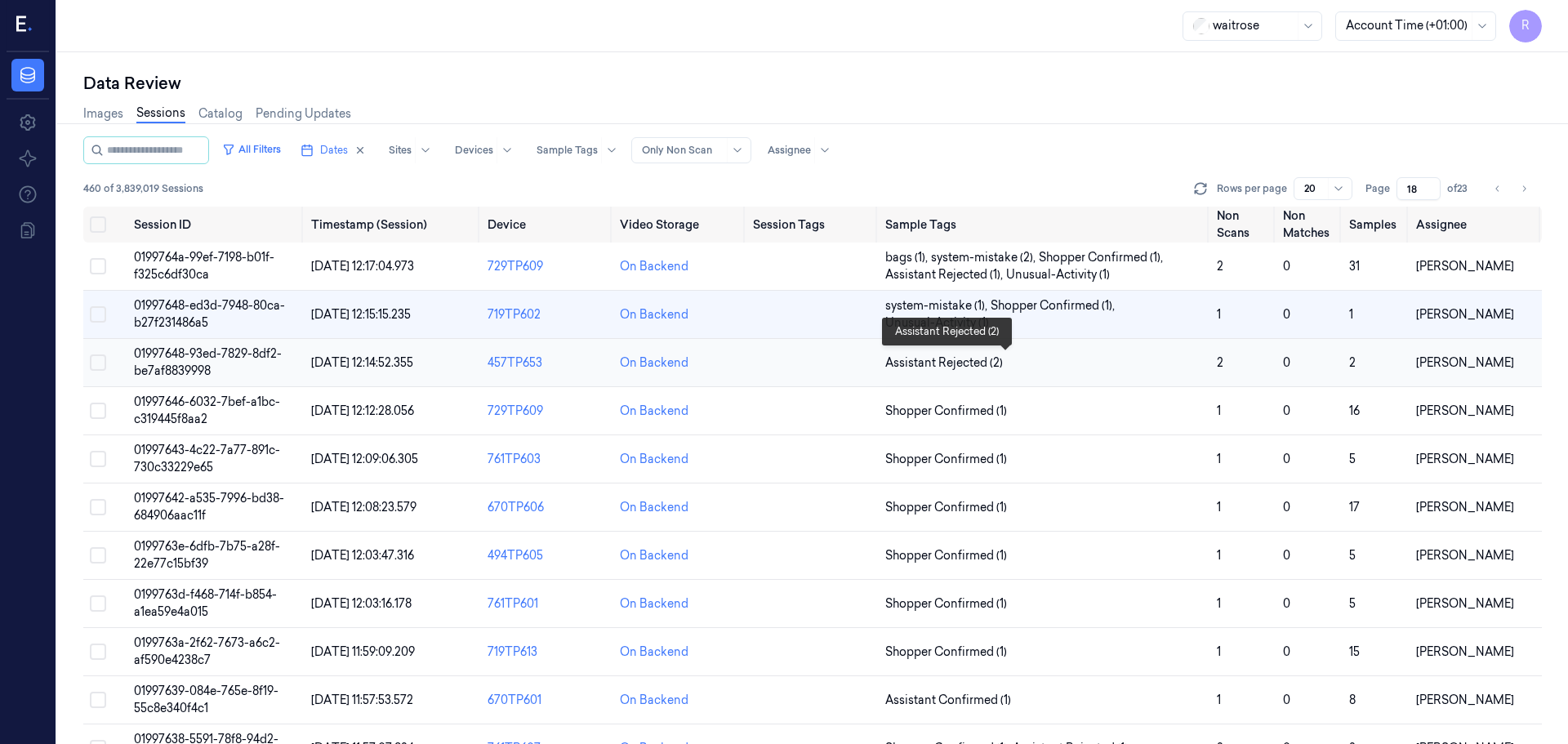
click at [1074, 363] on span "Assistant Rejected (2)" at bounding box center [1045, 362] width 318 height 17
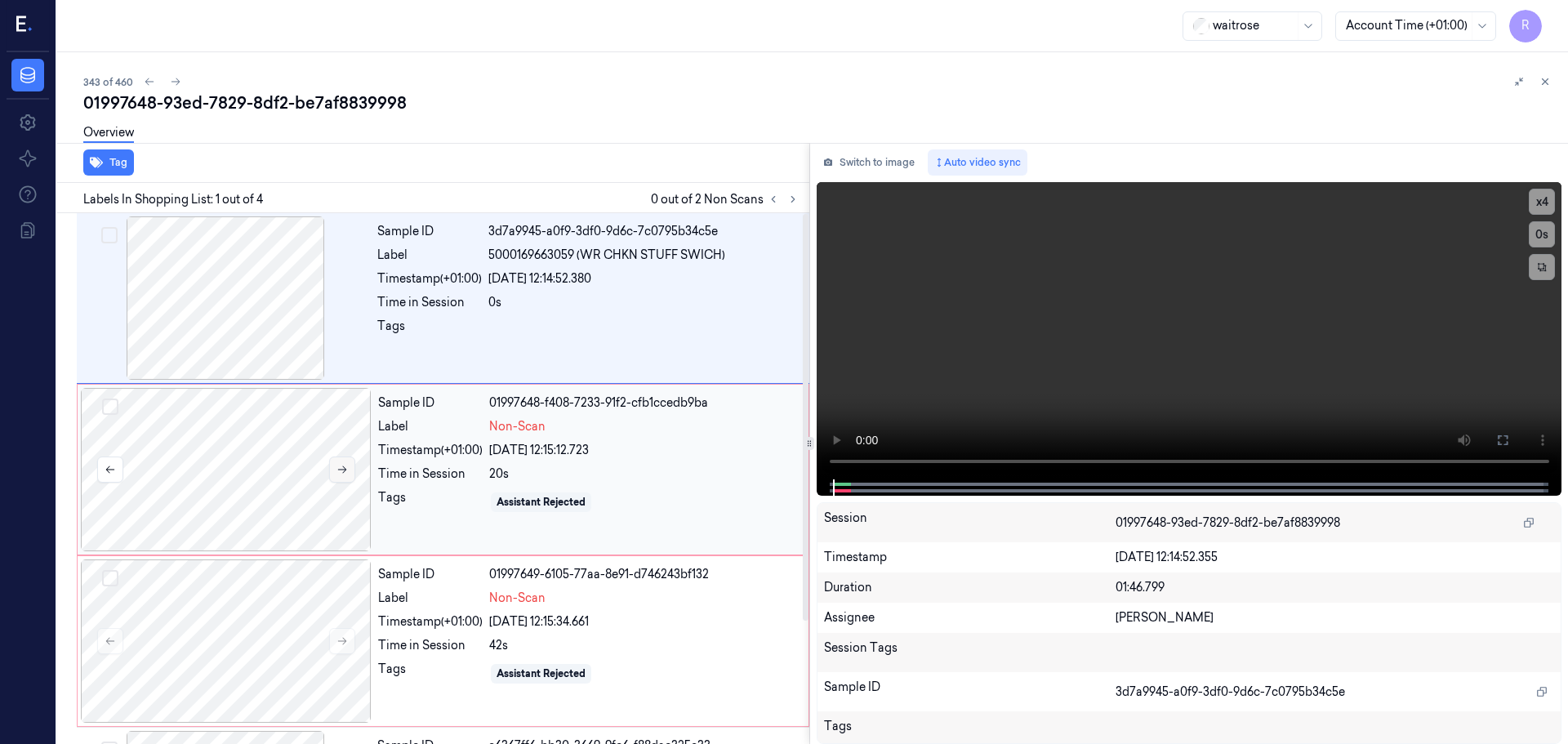
click at [346, 470] on icon at bounding box center [343, 470] width 9 height 7
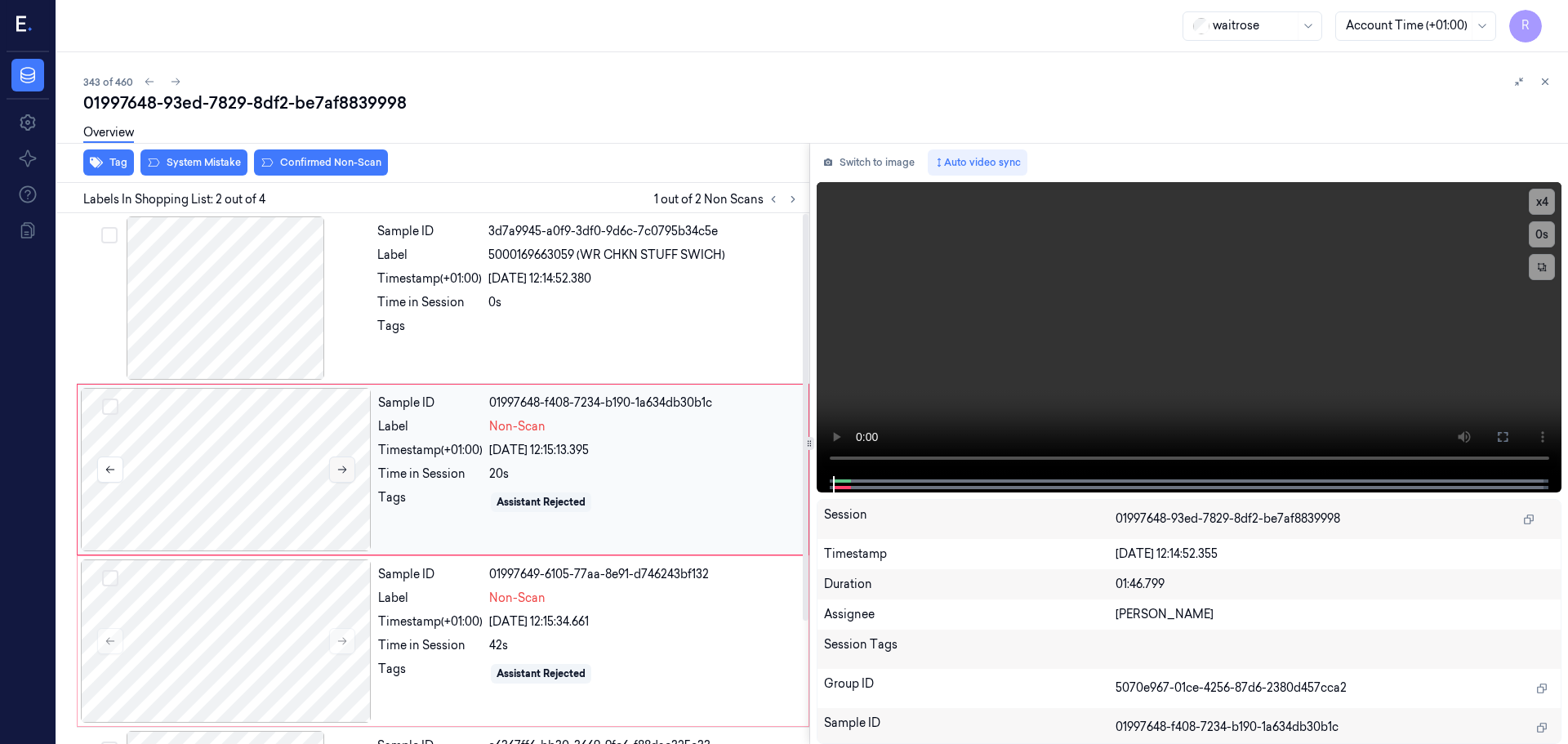
click at [348, 470] on button at bounding box center [342, 469] width 26 height 26
click at [344, 653] on button at bounding box center [342, 641] width 26 height 26
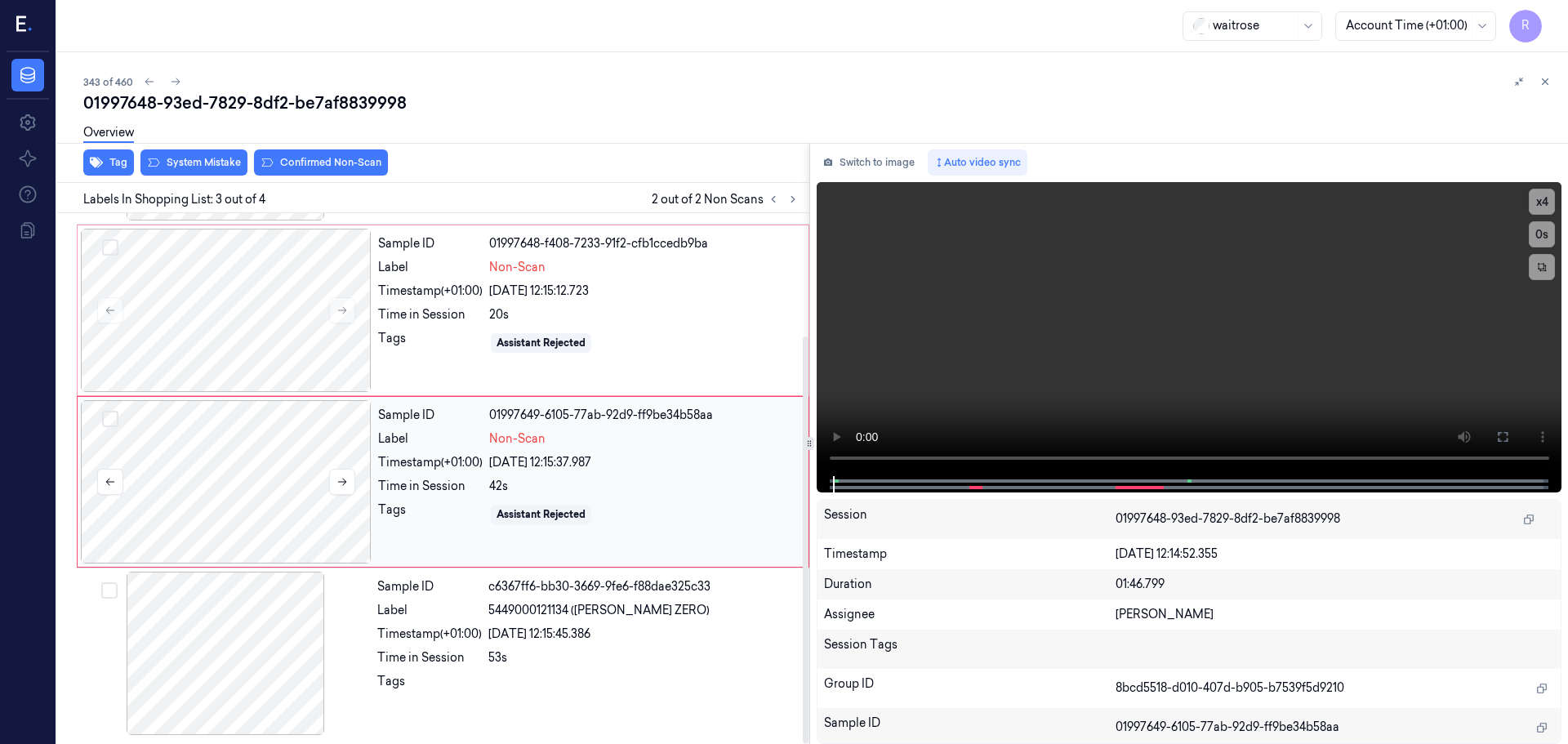
scroll to position [160, 0]
click at [343, 482] on icon at bounding box center [342, 481] width 11 height 11
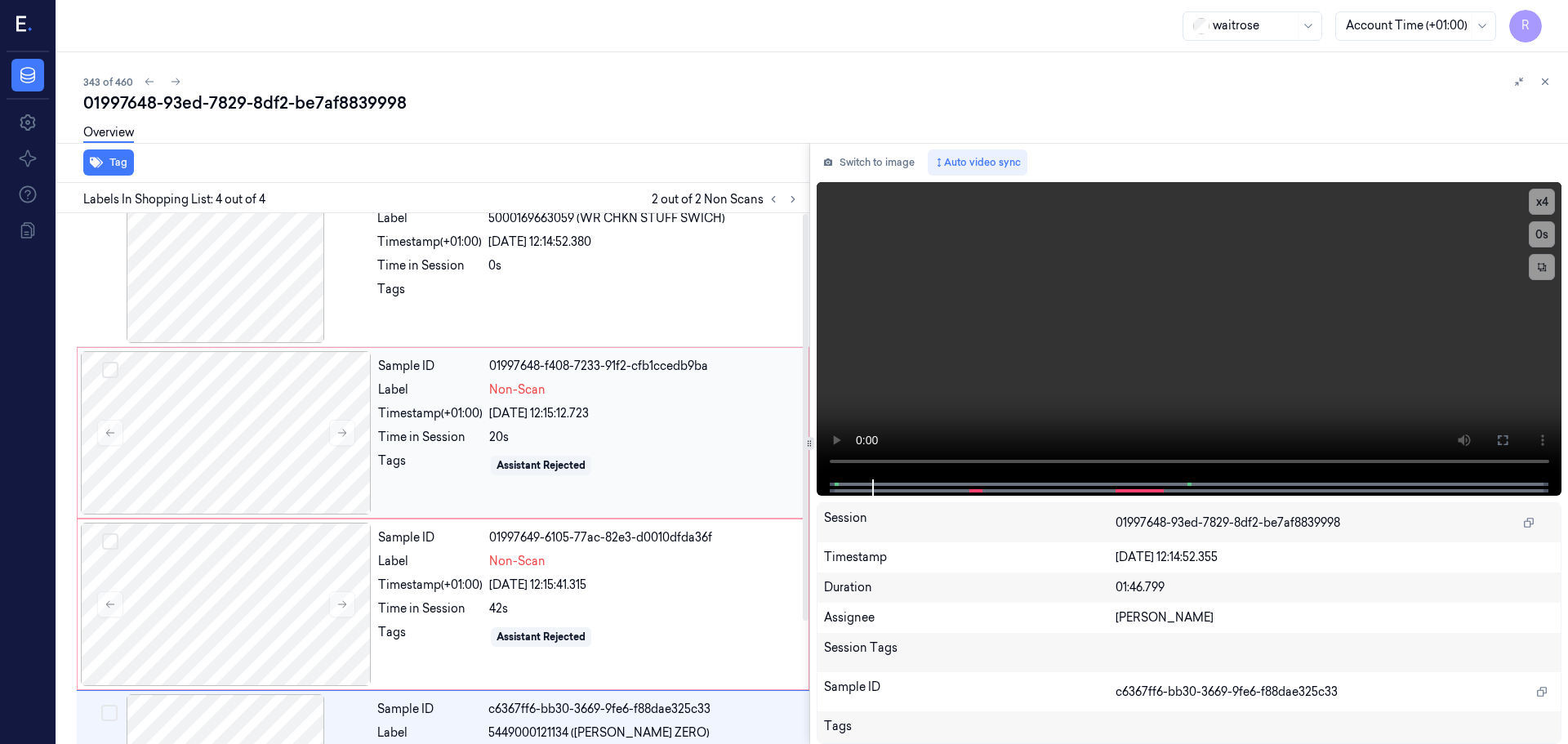
scroll to position [0, 0]
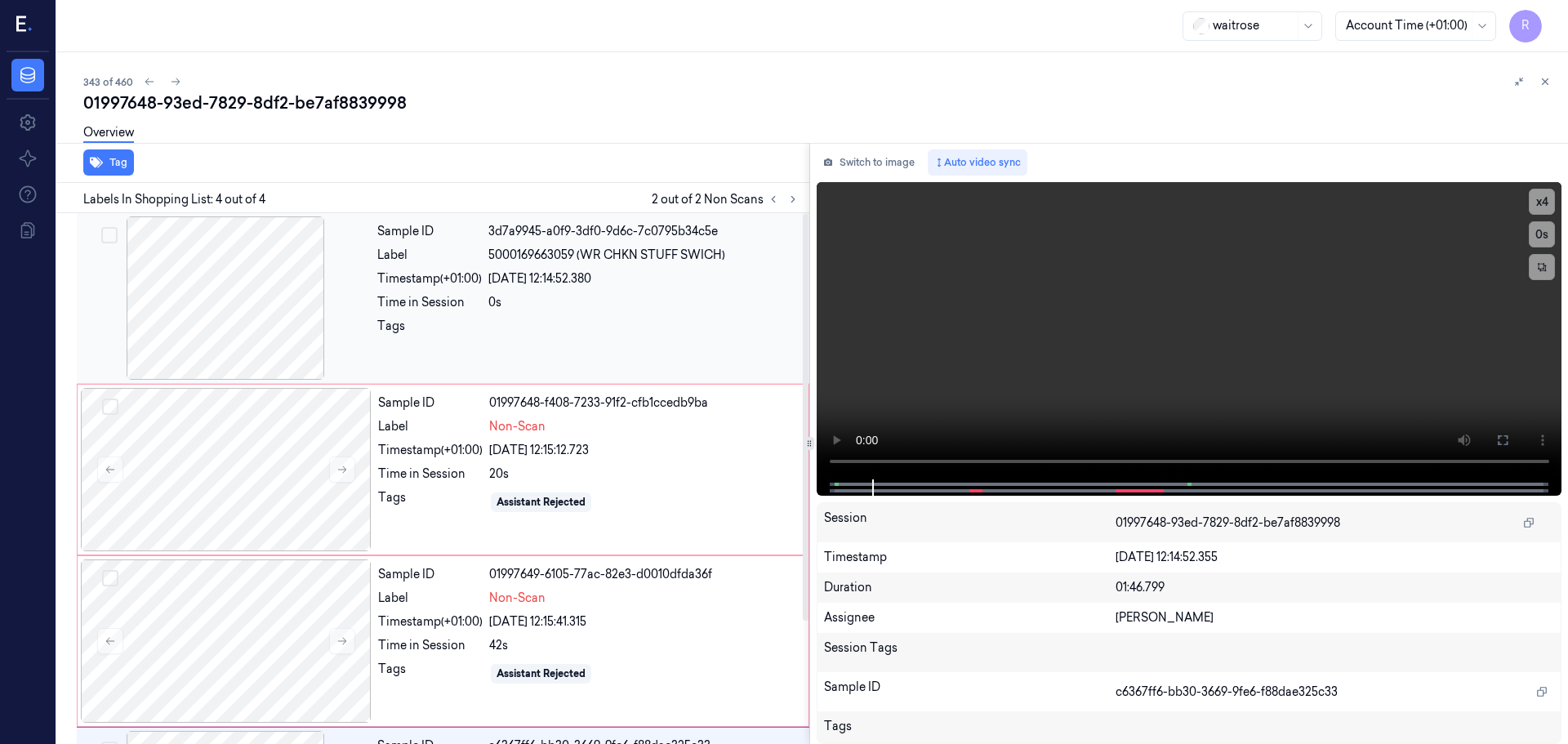
click at [643, 332] on div at bounding box center [644, 330] width 311 height 26
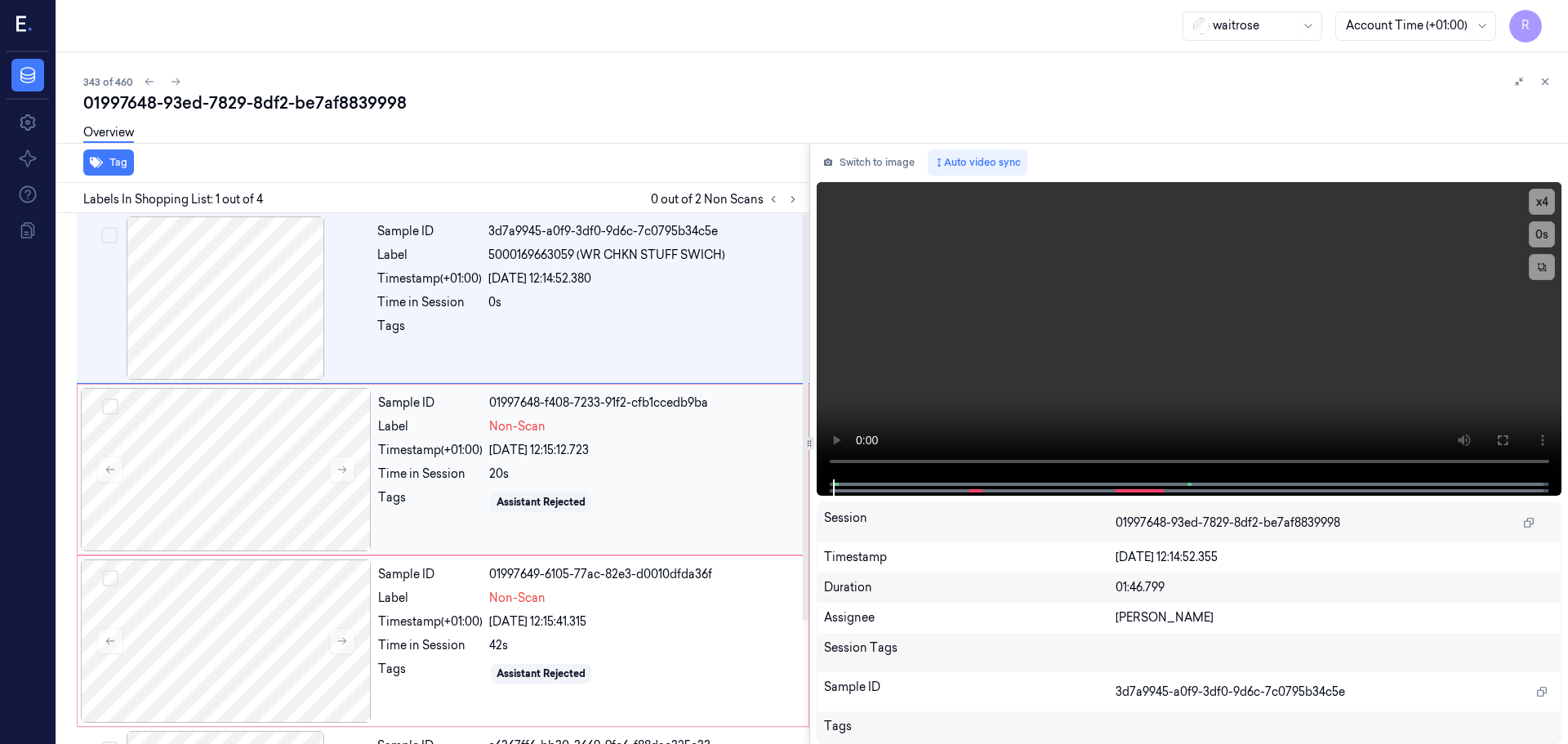
click at [573, 459] on div "Sample ID 01997648-f408-7233-91f2-cfb1ccedb9ba Label Non-Scan Timestamp (+01:00…" at bounding box center [589, 470] width 434 height 164
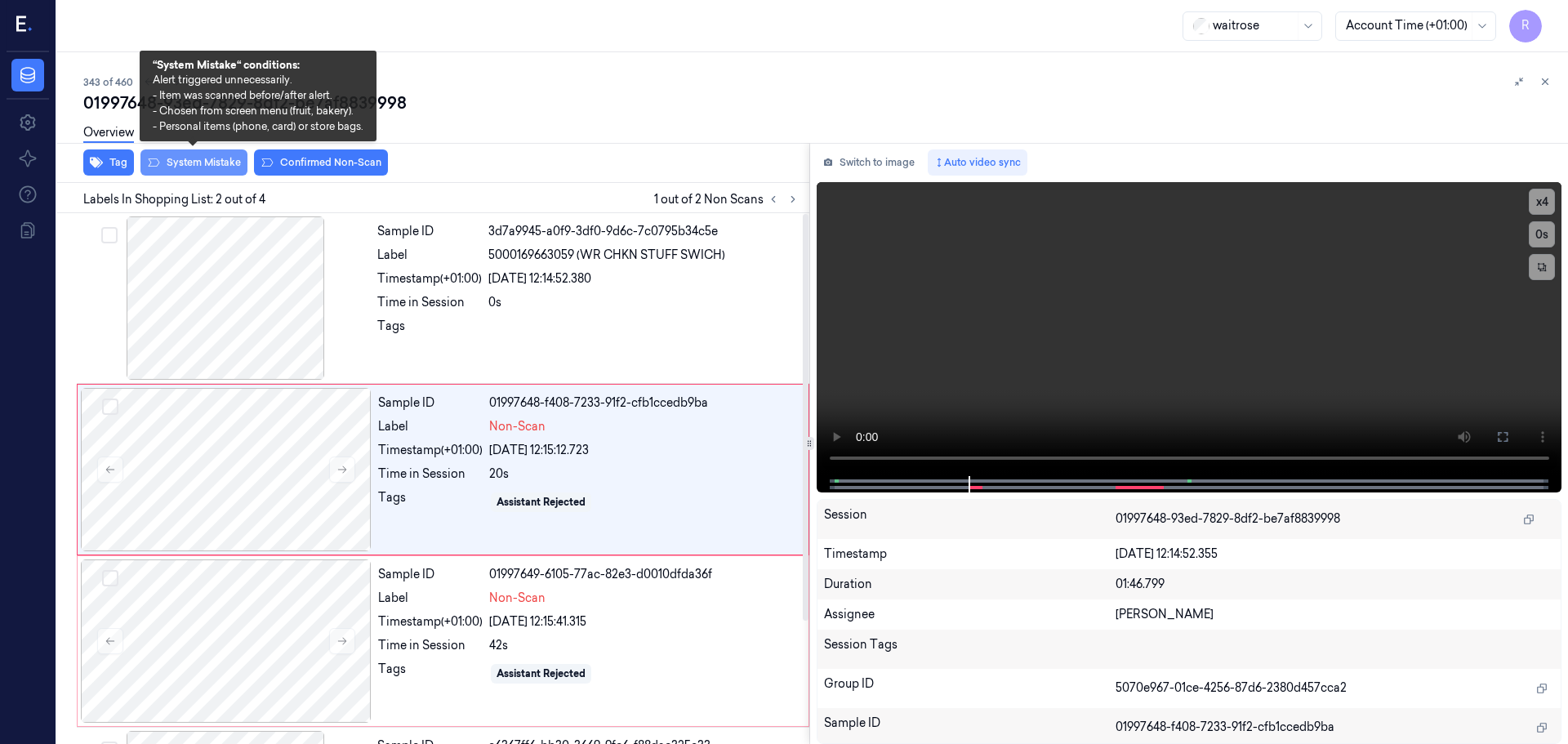
click at [196, 160] on button "System Mistake" at bounding box center [194, 163] width 107 height 26
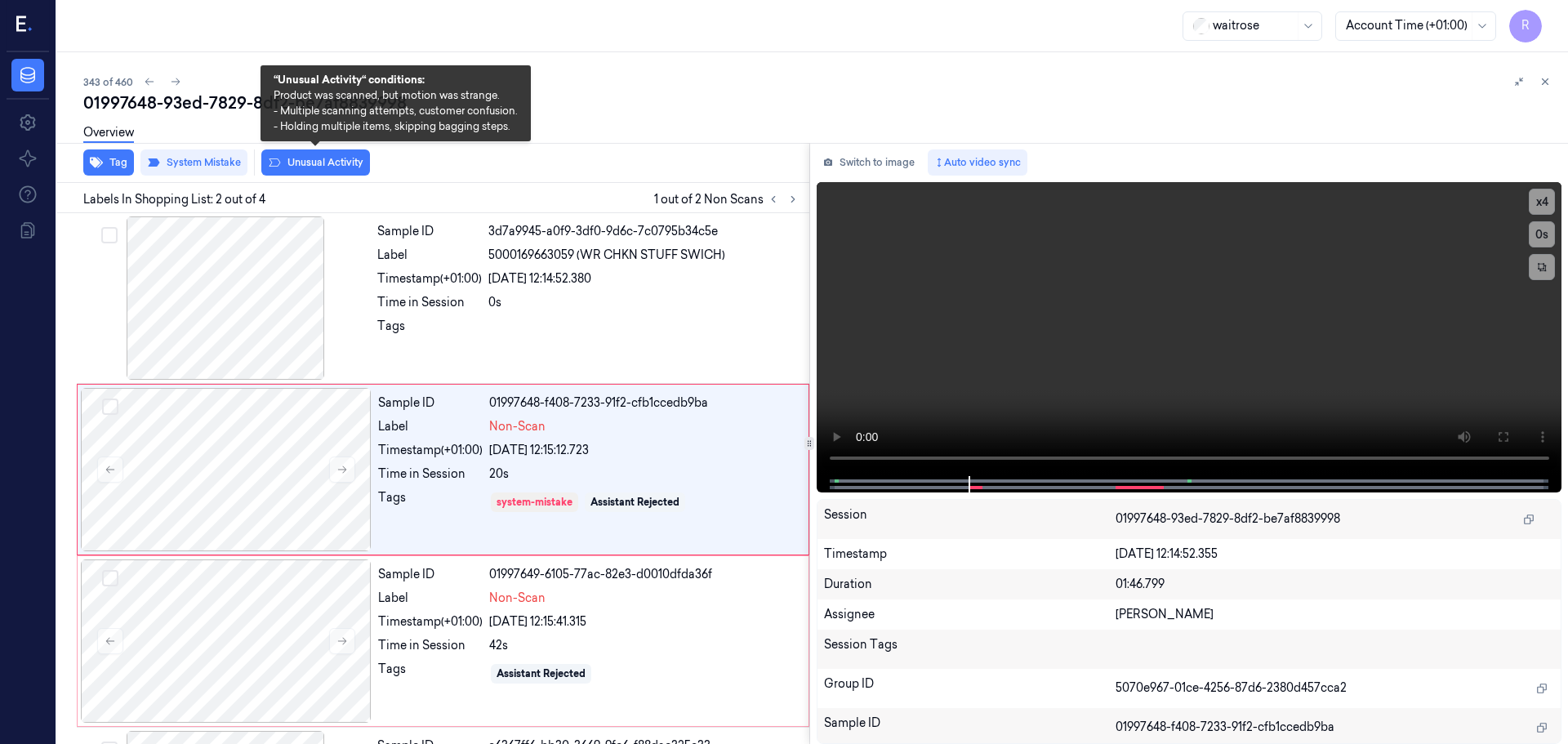
click at [307, 156] on button "Unusual Activity" at bounding box center [315, 163] width 109 height 26
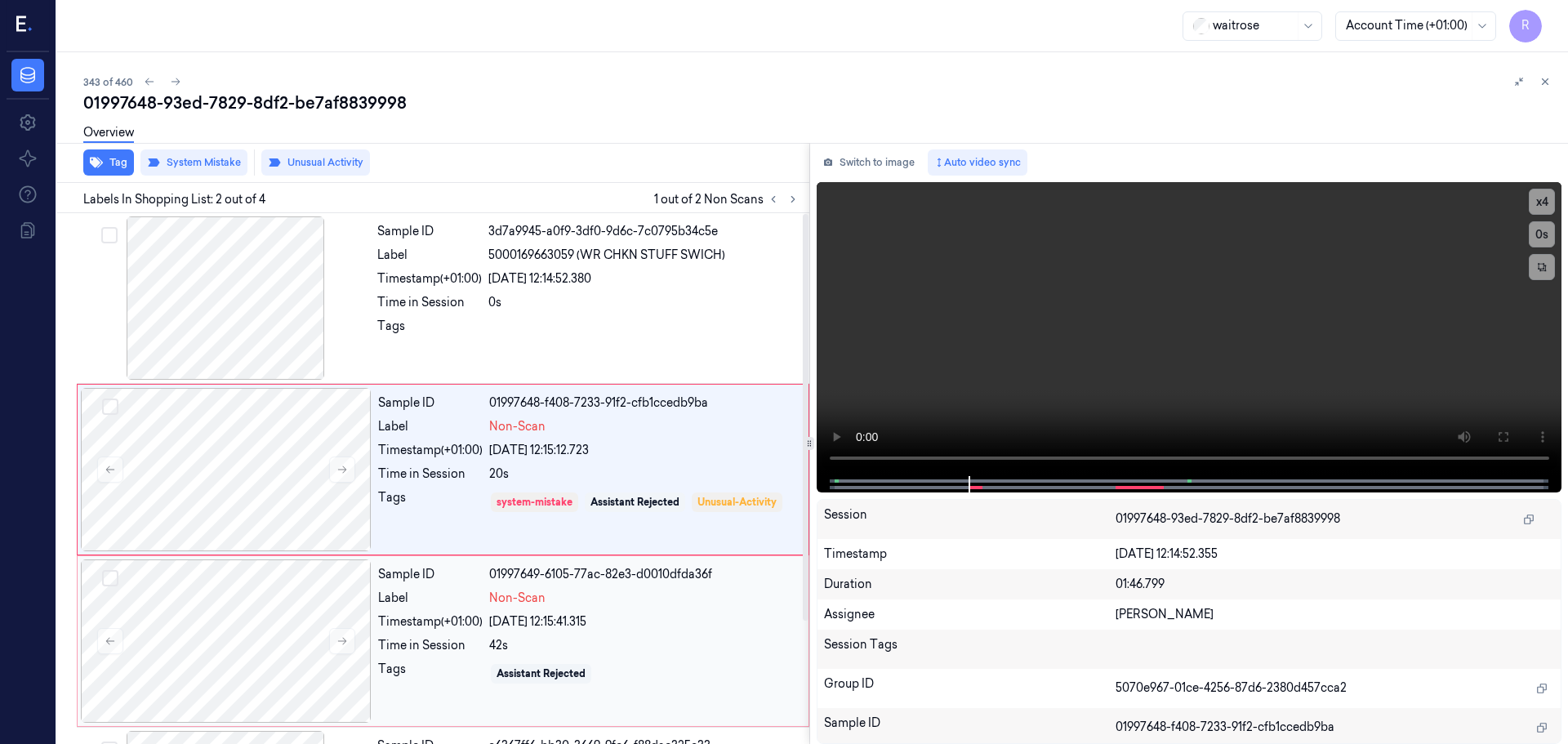
drag, startPoint x: 412, startPoint y: 616, endPoint x: 404, endPoint y: 619, distance: 8.5
click at [409, 616] on div "Timestamp (+01:00)" at bounding box center [430, 622] width 105 height 17
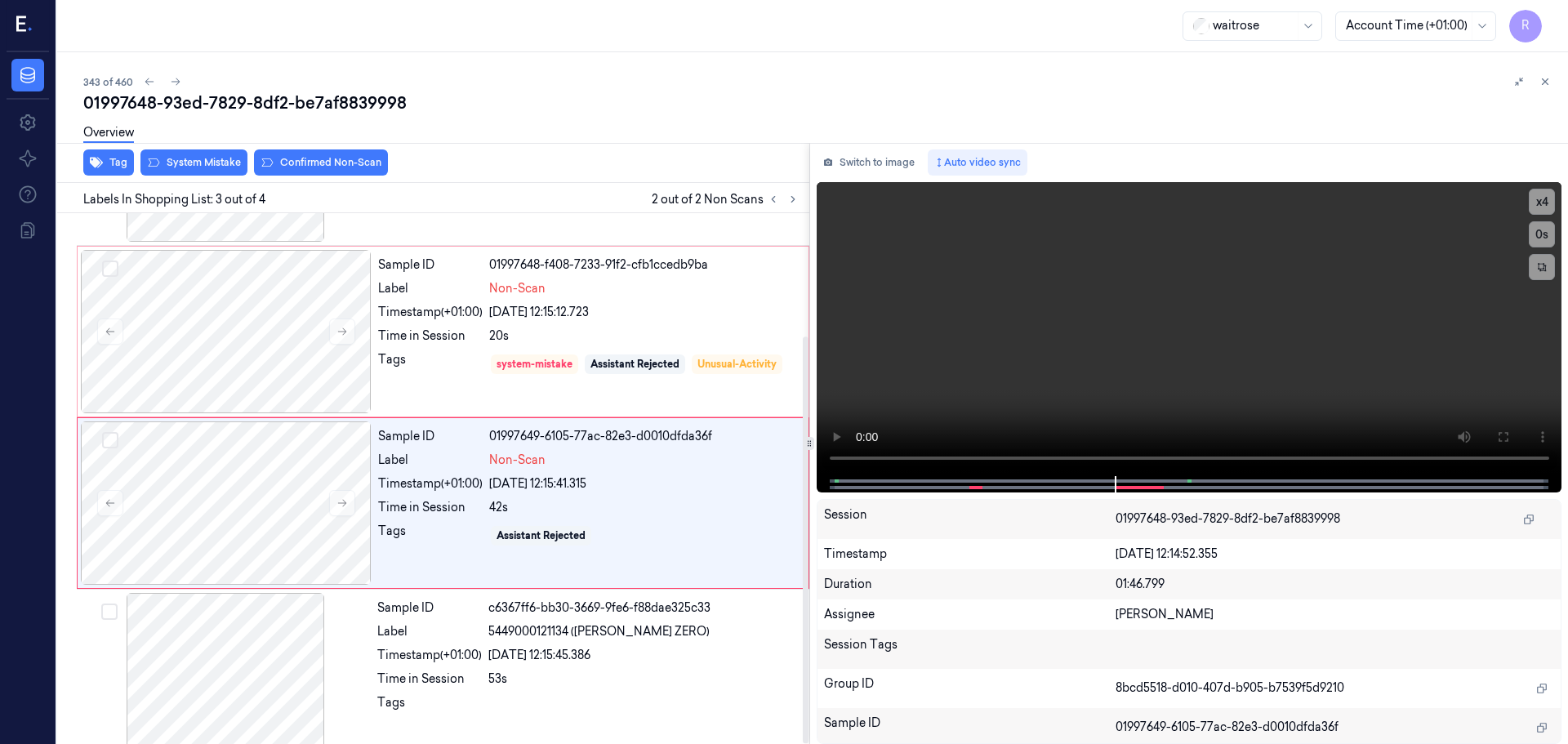
scroll to position [160, 0]
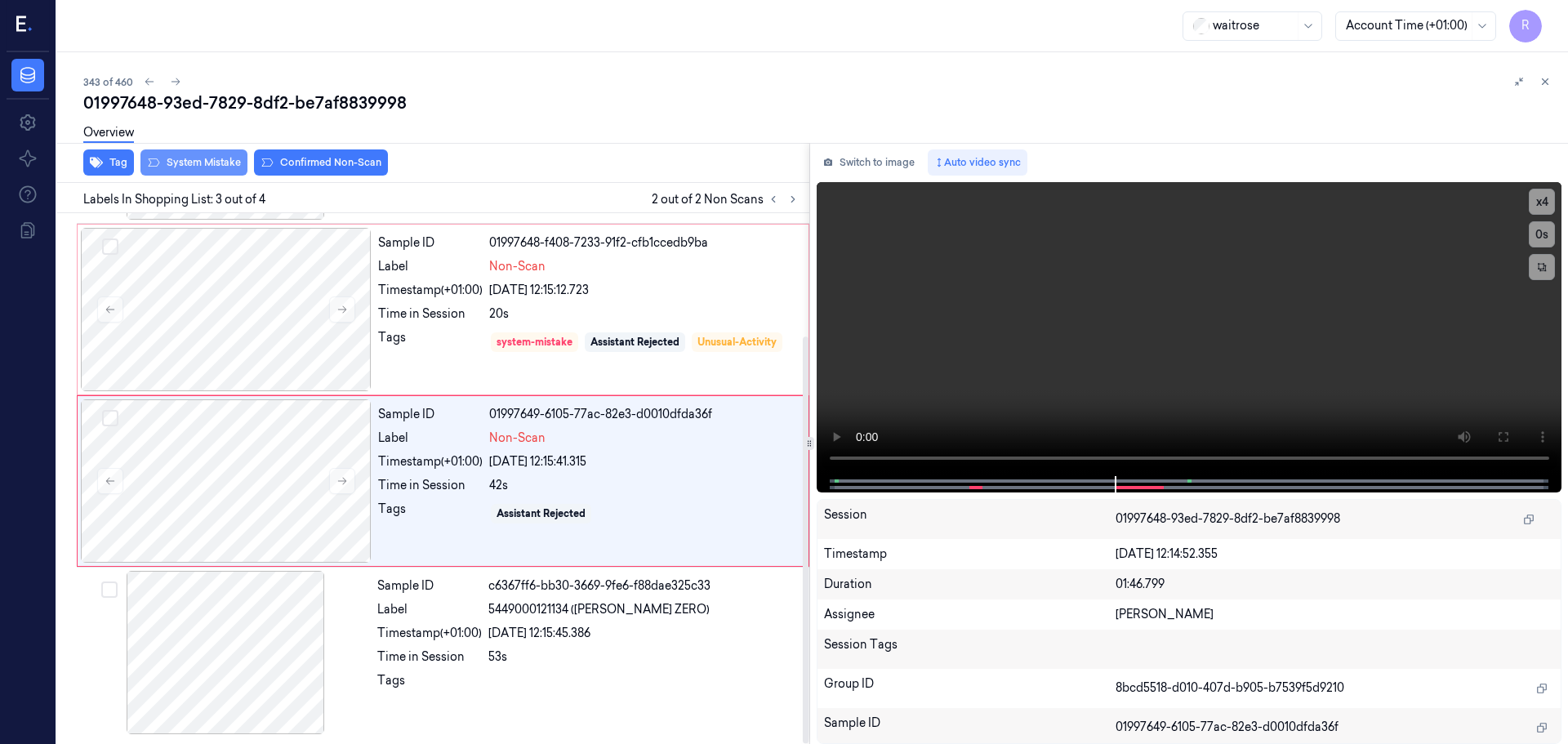
click at [217, 169] on button "System Mistake" at bounding box center [194, 163] width 107 height 26
click at [331, 165] on button "Unusual Activity" at bounding box center [315, 163] width 109 height 26
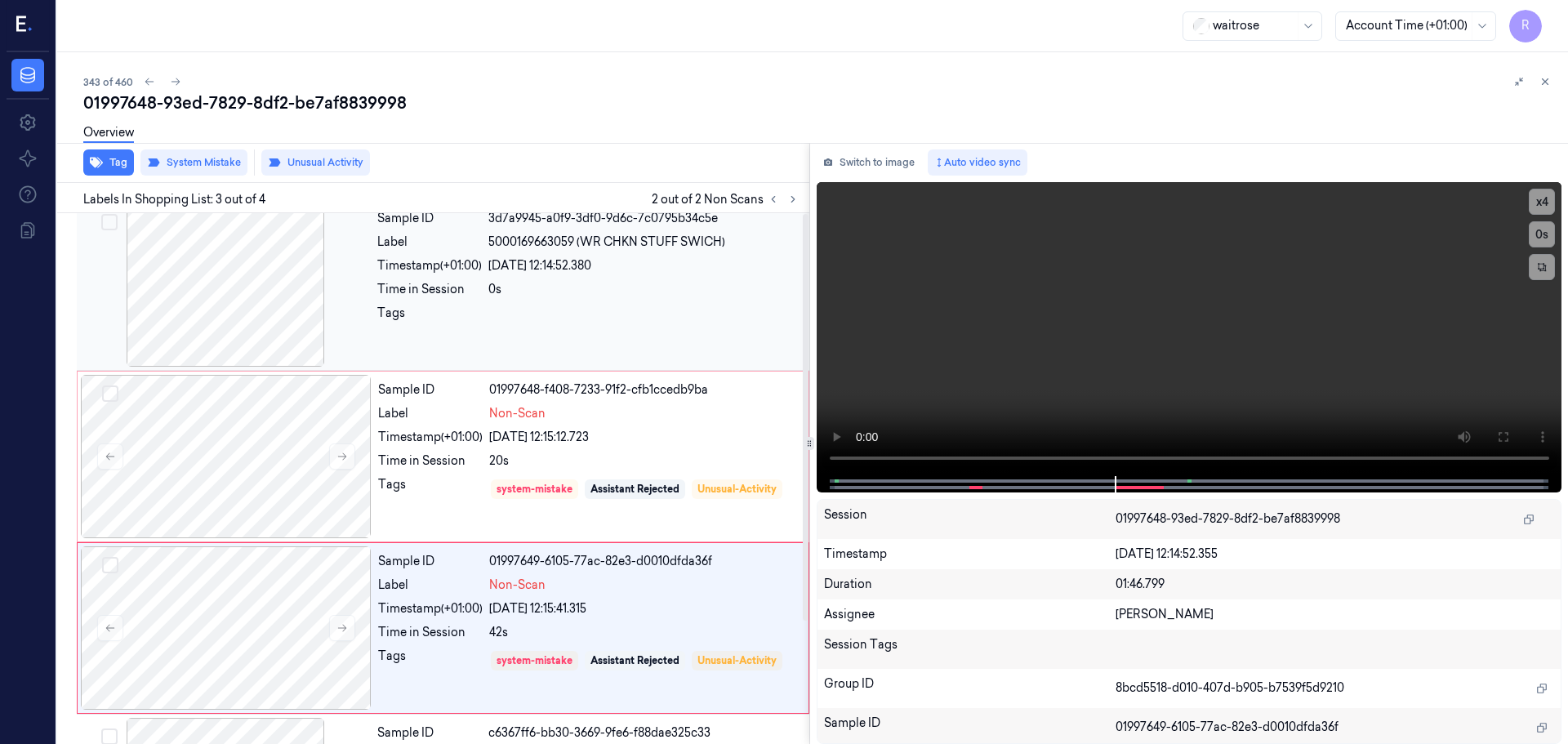
scroll to position [0, 0]
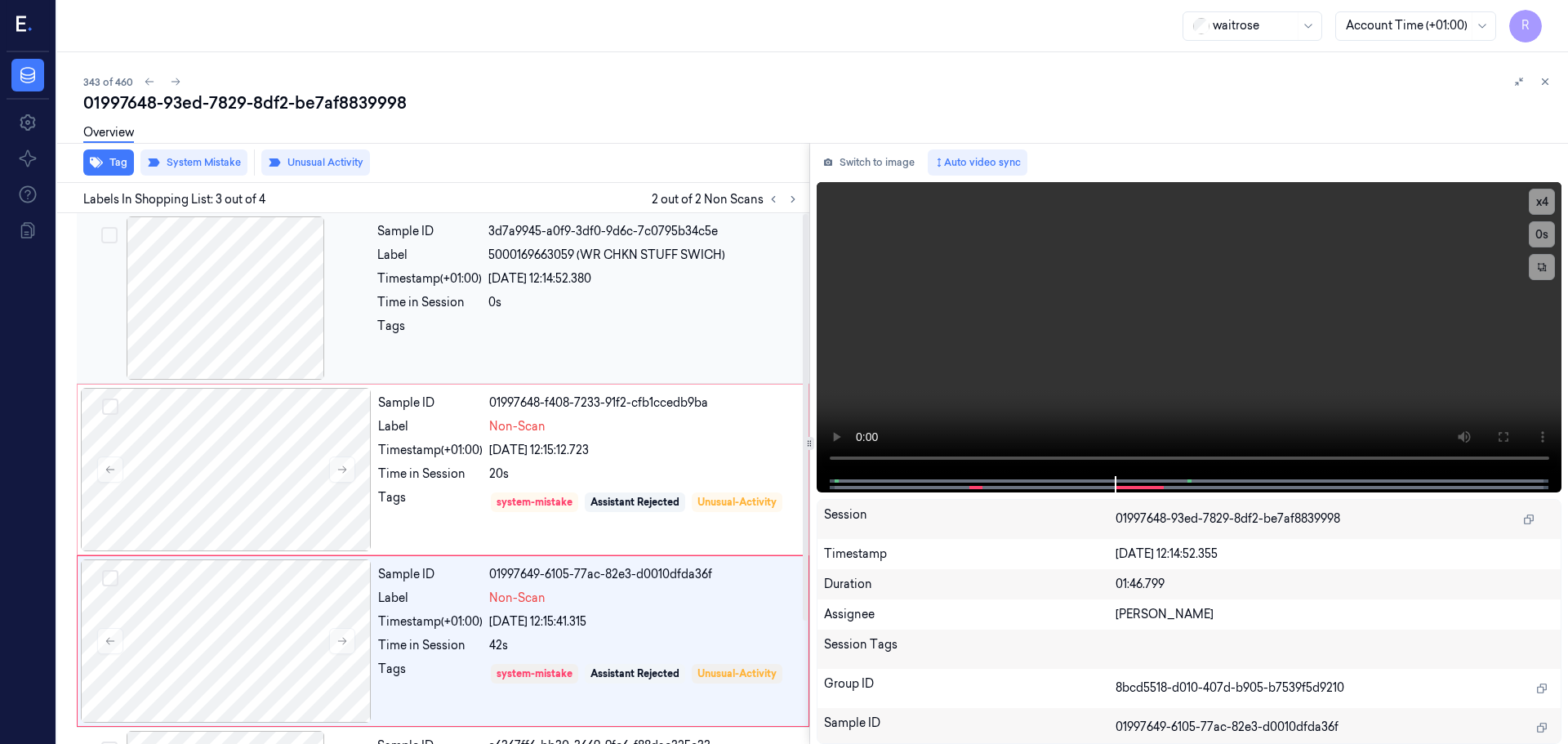
click at [552, 329] on div at bounding box center [644, 330] width 311 height 26
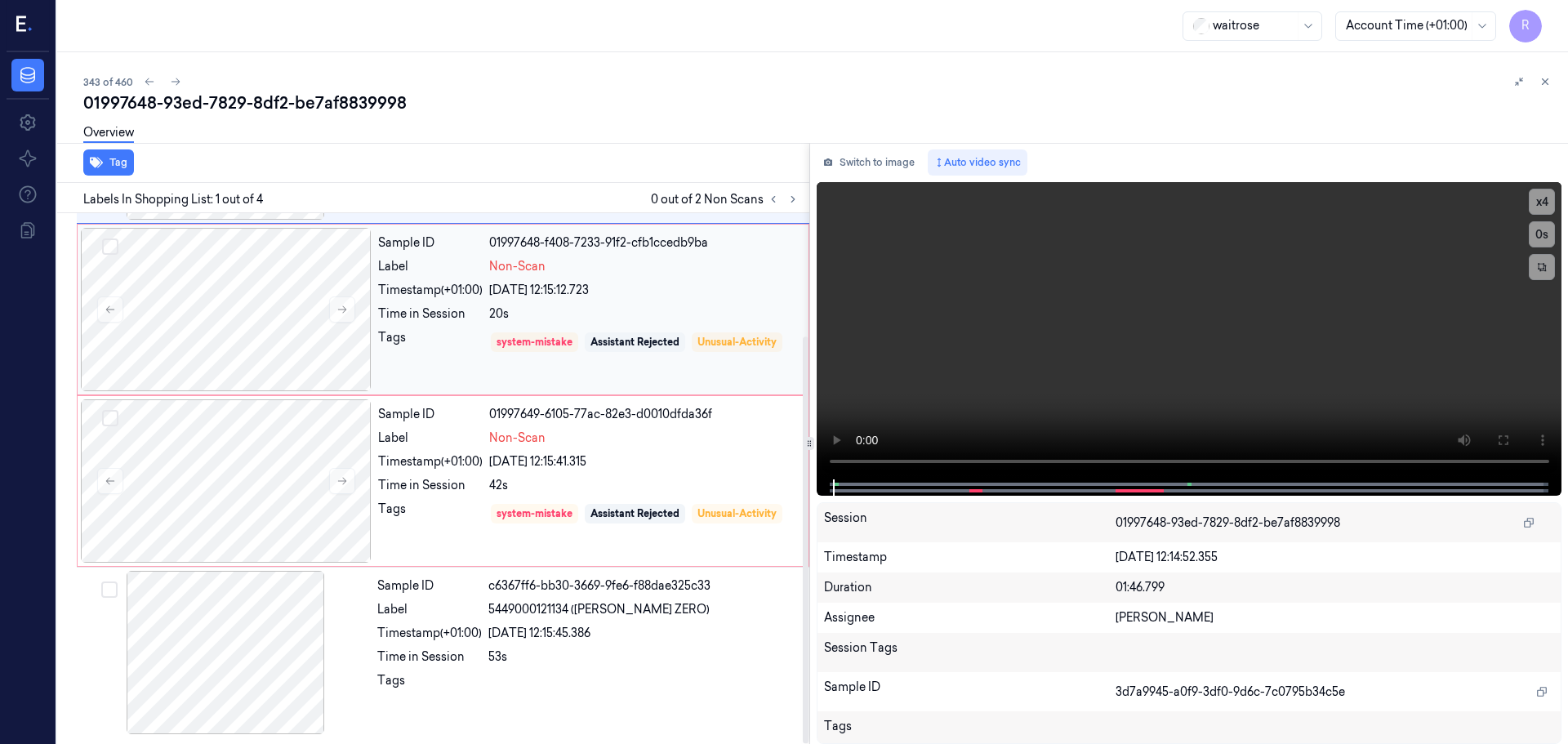
click at [575, 314] on div "20s" at bounding box center [644, 314] width 310 height 17
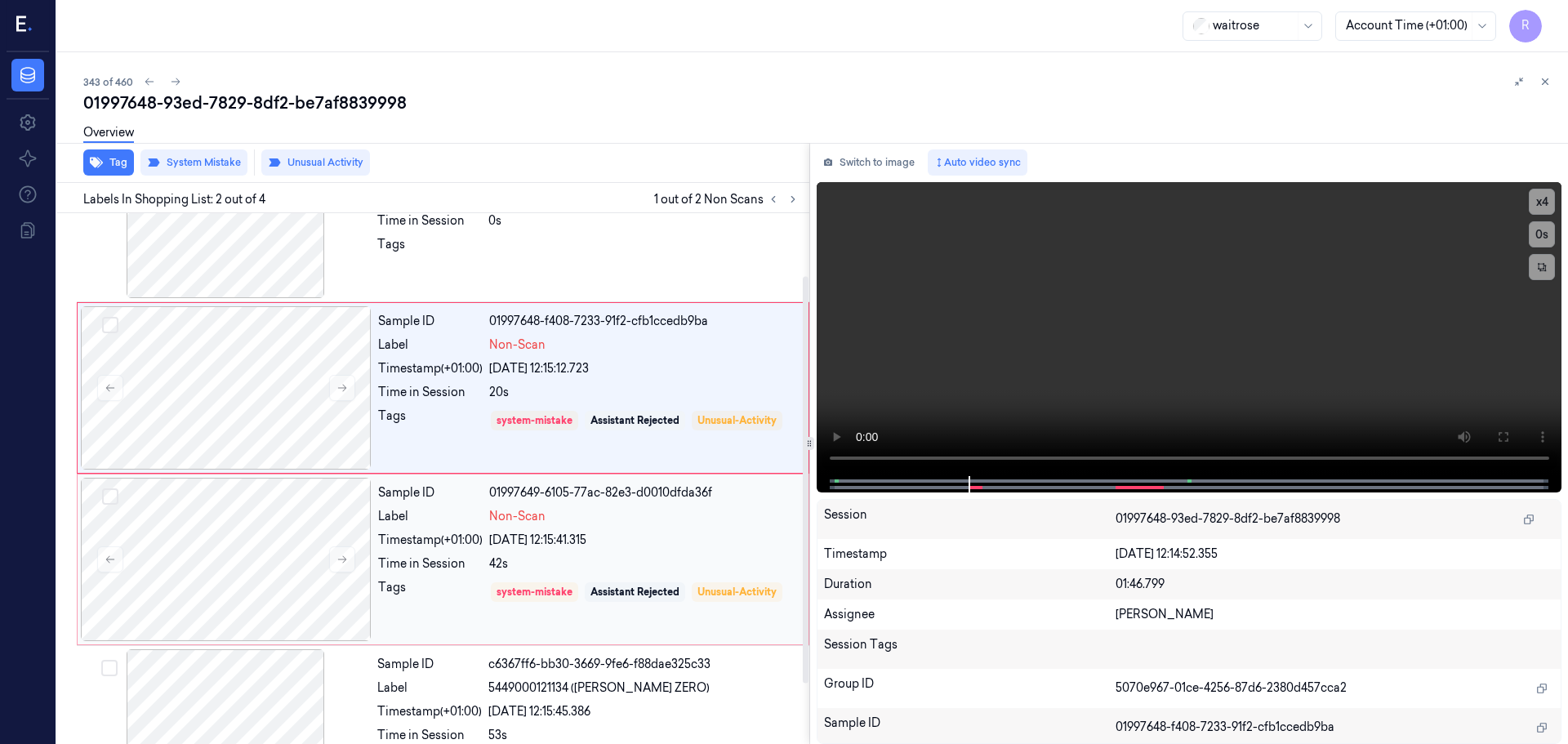
click at [599, 520] on div "Non-Scan" at bounding box center [644, 516] width 310 height 17
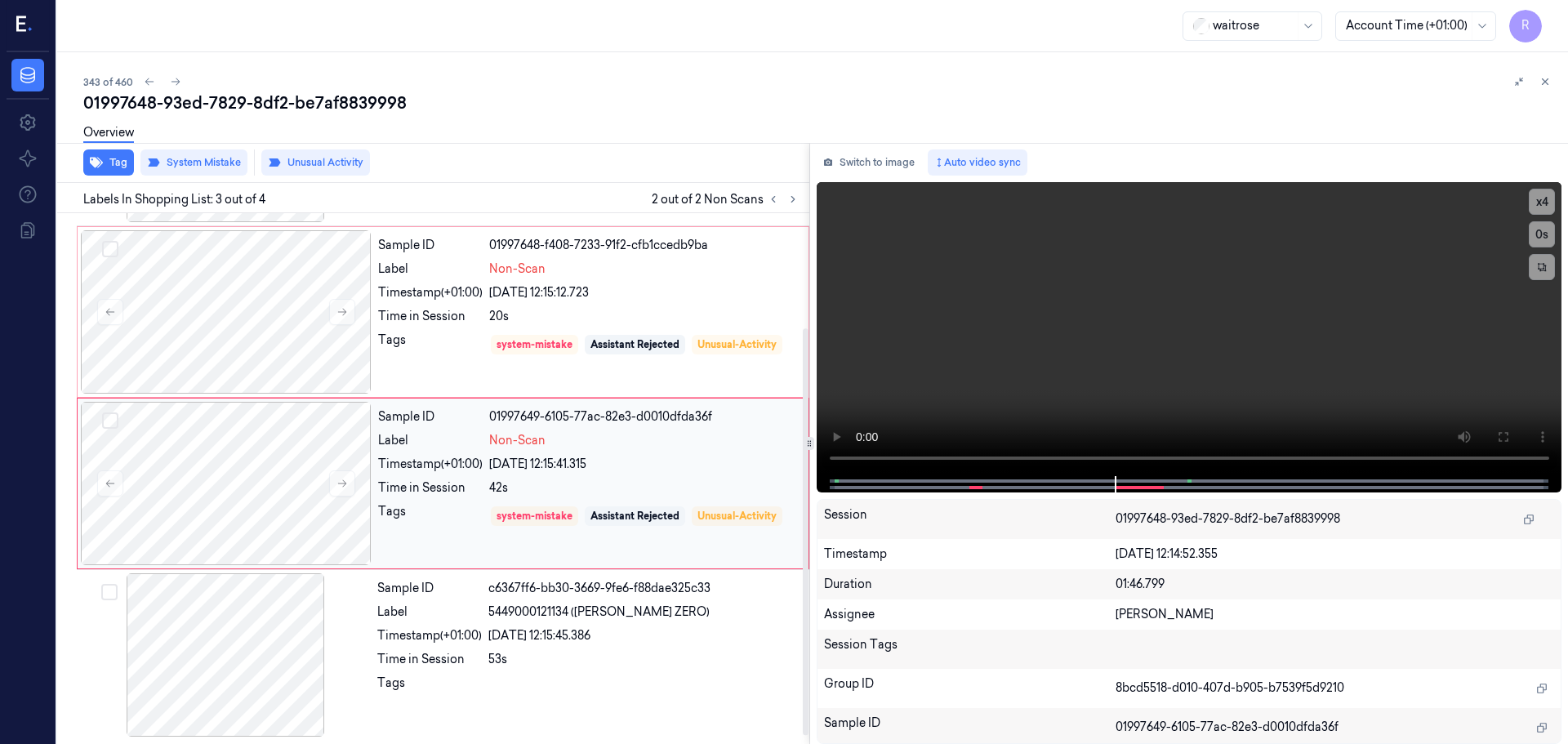
scroll to position [160, 0]
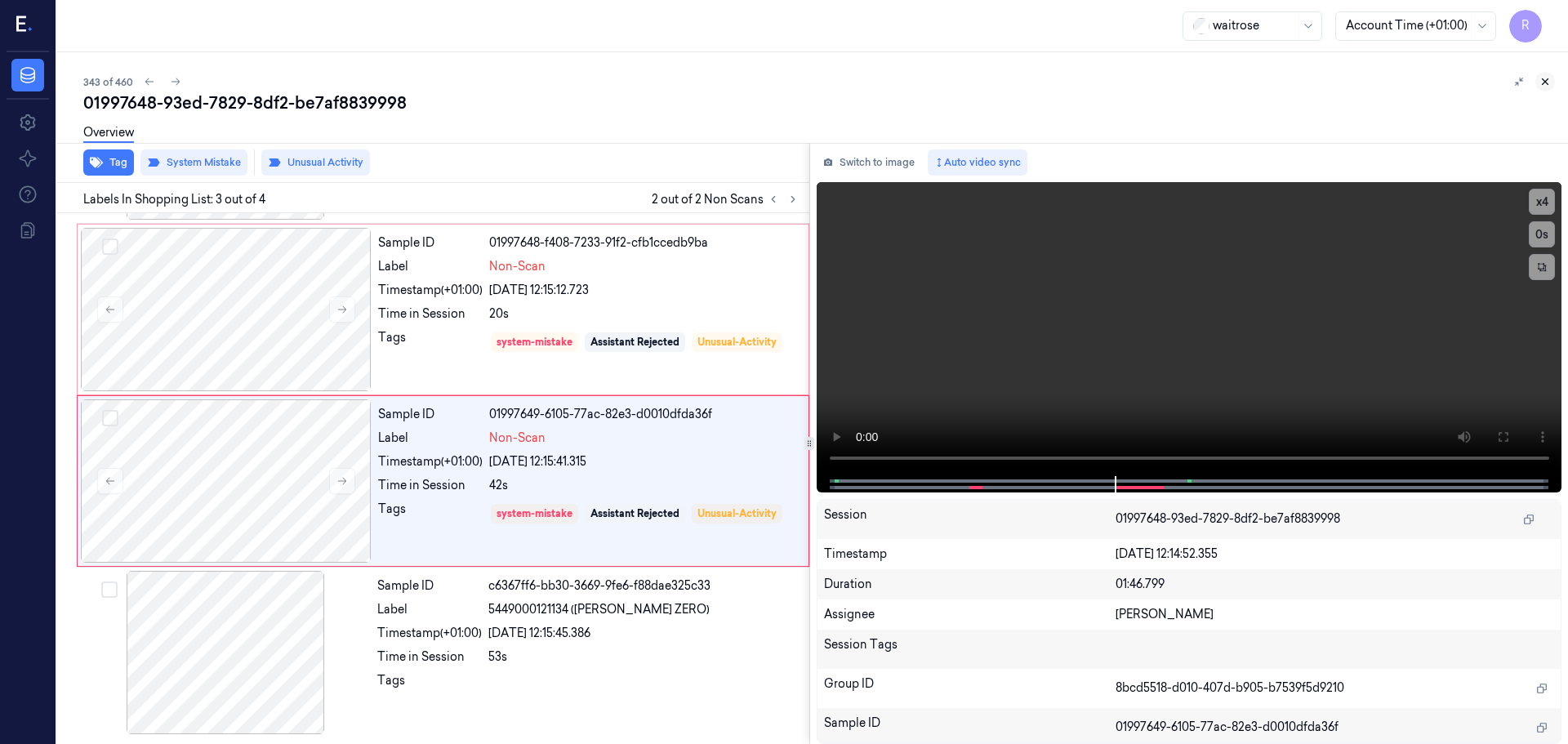
click at [1547, 83] on icon at bounding box center [1545, 82] width 11 height 11
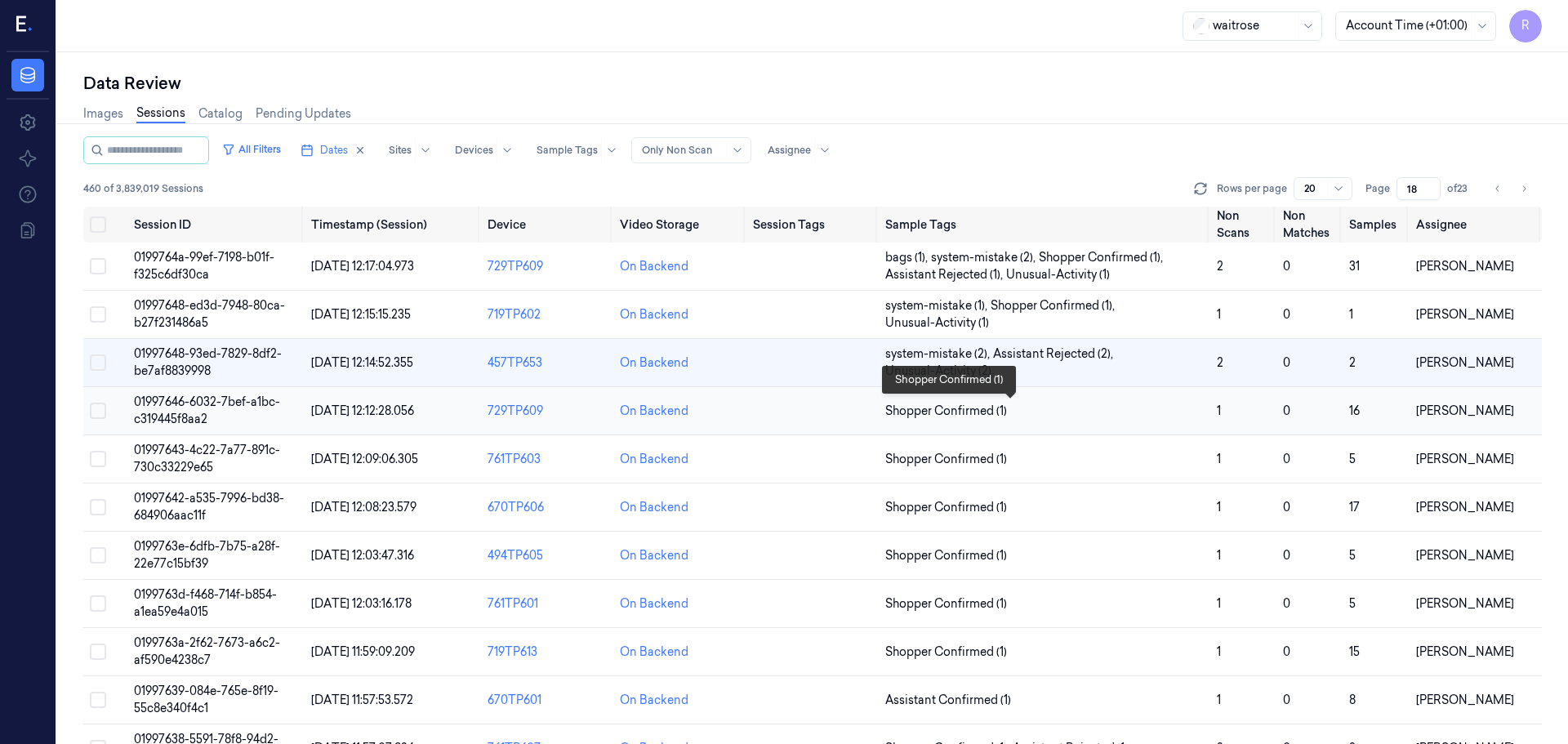
click at [1123, 413] on span "Shopper Confirmed (1)" at bounding box center [1045, 411] width 318 height 17
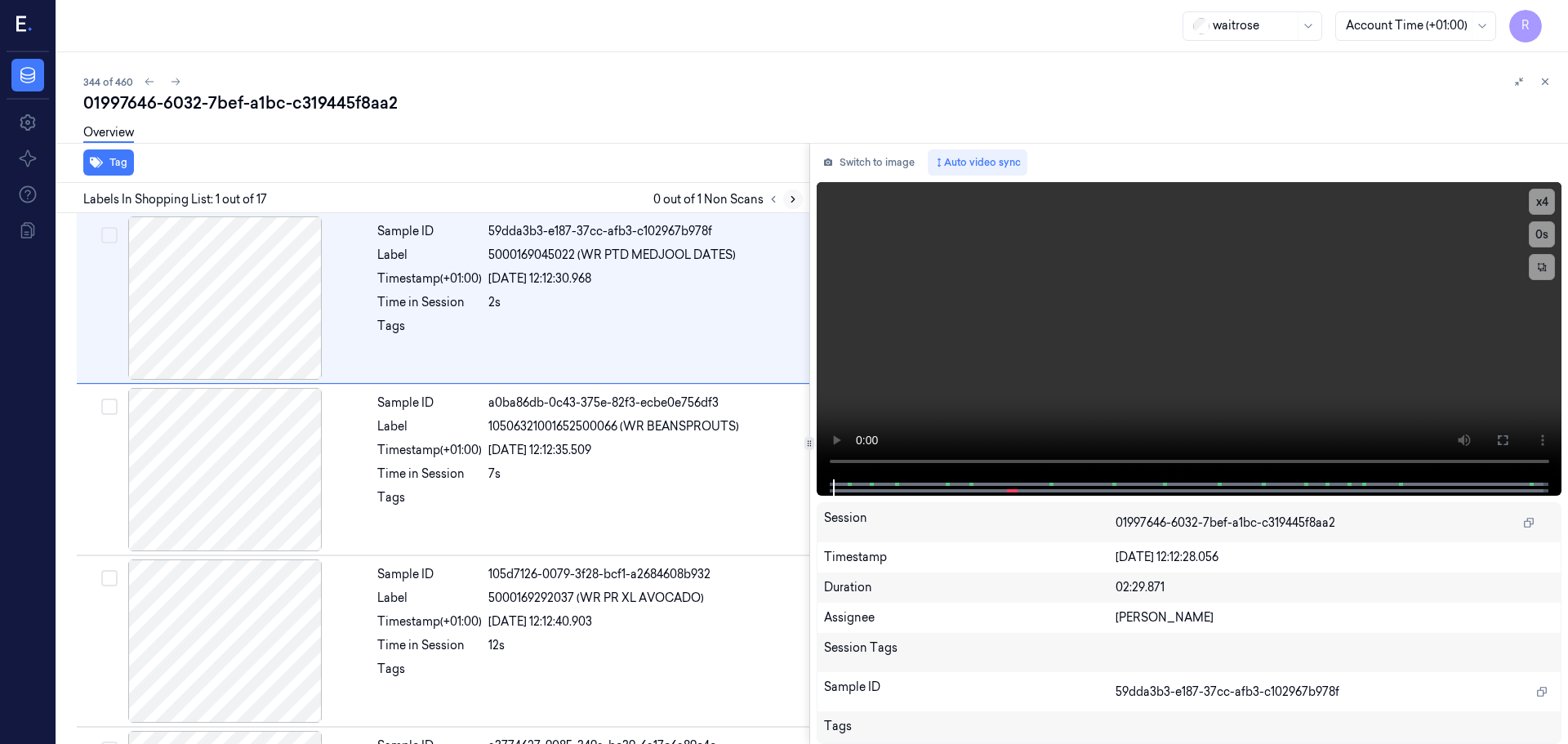
click at [792, 200] on icon at bounding box center [793, 199] width 11 height 11
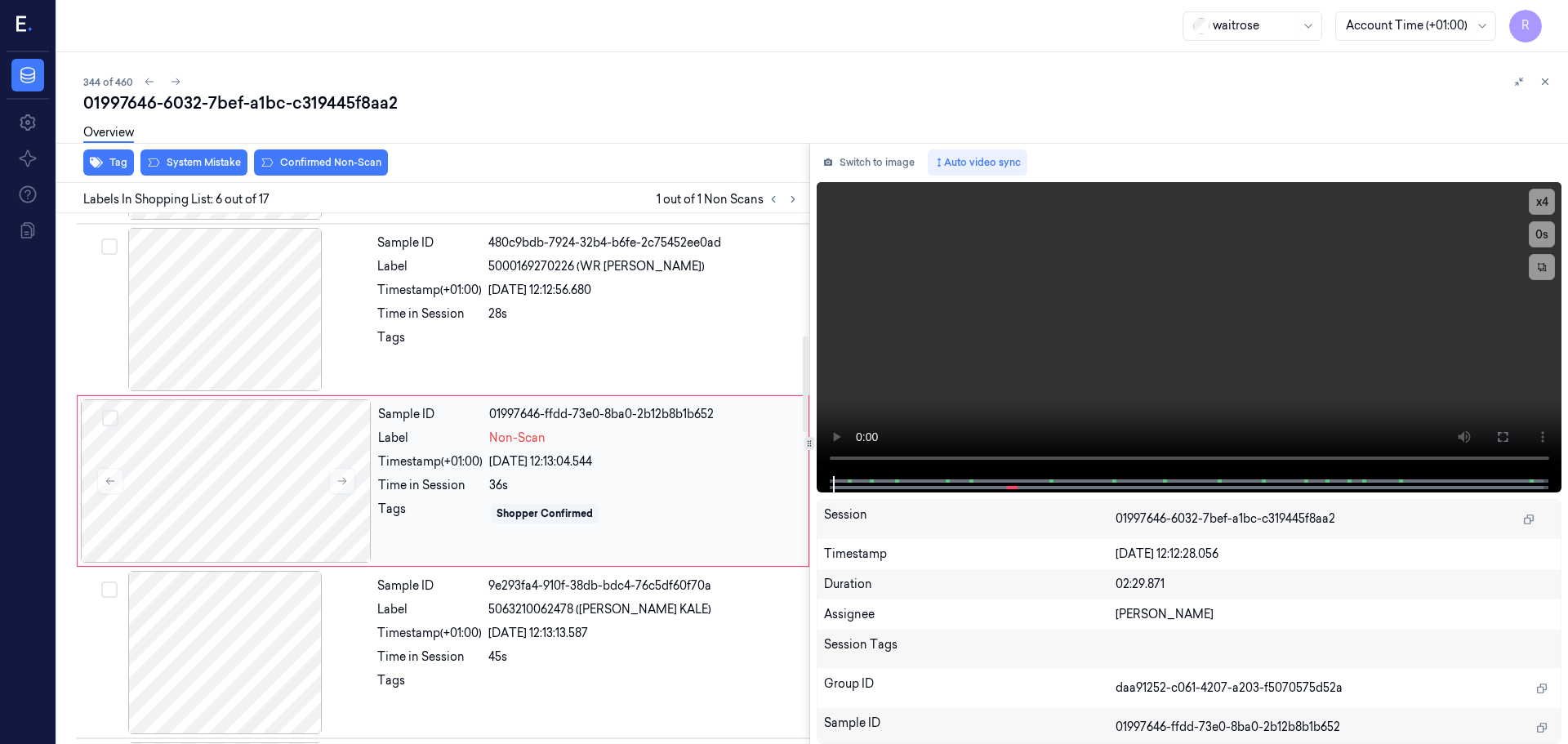
scroll to position [677, 0]
click at [345, 481] on icon at bounding box center [342, 478] width 11 height 11
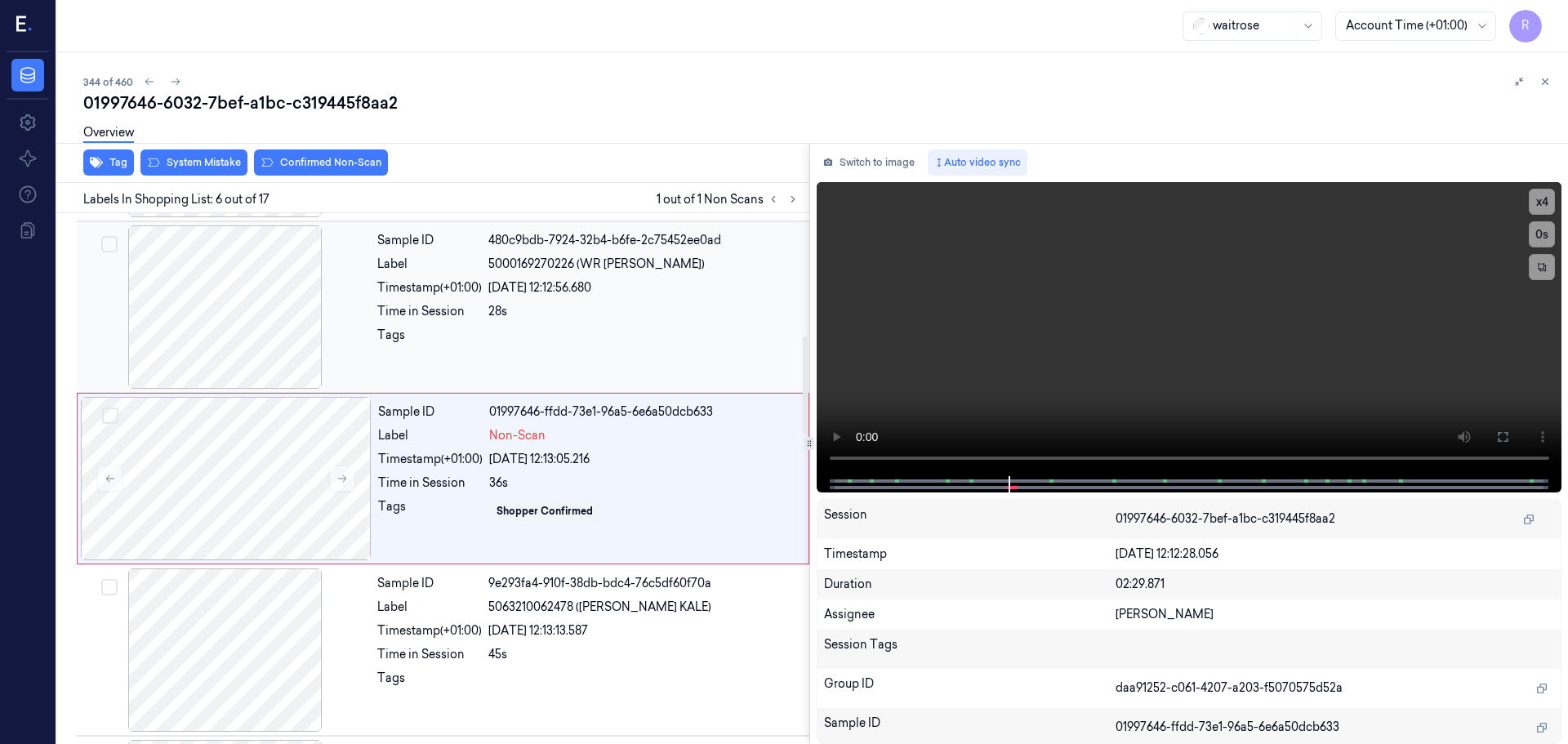
click at [257, 337] on div at bounding box center [225, 307] width 291 height 164
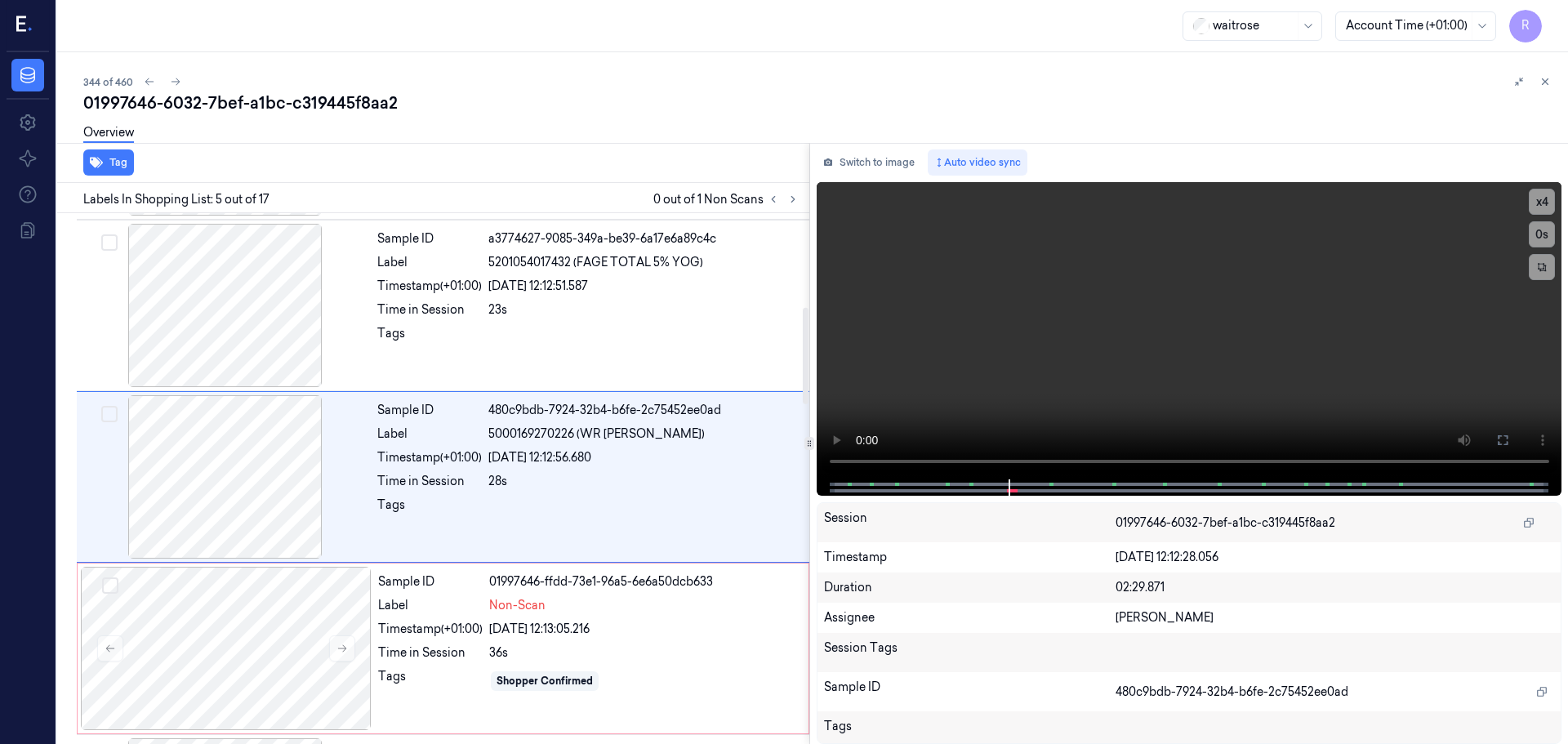
scroll to position [506, 0]
click at [1551, 195] on button "x 4" at bounding box center [1541, 201] width 26 height 26
click at [1537, 207] on button "x 1" at bounding box center [1541, 201] width 26 height 26
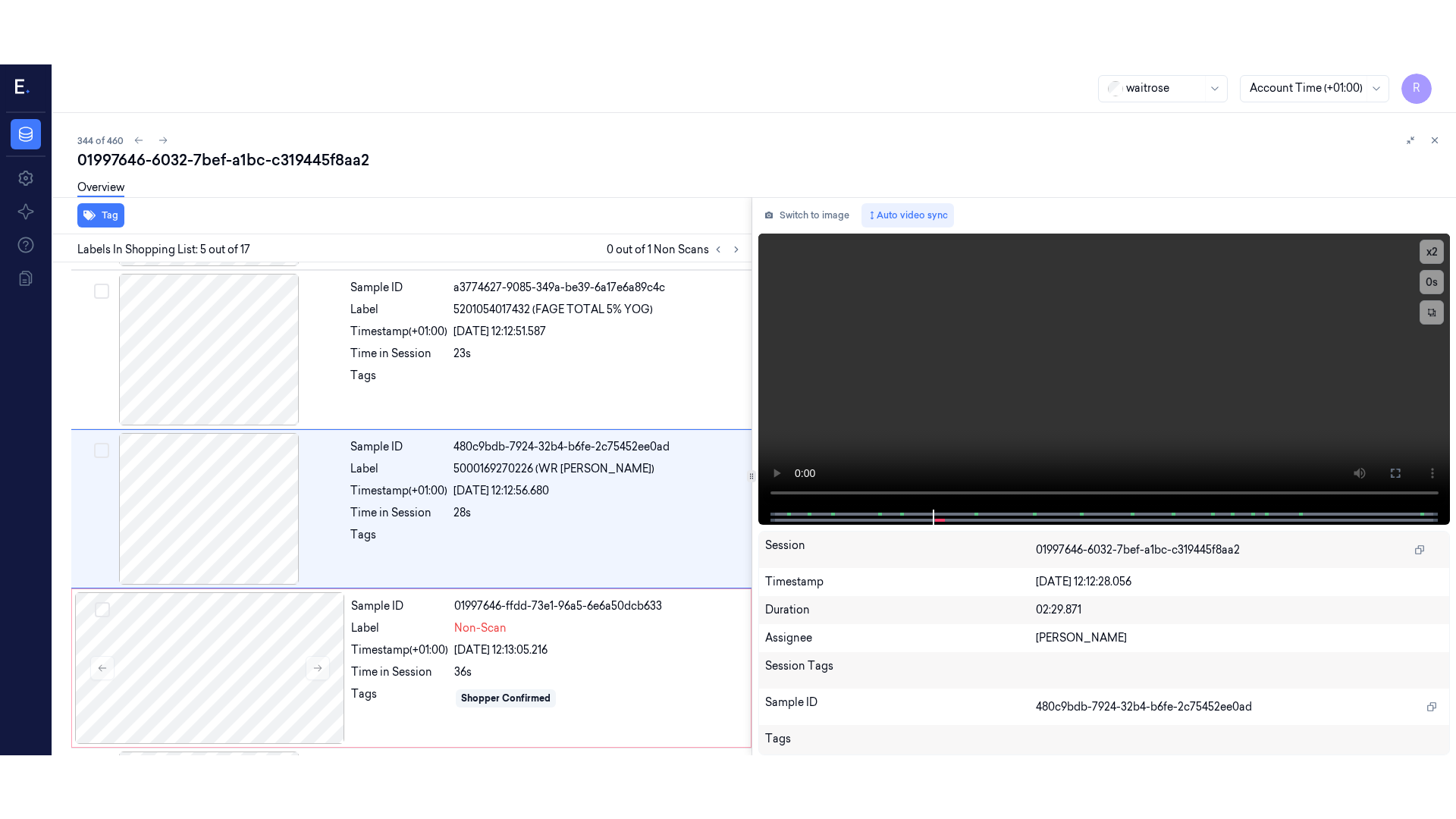
scroll to position [629, 0]
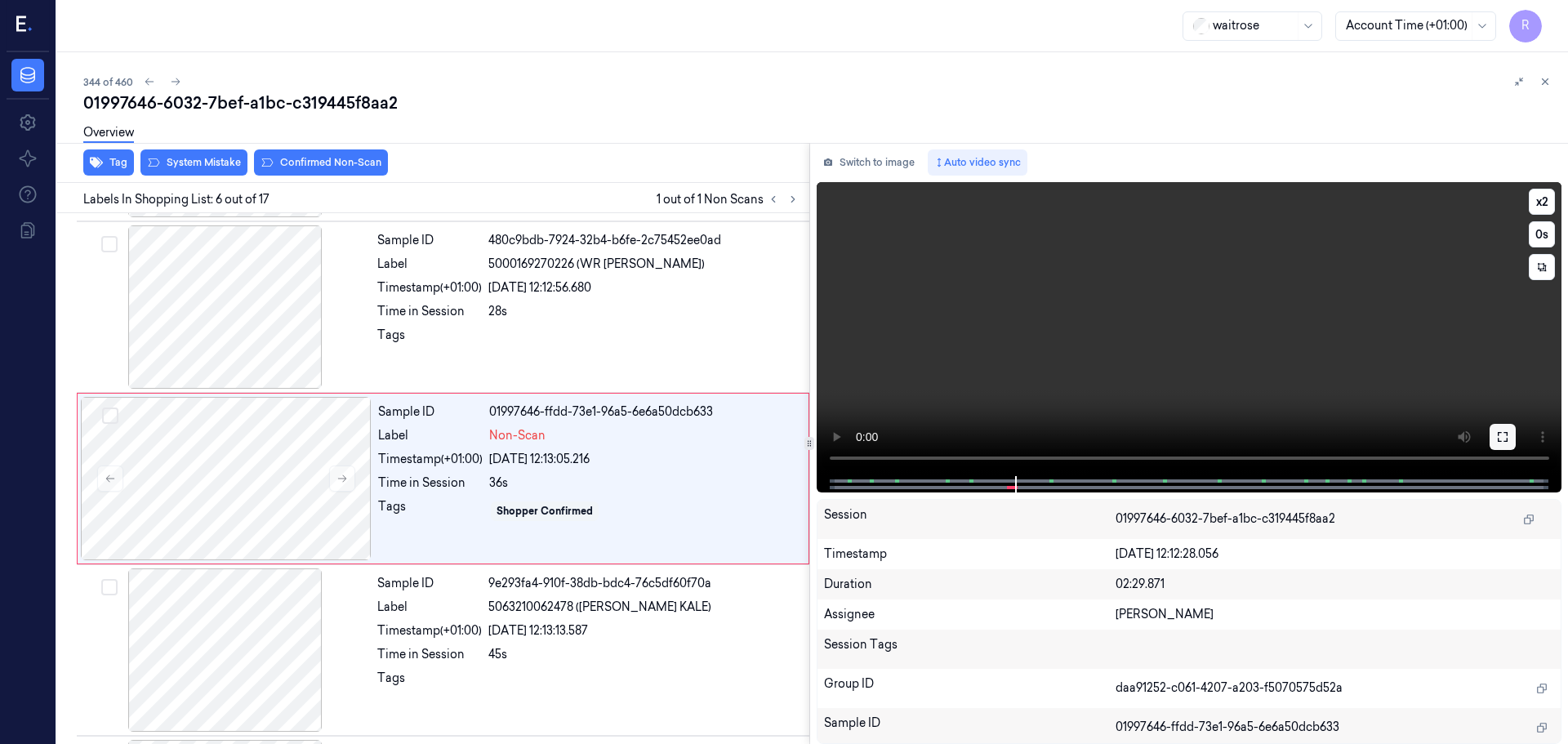
click at [1505, 440] on icon at bounding box center [1503, 437] width 13 height 13
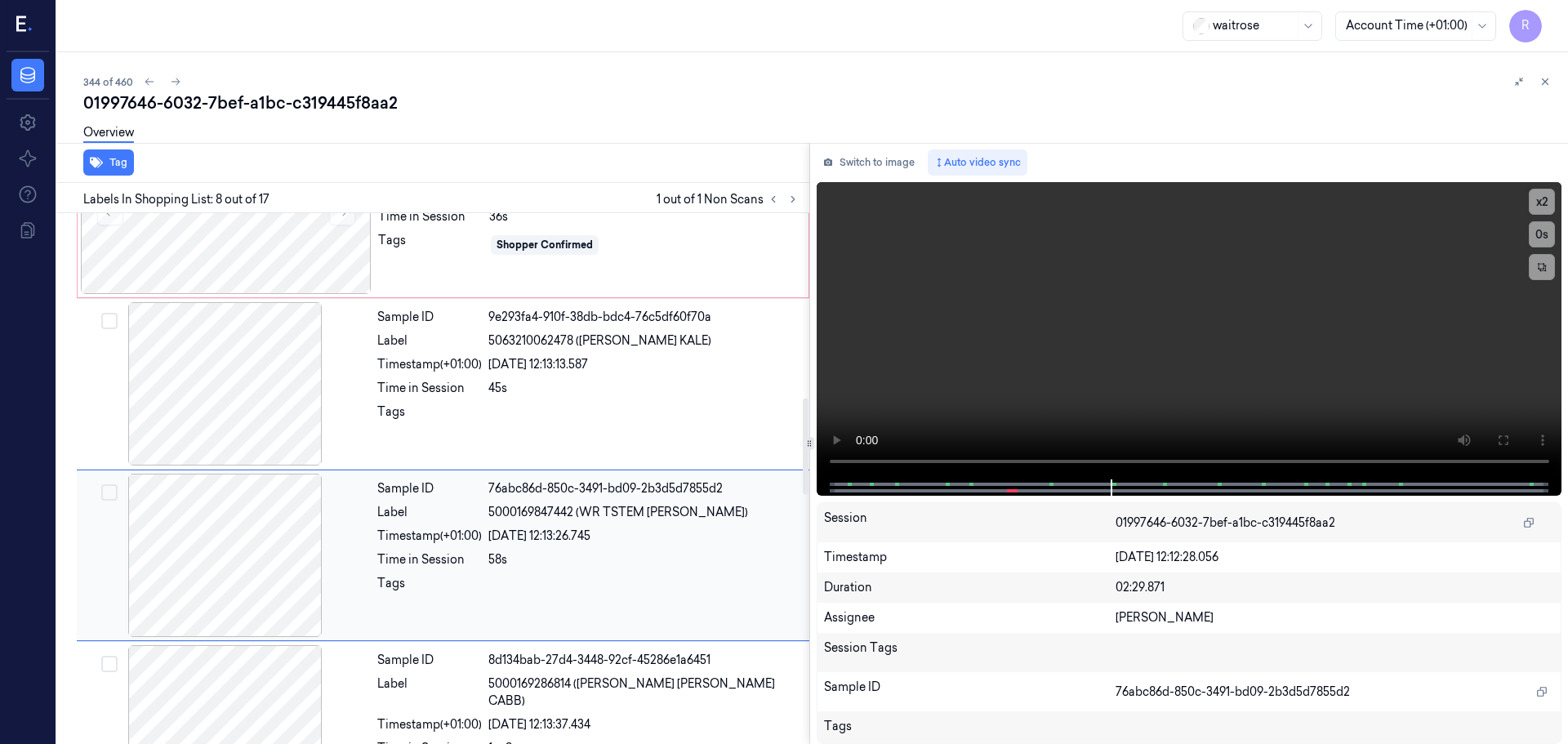
scroll to position [1020, 0]
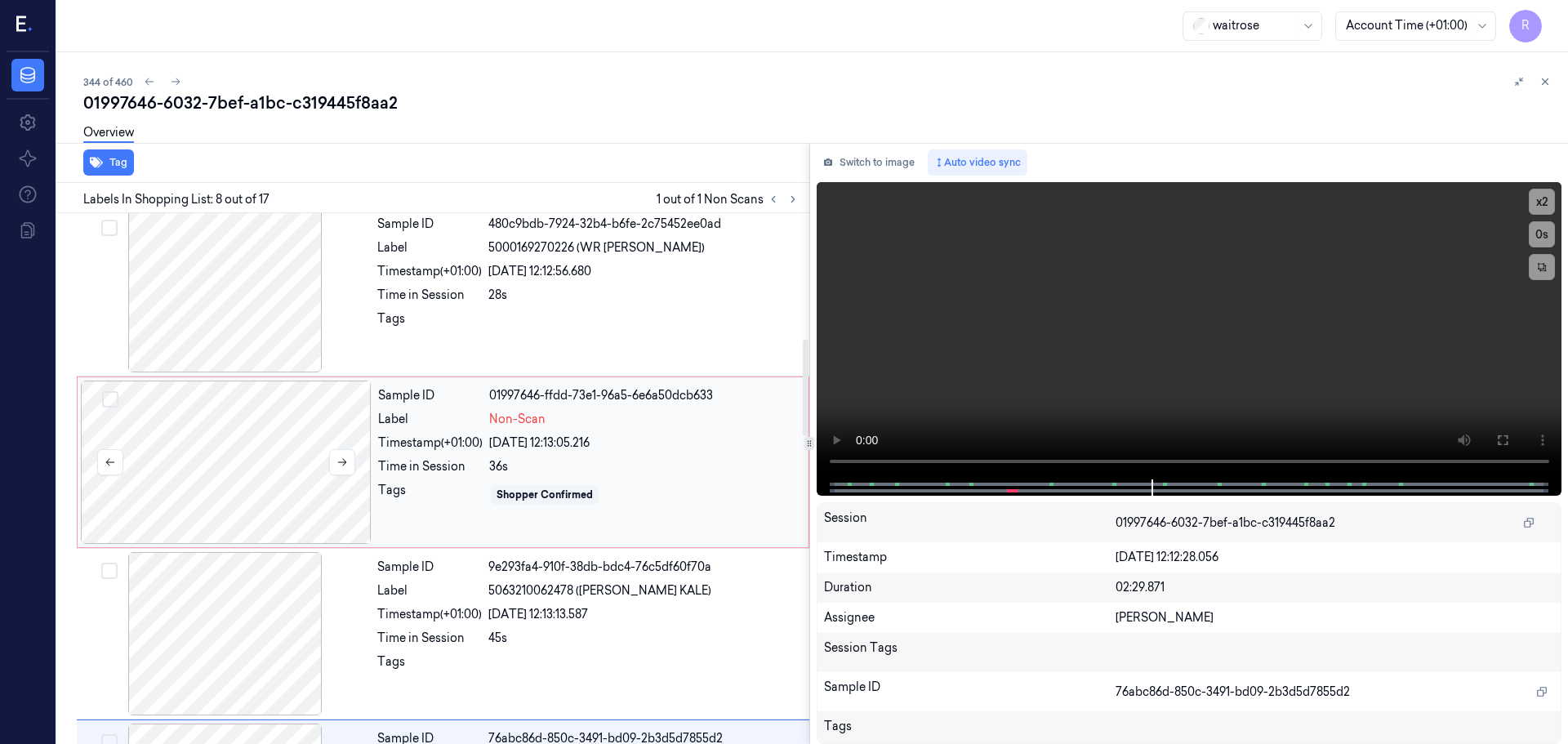
click at [365, 446] on div at bounding box center [226, 463] width 291 height 164
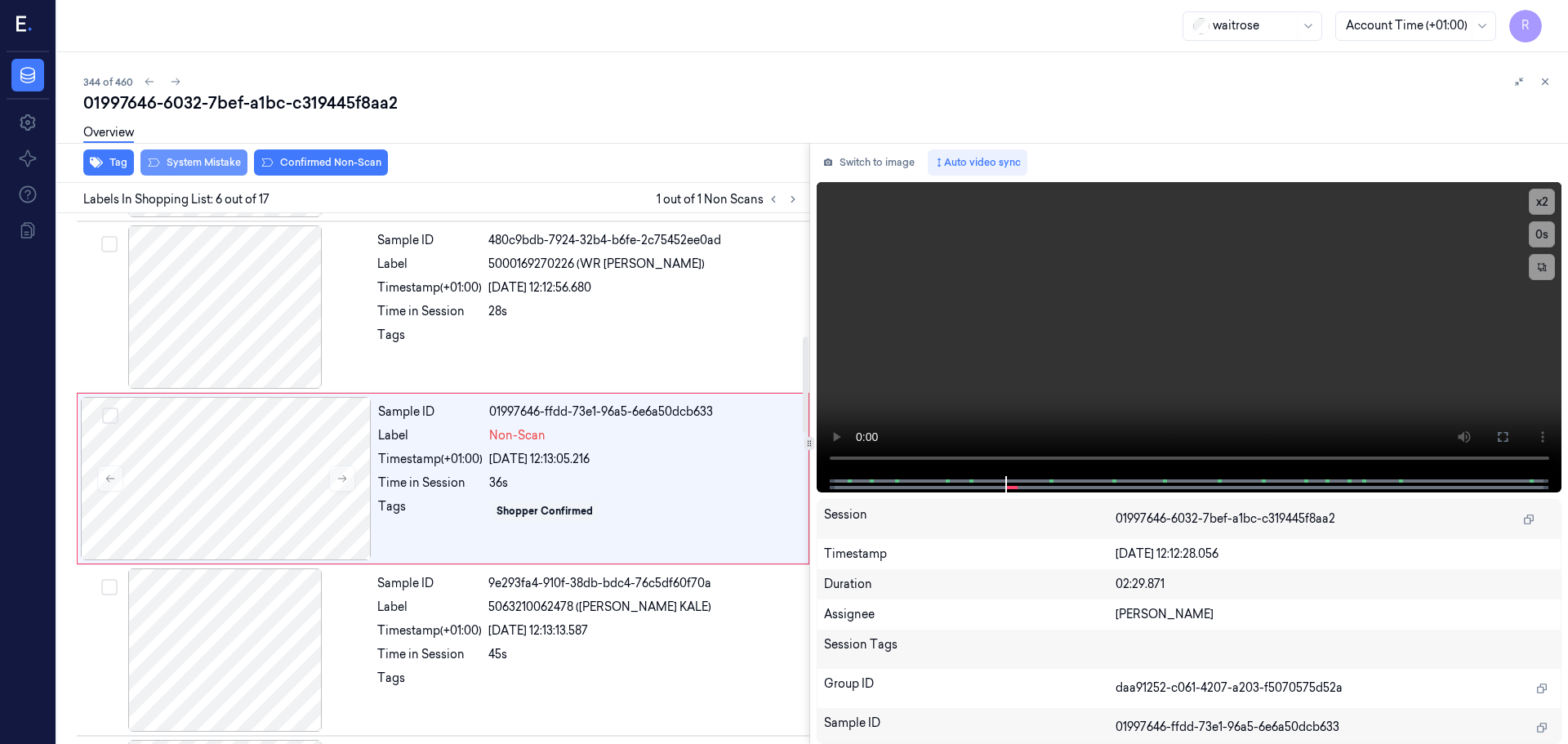
click at [197, 156] on button "System Mistake" at bounding box center [194, 163] width 107 height 26
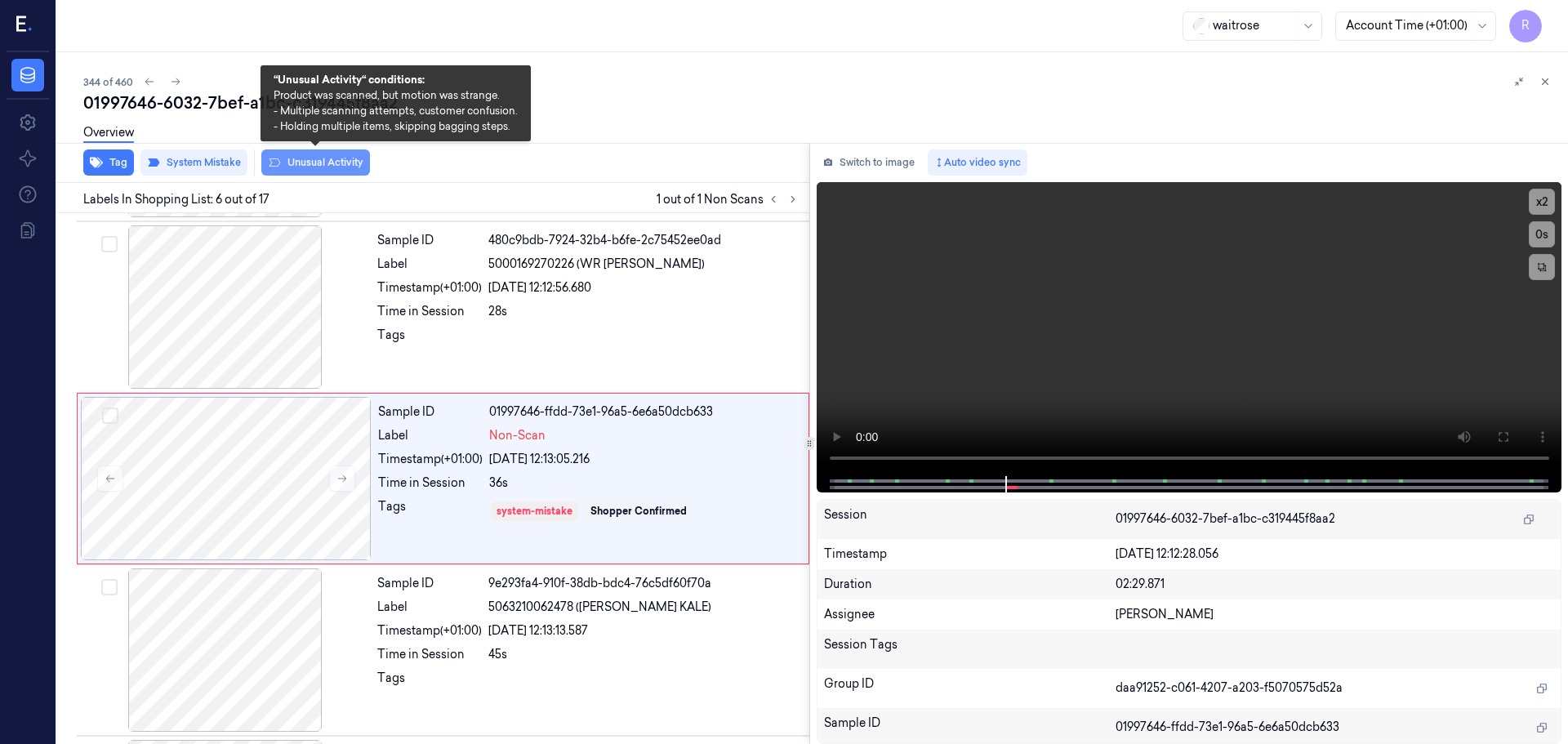
click at [333, 167] on button "Unusual Activity" at bounding box center [315, 163] width 109 height 26
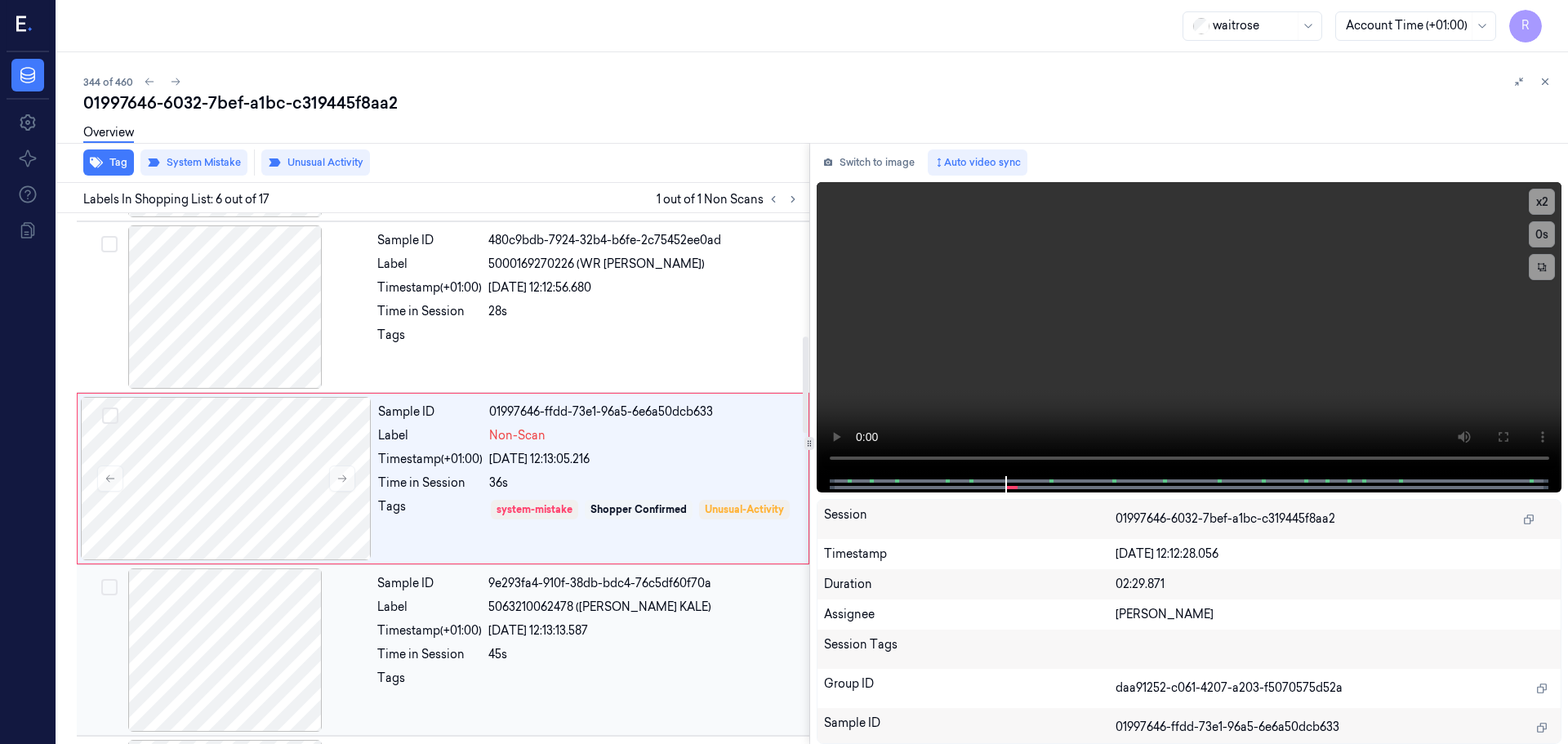
click at [436, 632] on div "Timestamp (+01:00)" at bounding box center [429, 631] width 105 height 17
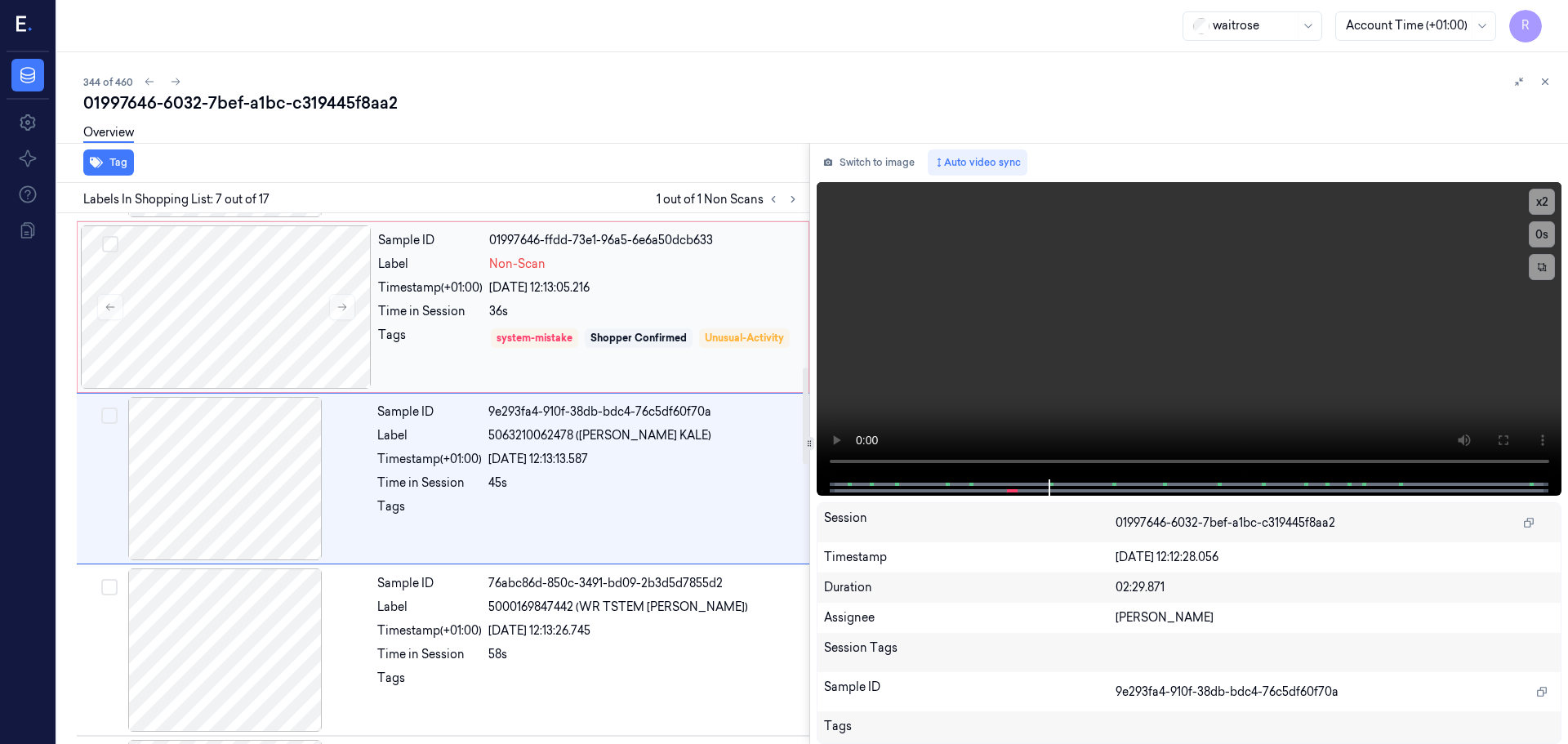
click at [442, 338] on div "Tags" at bounding box center [430, 349] width 105 height 47
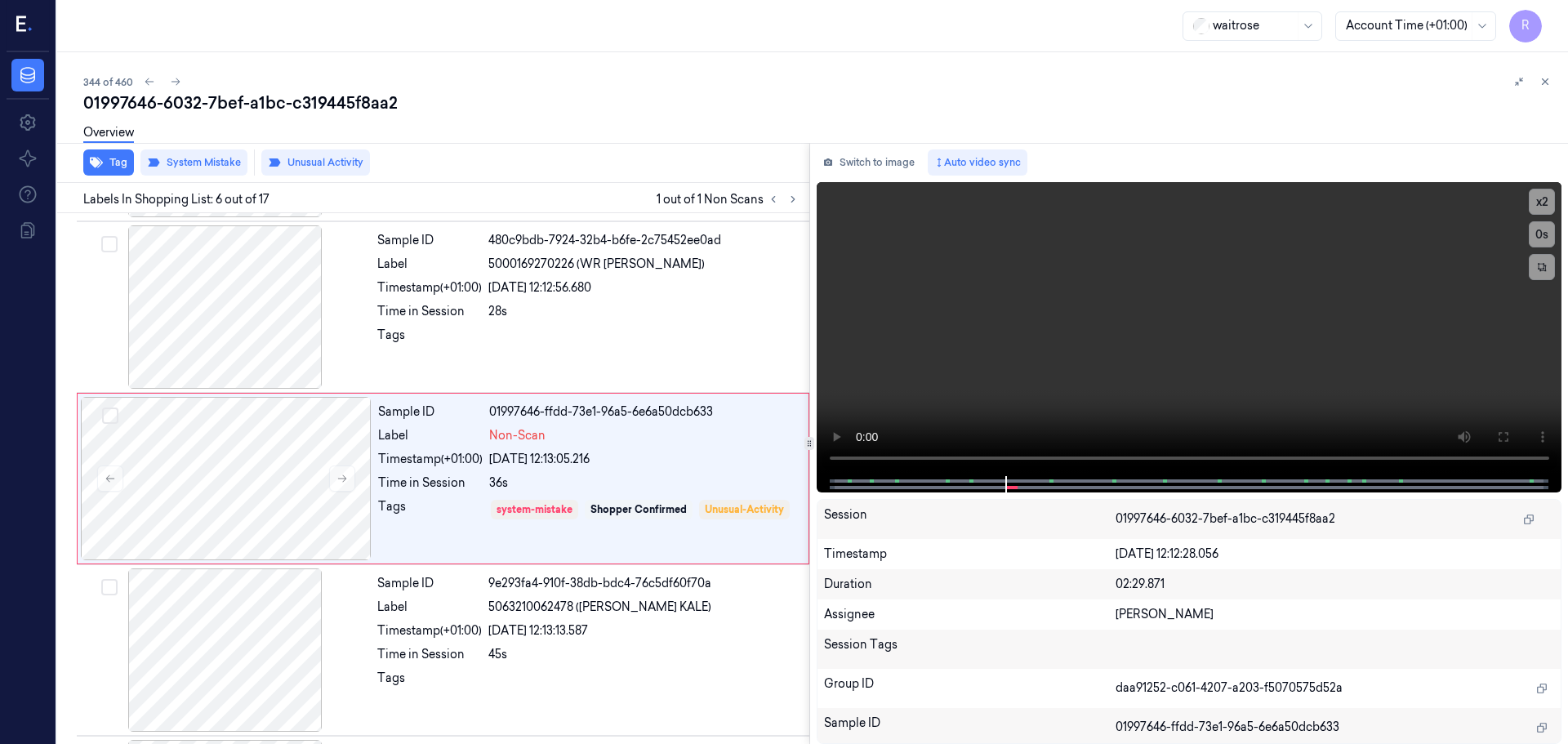
click at [1544, 92] on div "01997646-6032-7bef-a1bc-c319445f8aa2" at bounding box center [819, 102] width 1471 height 23
click at [1539, 83] on icon at bounding box center [1545, 82] width 11 height 11
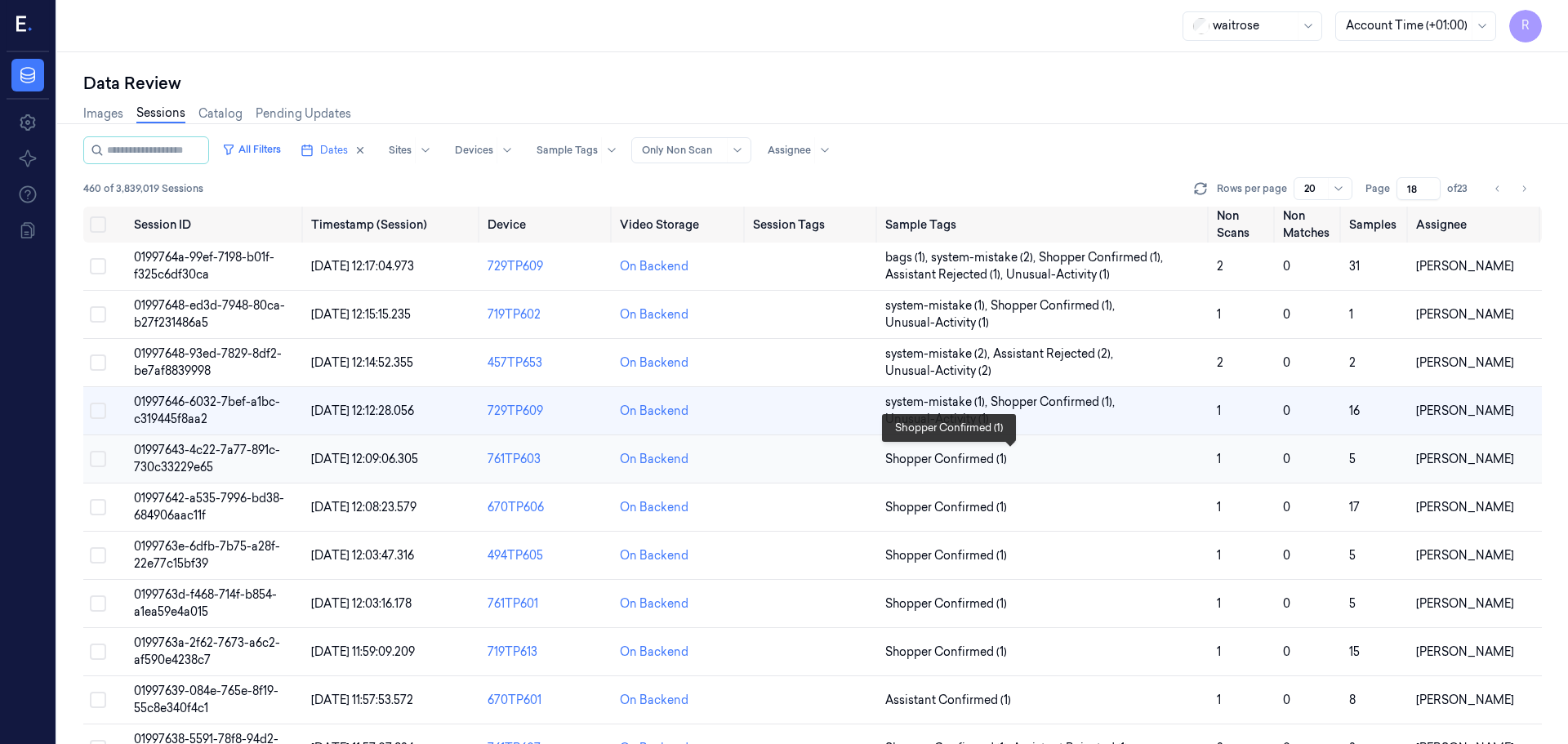
click at [1047, 454] on span "Shopper Confirmed (1)" at bounding box center [1045, 459] width 318 height 17
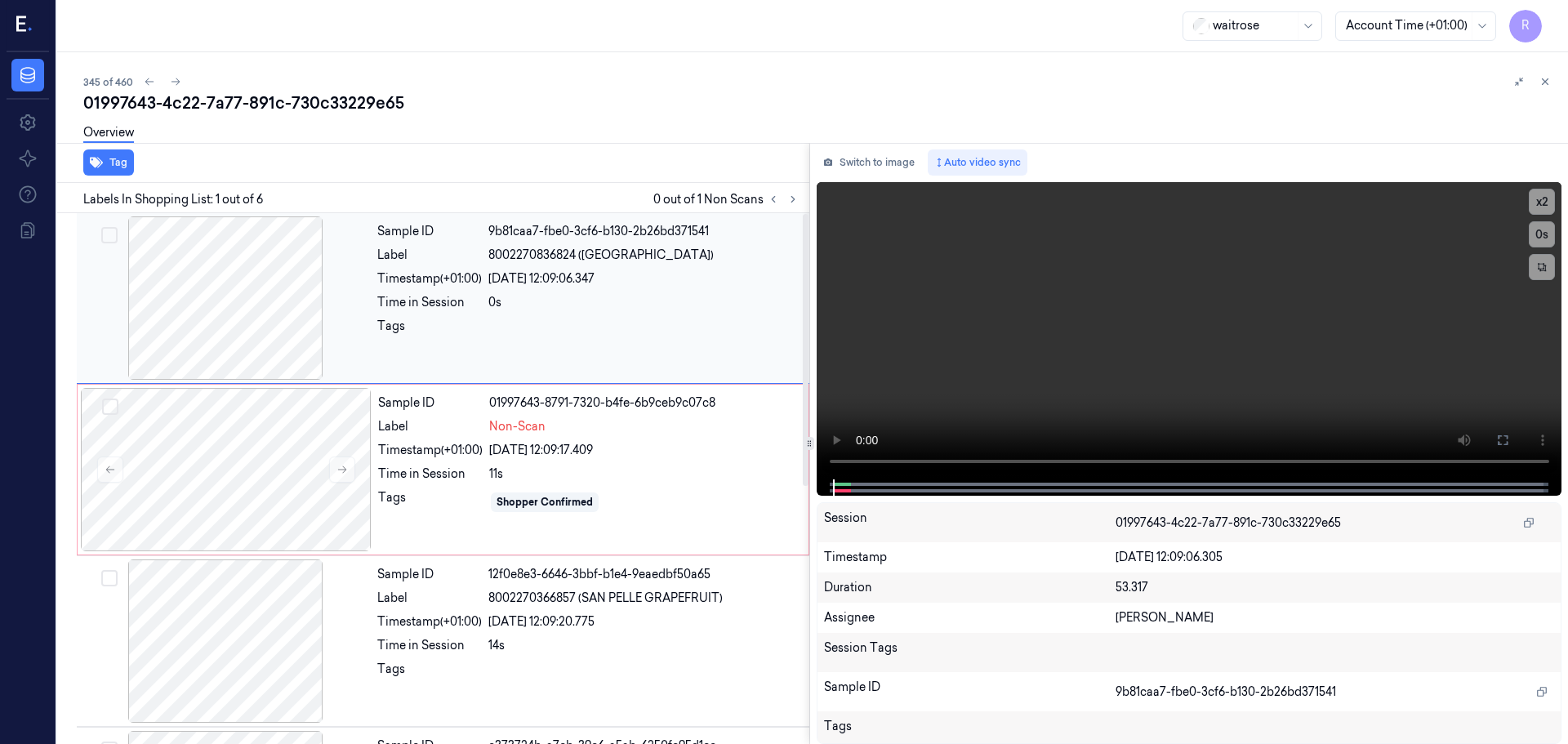
click at [246, 315] on div at bounding box center [225, 298] width 291 height 164
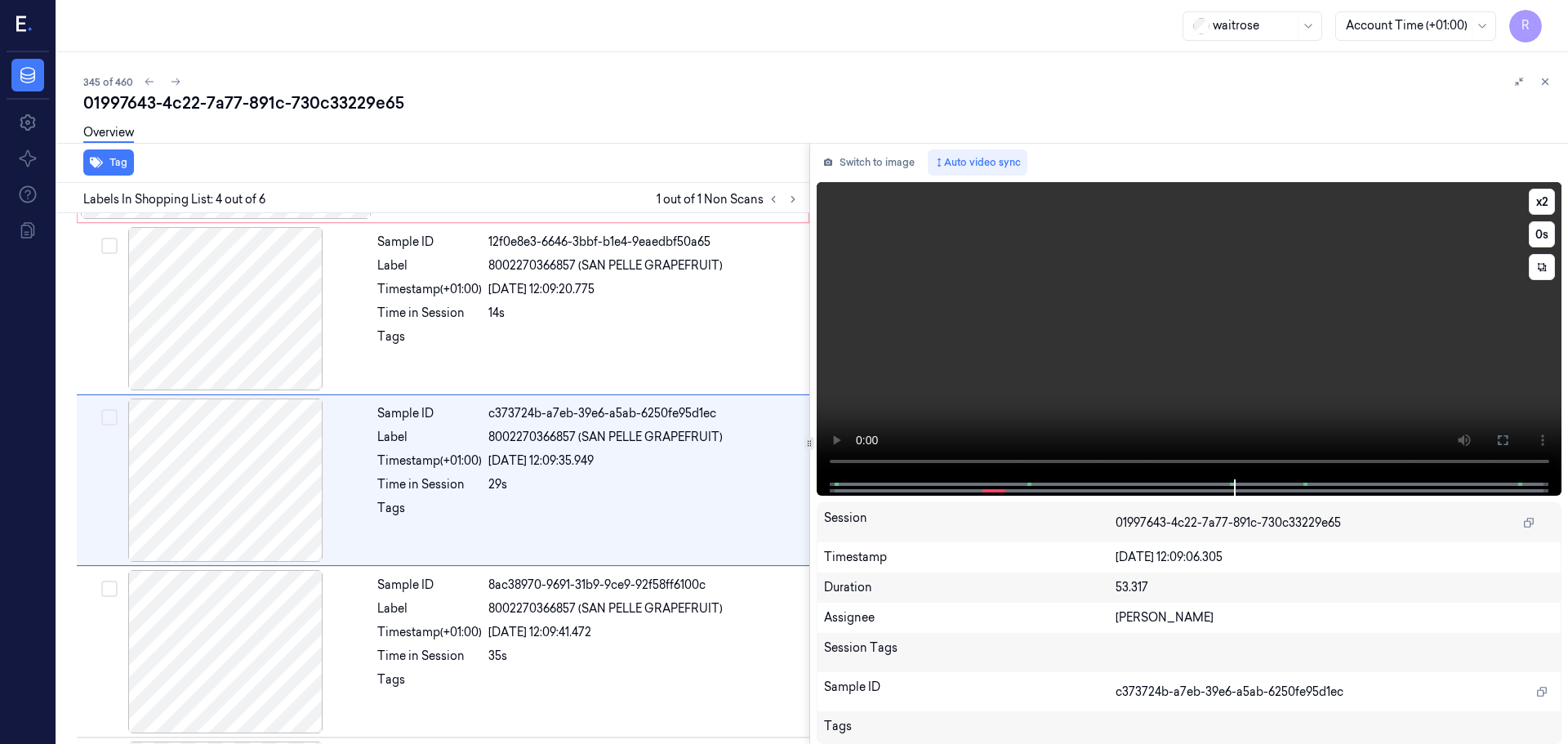
scroll to position [334, 0]
click at [1535, 200] on button "x 2" at bounding box center [1541, 201] width 26 height 26
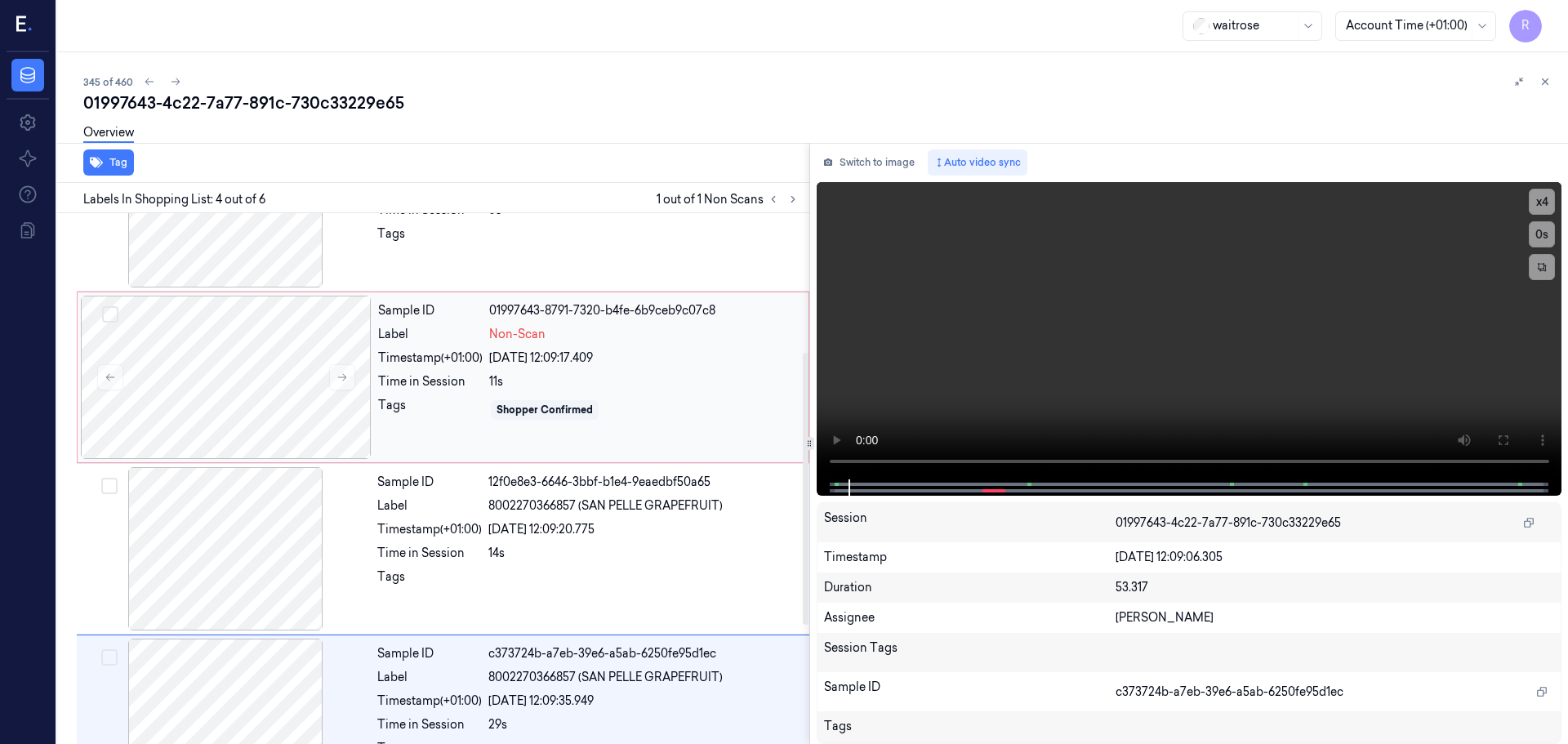
scroll to position [0, 0]
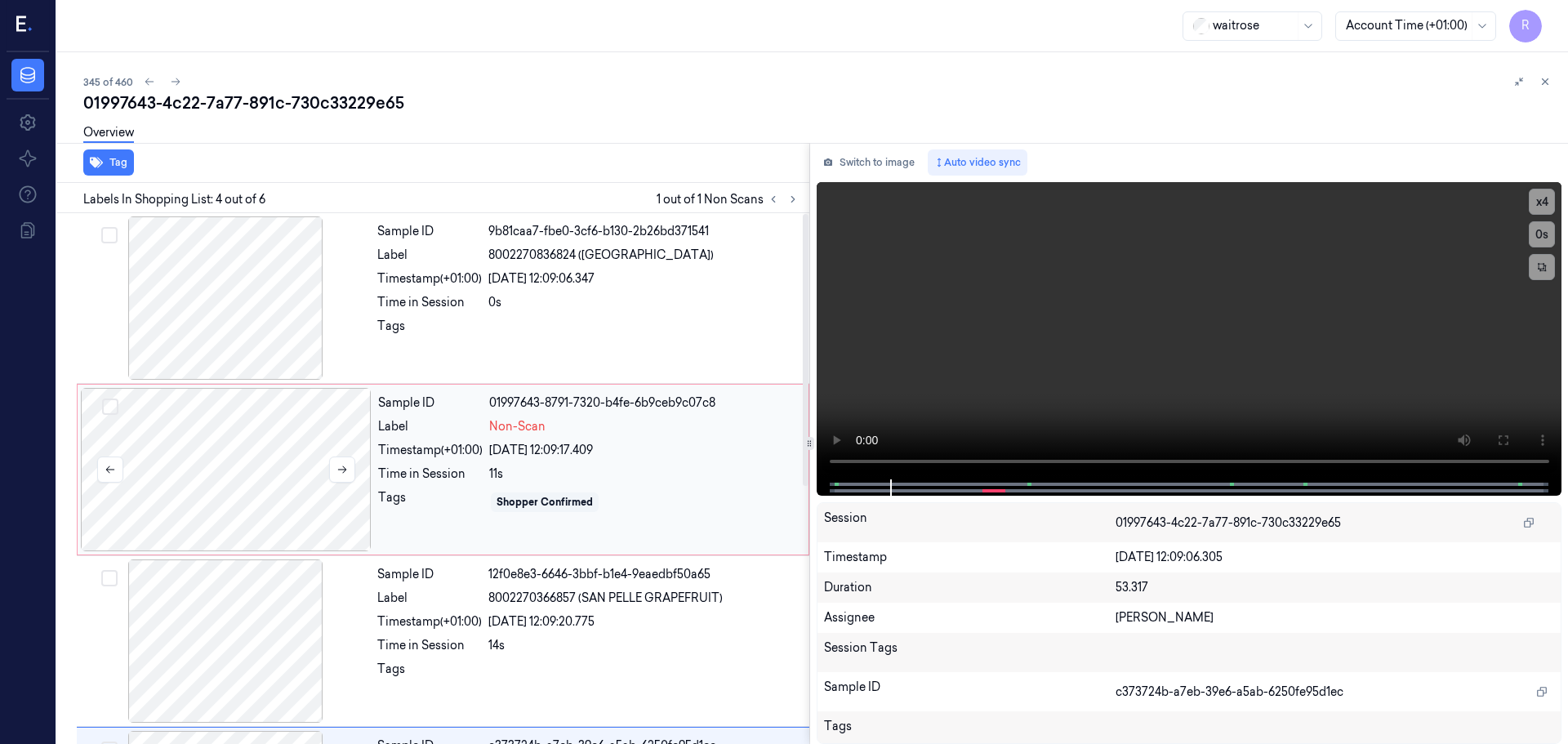
click at [295, 487] on div at bounding box center [226, 470] width 291 height 164
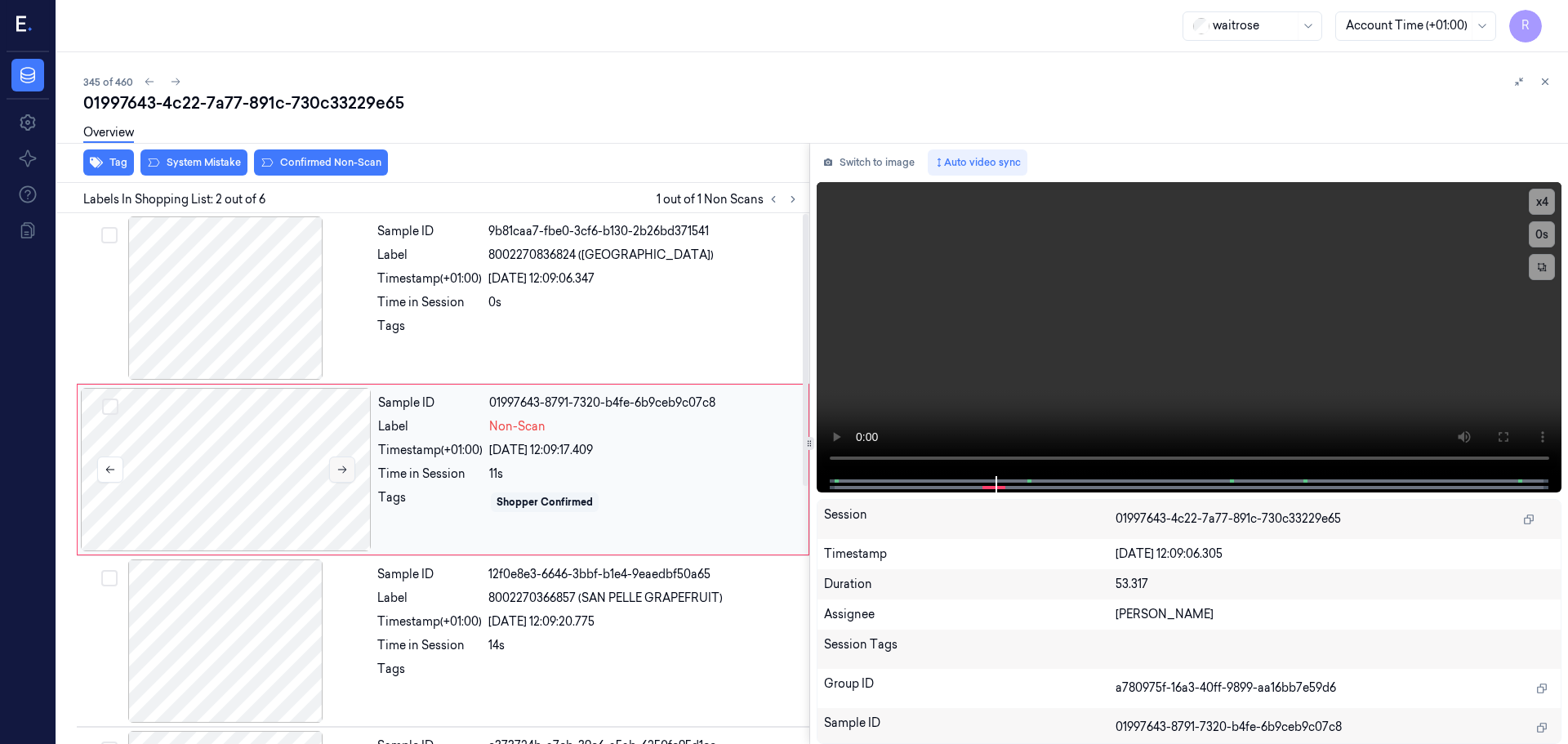
click at [339, 471] on icon at bounding box center [342, 469] width 11 height 11
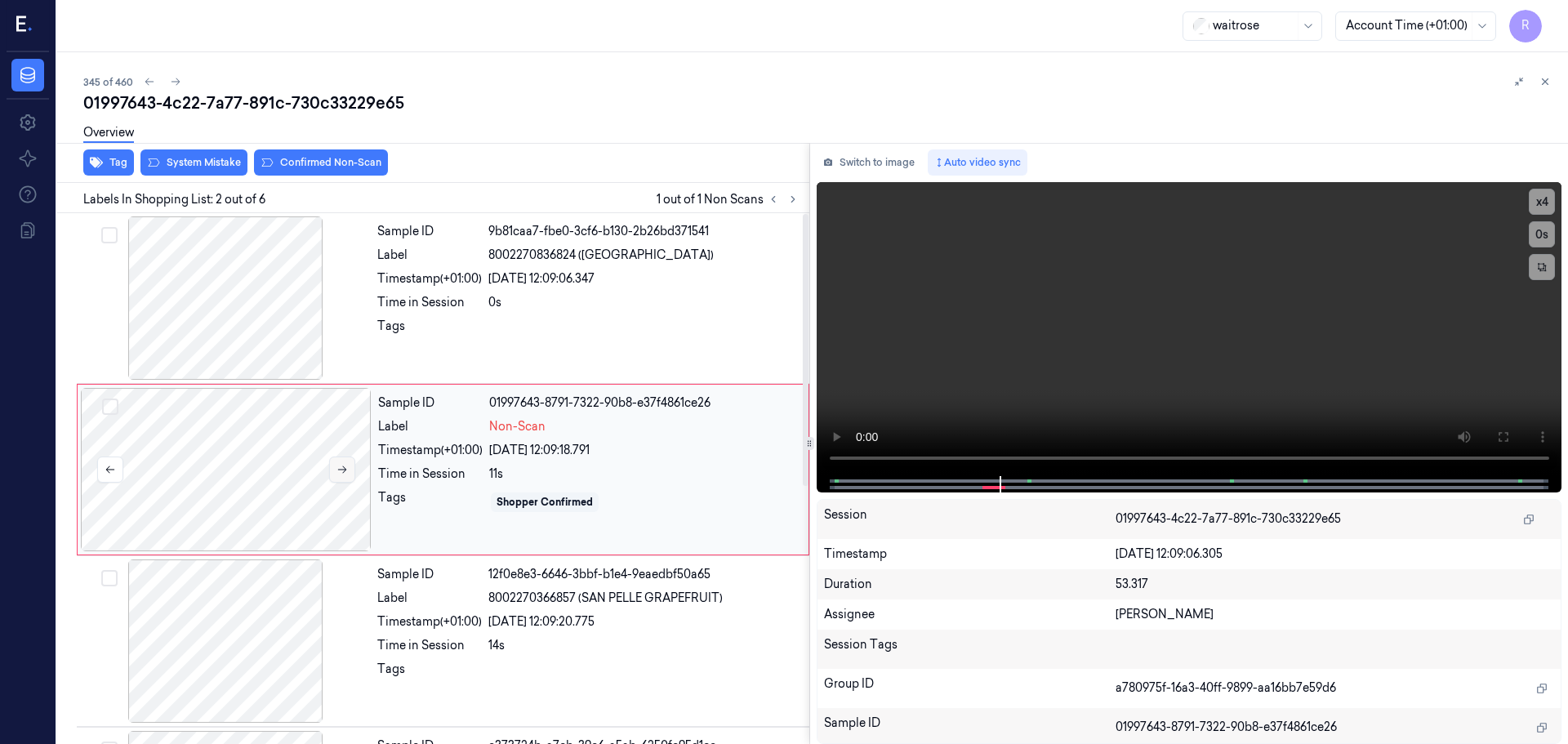
click at [339, 471] on icon at bounding box center [342, 469] width 11 height 11
click at [297, 314] on div at bounding box center [225, 298] width 291 height 164
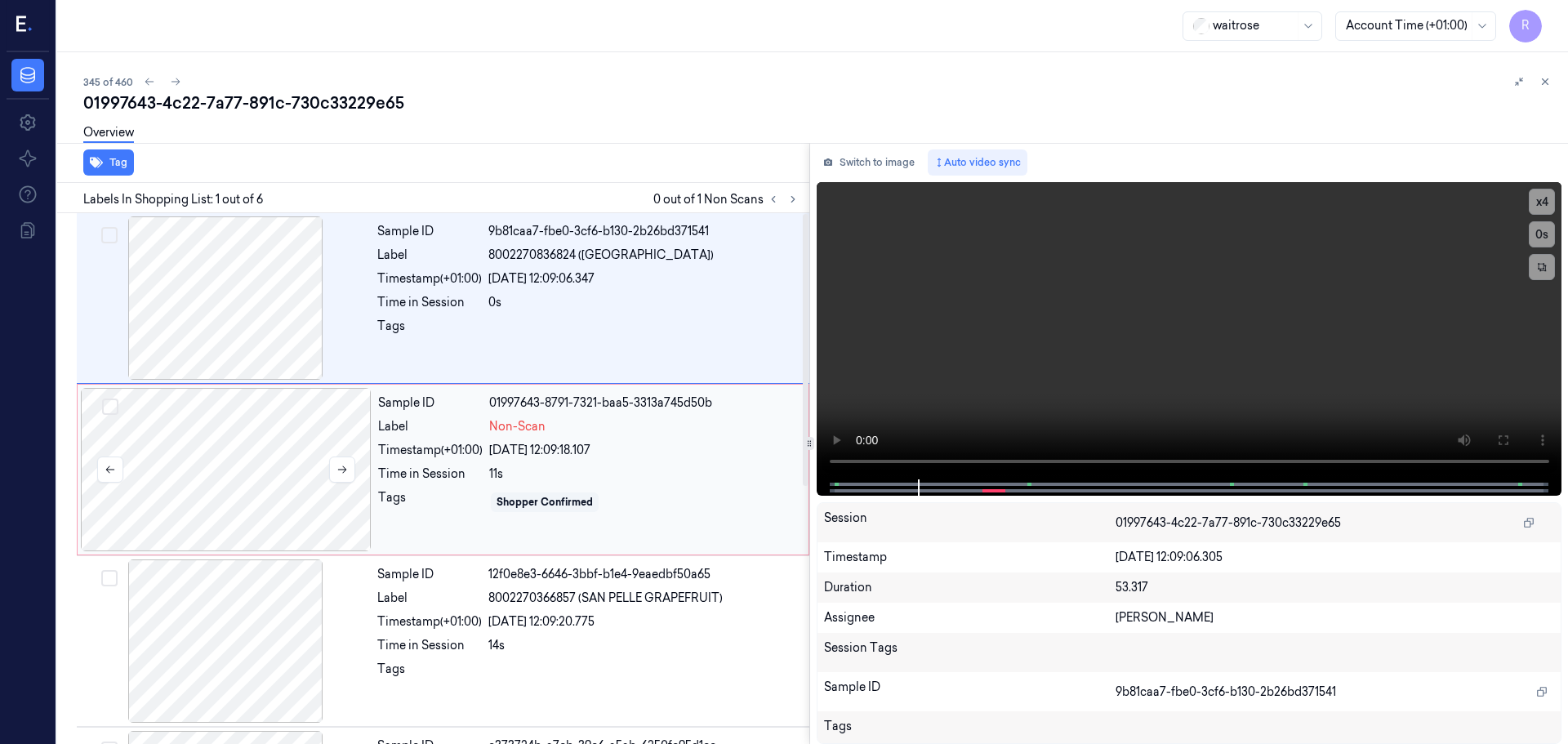
click at [258, 480] on div at bounding box center [226, 470] width 291 height 164
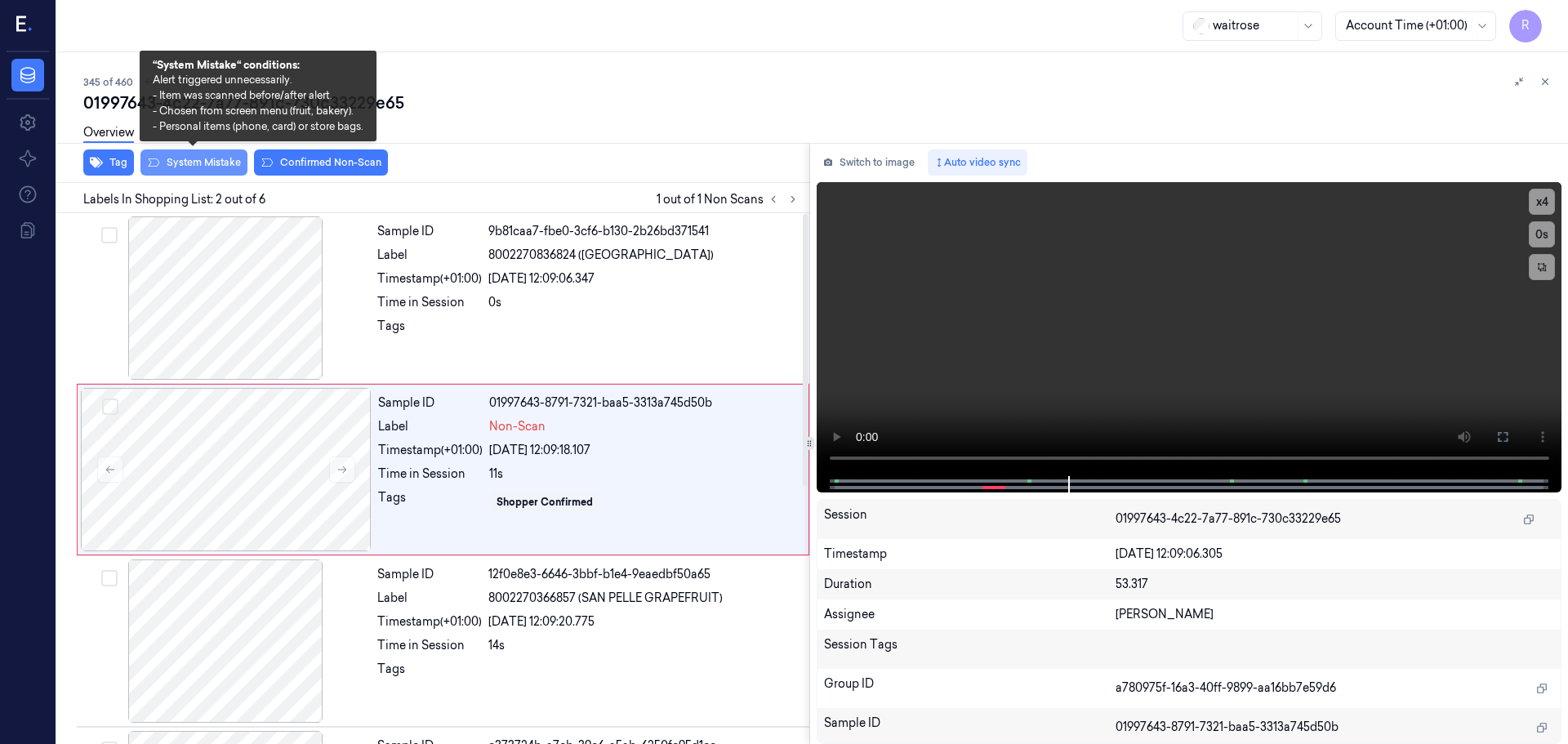
click at [183, 175] on button "System Mistake" at bounding box center [194, 163] width 107 height 26
click at [187, 167] on button "System Mistake" at bounding box center [194, 163] width 107 height 26
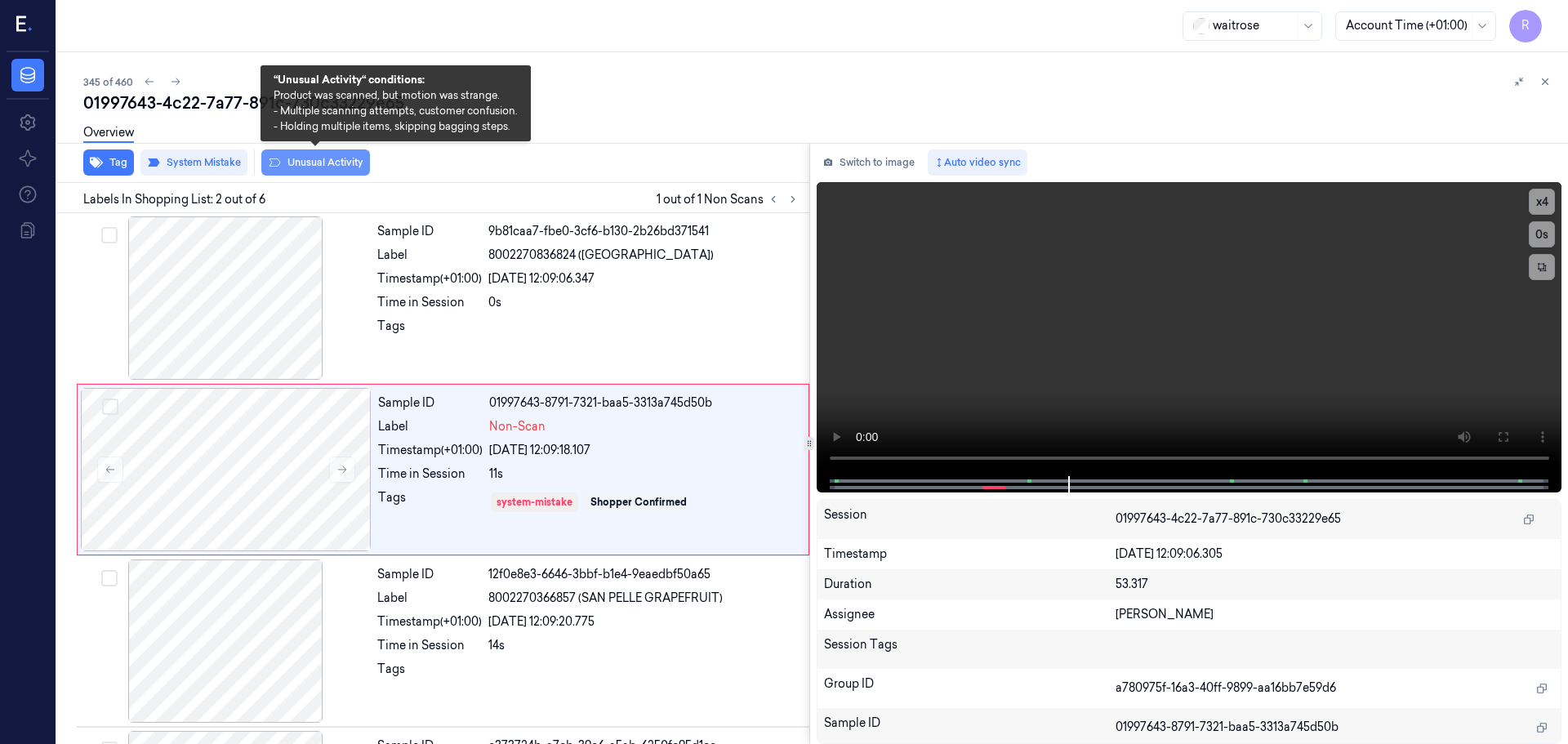
click at [295, 165] on button "Unusual Activity" at bounding box center [315, 163] width 109 height 26
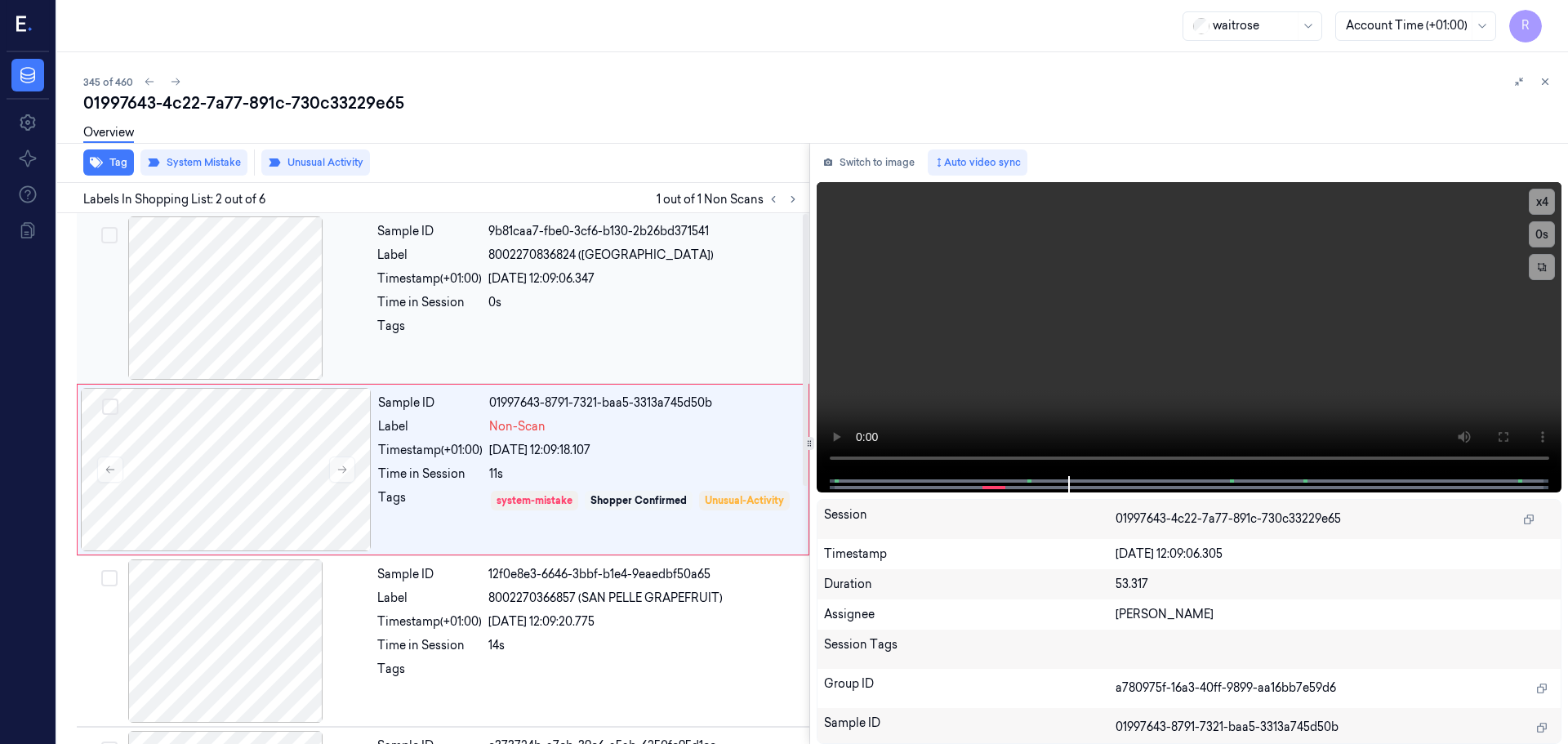
click at [448, 312] on div "Sample ID 9b81caa7-fbe0-3cf6-b130-2b26bd371541 Label 8002270836824 (SAN PELLE O…" at bounding box center [588, 298] width 435 height 164
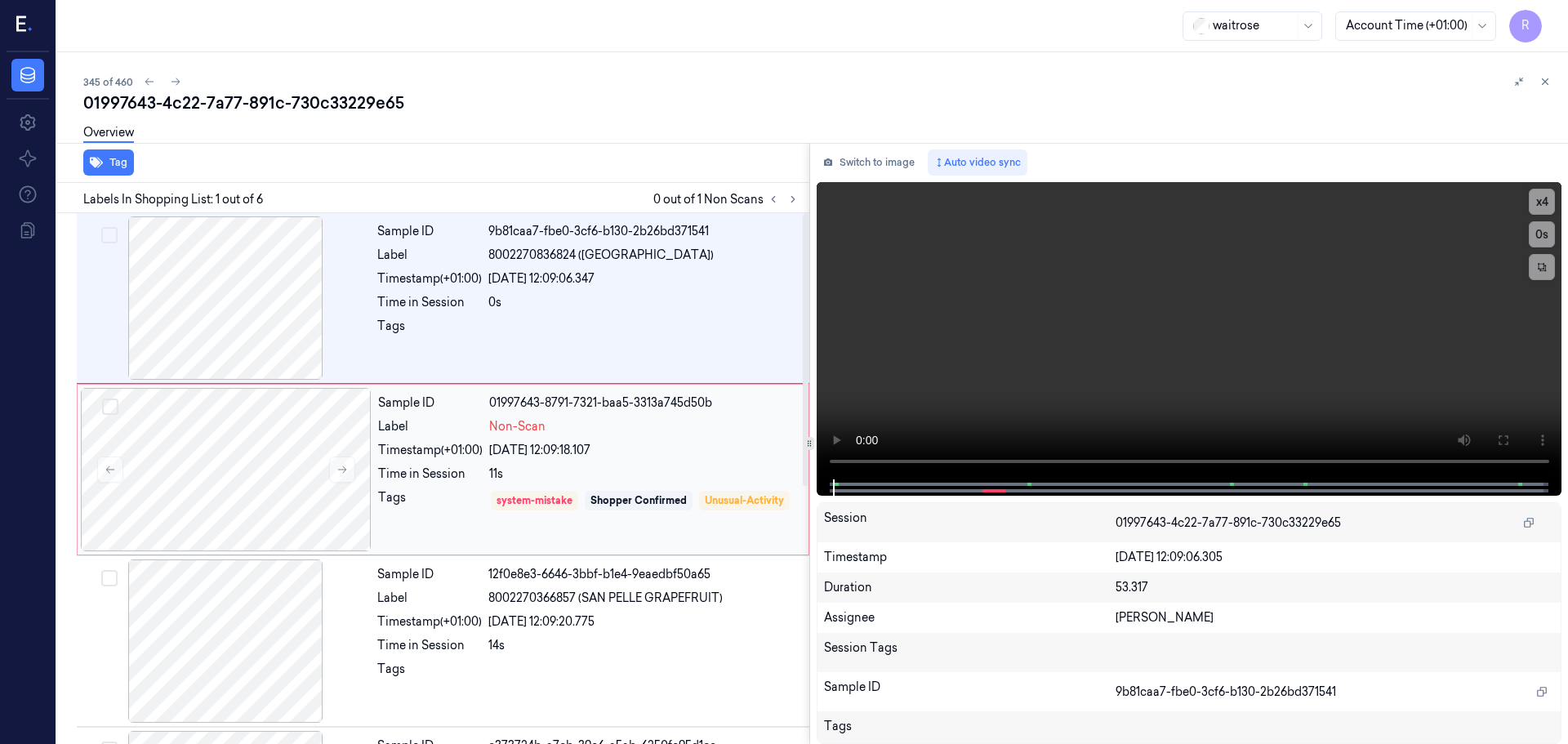
click at [499, 433] on span "Non-Scan" at bounding box center [517, 427] width 56 height 17
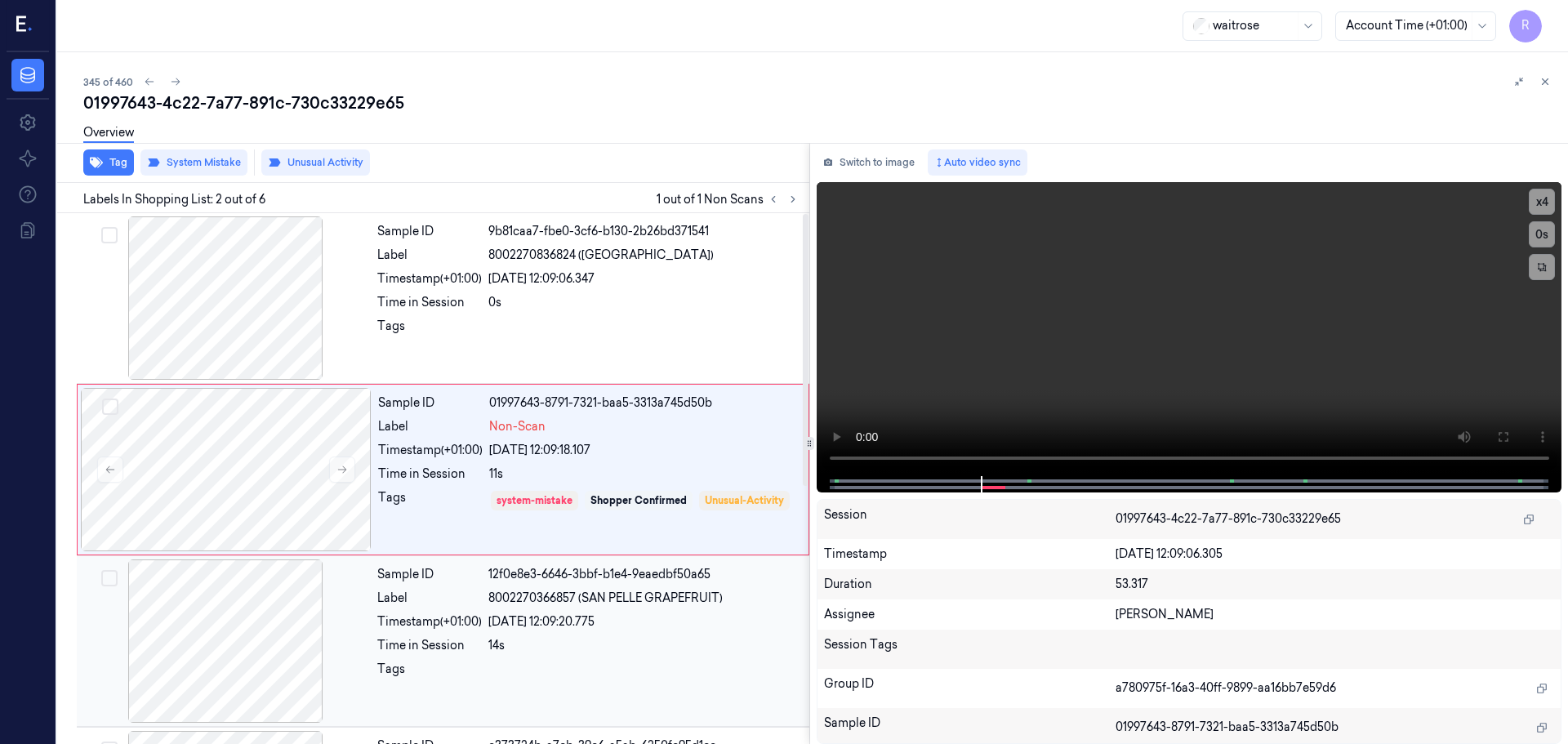
click at [418, 652] on div "Time in Session" at bounding box center [429, 646] width 105 height 17
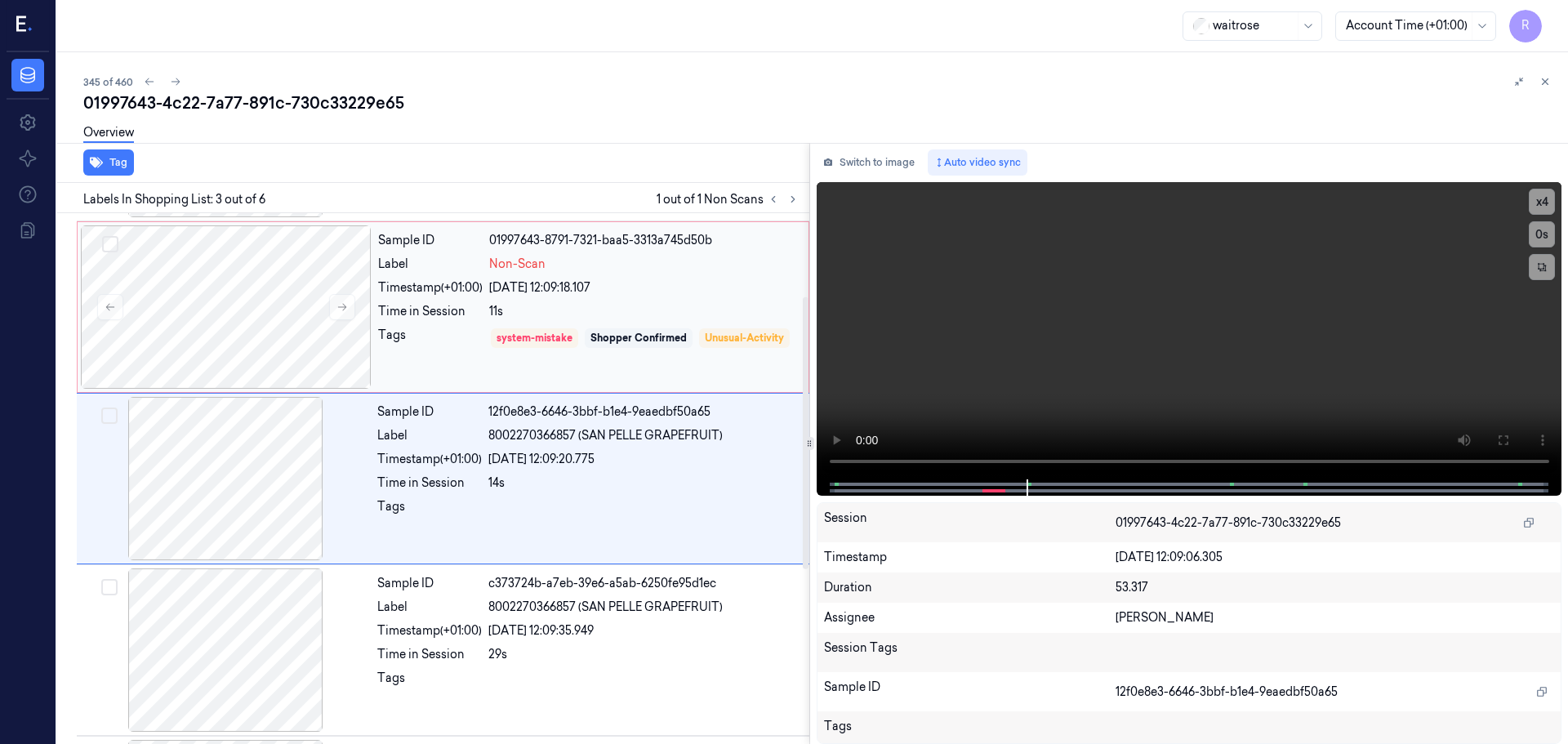
click at [427, 350] on div "Tags" at bounding box center [430, 349] width 105 height 47
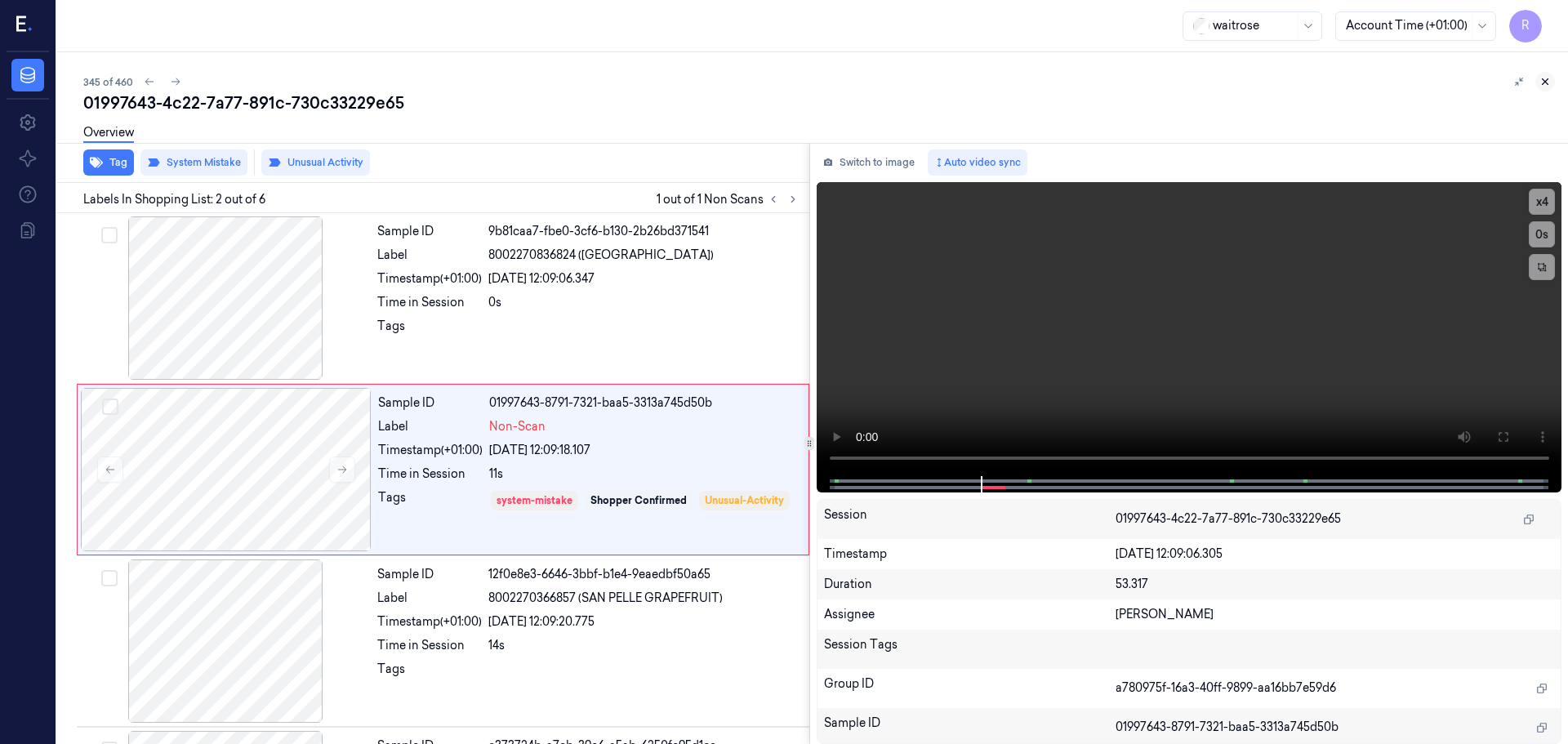
click at [1550, 84] on icon at bounding box center [1545, 82] width 11 height 11
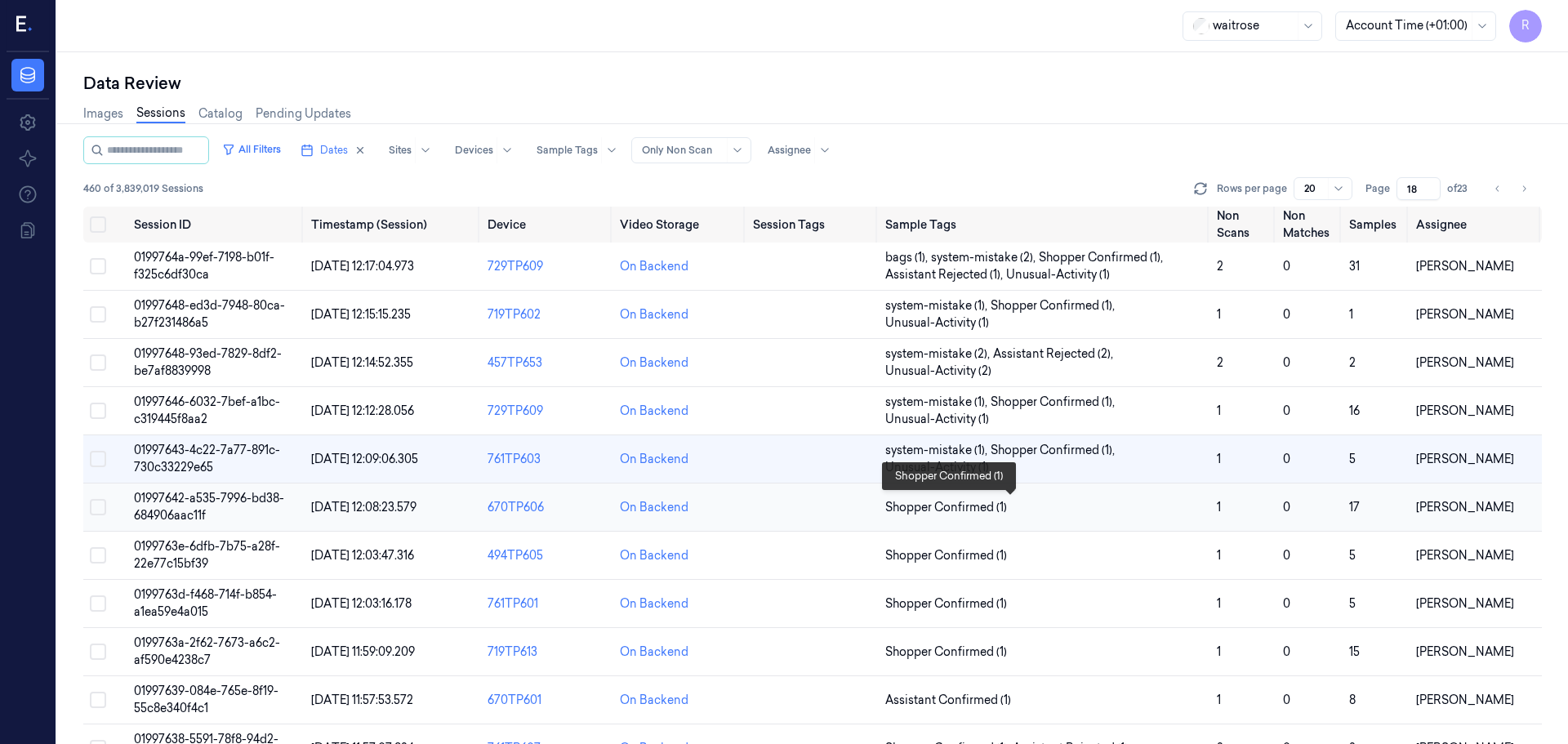
click at [996, 503] on span "Shopper Confirmed (1)" at bounding box center [946, 508] width 121 height 17
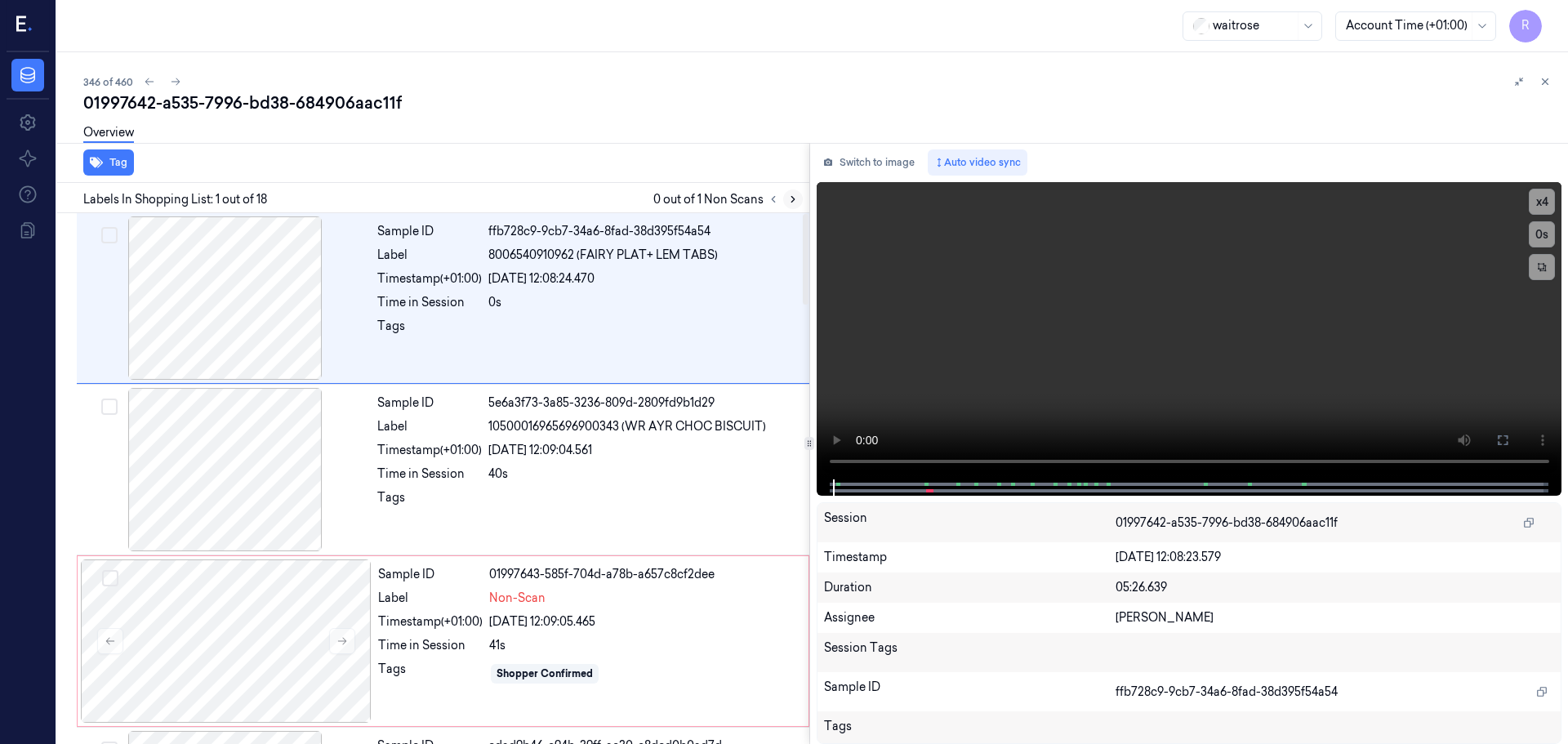
click at [791, 200] on icon at bounding box center [793, 199] width 11 height 11
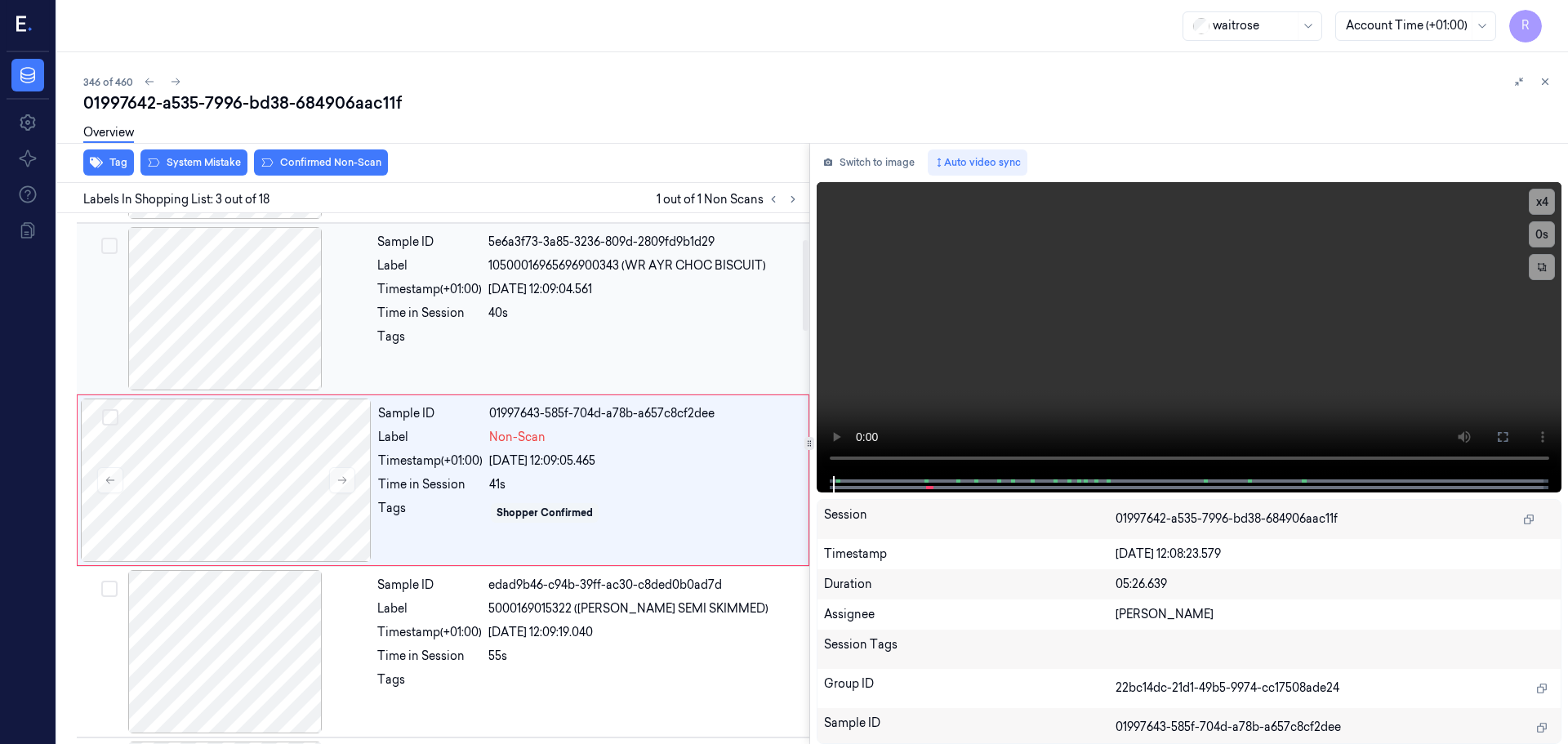
scroll to position [163, 0]
click at [345, 484] on icon at bounding box center [342, 478] width 11 height 11
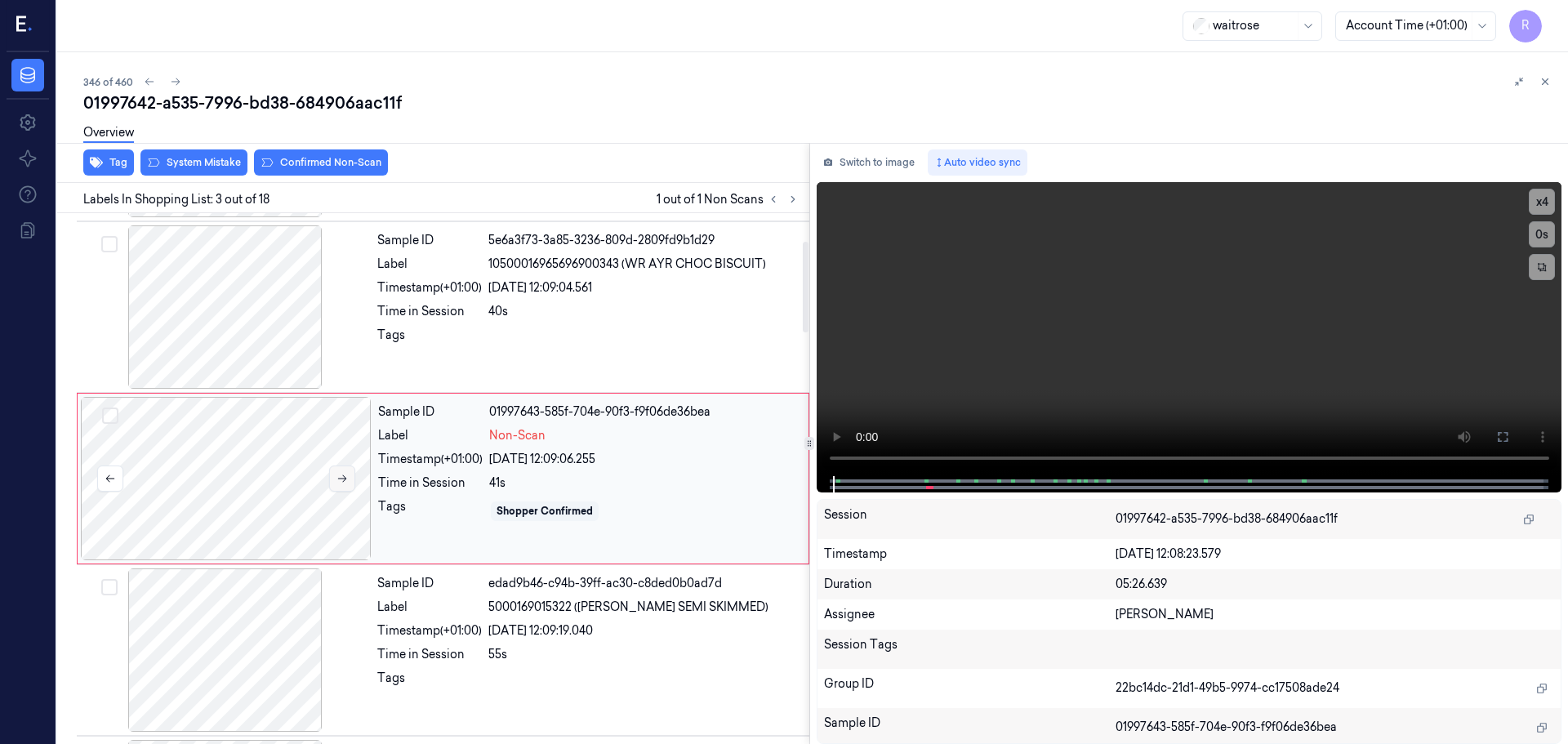
click at [345, 484] on icon at bounding box center [342, 478] width 11 height 11
click at [339, 476] on icon at bounding box center [342, 478] width 11 height 11
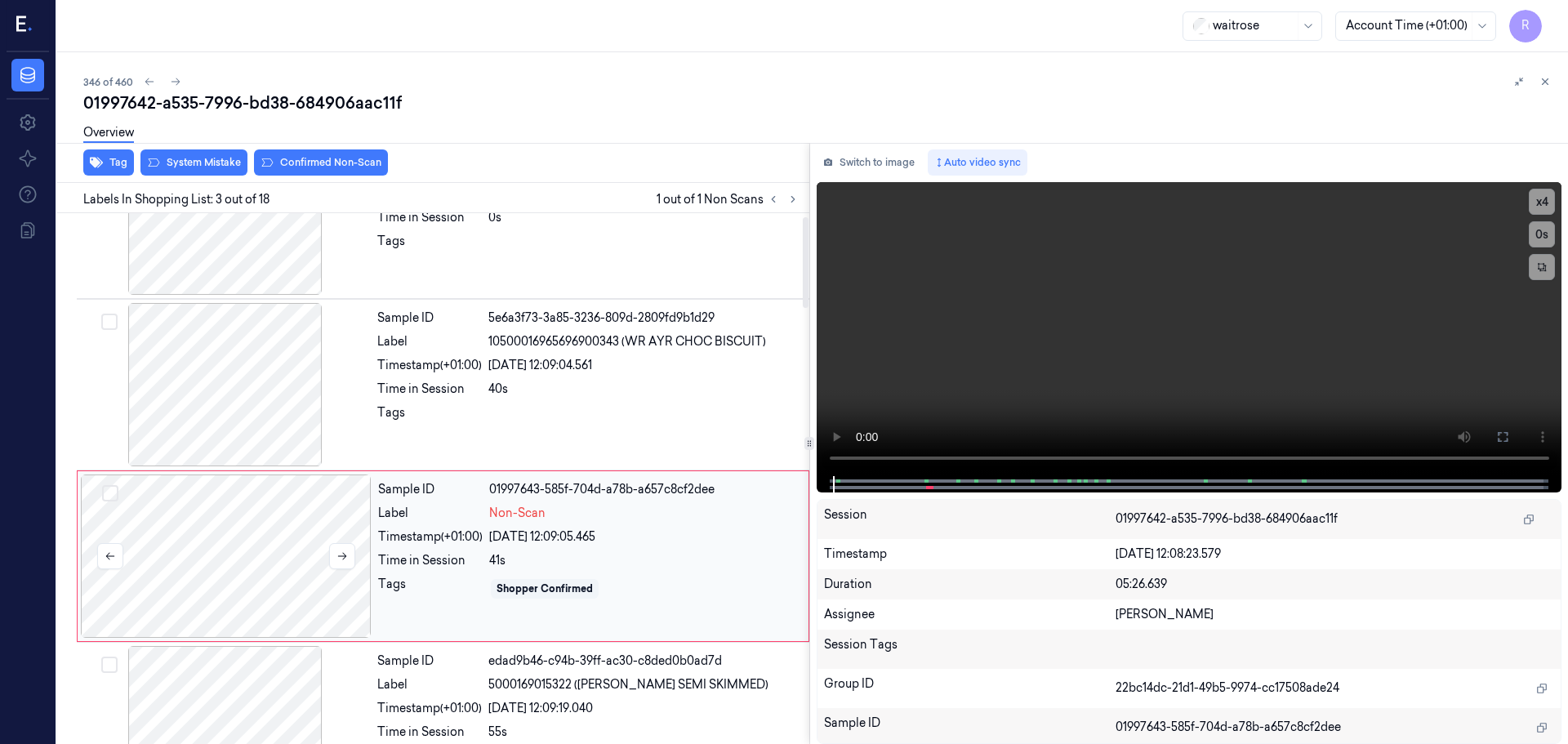
scroll to position [0, 0]
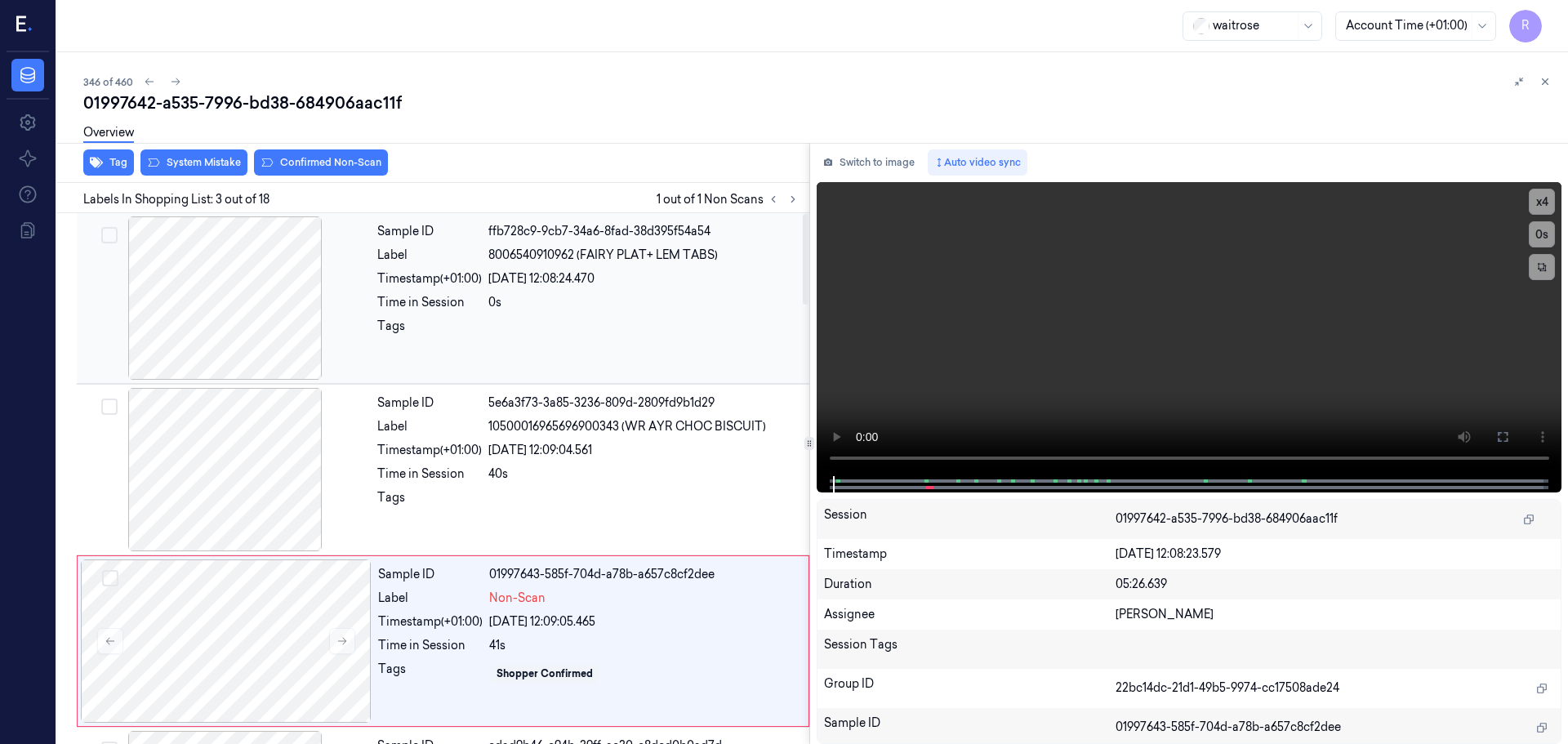
click at [276, 348] on div at bounding box center [225, 298] width 291 height 164
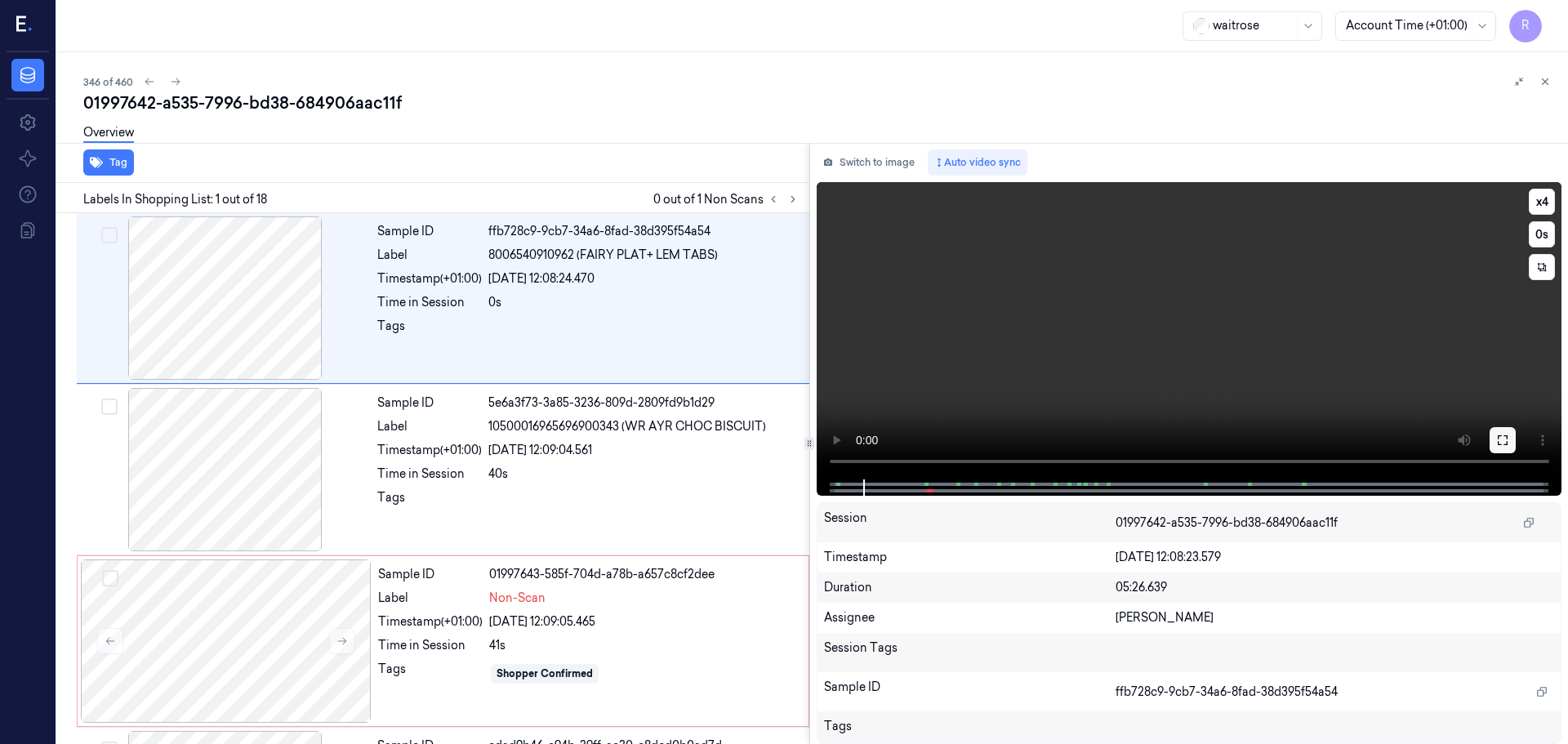
click at [1500, 447] on icon at bounding box center [1503, 441] width 13 height 13
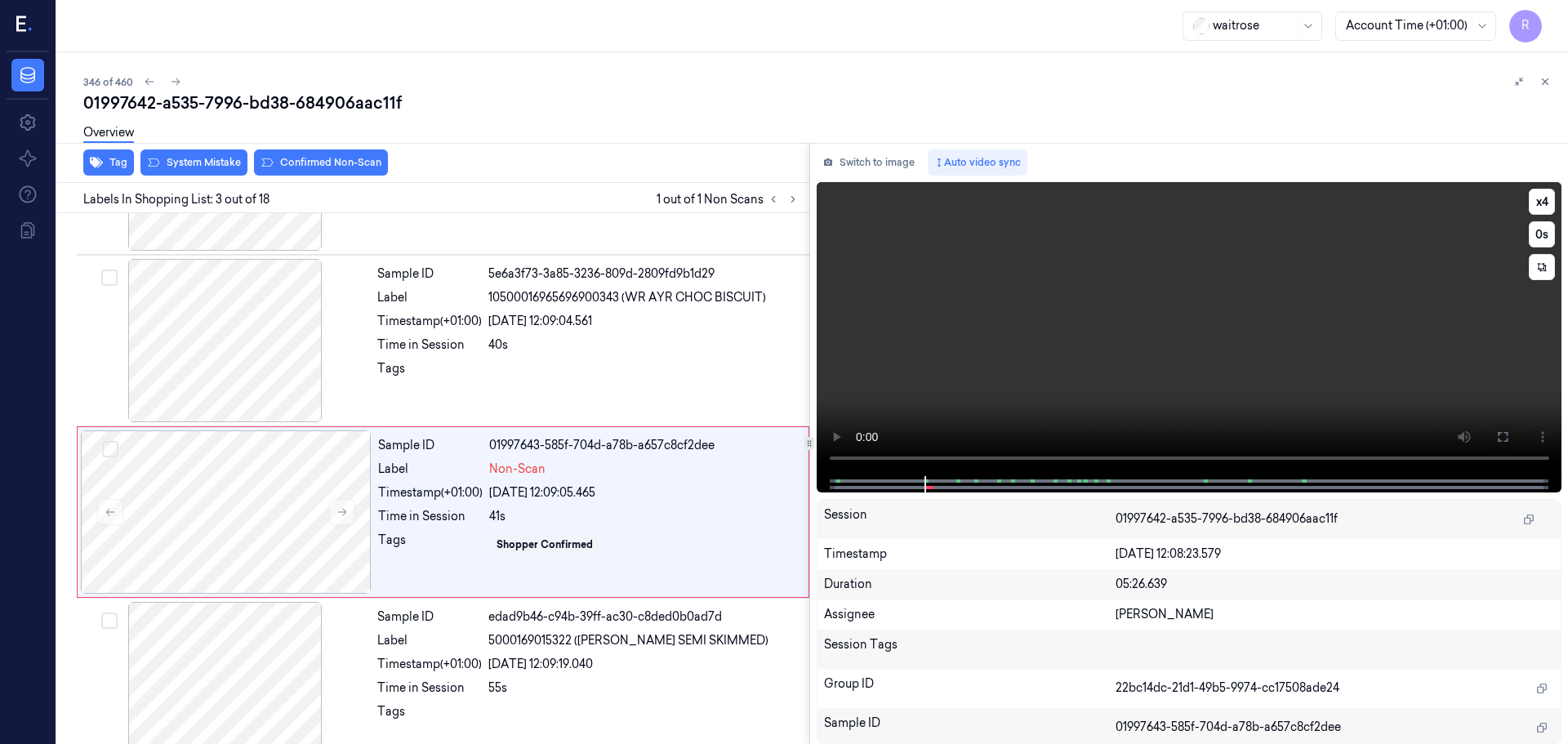
scroll to position [163, 0]
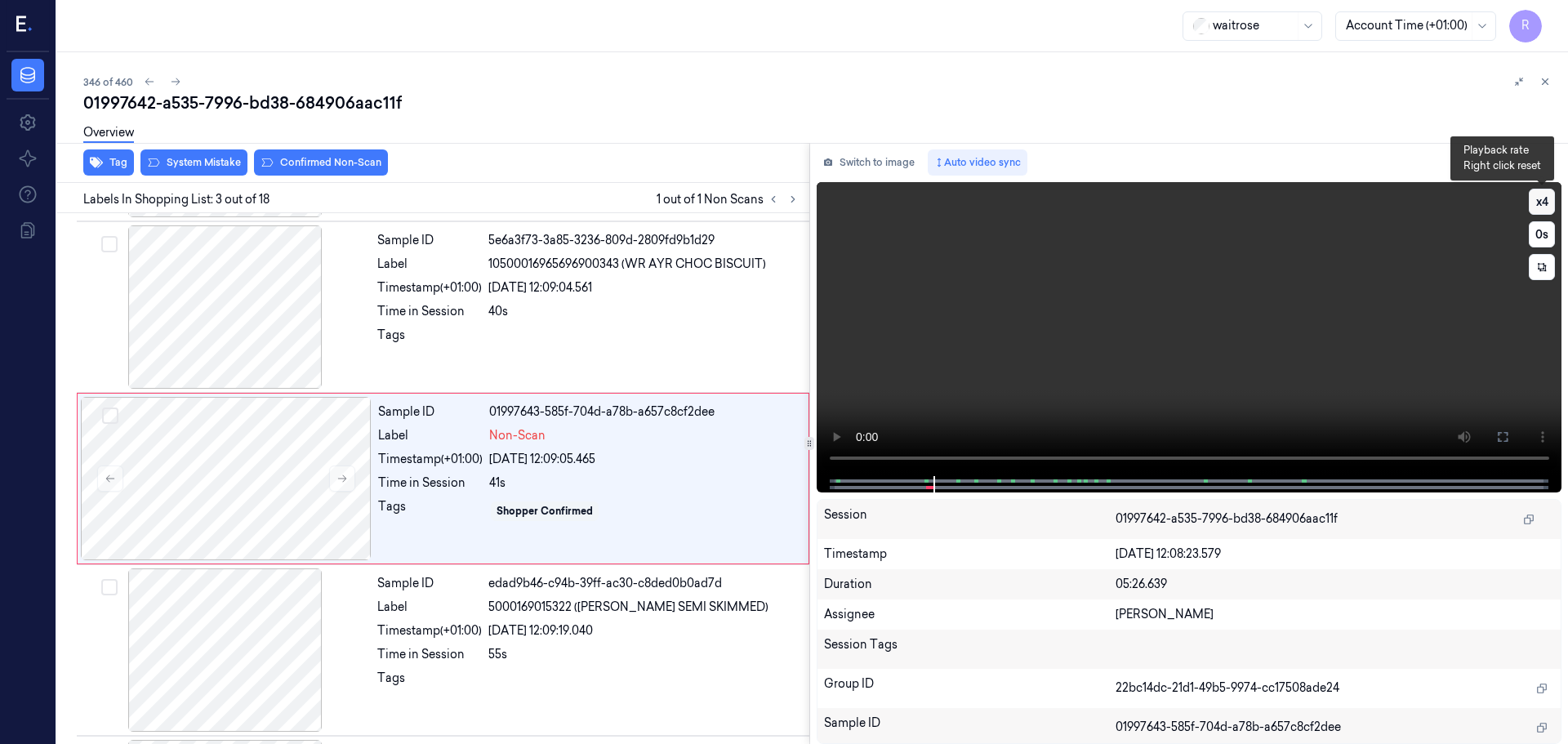
click at [1549, 203] on button "x 4" at bounding box center [1541, 201] width 26 height 26
click at [1546, 208] on button "x 1" at bounding box center [1541, 201] width 26 height 26
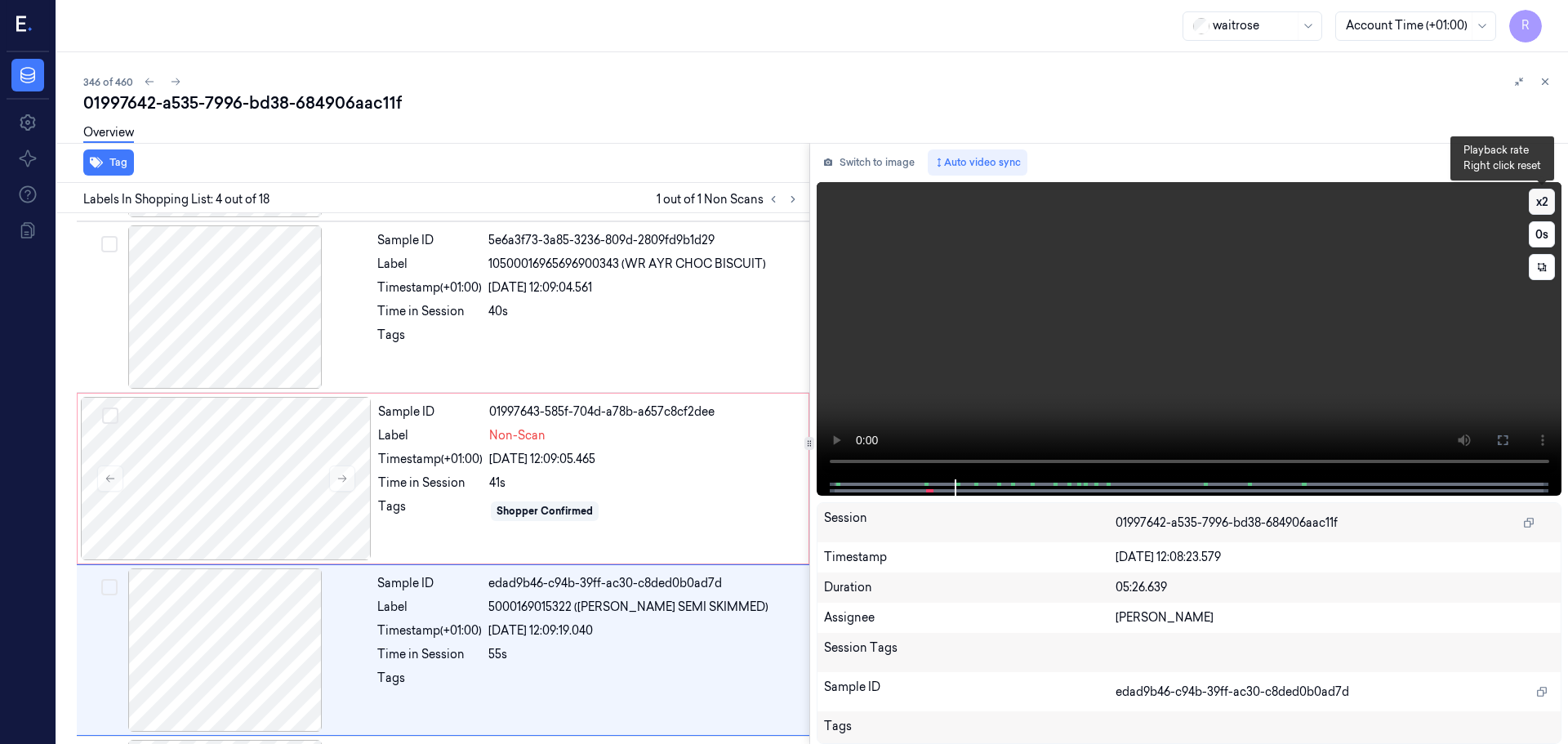
scroll to position [334, 0]
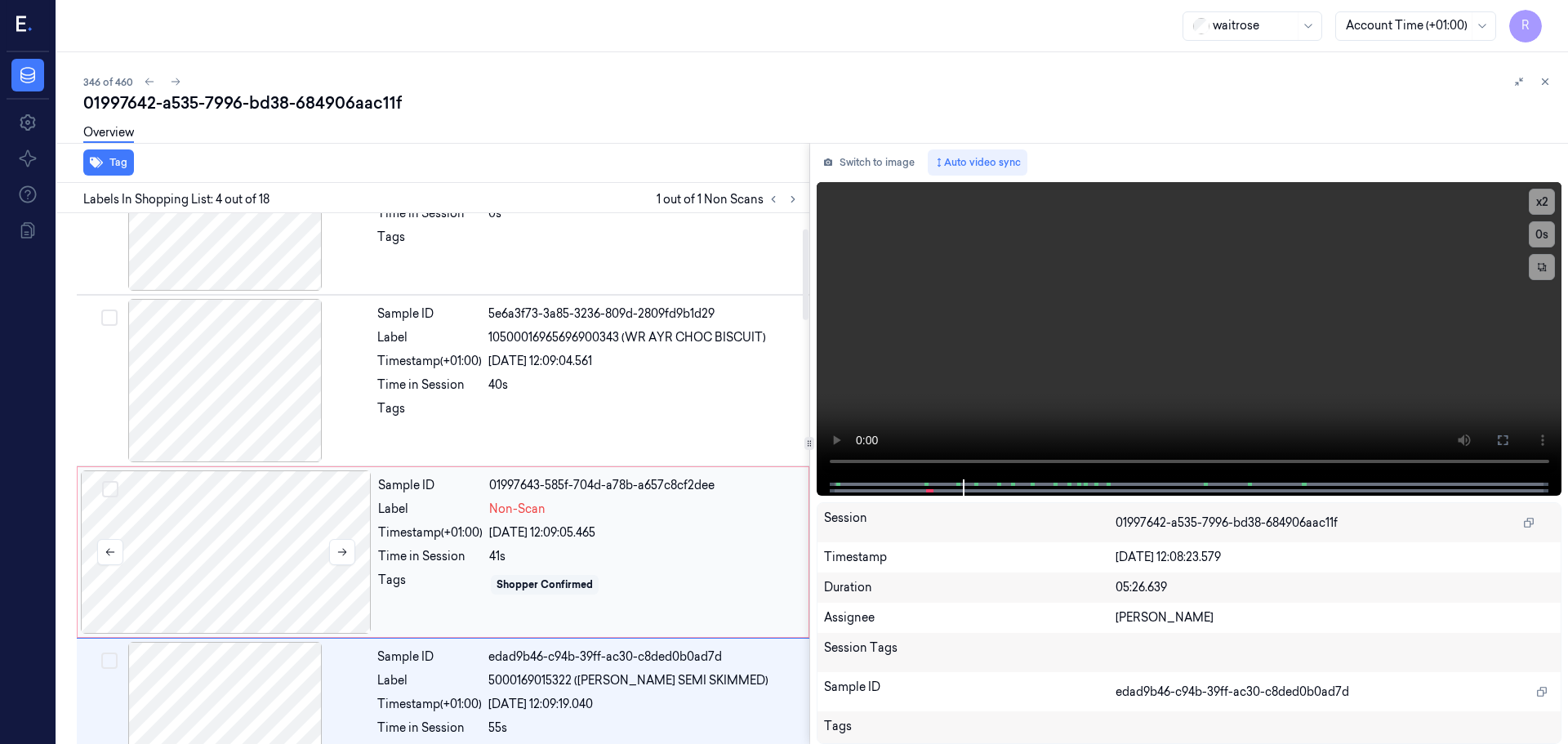
click at [334, 486] on div at bounding box center [226, 552] width 291 height 164
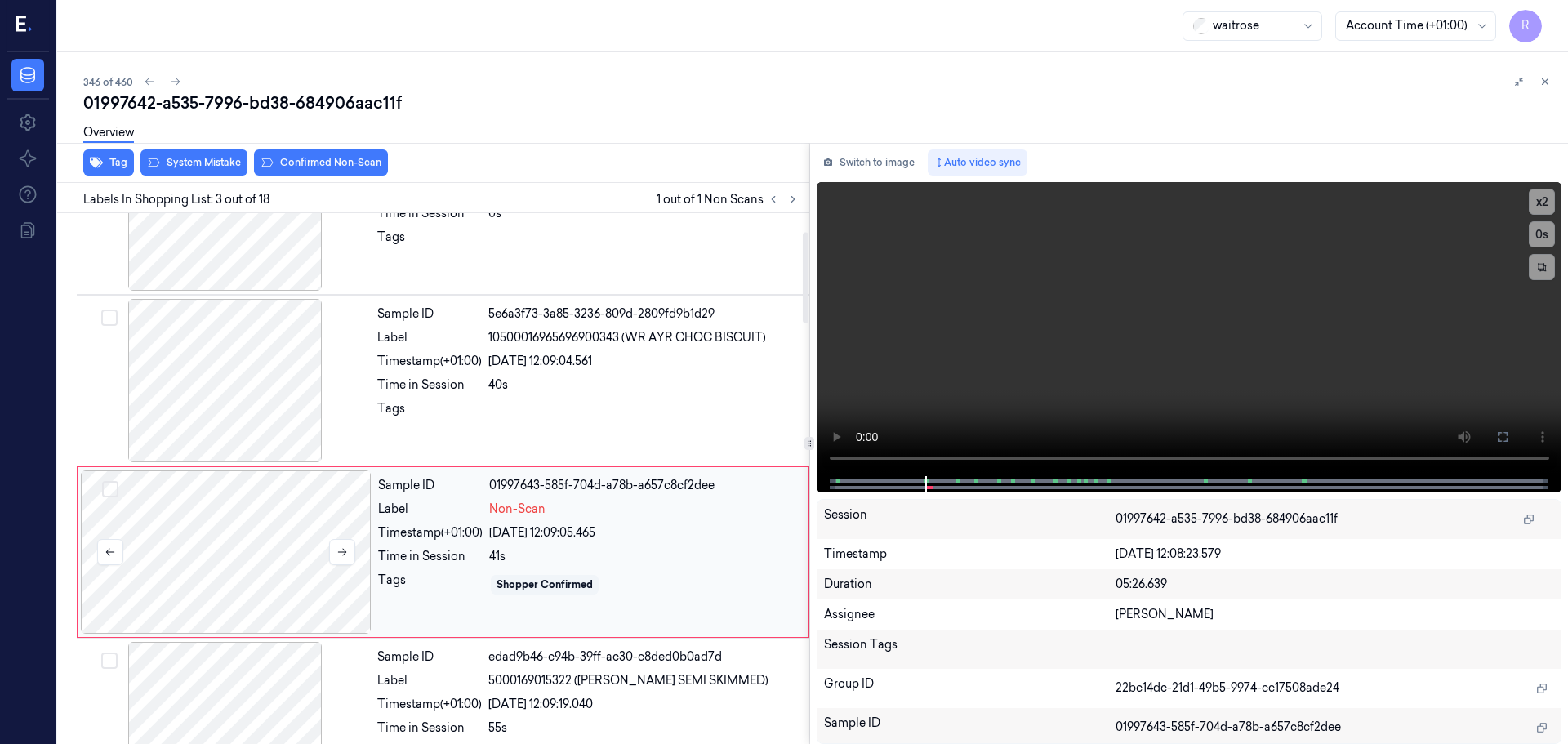
scroll to position [163, 0]
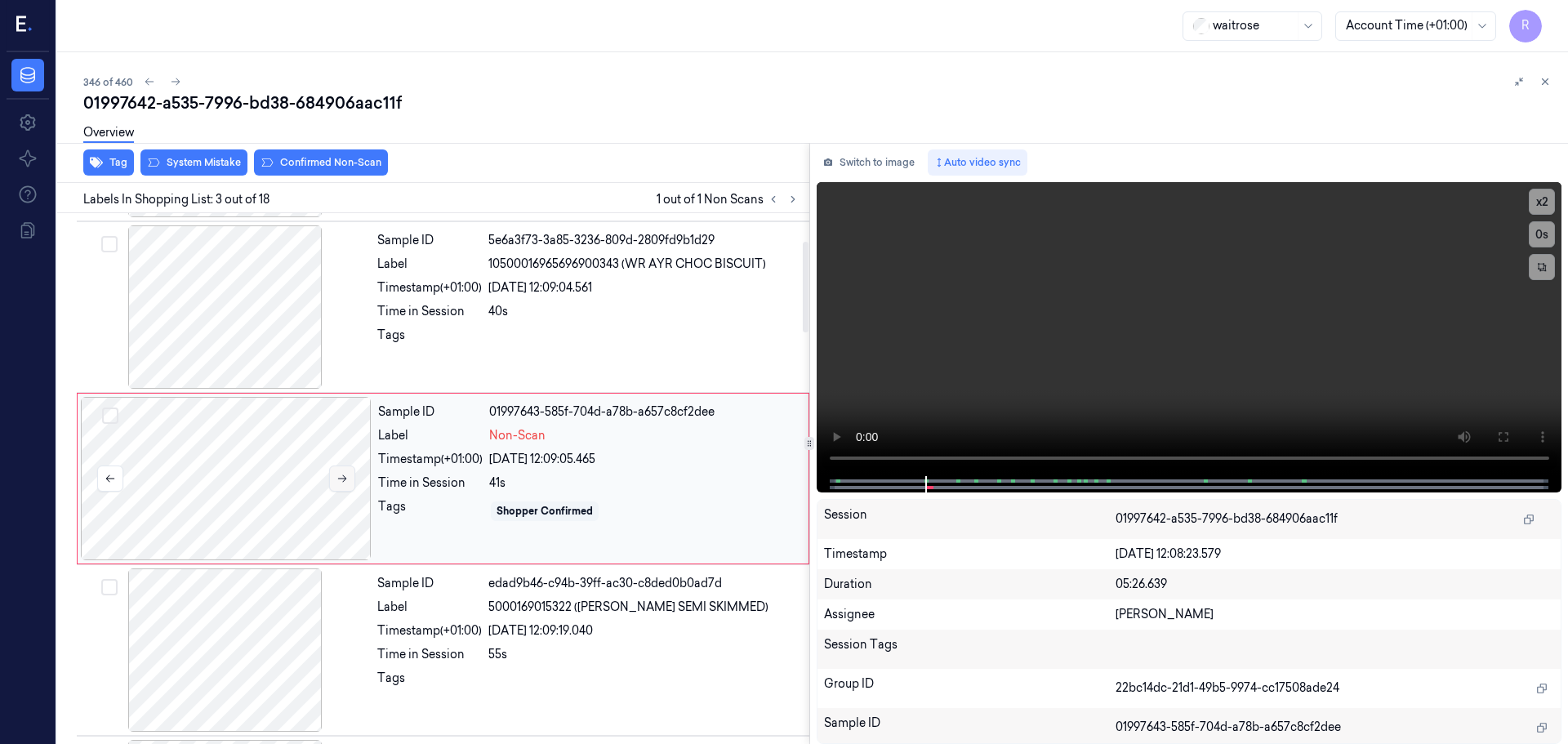
click at [335, 484] on button at bounding box center [342, 478] width 26 height 26
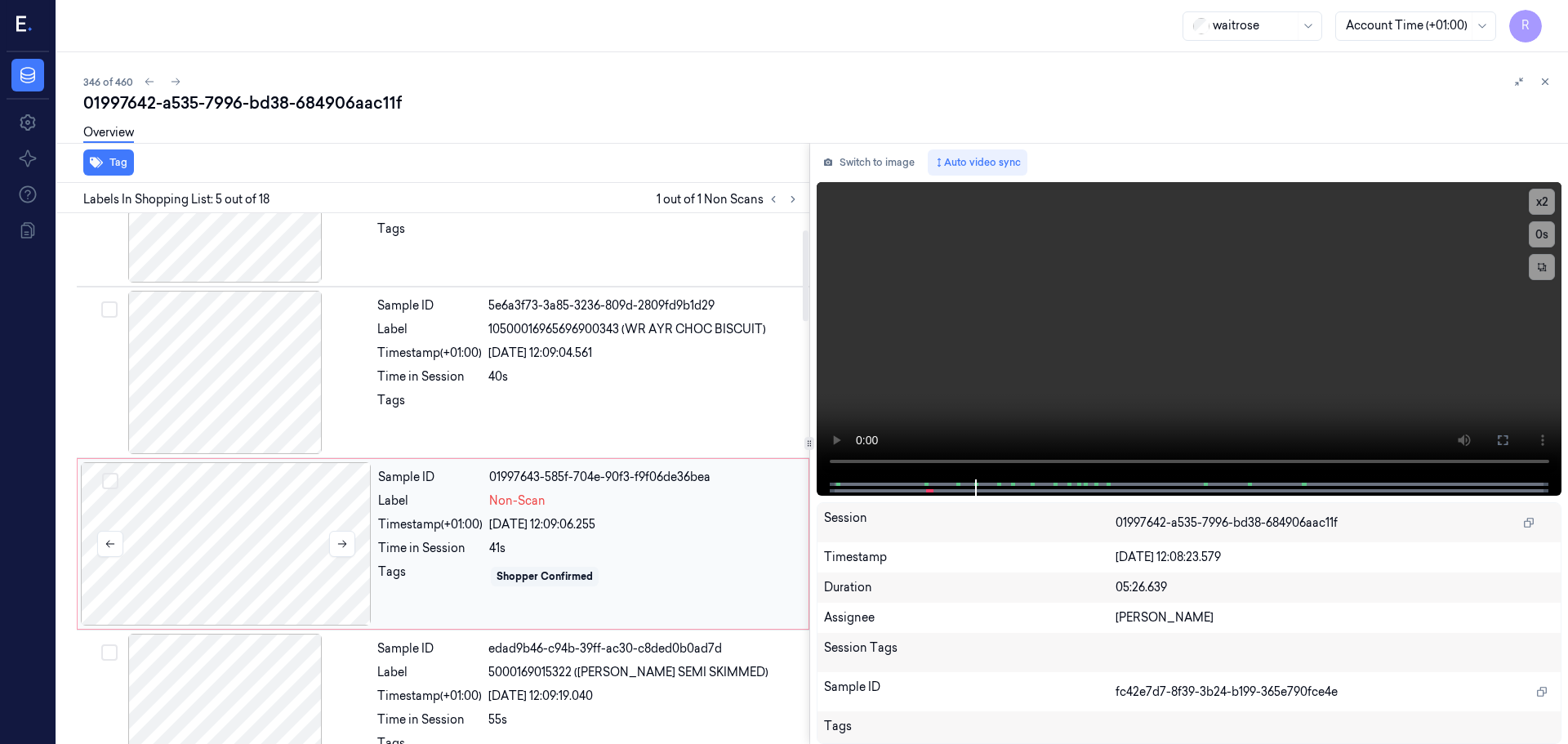
click at [298, 480] on div at bounding box center [226, 544] width 291 height 164
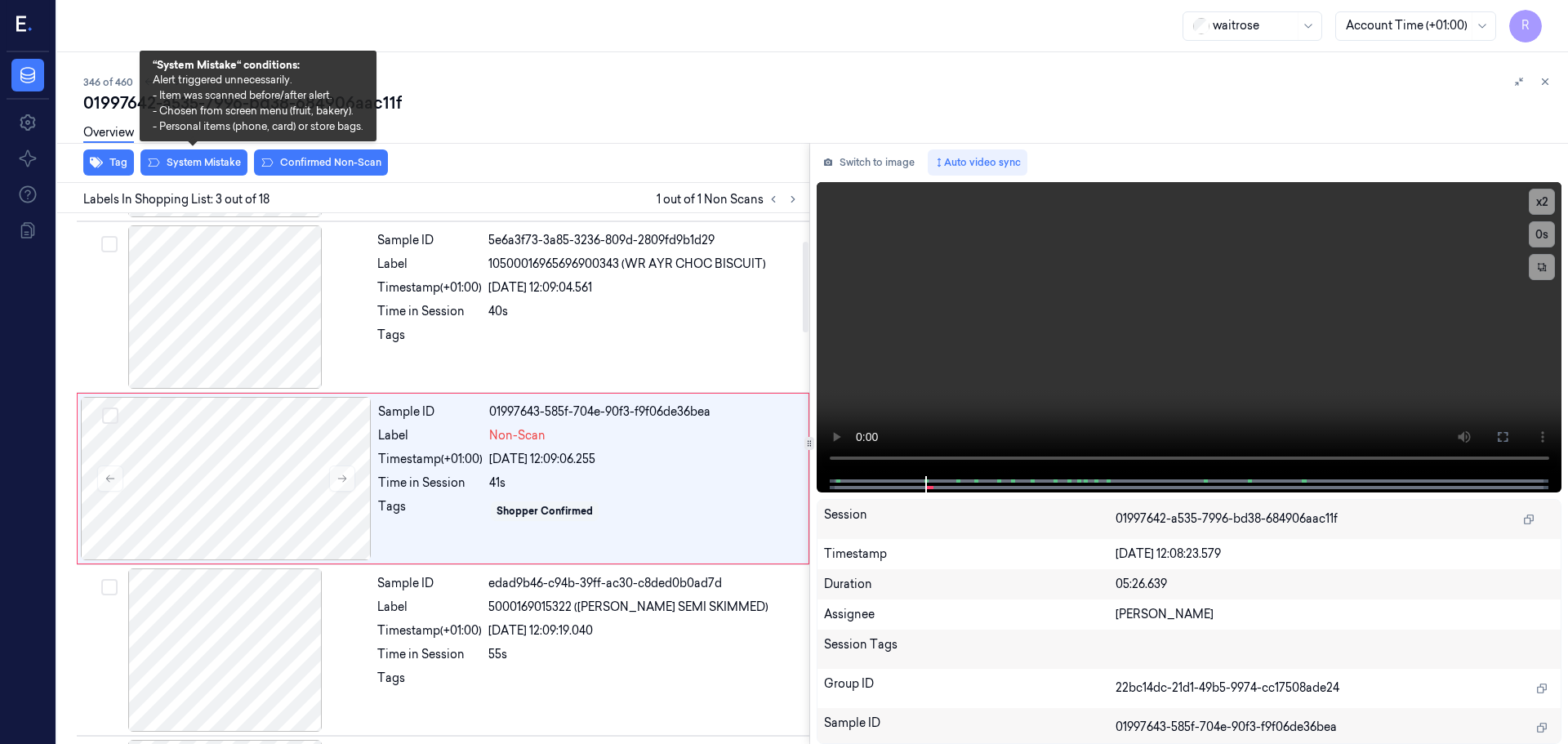
click at [193, 153] on div "Overview" at bounding box center [819, 134] width 1471 height 41
click at [193, 163] on button "System Mistake" at bounding box center [194, 163] width 107 height 26
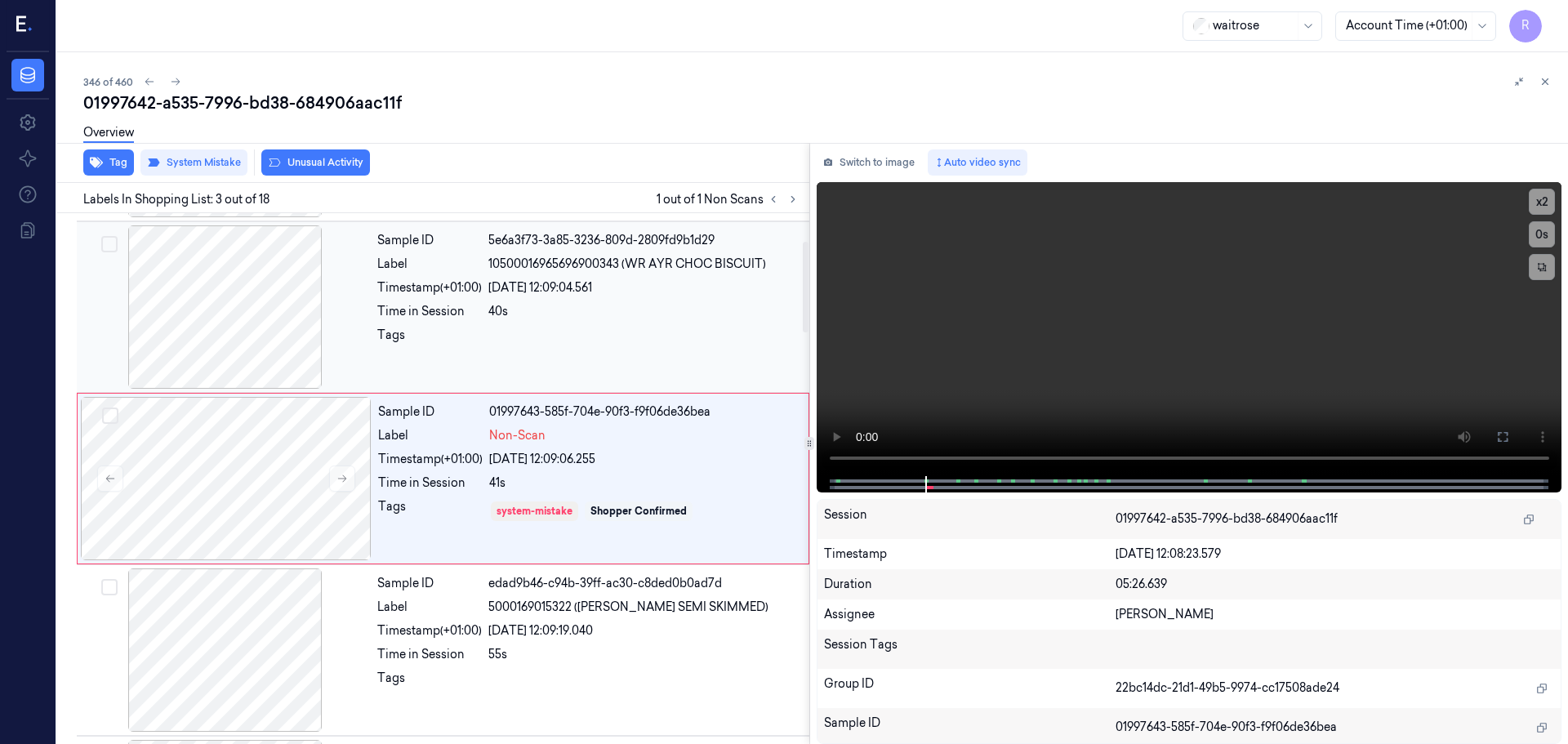
drag, startPoint x: 497, startPoint y: 300, endPoint x: 508, endPoint y: 310, distance: 14.9
click at [498, 300] on div "Sample ID 5e6a3f73-3a85-3236-809d-2809fd9b1d29 Label 10500016965696900343 (WR A…" at bounding box center [588, 307] width 435 height 164
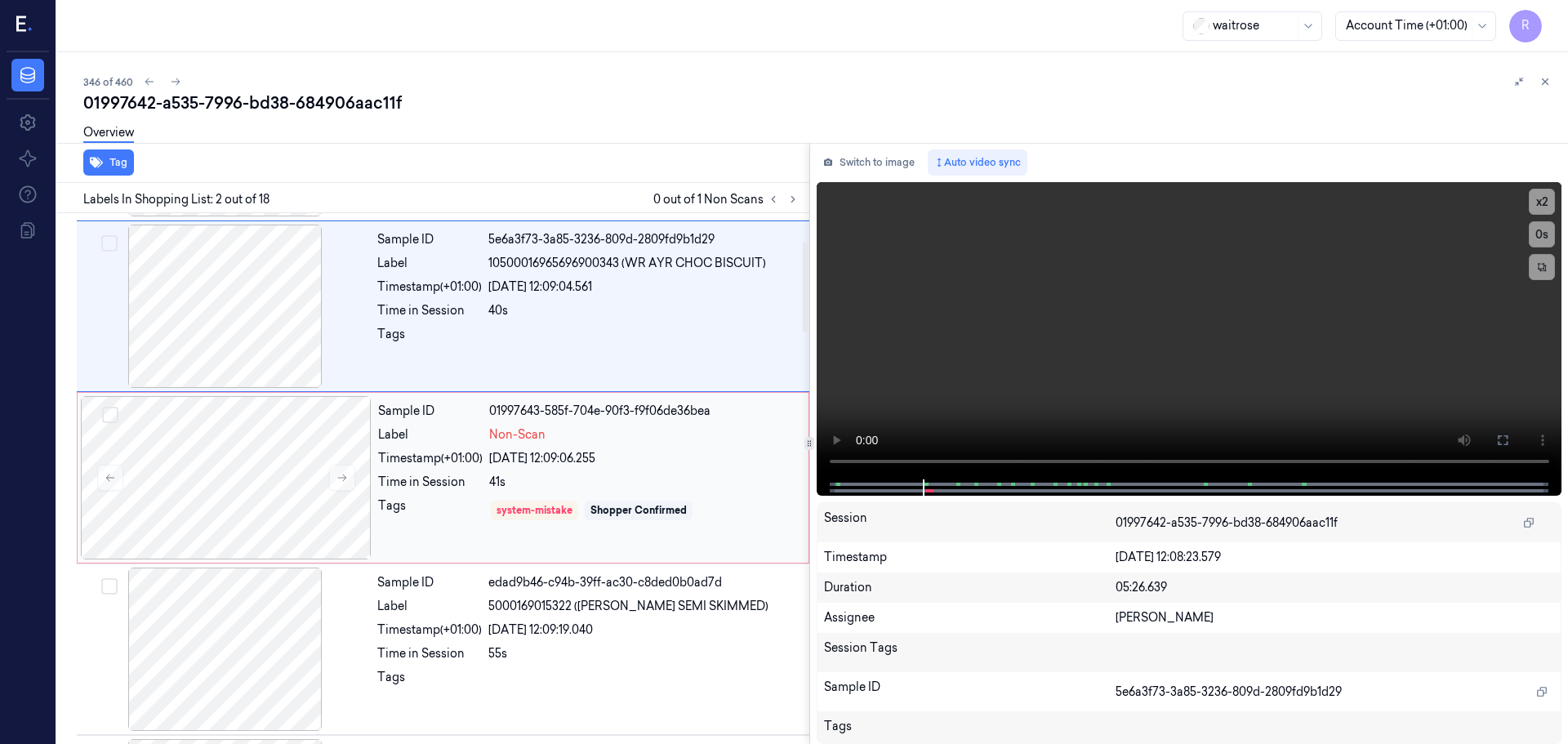
click at [503, 432] on span "Non-Scan" at bounding box center [517, 435] width 56 height 17
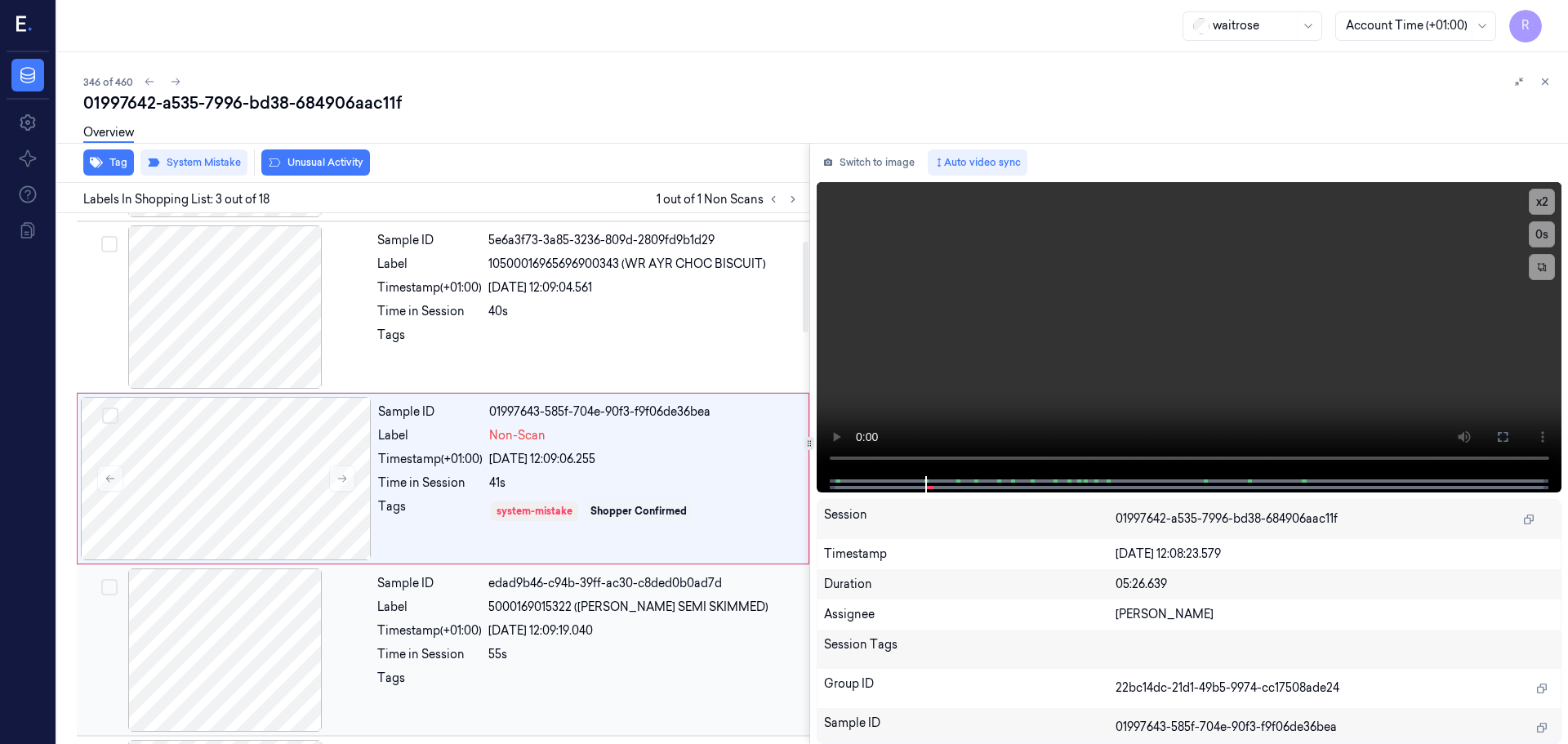
click at [472, 641] on div "Sample ID edad9b46-c94b-39ff-ac30-c8ded0b0ad7d Label 5000169015322 ([PERSON_NAM…" at bounding box center [588, 650] width 435 height 164
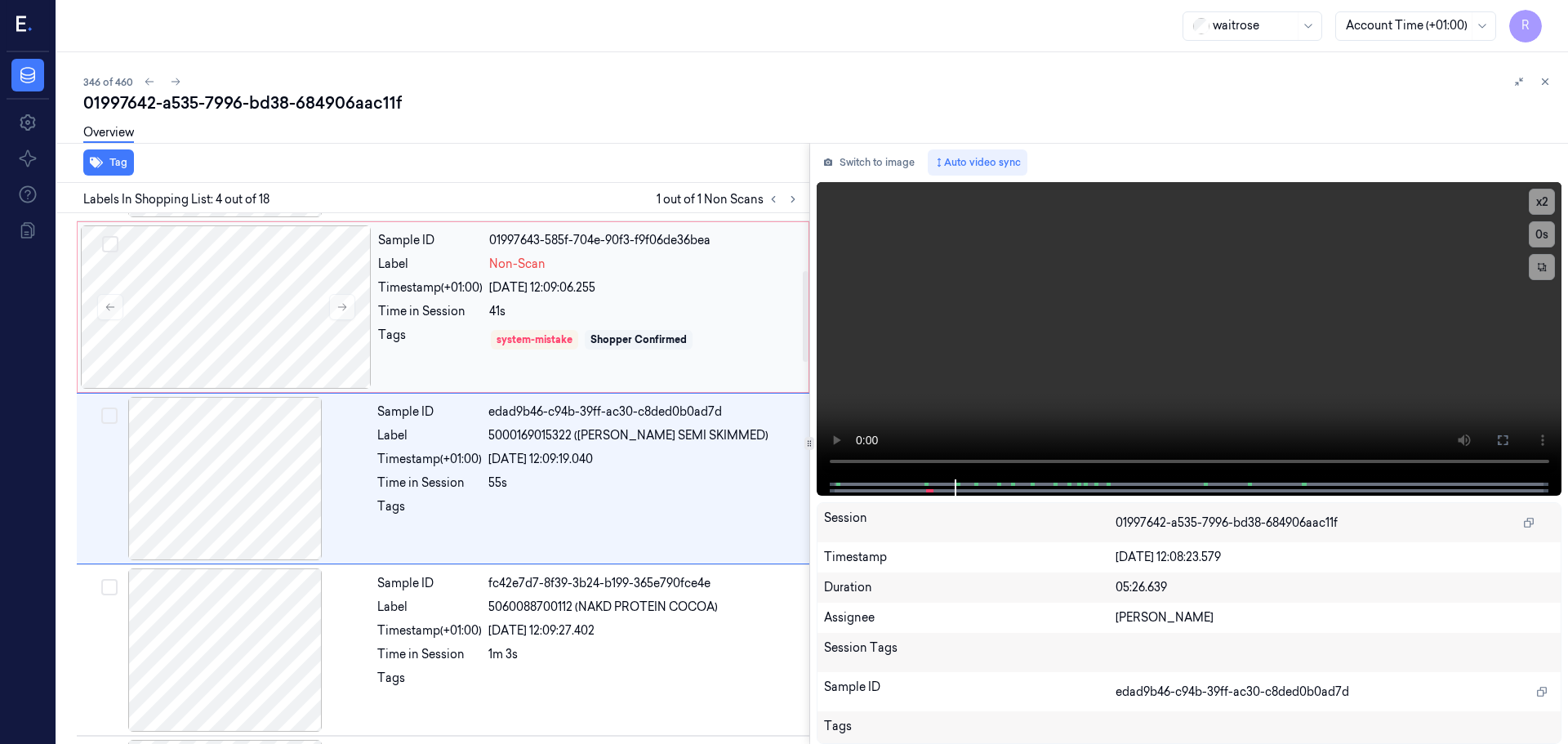
click at [458, 363] on div "Sample ID 01997643-585f-704e-90f3-f9f06de36bea Label Non-Scan Timestamp (+01:00…" at bounding box center [589, 307] width 434 height 164
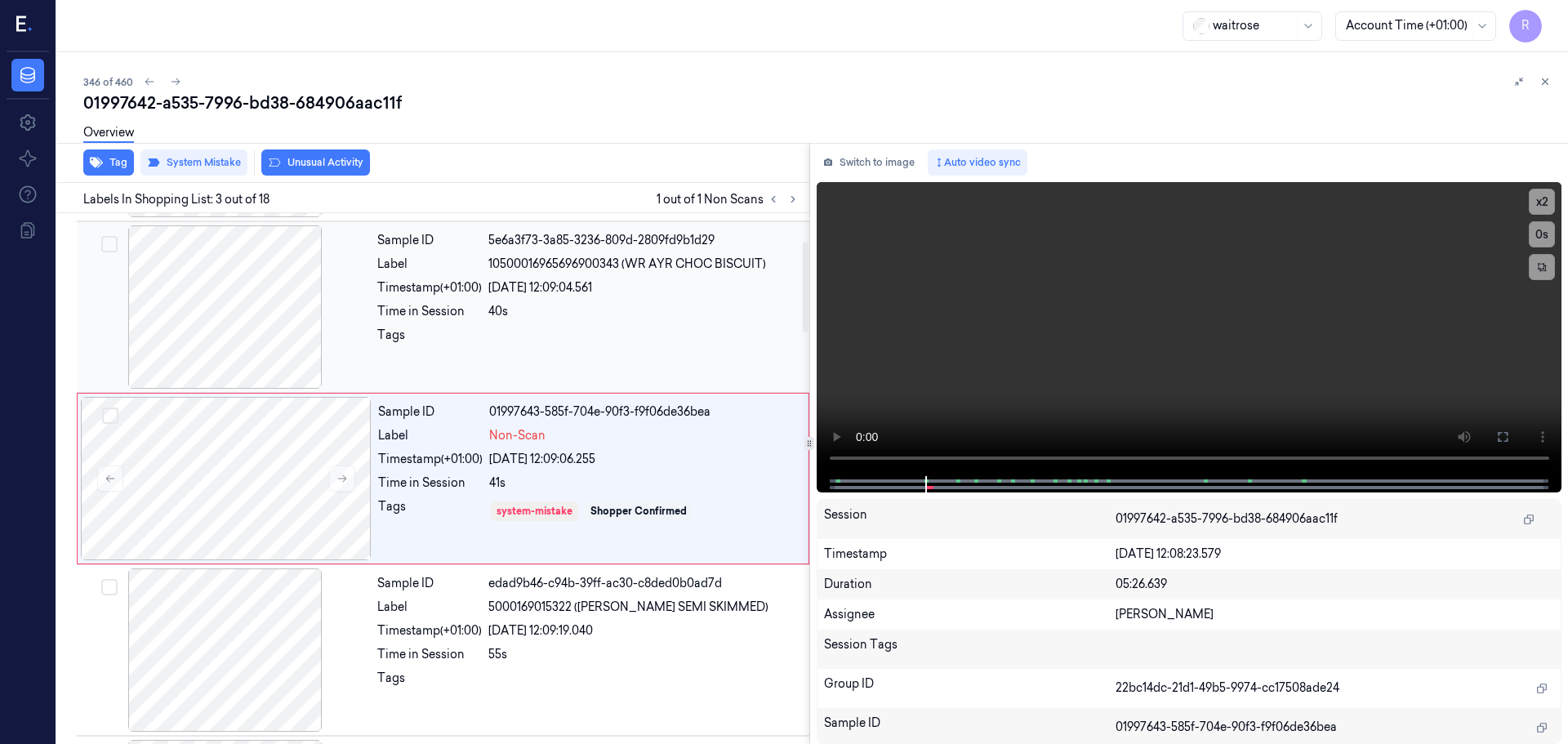
click at [634, 323] on div "Sample ID 5e6a3f73-3a85-3236-809d-2809fd9b1d29 Label 10500016965696900343 (WR A…" at bounding box center [588, 307] width 435 height 164
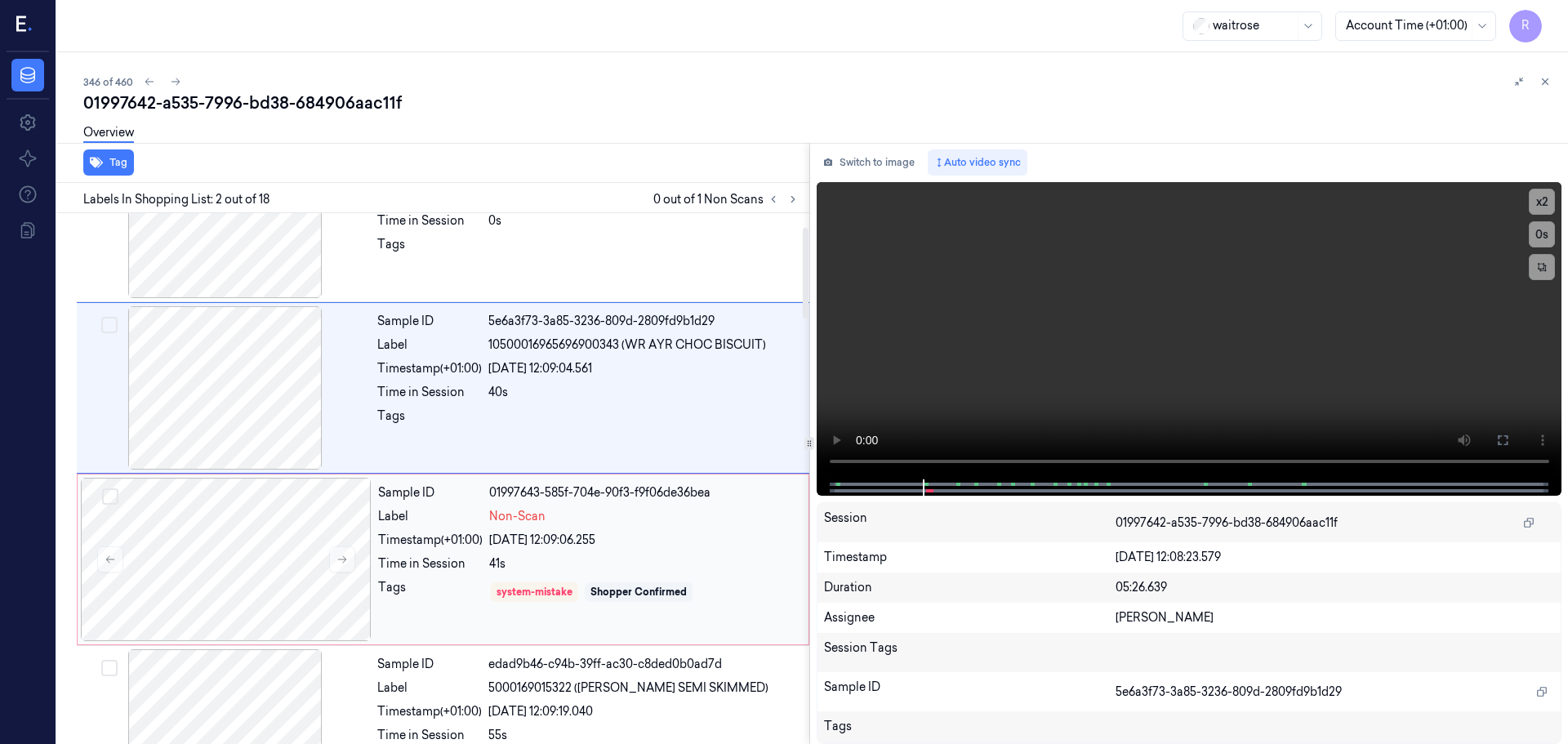
click at [542, 537] on div "[DATE] 12:09:06.255" at bounding box center [644, 540] width 310 height 17
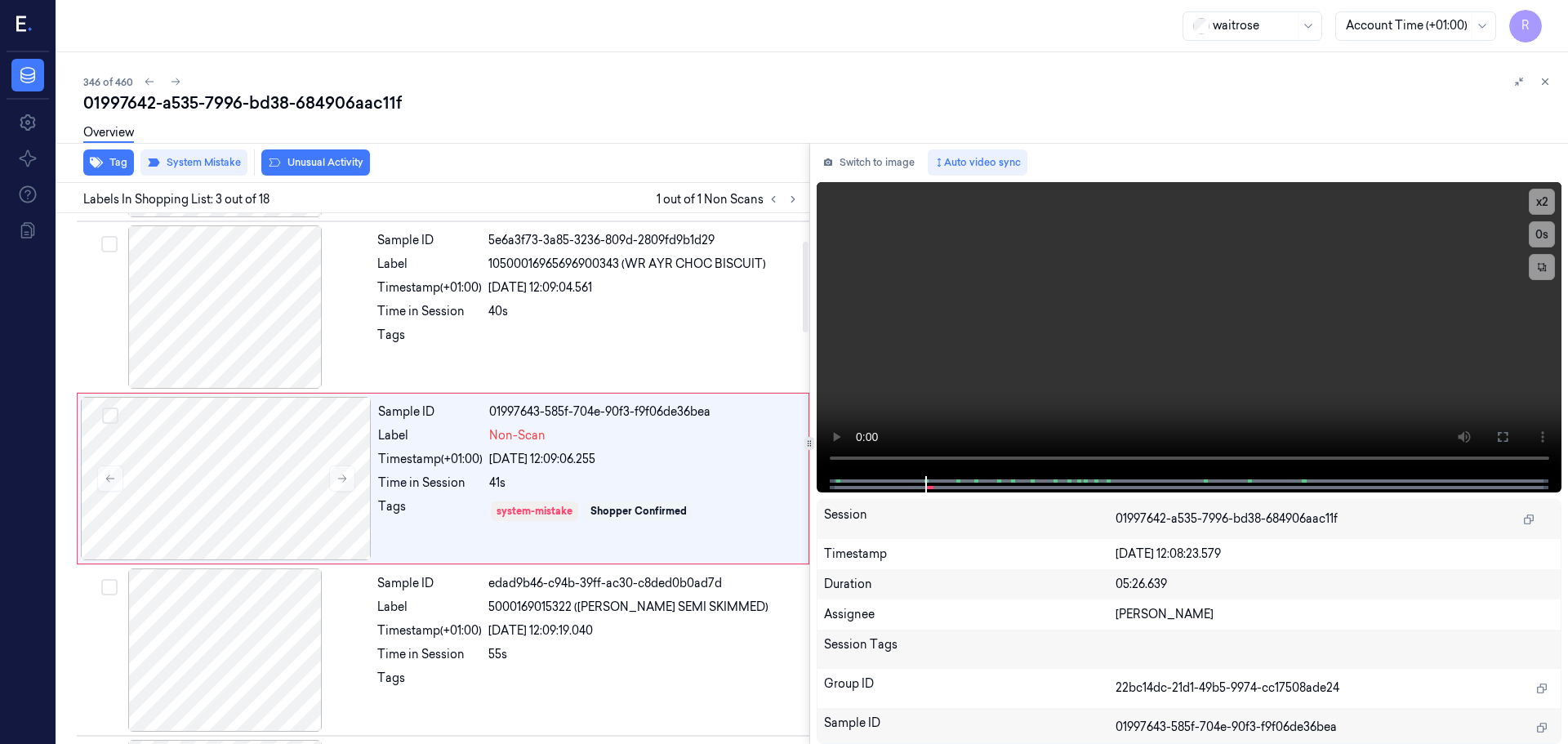
click at [1547, 86] on icon at bounding box center [1545, 82] width 11 height 11
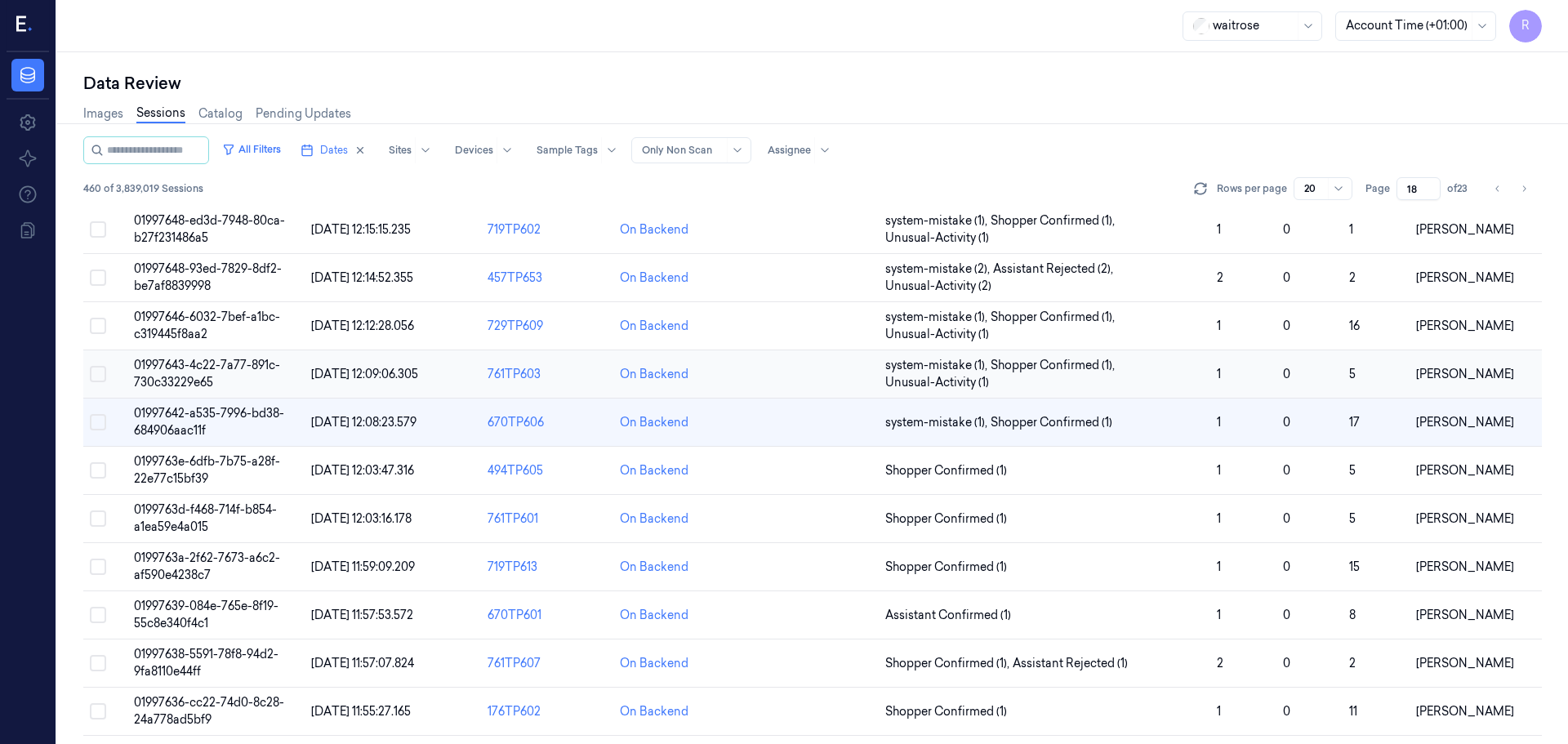
scroll to position [113, 0]
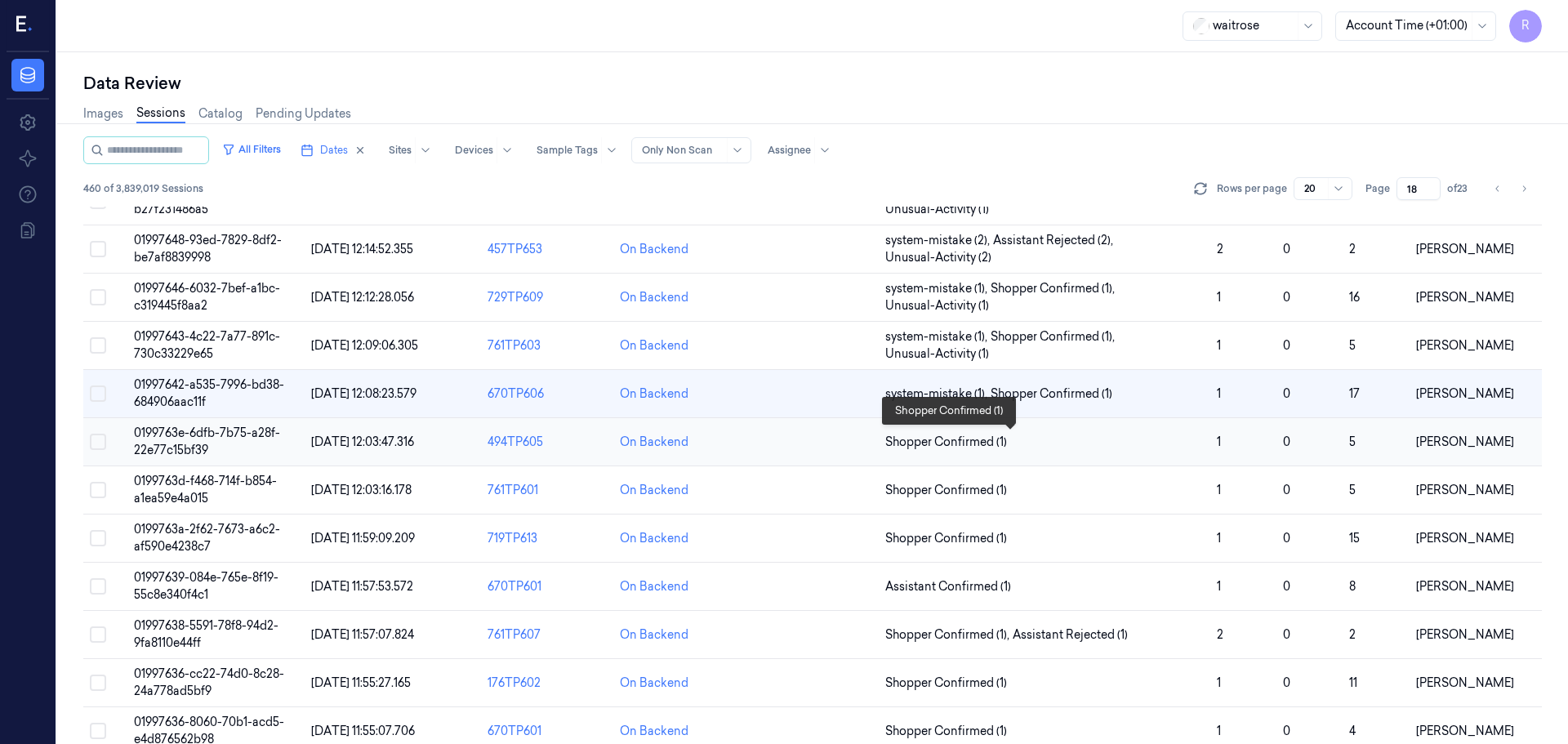
click at [1051, 441] on span "Shopper Confirmed (1)" at bounding box center [1045, 442] width 318 height 17
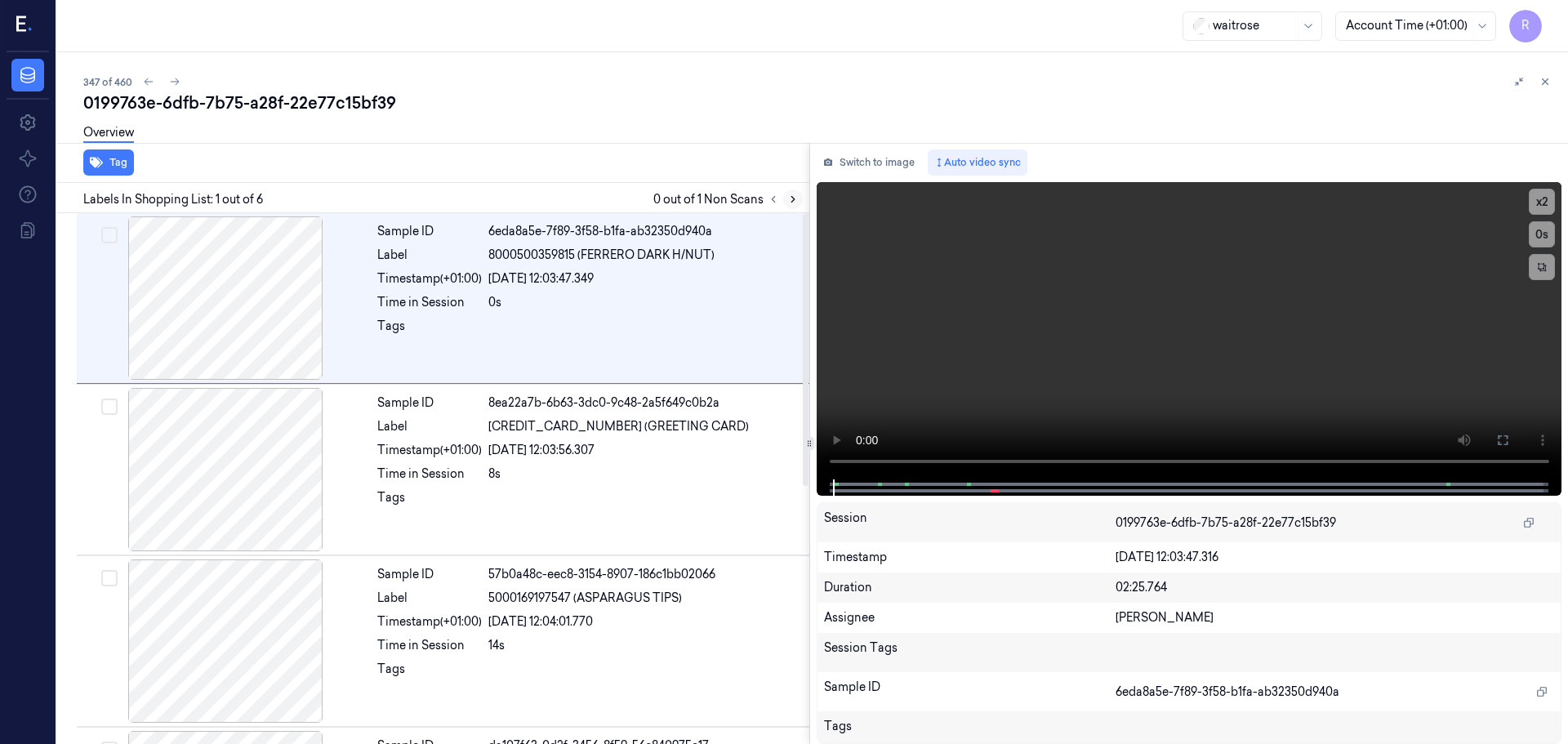
click at [795, 197] on icon at bounding box center [793, 199] width 11 height 11
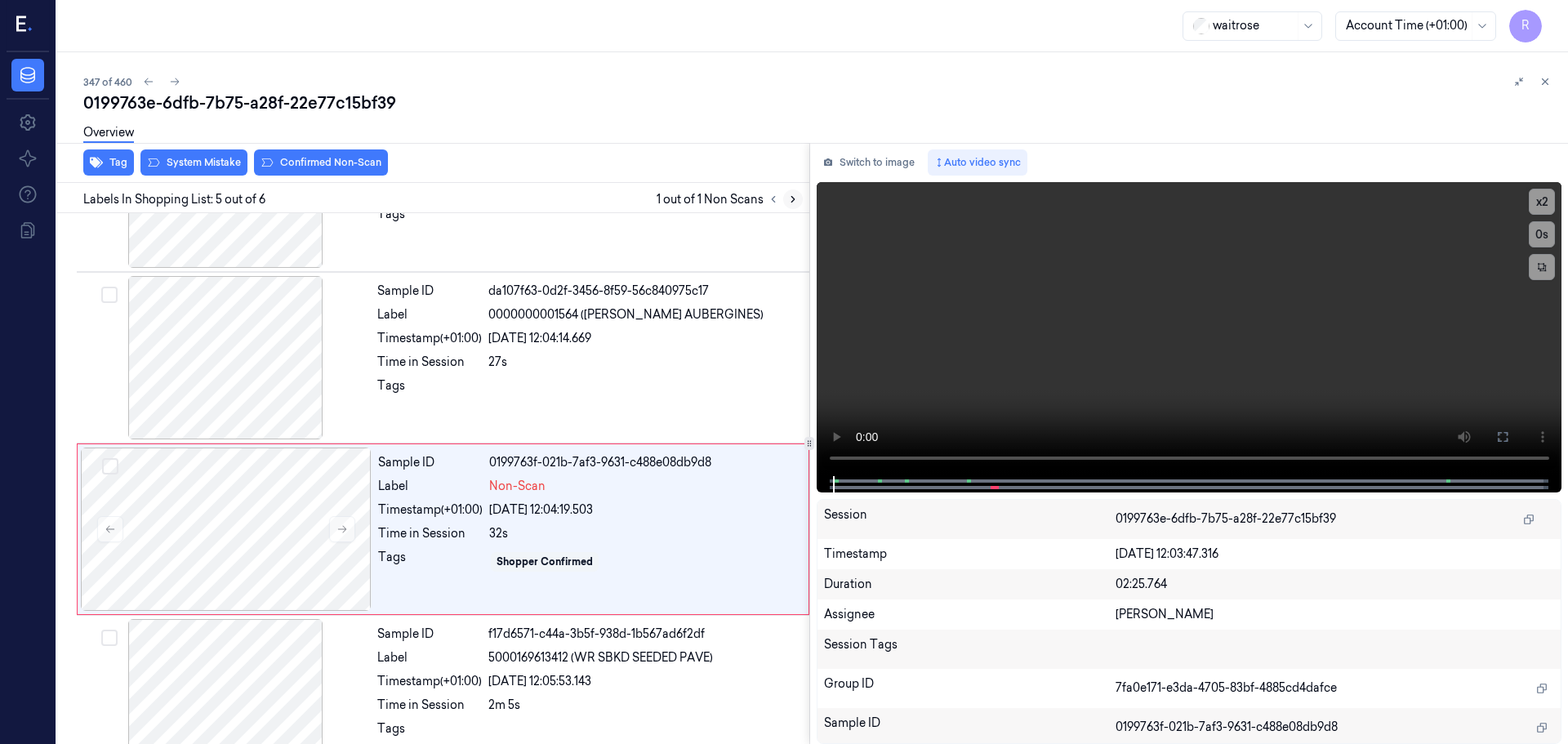
scroll to position [503, 0]
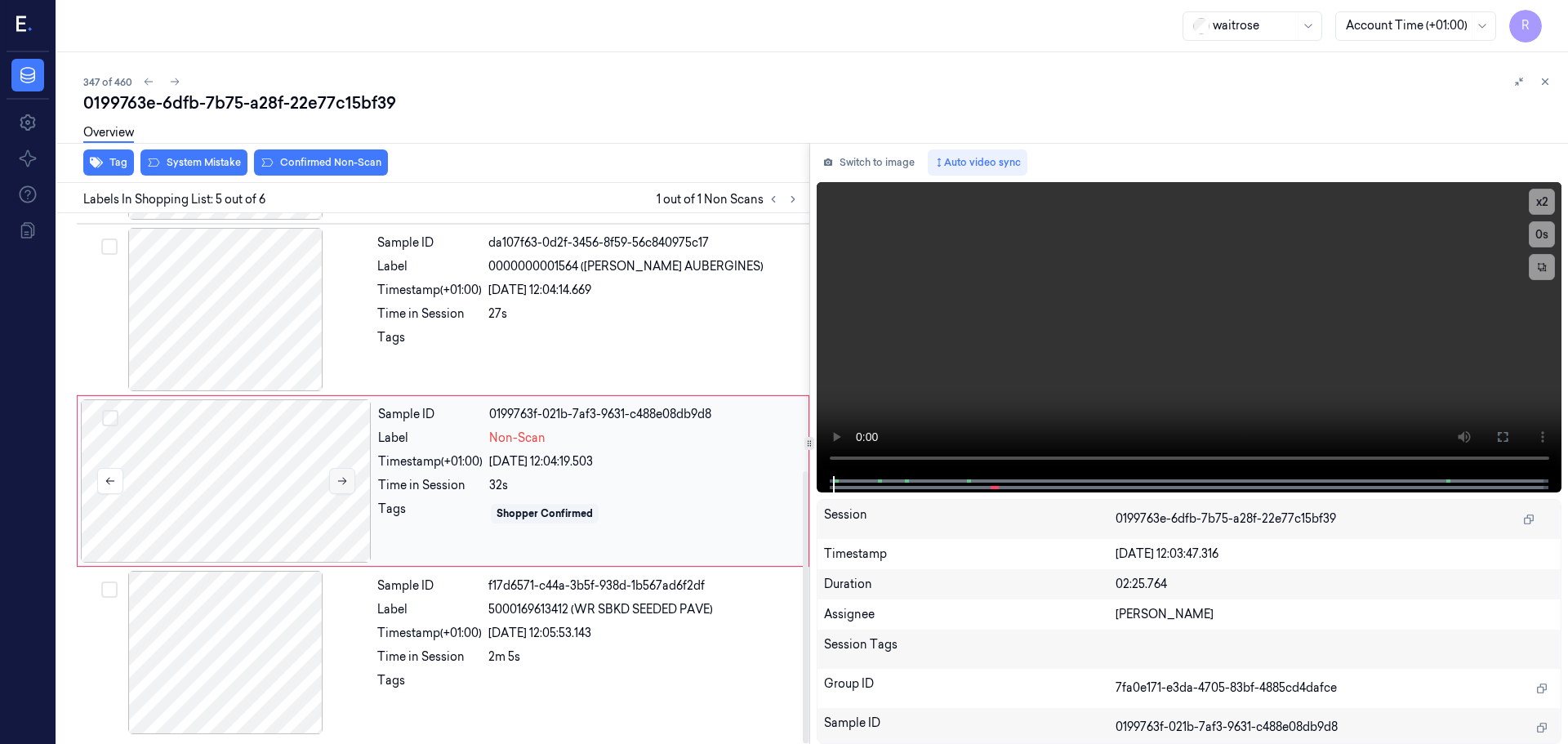
click at [339, 484] on icon at bounding box center [342, 481] width 11 height 11
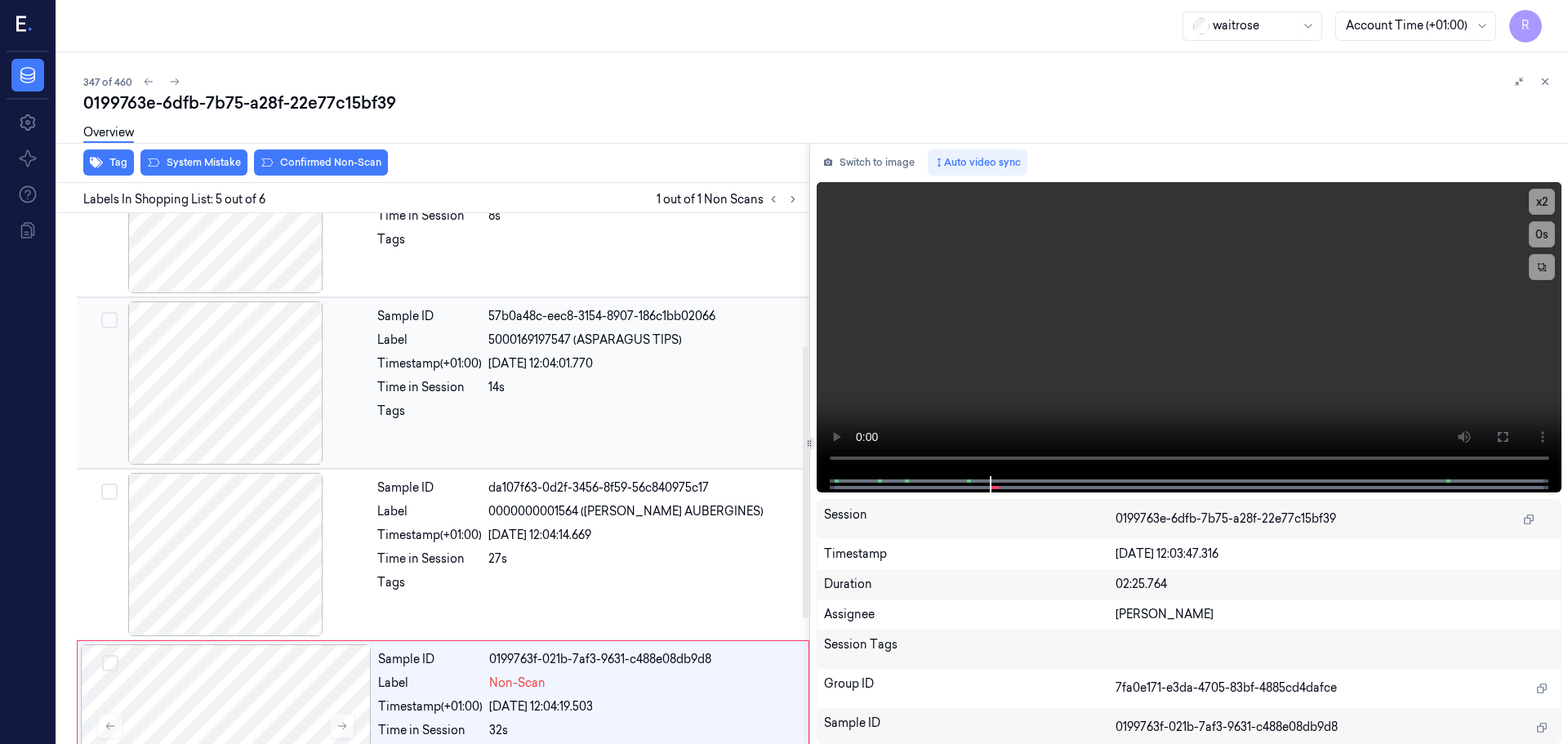
click at [282, 418] on div at bounding box center [225, 383] width 291 height 164
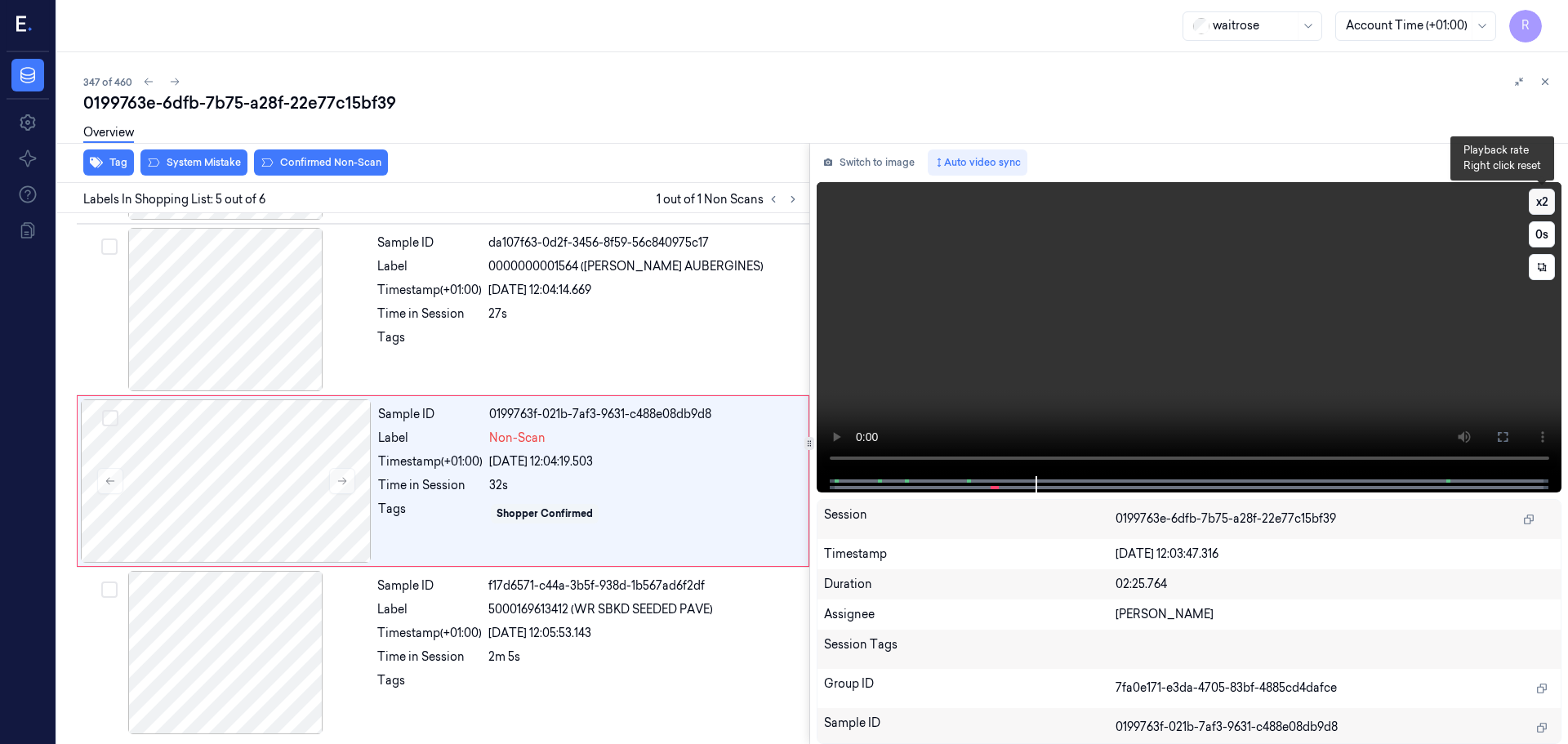
click at [1544, 198] on button "x 2" at bounding box center [1541, 201] width 26 height 26
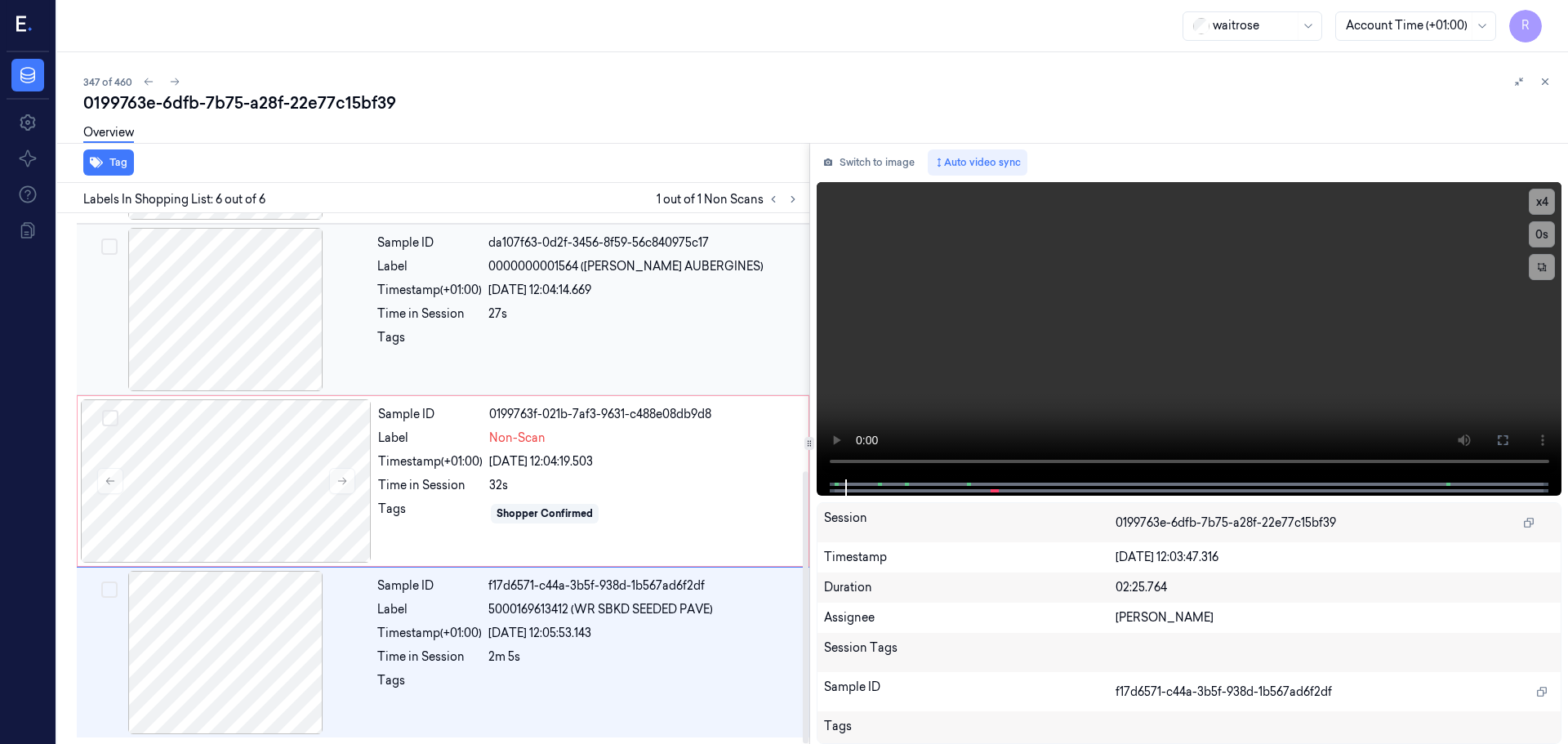
click at [679, 337] on div at bounding box center [644, 342] width 311 height 26
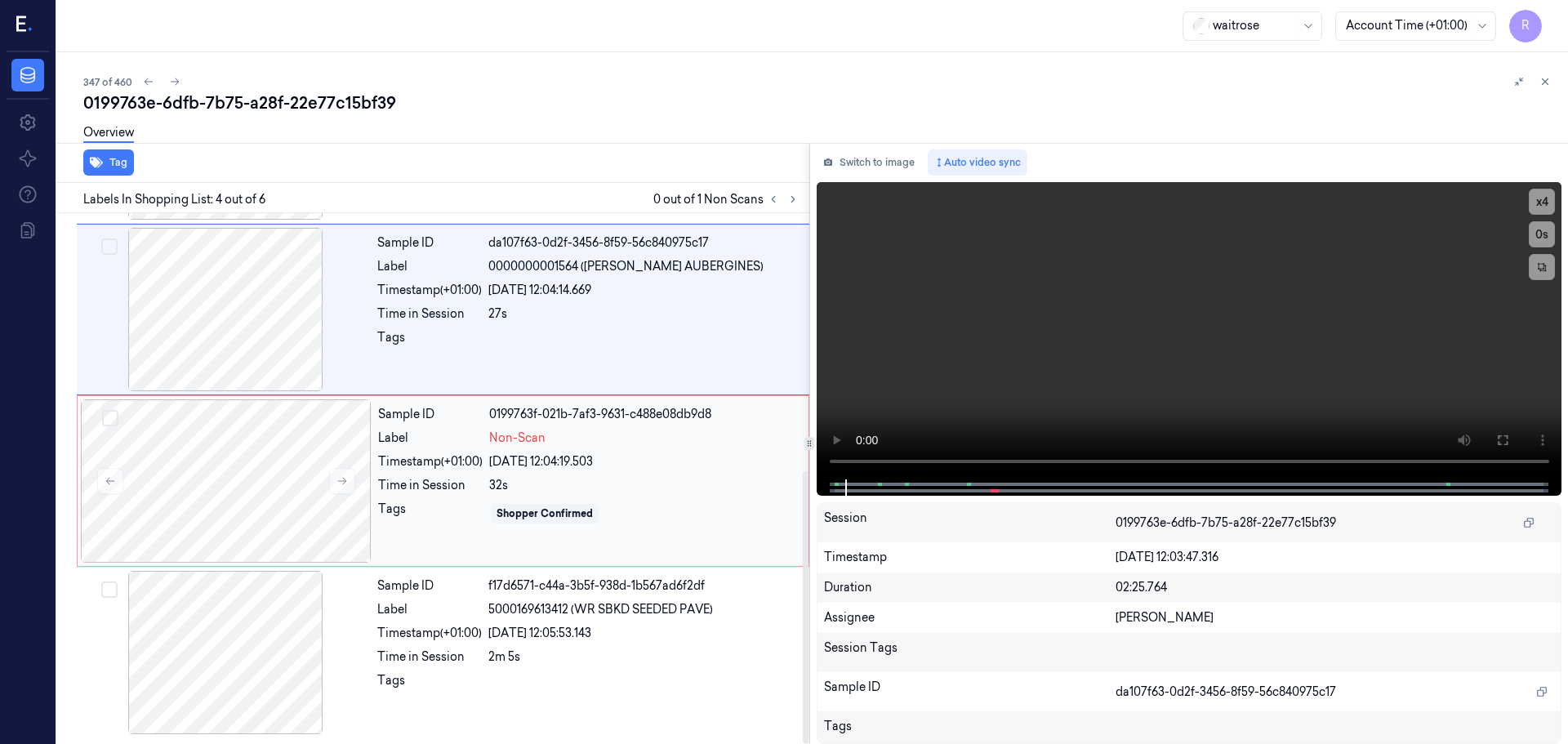
click at [546, 445] on div "Non-Scan" at bounding box center [644, 438] width 310 height 17
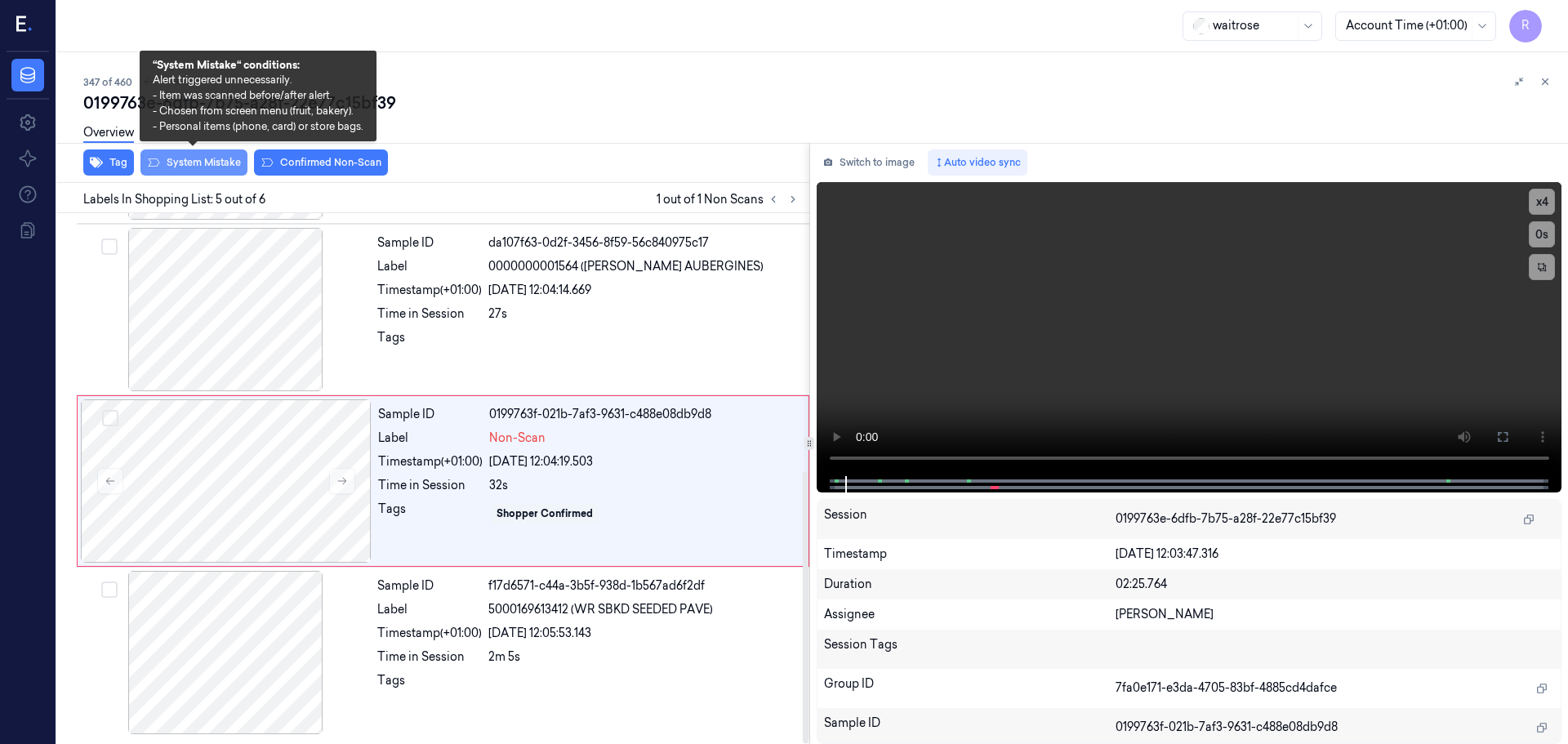
click at [185, 168] on button "System Mistake" at bounding box center [194, 163] width 107 height 26
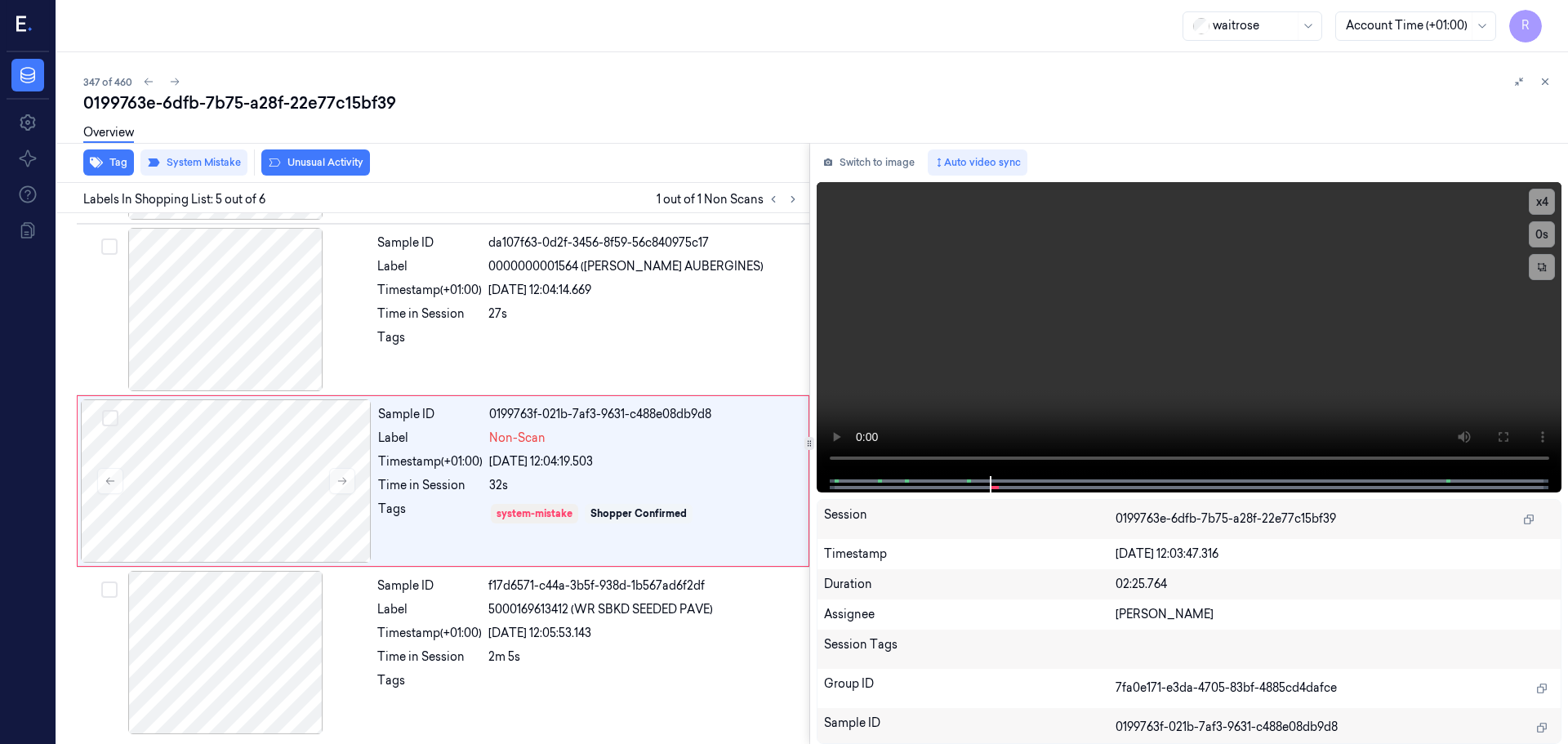
click at [316, 166] on button "Unusual Activity" at bounding box center [315, 163] width 109 height 26
click at [102, 166] on icon "button" at bounding box center [97, 163] width 13 height 13
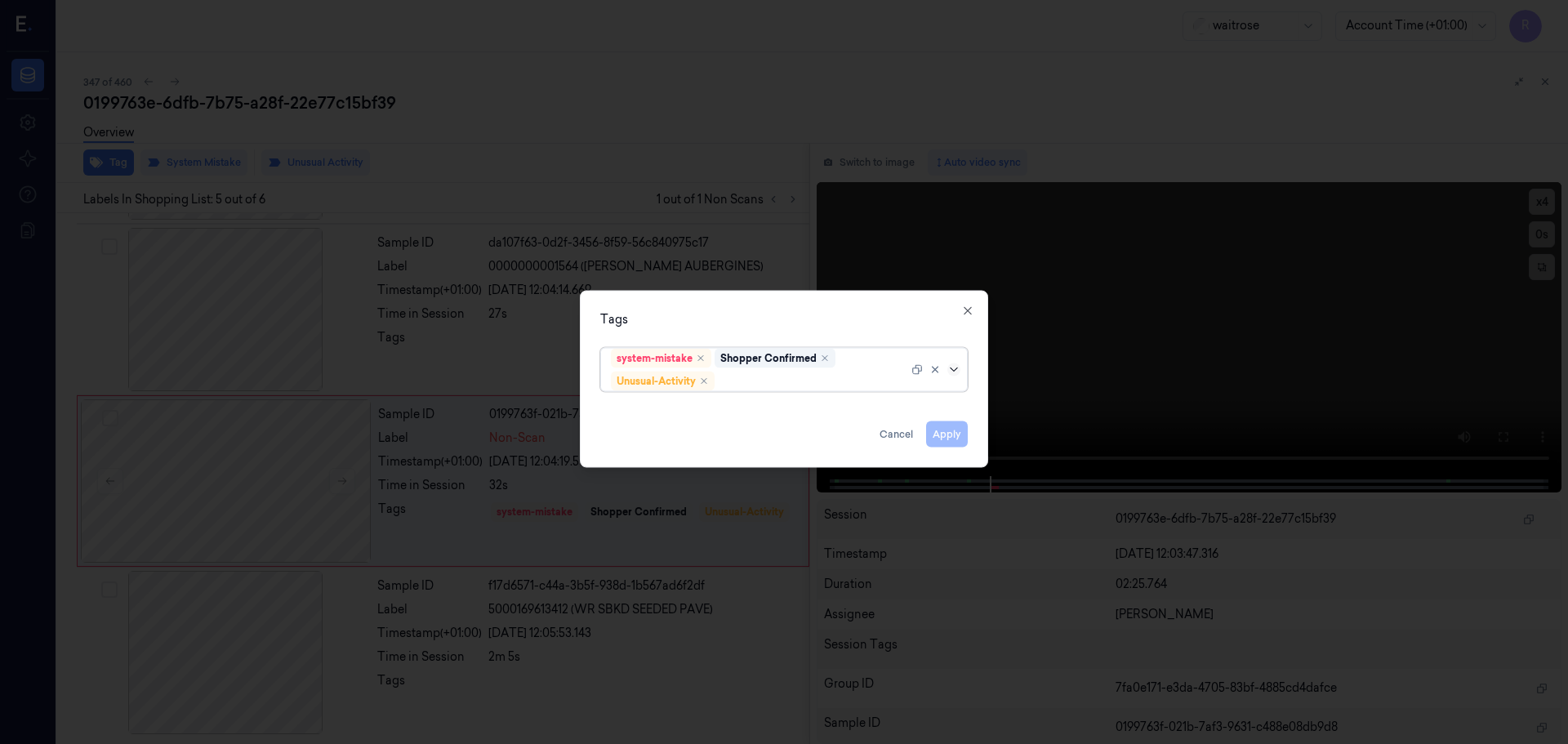
click at [952, 373] on icon at bounding box center [954, 369] width 13 height 13
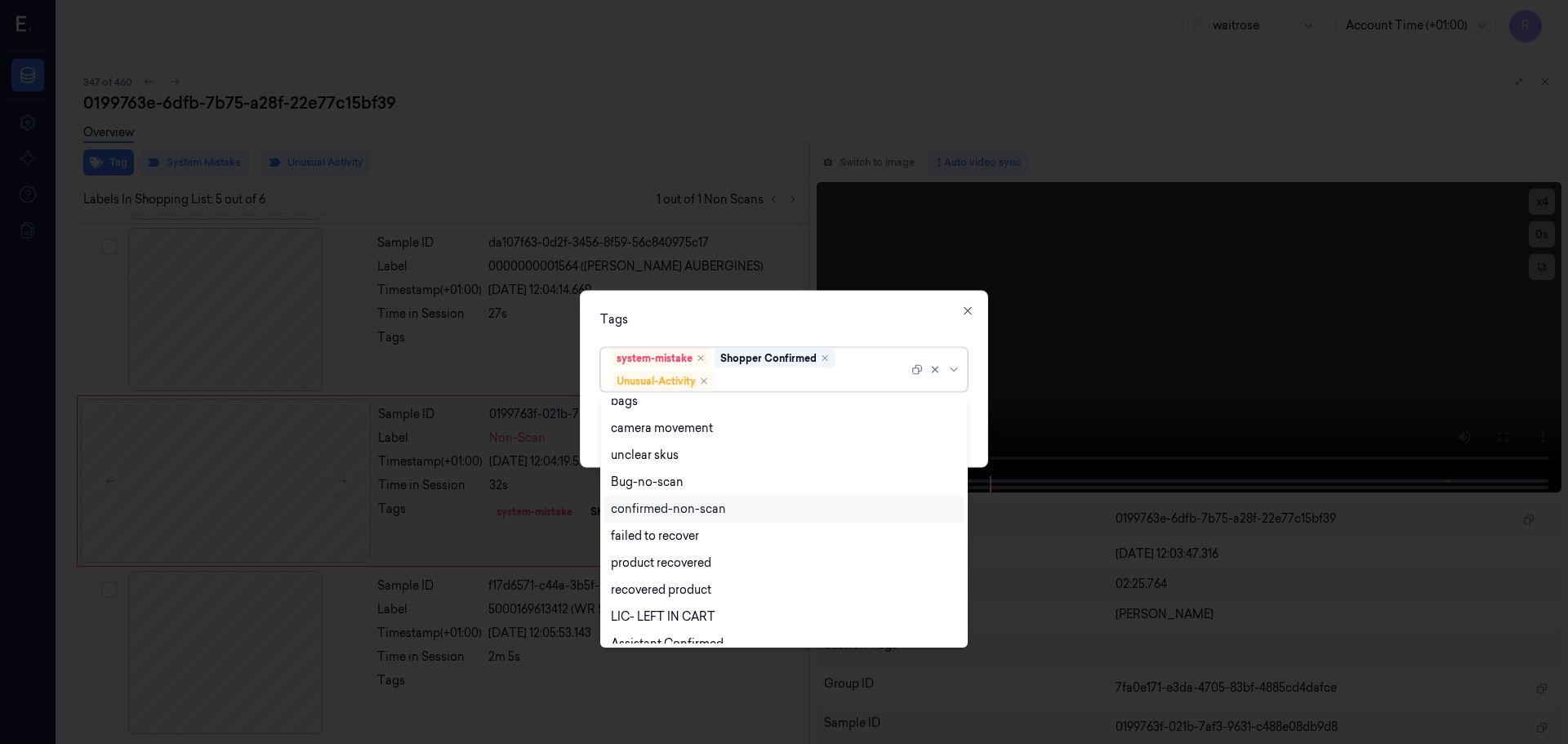
scroll to position [213, 0]
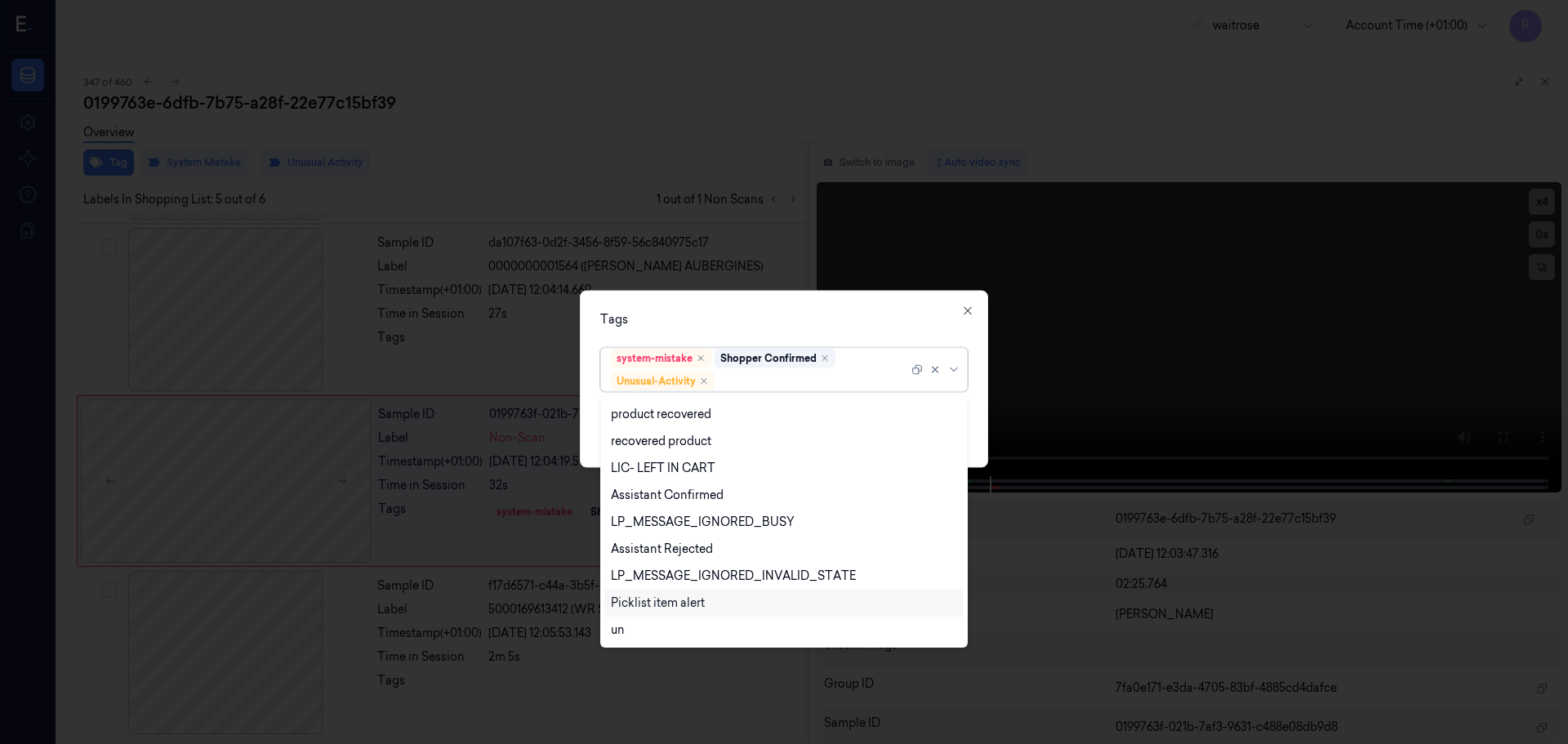
click at [646, 596] on div "Picklist item alert" at bounding box center [658, 602] width 94 height 17
click at [788, 303] on div "Tags option Picklist item alert, selected. 20 results available. Use Up and Dow…" at bounding box center [784, 378] width 408 height 177
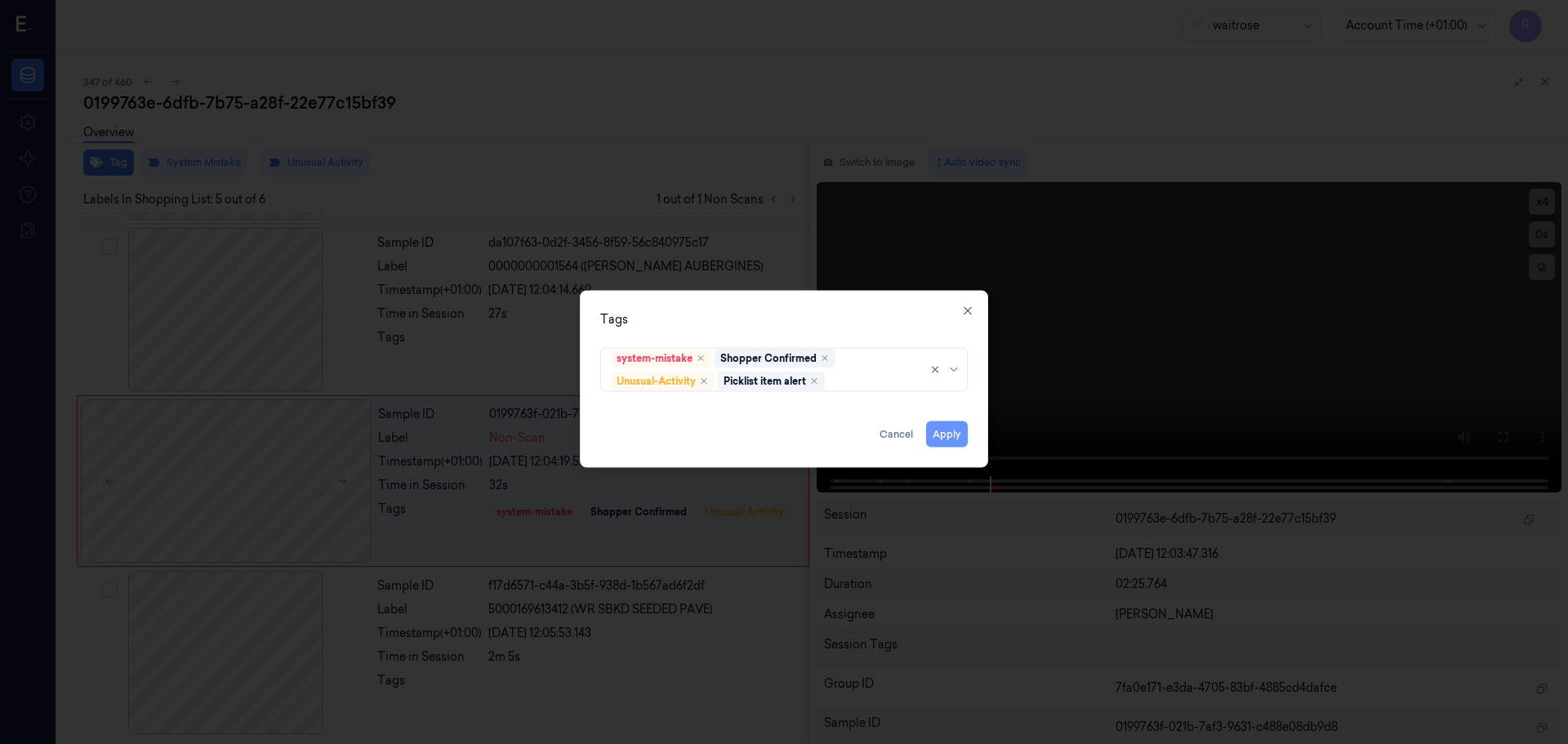
click at [950, 429] on button "Apply" at bounding box center [946, 433] width 41 height 26
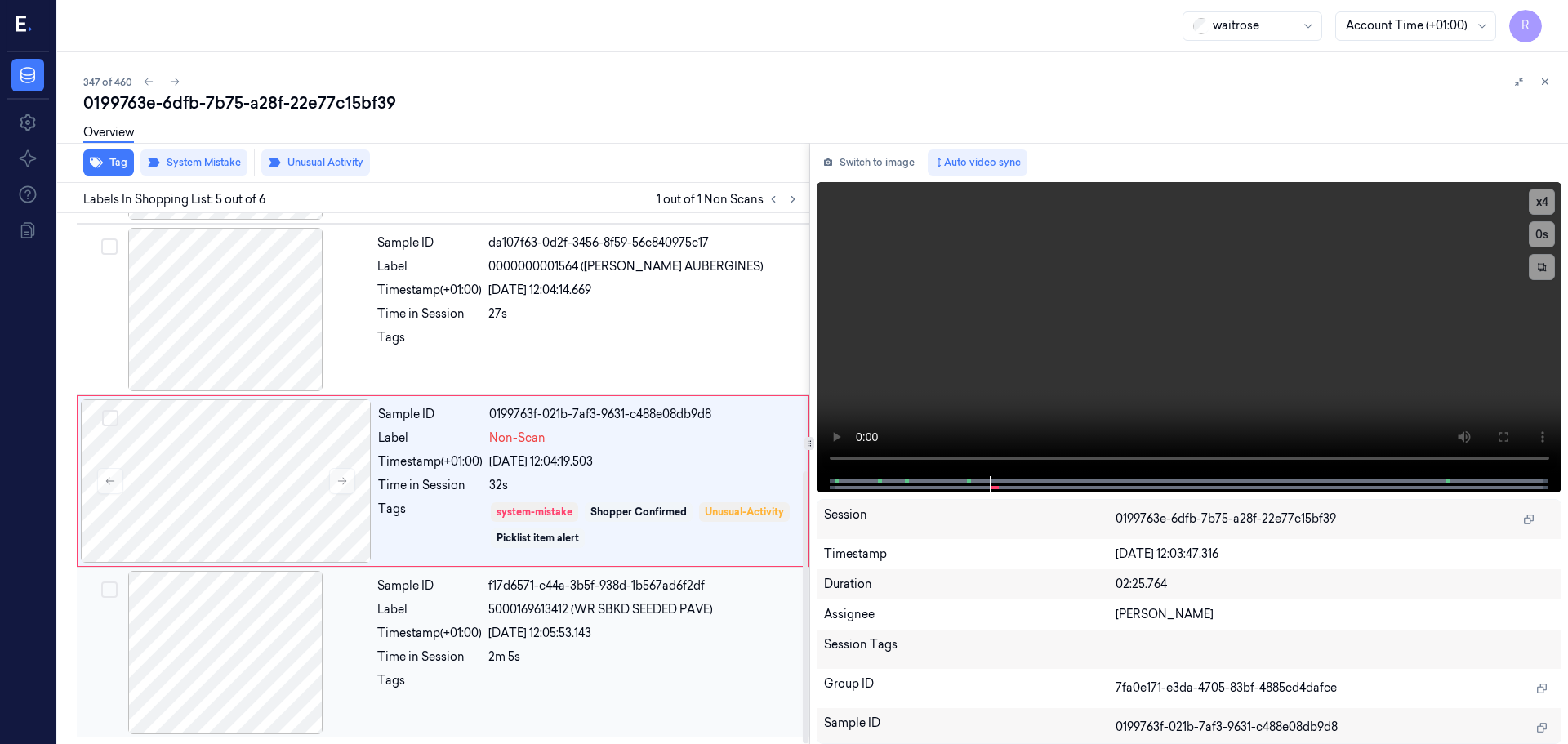
click at [521, 630] on div "[DATE] 12:05:53.143" at bounding box center [644, 633] width 311 height 17
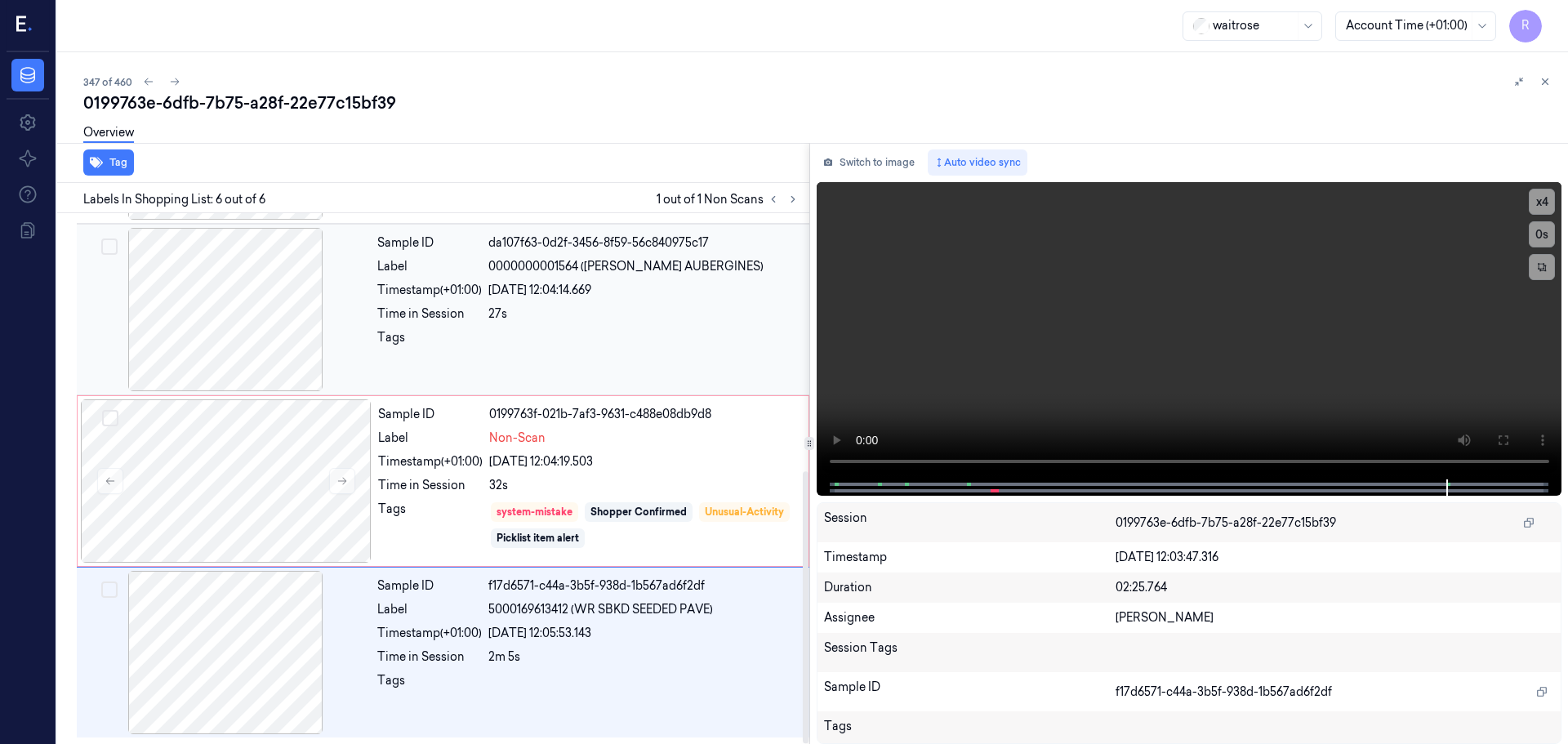
click at [579, 308] on div "27s" at bounding box center [644, 314] width 311 height 17
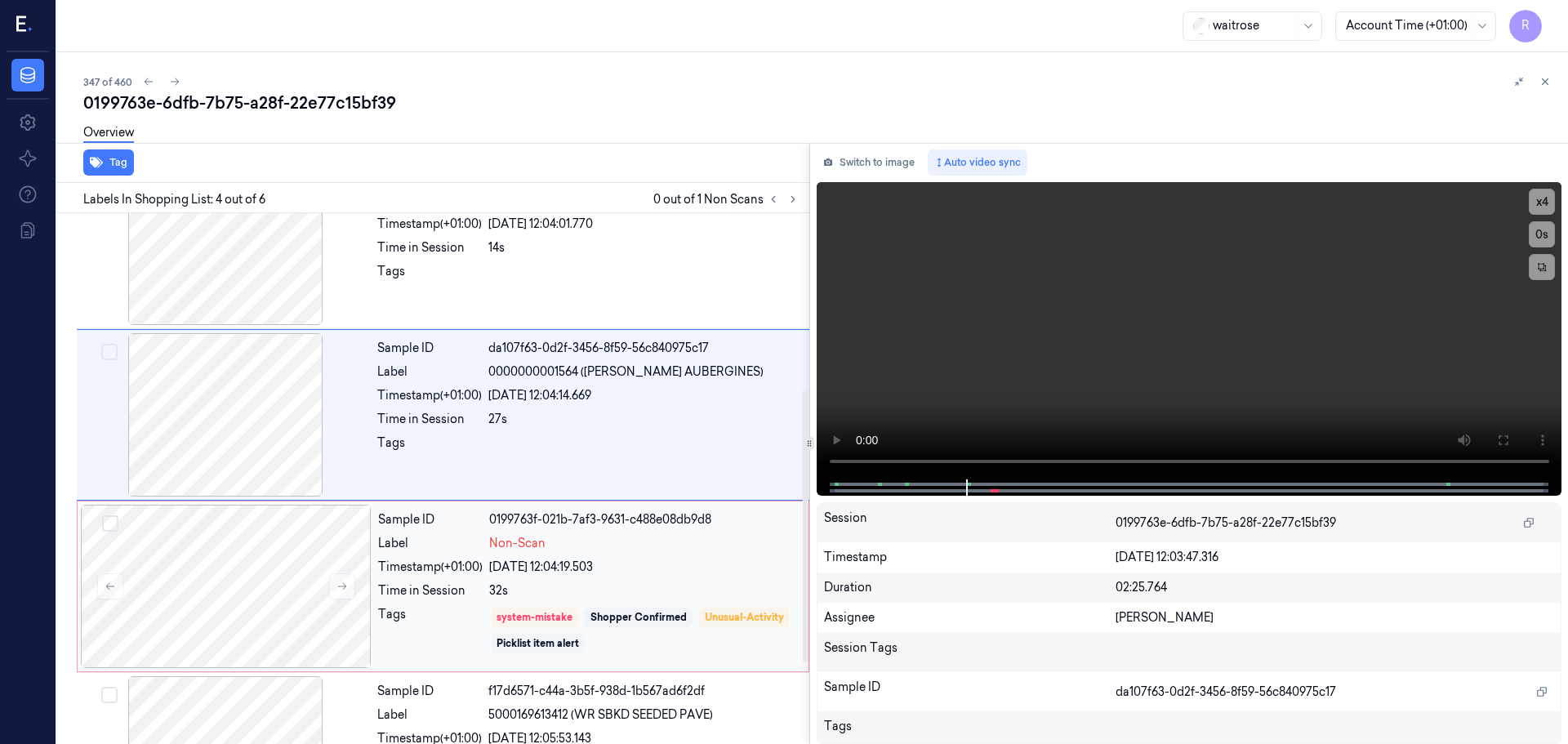
scroll to position [503, 0]
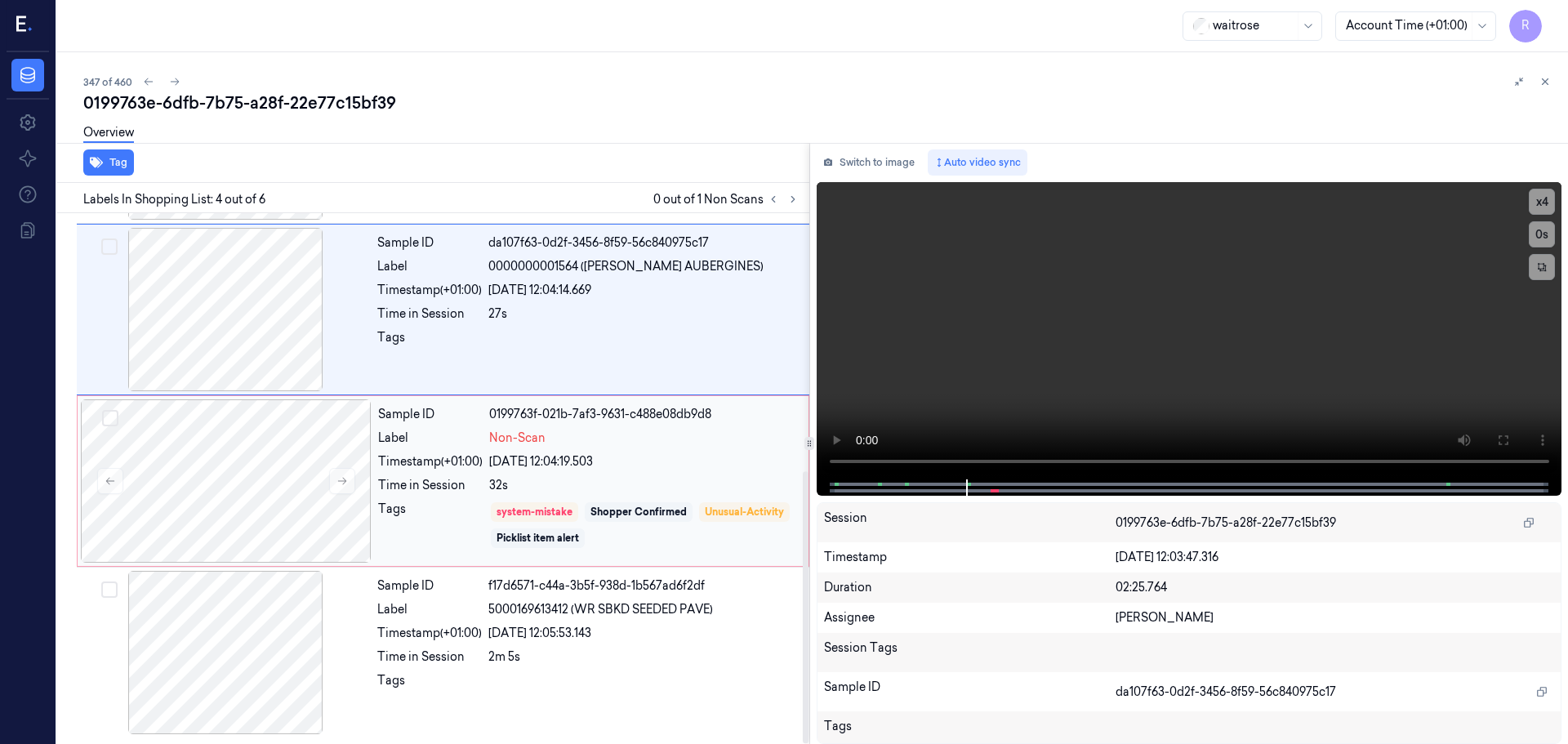
click at [645, 499] on div "Sample ID 0199763f-021b-7af3-9631-c488e08db9d8 Label Non-Scan Timestamp (+01:00…" at bounding box center [589, 481] width 434 height 164
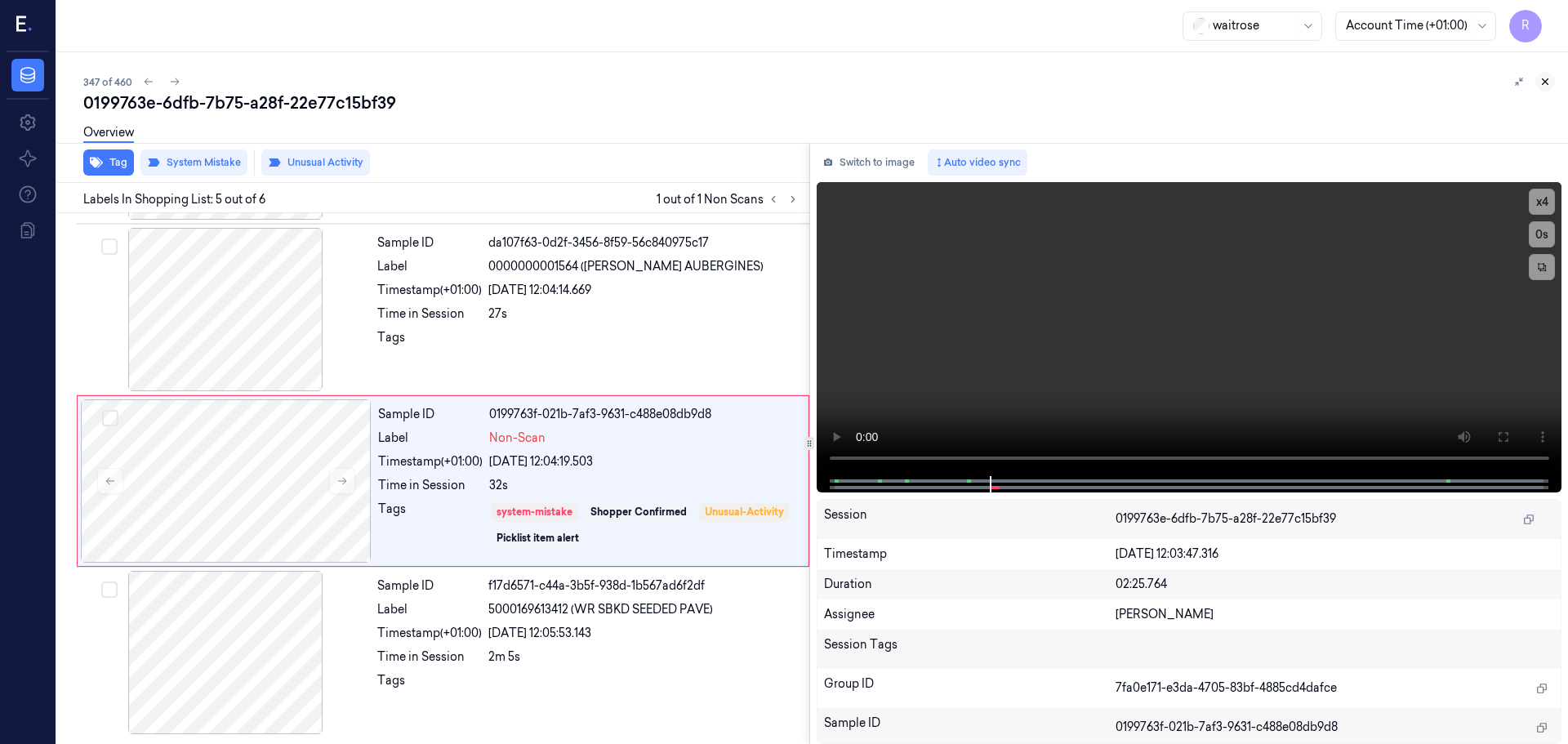
click at [1540, 81] on icon at bounding box center [1545, 82] width 11 height 11
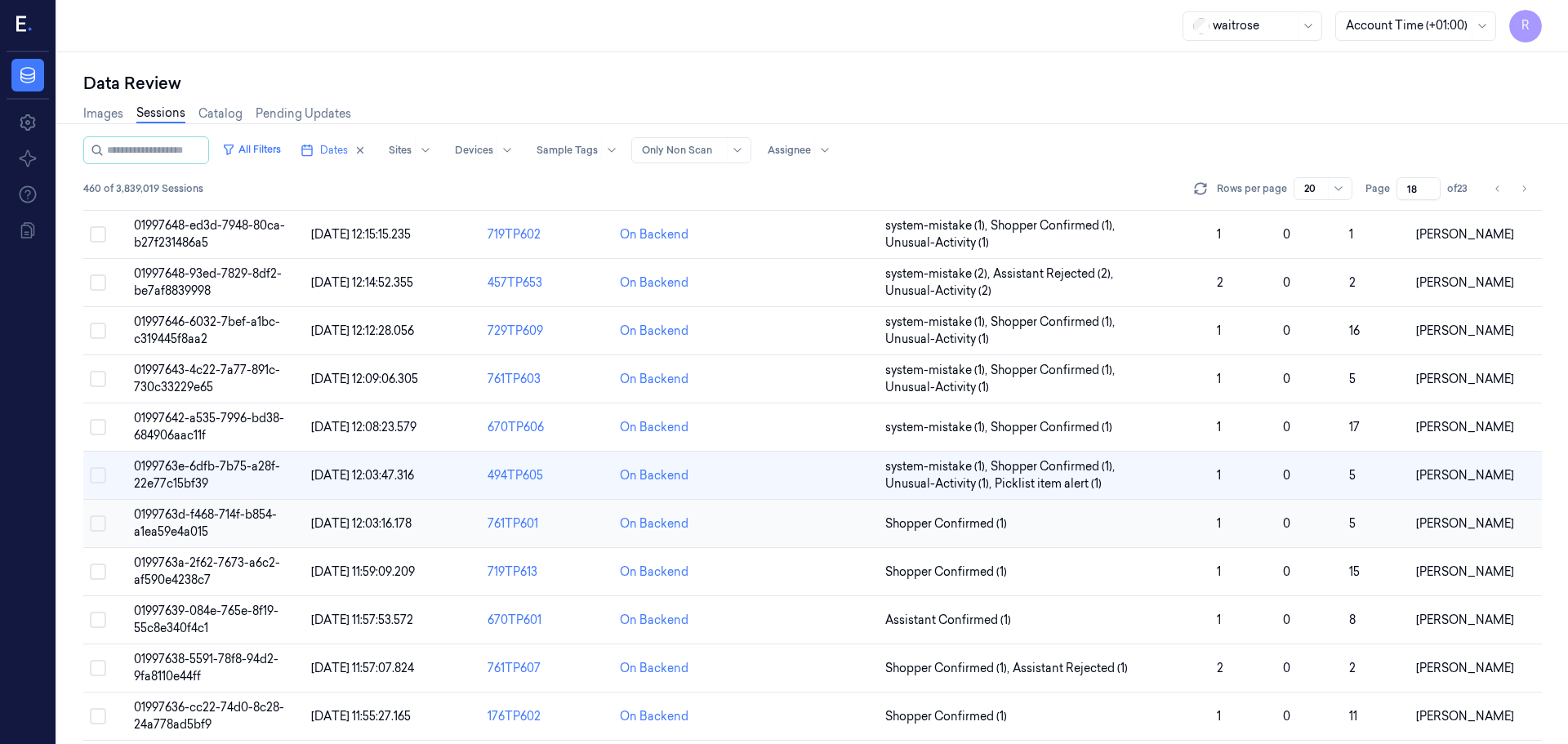
scroll to position [162, 0]
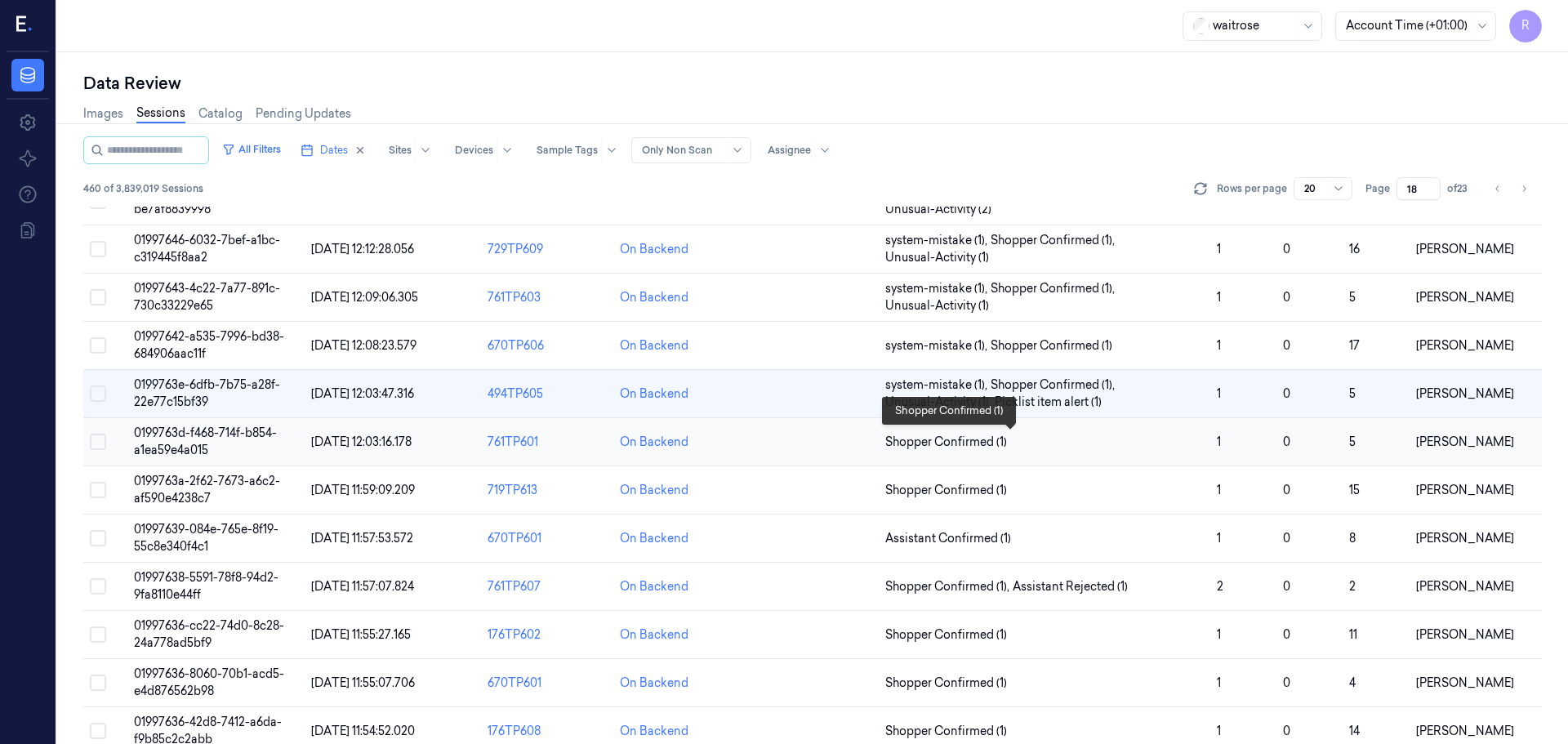
click at [1010, 449] on span "Shopper Confirmed (1)" at bounding box center [1045, 442] width 318 height 17
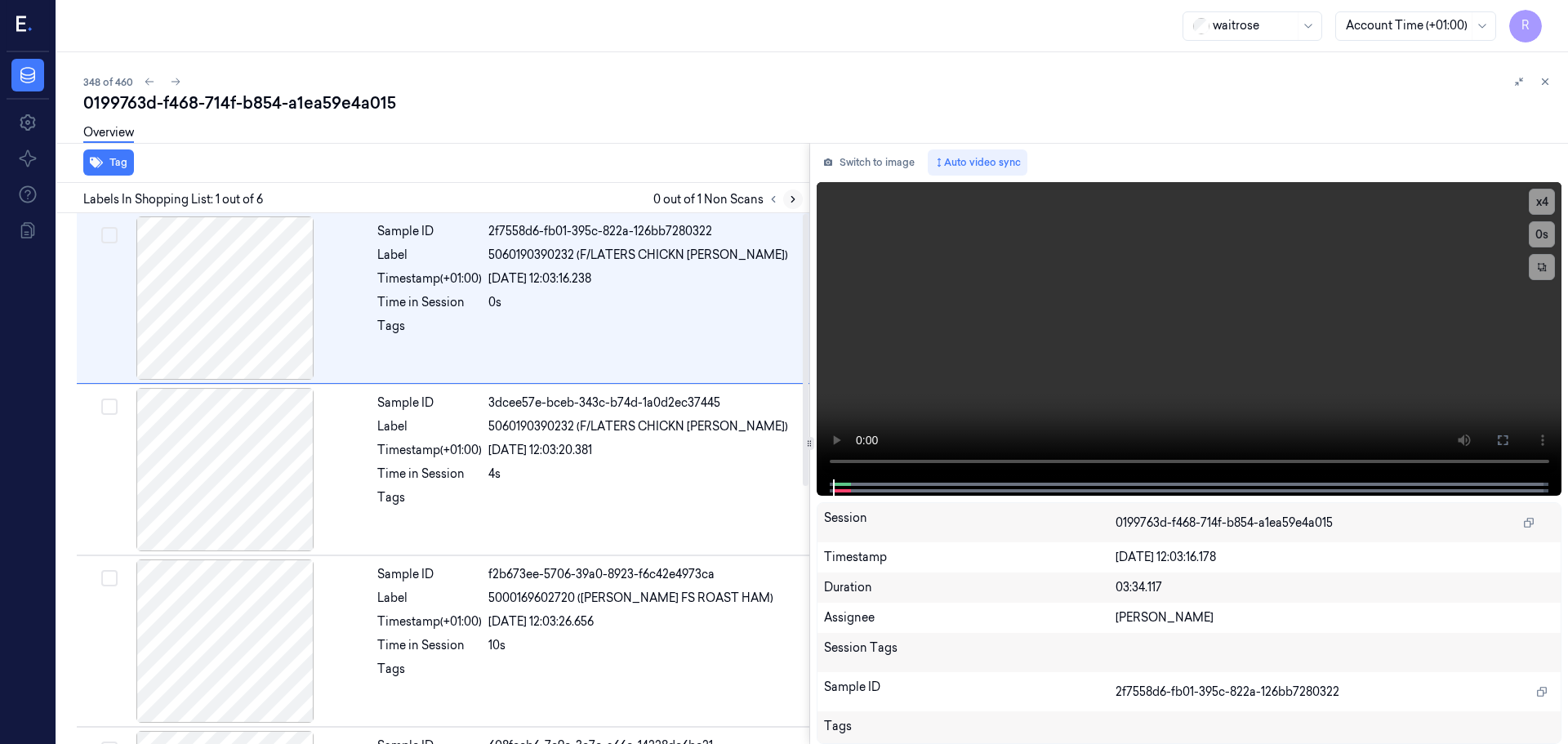
click at [793, 200] on icon at bounding box center [793, 200] width 4 height 6
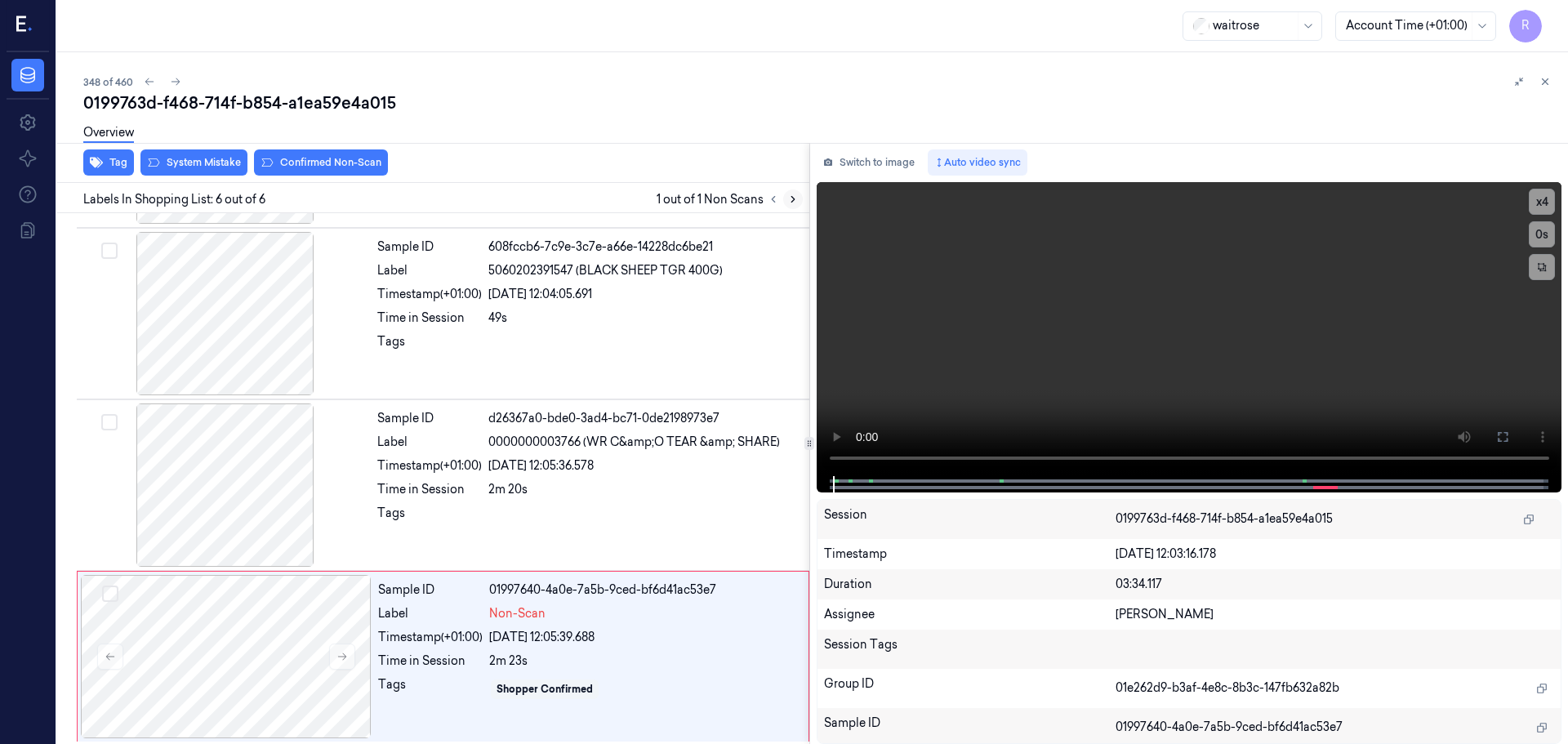
scroll to position [503, 0]
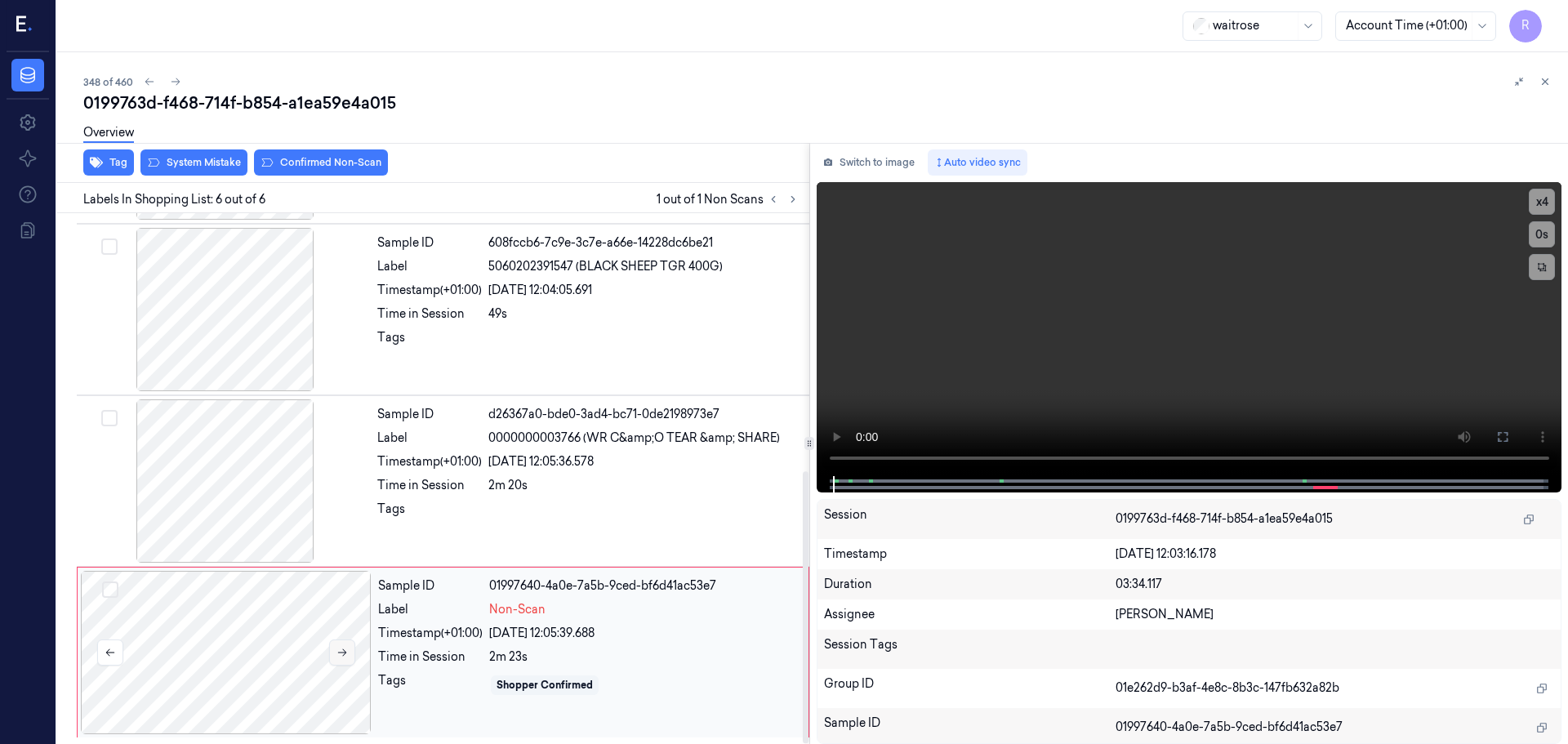
click at [336, 646] on button at bounding box center [342, 652] width 26 height 26
click at [339, 646] on button at bounding box center [342, 652] width 26 height 26
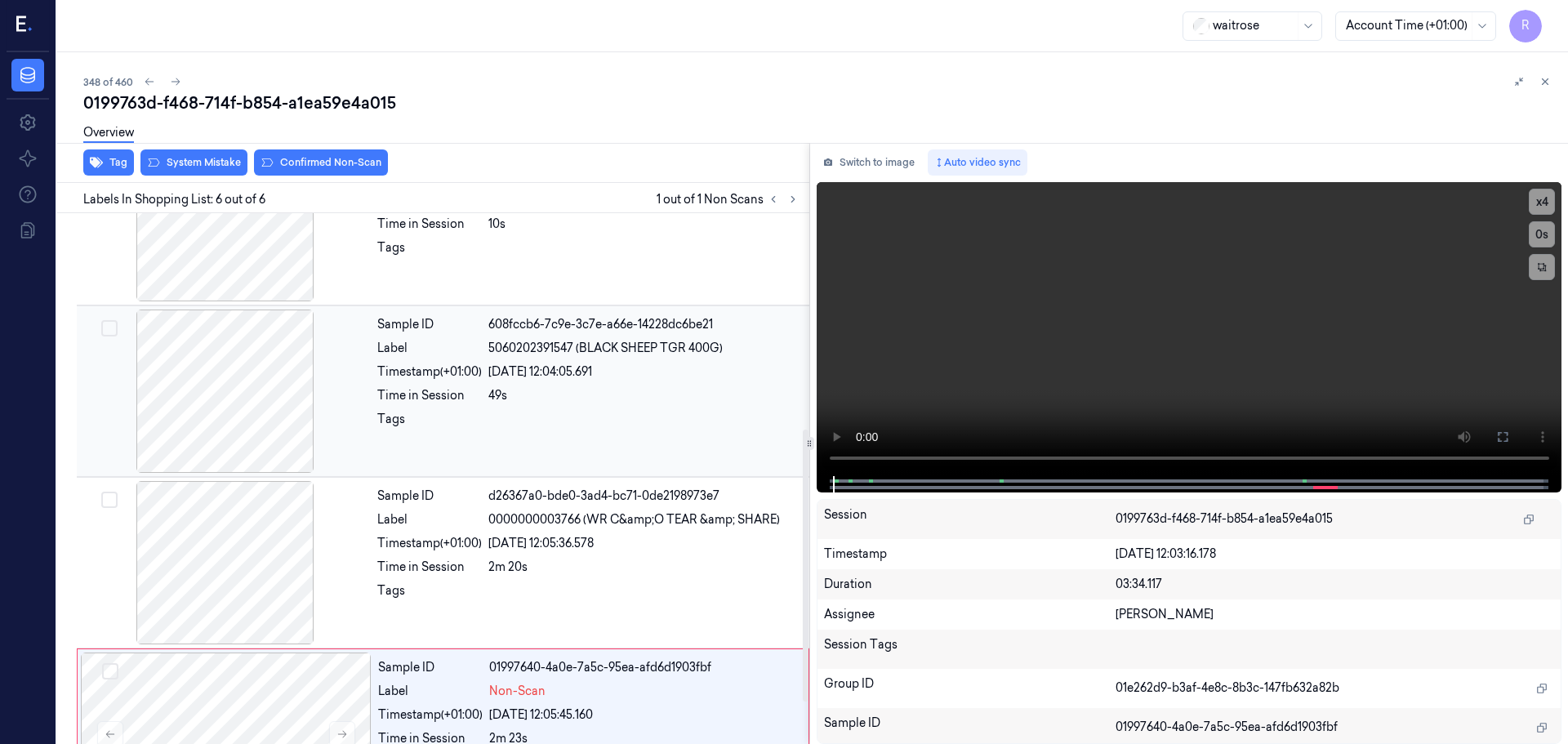
click at [301, 464] on div at bounding box center [225, 392] width 291 height 164
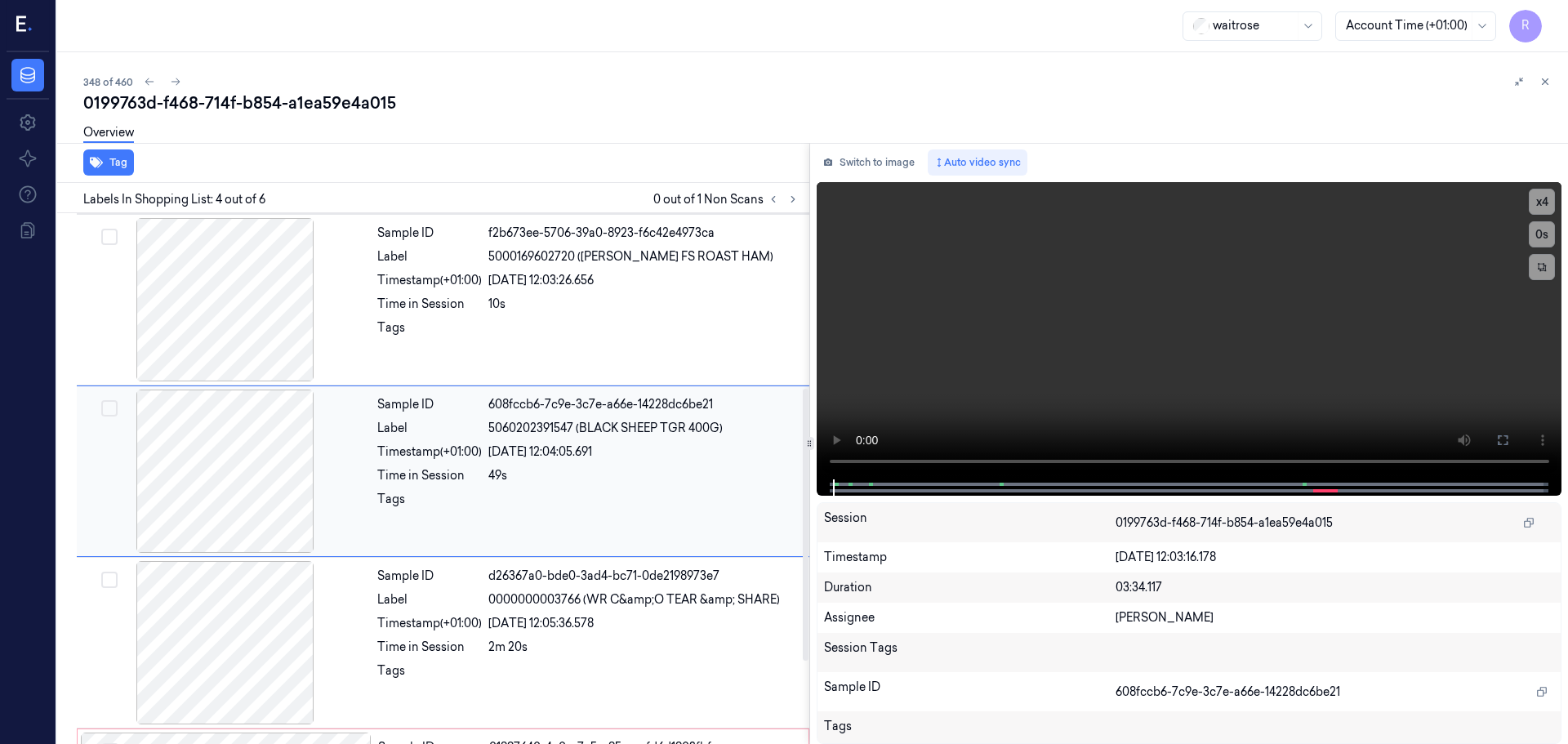
scroll to position [334, 0]
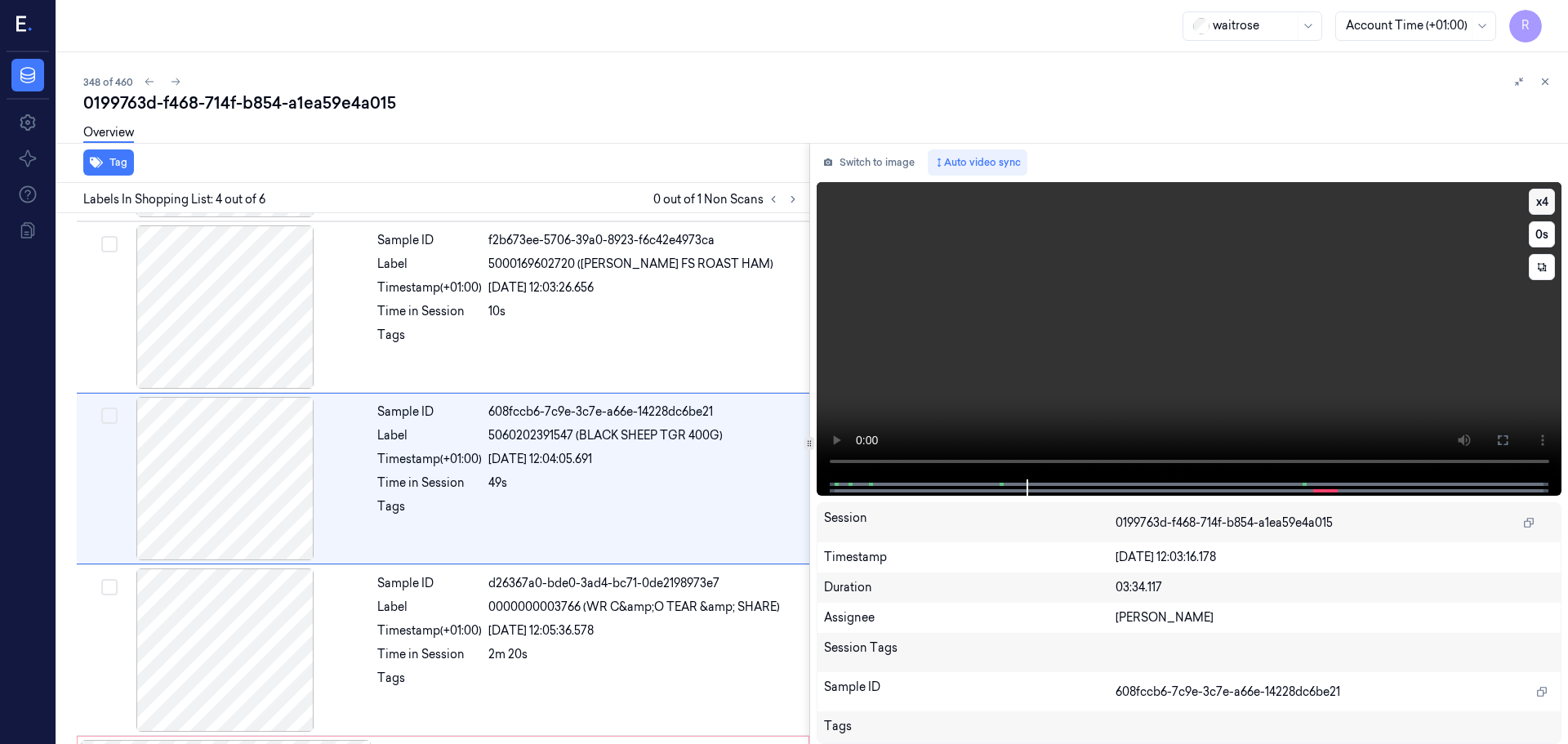
click at [1546, 199] on button "x 4" at bounding box center [1541, 201] width 26 height 26
click at [1546, 199] on button "x 1" at bounding box center [1541, 201] width 26 height 26
click at [1546, 199] on button "x 2" at bounding box center [1541, 201] width 26 height 26
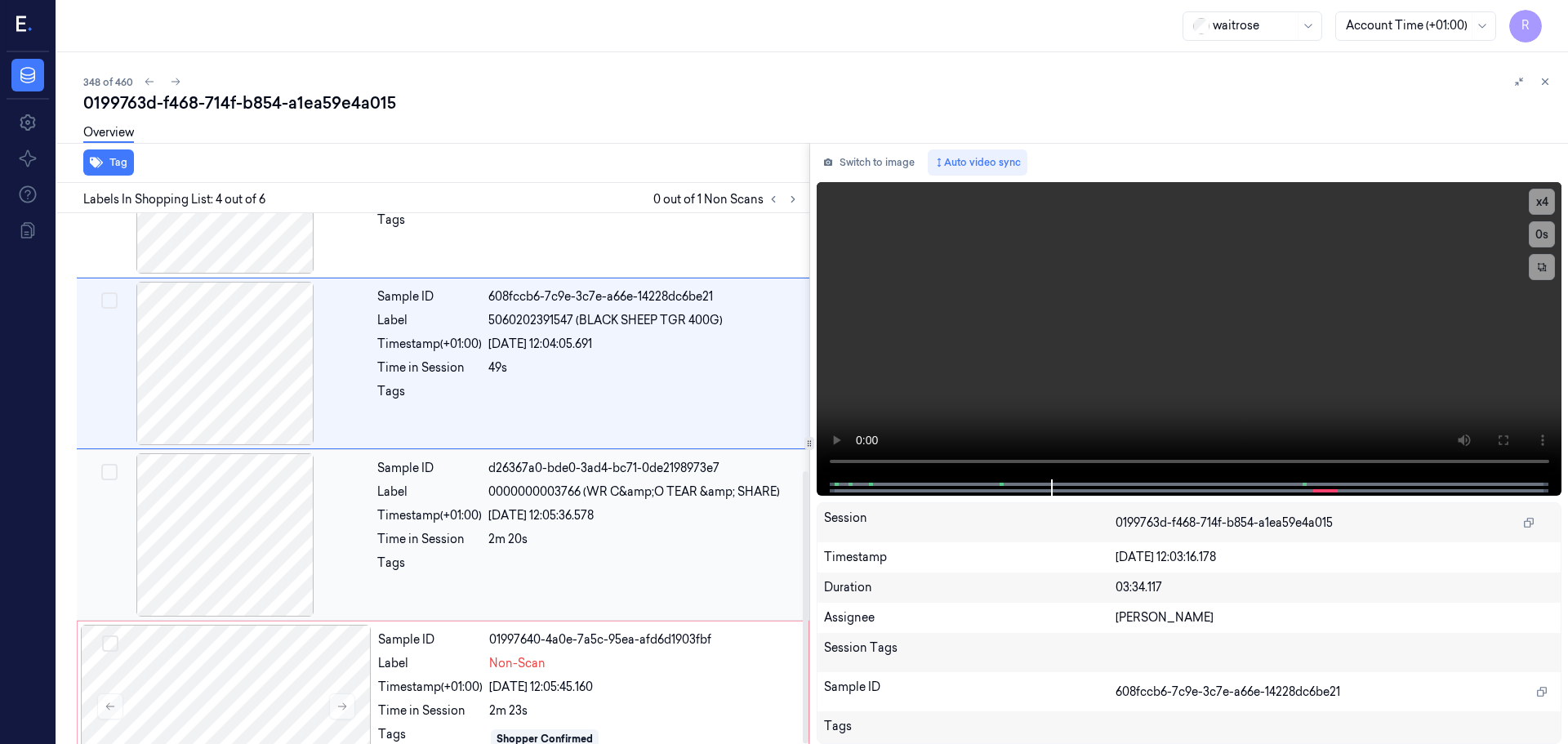
scroll to position [503, 0]
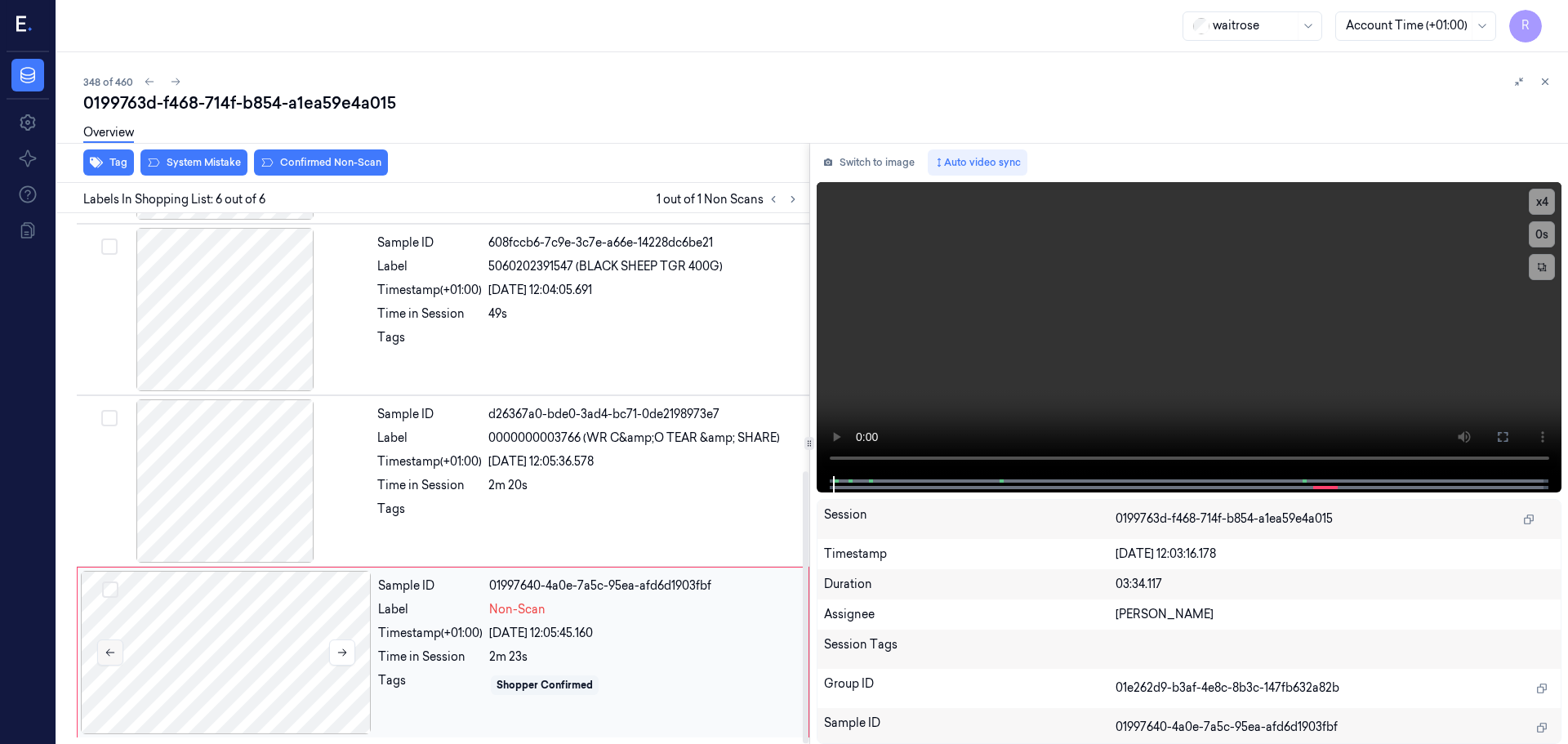
click at [115, 656] on icon at bounding box center [110, 652] width 11 height 11
drag, startPoint x: 214, startPoint y: 531, endPoint x: 230, endPoint y: 536, distance: 16.8
click at [215, 531] on div at bounding box center [225, 481] width 291 height 164
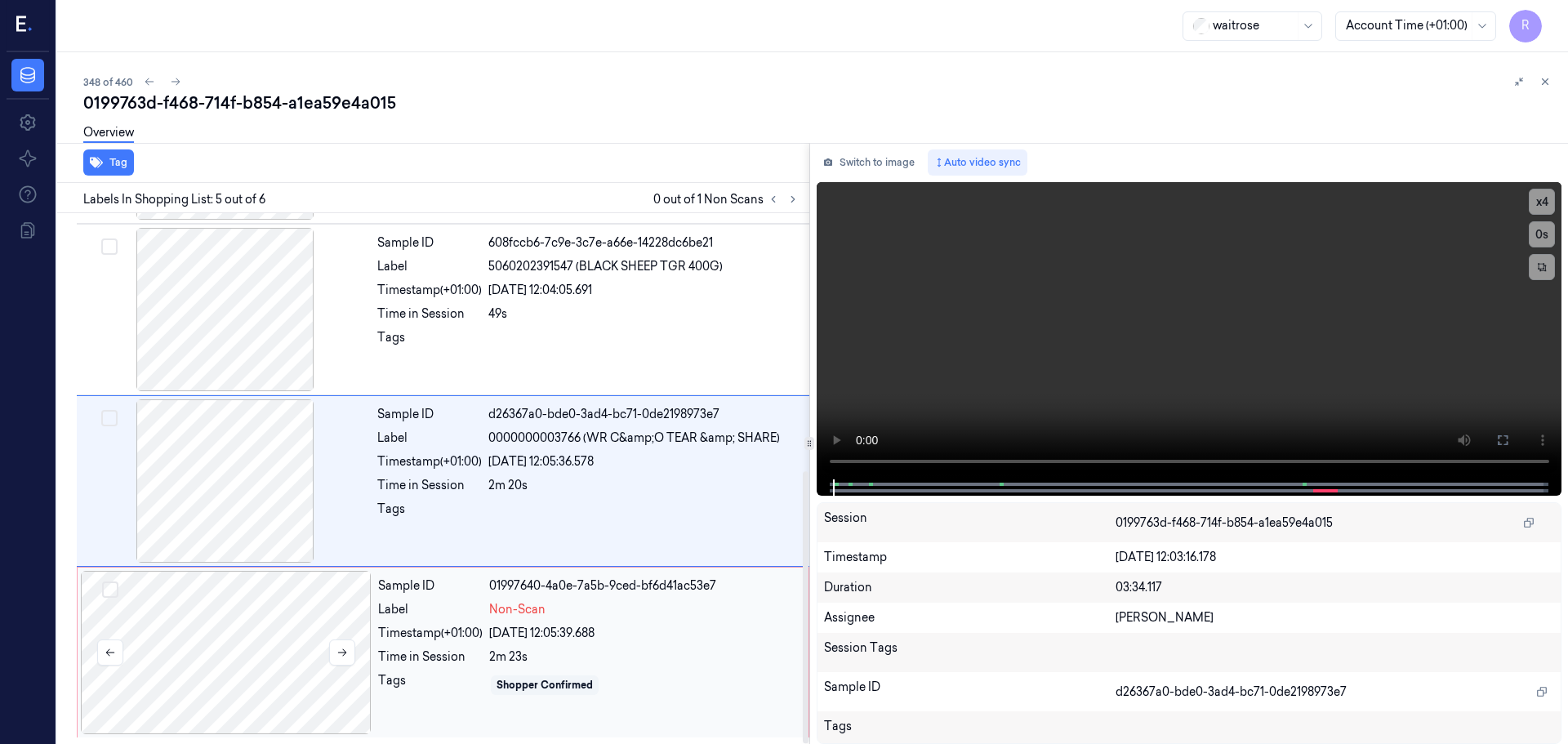
click at [310, 640] on div at bounding box center [226, 653] width 291 height 164
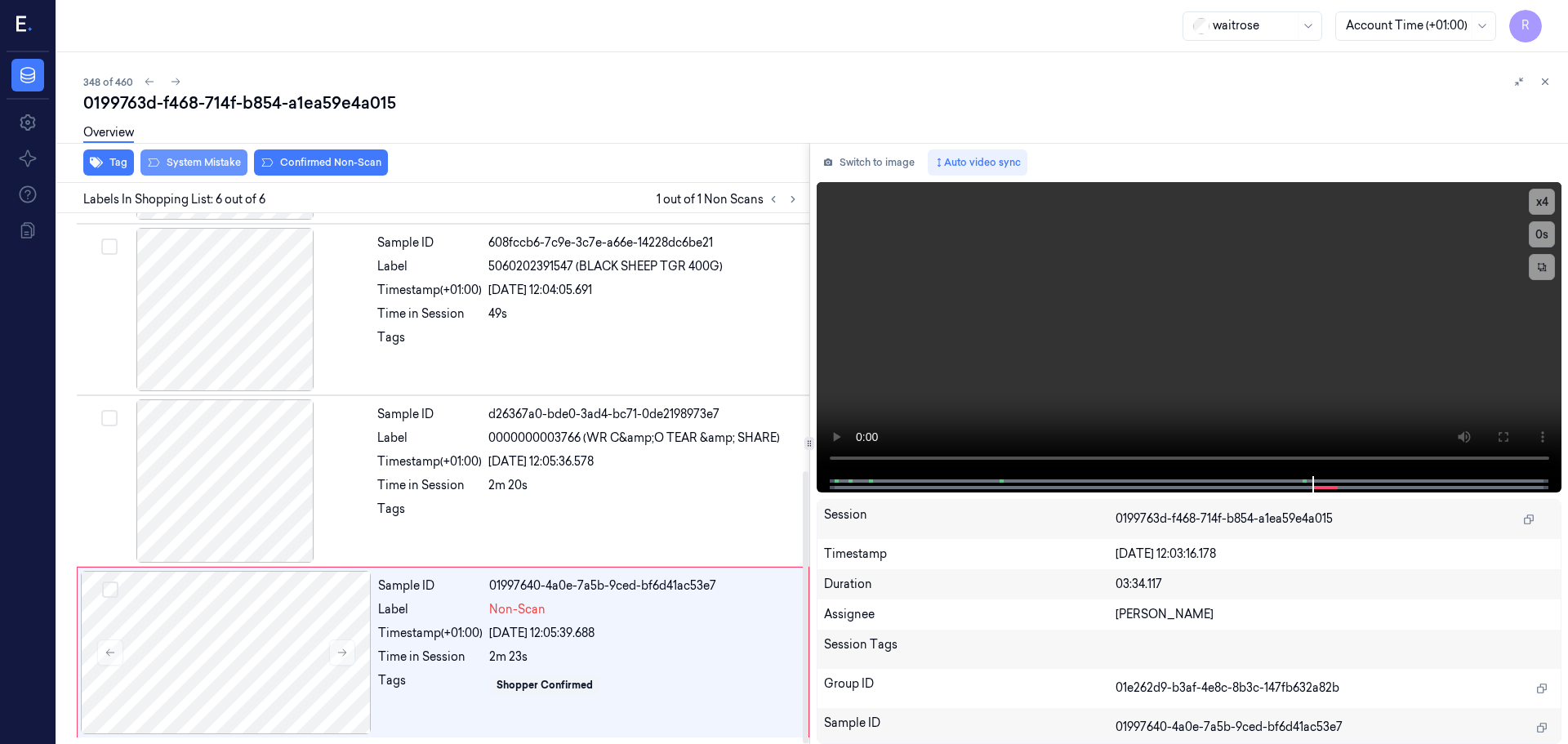
click at [200, 167] on button "System Mistake" at bounding box center [194, 163] width 107 height 26
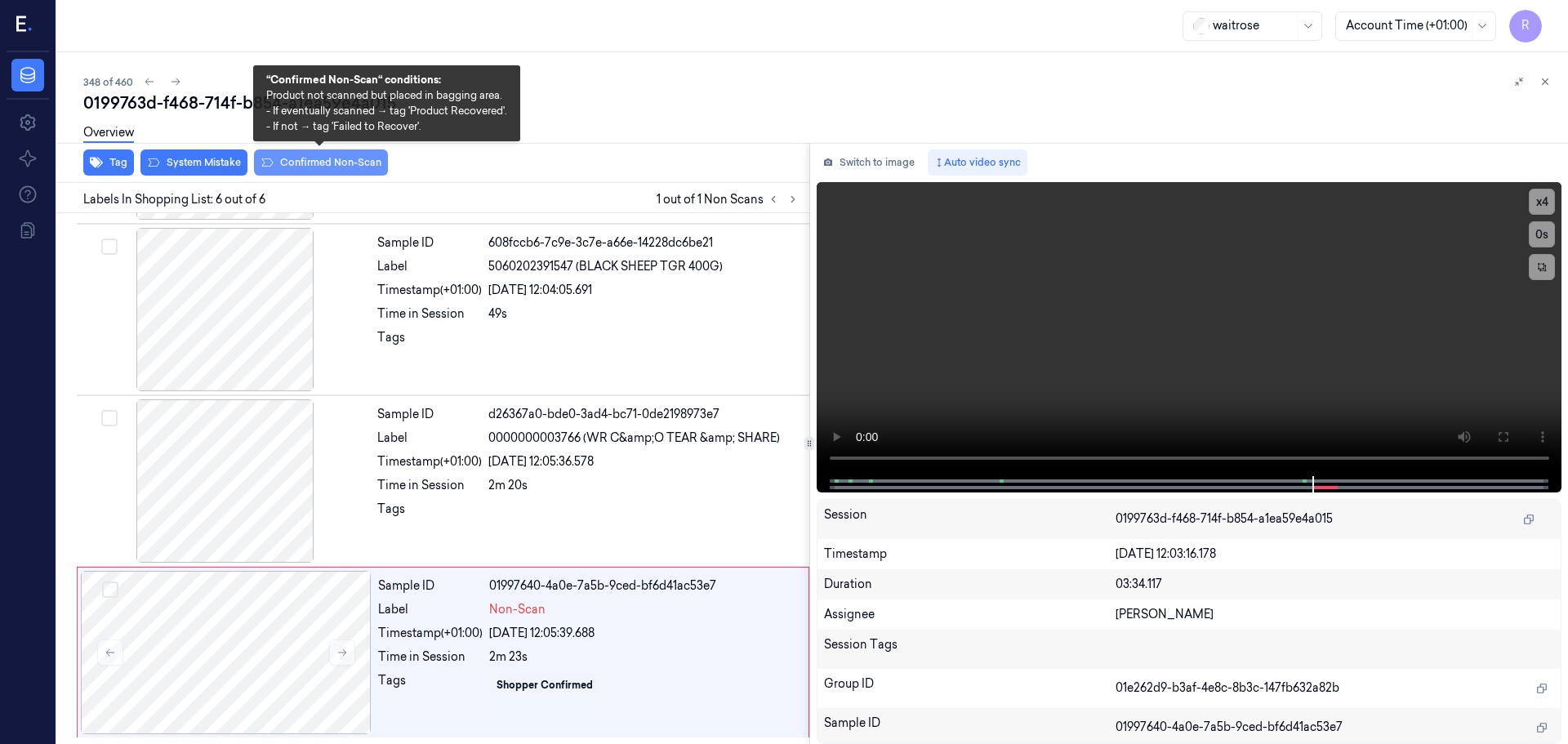
click at [292, 165] on button "Confirmed Non-Scan" at bounding box center [321, 163] width 134 height 26
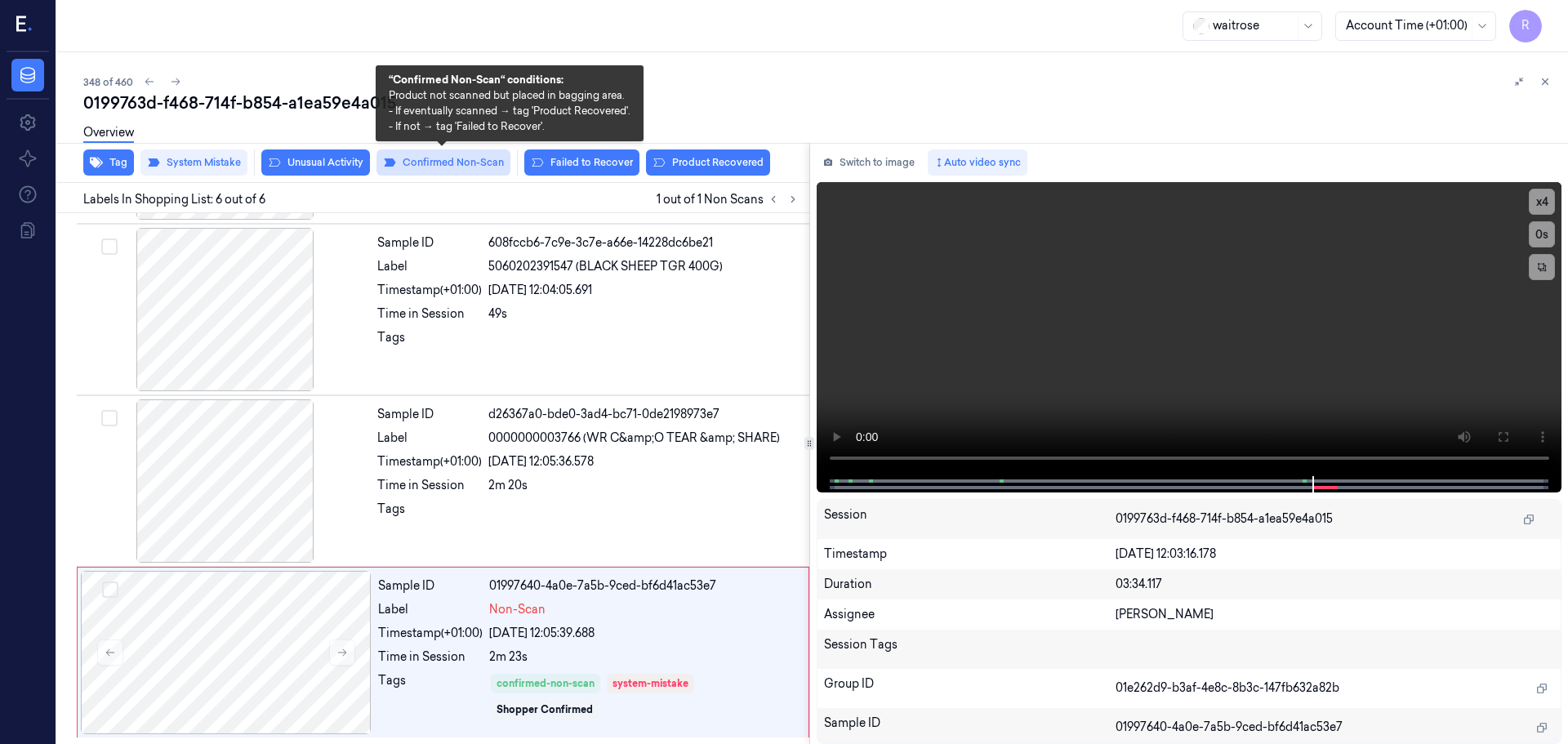
click at [426, 172] on button "Confirmed Non-Scan" at bounding box center [443, 163] width 134 height 26
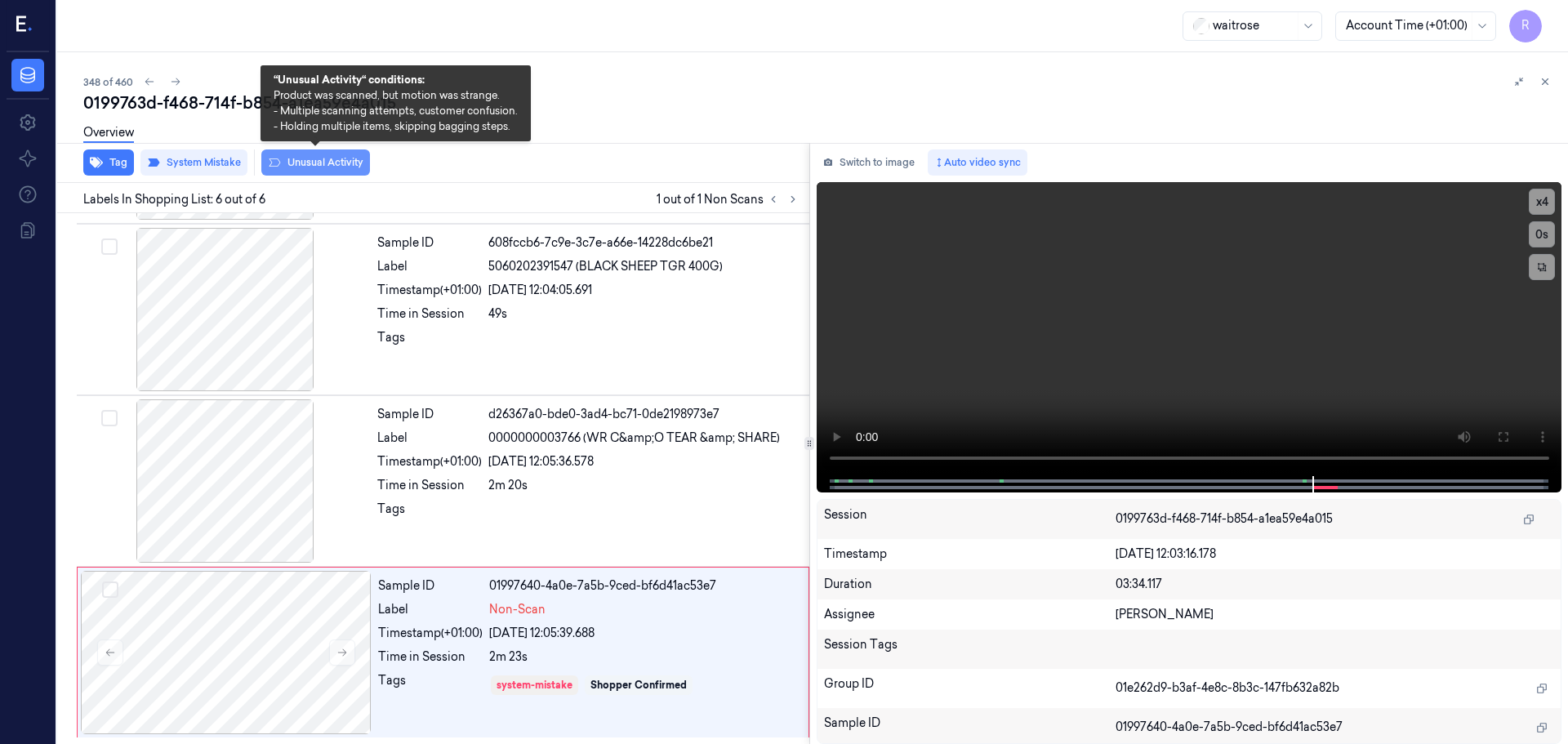
click at [325, 166] on button "Unusual Activity" at bounding box center [315, 163] width 109 height 26
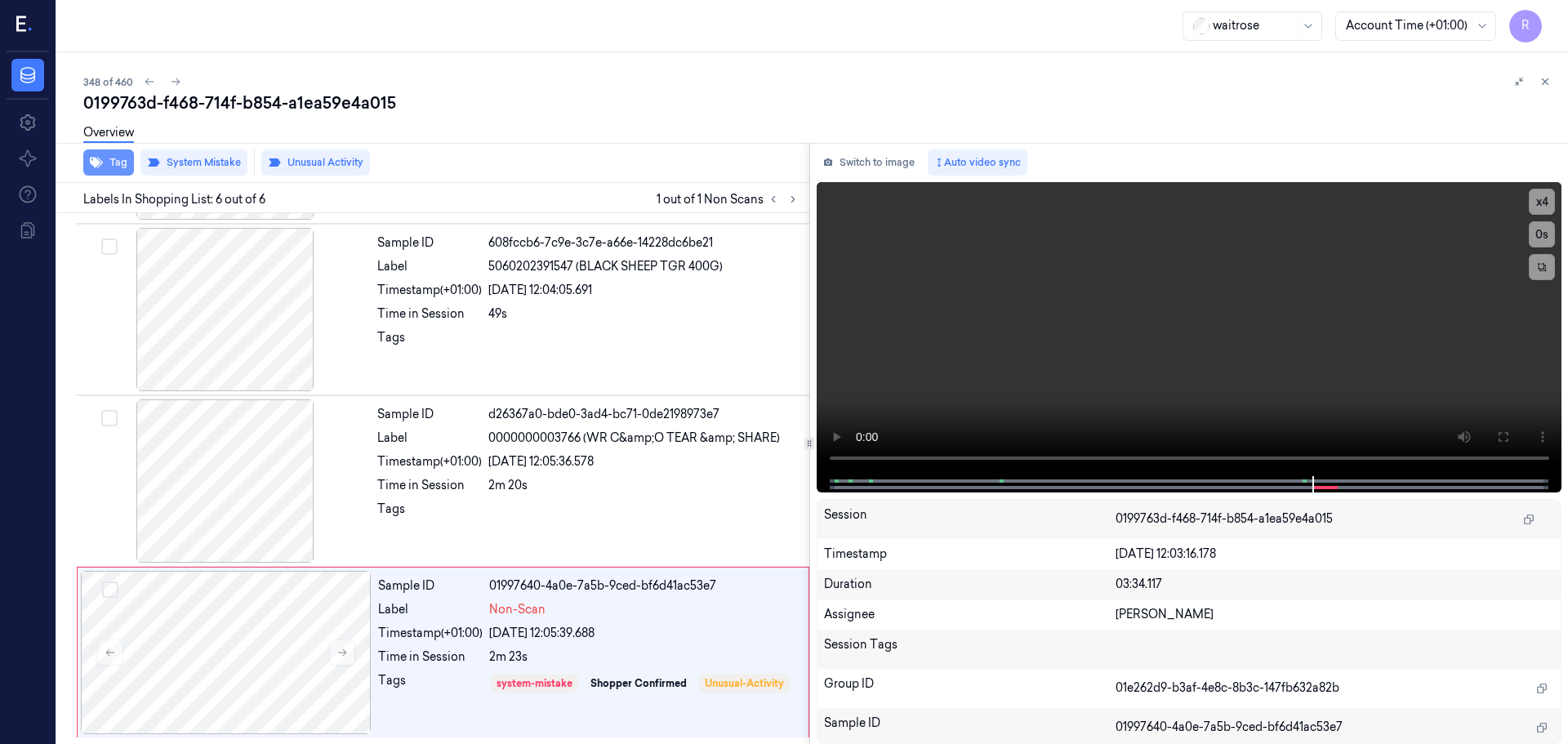
click at [112, 167] on button "Tag" at bounding box center [109, 163] width 51 height 26
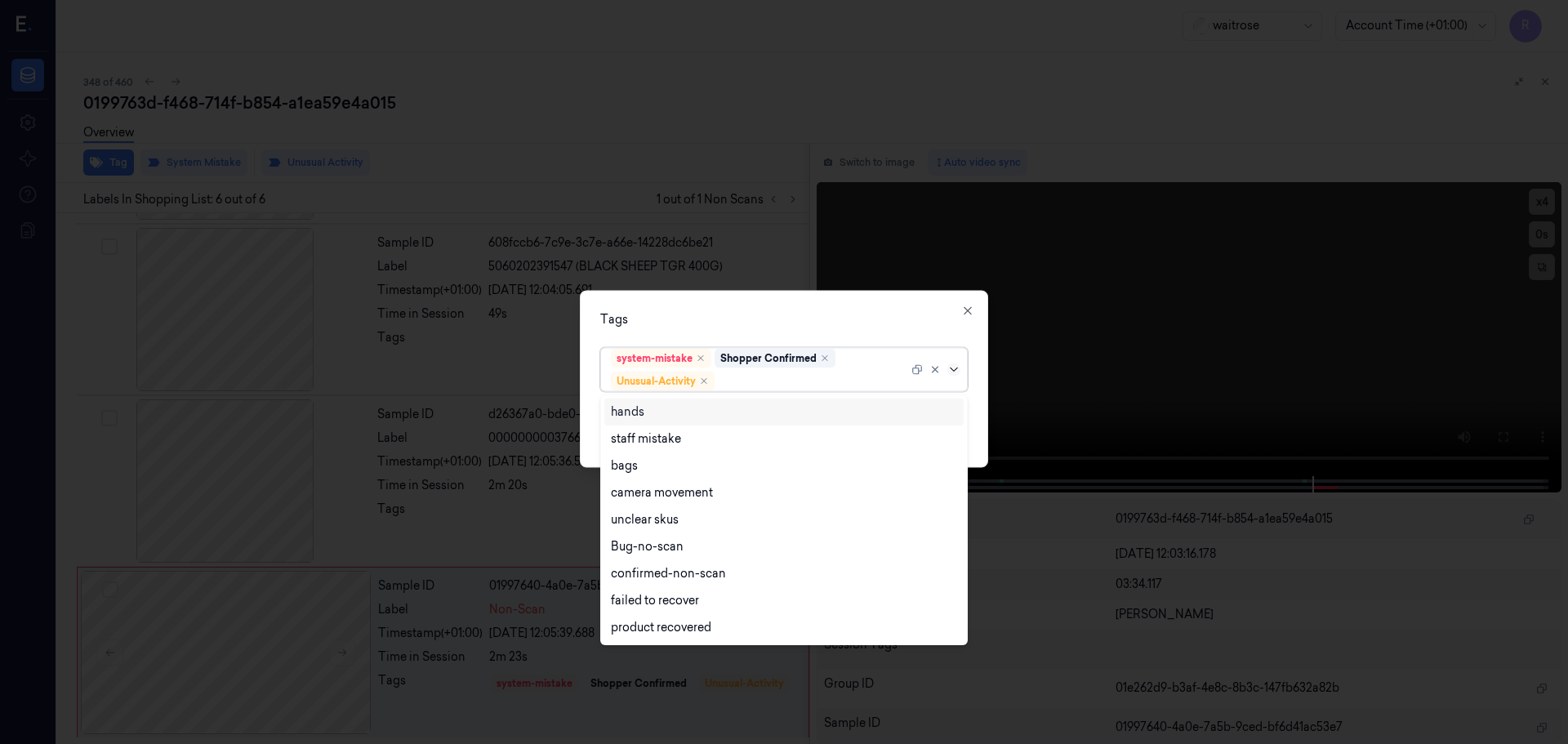
click at [953, 369] on icon at bounding box center [954, 369] width 13 height 13
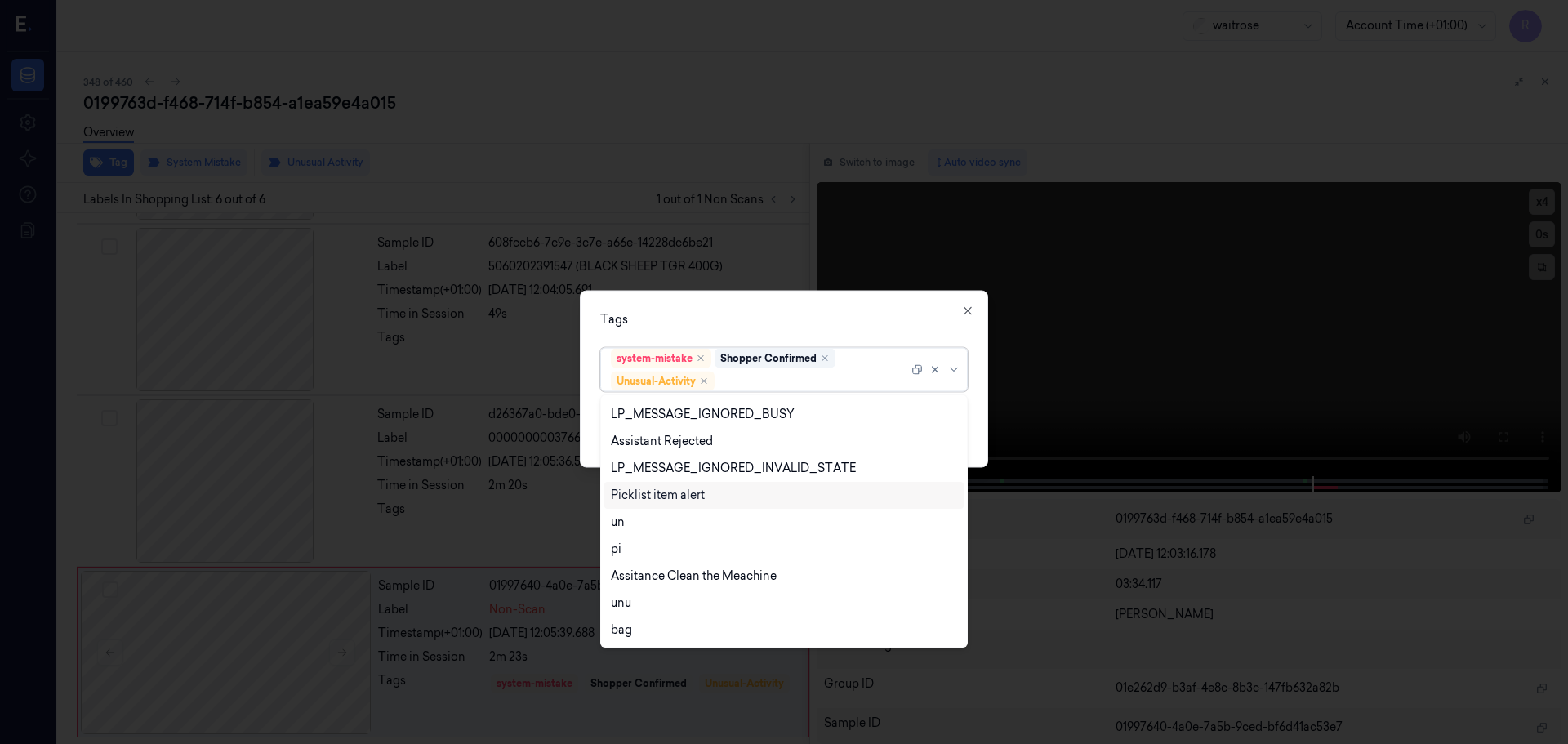
click at [630, 490] on div "Picklist item alert" at bounding box center [658, 495] width 94 height 17
click at [745, 325] on div "Tags" at bounding box center [784, 318] width 368 height 17
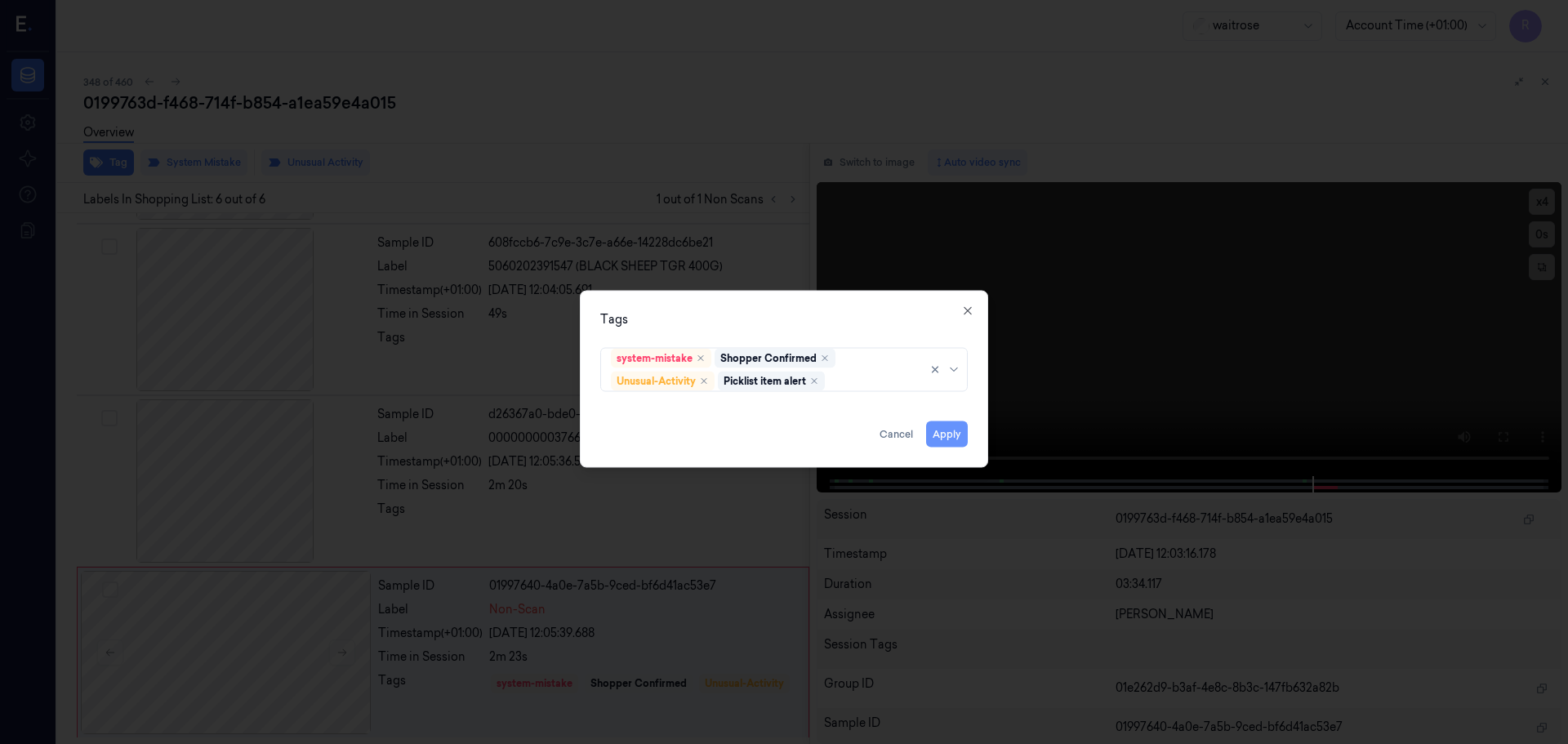
click at [944, 434] on button "Apply" at bounding box center [946, 433] width 41 height 26
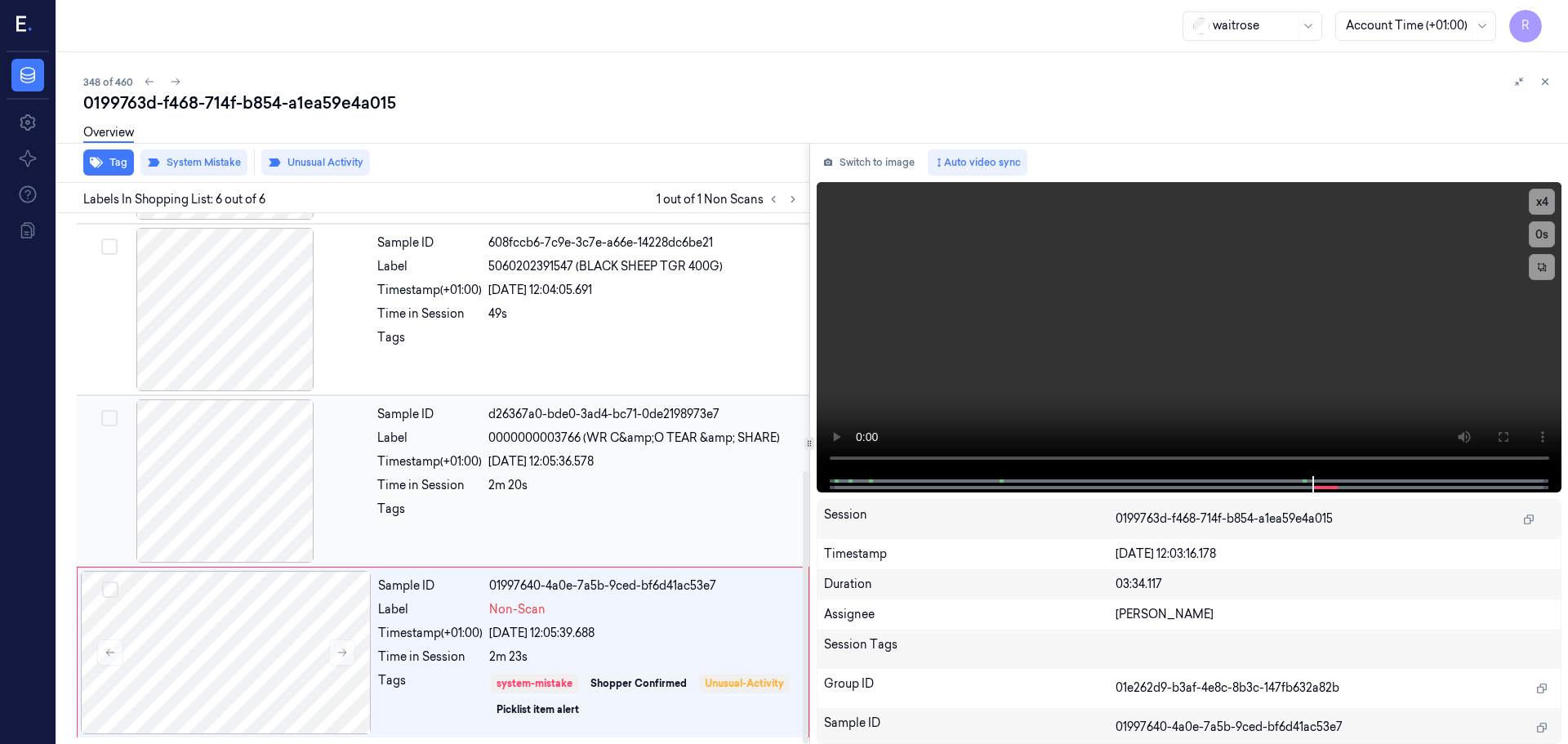
click at [641, 496] on div "Sample ID d26367a0-bde0-3ad4-bc71-0de2198973e7 Label 0000000003766 (WR C&amp;O …" at bounding box center [588, 481] width 435 height 164
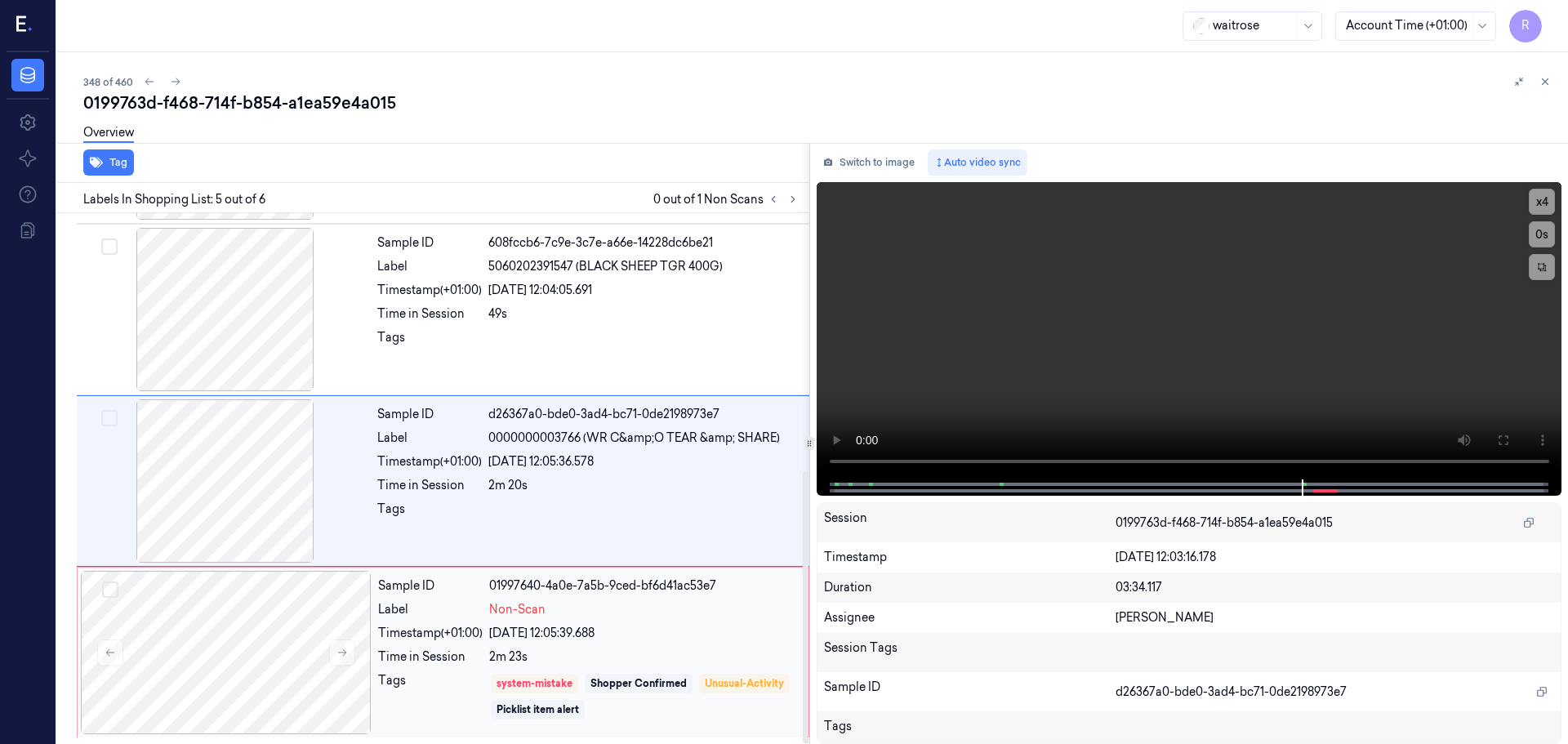
click at [676, 615] on div "Non-Scan" at bounding box center [644, 610] width 310 height 17
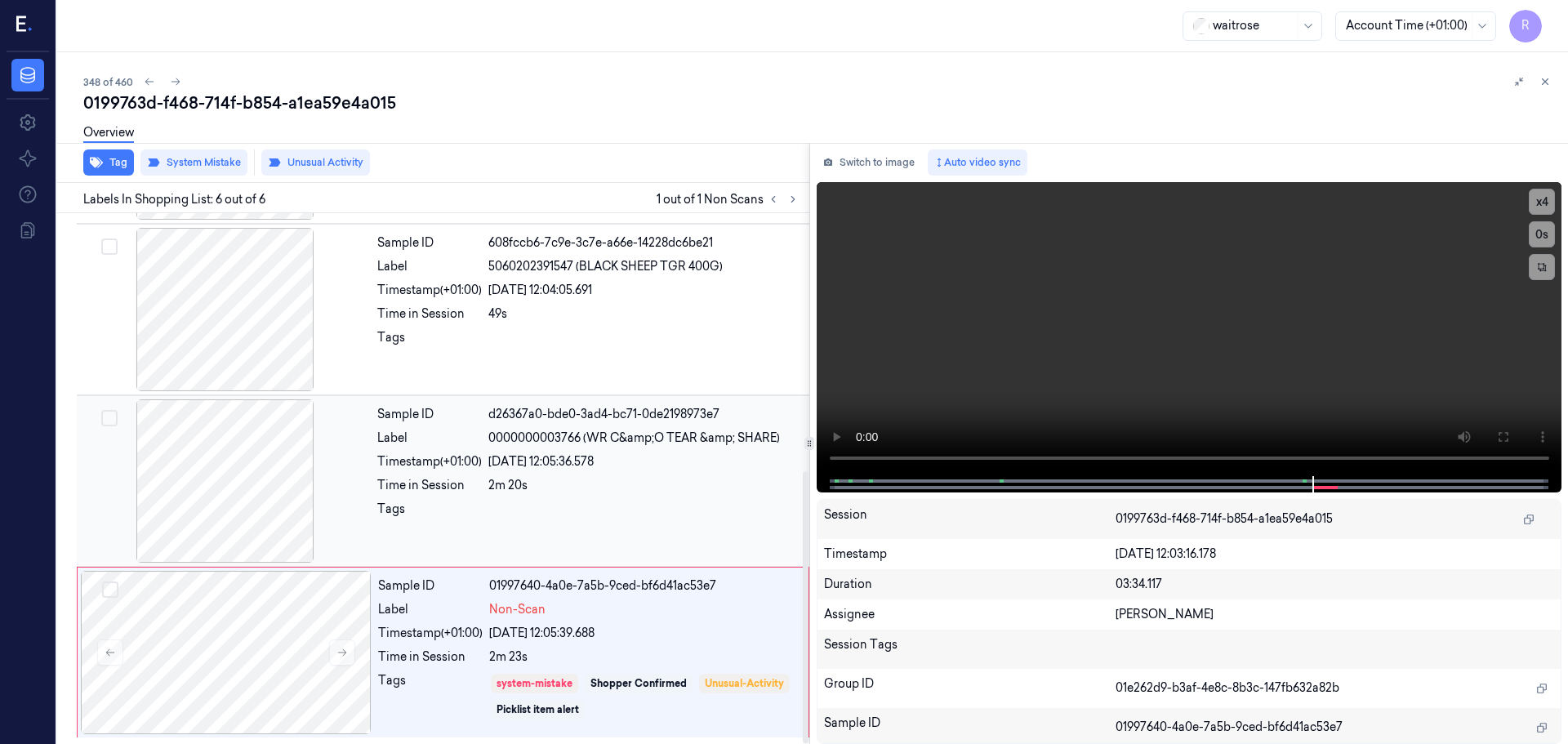
click at [626, 481] on div "2m 20s" at bounding box center [644, 486] width 311 height 17
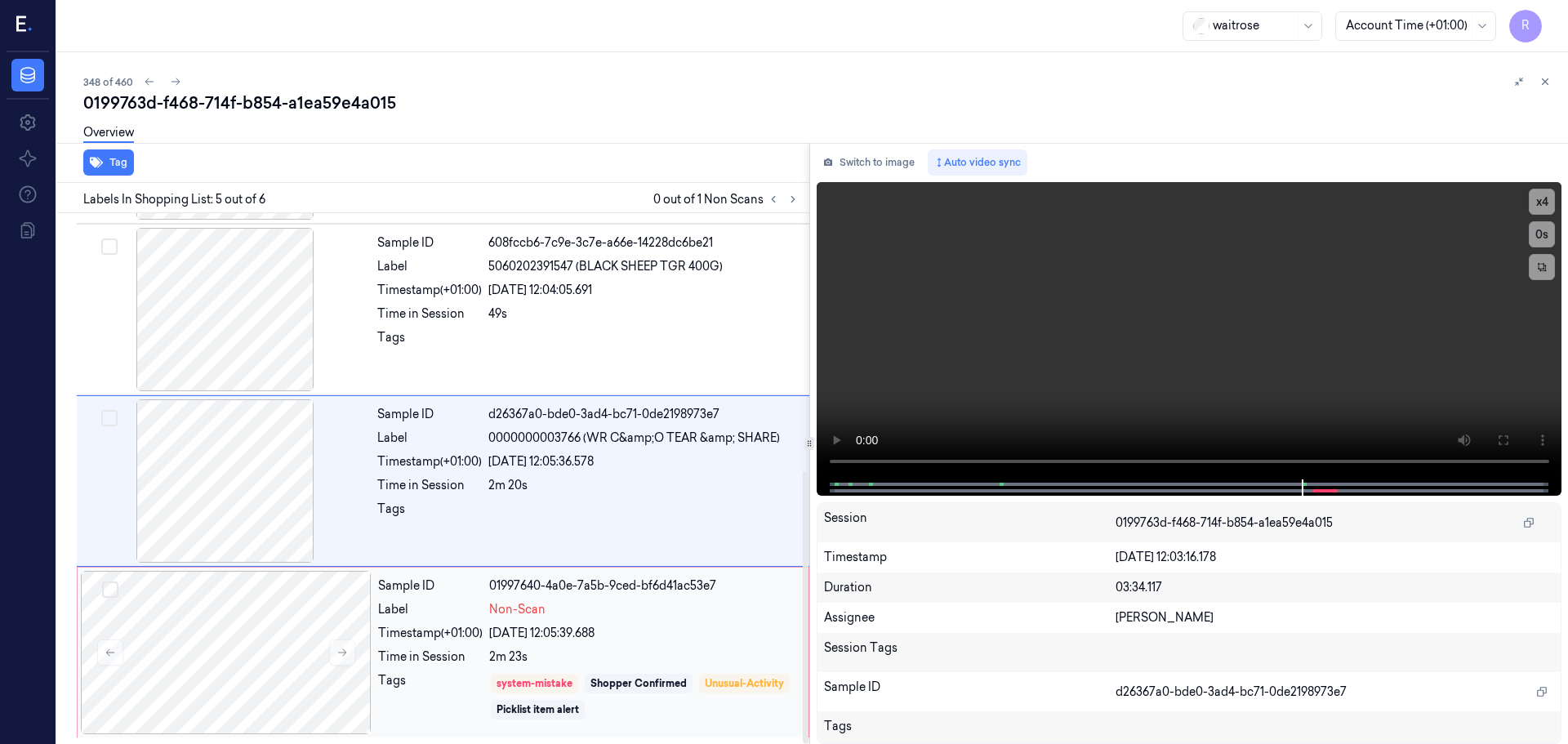
click at [686, 715] on div "system-mistake Shopper Confirmed Unusual-Activity Picklist item alert" at bounding box center [644, 696] width 310 height 49
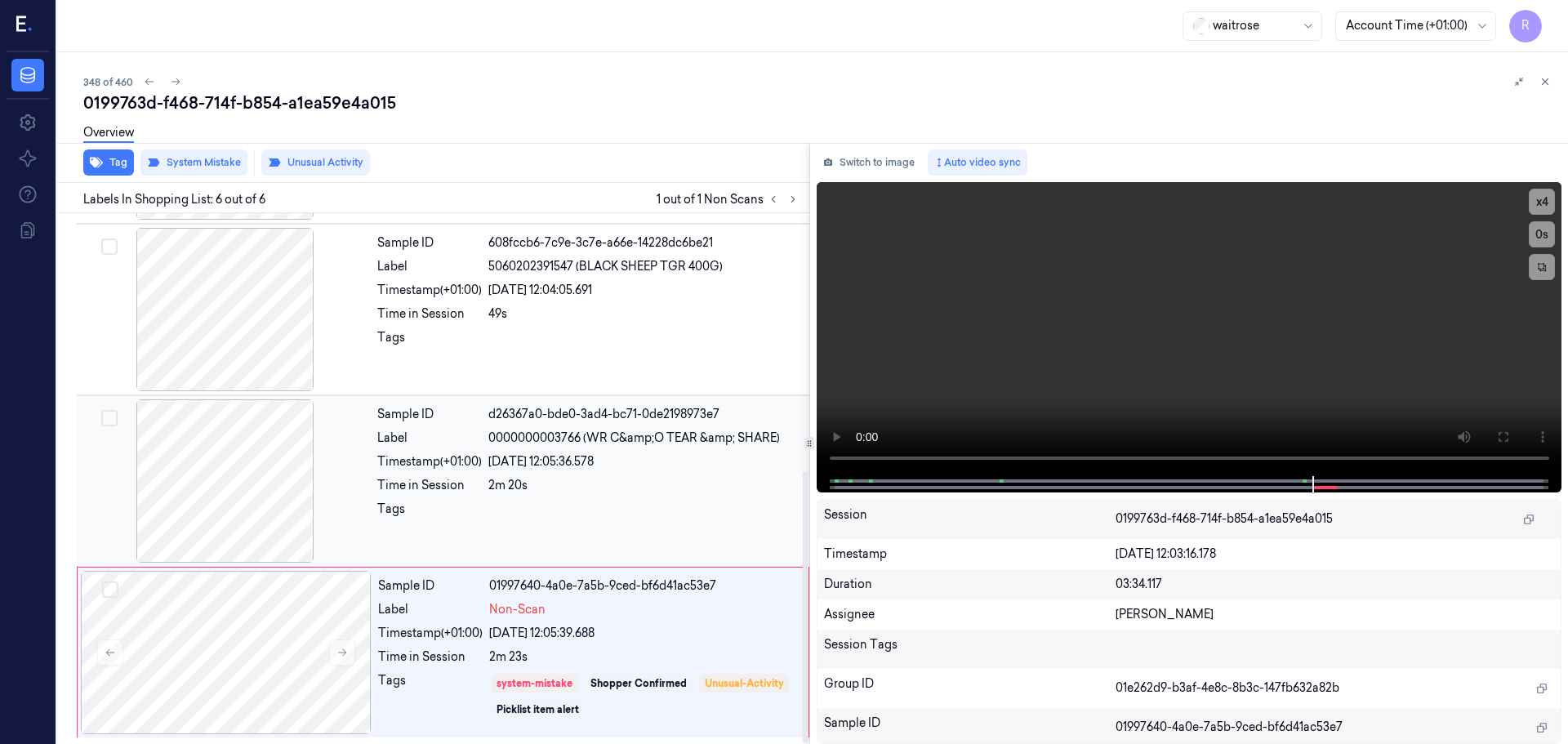
click at [254, 492] on div at bounding box center [225, 481] width 291 height 164
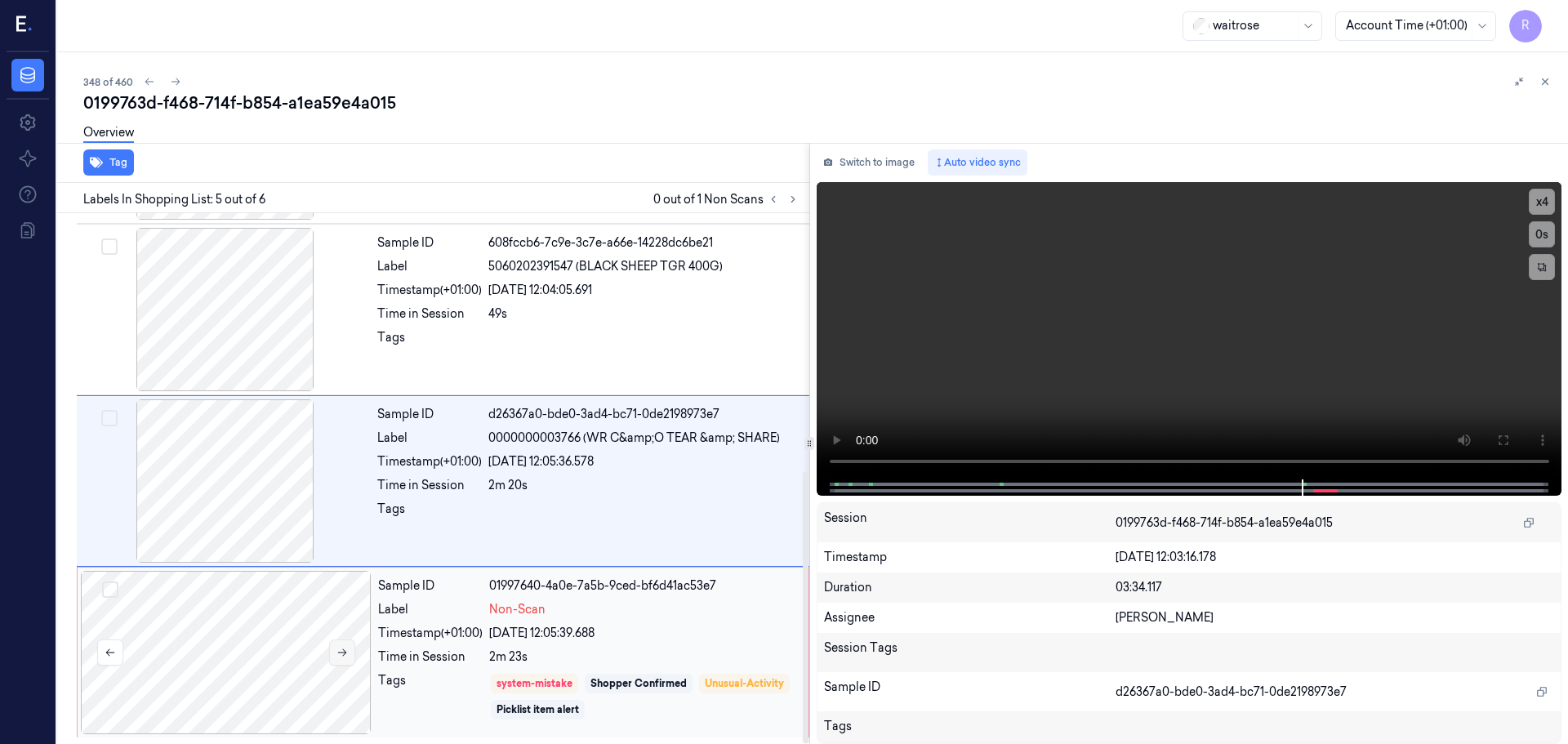
click at [352, 658] on button at bounding box center [342, 652] width 26 height 26
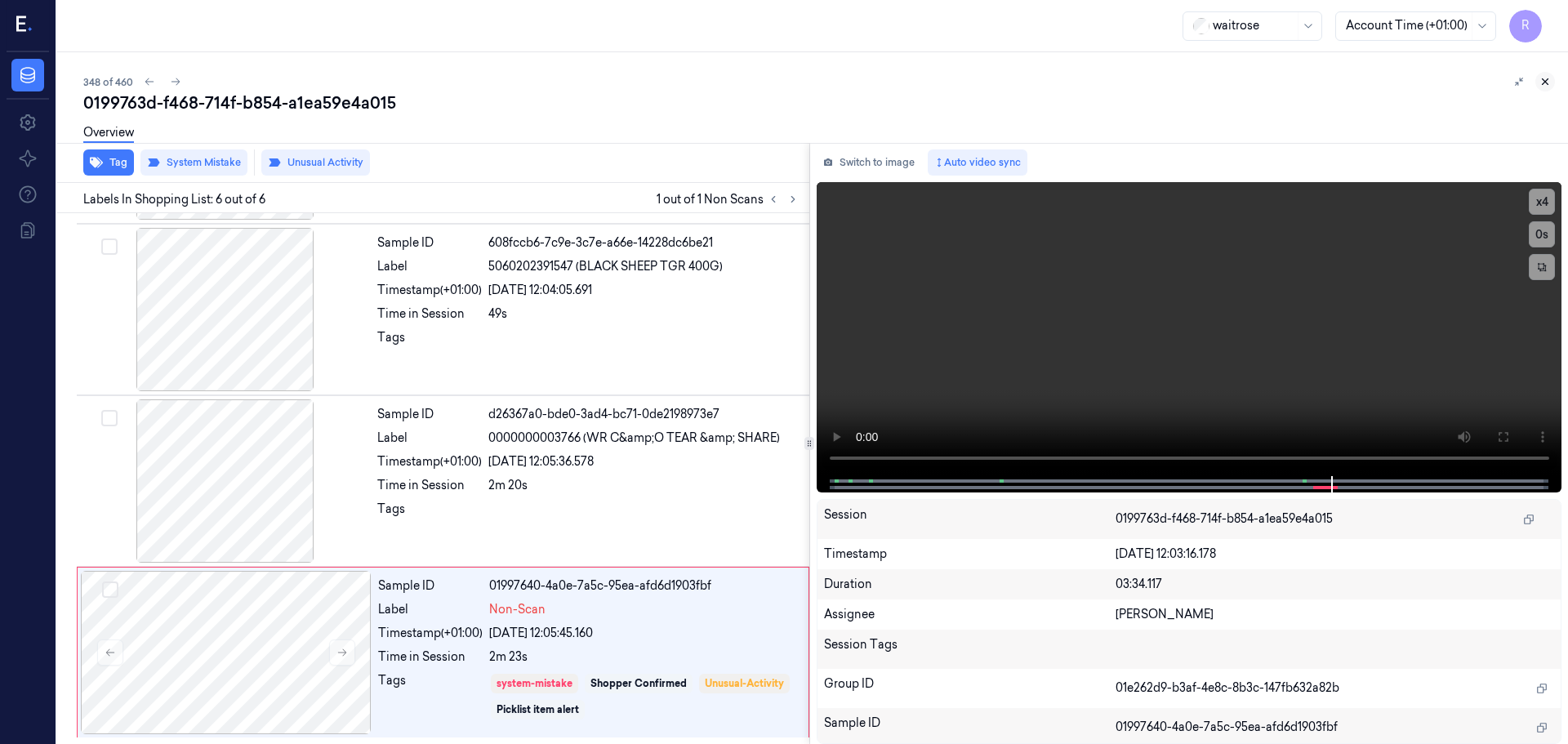
click at [1542, 82] on icon at bounding box center [1545, 82] width 11 height 11
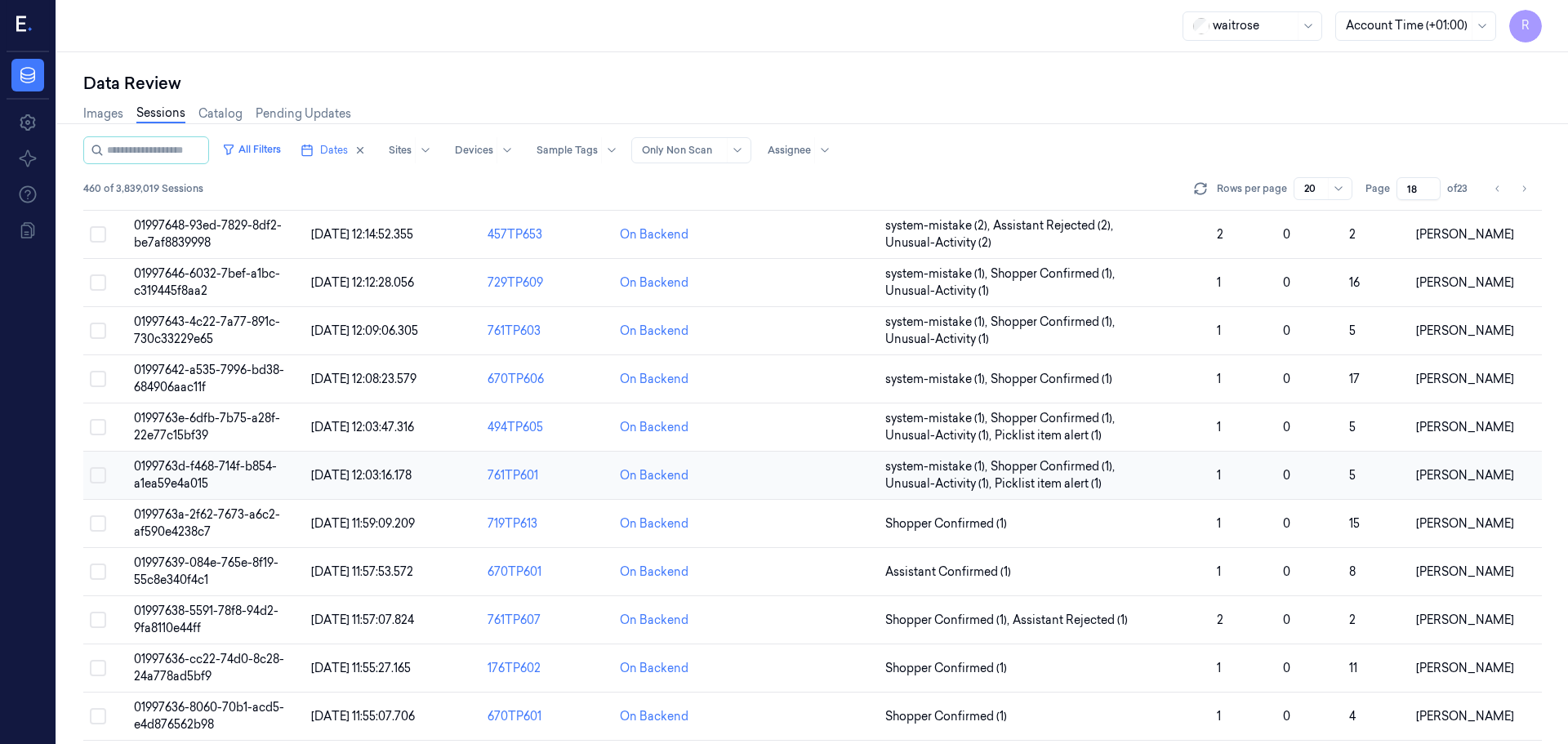
scroll to position [210, 0]
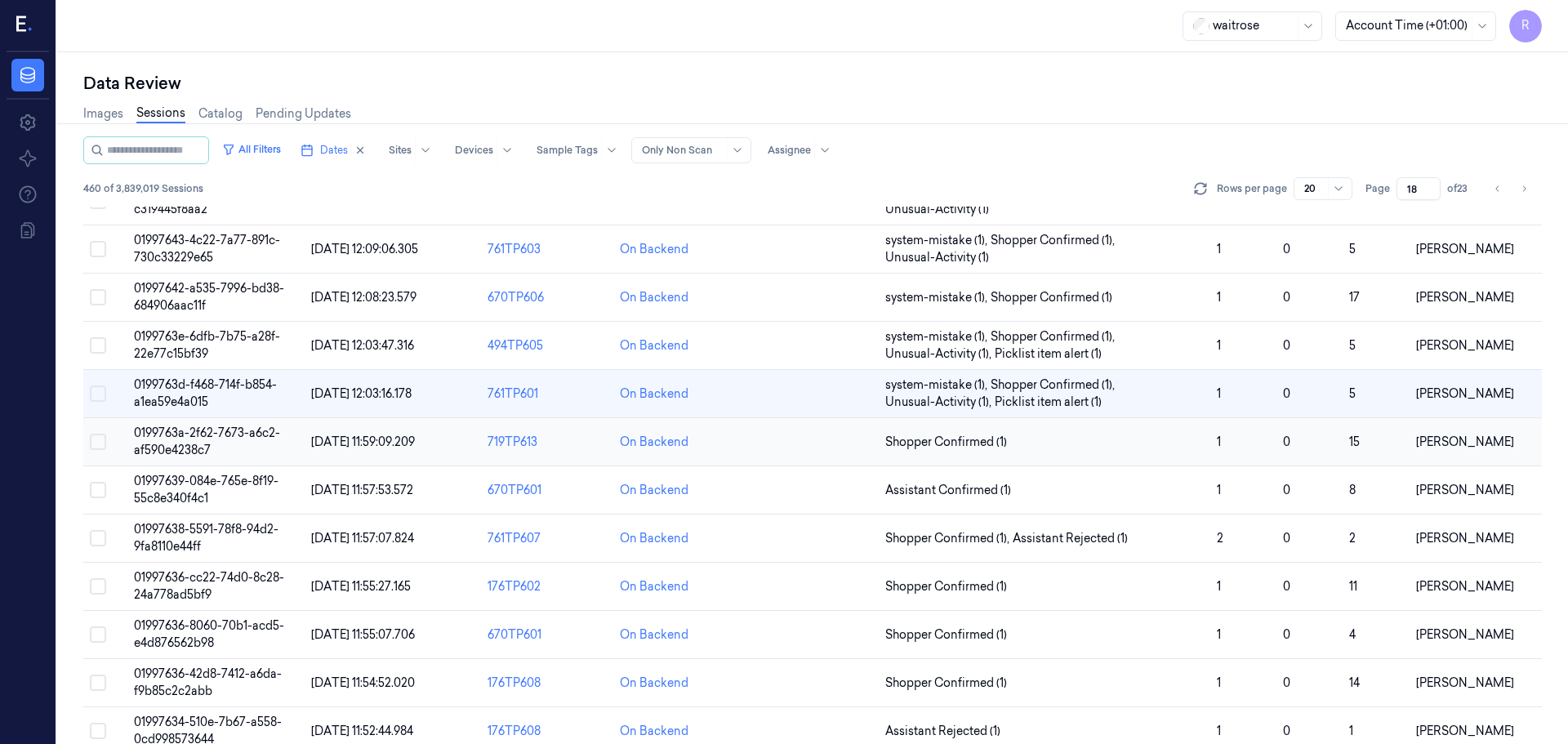
click at [1073, 456] on td "Shopper Confirmed (1)" at bounding box center [1044, 442] width 332 height 48
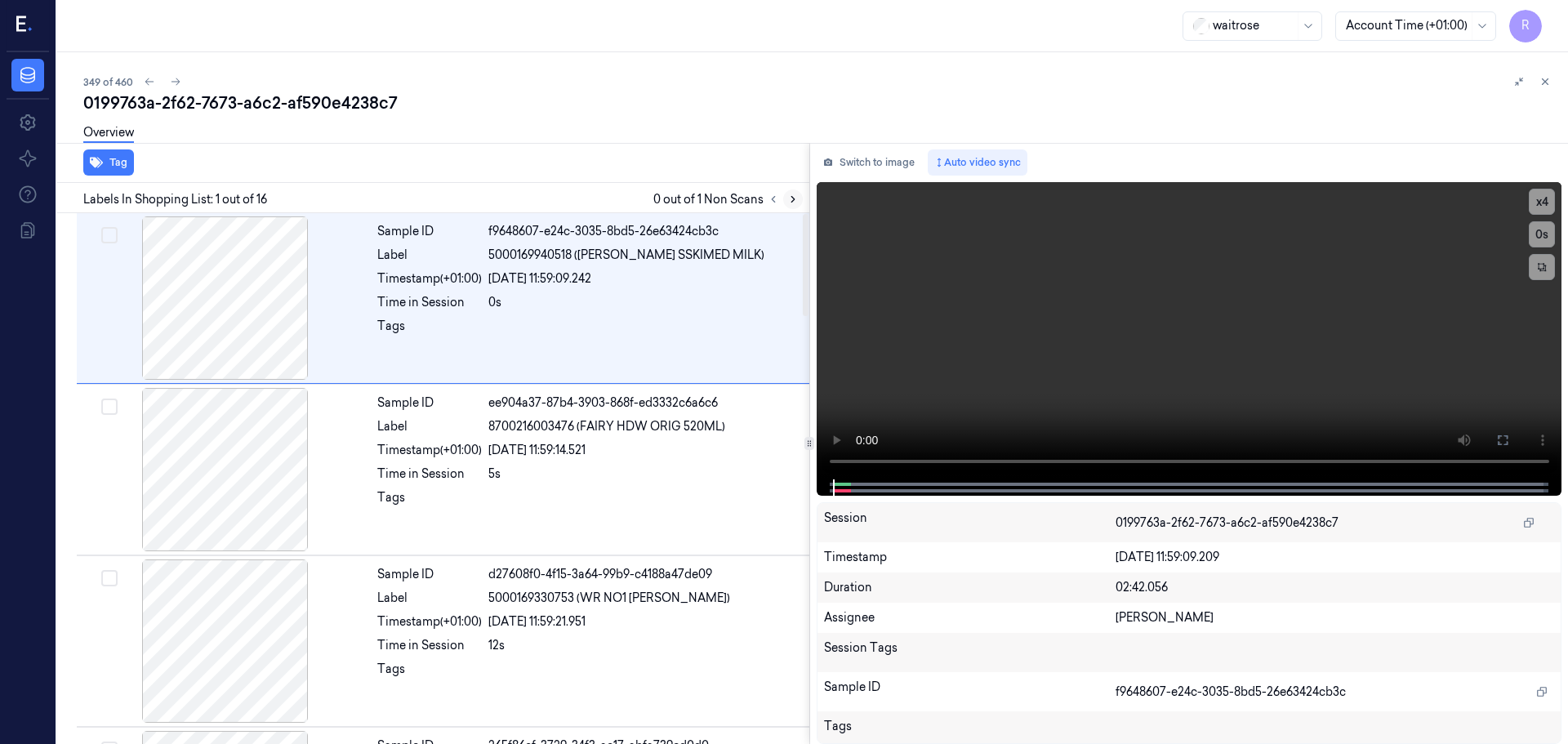
click at [788, 205] on button at bounding box center [793, 199] width 19 height 19
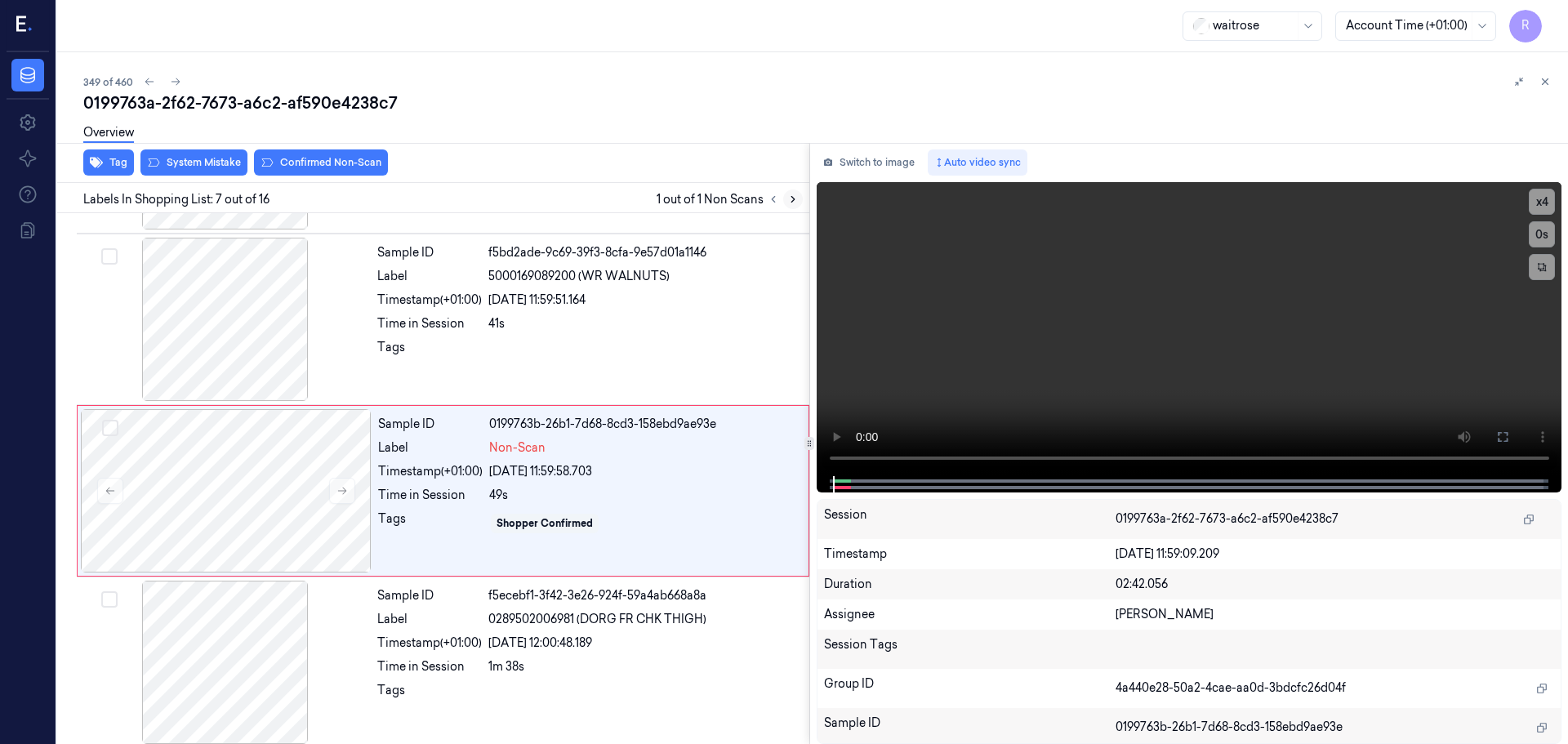
scroll to position [849, 0]
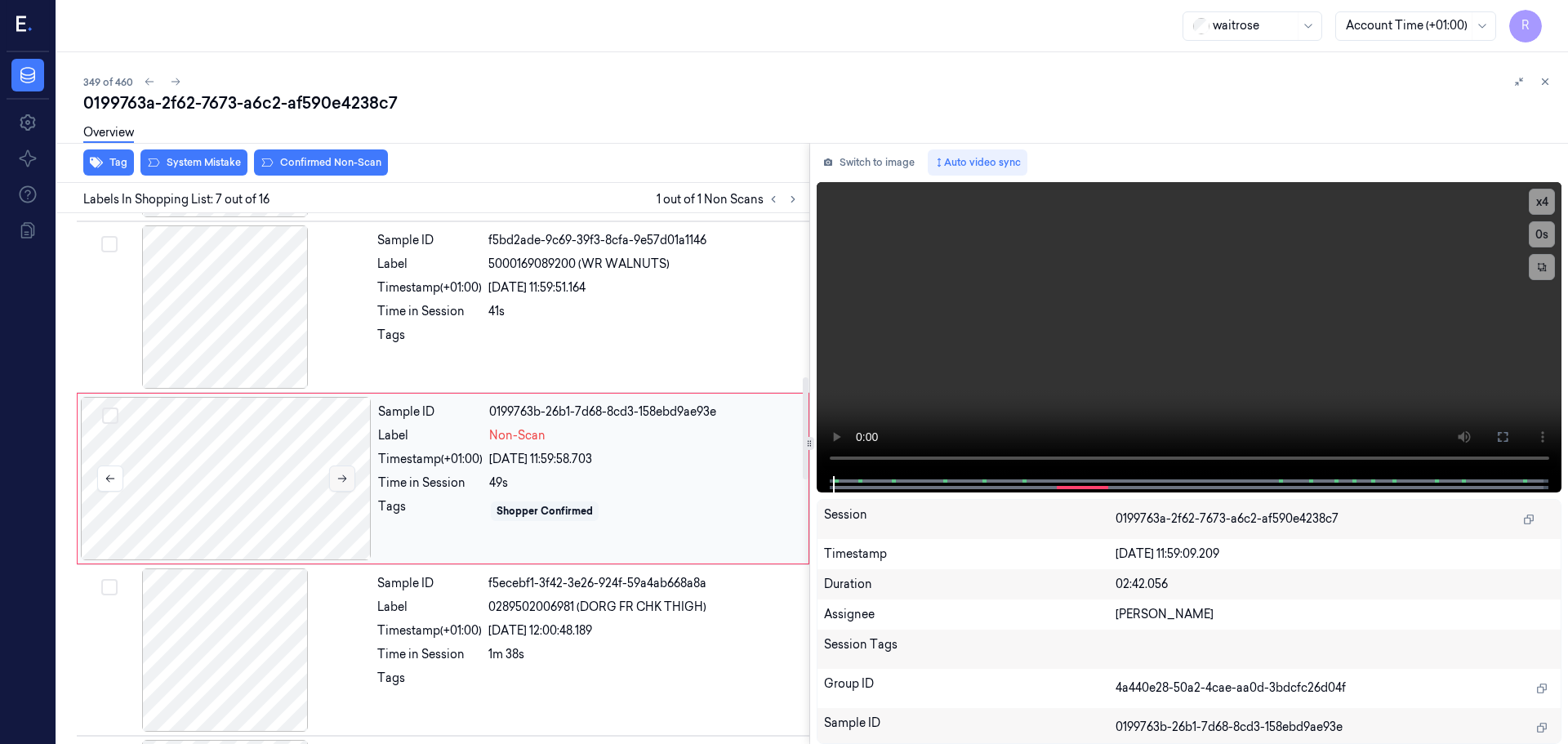
click at [333, 474] on button at bounding box center [342, 478] width 26 height 26
click at [249, 326] on div at bounding box center [225, 307] width 291 height 164
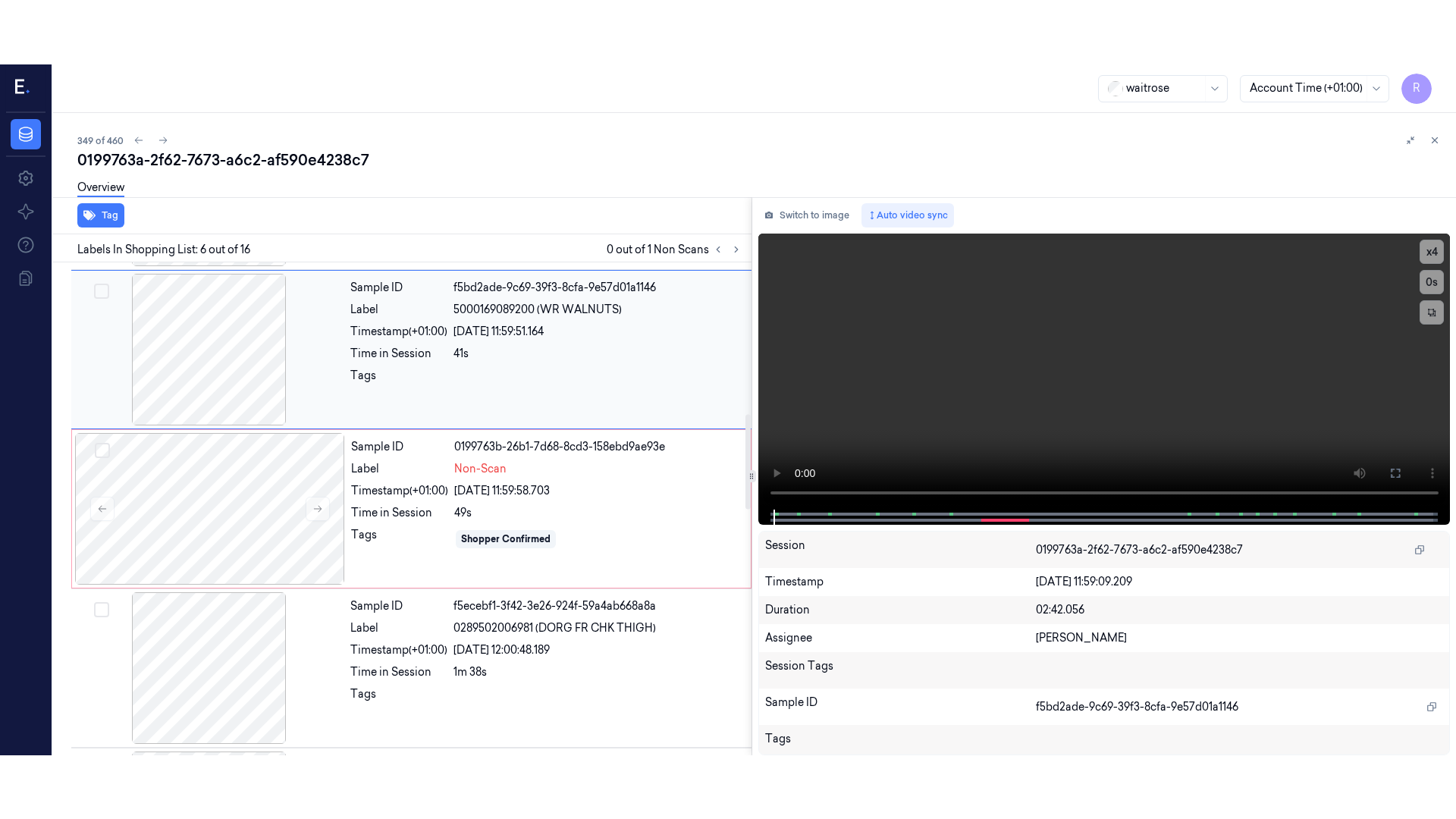
scroll to position [629, 0]
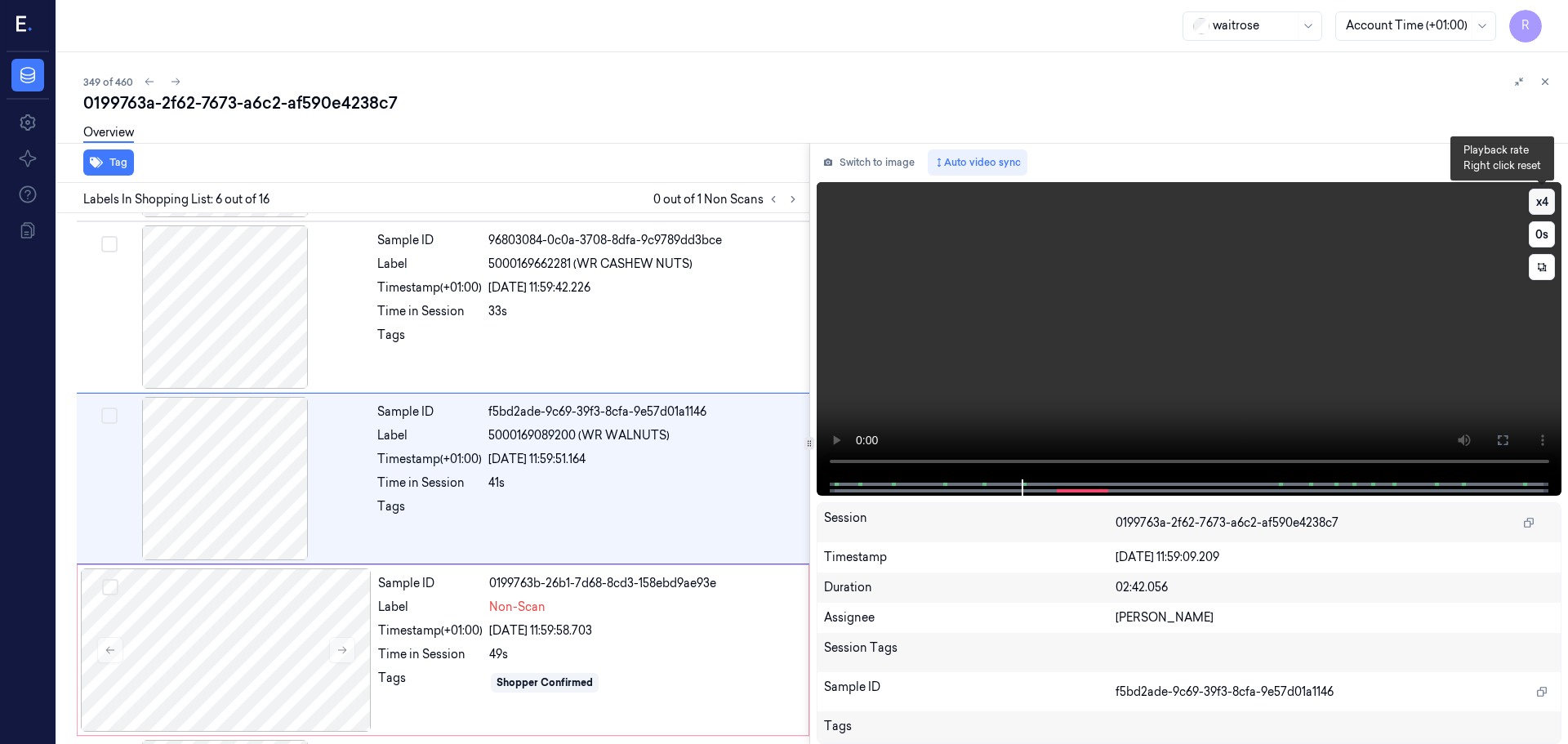
click at [1544, 206] on button "x 4" at bounding box center [1541, 201] width 26 height 26
click at [1502, 430] on button at bounding box center [1503, 440] width 26 height 26
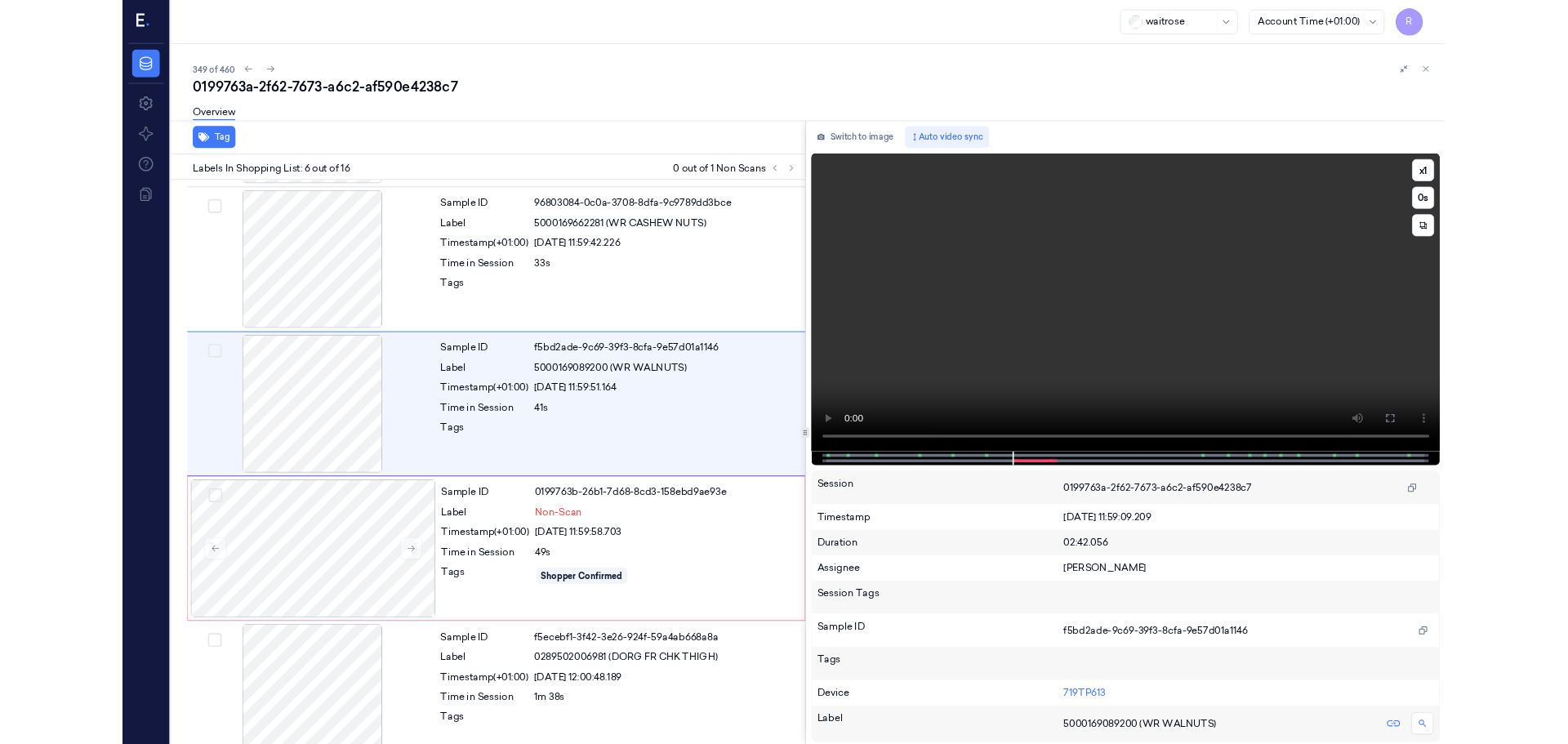
scroll to position [780, 0]
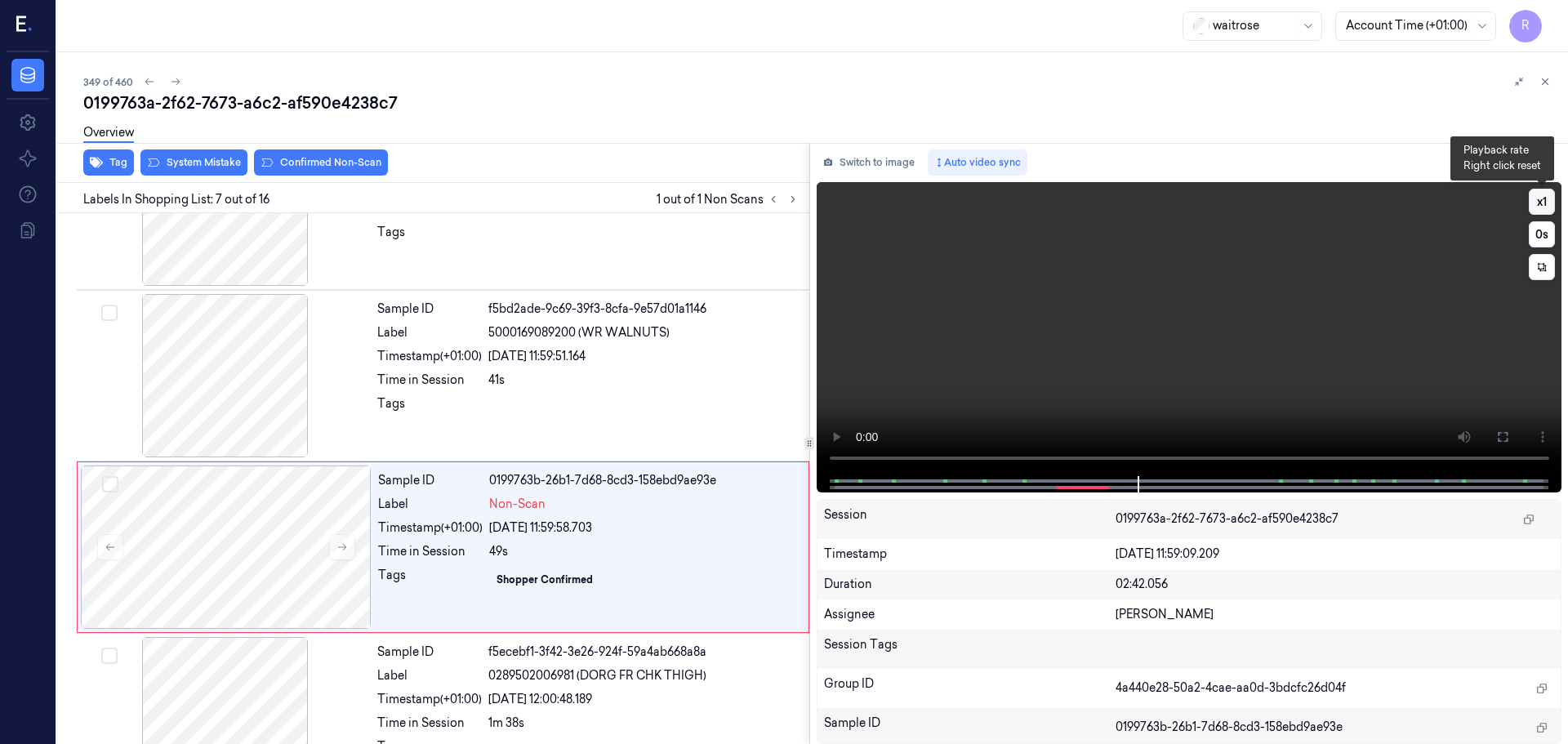
click at [1552, 198] on button "x 1" at bounding box center [1541, 201] width 26 height 26
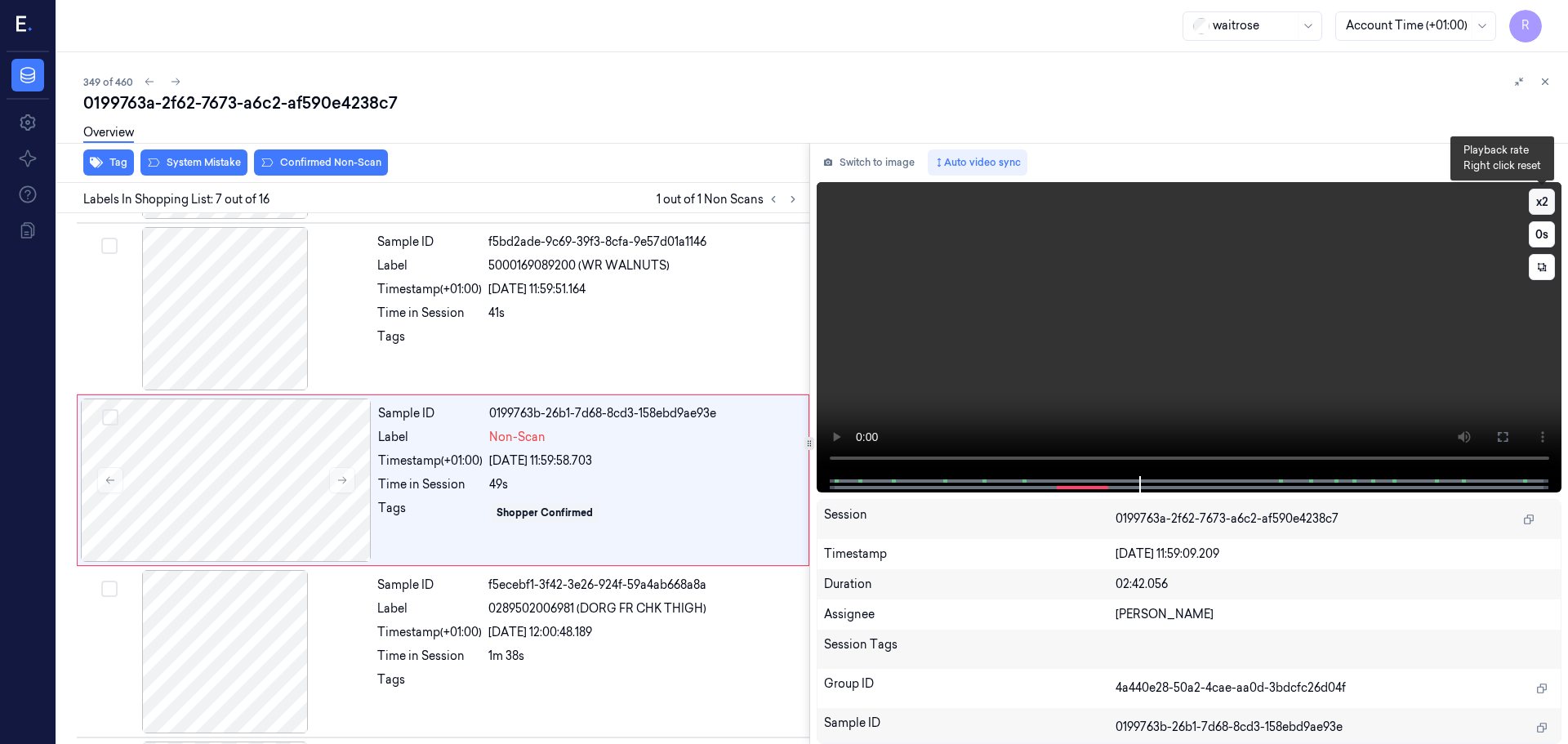
click at [1551, 199] on button "x 2" at bounding box center [1541, 201] width 26 height 26
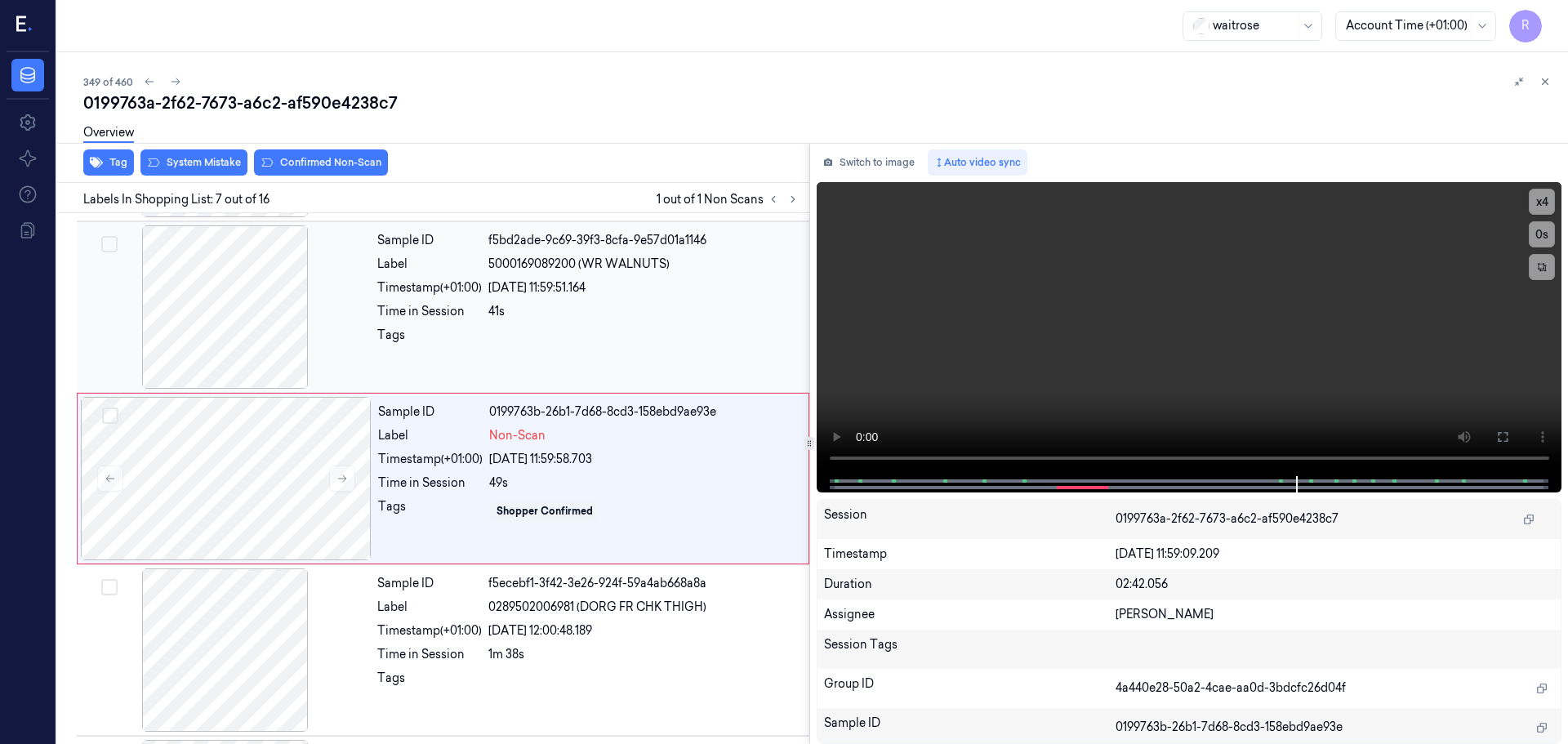
click at [481, 330] on div "Tags" at bounding box center [429, 339] width 105 height 26
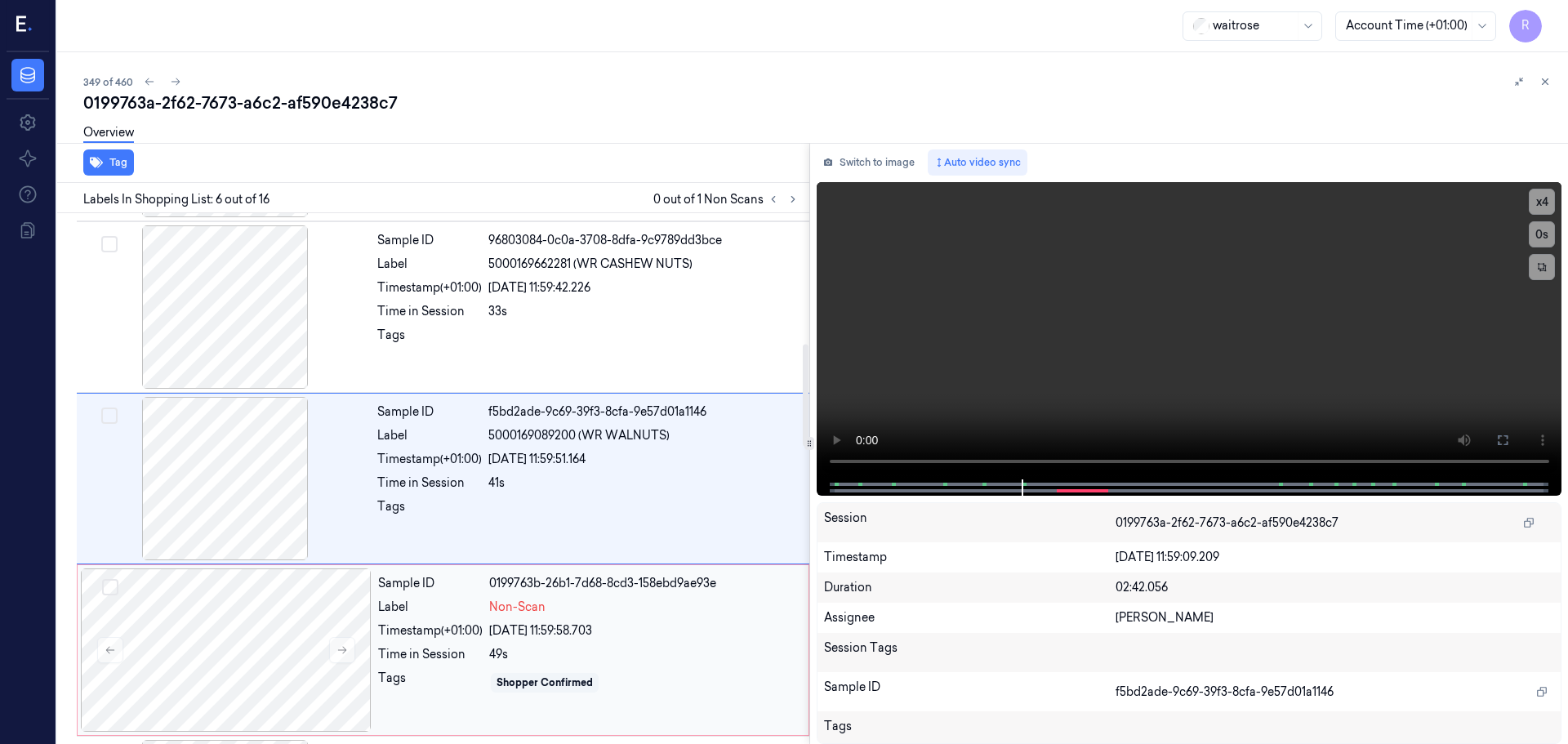
click at [415, 624] on div "Timestamp (+01:00)" at bounding box center [430, 631] width 105 height 17
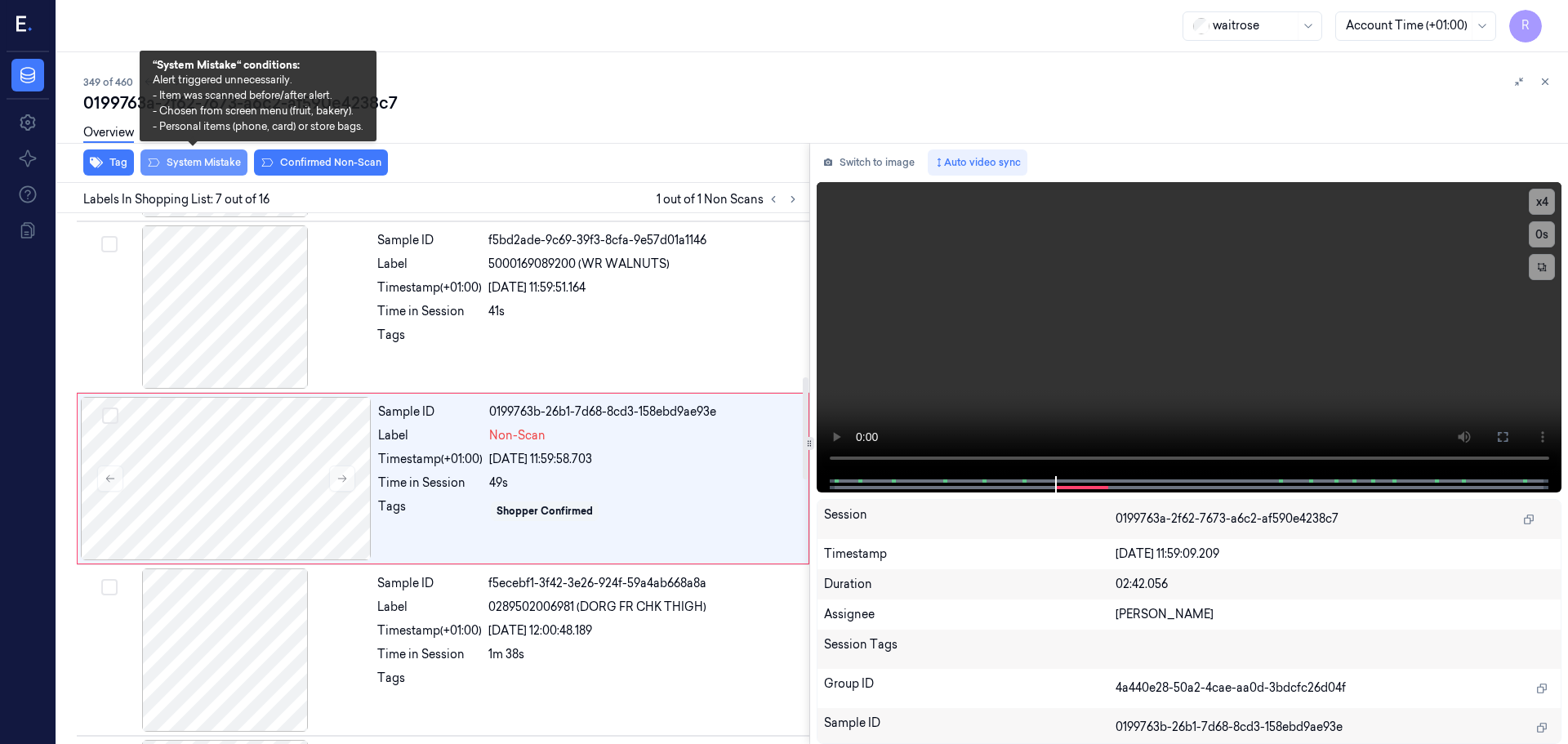
click at [215, 159] on button "System Mistake" at bounding box center [194, 163] width 107 height 26
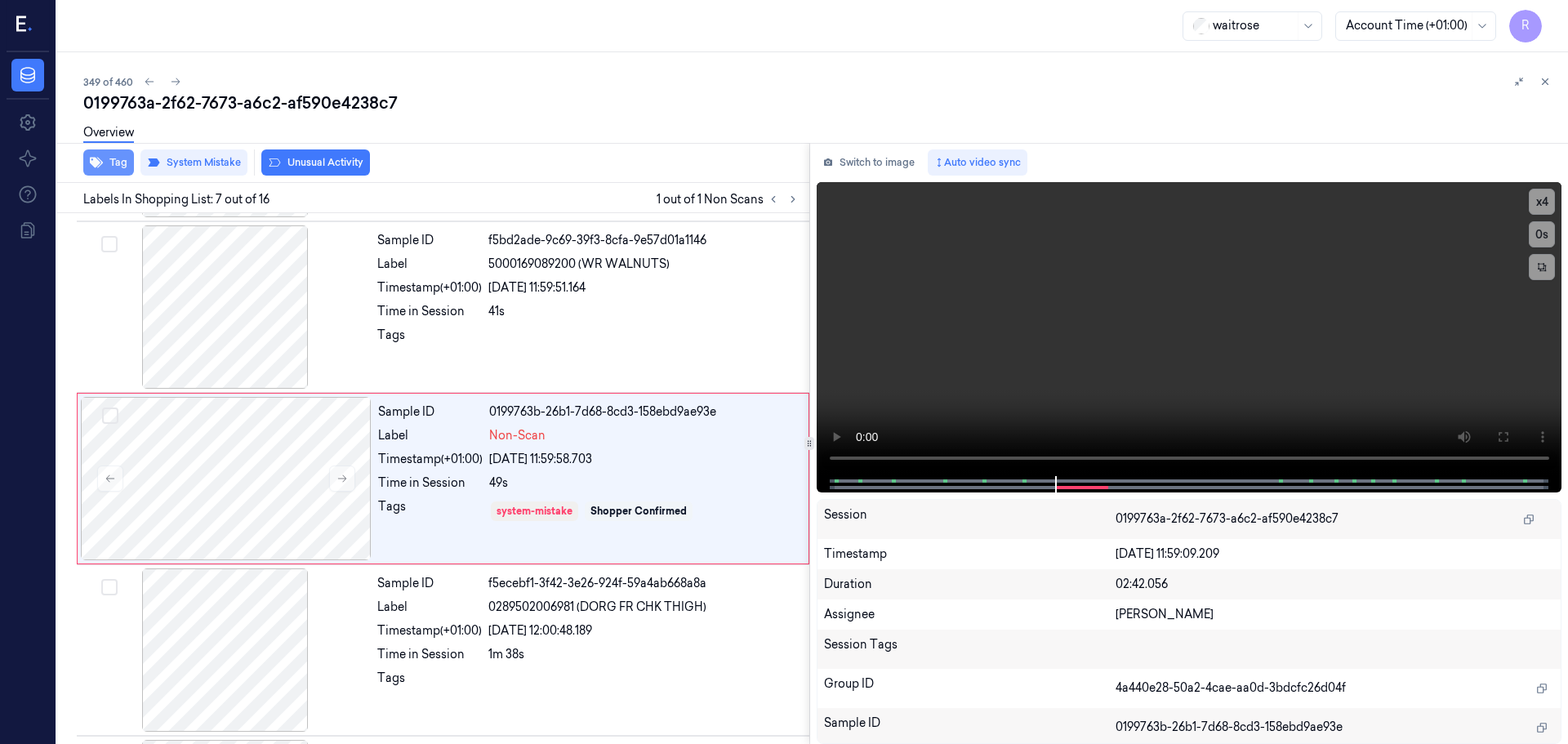
click at [109, 164] on button "Tag" at bounding box center [109, 163] width 51 height 26
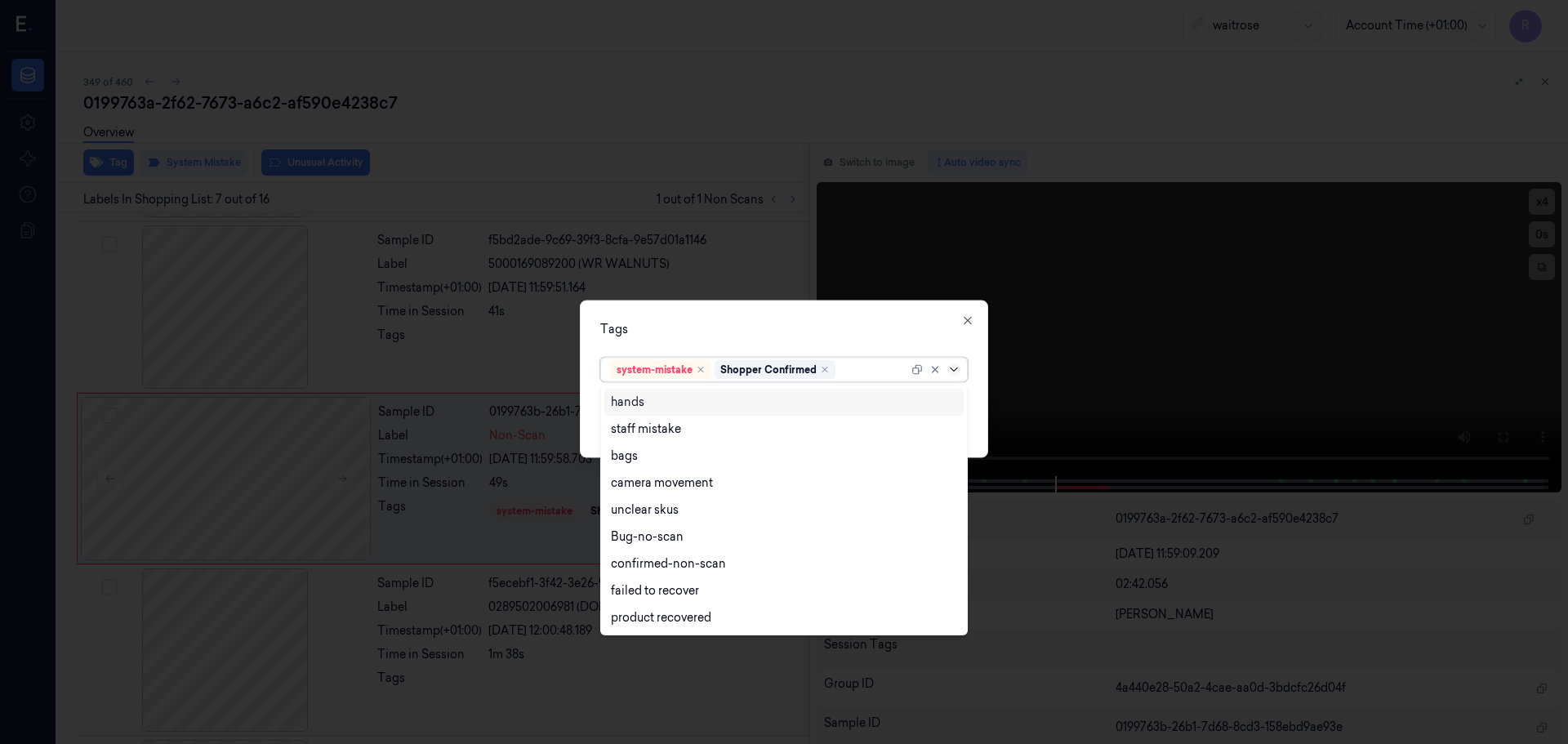
click at [954, 374] on icon at bounding box center [954, 369] width 13 height 13
click at [635, 462] on div "bags" at bounding box center [624, 456] width 27 height 17
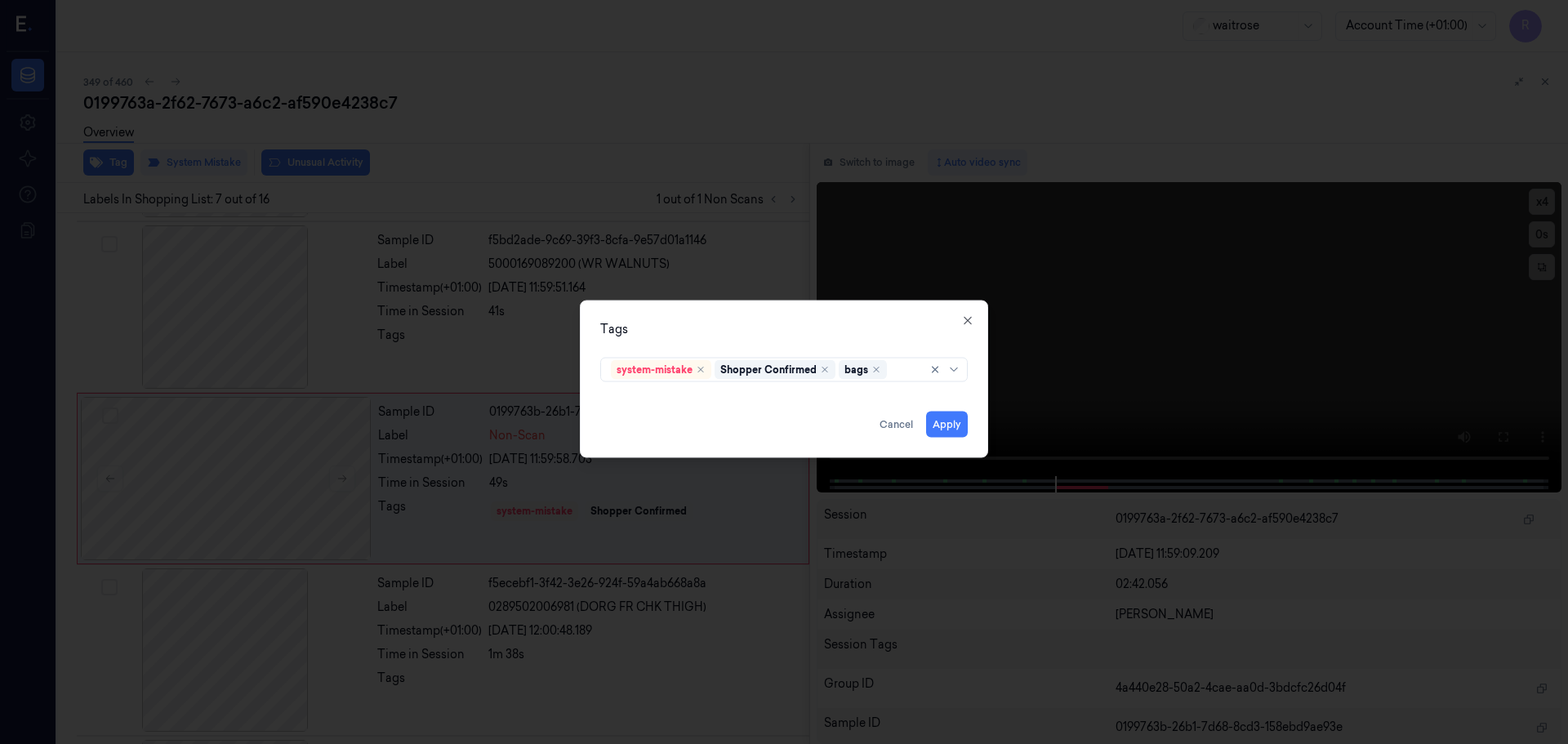
click at [858, 329] on div "Tags" at bounding box center [784, 328] width 368 height 17
click at [940, 429] on button "Apply" at bounding box center [946, 424] width 41 height 26
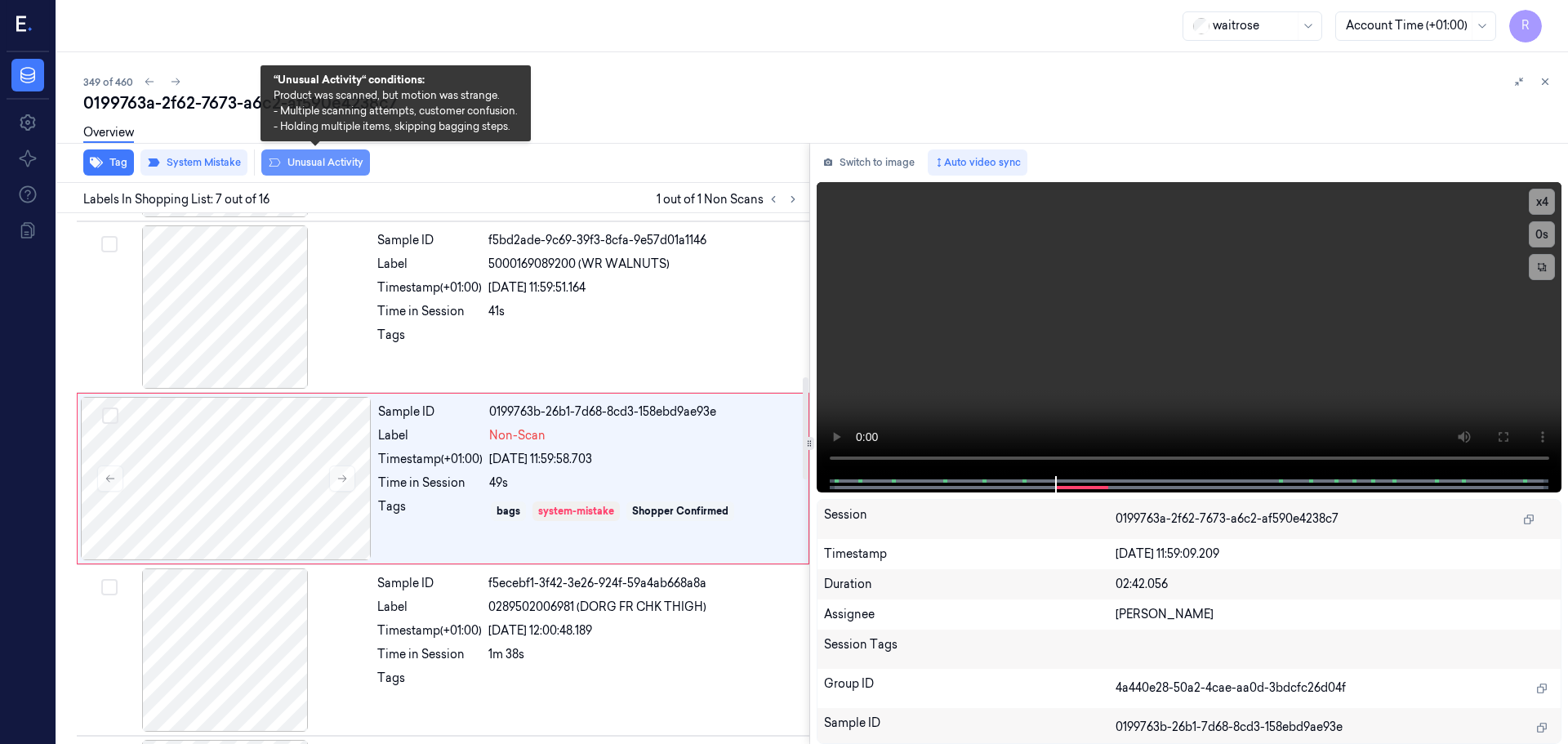
click at [295, 161] on button "Unusual Activity" at bounding box center [315, 163] width 109 height 26
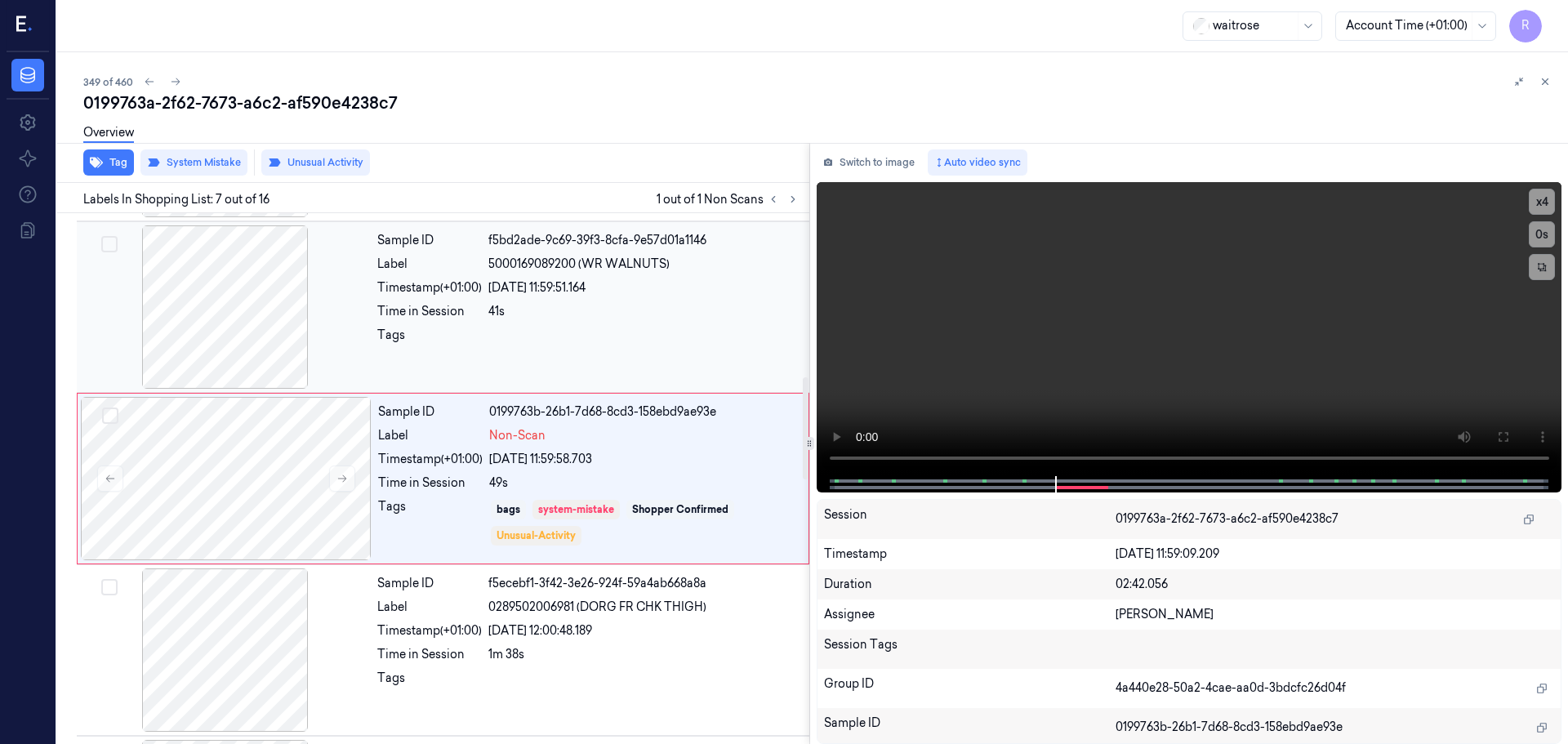
click at [523, 335] on div at bounding box center [644, 339] width 311 height 26
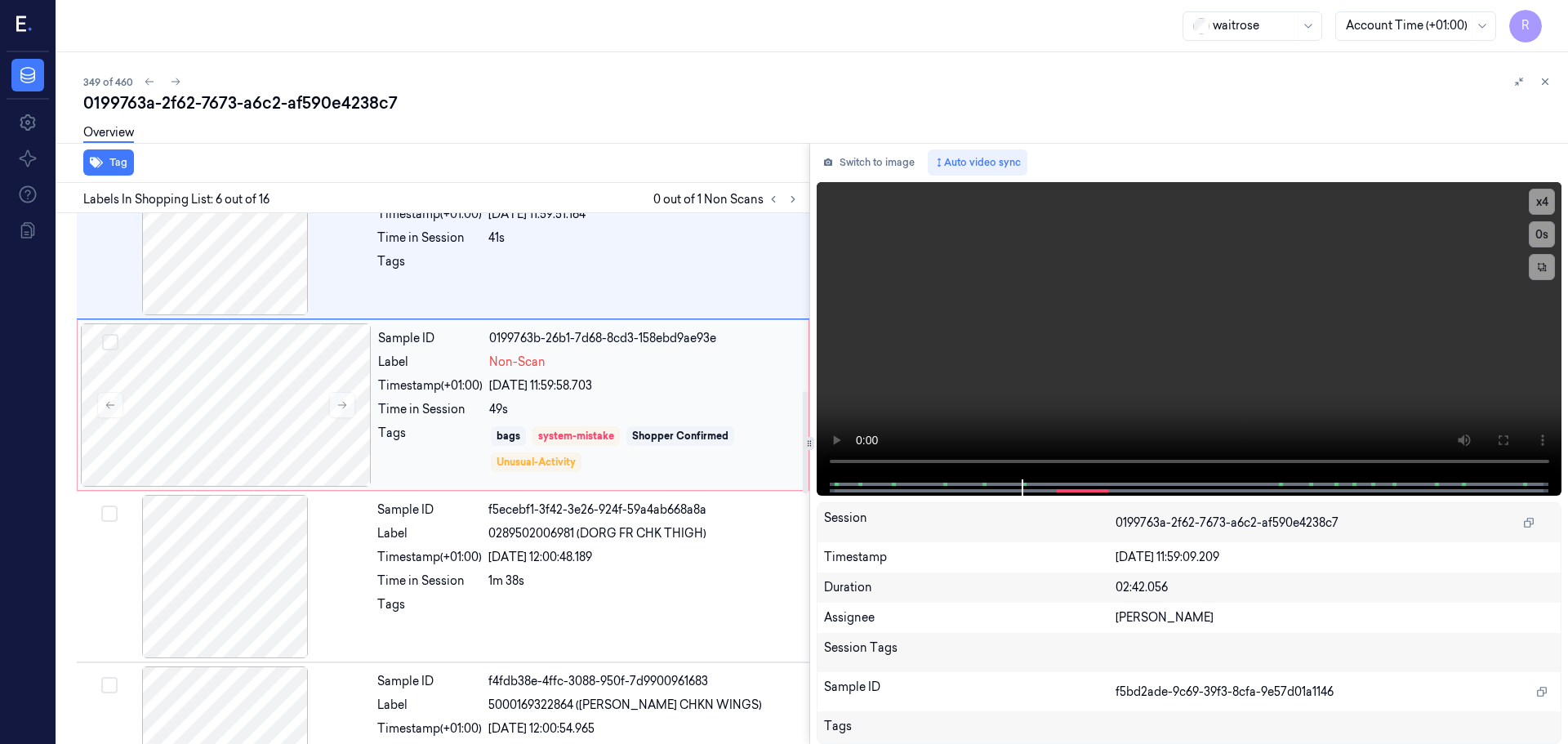
click at [409, 407] on div "Time in Session" at bounding box center [430, 409] width 105 height 17
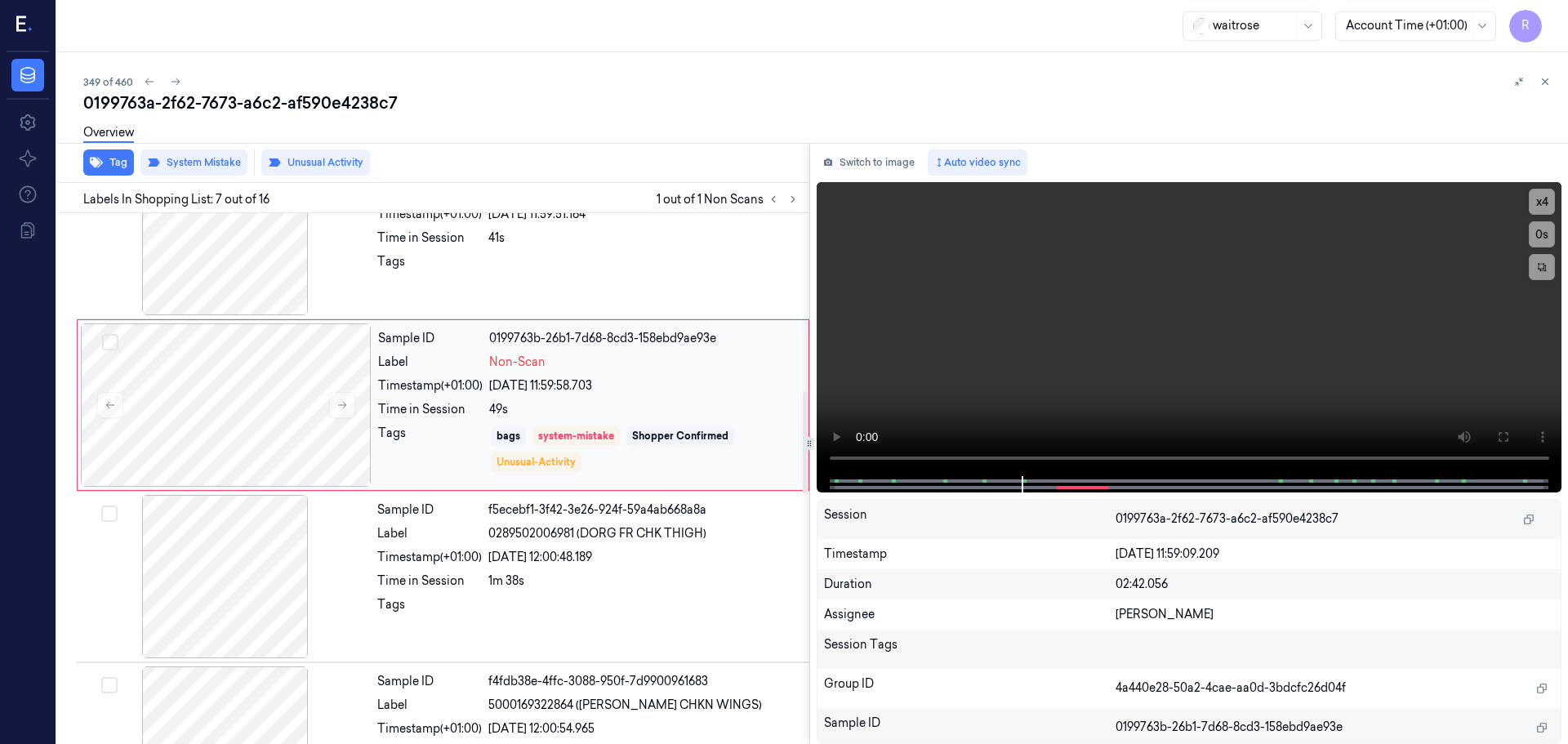
scroll to position [849, 0]
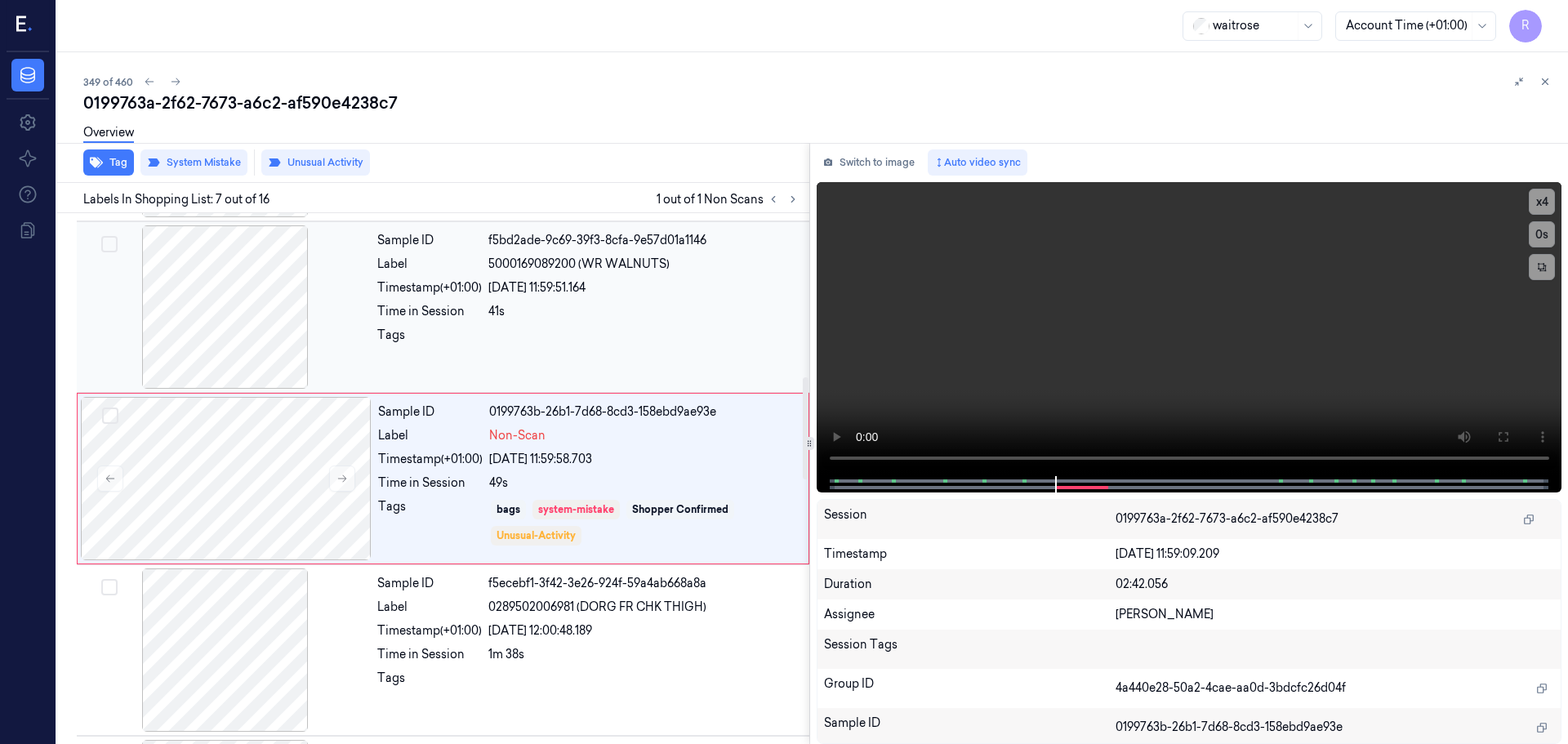
click at [520, 358] on div "Sample ID f5bd2ade-9c69-39f3-8cfa-9e57d01a1146 Label 5000169089200 (WR WALNUTS)…" at bounding box center [588, 307] width 435 height 164
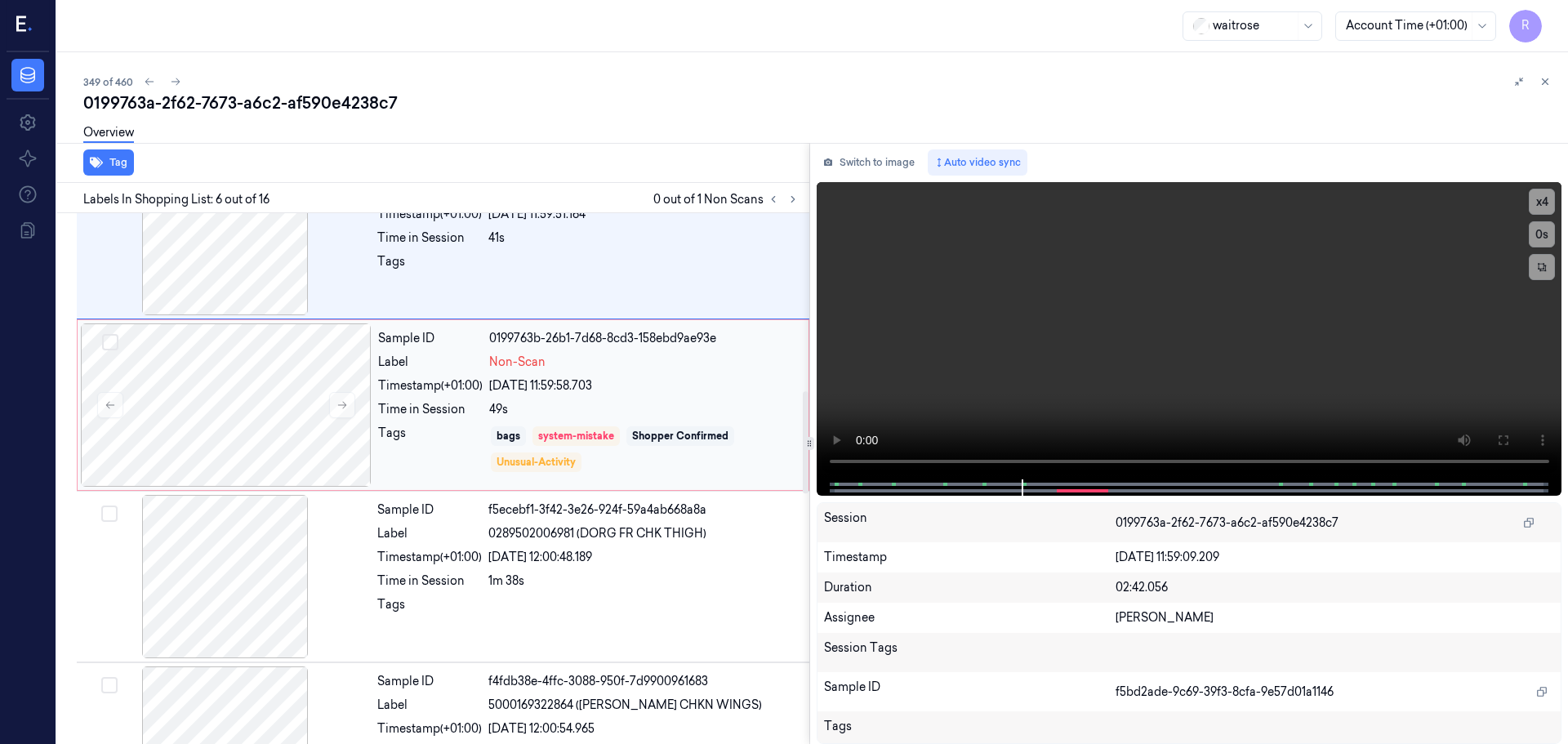
click at [422, 418] on div "Sample ID 0199763b-26b1-7d68-8cd3-158ebd9ae93e Label Non-Scan Timestamp (+01:00…" at bounding box center [589, 406] width 434 height 164
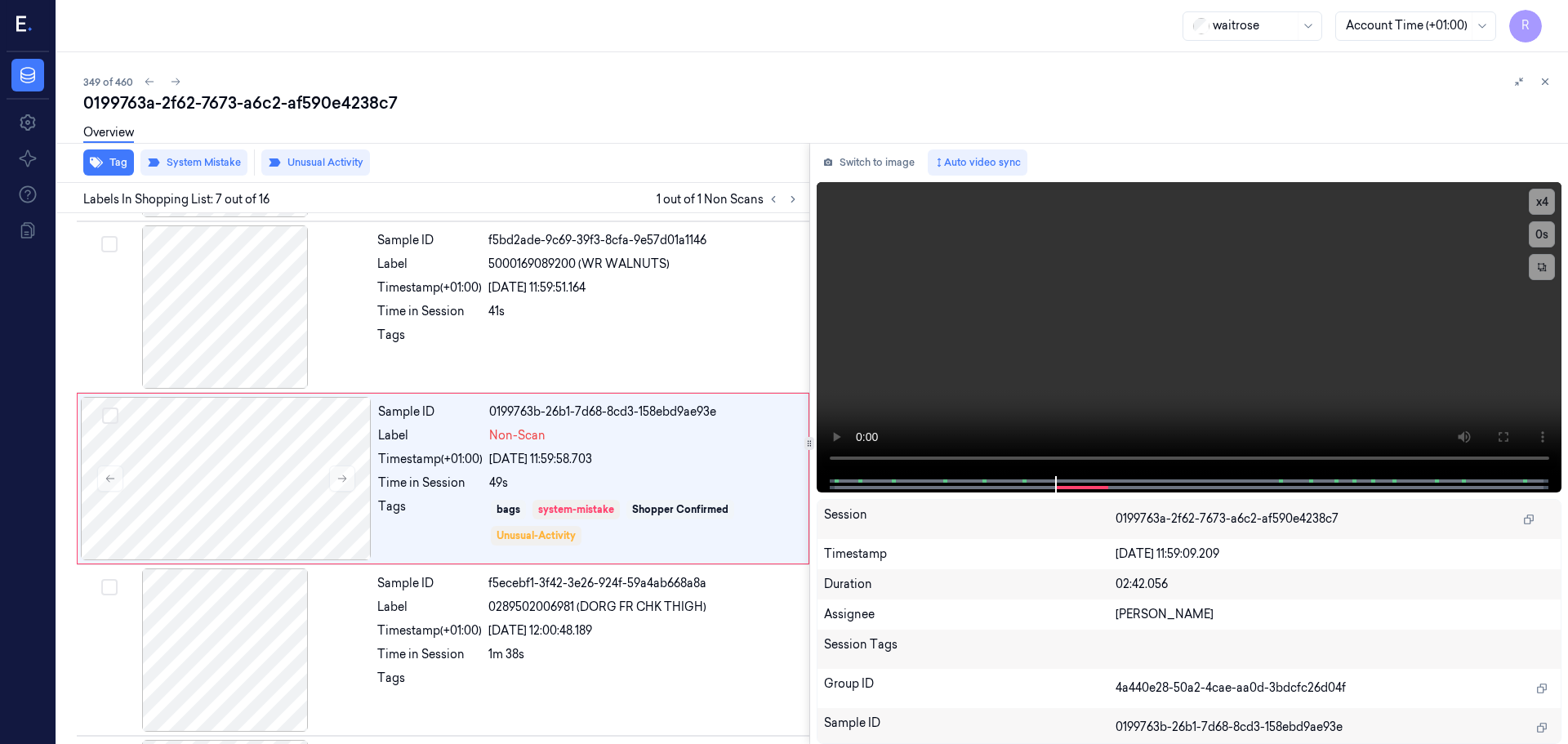
click at [1550, 86] on icon at bounding box center [1545, 82] width 11 height 11
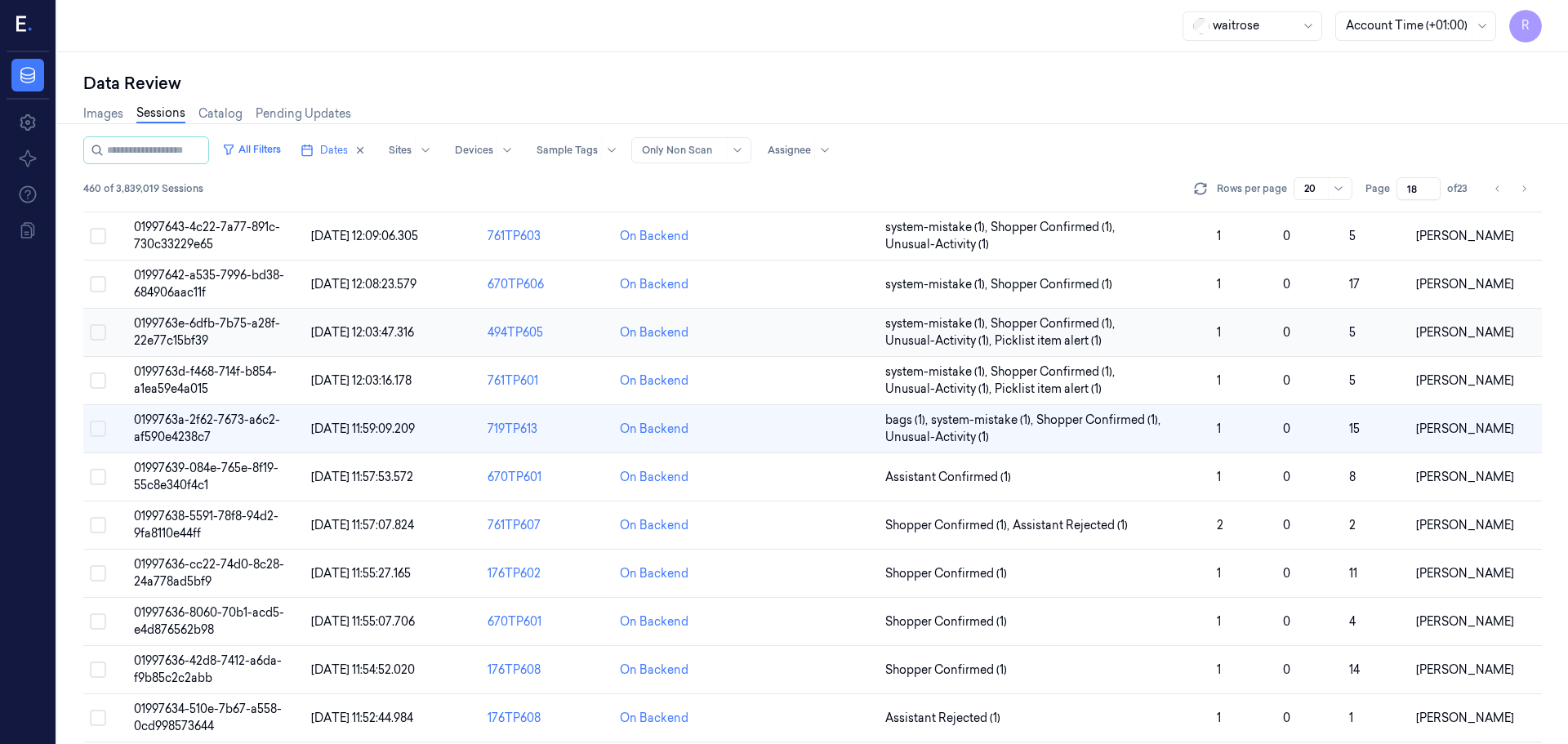
scroll to position [258, 0]
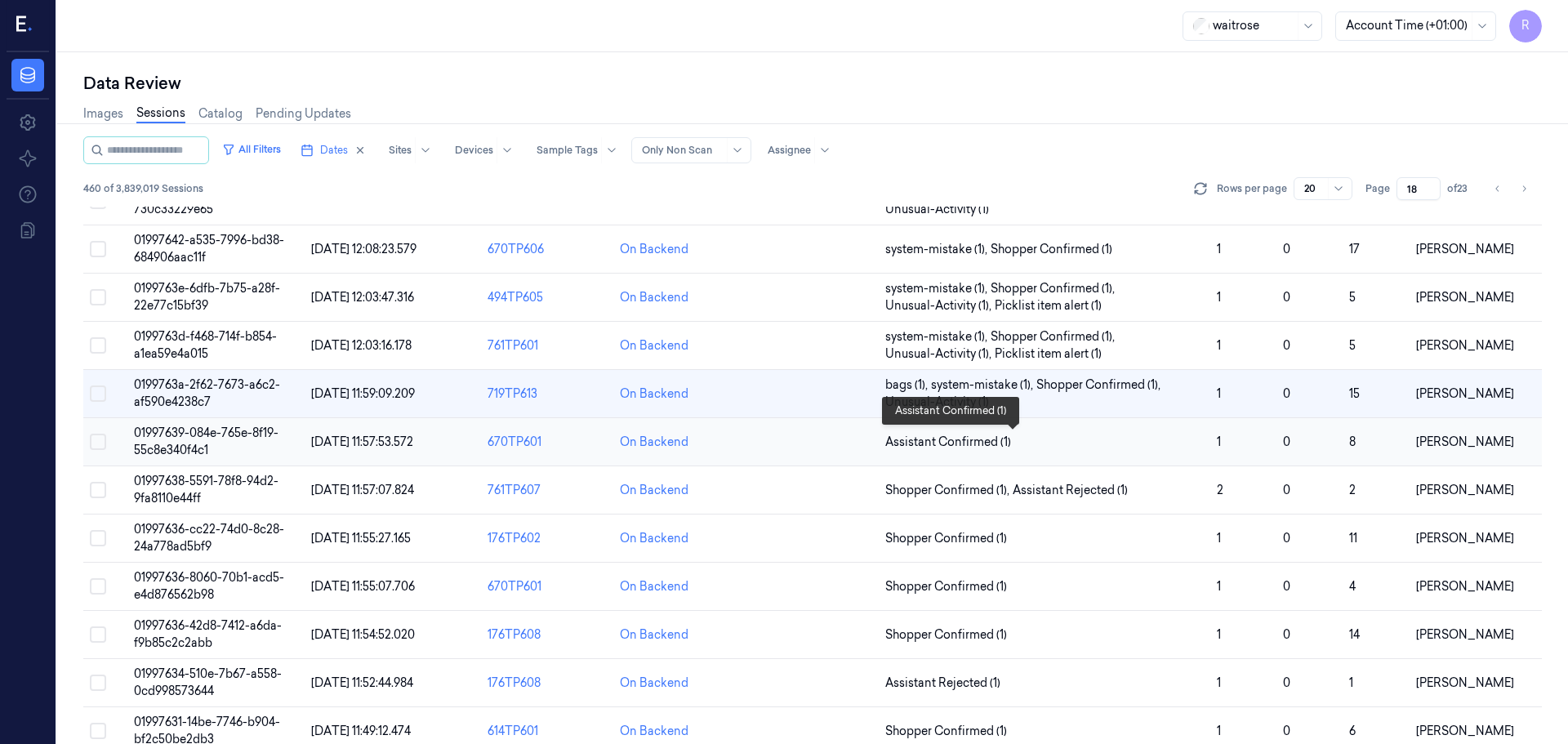
click at [1018, 443] on span "Assistant Confirmed (1)" at bounding box center [1045, 442] width 318 height 17
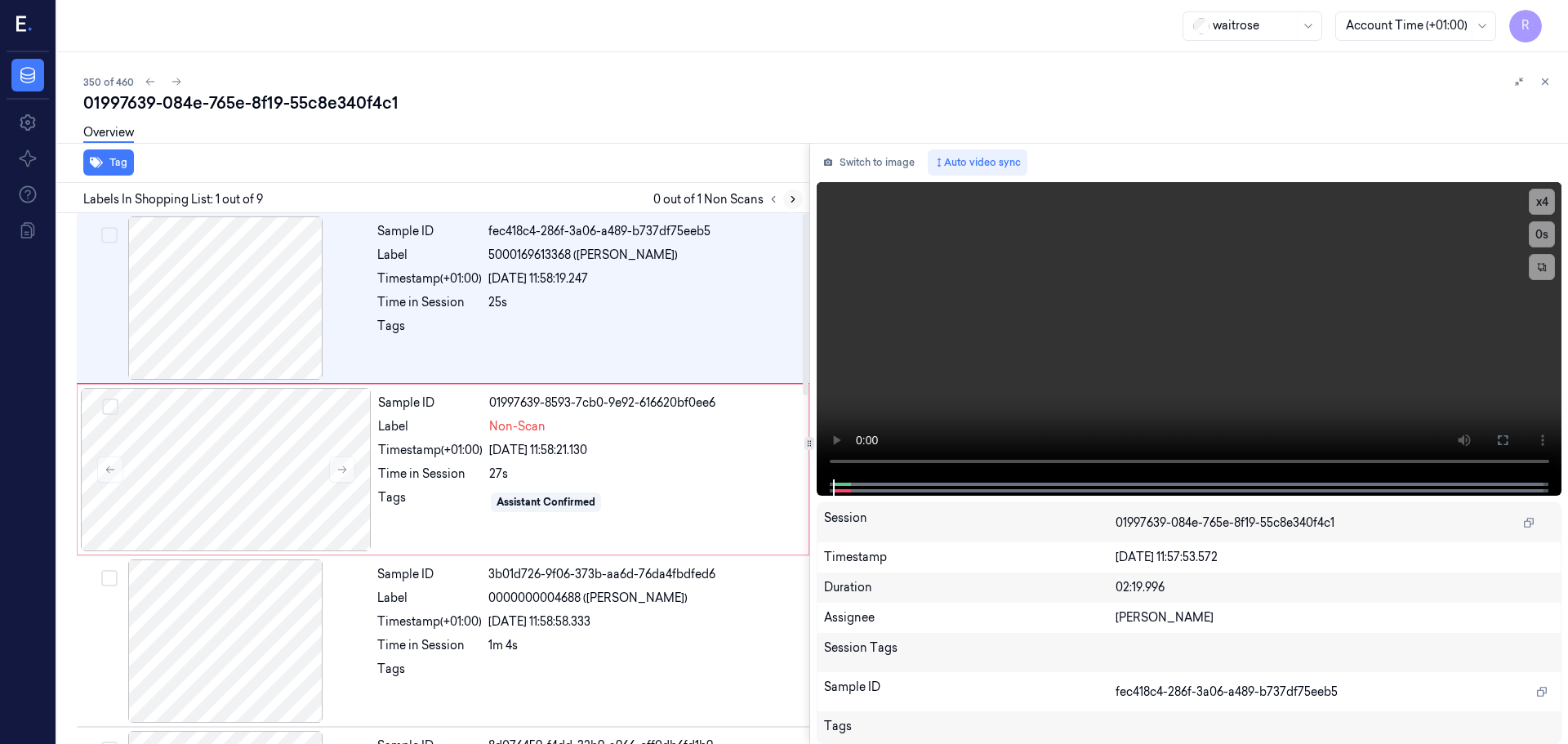
click at [785, 197] on button at bounding box center [793, 199] width 19 height 19
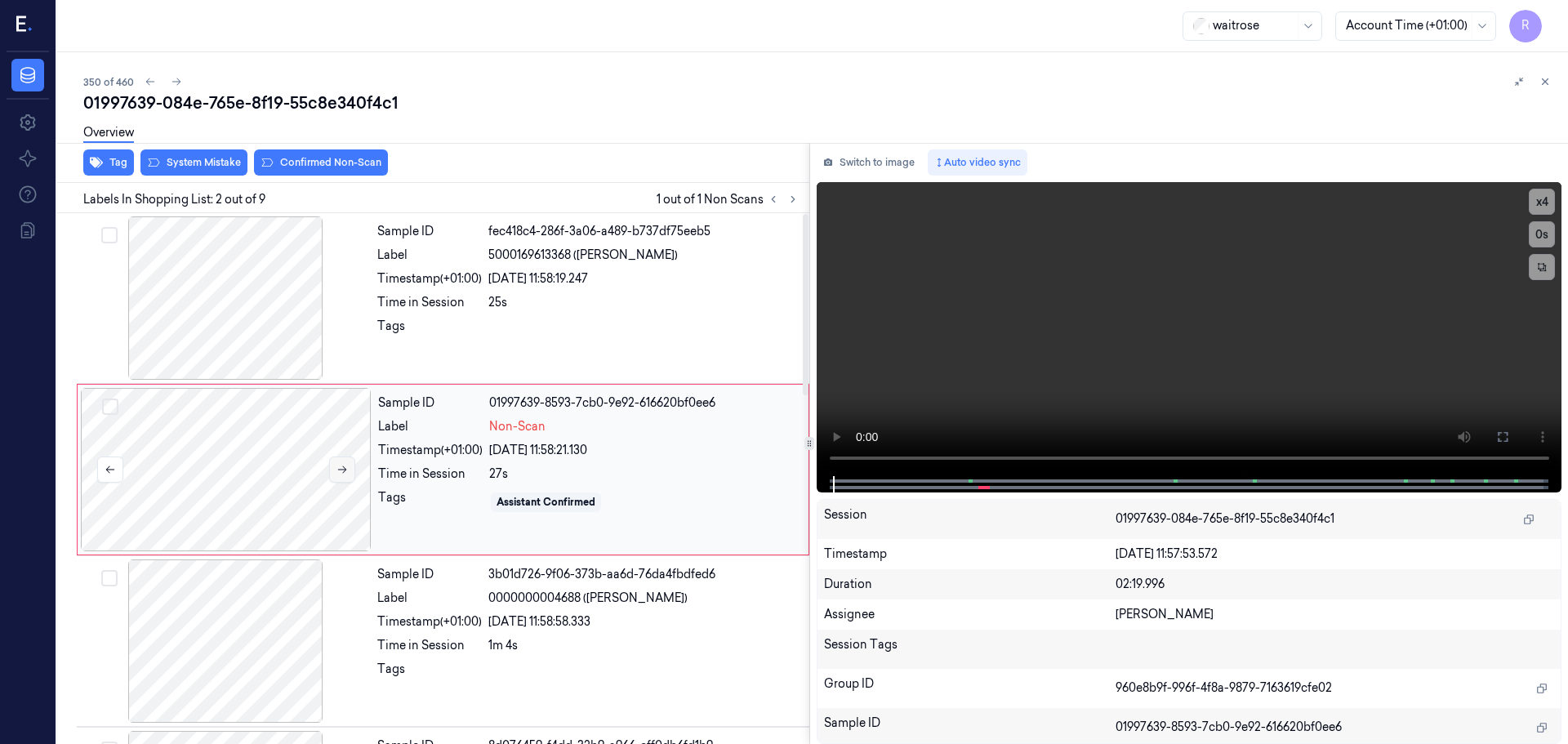
click at [334, 461] on button at bounding box center [342, 469] width 26 height 26
click at [335, 461] on button at bounding box center [342, 469] width 26 height 26
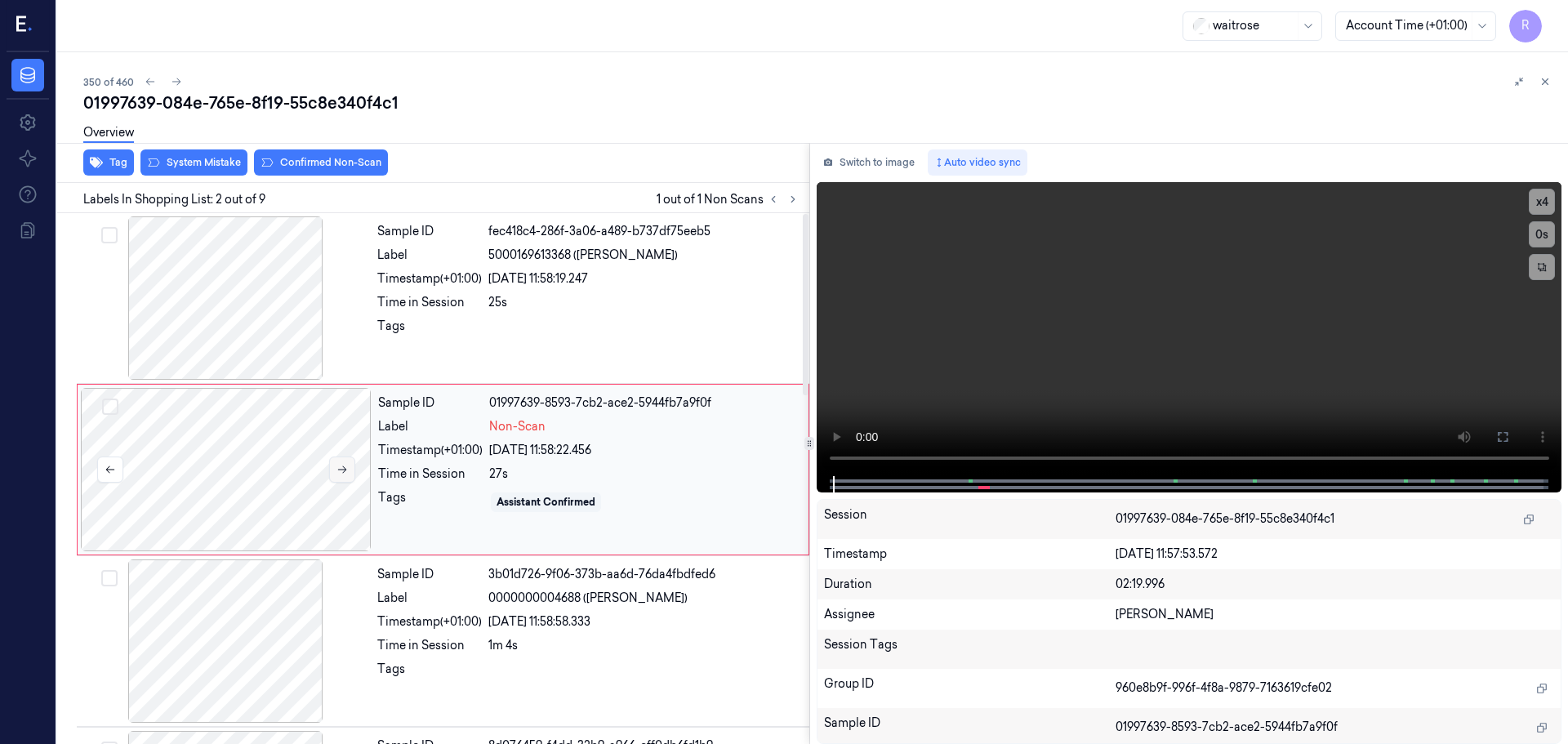
click at [335, 461] on button at bounding box center [342, 469] width 26 height 26
click at [817, 454] on video at bounding box center [1189, 329] width 746 height 294
click at [820, 457] on video at bounding box center [1189, 329] width 746 height 294
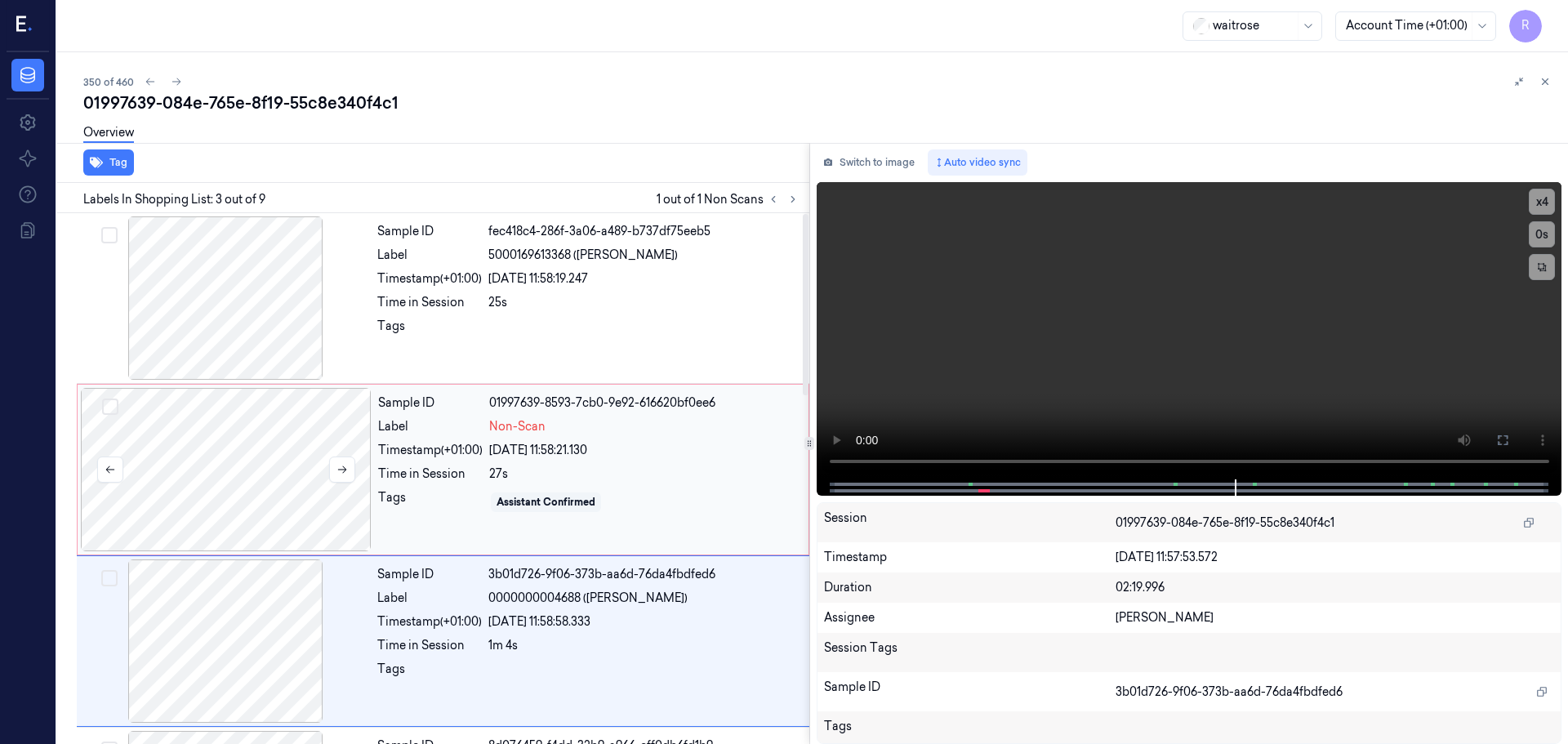
click at [248, 458] on div at bounding box center [226, 470] width 291 height 164
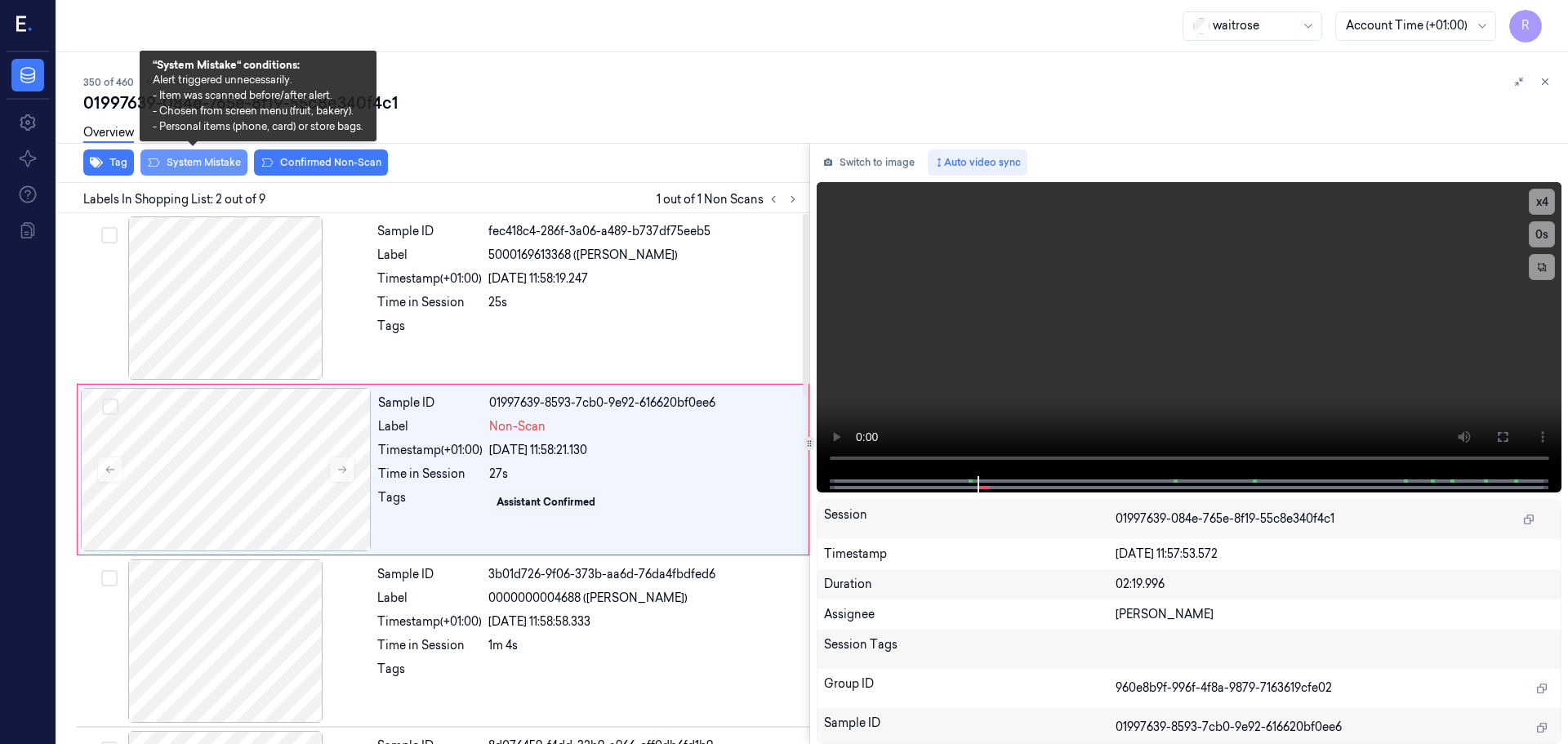
click at [200, 168] on button "System Mistake" at bounding box center [194, 163] width 107 height 26
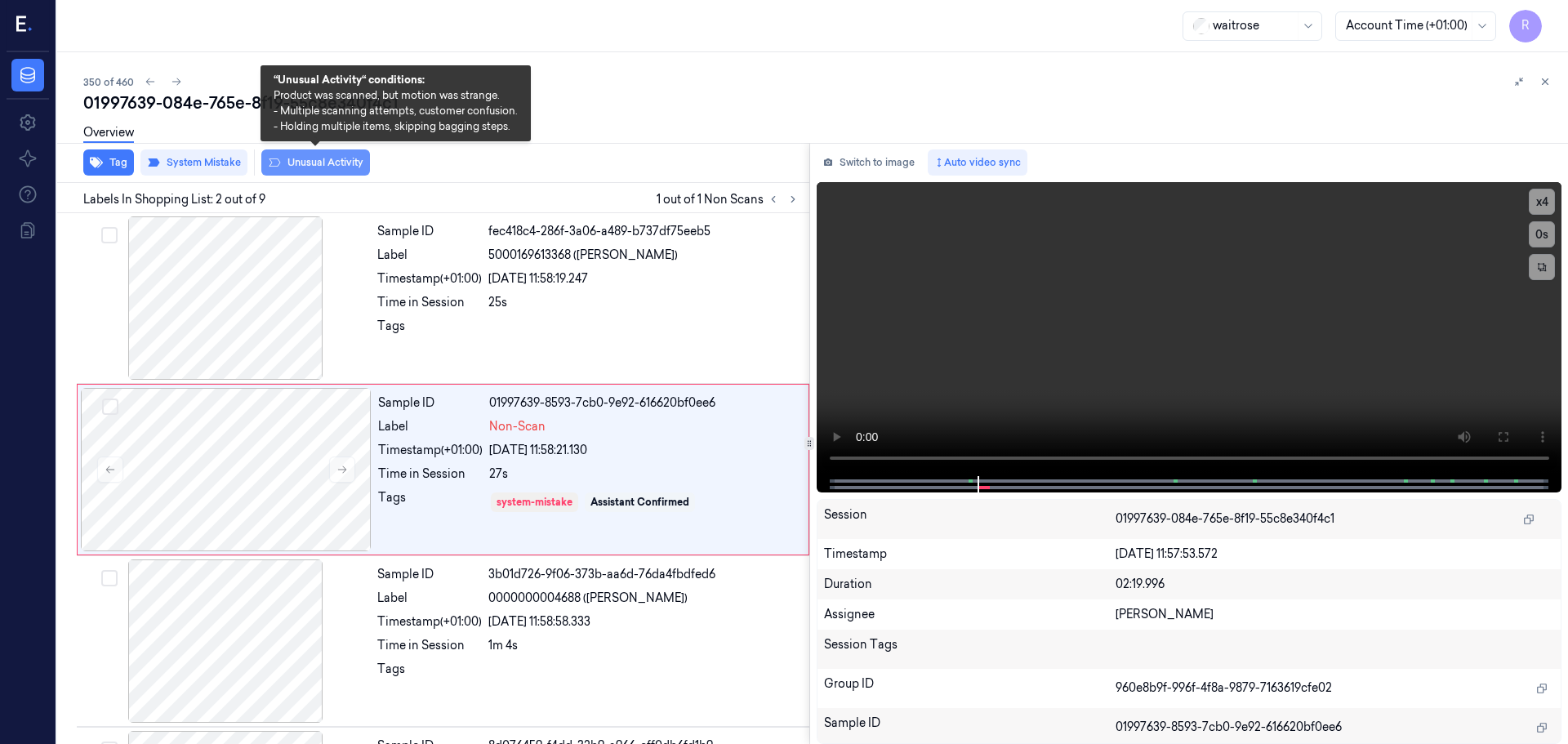
click at [306, 166] on button "Unusual Activity" at bounding box center [315, 163] width 109 height 26
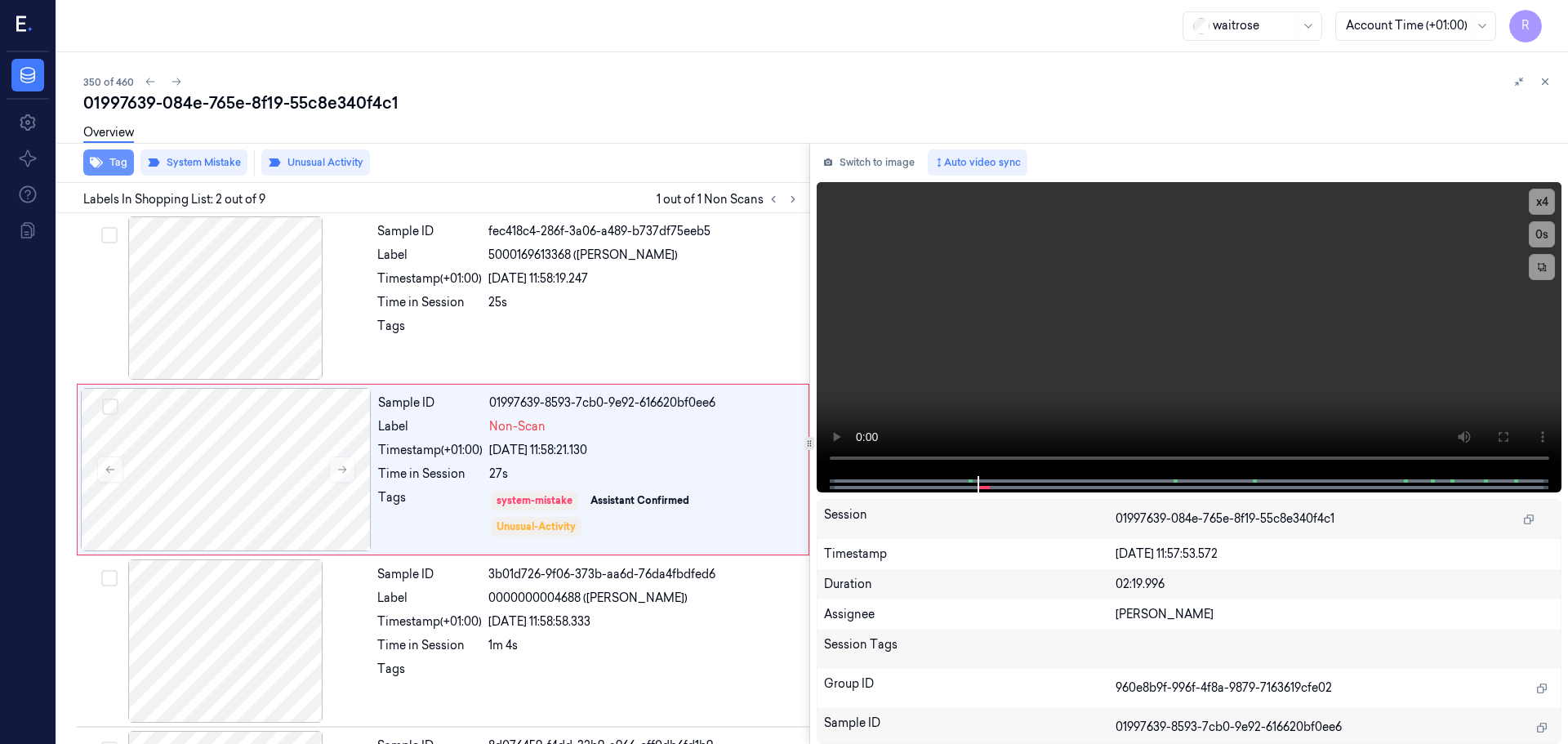
click at [102, 158] on icon "button" at bounding box center [97, 163] width 13 height 13
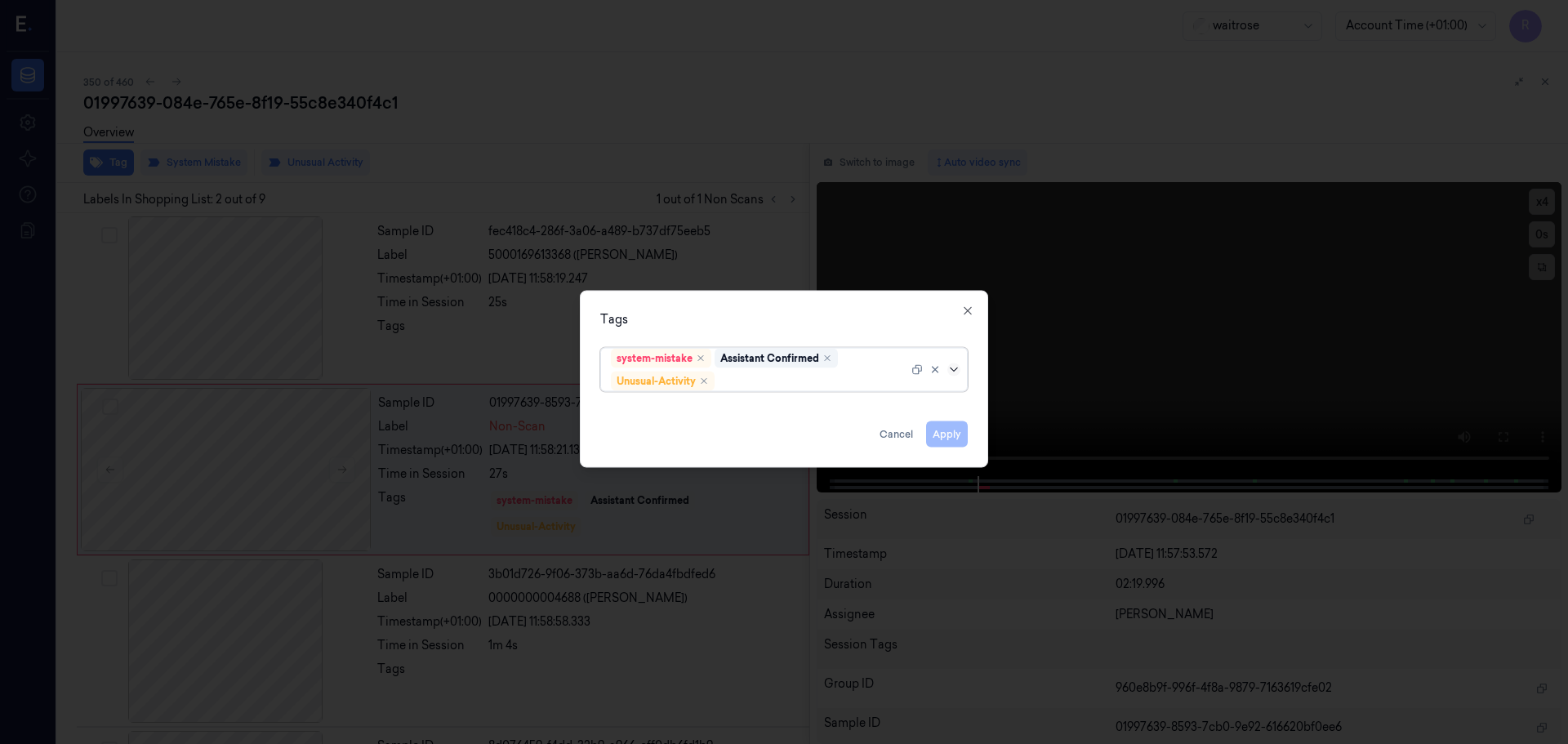
click at [956, 372] on icon at bounding box center [954, 369] width 13 height 13
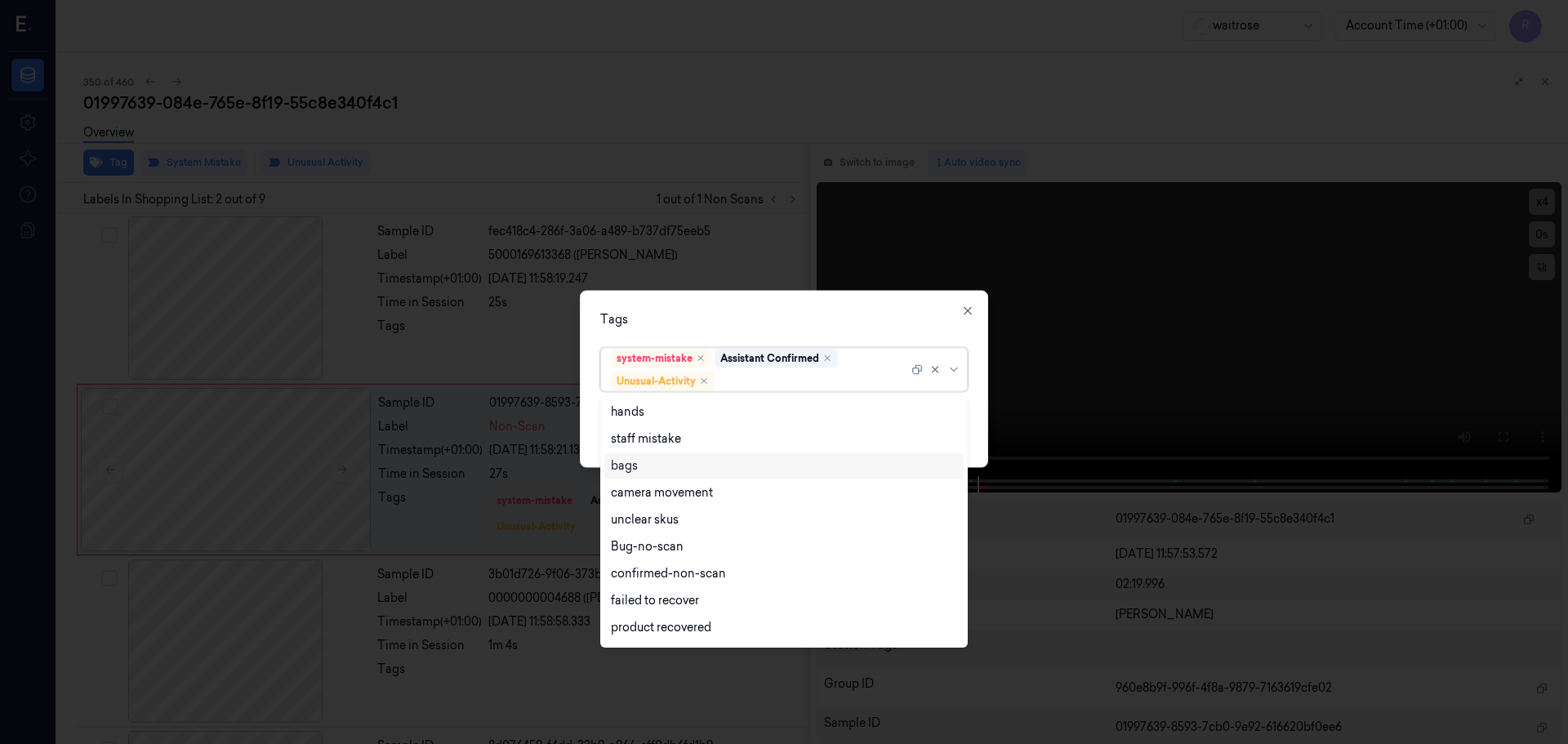
scroll to position [213, 0]
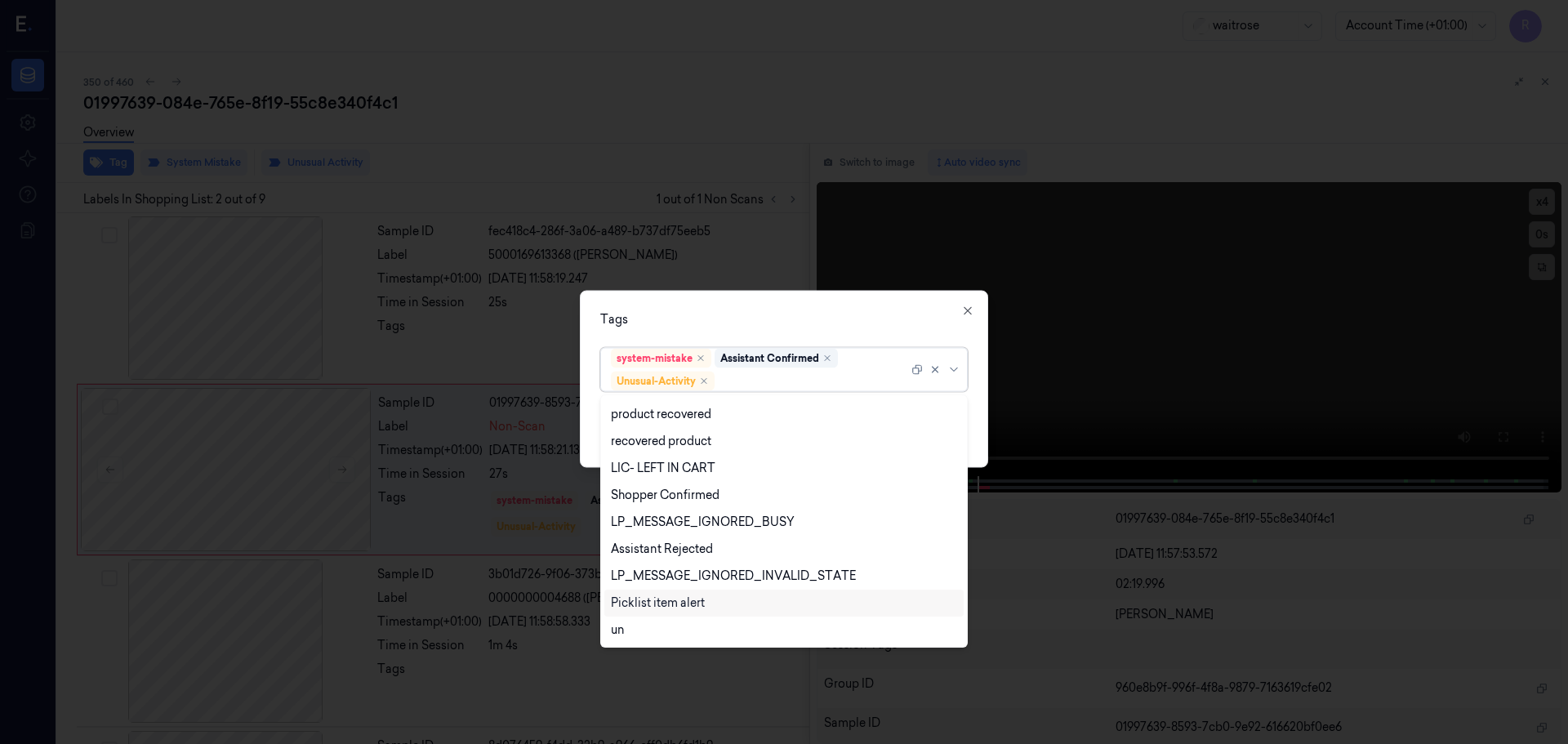
click at [635, 603] on div "Picklist item alert" at bounding box center [658, 602] width 94 height 17
click at [784, 316] on div "Tags" at bounding box center [784, 318] width 368 height 17
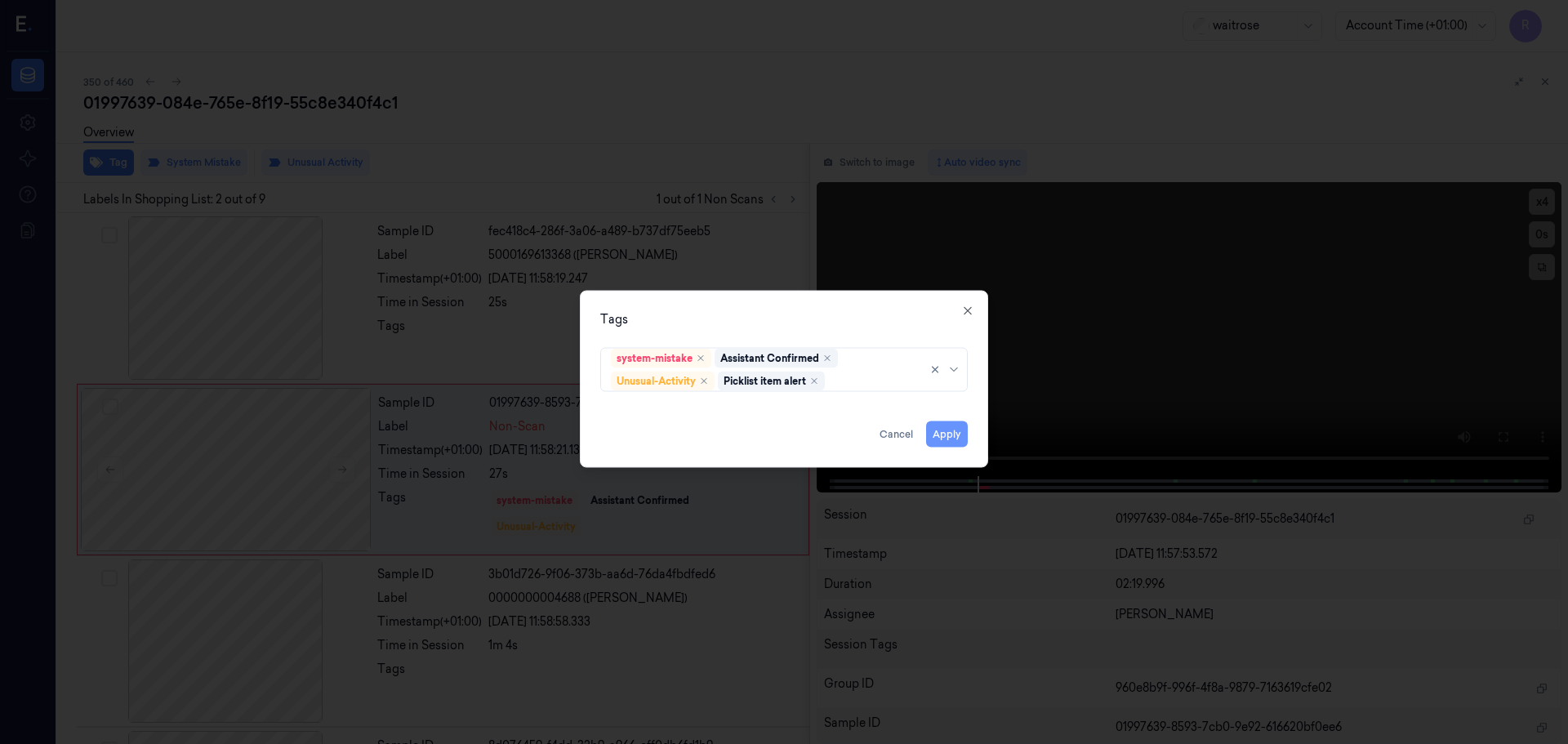
click at [946, 432] on button "Apply" at bounding box center [946, 433] width 41 height 26
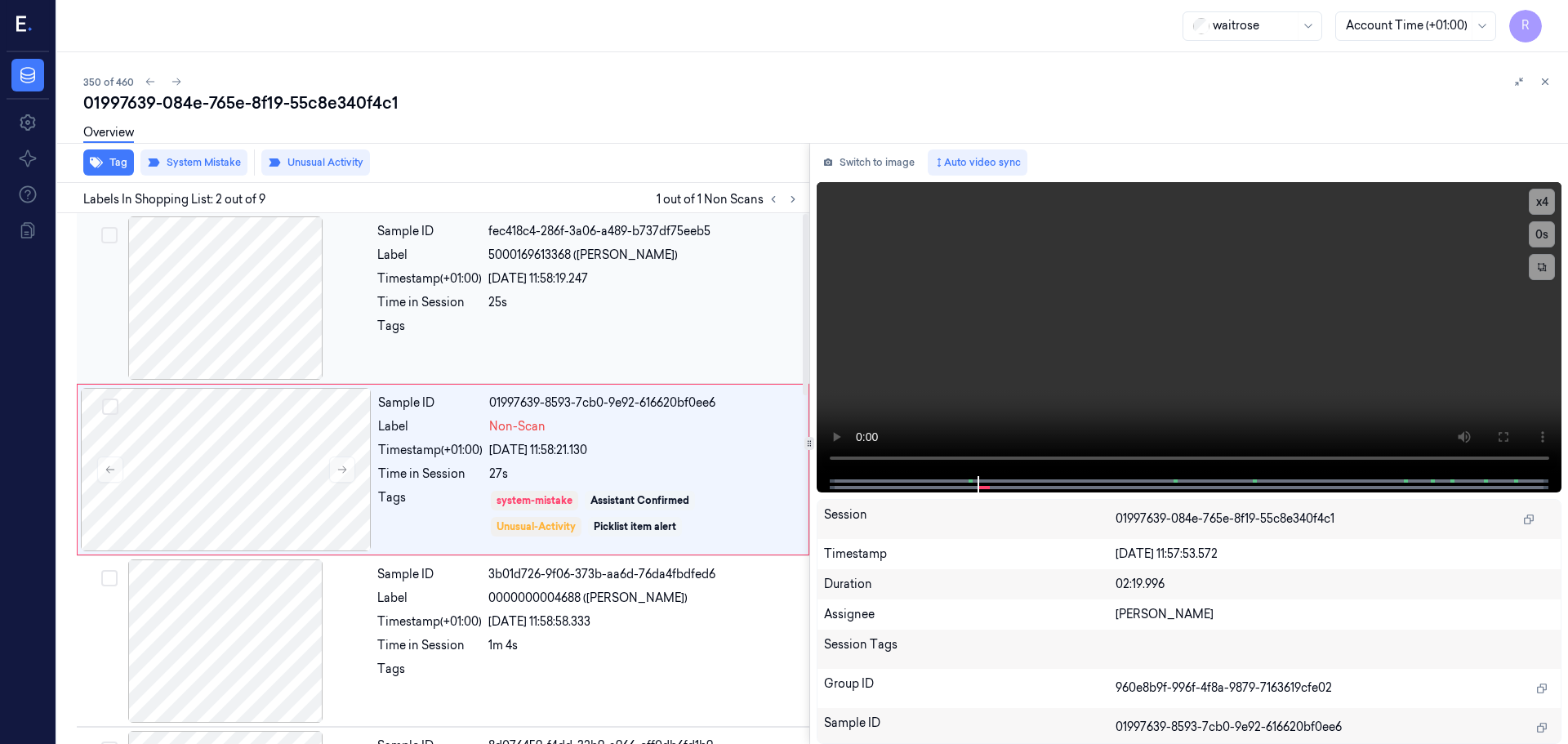
click at [523, 303] on div "25s" at bounding box center [644, 303] width 311 height 17
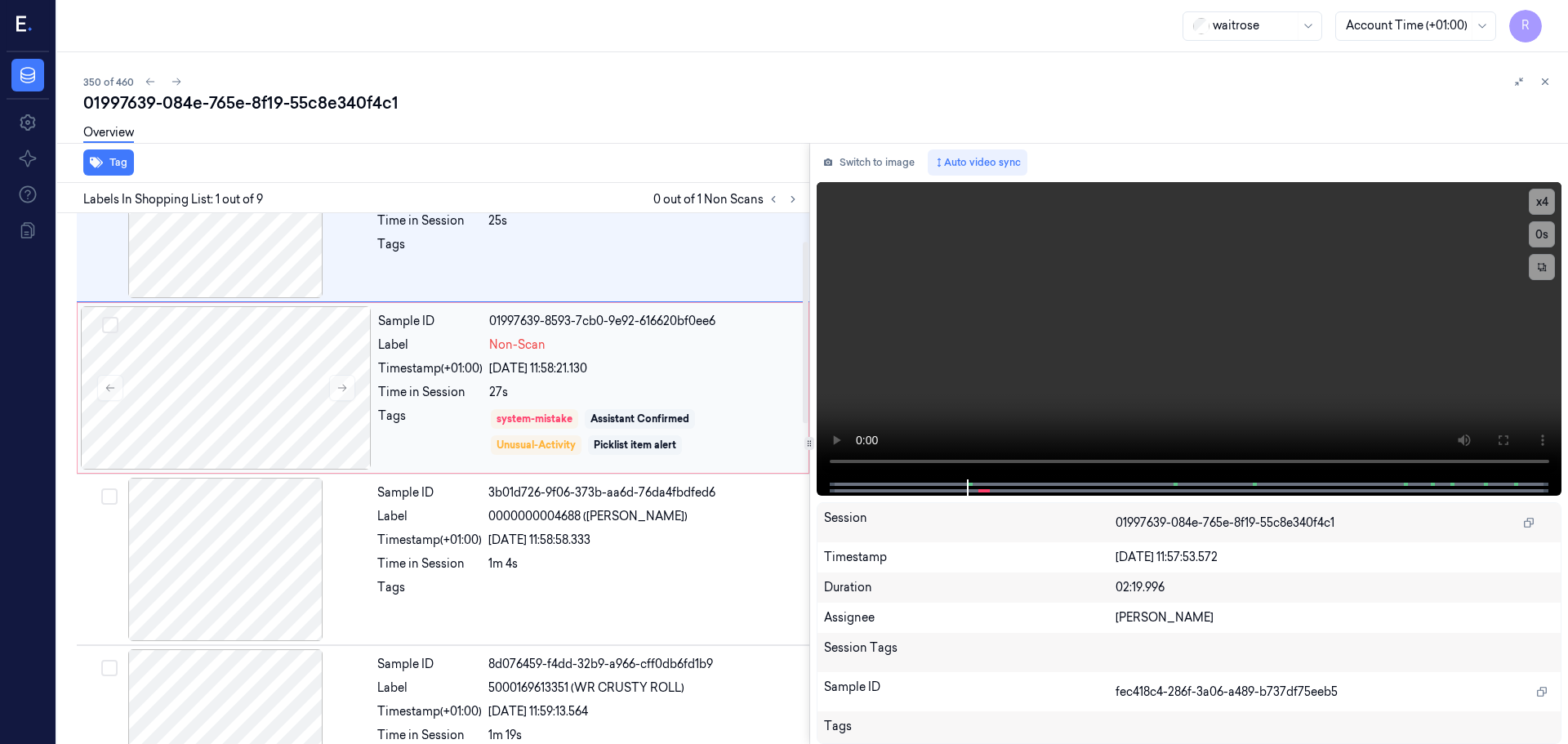
click at [626, 401] on div "Sample ID 01997639-8593-7cb0-9e92-616620bf0ee6 Label Non-Scan Timestamp (+01:00…" at bounding box center [589, 388] width 434 height 164
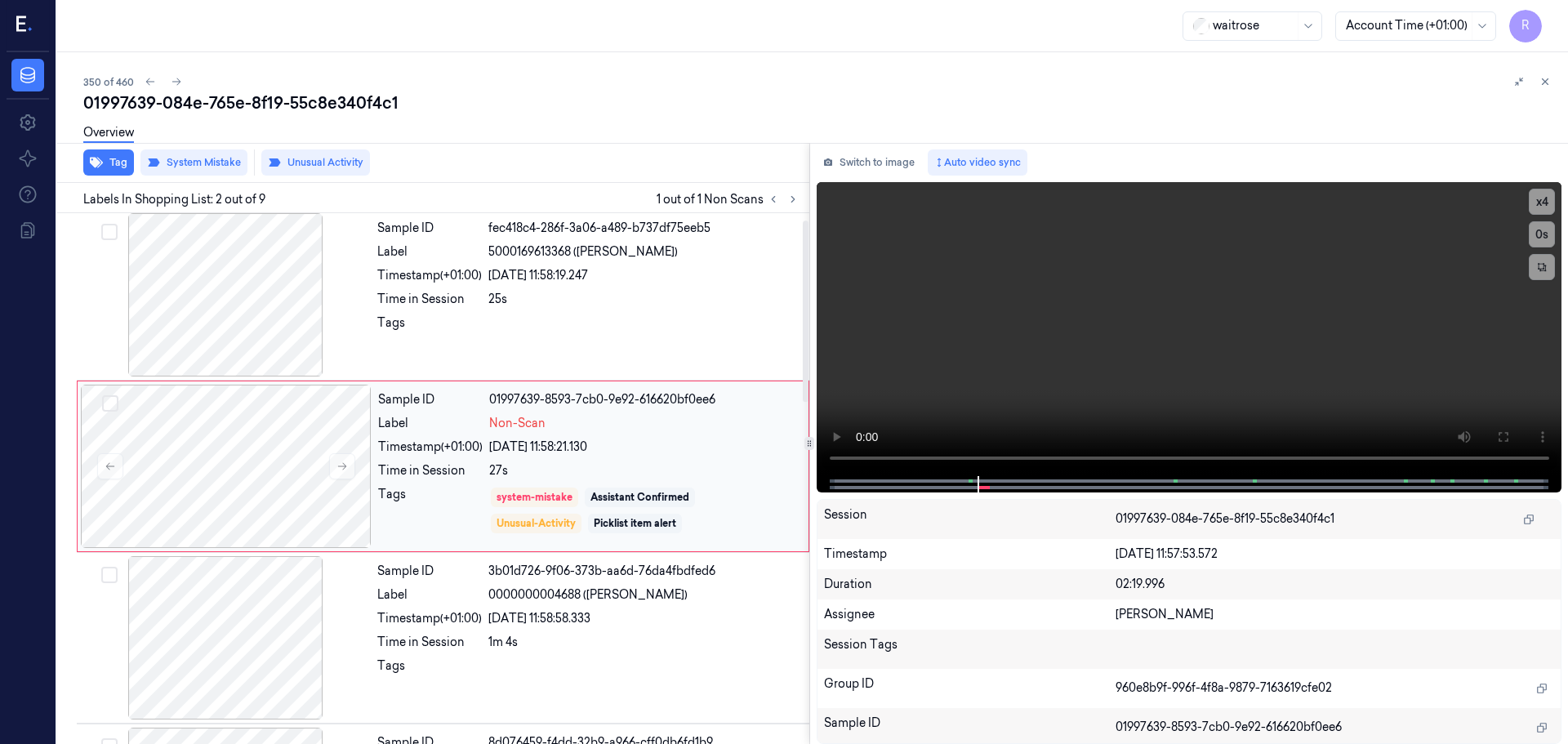
scroll to position [0, 0]
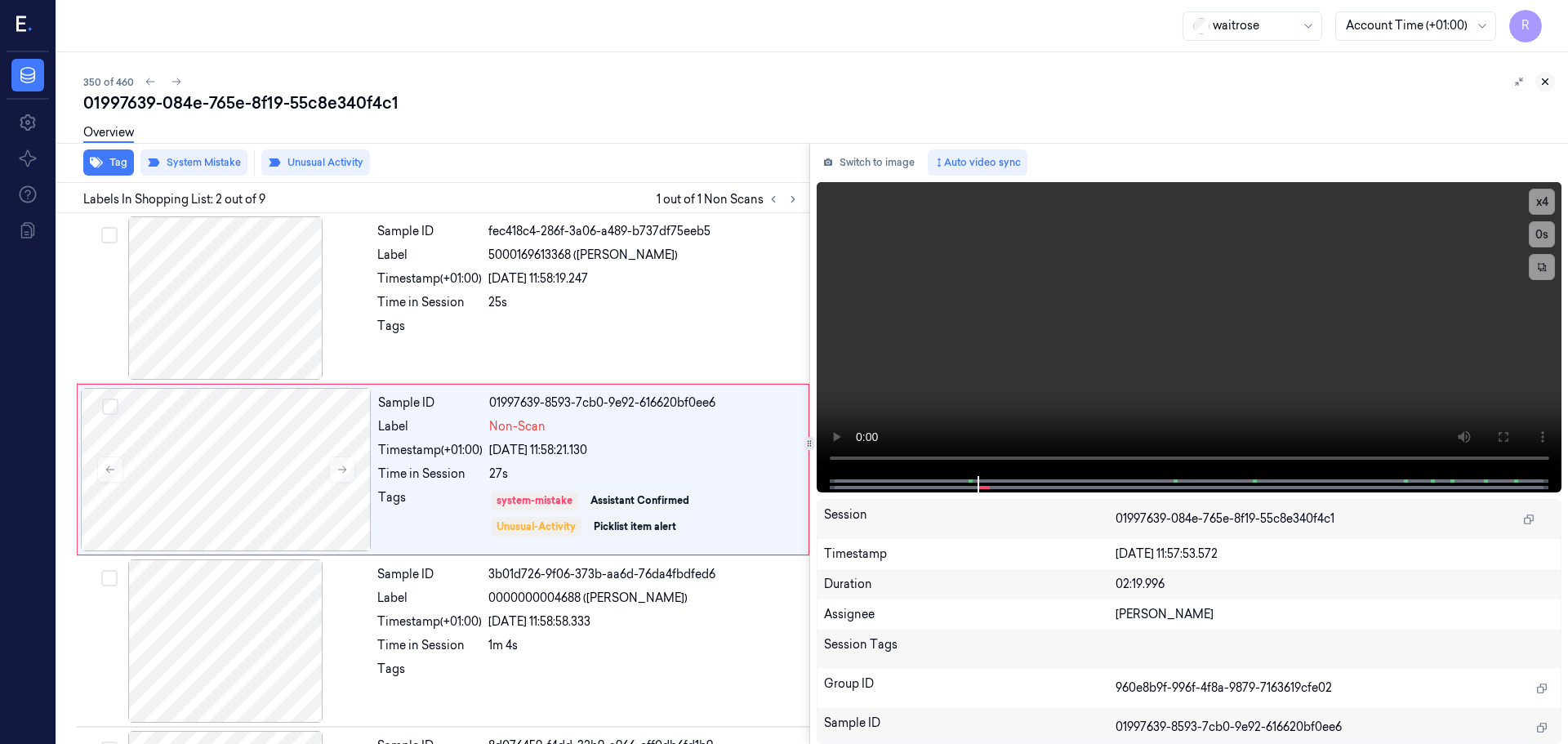
click at [1550, 85] on icon at bounding box center [1545, 82] width 11 height 11
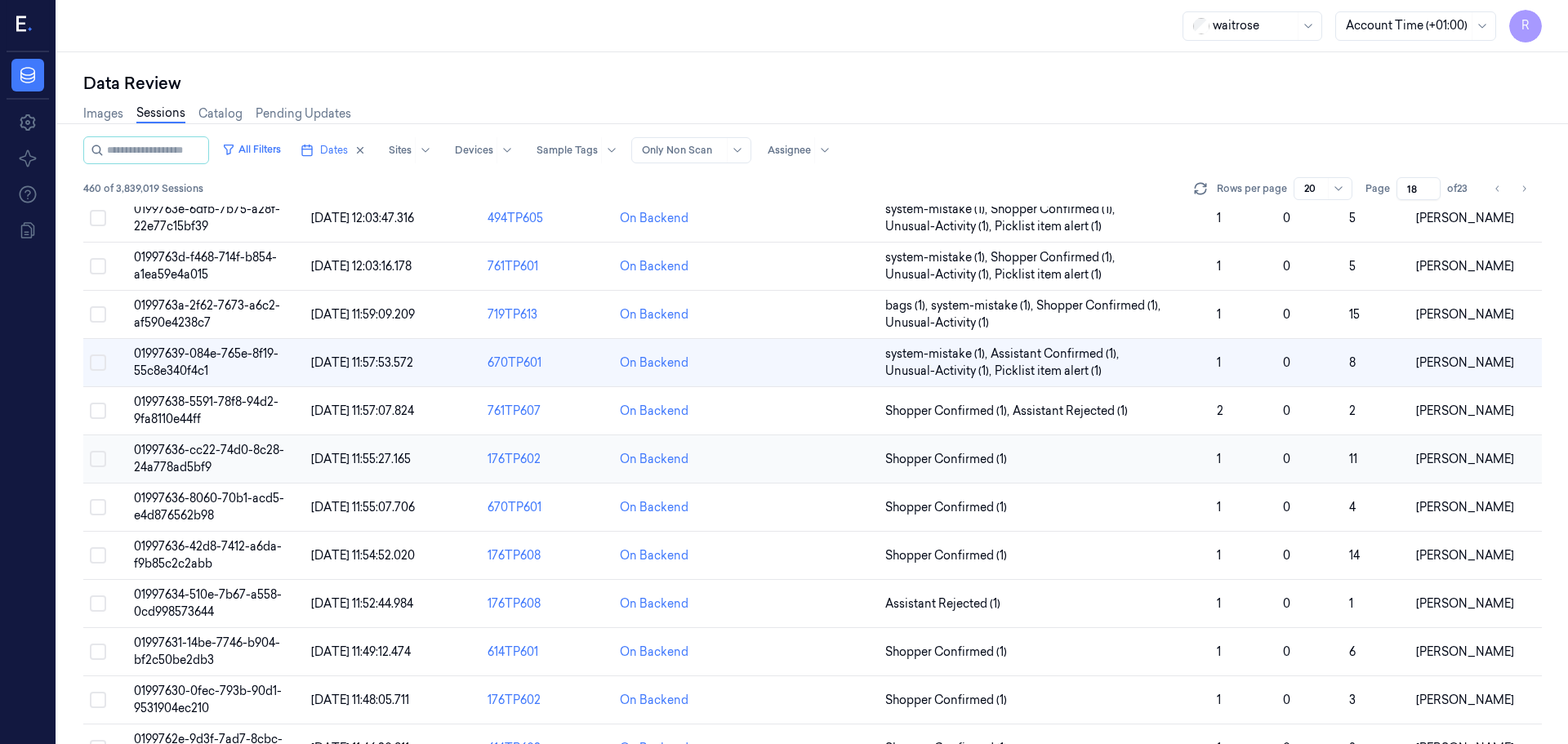
scroll to position [388, 0]
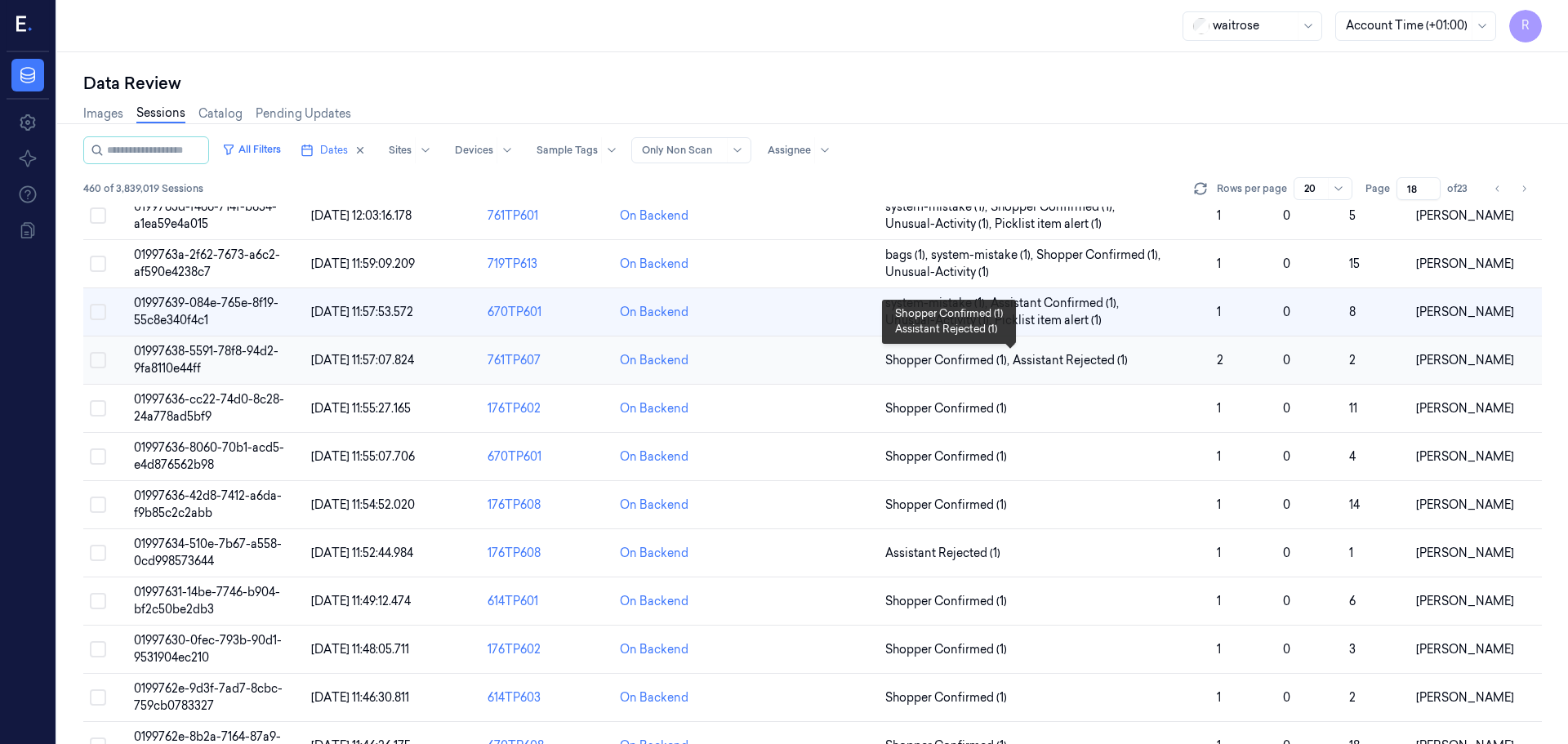
click at [1135, 360] on span "Shopper Confirmed (1) , Assistant Rejected (1)" at bounding box center [1045, 361] width 318 height 17
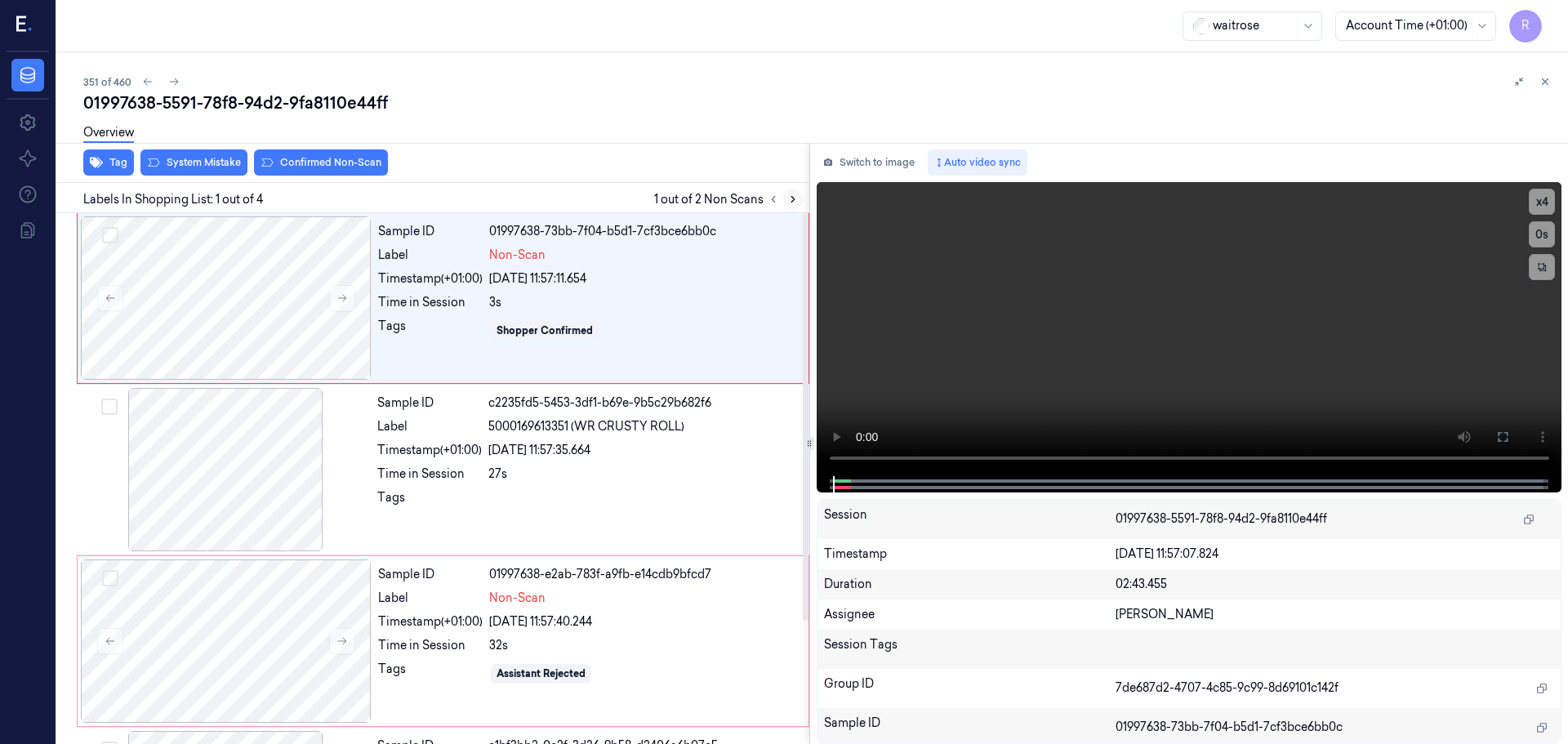
click at [788, 203] on icon at bounding box center [793, 199] width 11 height 11
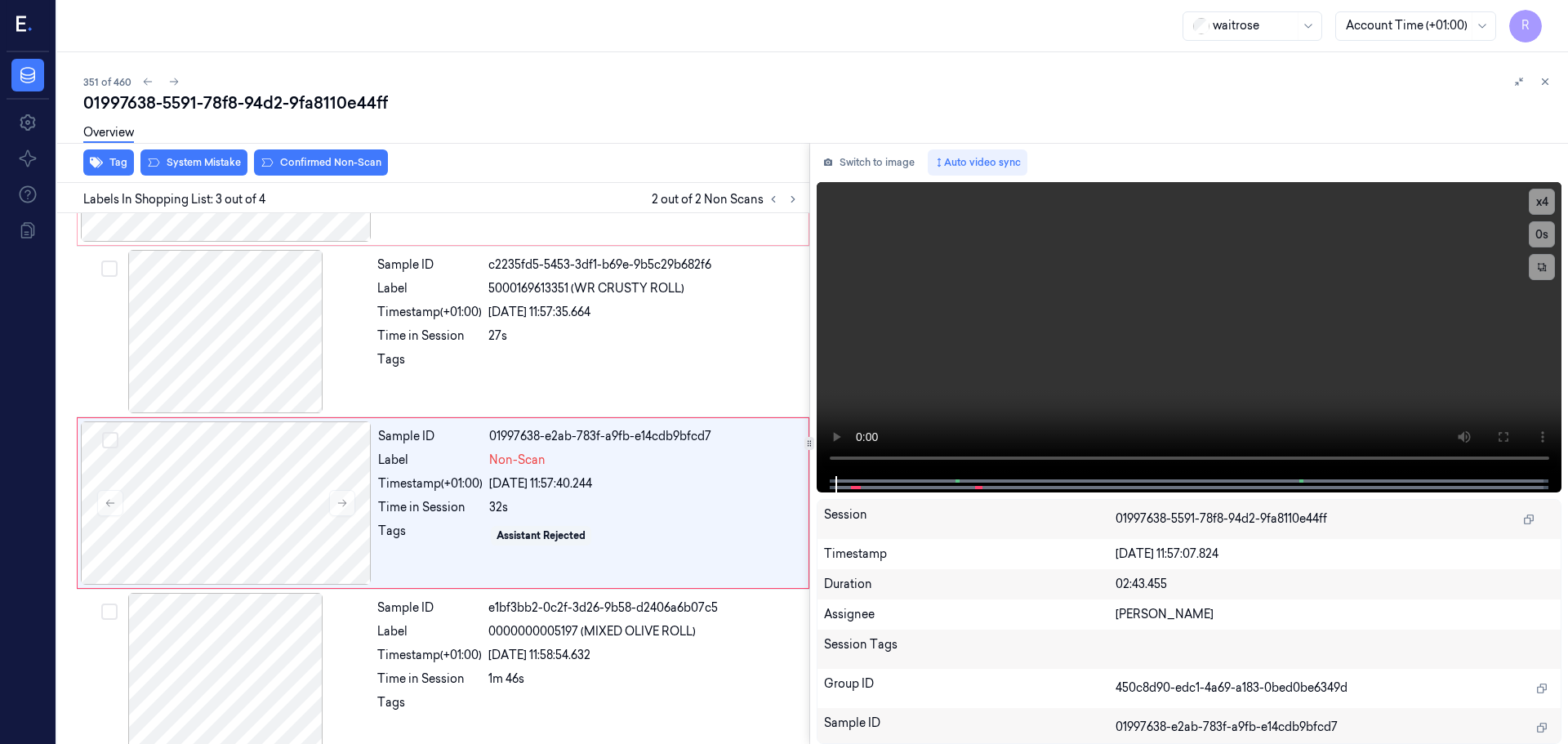
scroll to position [160, 0]
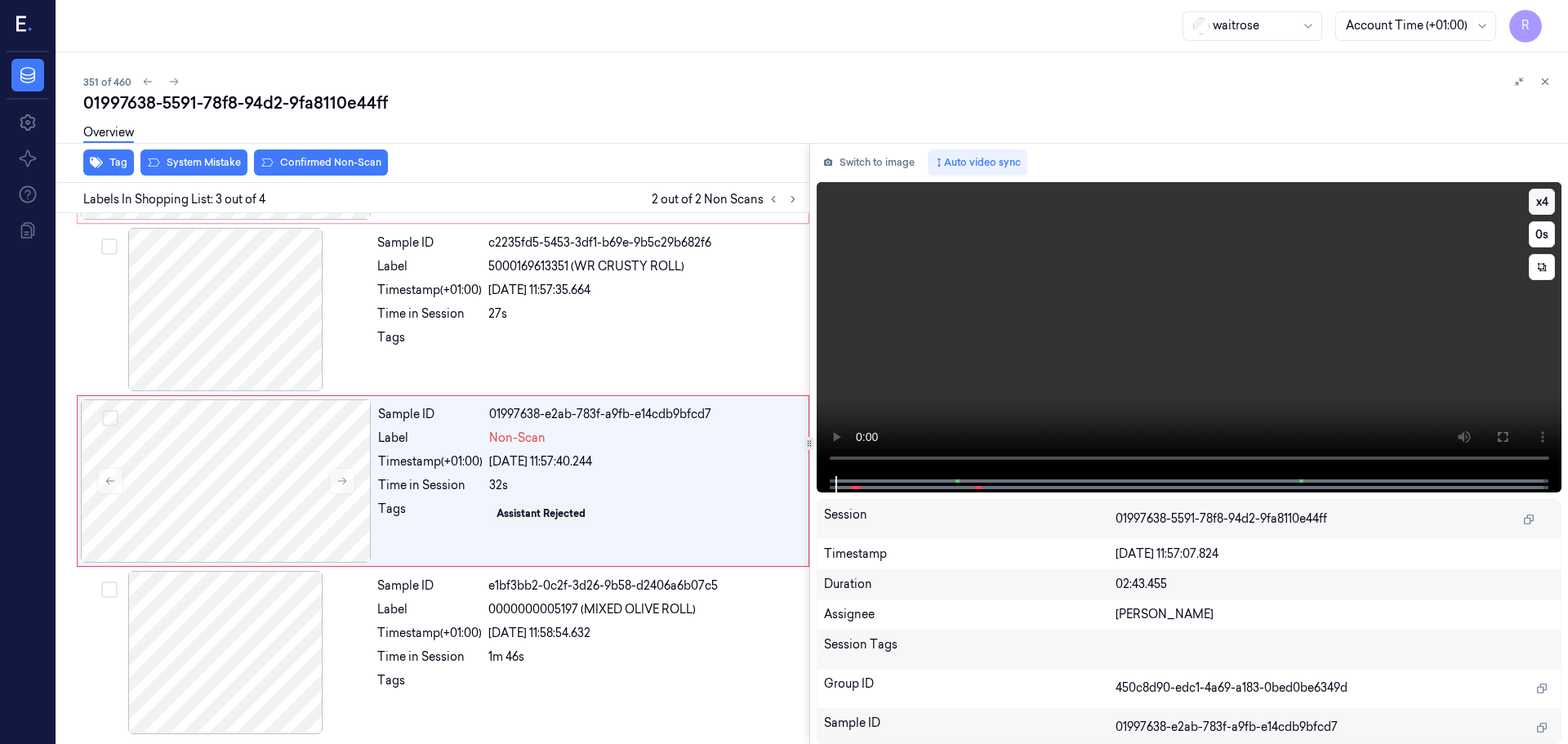
click at [1549, 197] on button "x 4" at bounding box center [1541, 201] width 26 height 26
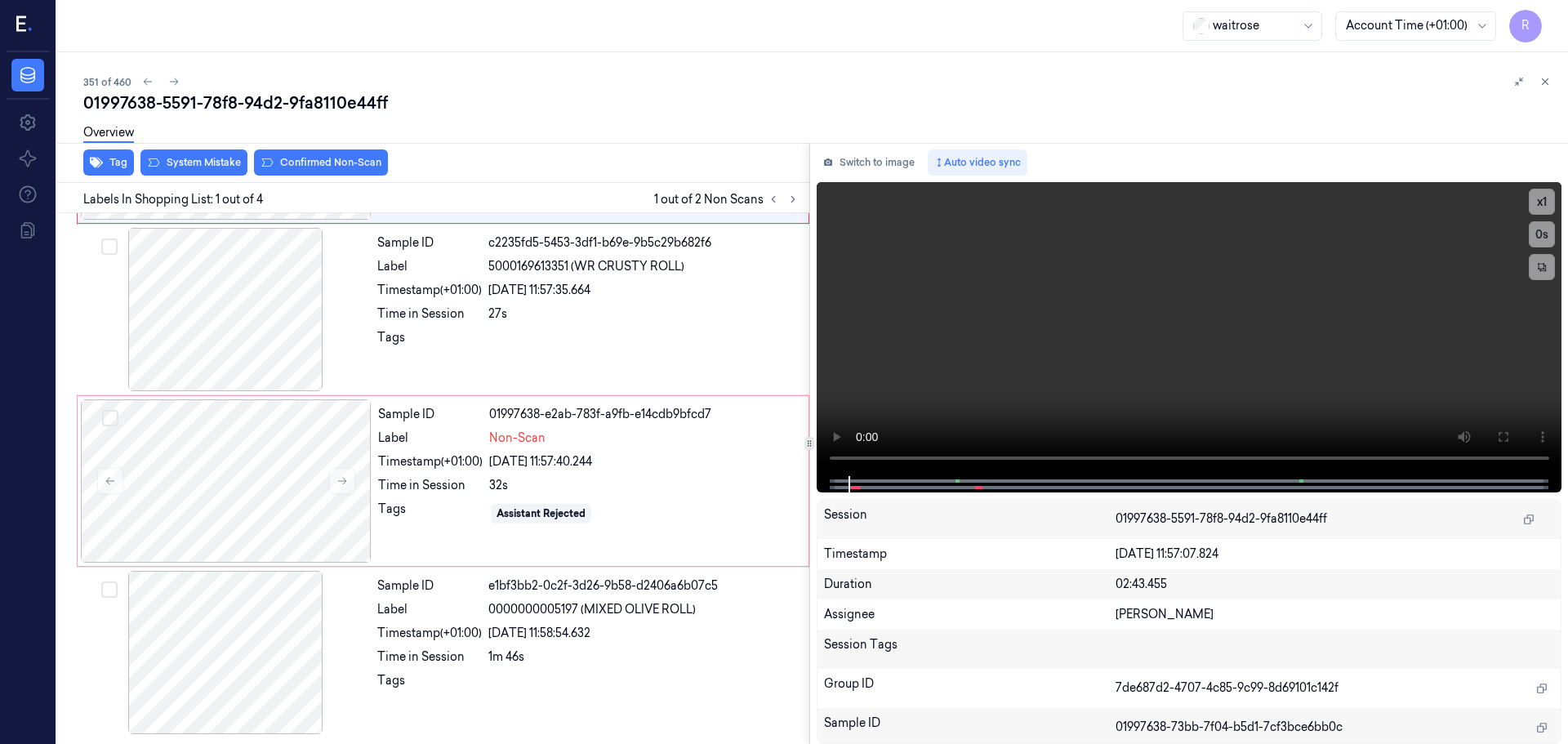
scroll to position [0, 0]
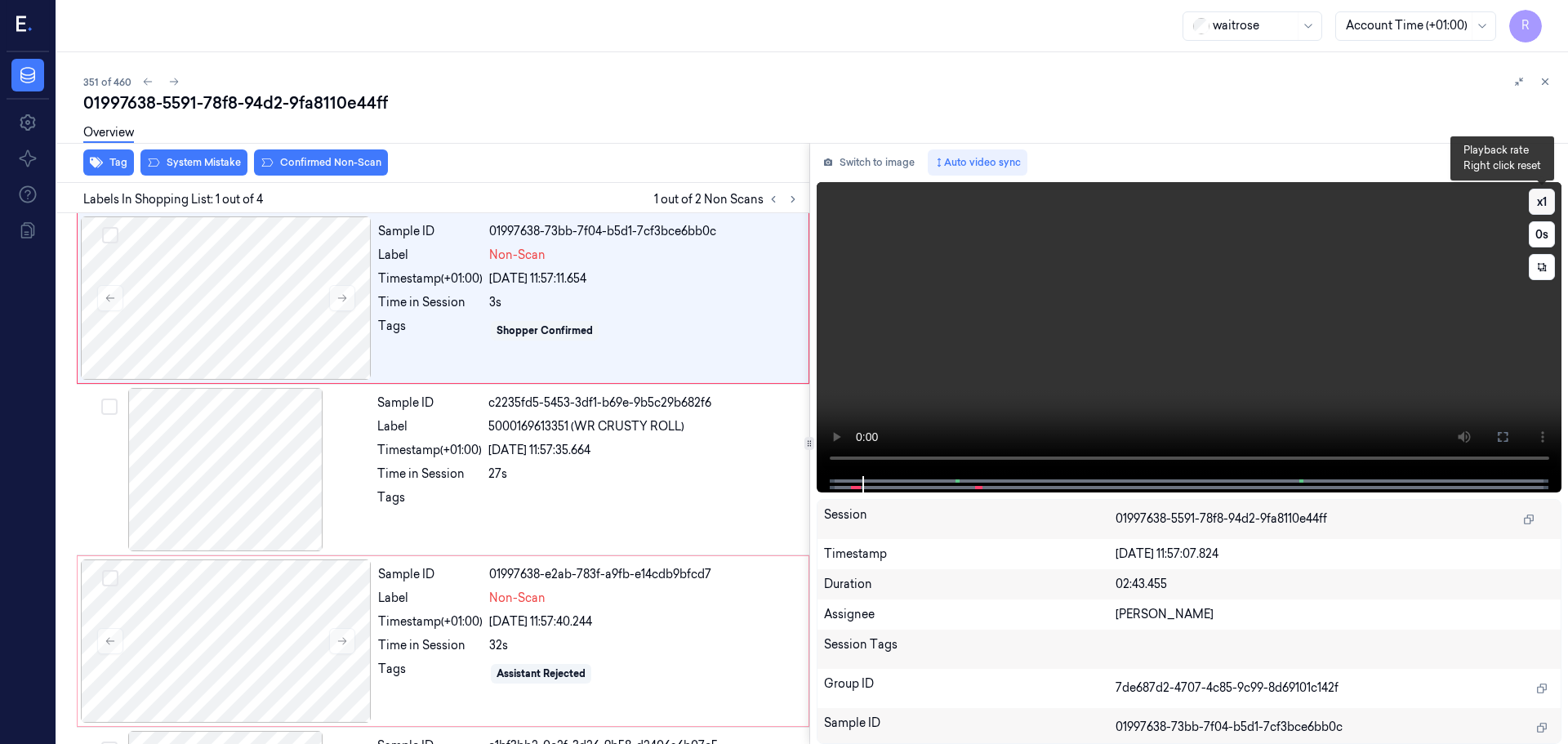
click at [1538, 202] on button "x 1" at bounding box center [1541, 201] width 26 height 26
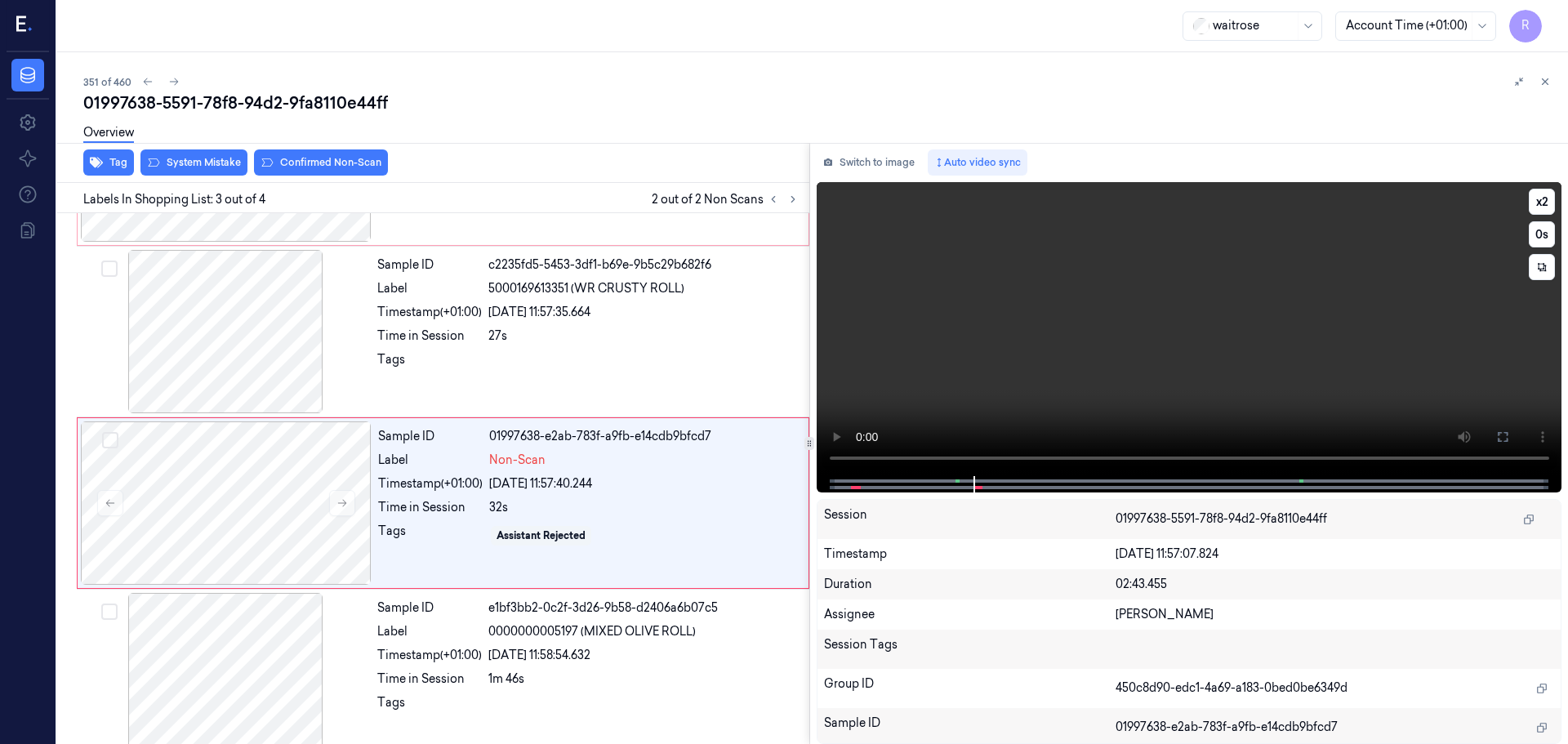
scroll to position [160, 0]
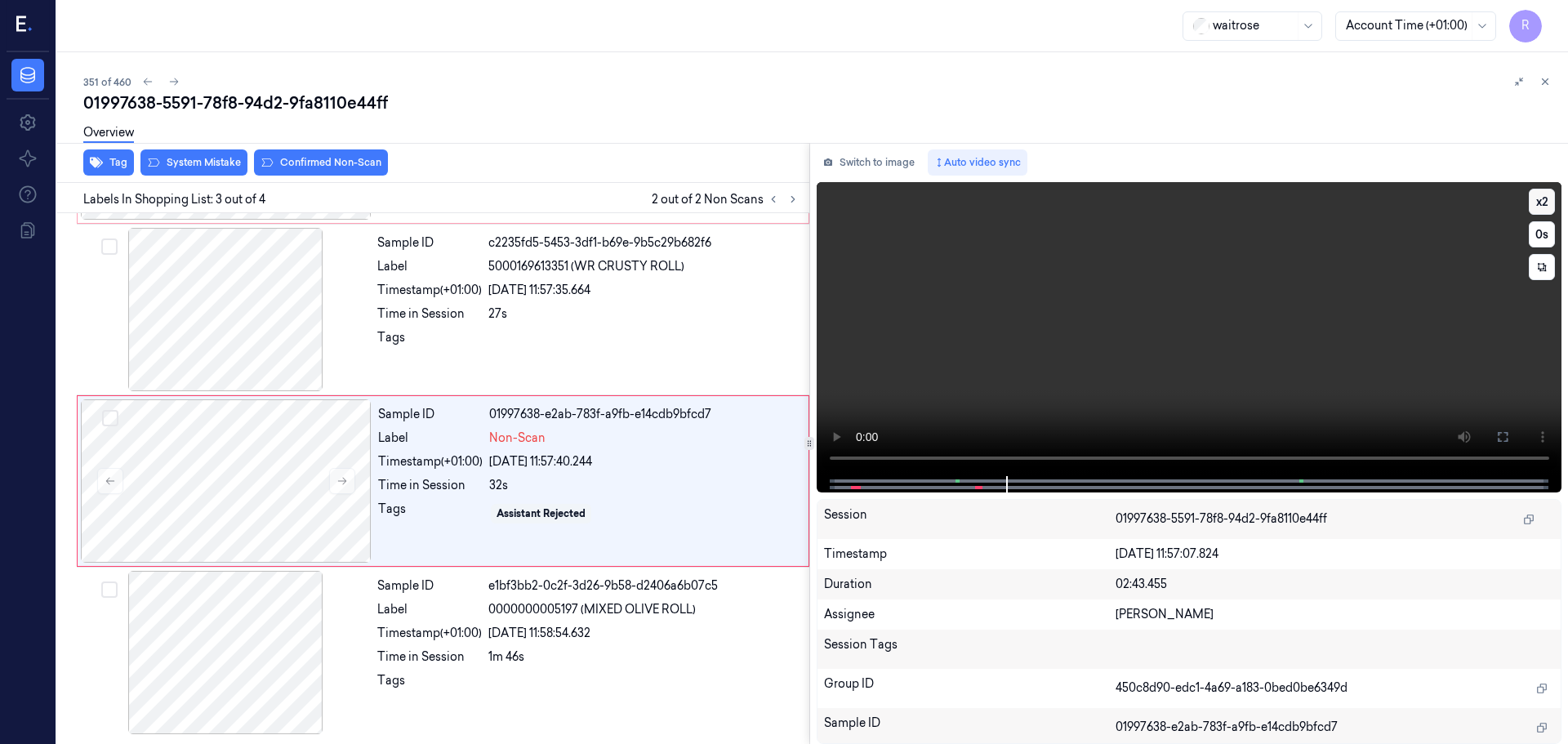
click at [1536, 208] on button "x 2" at bounding box center [1541, 201] width 26 height 26
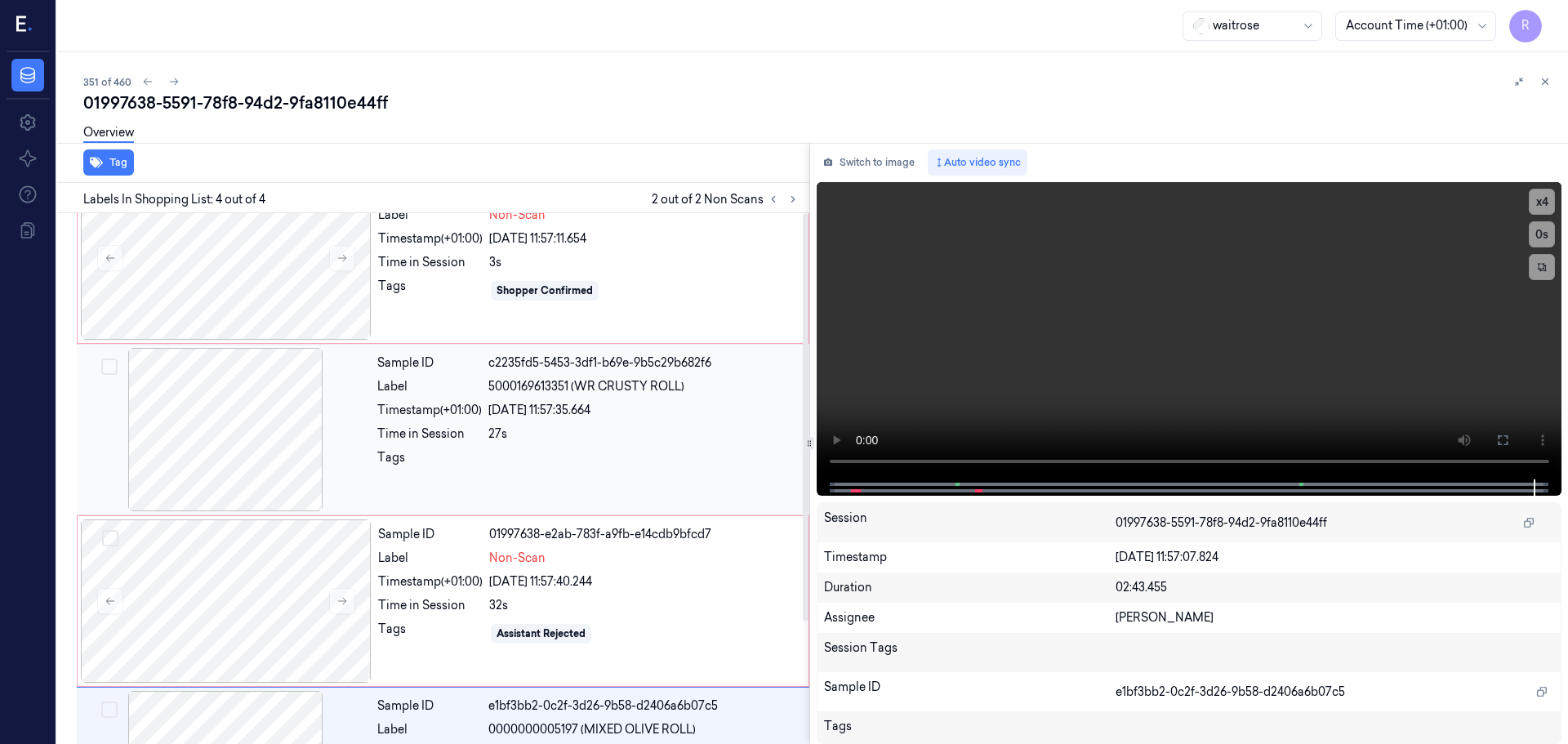
scroll to position [0, 0]
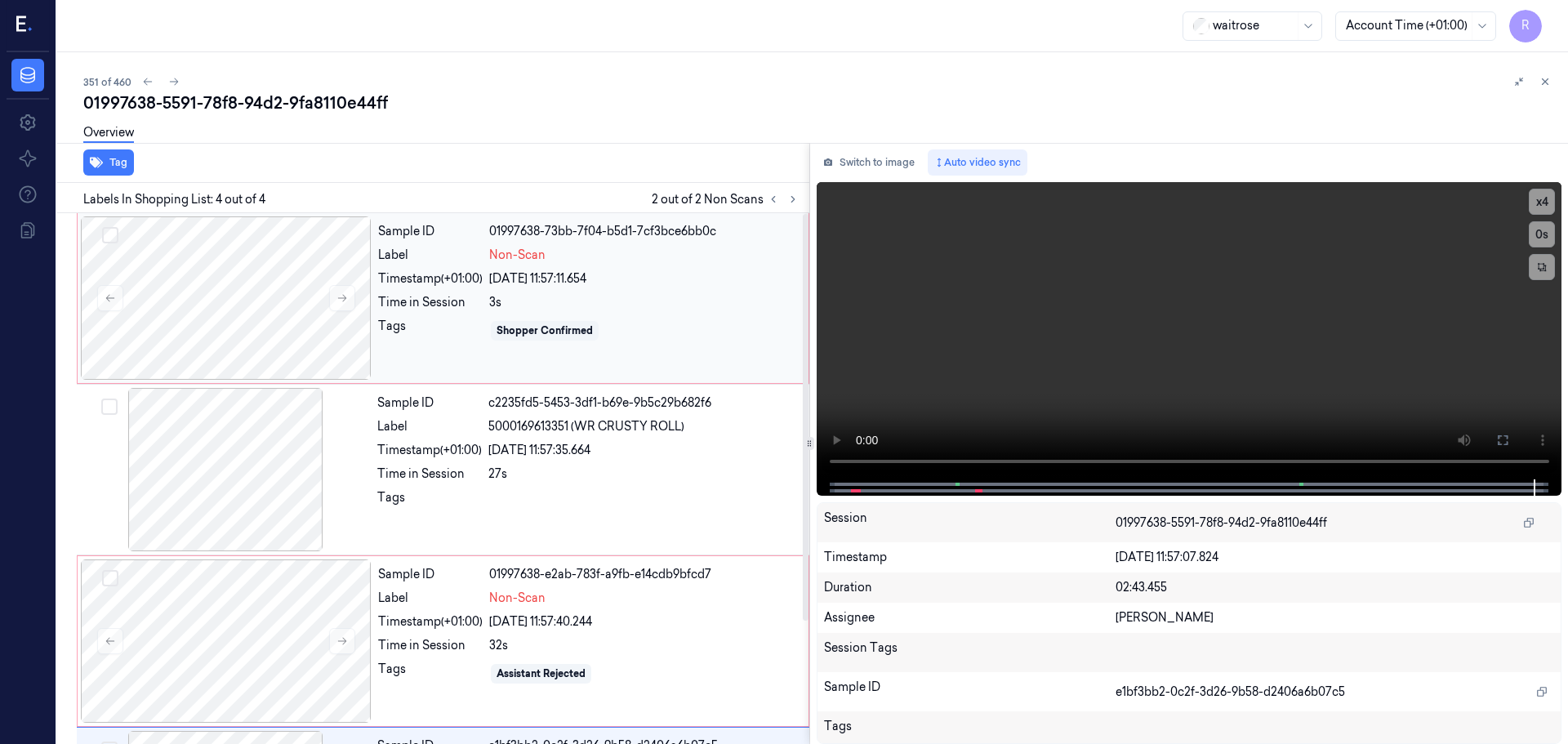
click at [391, 299] on div "Time in Session" at bounding box center [430, 303] width 105 height 17
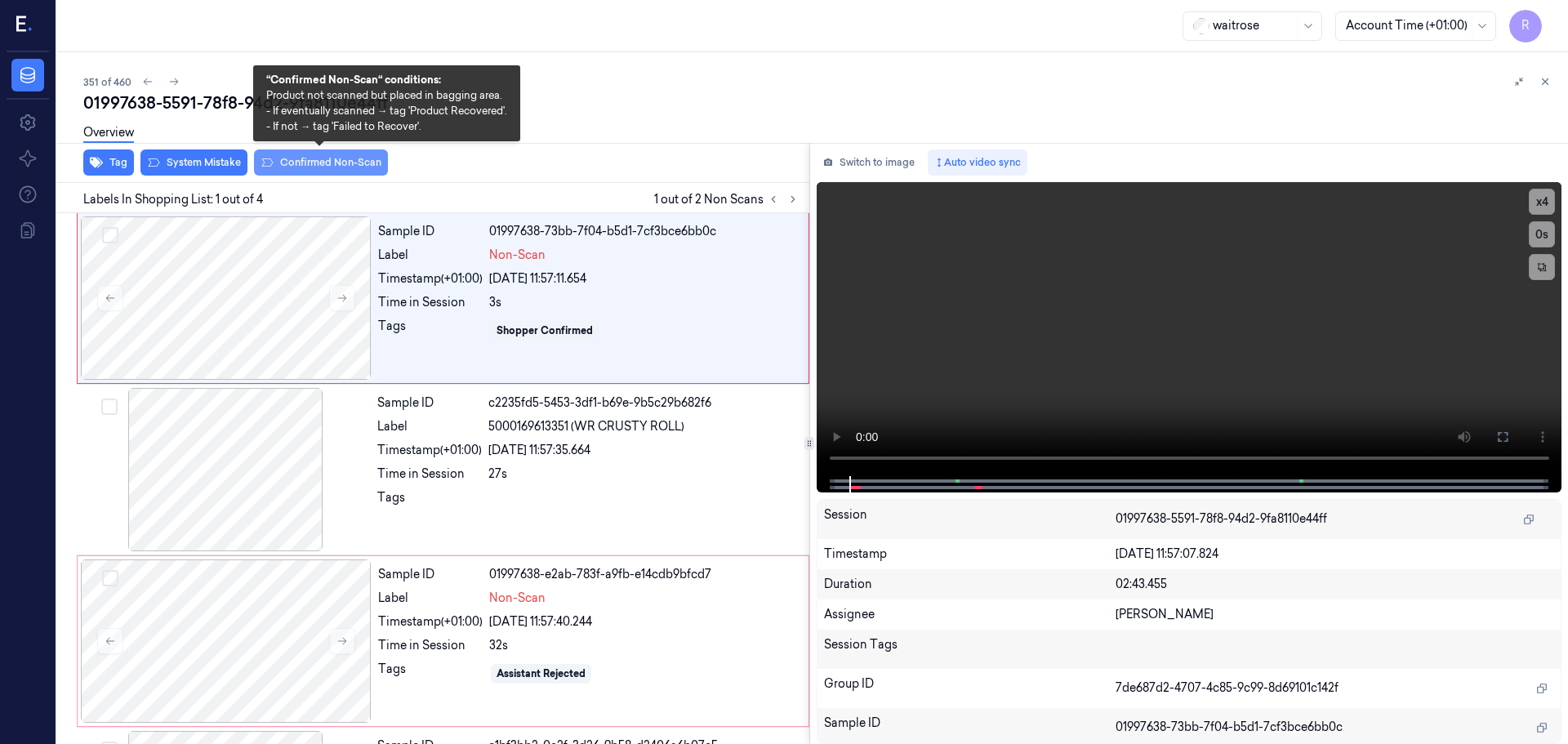
click at [337, 166] on button "Confirmed Non-Scan" at bounding box center [321, 163] width 134 height 26
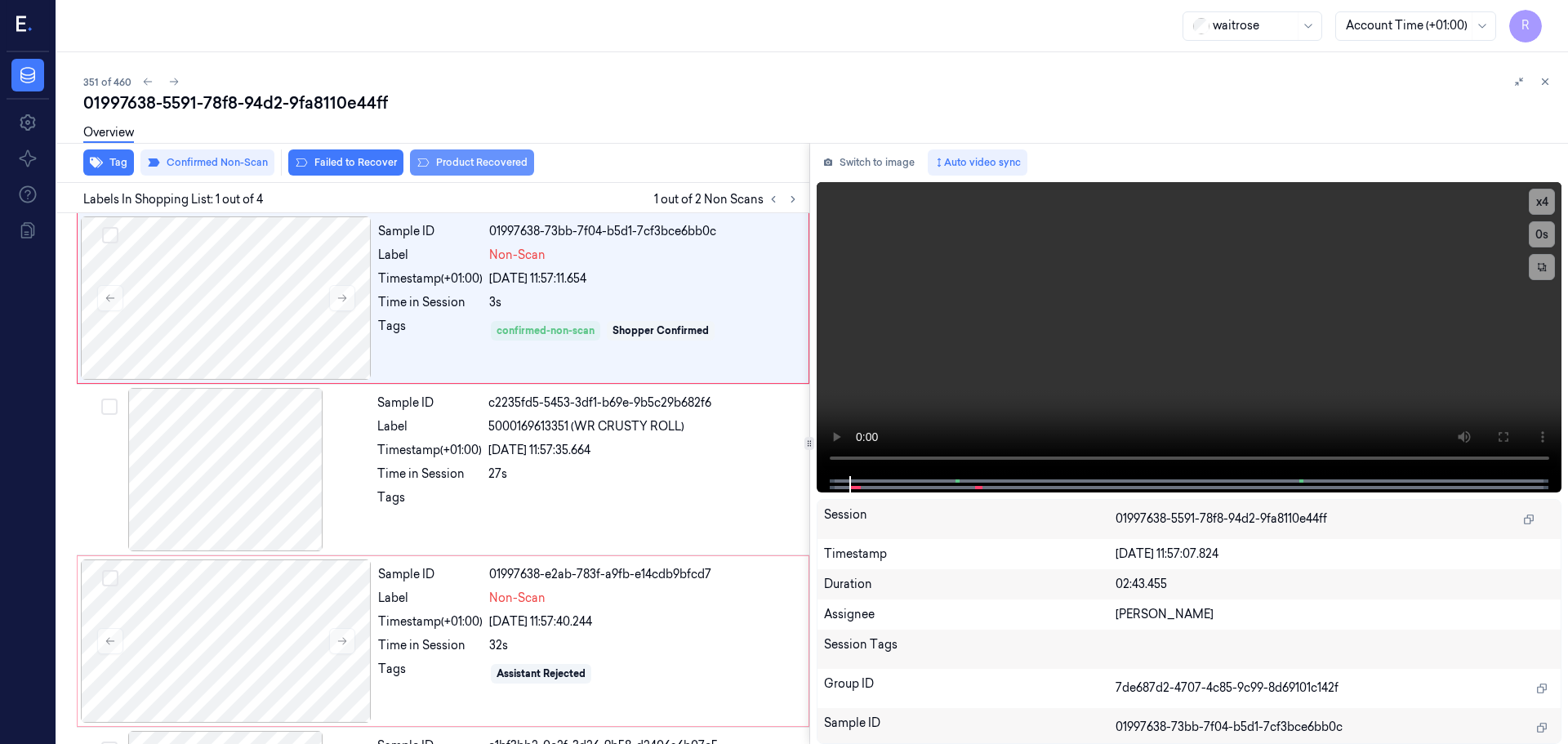
click at [434, 165] on button "Product Recovered" at bounding box center [472, 163] width 124 height 26
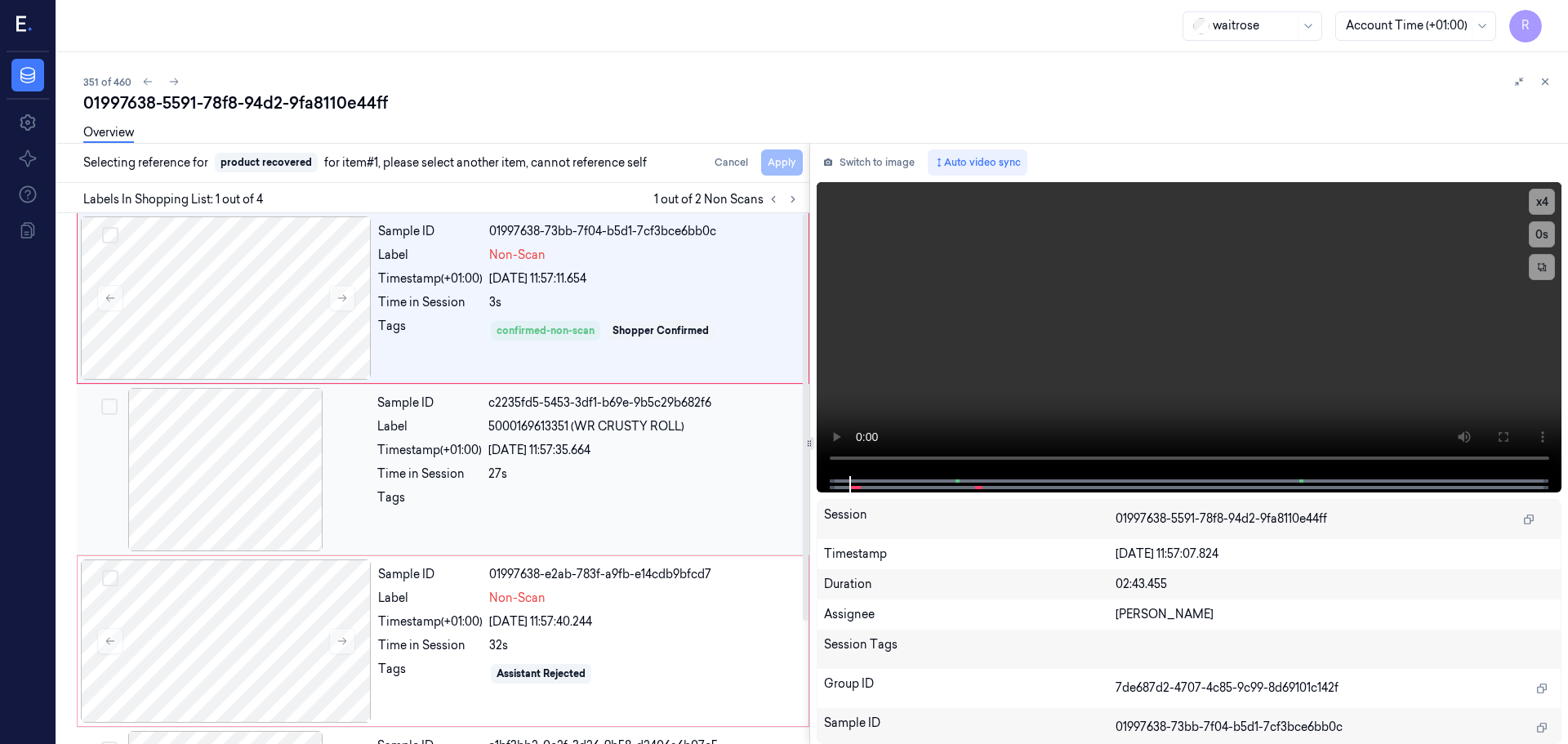
click at [558, 485] on div "Sample ID c2235fd5-5453-3df1-b69e-9b5c29b682f6 Label 5000169613351 (WR CRUSTY R…" at bounding box center [588, 470] width 435 height 164
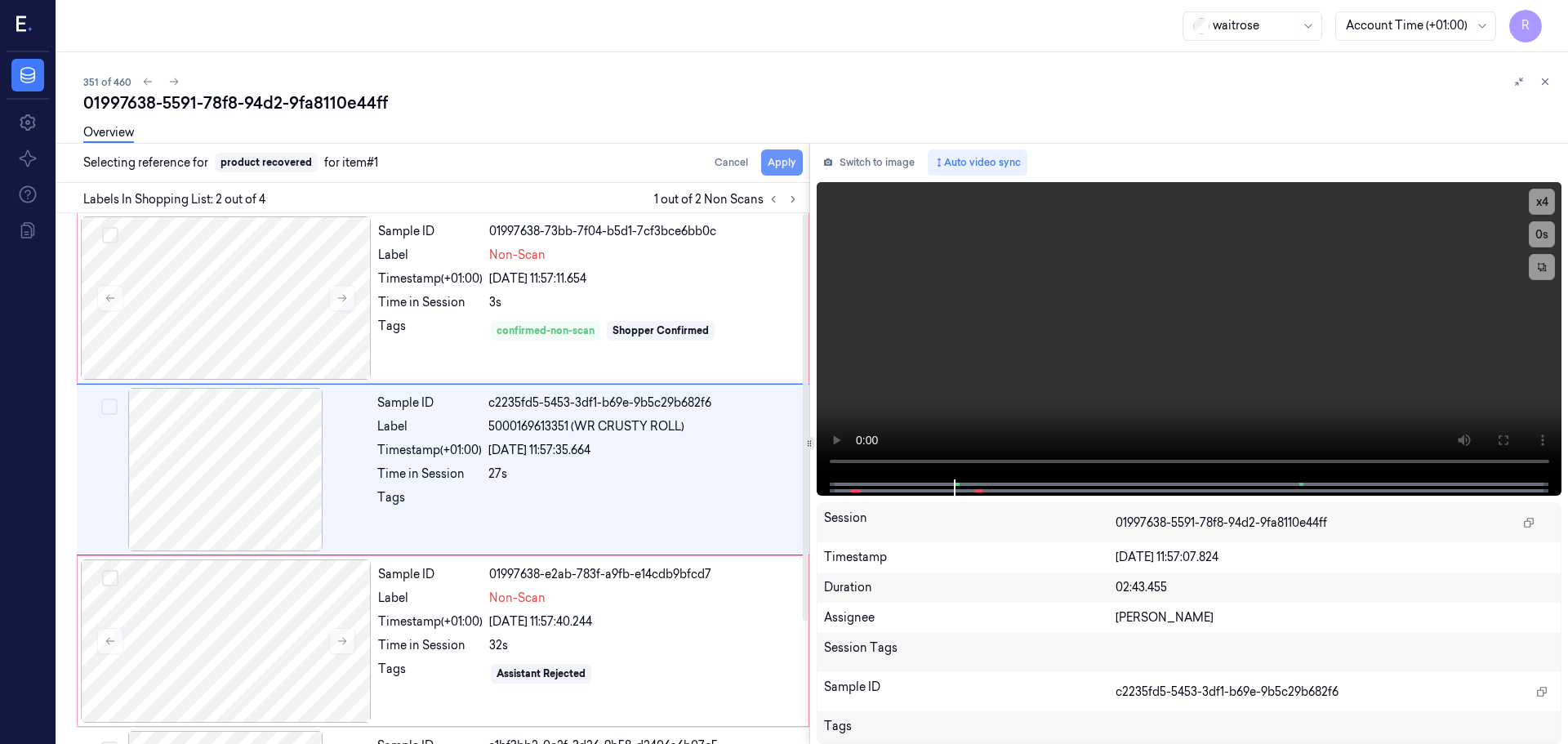
click at [789, 164] on button "Apply" at bounding box center [782, 163] width 41 height 26
click at [638, 311] on div "Sample ID 01997638-73bb-7f04-b5d1-7cf3bce6bb0c Label Non-Scan Timestamp (+01:00…" at bounding box center [589, 298] width 434 height 164
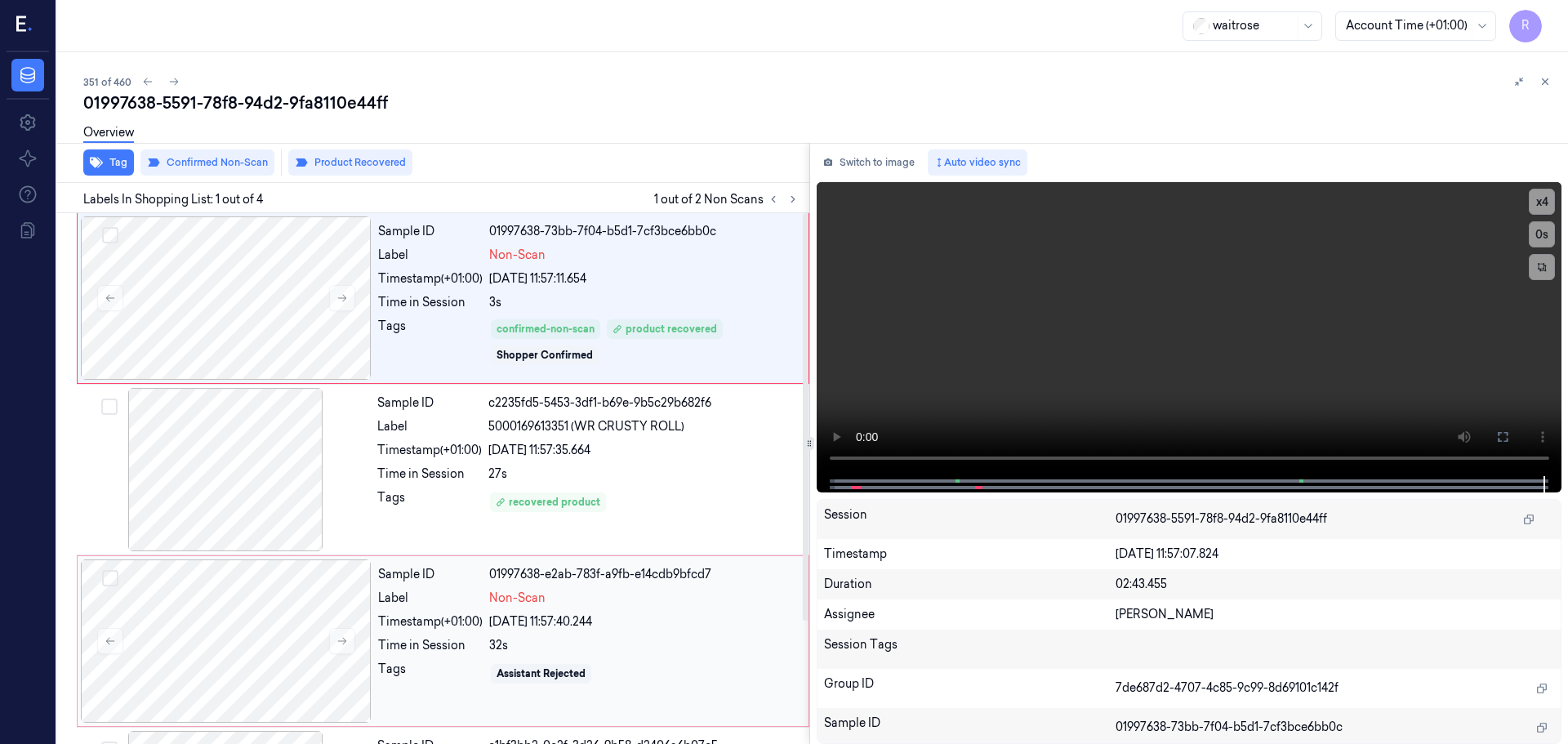
scroll to position [160, 0]
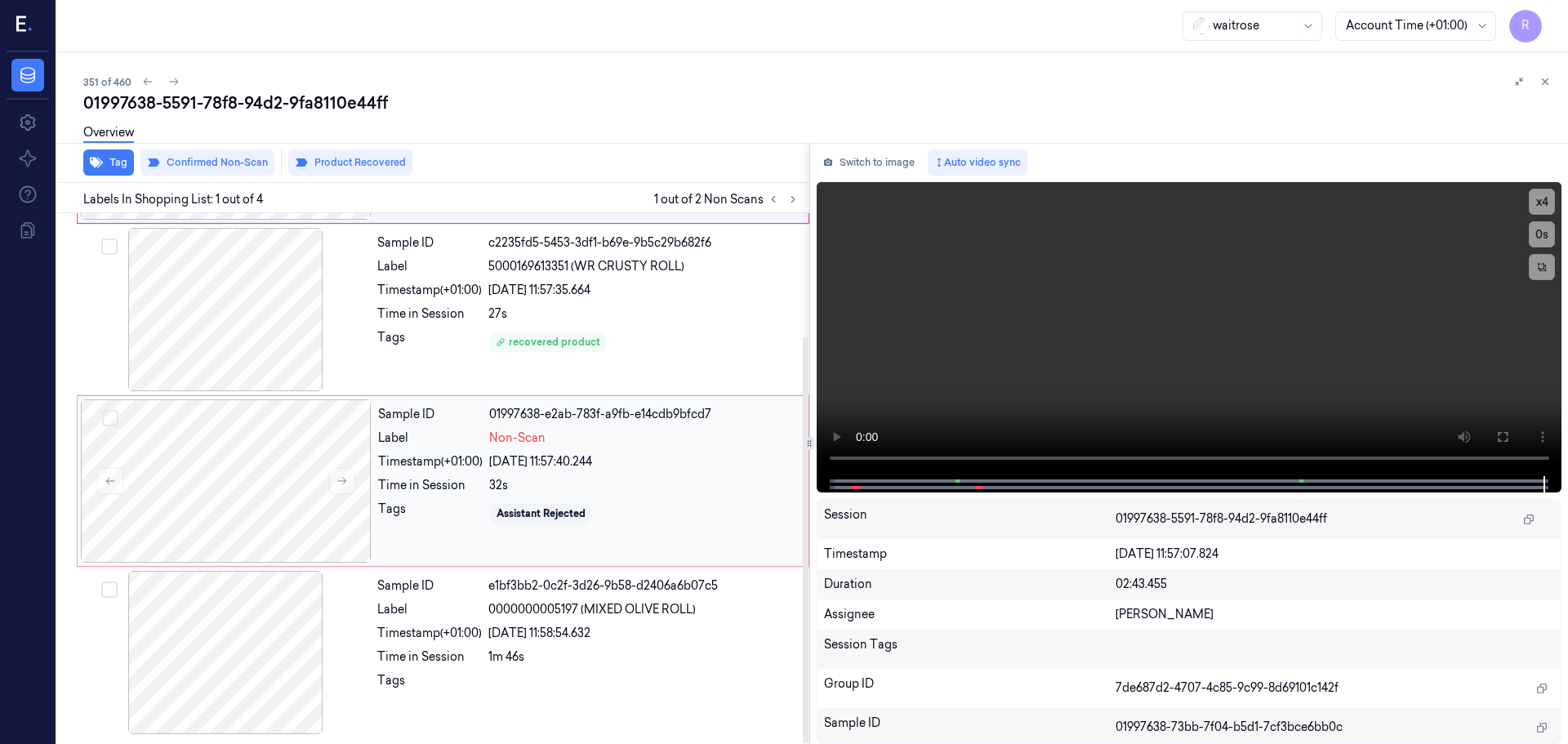
click at [500, 473] on div "Sample ID 01997638-e2ab-783f-a9fb-e14cdb9bfcd7 Label Non-Scan Timestamp (+01:00…" at bounding box center [589, 481] width 434 height 164
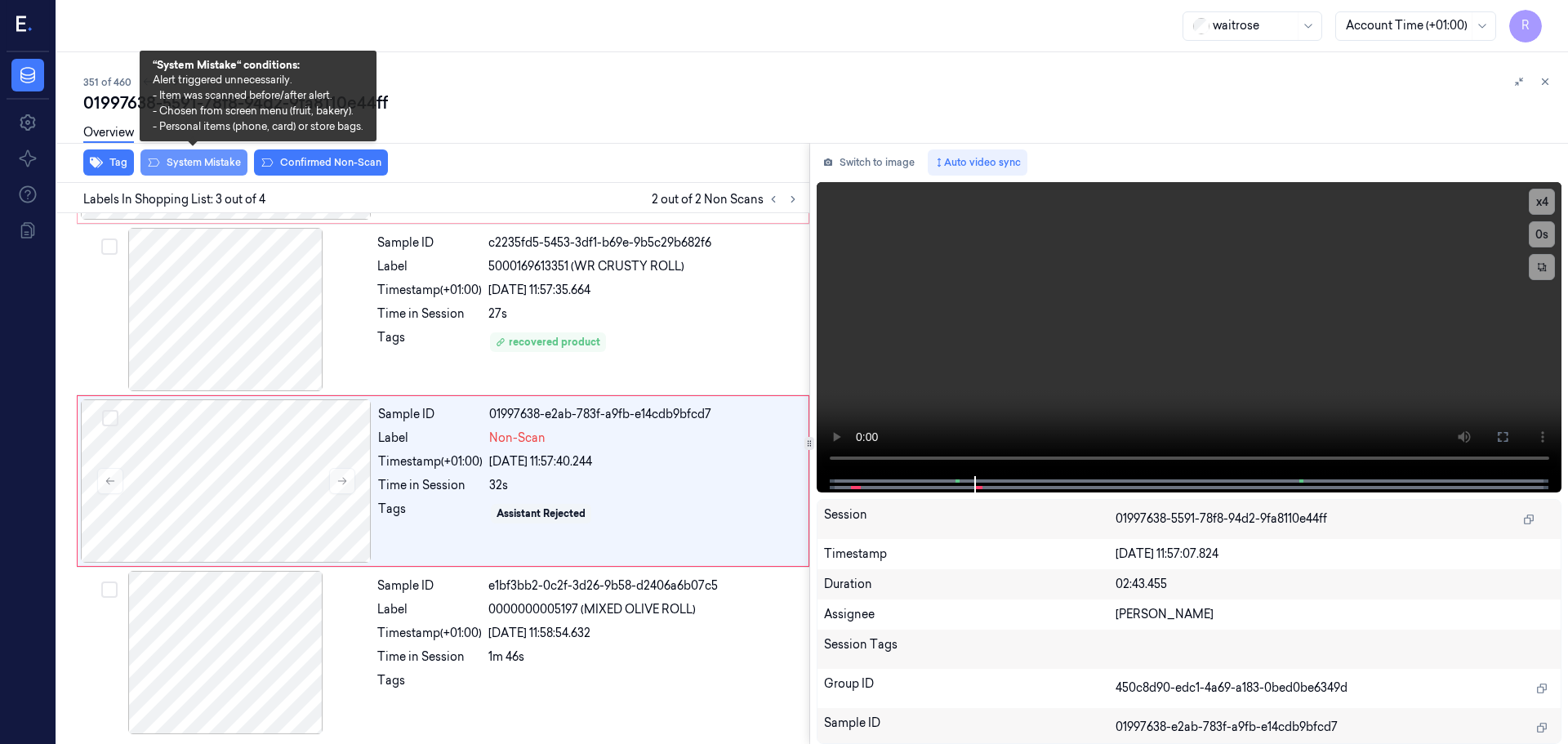
click at [182, 158] on button "System Mistake" at bounding box center [194, 163] width 107 height 26
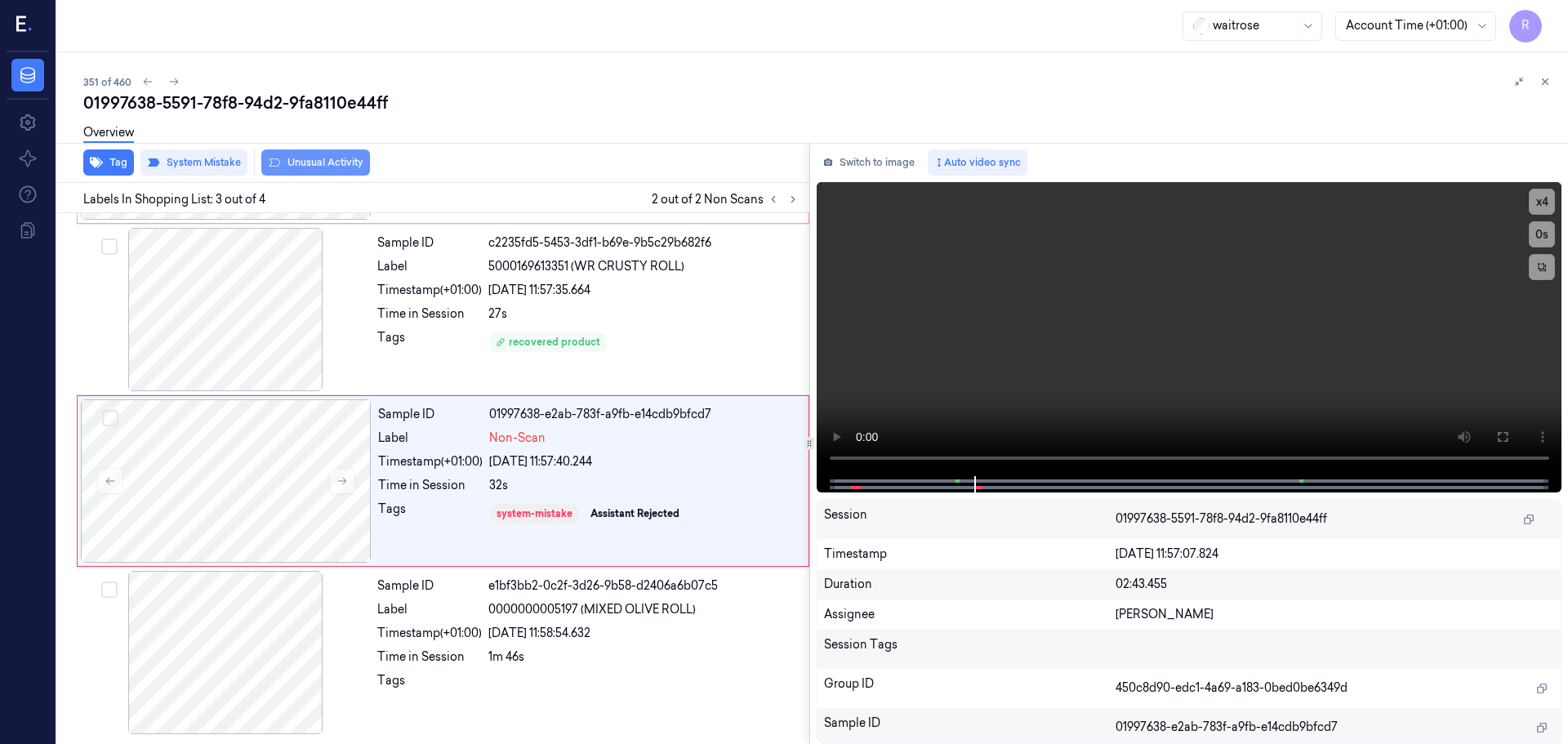
click at [347, 158] on button "Unusual Activity" at bounding box center [315, 163] width 109 height 26
click at [113, 158] on button "Tag" at bounding box center [109, 163] width 51 height 26
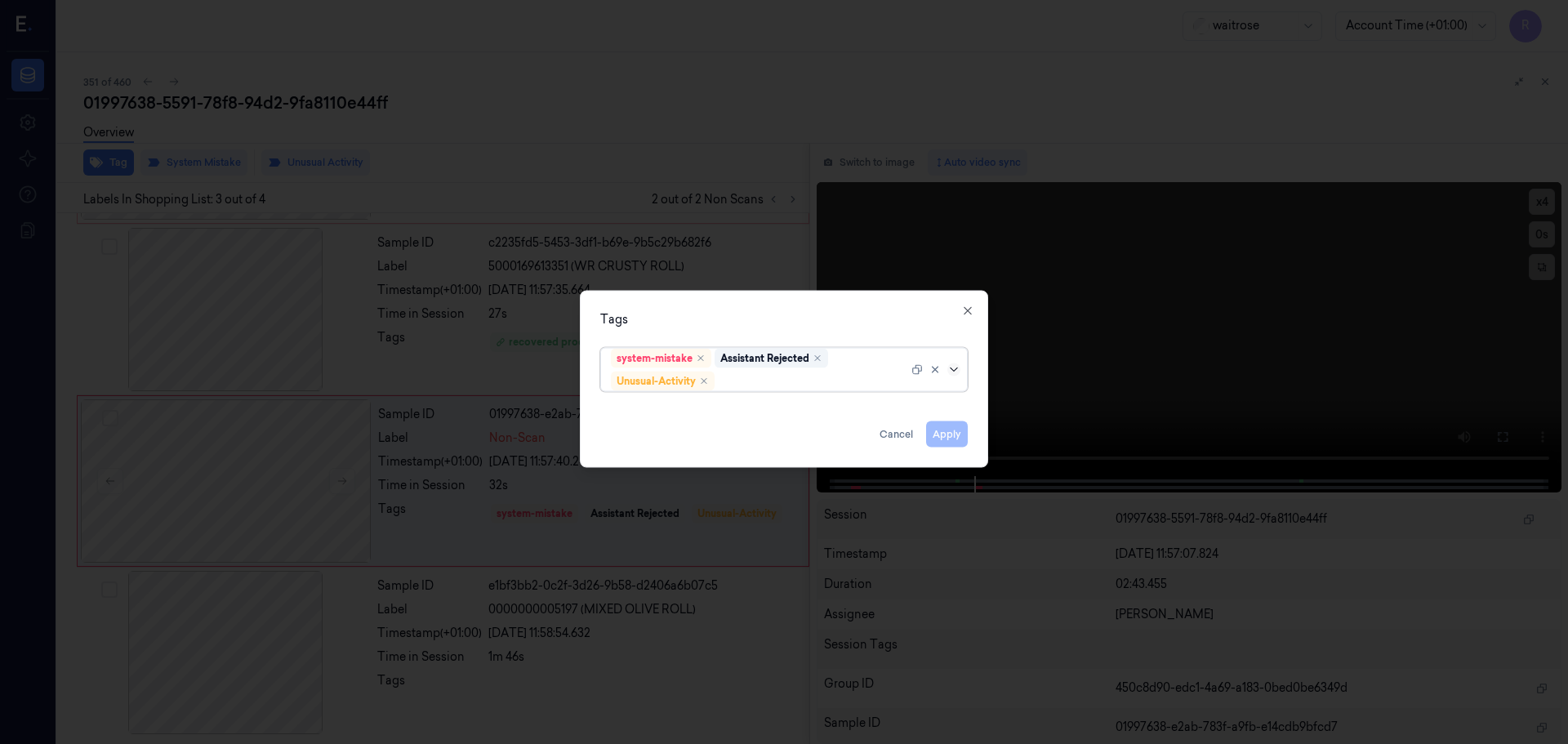
click at [954, 372] on icon at bounding box center [954, 369] width 13 height 13
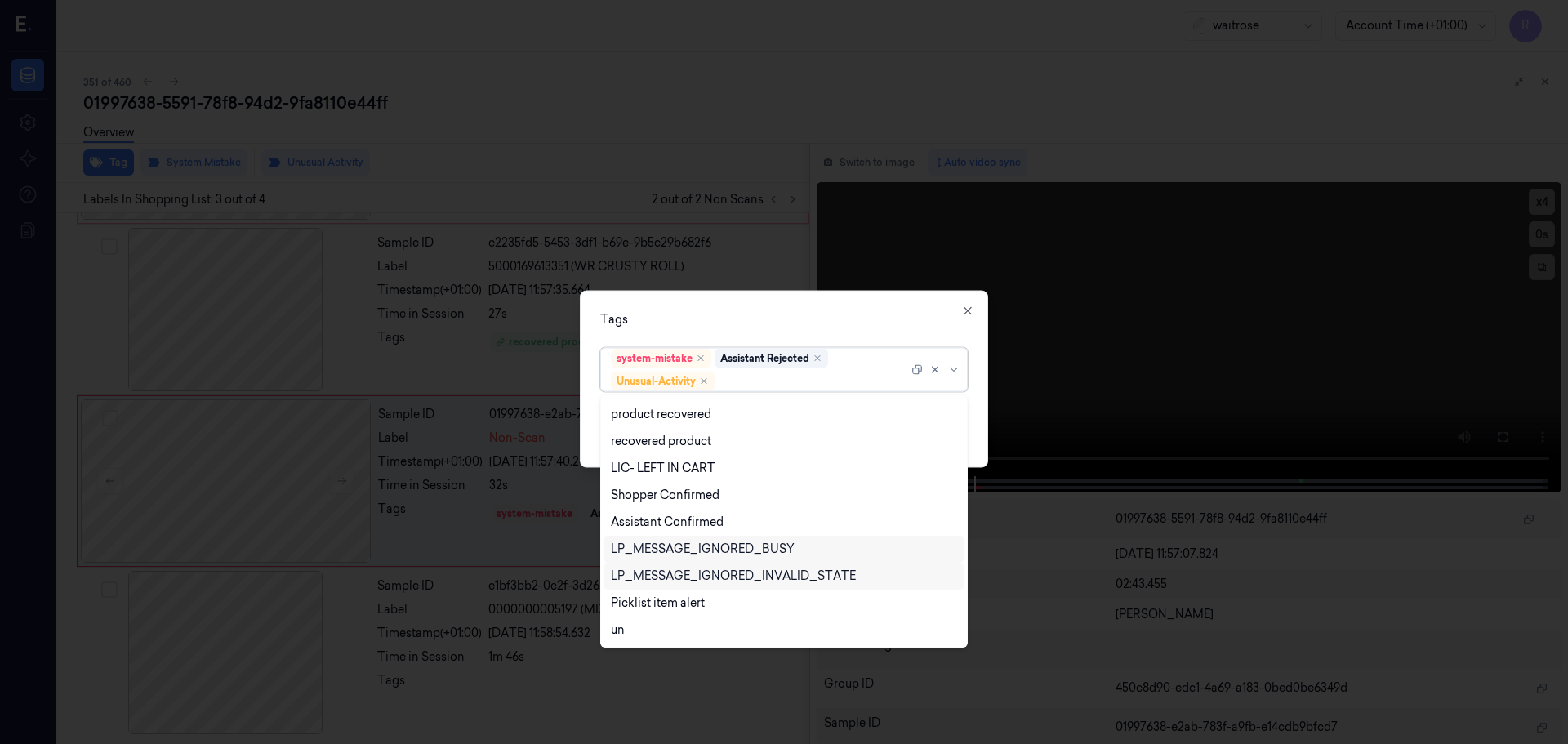
scroll to position [321, 0]
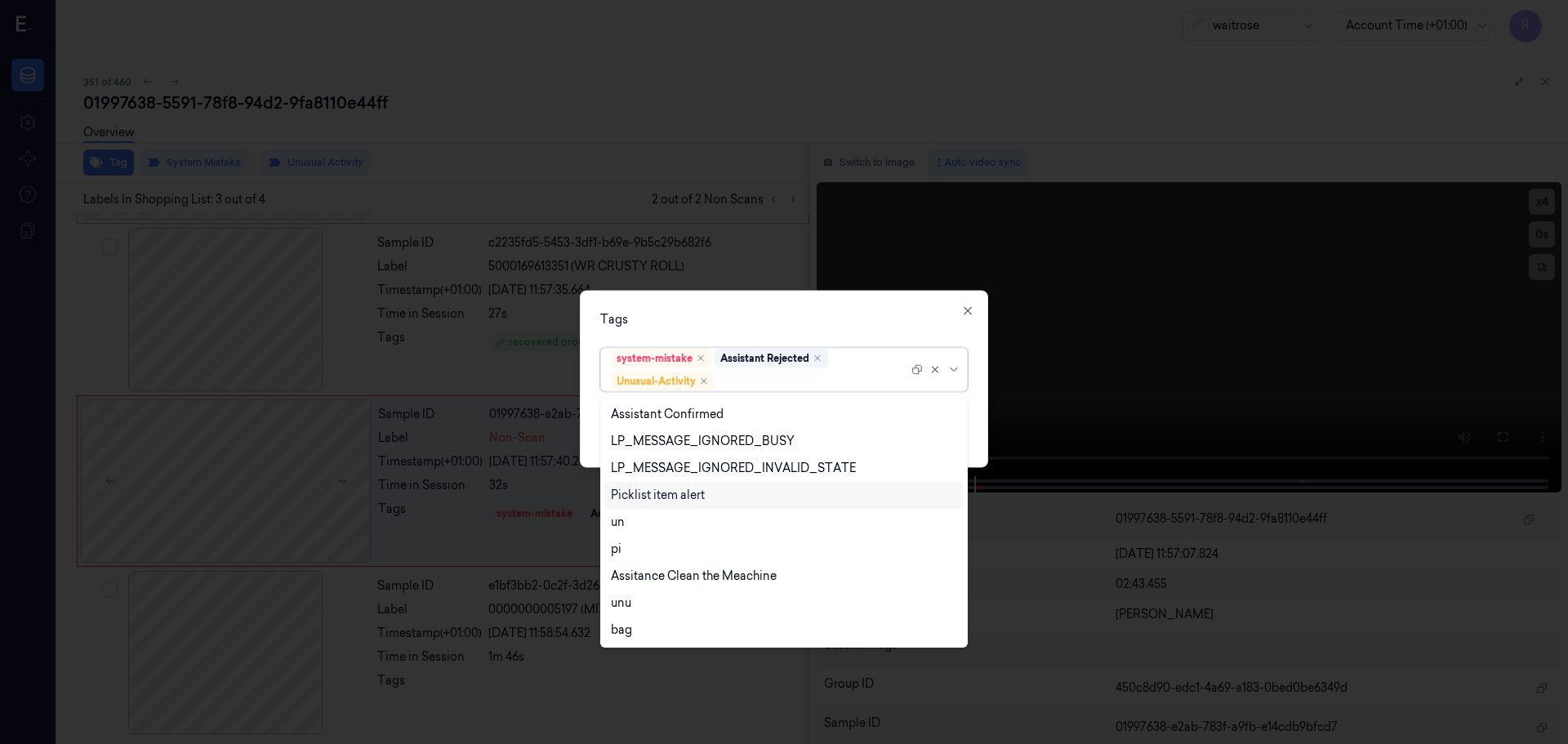
click at [664, 499] on div "Picklist item alert" at bounding box center [658, 495] width 94 height 17
drag, startPoint x: 820, startPoint y: 304, endPoint x: 833, endPoint y: 306, distance: 13.2
click at [820, 304] on div "Tags option Picklist item alert, selected. 20 results available. Use Up and Dow…" at bounding box center [784, 378] width 408 height 177
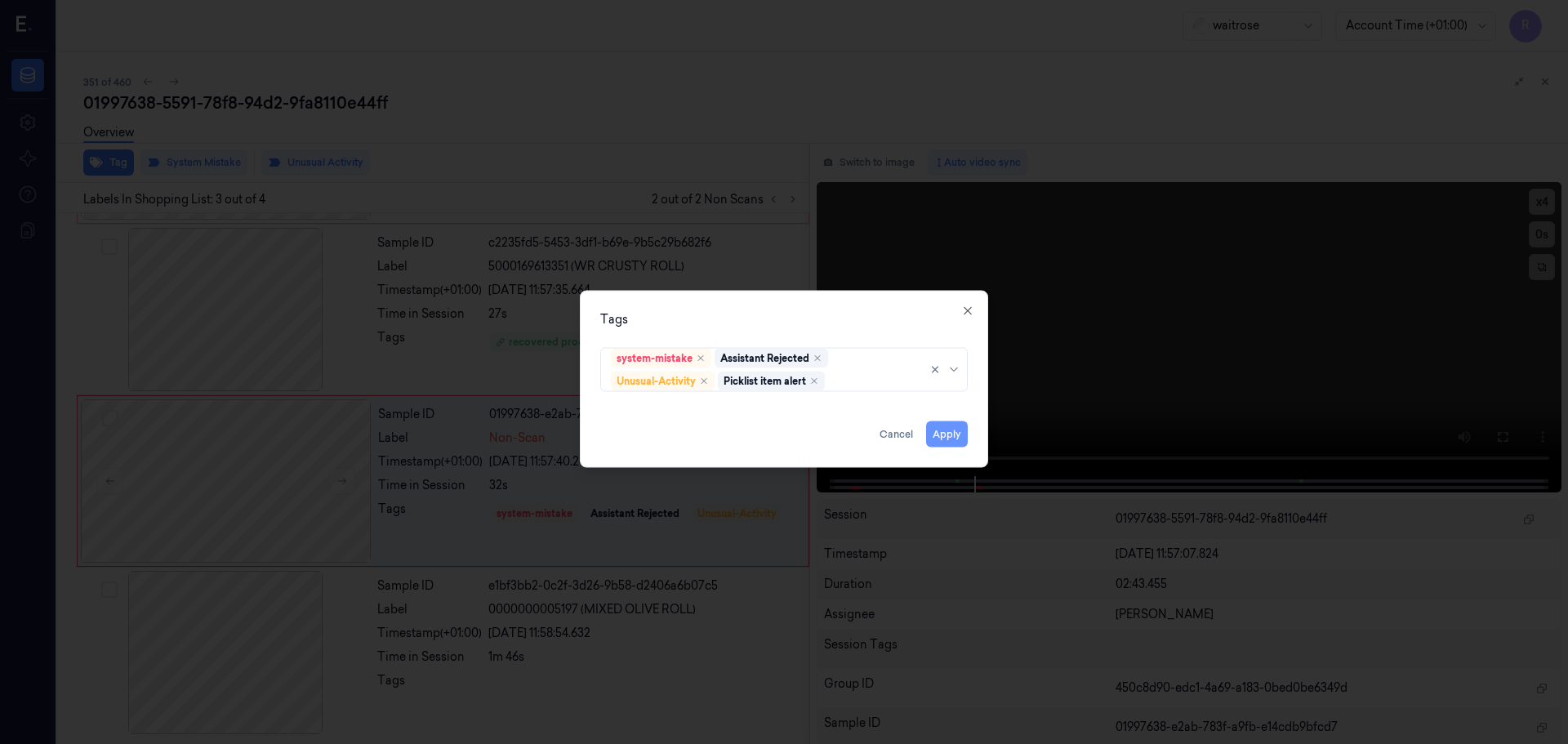
click at [957, 441] on button "Apply" at bounding box center [946, 433] width 41 height 26
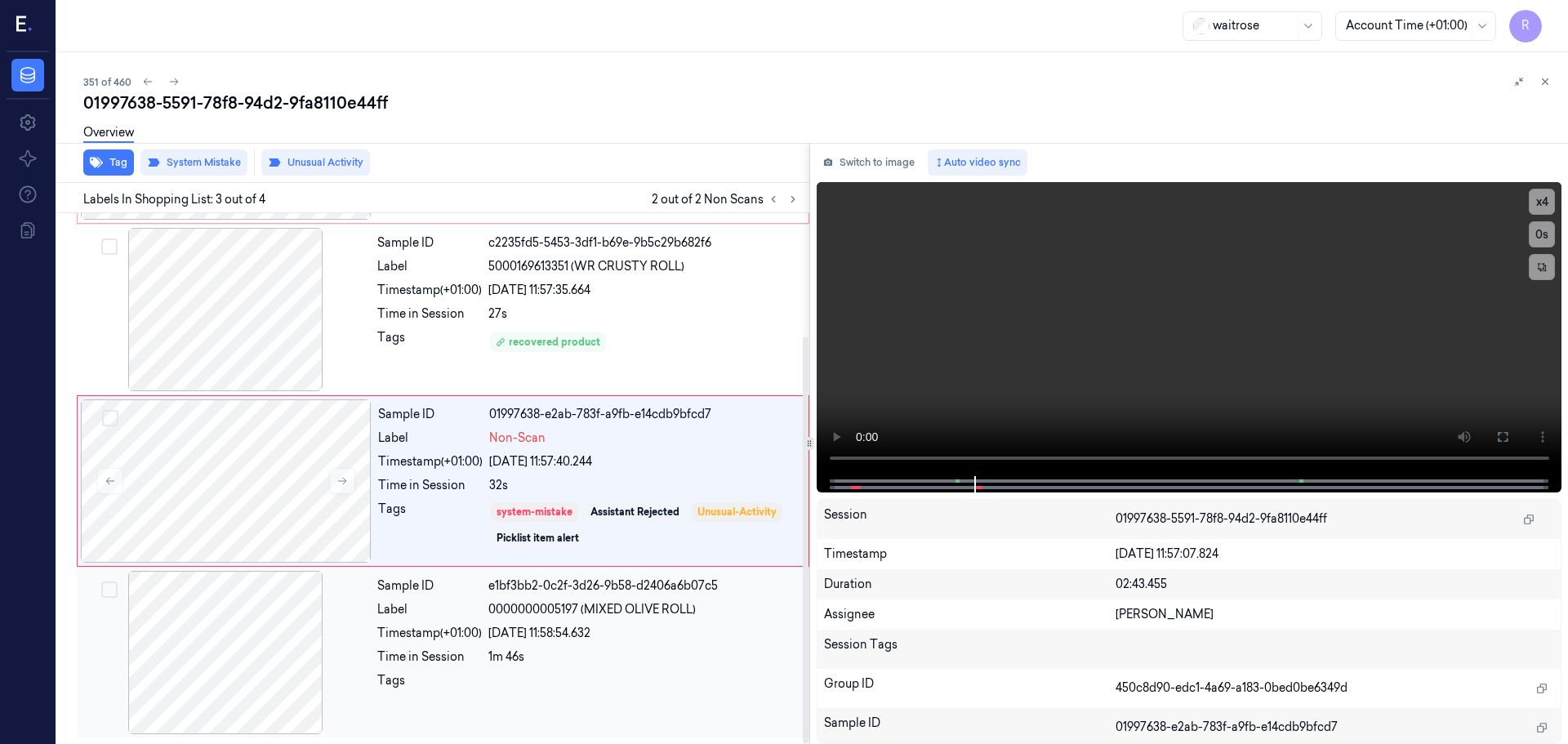
click at [511, 646] on div "Sample ID e1bf3bb2-0c2f-3d26-9b58-d2406a6b07c5 Label 0000000005197 (MIXED OLIVE…" at bounding box center [588, 653] width 435 height 164
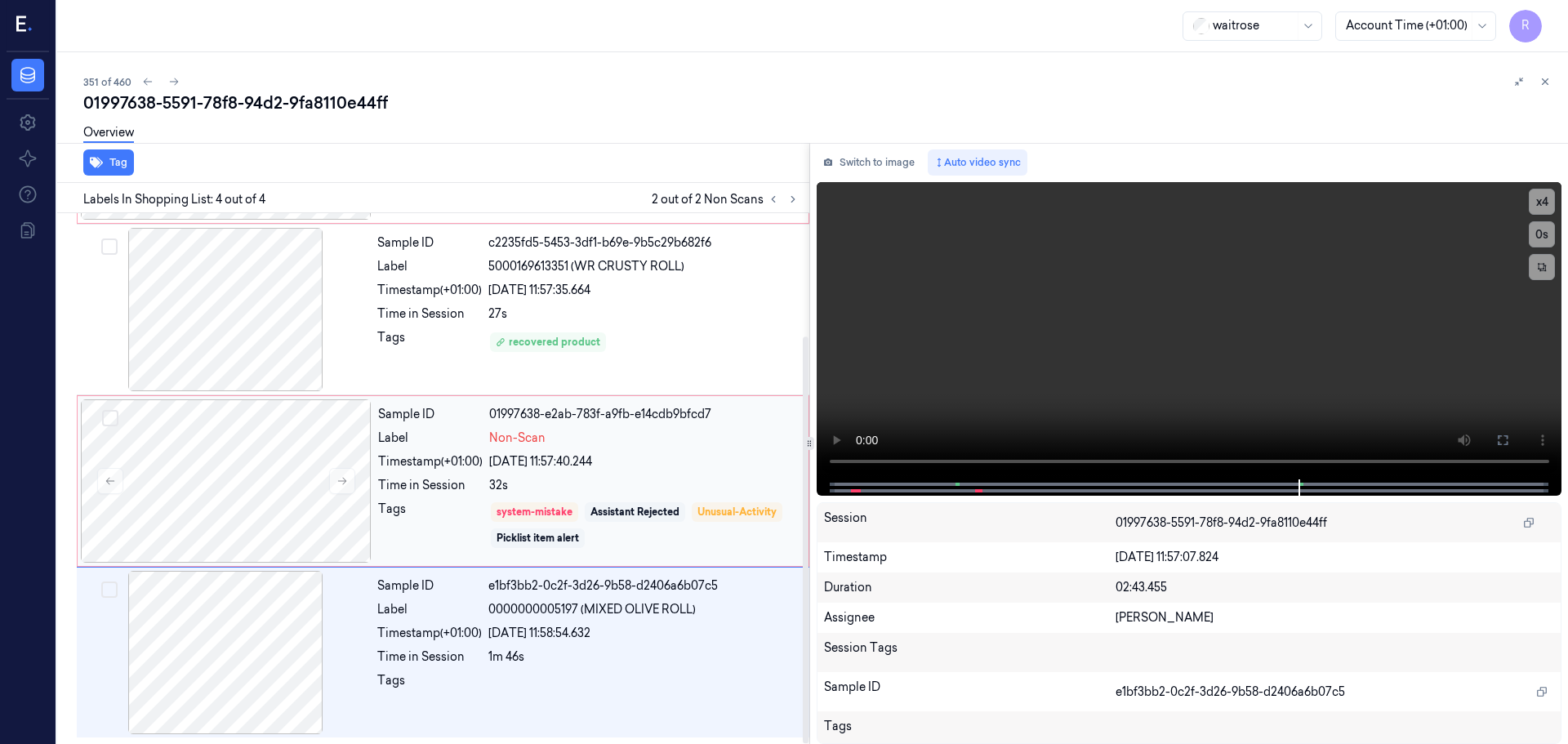
click at [504, 475] on div "Sample ID 01997638-e2ab-783f-a9fb-e14cdb9bfcd7 Label Non-Scan Timestamp (+01:00…" at bounding box center [589, 481] width 434 height 164
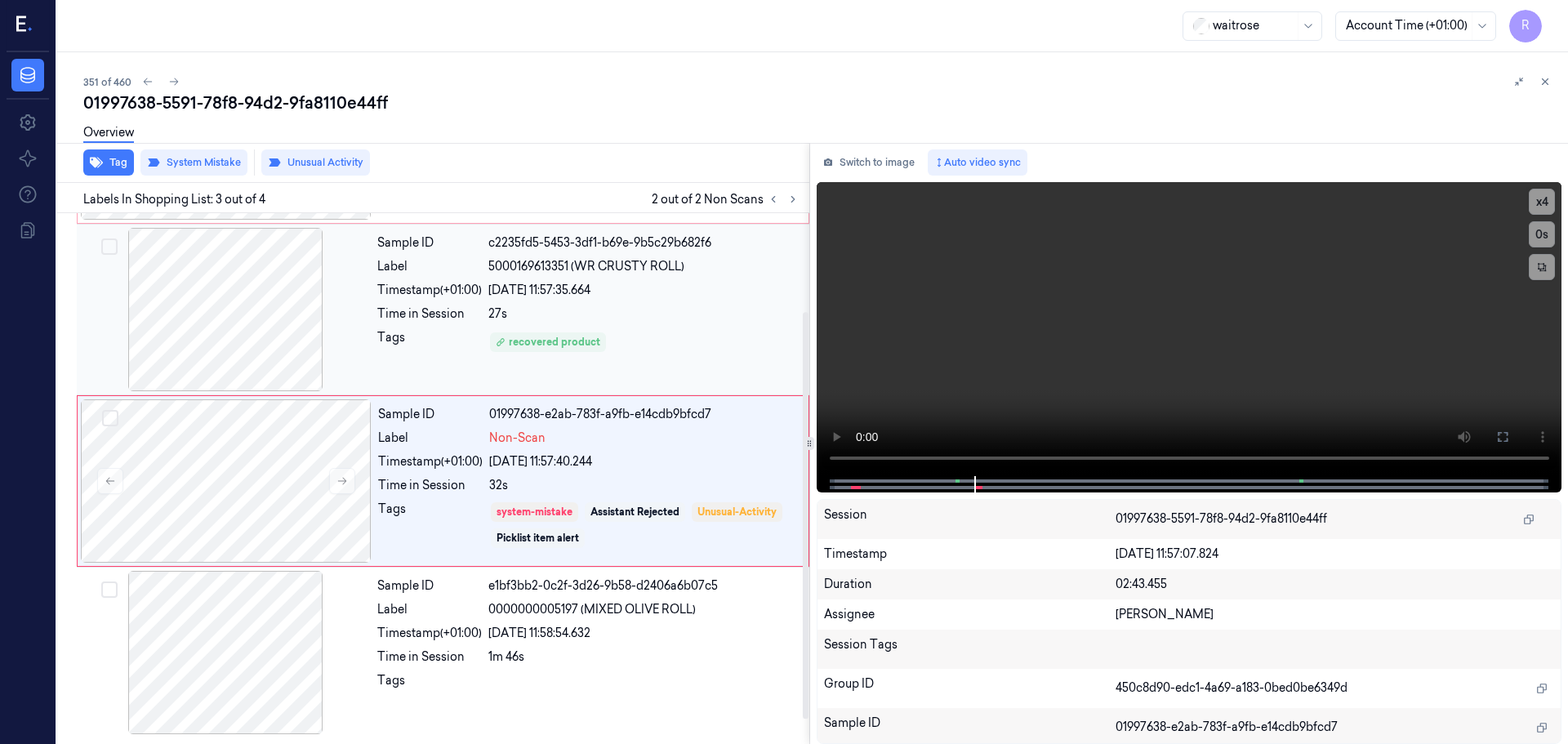
scroll to position [0, 0]
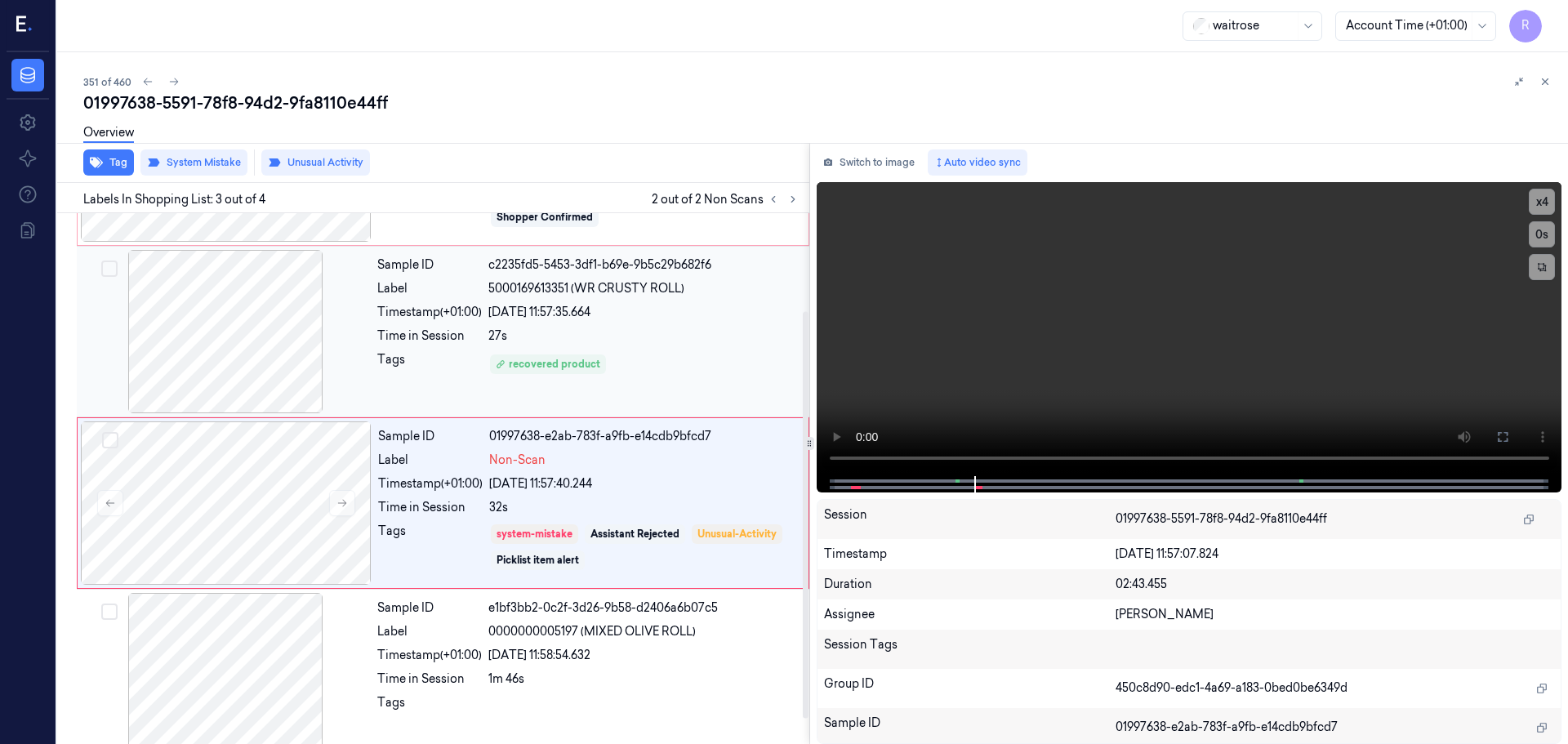
click at [649, 283] on div "Sample ID c2235fd5-5453-3df1-b69e-9b5c29b682f6 Label 5000169613351 (WR CRUSTY R…" at bounding box center [588, 332] width 435 height 164
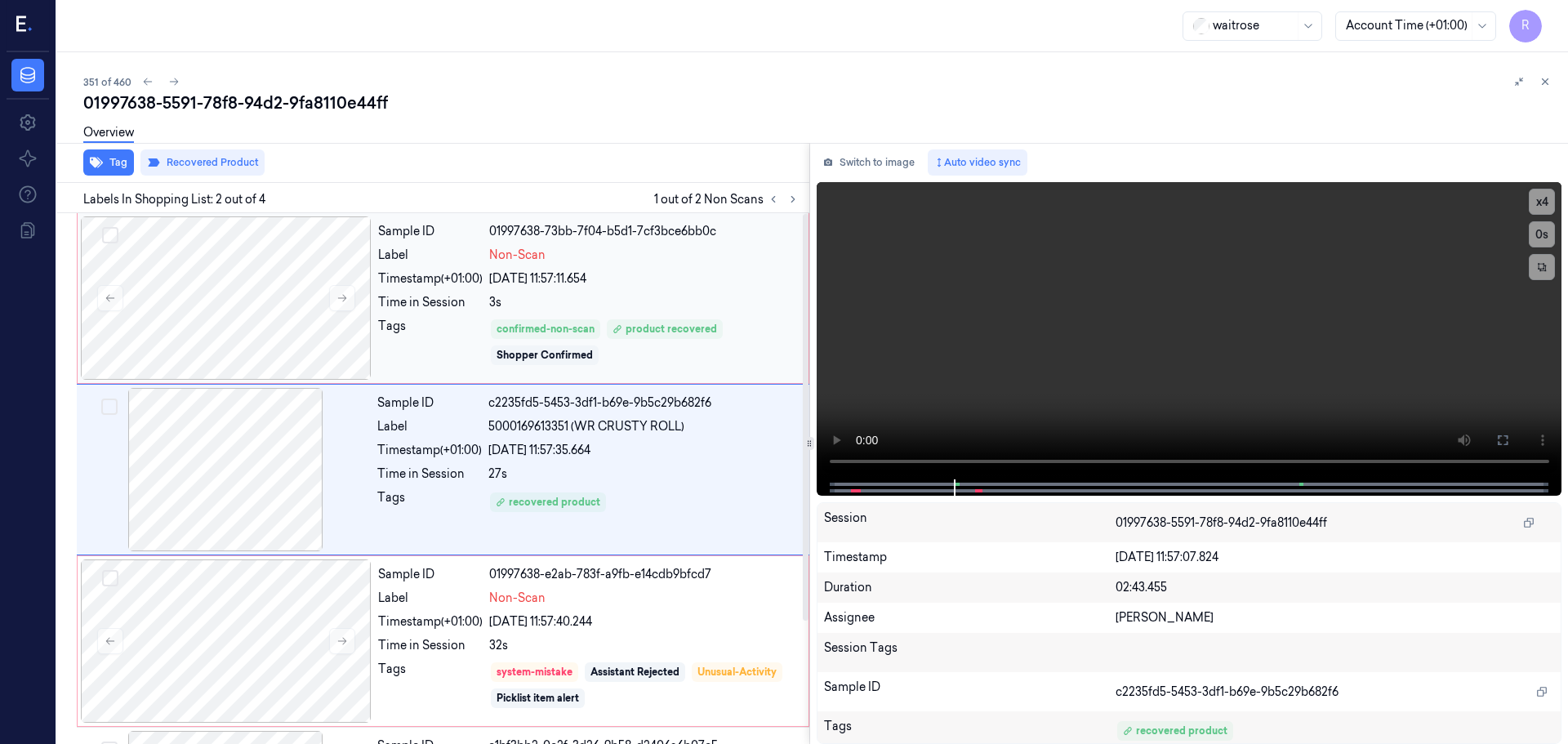
click at [636, 297] on div "3s" at bounding box center [644, 303] width 310 height 17
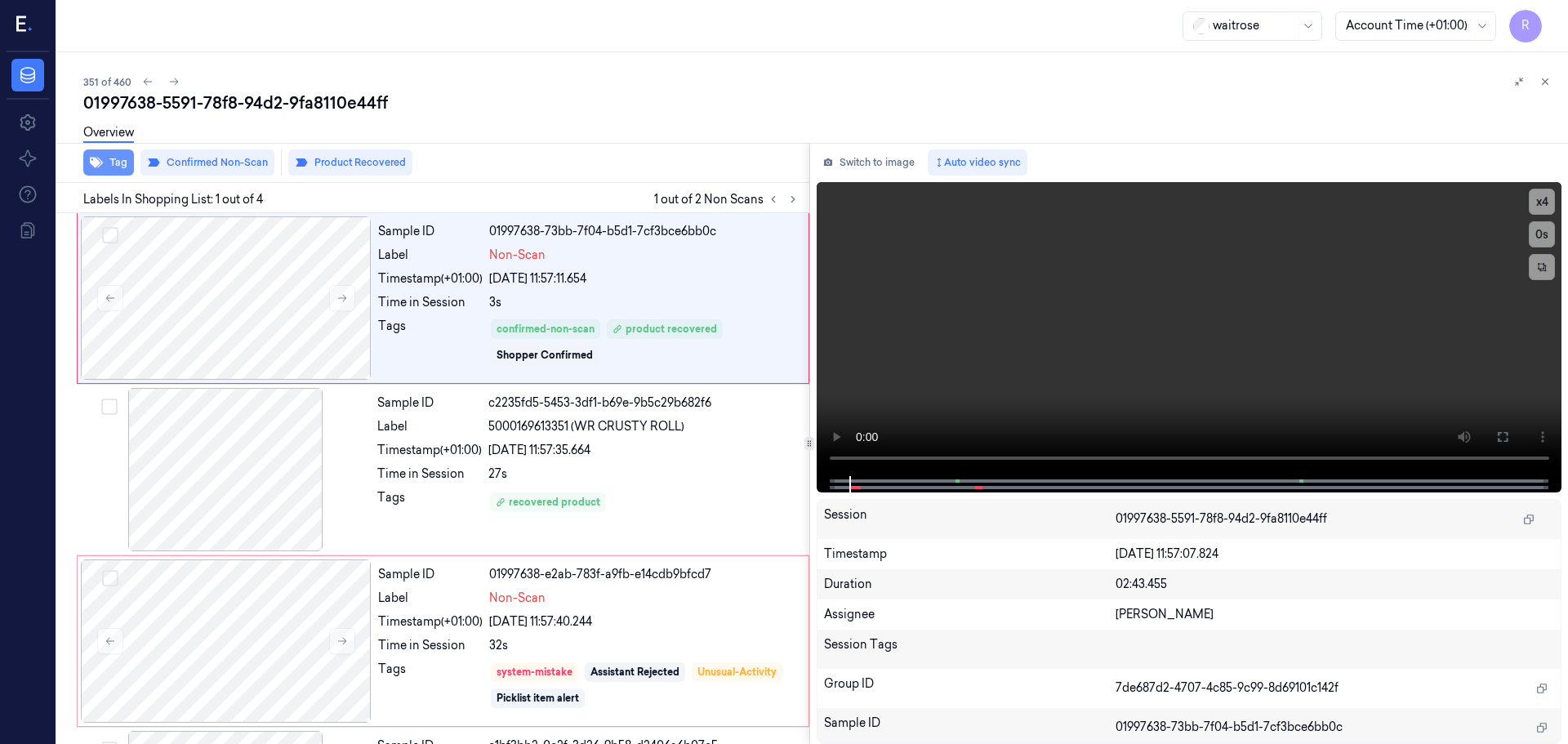
click at [97, 166] on icon "button" at bounding box center [97, 163] width 13 height 13
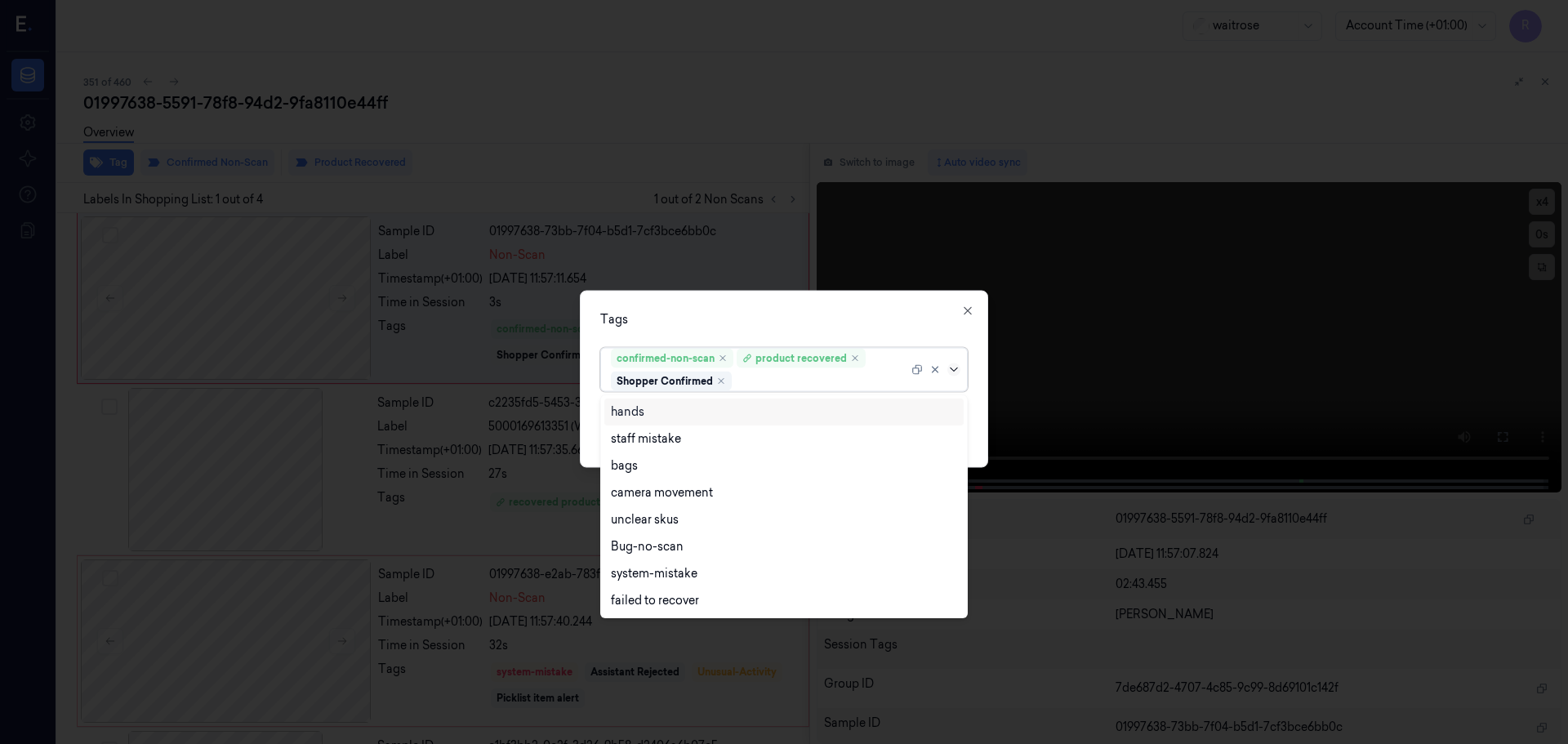
click at [953, 372] on icon at bounding box center [954, 369] width 13 height 13
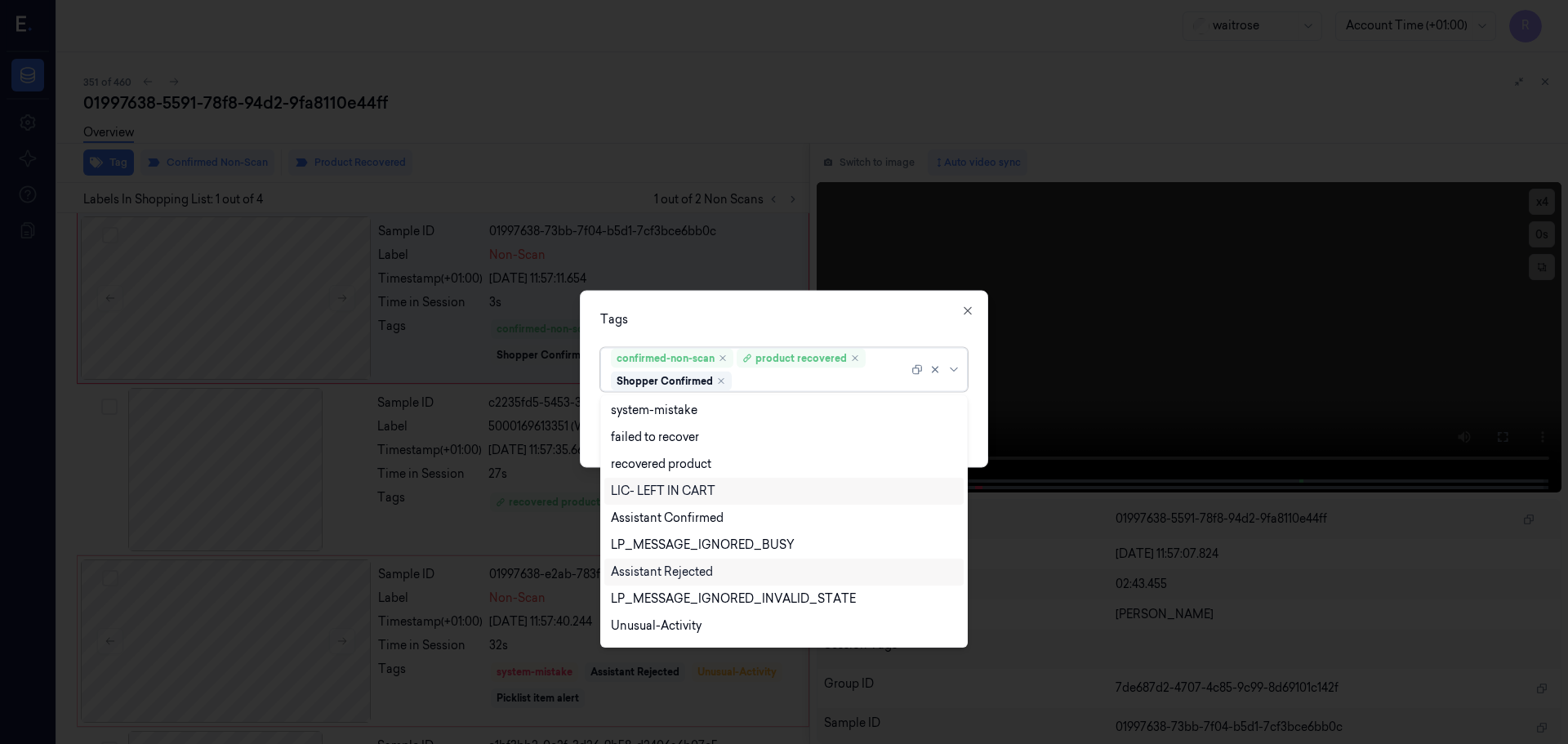
scroll to position [213, 0]
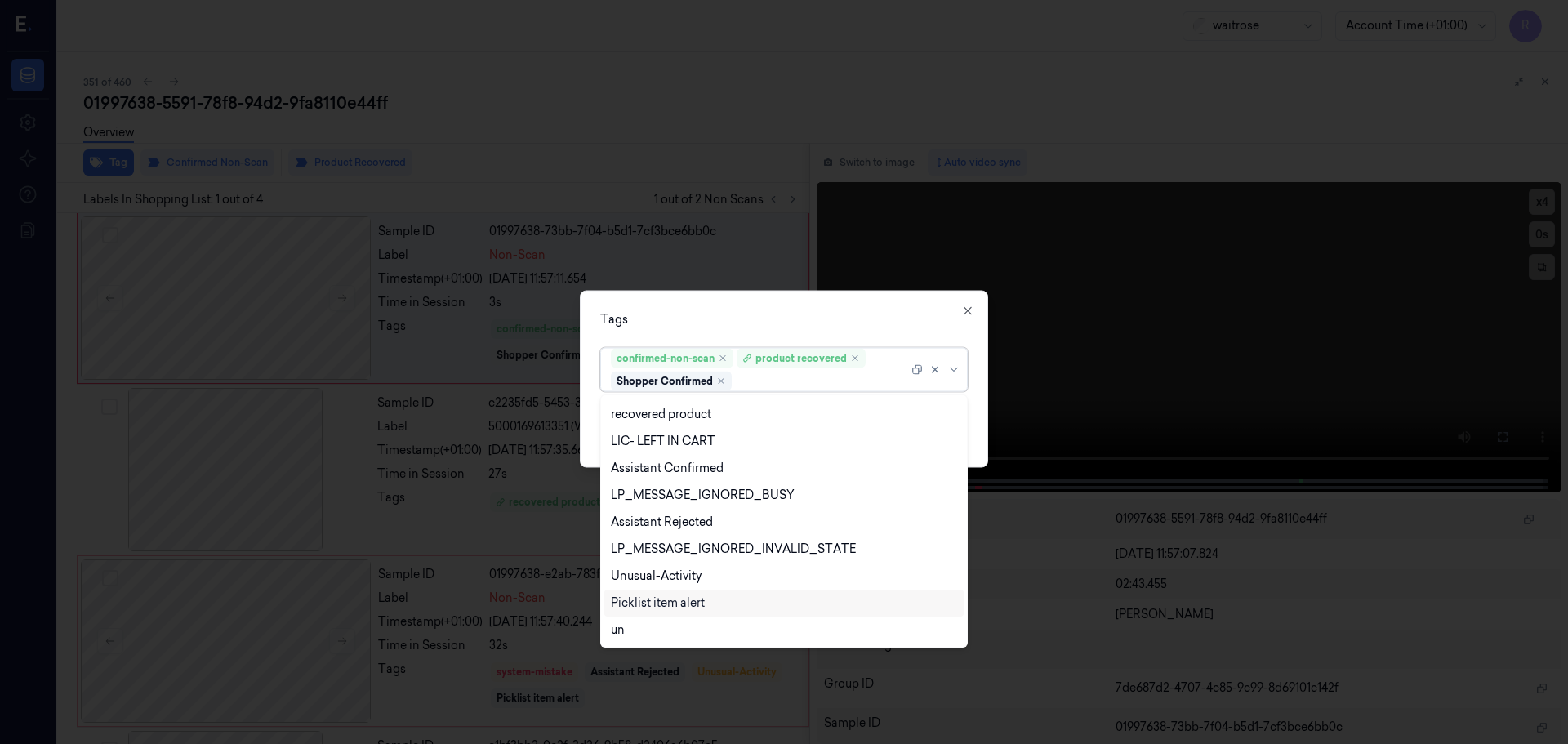
click at [661, 604] on div "Picklist item alert" at bounding box center [658, 602] width 94 height 17
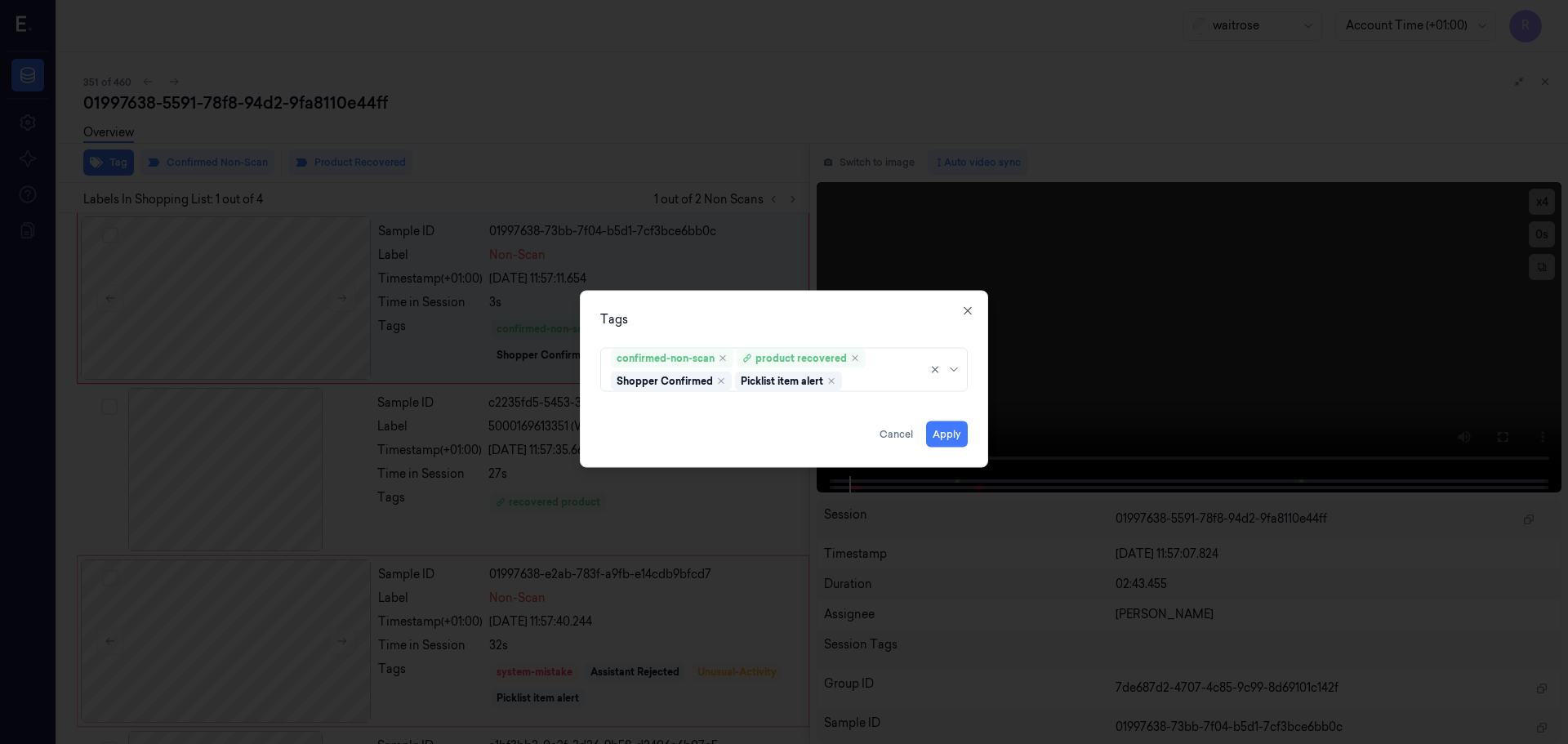
click at [828, 309] on div "Tags confirmed-non-scan product recovered Shopper Confirmed Picklist item alert…" at bounding box center [784, 378] width 408 height 177
click at [945, 432] on button "Apply" at bounding box center [946, 433] width 41 height 26
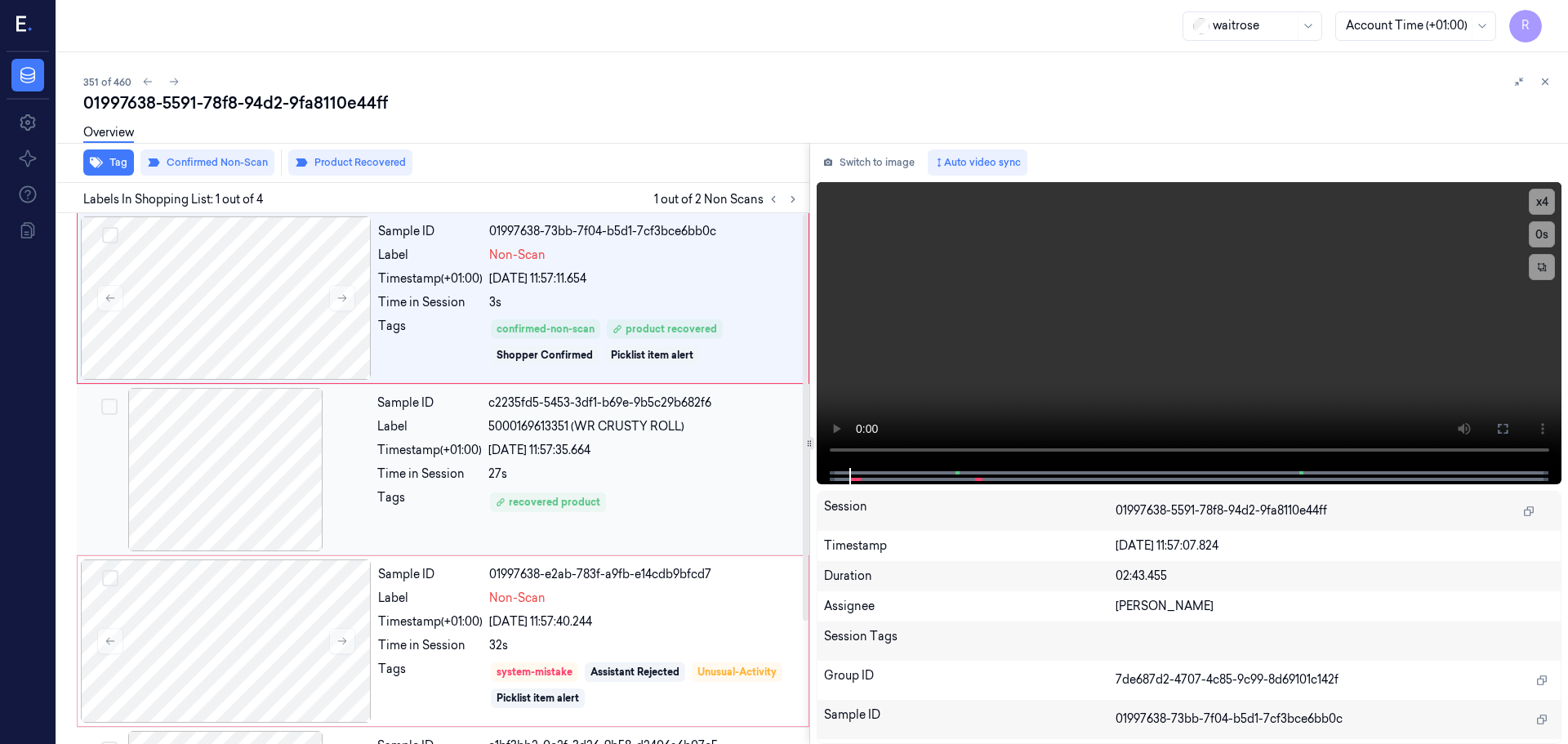
click at [732, 460] on div "Sample ID c2235fd5-5453-3df1-b69e-9b5c29b682f6 Label 5000169613351 (WR CRUSTY R…" at bounding box center [588, 470] width 435 height 164
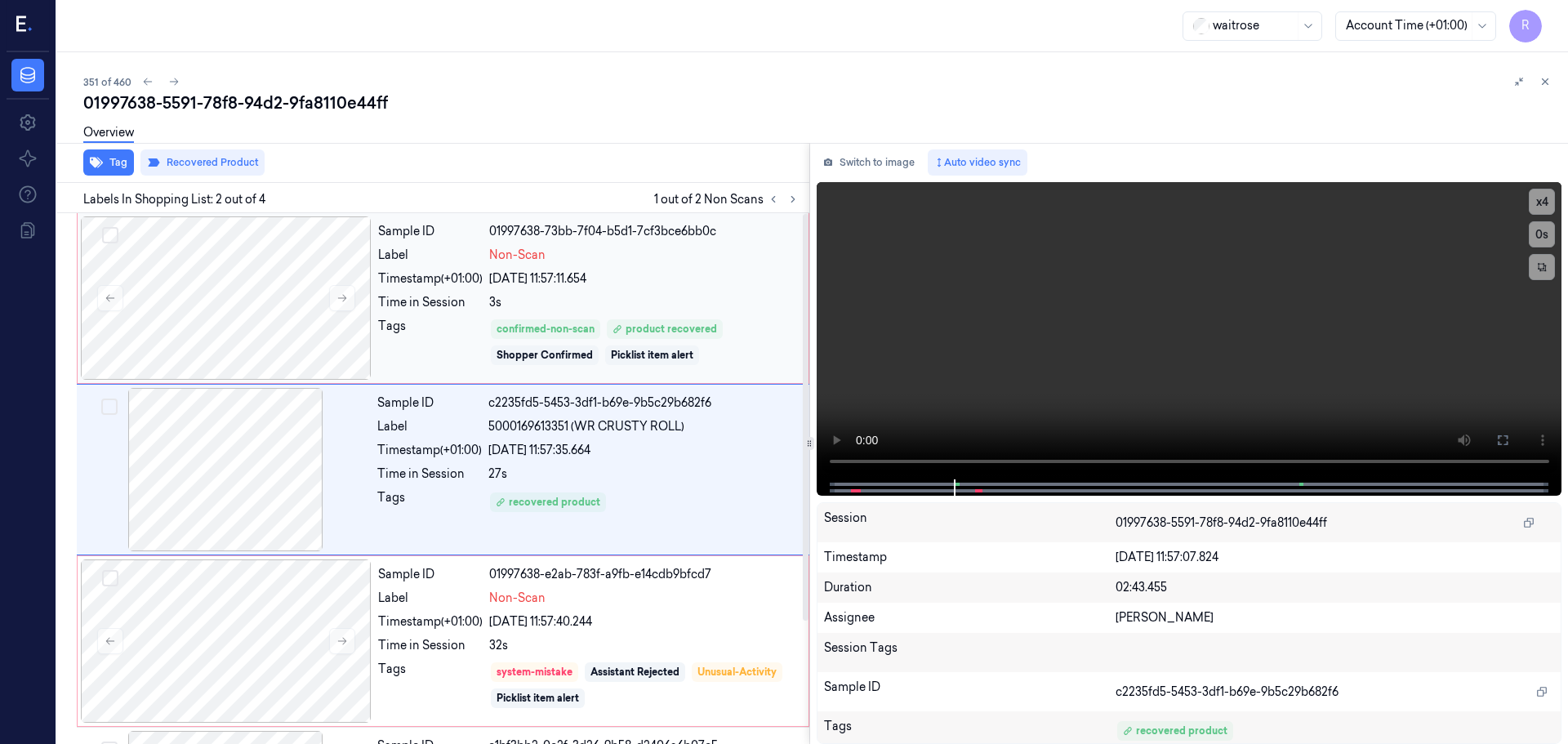
click at [728, 280] on div "[DATE] 11:57:11.654" at bounding box center [644, 279] width 310 height 17
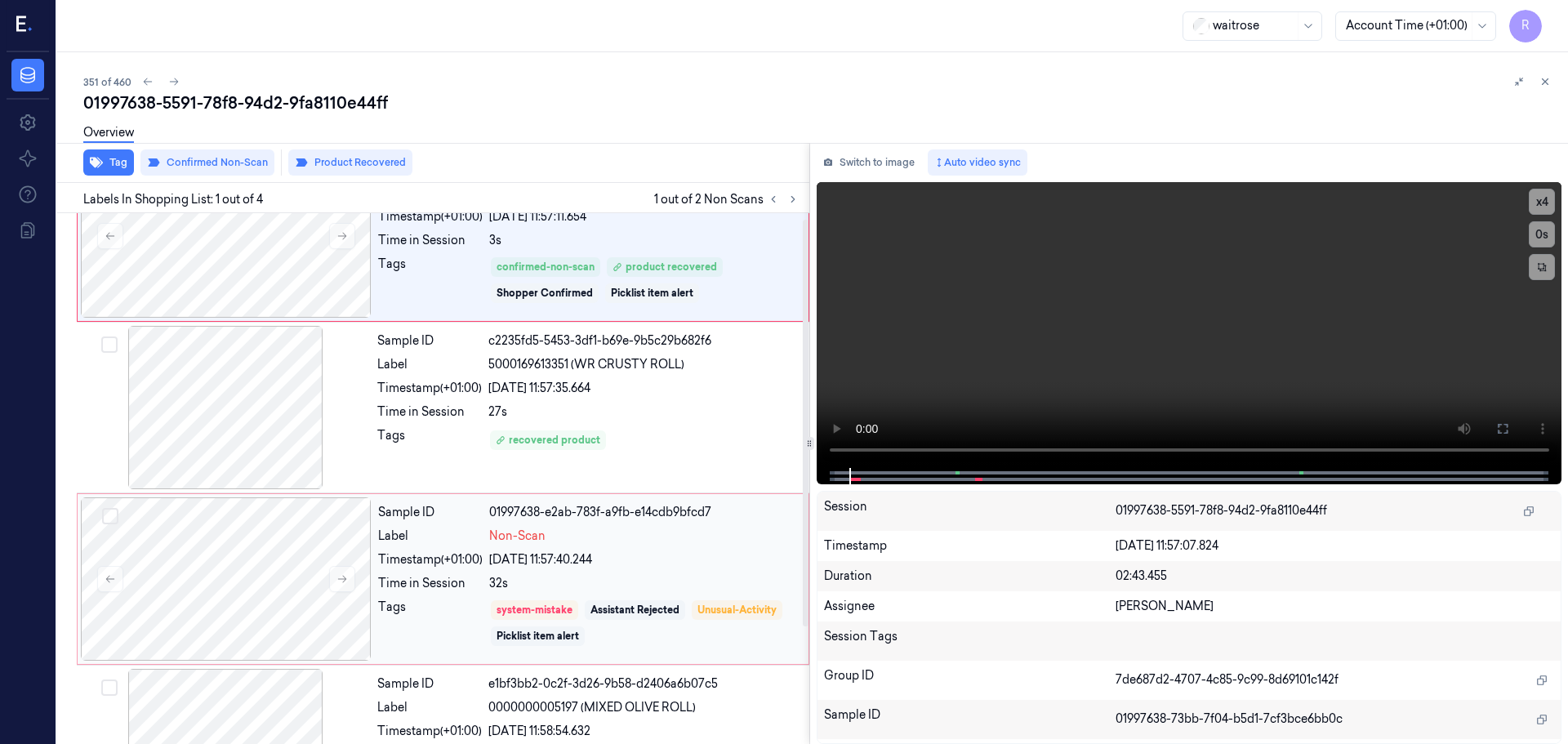
scroll to position [0, 0]
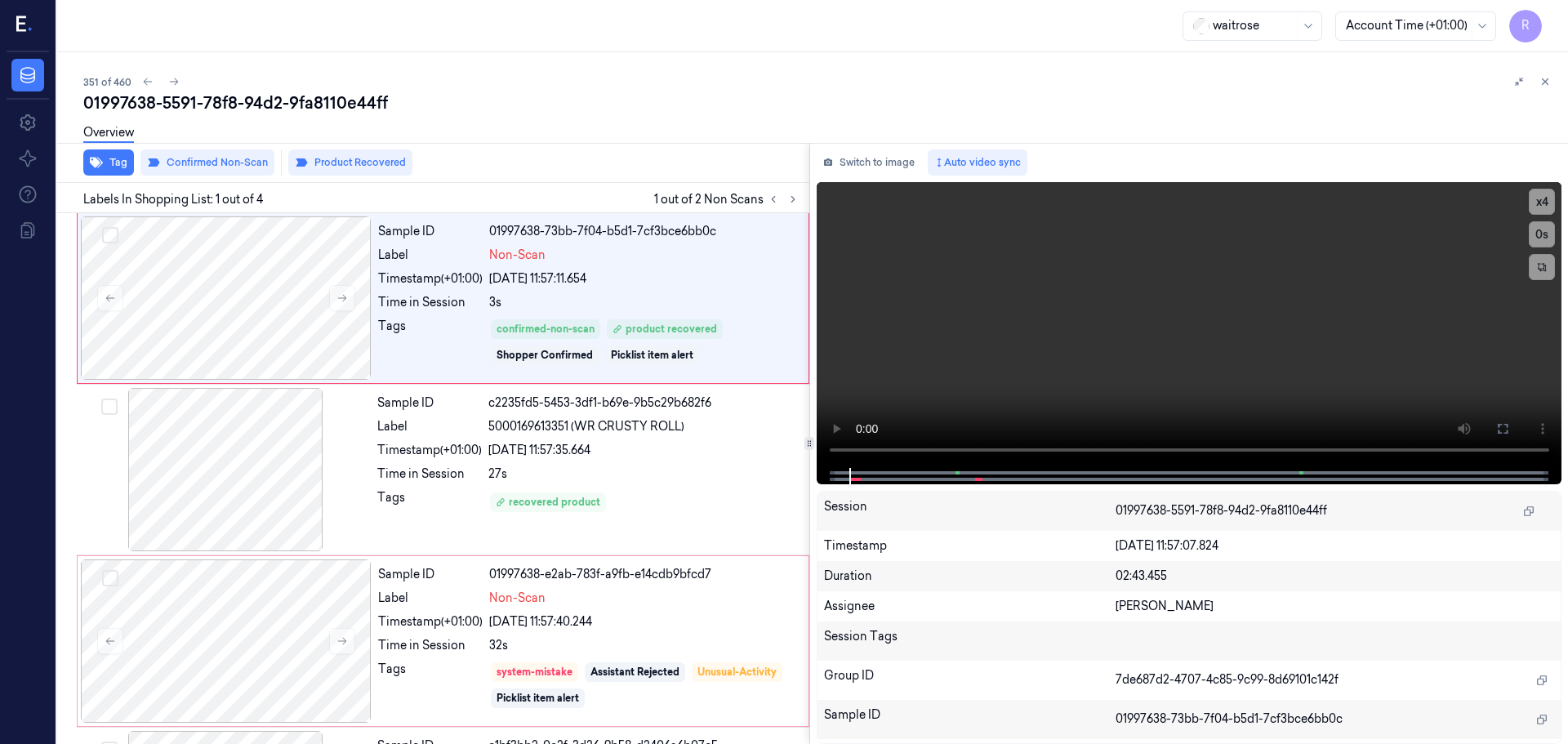
click at [1555, 79] on div "351 of 460 01997638-5591-78f8-94d2-9fa8110e44ff Overview Tag Confirmed Non-Scan…" at bounding box center [812, 398] width 1511 height 692
click at [1544, 86] on icon at bounding box center [1545, 82] width 11 height 11
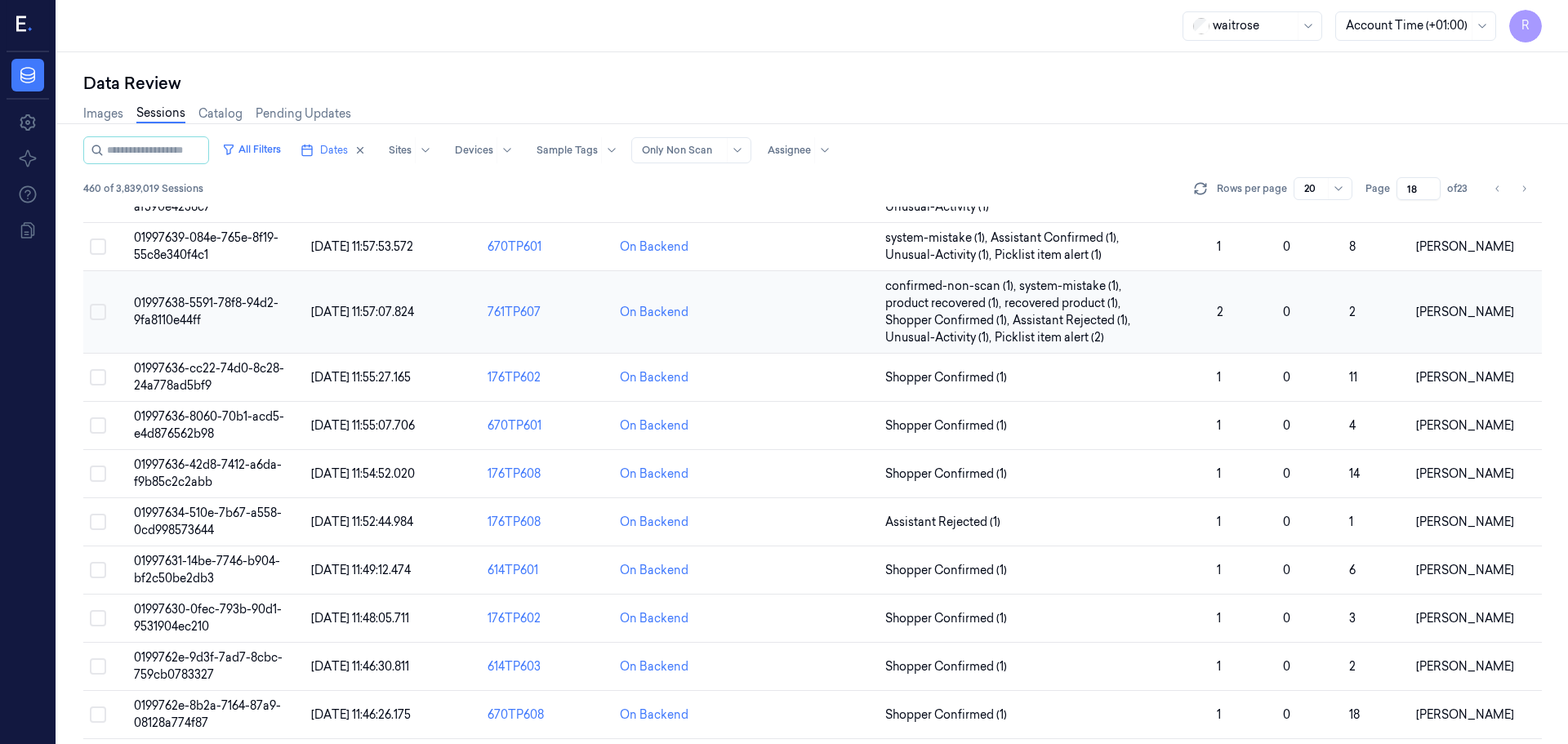
scroll to position [509, 0]
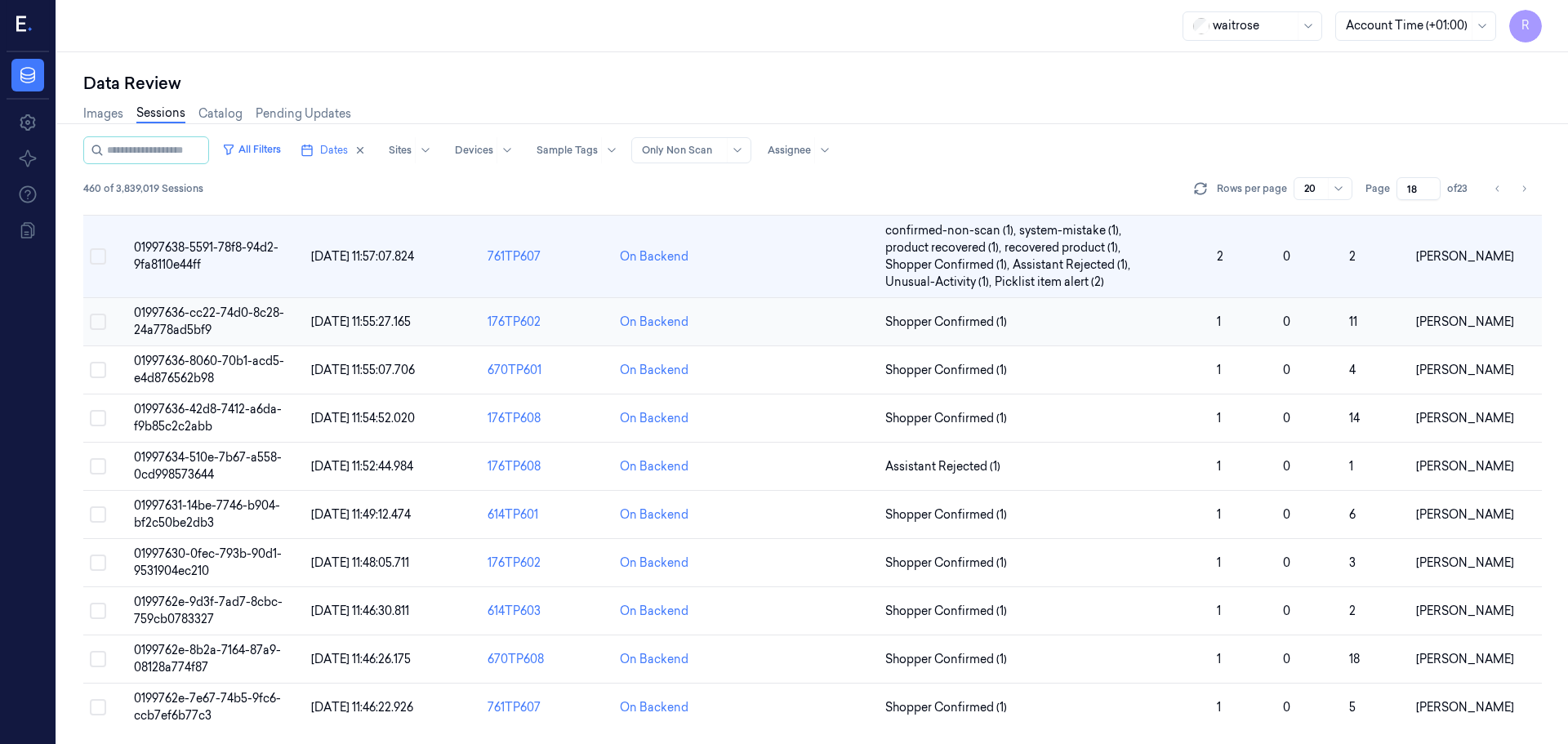
click at [1210, 318] on td "1" at bounding box center [1243, 322] width 66 height 48
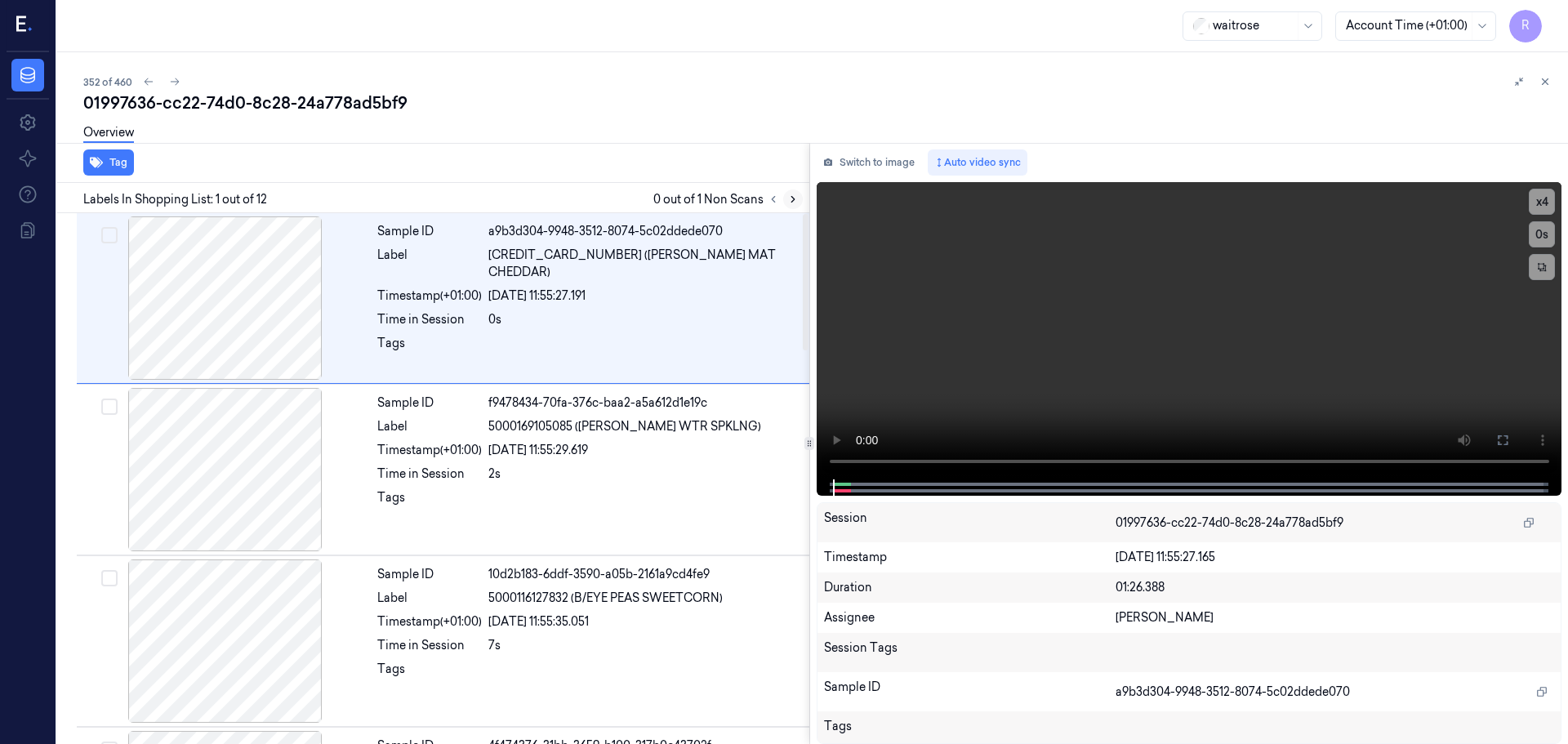
click at [791, 203] on icon at bounding box center [793, 199] width 11 height 11
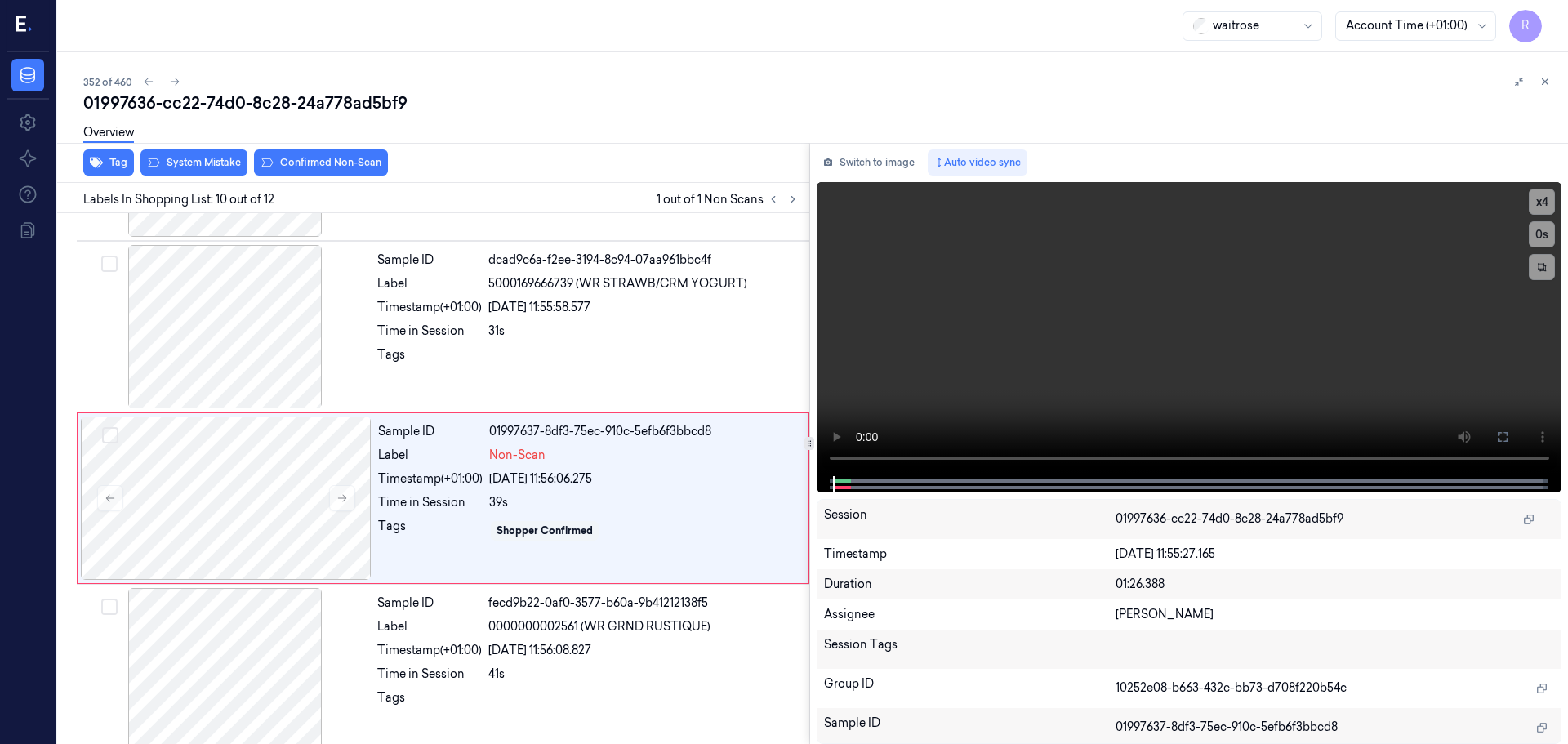
scroll to position [1363, 0]
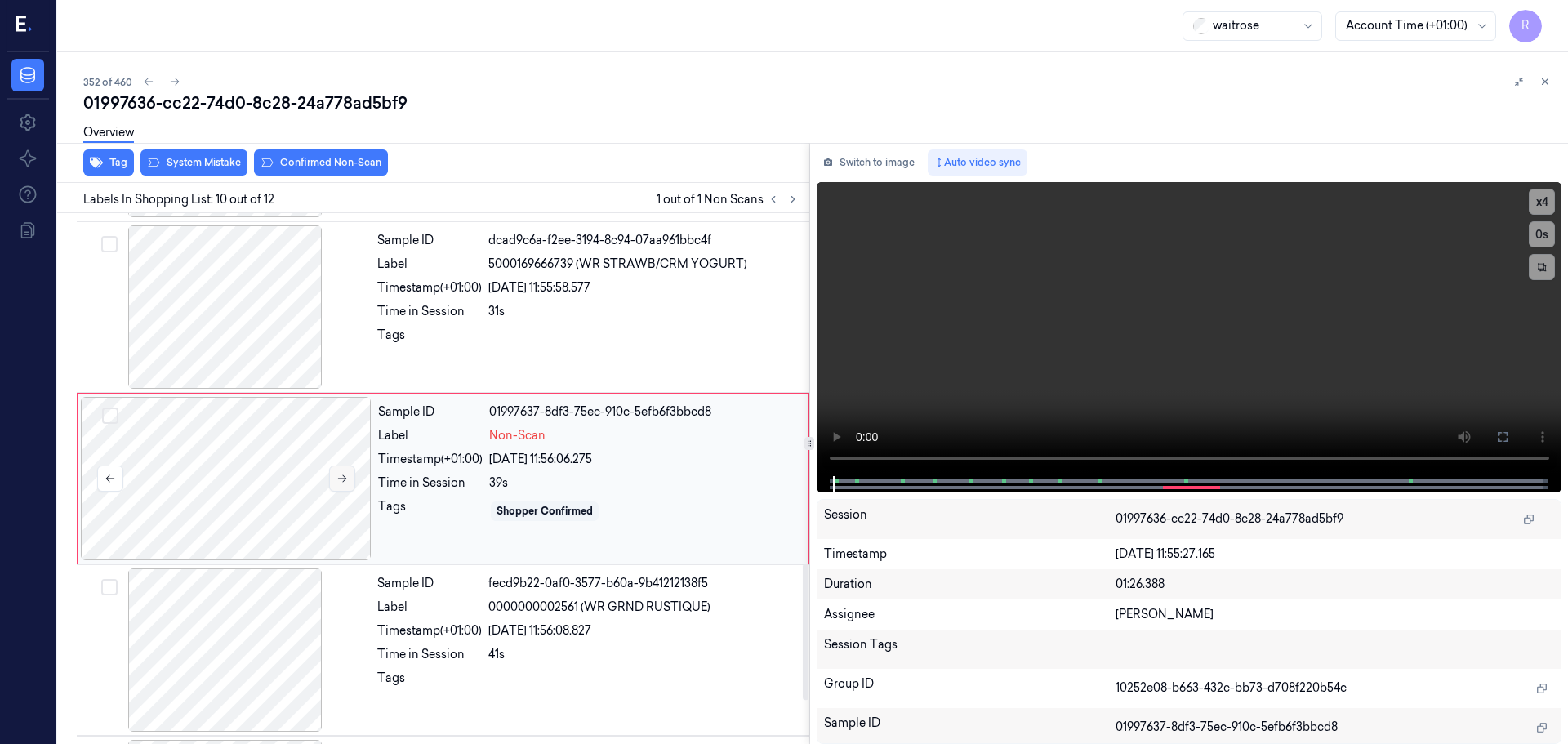
click at [348, 475] on button at bounding box center [342, 478] width 26 height 26
click at [250, 304] on div at bounding box center [225, 307] width 291 height 164
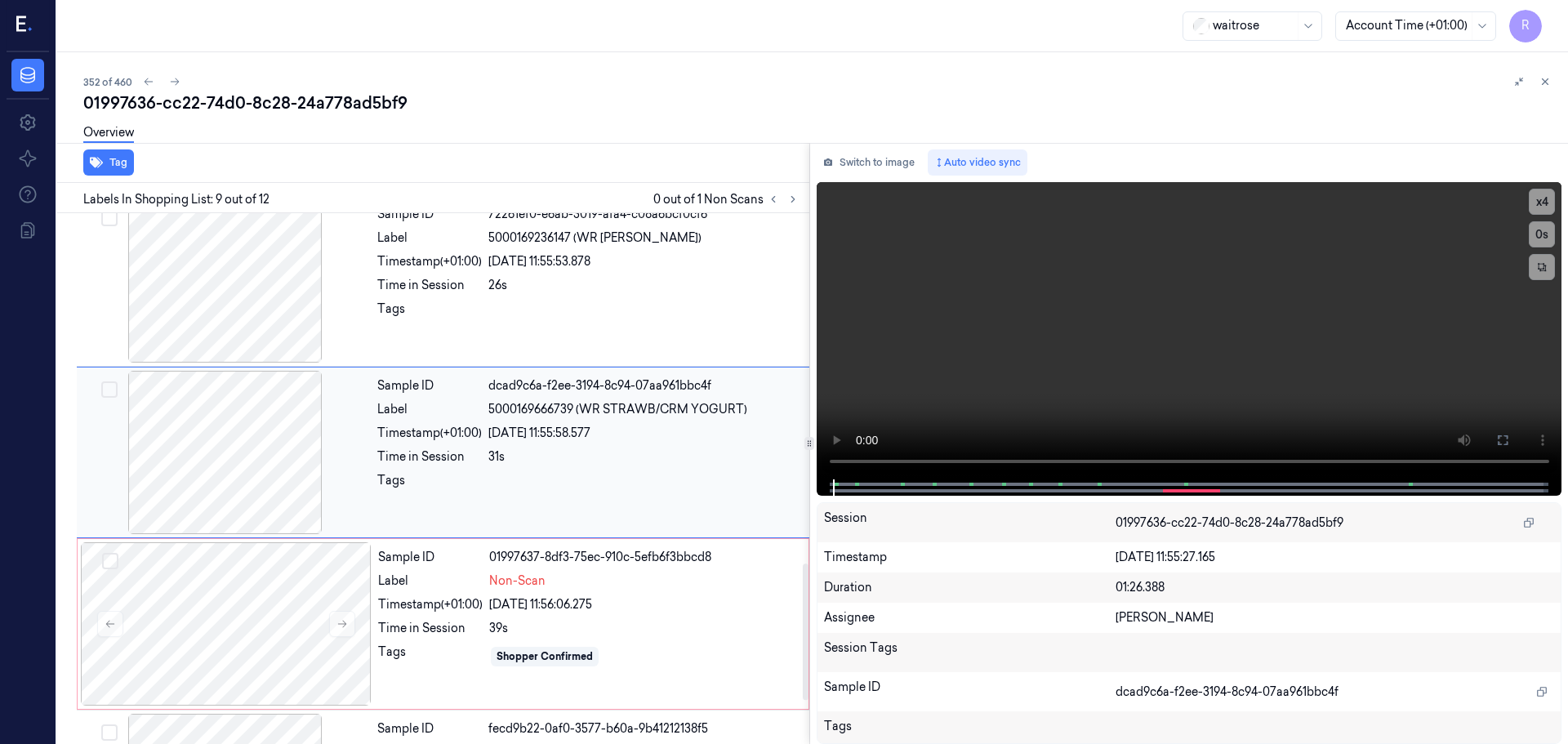
scroll to position [1192, 0]
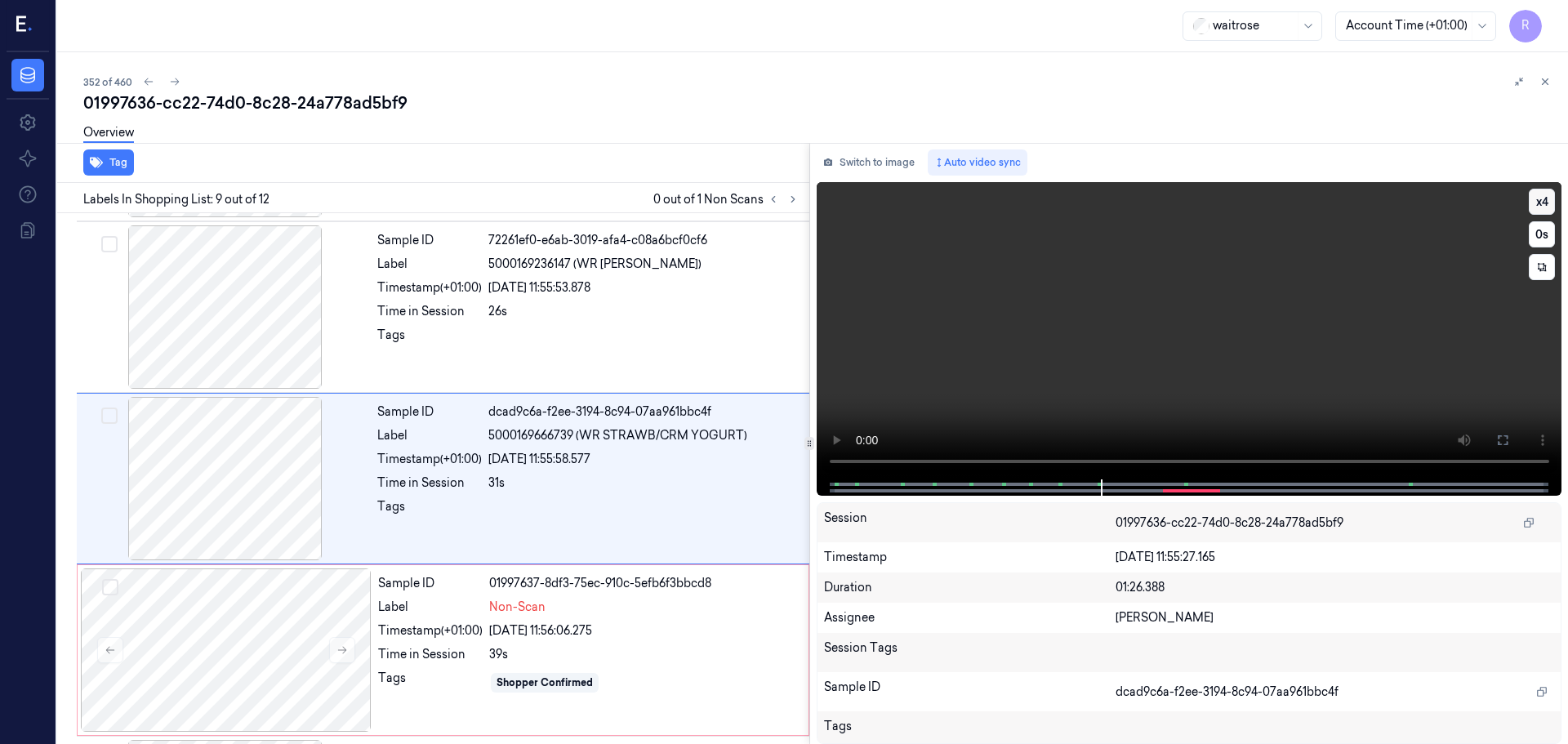
click at [1543, 207] on button "x 4" at bounding box center [1541, 201] width 26 height 26
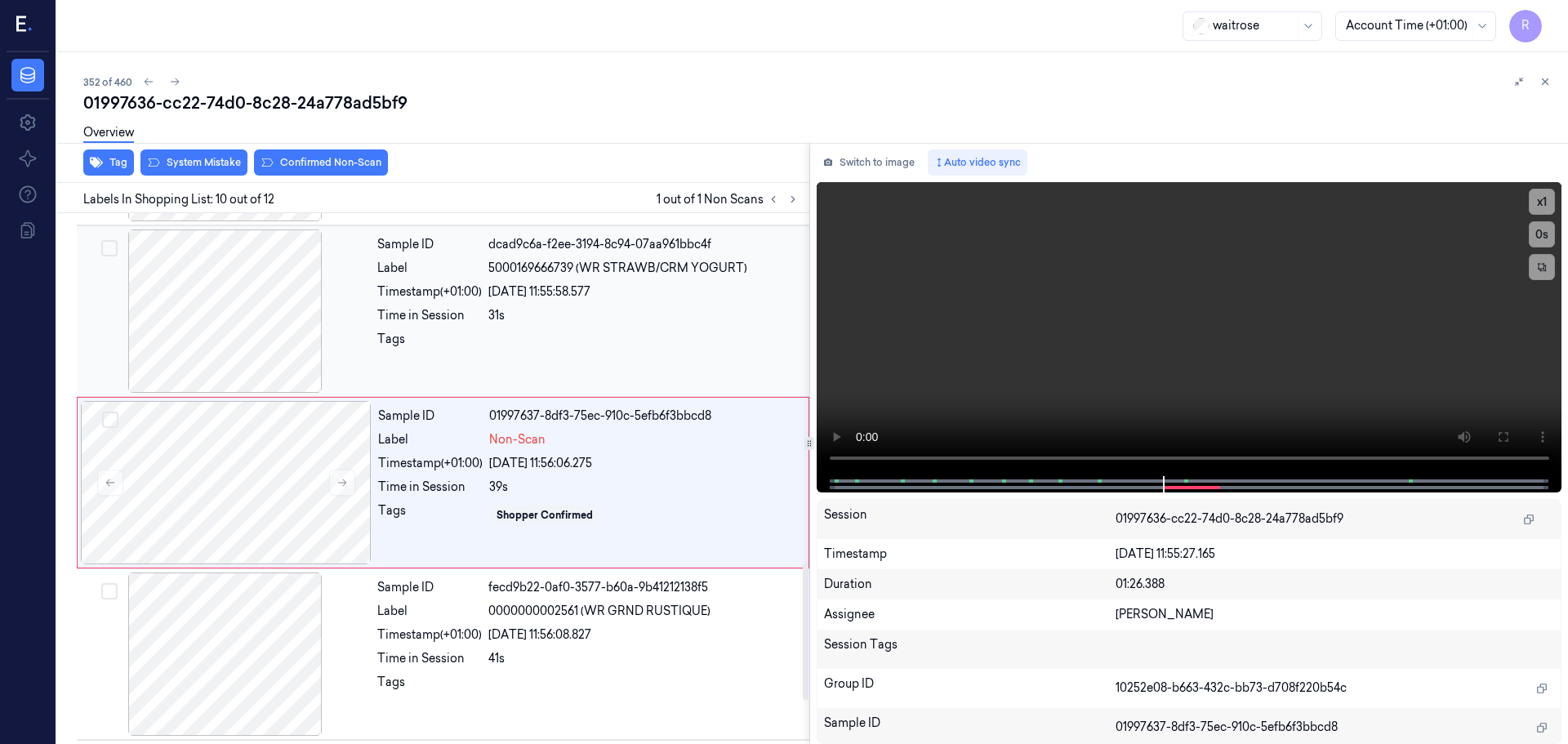
scroll to position [1363, 0]
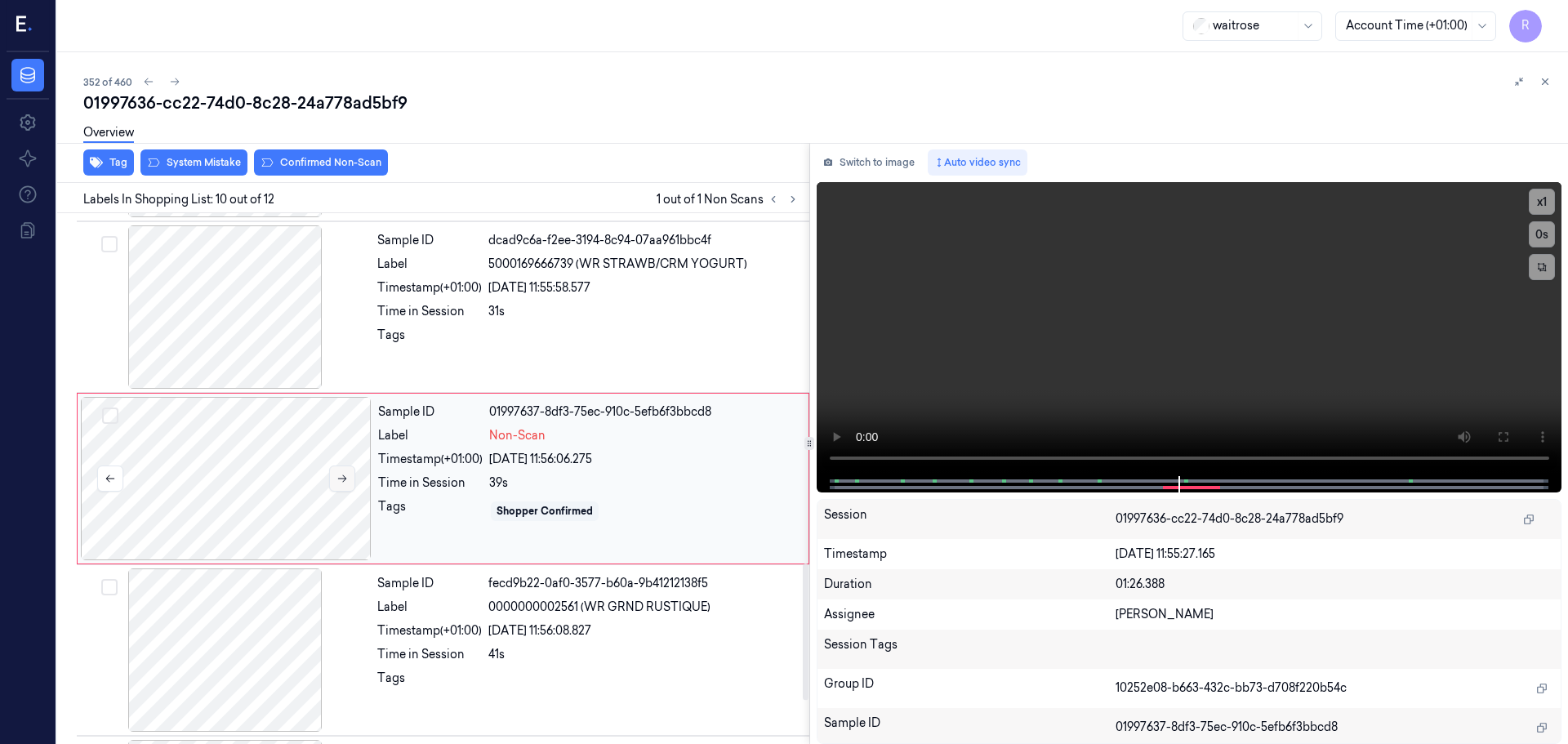
click at [329, 484] on button at bounding box center [342, 478] width 26 height 26
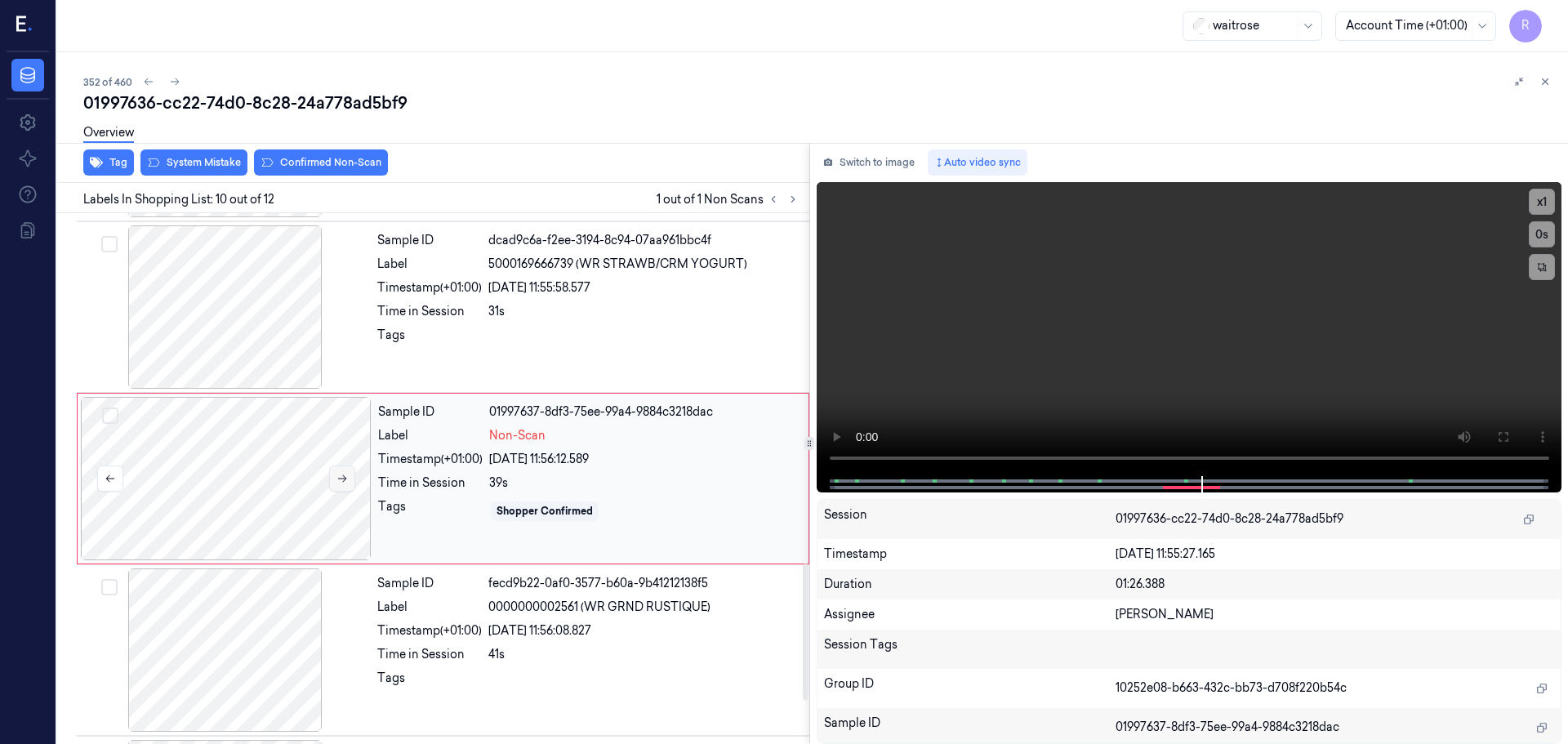
click at [329, 484] on button at bounding box center [342, 478] width 26 height 26
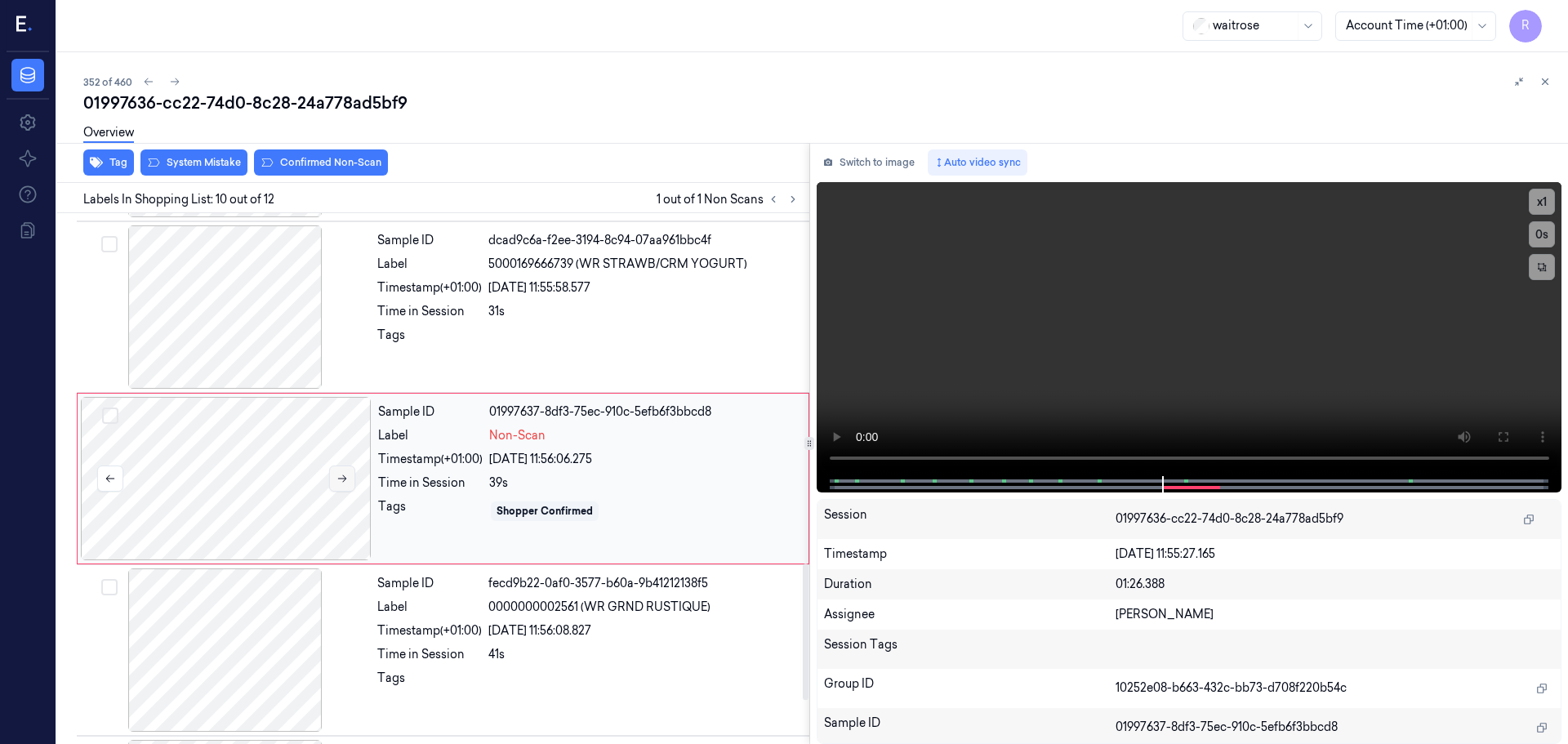
click at [329, 484] on button at bounding box center [342, 478] width 26 height 26
click at [1138, 459] on video at bounding box center [1189, 329] width 746 height 294
click at [1546, 205] on button "x 1" at bounding box center [1541, 201] width 26 height 26
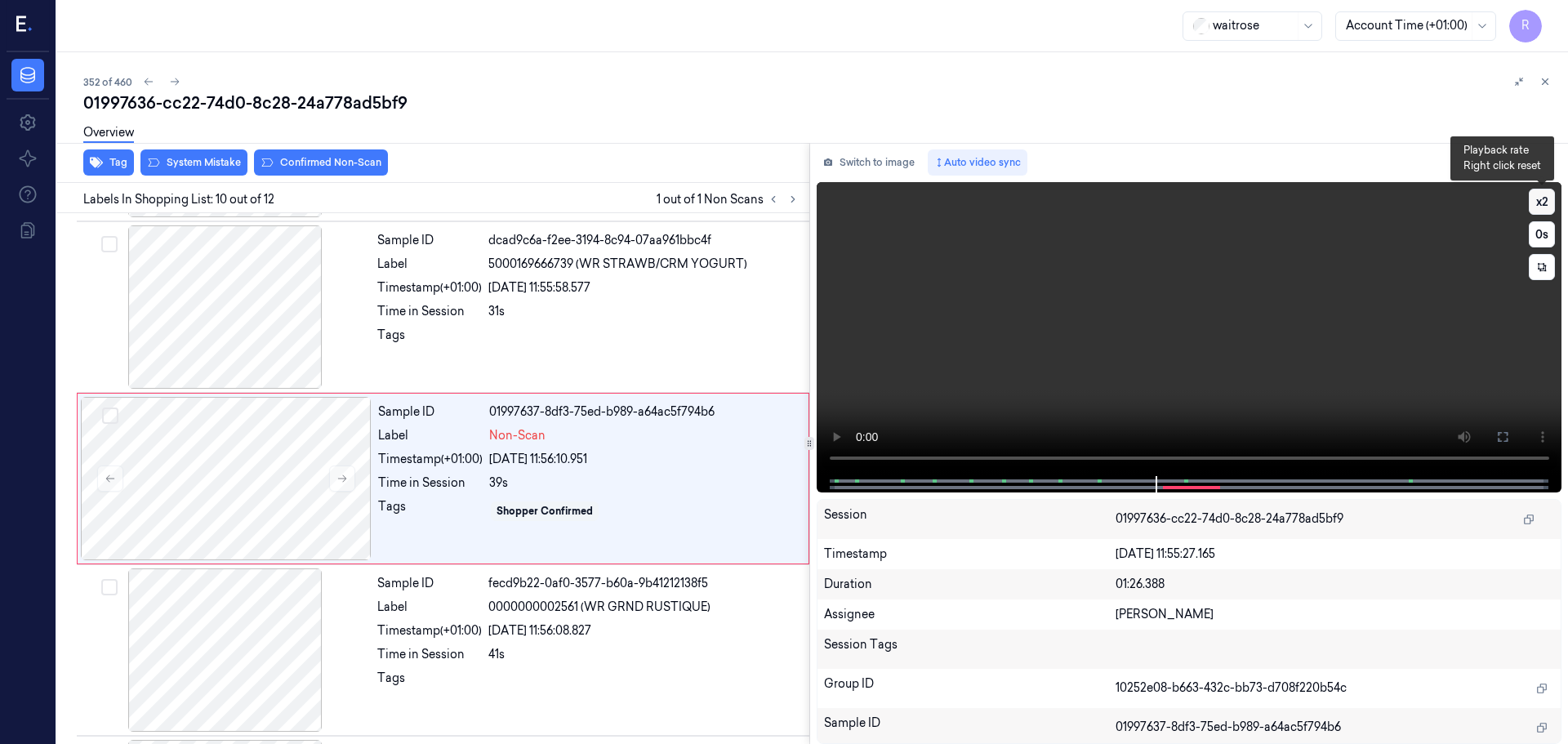
click at [1546, 205] on button "x 2" at bounding box center [1541, 201] width 26 height 26
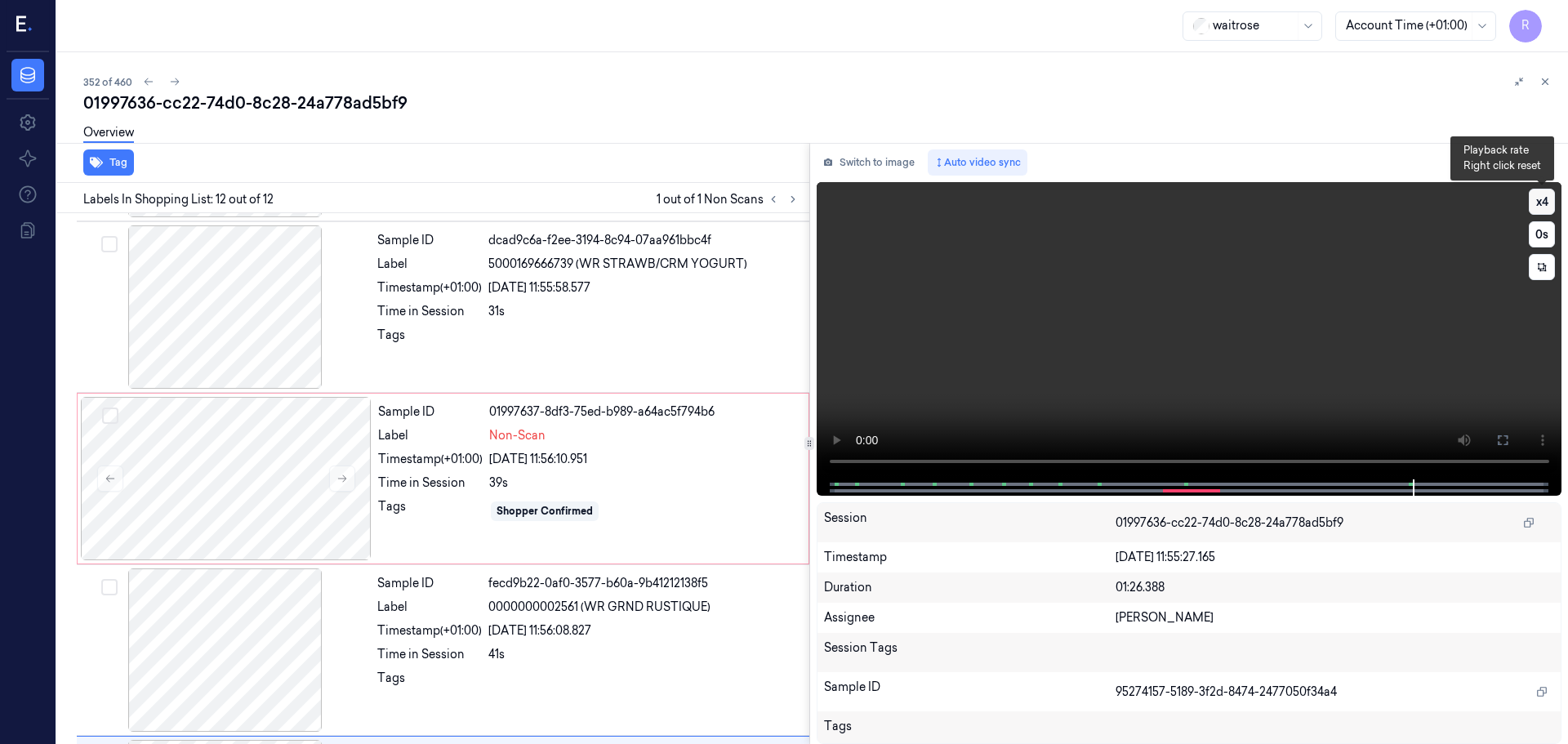
scroll to position [1532, 0]
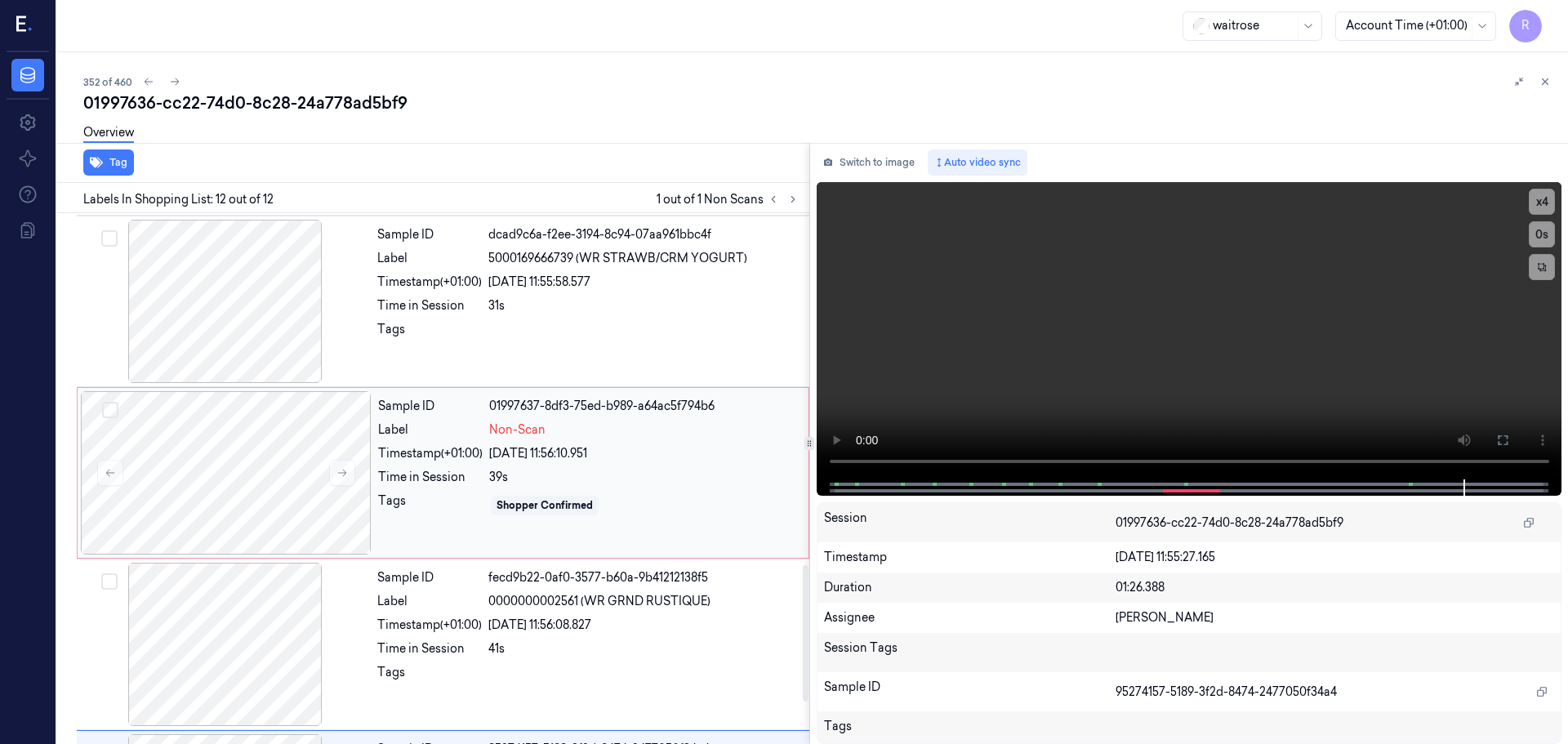
click at [572, 434] on div "Non-Scan" at bounding box center [644, 429] width 310 height 17
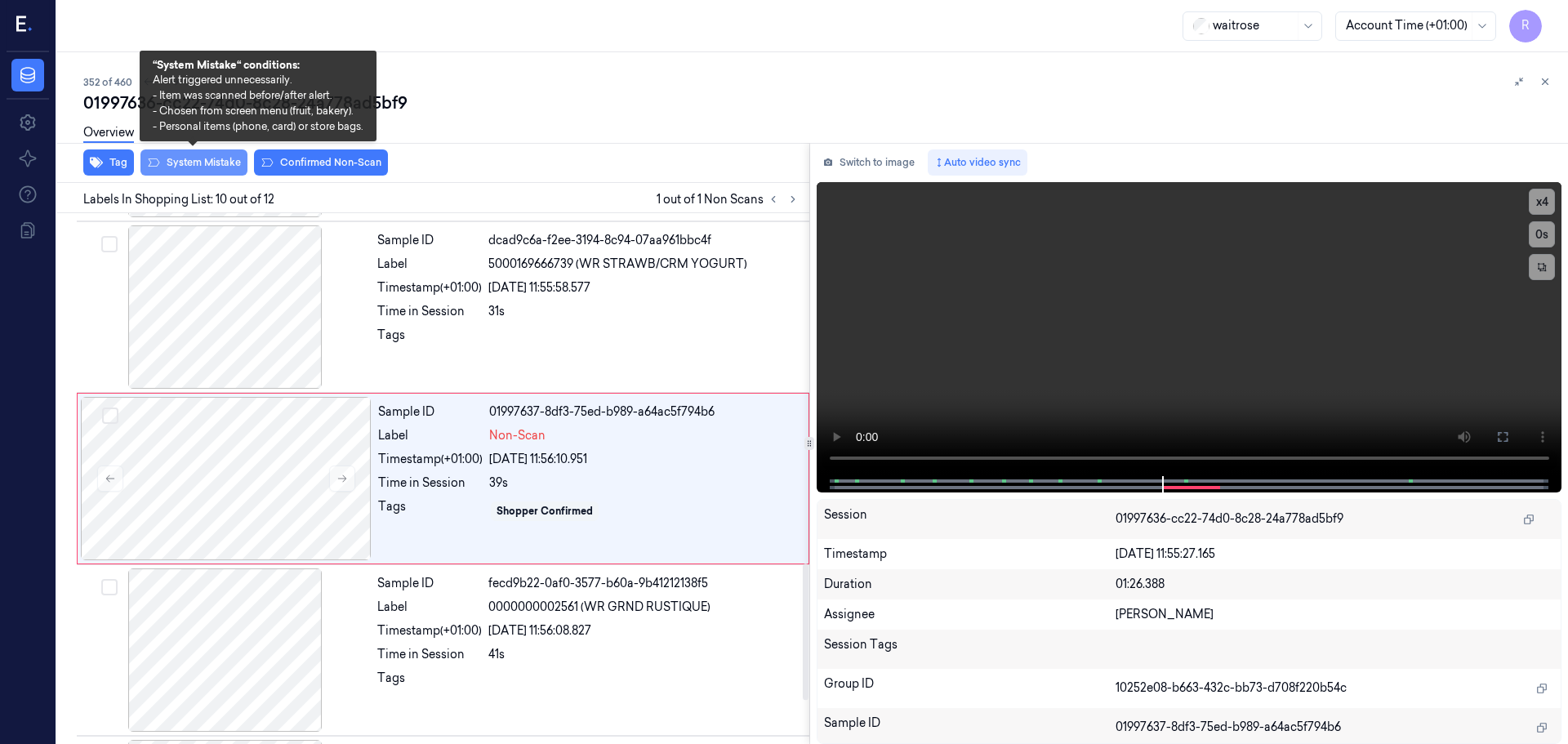
click at [173, 163] on button "System Mistake" at bounding box center [194, 163] width 107 height 26
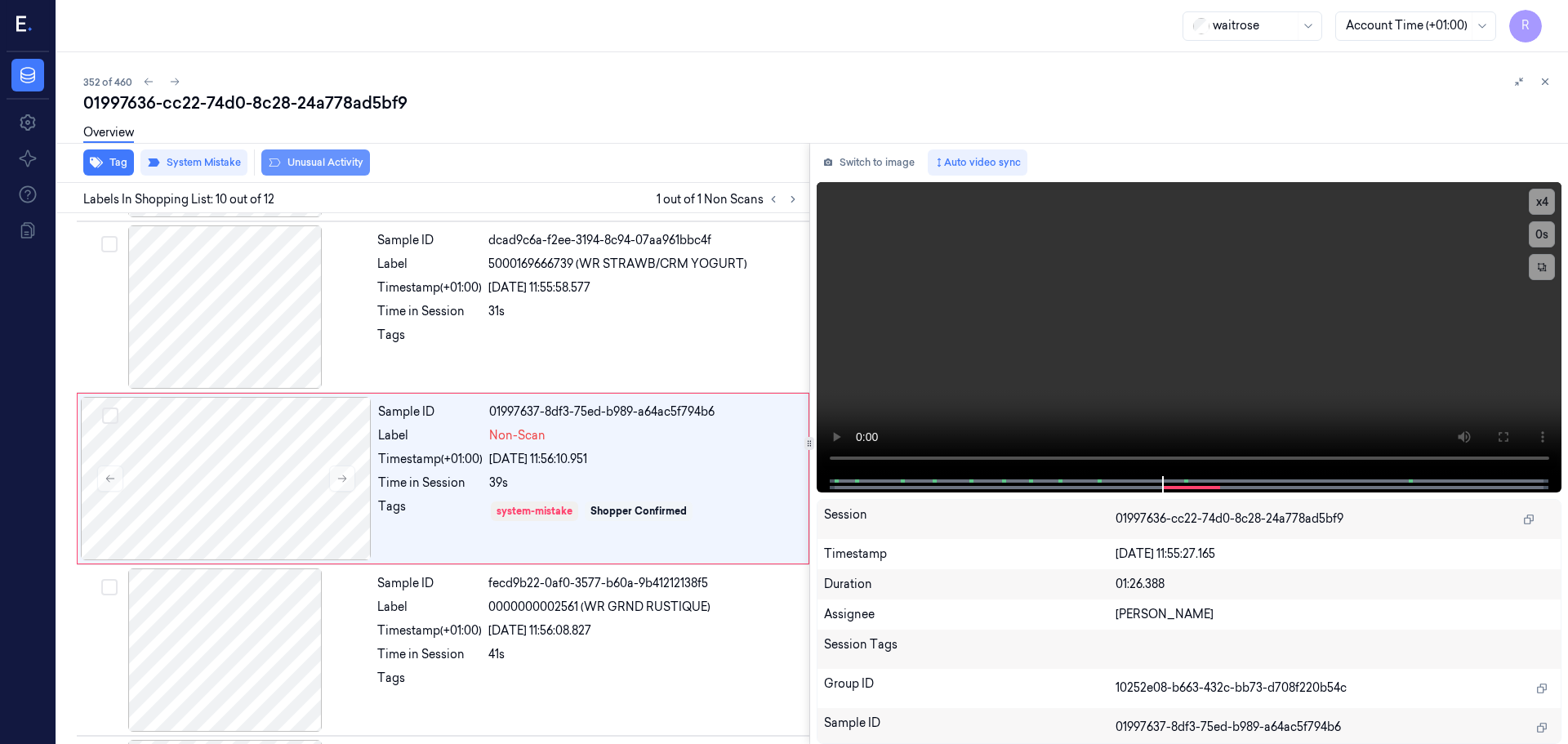
click at [336, 166] on button "Unusual Activity" at bounding box center [315, 163] width 109 height 26
click at [123, 169] on button "Tag" at bounding box center [109, 163] width 51 height 26
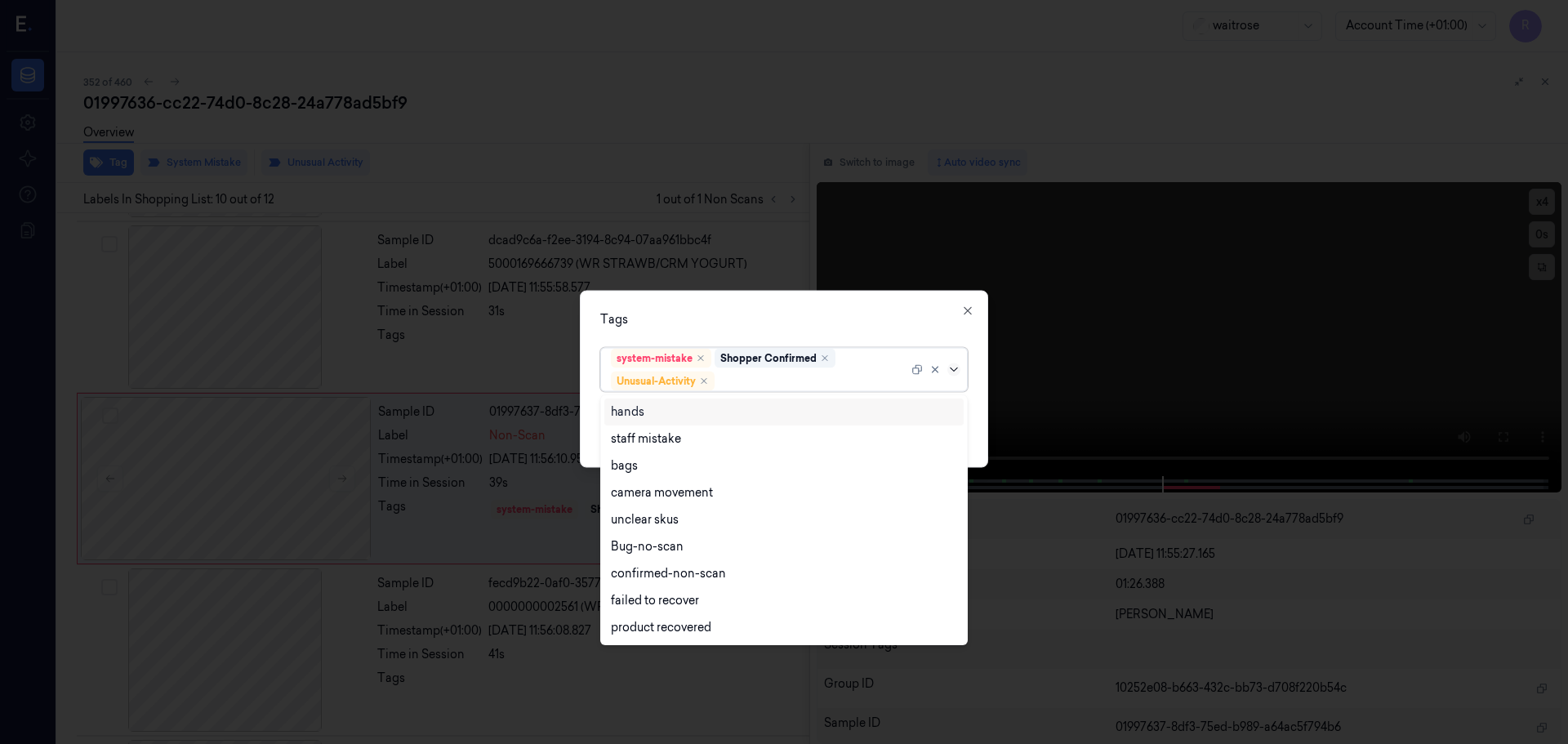
click at [958, 372] on icon at bounding box center [954, 369] width 13 height 13
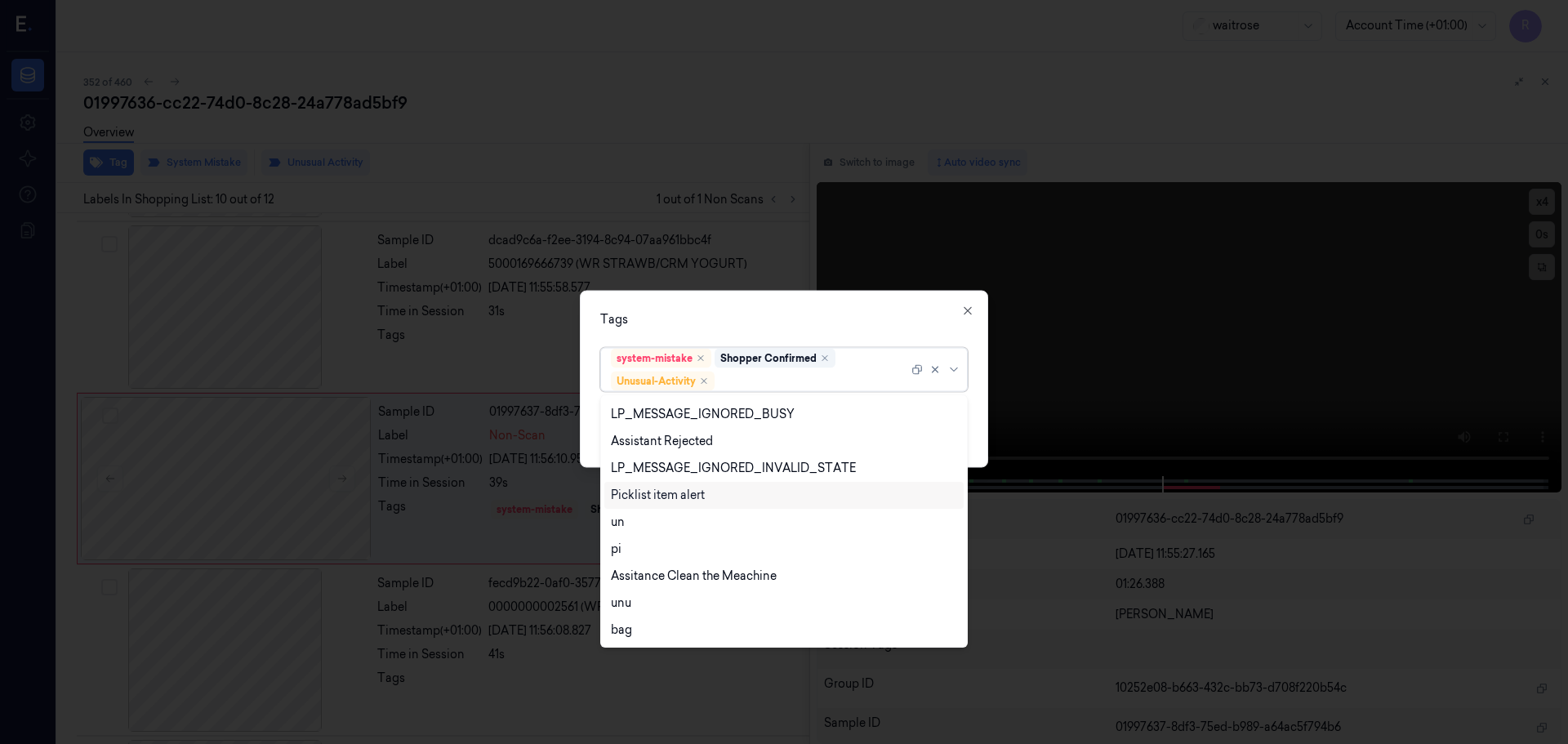
click at [646, 501] on div "Picklist item alert" at bounding box center [658, 495] width 94 height 17
click at [752, 328] on div "Tags option Picklist item alert, selected. 20 results available. Use Up and Dow…" at bounding box center [784, 378] width 408 height 177
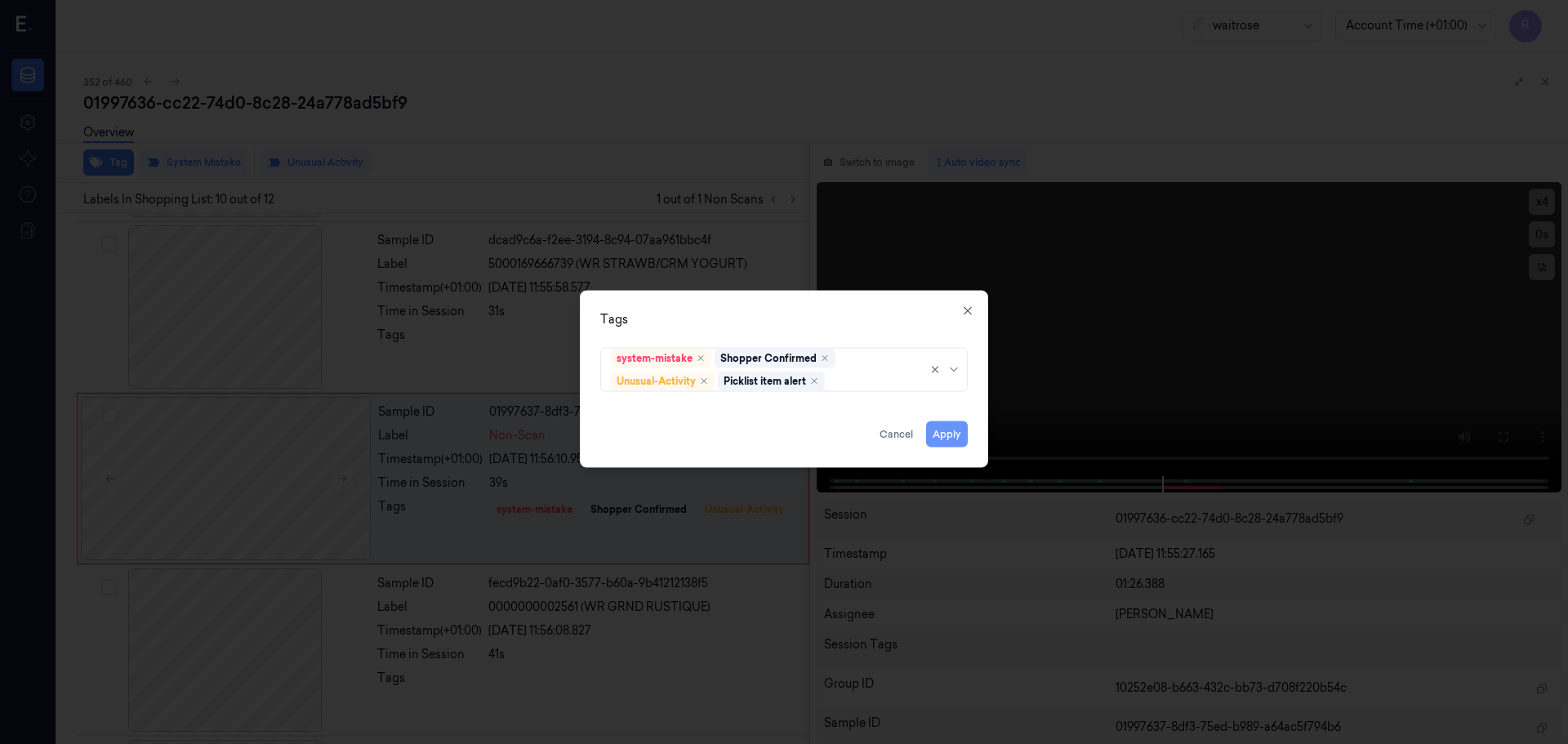
click at [944, 437] on button "Apply" at bounding box center [946, 433] width 41 height 26
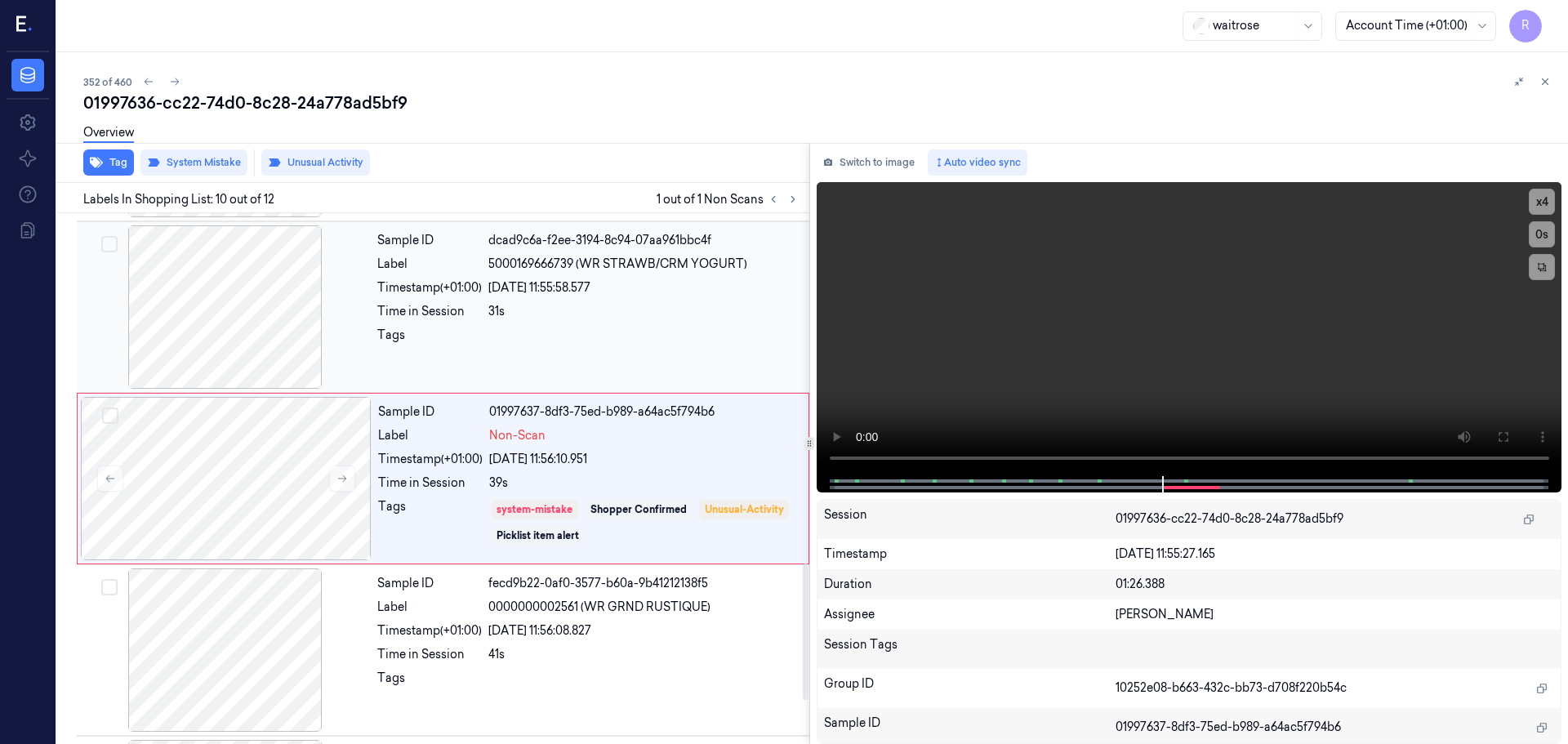
click at [574, 337] on div at bounding box center [644, 339] width 311 height 26
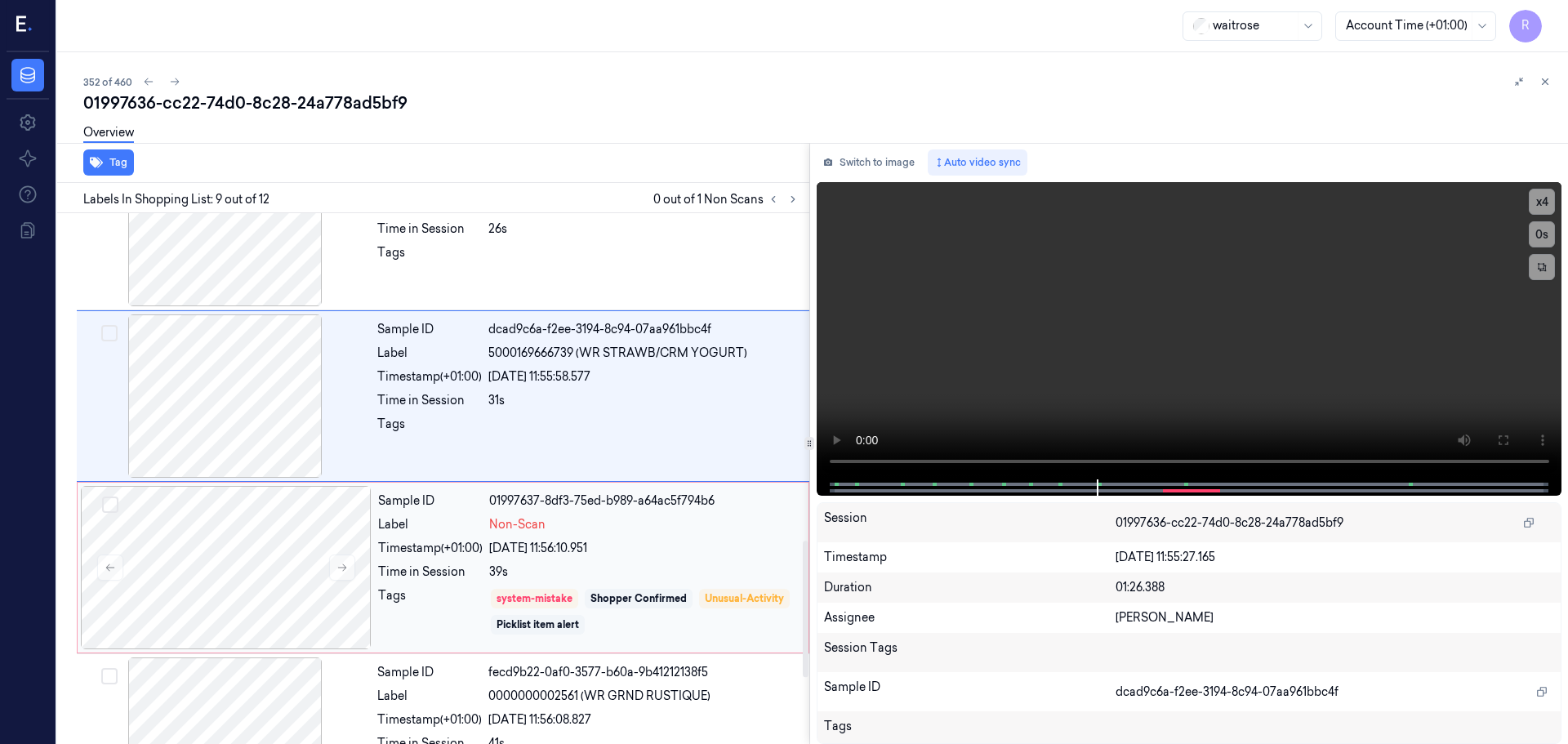
click at [573, 551] on div "[DATE] 11:56:10.951" at bounding box center [644, 548] width 310 height 17
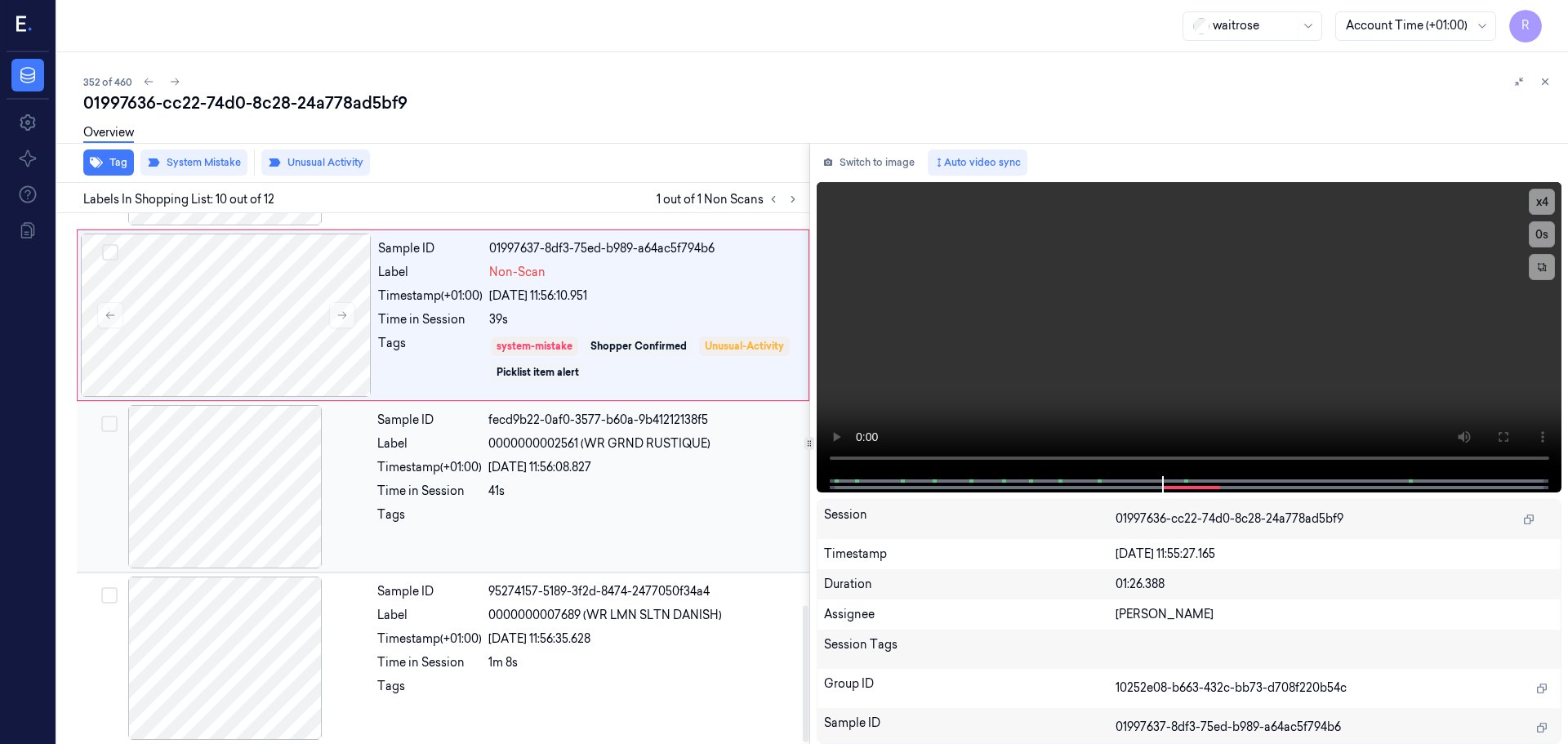
click at [567, 512] on div at bounding box center [644, 520] width 311 height 26
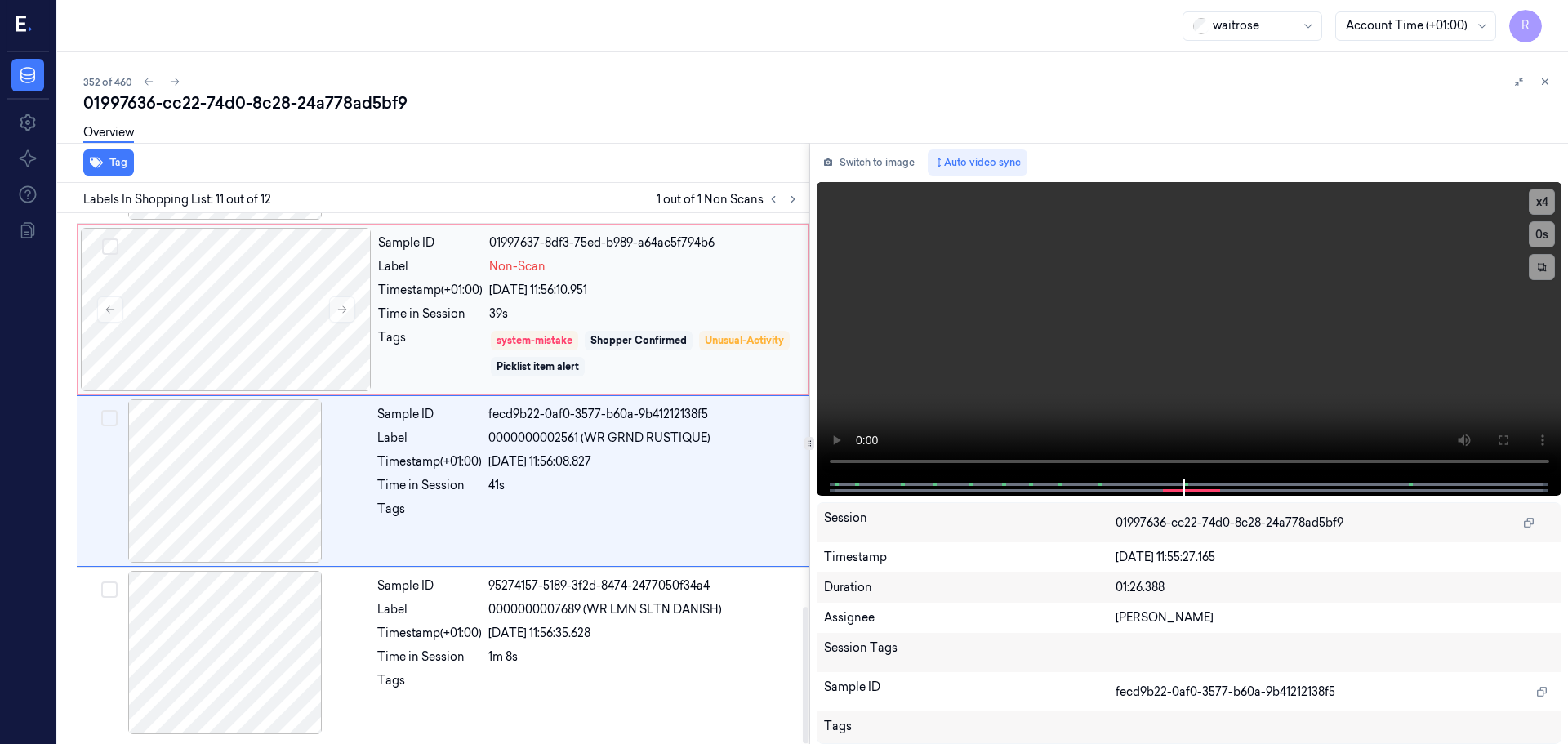
click at [691, 316] on div "39s" at bounding box center [644, 314] width 310 height 17
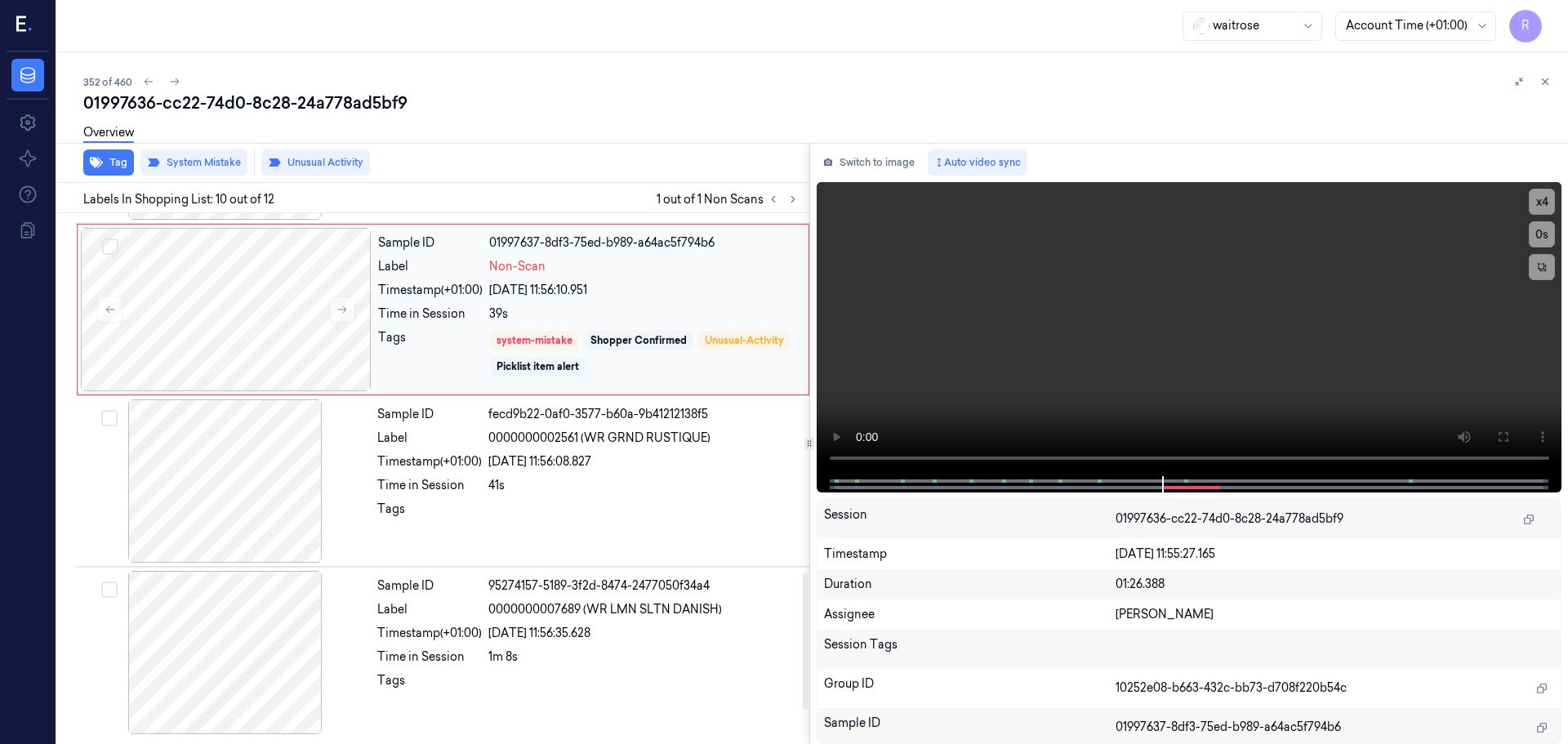
scroll to position [1363, 0]
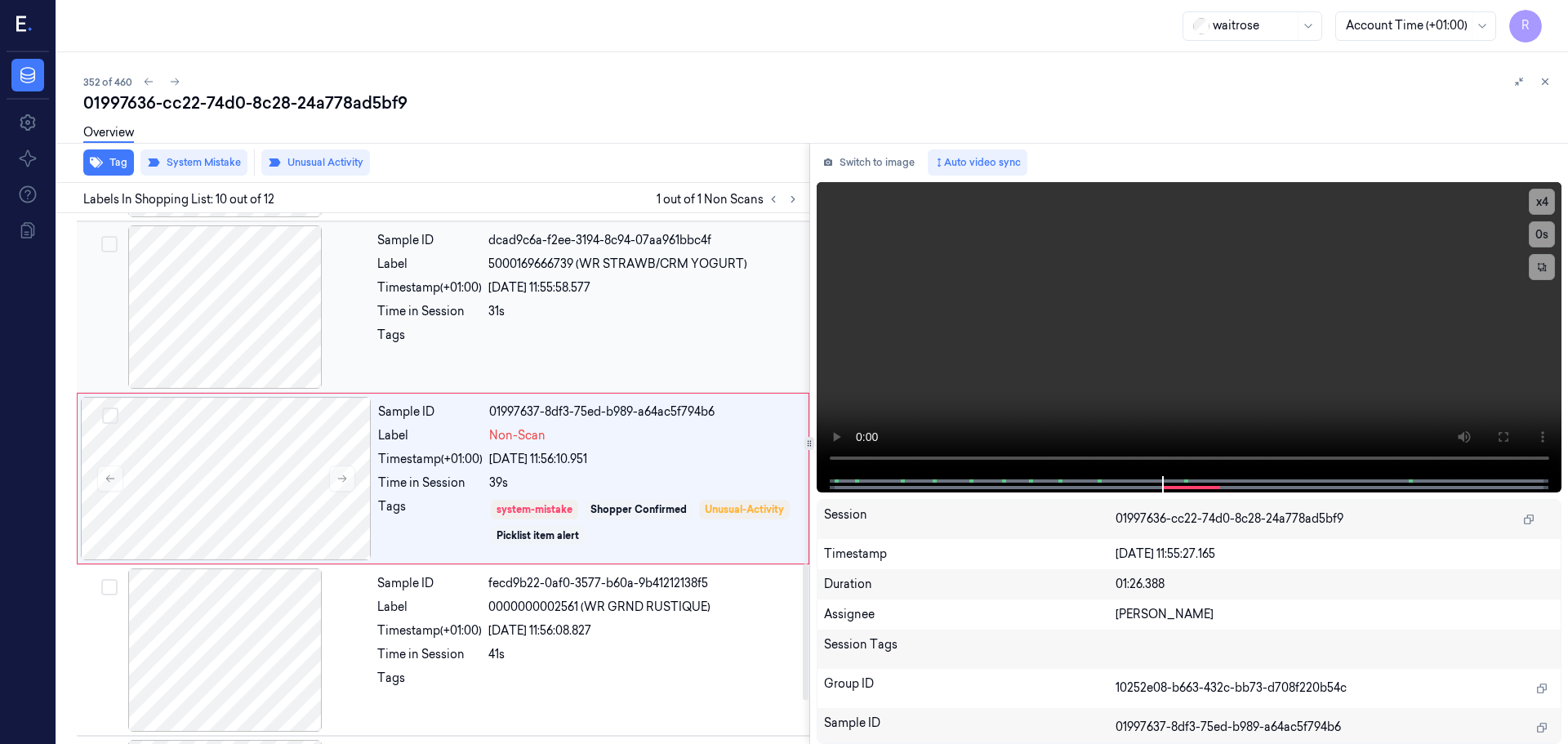
click at [658, 361] on div "Sample ID dcad9c6a-f2ee-3194-8c94-07aa961bbc4f Label 5000169666739 (WR STRAWB/C…" at bounding box center [588, 307] width 435 height 164
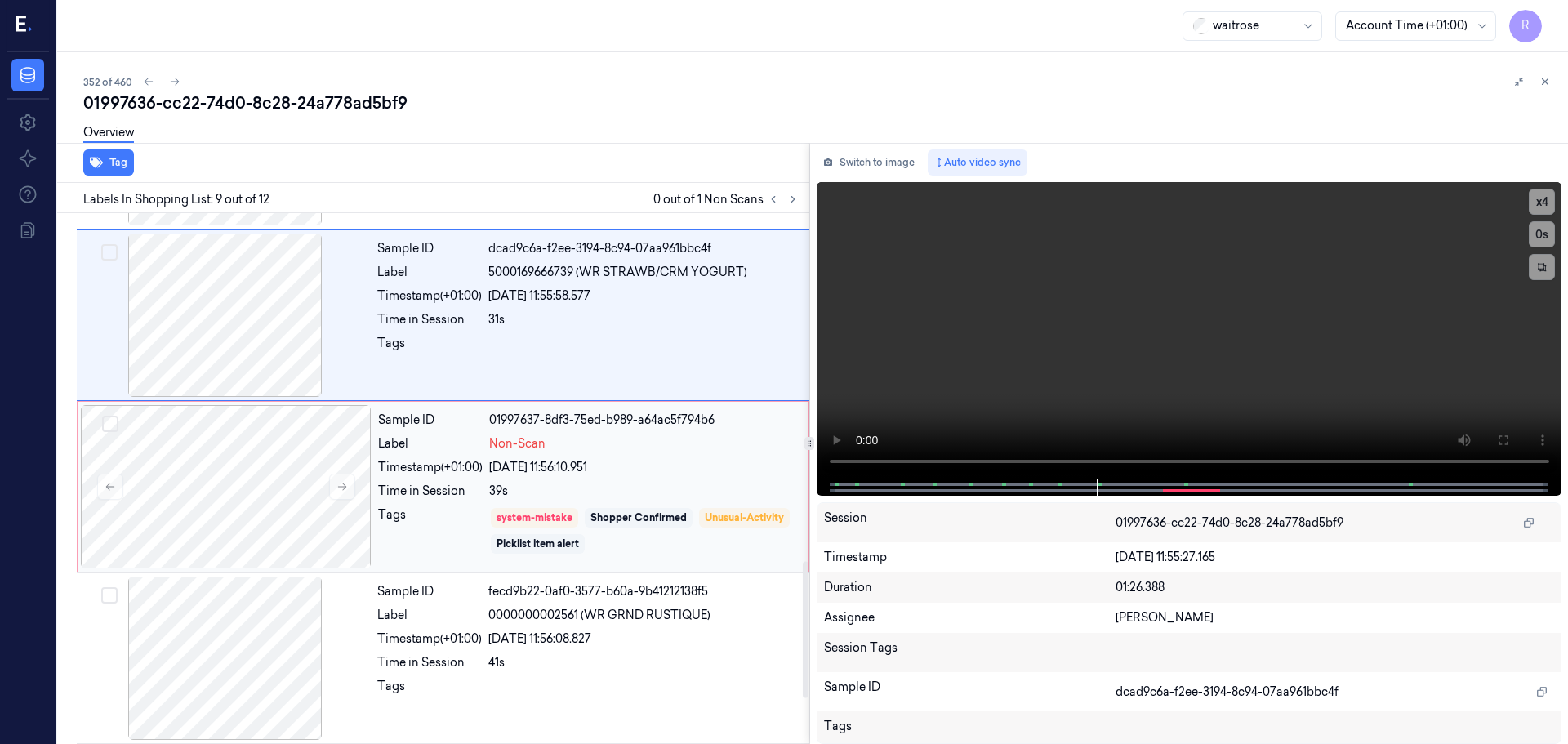
click at [624, 463] on div "[DATE] 11:56:10.951" at bounding box center [644, 467] width 310 height 17
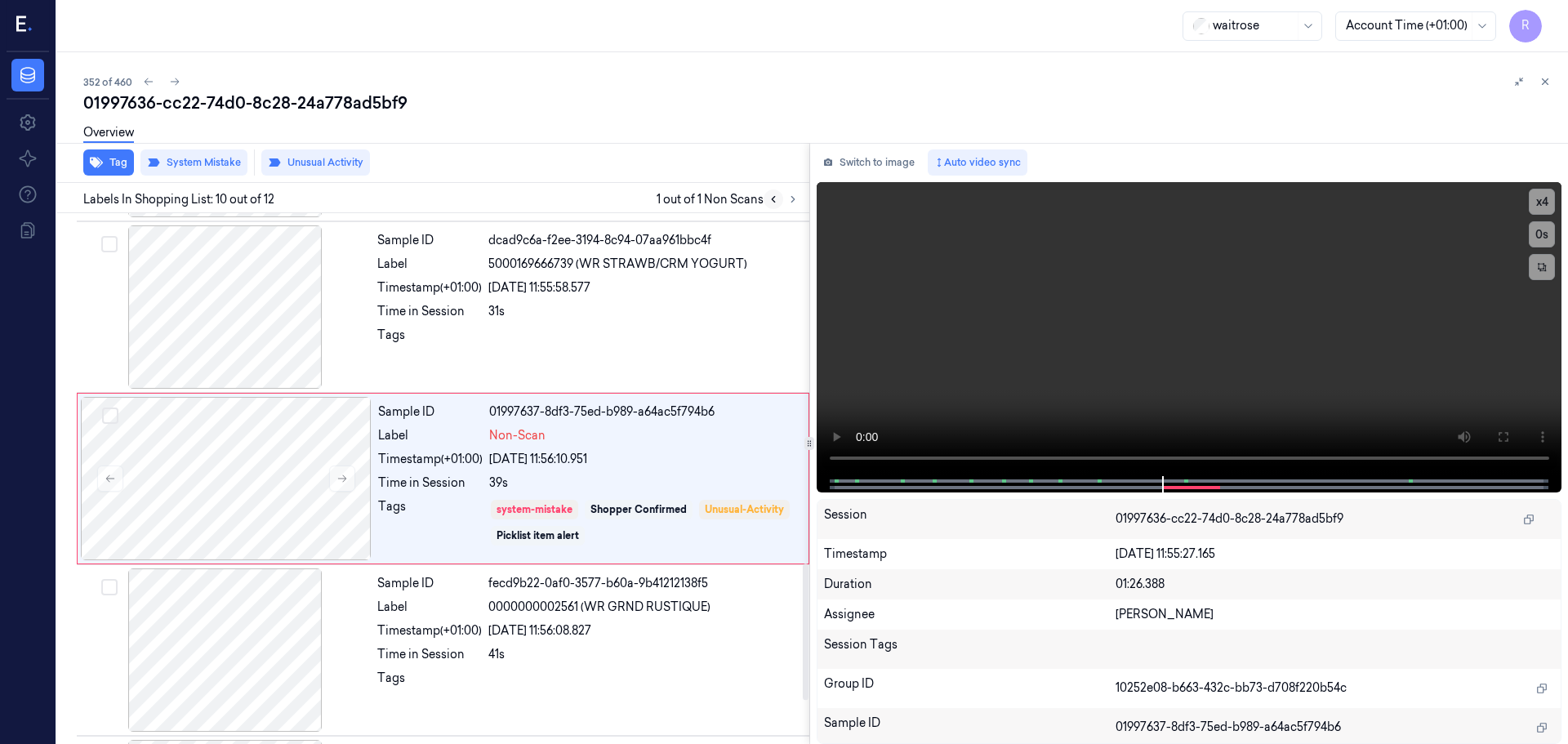
click at [777, 197] on icon at bounding box center [773, 199] width 11 height 11
click at [773, 198] on icon at bounding box center [773, 200] width 4 height 6
click at [791, 201] on icon at bounding box center [793, 199] width 11 height 11
click at [792, 200] on icon at bounding box center [793, 199] width 11 height 11
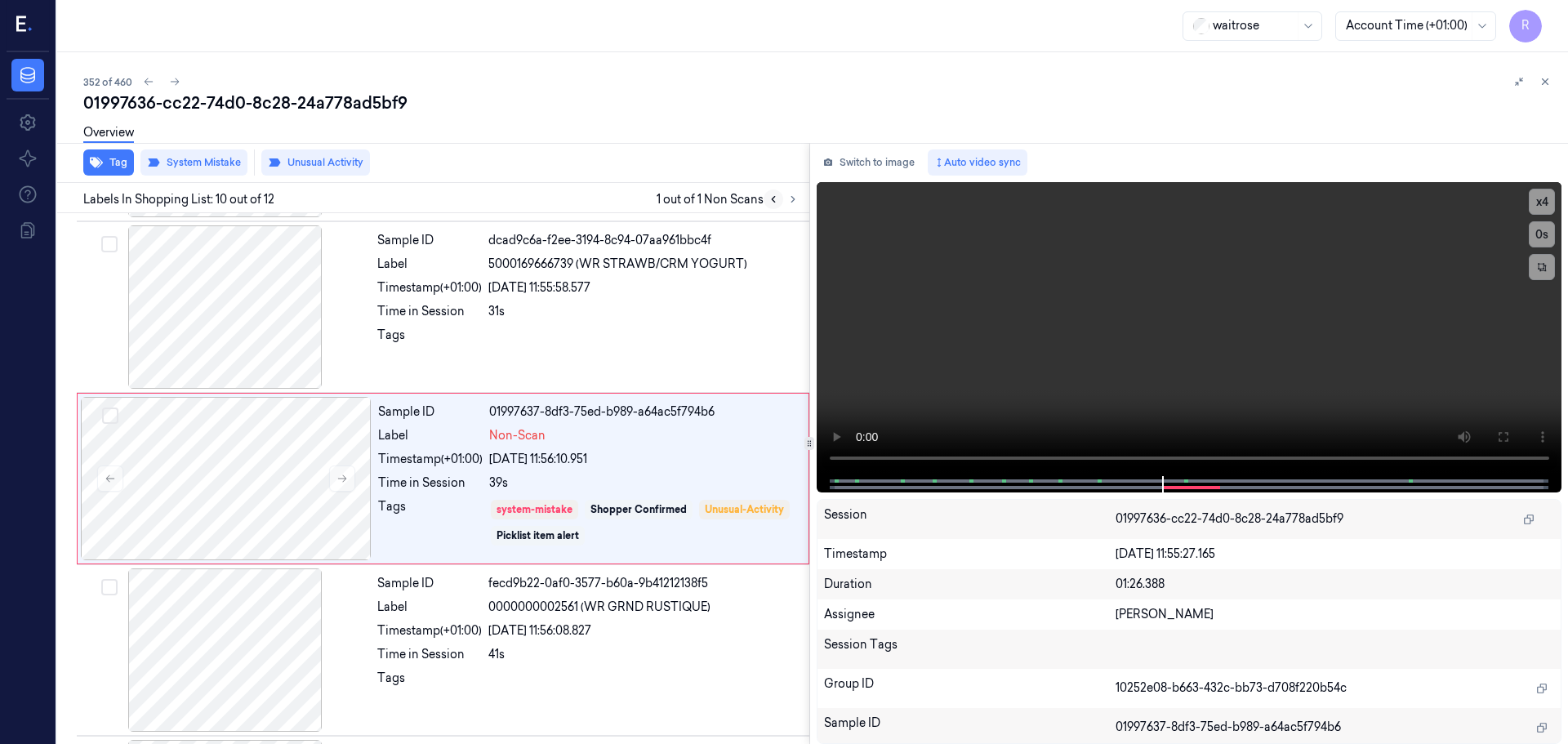
click at [778, 200] on icon at bounding box center [773, 199] width 11 height 11
click at [777, 200] on icon at bounding box center [773, 199] width 11 height 11
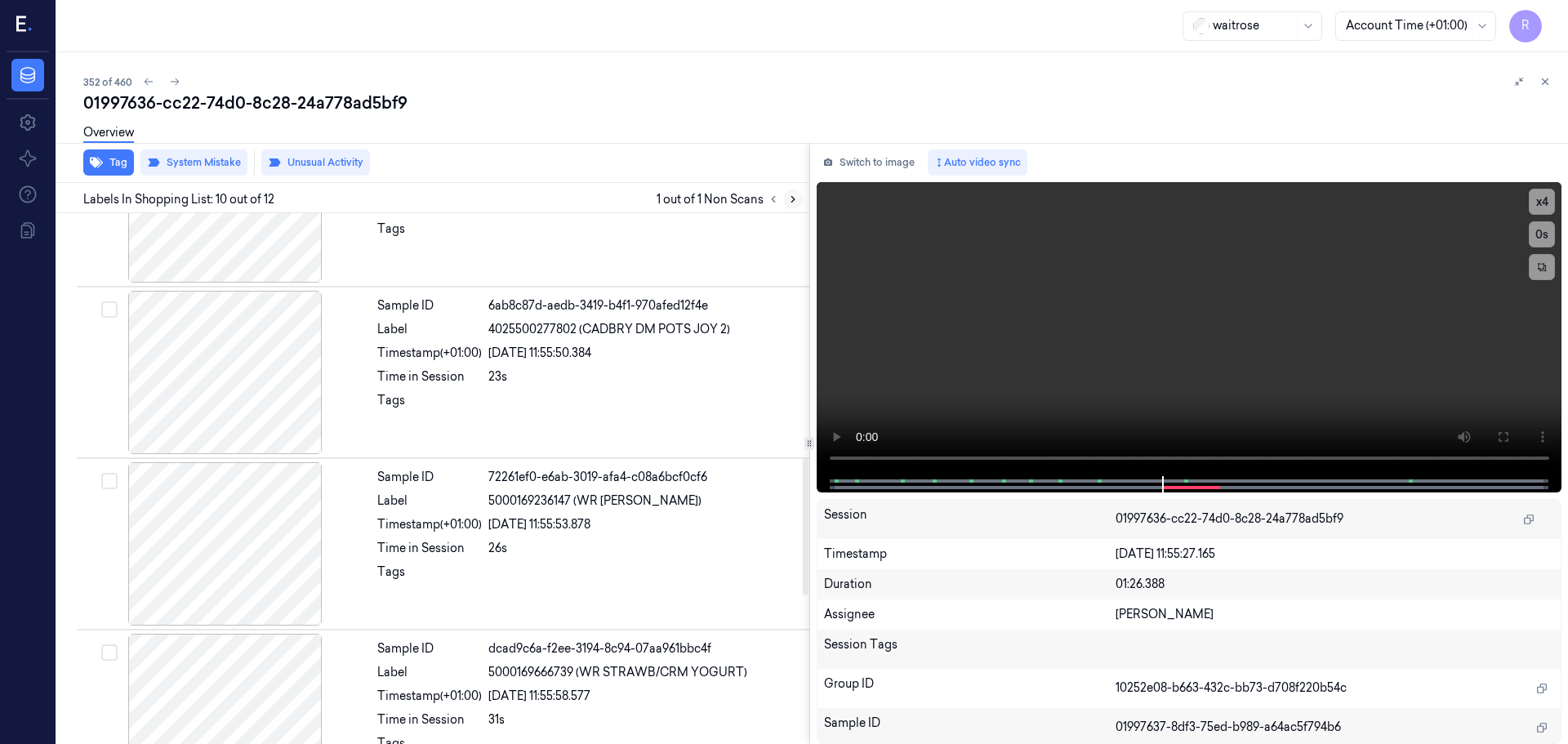
click at [795, 199] on icon at bounding box center [793, 199] width 11 height 11
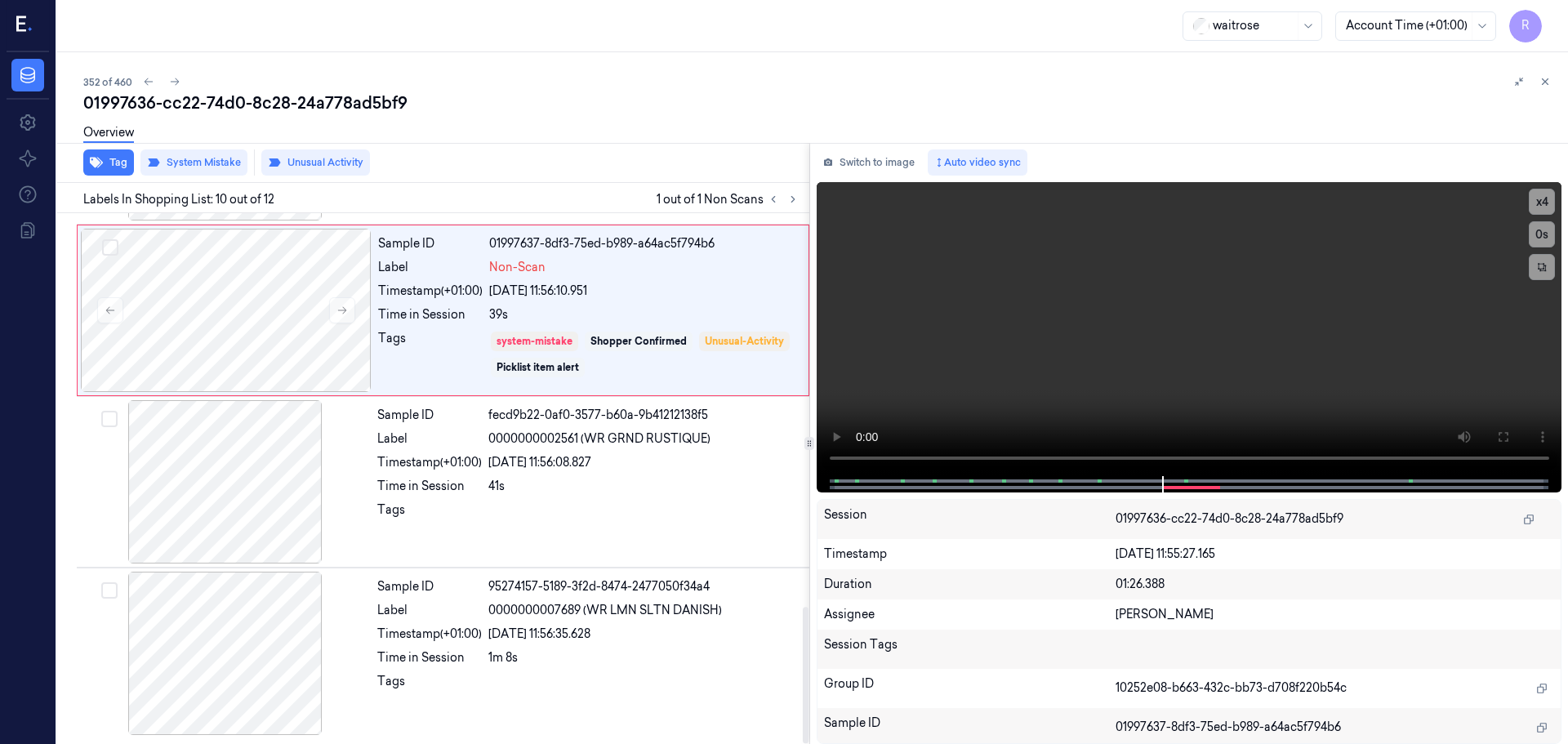
scroll to position [1532, 0]
click at [775, 193] on icon at bounding box center [773, 199] width 11 height 11
click at [774, 193] on icon at bounding box center [773, 199] width 11 height 11
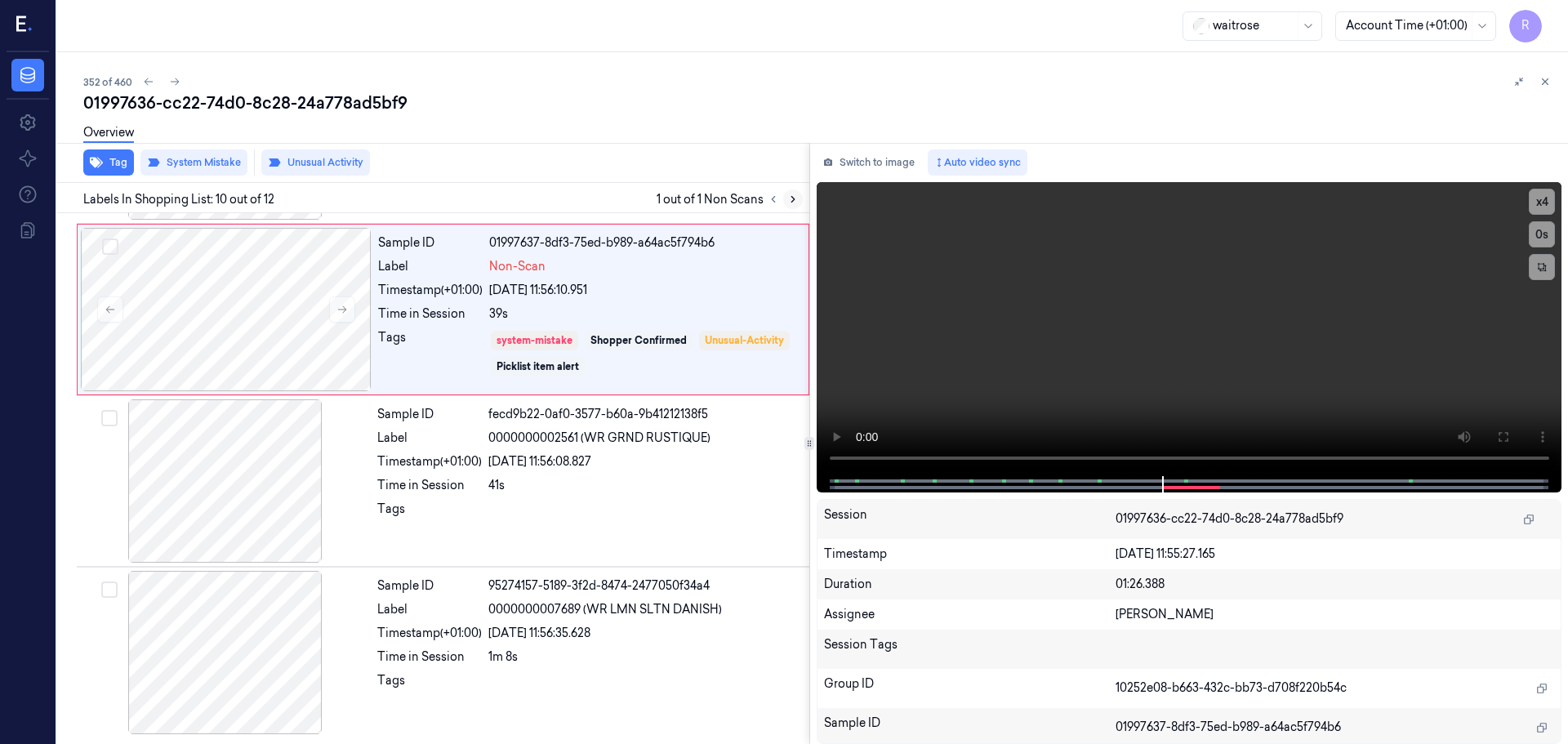
click at [793, 200] on icon at bounding box center [793, 200] width 4 height 6
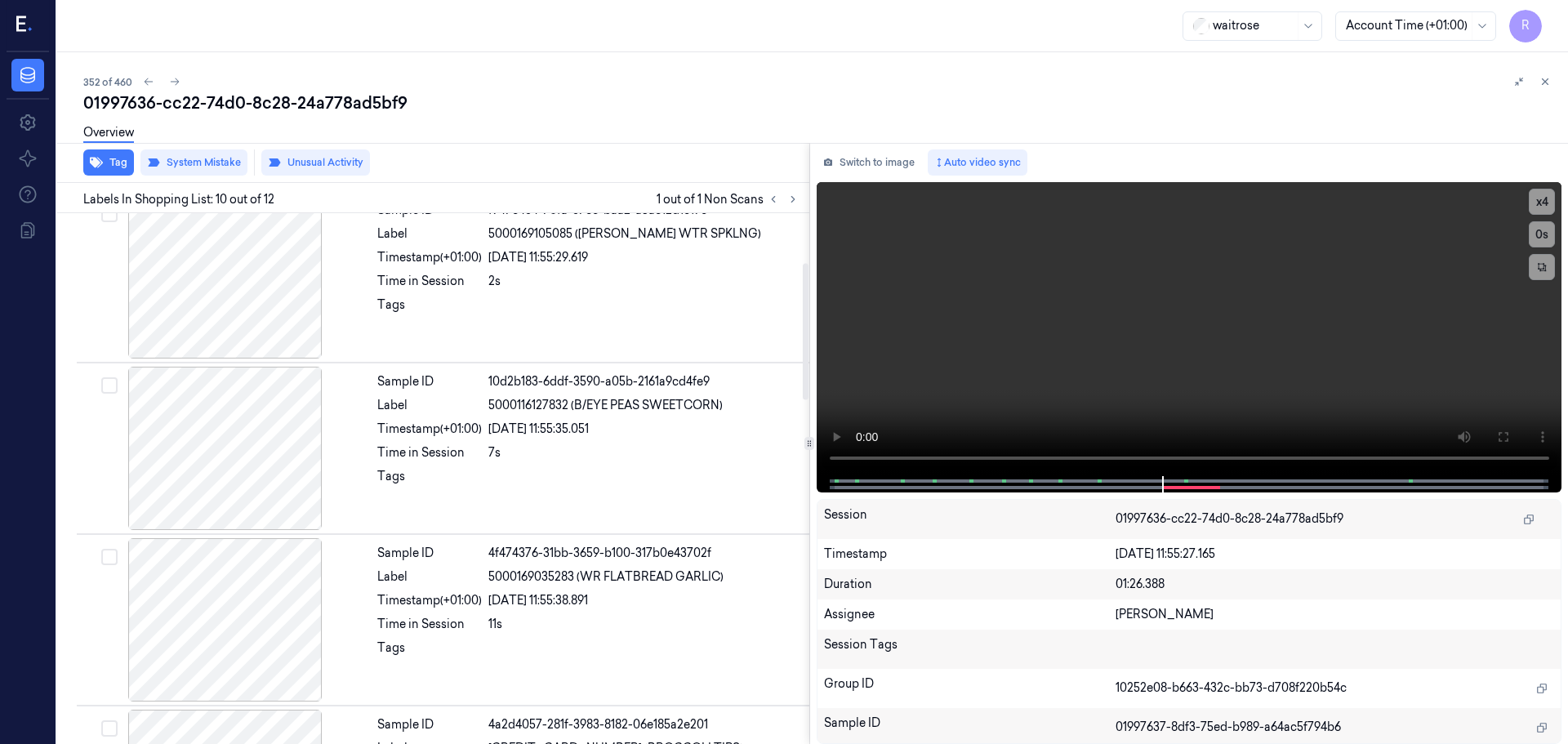
scroll to position [62, 0]
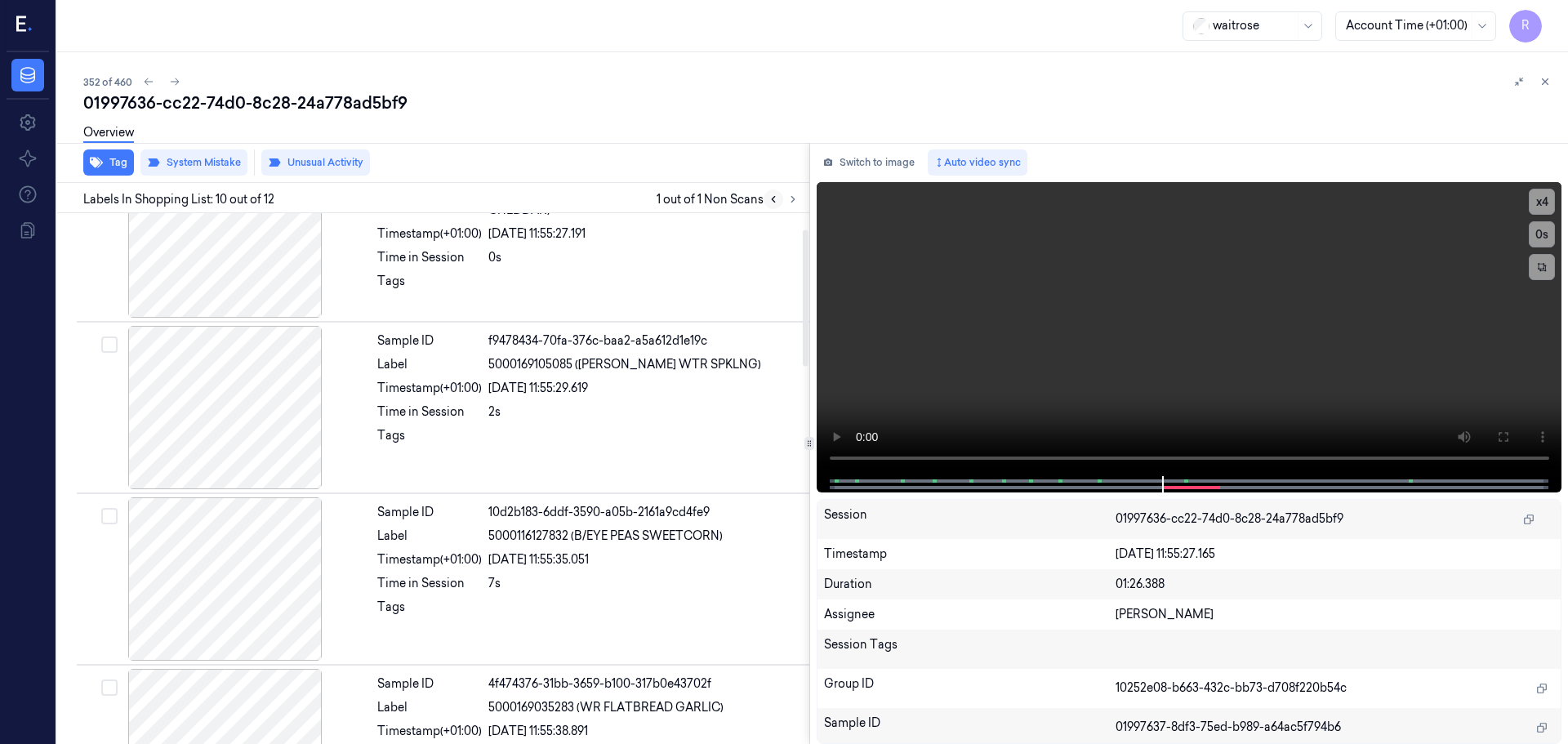
click at [775, 202] on icon at bounding box center [773, 199] width 11 height 11
click at [774, 202] on icon at bounding box center [773, 200] width 4 height 6
click at [776, 203] on icon at bounding box center [773, 199] width 11 height 11
click at [776, 204] on icon at bounding box center [773, 199] width 11 height 11
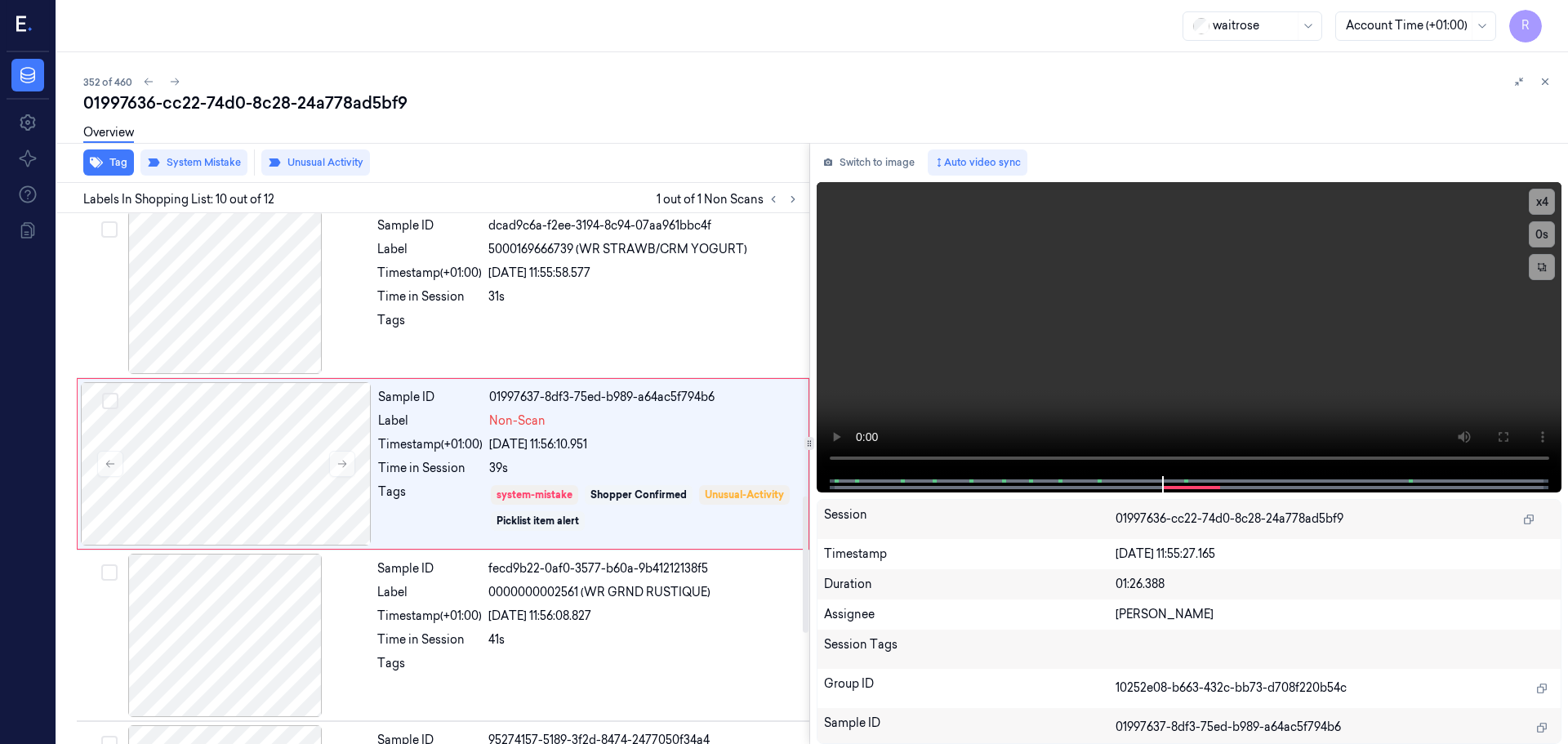
scroll to position [1532, 0]
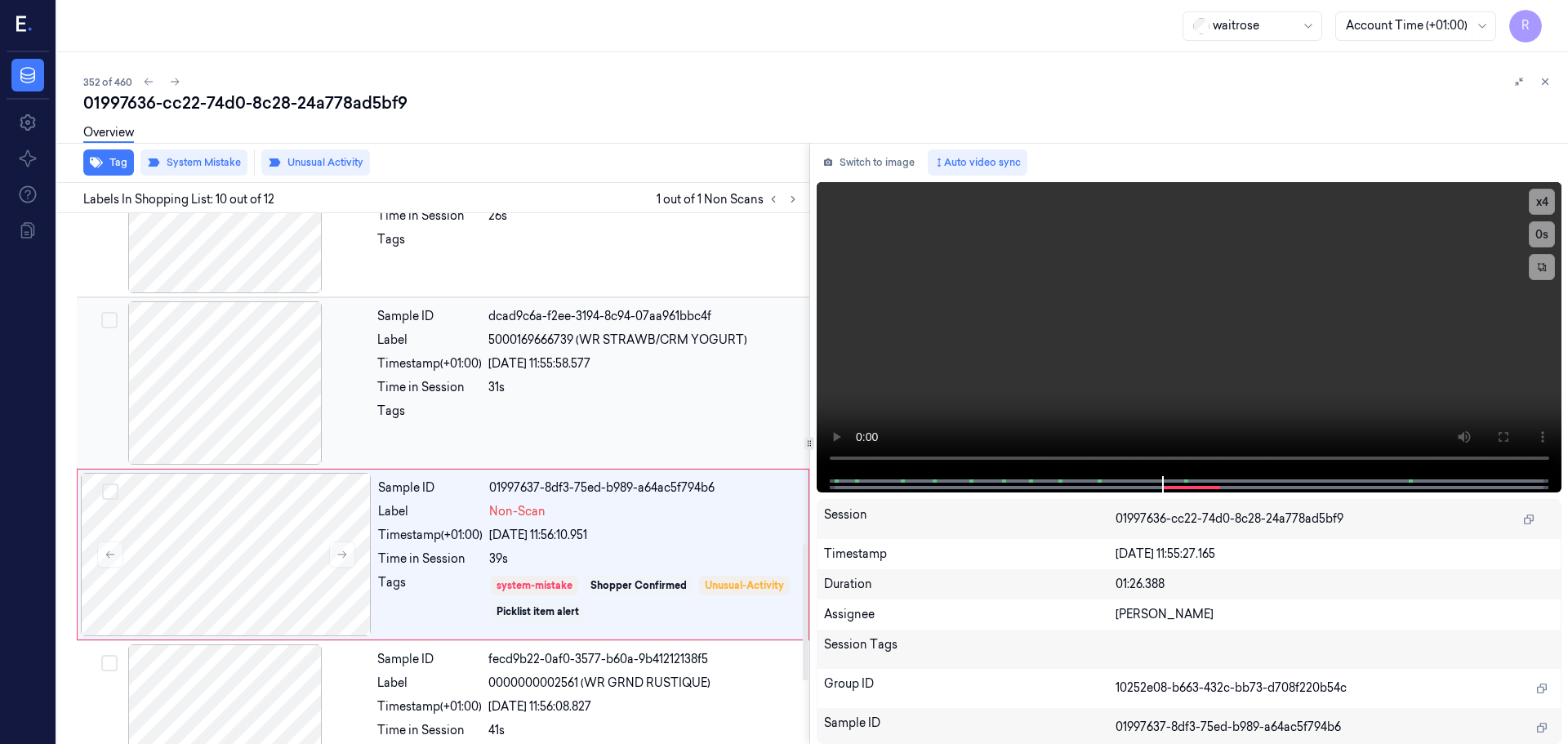
click at [559, 385] on div "31s" at bounding box center [644, 387] width 311 height 17
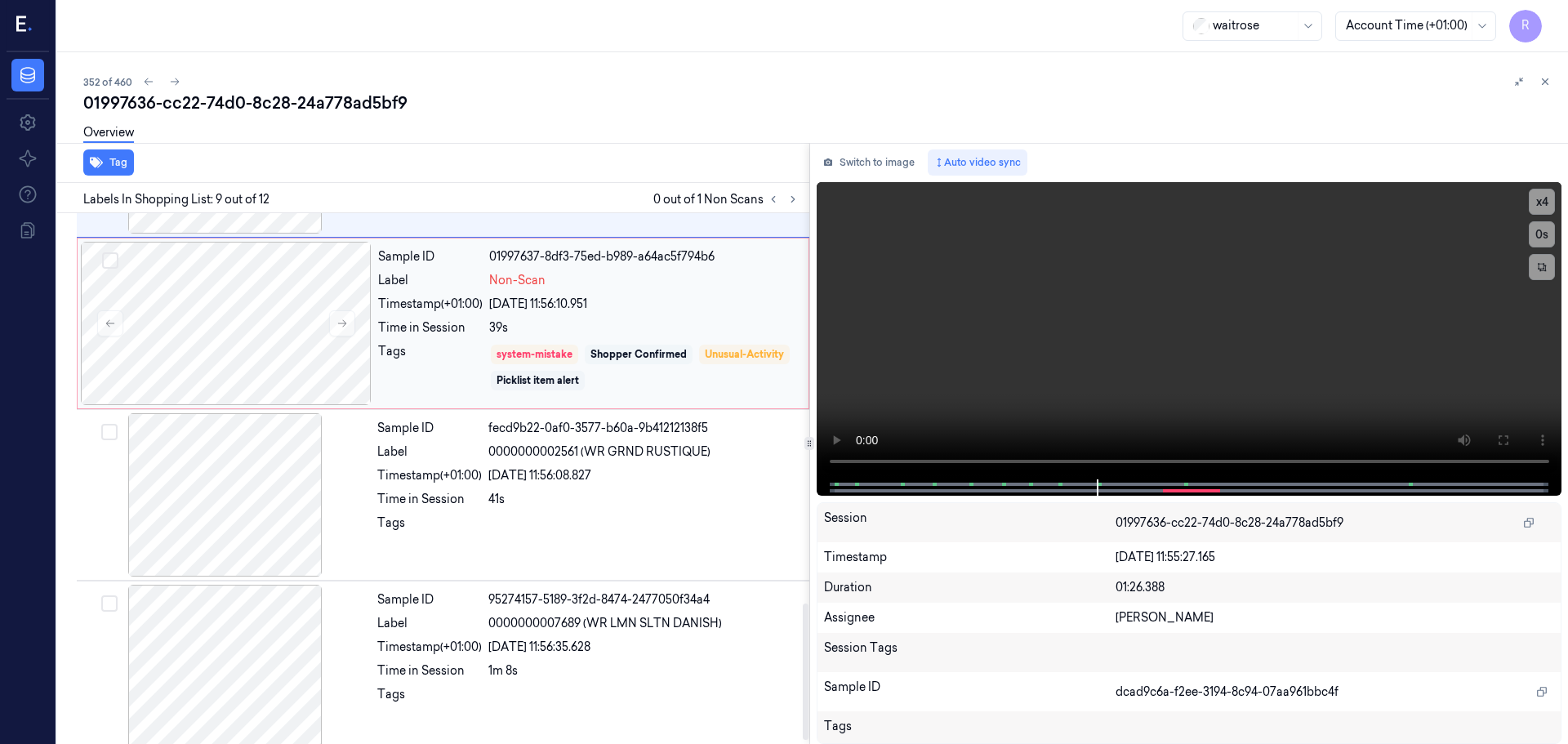
click at [648, 361] on div "Shopper Confirmed" at bounding box center [638, 354] width 97 height 15
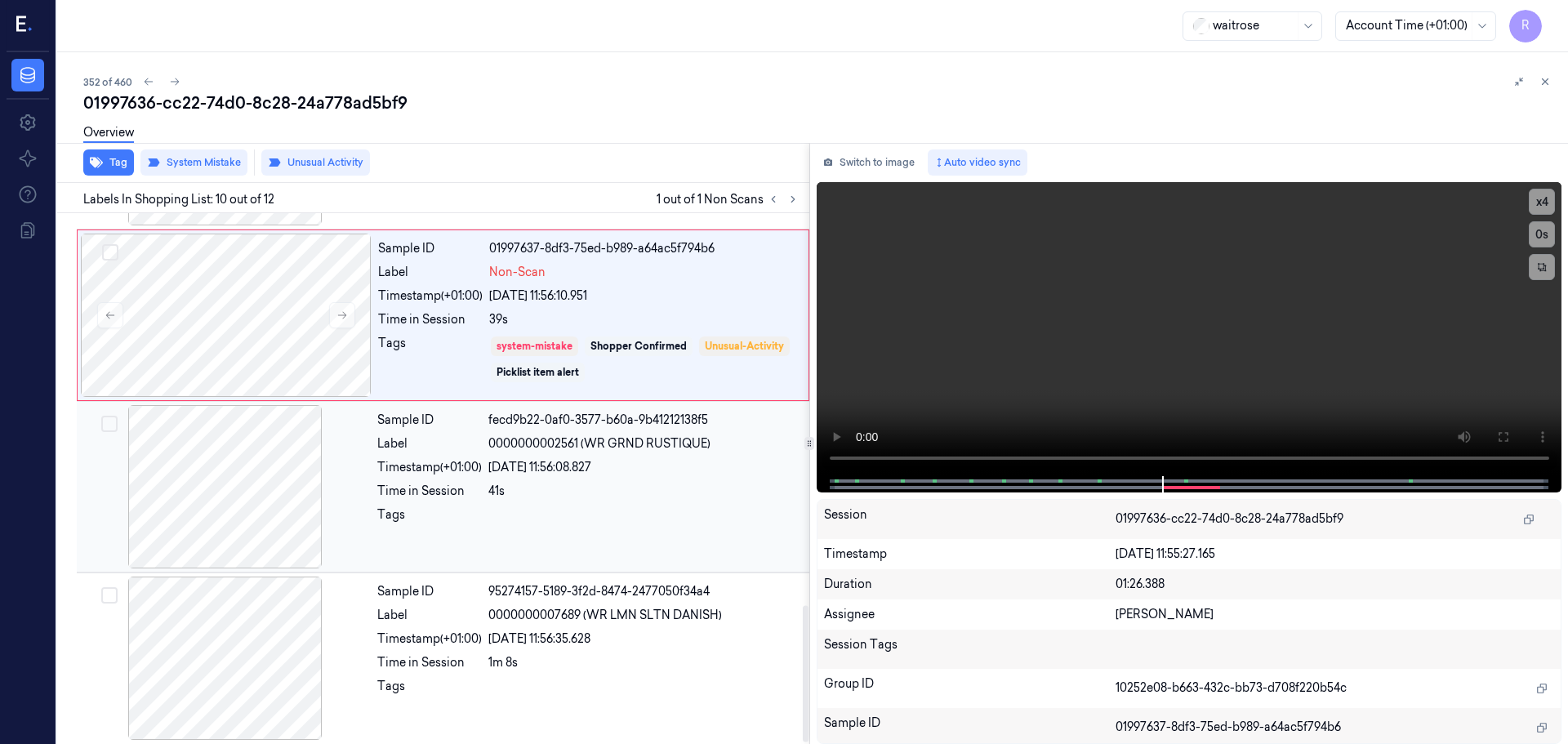
click at [646, 458] on div "Sample ID fecd9b22-0af0-3577-b60a-9b41212138f5 Label 0000000002561 (WR GRND RUS…" at bounding box center [588, 486] width 435 height 164
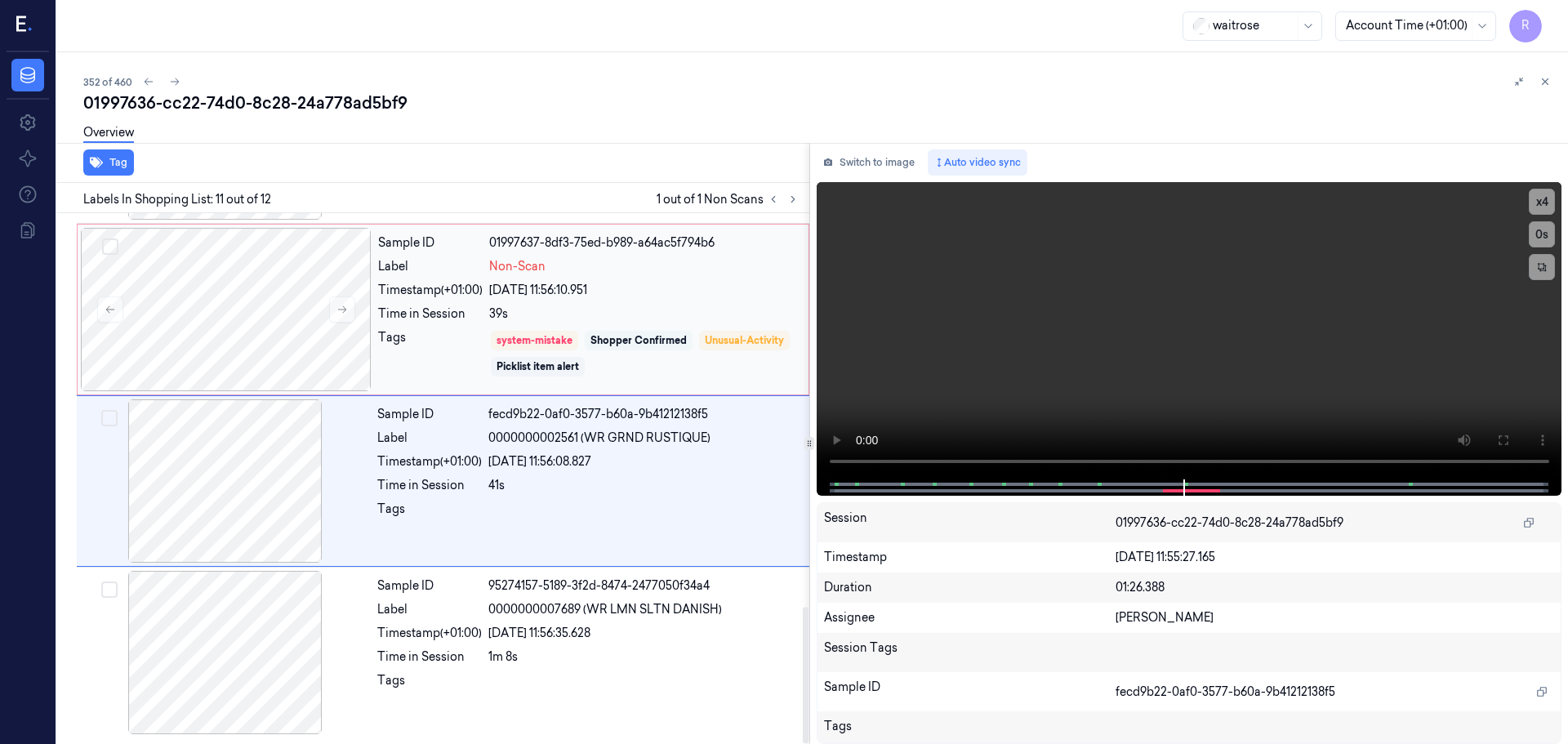
click at [685, 337] on div "Shopper Confirmed" at bounding box center [638, 340] width 97 height 15
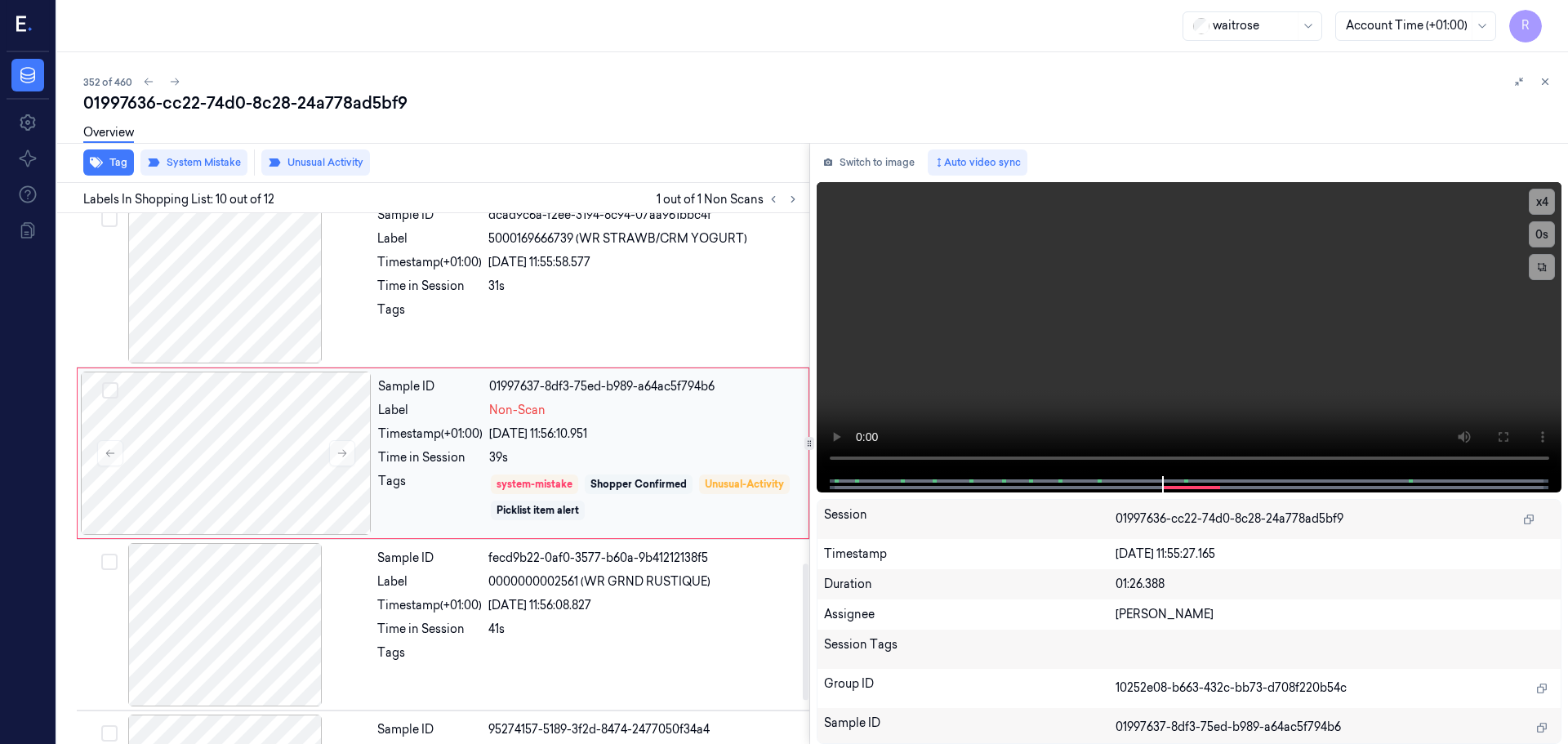
scroll to position [1363, 0]
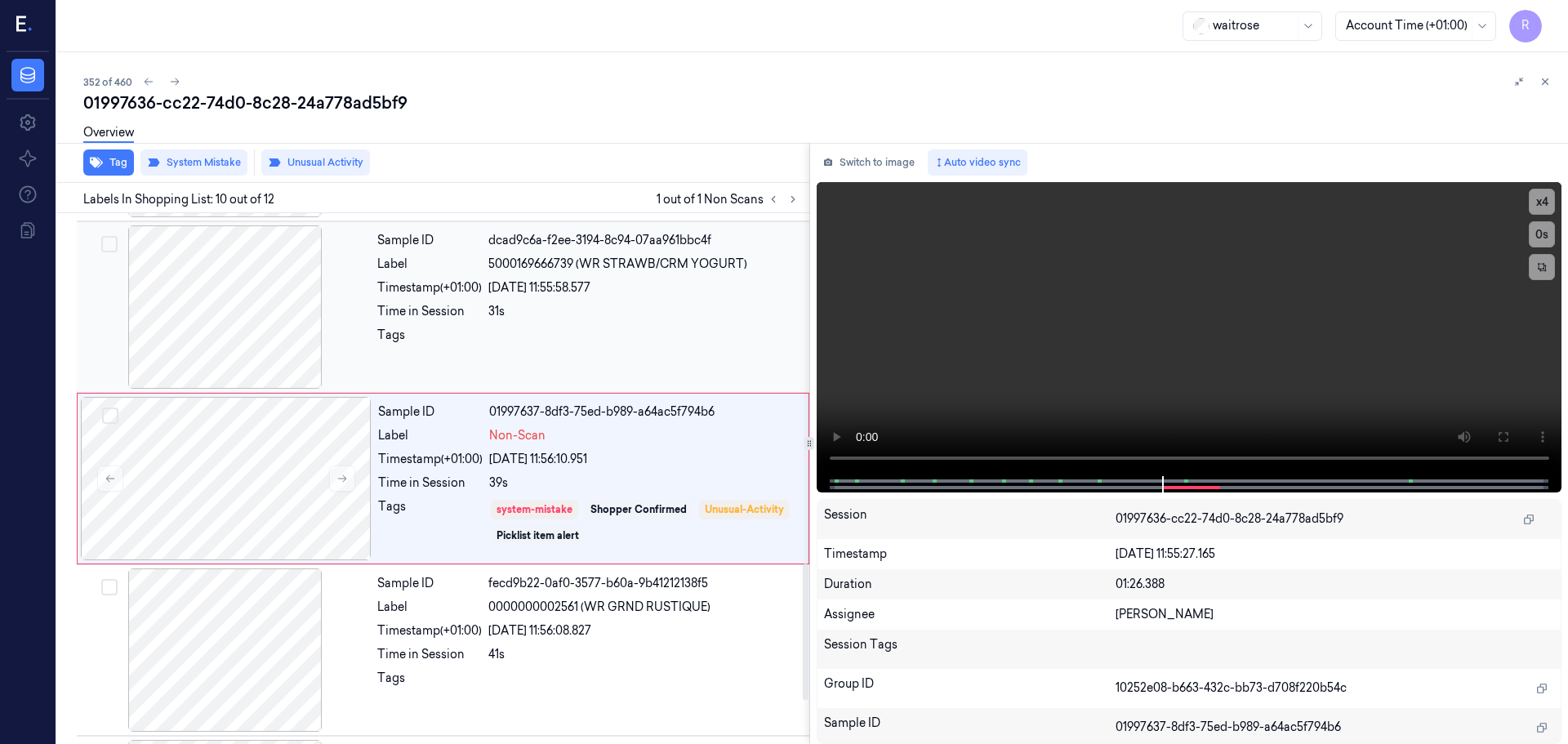
click at [624, 374] on div "Sample ID dcad9c6a-f2ee-3194-8c94-07aa961bbc4f Label 5000169666739 (WR STRAWB/C…" at bounding box center [588, 307] width 435 height 164
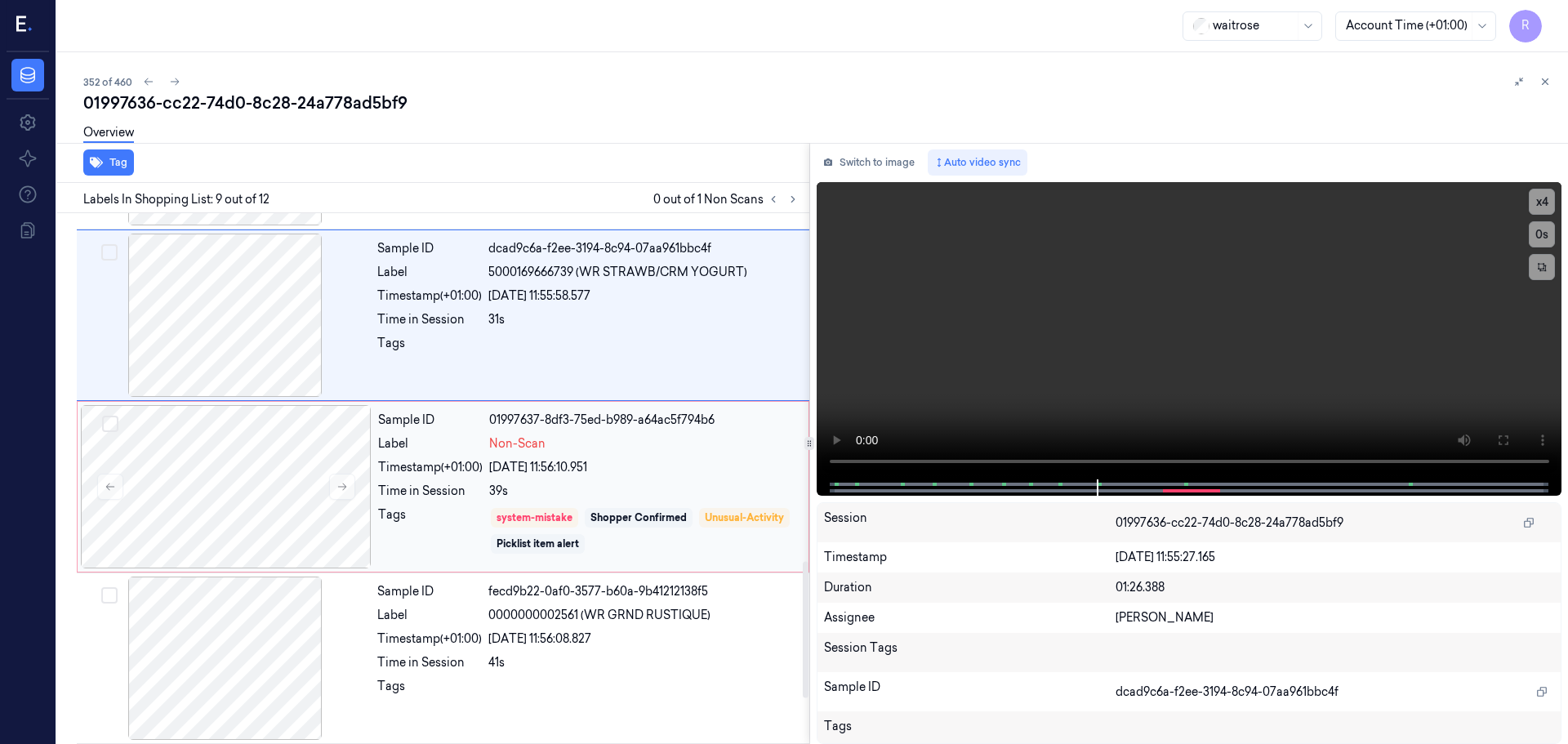
click at [669, 507] on div "system-mistake Shopper Confirmed Unusual-Activity Picklist item alert" at bounding box center [644, 531] width 310 height 49
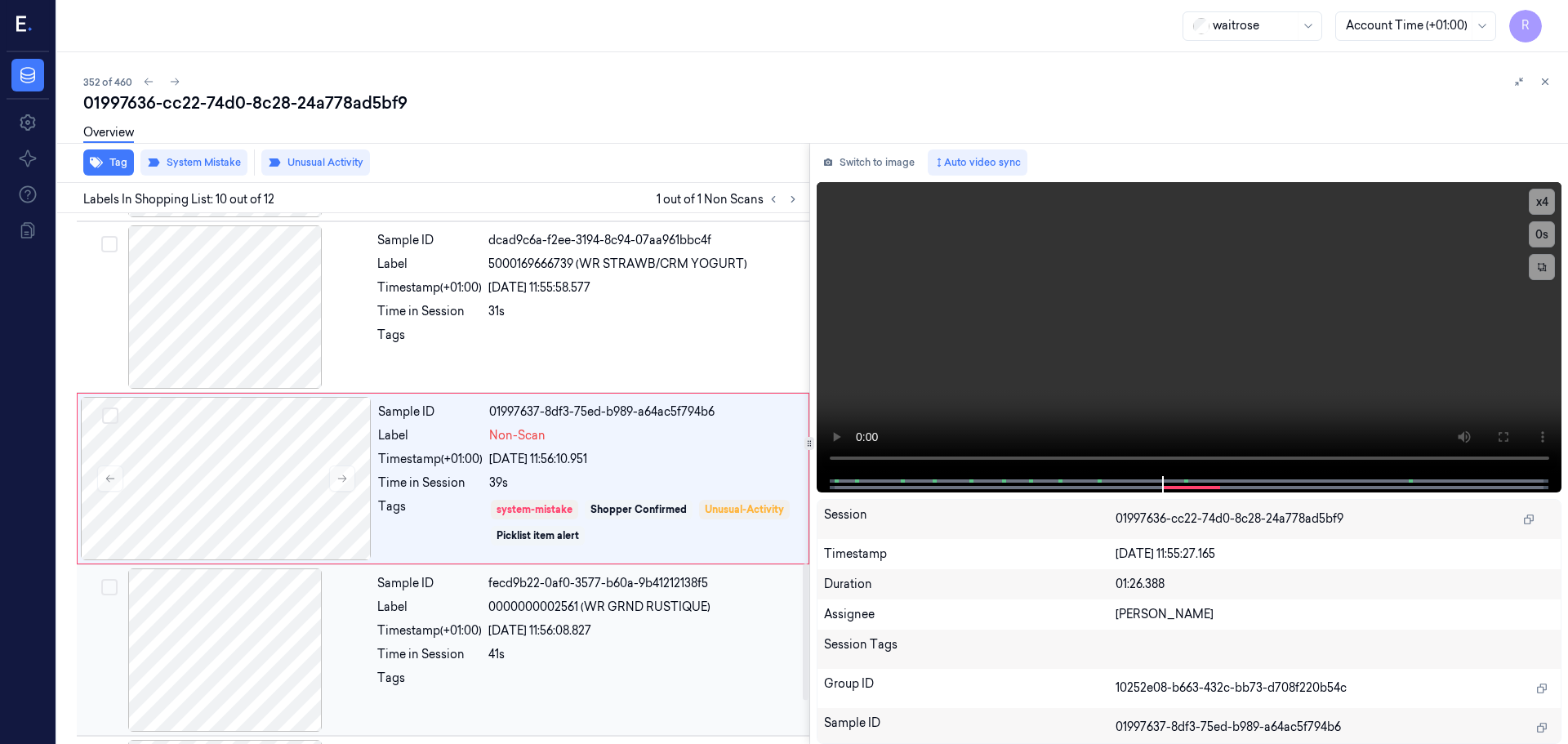
click at [509, 618] on div "Sample ID fecd9b22-0af0-3577-b60a-9b41212138f5 Label 0000000002561 (WR GRND RUS…" at bounding box center [588, 650] width 435 height 164
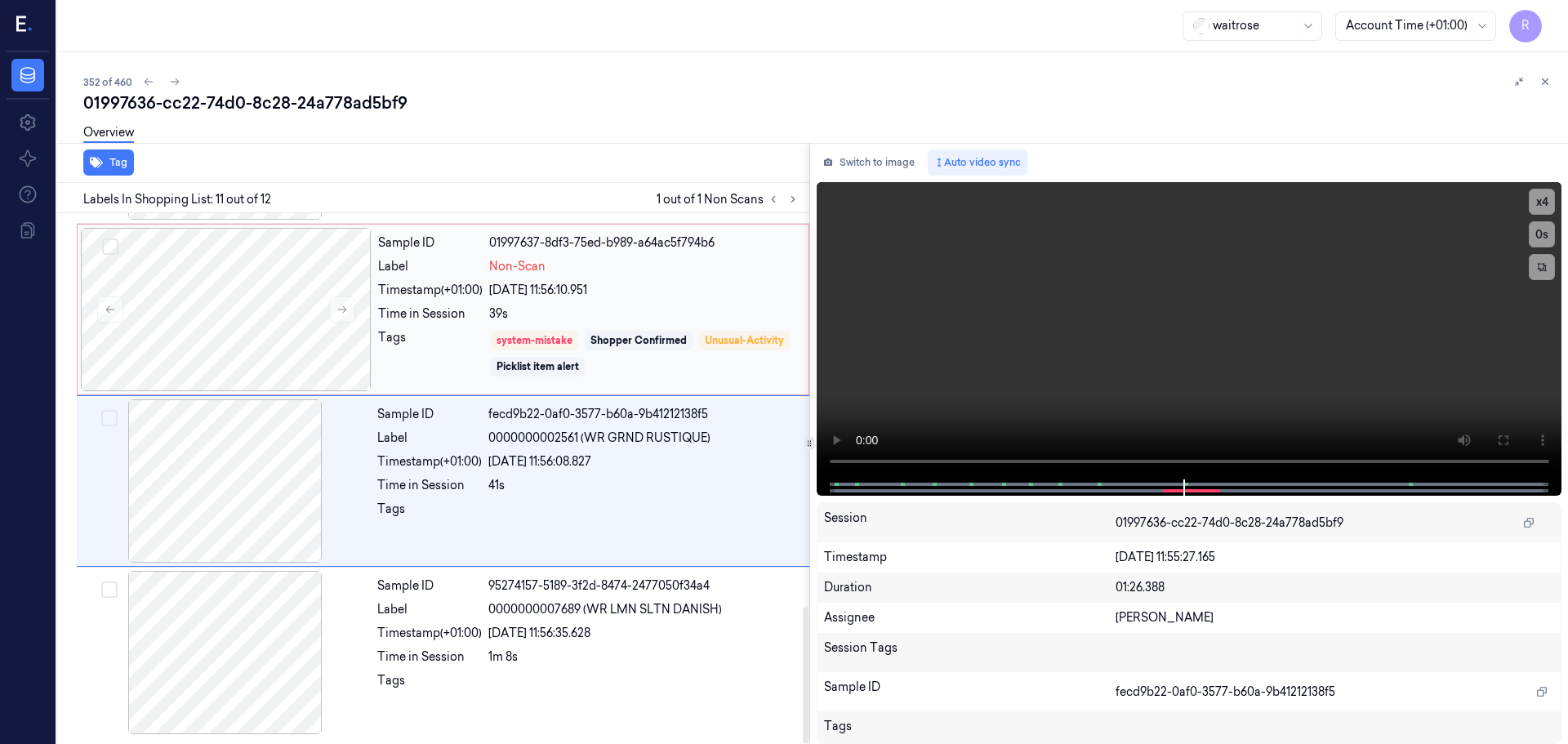
click at [444, 342] on div "Tags" at bounding box center [430, 353] width 105 height 49
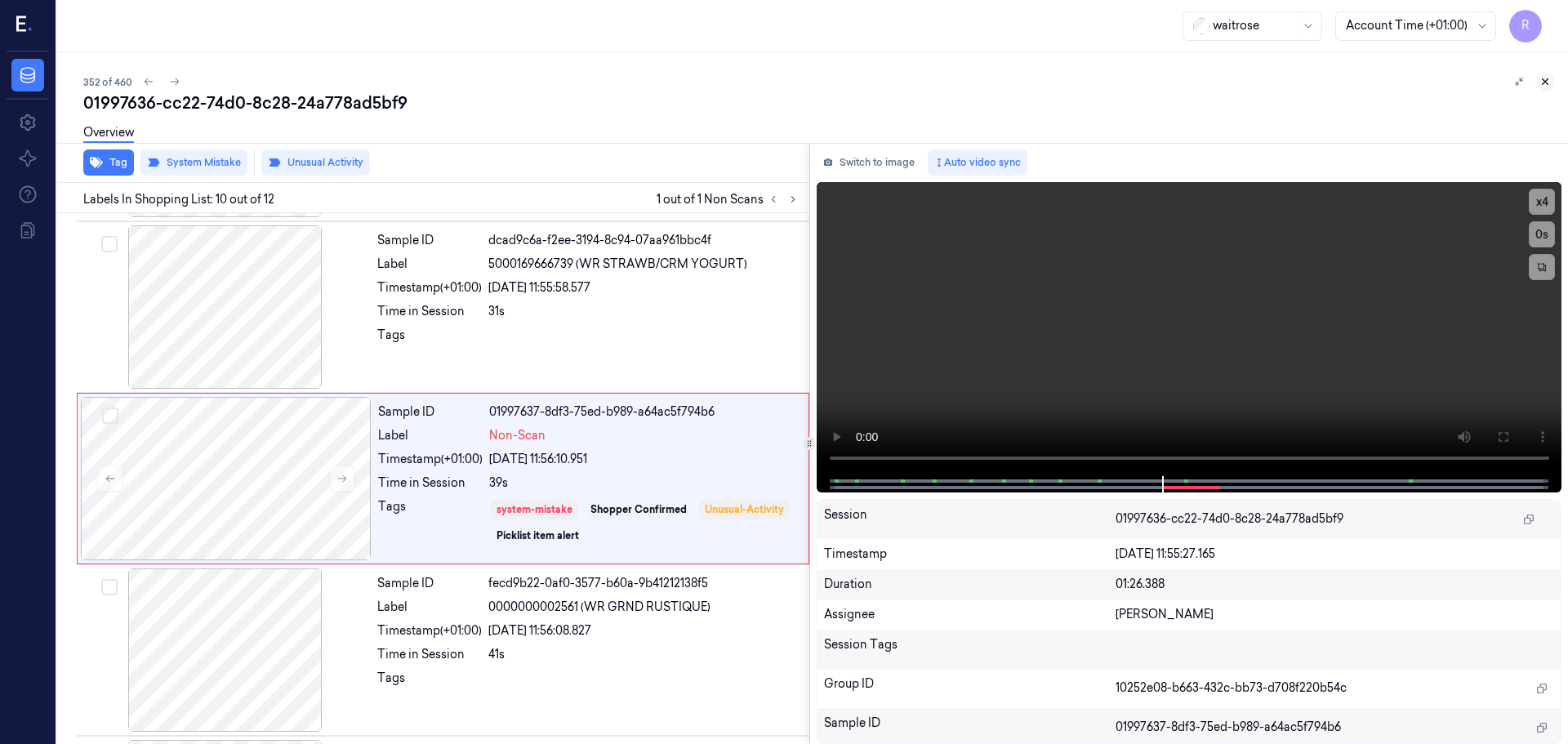
click at [1545, 84] on icon at bounding box center [1545, 82] width 11 height 11
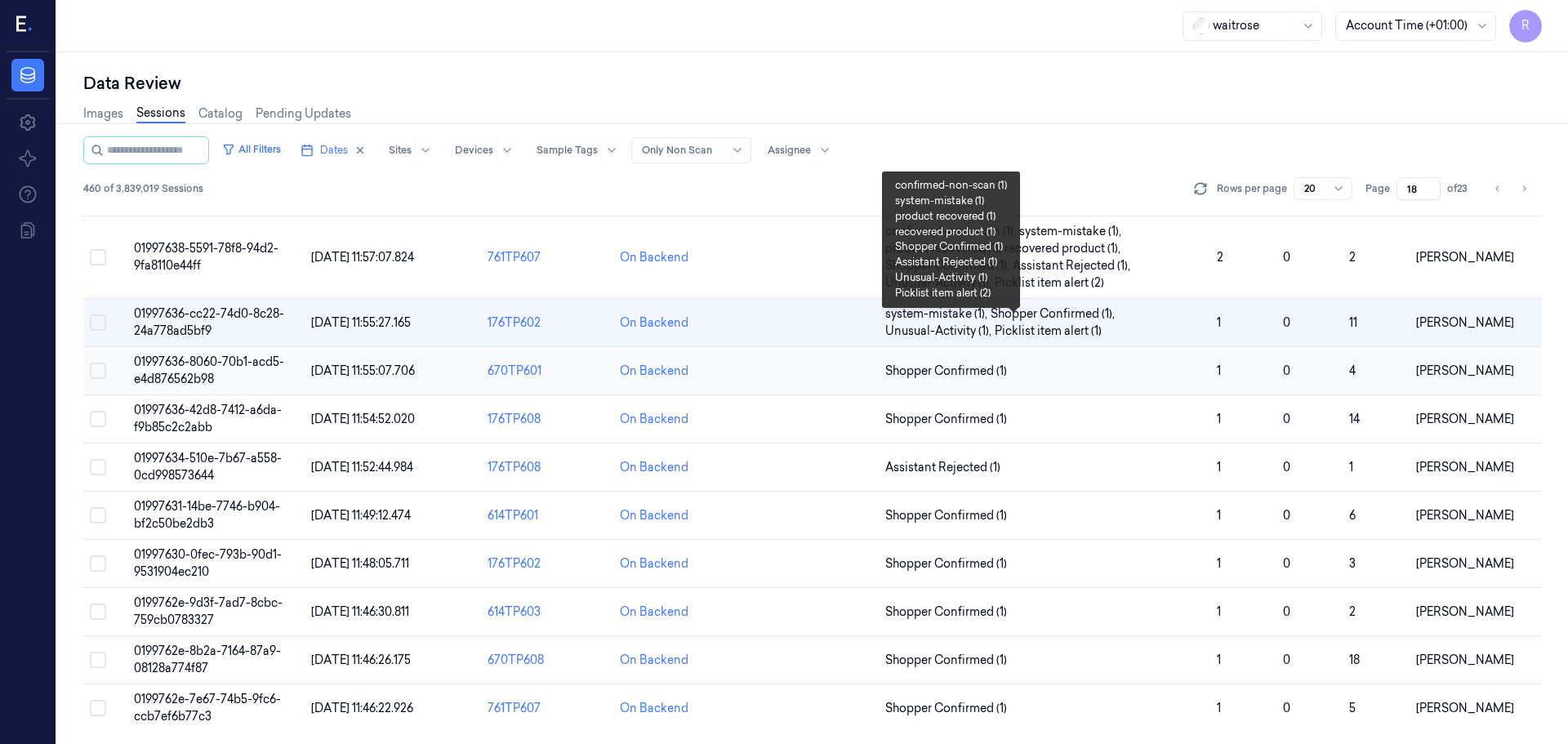
scroll to position [509, 0]
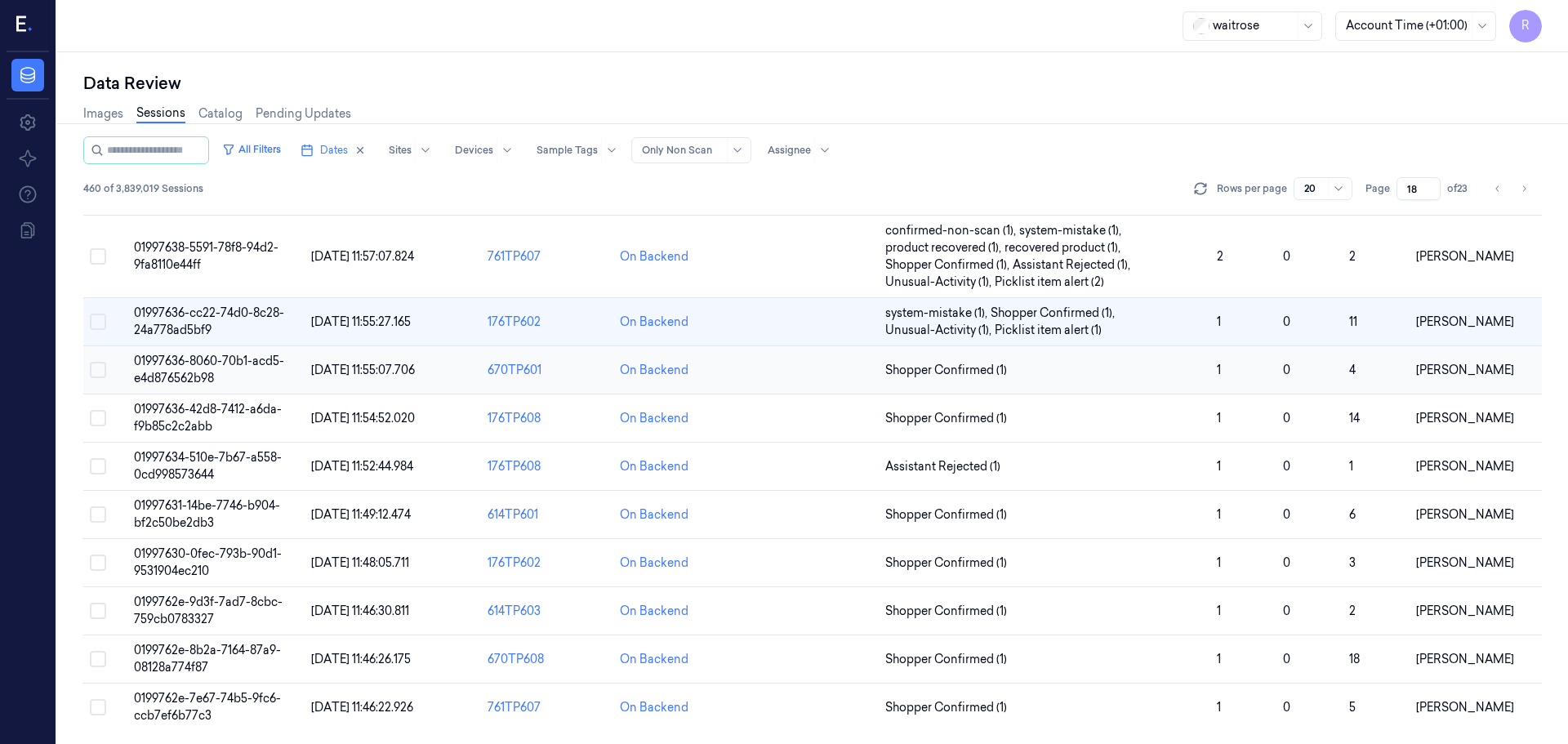
click at [1191, 354] on td "Shopper Confirmed (1)" at bounding box center [1044, 371] width 332 height 48
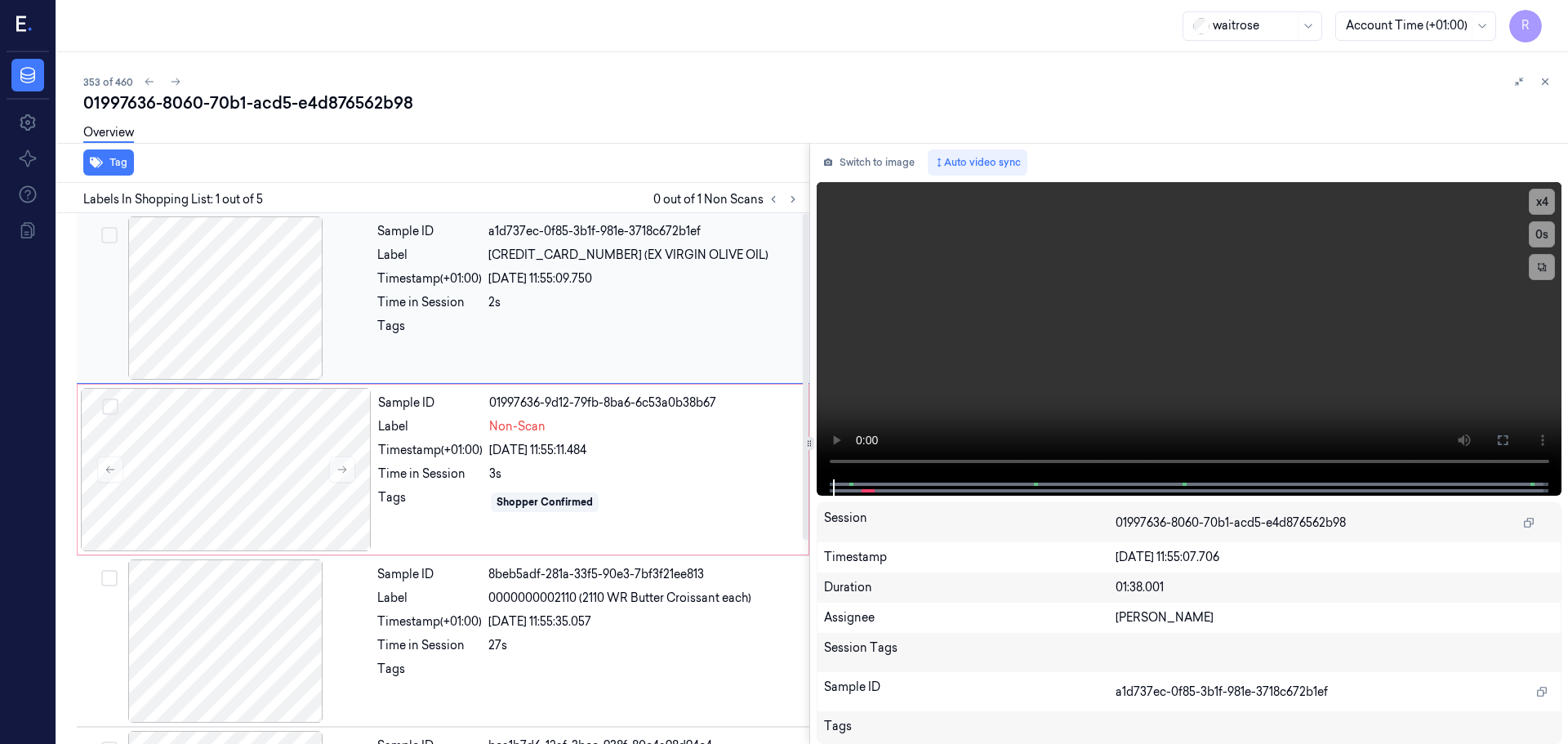
click at [220, 328] on div at bounding box center [225, 298] width 291 height 164
click at [1540, 202] on button "x 4" at bounding box center [1541, 201] width 26 height 26
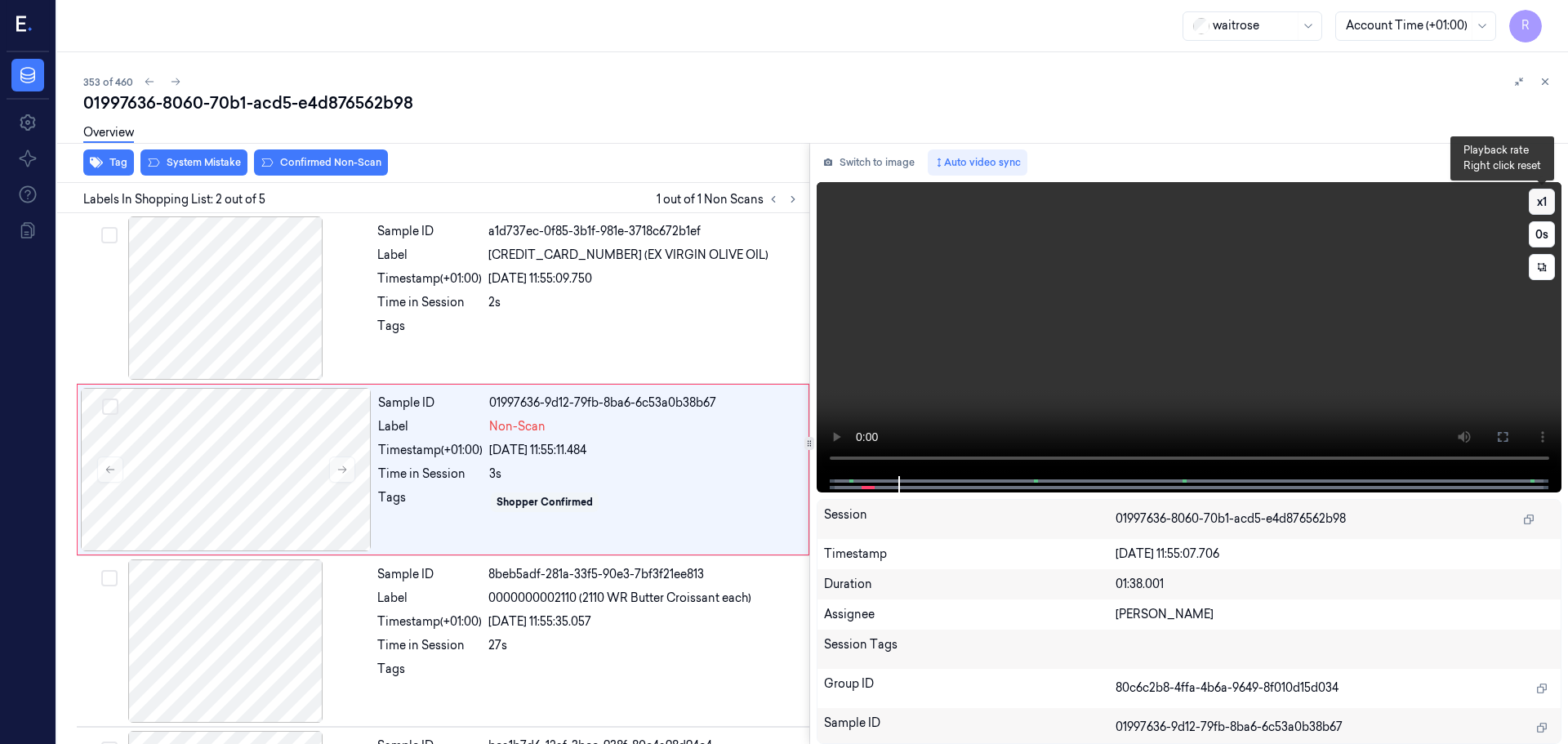
click at [1539, 208] on button "x 1" at bounding box center [1541, 201] width 26 height 26
click at [1539, 208] on button "x 2" at bounding box center [1541, 201] width 26 height 26
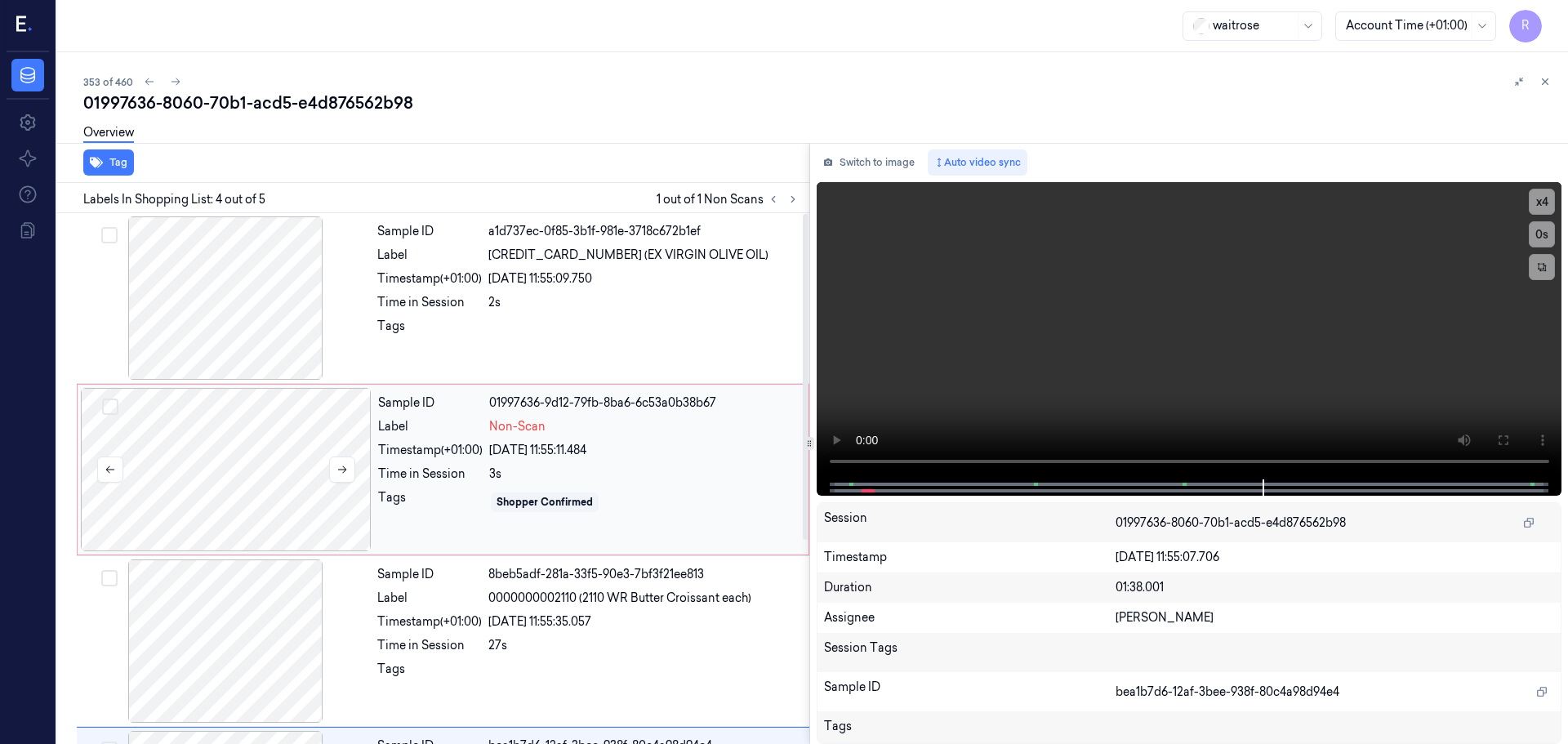
click at [249, 449] on div at bounding box center [226, 470] width 291 height 164
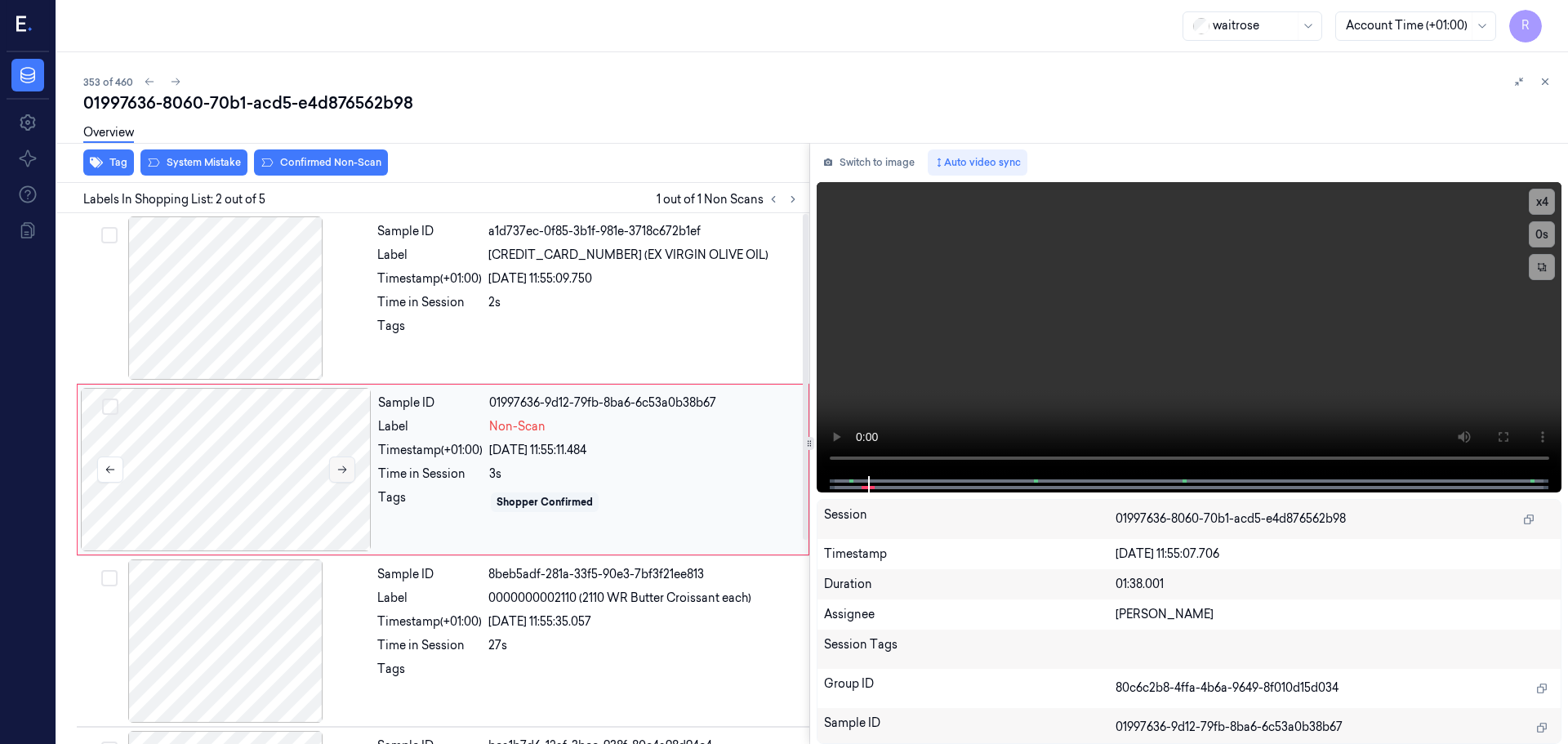
click at [347, 472] on icon at bounding box center [342, 469] width 11 height 11
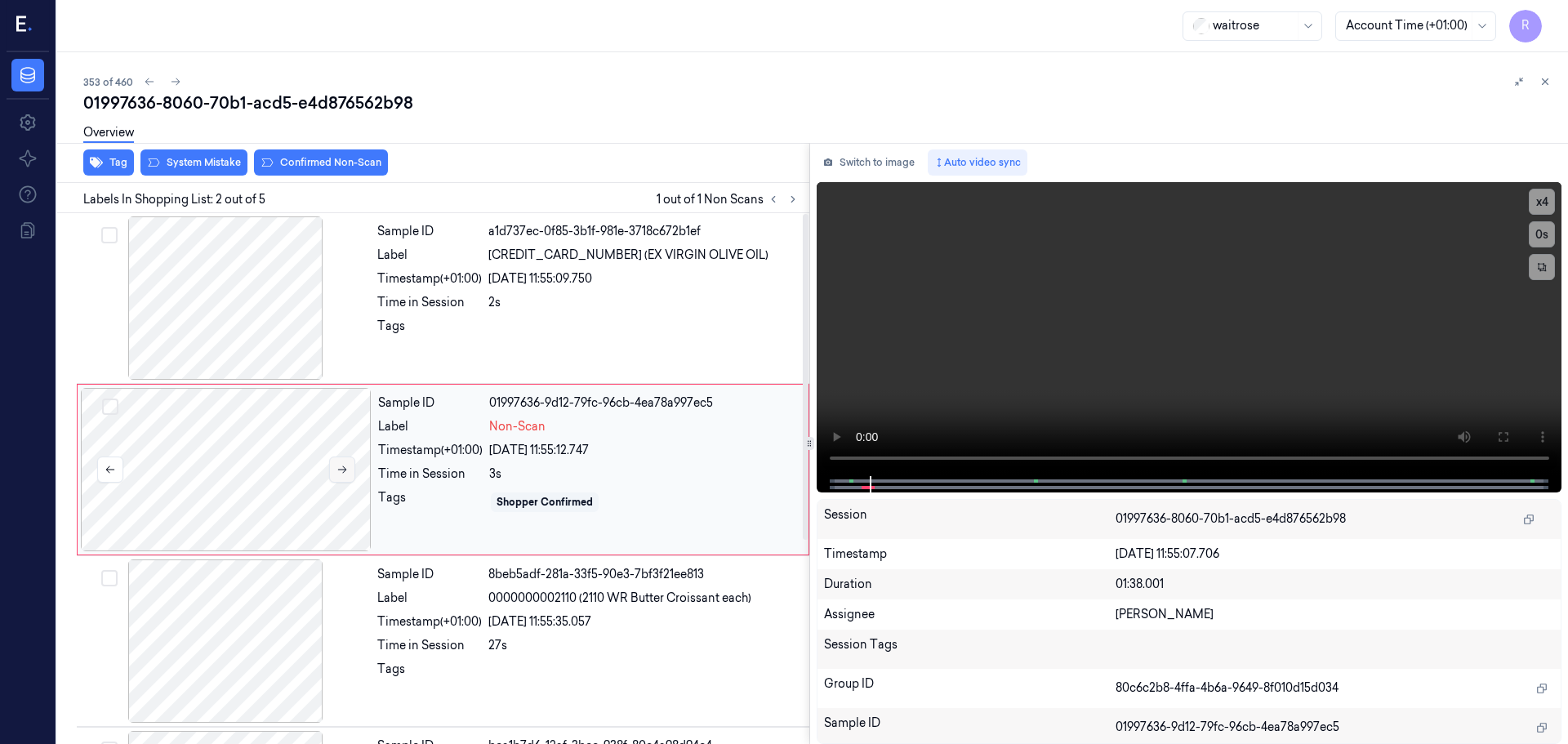
click at [347, 472] on icon at bounding box center [342, 469] width 11 height 11
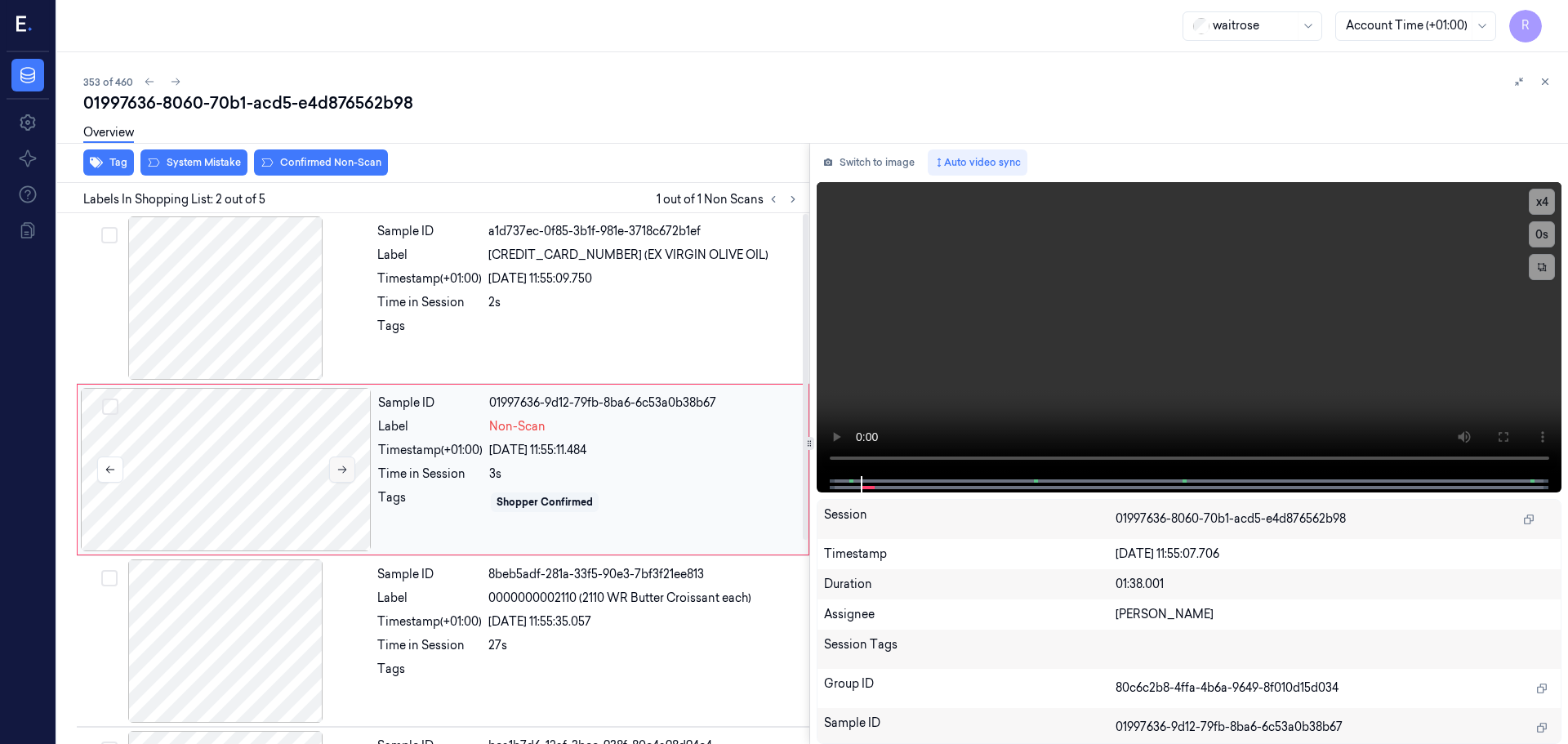
click at [347, 472] on icon at bounding box center [342, 469] width 11 height 11
click at [273, 472] on div at bounding box center [226, 470] width 291 height 164
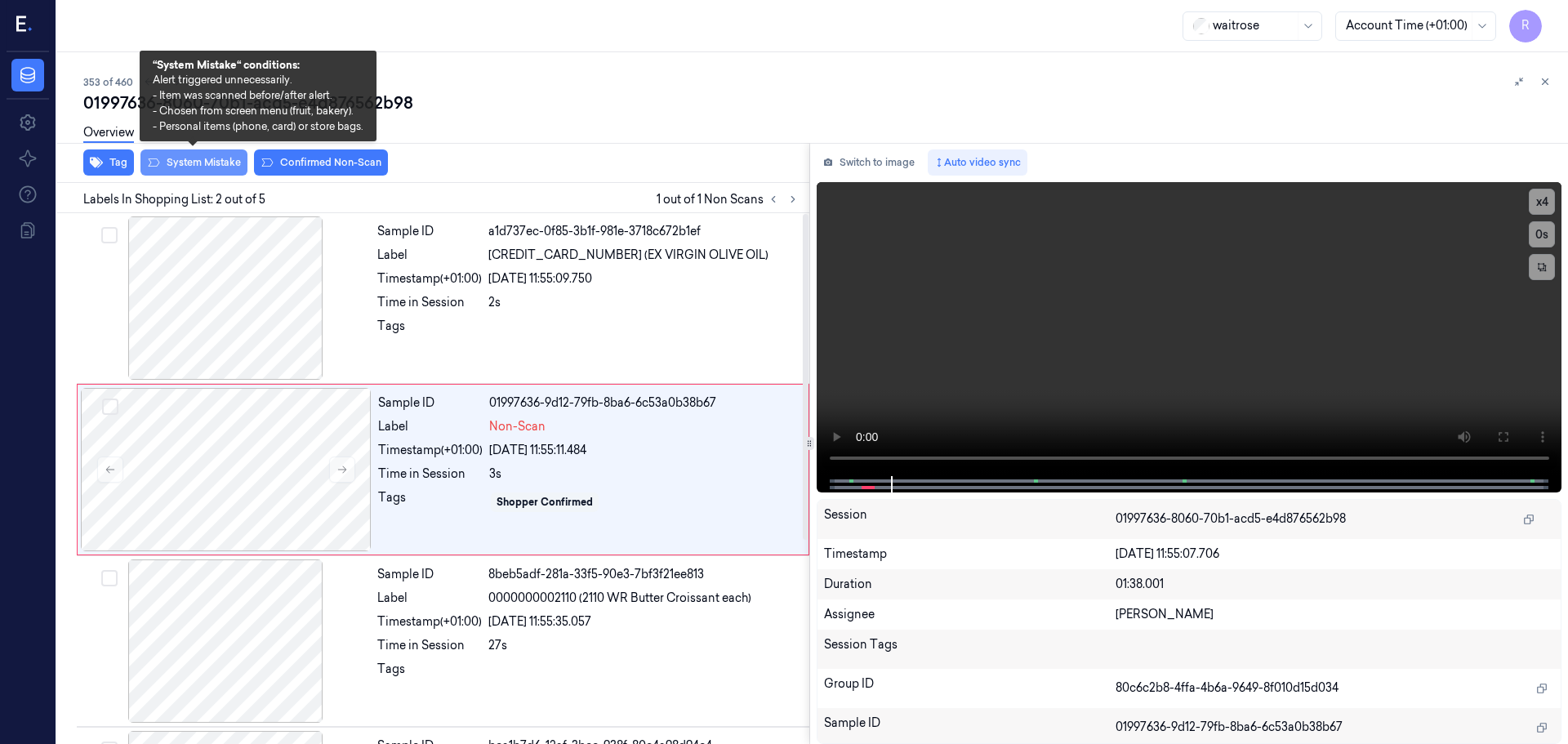
click at [208, 167] on button "System Mistake" at bounding box center [194, 163] width 107 height 26
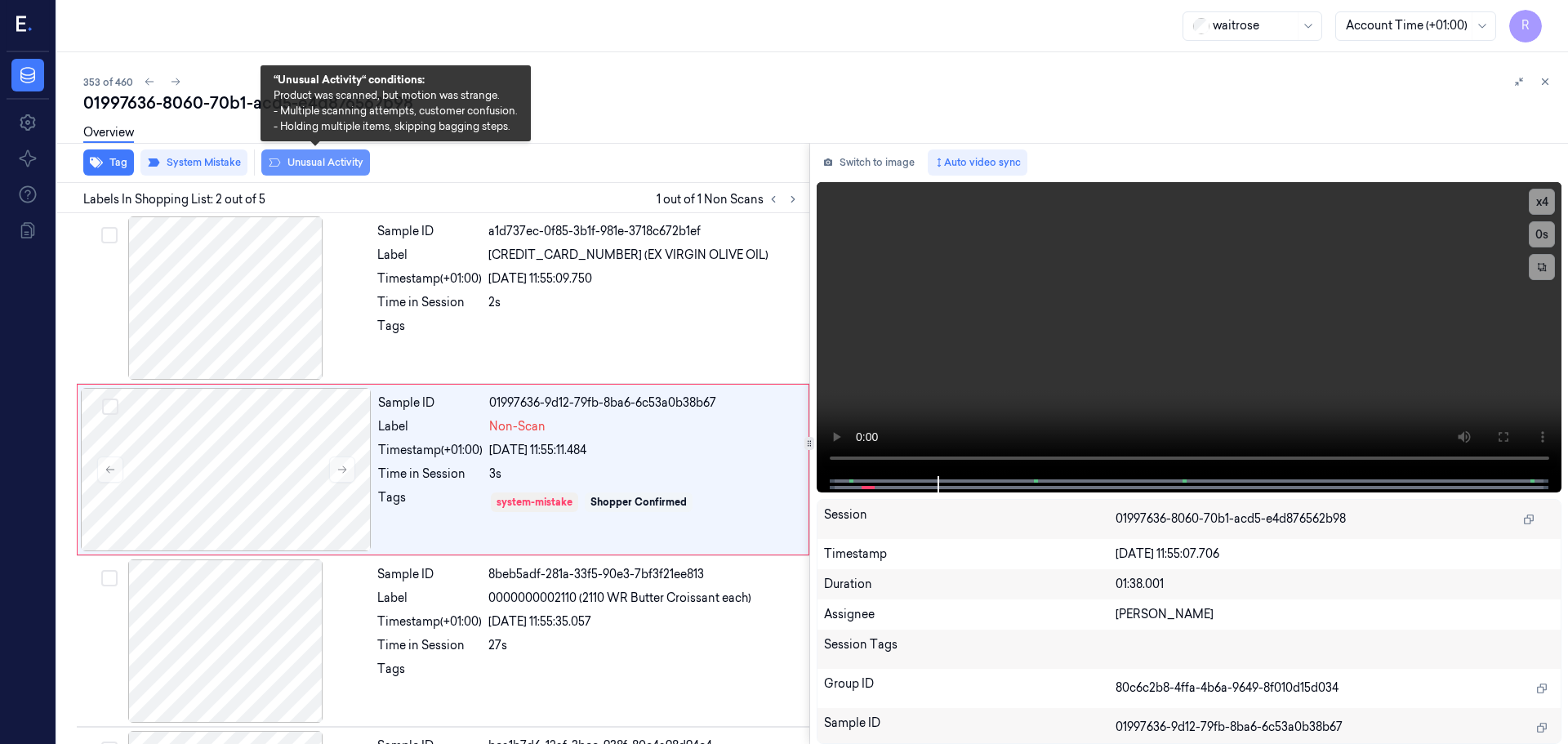
click at [293, 164] on button "Unusual Activity" at bounding box center [315, 163] width 109 height 26
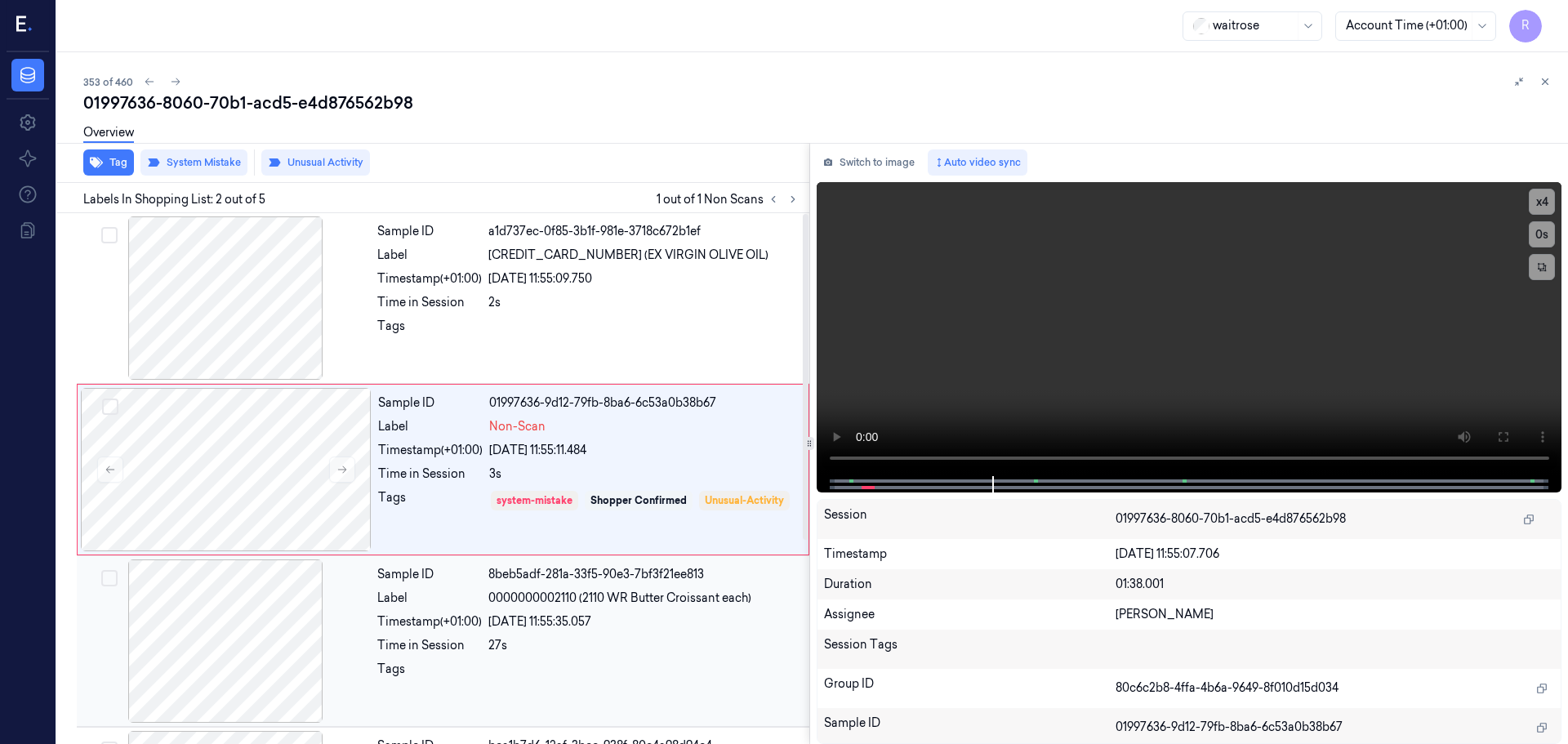
click at [415, 609] on div "Sample ID 8beb5adf-281a-33f5-90e3-7bf3f21ee813 Label 0000000002110 (2110 WR But…" at bounding box center [588, 641] width 435 height 164
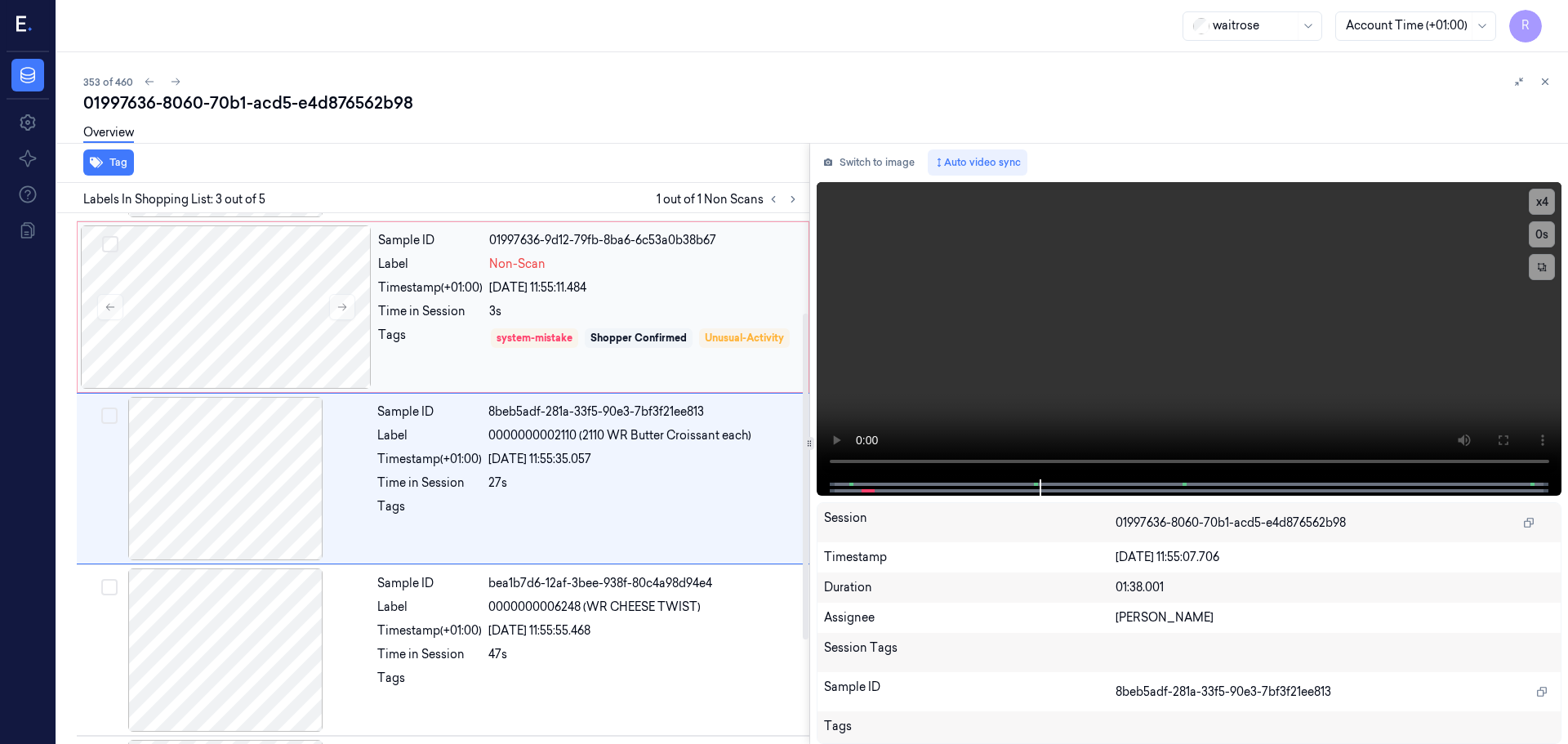
click at [462, 342] on div "Tags" at bounding box center [430, 349] width 105 height 47
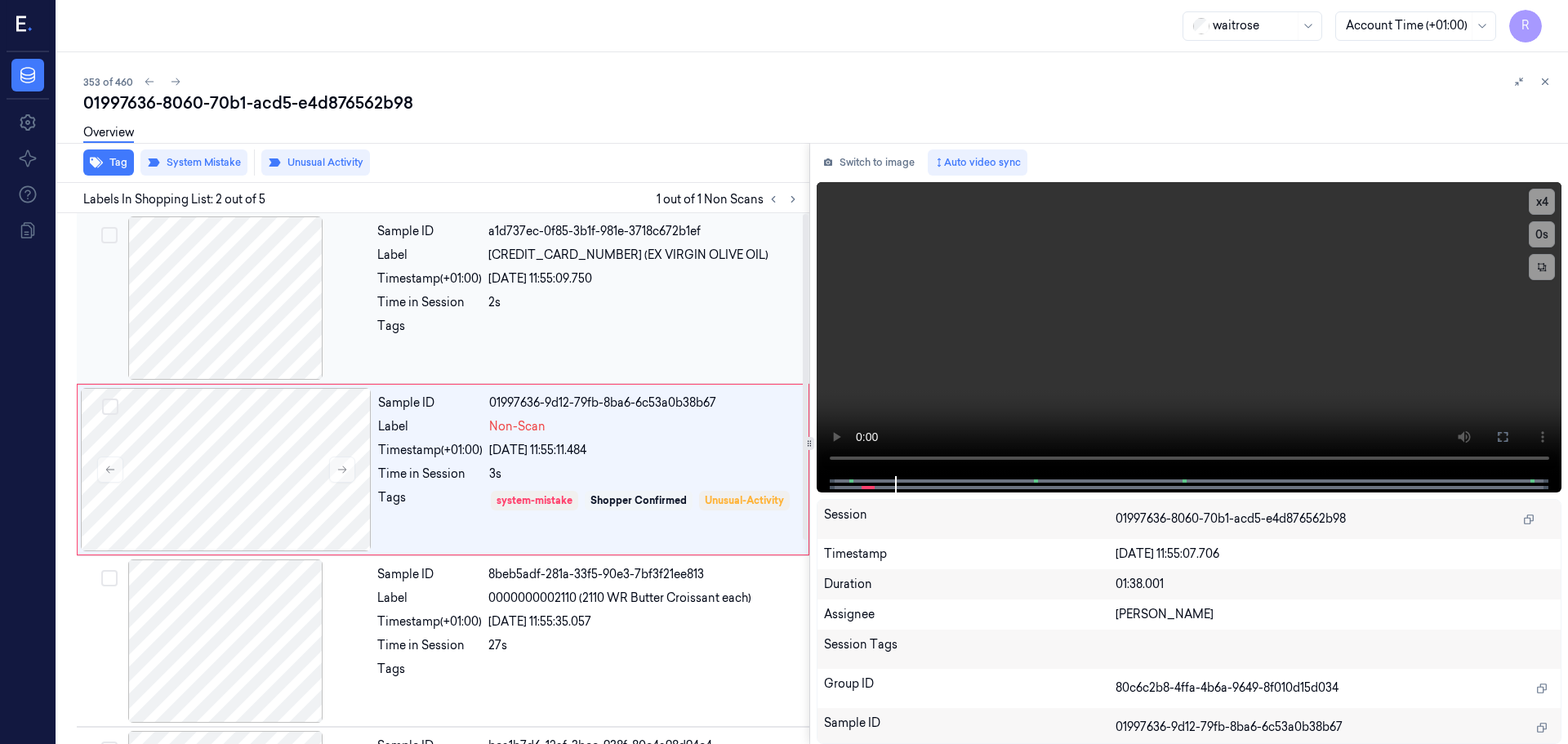
click at [554, 307] on div "2s" at bounding box center [644, 303] width 311 height 17
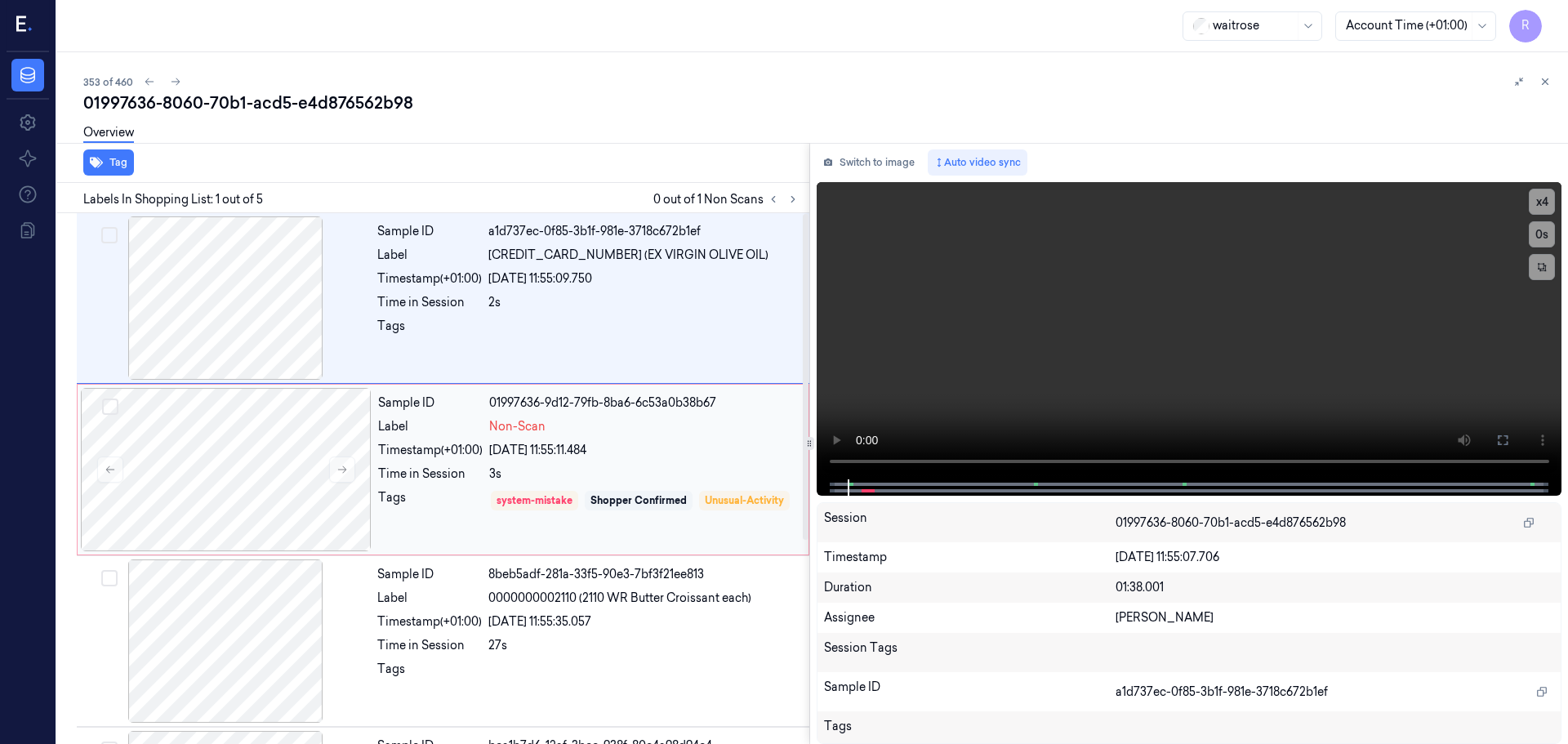
click at [390, 480] on div "Time in Session" at bounding box center [430, 474] width 105 height 17
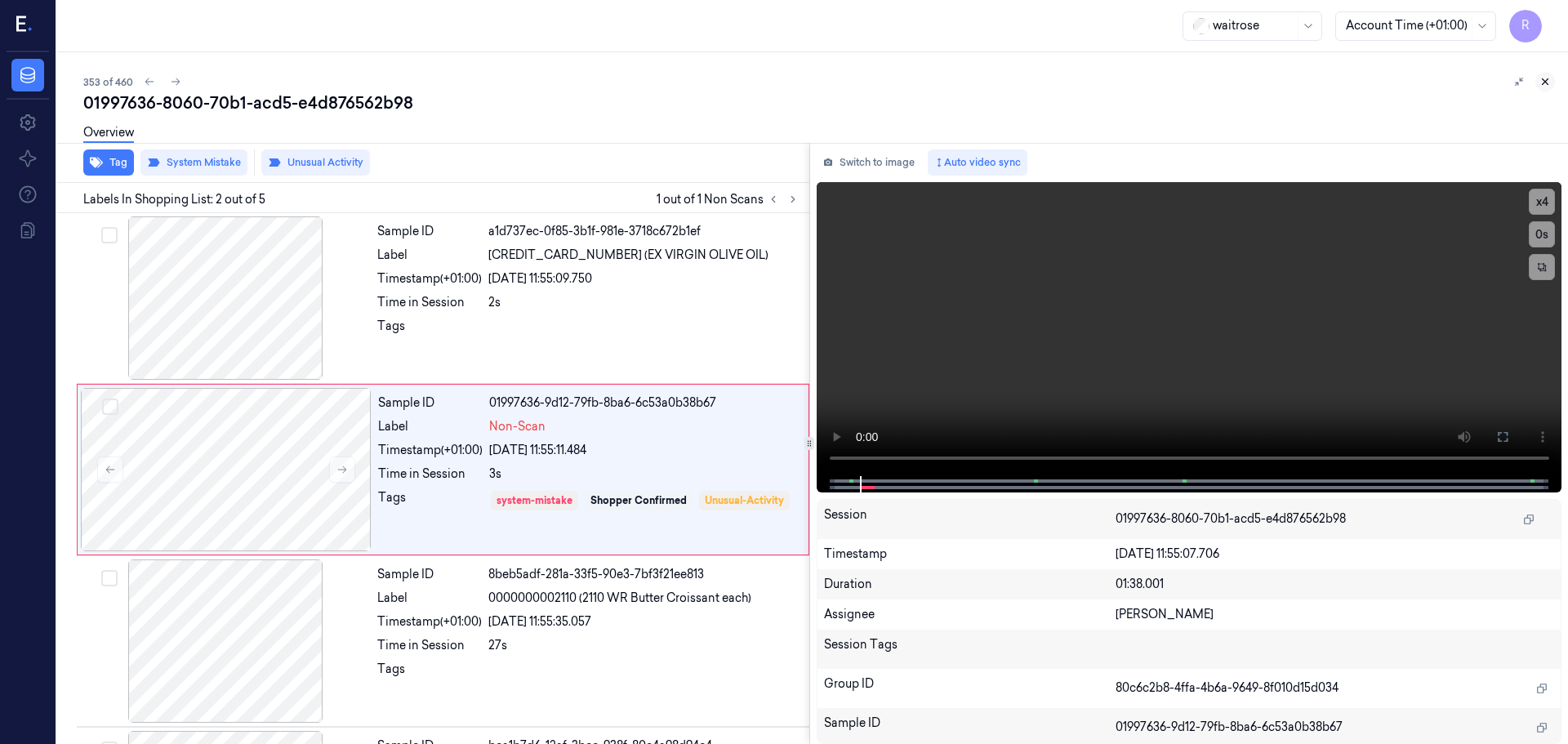
click at [1545, 76] on icon at bounding box center [1545, 82] width 11 height 11
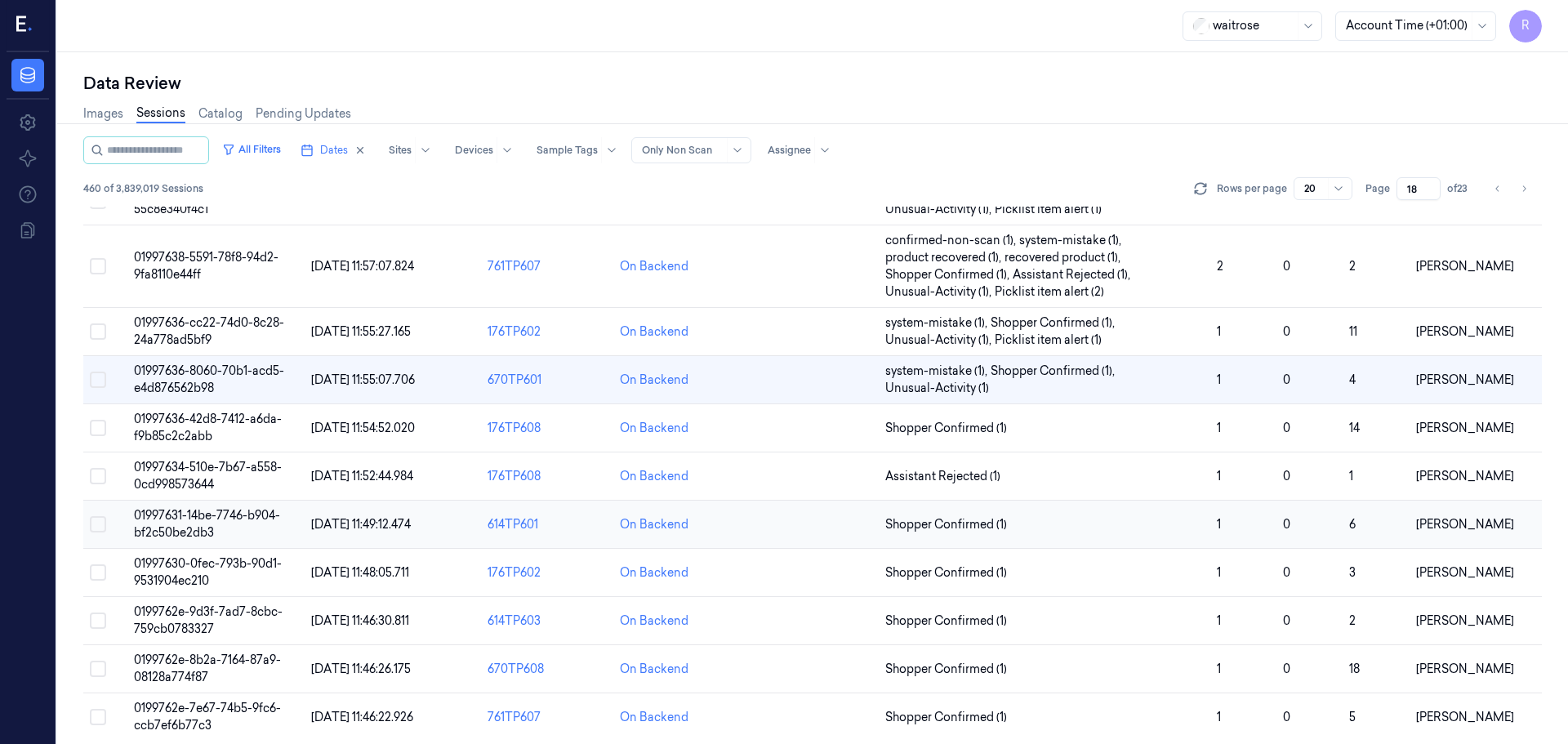
scroll to position [509, 0]
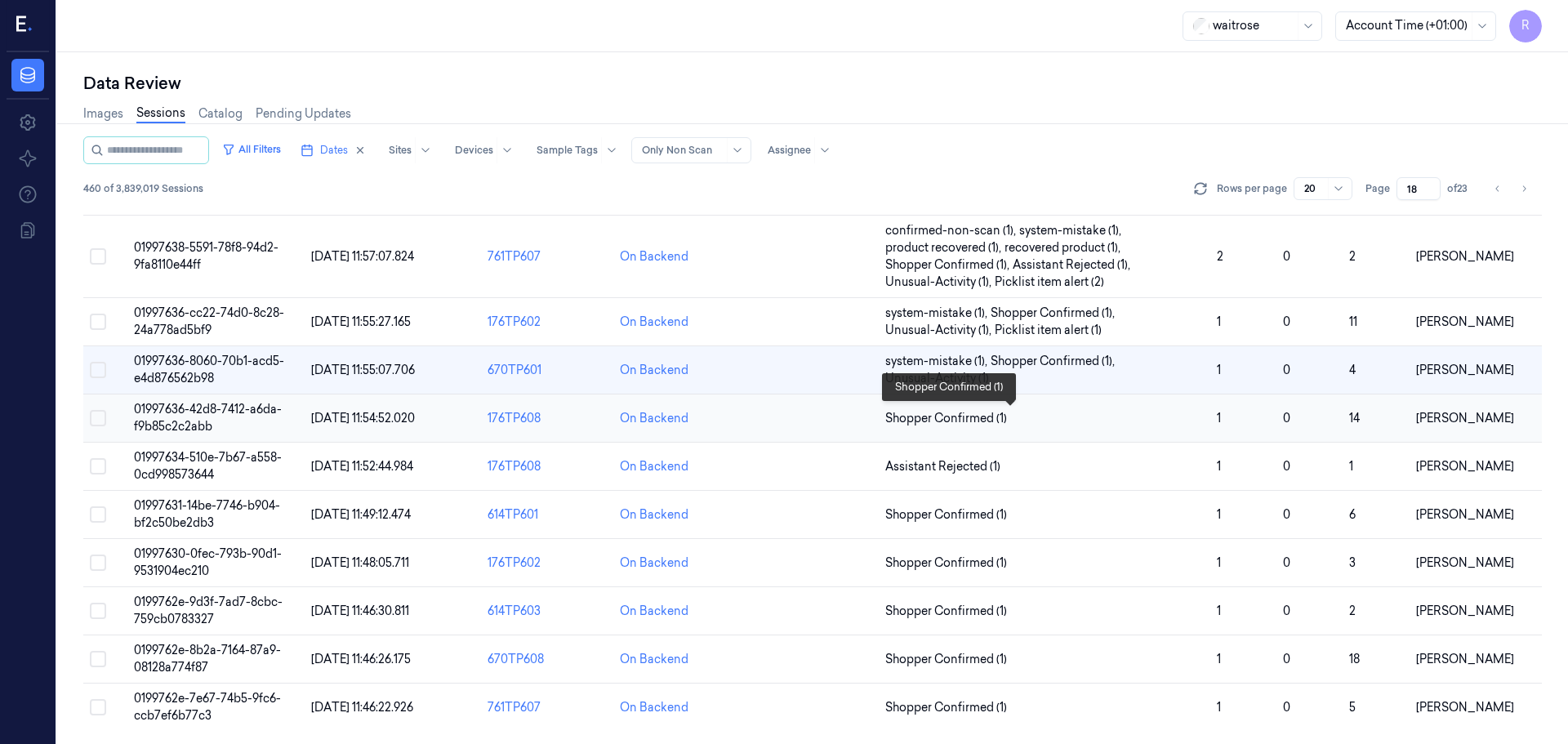
click at [1081, 419] on span "Shopper Confirmed (1)" at bounding box center [1045, 418] width 318 height 17
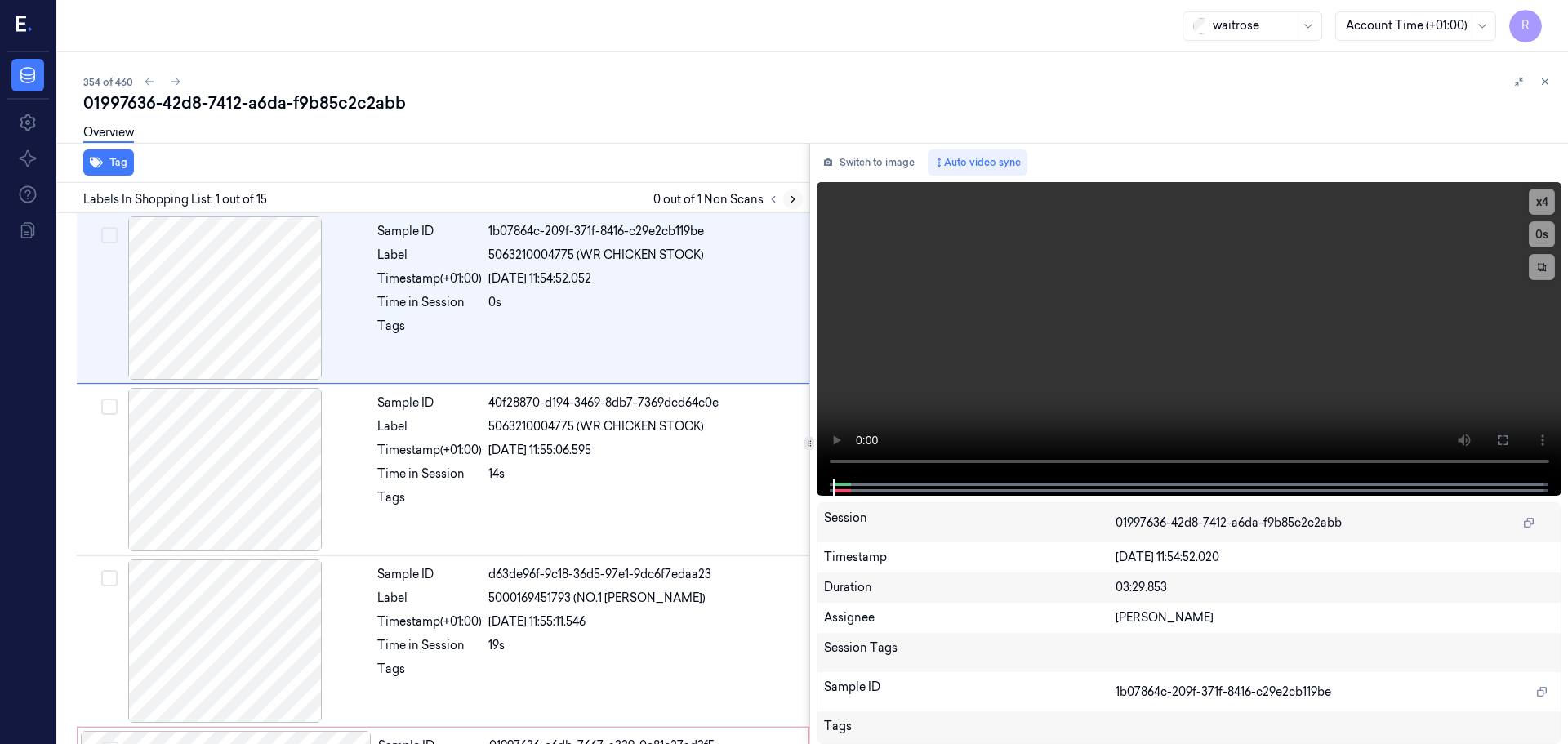
click at [794, 201] on icon at bounding box center [793, 199] width 11 height 11
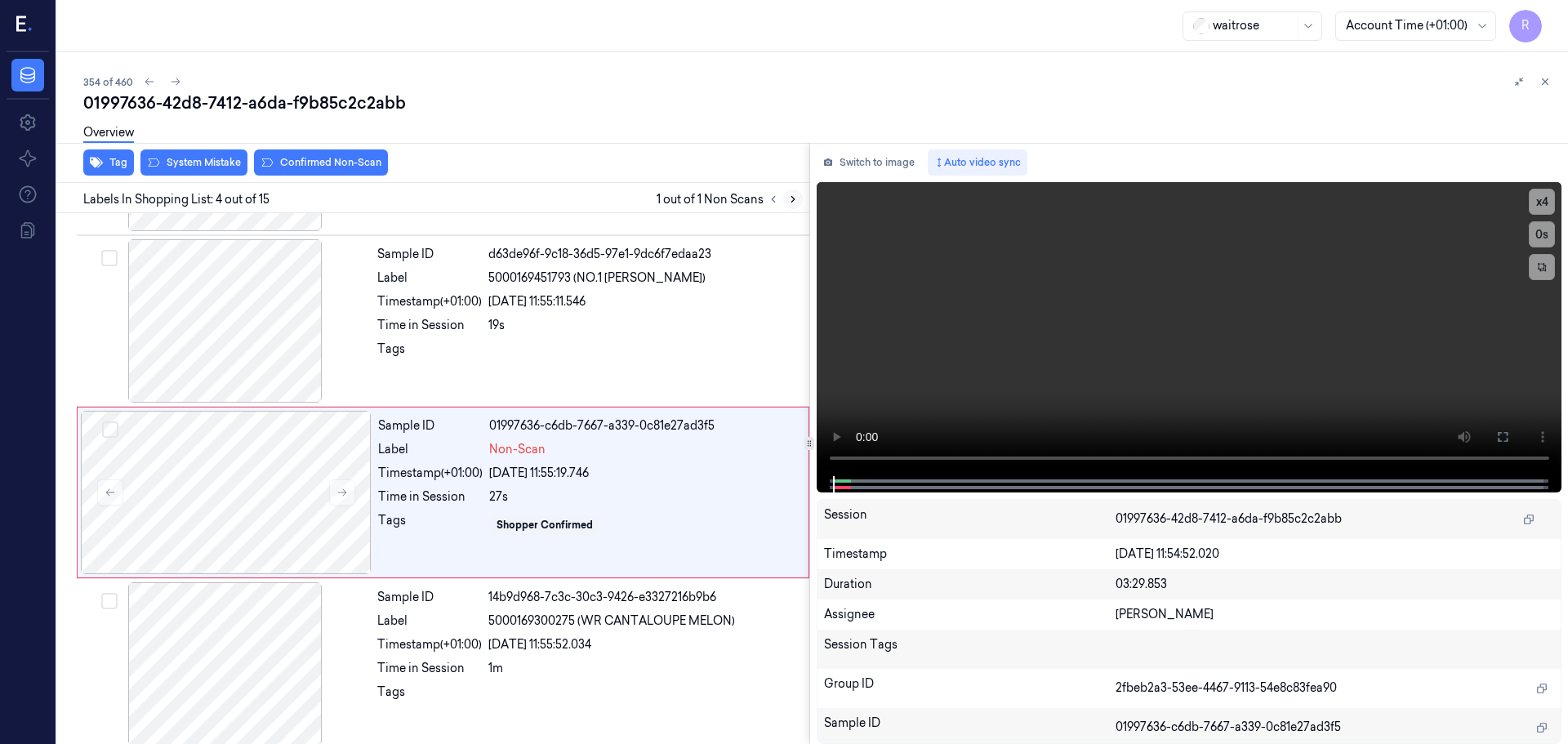
scroll to position [334, 0]
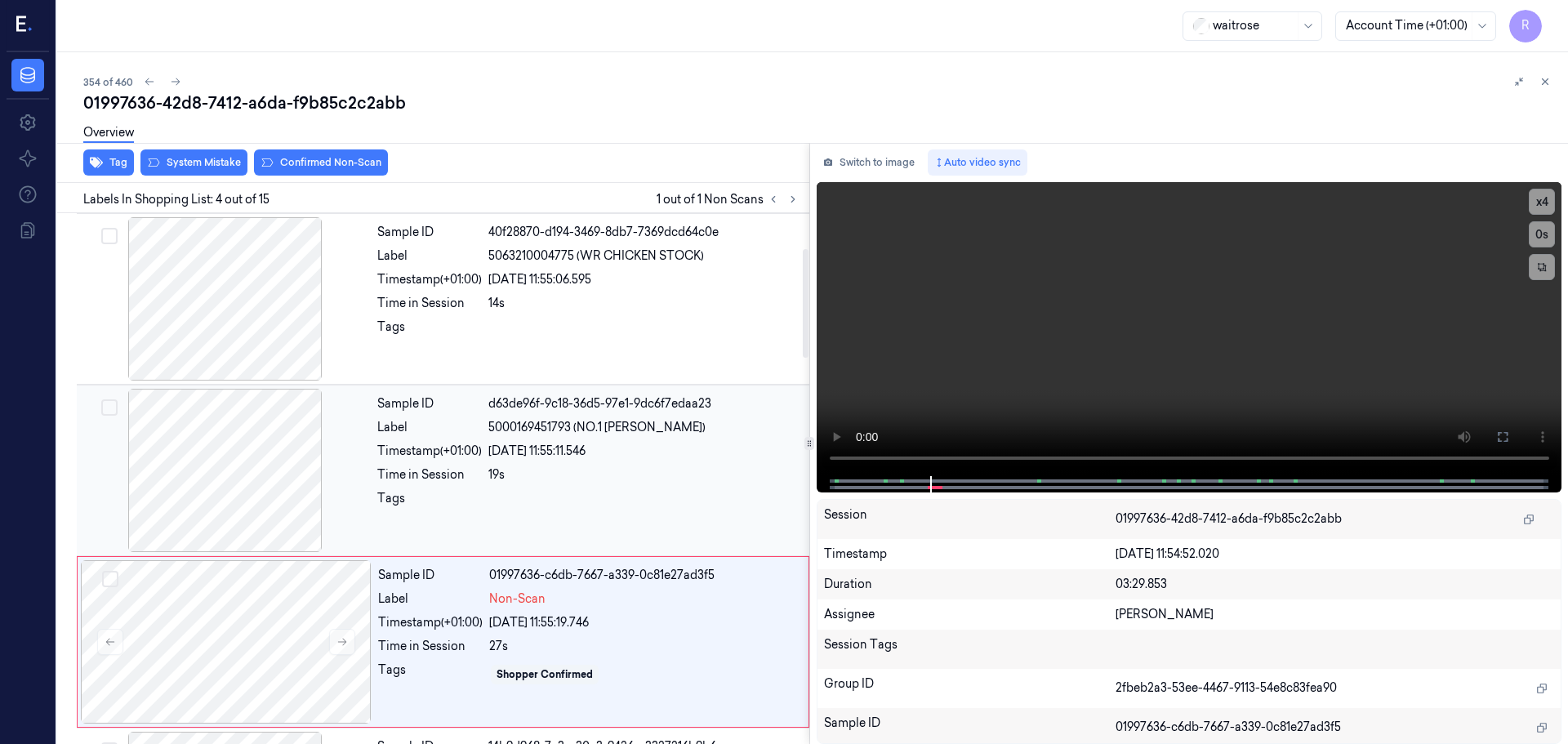
click at [241, 451] on div at bounding box center [225, 471] width 291 height 164
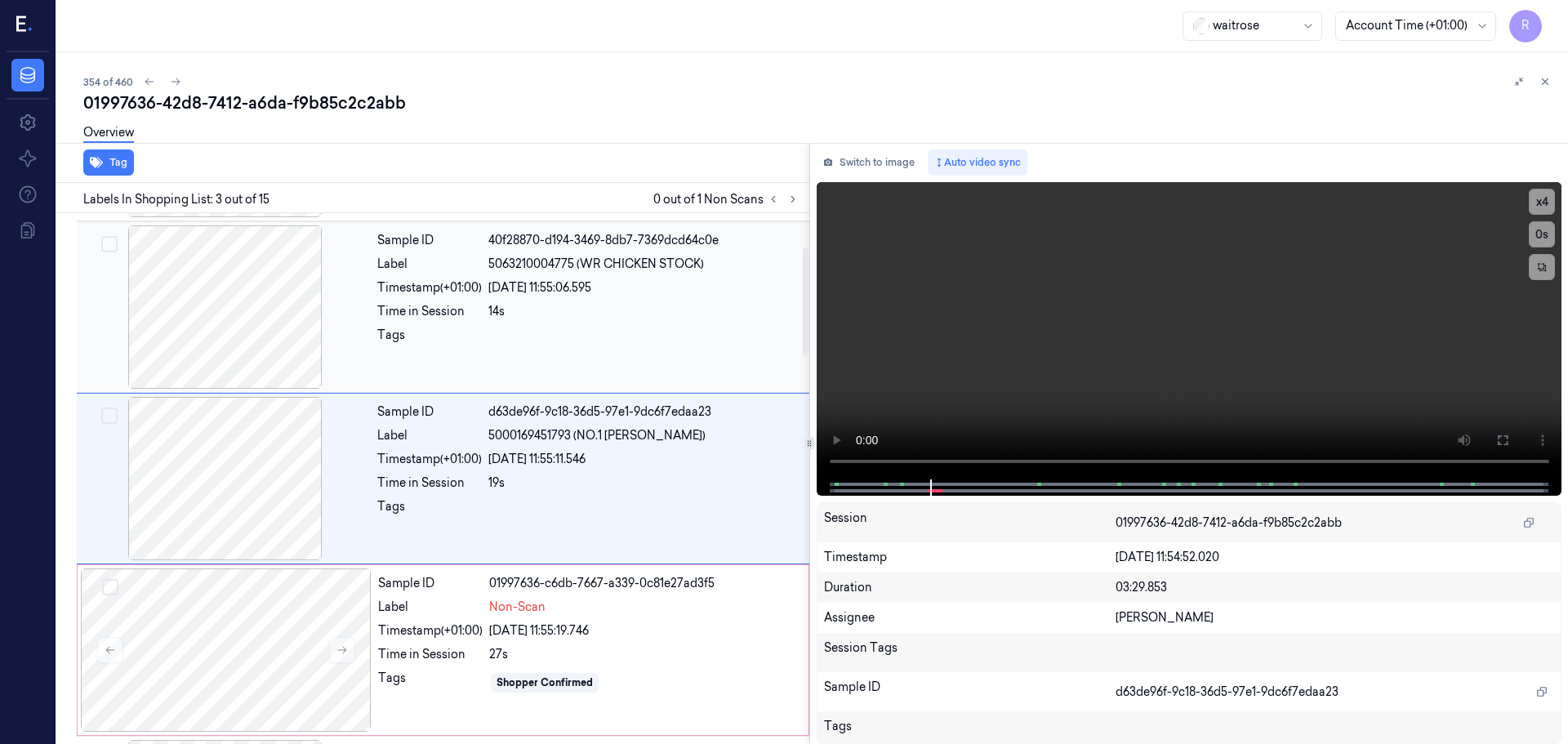
click at [303, 326] on div at bounding box center [225, 307] width 291 height 164
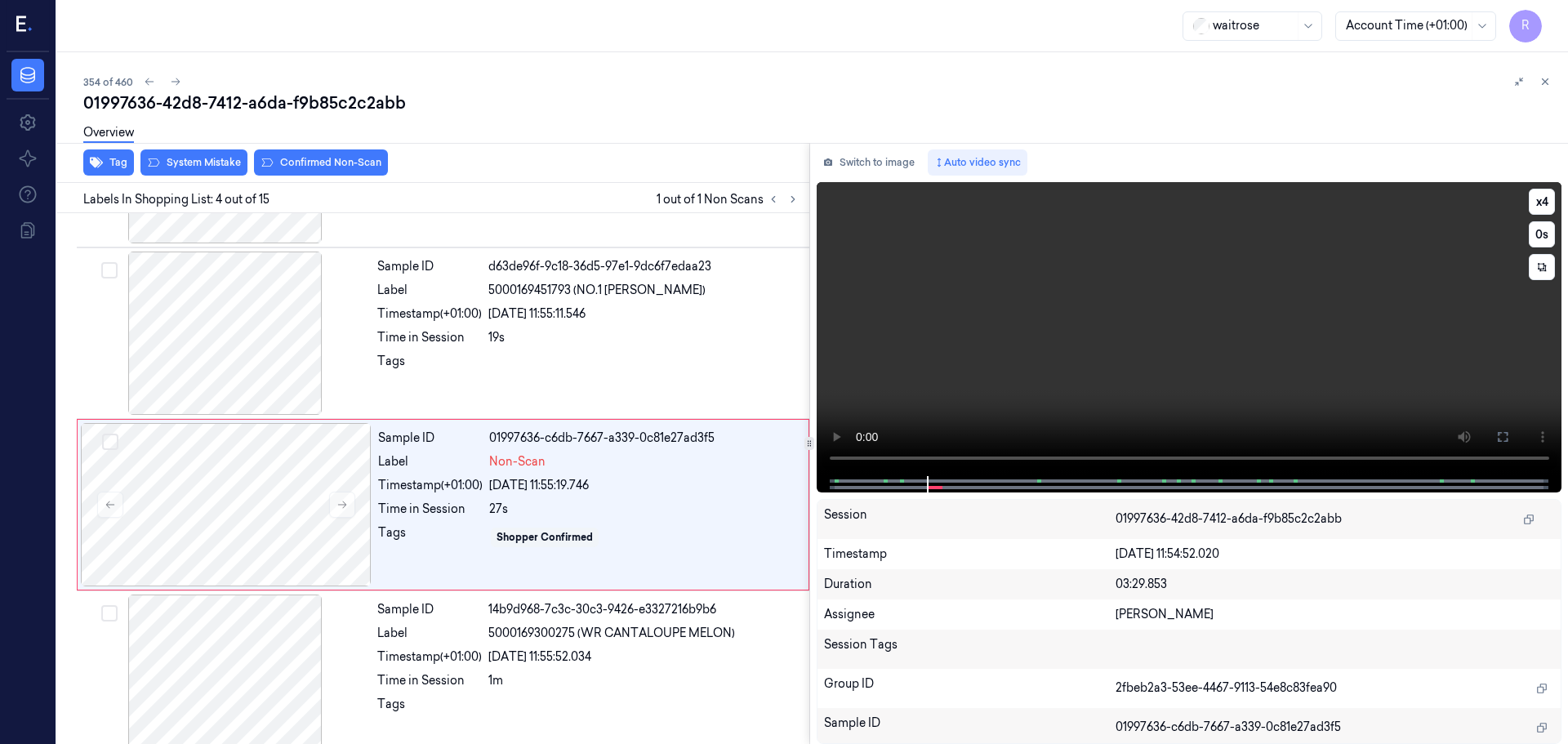
scroll to position [334, 0]
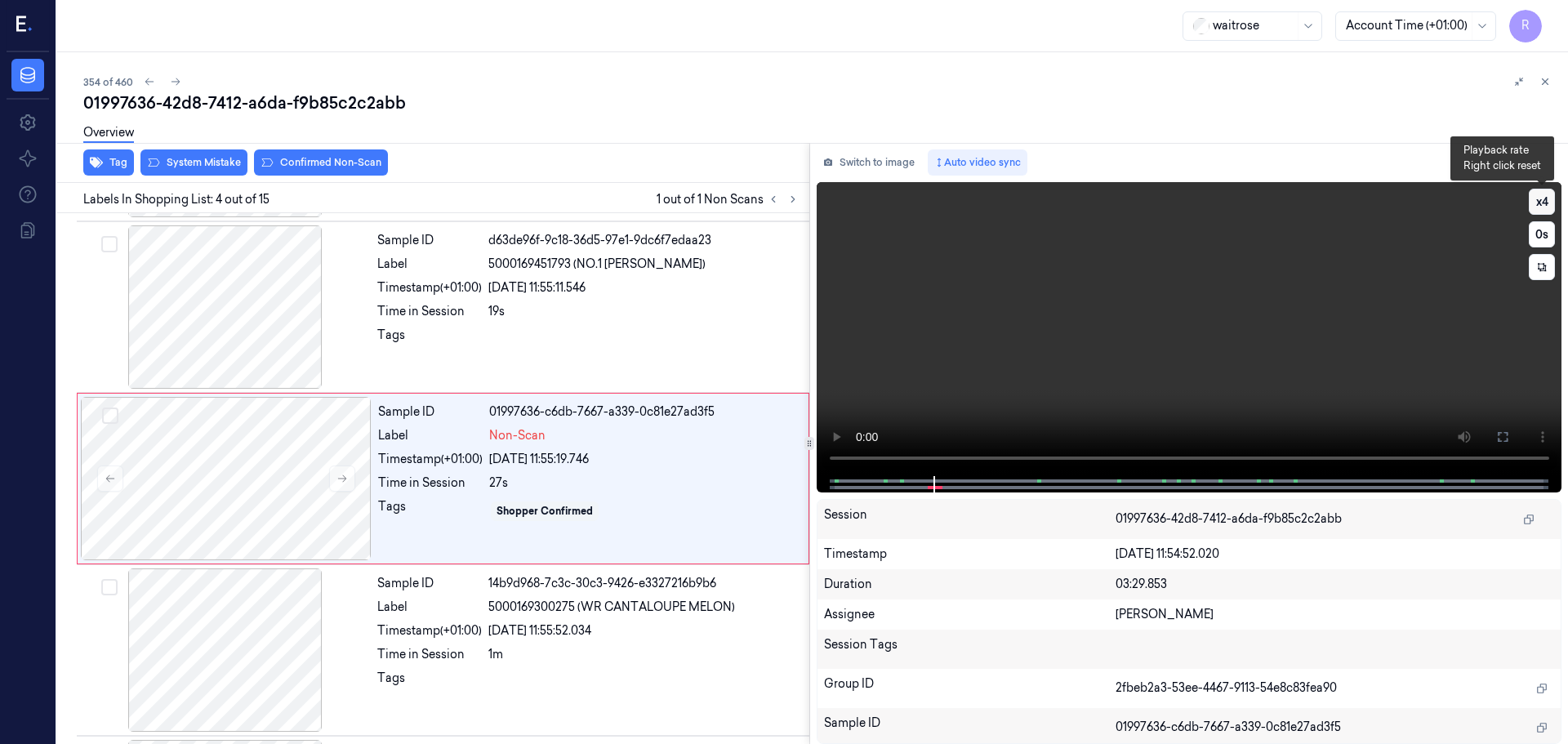
click at [1534, 199] on button "x 4" at bounding box center [1541, 201] width 26 height 26
click at [1538, 212] on button "x 1" at bounding box center [1541, 201] width 26 height 26
click at [1538, 212] on button "x 2" at bounding box center [1541, 201] width 26 height 26
click at [1536, 200] on button "x 4" at bounding box center [1541, 201] width 26 height 26
drag, startPoint x: 1495, startPoint y: 435, endPoint x: 1496, endPoint y: 533, distance: 98.0
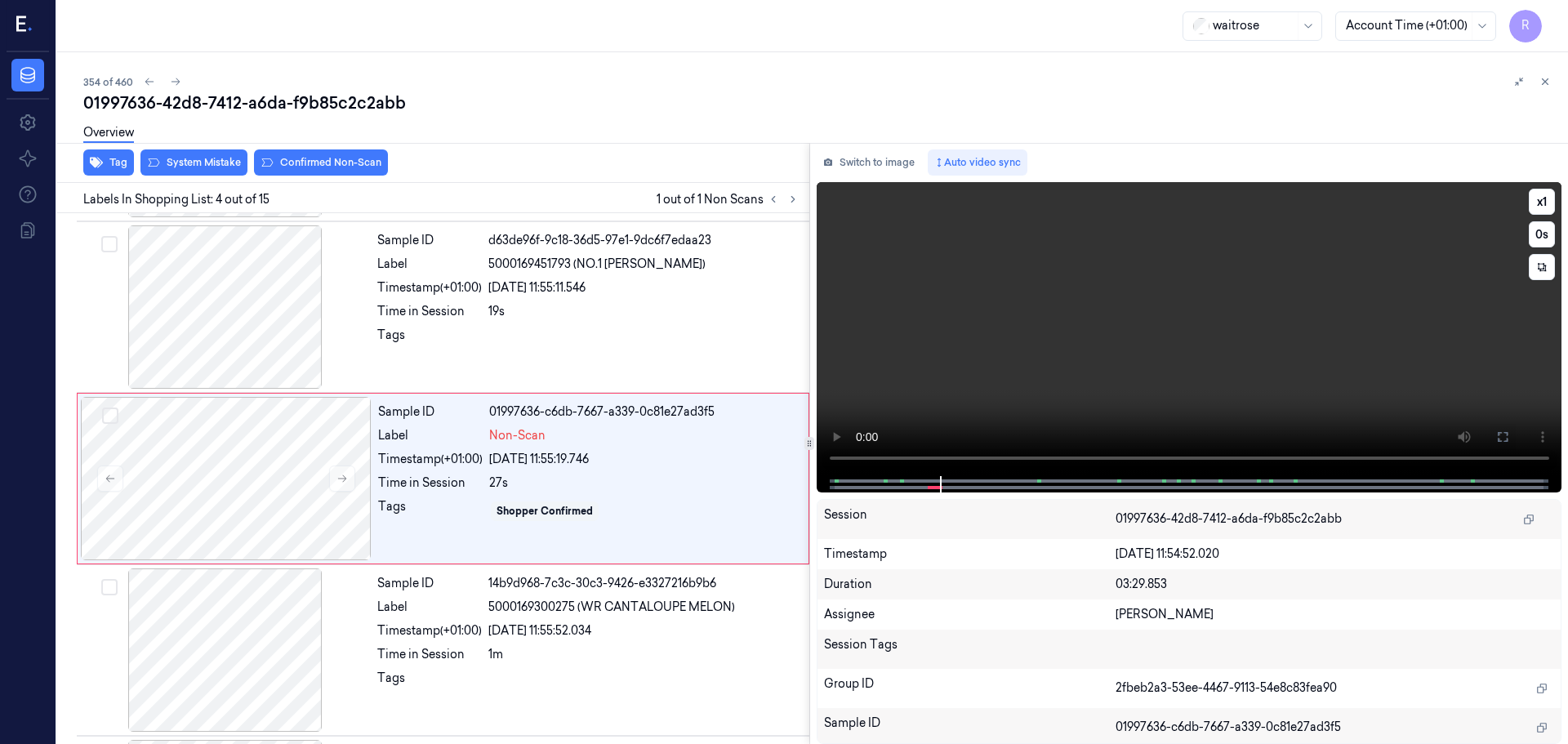
click at [1495, 434] on button at bounding box center [1503, 437] width 26 height 26
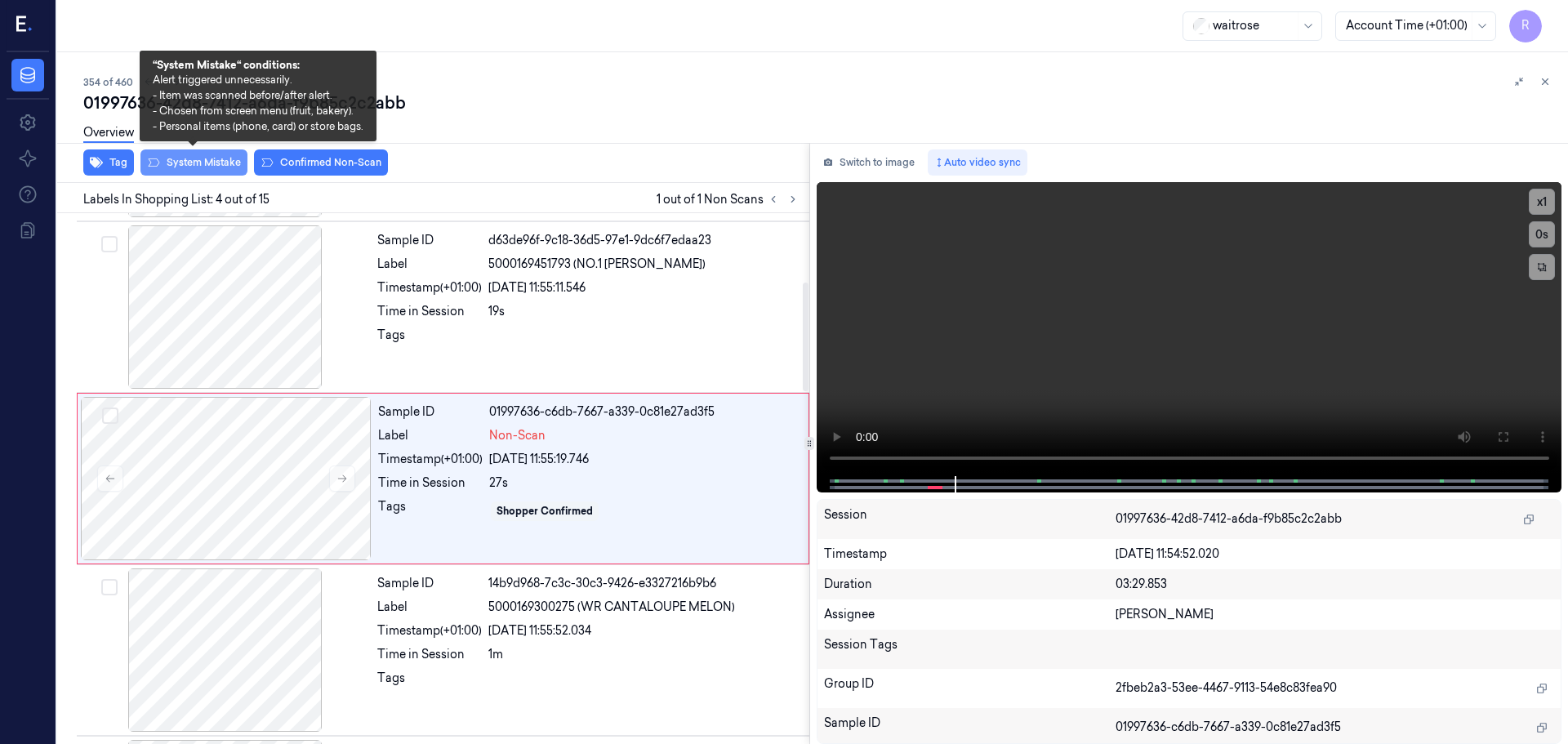
click at [179, 169] on button "System Mistake" at bounding box center [194, 163] width 107 height 26
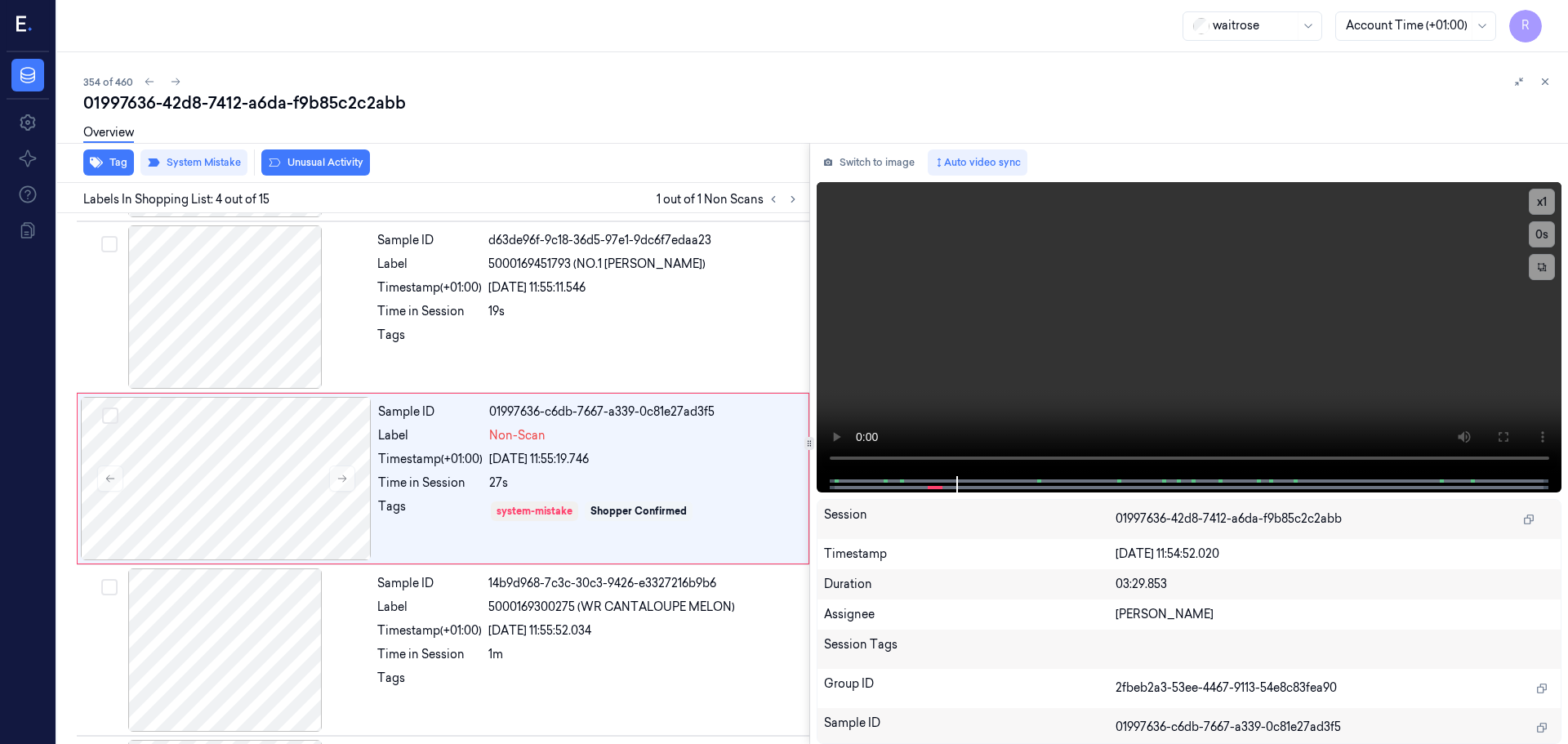
click at [292, 161] on button "Unusual Activity" at bounding box center [315, 163] width 109 height 26
click at [107, 157] on button "Tag" at bounding box center [109, 163] width 51 height 26
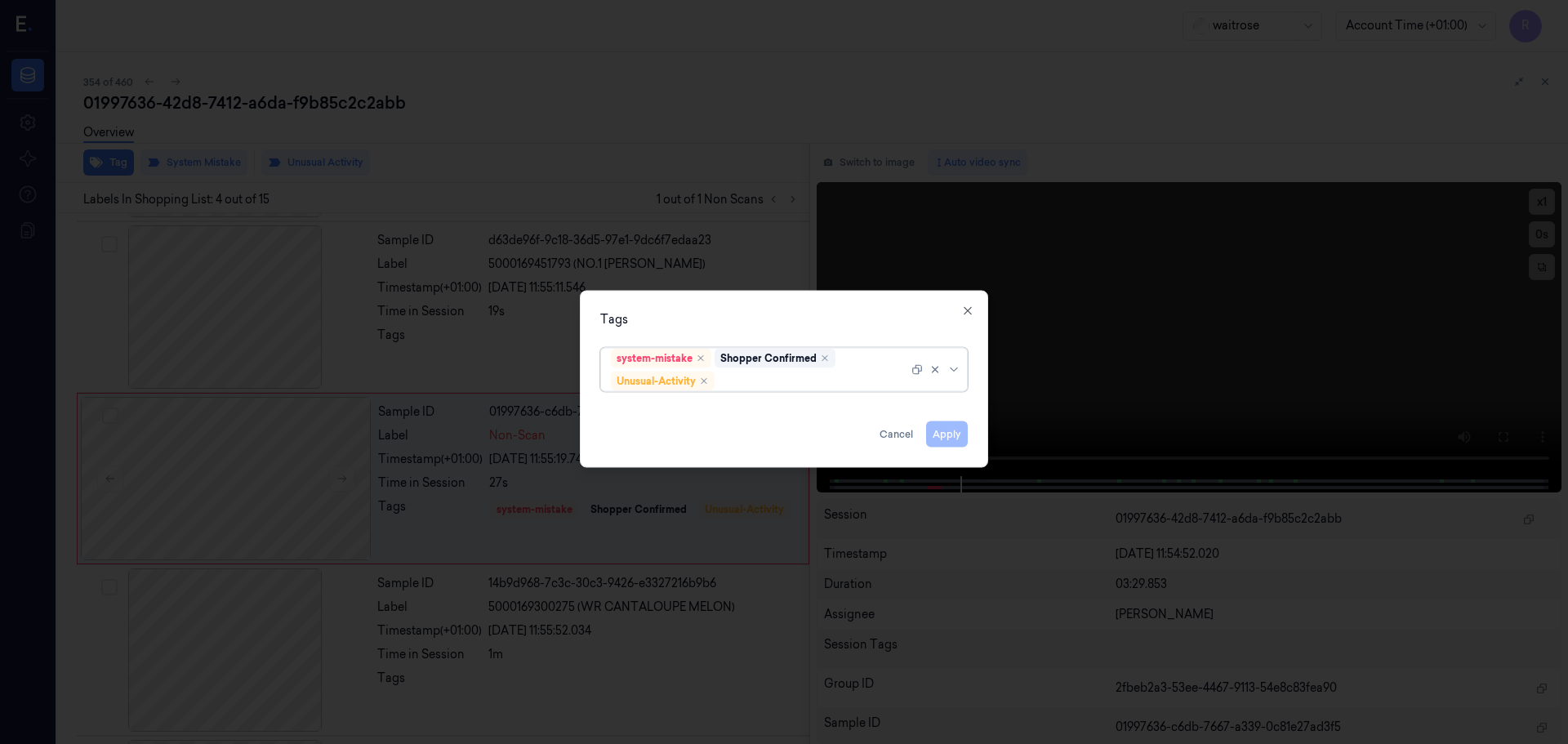
click at [951, 375] on div at bounding box center [937, 369] width 52 height 42
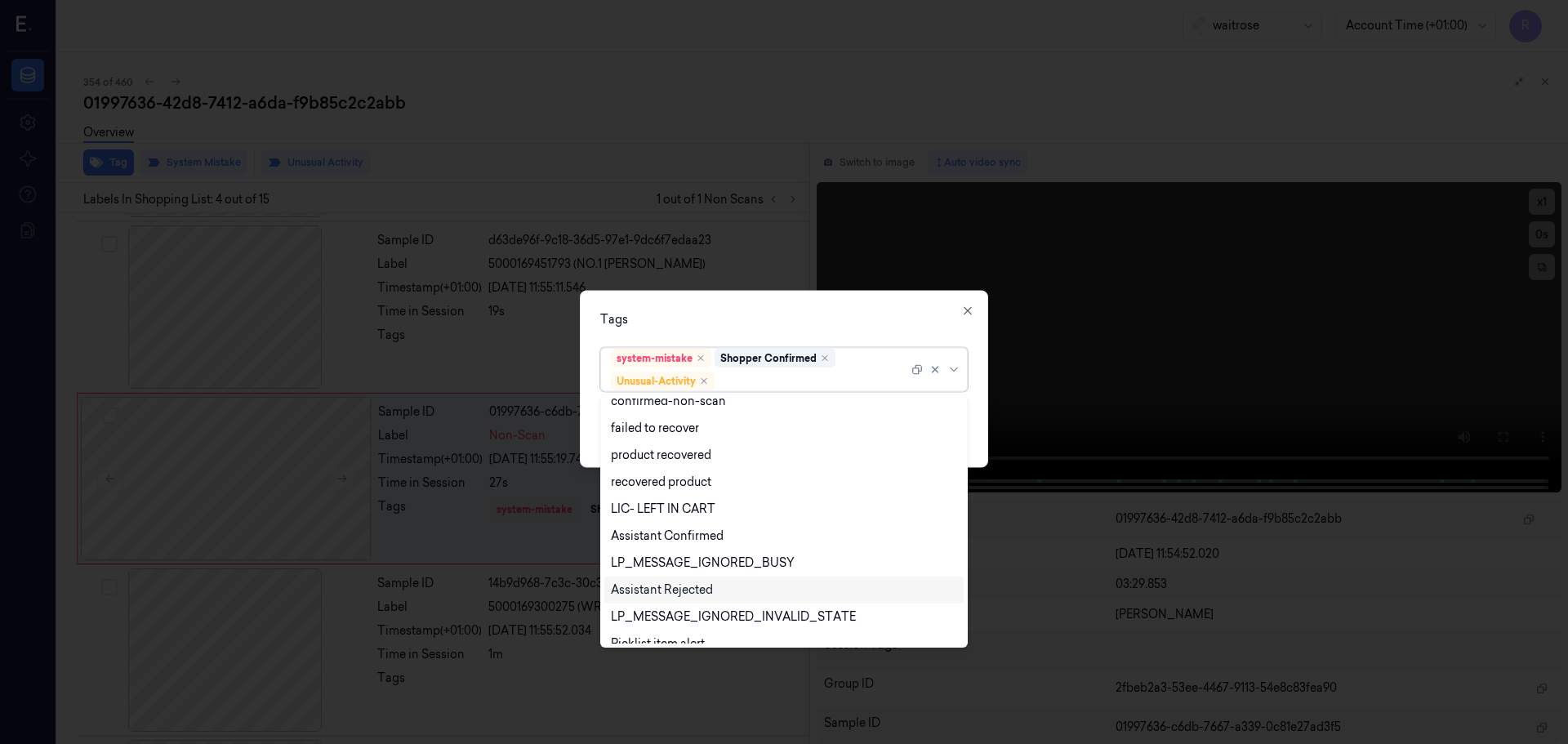
scroll to position [213, 0]
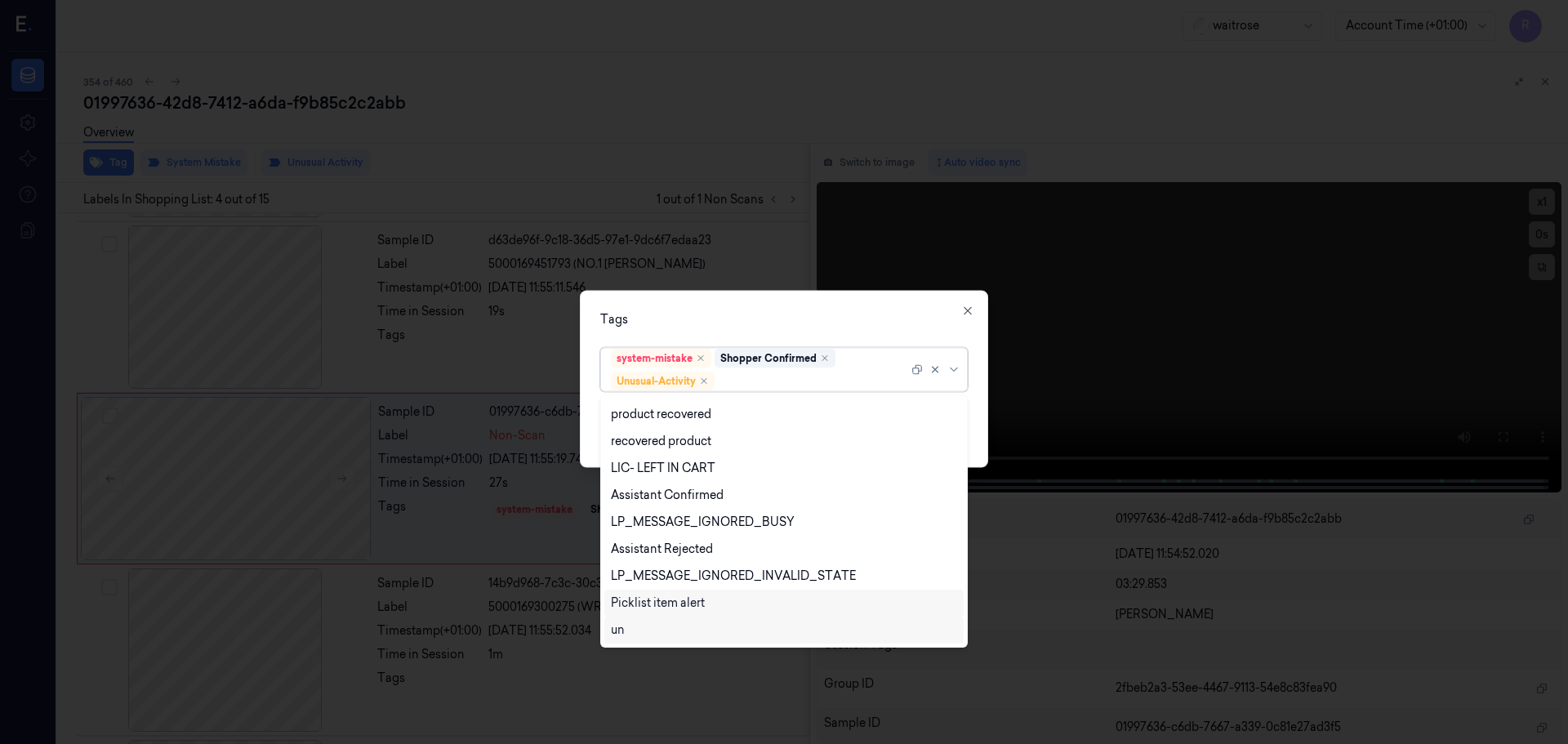
click at [668, 595] on div "Picklist item alert" at bounding box center [658, 602] width 94 height 17
click at [798, 337] on div "Tags option Picklist item alert, selected. 20 results available. Use Up and Dow…" at bounding box center [784, 378] width 408 height 177
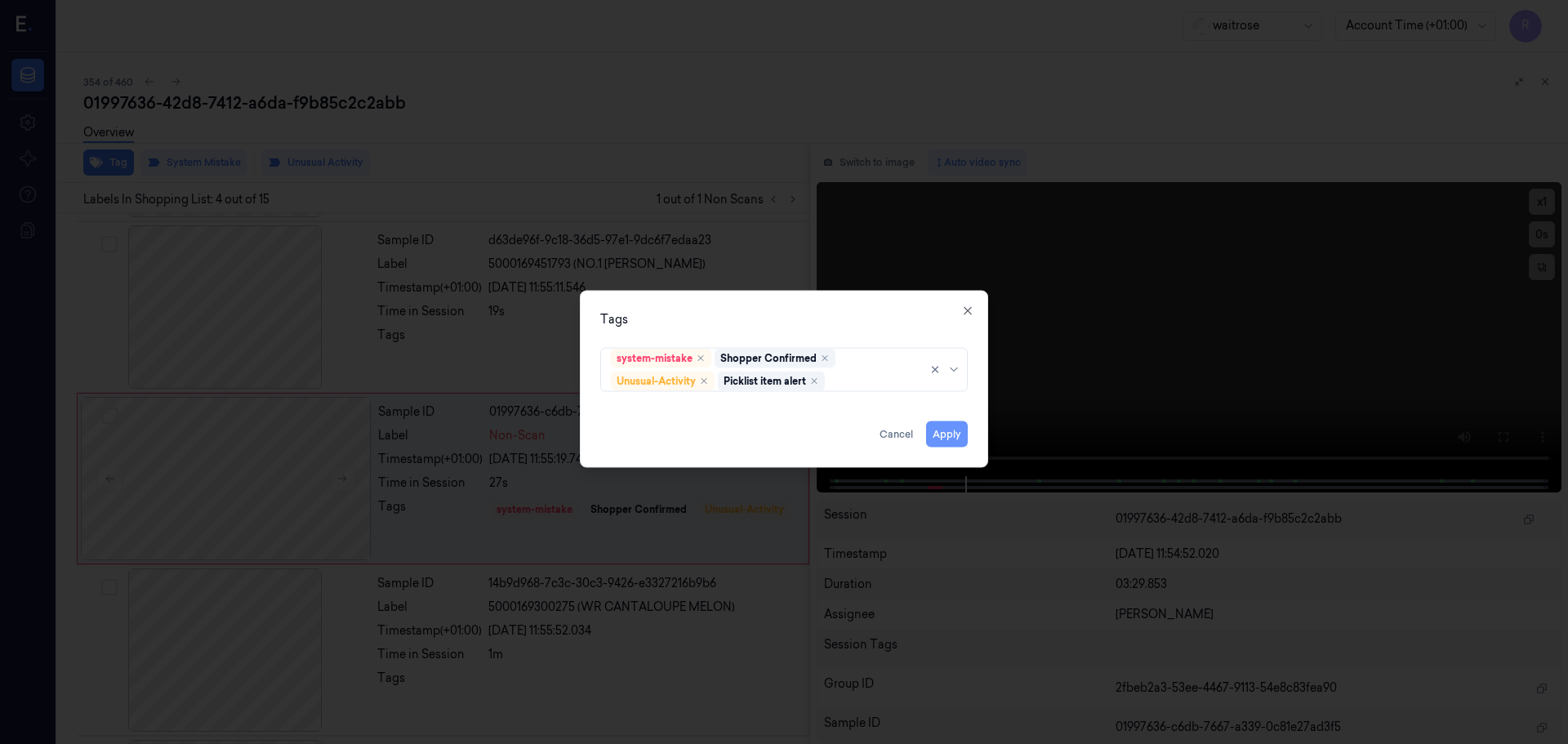
click at [927, 430] on button "Apply" at bounding box center [946, 433] width 41 height 26
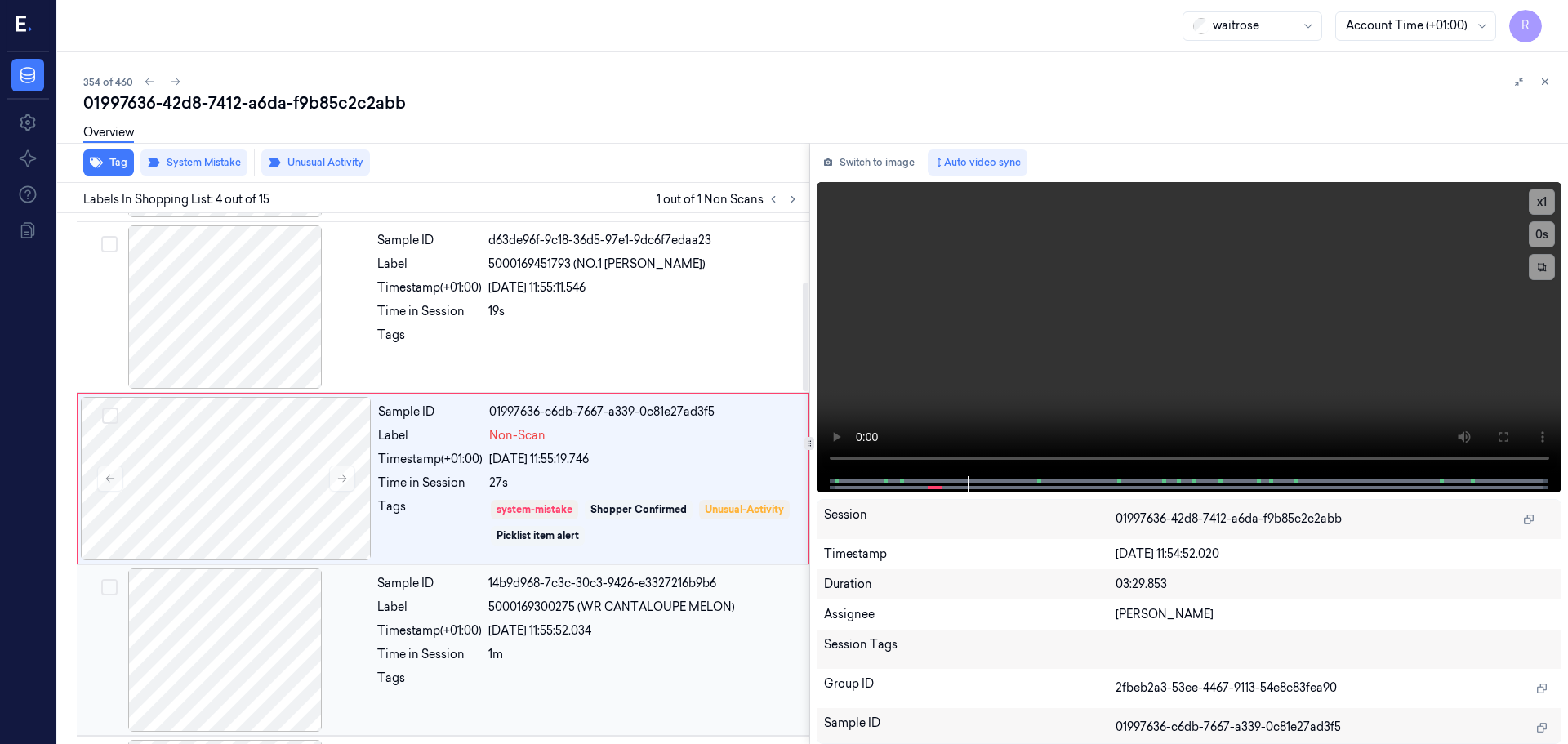
click at [453, 654] on div "Time in Session" at bounding box center [429, 654] width 105 height 17
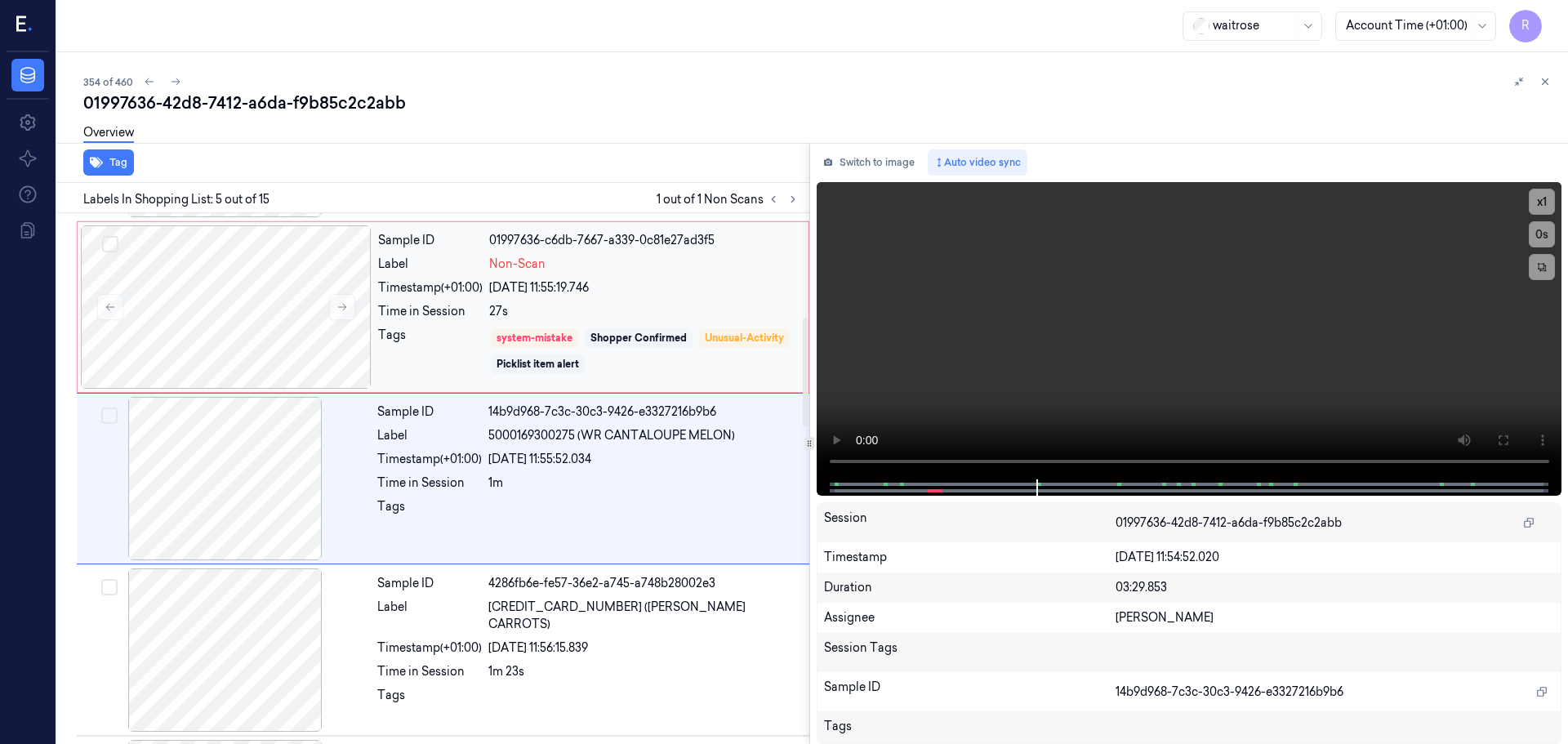
click at [395, 344] on div "Tags" at bounding box center [430, 350] width 105 height 49
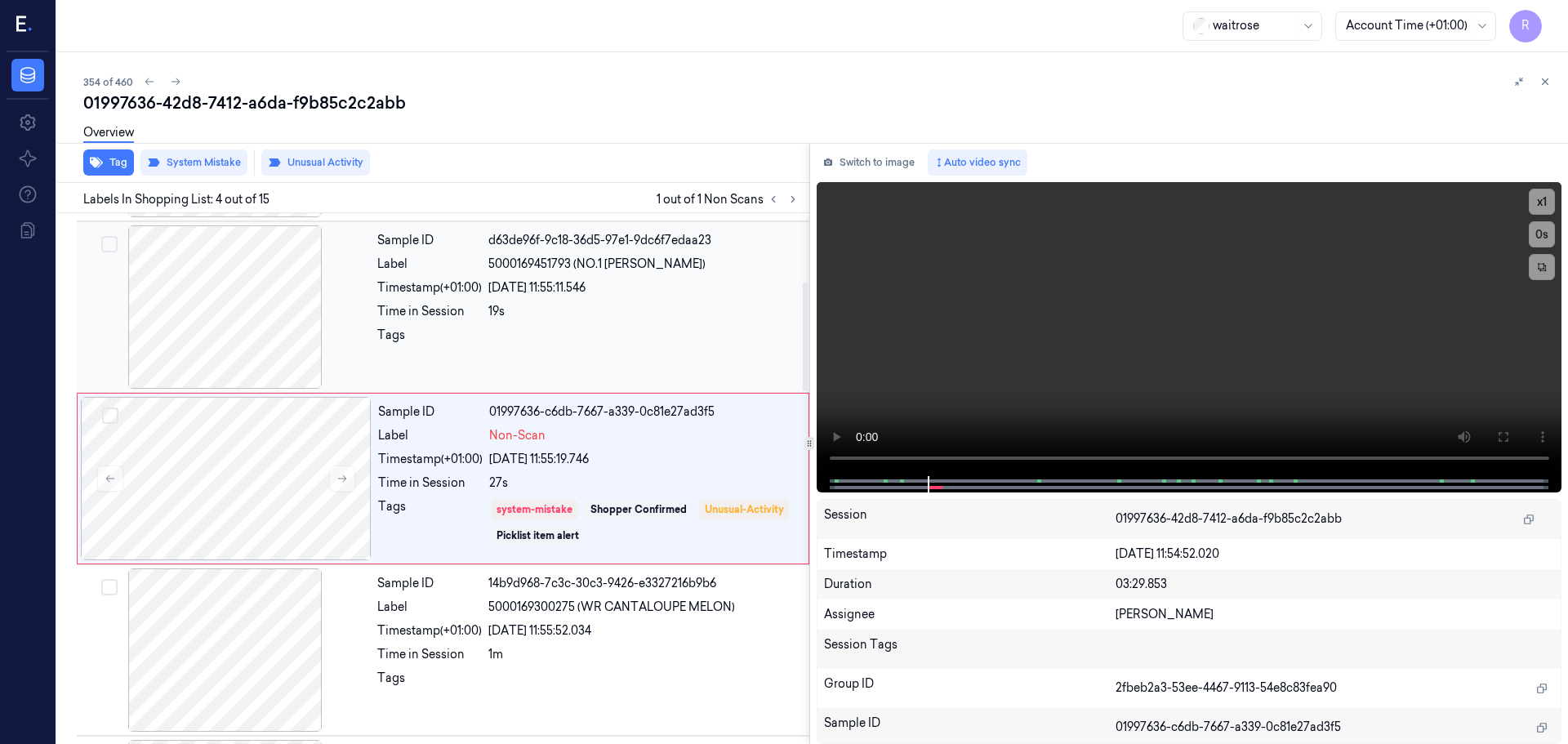
click at [449, 315] on div "Time in Session" at bounding box center [429, 311] width 105 height 17
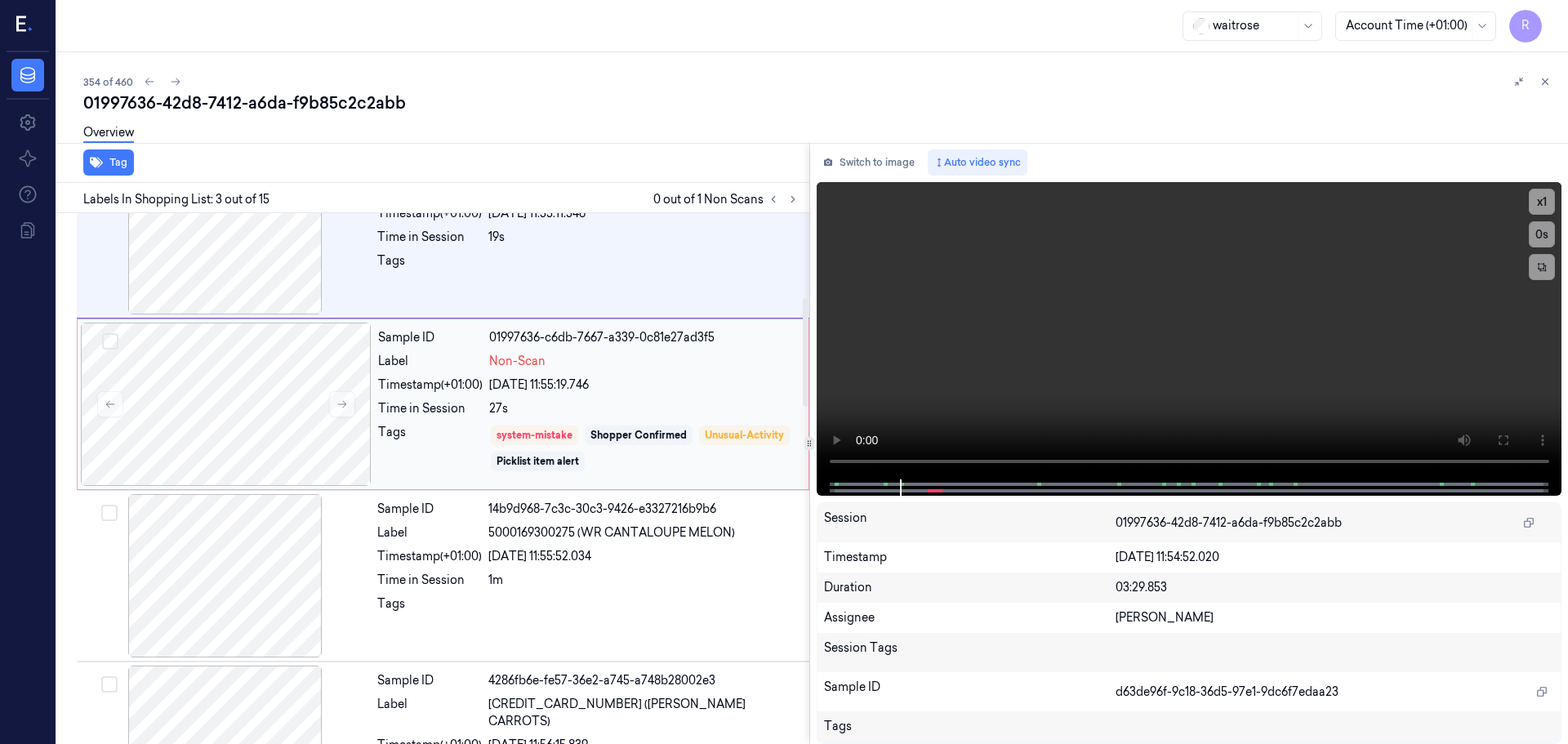
click at [473, 422] on div "Sample ID 01997636-c6db-7667-a339-0c81e27ad3f5 Label Non-Scan Timestamp (+01:00…" at bounding box center [589, 405] width 434 height 164
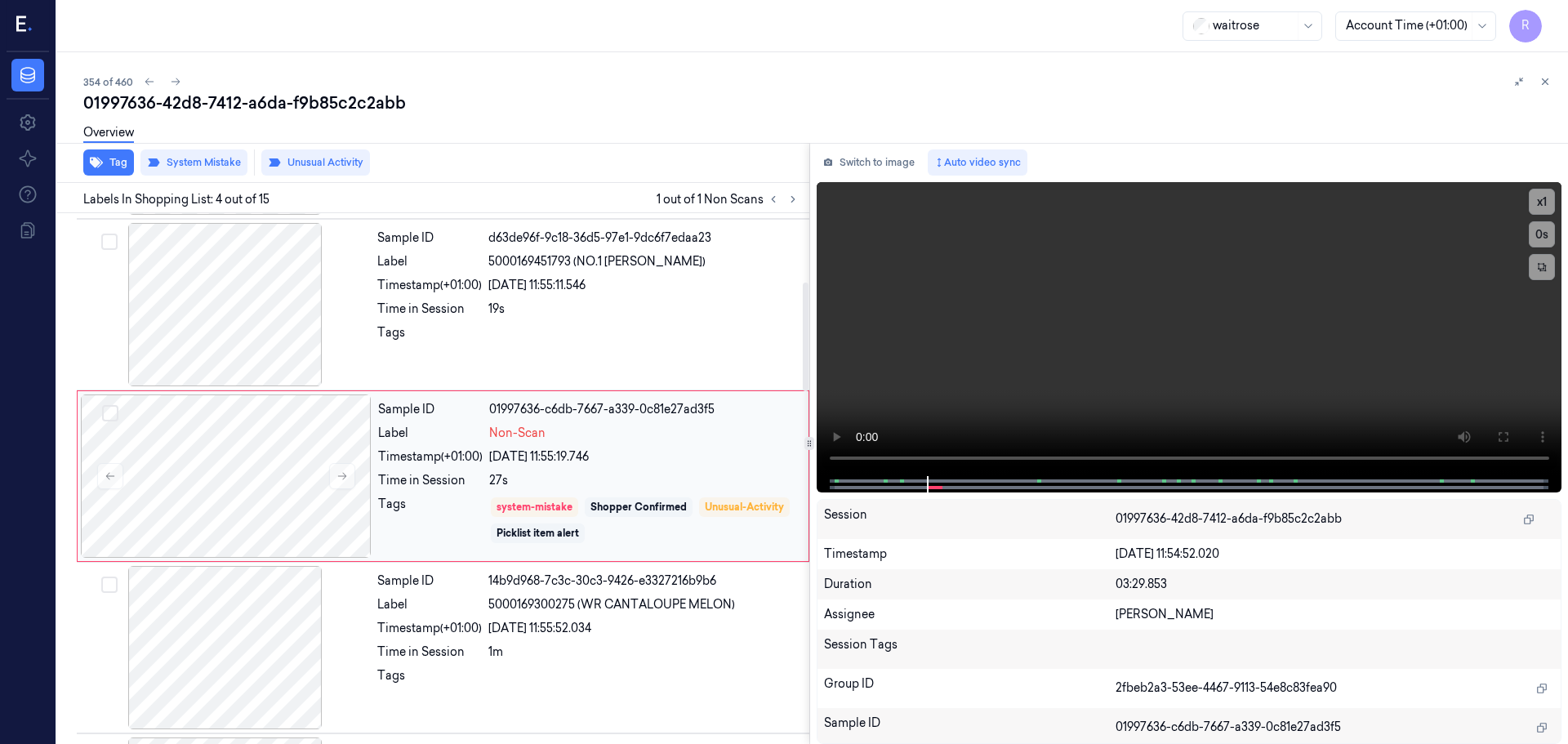
scroll to position [334, 0]
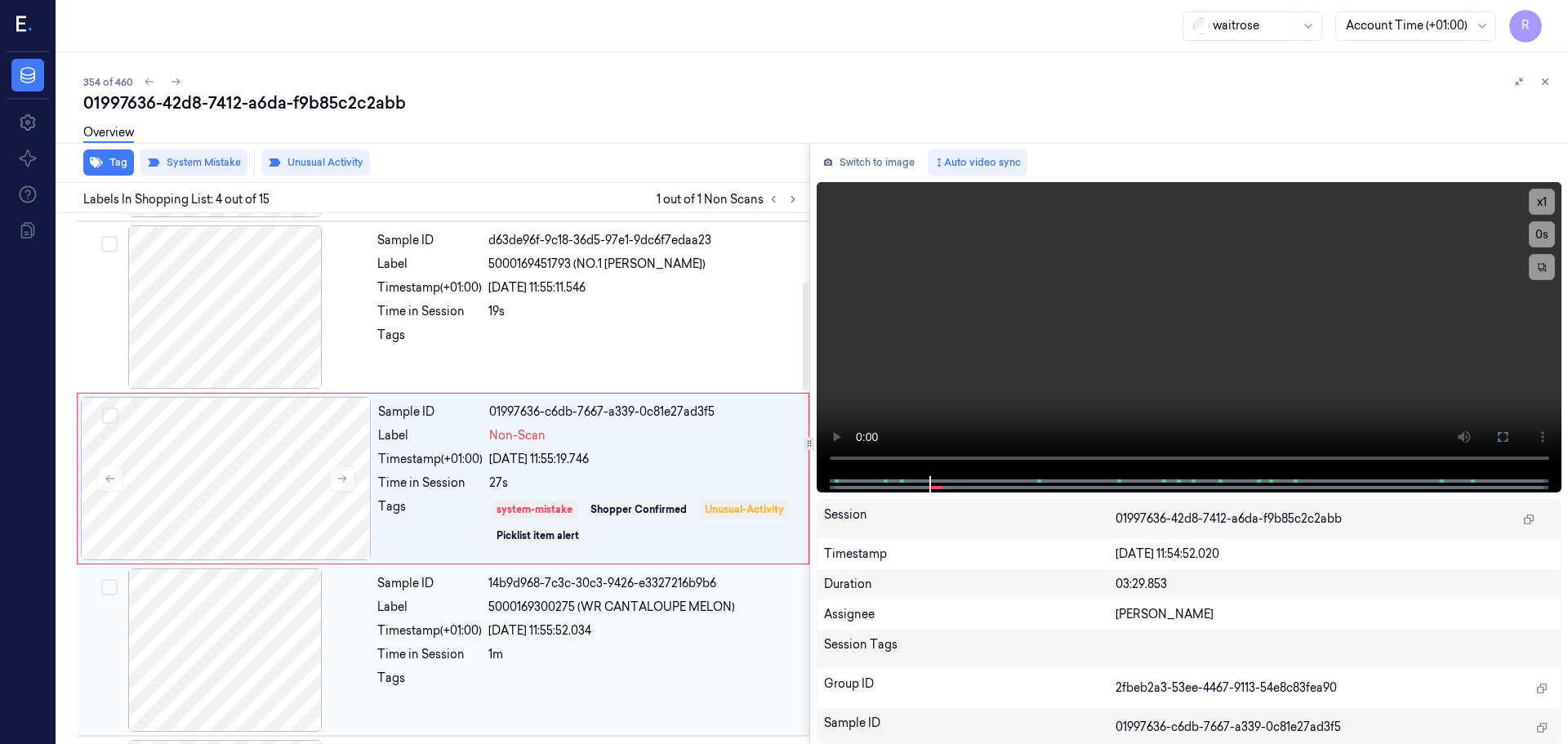
click at [427, 664] on div "Sample ID 14b9d968-7c3c-30c3-9426-e3327216b9b6 Label 5000169300275 (WR CANTALOU…" at bounding box center [588, 650] width 435 height 164
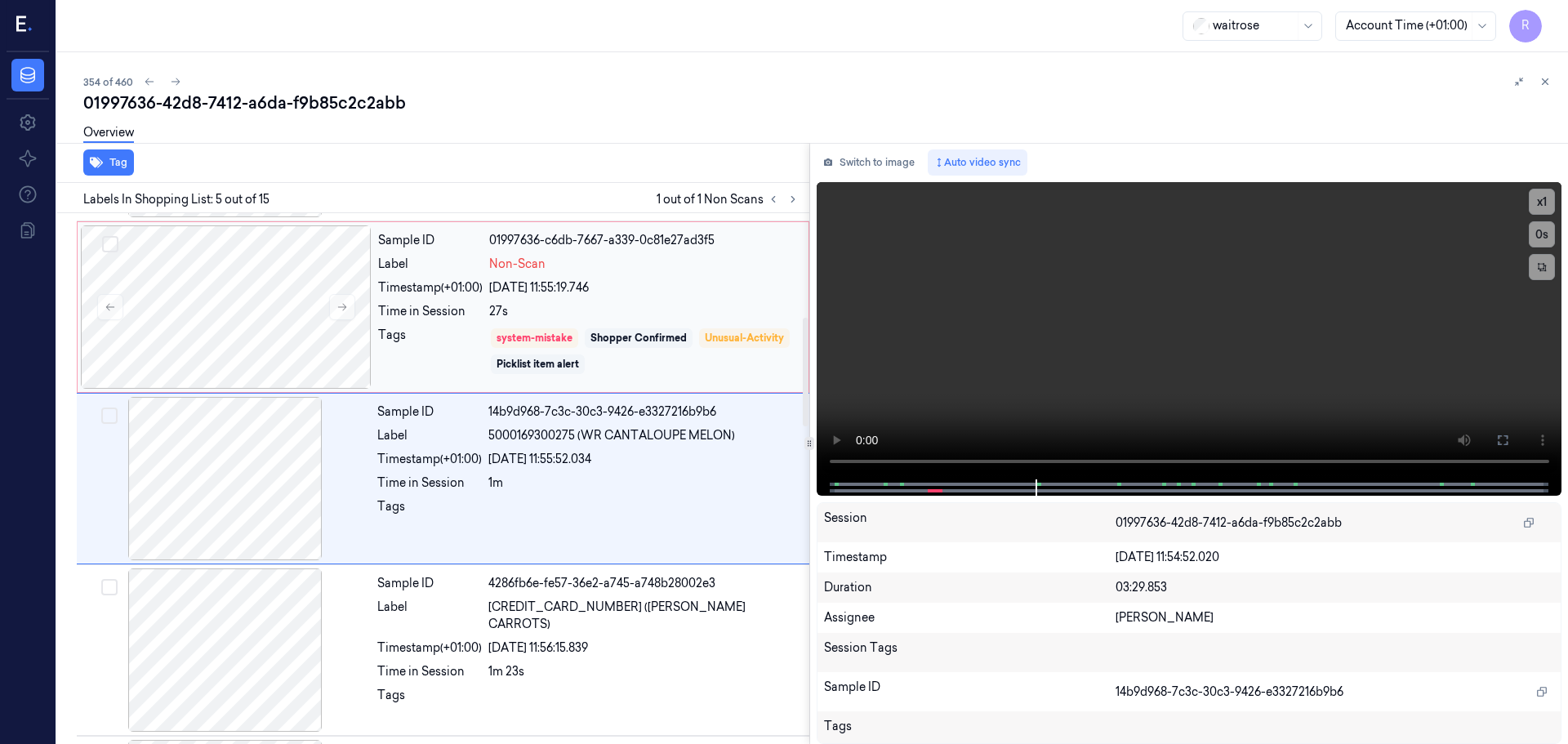
click at [416, 330] on div "Tags" at bounding box center [430, 350] width 105 height 49
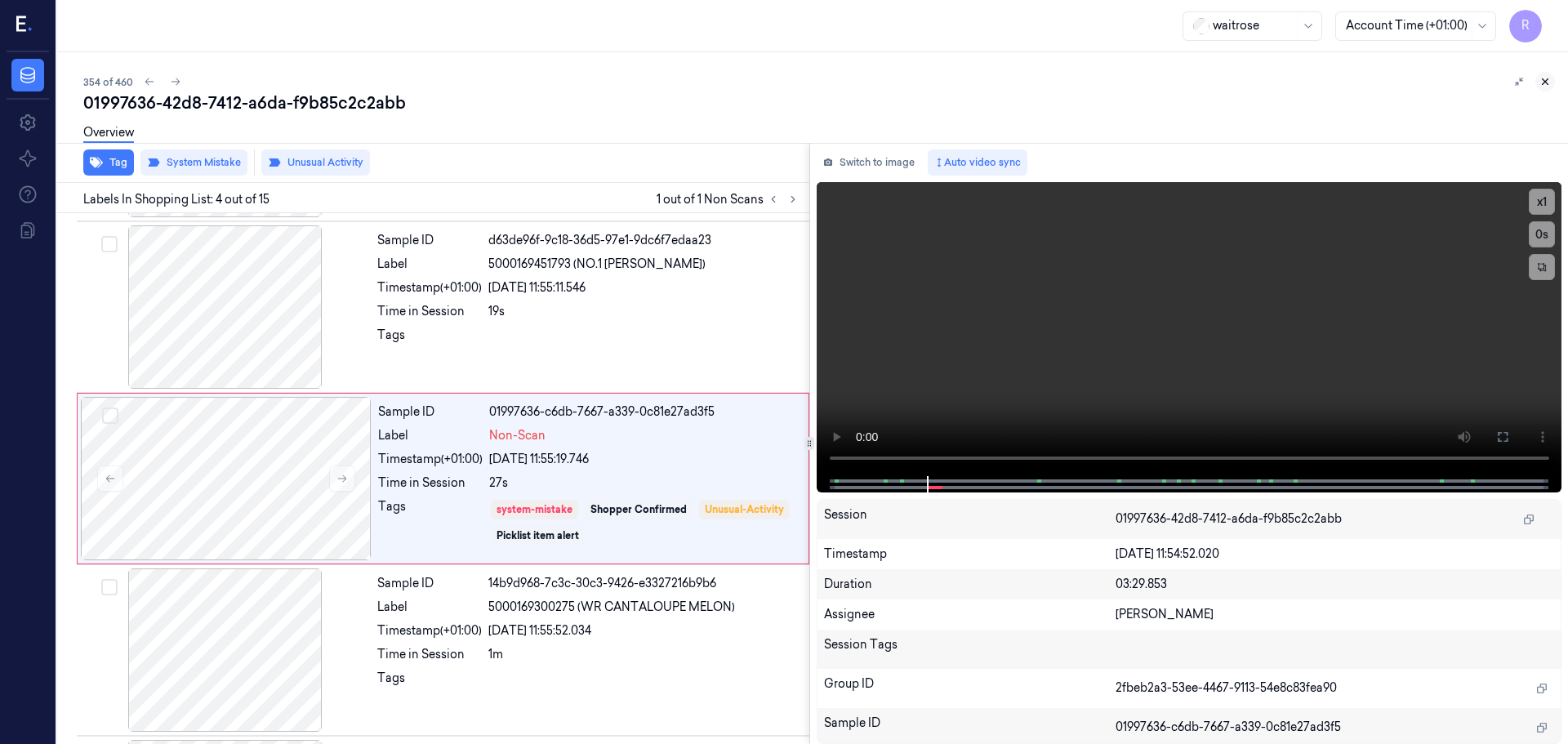
click at [1539, 90] on div at bounding box center [1532, 81] width 46 height 19
click at [1551, 84] on button at bounding box center [1544, 81] width 19 height 19
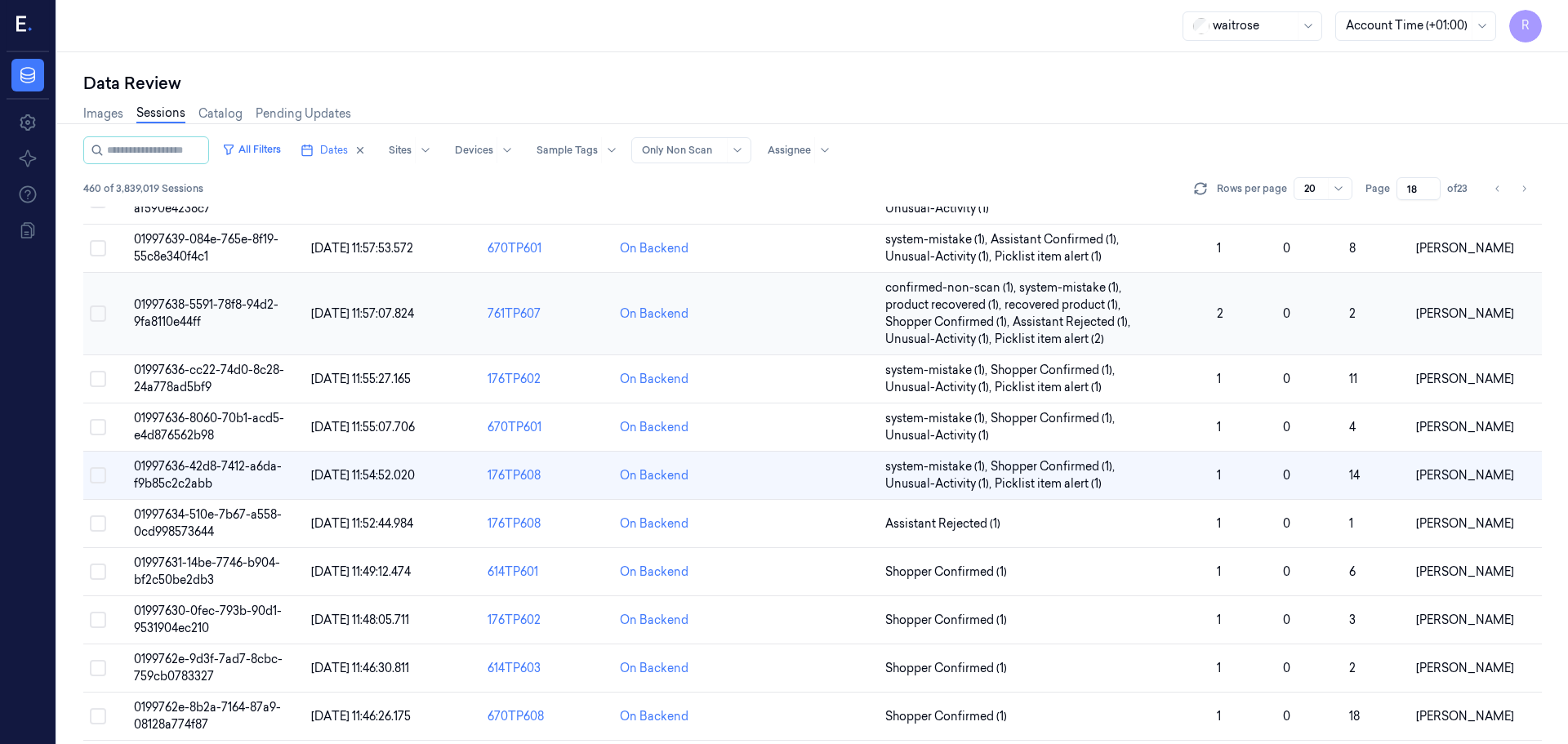
scroll to position [509, 0]
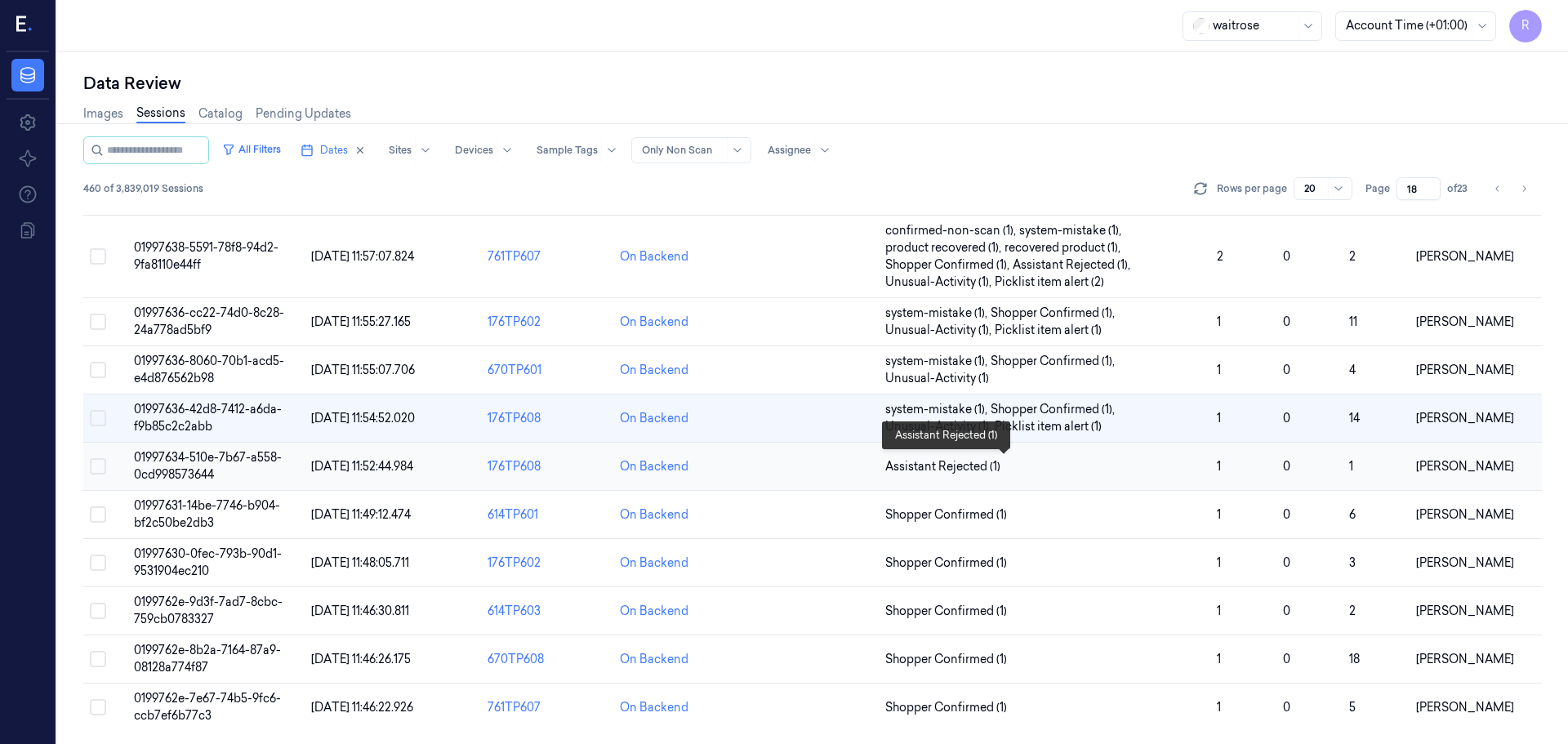
click at [1179, 464] on span "Assistant Rejected (1)" at bounding box center [1045, 466] width 318 height 17
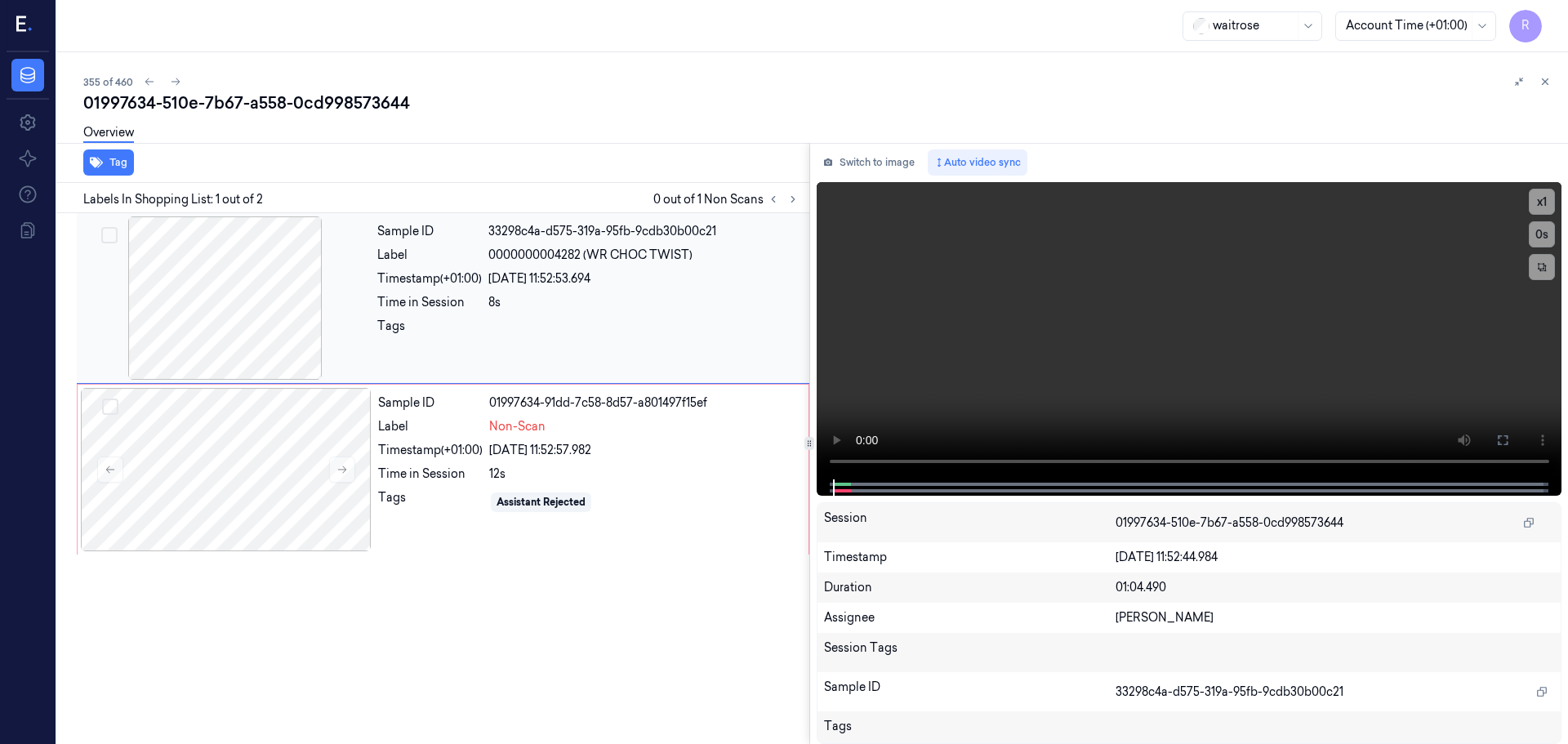
click at [249, 317] on div at bounding box center [225, 298] width 291 height 164
click at [1538, 198] on button "x 1" at bounding box center [1541, 201] width 26 height 26
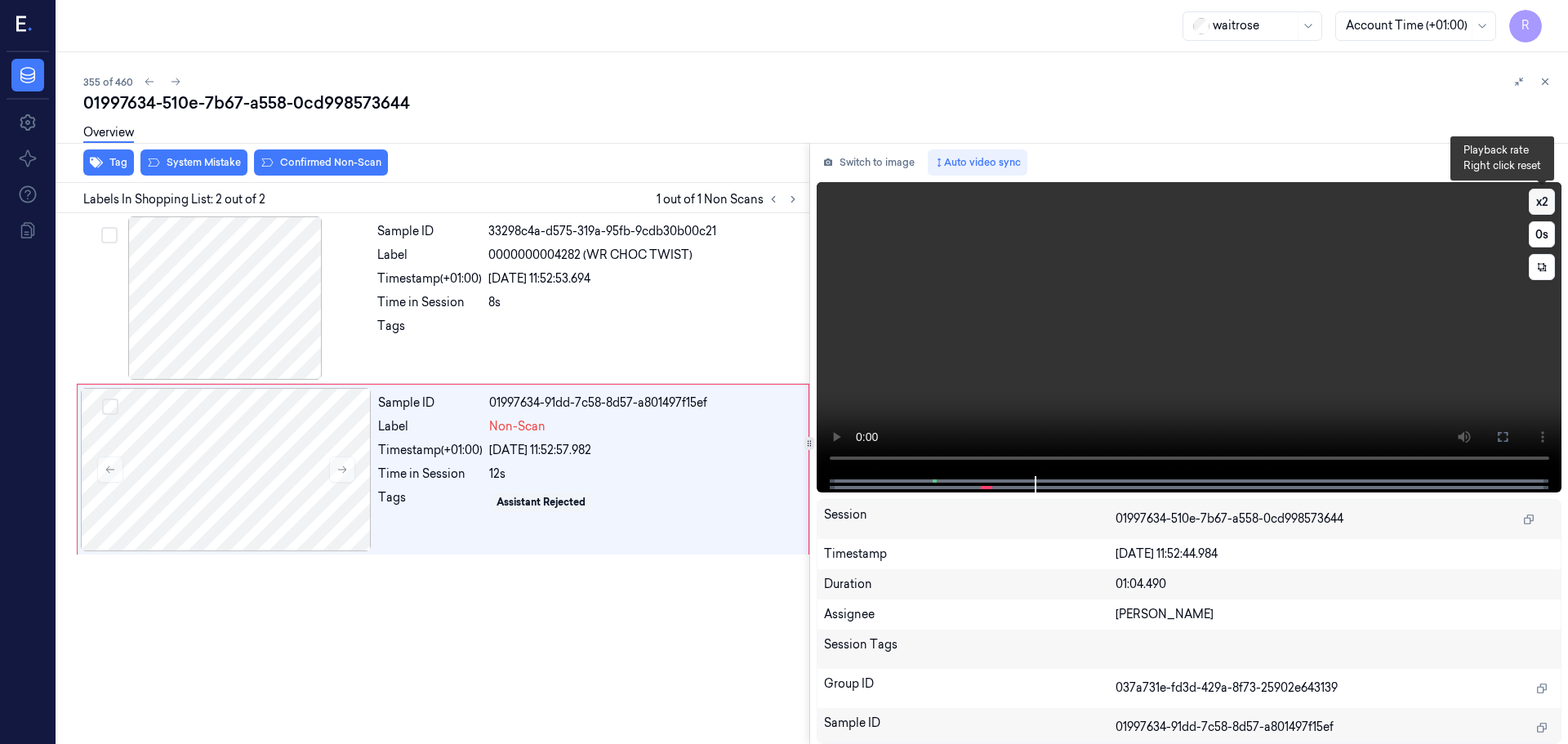
click at [1542, 203] on button "x 2" at bounding box center [1541, 201] width 26 height 26
click at [281, 280] on div at bounding box center [225, 298] width 291 height 164
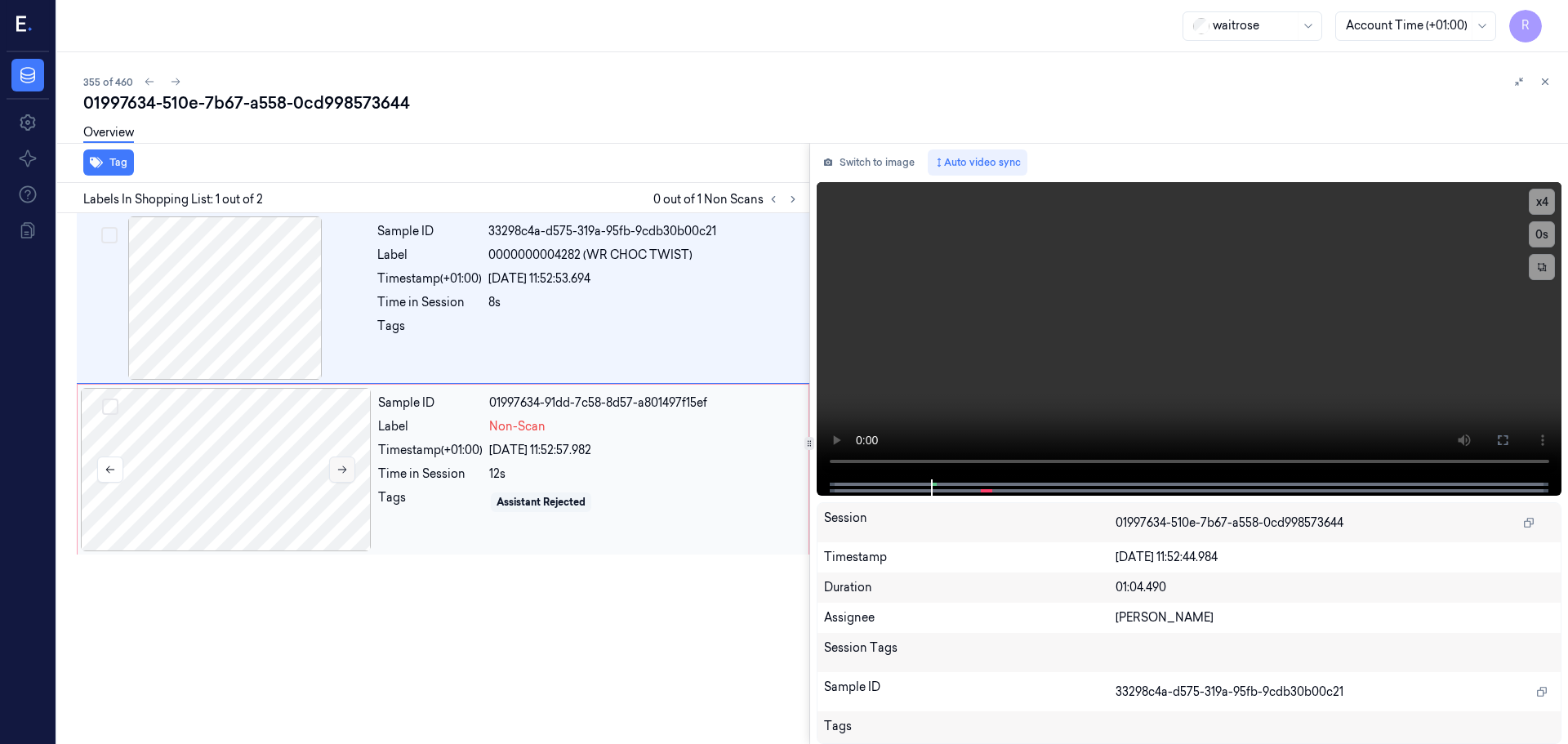
click at [343, 459] on button at bounding box center [342, 469] width 26 height 26
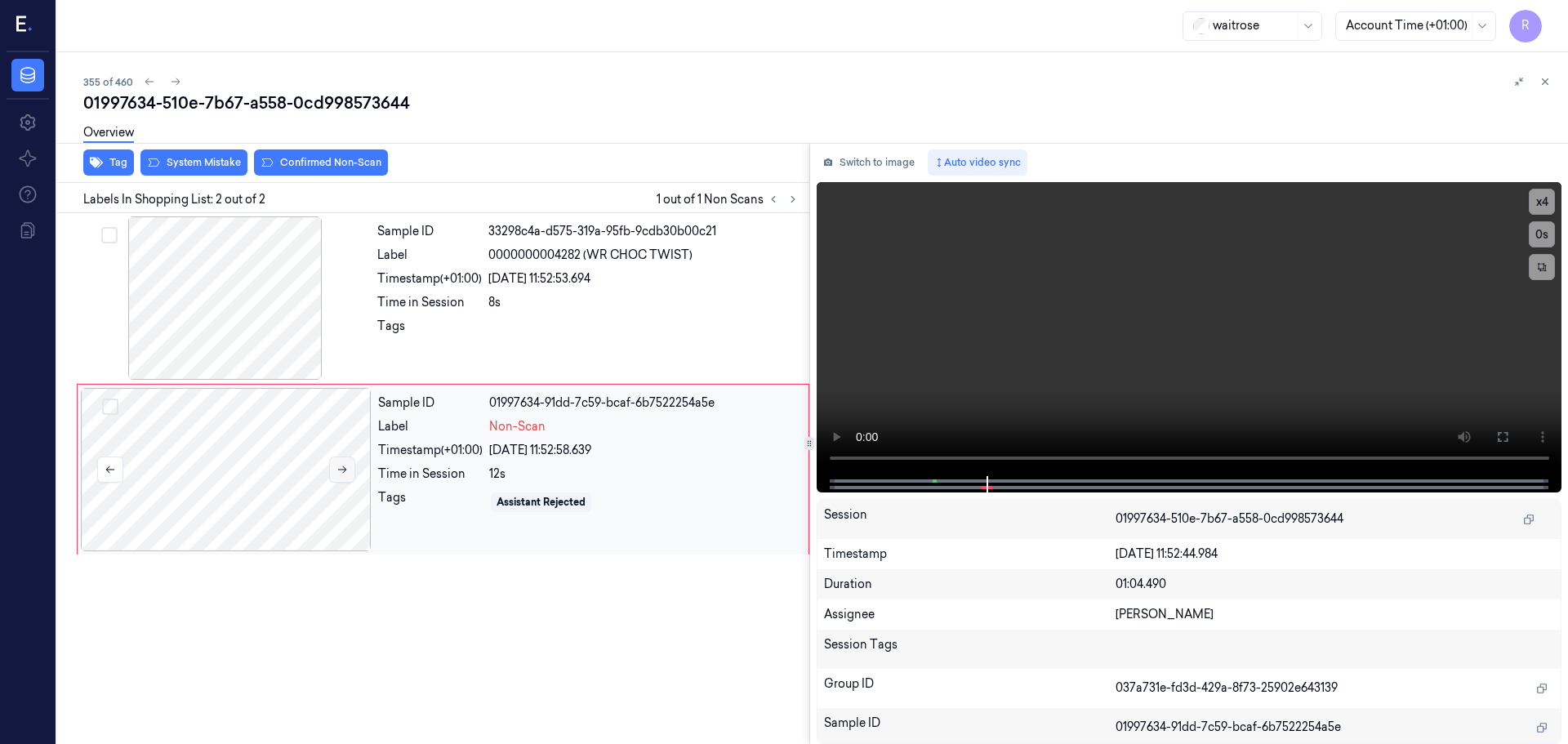
click at [343, 459] on button at bounding box center [342, 469] width 26 height 26
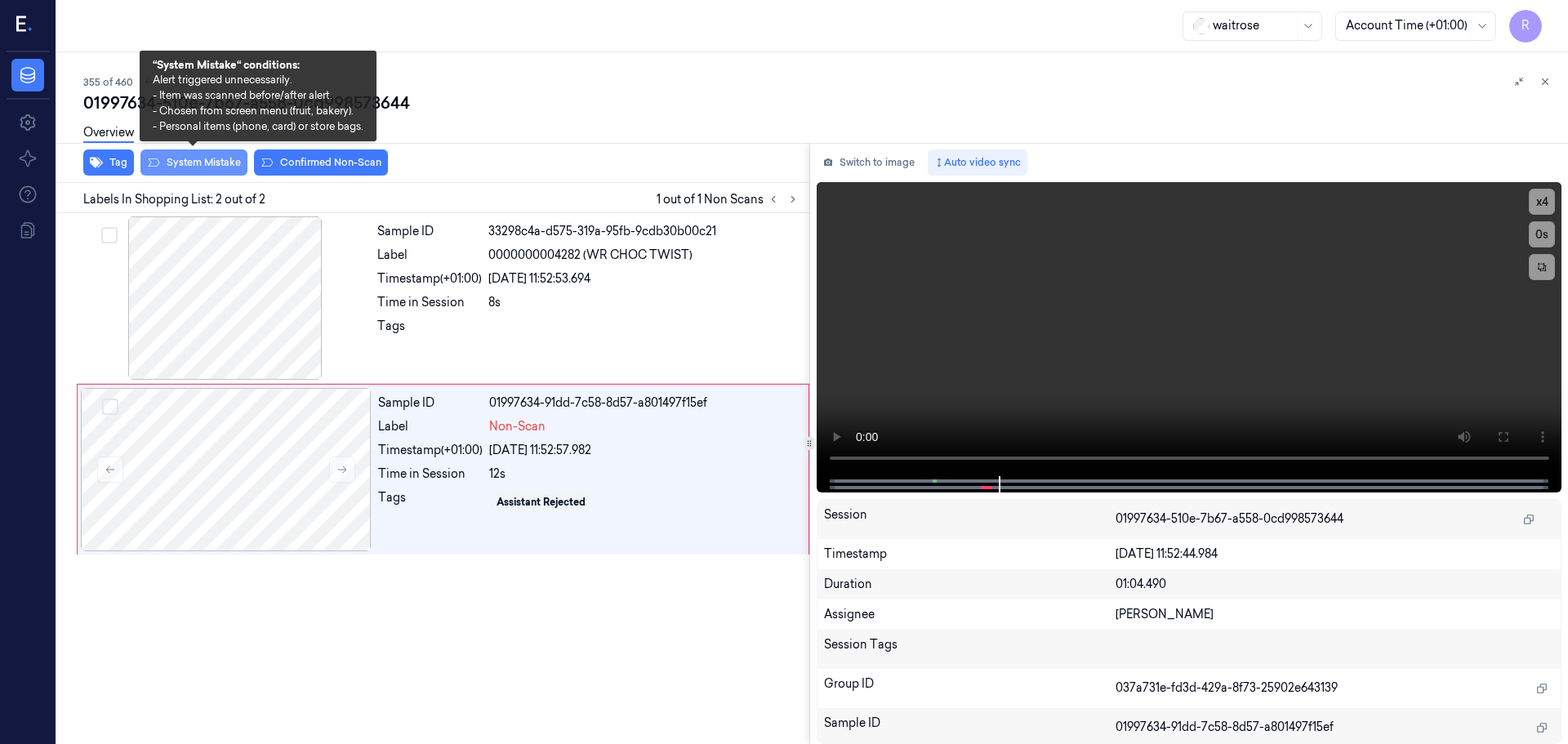
click at [205, 164] on button "System Mistake" at bounding box center [194, 163] width 107 height 26
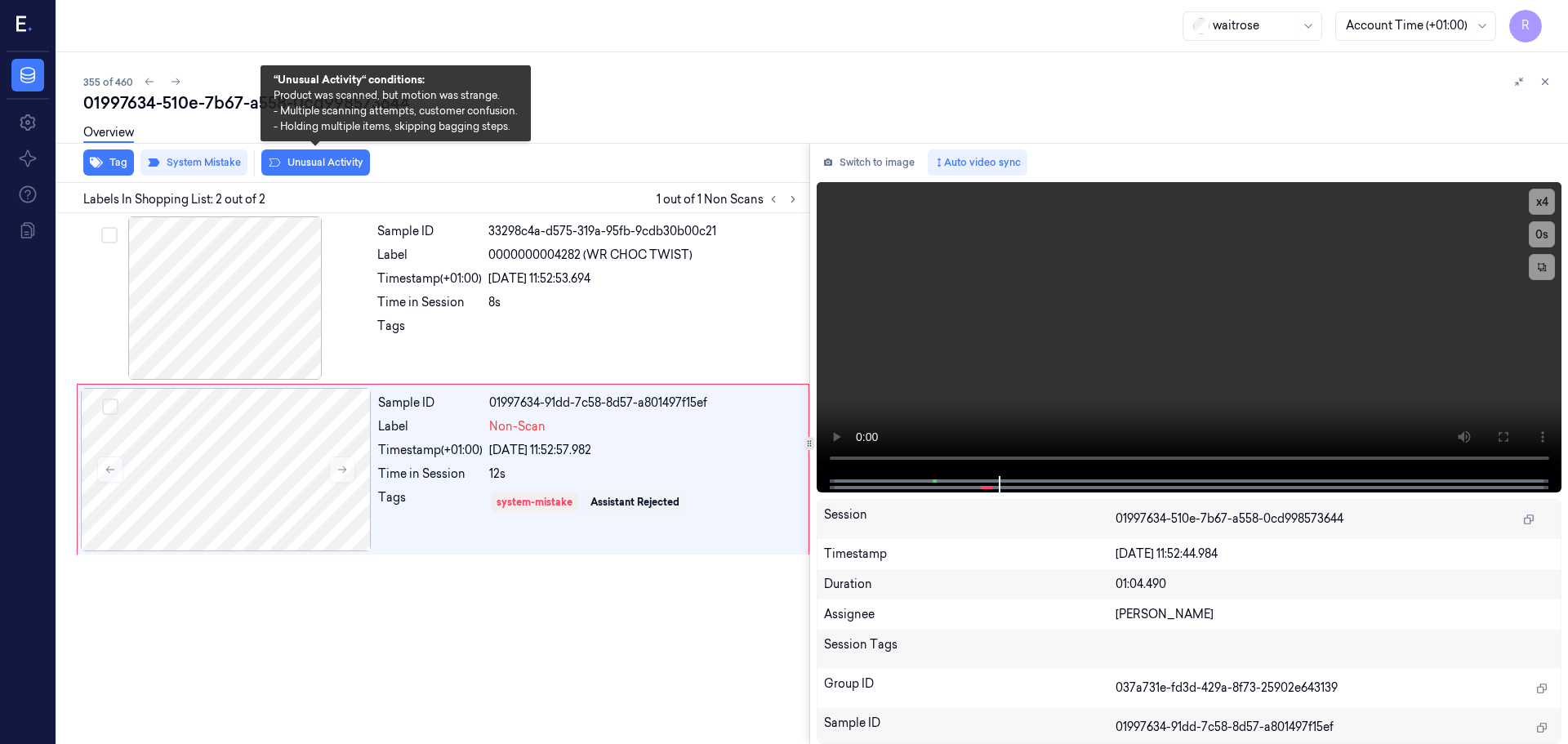
click at [307, 164] on button "Unusual Activity" at bounding box center [315, 163] width 109 height 26
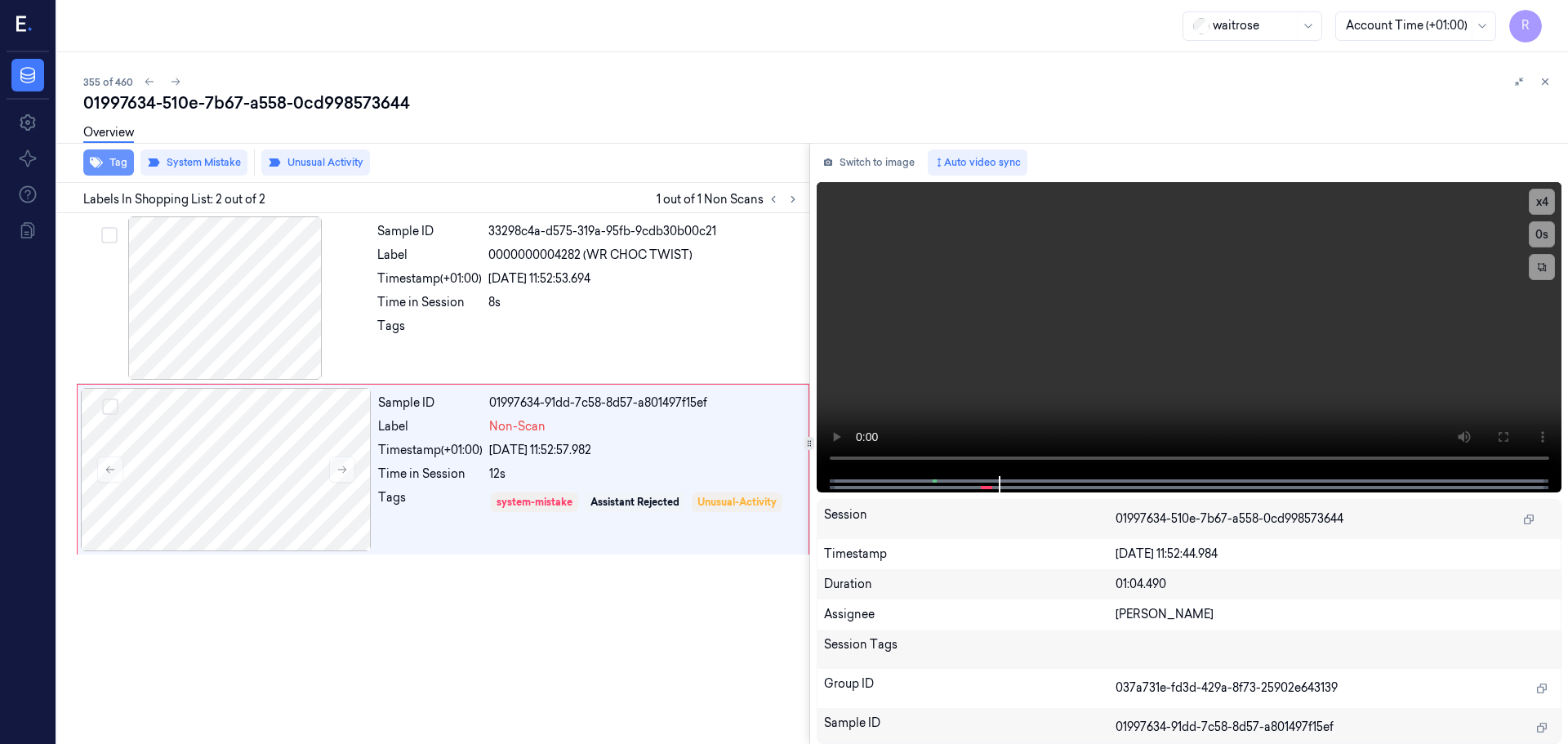
click at [110, 159] on button "Tag" at bounding box center [109, 163] width 51 height 26
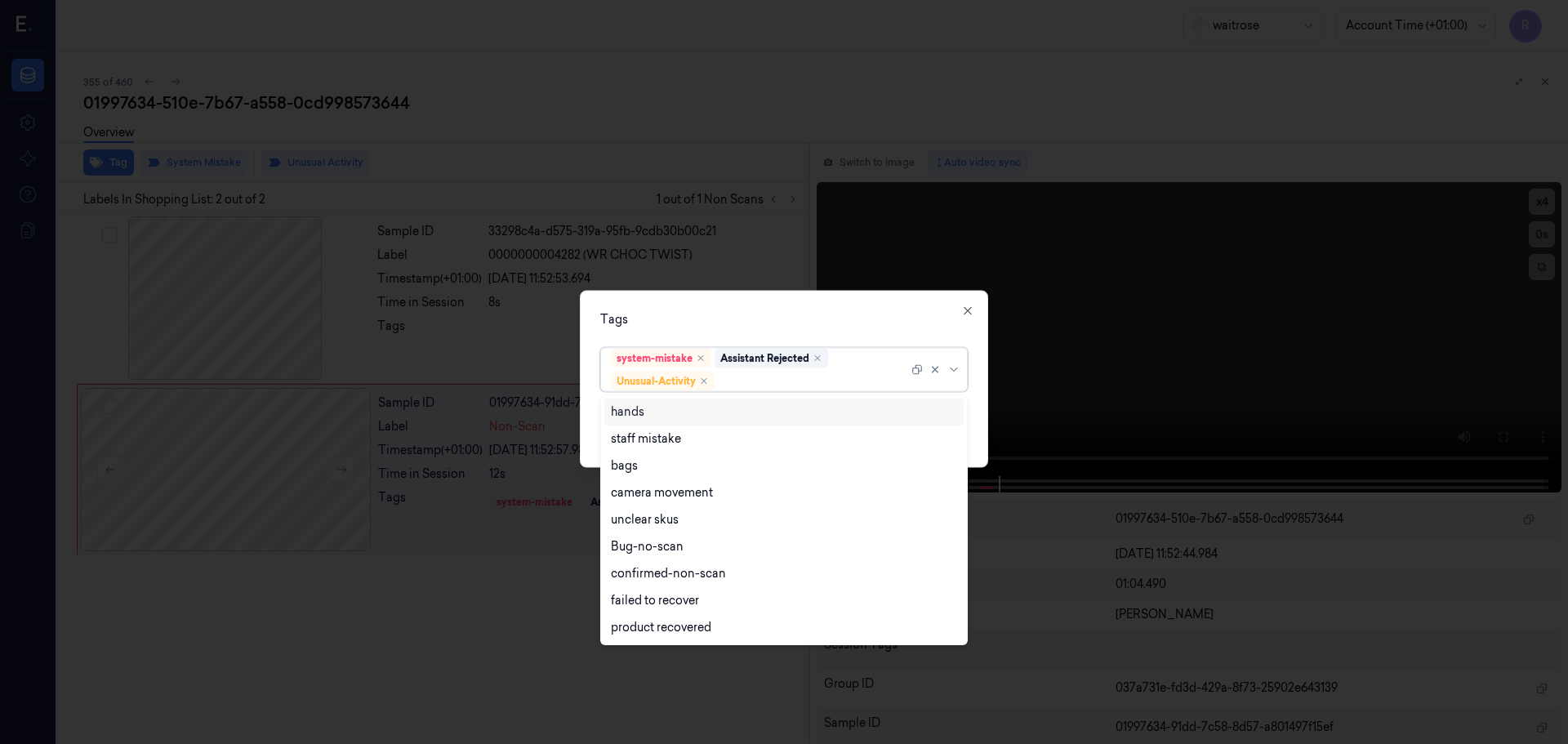
click at [952, 375] on div at bounding box center [937, 369] width 52 height 42
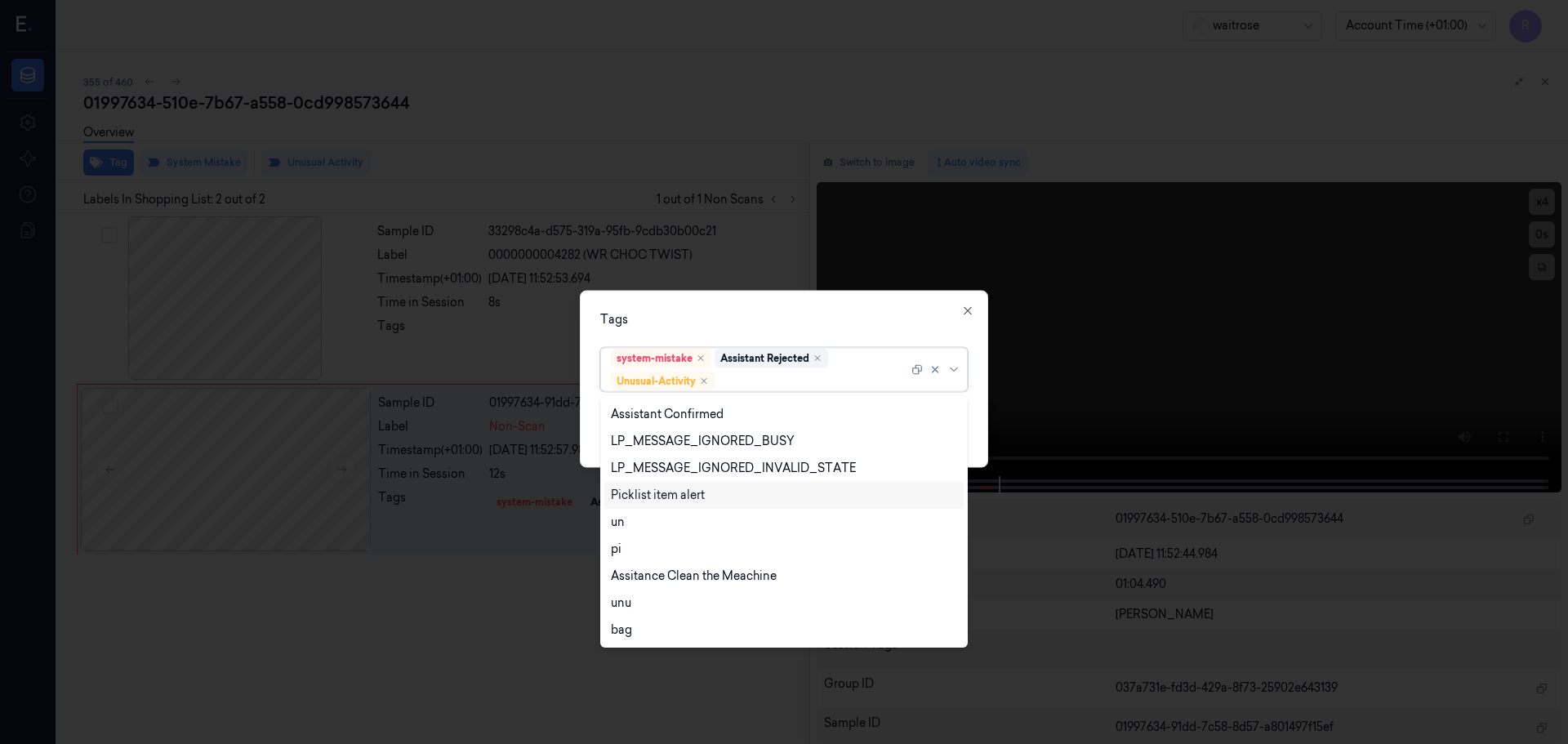
click at [635, 508] on div "Picklist item alert" at bounding box center [784, 495] width 360 height 27
click at [755, 324] on div "Tags" at bounding box center [784, 318] width 368 height 17
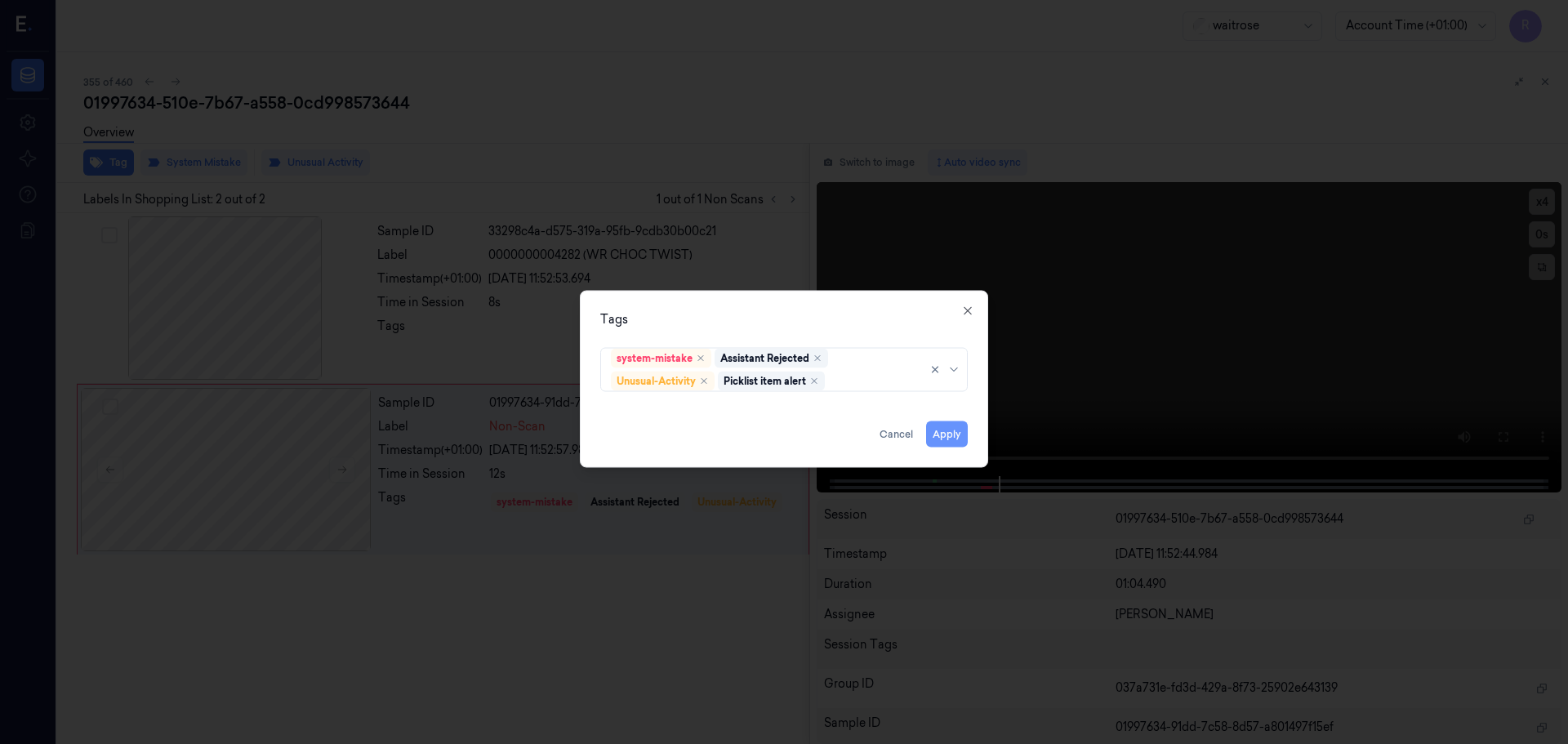
click at [965, 436] on button "Apply" at bounding box center [946, 433] width 41 height 26
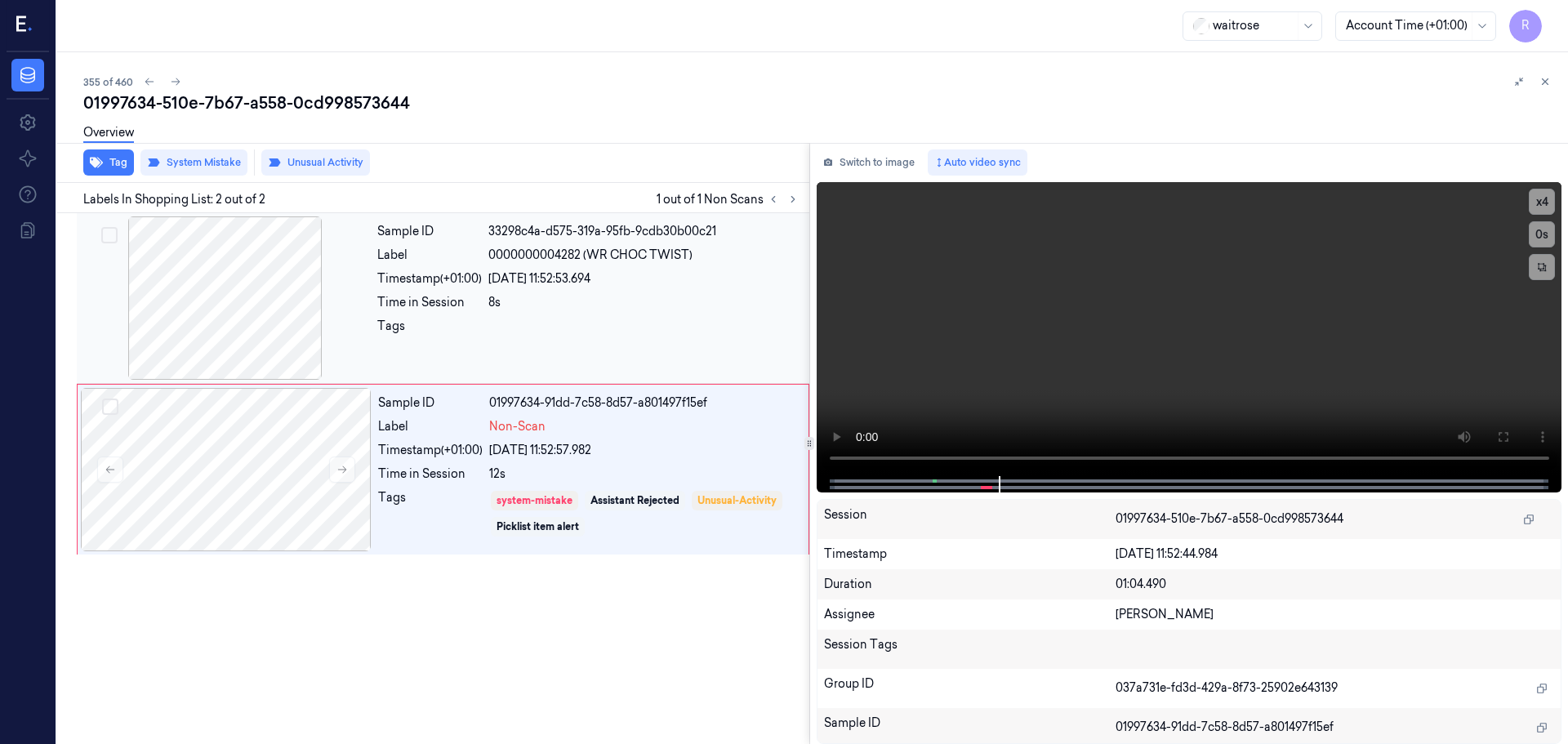
click at [661, 311] on div "Sample ID 33298c4a-d575-319a-95fb-9cdb30b00c21 Label 0000000004282 (WR CHOC TWI…" at bounding box center [588, 298] width 435 height 164
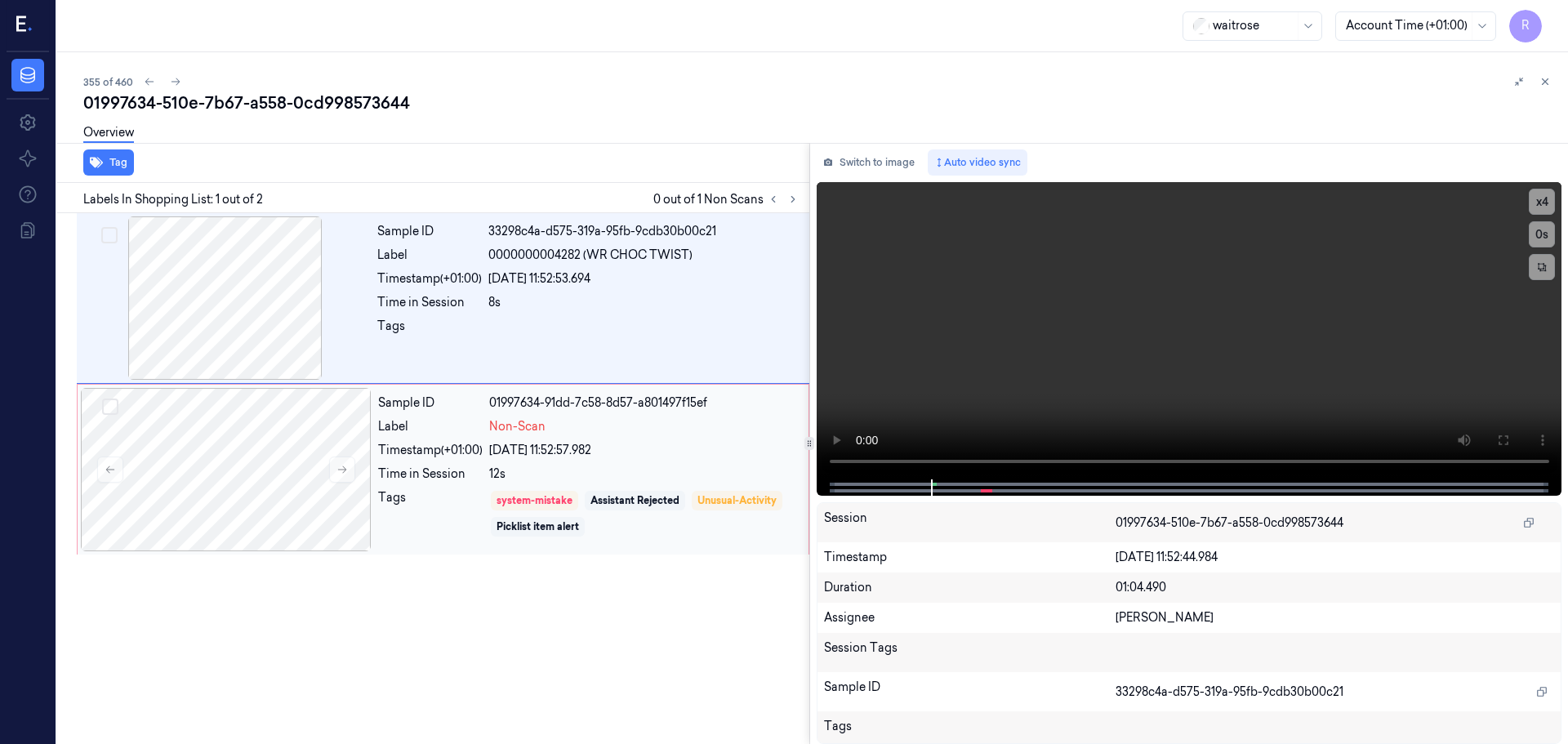
click at [687, 442] on div "[DATE] 11:52:57.982" at bounding box center [644, 450] width 310 height 17
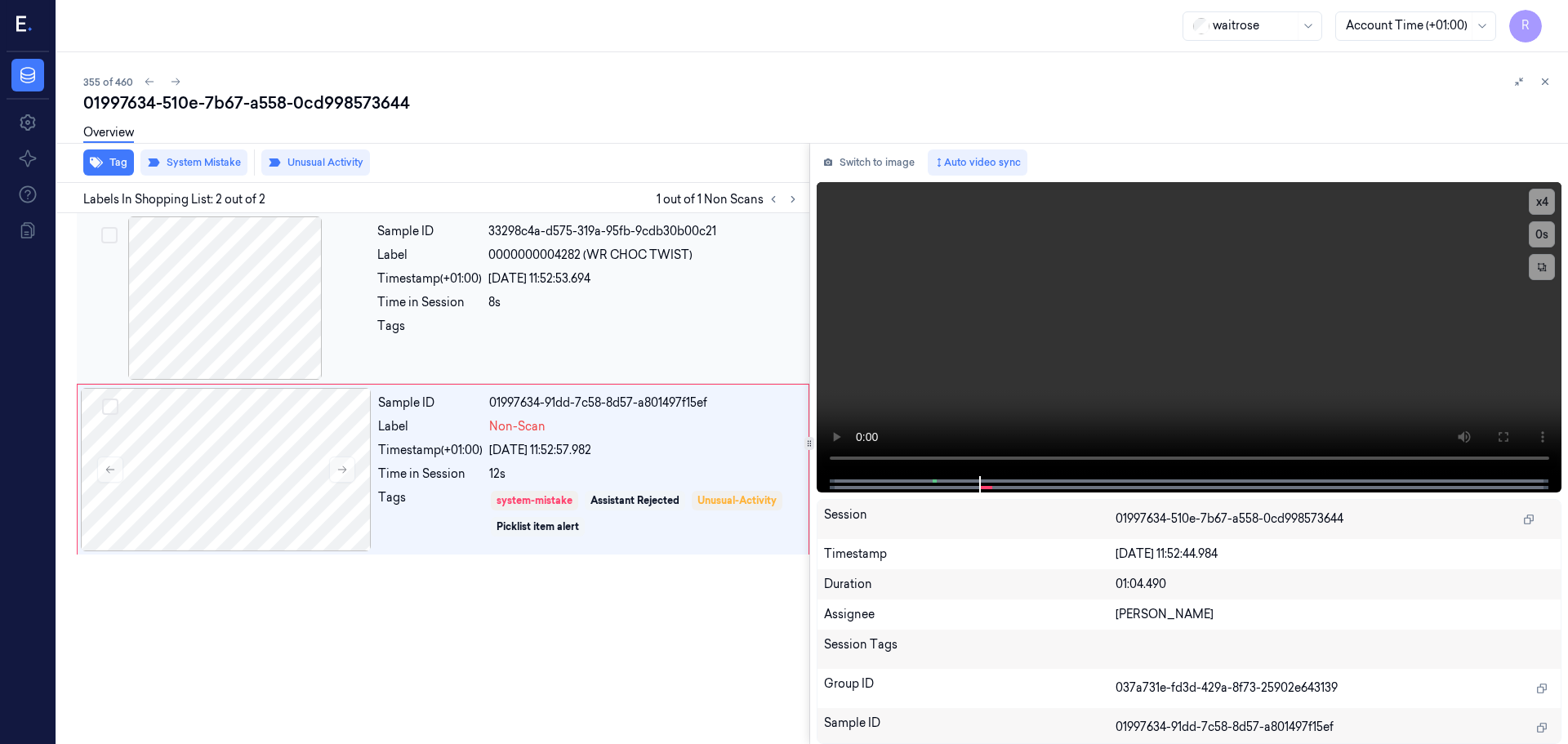
click at [629, 322] on div at bounding box center [644, 330] width 311 height 26
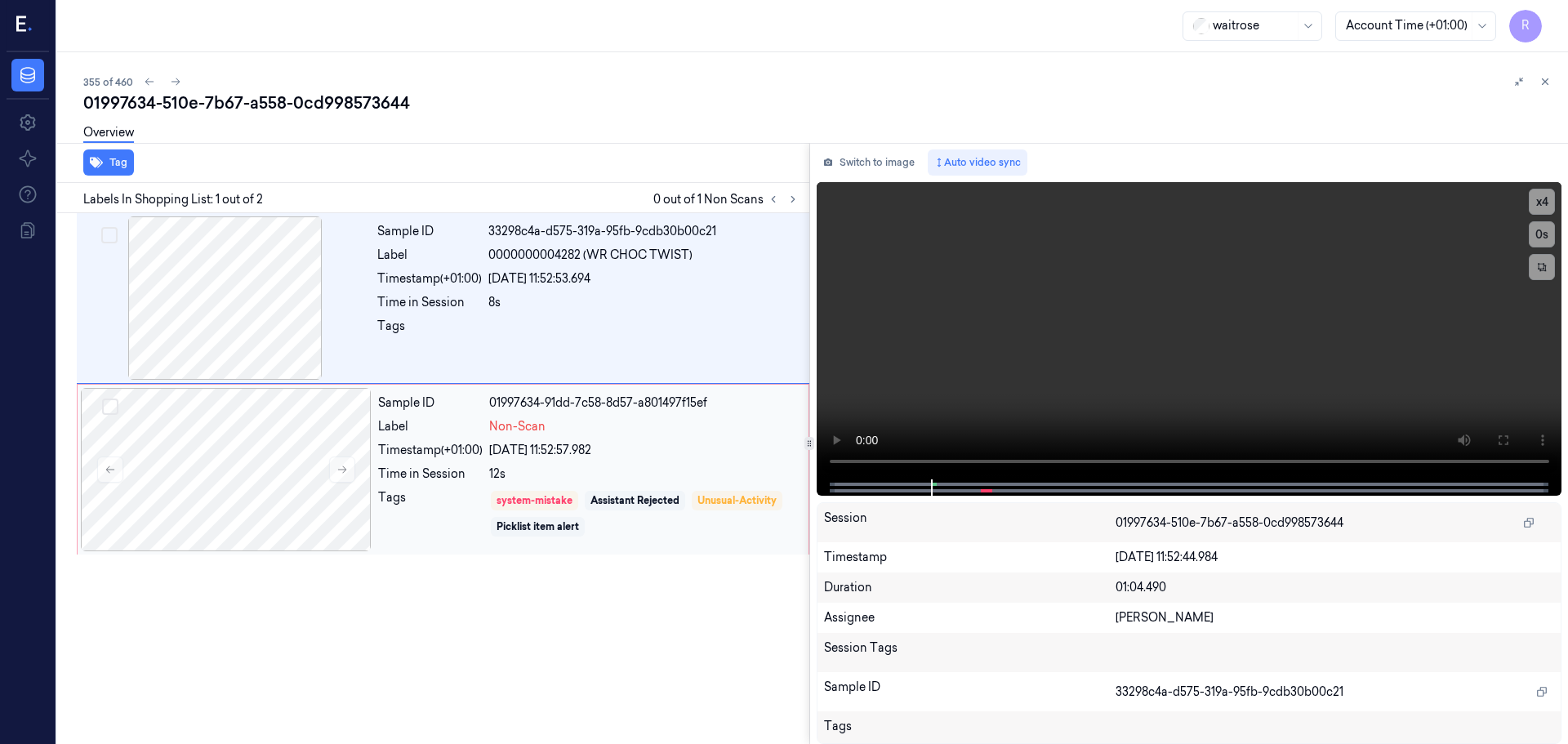
click at [638, 463] on div "Sample ID 01997634-91dd-7c58-8d57-a801497f15ef Label Non-Scan Timestamp (+01:00…" at bounding box center [589, 470] width 434 height 164
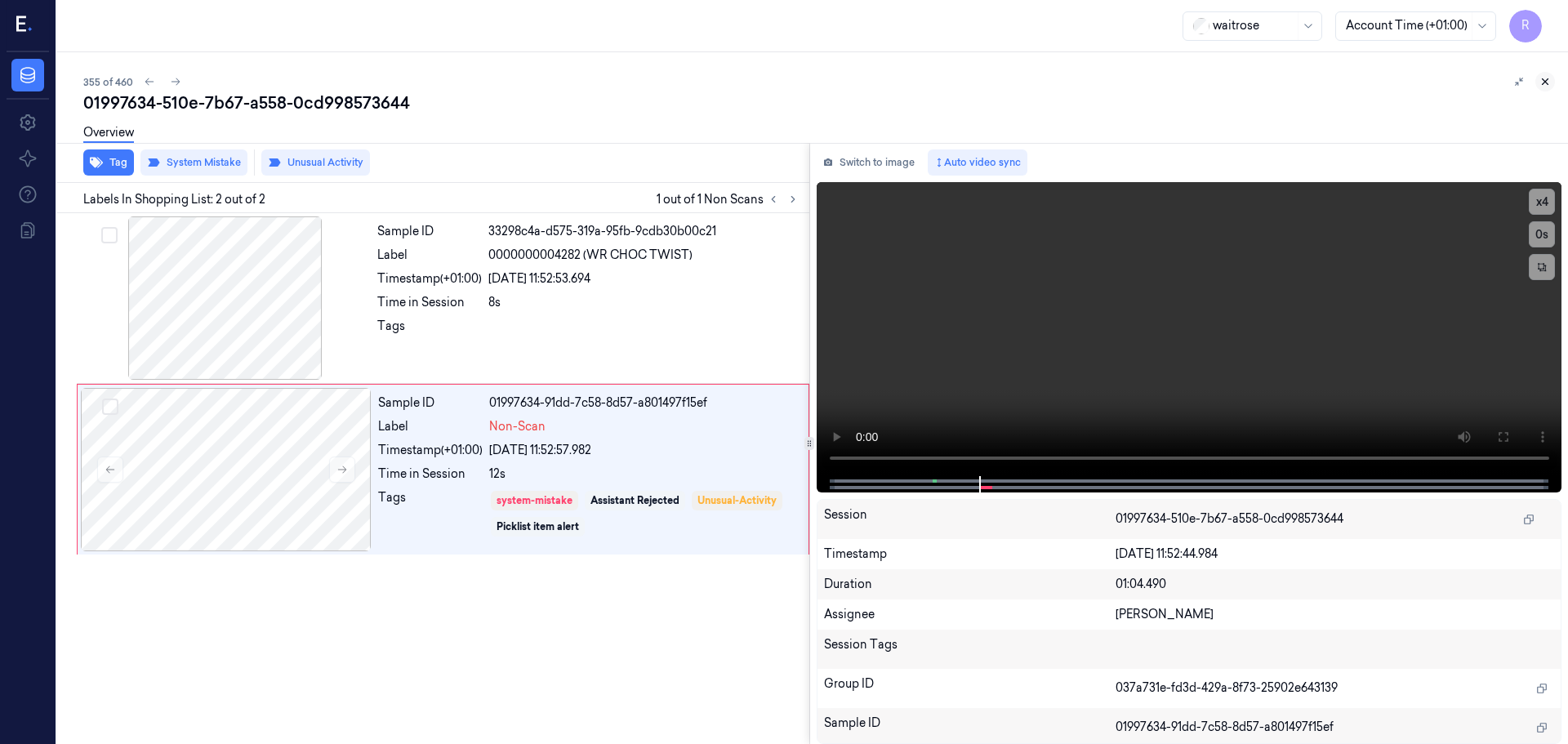
click at [1546, 87] on button at bounding box center [1544, 81] width 19 height 19
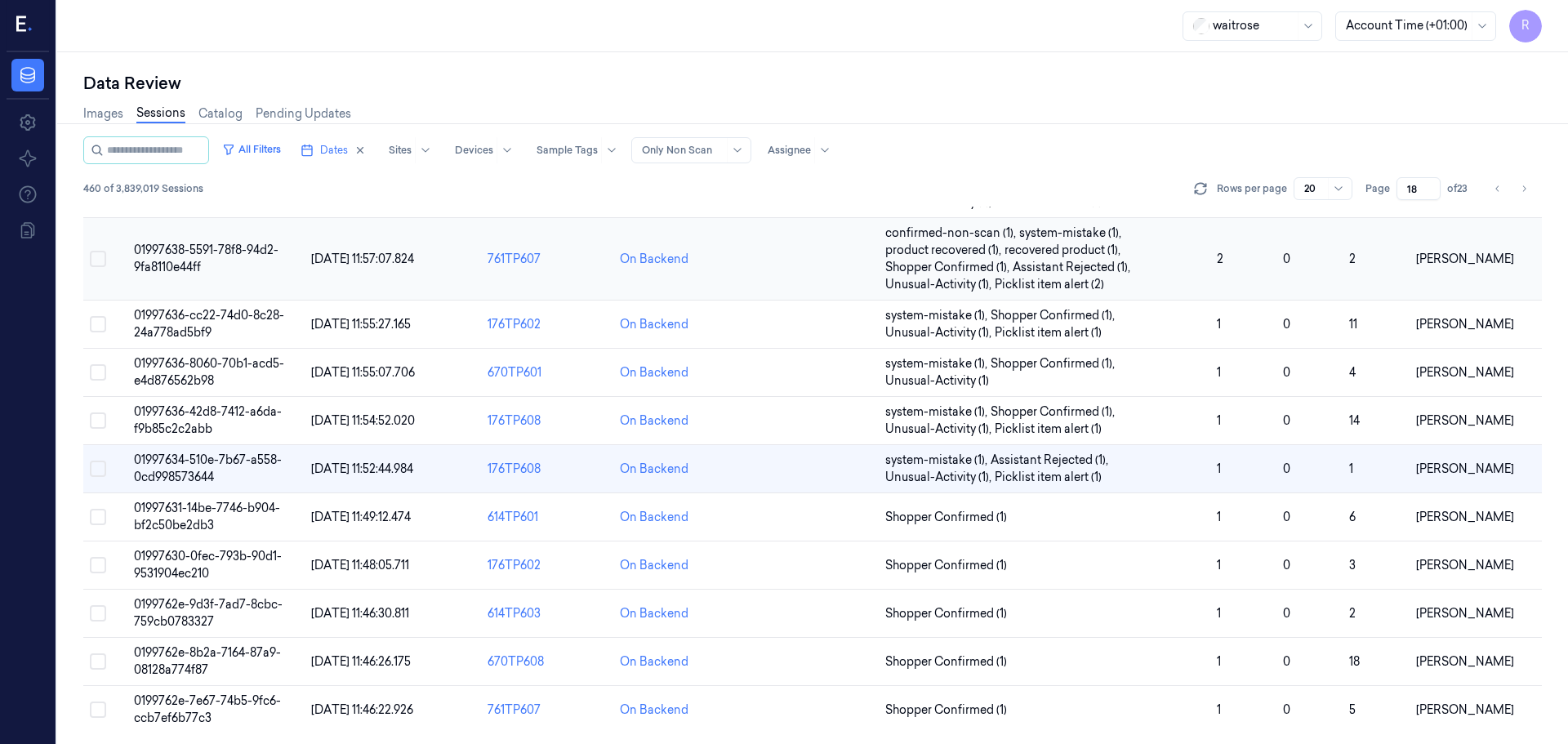
scroll to position [509, 0]
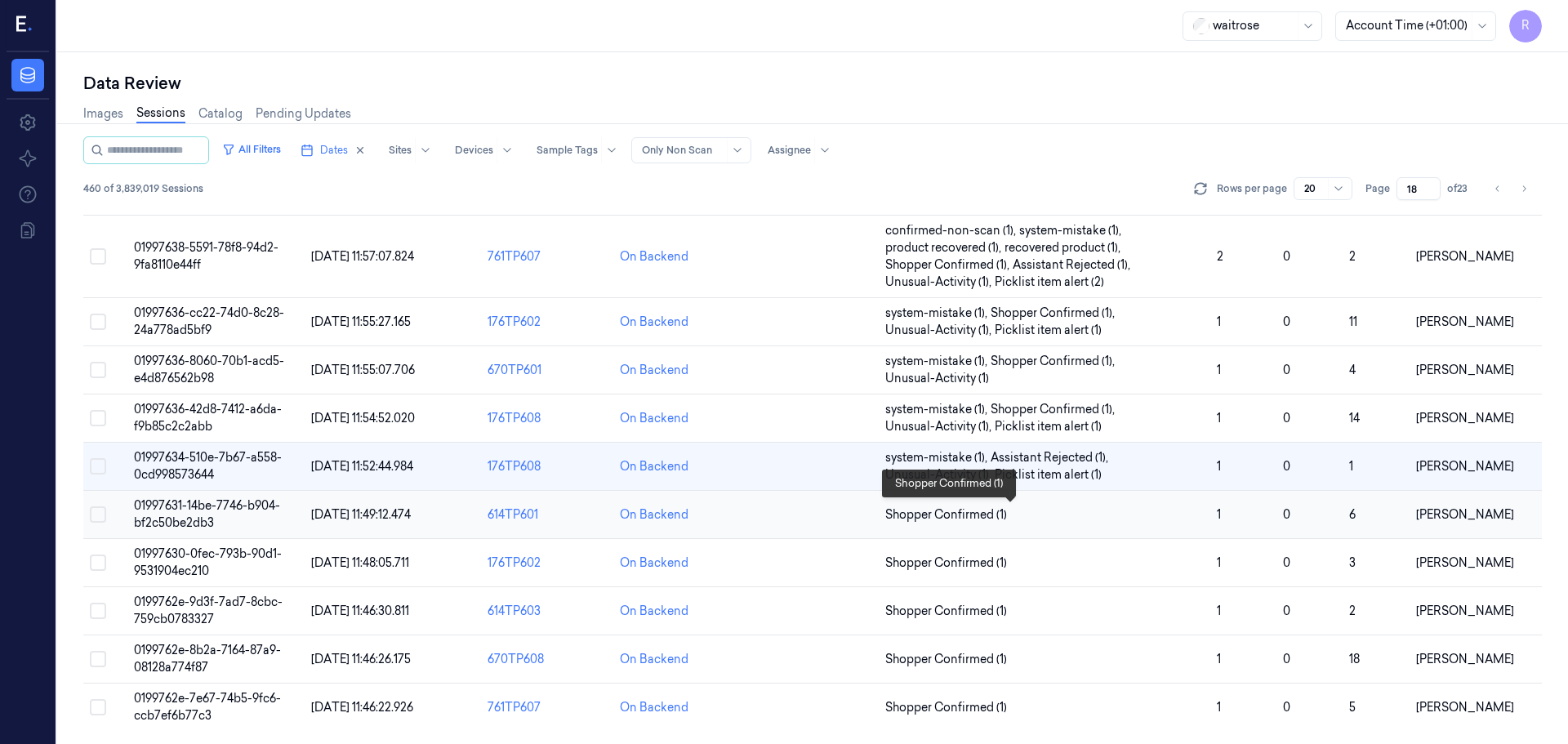
click at [1082, 518] on span "Shopper Confirmed (1)" at bounding box center [1045, 515] width 318 height 17
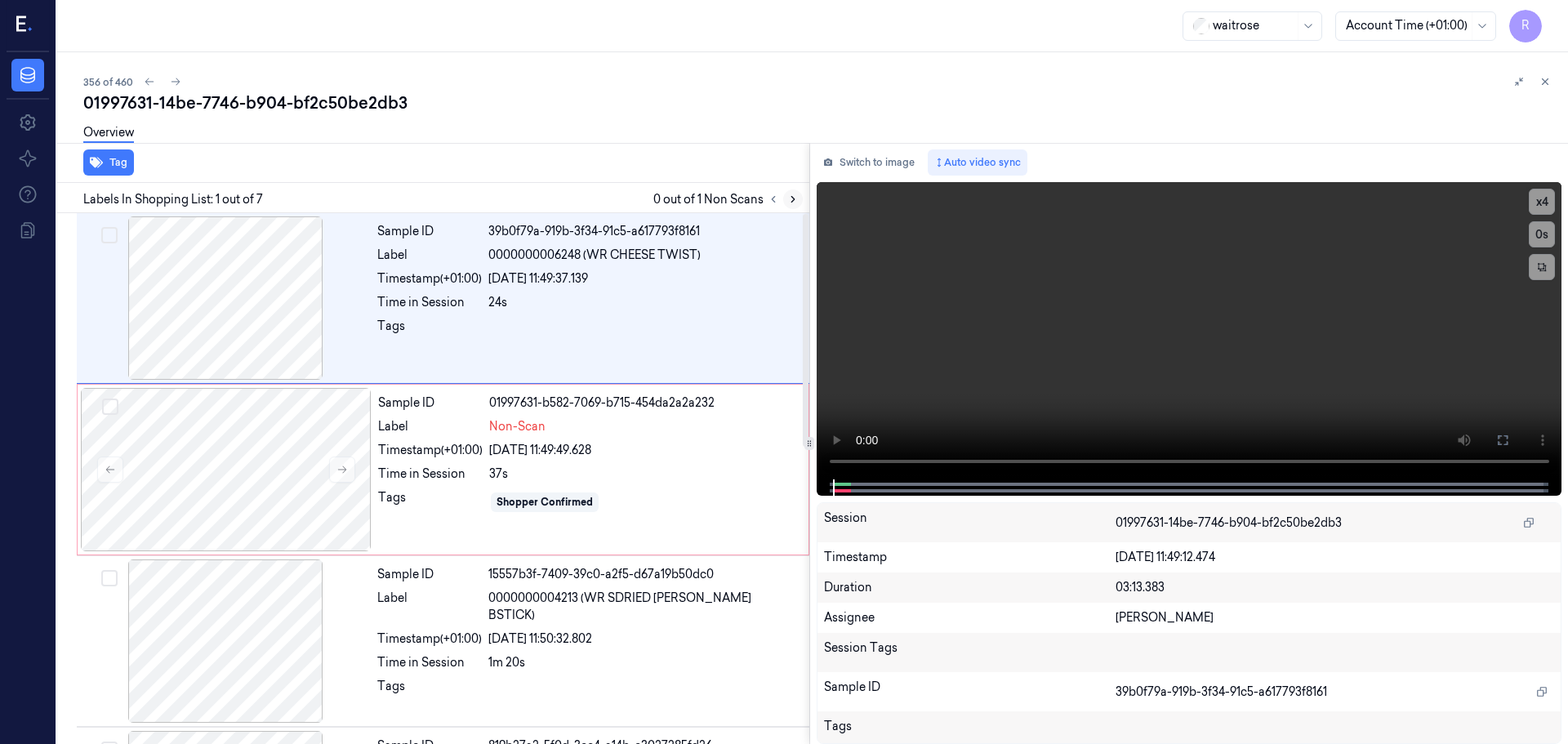
click at [797, 200] on icon at bounding box center [793, 199] width 11 height 11
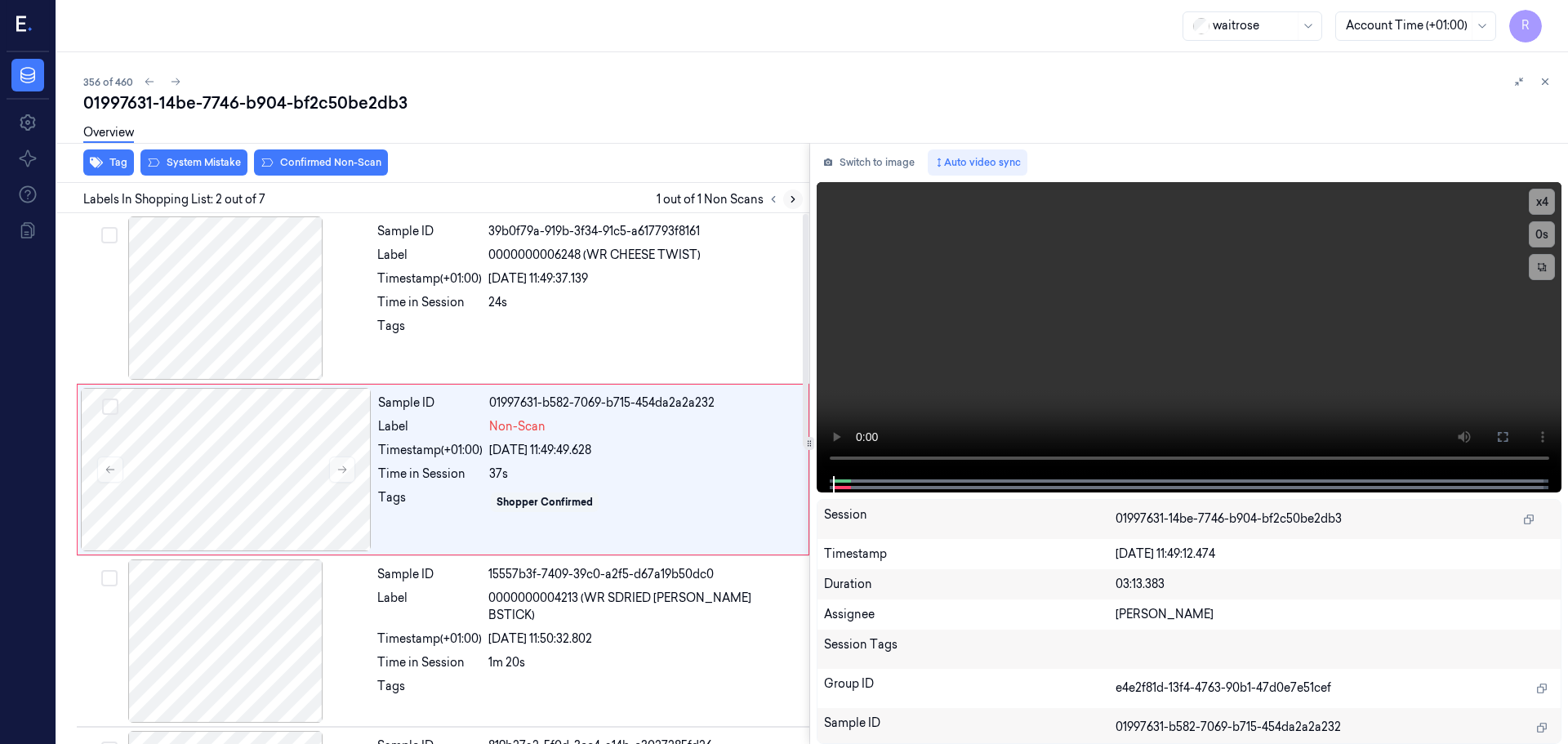
click at [797, 200] on icon at bounding box center [793, 199] width 11 height 11
click at [203, 250] on div at bounding box center [225, 298] width 291 height 164
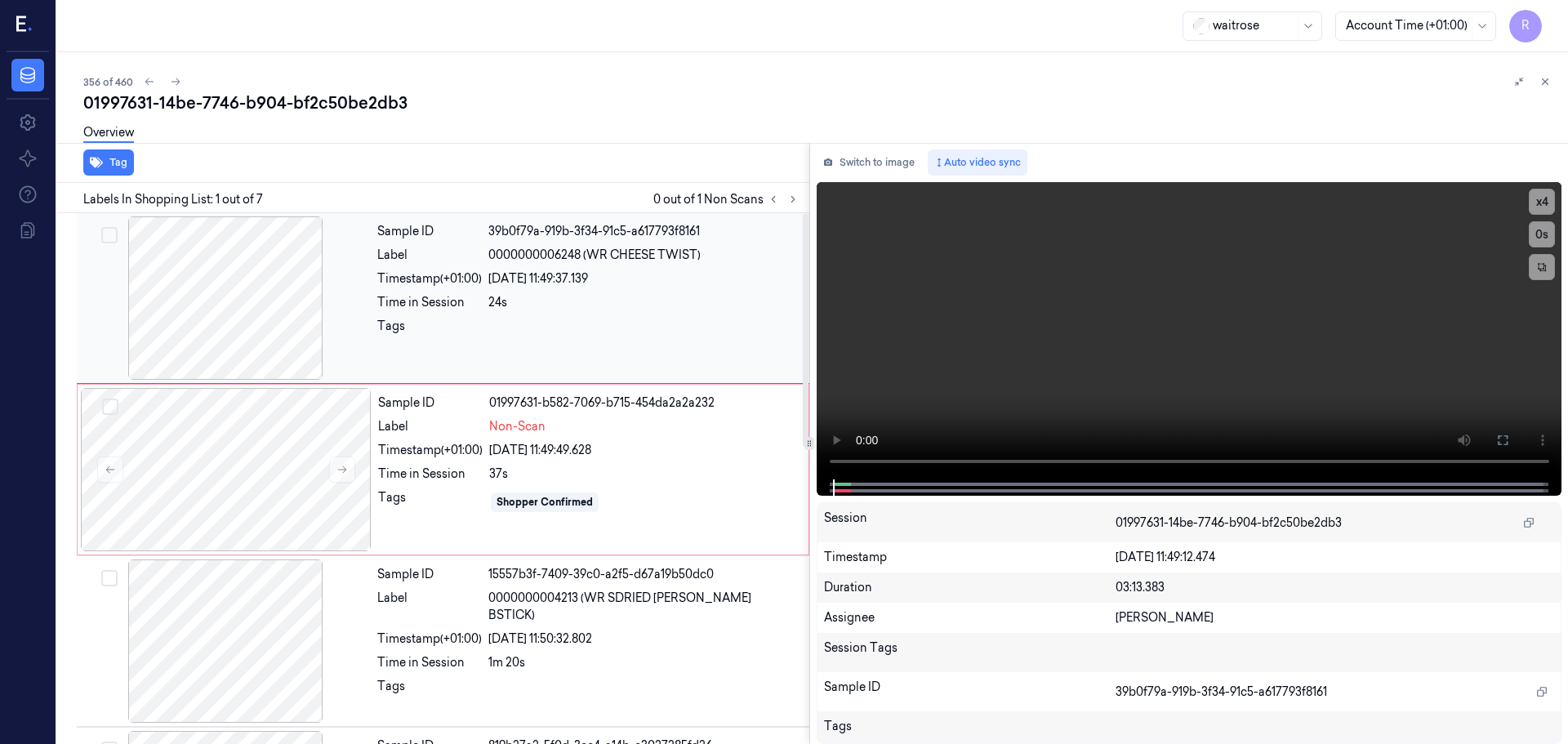
click at [239, 290] on div at bounding box center [225, 298] width 291 height 164
click at [240, 290] on div at bounding box center [225, 298] width 291 height 164
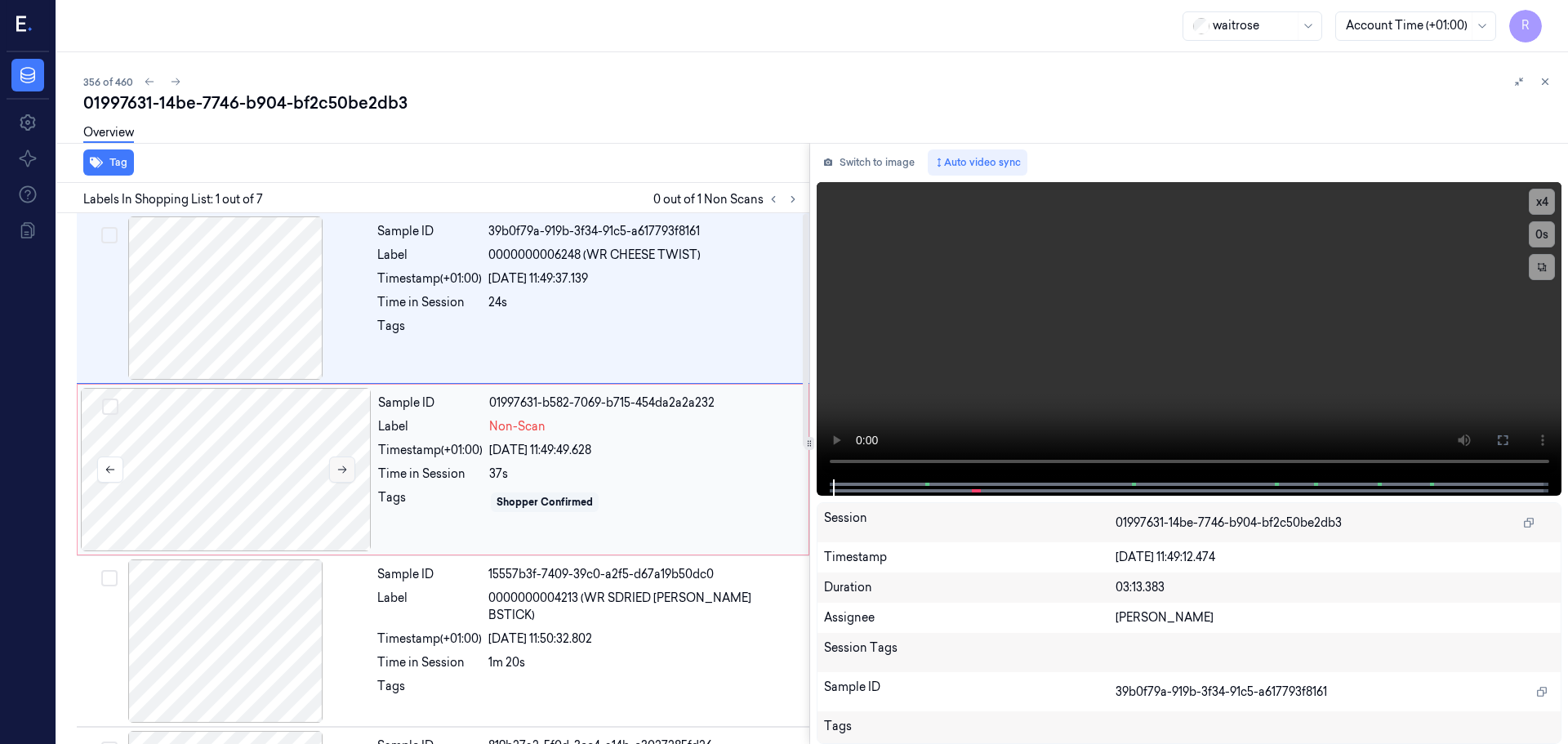
click at [339, 465] on icon at bounding box center [342, 469] width 11 height 11
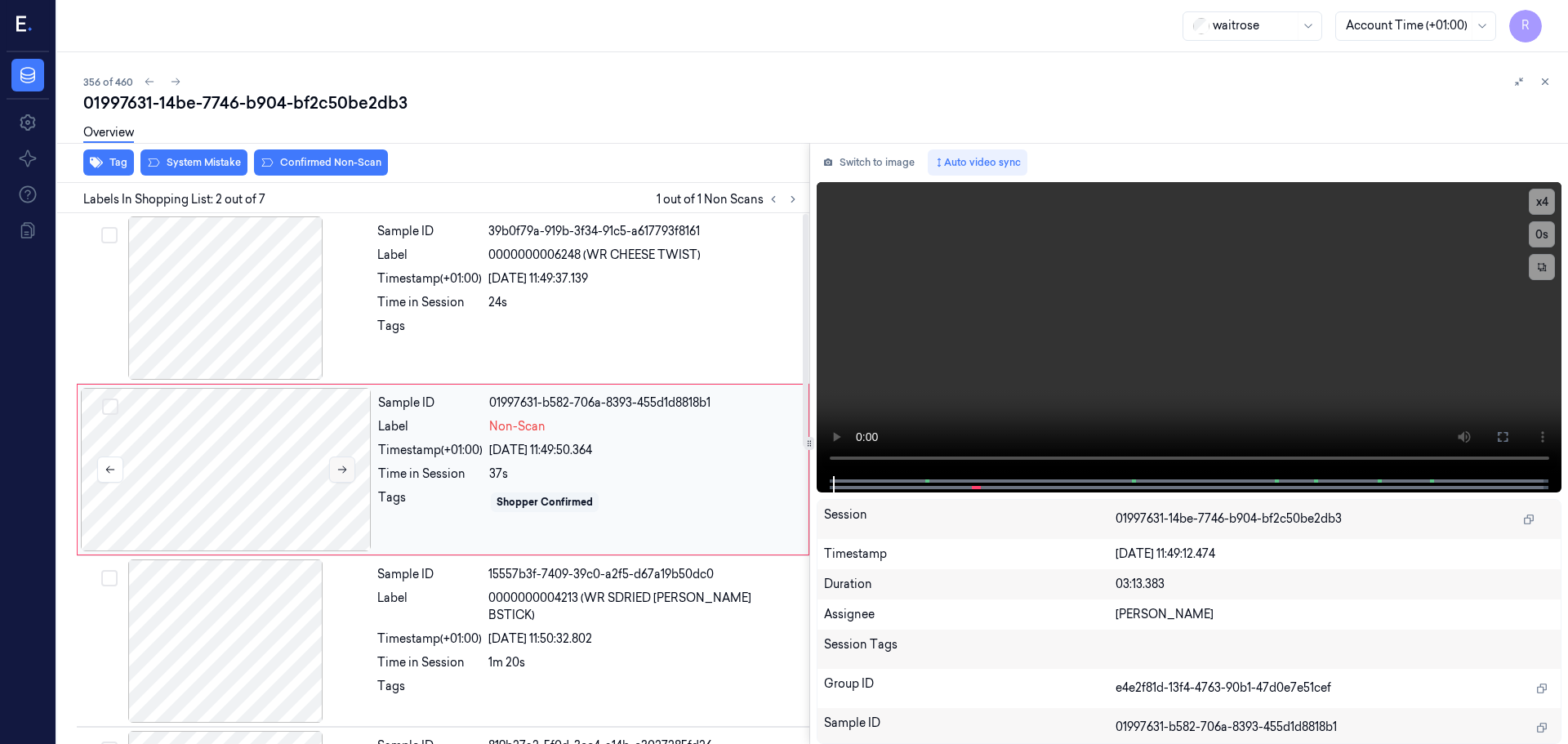
click at [339, 465] on icon at bounding box center [342, 469] width 11 height 11
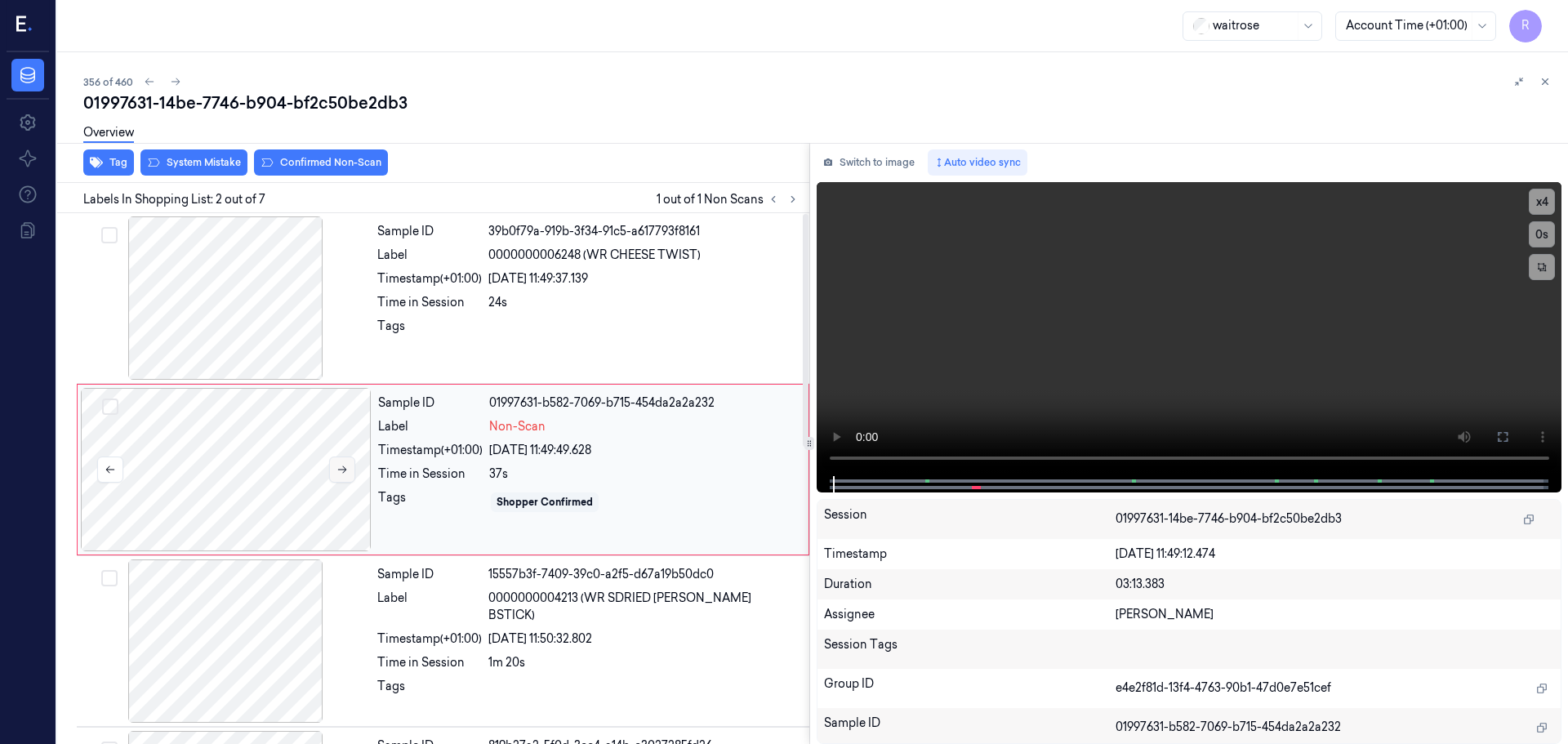
click at [339, 465] on icon at bounding box center [342, 469] width 11 height 11
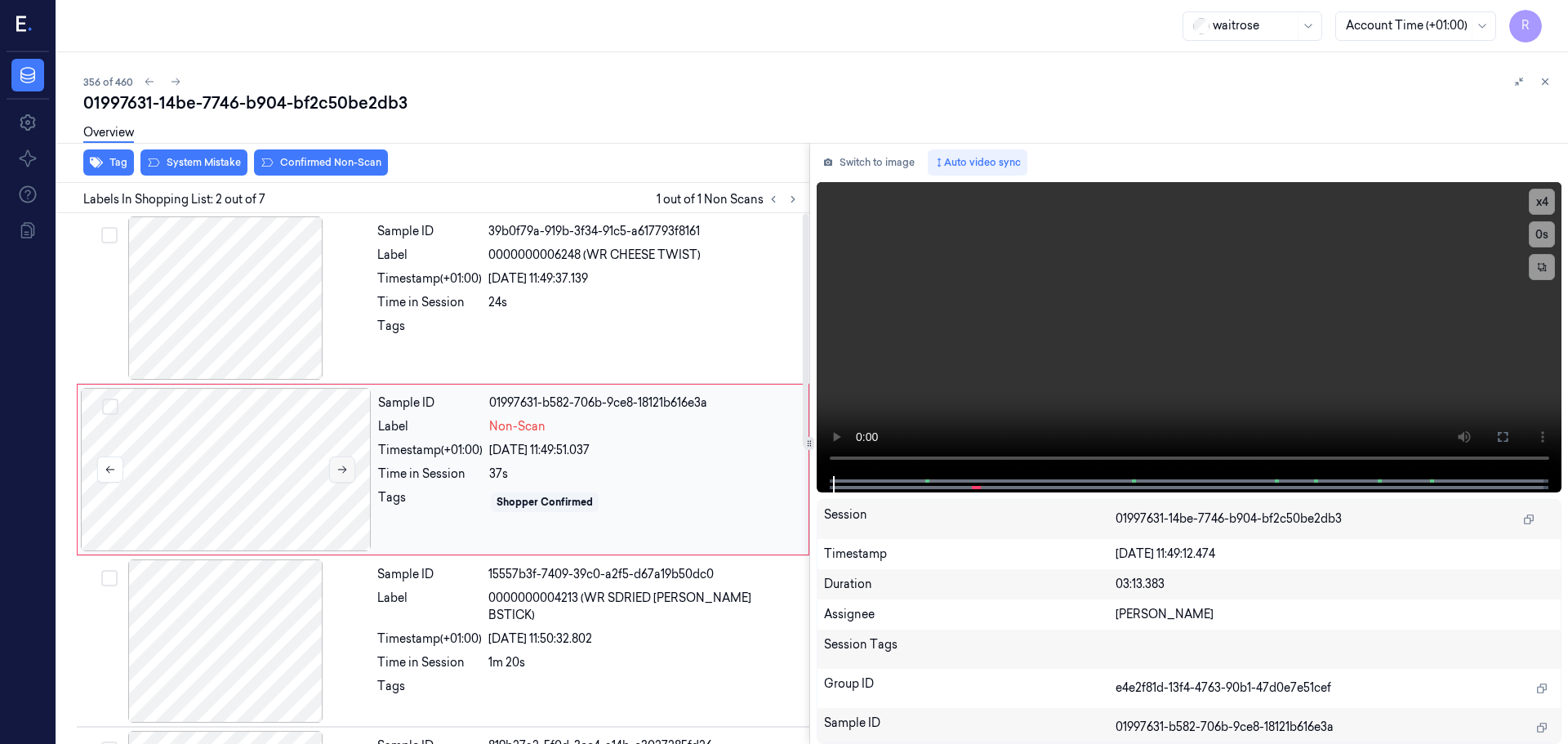
click at [339, 465] on icon at bounding box center [342, 469] width 11 height 11
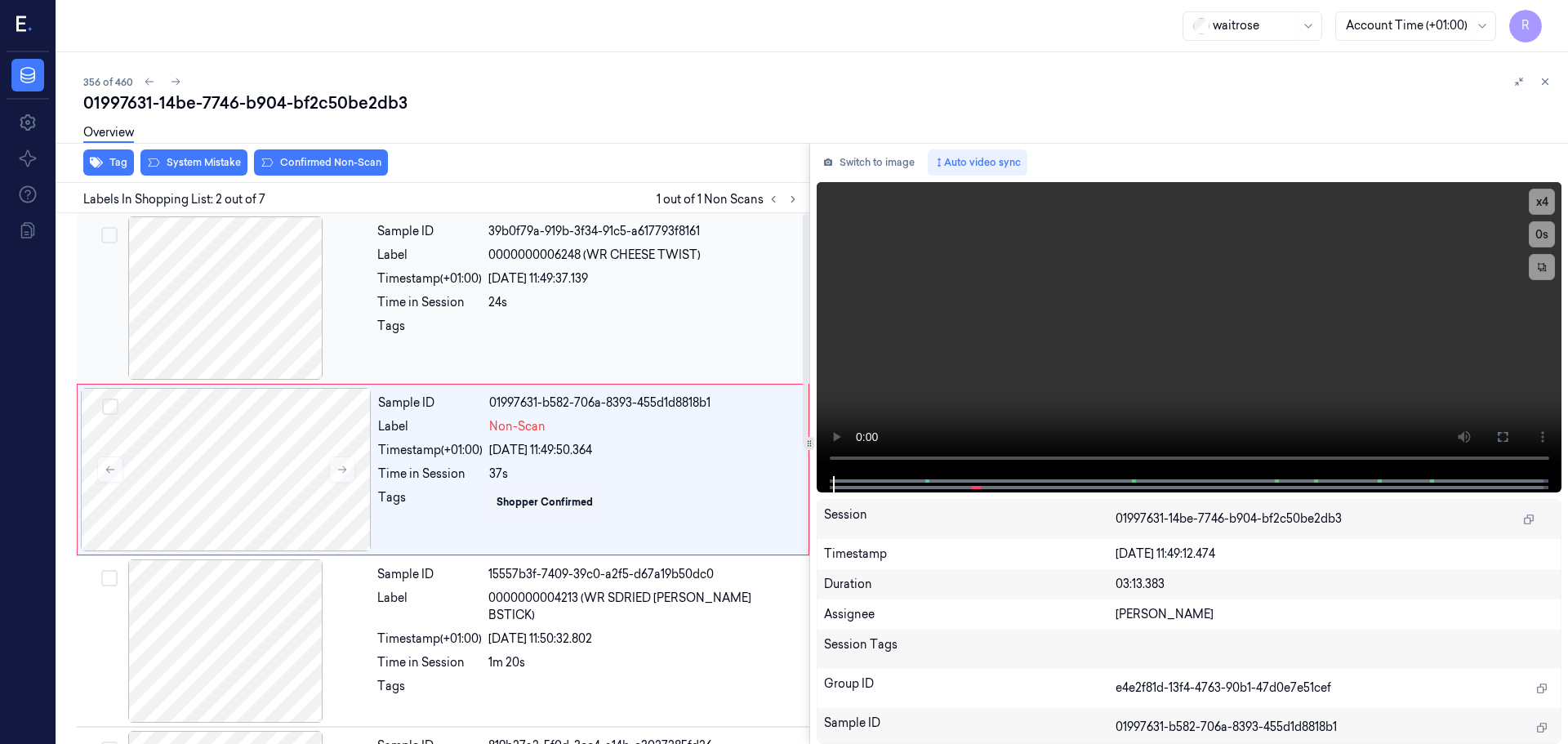
click at [263, 333] on div at bounding box center [225, 298] width 291 height 164
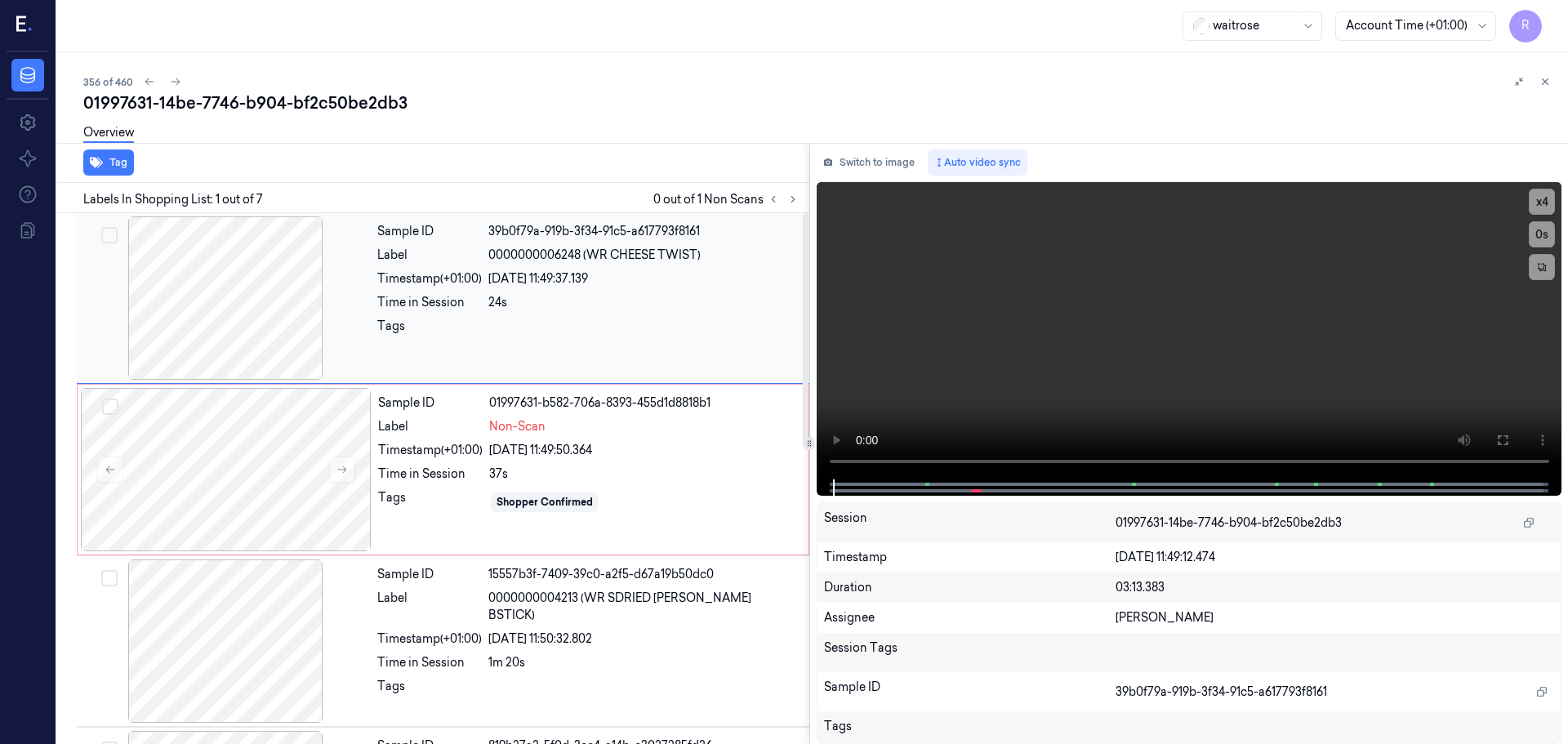
click at [254, 310] on div at bounding box center [225, 298] width 291 height 164
click at [335, 470] on button at bounding box center [342, 469] width 26 height 26
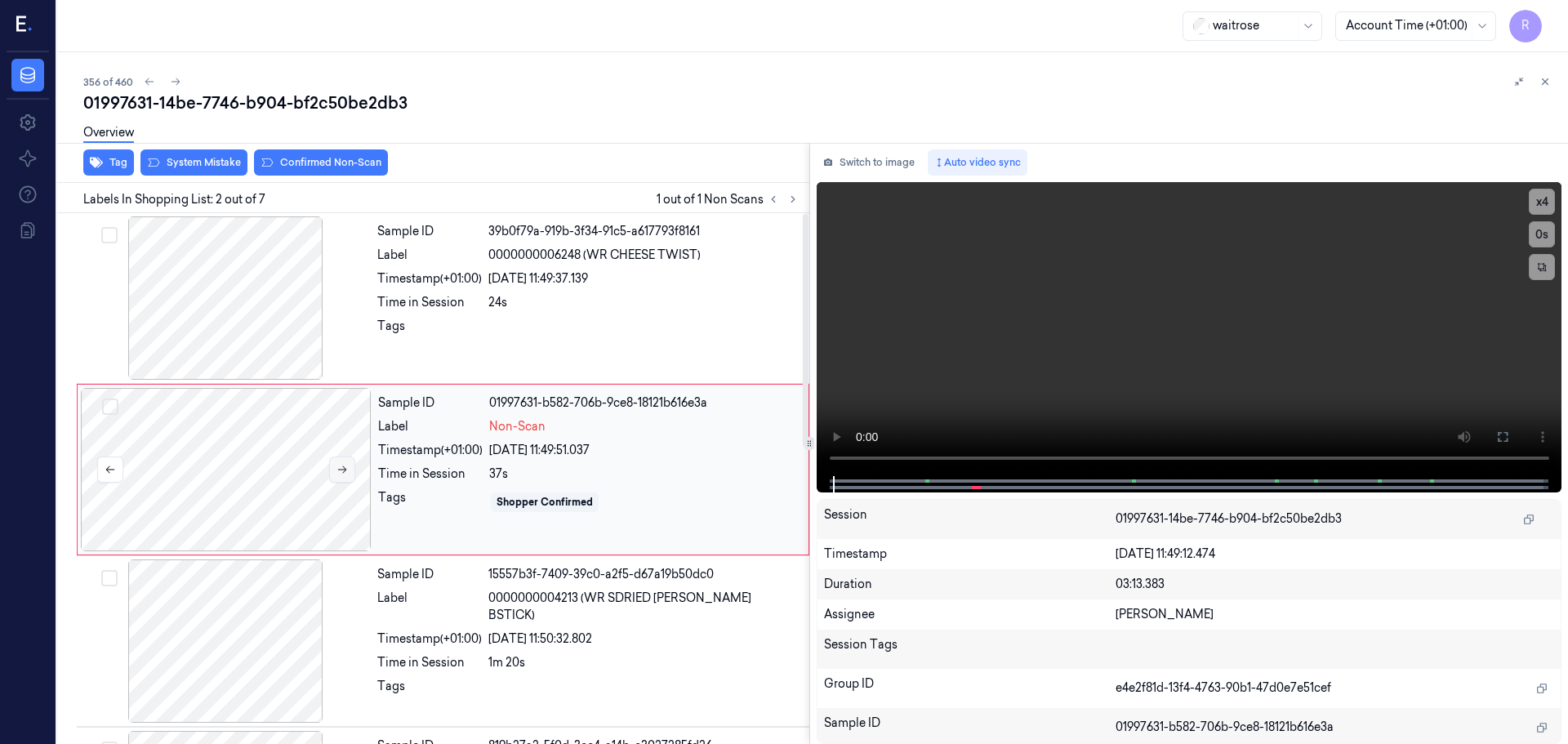
click at [335, 470] on button at bounding box center [342, 469] width 26 height 26
click at [241, 274] on div at bounding box center [225, 298] width 291 height 164
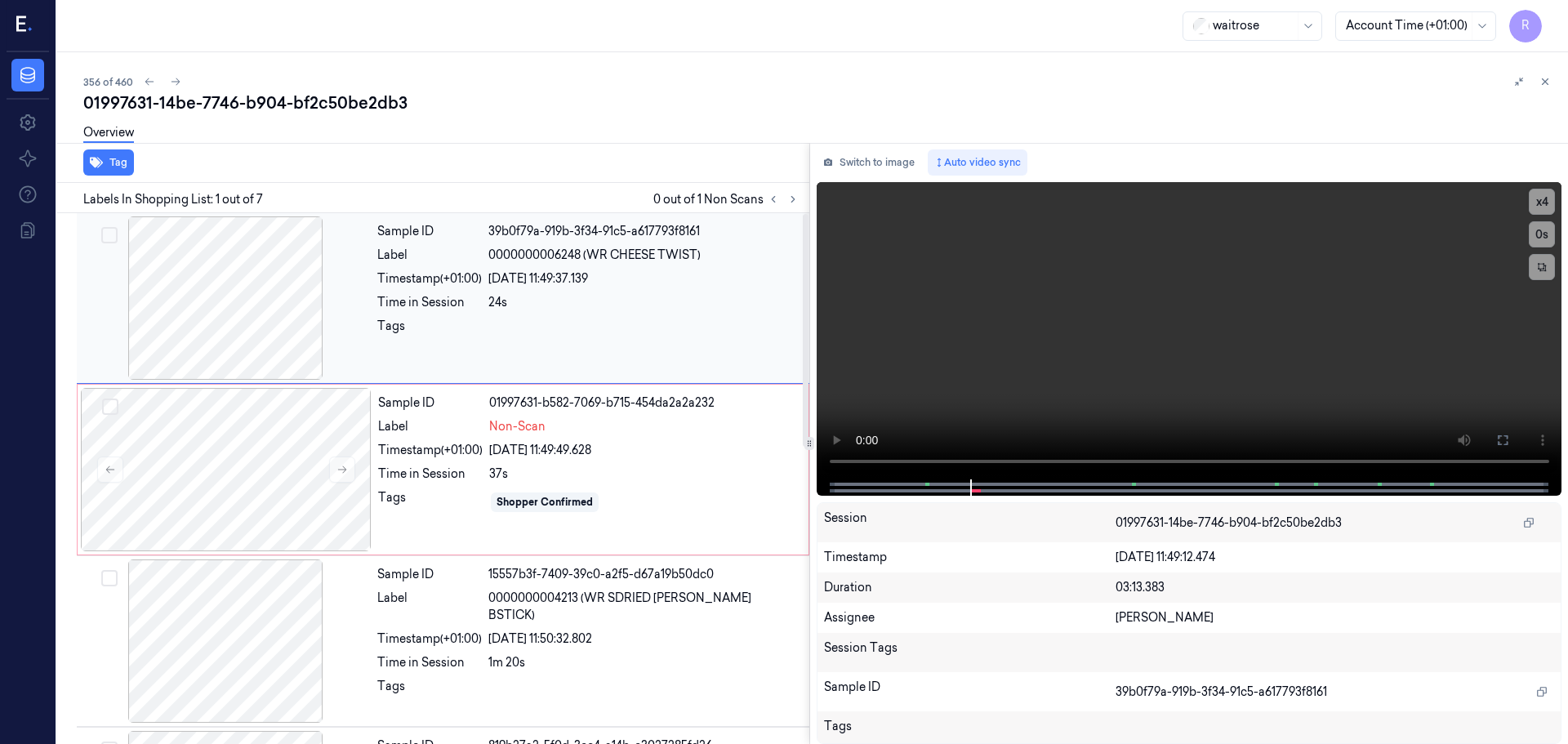
click at [241, 274] on div at bounding box center [225, 298] width 291 height 164
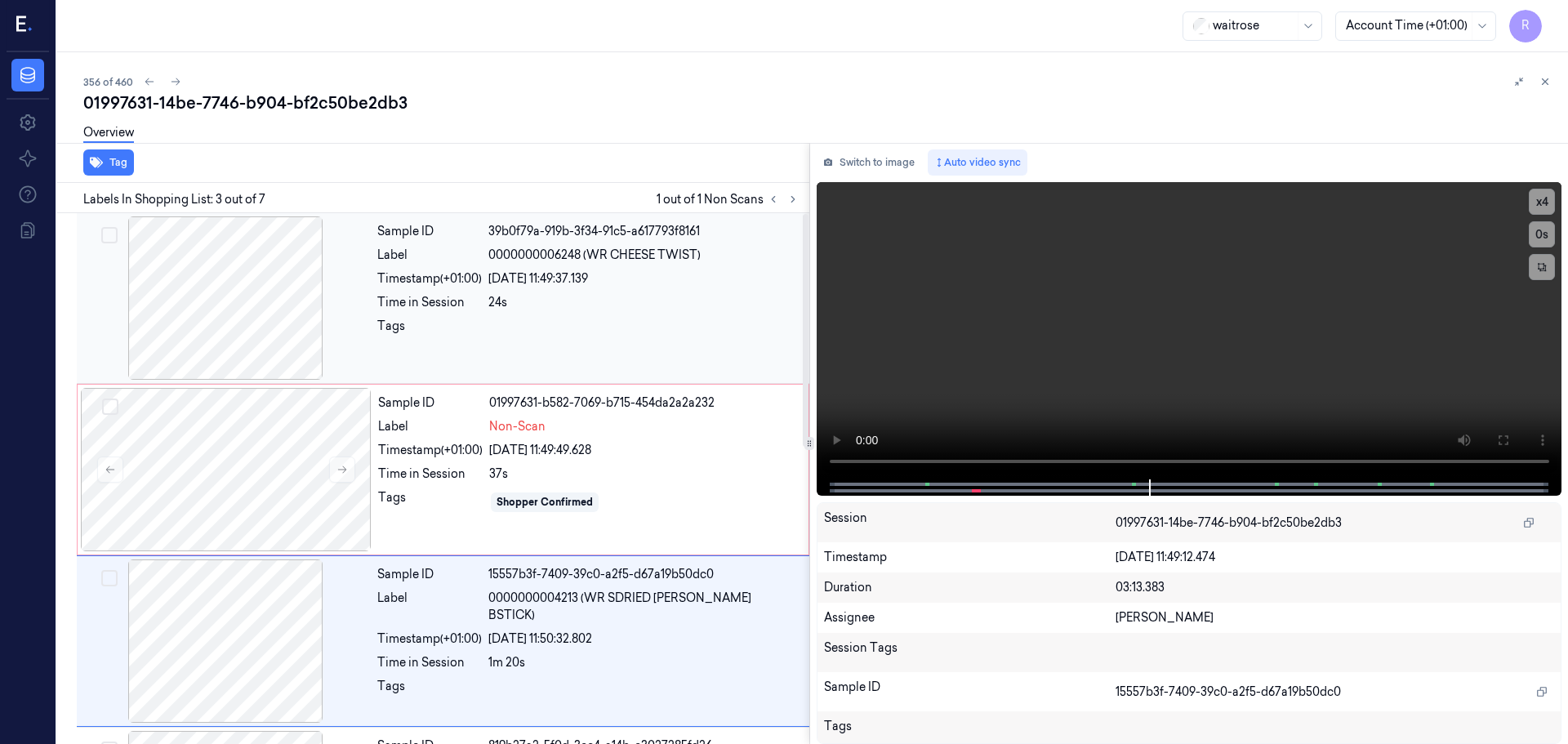
click at [272, 324] on div at bounding box center [225, 298] width 291 height 164
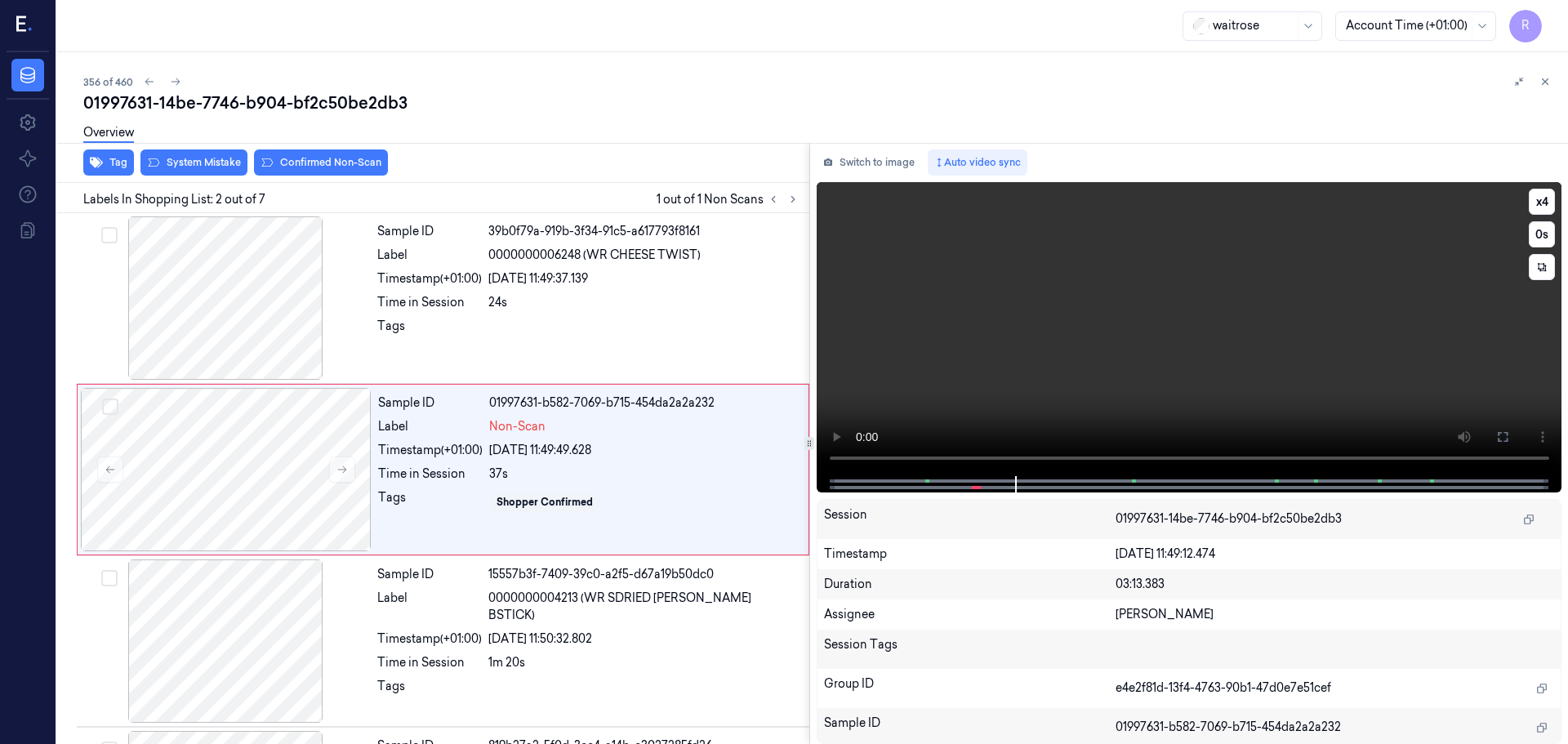
click at [847, 416] on video at bounding box center [1189, 329] width 746 height 294
click at [581, 332] on div at bounding box center [644, 330] width 311 height 26
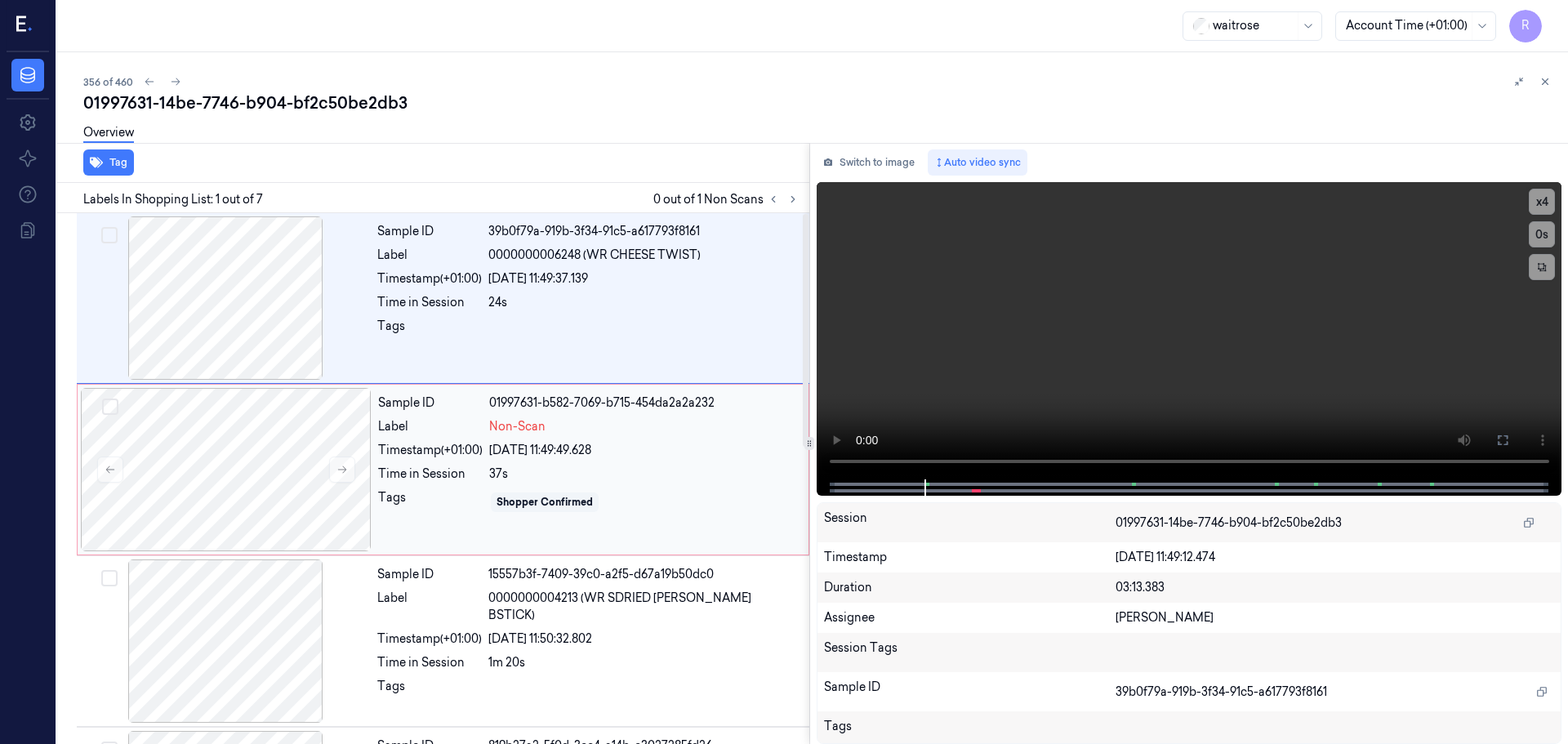
click at [599, 487] on div "Sample ID 01997631-b582-7069-b715-454da2a2a232 Label Non-Scan Timestamp (+01:00…" at bounding box center [589, 470] width 434 height 164
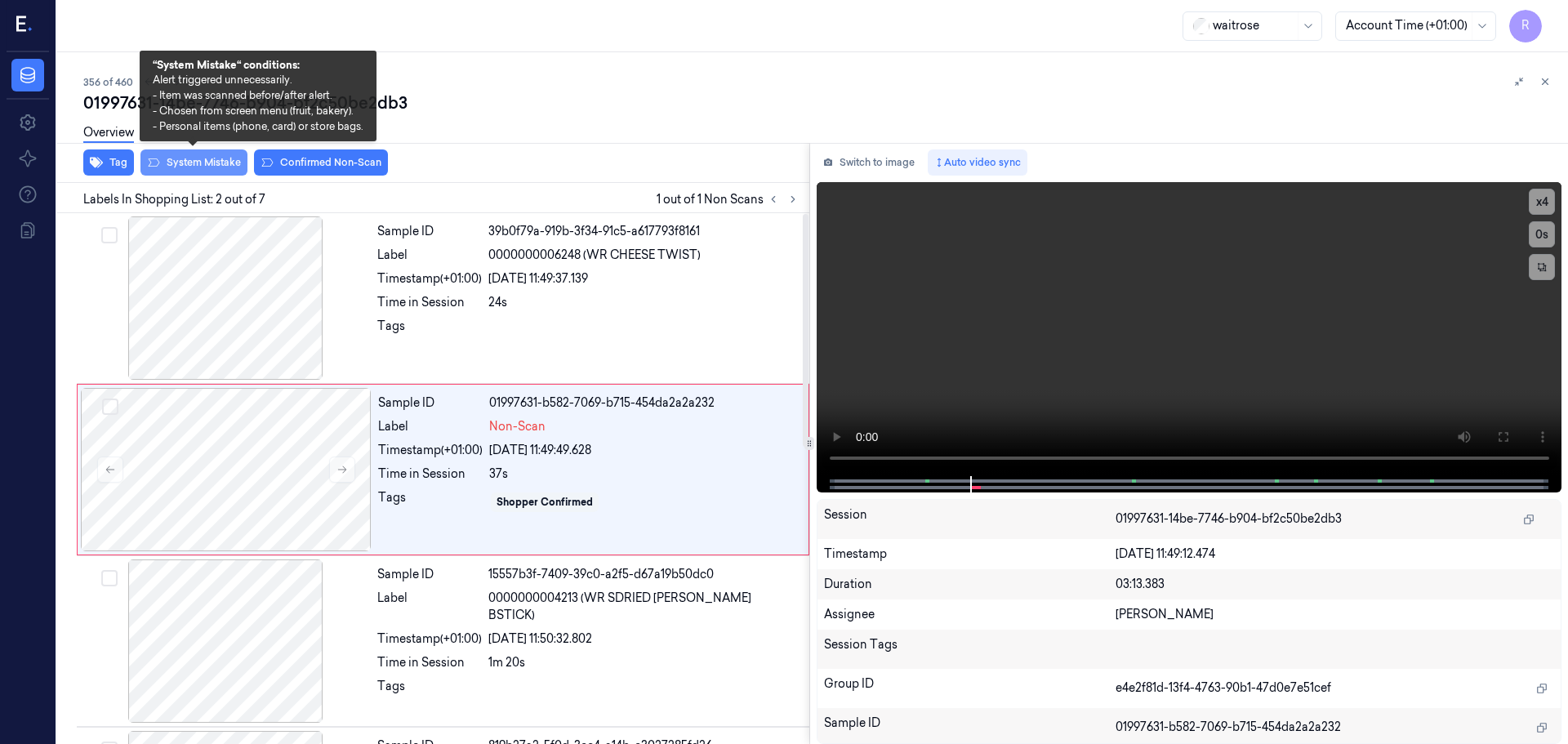
click at [183, 163] on button "System Mistake" at bounding box center [194, 163] width 107 height 26
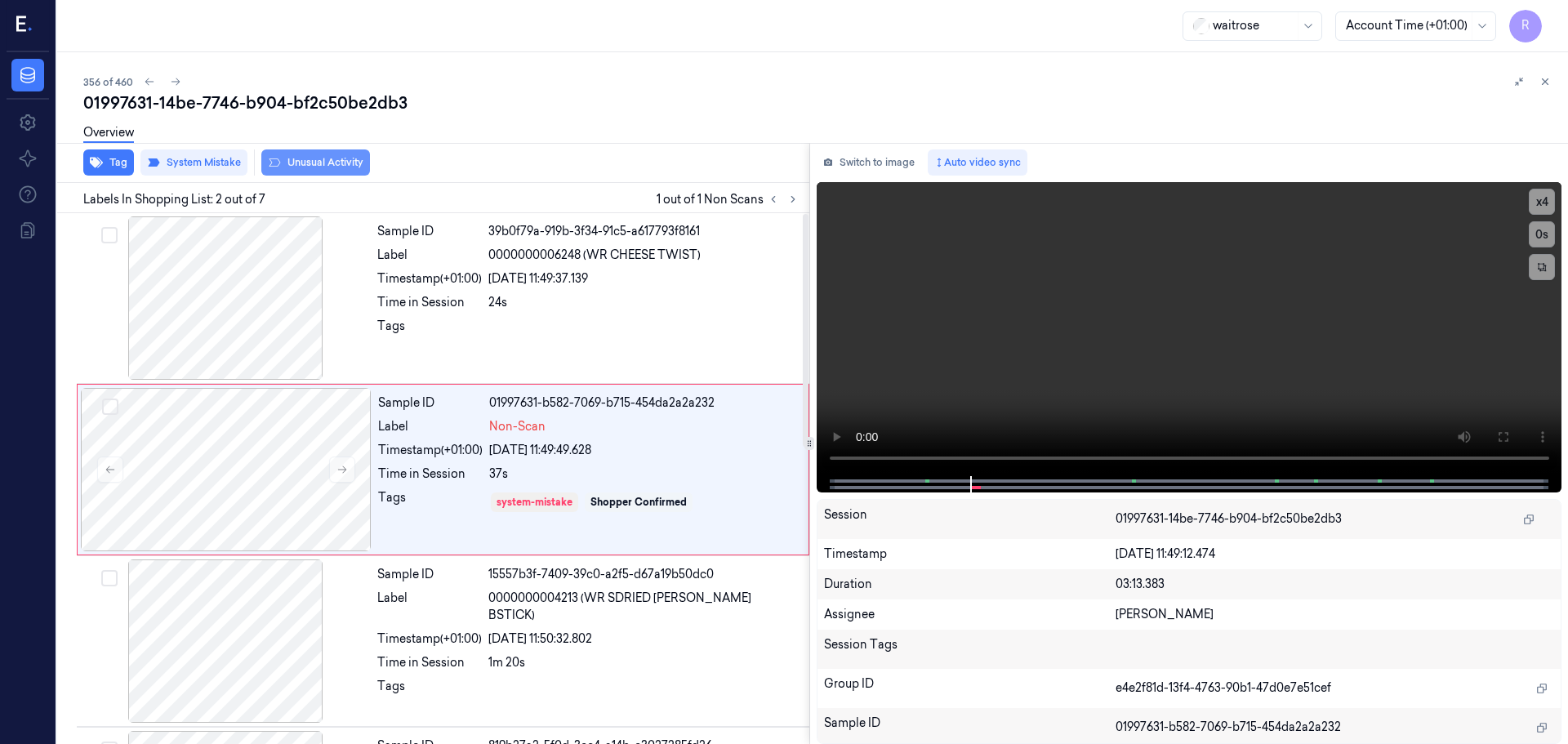
click at [330, 169] on button "Unusual Activity" at bounding box center [315, 163] width 109 height 26
click at [109, 156] on button "Tag" at bounding box center [109, 163] width 51 height 26
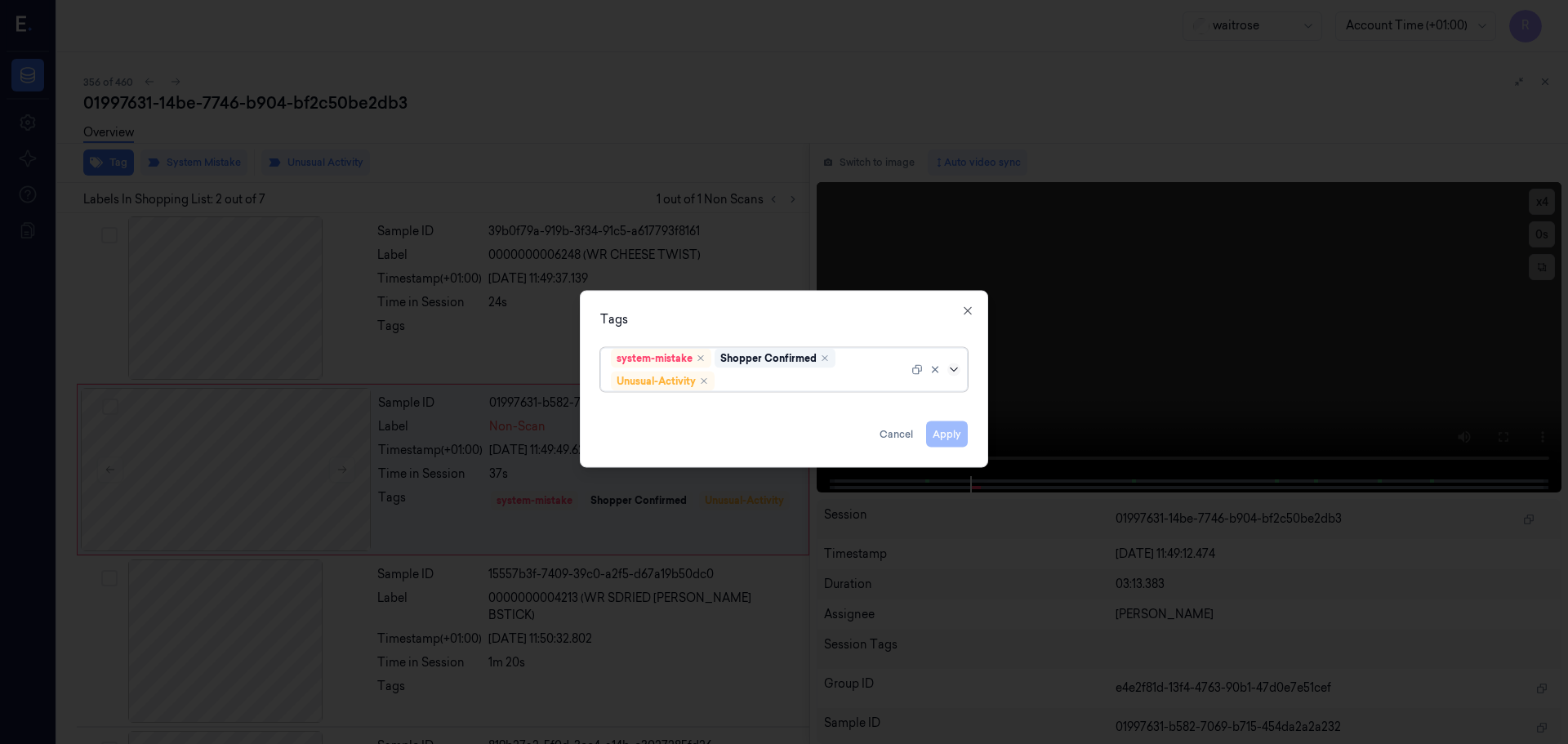
click at [949, 368] on icon at bounding box center [954, 369] width 13 height 13
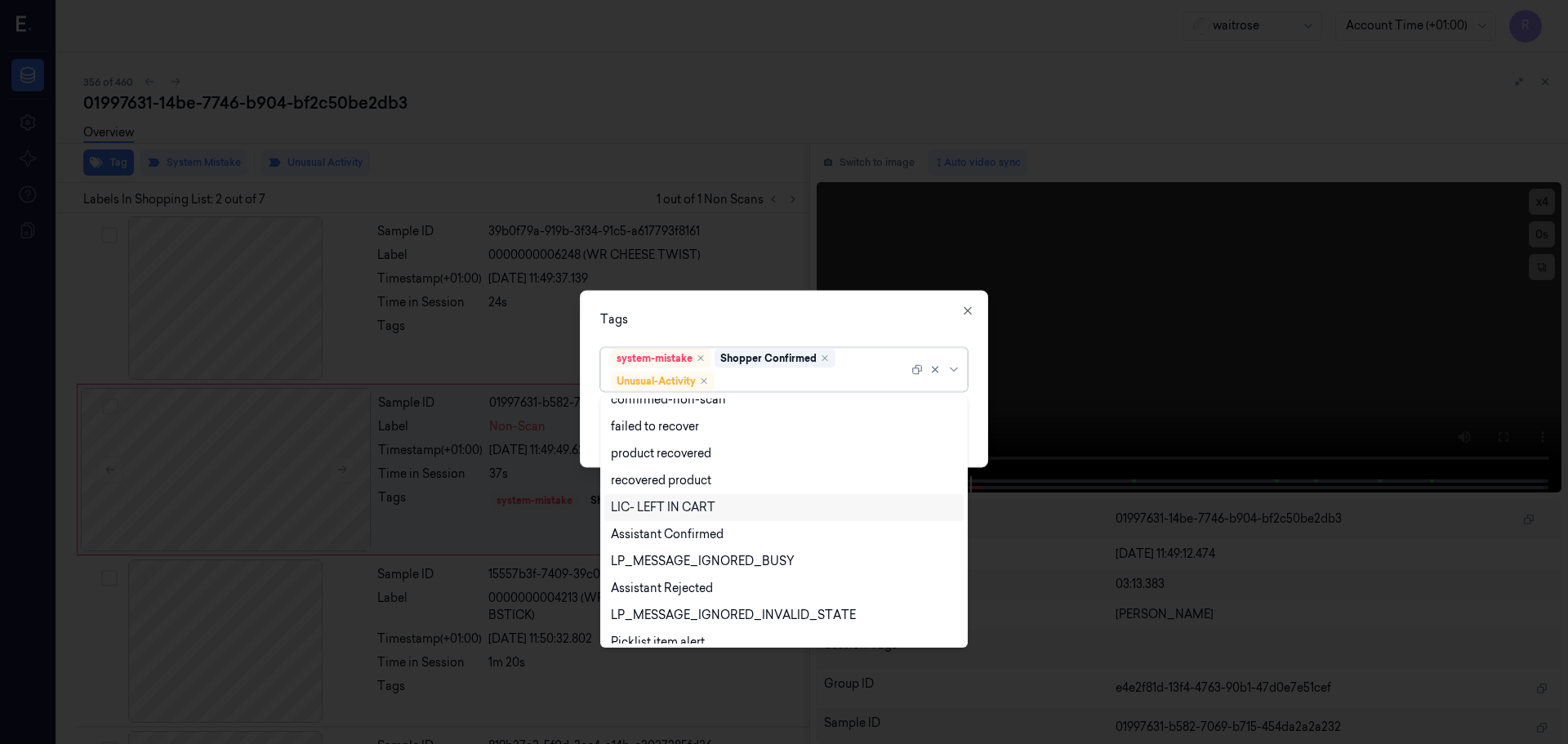
scroll to position [213, 0]
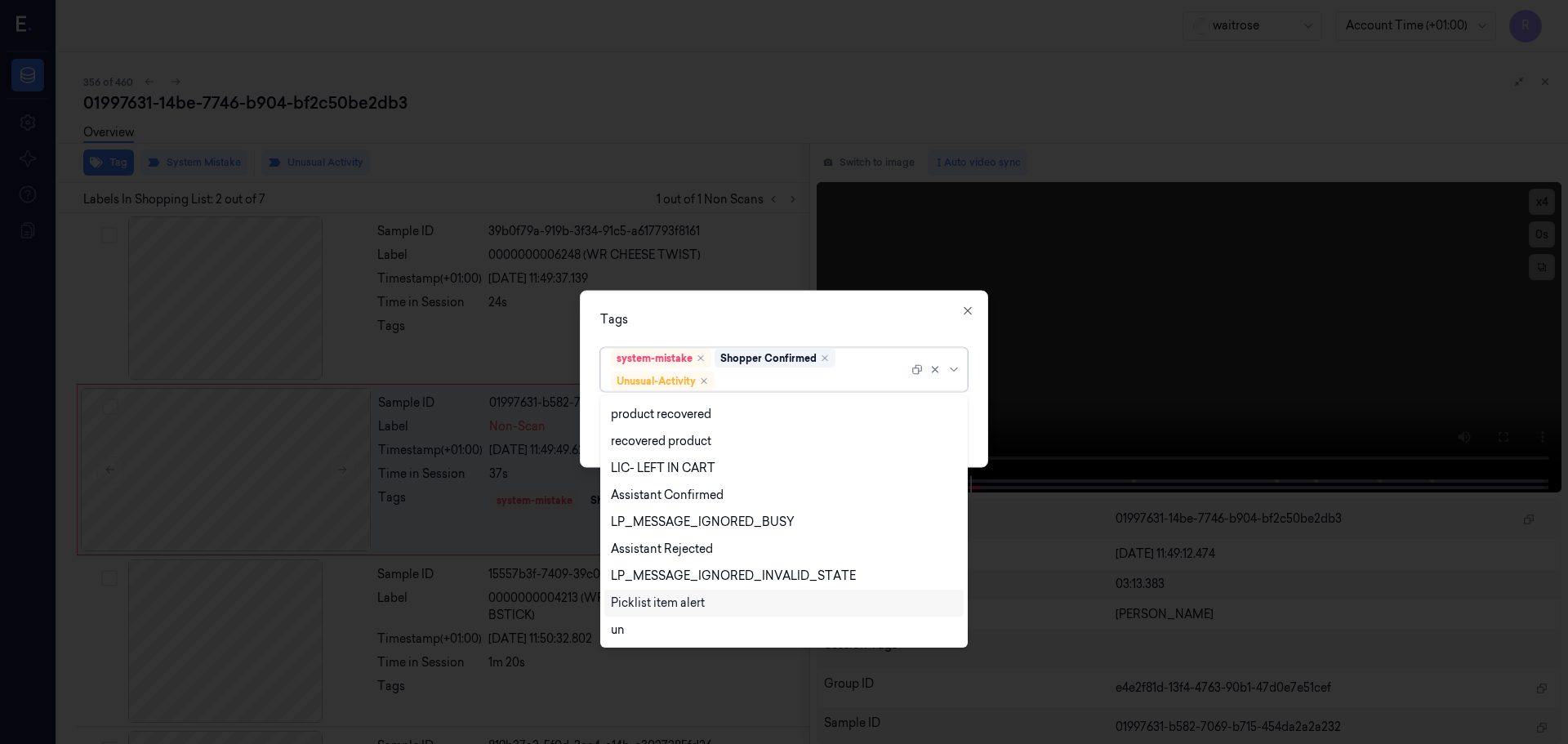
click at [668, 601] on div "Picklist item alert" at bounding box center [658, 602] width 94 height 17
click at [849, 311] on div "Tags" at bounding box center [784, 318] width 368 height 17
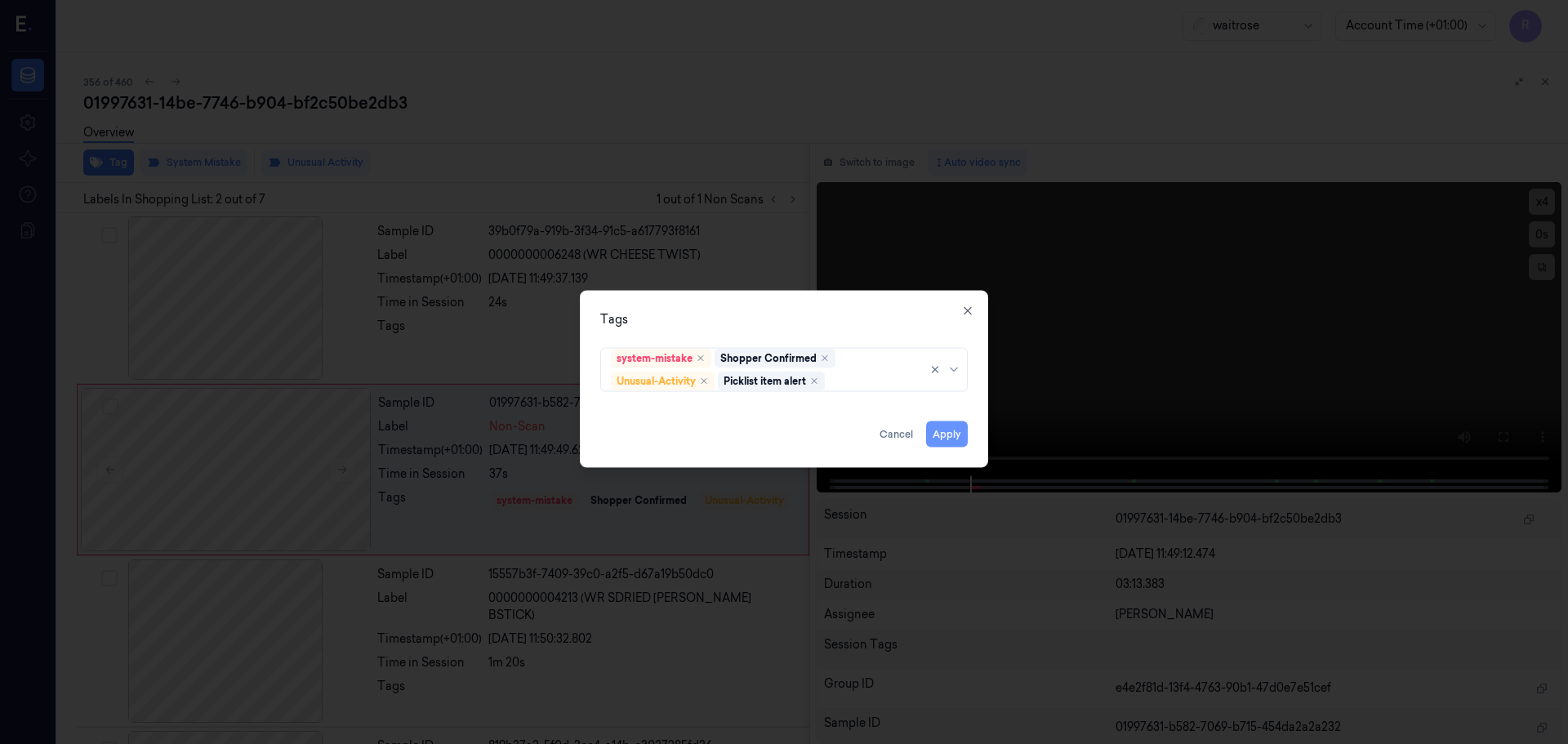
click at [956, 432] on button "Apply" at bounding box center [946, 433] width 41 height 26
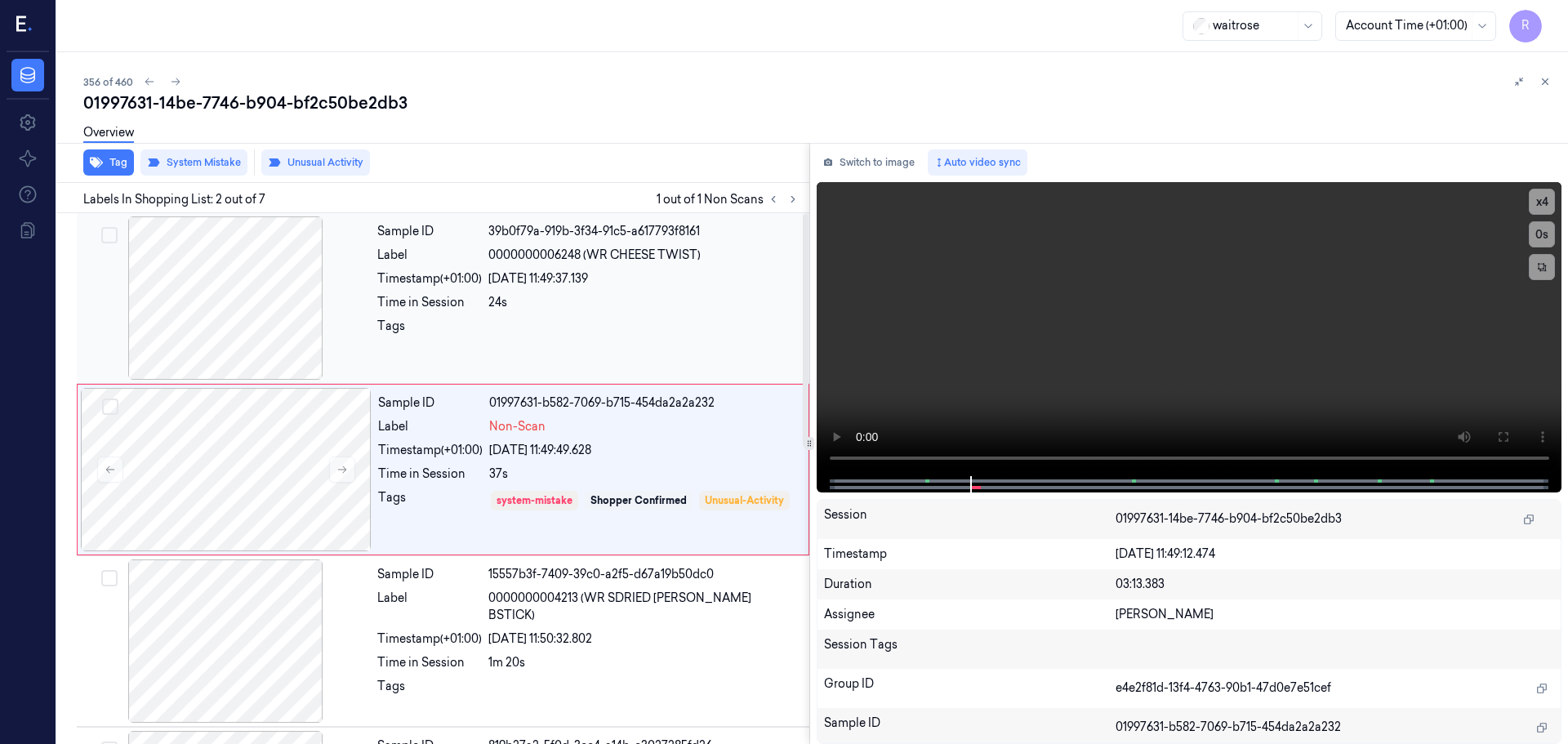
click at [609, 303] on div "24s" at bounding box center [644, 303] width 311 height 17
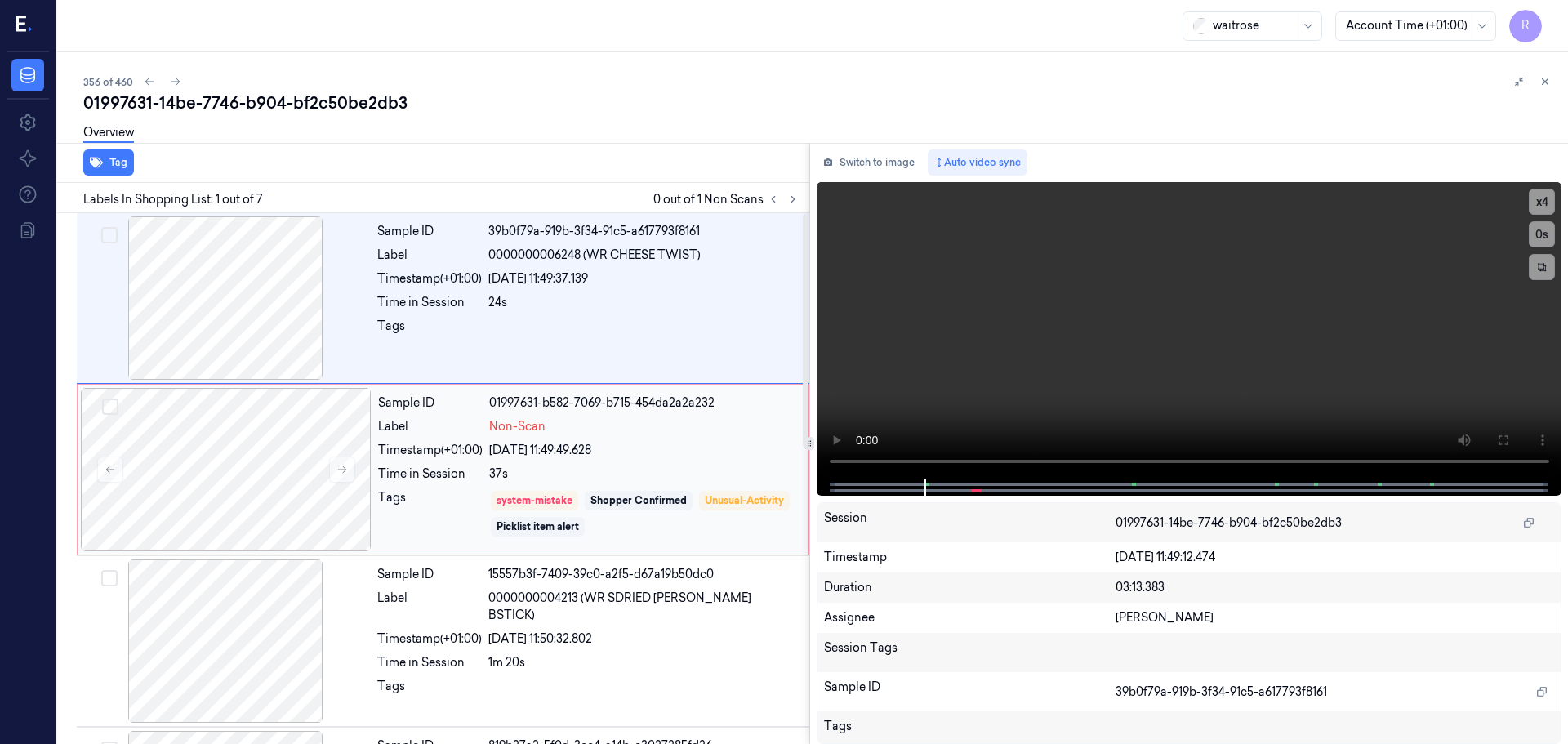
click at [653, 436] on div "Sample ID 01997631-b582-7069-b715-454da2a2a232 Label Non-Scan Timestamp (+01:00…" at bounding box center [589, 470] width 434 height 164
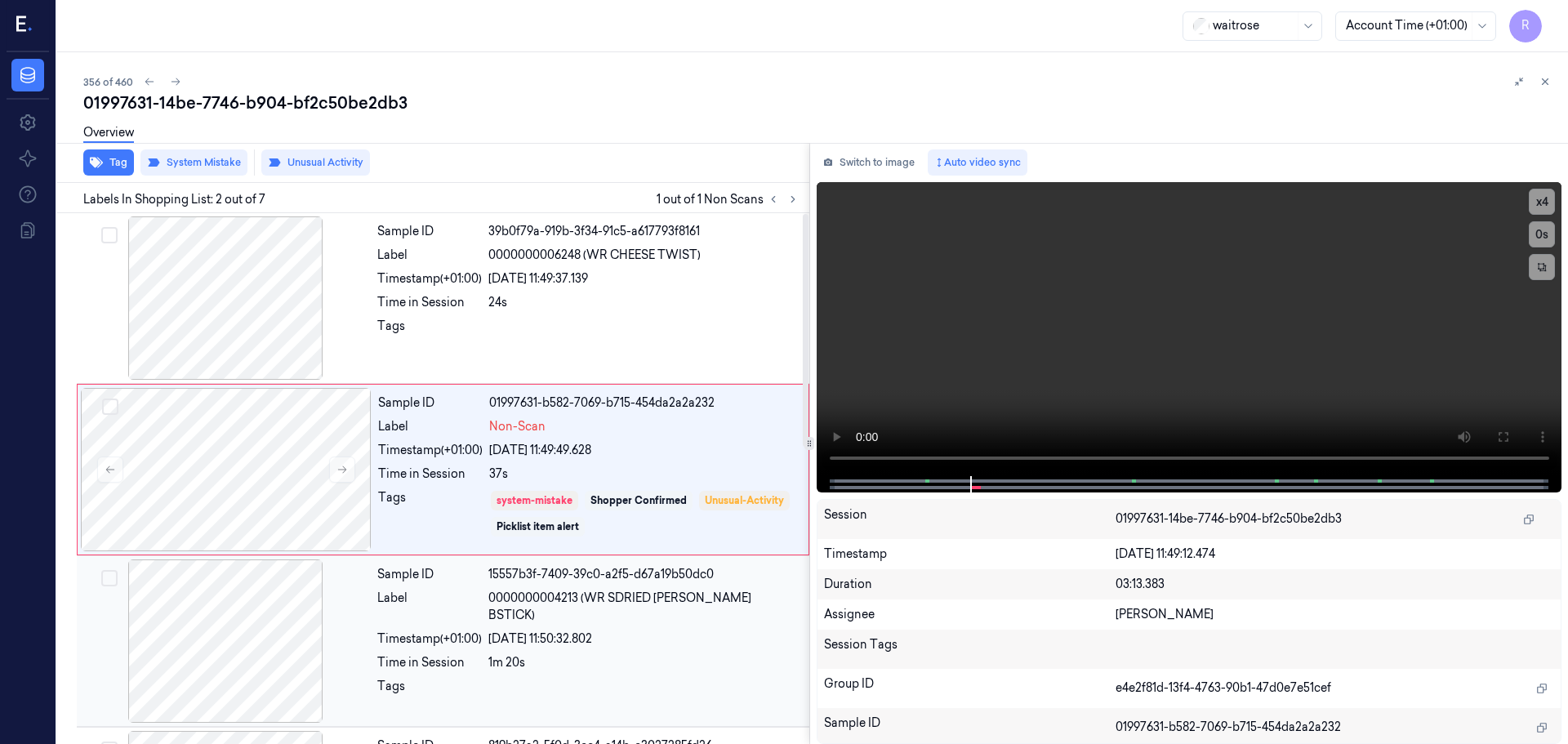
click at [578, 678] on div at bounding box center [644, 691] width 311 height 26
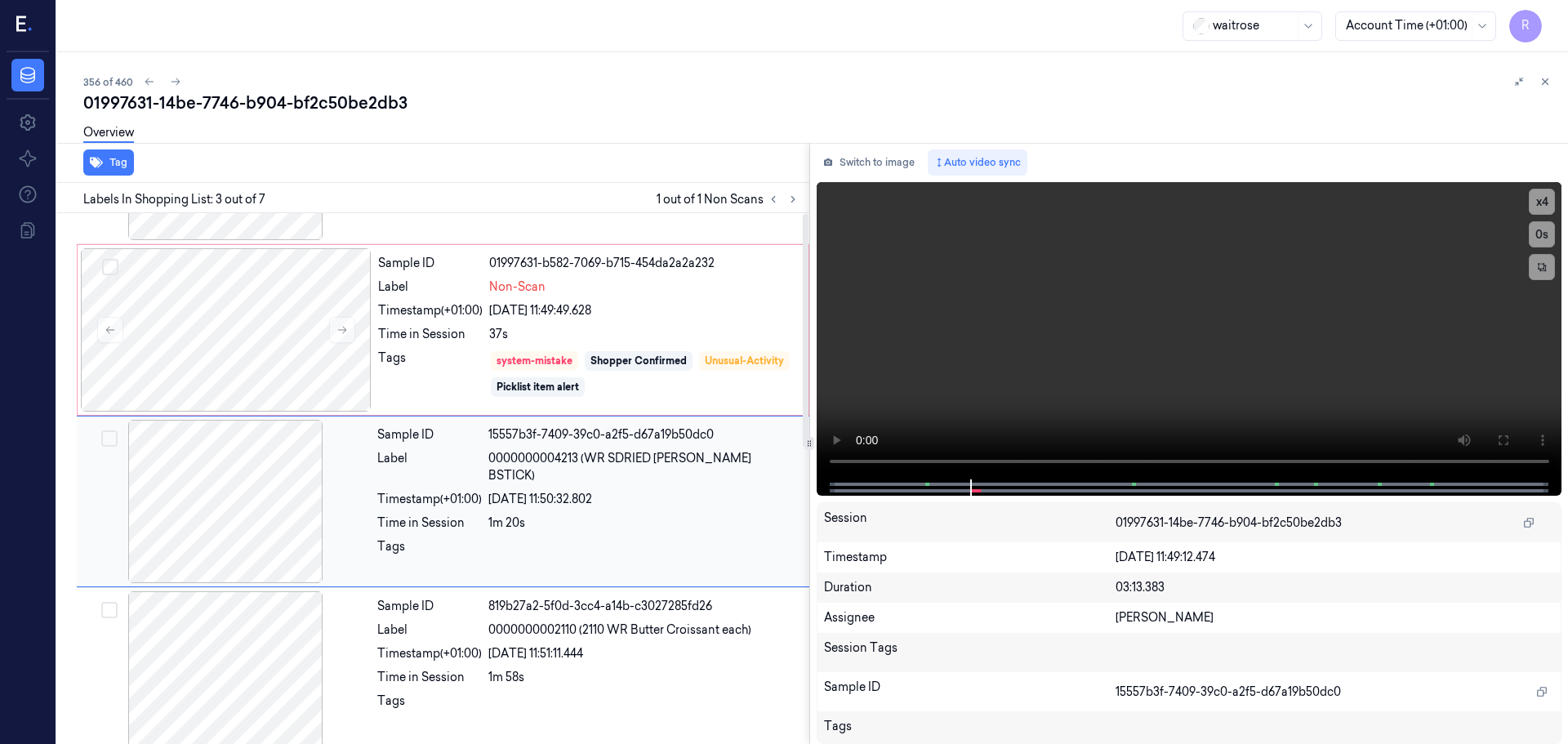
scroll to position [163, 0]
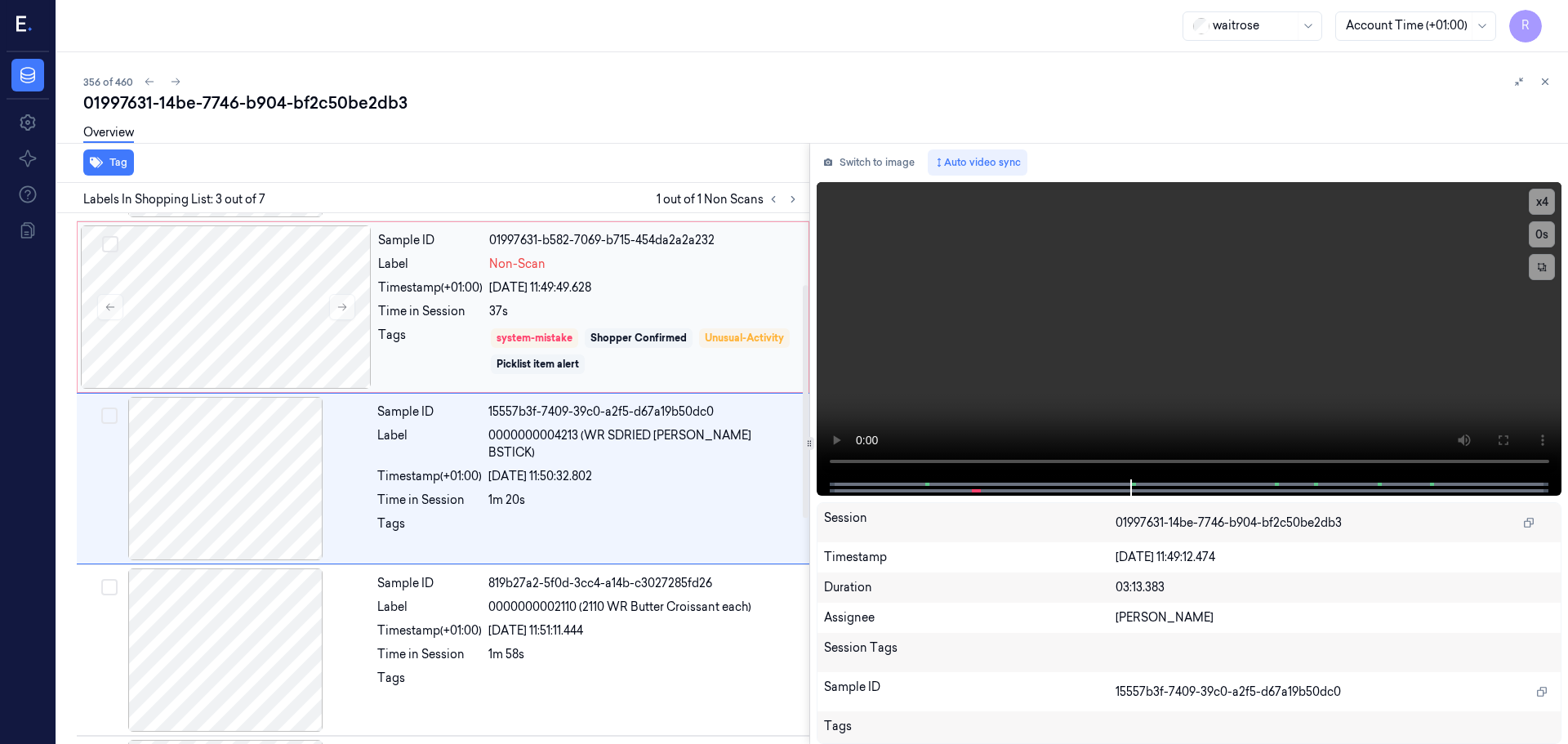
click at [677, 387] on div "Sample ID 01997631-b582-7069-b715-454da2a2a232 Label Non-Scan Timestamp (+01:00…" at bounding box center [589, 307] width 434 height 164
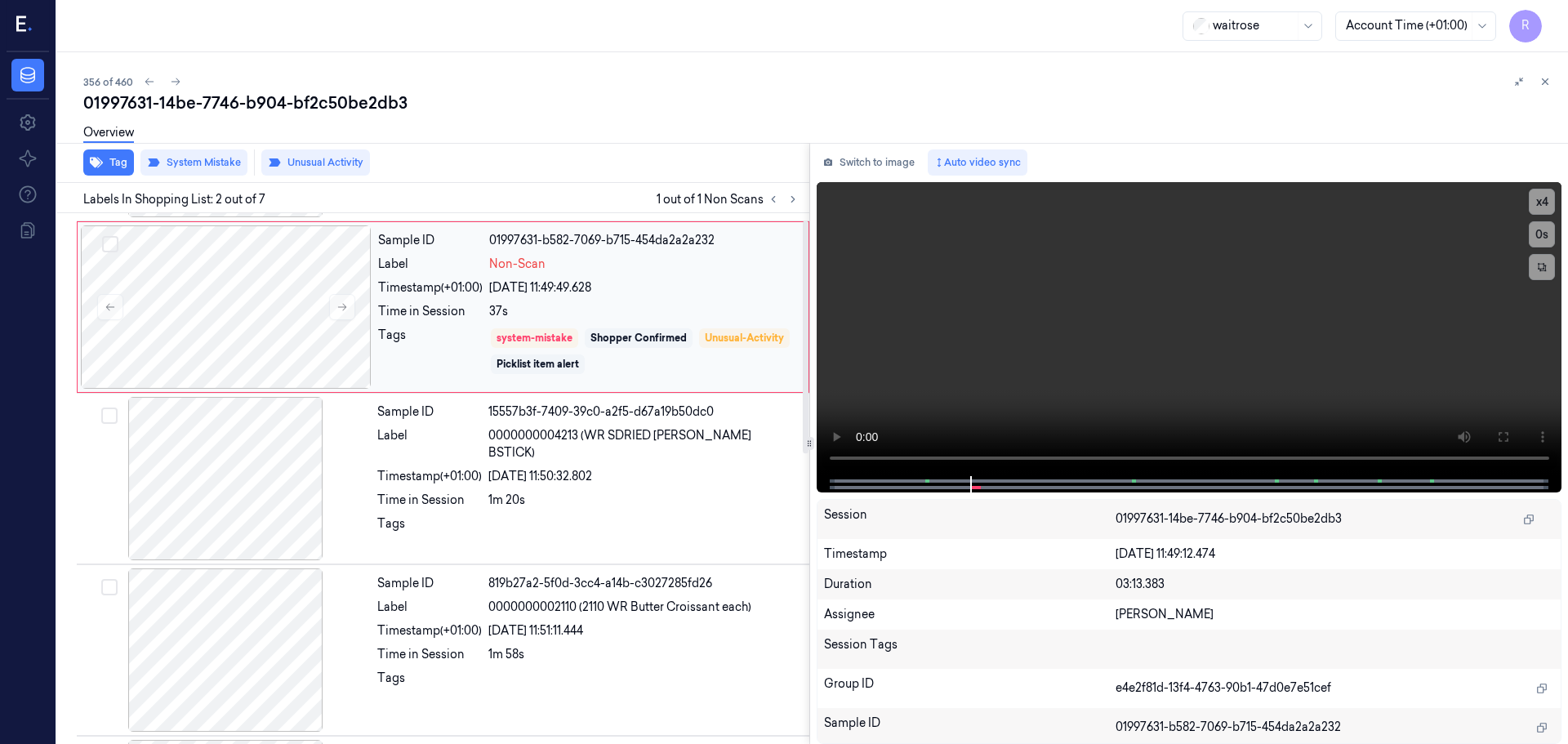
scroll to position [0, 0]
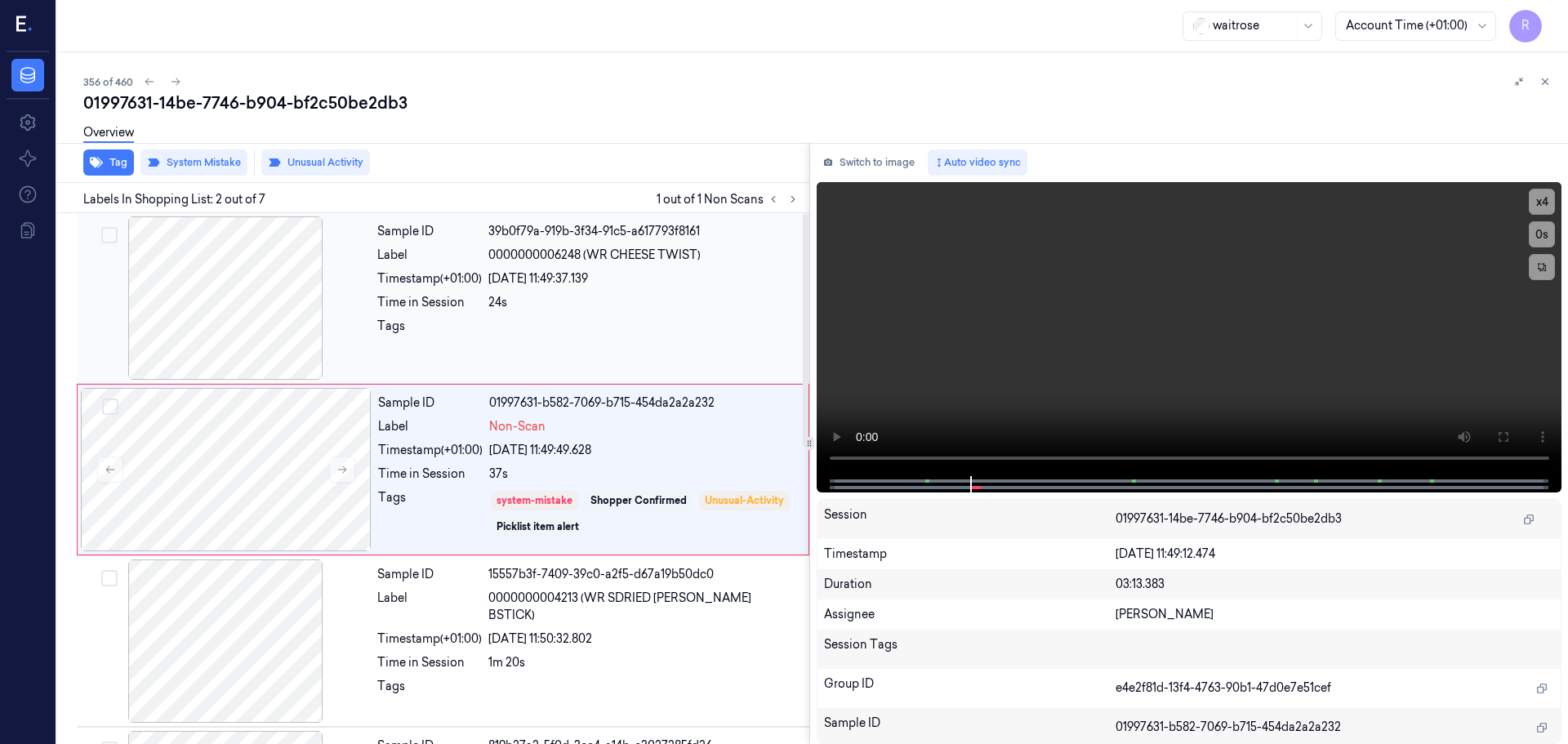
click at [537, 302] on div "24s" at bounding box center [644, 303] width 311 height 17
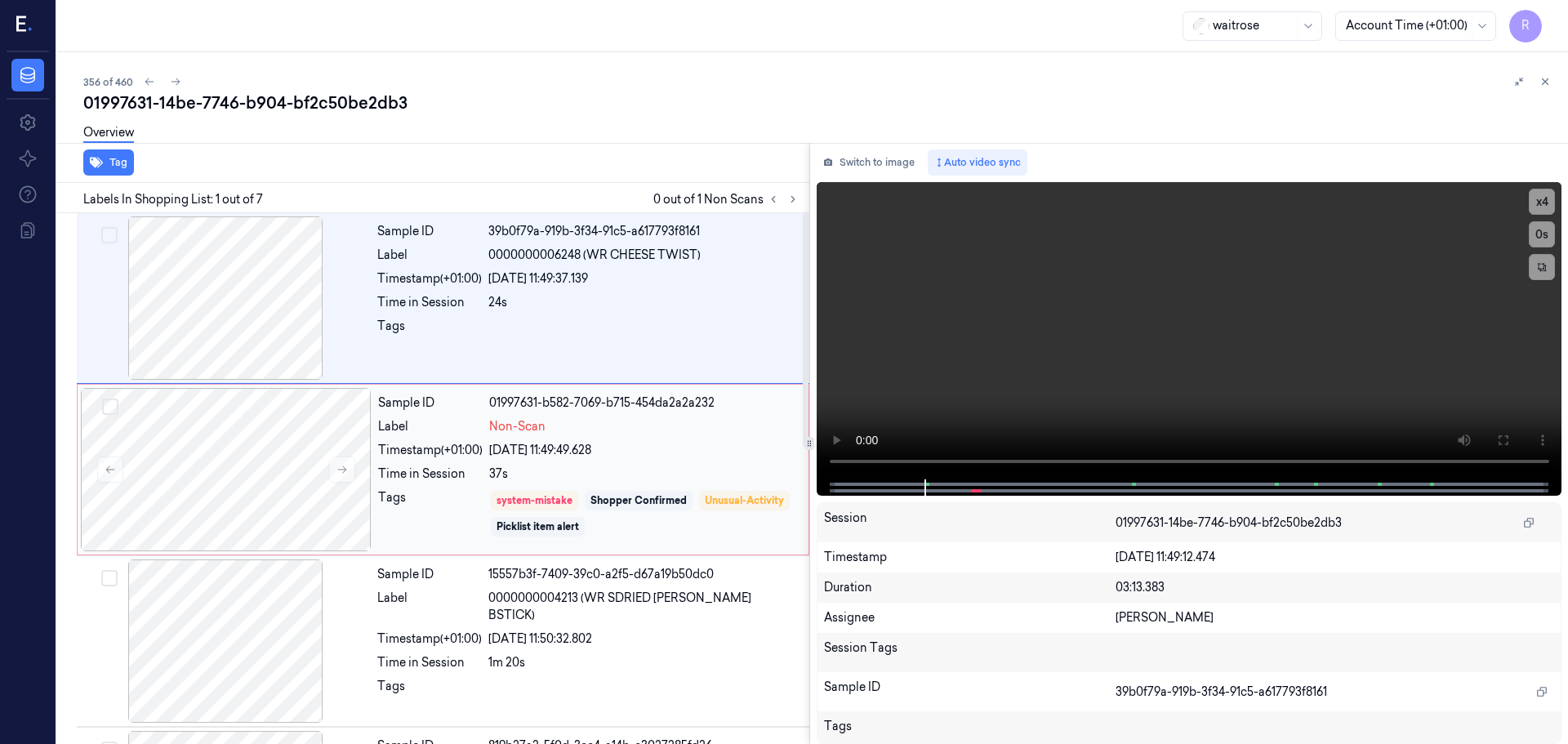
click at [498, 463] on div "Sample ID 01997631-b582-7069-b715-454da2a2a232 Label Non-Scan Timestamp (+01:00…" at bounding box center [589, 470] width 434 height 164
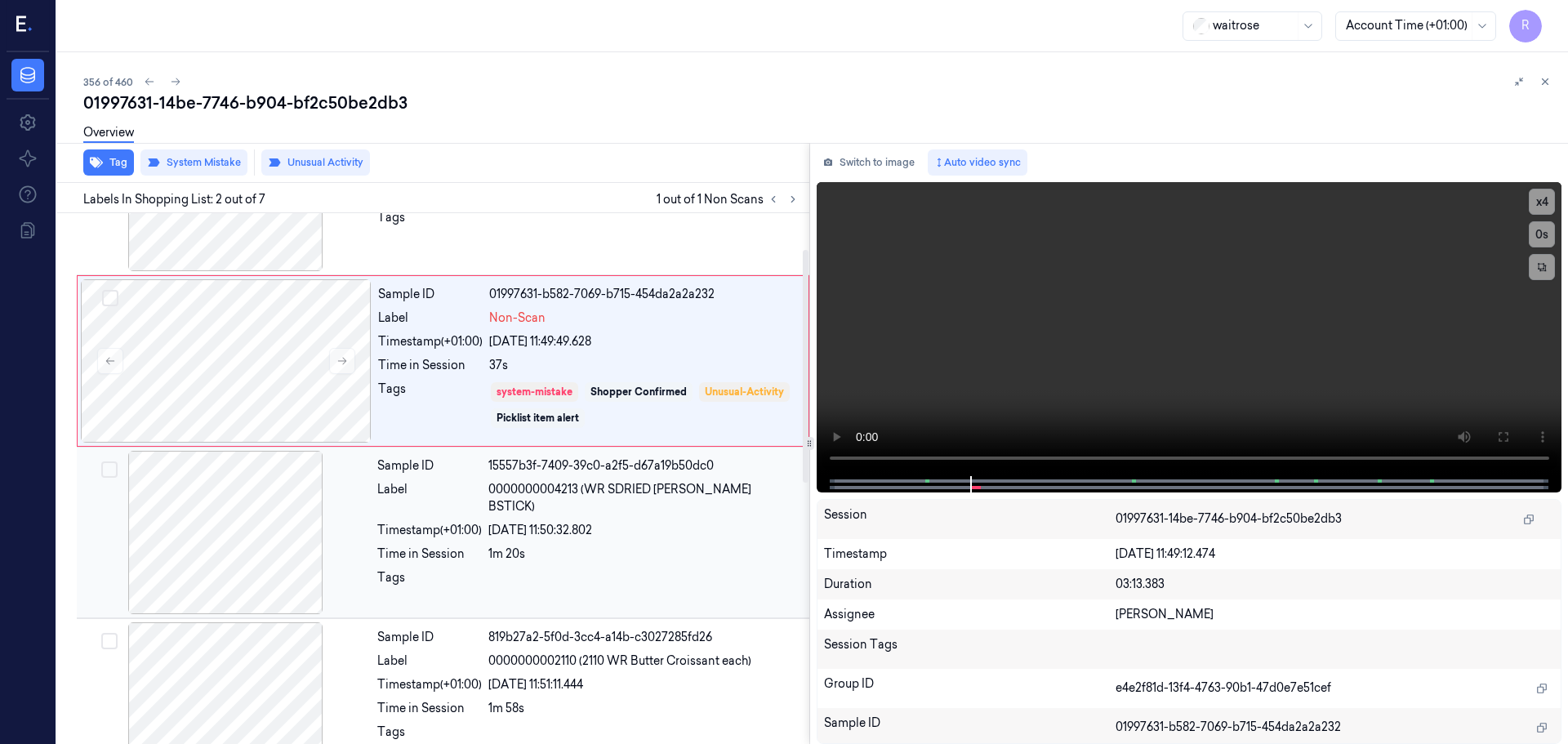
scroll to position [82, 0]
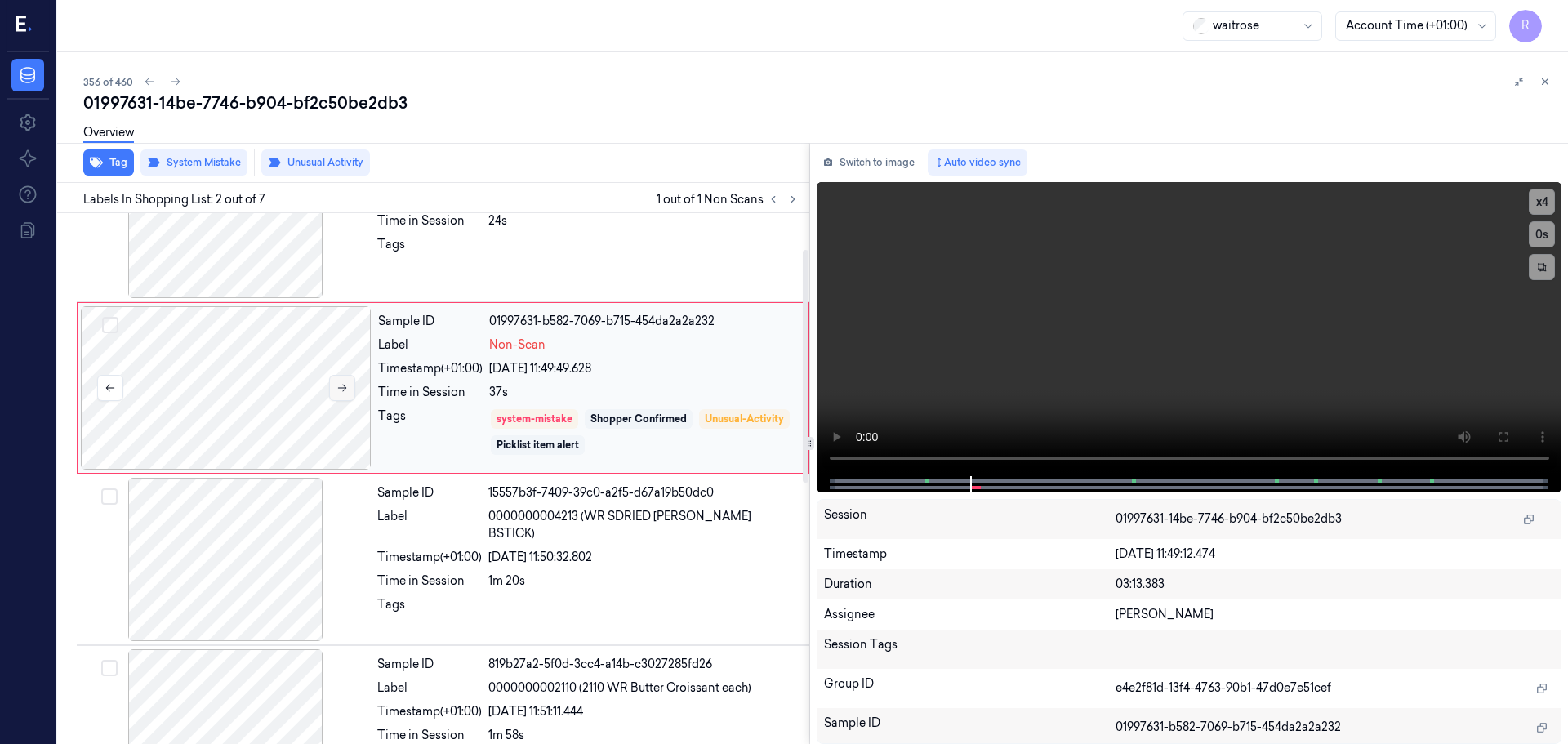
click at [349, 396] on button at bounding box center [342, 388] width 26 height 26
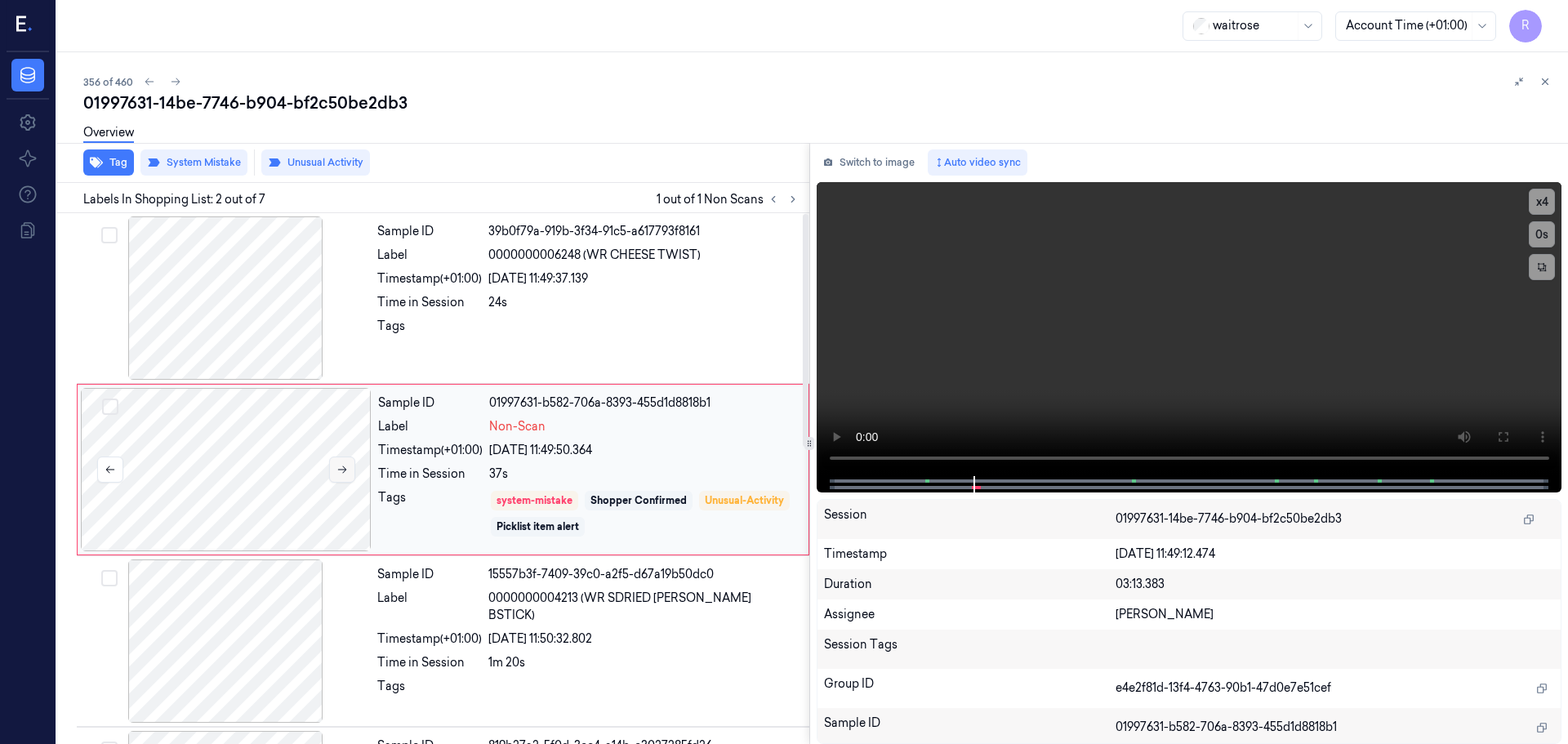
click at [348, 456] on button at bounding box center [342, 469] width 26 height 26
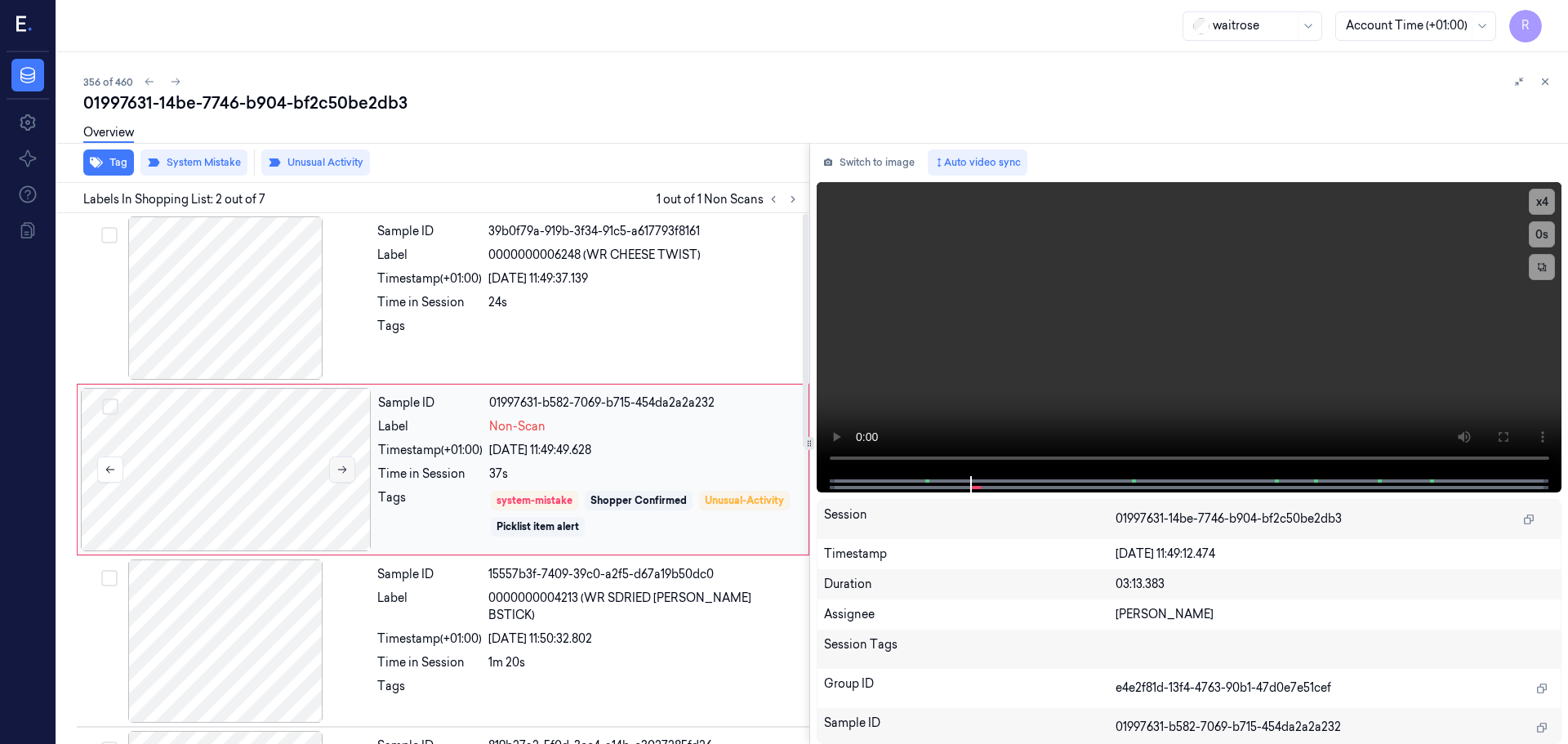
click at [348, 456] on button at bounding box center [342, 469] width 26 height 26
click at [1546, 75] on button at bounding box center [1544, 81] width 19 height 19
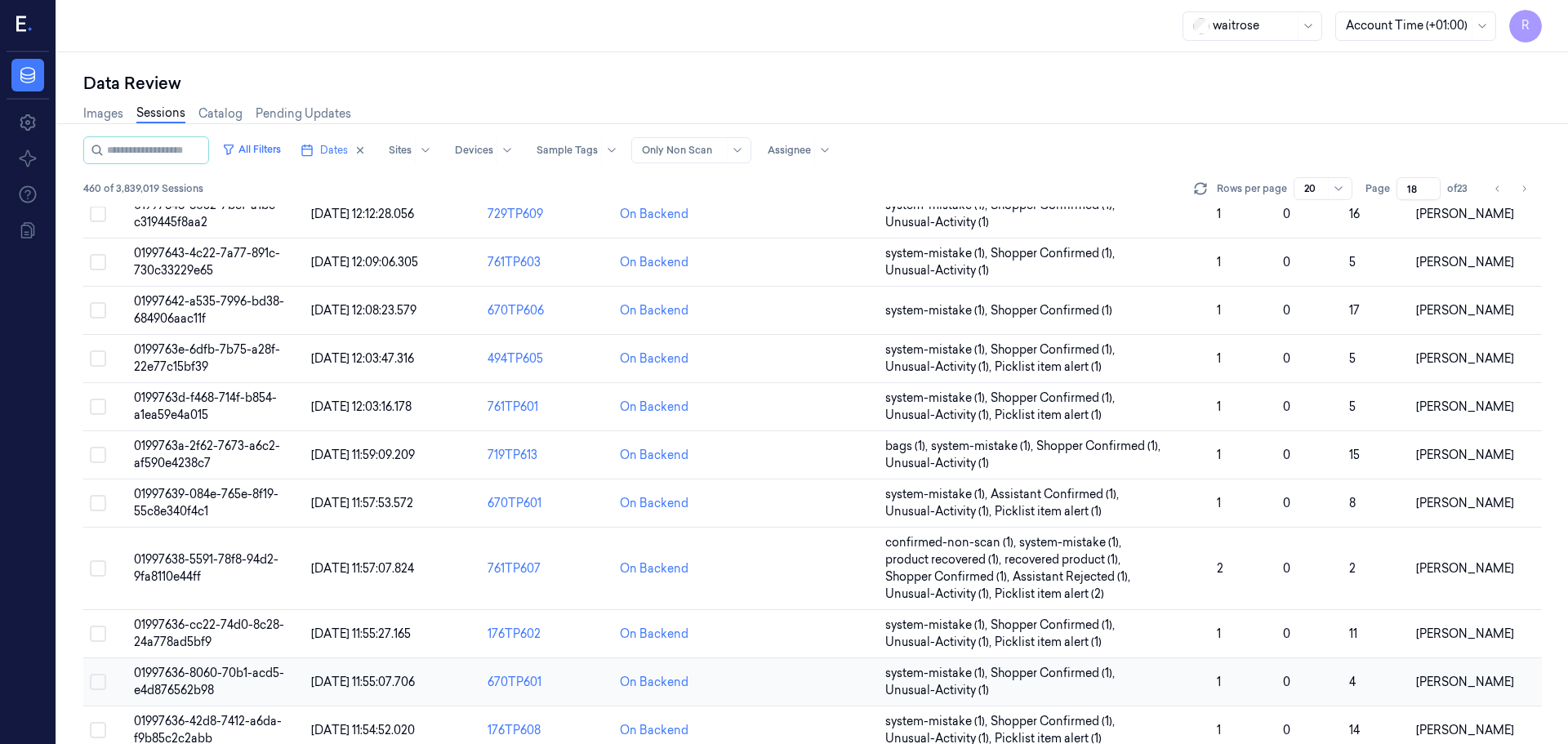
scroll to position [509, 0]
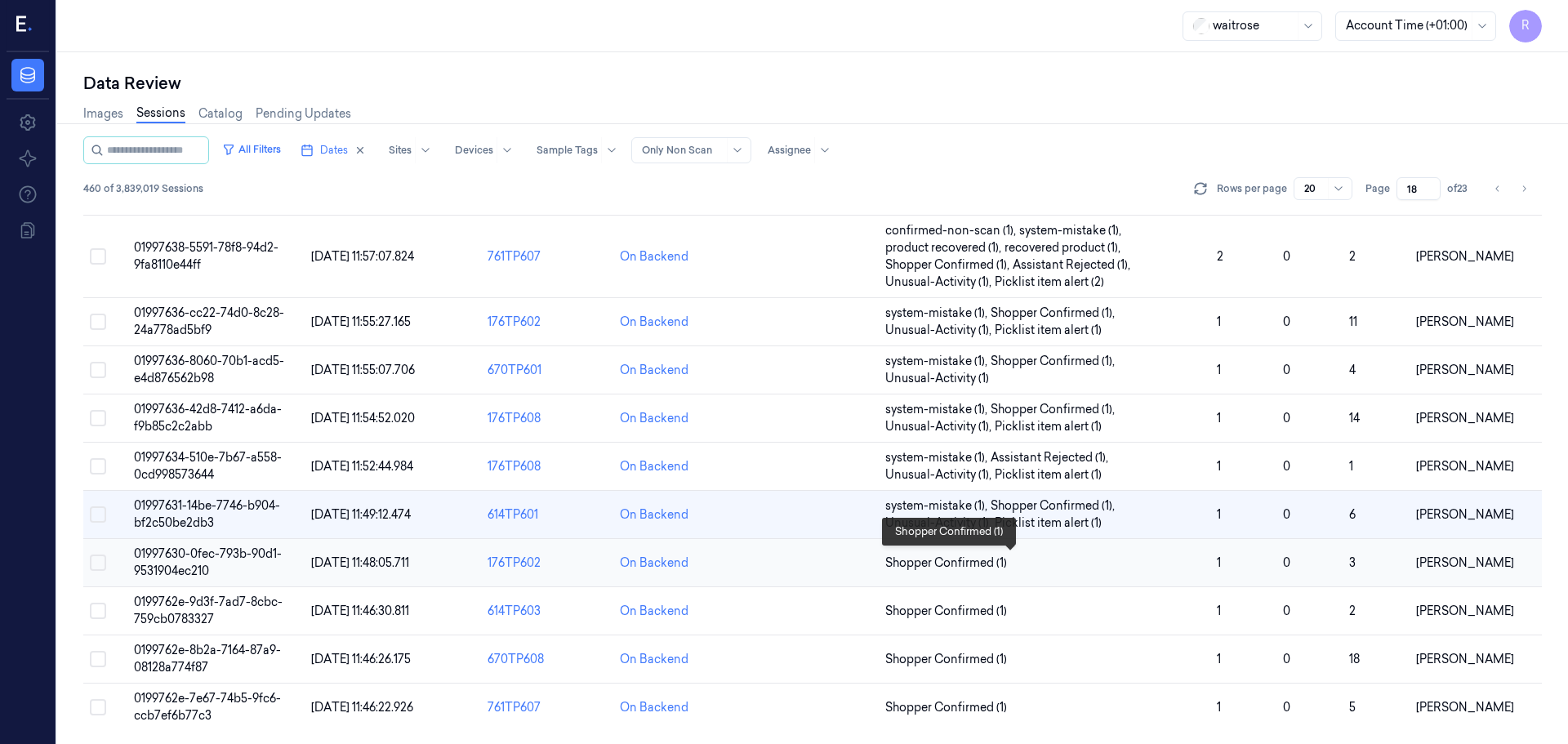
click at [1039, 571] on span "Shopper Confirmed (1)" at bounding box center [1045, 563] width 318 height 17
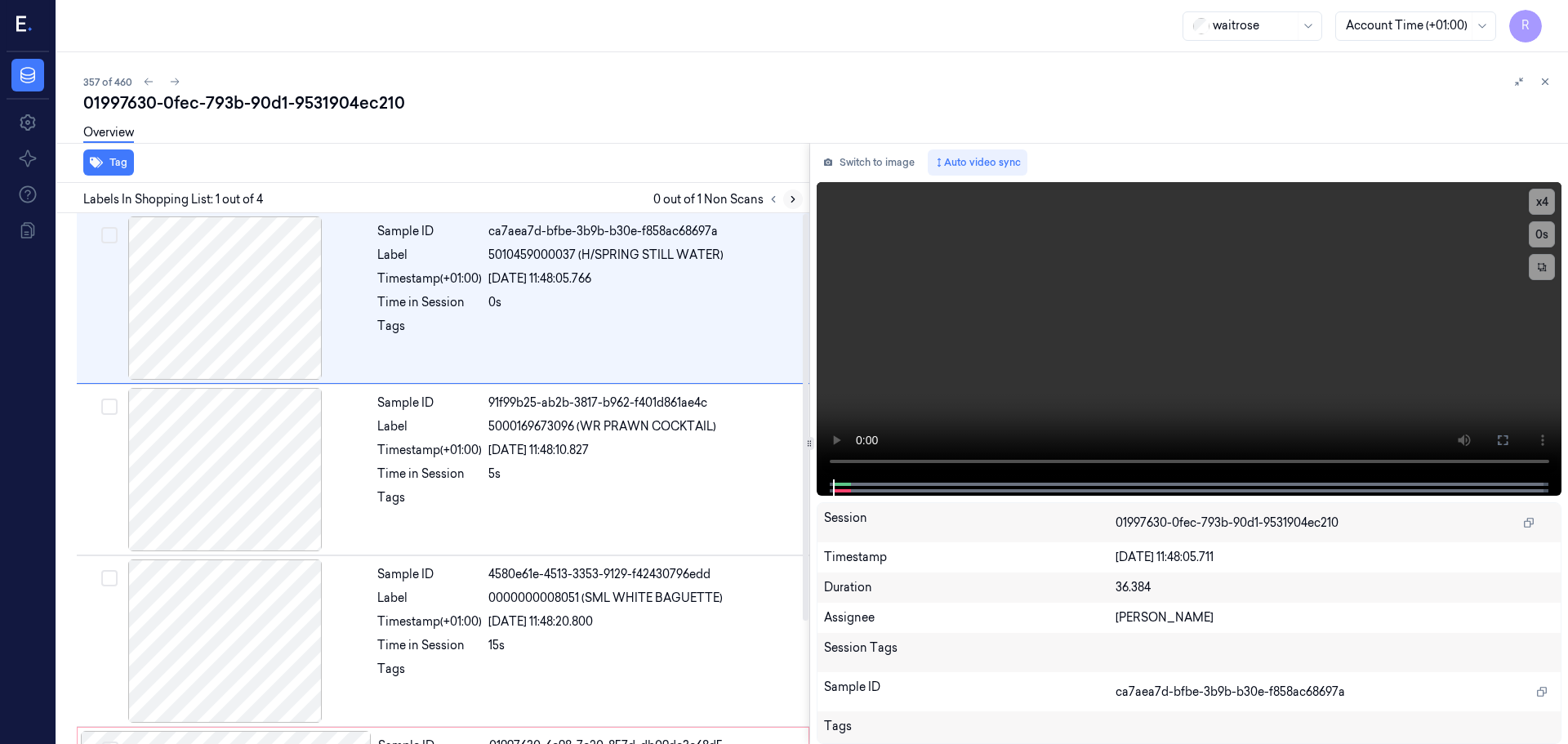
click at [788, 198] on icon at bounding box center [793, 199] width 11 height 11
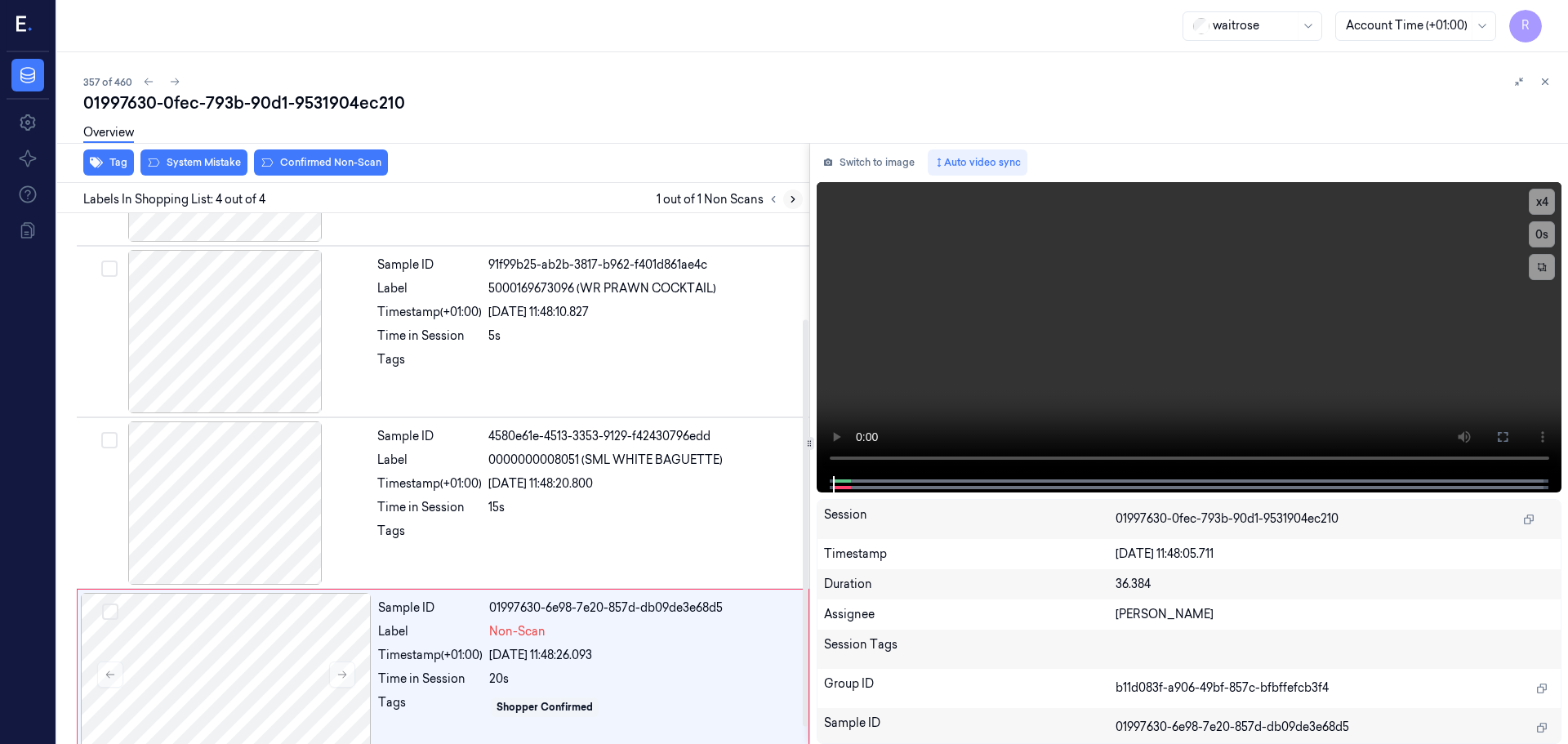
scroll to position [160, 0]
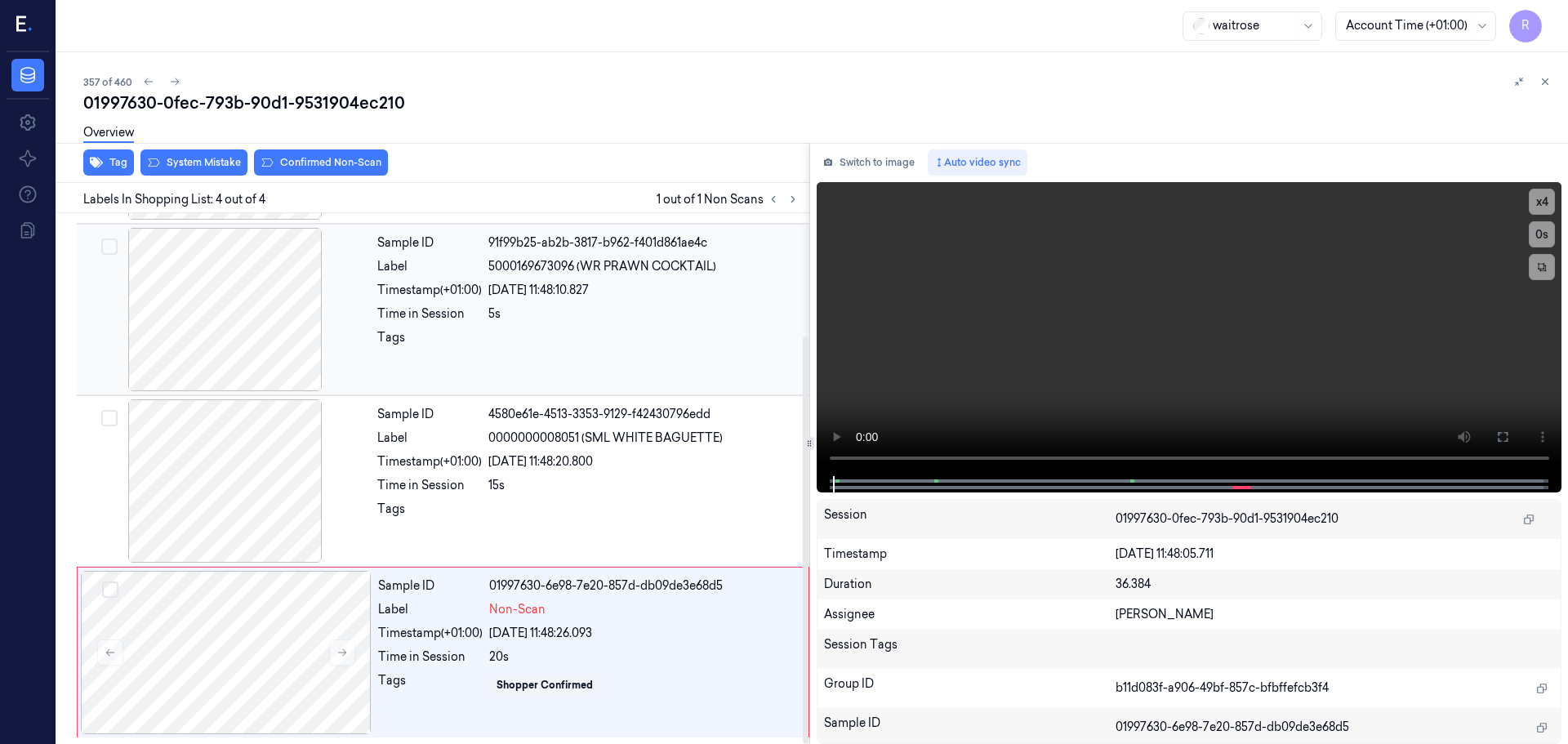
click at [241, 354] on div at bounding box center [225, 310] width 291 height 164
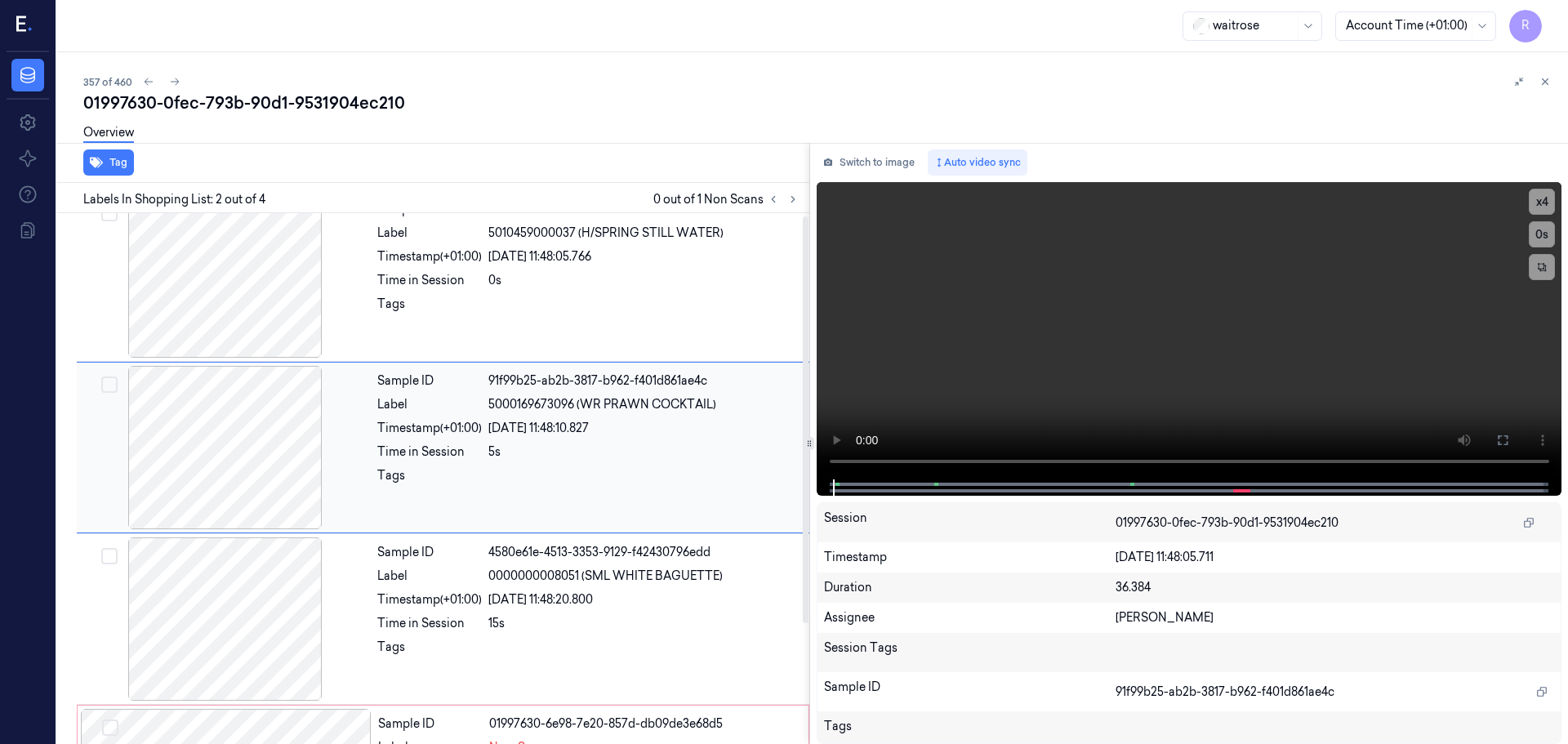
scroll to position [0, 0]
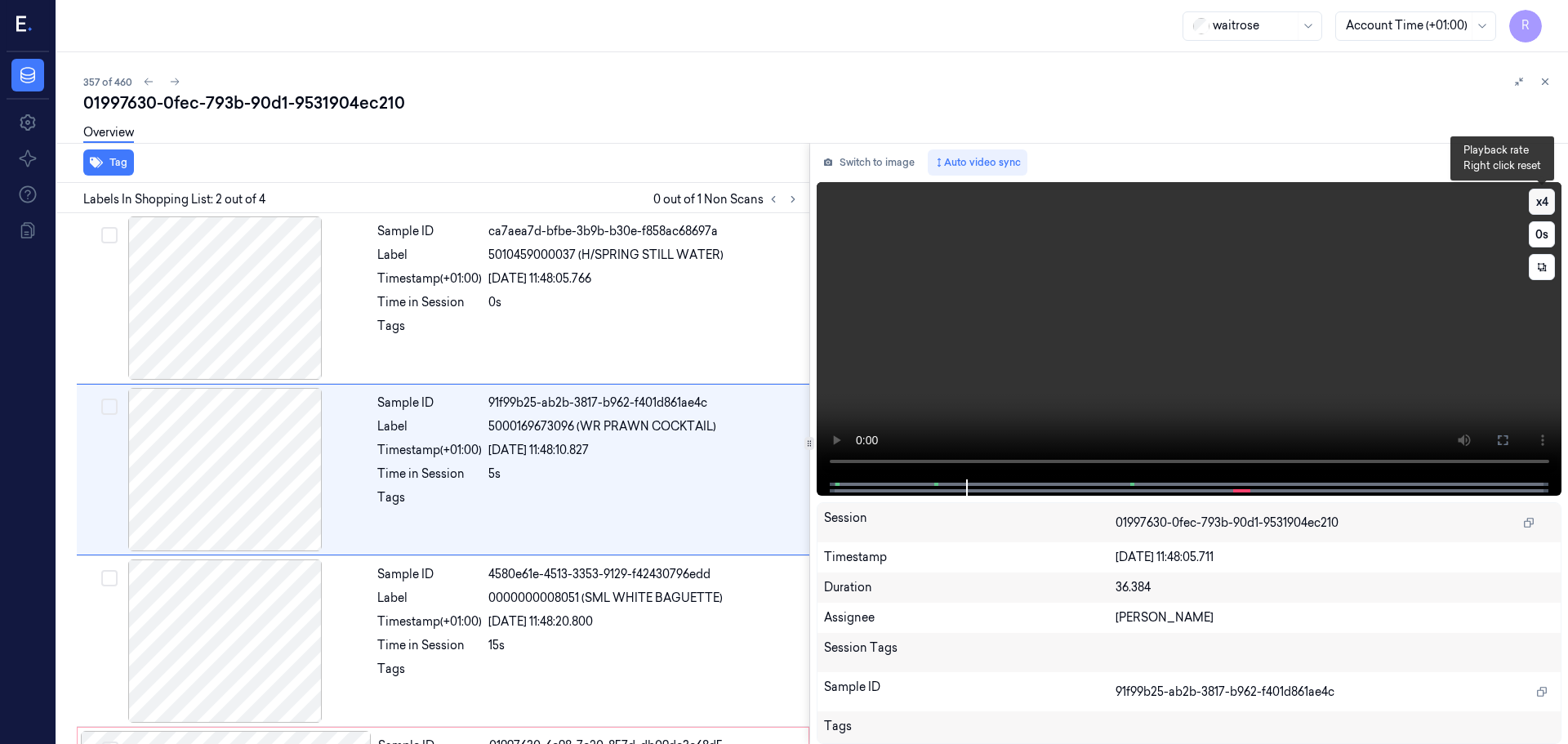
click at [1548, 204] on button "x 4" at bounding box center [1541, 201] width 26 height 26
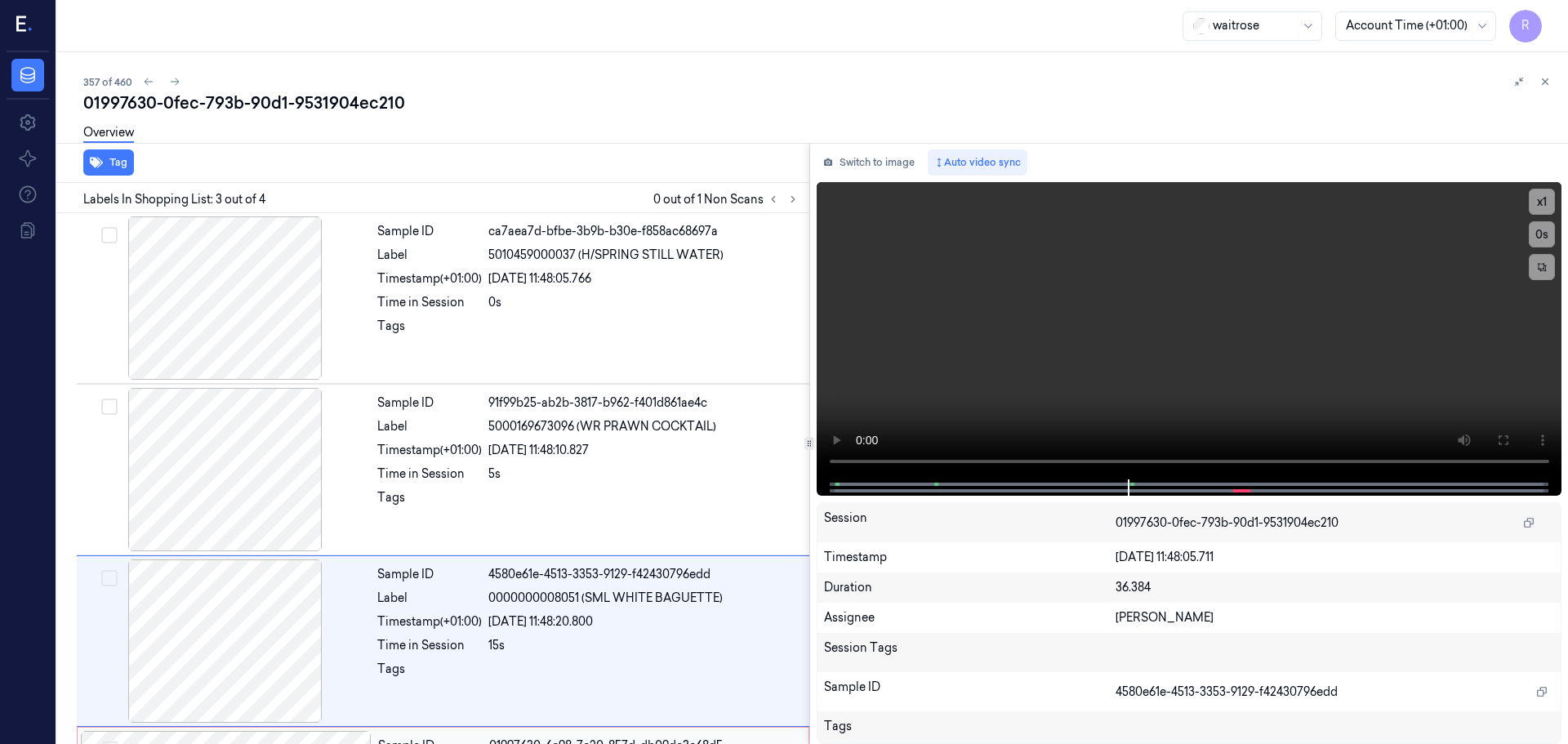
scroll to position [160, 0]
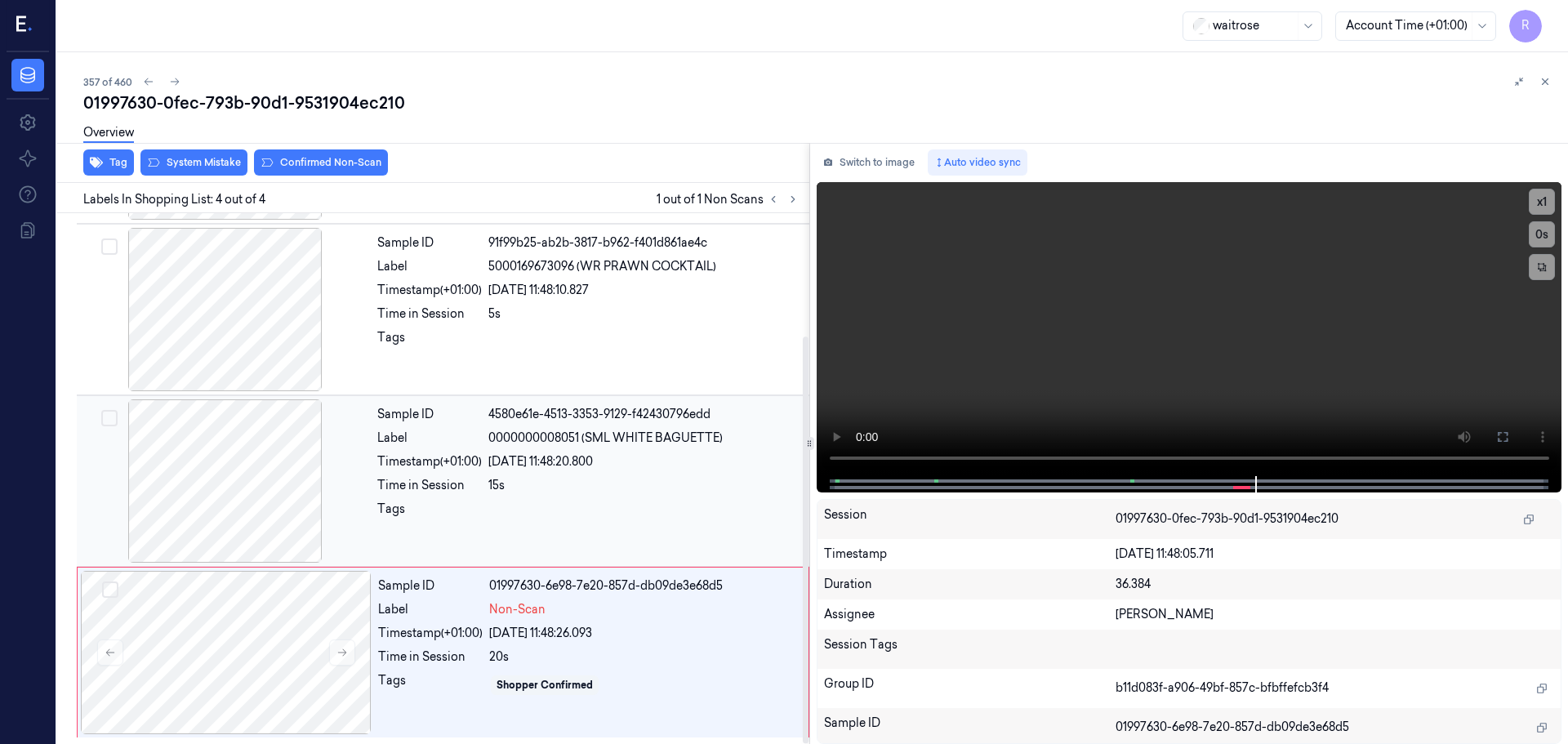
click at [536, 482] on div "15s" at bounding box center [644, 486] width 311 height 17
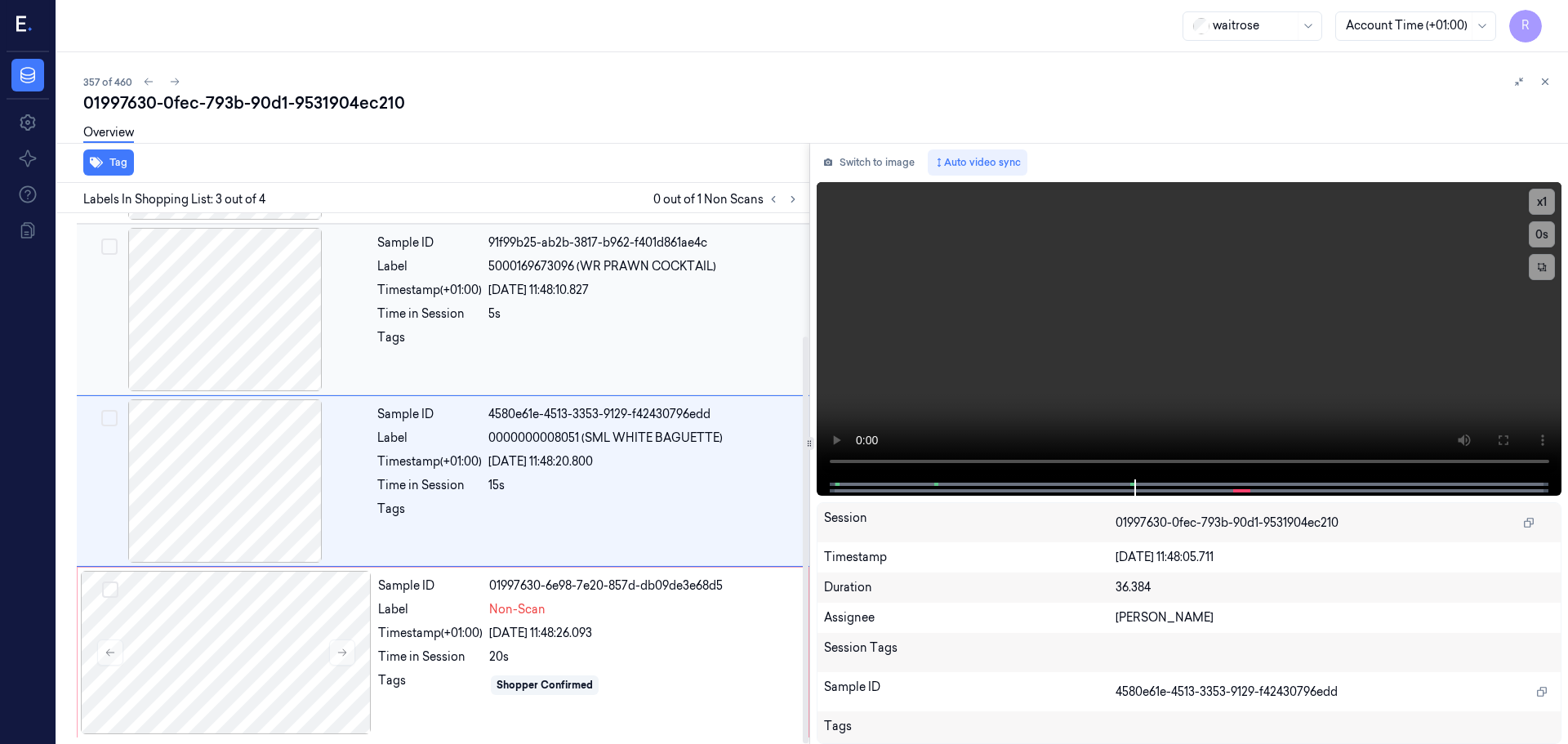
click at [598, 326] on div "Sample ID 91f99b25-ab2b-3817-b962-f401d861ae4c Label 5000169673096 (WR PRAWN CO…" at bounding box center [588, 310] width 435 height 164
click at [634, 506] on div at bounding box center [644, 513] width 311 height 26
click at [627, 633] on div "[DATE] 11:48:26.093" at bounding box center [644, 633] width 310 height 17
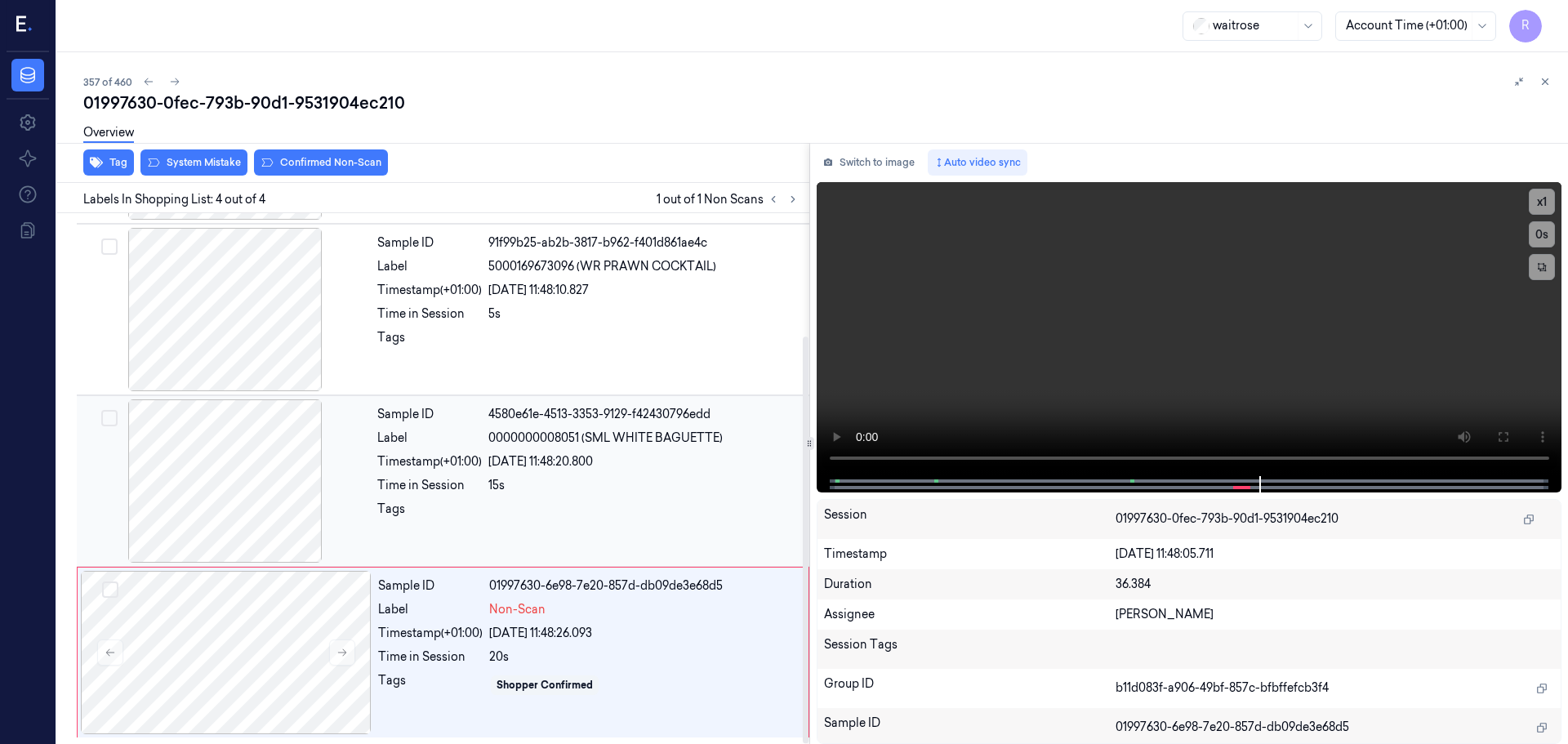
click at [551, 509] on div at bounding box center [644, 513] width 311 height 26
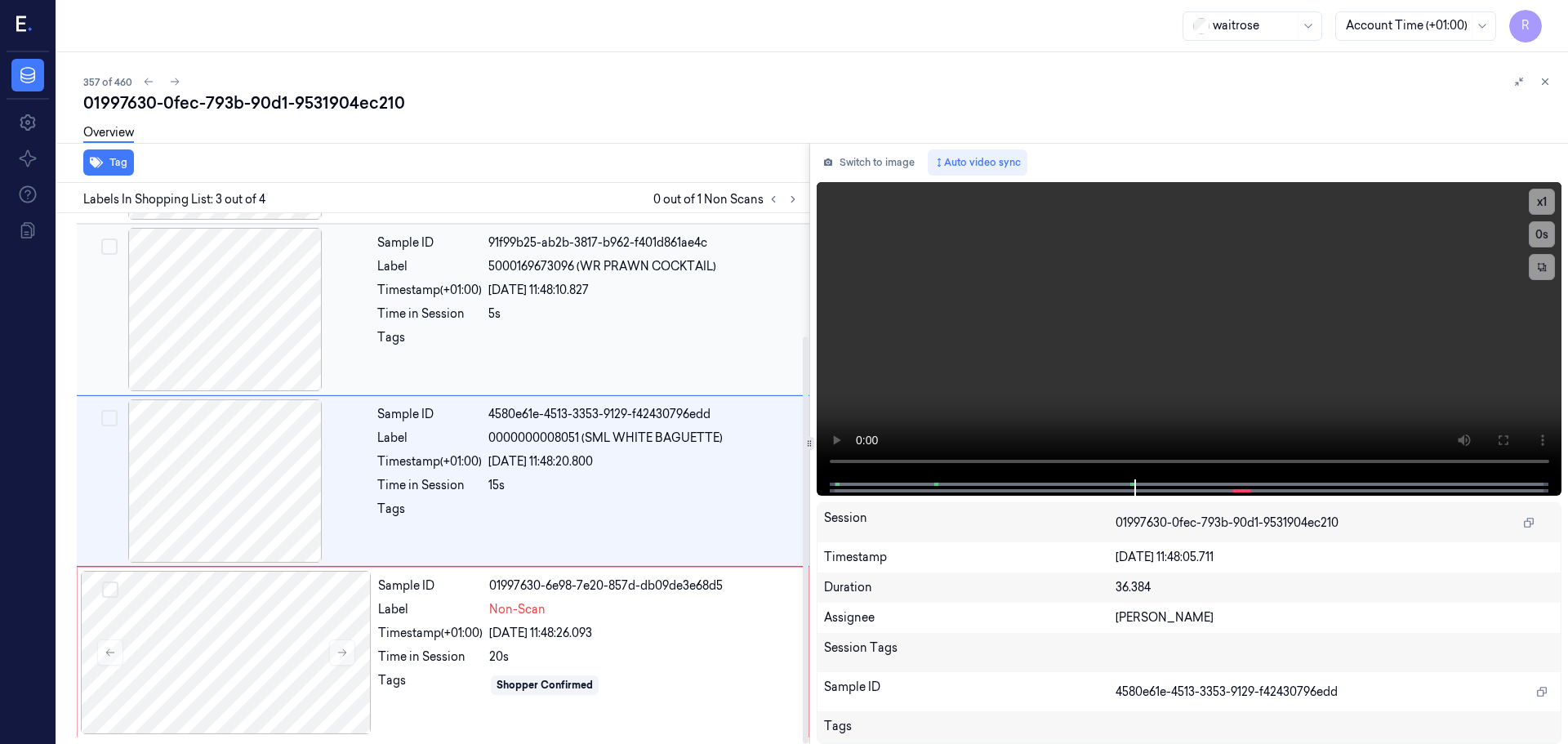
click at [659, 343] on div at bounding box center [644, 342] width 311 height 26
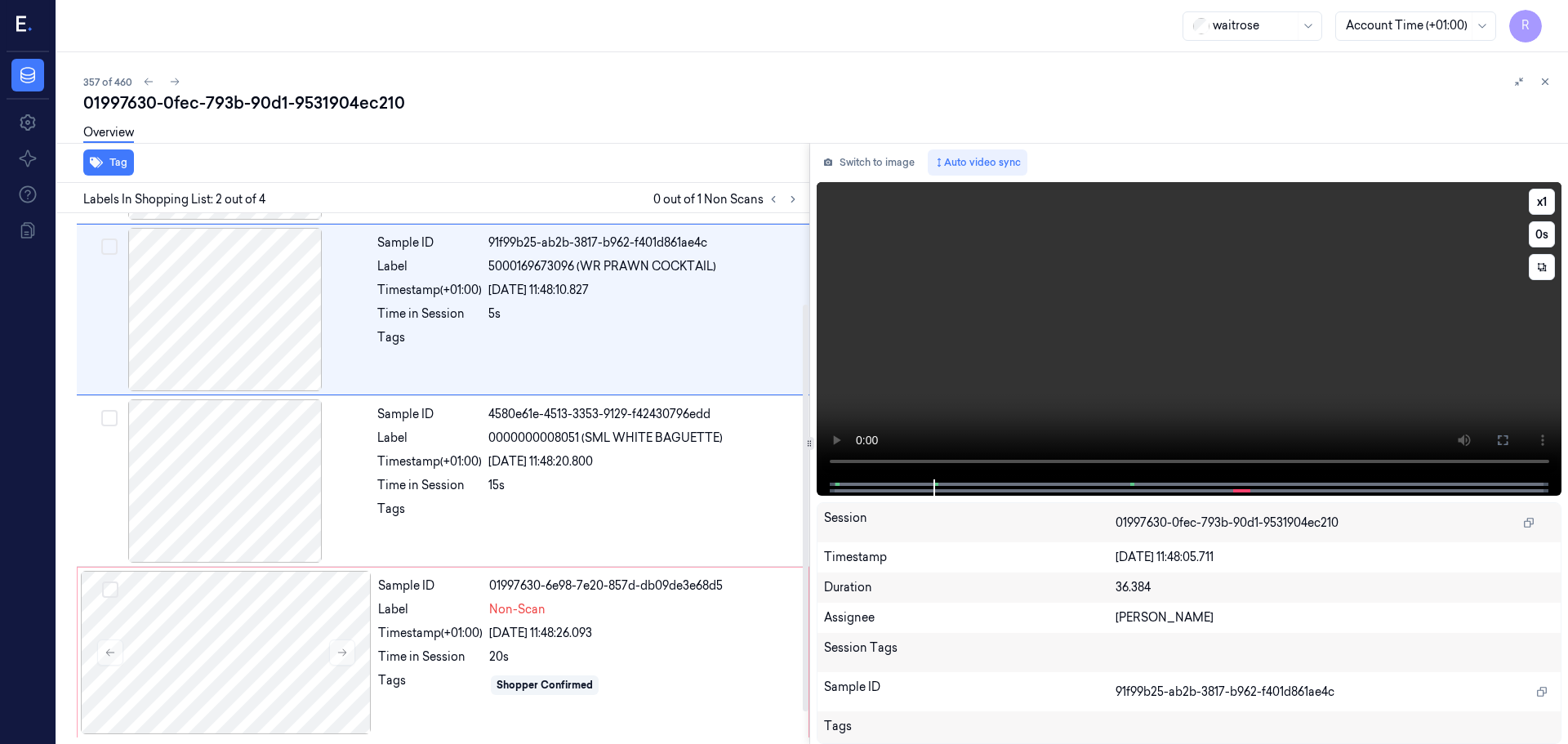
scroll to position [0, 0]
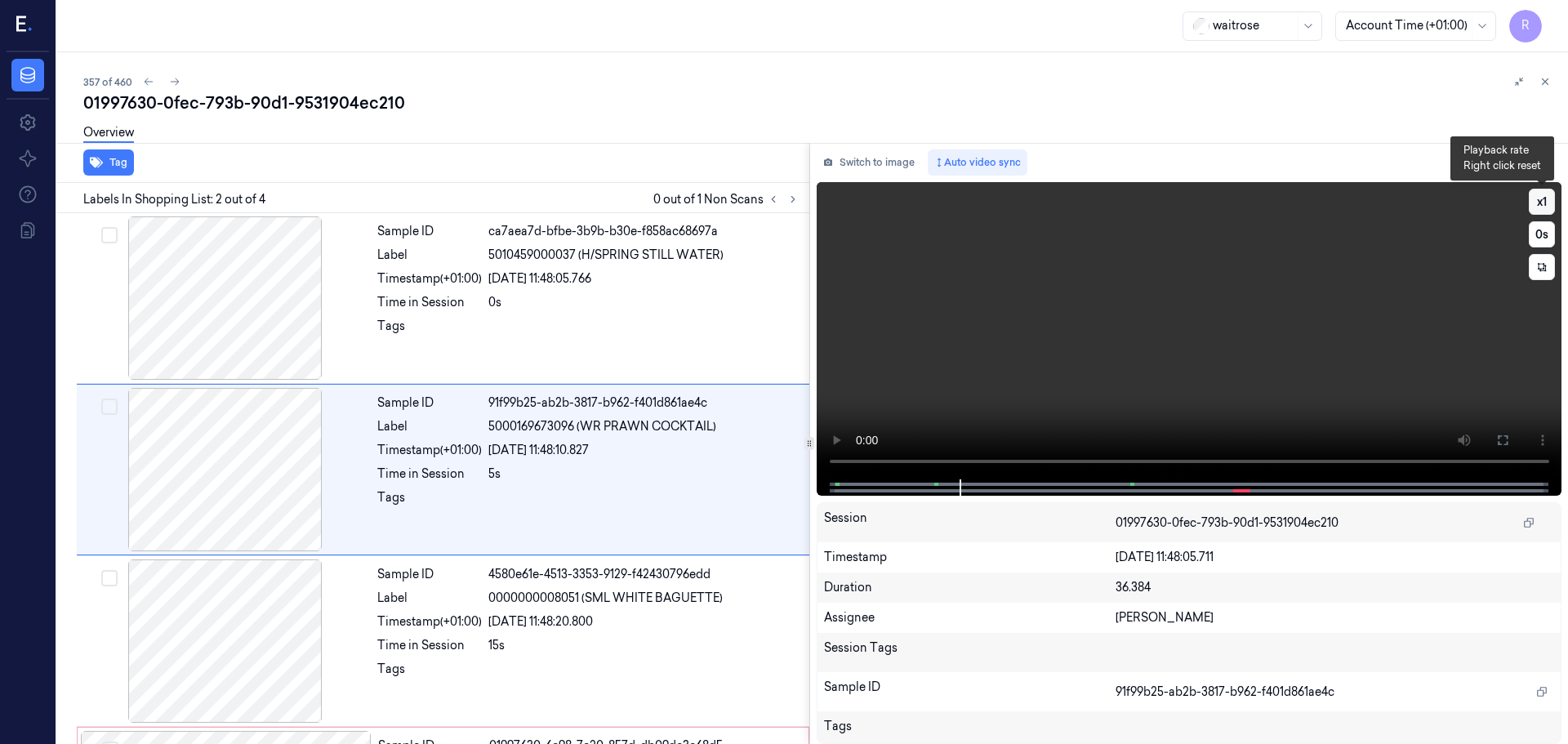
click at [1542, 204] on button "x 1" at bounding box center [1541, 201] width 26 height 26
click at [1542, 204] on button "x 2" at bounding box center [1541, 201] width 26 height 26
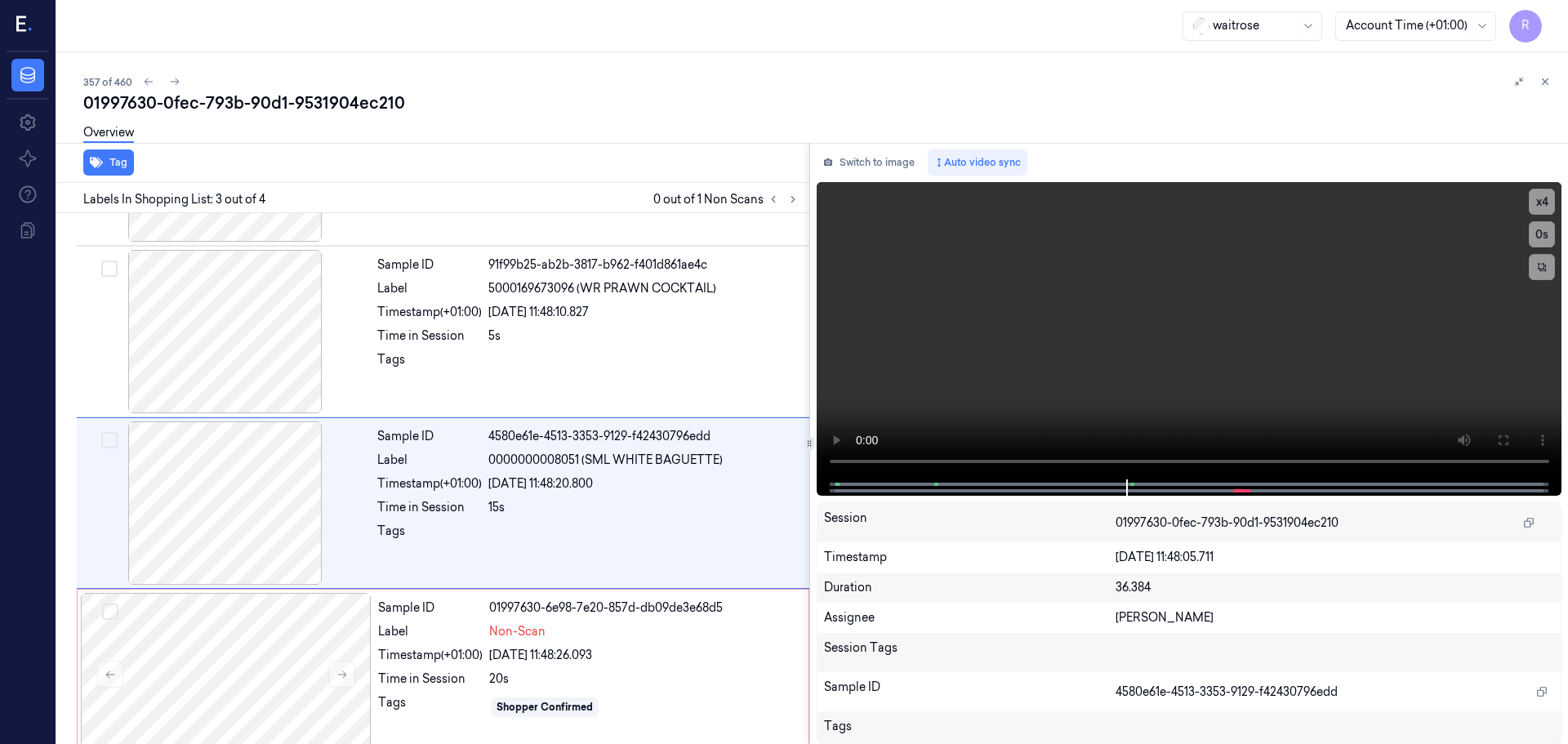
scroll to position [160, 0]
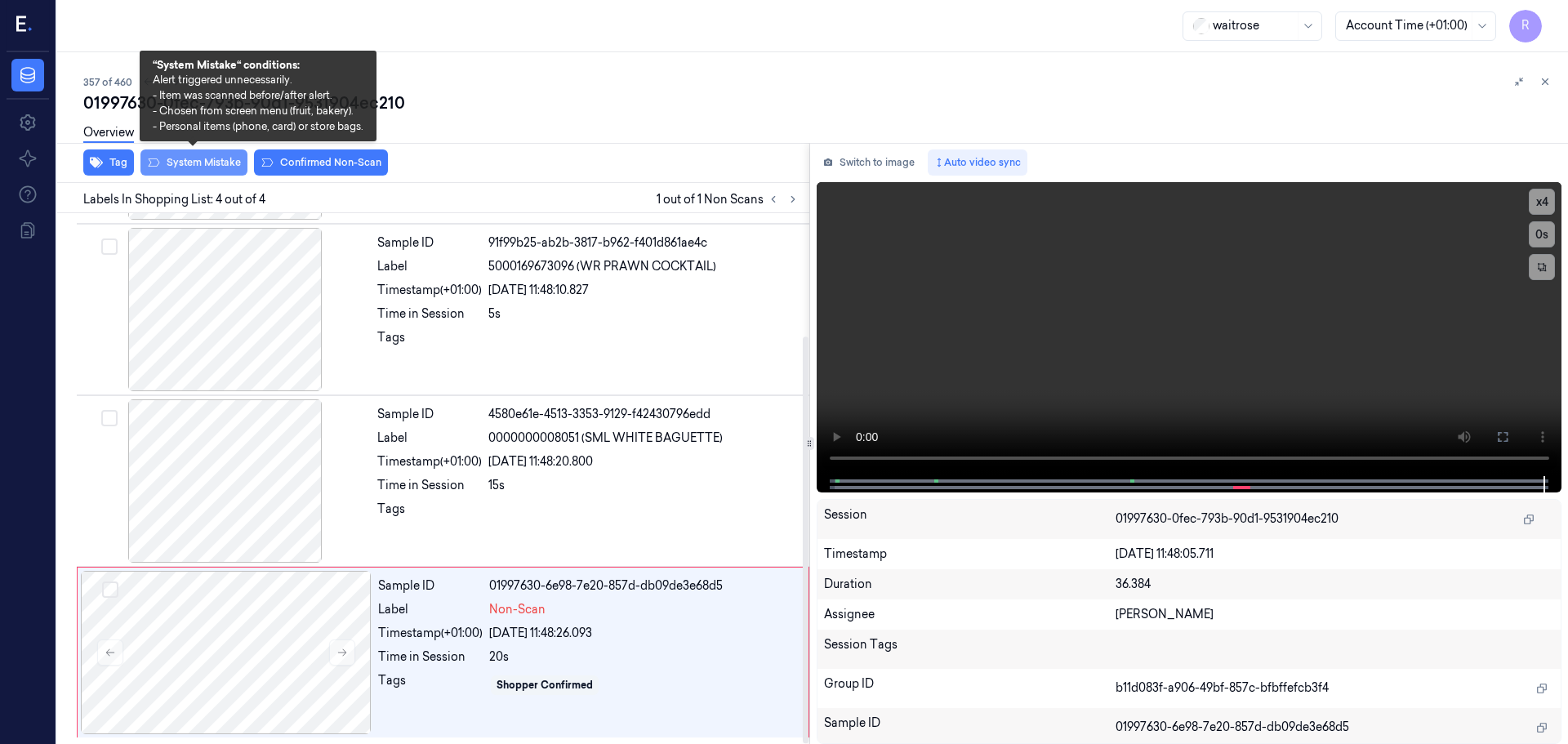
click at [225, 163] on button "System Mistake" at bounding box center [194, 163] width 107 height 26
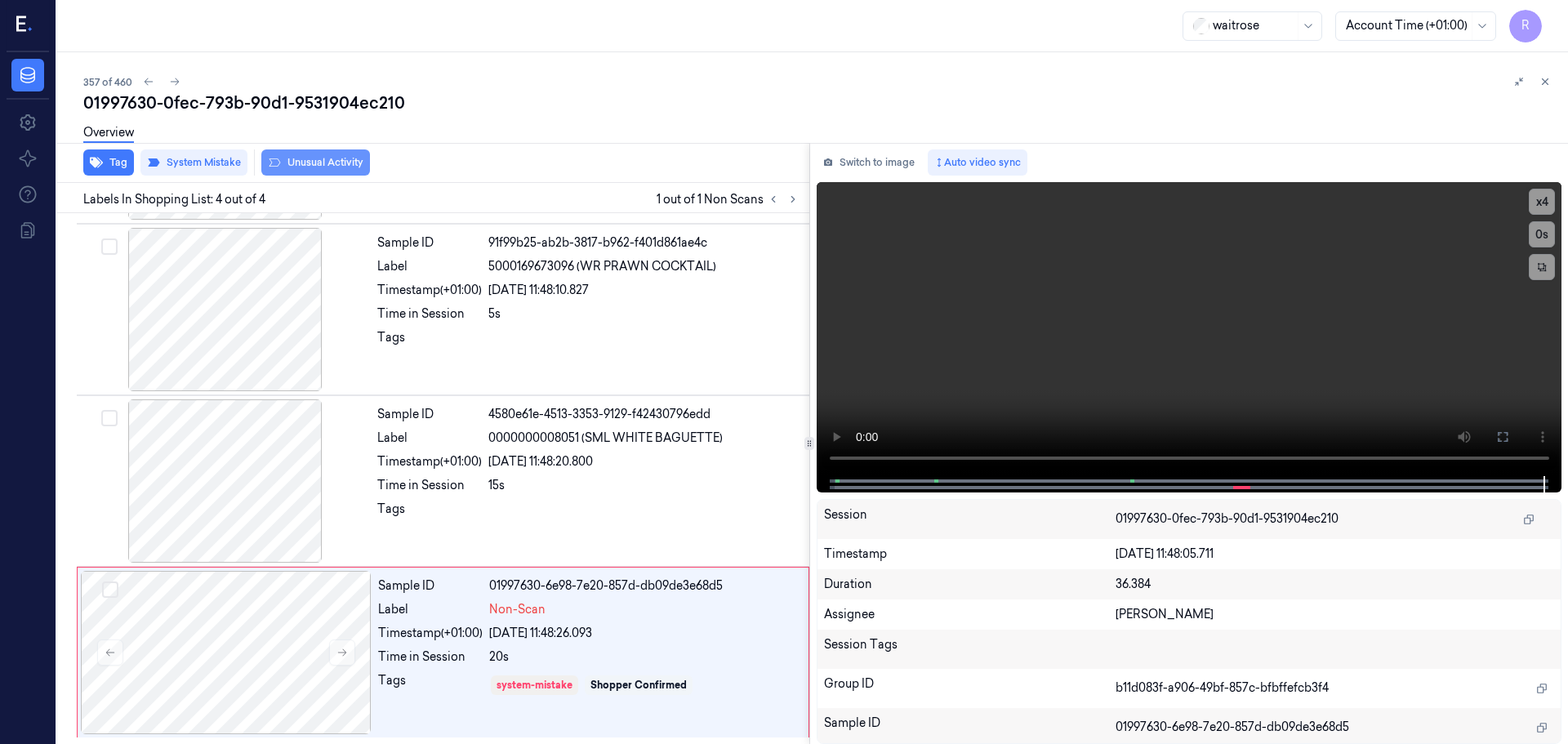
click at [317, 162] on button "Unusual Activity" at bounding box center [315, 163] width 109 height 26
click at [116, 166] on button "Tag" at bounding box center [109, 163] width 51 height 26
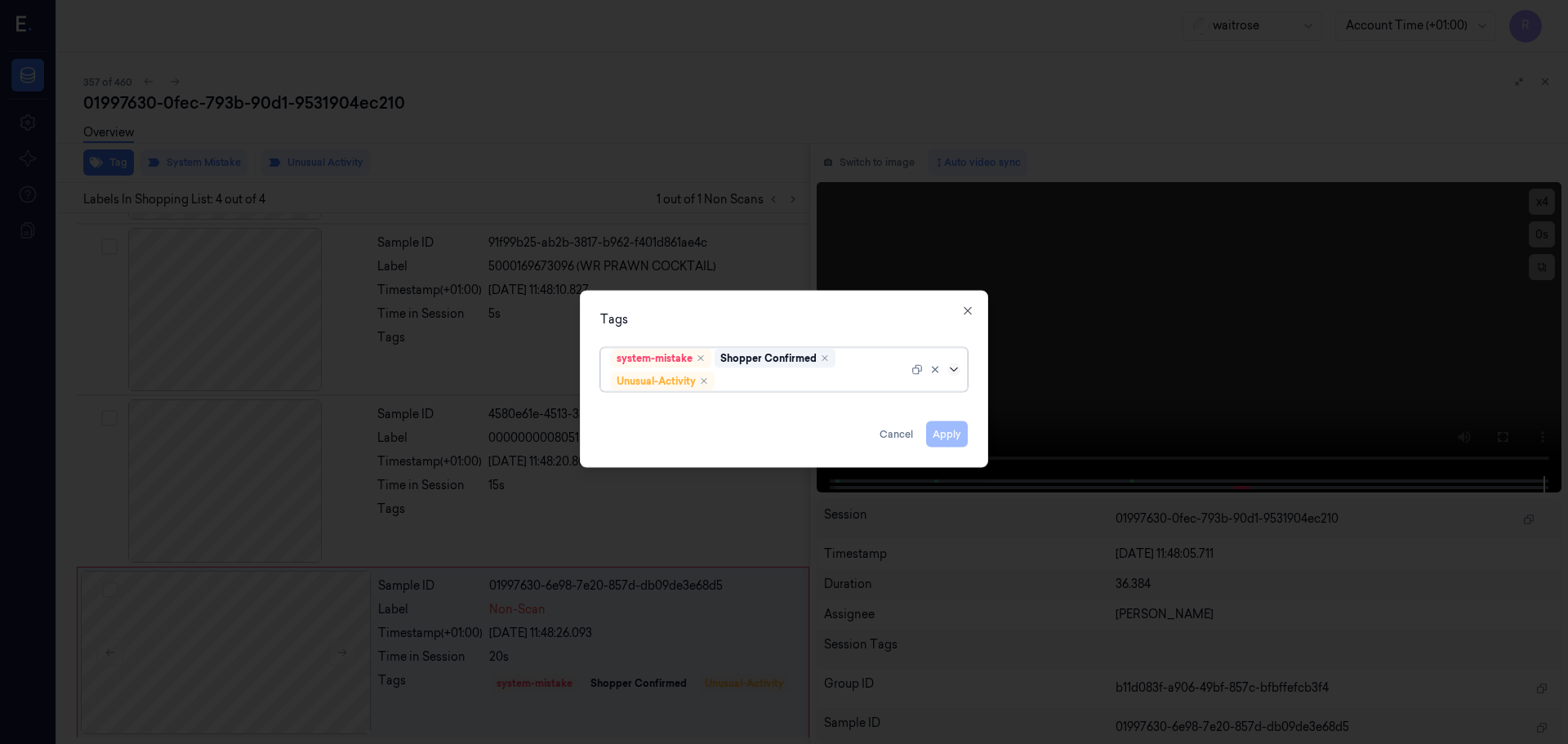
click at [952, 371] on icon at bounding box center [954, 369] width 13 height 13
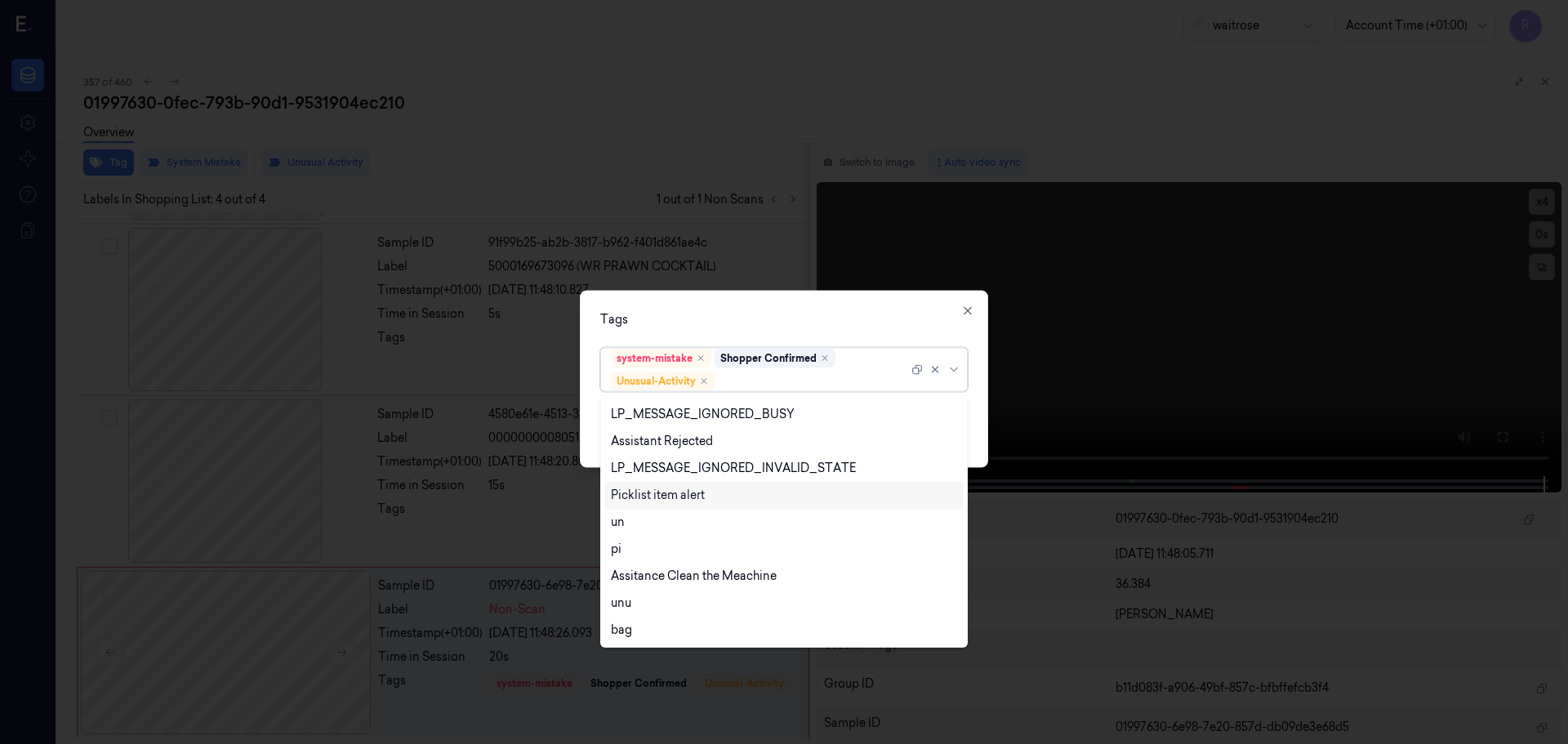
click at [652, 499] on div "Picklist item alert" at bounding box center [658, 495] width 94 height 17
click at [769, 318] on div "Tags" at bounding box center [784, 318] width 368 height 17
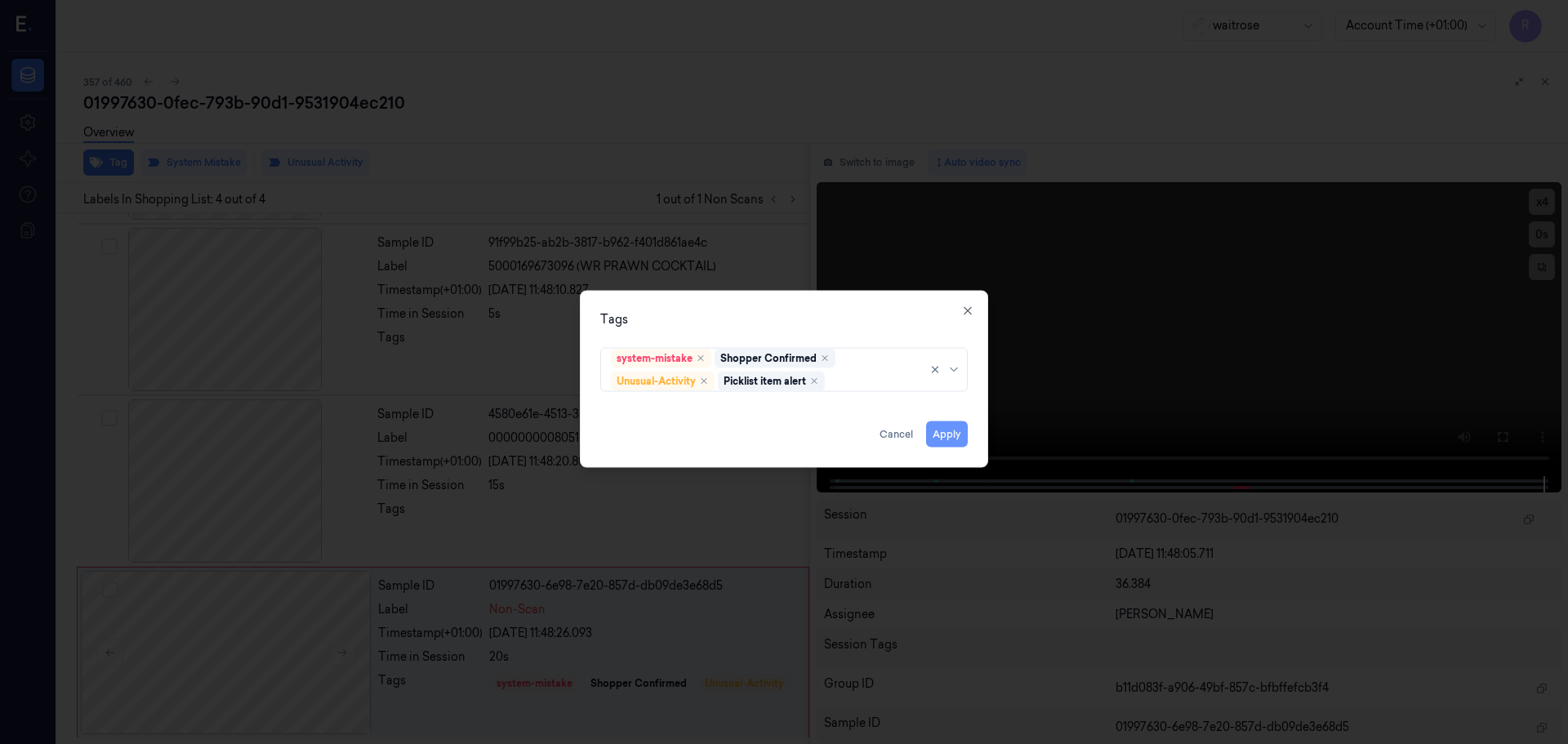
click at [947, 442] on button "Apply" at bounding box center [946, 433] width 41 height 26
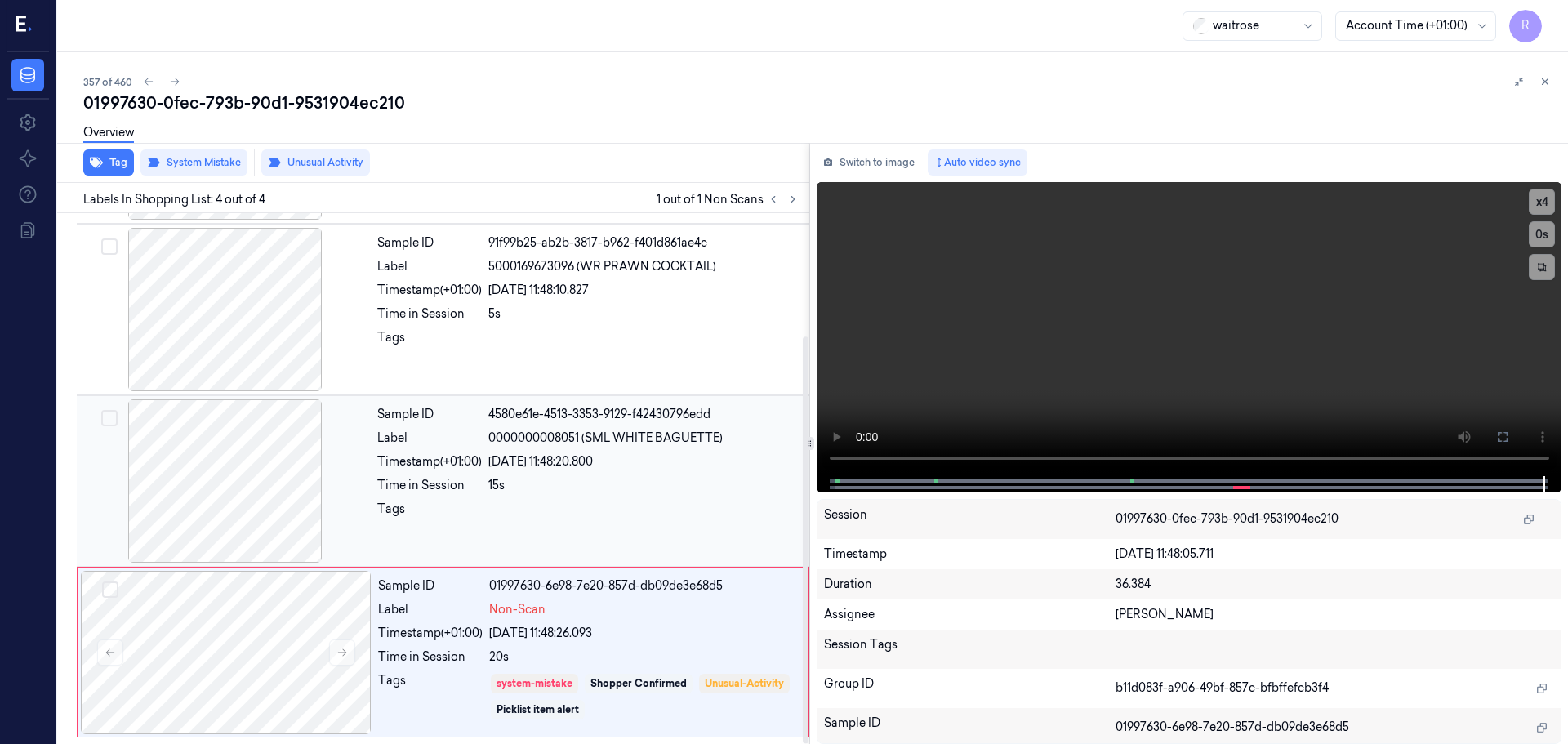
click at [607, 494] on div "Sample ID 4580e61e-4513-3353-9129-f42430796edd Label 0000000008051 (SML WHITE B…" at bounding box center [588, 481] width 435 height 164
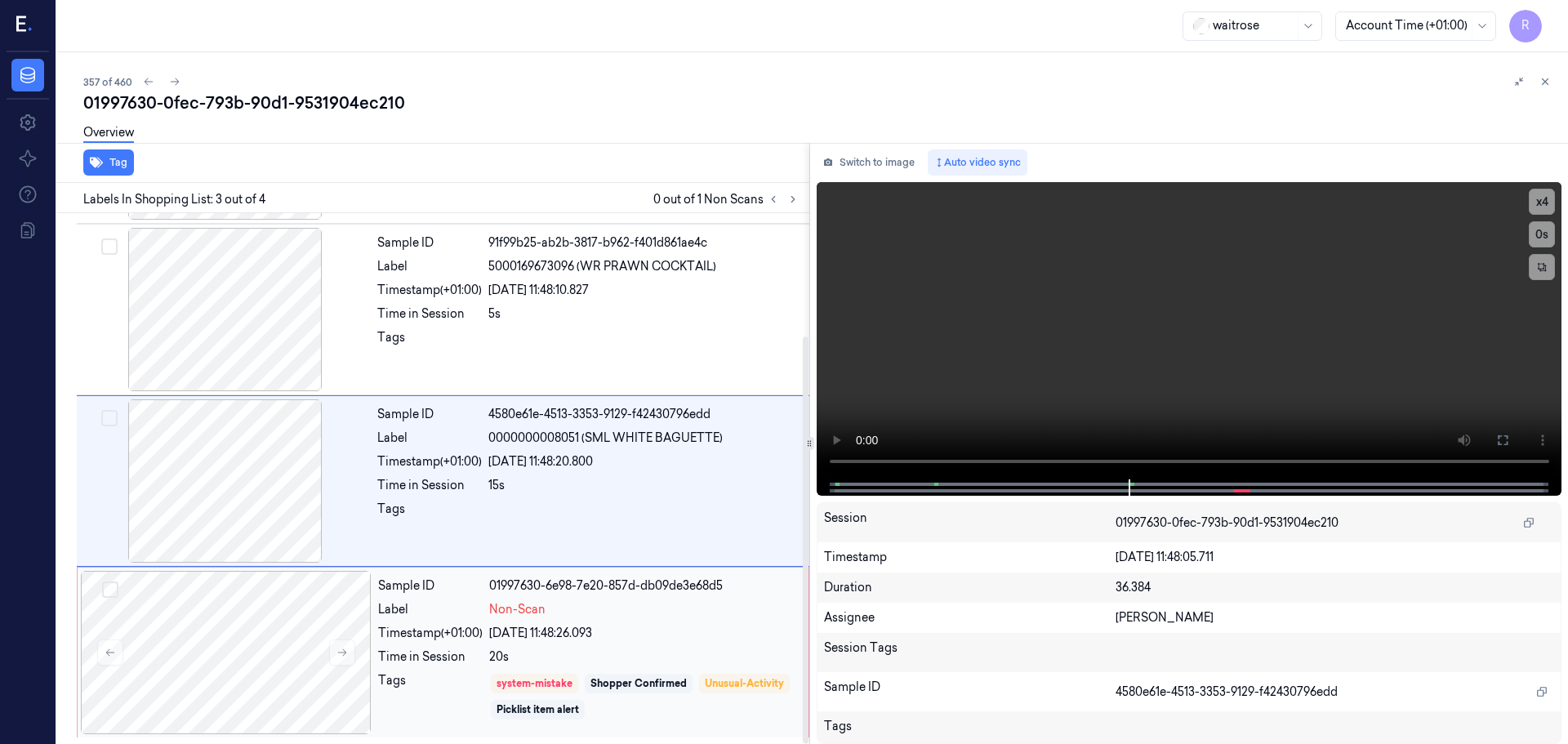
click at [608, 614] on div "Non-Scan" at bounding box center [644, 610] width 310 height 17
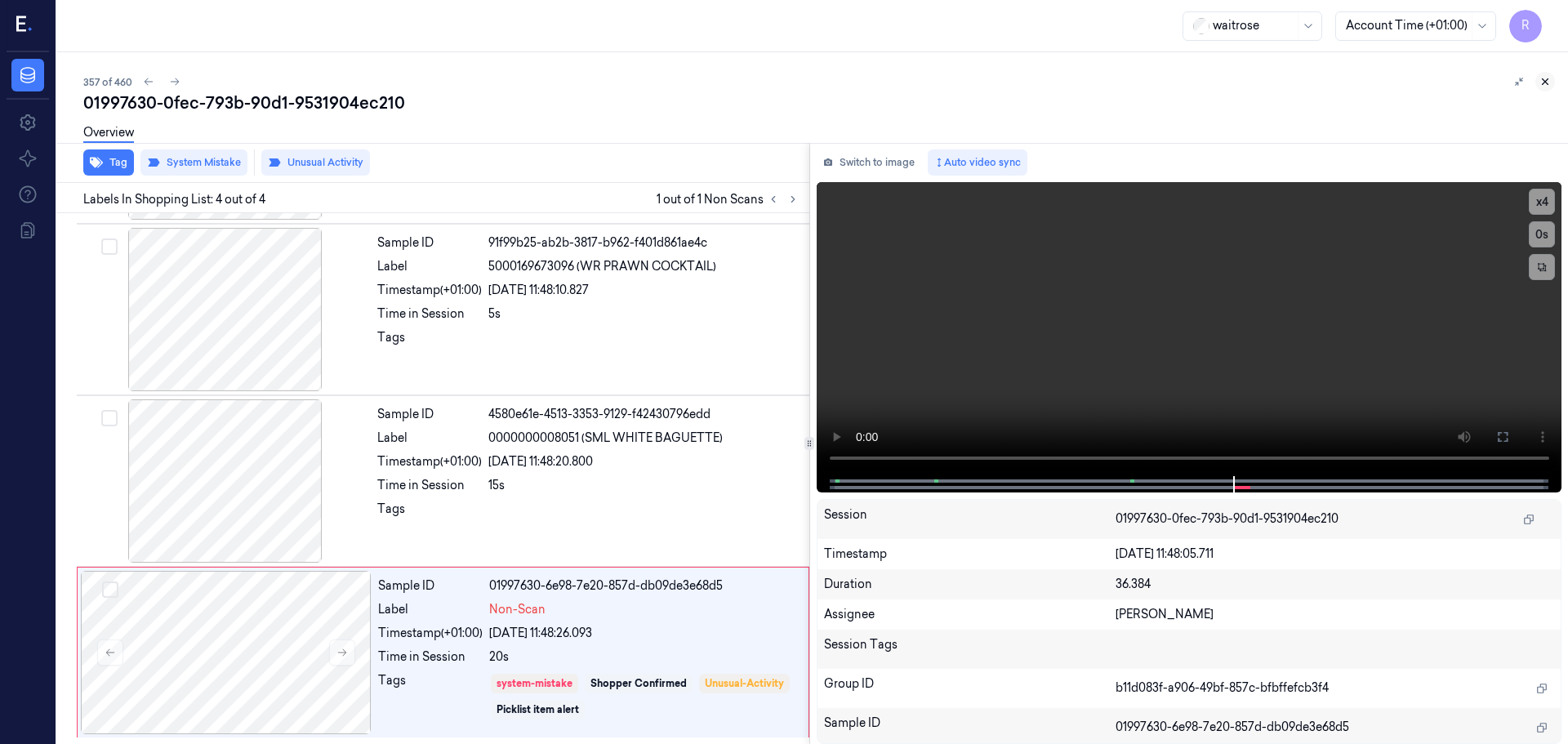
click at [1551, 84] on button at bounding box center [1544, 81] width 19 height 19
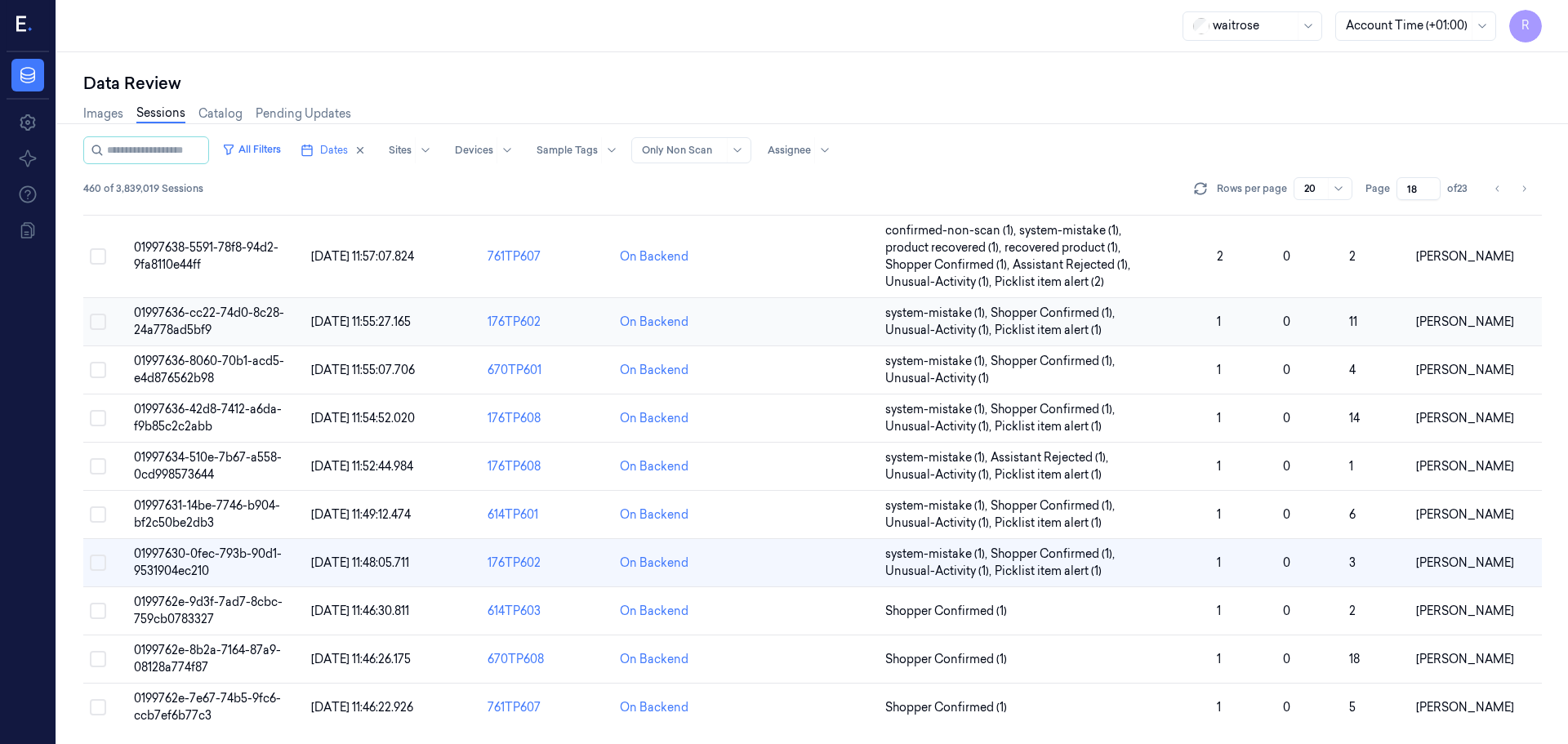
scroll to position [509, 0]
click at [1160, 608] on span "Shopper Confirmed (1)" at bounding box center [1045, 611] width 318 height 17
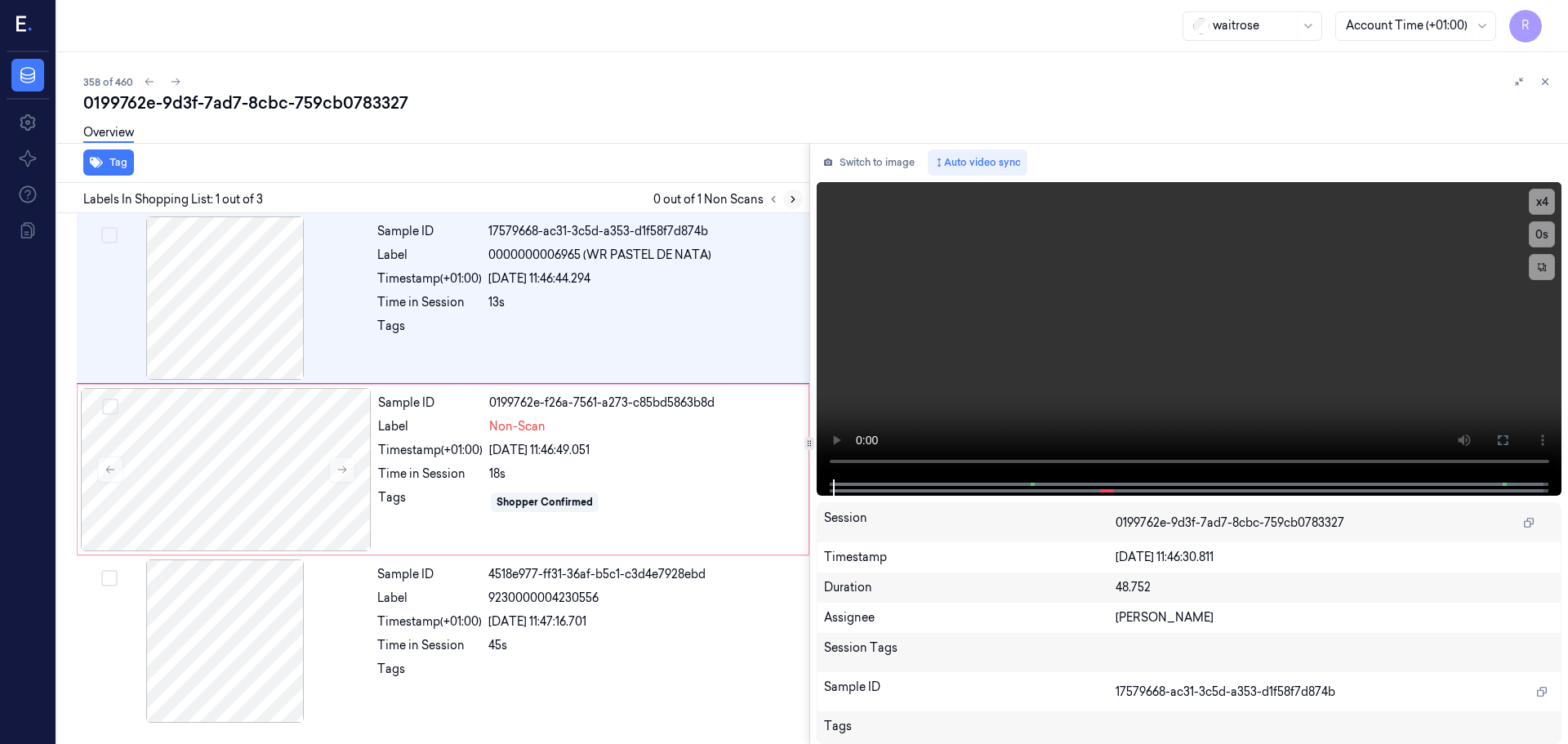
drag, startPoint x: 797, startPoint y: 201, endPoint x: 788, endPoint y: 204, distance: 9.5
click at [796, 201] on icon at bounding box center [793, 199] width 11 height 11
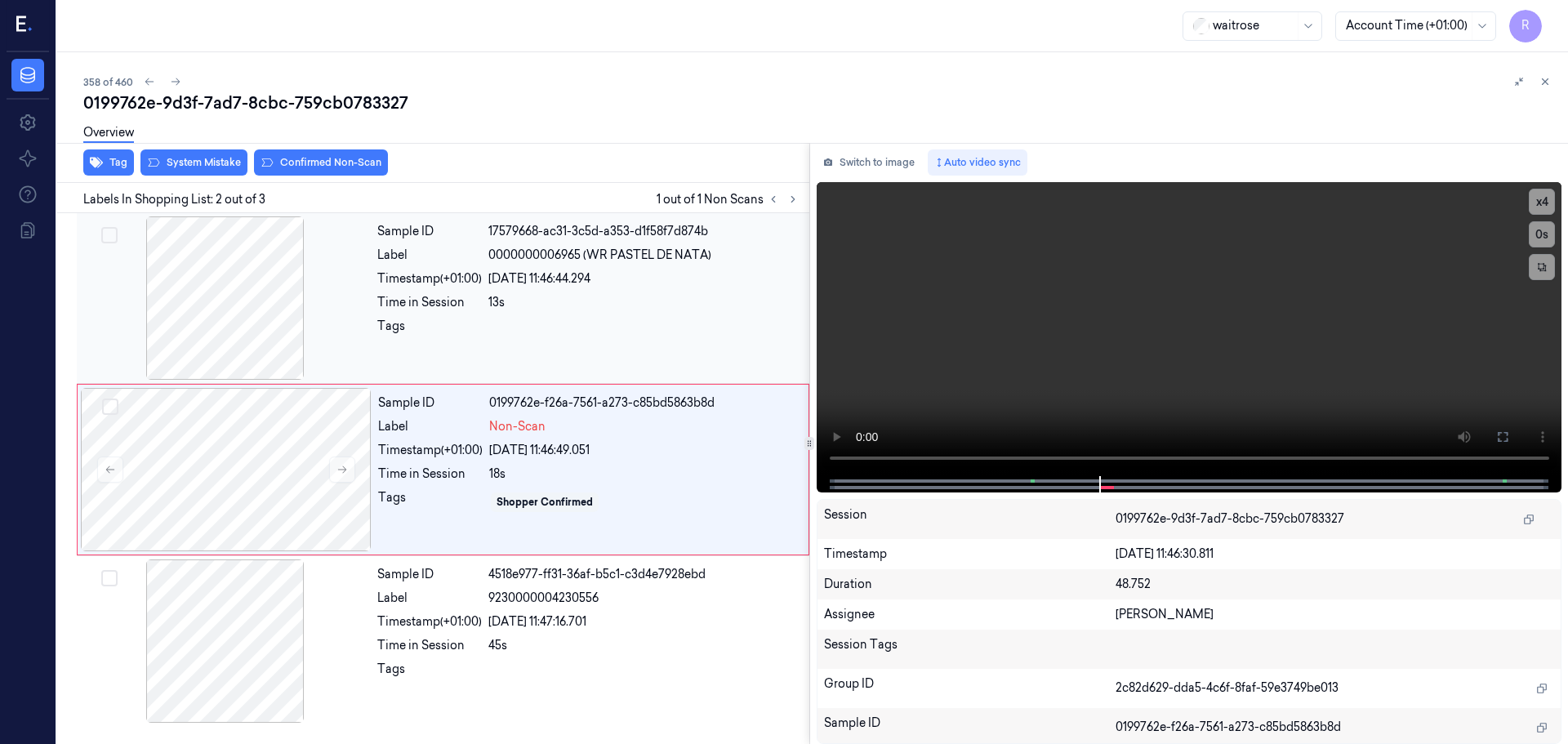
click at [244, 326] on div at bounding box center [225, 298] width 291 height 164
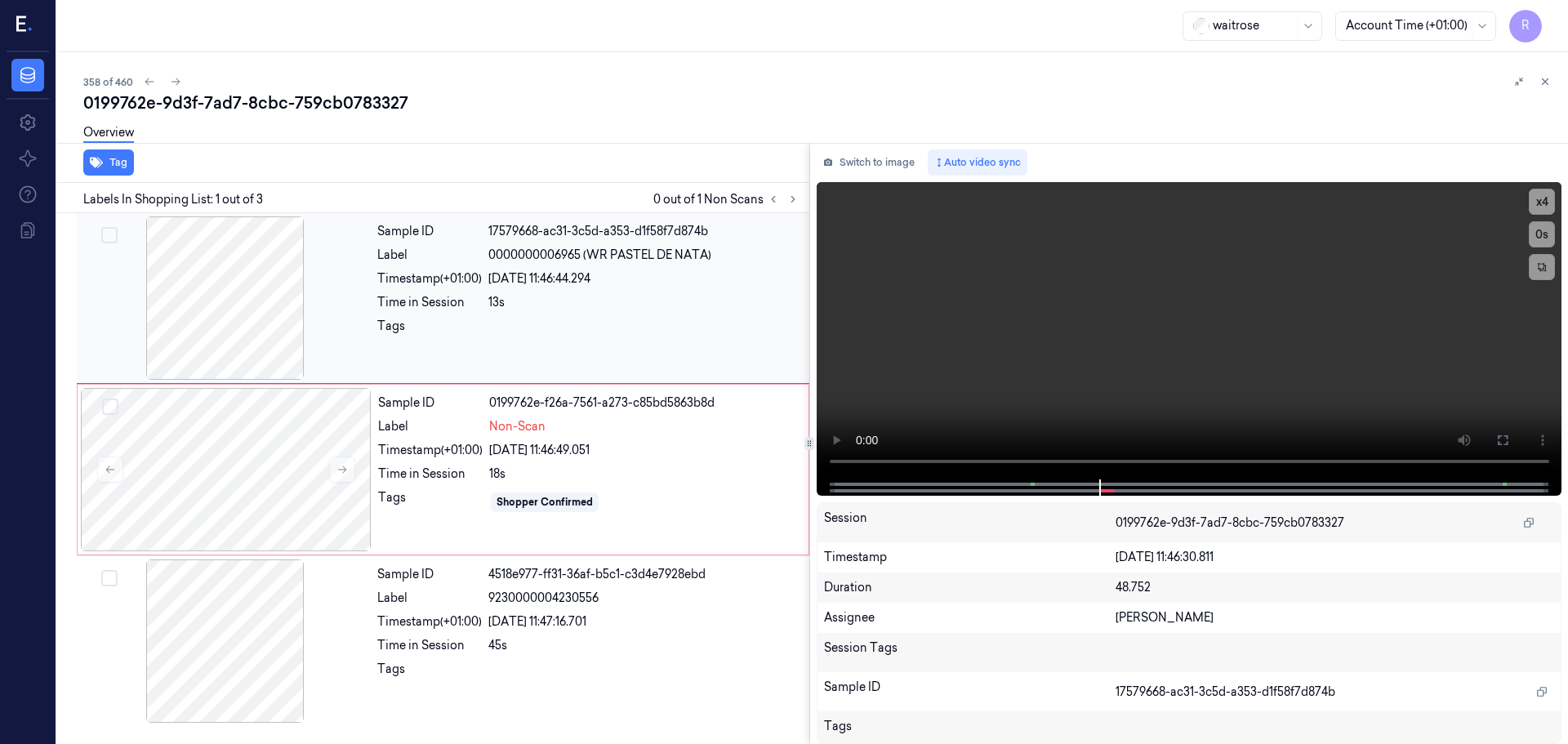
click at [299, 311] on div at bounding box center [225, 298] width 291 height 164
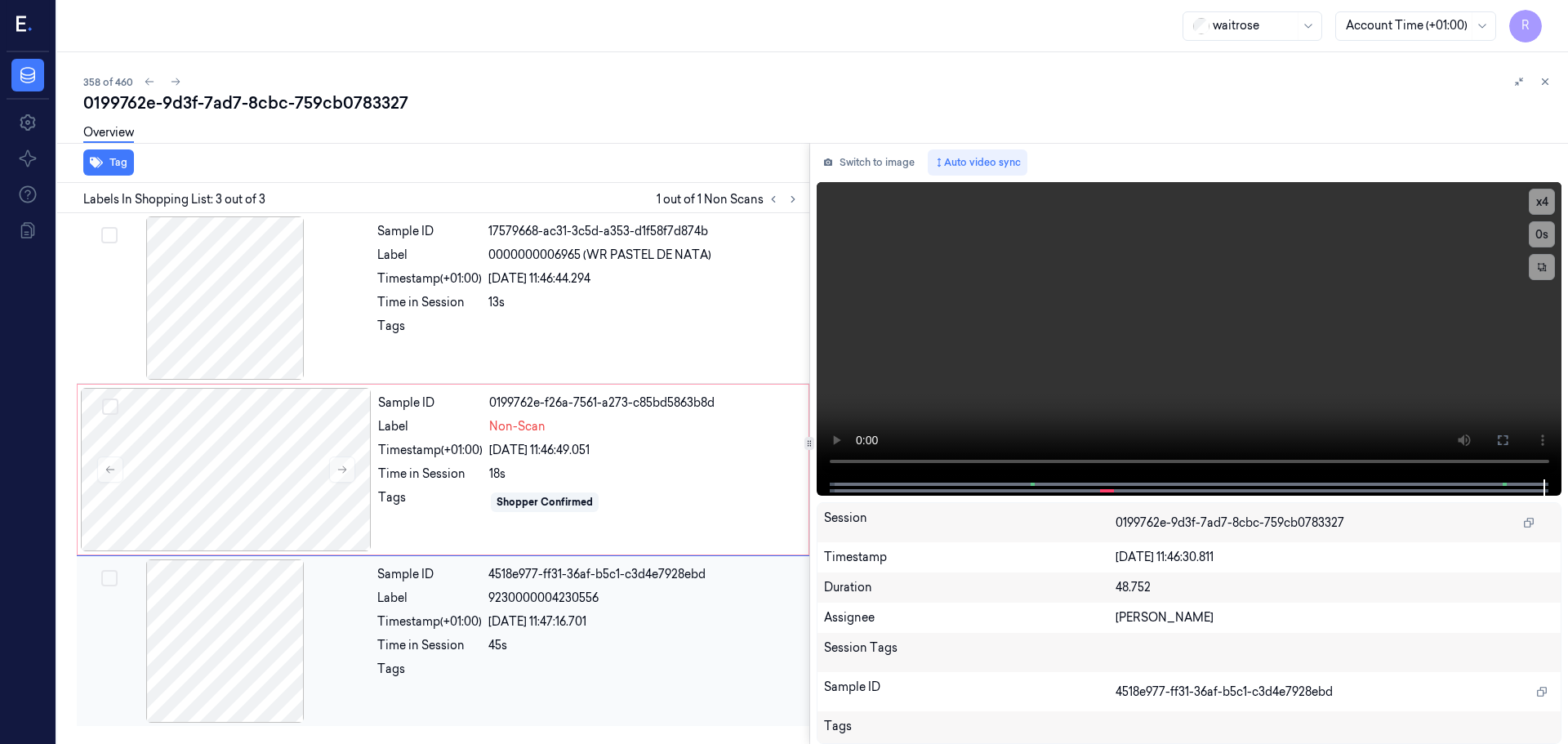
click at [555, 630] on div "[DATE] 11:47:16.701" at bounding box center [644, 622] width 311 height 17
click at [597, 471] on div "18s" at bounding box center [644, 474] width 310 height 17
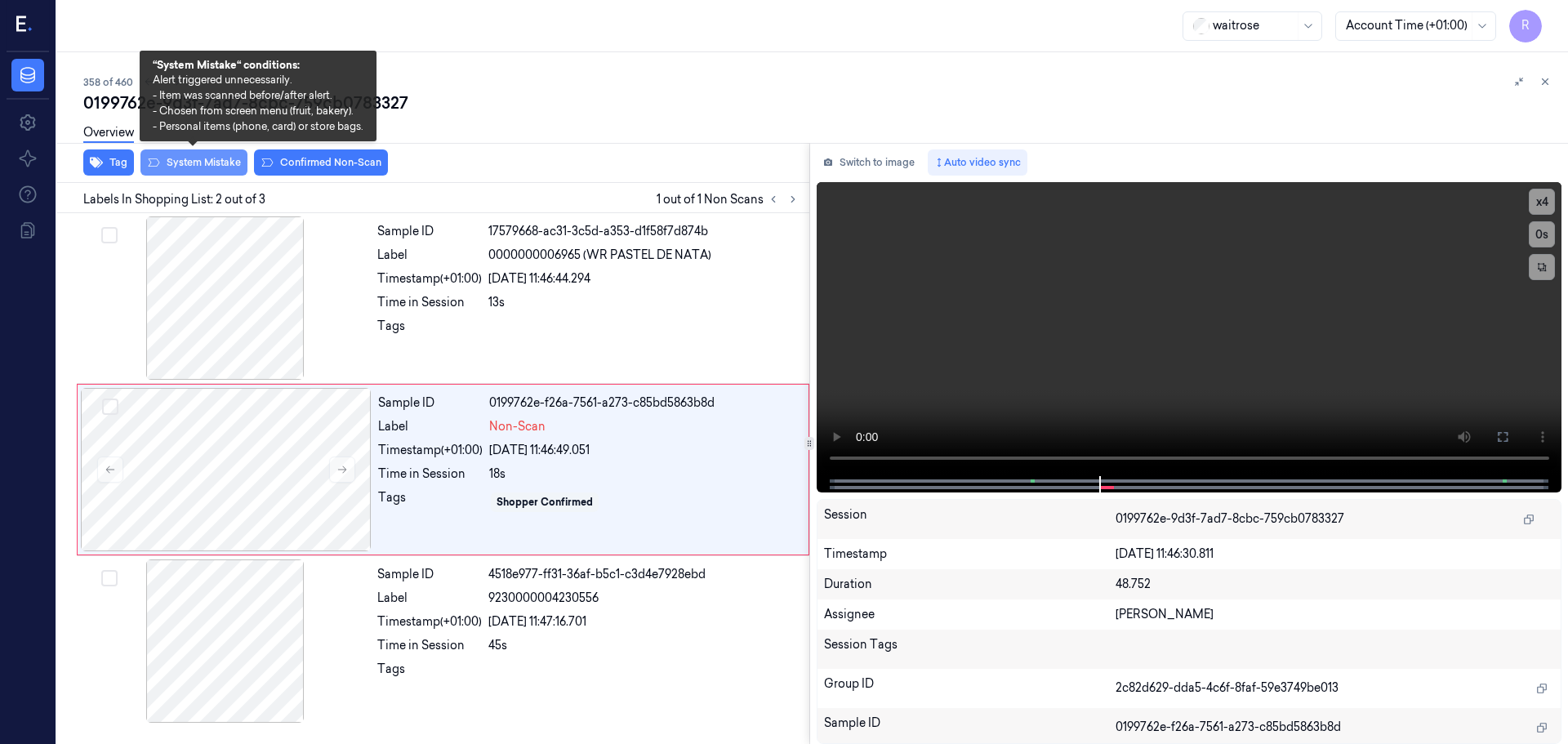
click at [188, 170] on button "System Mistake" at bounding box center [194, 163] width 107 height 26
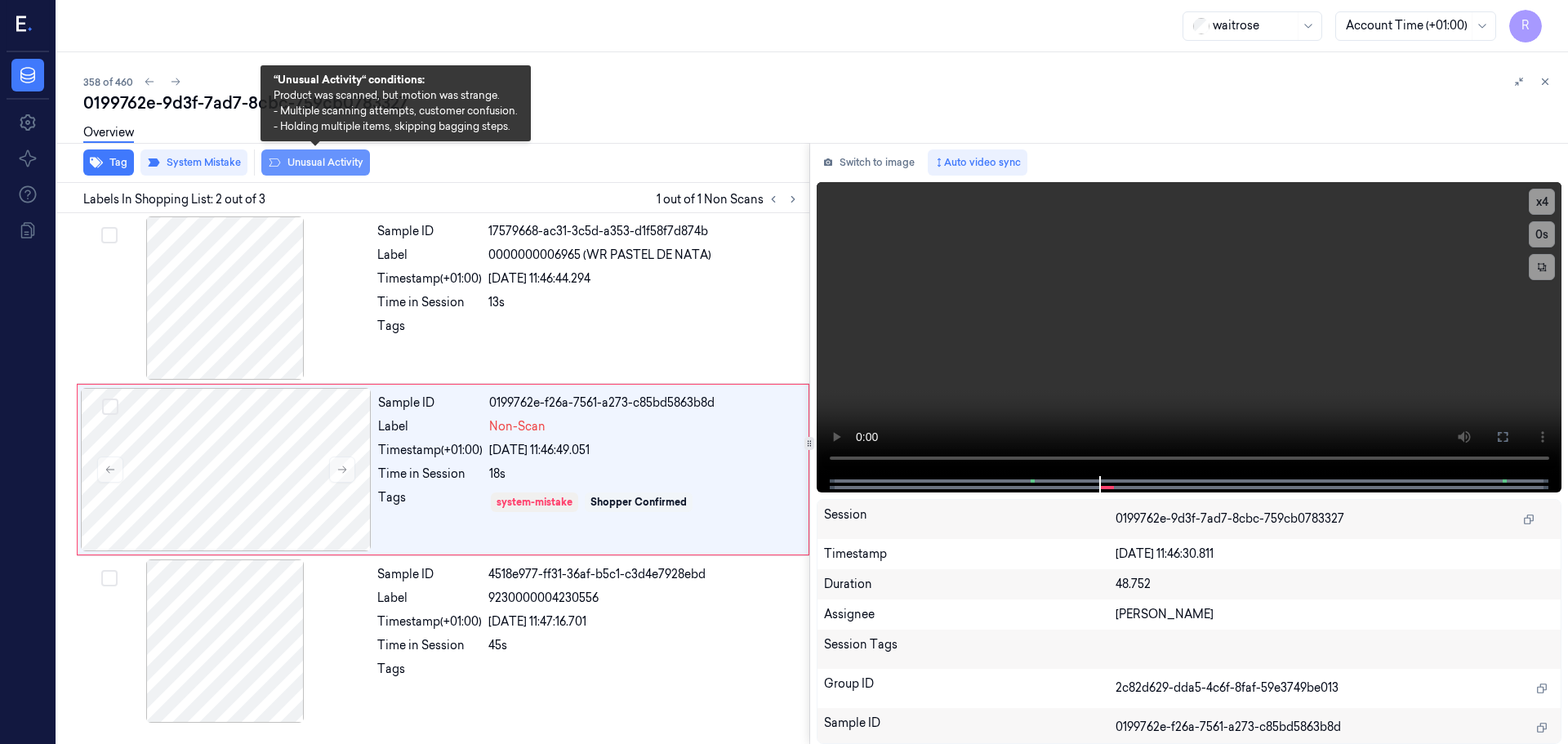
click at [288, 158] on button "Unusual Activity" at bounding box center [315, 163] width 109 height 26
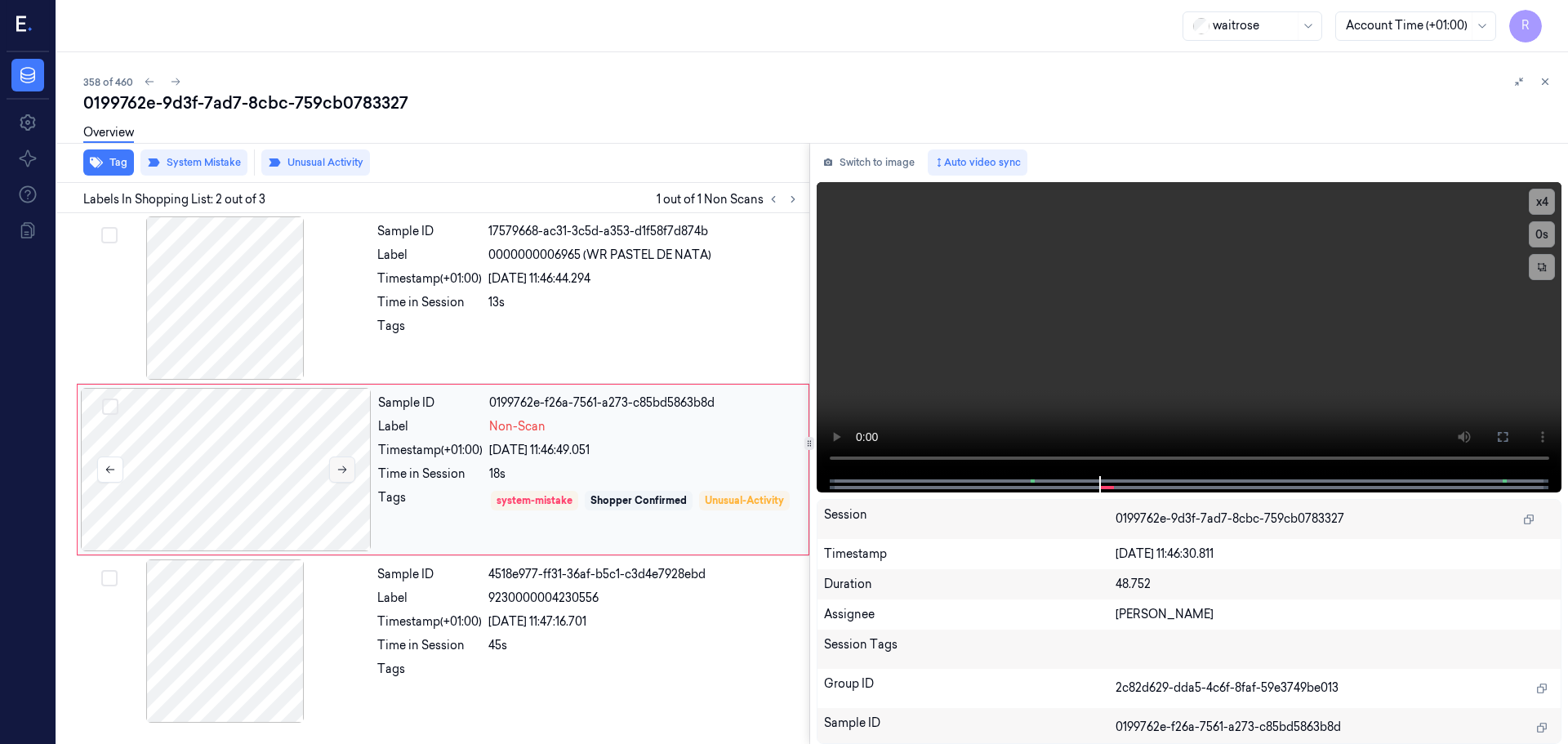
click at [349, 462] on button at bounding box center [342, 469] width 26 height 26
click at [344, 461] on button at bounding box center [342, 469] width 26 height 26
click at [98, 164] on icon "button" at bounding box center [97, 163] width 13 height 11
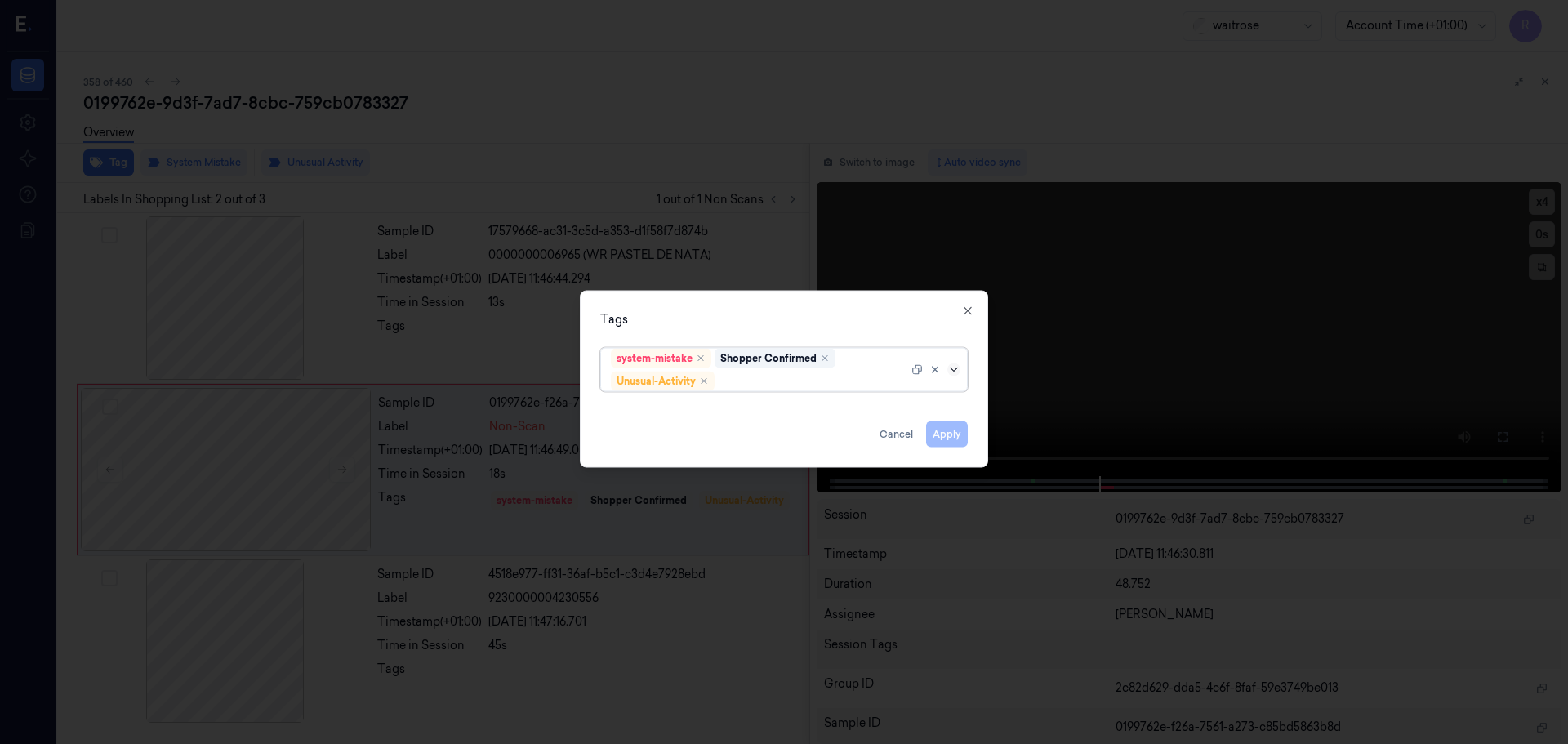
click at [952, 368] on icon at bounding box center [954, 369] width 13 height 13
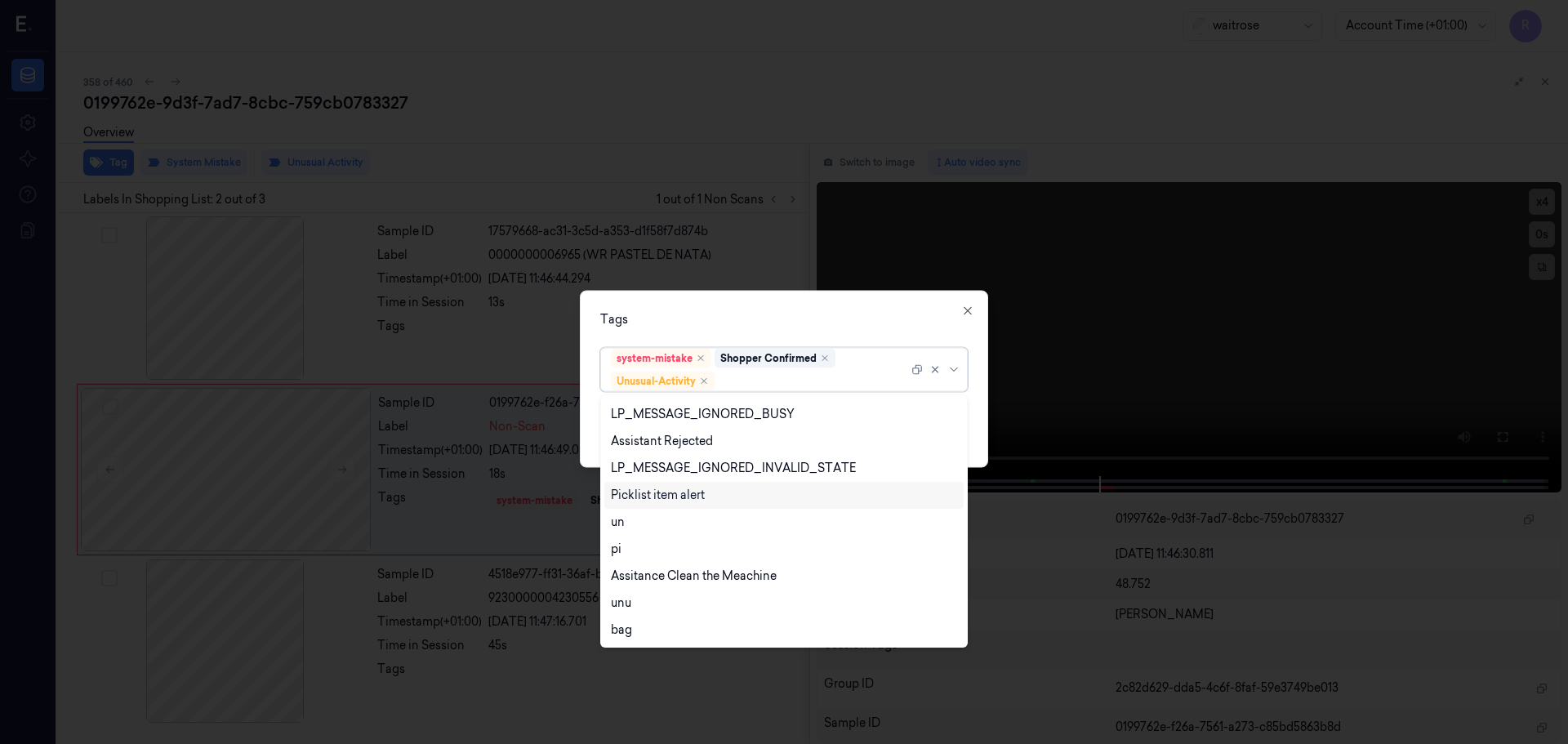
click at [649, 493] on div "Picklist item alert" at bounding box center [658, 495] width 94 height 17
click at [757, 323] on div "Tags" at bounding box center [784, 318] width 368 height 17
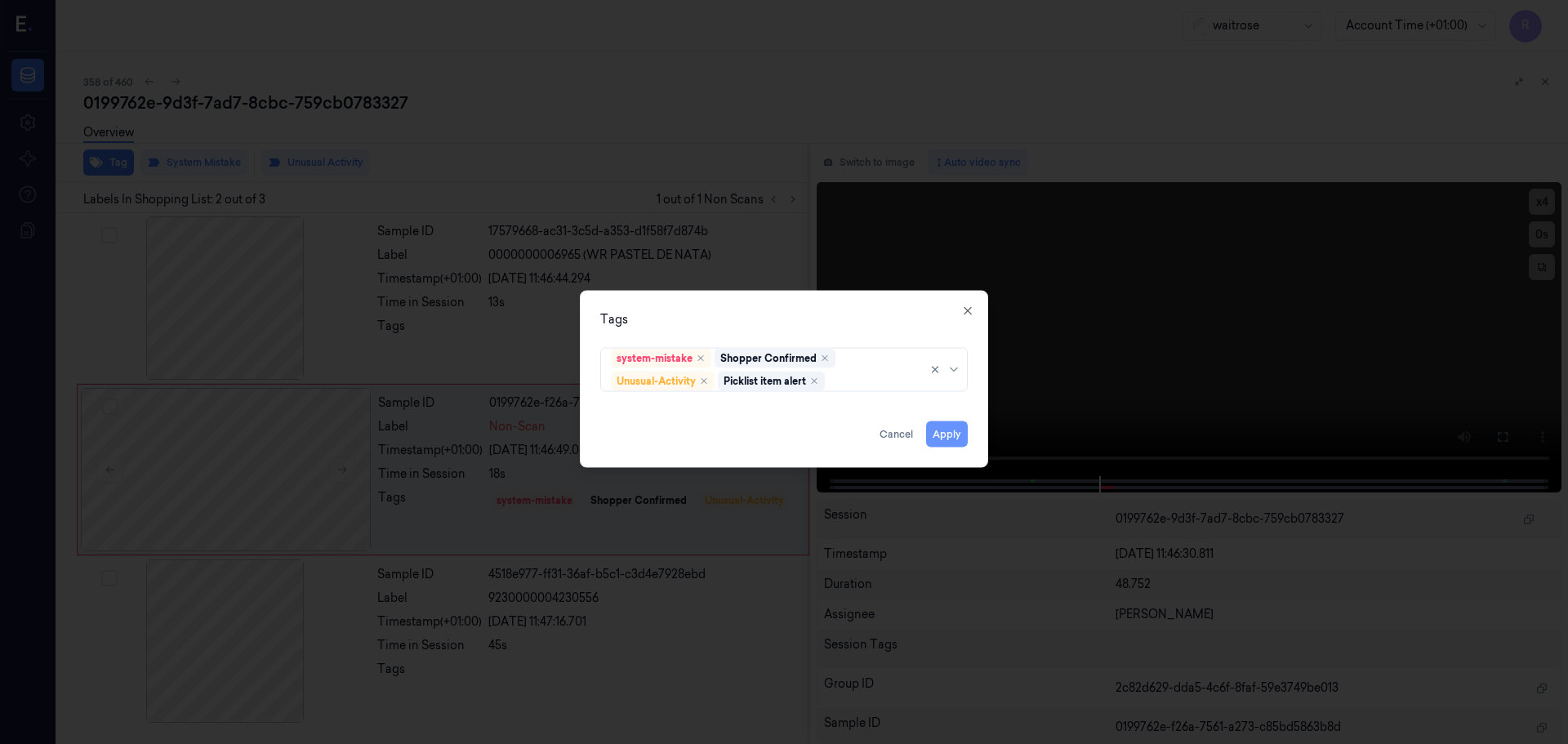
click at [933, 434] on button "Apply" at bounding box center [946, 433] width 41 height 26
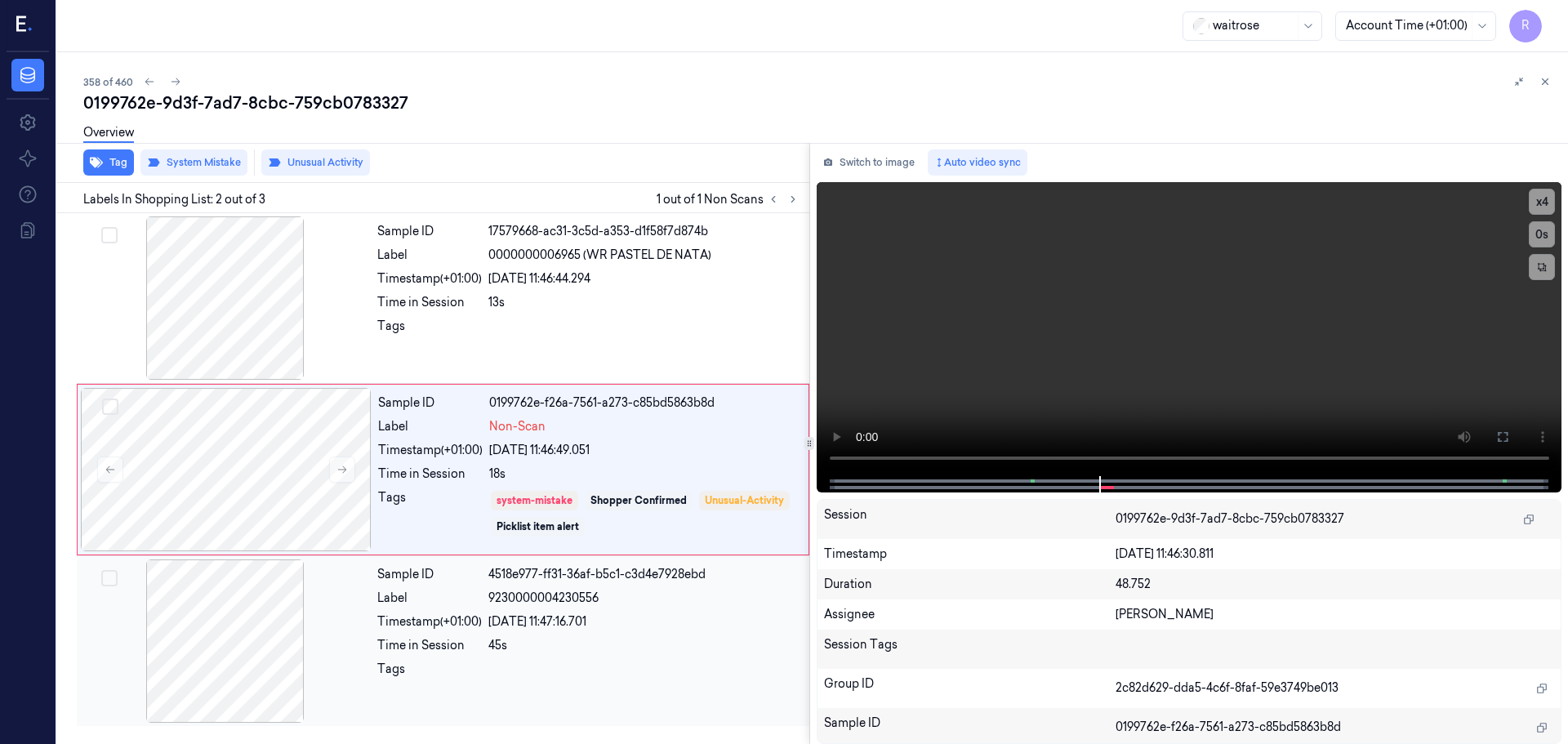
click at [587, 646] on div "45s" at bounding box center [644, 646] width 311 height 17
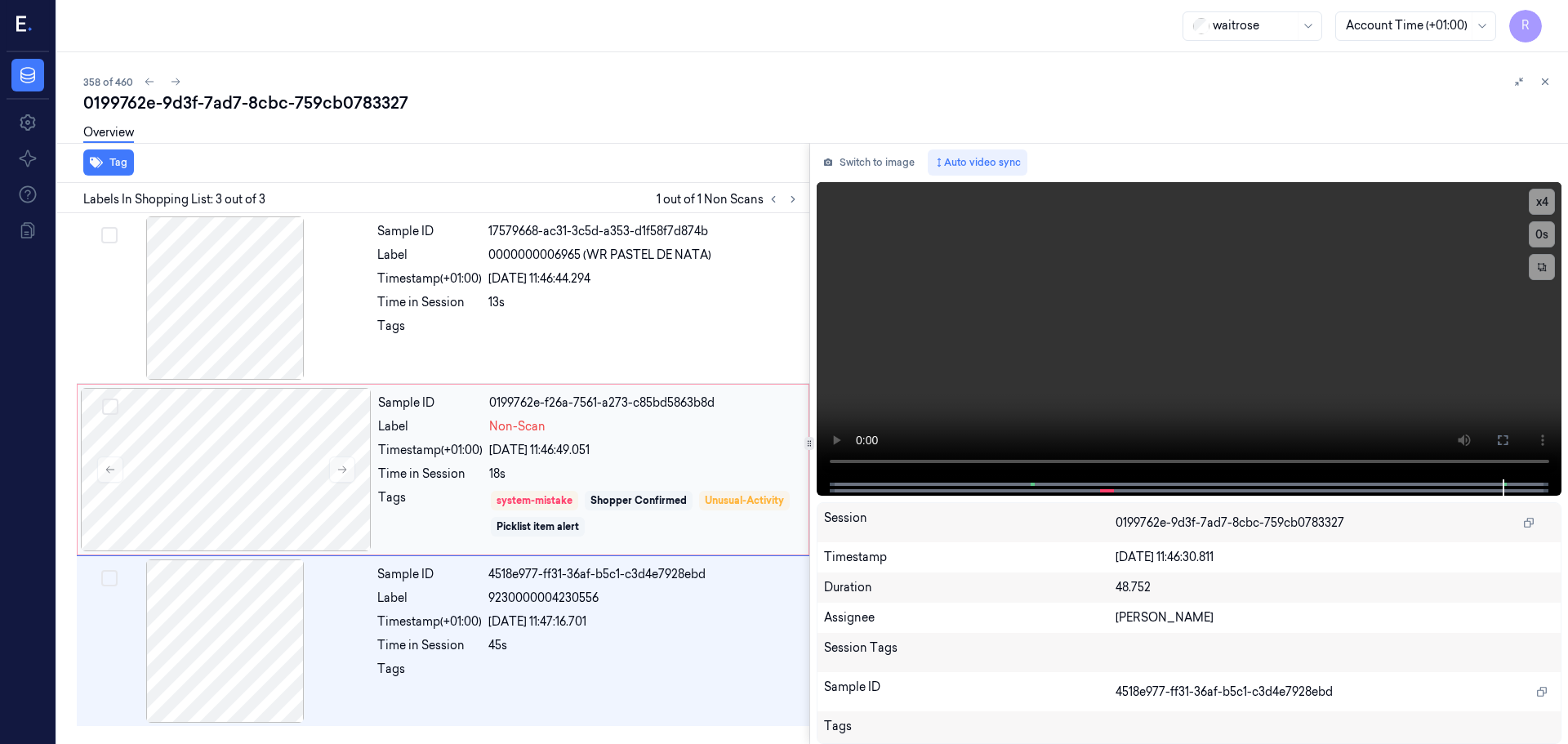
click at [661, 457] on div "[DATE] 11:46:49.051" at bounding box center [644, 450] width 310 height 17
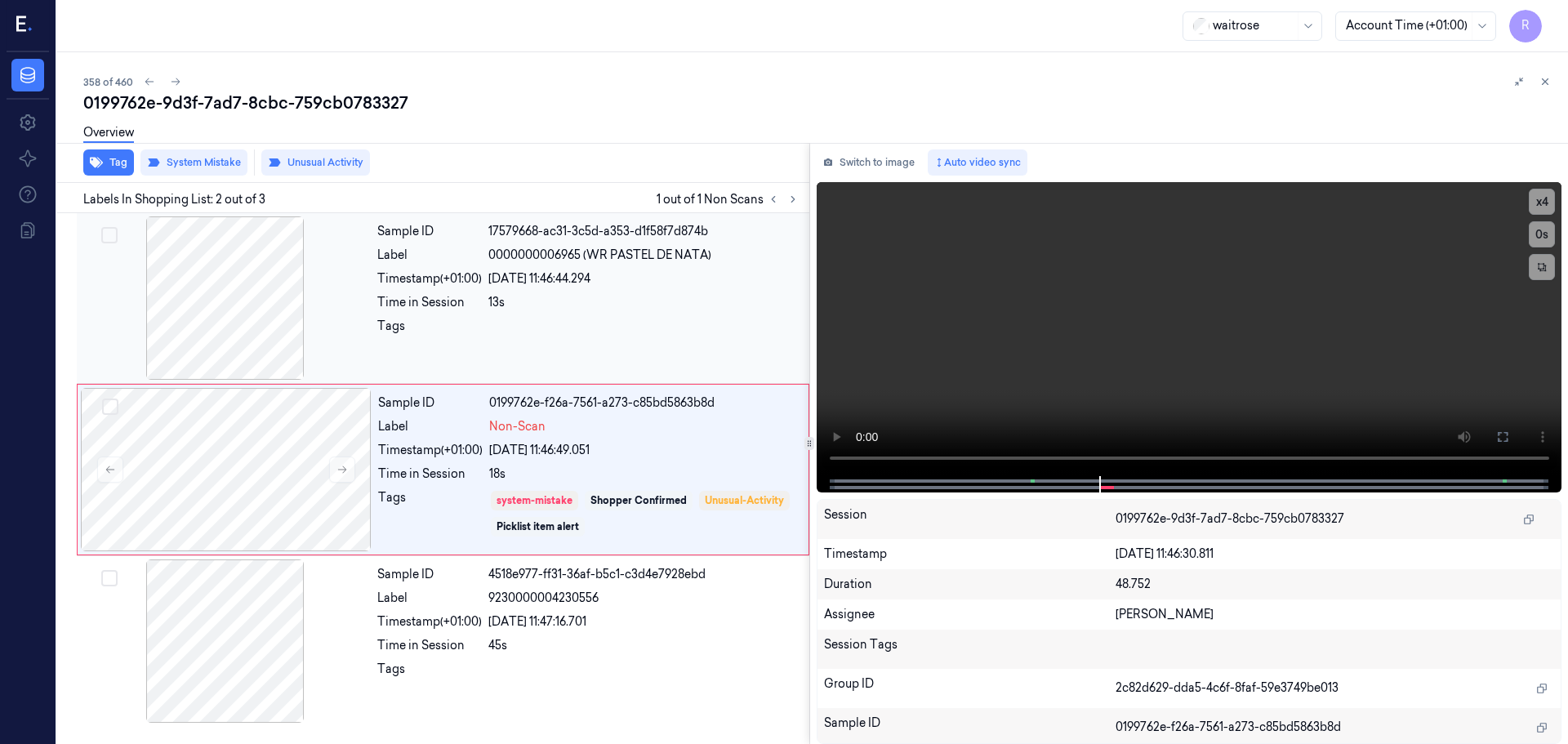
click at [644, 304] on div "13s" at bounding box center [644, 303] width 311 height 17
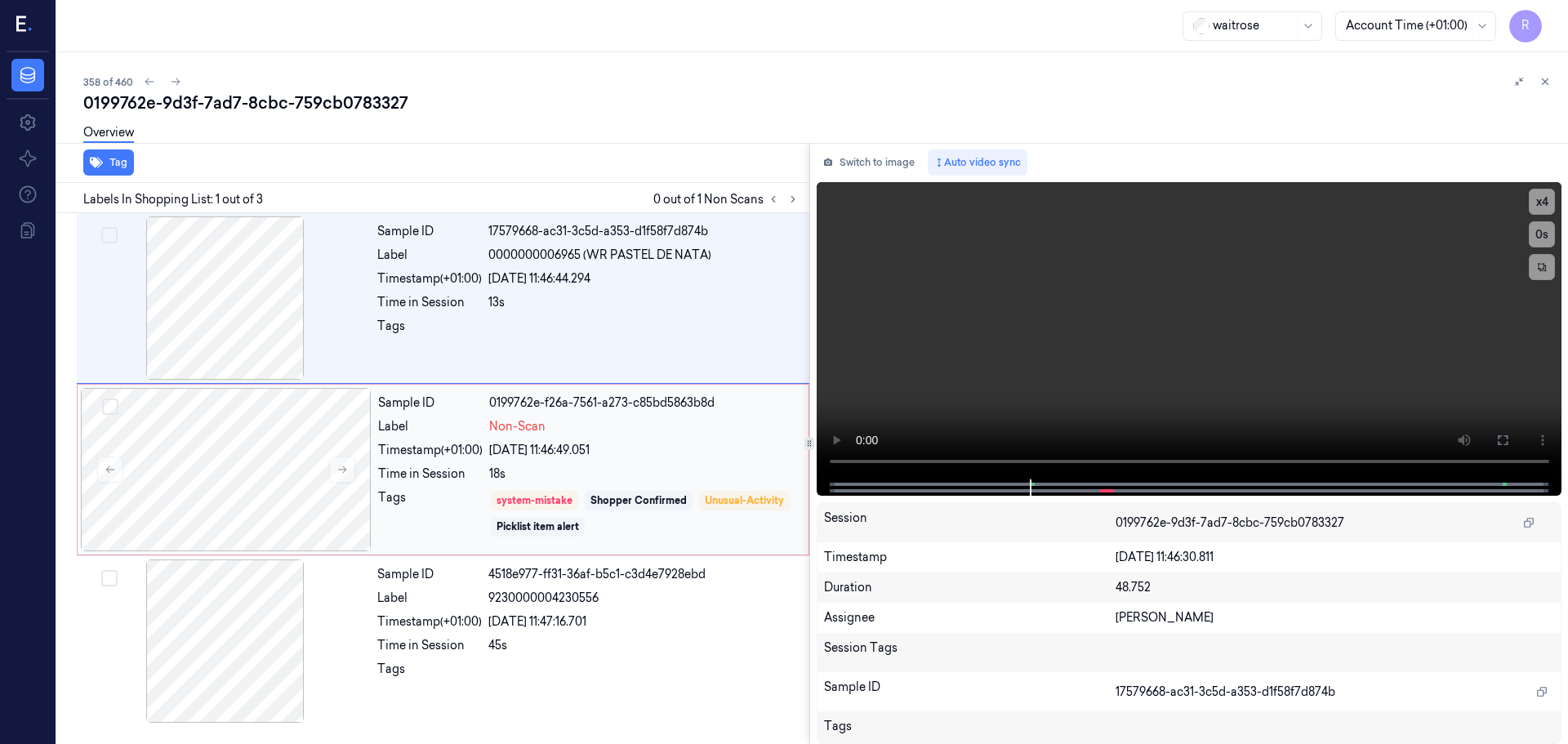
click at [704, 485] on div "Sample ID 0199762e-f26a-7561-a273-c85bd5863b8d Label Non-Scan Timestamp (+01:00…" at bounding box center [589, 470] width 434 height 164
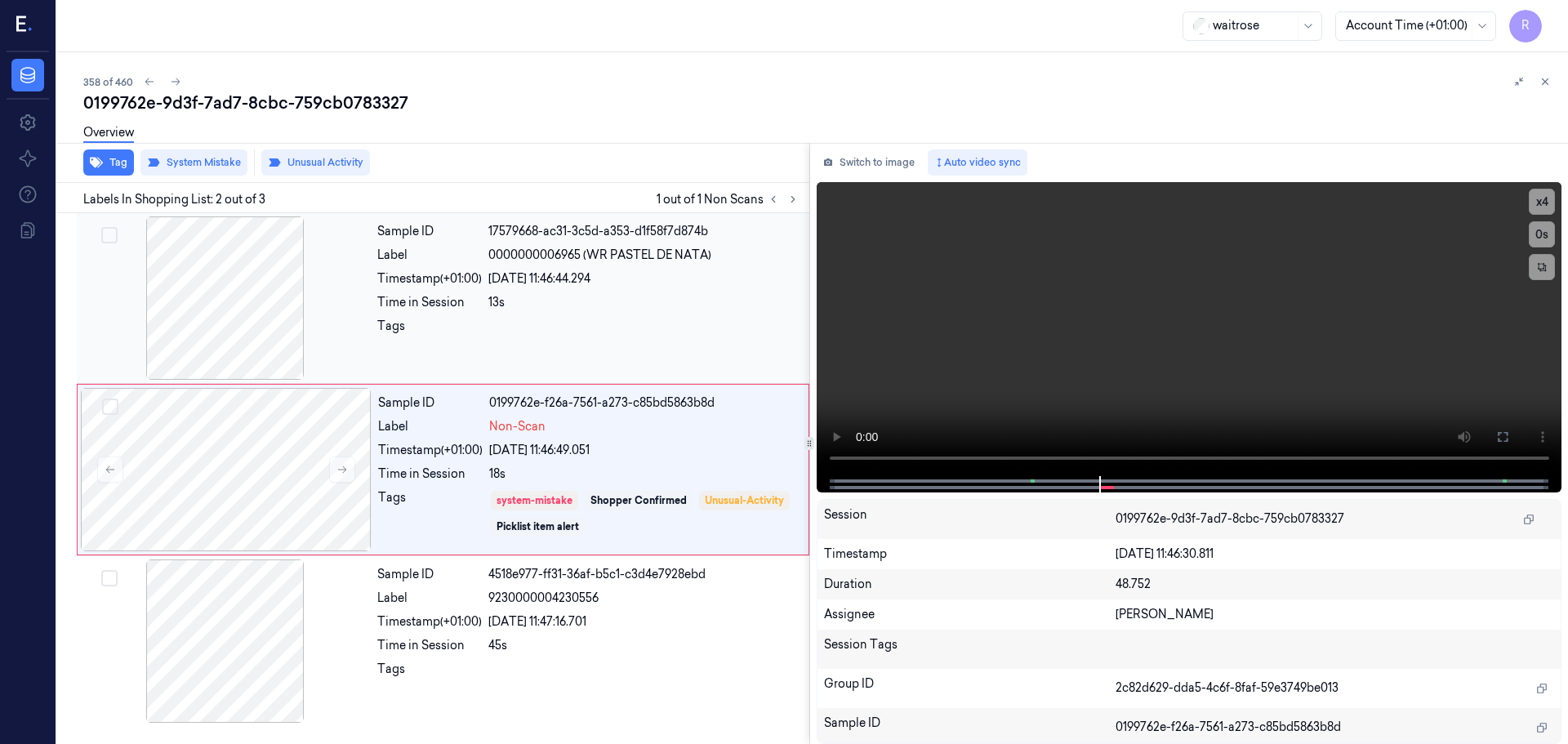
click at [499, 287] on div "[DATE] 11:46:44.294" at bounding box center [644, 279] width 311 height 17
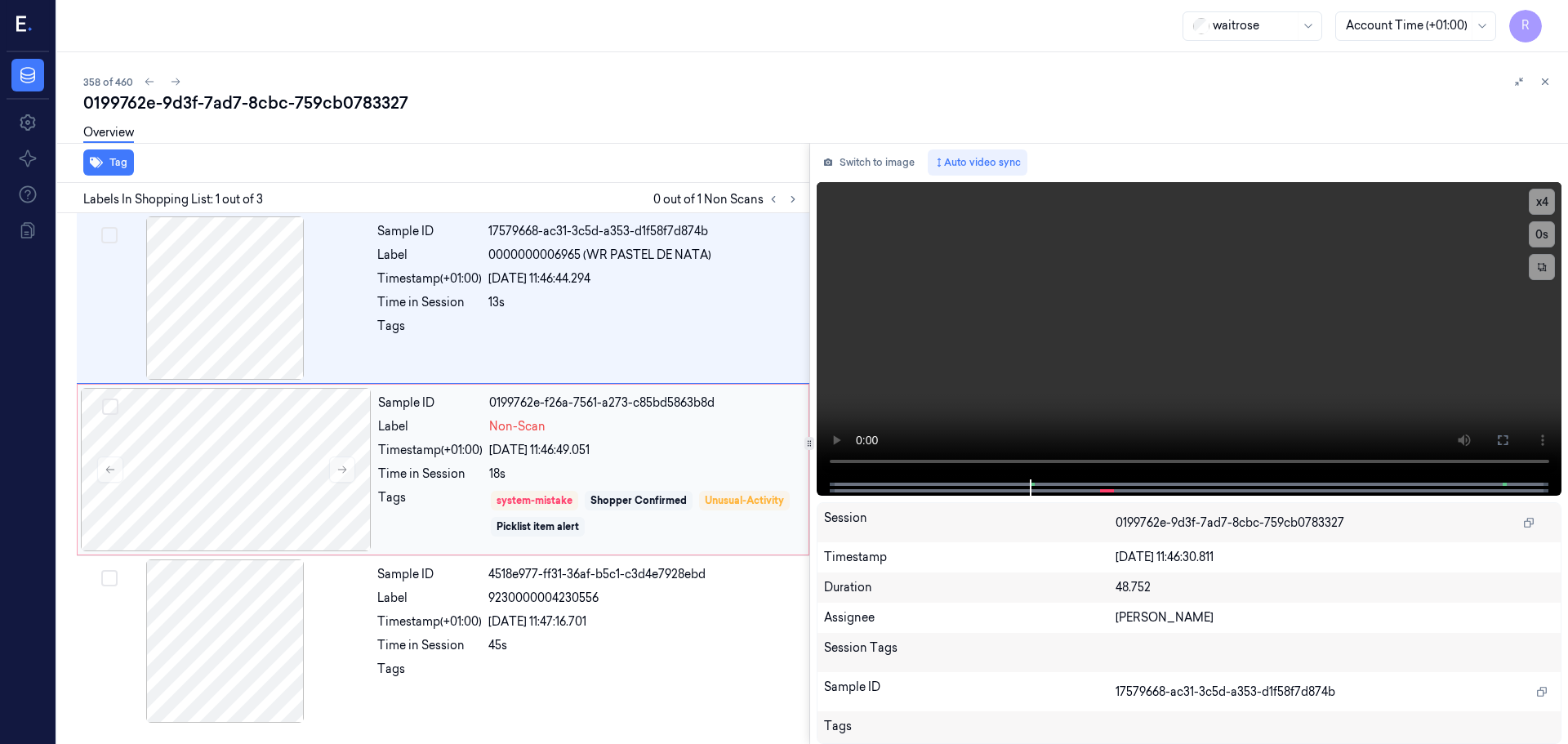
click at [520, 438] on div "Sample ID 0199762e-f26a-7561-a273-c85bd5863b8d Label Non-Scan Timestamp (+01:00…" at bounding box center [589, 470] width 434 height 164
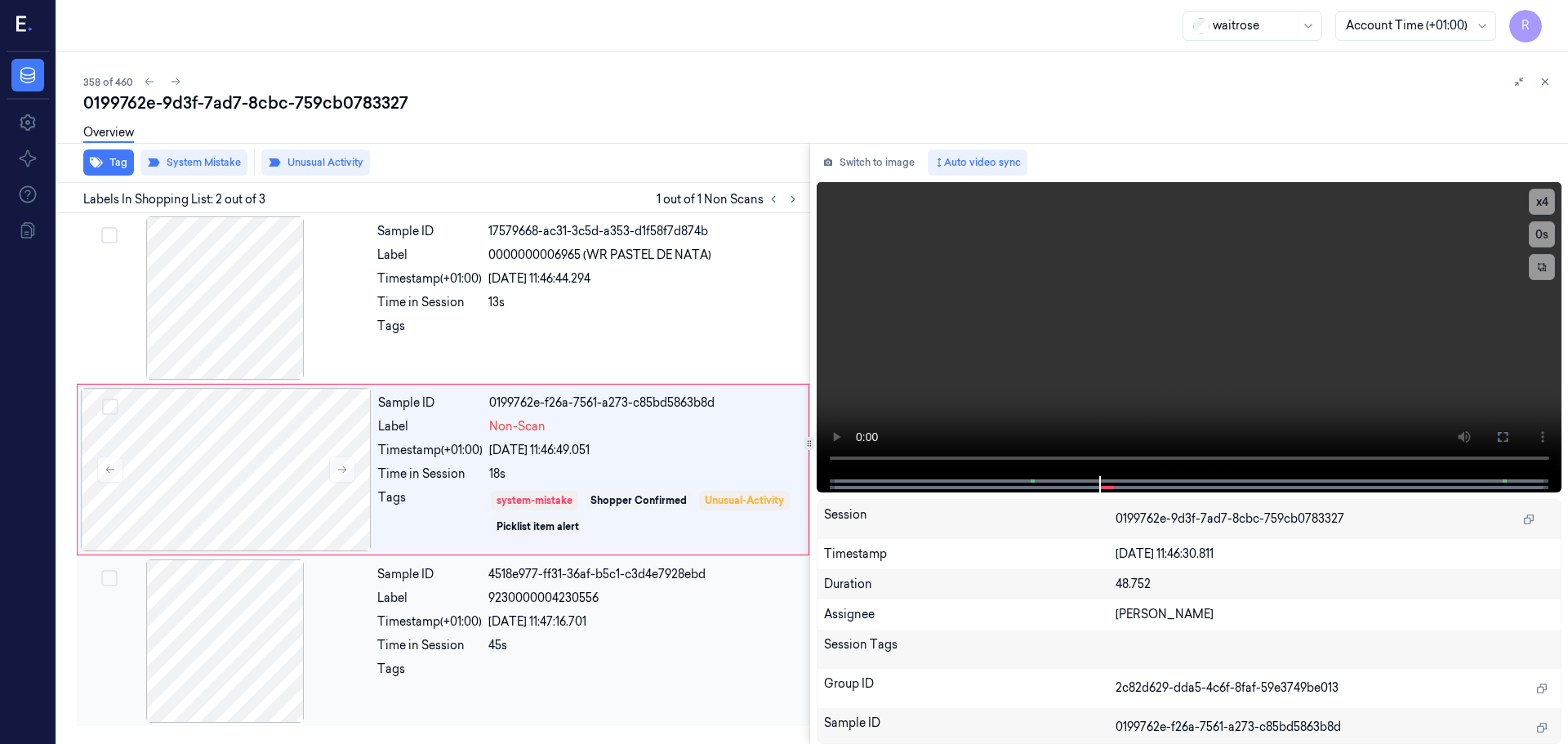
click at [536, 643] on div "45s" at bounding box center [644, 646] width 311 height 17
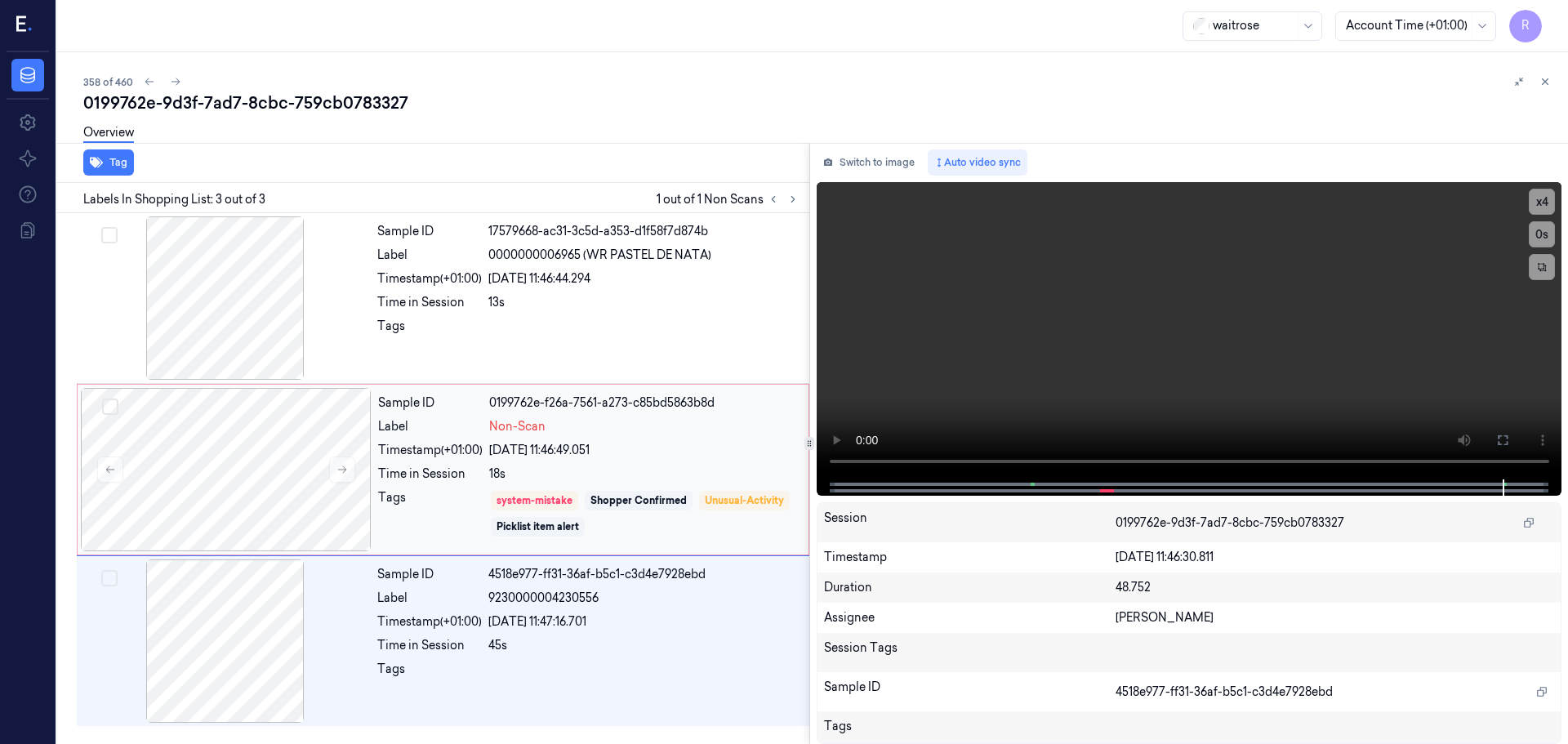
click at [616, 486] on div "Sample ID 0199762e-f26a-7561-a273-c85bd5863b8d Label Non-Scan Timestamp (+01:00…" at bounding box center [589, 470] width 434 height 164
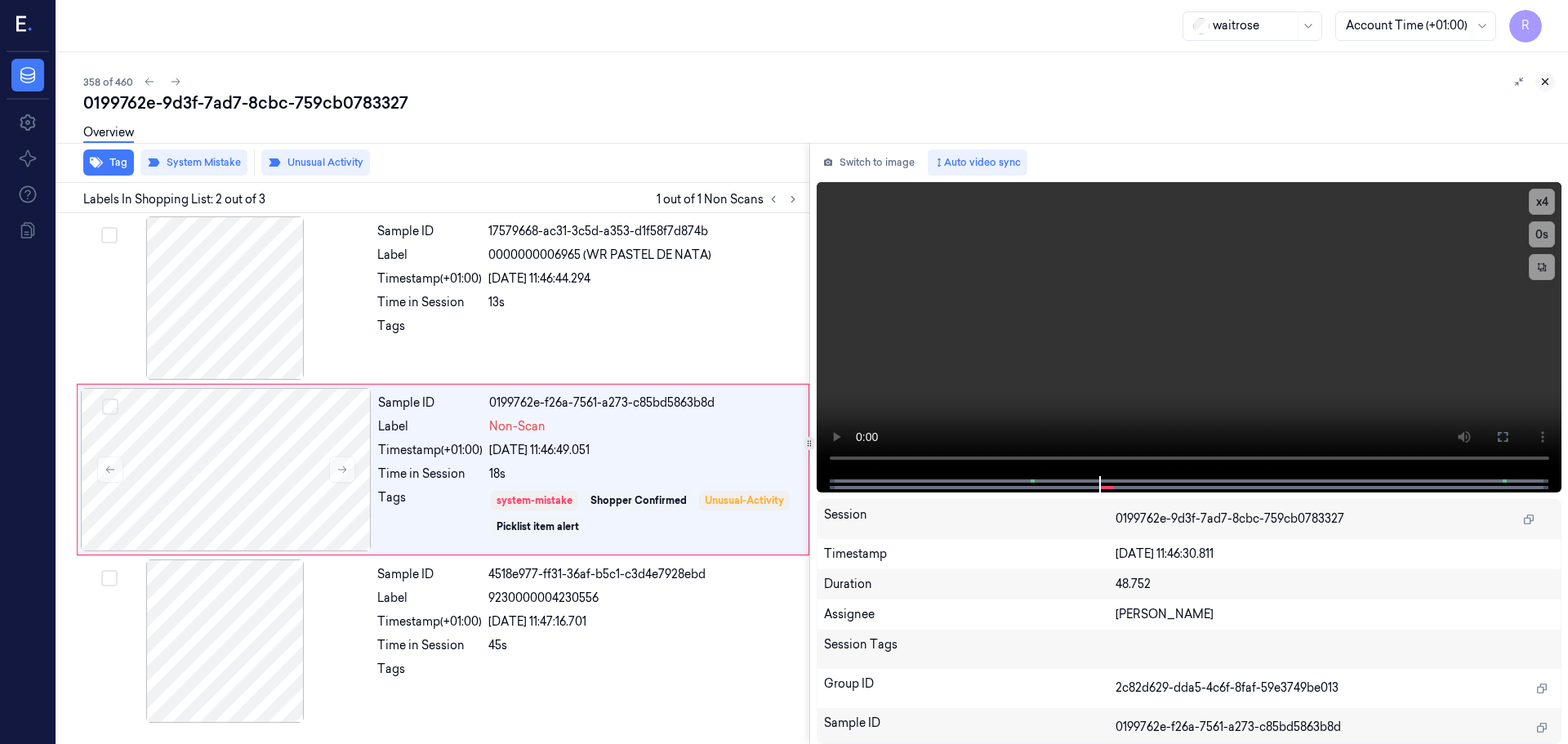
click at [1541, 91] on button at bounding box center [1544, 81] width 19 height 19
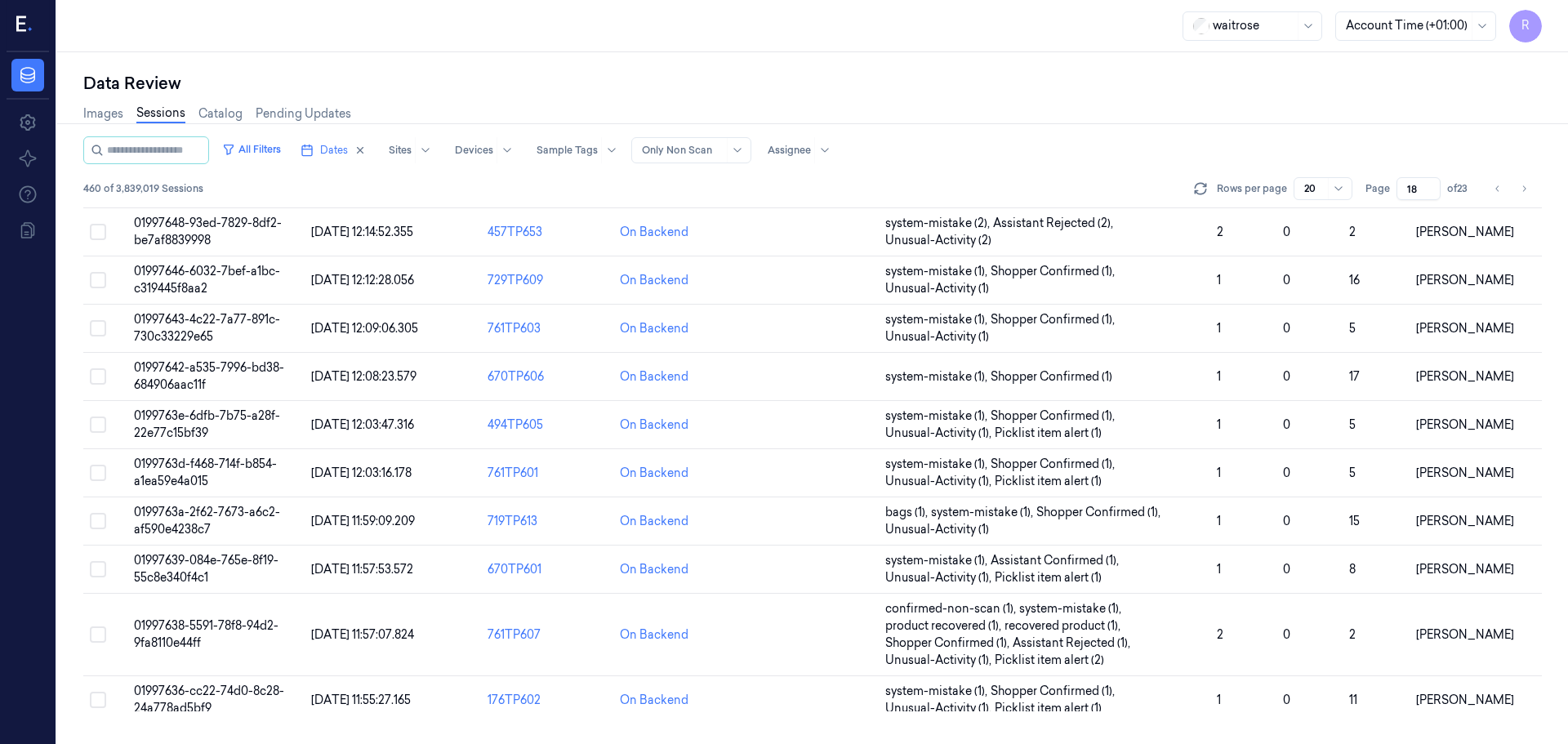
scroll to position [509, 0]
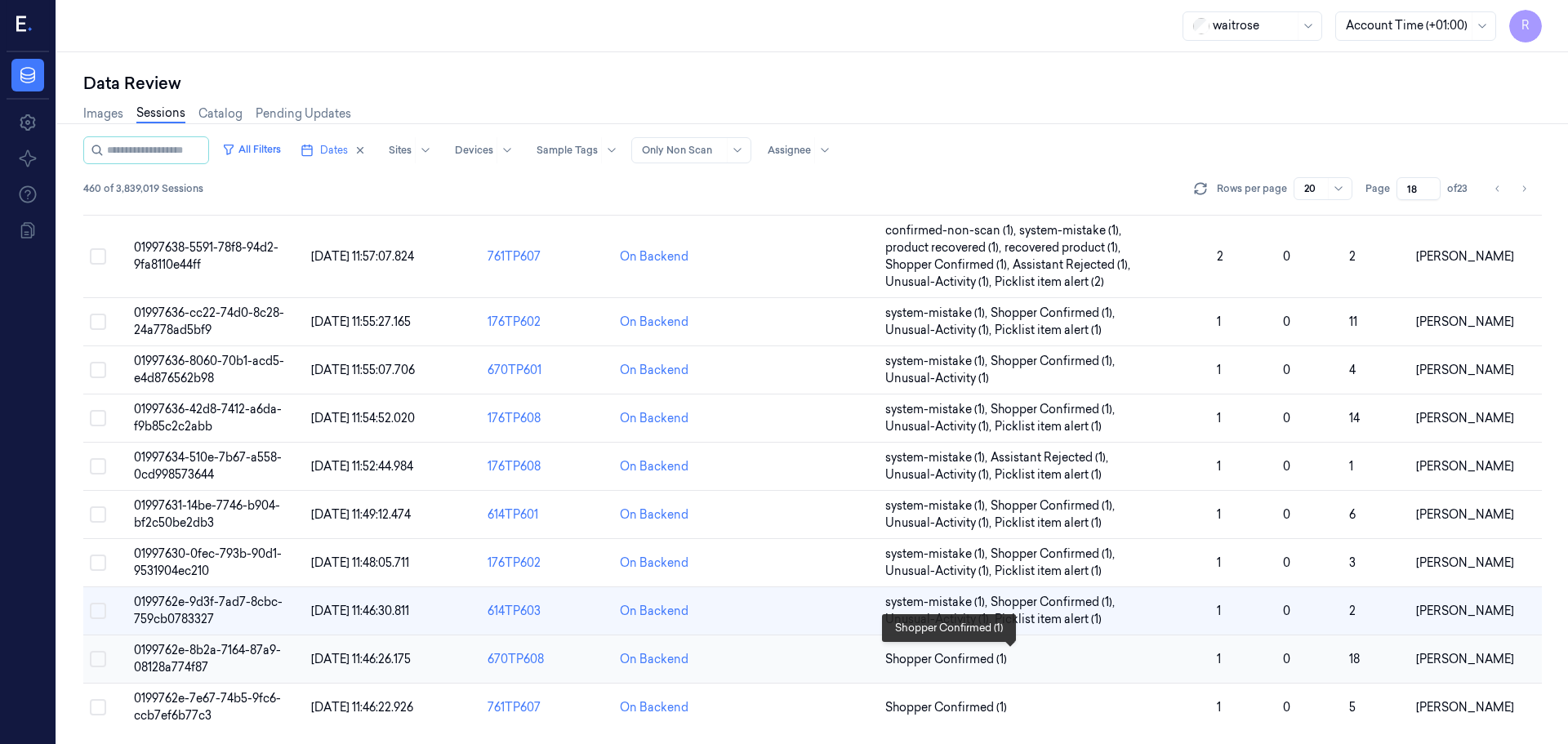
click at [1061, 658] on span "Shopper Confirmed (1)" at bounding box center [1045, 659] width 318 height 17
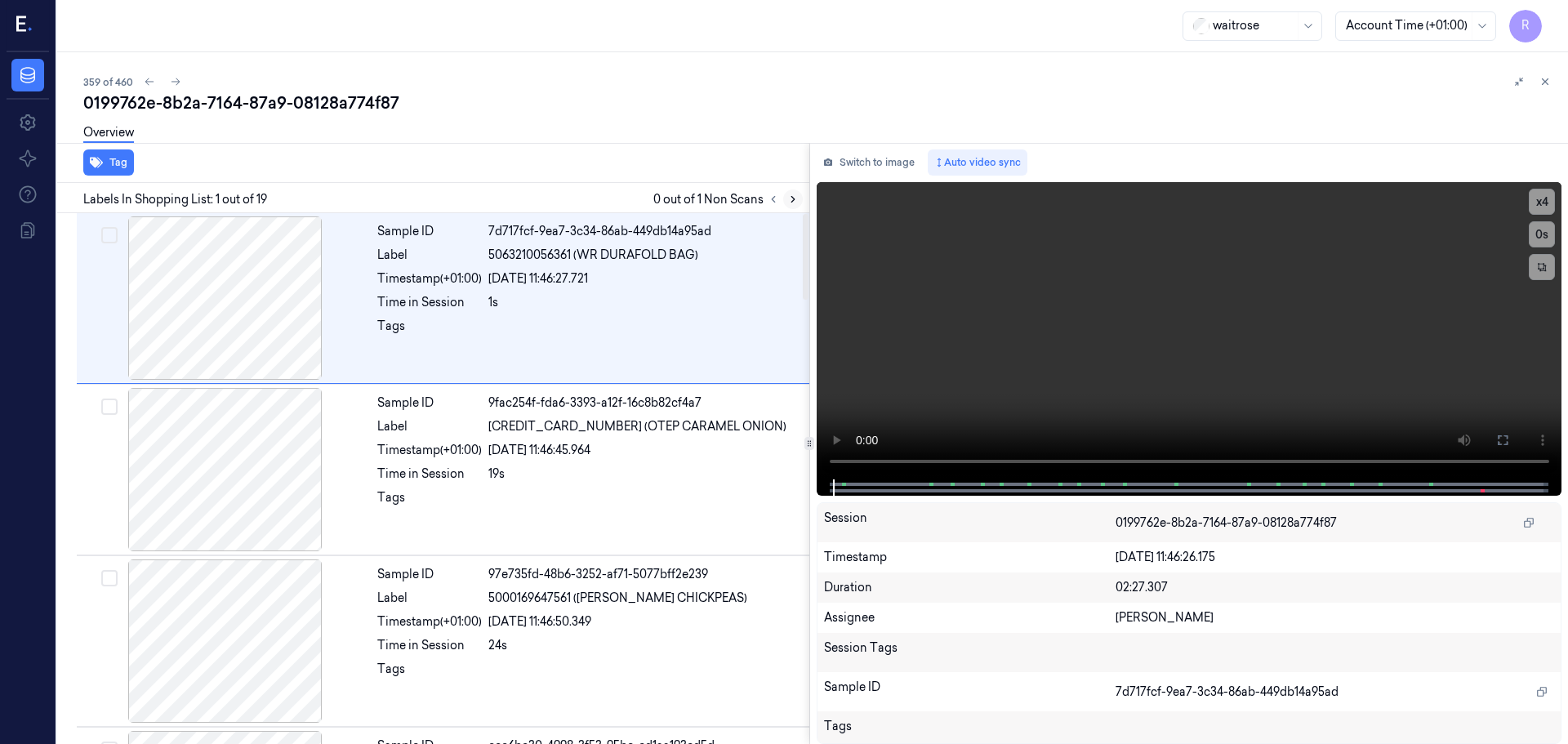
click at [786, 200] on button at bounding box center [793, 199] width 19 height 19
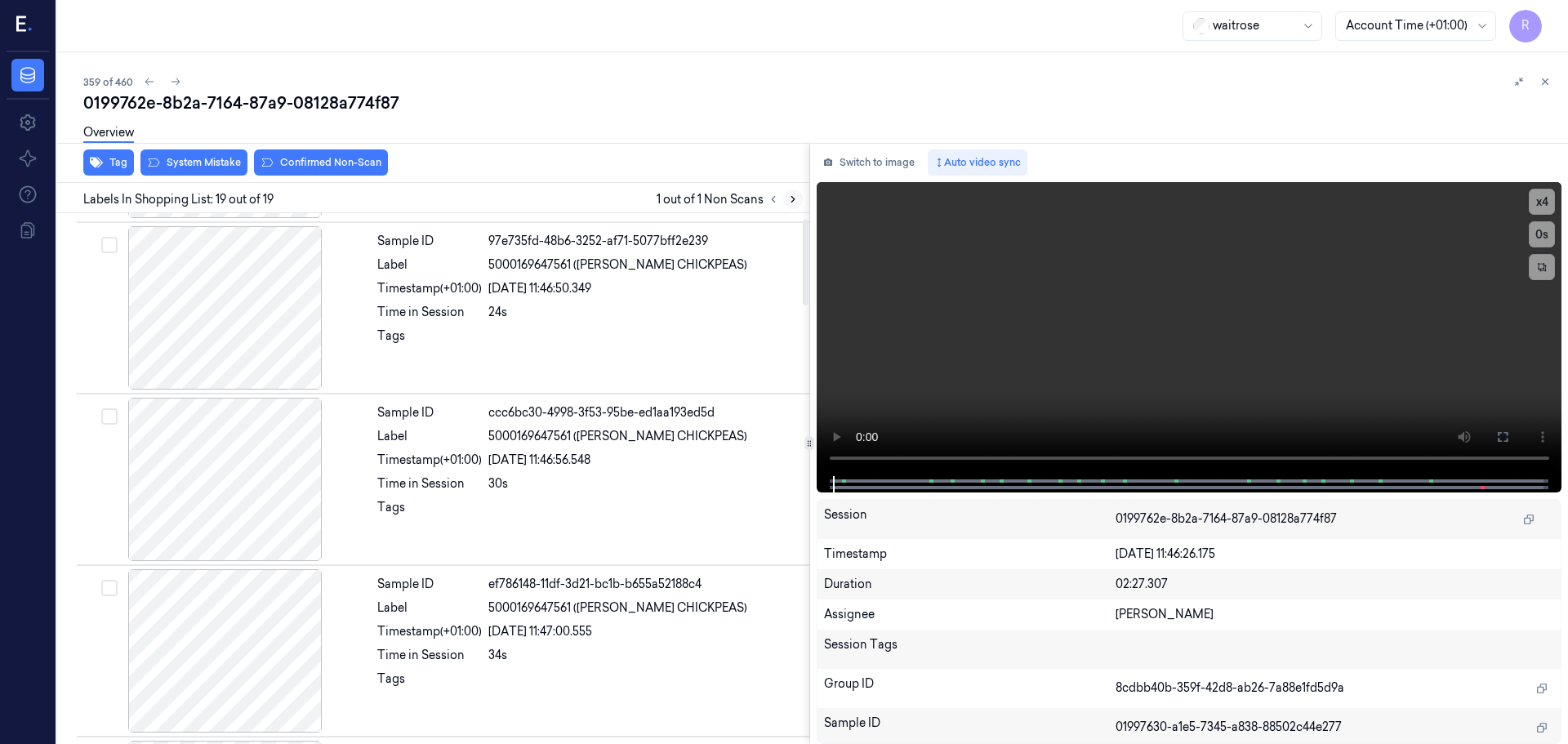
click at [789, 200] on icon at bounding box center [793, 199] width 11 height 11
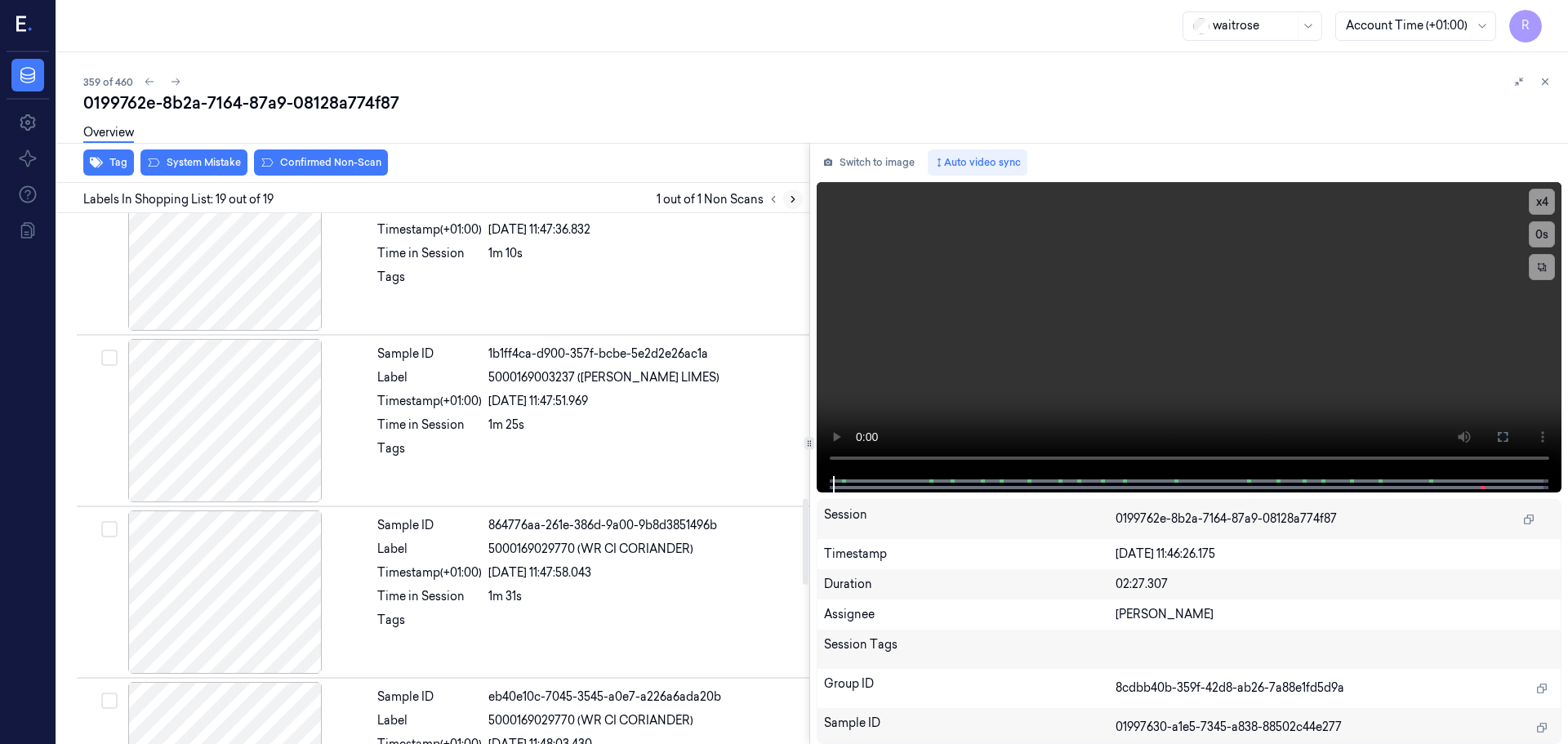
click at [789, 200] on icon at bounding box center [793, 199] width 11 height 11
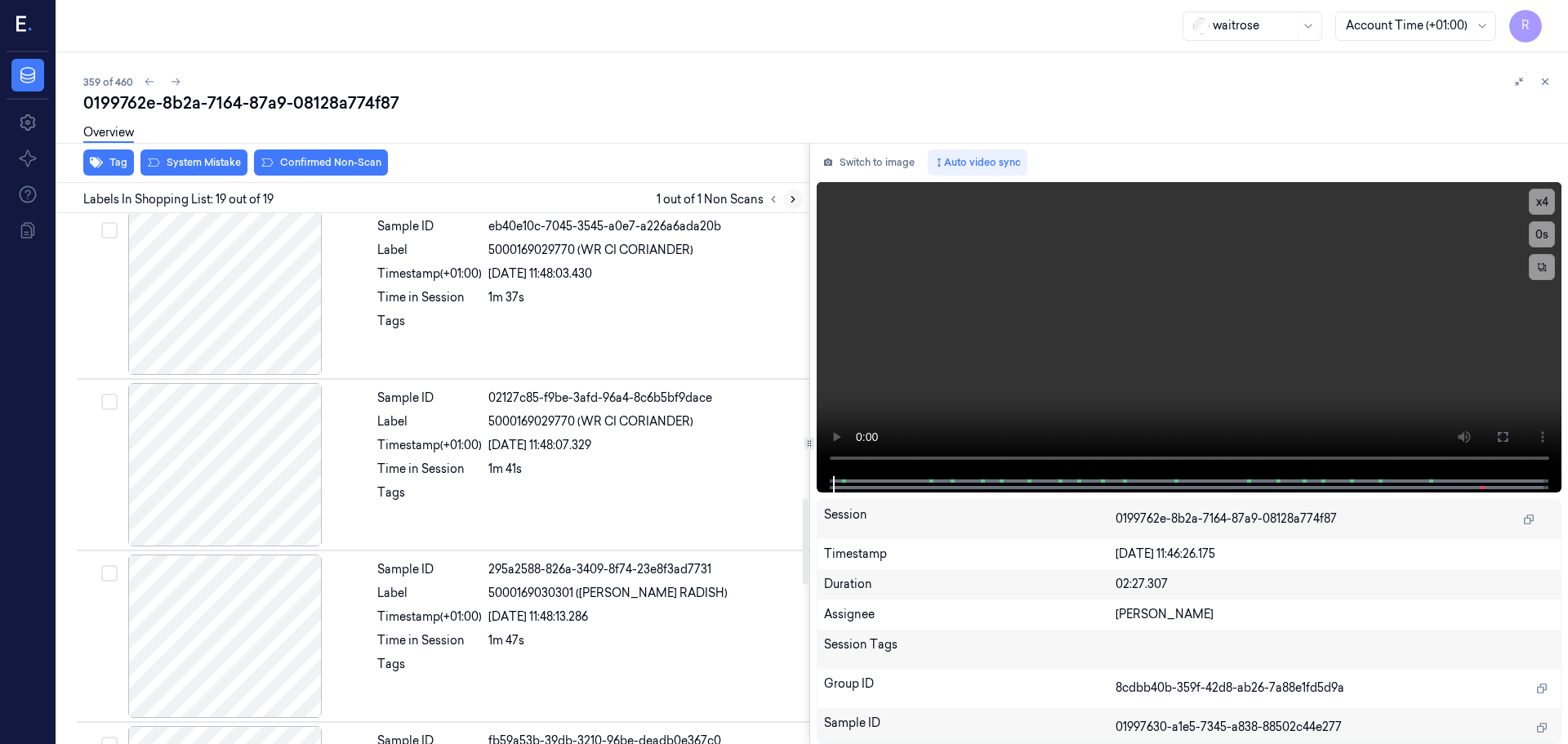
click at [789, 200] on icon at bounding box center [793, 199] width 11 height 11
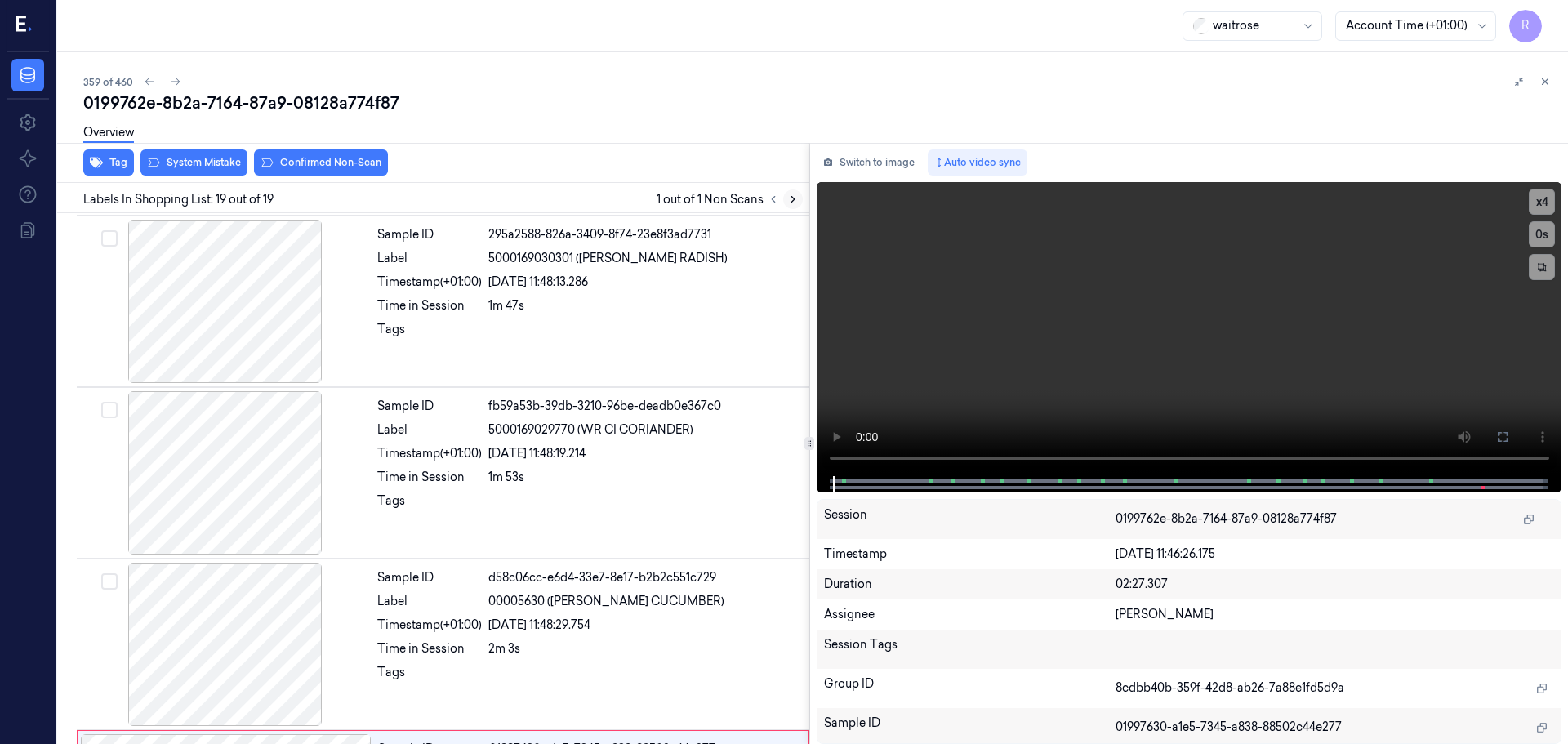
click at [789, 200] on icon at bounding box center [793, 199] width 11 height 11
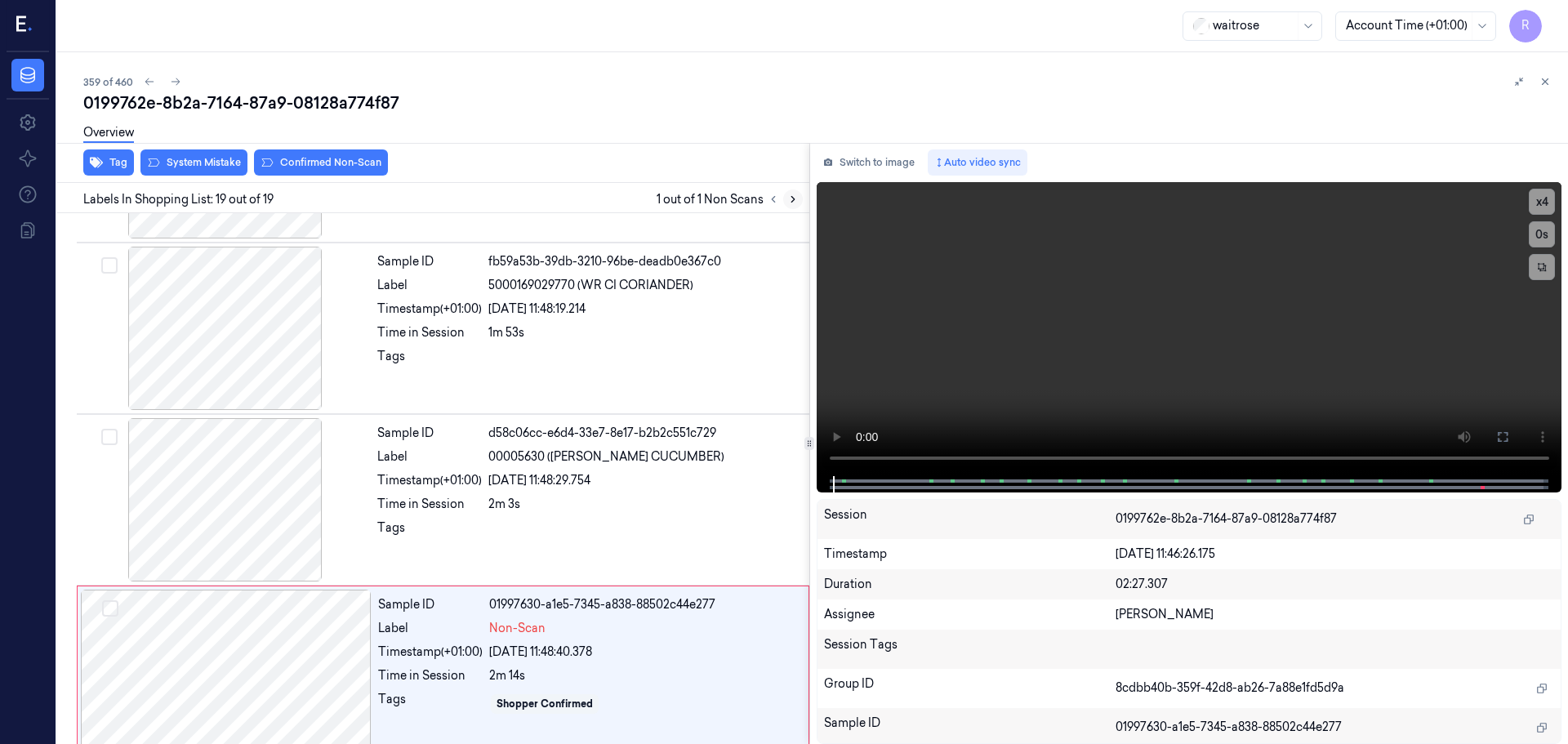
click at [789, 200] on icon at bounding box center [793, 199] width 11 height 11
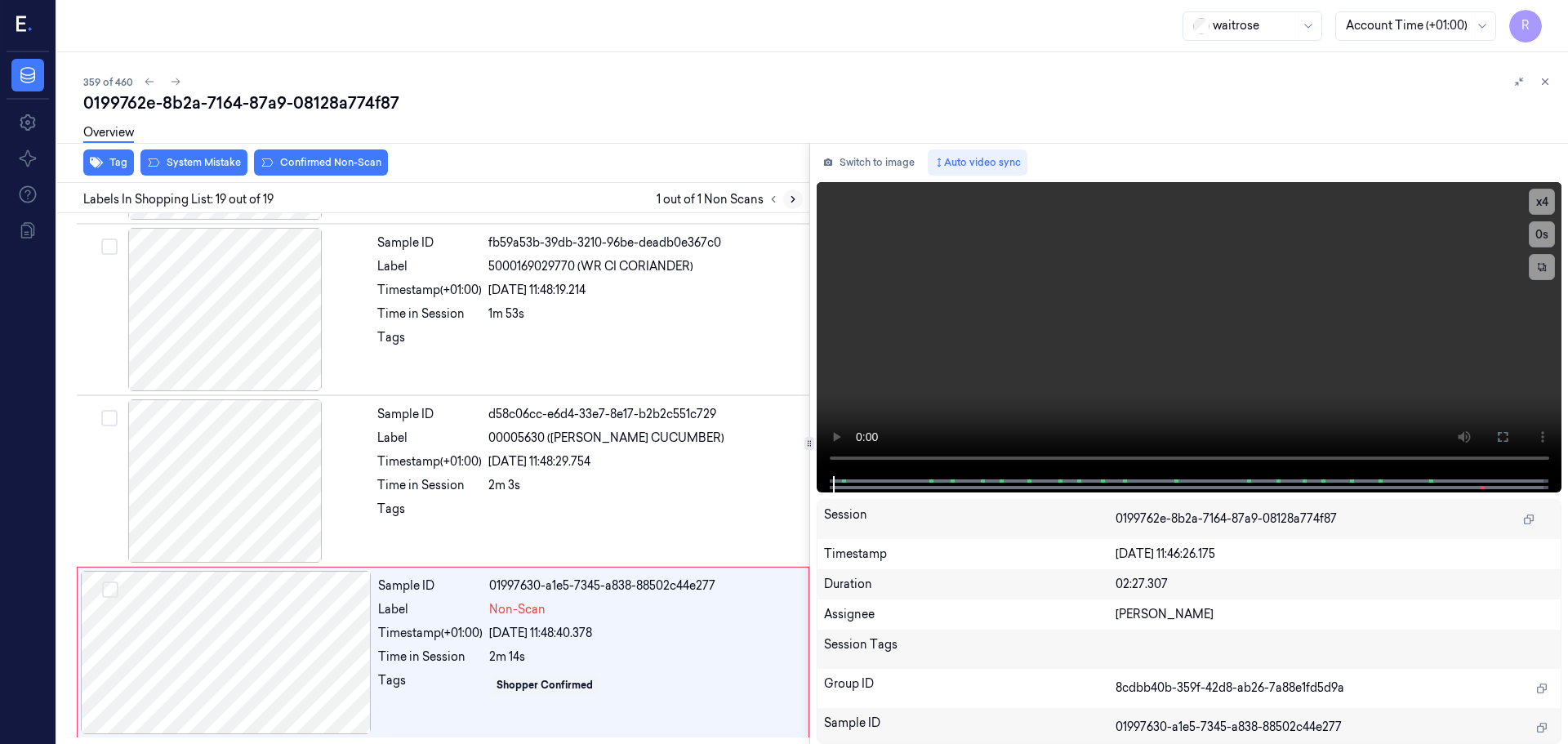
click at [789, 200] on icon at bounding box center [793, 199] width 11 height 11
click at [254, 339] on div at bounding box center [225, 310] width 291 height 164
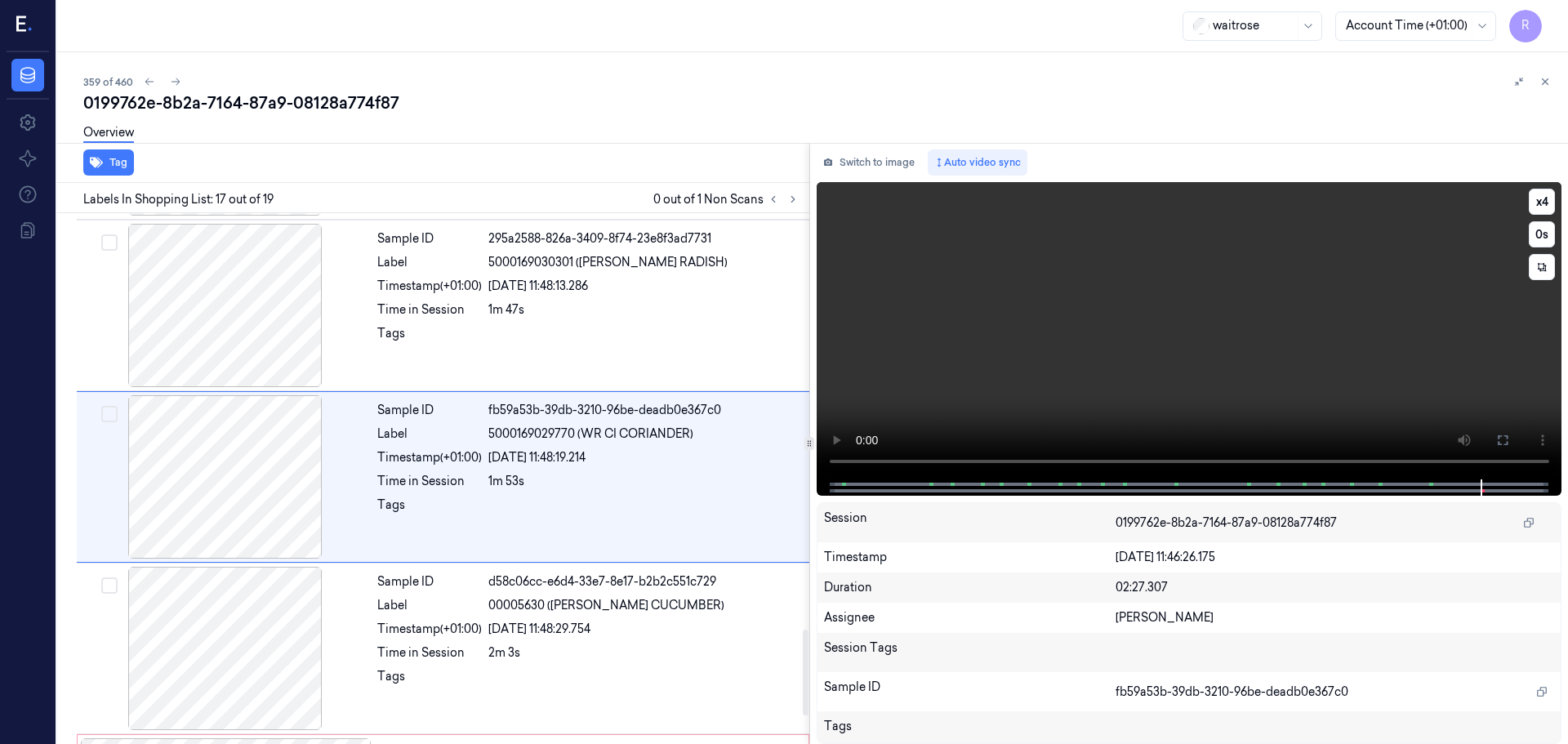
scroll to position [2563, 0]
click at [1534, 208] on button "x 4" at bounding box center [1541, 201] width 26 height 26
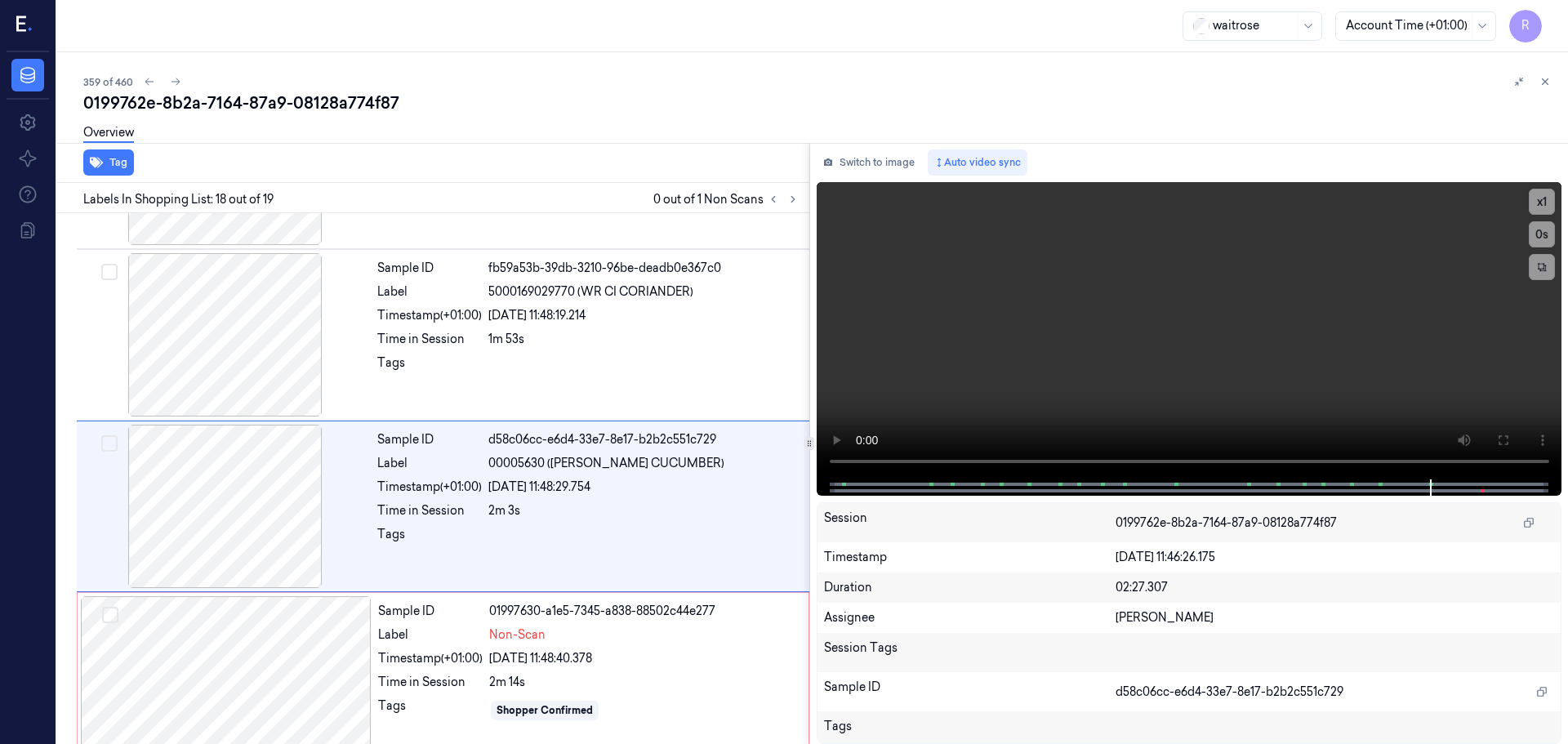
scroll to position [2732, 0]
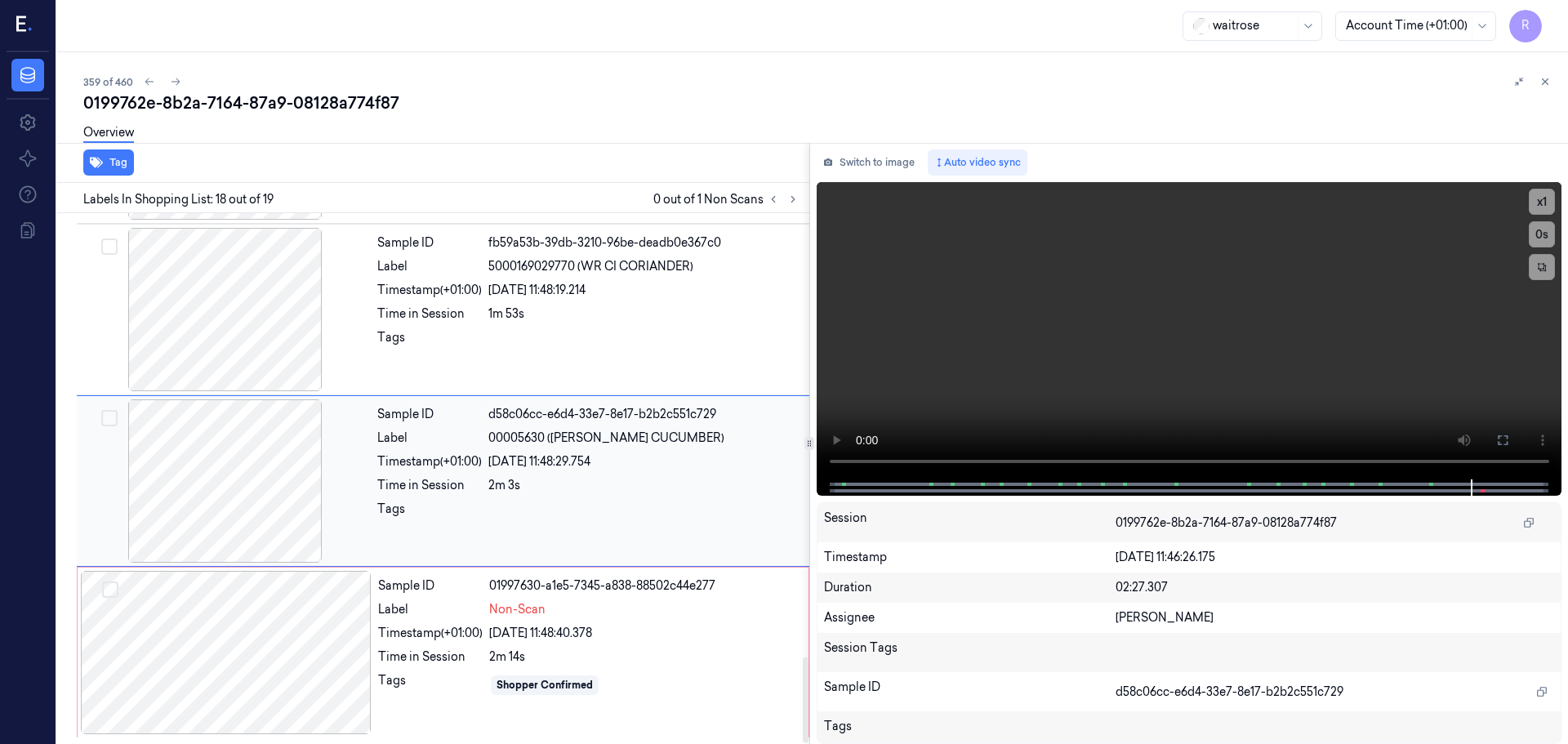
click at [453, 489] on div "Time in Session" at bounding box center [429, 486] width 105 height 17
click at [546, 600] on div "Sample ID 01997630-a1e5-7345-a838-88502c44e277 Label Non-Scan Timestamp (+01:00…" at bounding box center [589, 653] width 434 height 164
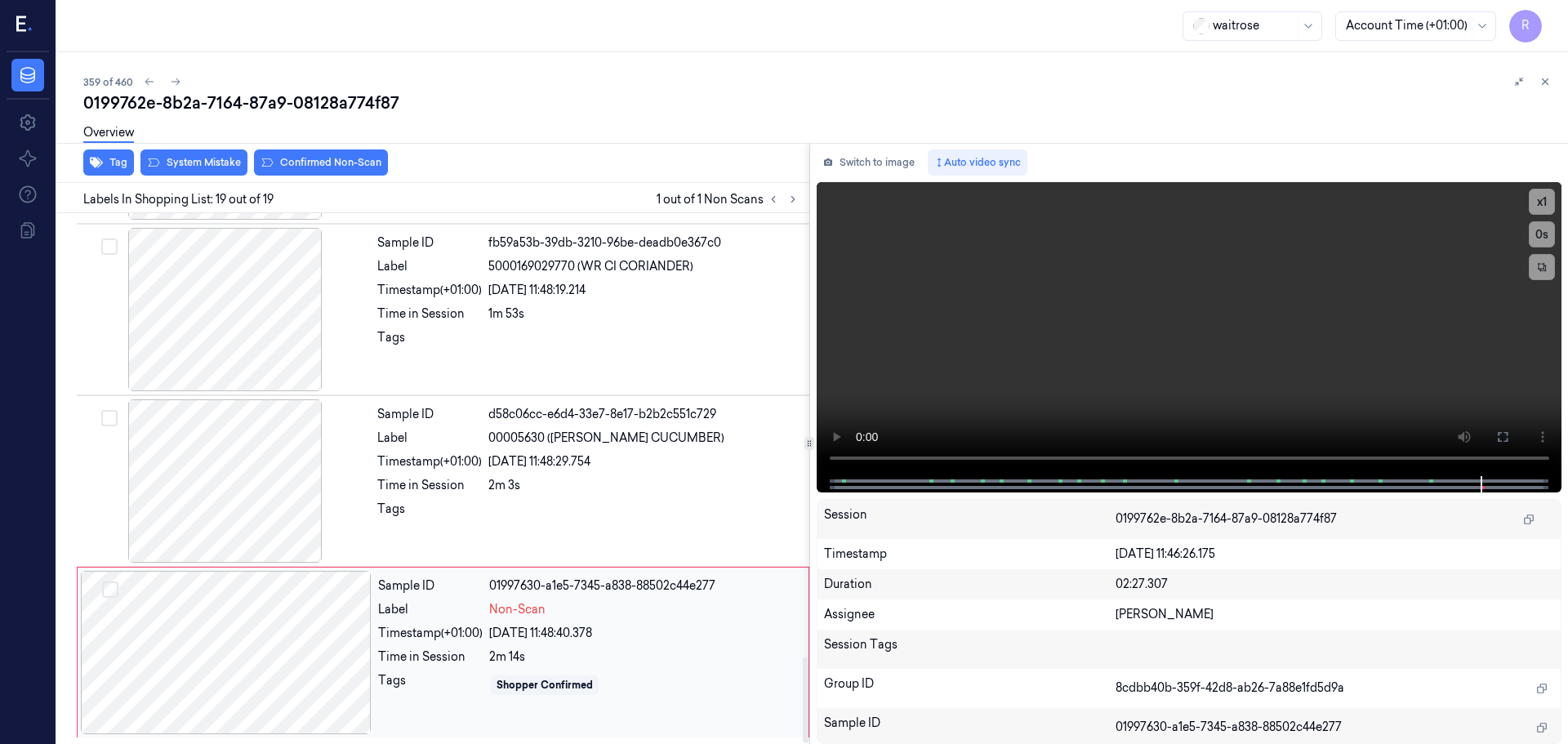
click at [452, 628] on div "Timestamp (+01:00)" at bounding box center [430, 633] width 105 height 17
click at [213, 155] on div "Overview" at bounding box center [819, 134] width 1471 height 41
click at [200, 171] on button "System Mistake" at bounding box center [194, 163] width 107 height 26
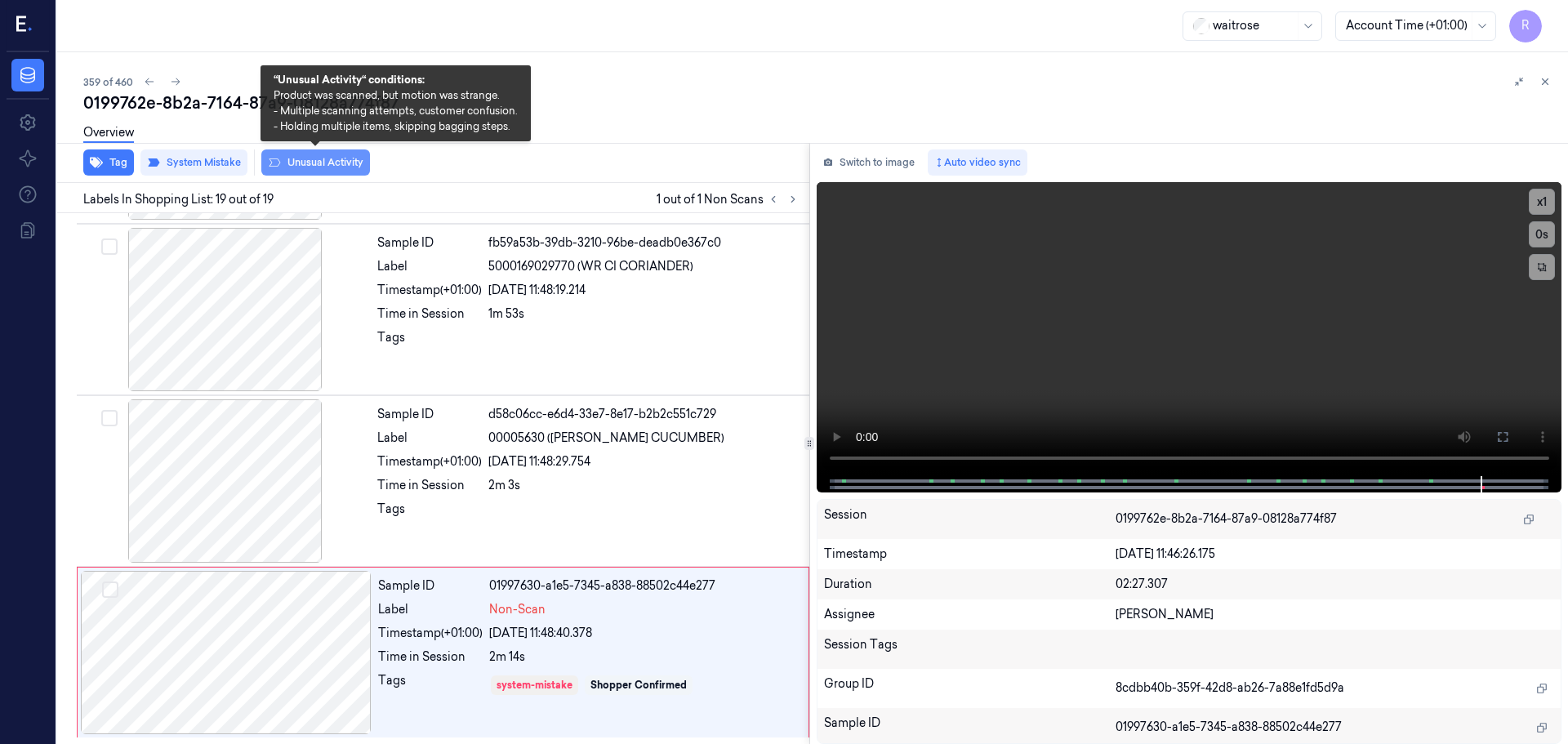
click at [296, 166] on button "Unusual Activity" at bounding box center [315, 163] width 109 height 26
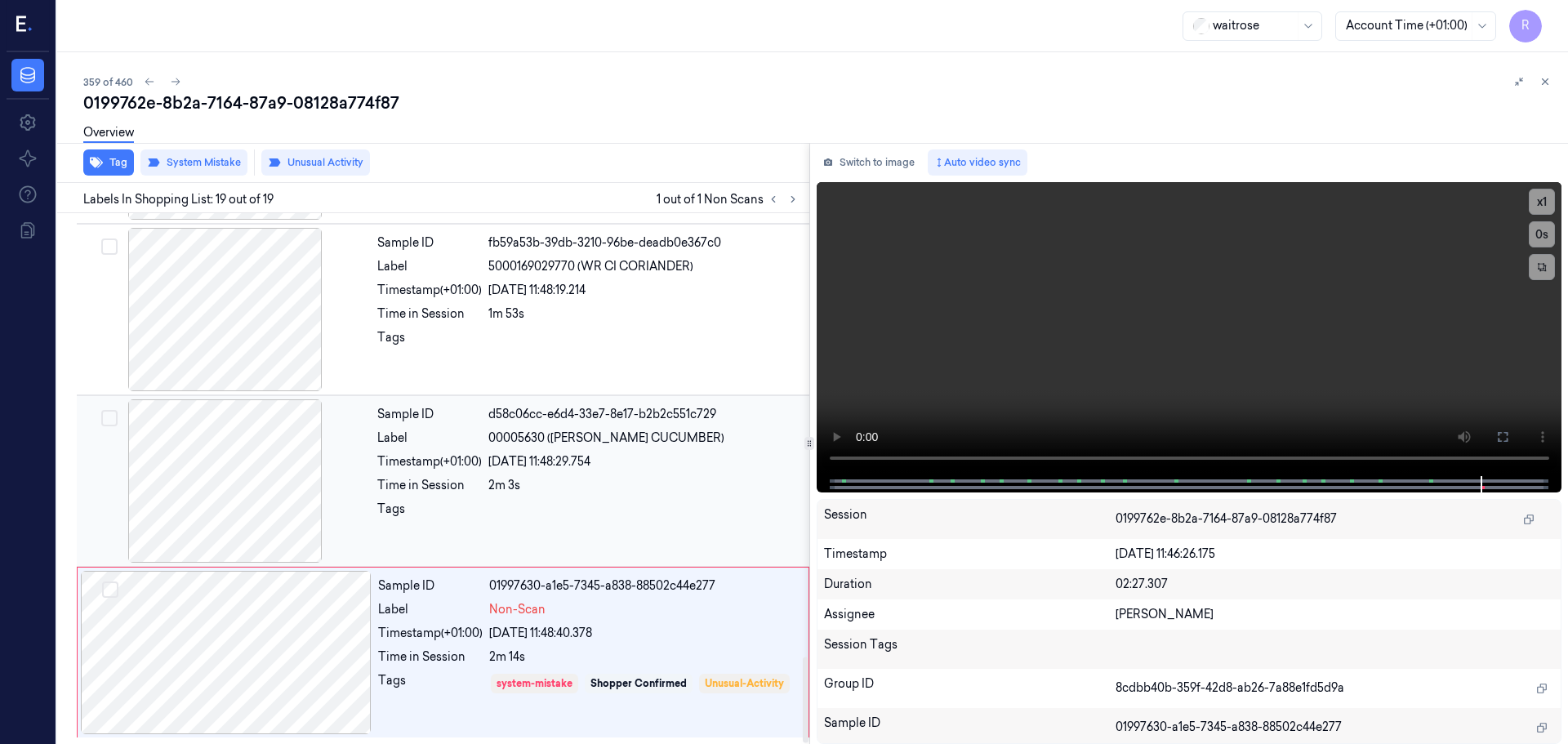
click at [581, 501] on div at bounding box center [644, 513] width 311 height 26
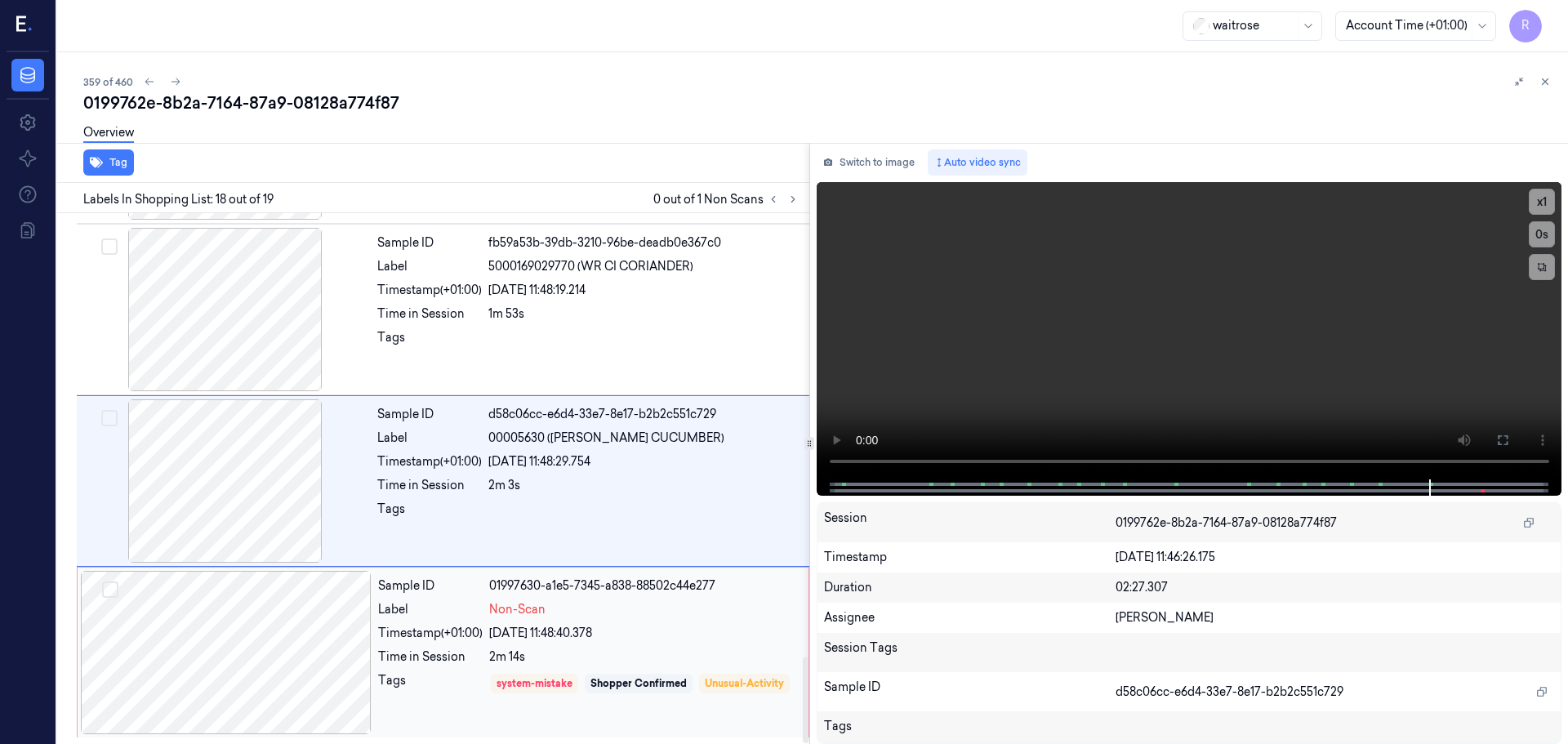
click at [543, 656] on div "2m 14s" at bounding box center [644, 657] width 310 height 17
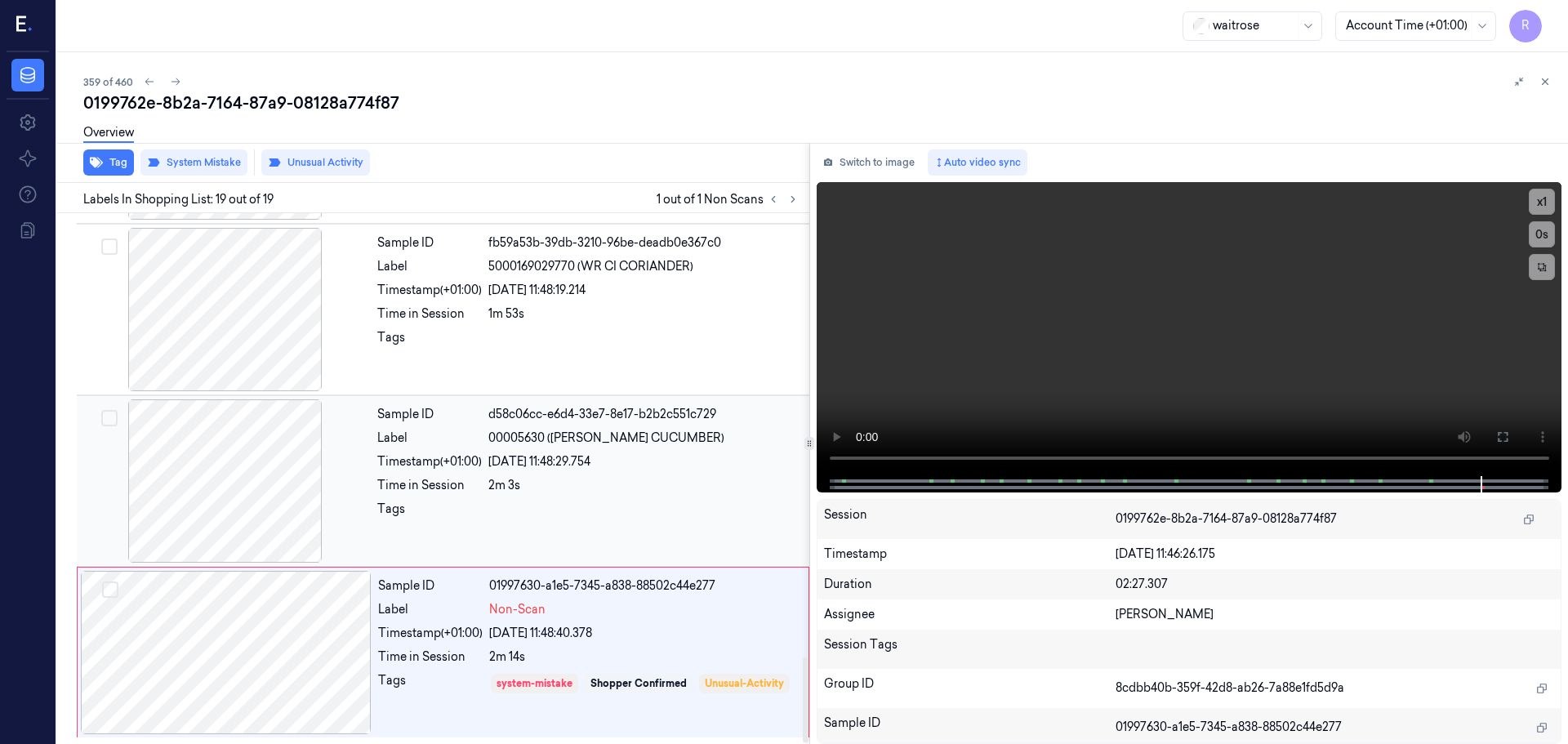
click at [619, 529] on div "Sample ID d58c06cc-e6d4-33e7-8e17-b2b2c551c729 Label 00005630 ([PERSON_NAME] CU…" at bounding box center [588, 481] width 435 height 164
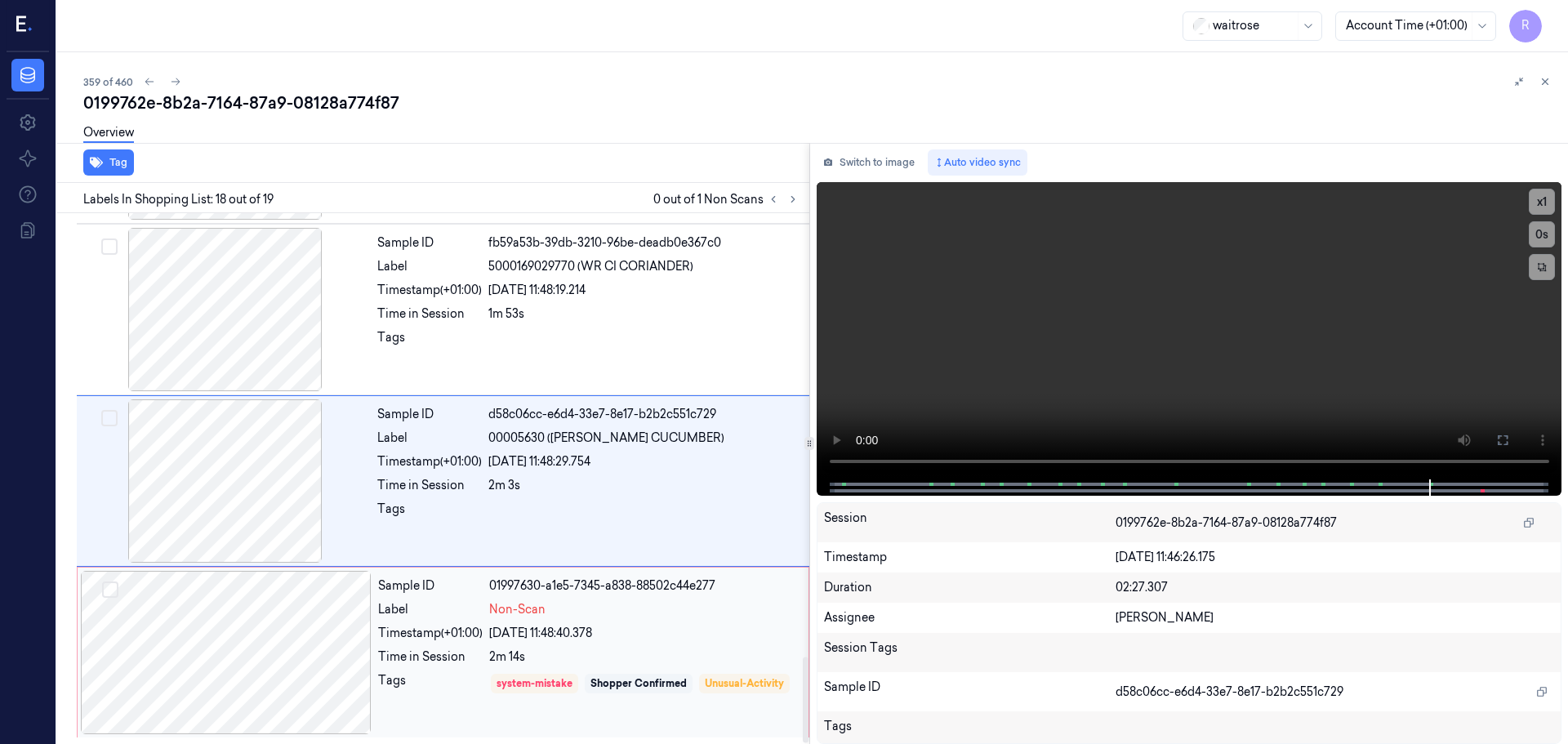
click at [602, 652] on div "2m 14s" at bounding box center [644, 657] width 310 height 17
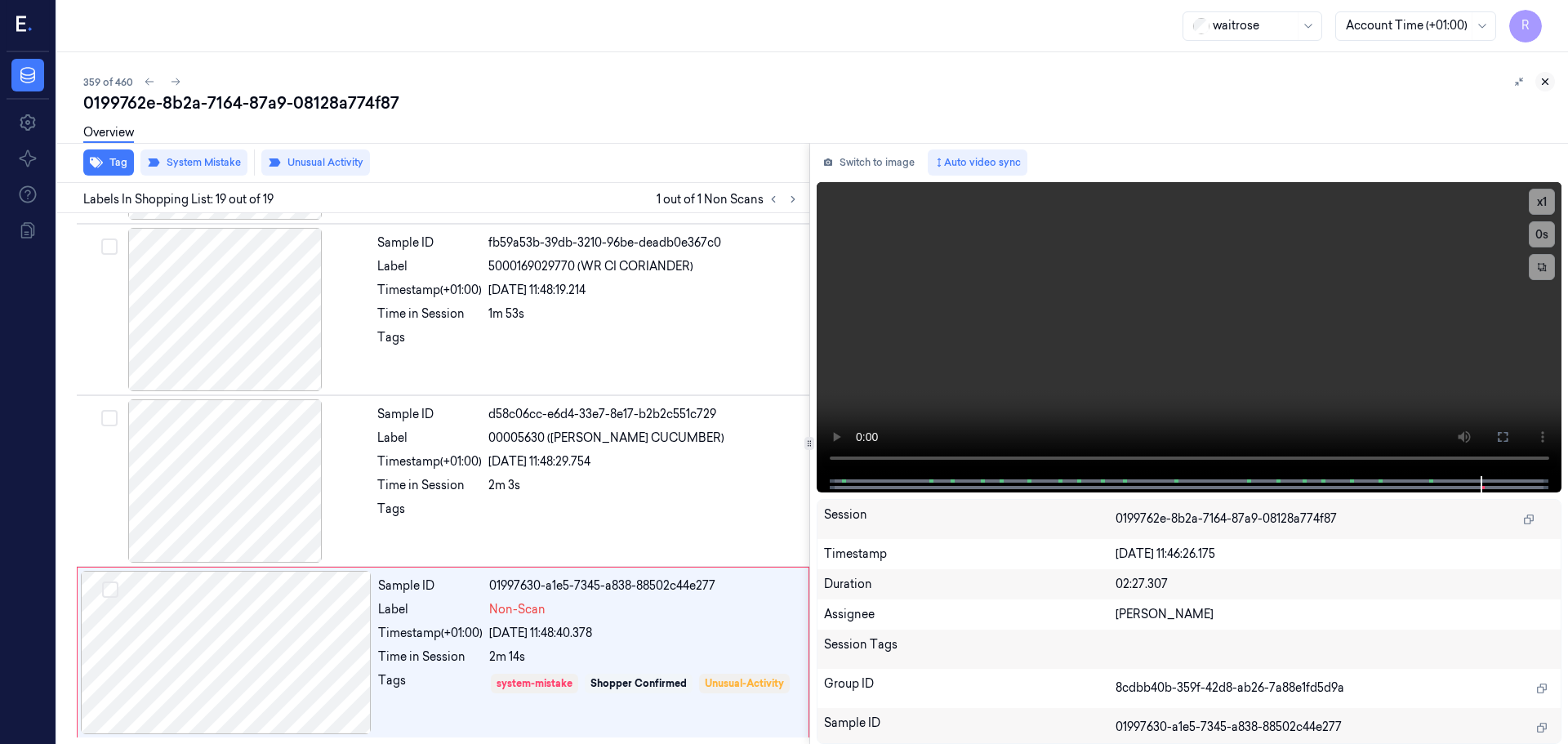
click at [1545, 86] on icon at bounding box center [1545, 82] width 11 height 11
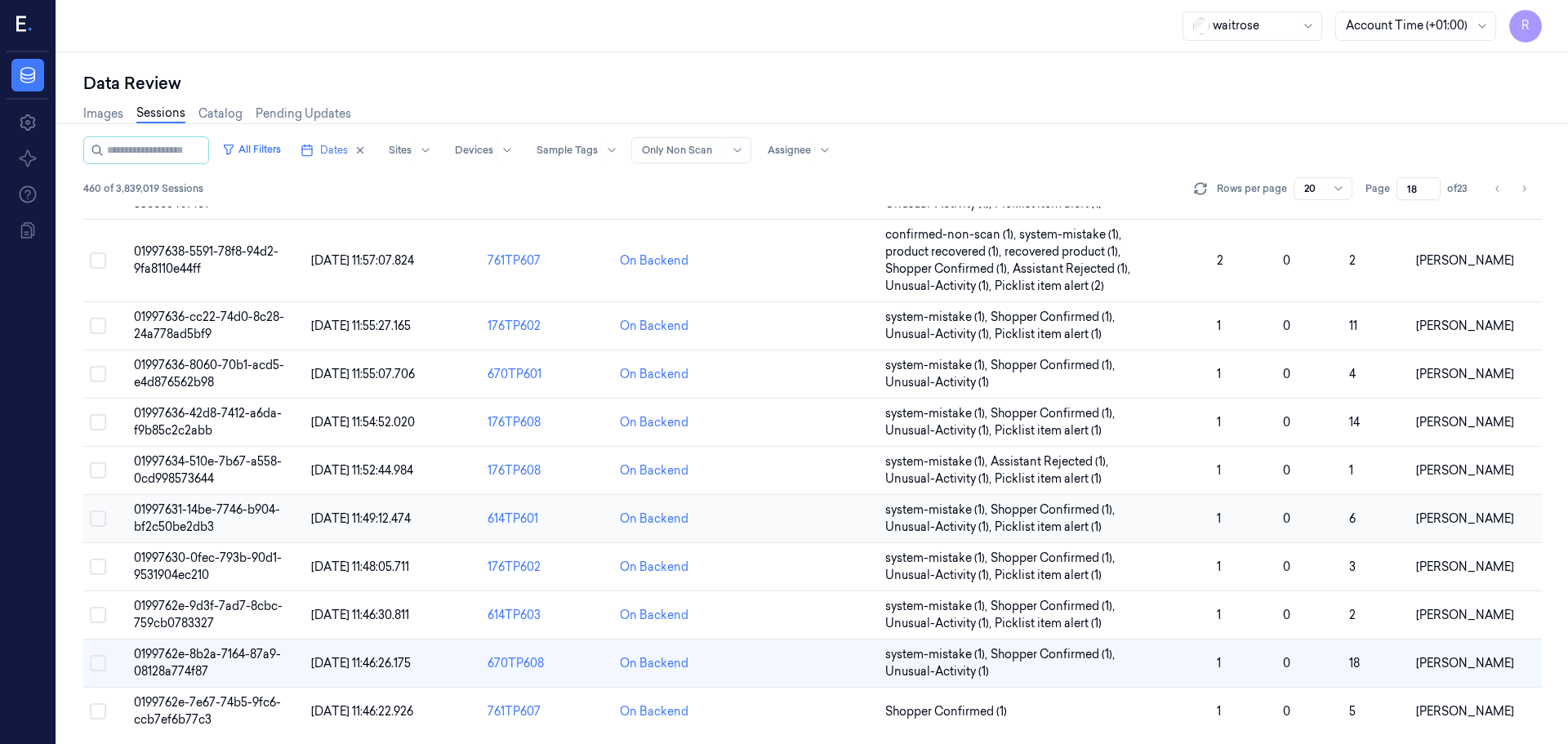
scroll to position [509, 0]
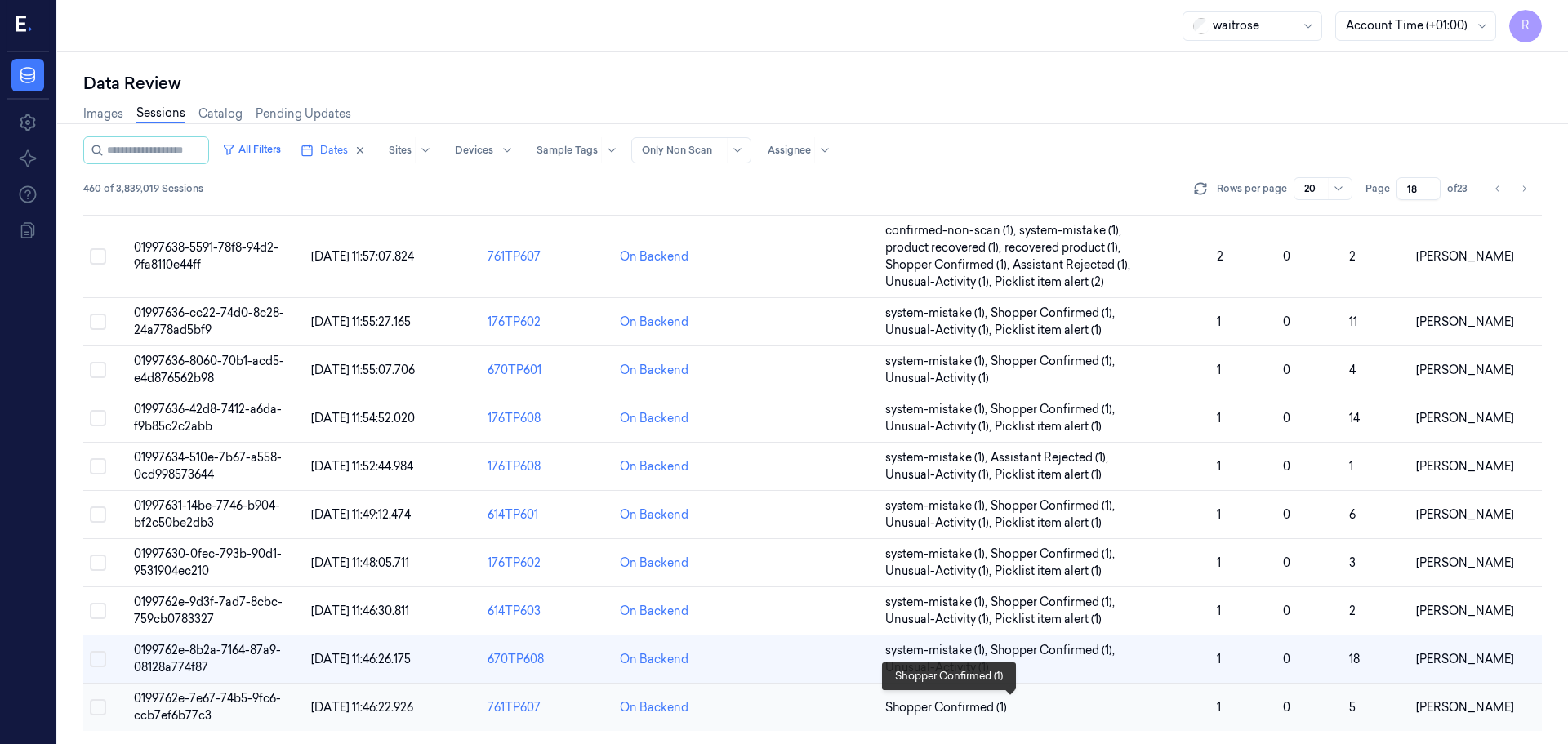
click at [1062, 711] on span "Shopper Confirmed (1)" at bounding box center [1045, 707] width 318 height 17
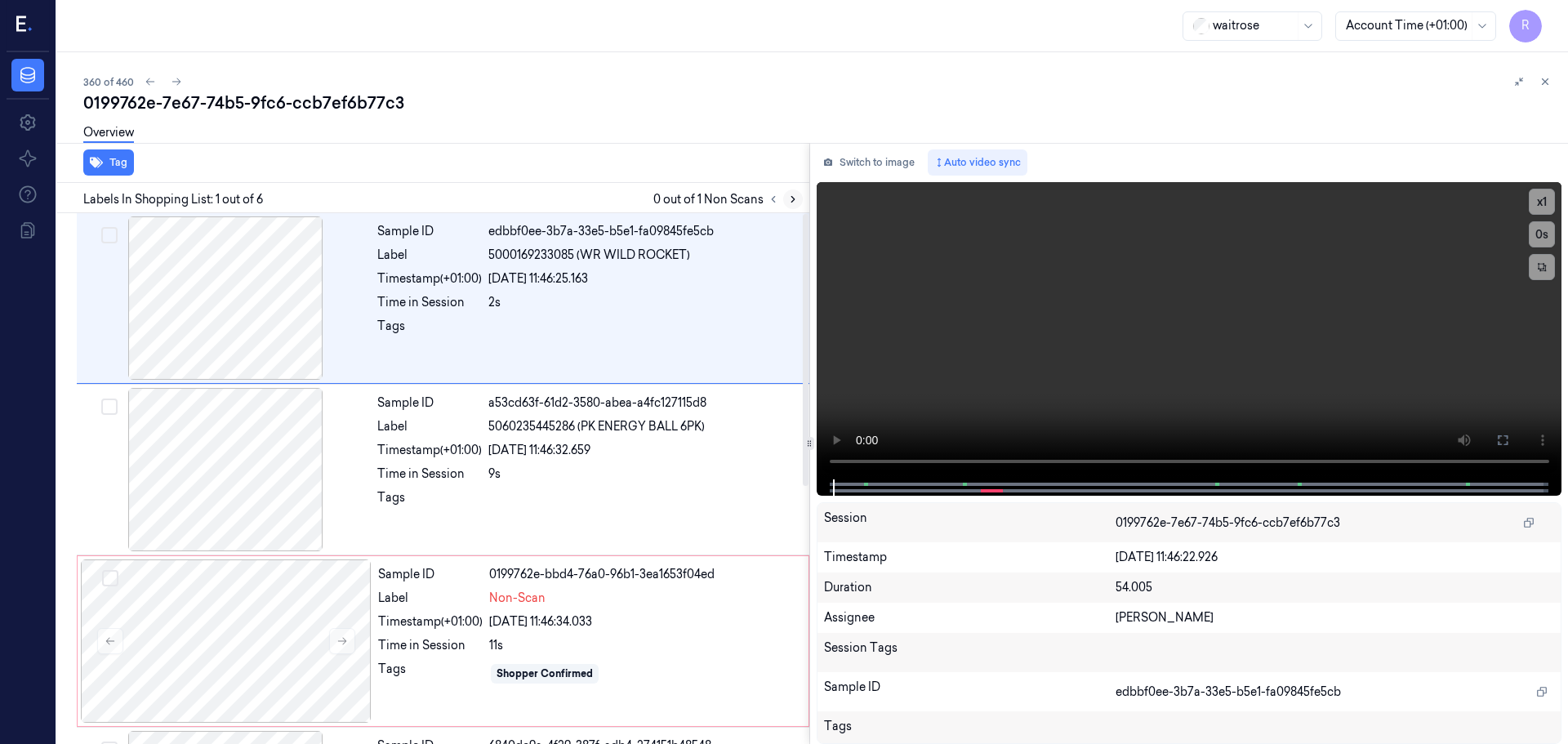
click at [793, 201] on icon at bounding box center [793, 199] width 11 height 11
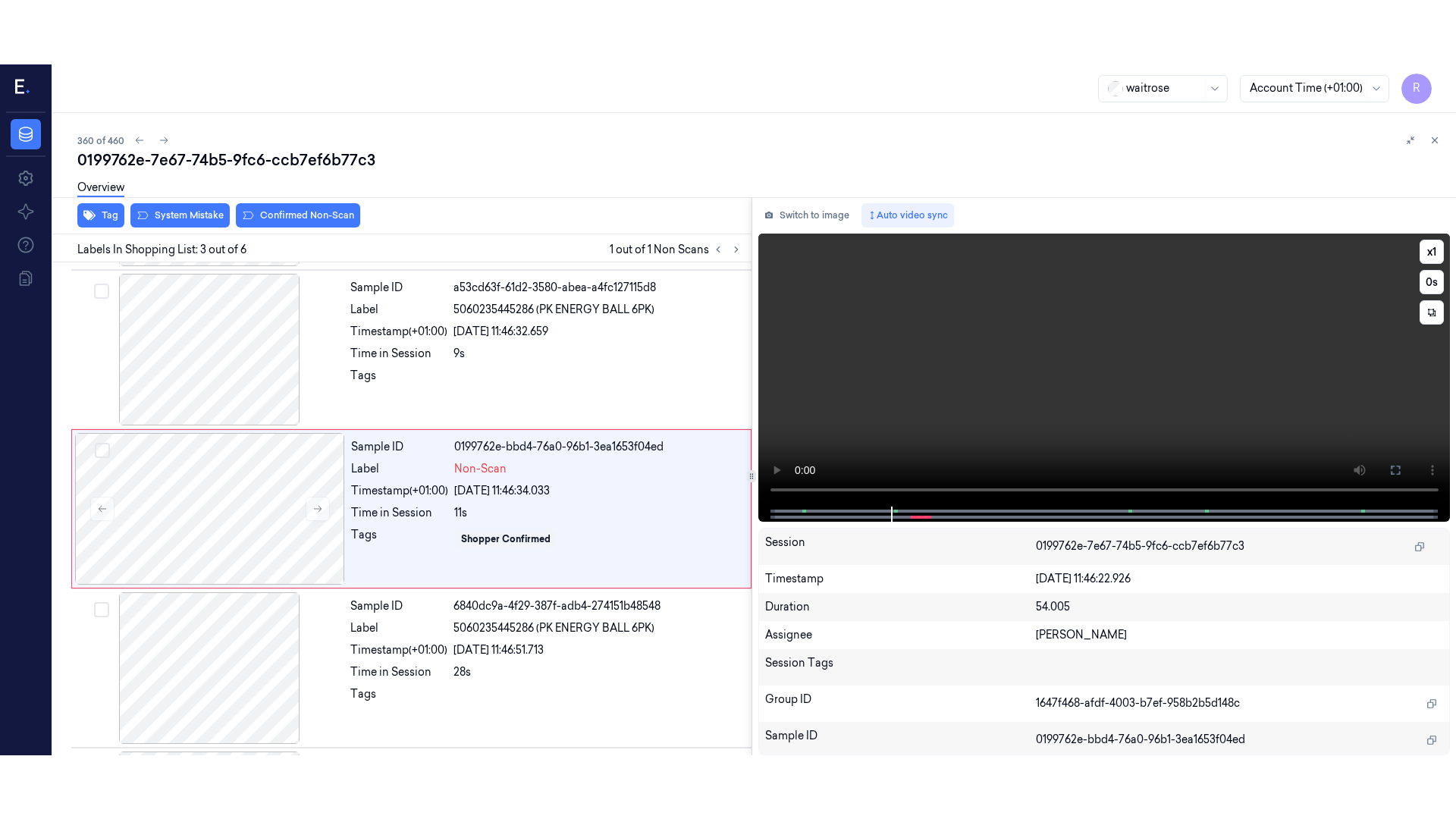
scroll to position [21, 0]
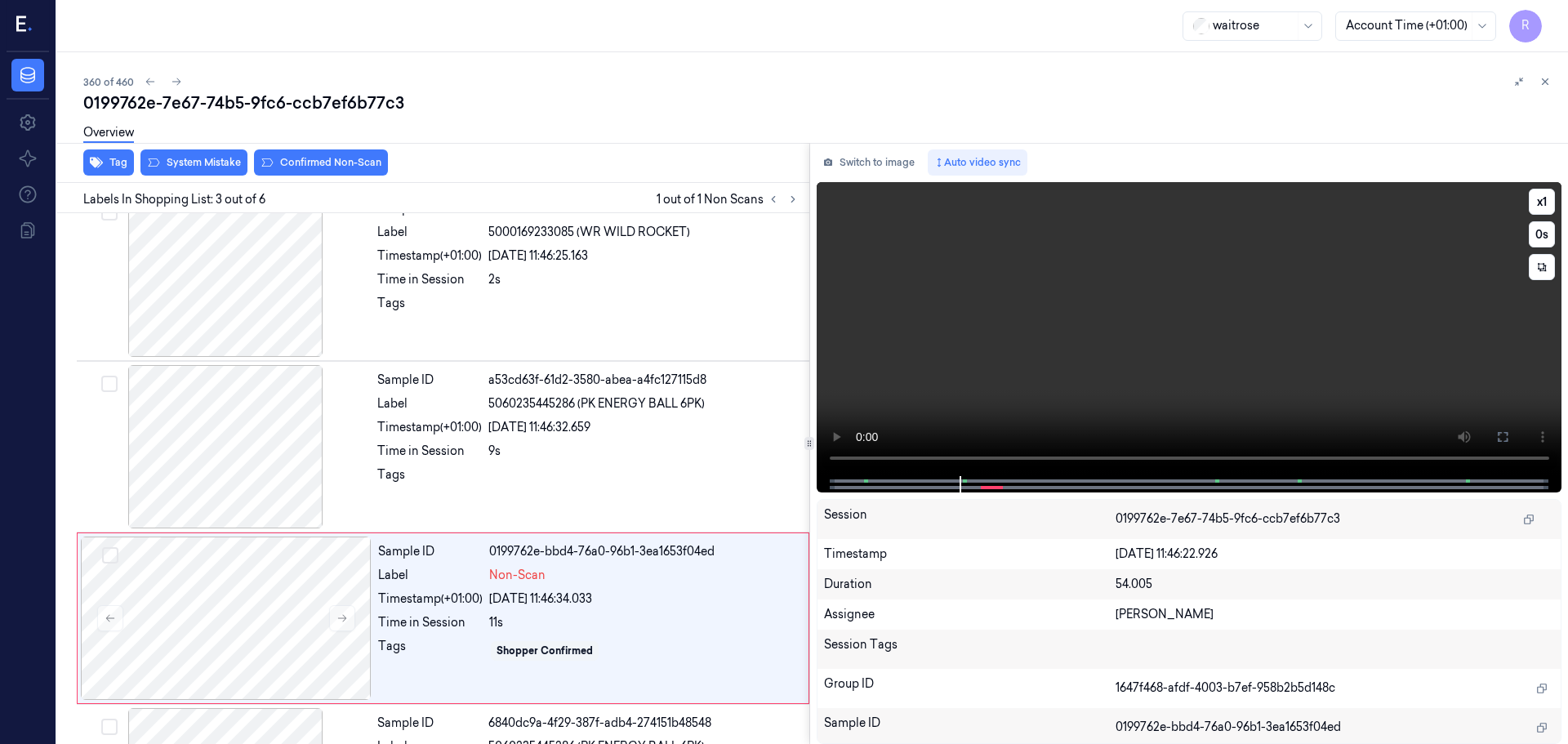
click at [1501, 443] on icon at bounding box center [1503, 437] width 13 height 13
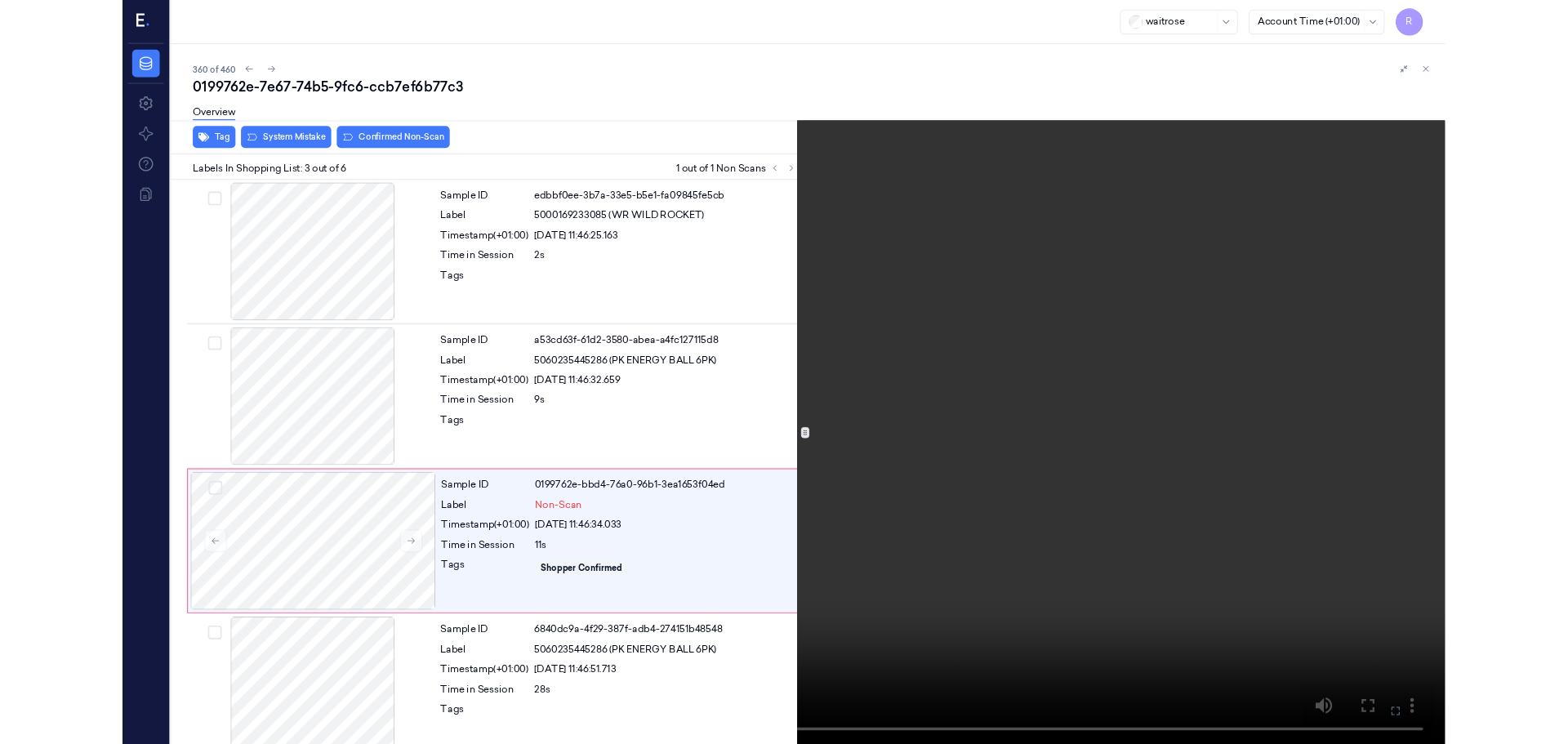
scroll to position [94, 0]
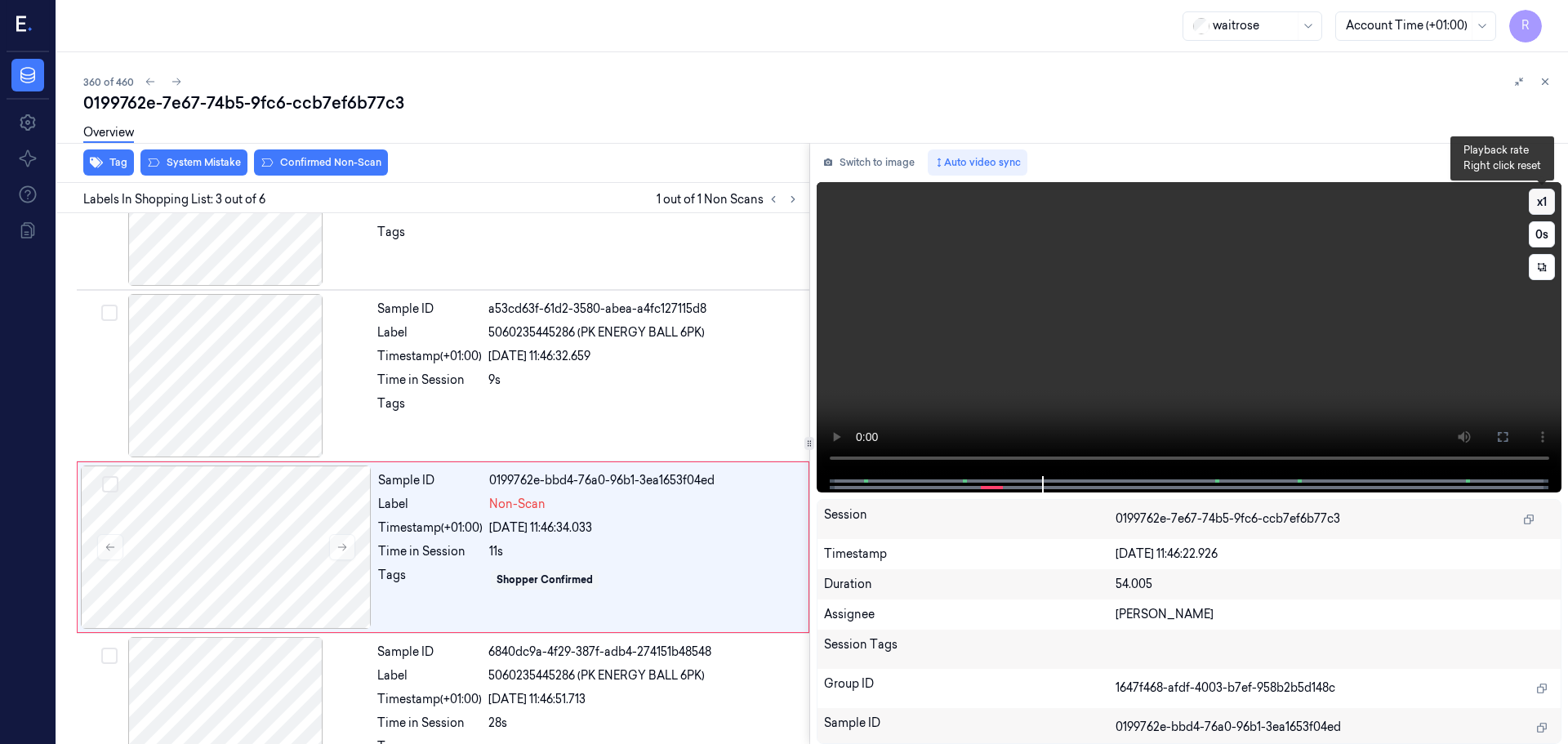
click at [1535, 202] on button "x 1" at bounding box center [1541, 201] width 26 height 26
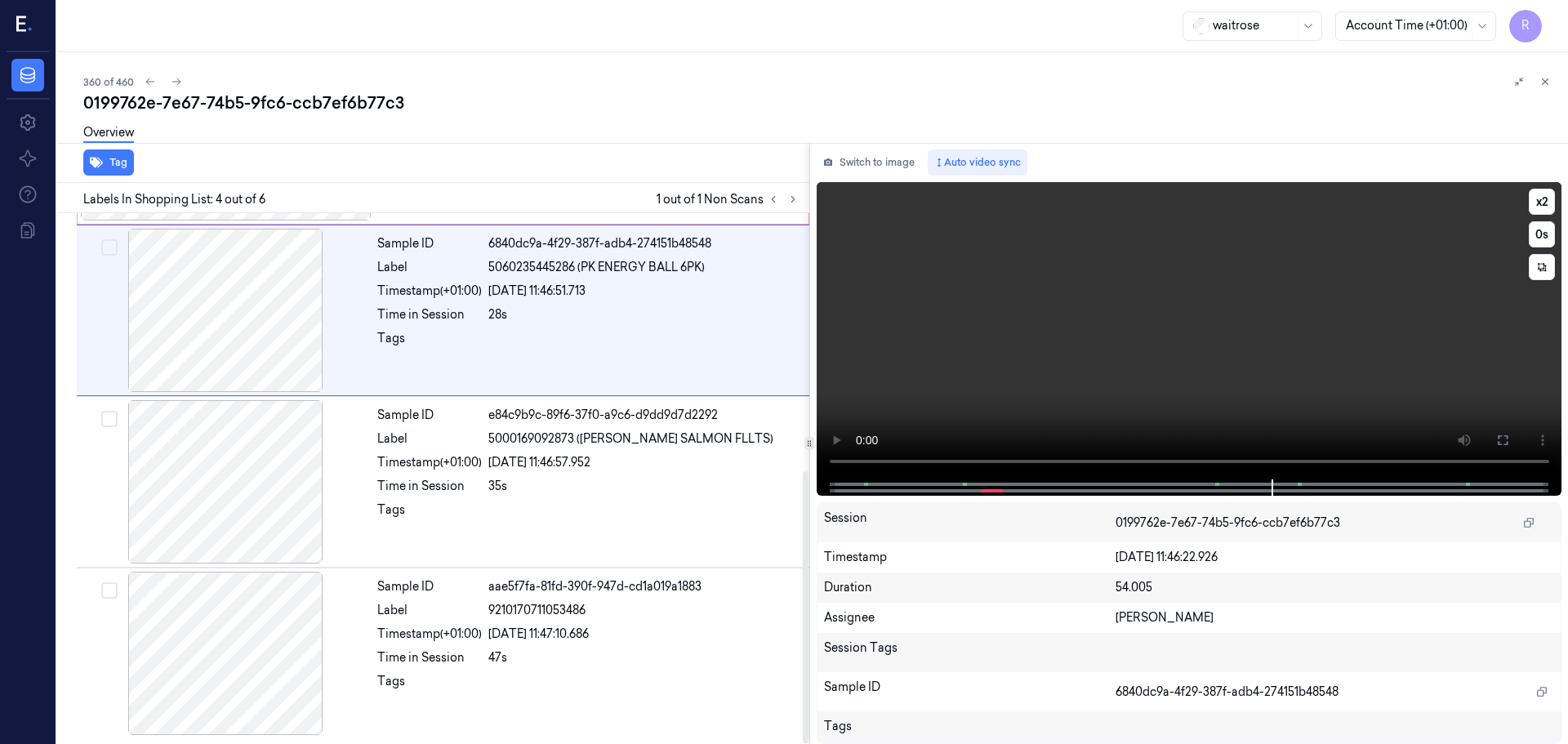
scroll to position [503, 0]
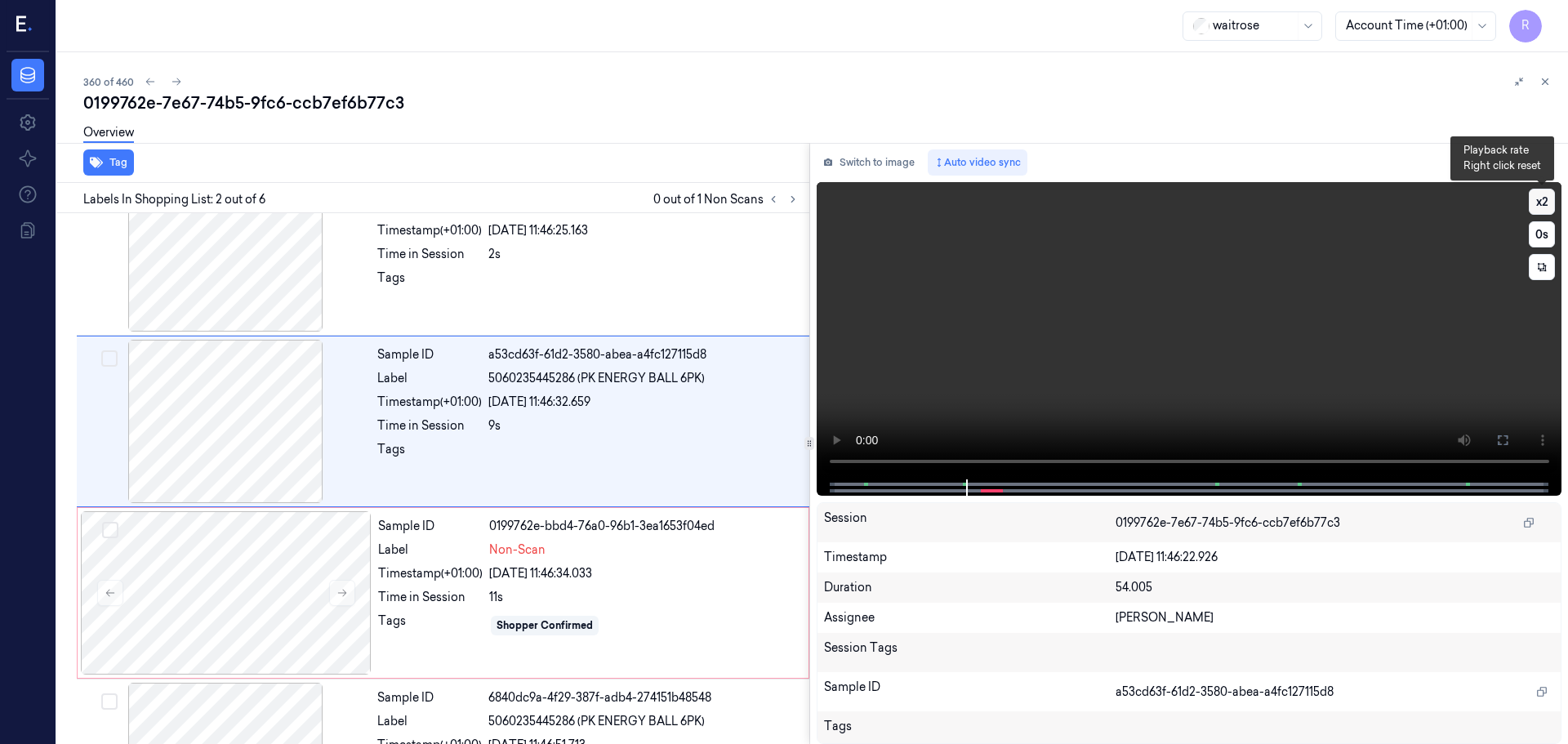
click at [1551, 206] on button "x 2" at bounding box center [1541, 201] width 26 height 26
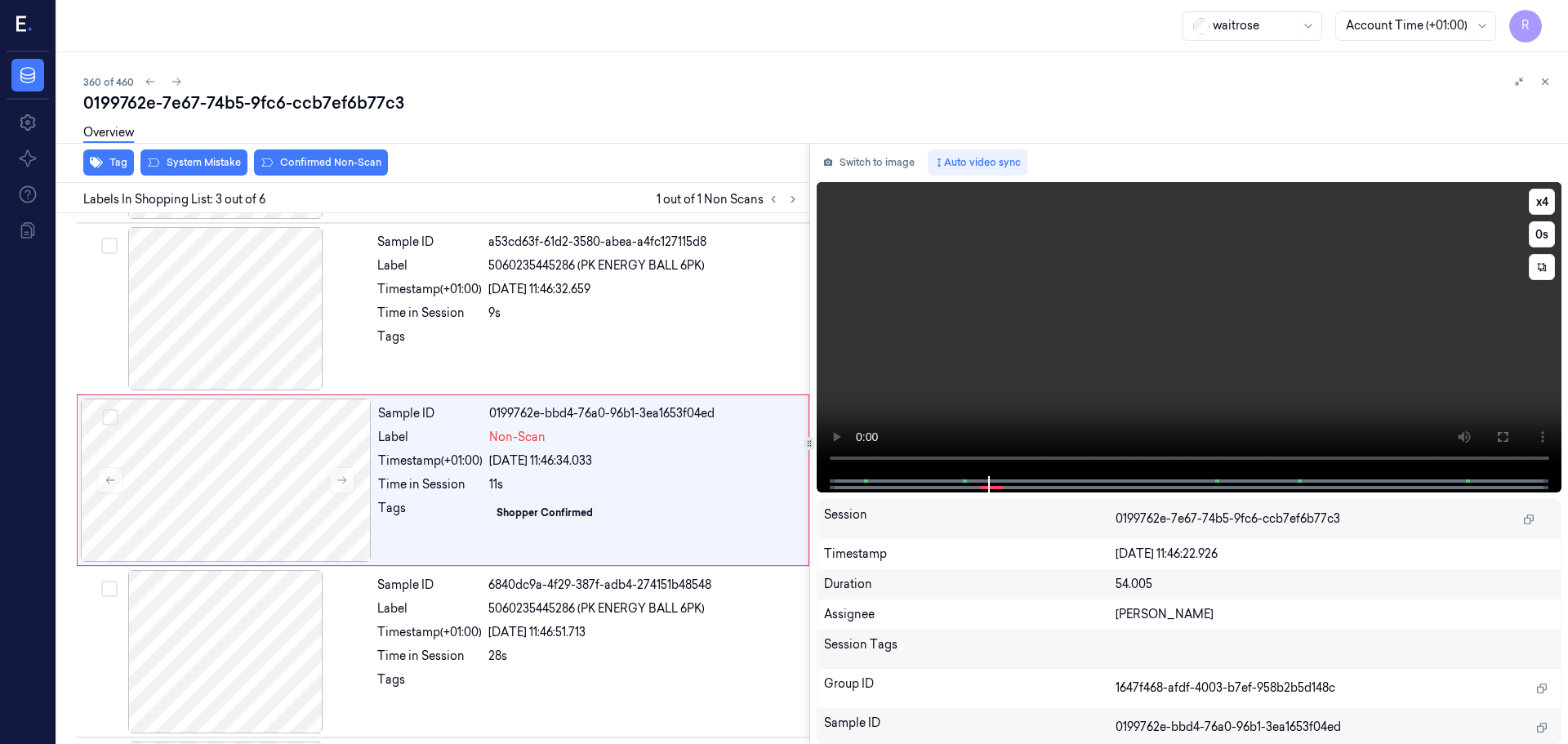
scroll to position [163, 0]
drag, startPoint x: 1534, startPoint y: 205, endPoint x: 1516, endPoint y: 223, distance: 25.5
click at [1534, 206] on button "x 4" at bounding box center [1541, 201] width 26 height 26
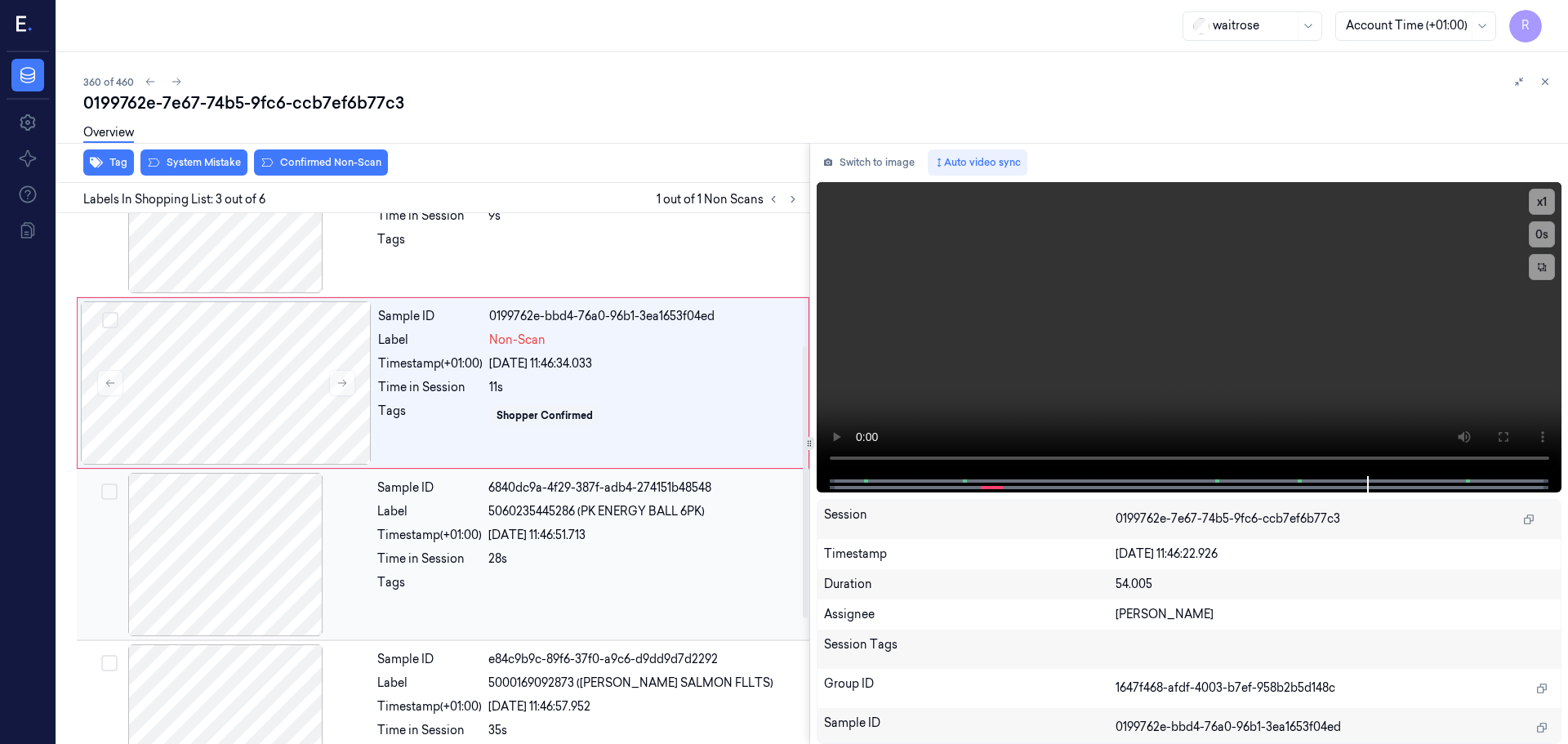
click at [563, 497] on div "Sample ID 6840dc9a-4f29-387f-adb4-274151b48548 Label 5060235445286 (PK ENERGY B…" at bounding box center [588, 555] width 435 height 164
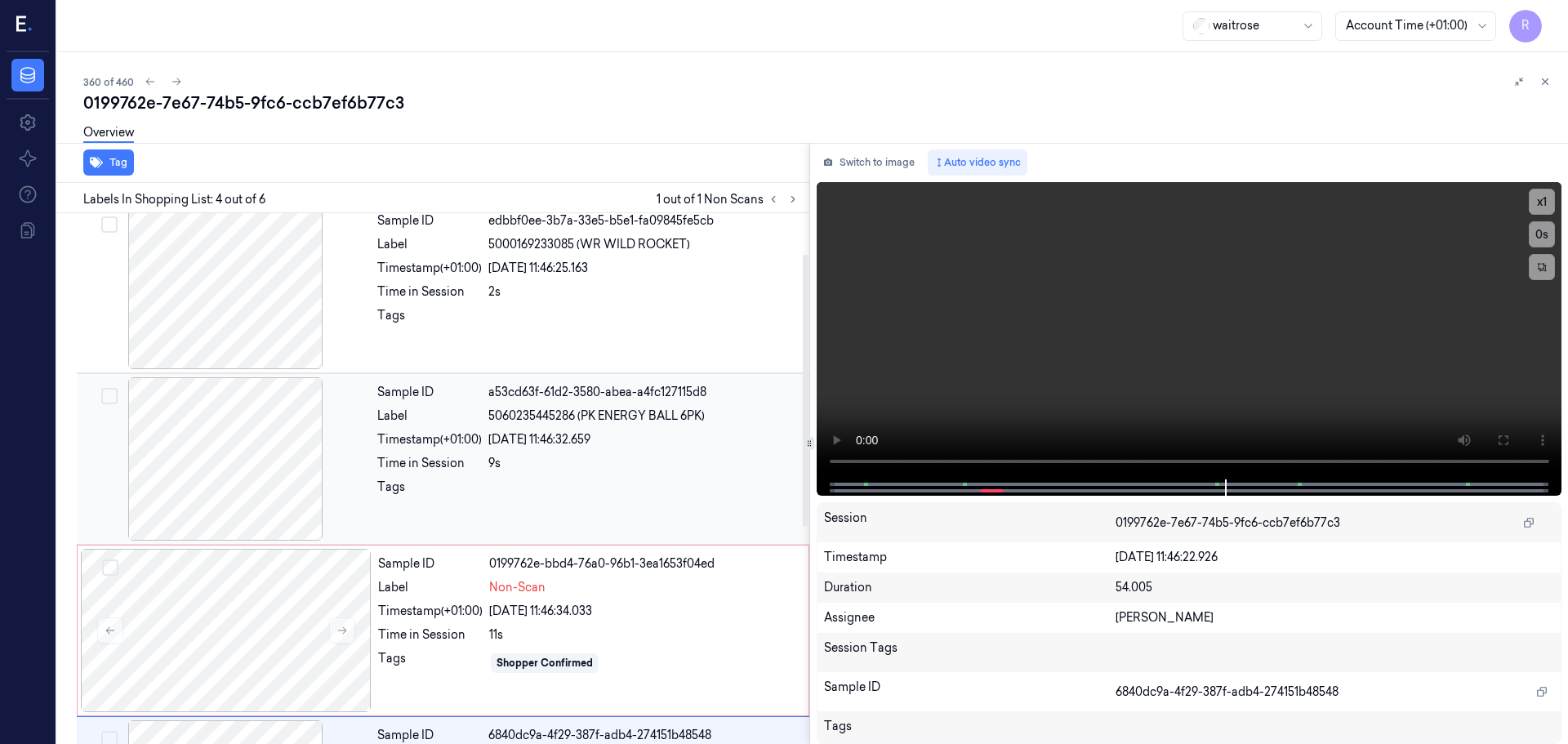
scroll to position [7, 0]
click at [563, 450] on div "[DATE] 11:46:32.659" at bounding box center [644, 442] width 311 height 17
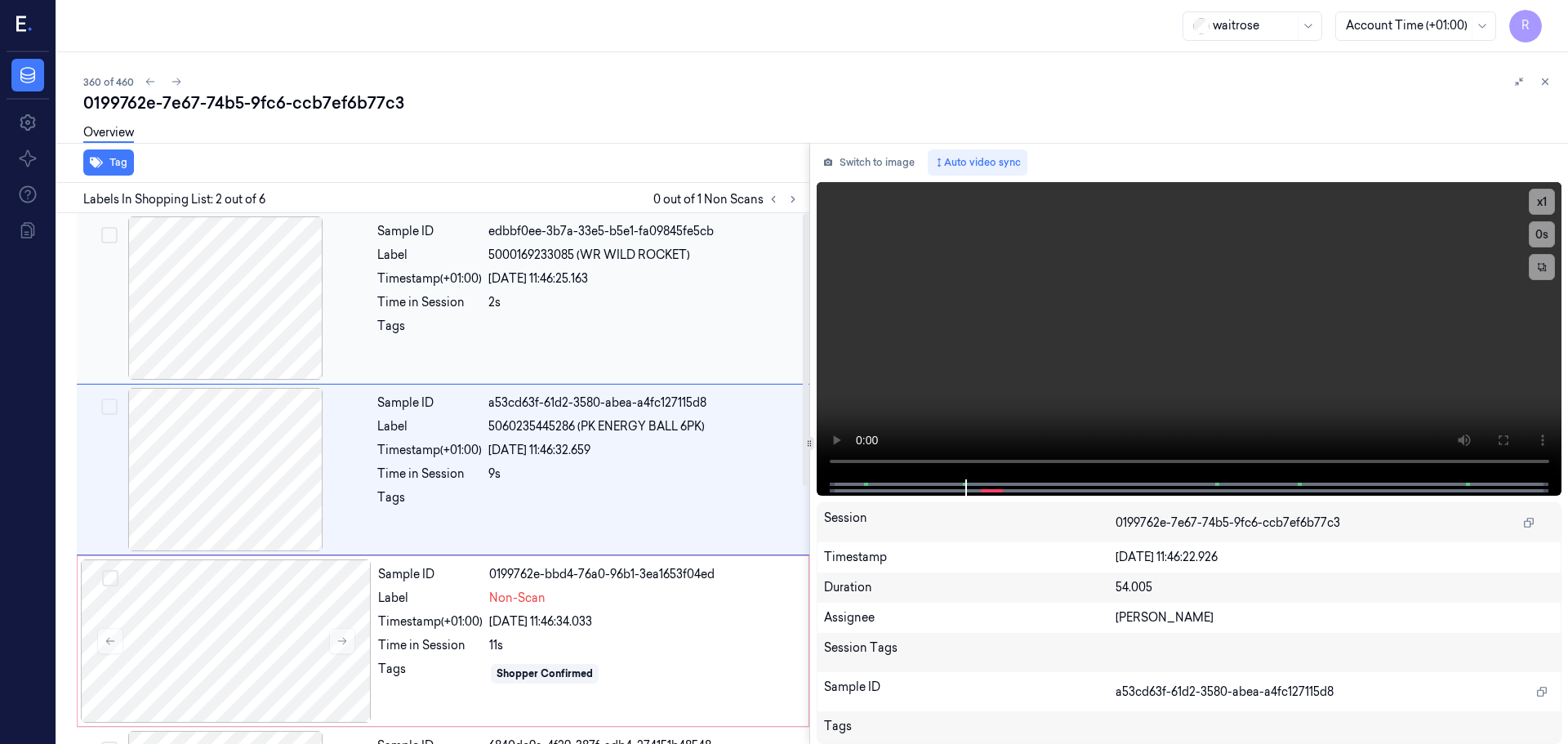
click at [612, 306] on div "2s" at bounding box center [644, 303] width 311 height 17
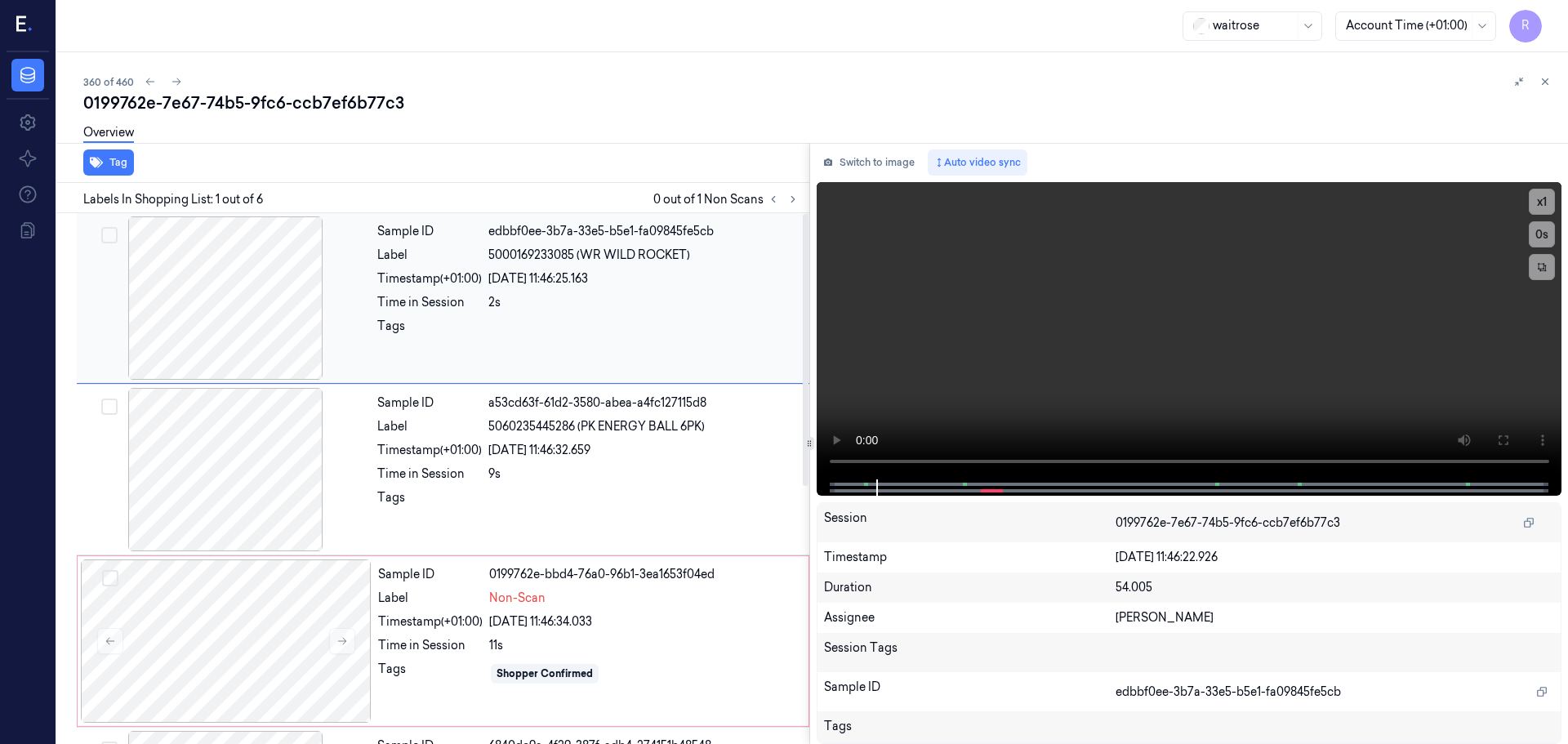
click at [585, 309] on div "2s" at bounding box center [644, 303] width 311 height 17
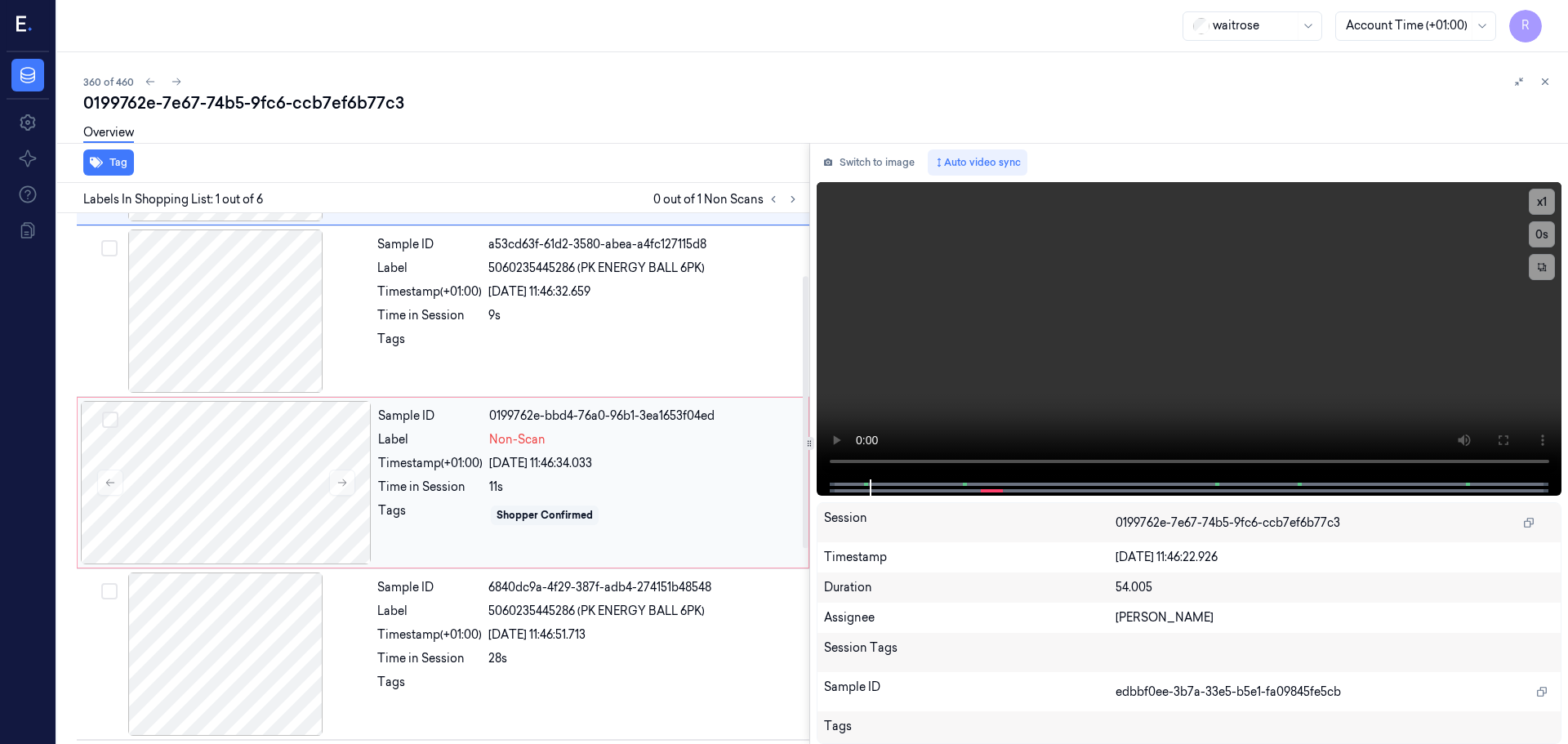
scroll to position [164, 0]
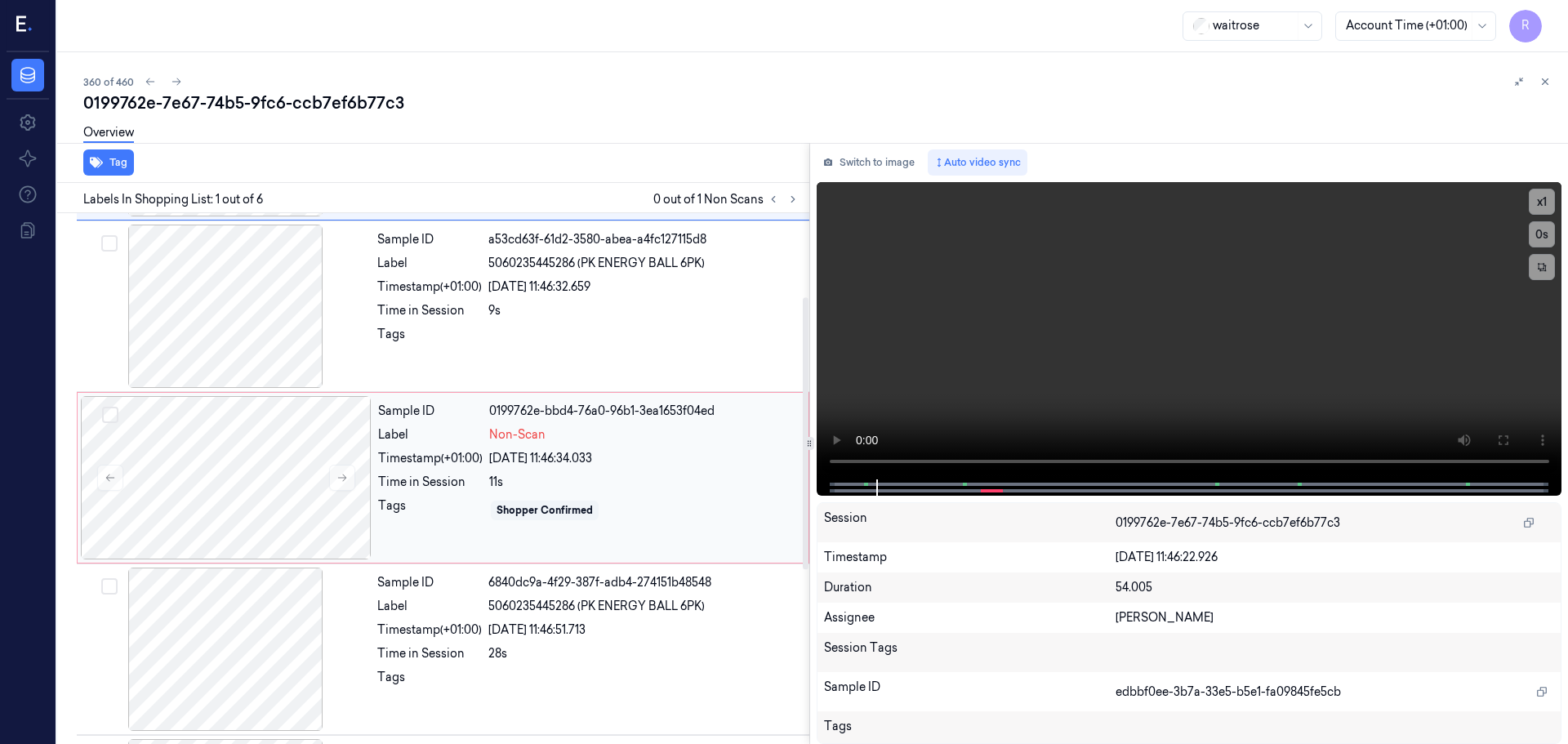
click at [463, 449] on div "Sample ID 0199762e-bbd4-76a0-96b1-3ea1653f04ed Label Non-Scan Timestamp (+01:00…" at bounding box center [589, 478] width 434 height 164
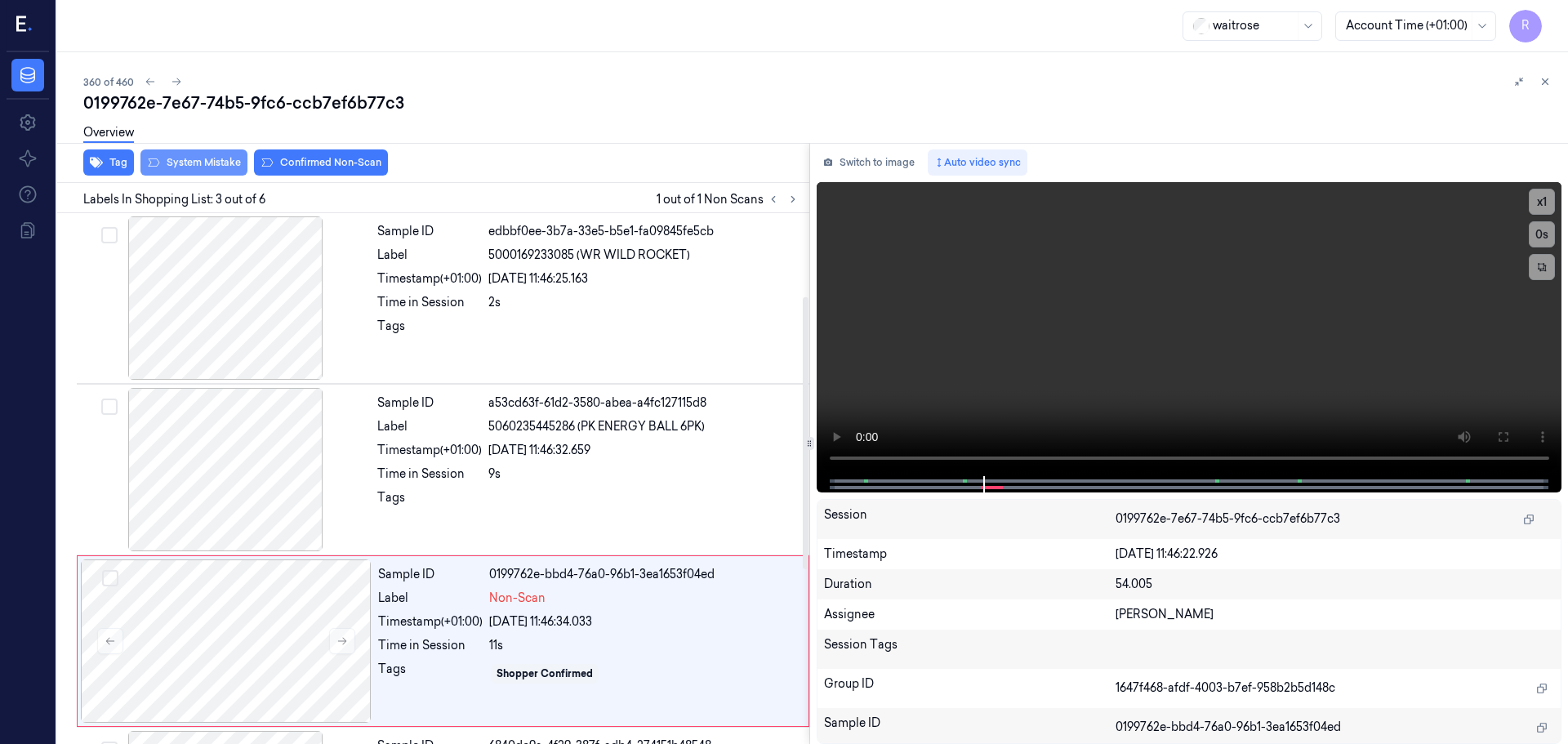
scroll to position [163, 0]
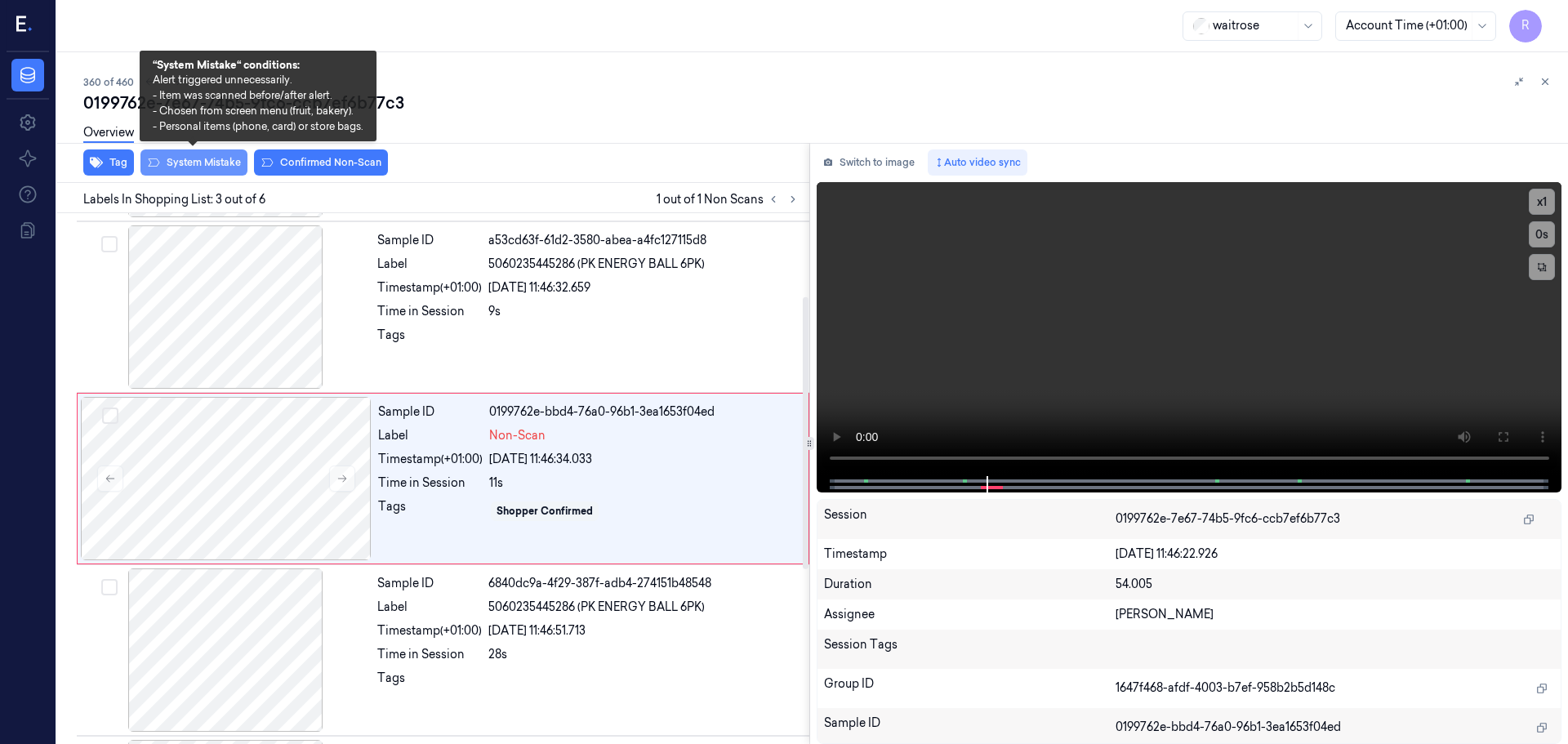
click at [190, 167] on button "System Mistake" at bounding box center [194, 163] width 107 height 26
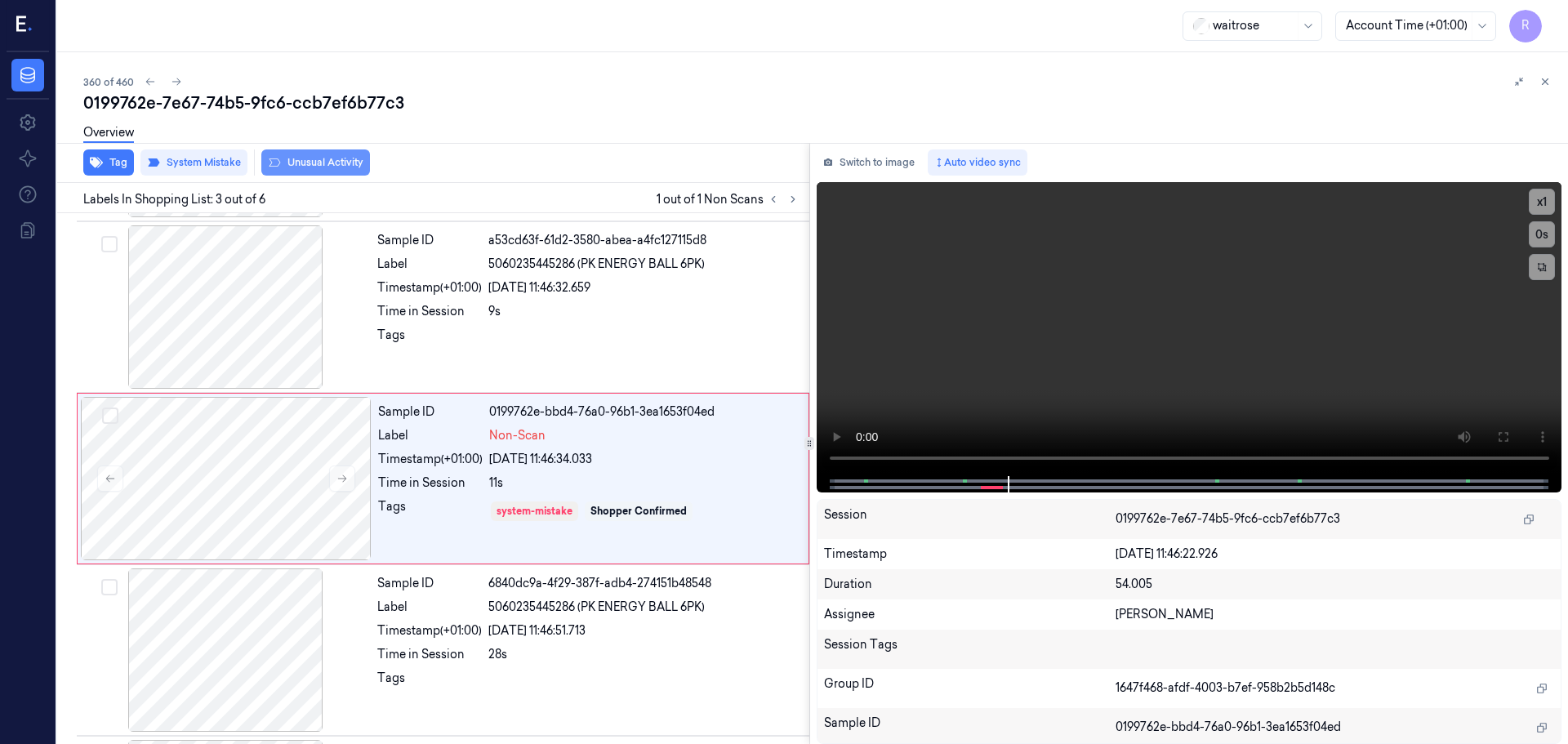
click at [326, 162] on button "Unusual Activity" at bounding box center [315, 163] width 109 height 26
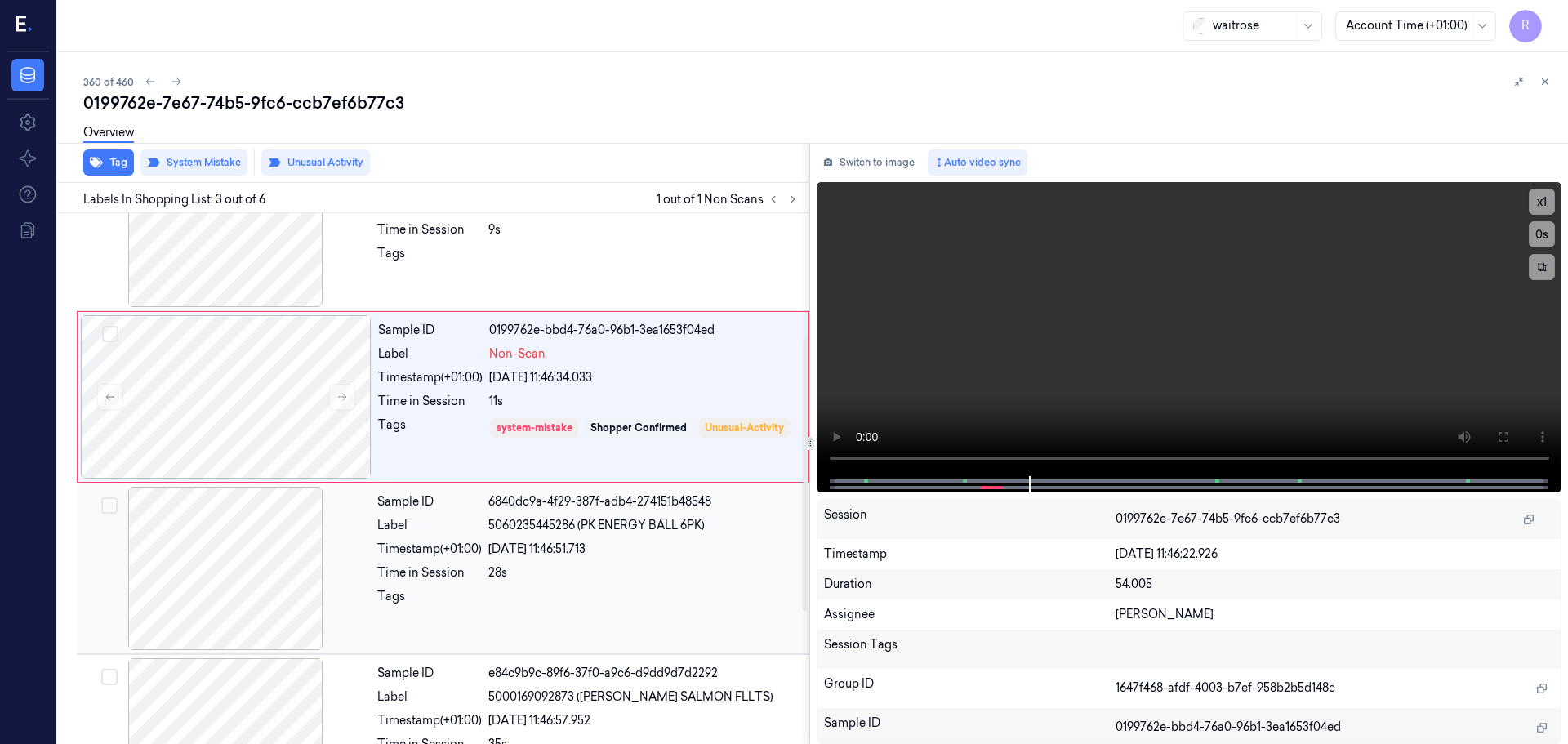
click at [454, 578] on div "Time in Session" at bounding box center [429, 573] width 105 height 17
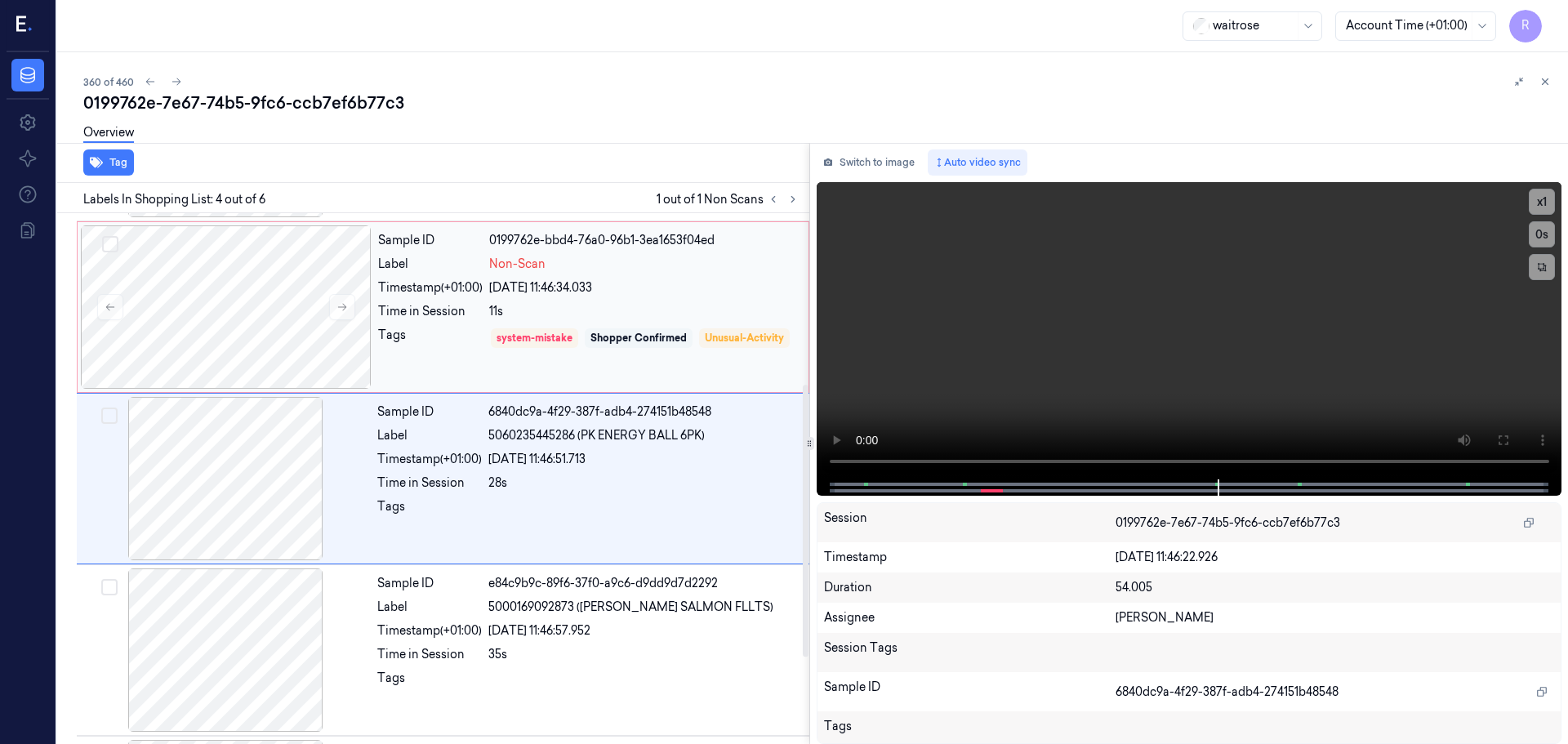
click at [664, 343] on div "Shopper Confirmed" at bounding box center [638, 338] width 97 height 15
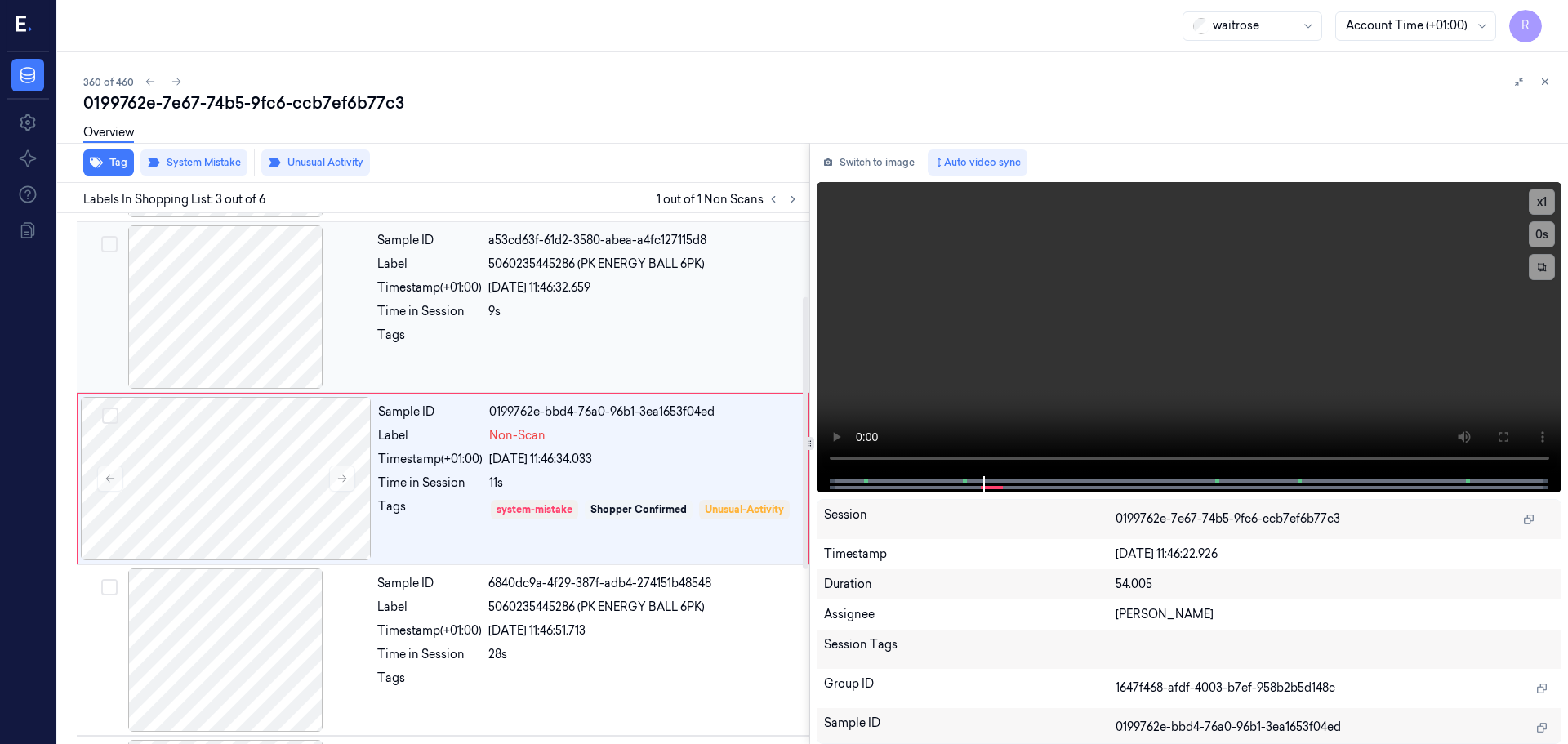
click at [612, 299] on div "Sample ID a53cd63f-61d2-3580-abea-a4fc127115d8 Label 5060235445286 (PK ENERGY B…" at bounding box center [588, 307] width 435 height 164
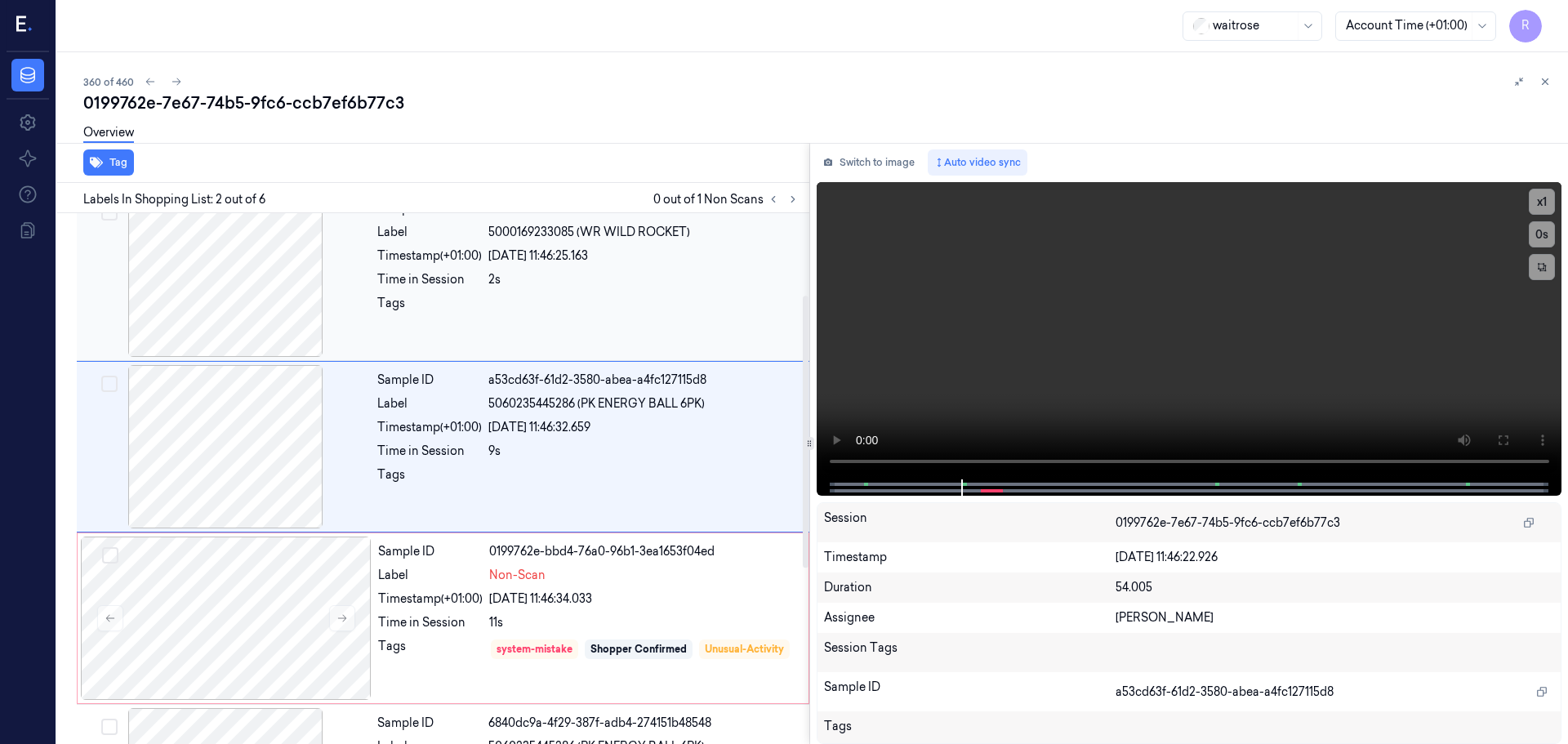
scroll to position [0, 0]
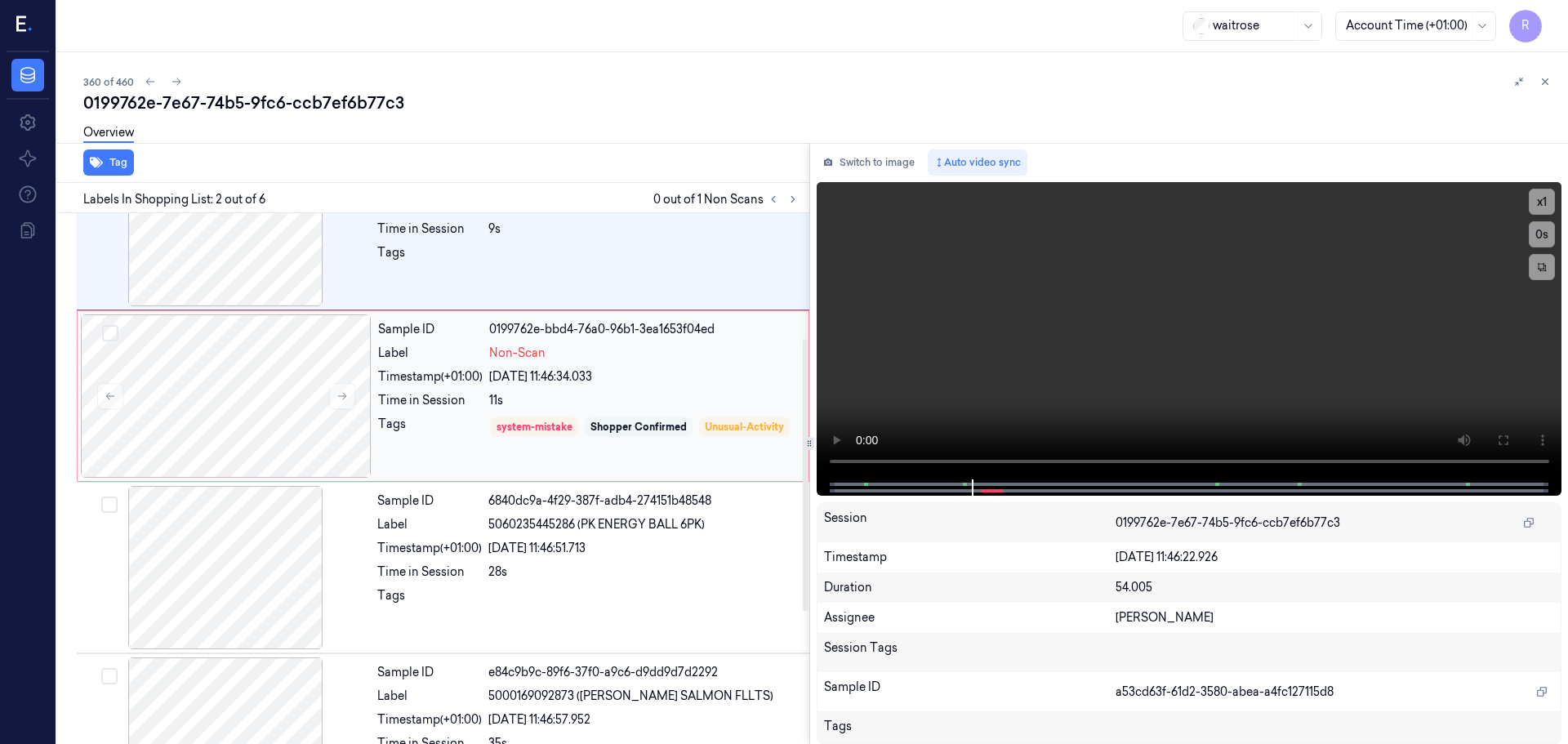
click at [593, 421] on div "Shopper Confirmed" at bounding box center [638, 427] width 97 height 15
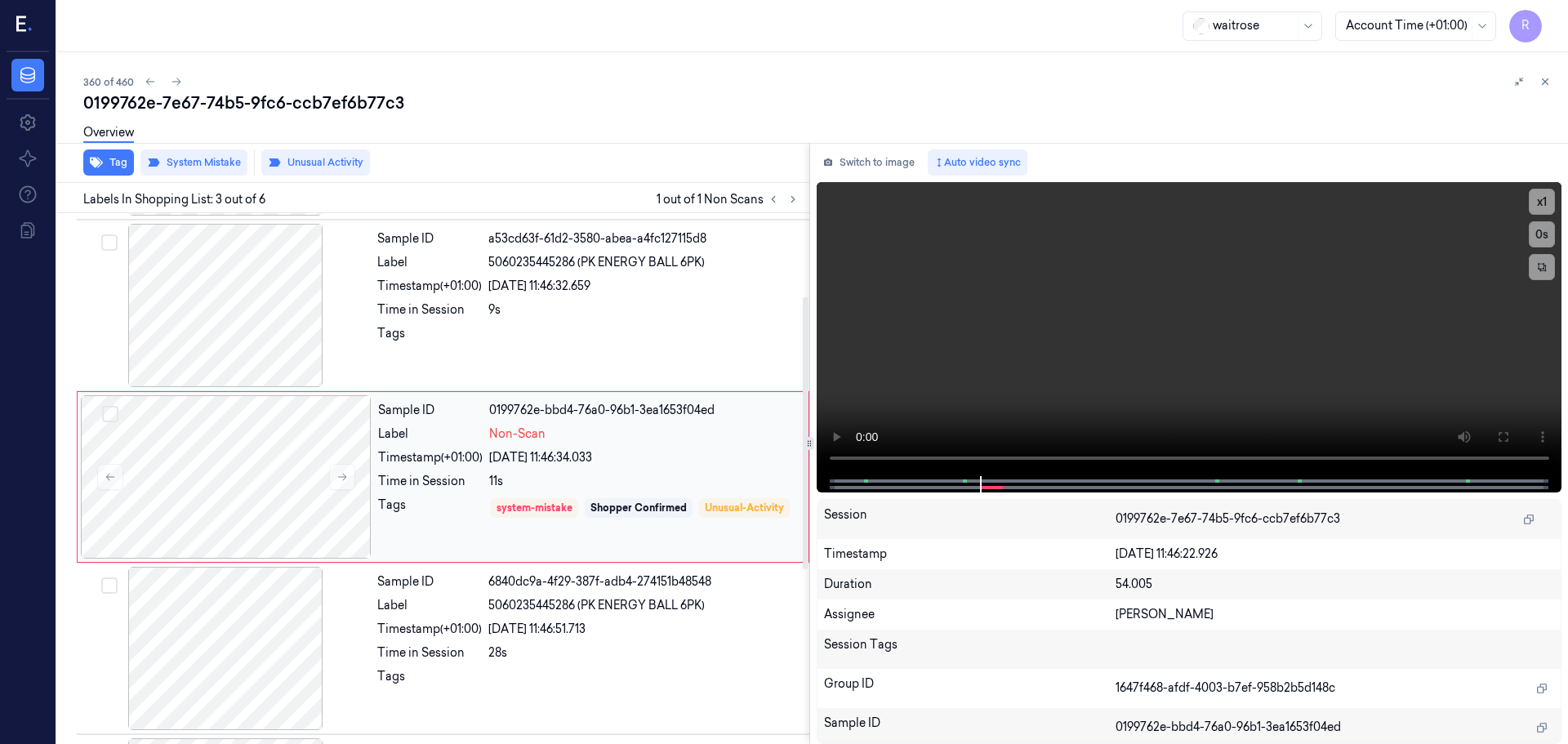
scroll to position [163, 0]
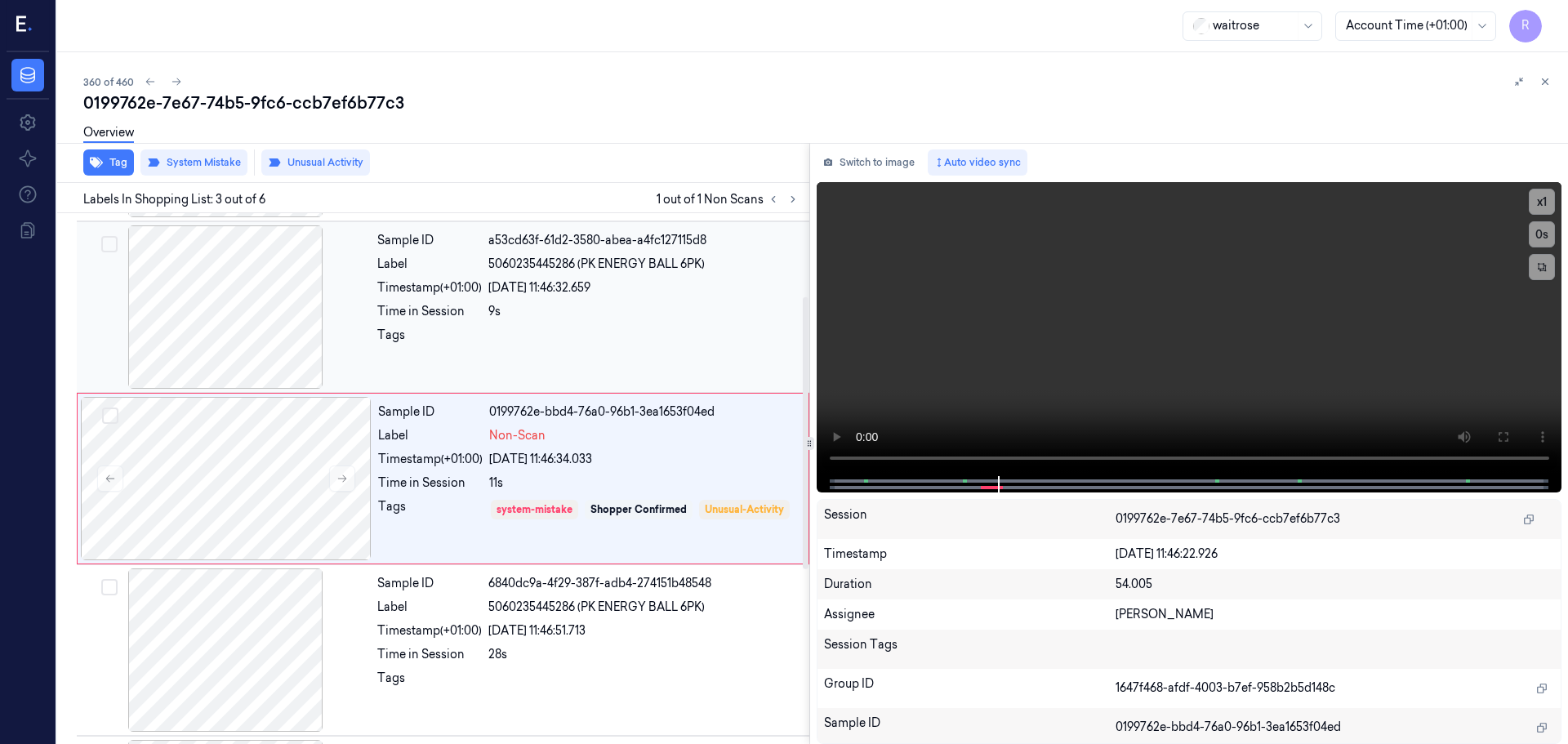
click at [598, 339] on div at bounding box center [644, 339] width 311 height 26
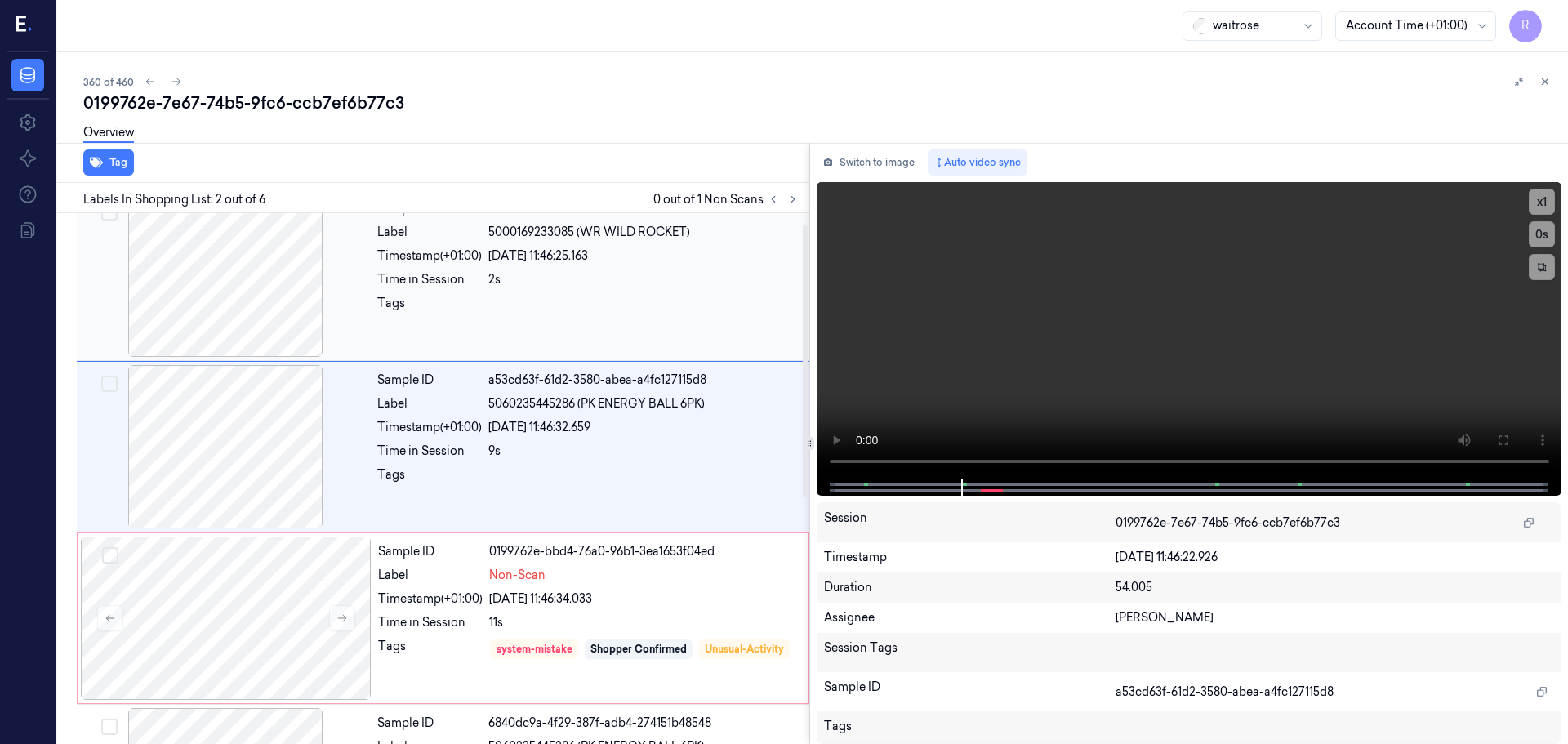
scroll to position [0, 0]
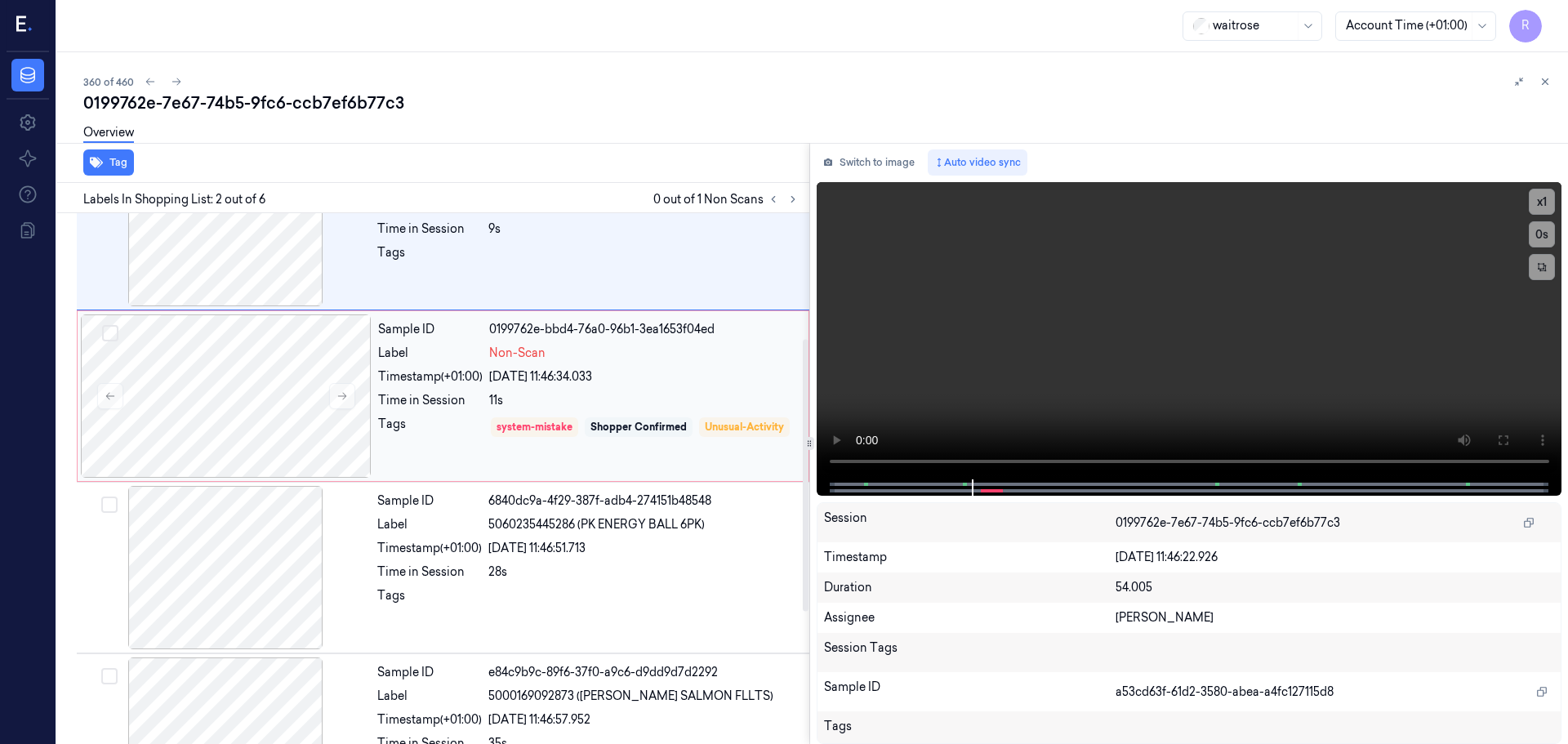
click at [602, 418] on div "Shopper Confirmed" at bounding box center [638, 427] width 108 height 19
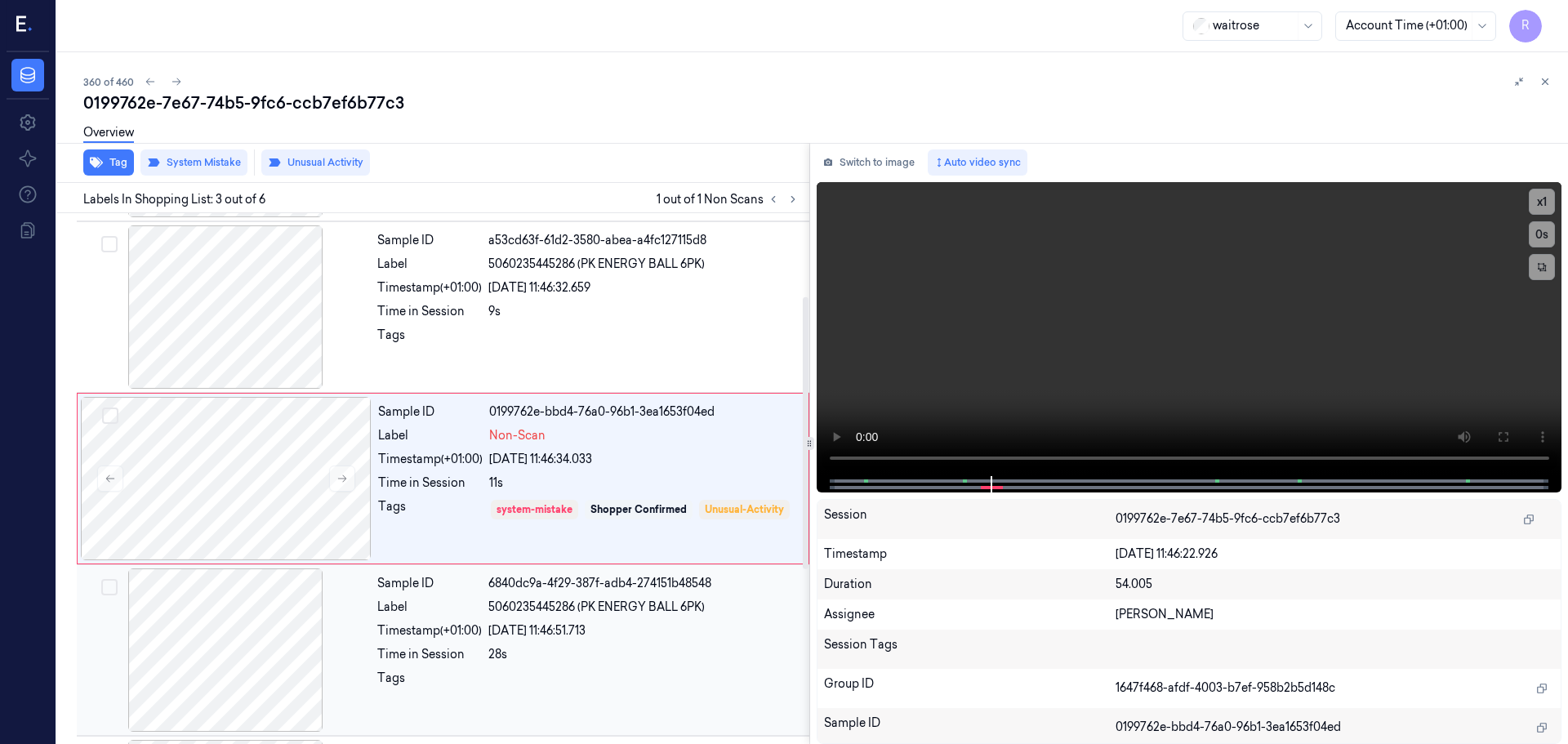
click at [547, 610] on span "5060235445286 (PK ENERGY BALL 6PK)" at bounding box center [596, 607] width 216 height 17
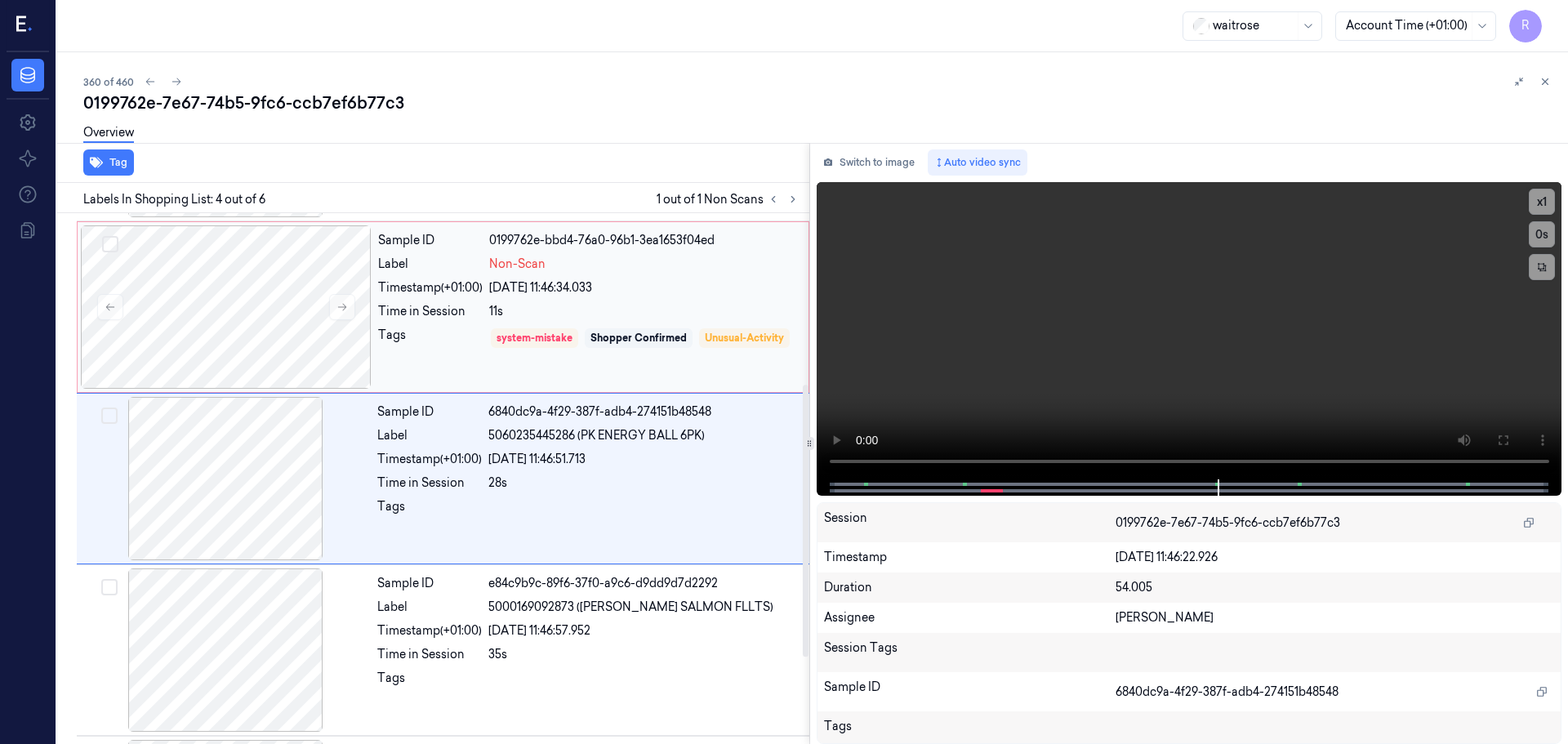
click at [681, 354] on div "system-mistake Shopper Confirmed Unusual-Activity" at bounding box center [644, 349] width 310 height 47
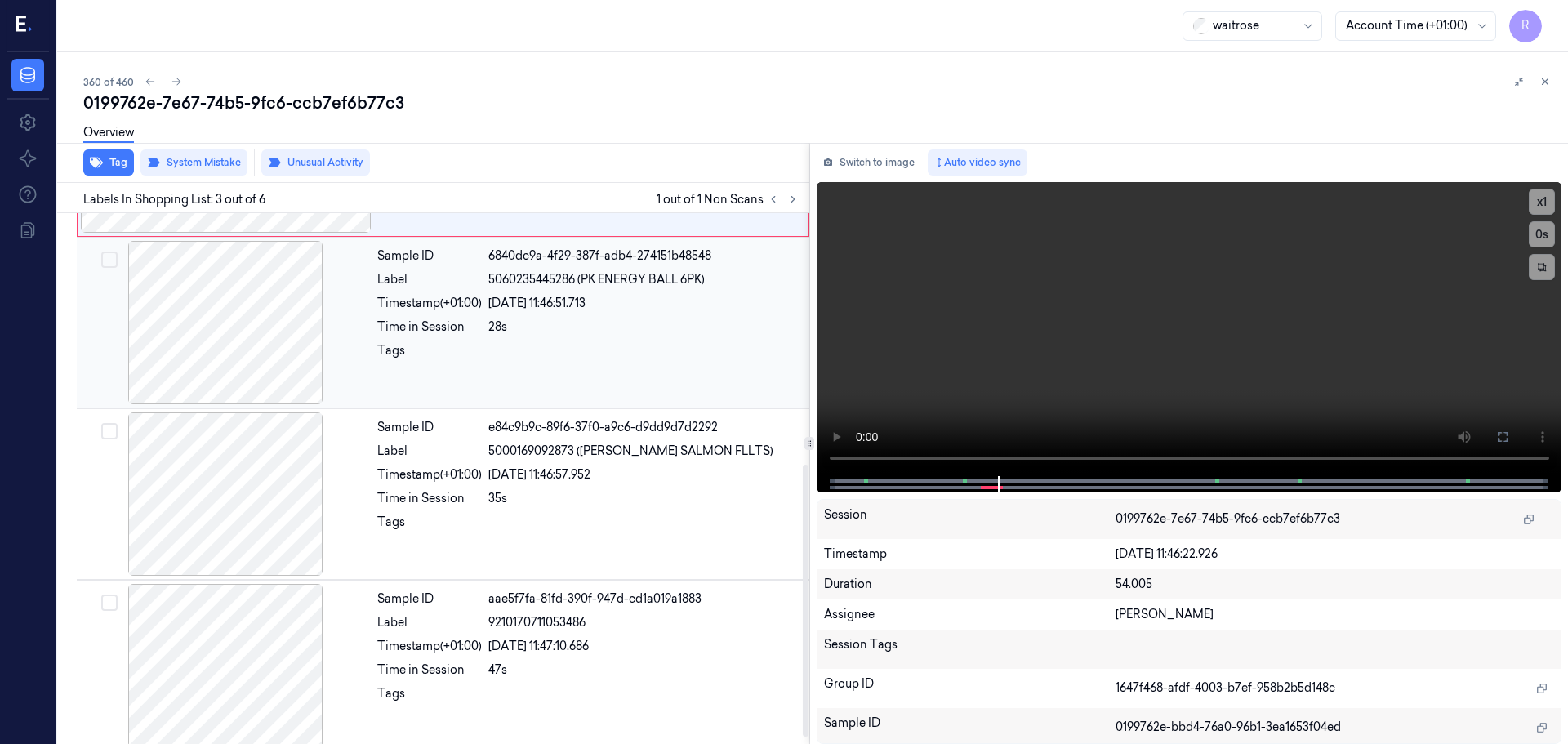
click at [647, 368] on div "Sample ID 6840dc9a-4f29-387f-adb4-274151b48548 Label 5060235445286 (PK ENERGY B…" at bounding box center [588, 323] width 435 height 164
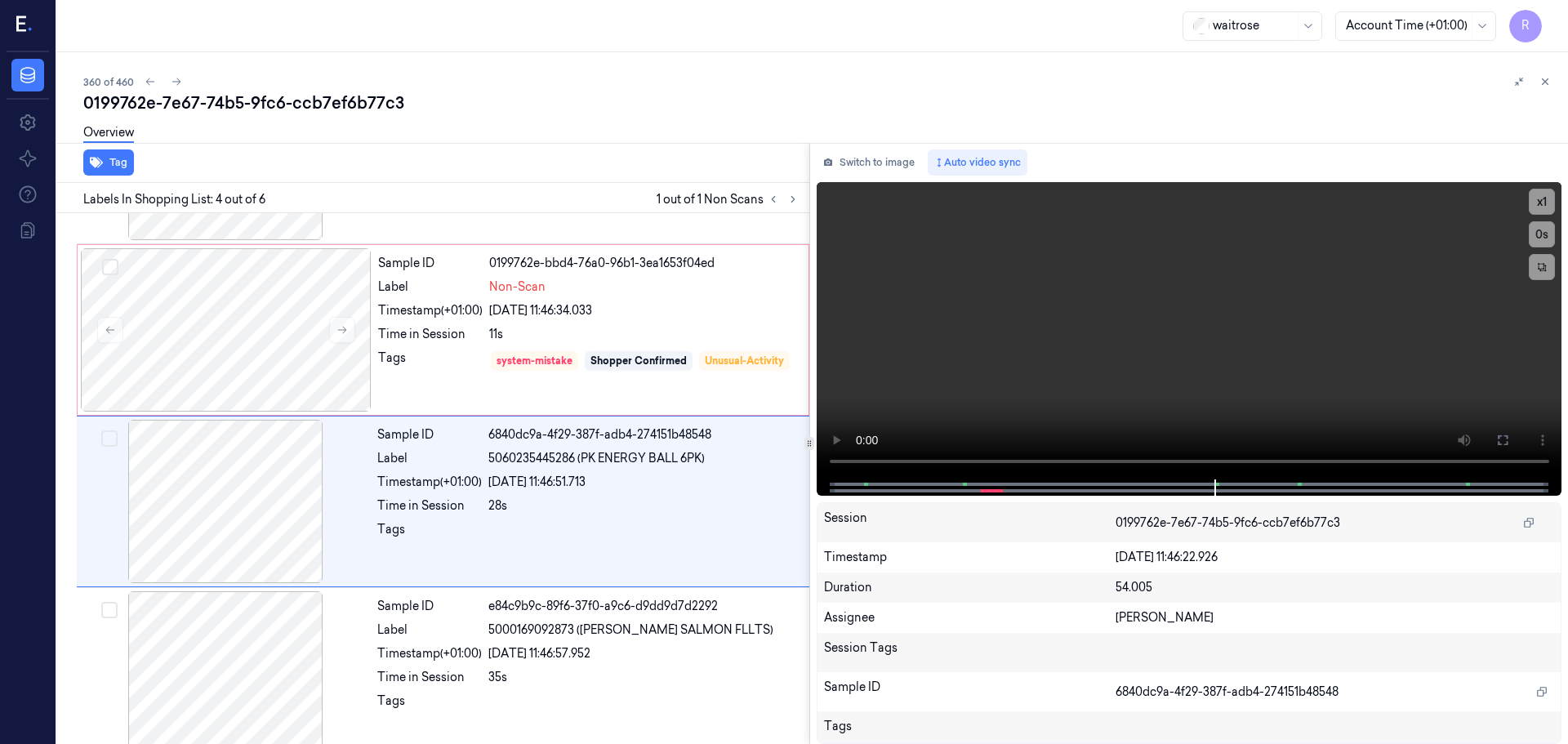
scroll to position [334, 0]
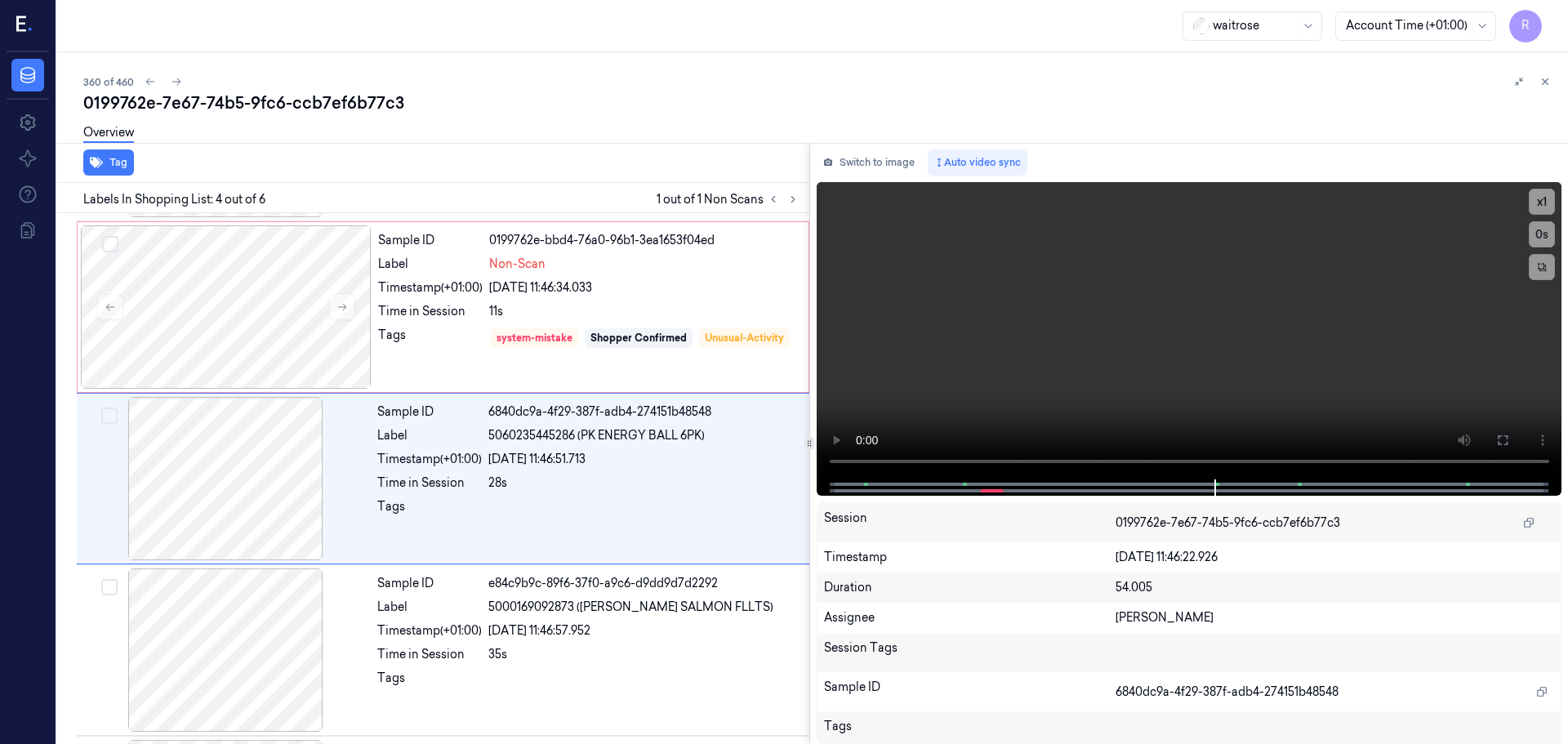
drag, startPoint x: 1546, startPoint y: 88, endPoint x: 1492, endPoint y: 136, distance: 72.2
click at [1545, 88] on button at bounding box center [1544, 81] width 19 height 19
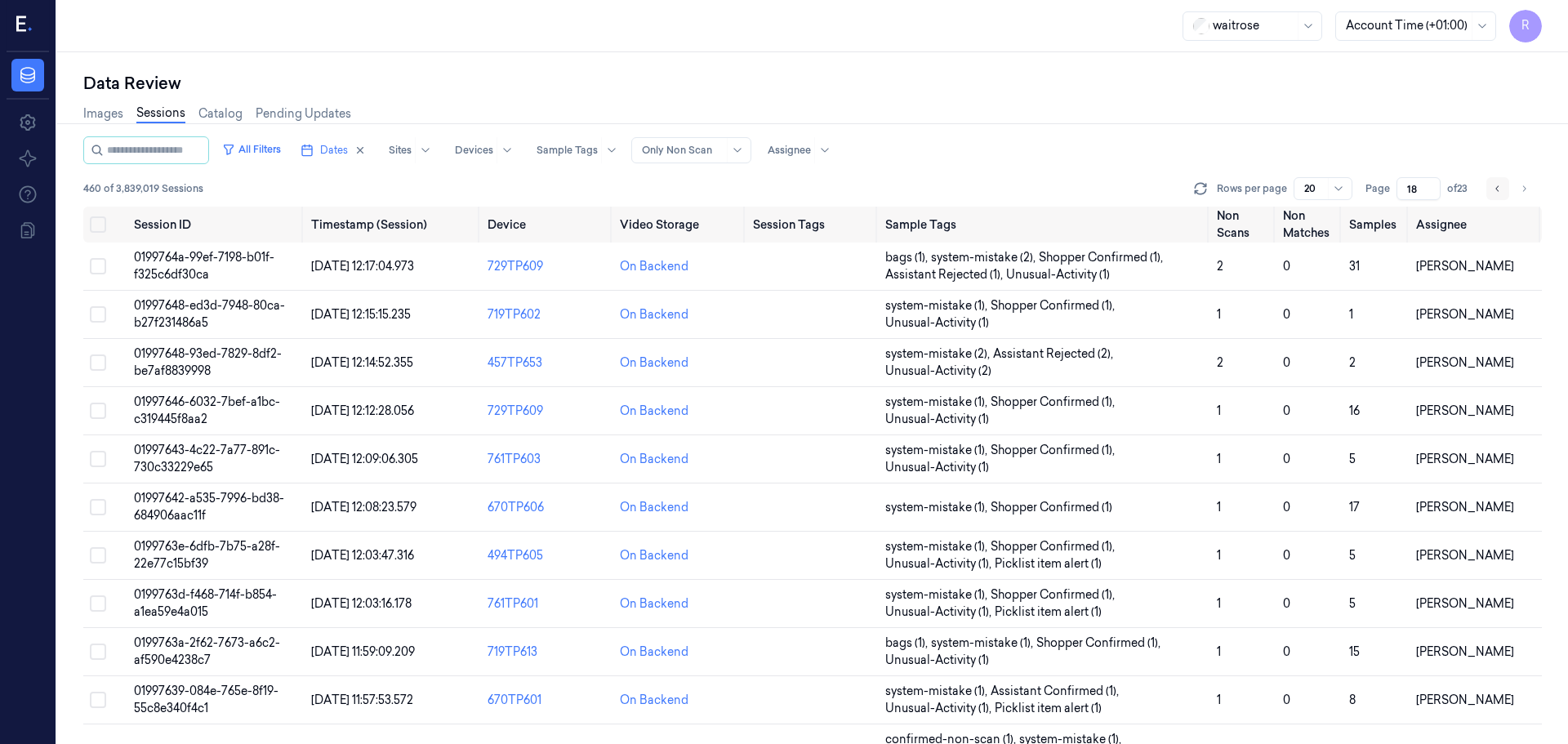
click at [1494, 189] on icon "Go to previous page" at bounding box center [1497, 189] width 10 height 13
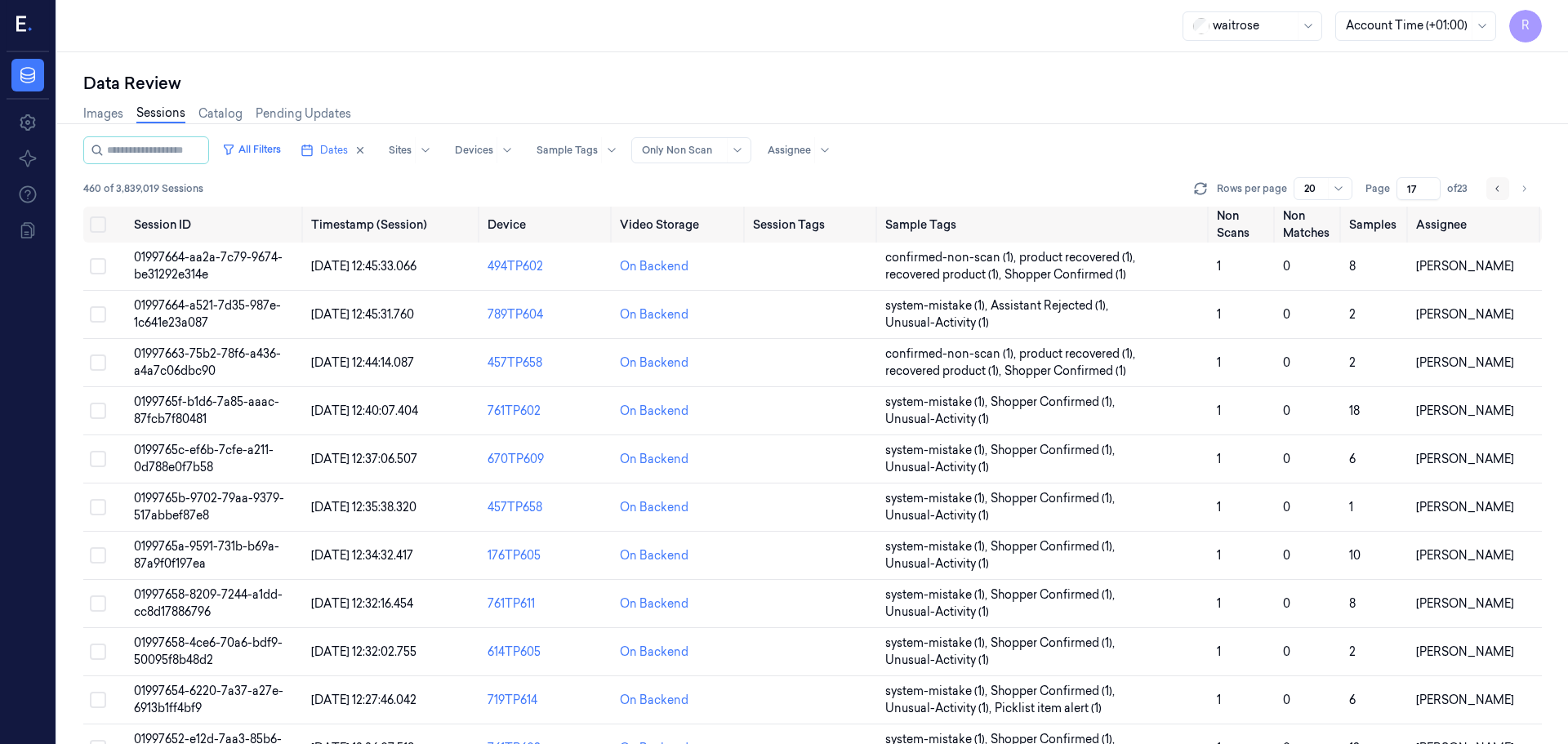
click at [1494, 189] on icon "Go to previous page" at bounding box center [1497, 189] width 10 height 13
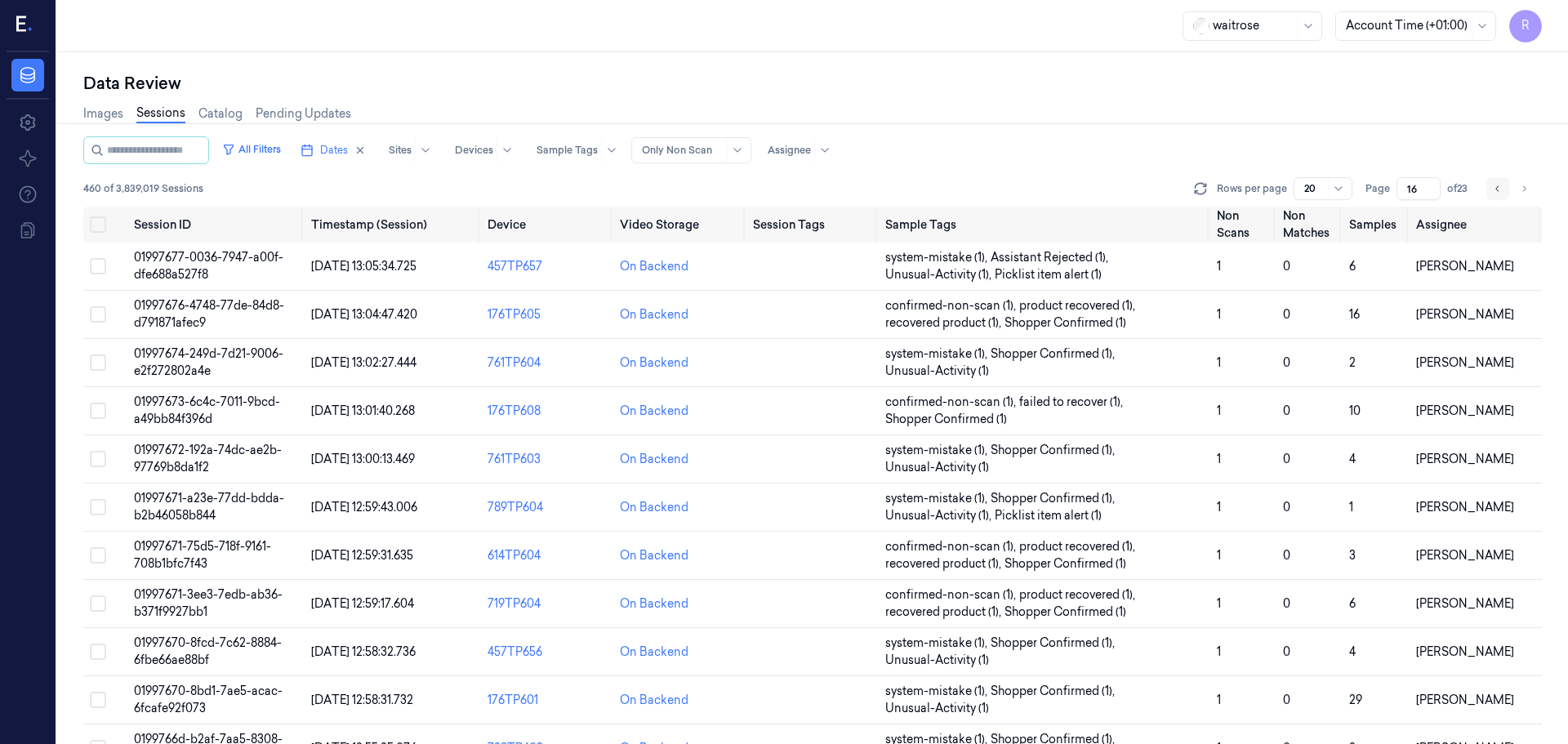
click at [1494, 189] on icon "Go to previous page" at bounding box center [1497, 189] width 10 height 13
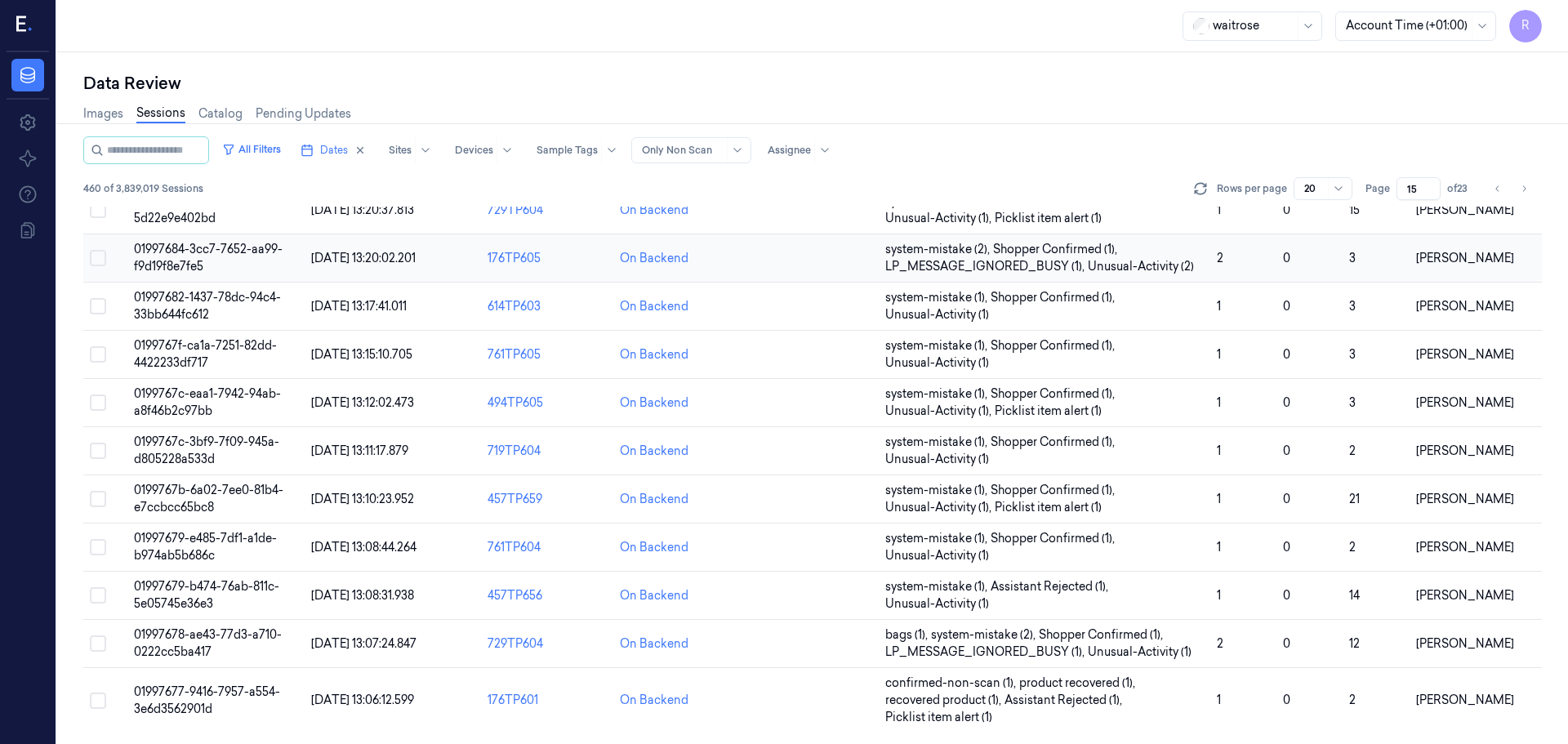
scroll to position [492, 0]
click at [1521, 197] on button "Go to next page" at bounding box center [1524, 189] width 23 height 23
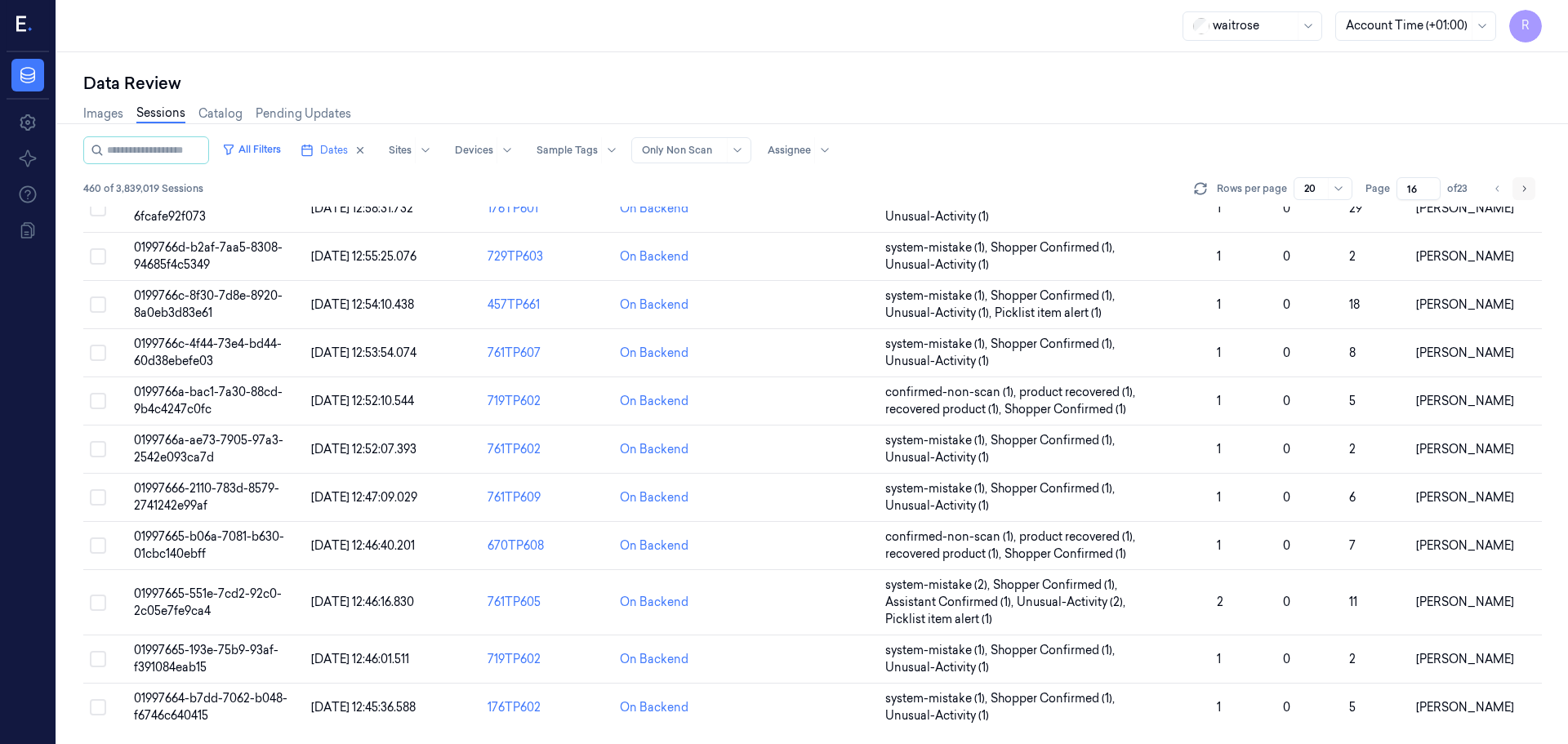
click at [1521, 197] on button "Go to next page" at bounding box center [1524, 189] width 23 height 23
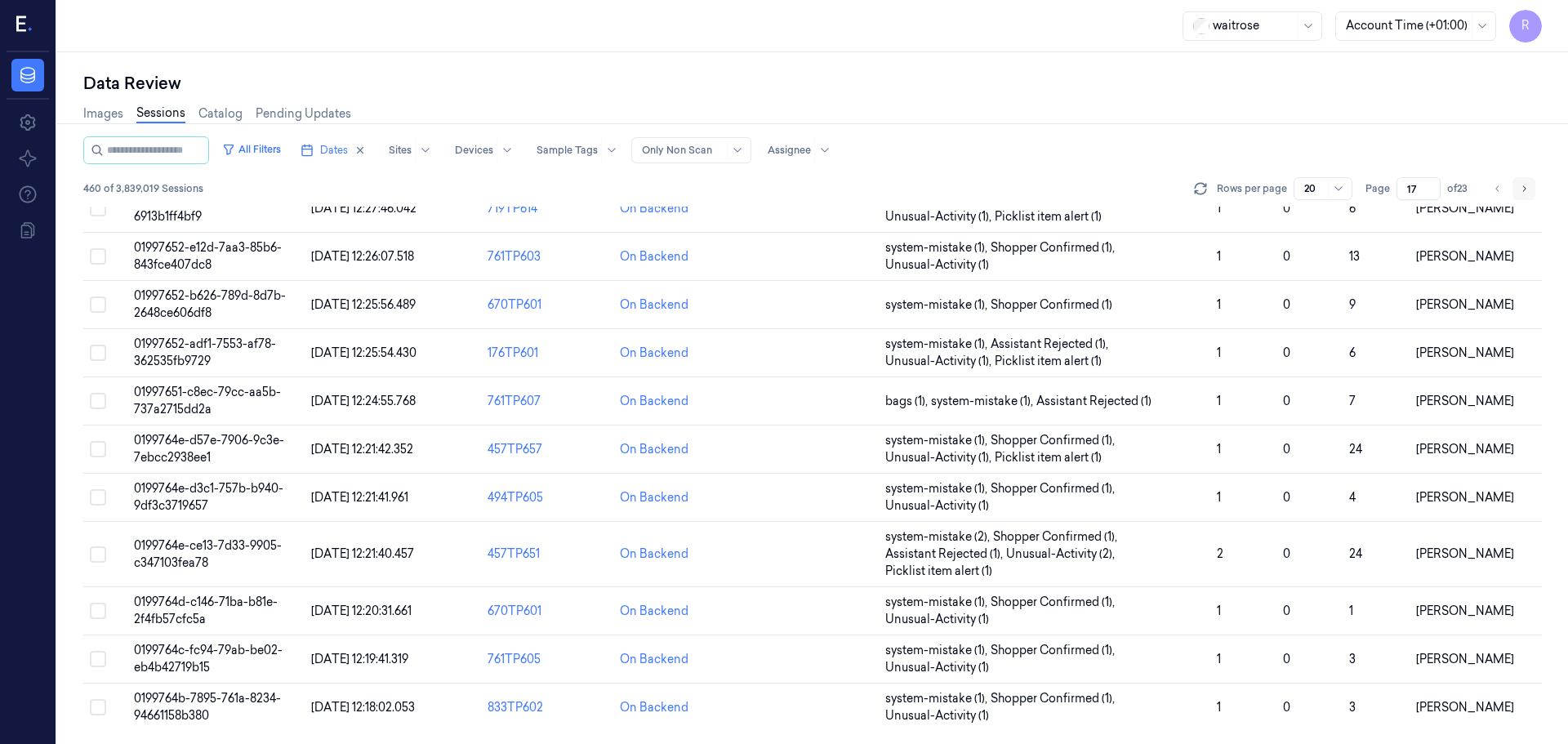
click at [1521, 197] on button "Go to next page" at bounding box center [1524, 189] width 23 height 23
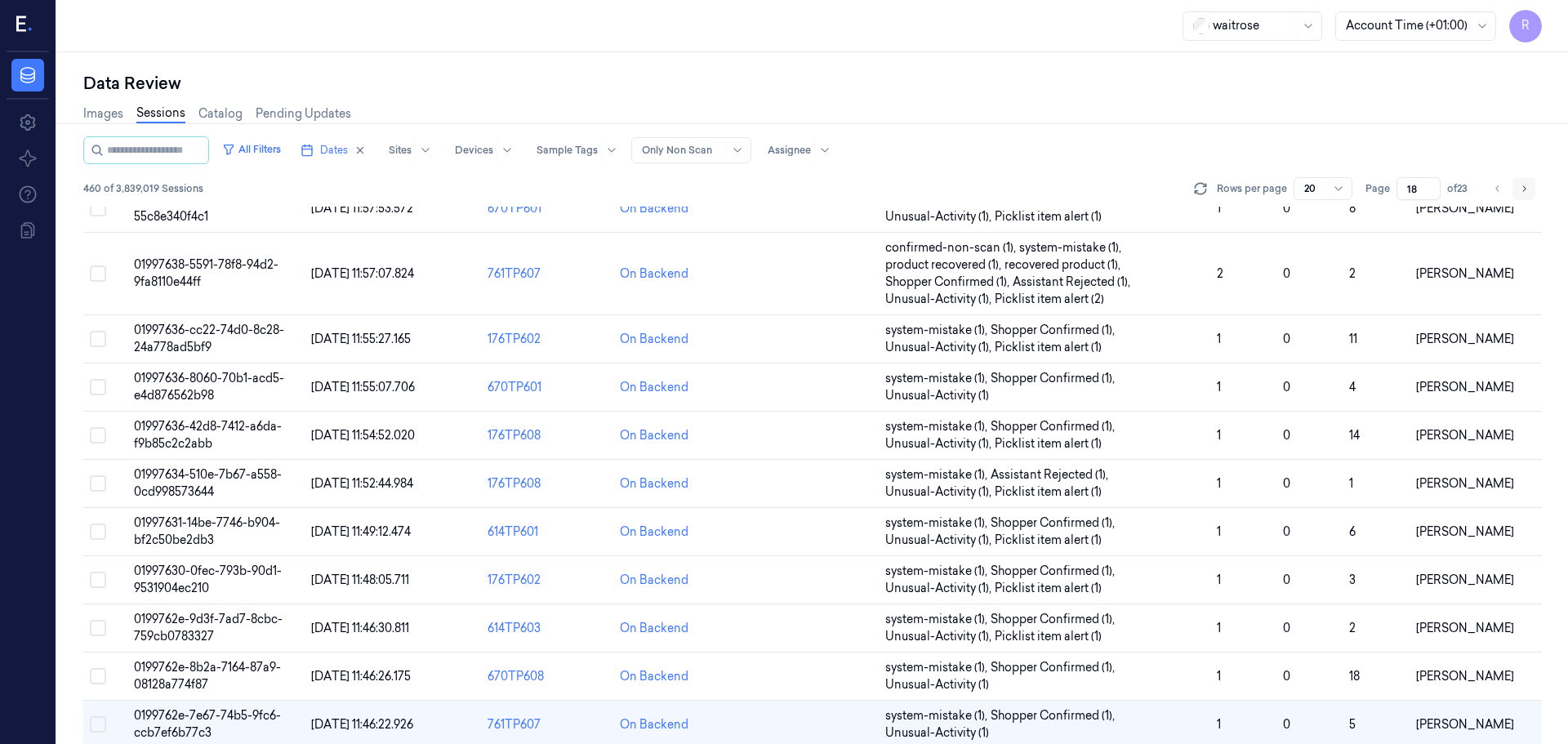
scroll to position [509, 0]
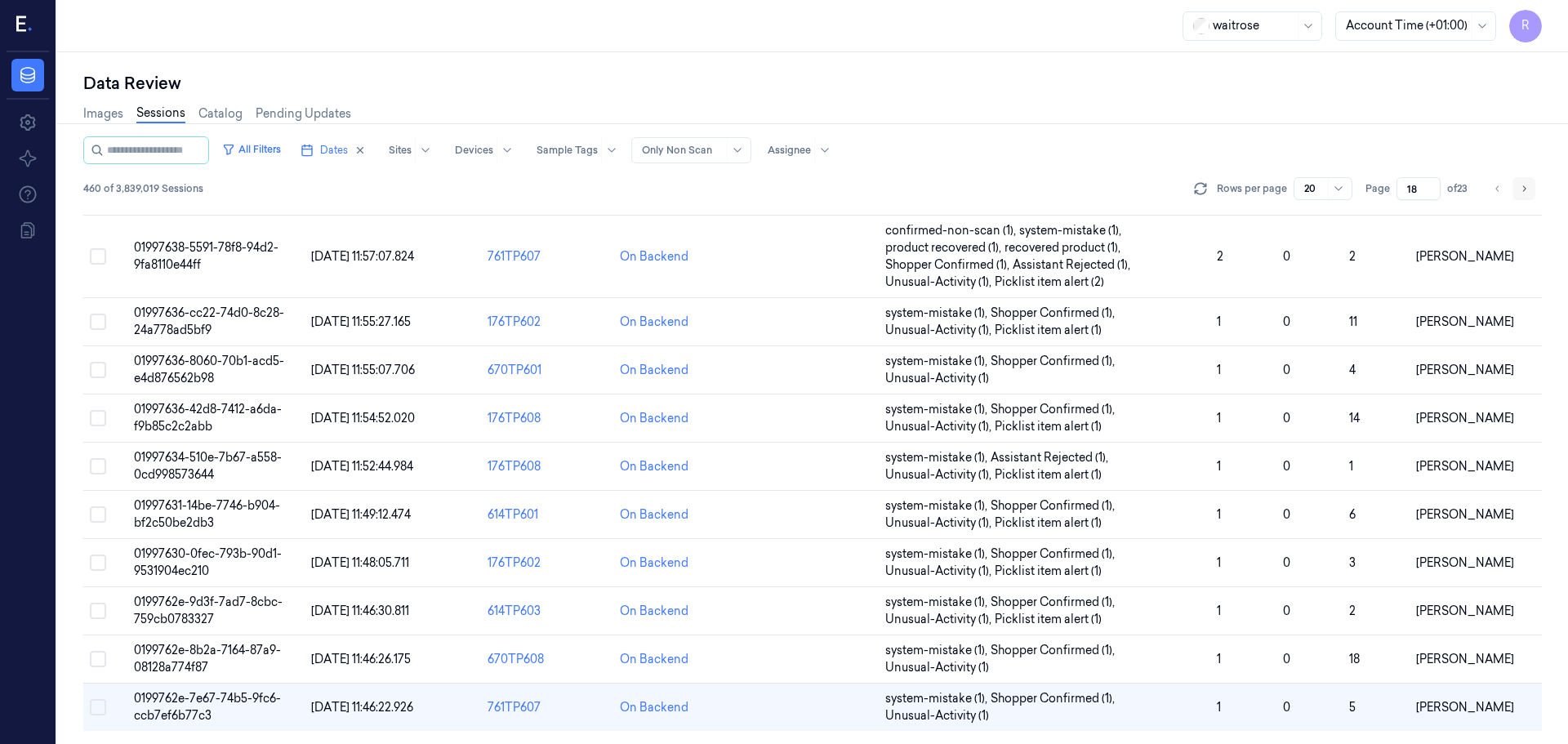
click at [1521, 197] on button "Go to next page" at bounding box center [1524, 189] width 23 height 23
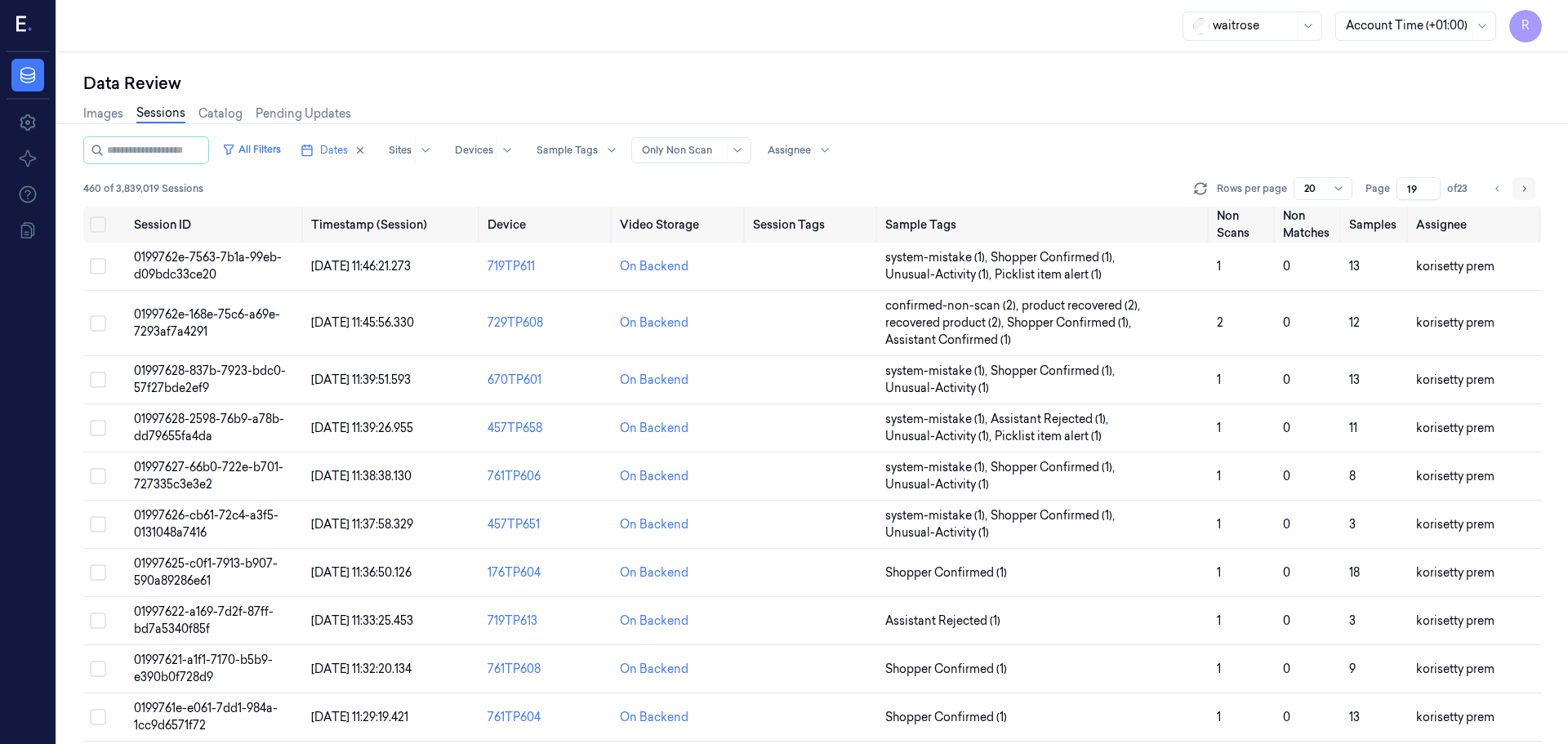
click at [1521, 197] on button "Go to next page" at bounding box center [1524, 189] width 23 height 23
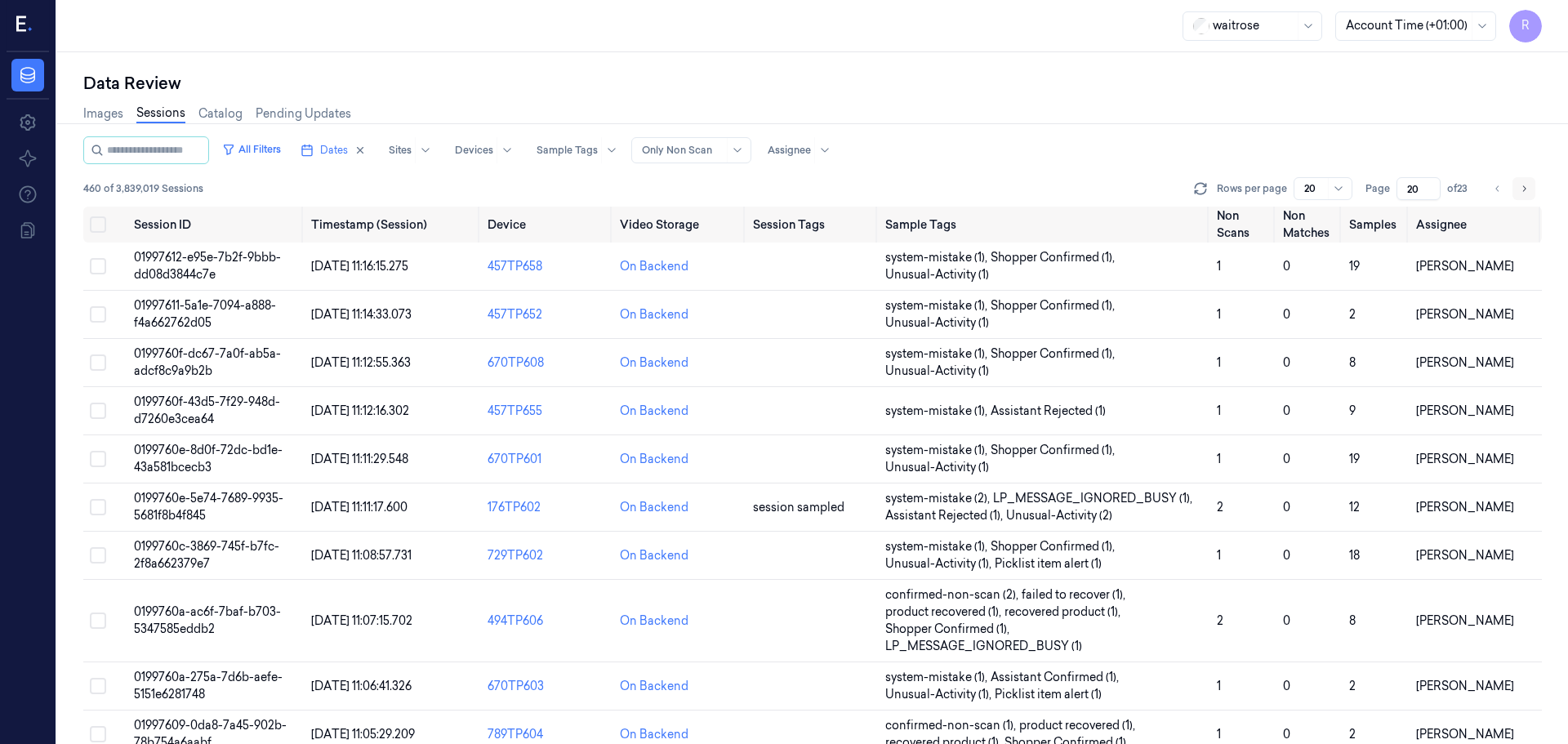
click at [1521, 197] on button "Go to next page" at bounding box center [1524, 189] width 23 height 23
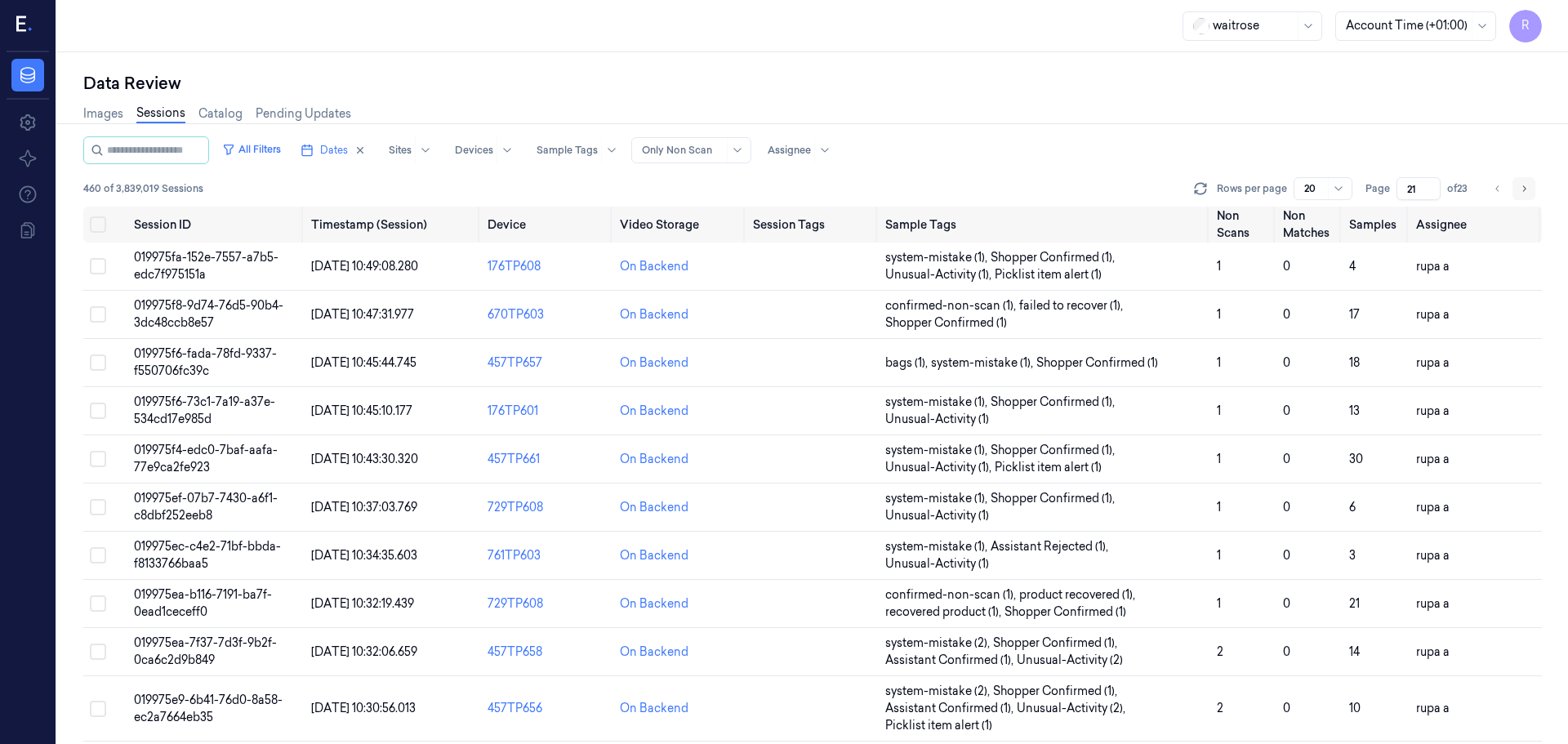
click at [1521, 197] on button "Go to next page" at bounding box center [1524, 189] width 23 height 23
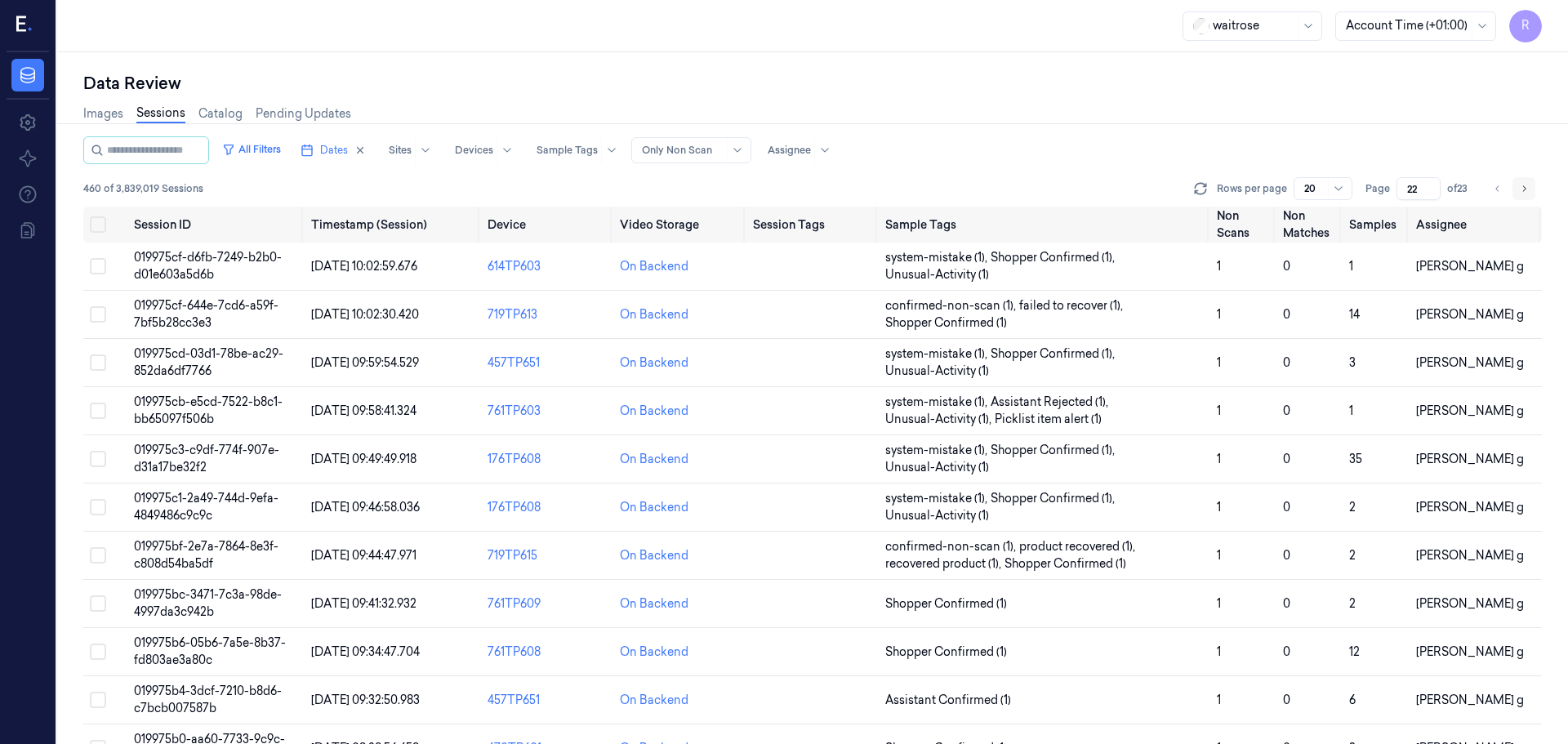
click at [1521, 197] on button "Go to next page" at bounding box center [1524, 189] width 23 height 23
type input "23"
